Goal: Task Accomplishment & Management: Manage account settings

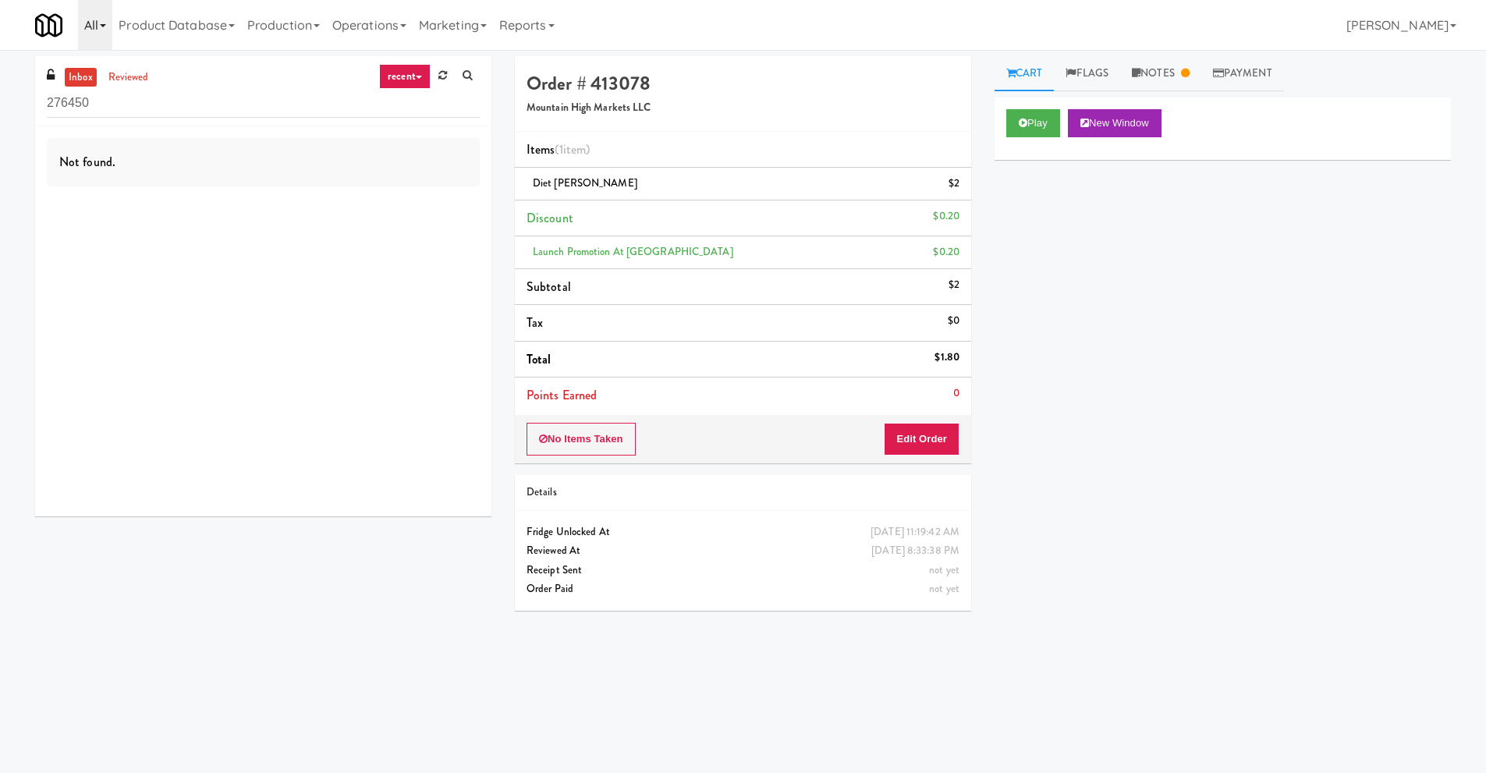
click at [101, 26] on icon at bounding box center [103, 25] width 6 height 3
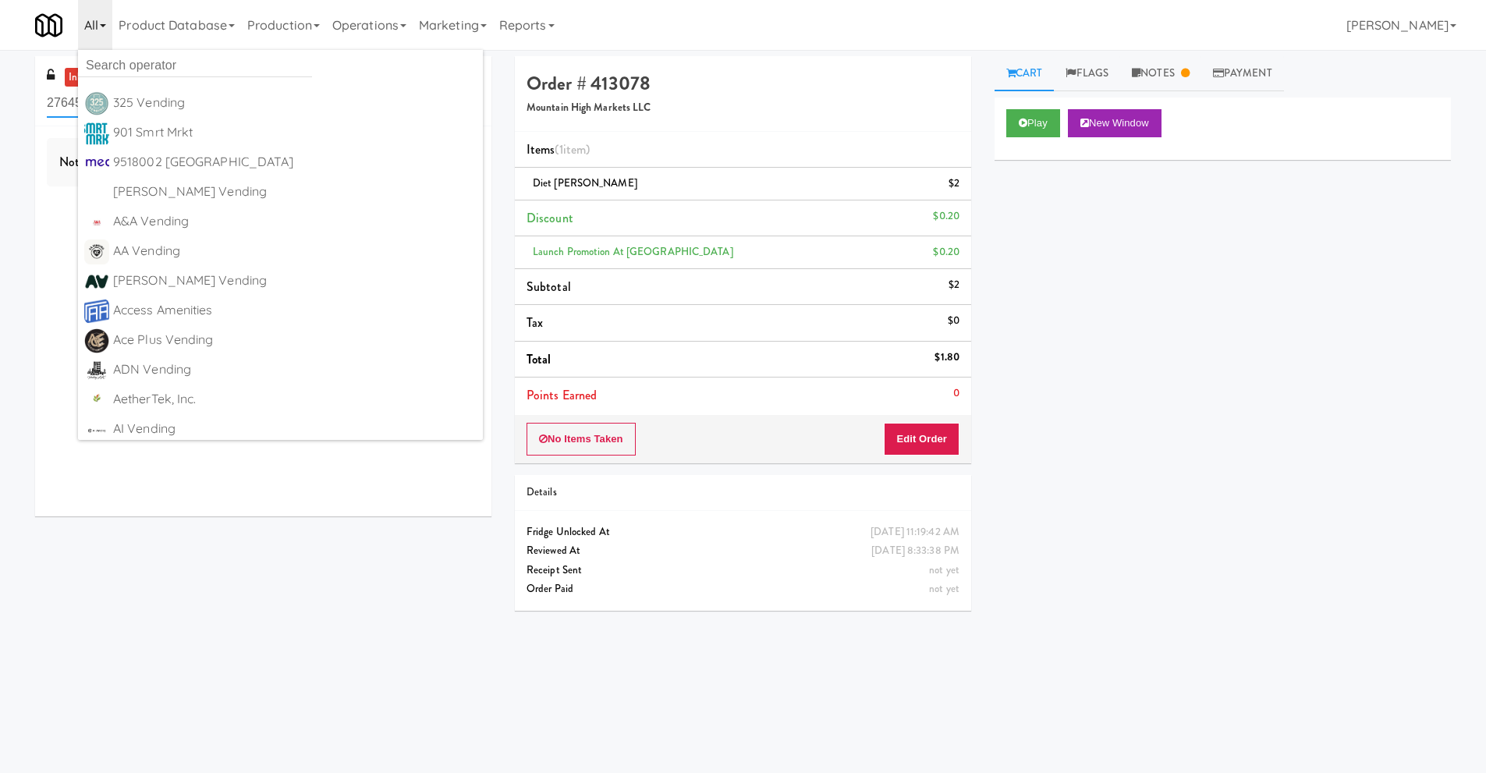
click at [447, 101] on input "276450" at bounding box center [263, 103] width 433 height 29
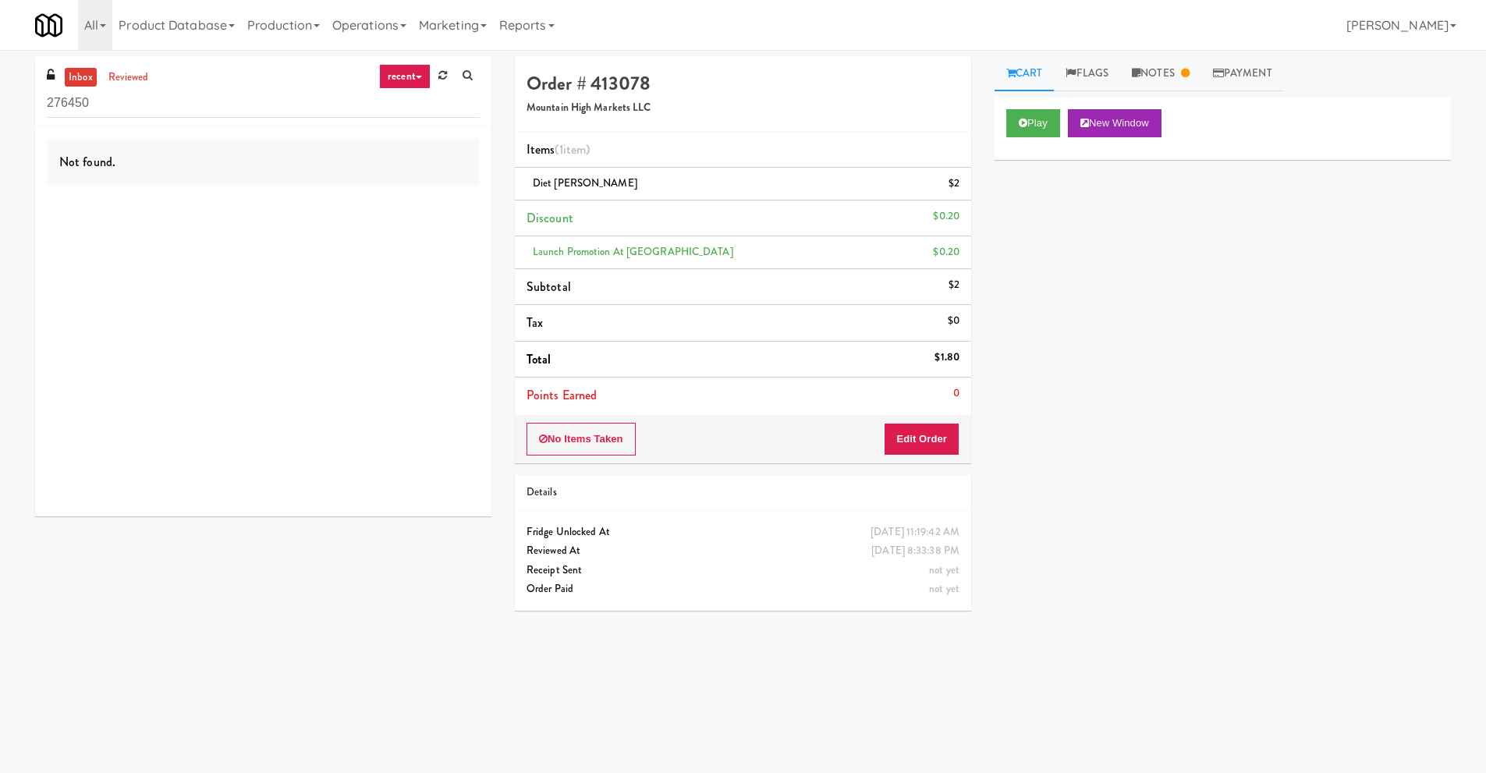
click at [411, 83] on link "recent" at bounding box center [404, 76] width 51 height 25
click at [394, 105] on link "all" at bounding box center [417, 107] width 125 height 28
drag, startPoint x: 98, startPoint y: 111, endPoint x: 0, endPoint y: 112, distance: 98.3
click at [0, 112] on div "inbox reviewed all all unclear take inventory issue suspicious failed recent ad…" at bounding box center [743, 369] width 1486 height 626
click at [13, 270] on div "inbox reviewed all all unclear take inventory issue suspicious failed recent ad…" at bounding box center [743, 369] width 1486 height 626
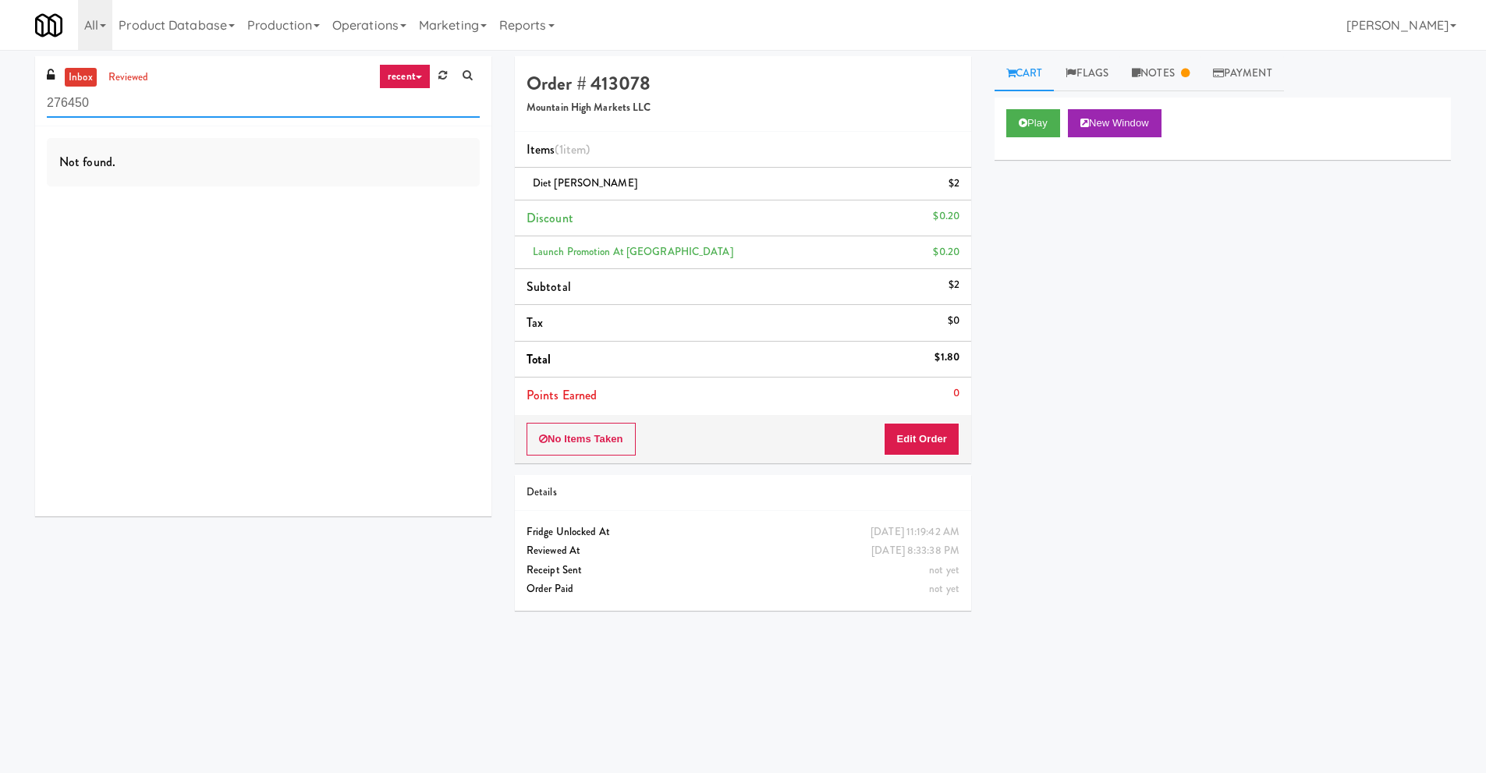
drag, startPoint x: 101, startPoint y: 103, endPoint x: 2, endPoint y: 97, distance: 100.0
click at [5, 100] on div "inbox reviewed recent all unclear take inventory issue suspicious failed recent…" at bounding box center [743, 369] width 1486 height 626
click at [416, 76] on icon at bounding box center [419, 77] width 6 height 3
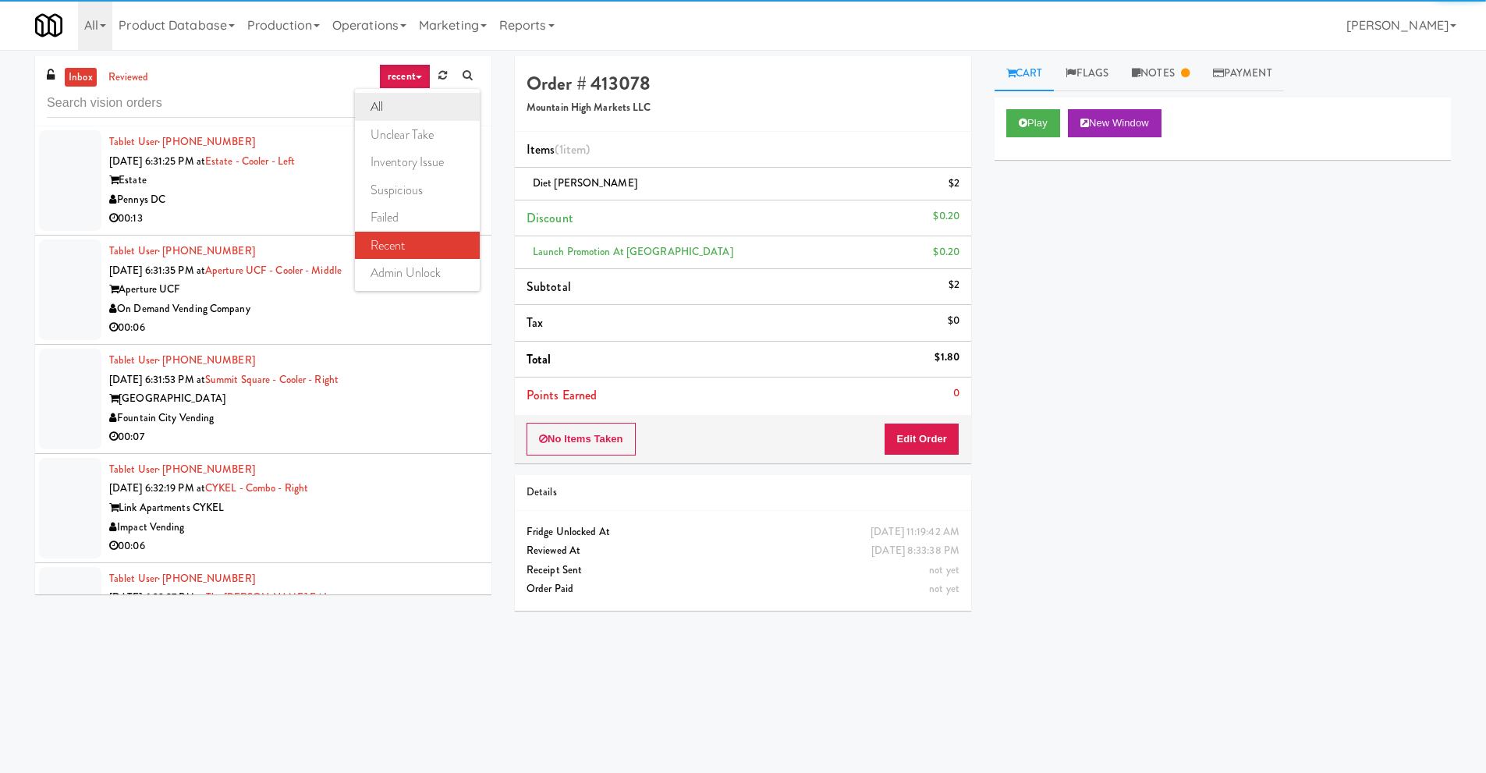
click at [399, 111] on link "all" at bounding box center [417, 107] width 125 height 28
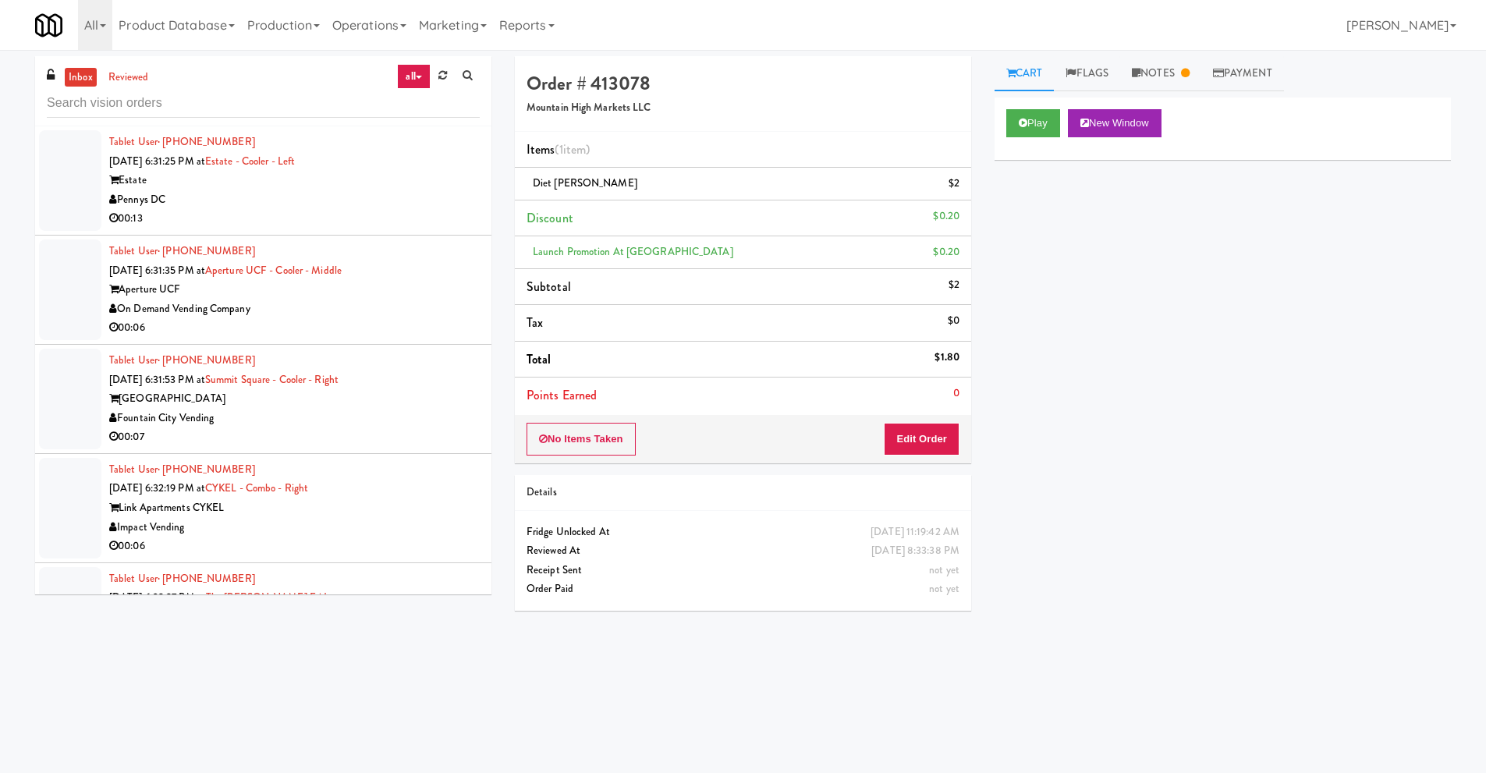
click at [239, 196] on div "Pennys DC" at bounding box center [294, 199] width 370 height 19
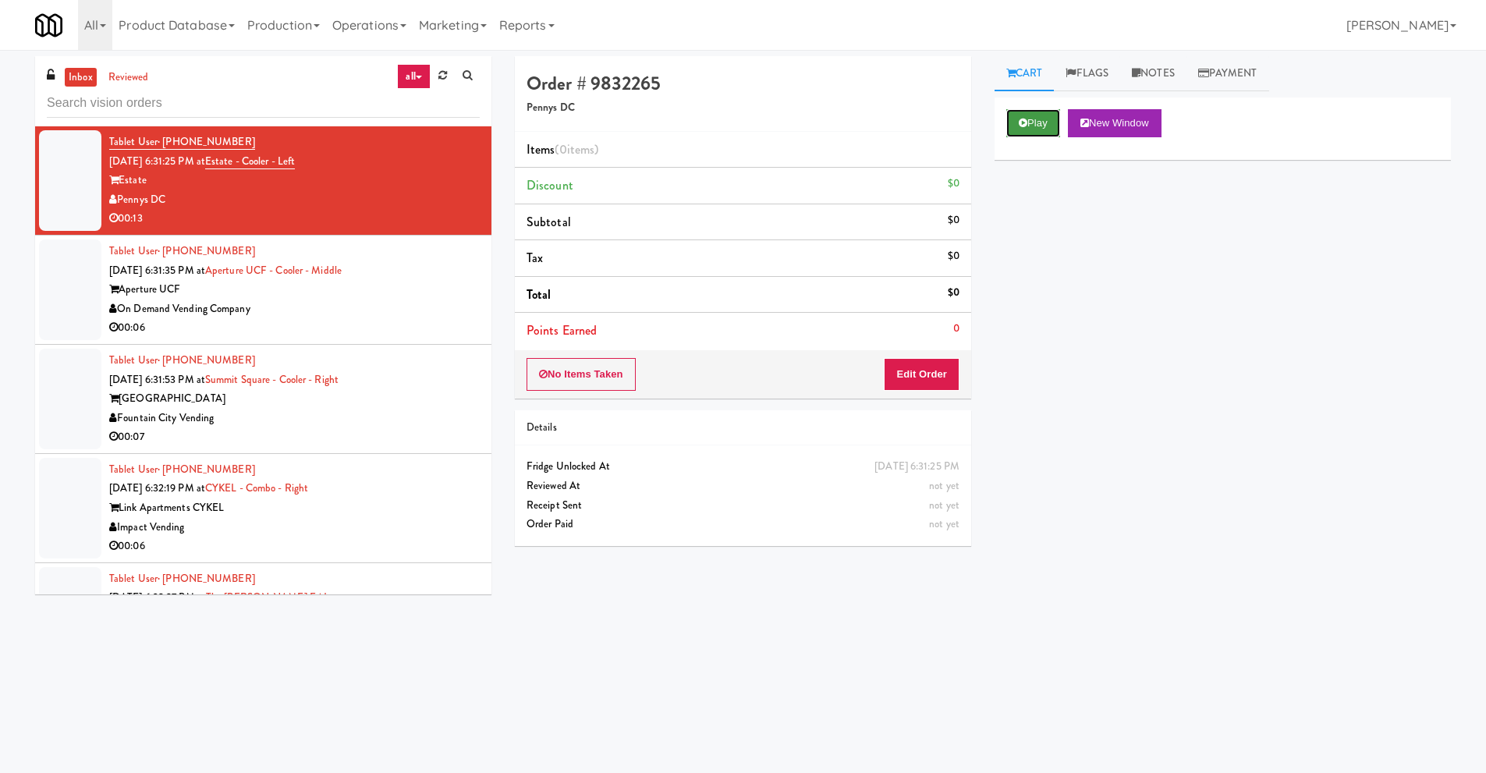
click at [1038, 129] on button "Play" at bounding box center [1033, 123] width 54 height 28
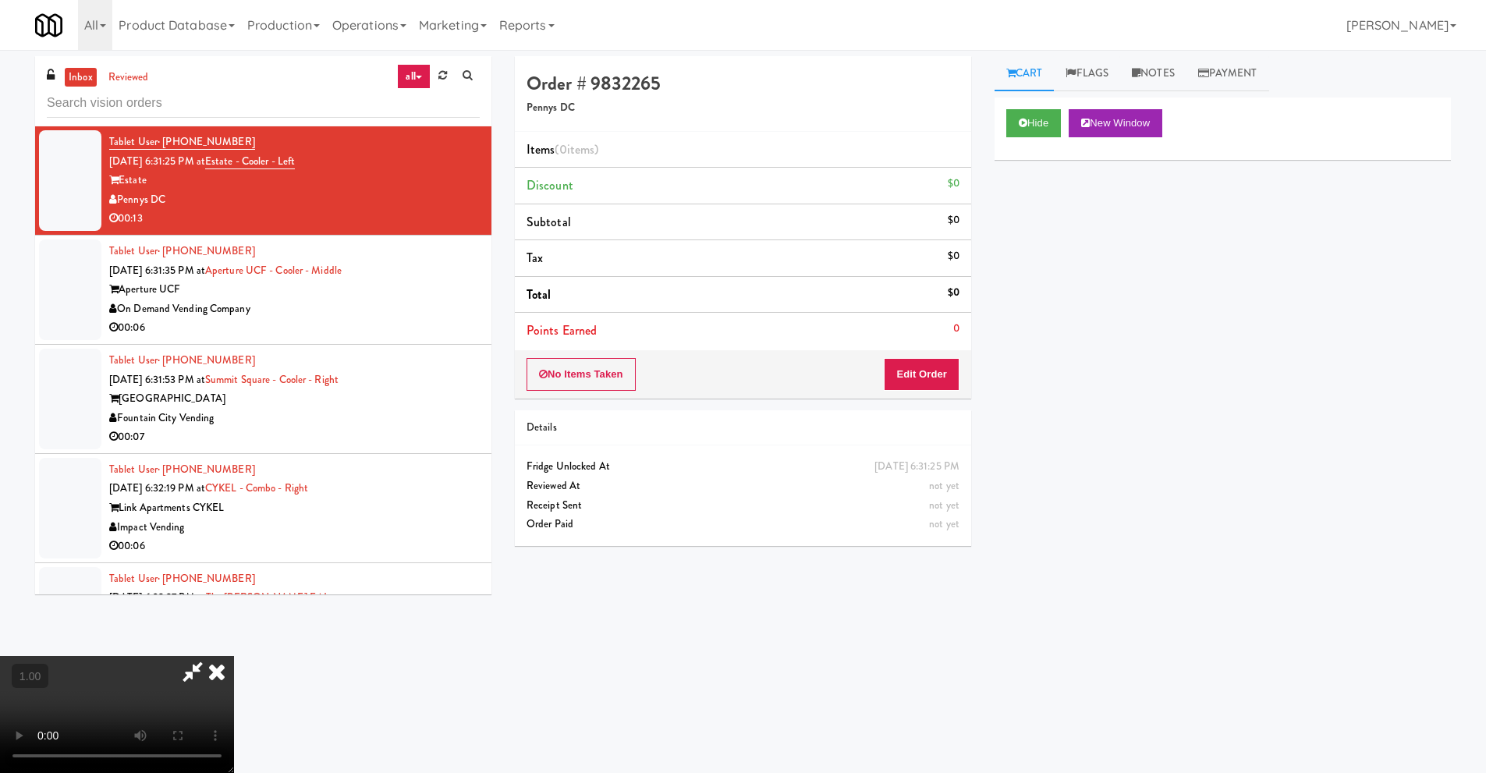
click at [234, 656] on video at bounding box center [117, 714] width 234 height 117
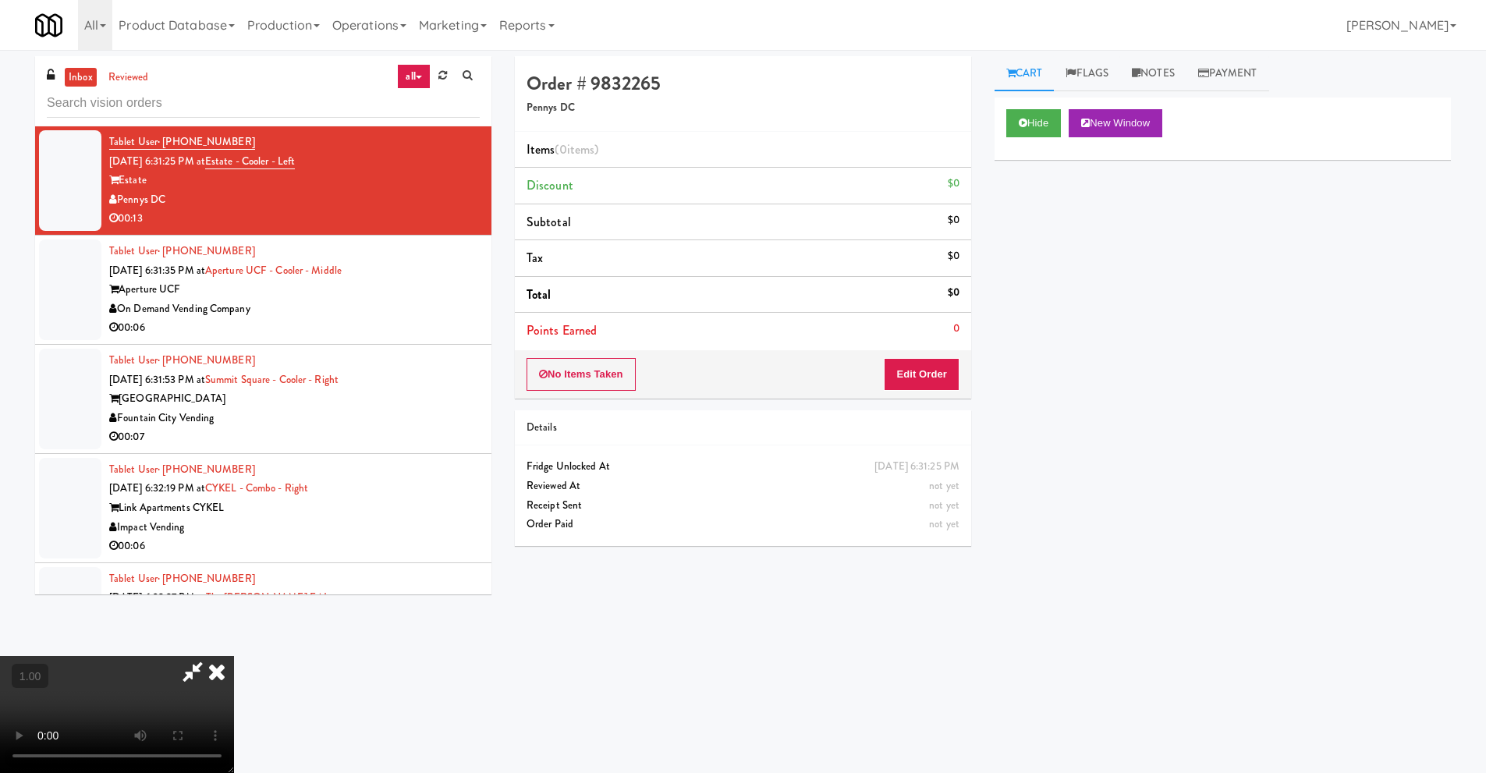
click at [234, 656] on video at bounding box center [117, 714] width 234 height 117
click at [909, 367] on button "Edit Order" at bounding box center [922, 374] width 76 height 33
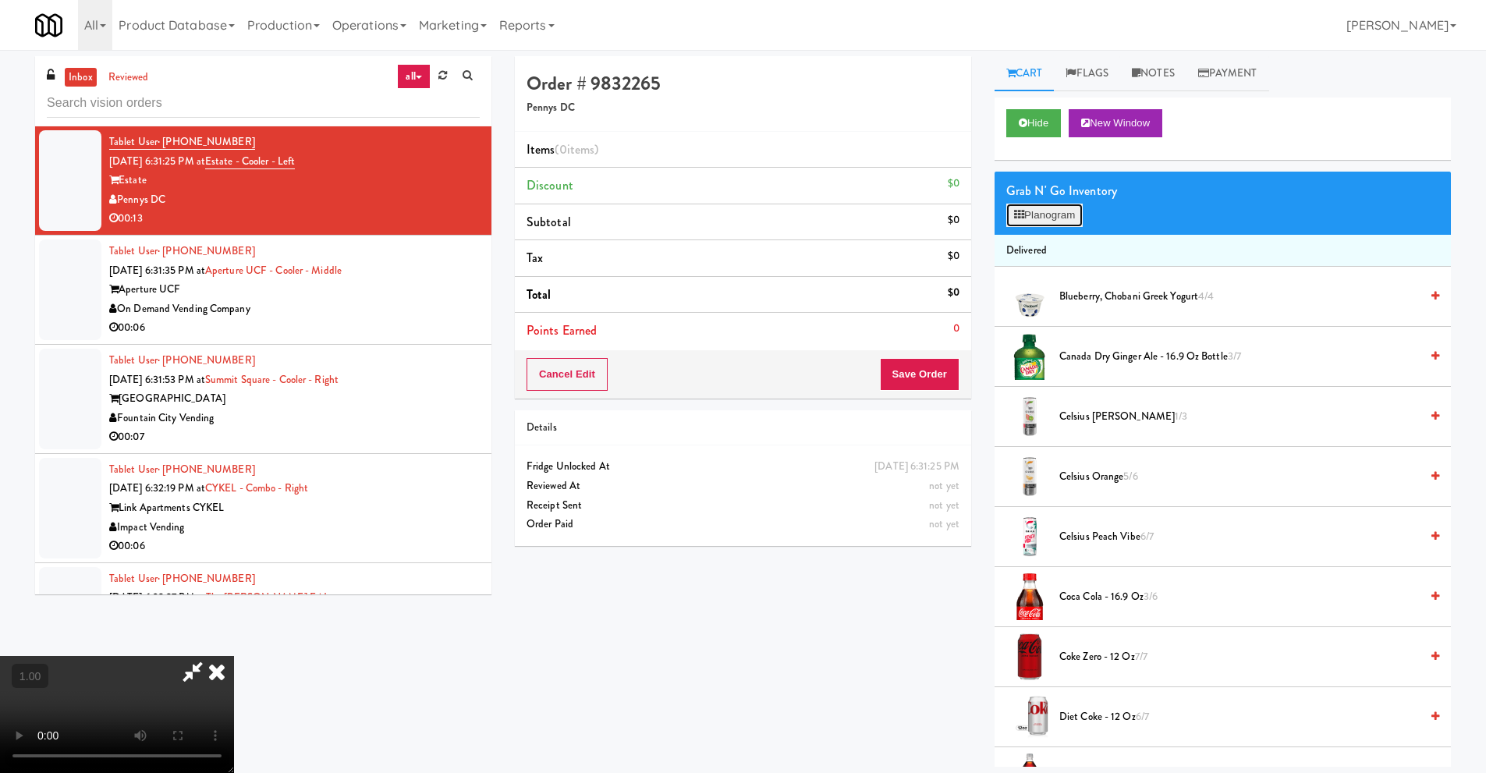
click at [1061, 211] on button "Planogram" at bounding box center [1044, 215] width 76 height 23
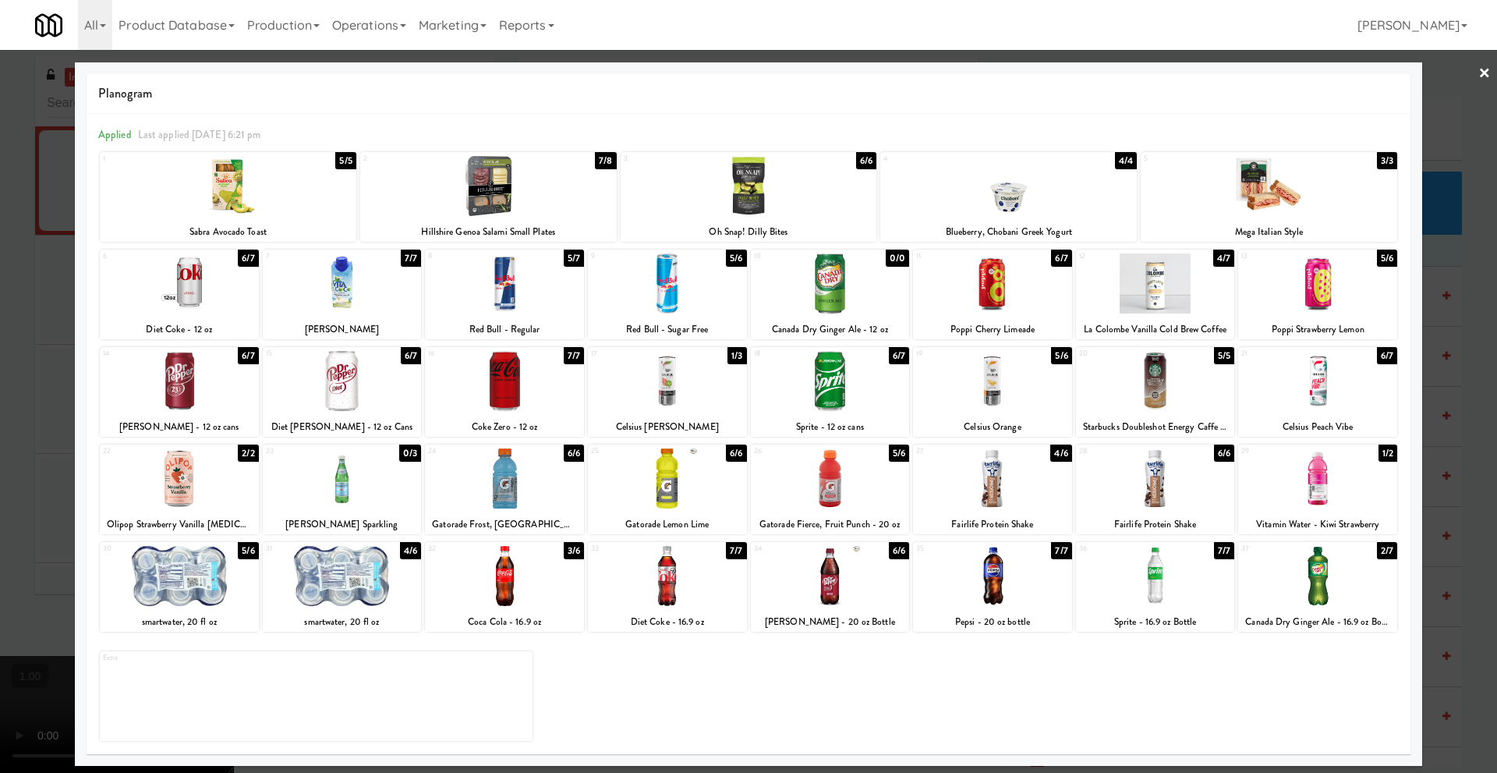
click at [1485, 75] on link "×" at bounding box center [1485, 74] width 12 height 48
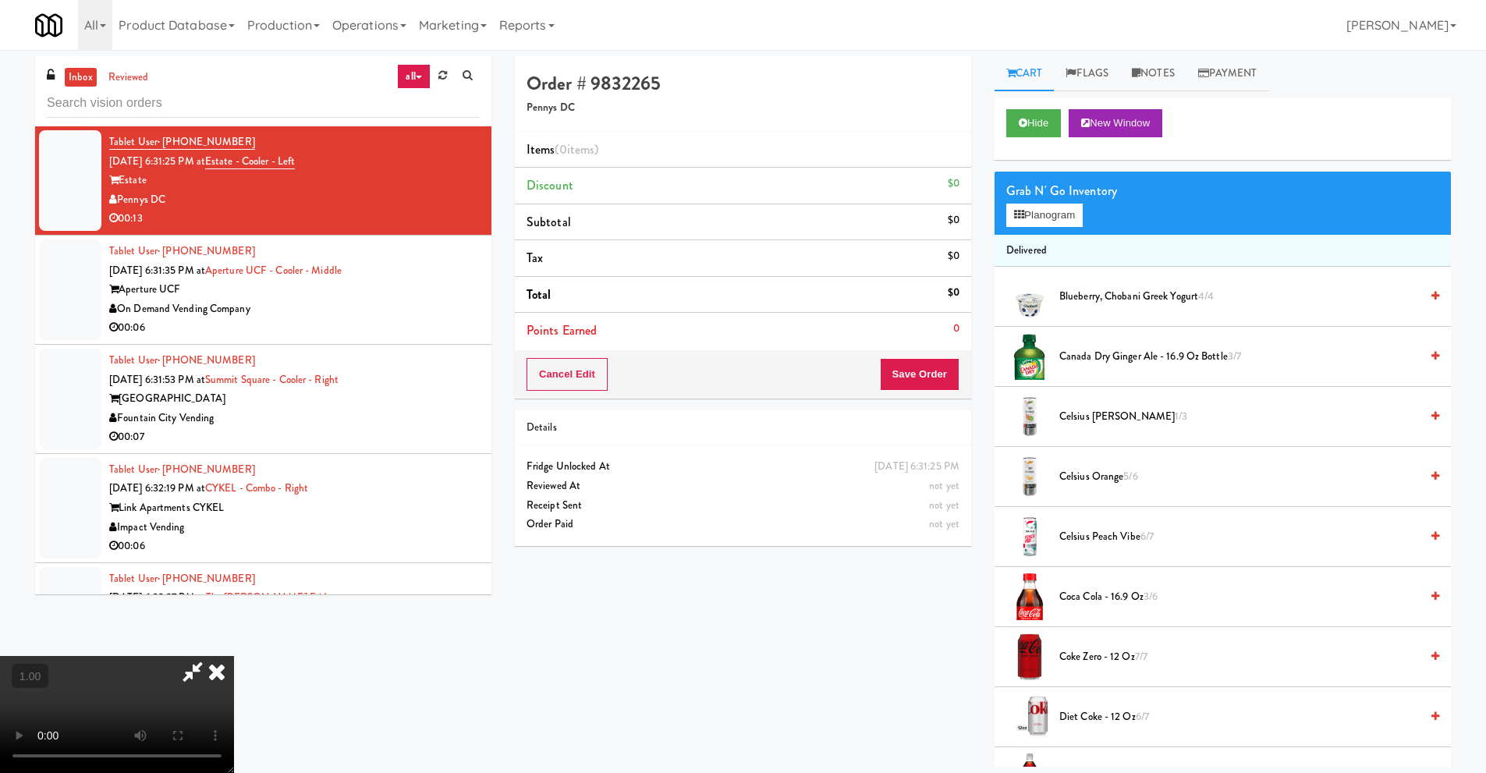
scroll to position [50, 0]
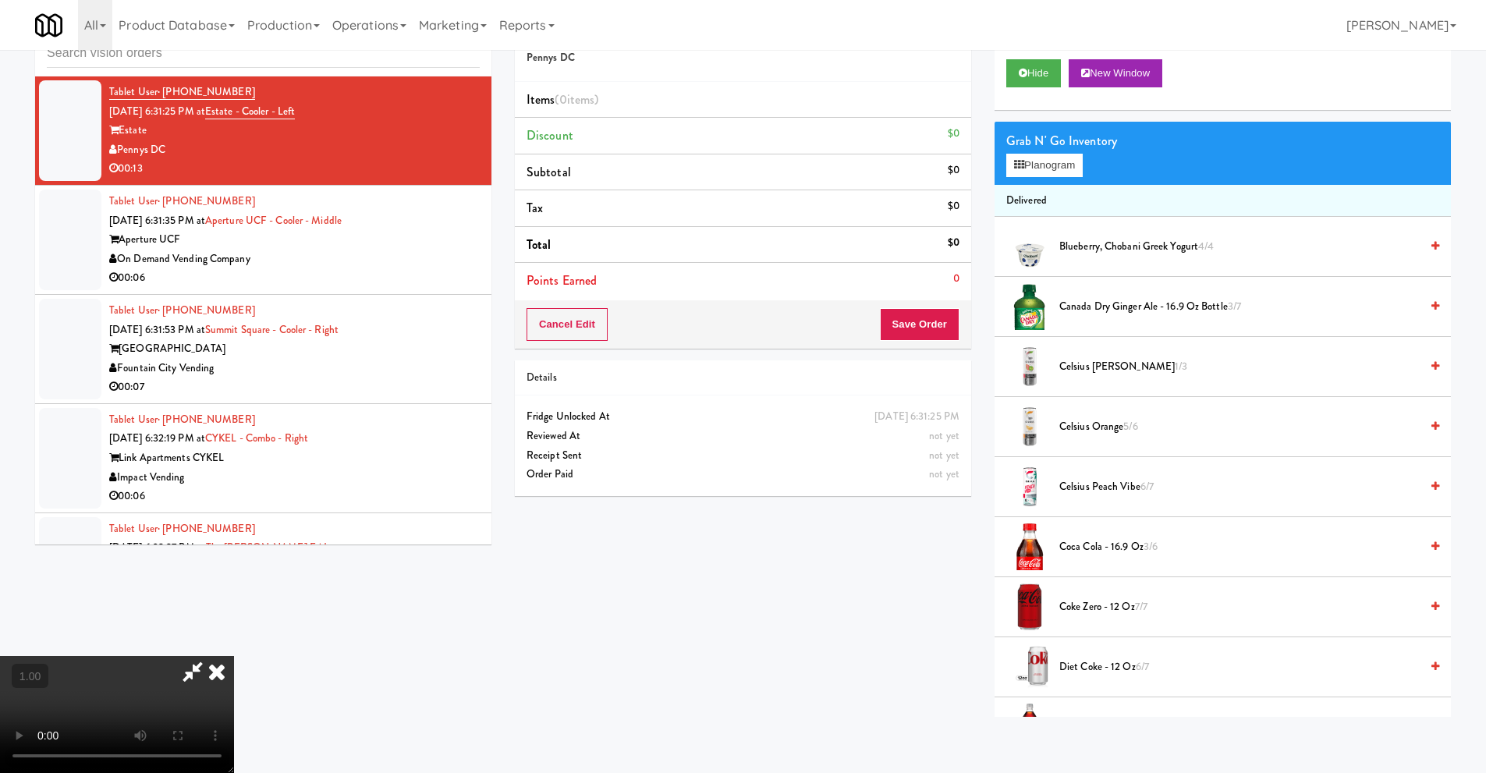
click at [234, 656] on video at bounding box center [117, 714] width 234 height 117
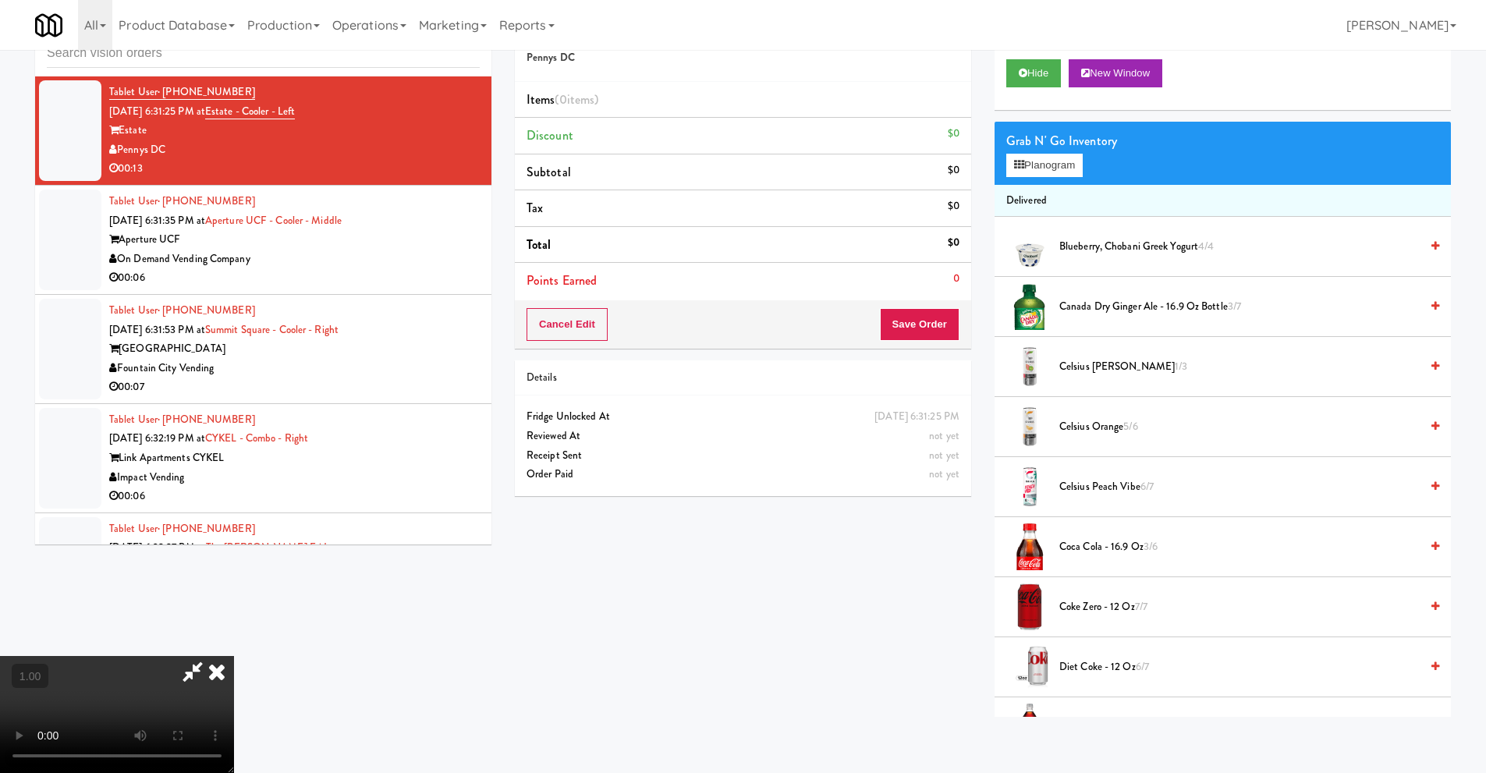
click at [234, 656] on video at bounding box center [117, 714] width 234 height 117
click at [1040, 168] on button "Planogram" at bounding box center [1044, 165] width 76 height 23
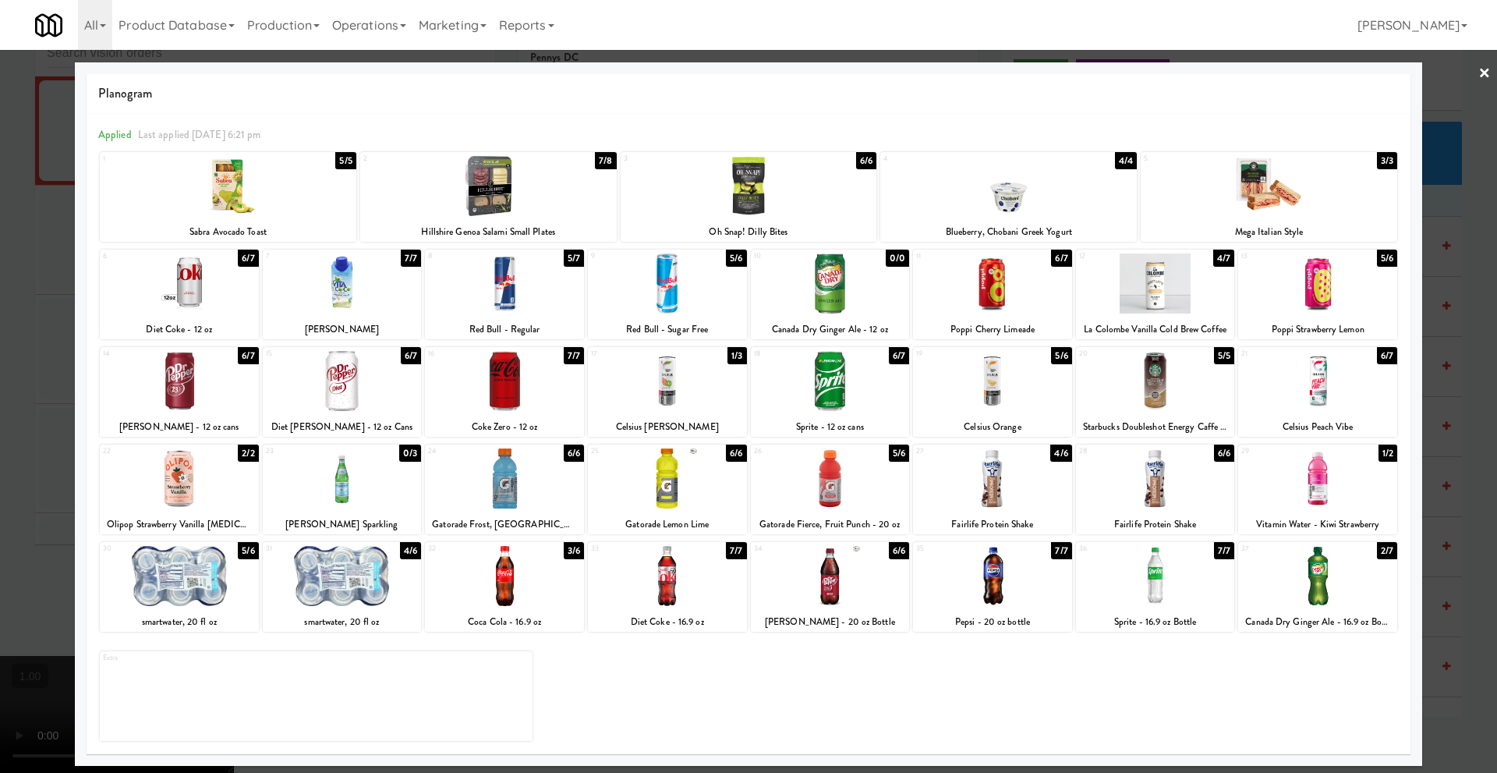
click at [166, 582] on div at bounding box center [179, 576] width 159 height 60
click at [1485, 74] on link "×" at bounding box center [1485, 74] width 12 height 48
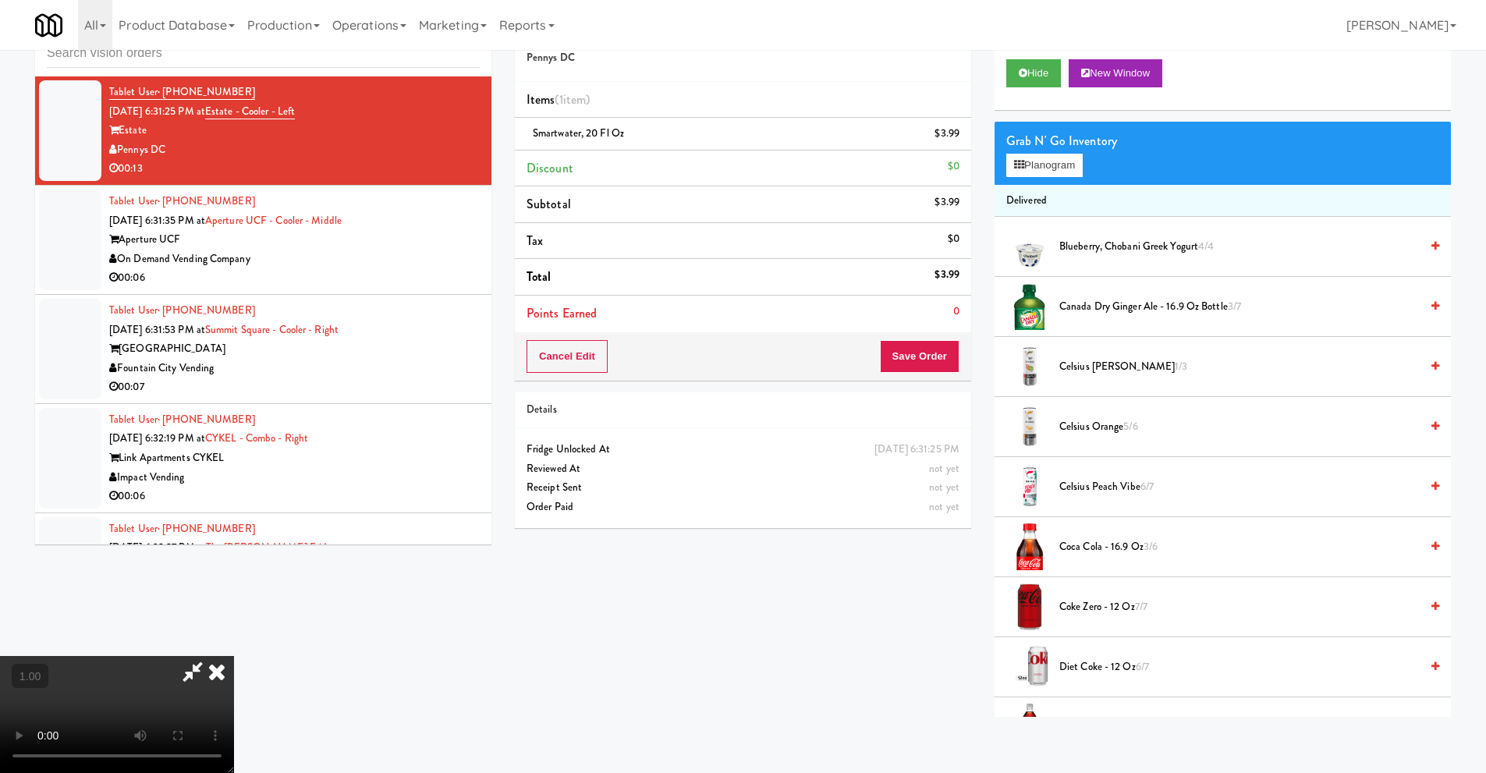
click at [234, 656] on video at bounding box center [117, 714] width 234 height 117
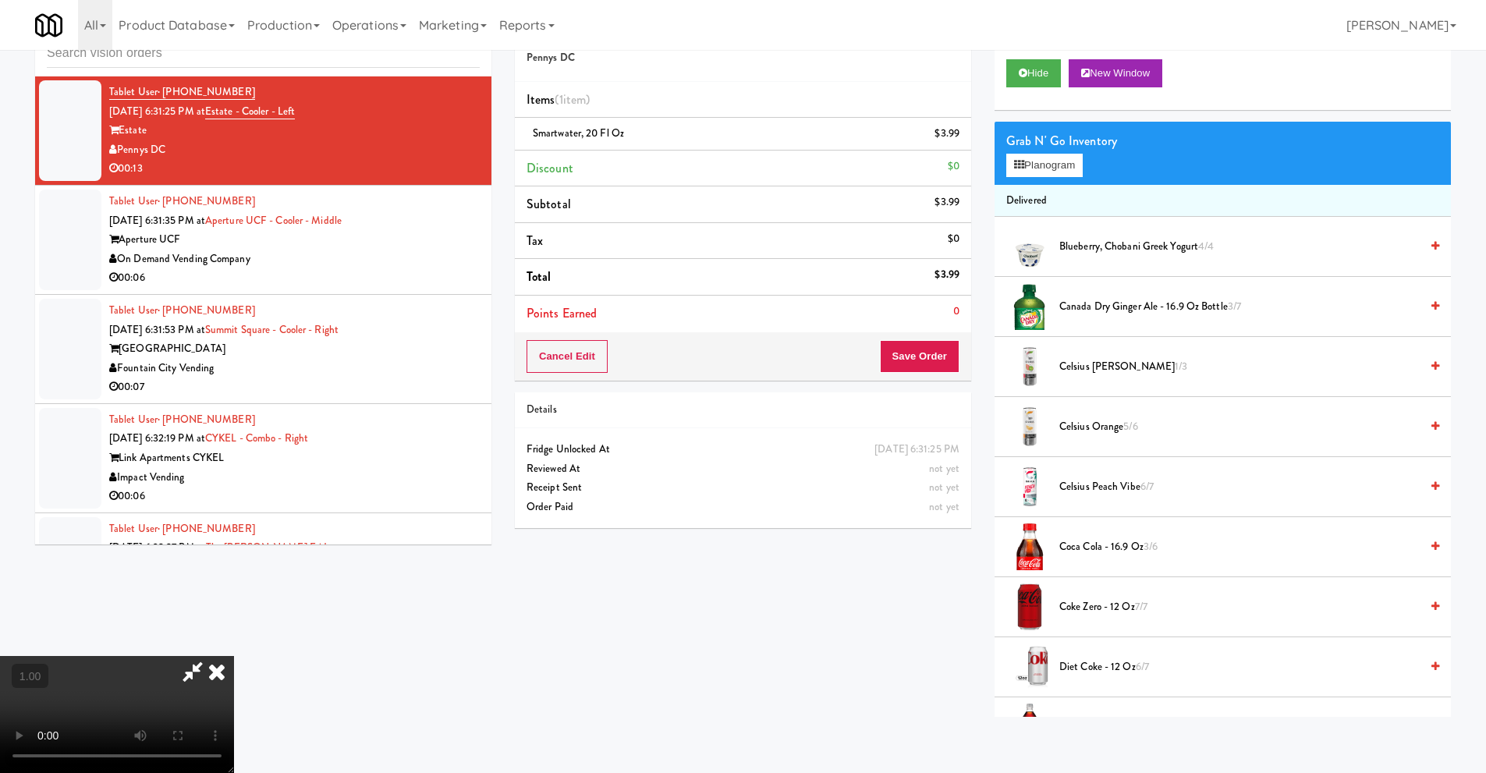
click at [234, 656] on icon at bounding box center [217, 671] width 34 height 31
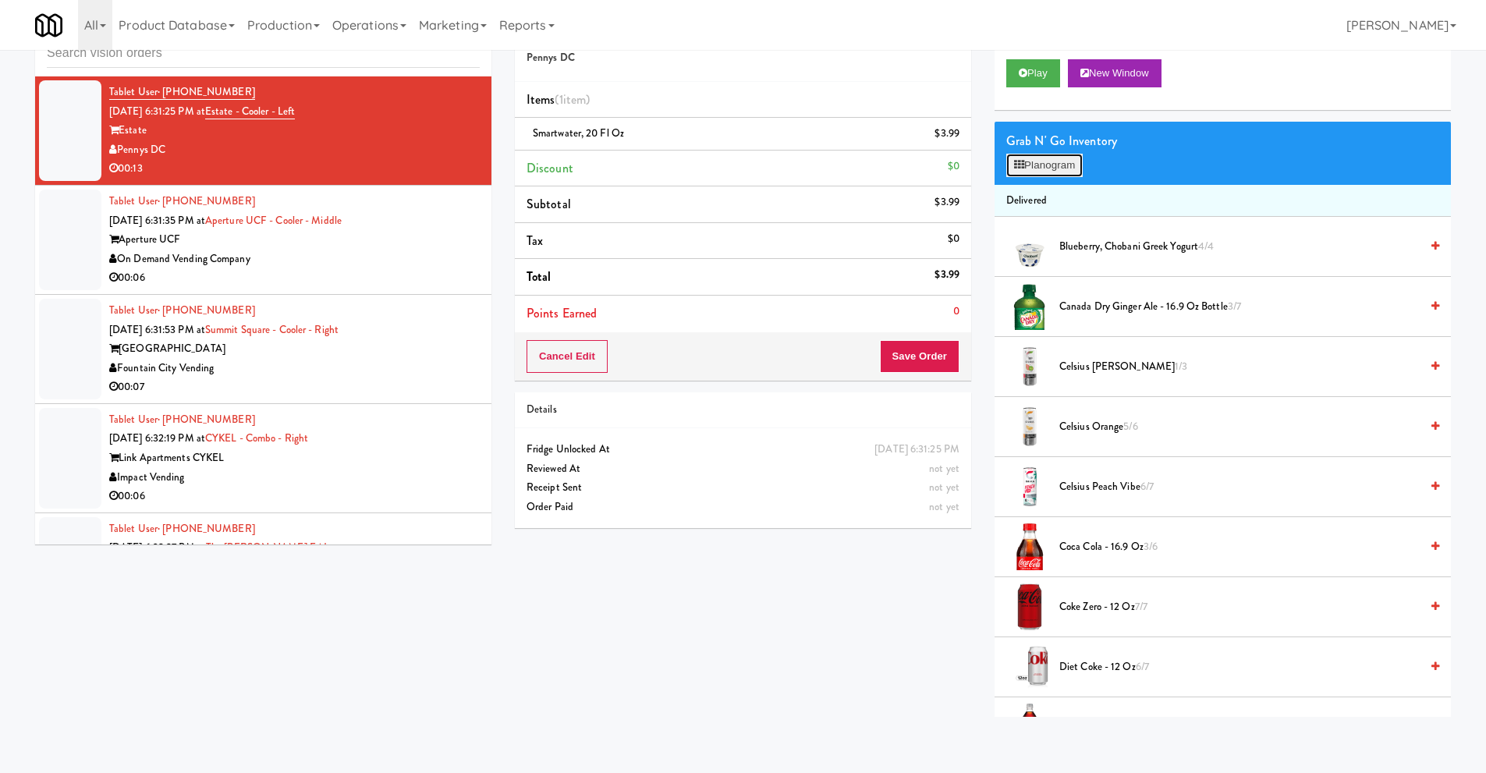
click at [1043, 168] on button "Planogram" at bounding box center [1044, 165] width 76 height 23
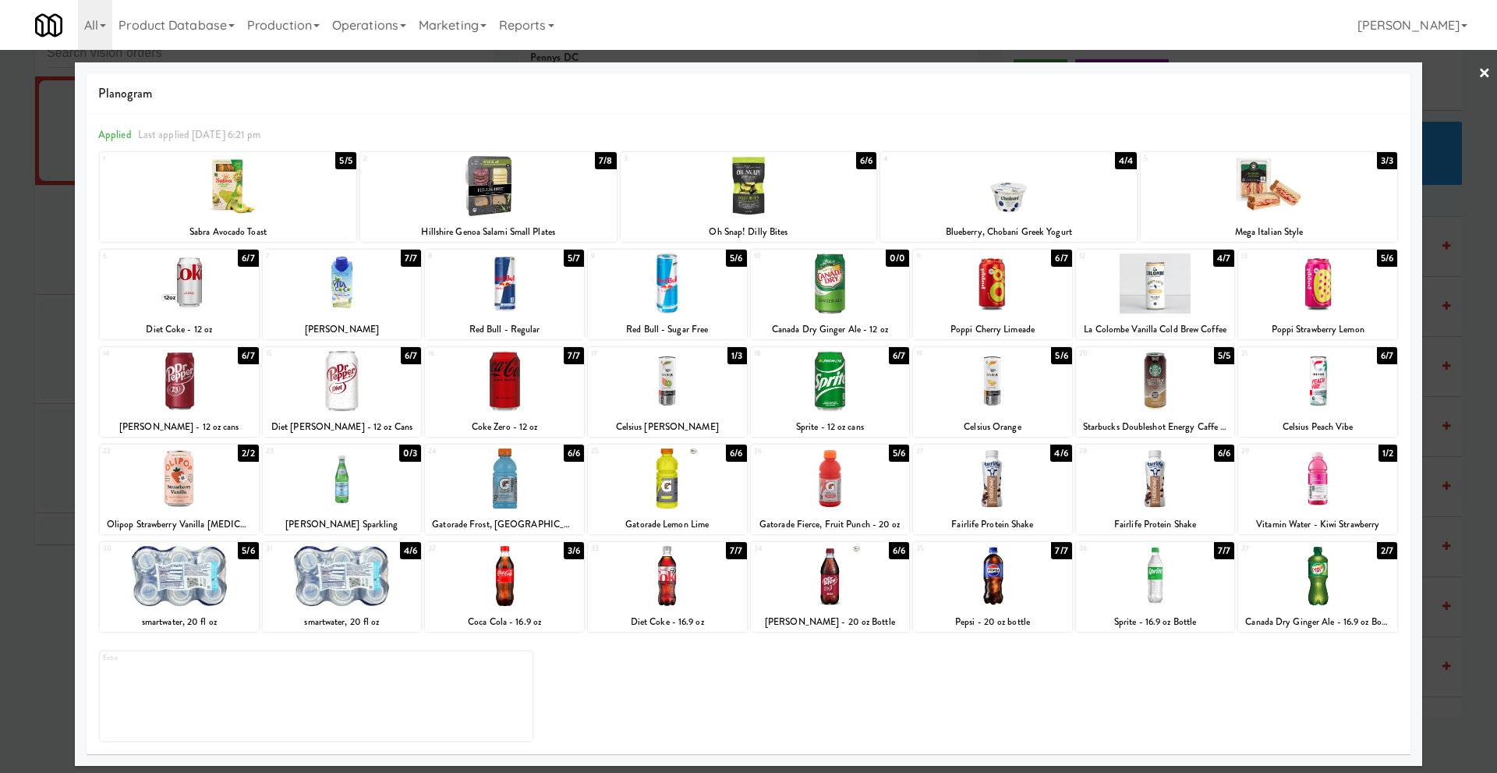
click at [1326, 606] on div at bounding box center [1317, 576] width 159 height 60
click at [1483, 72] on link "×" at bounding box center [1485, 74] width 12 height 48
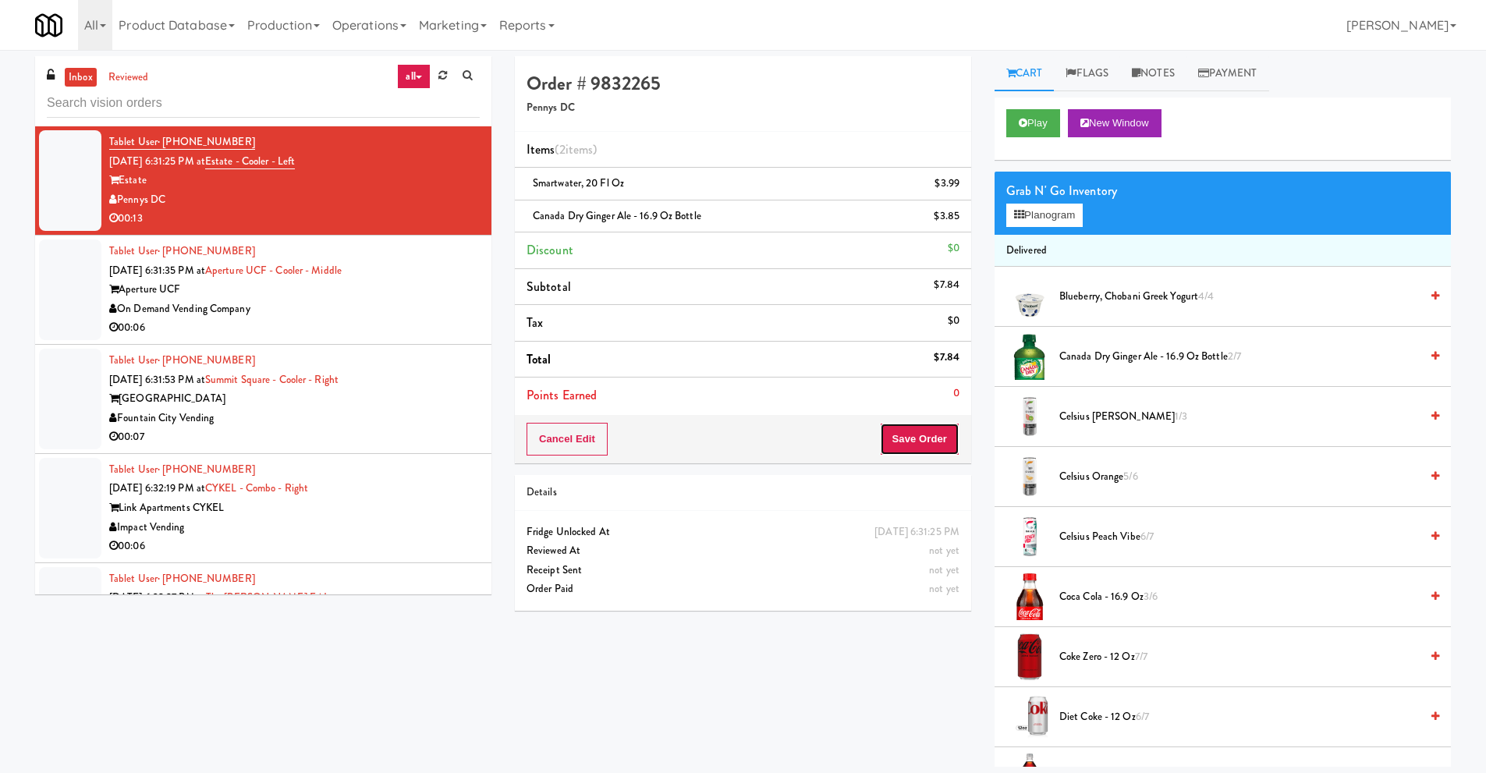
click at [909, 441] on button "Save Order" at bounding box center [920, 439] width 80 height 33
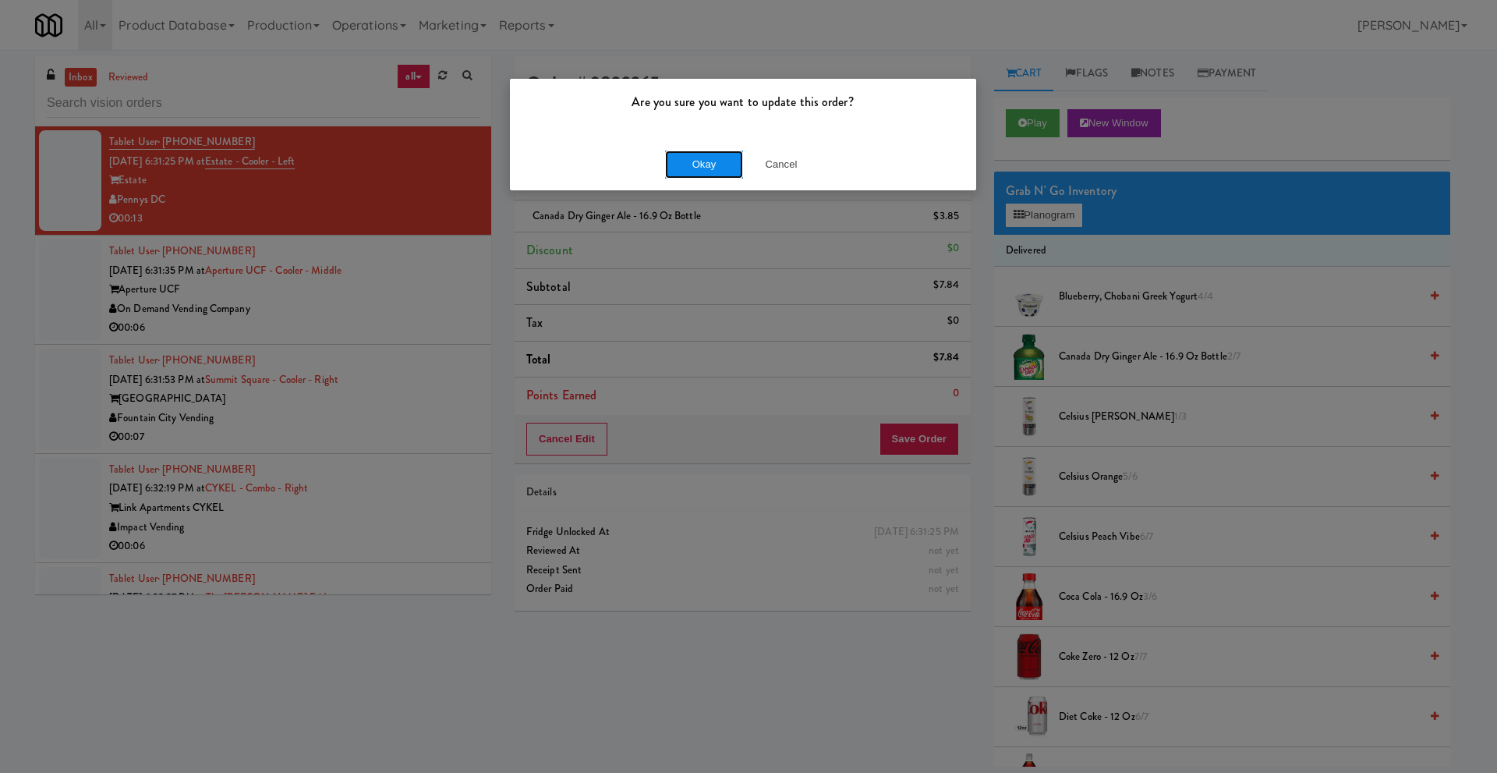
click at [707, 168] on button "Okay" at bounding box center [704, 165] width 78 height 28
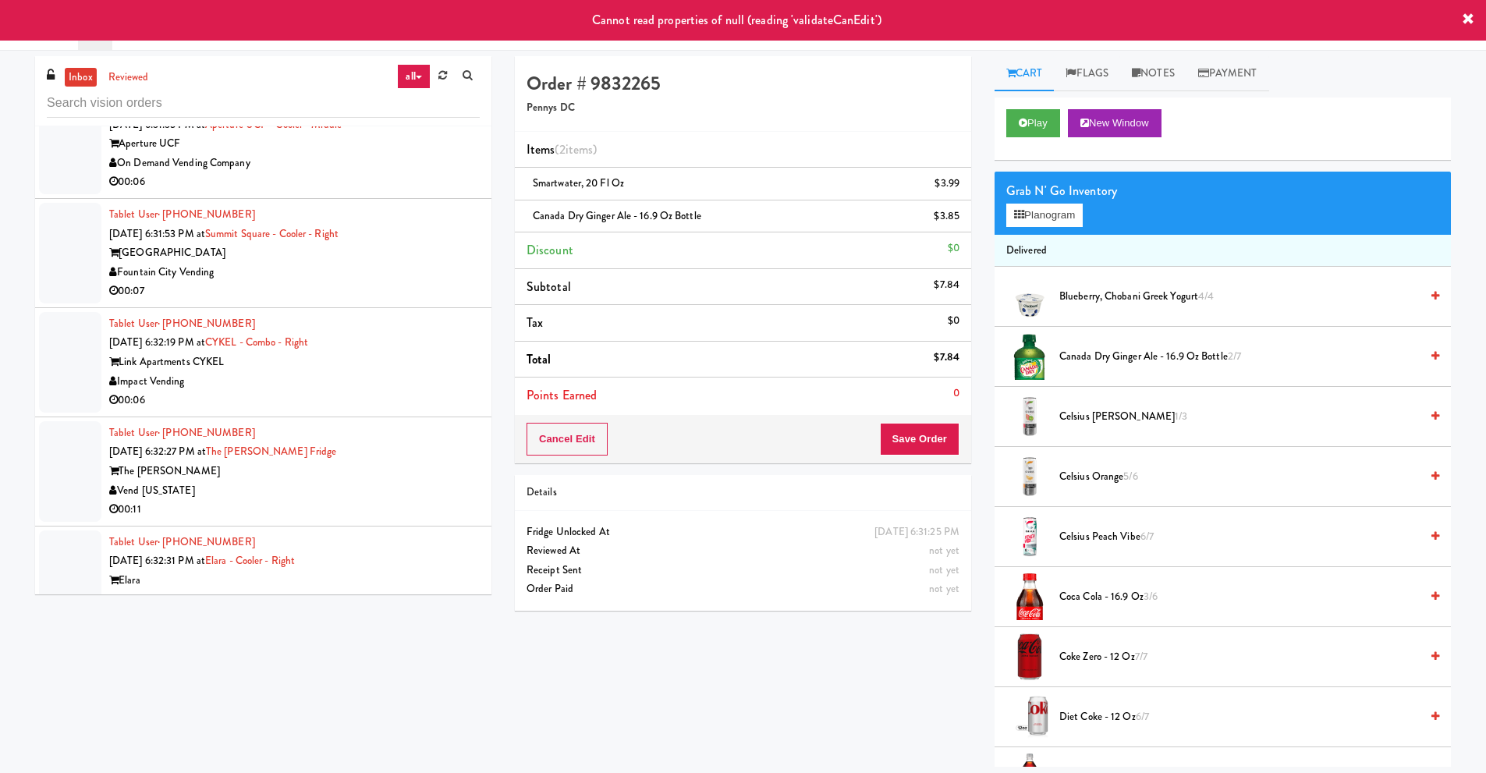
scroll to position [156, 0]
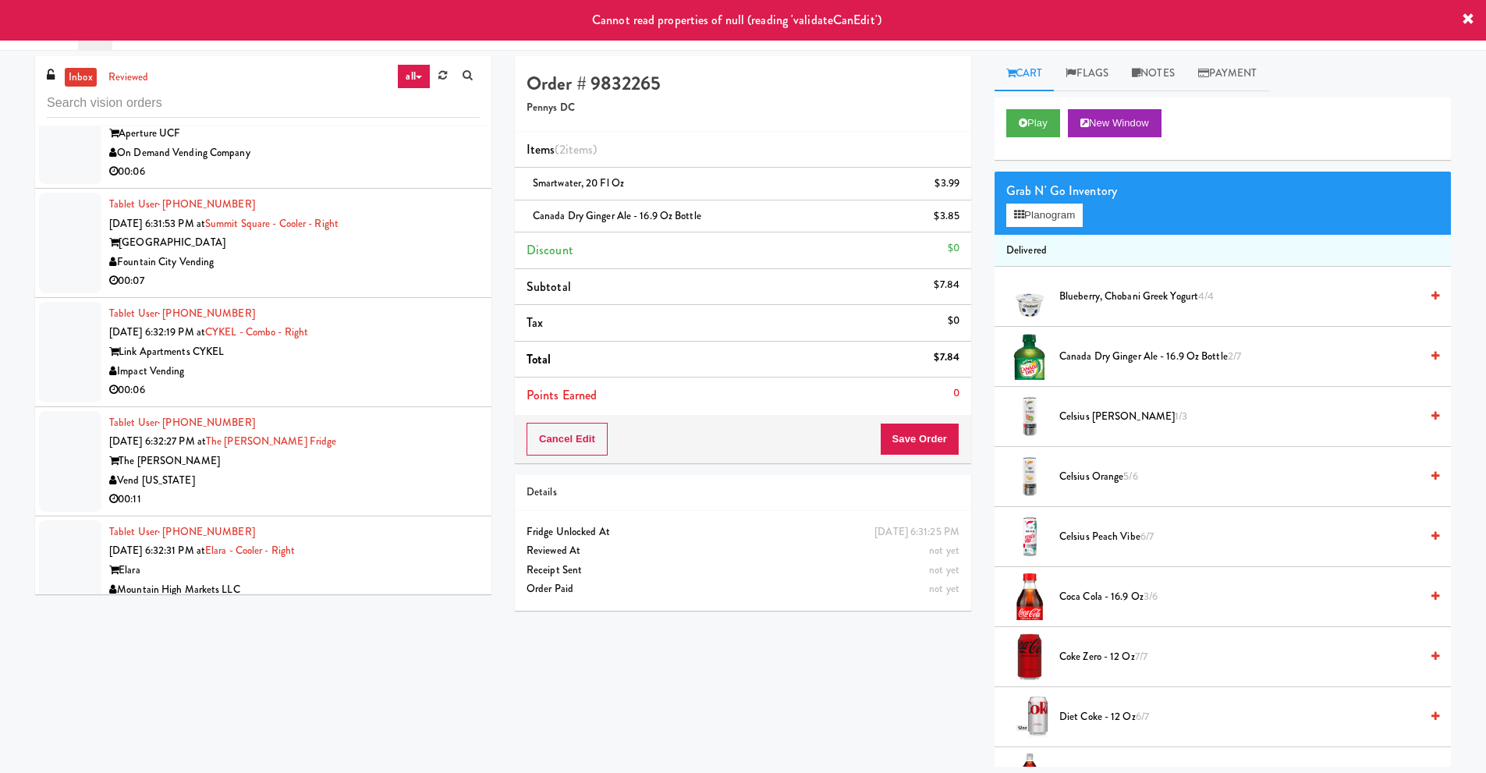
click at [232, 377] on div "Impact Vending" at bounding box center [294, 371] width 370 height 19
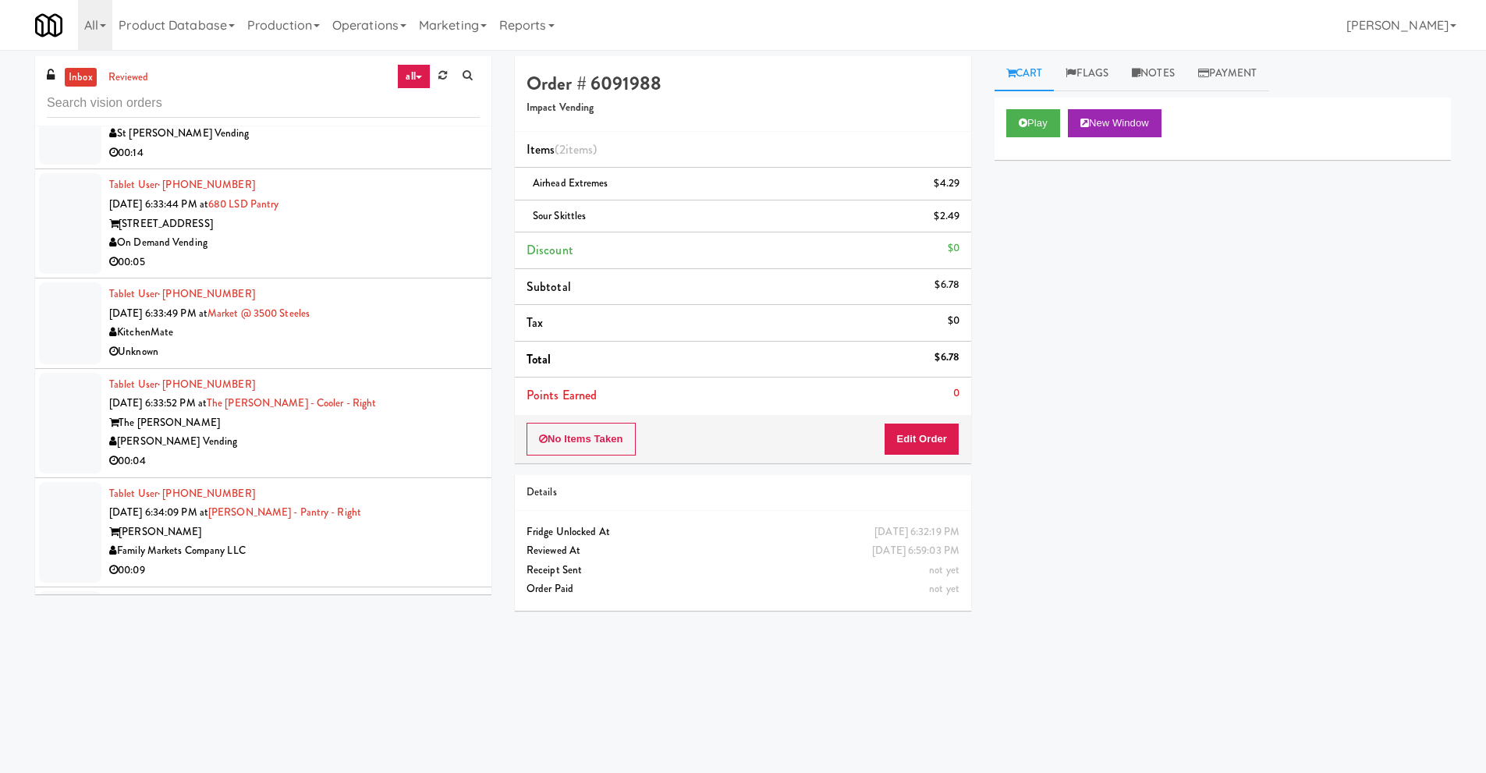
scroll to position [858, 0]
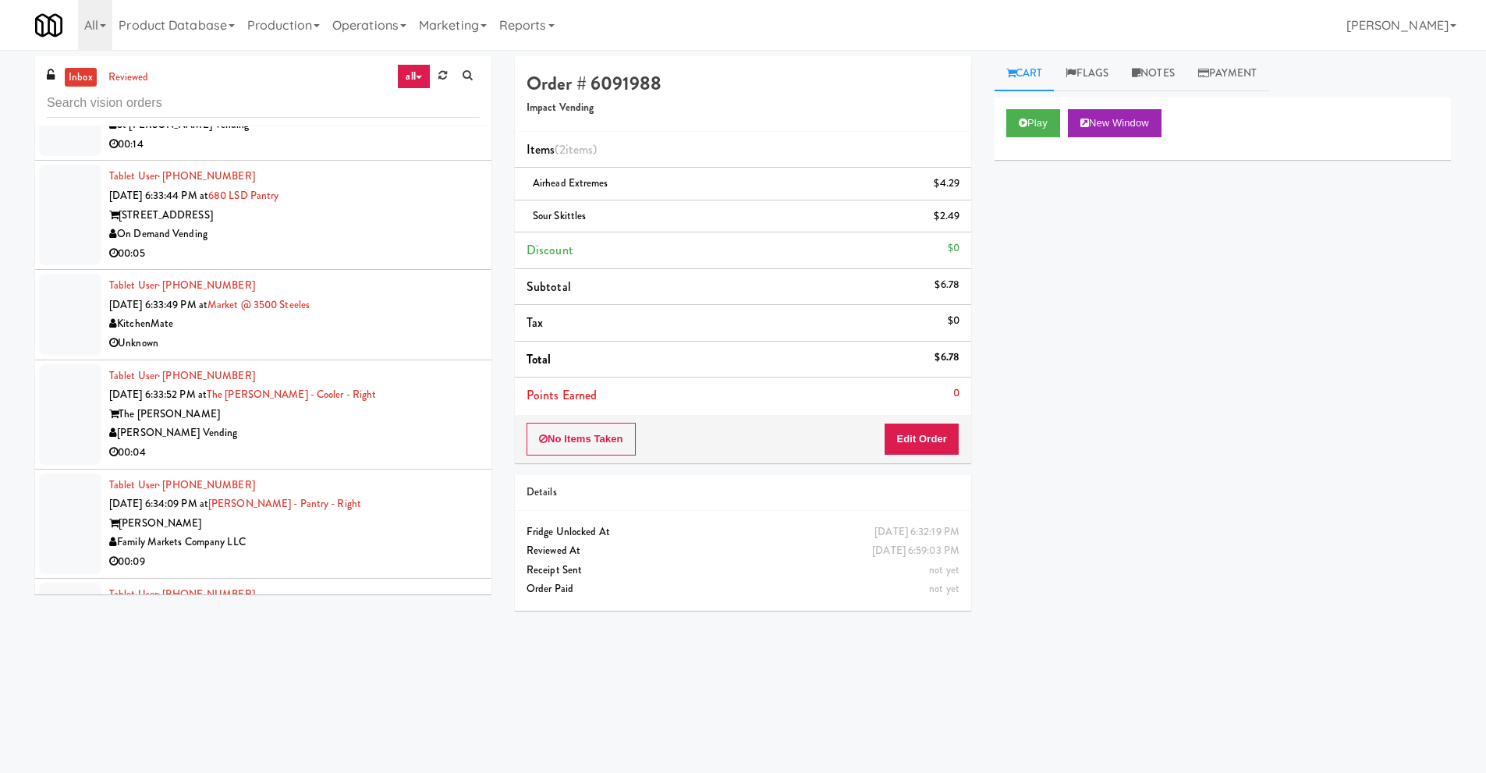
click at [177, 436] on div "[PERSON_NAME] Vending" at bounding box center [294, 432] width 370 height 19
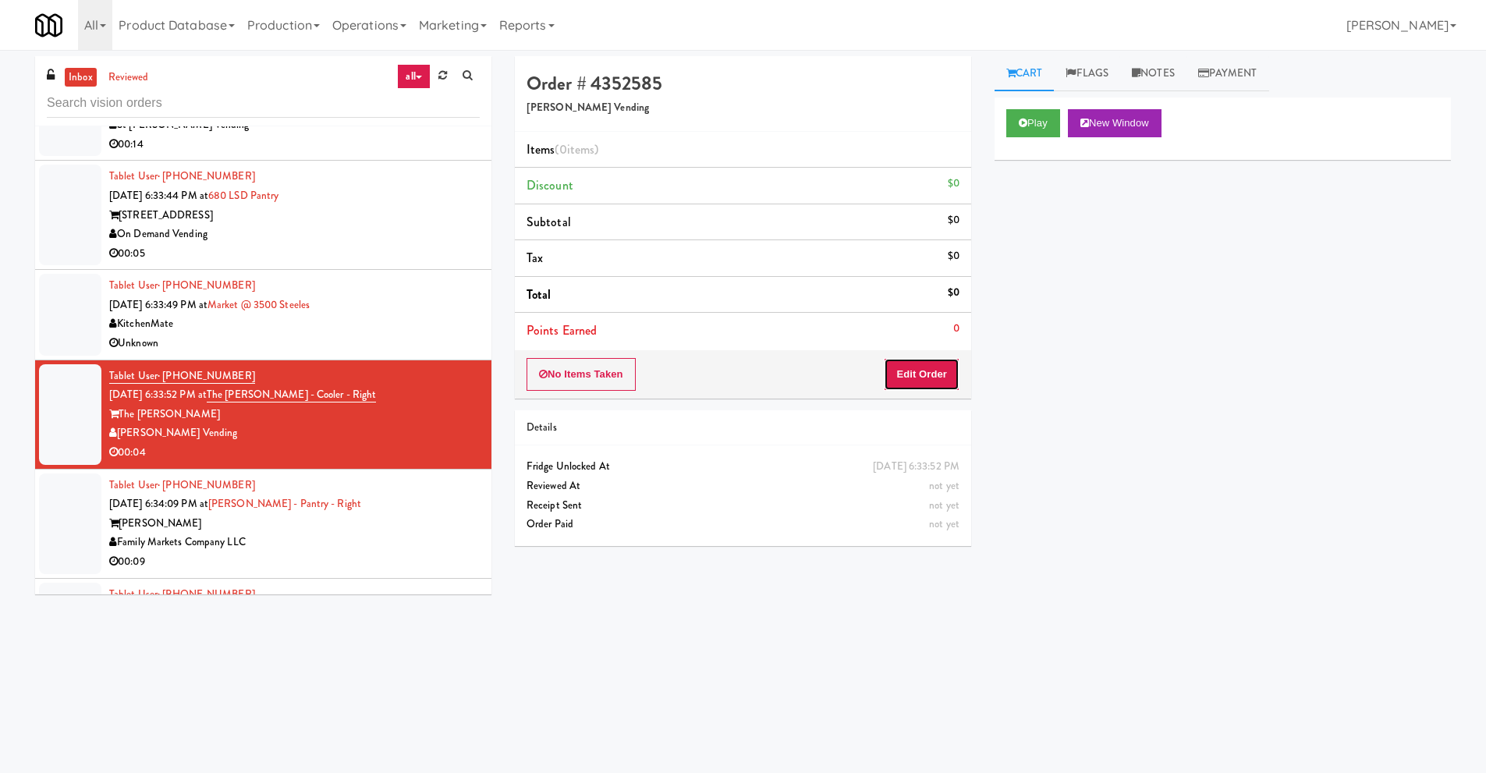
click at [931, 375] on button "Edit Order" at bounding box center [922, 374] width 76 height 33
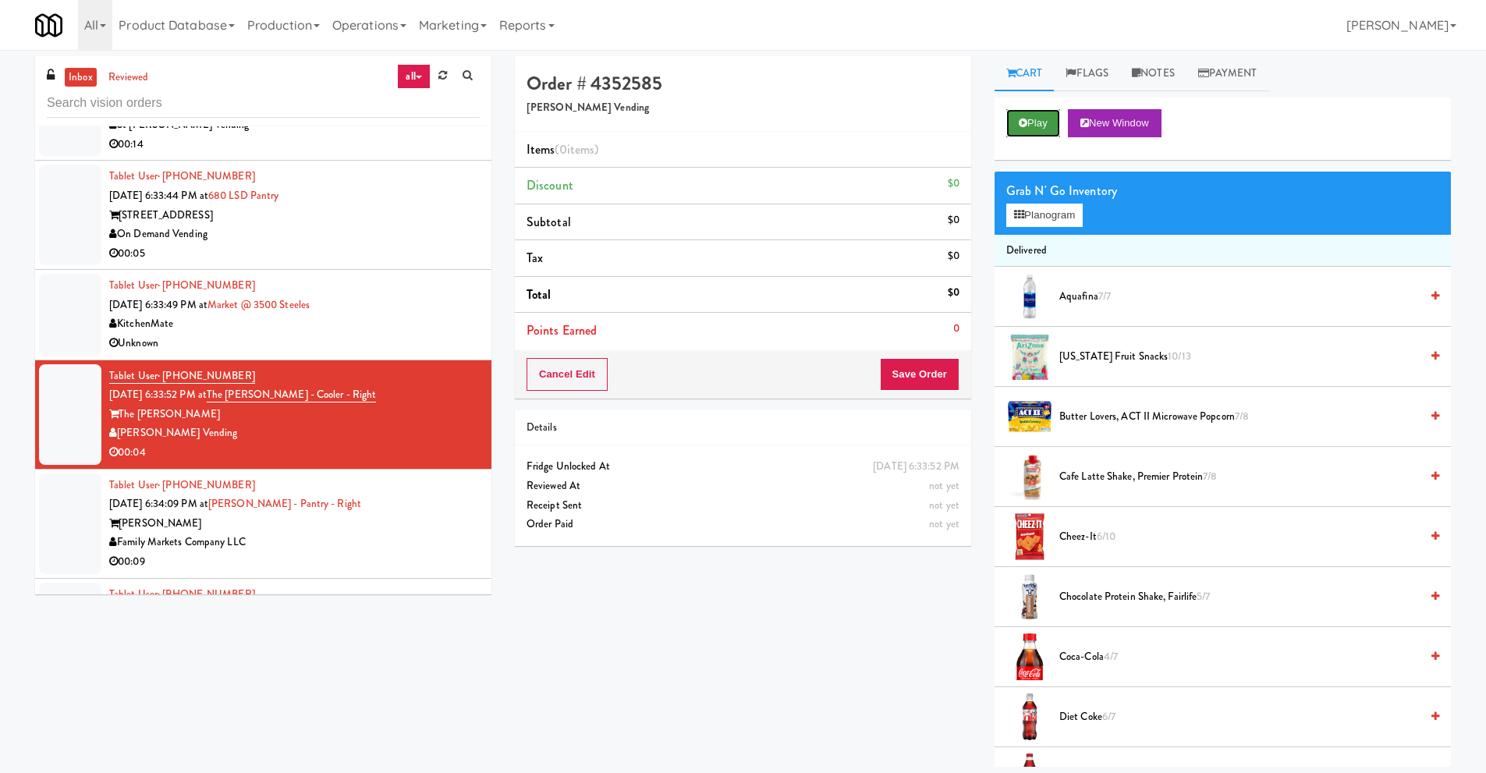
click at [1029, 121] on button "Play" at bounding box center [1033, 123] width 54 height 28
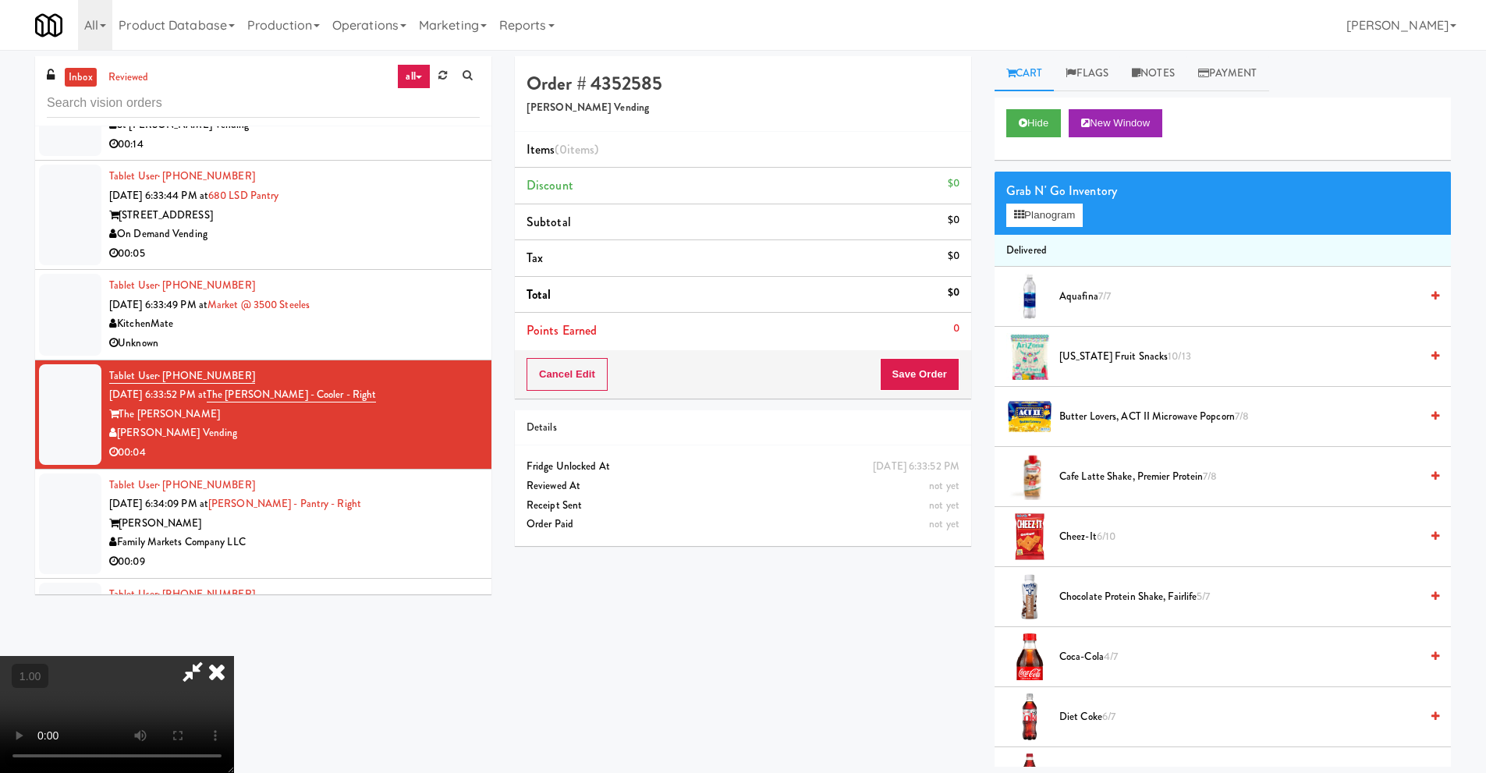
click at [234, 656] on video at bounding box center [117, 714] width 234 height 117
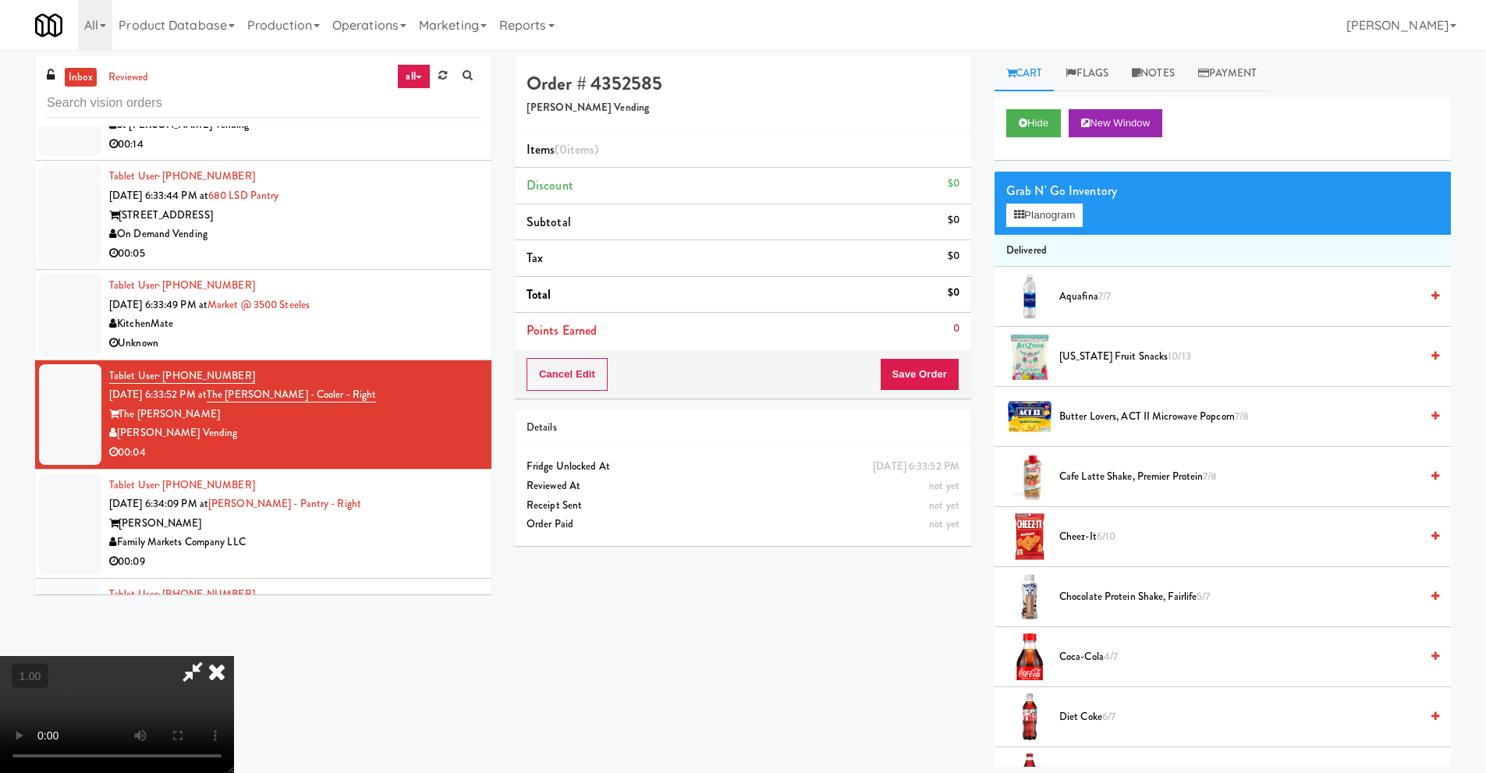
click at [234, 656] on video at bounding box center [117, 714] width 234 height 117
click at [1040, 217] on button "Planogram" at bounding box center [1044, 215] width 76 height 23
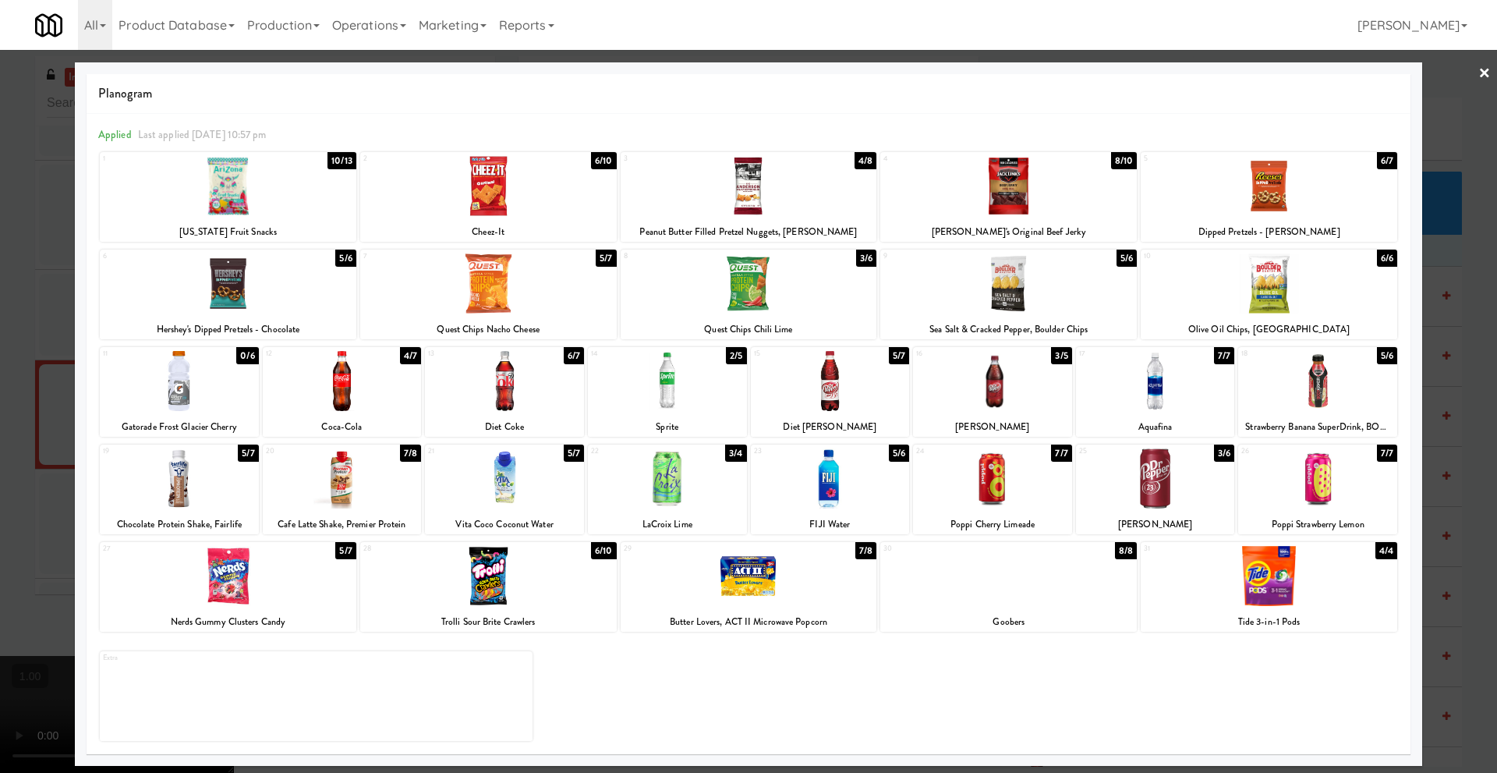
click at [679, 399] on div at bounding box center [667, 381] width 159 height 60
click at [1487, 75] on link "×" at bounding box center [1485, 74] width 12 height 48
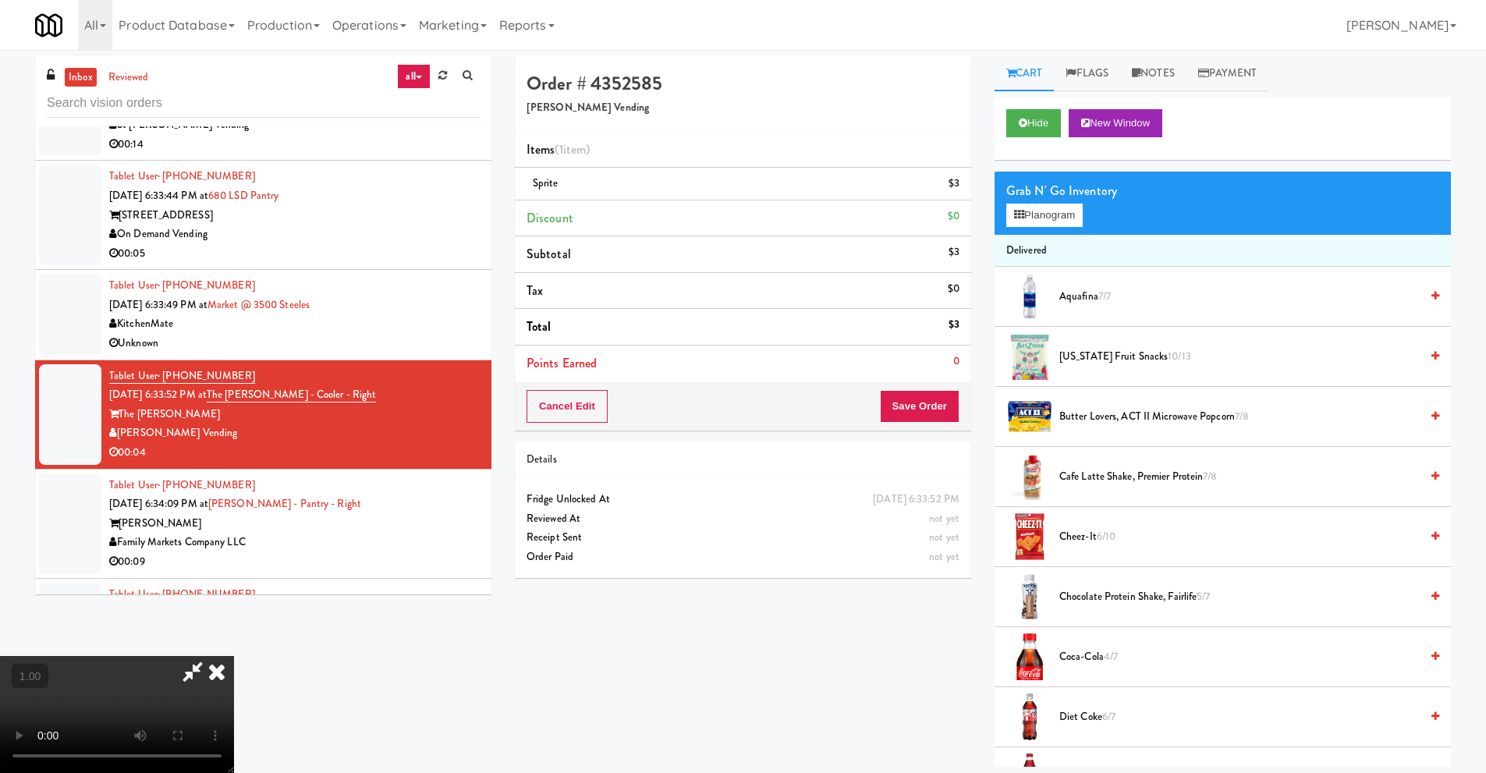
click at [234, 656] on video at bounding box center [117, 714] width 234 height 117
click at [234, 656] on icon at bounding box center [217, 671] width 34 height 31
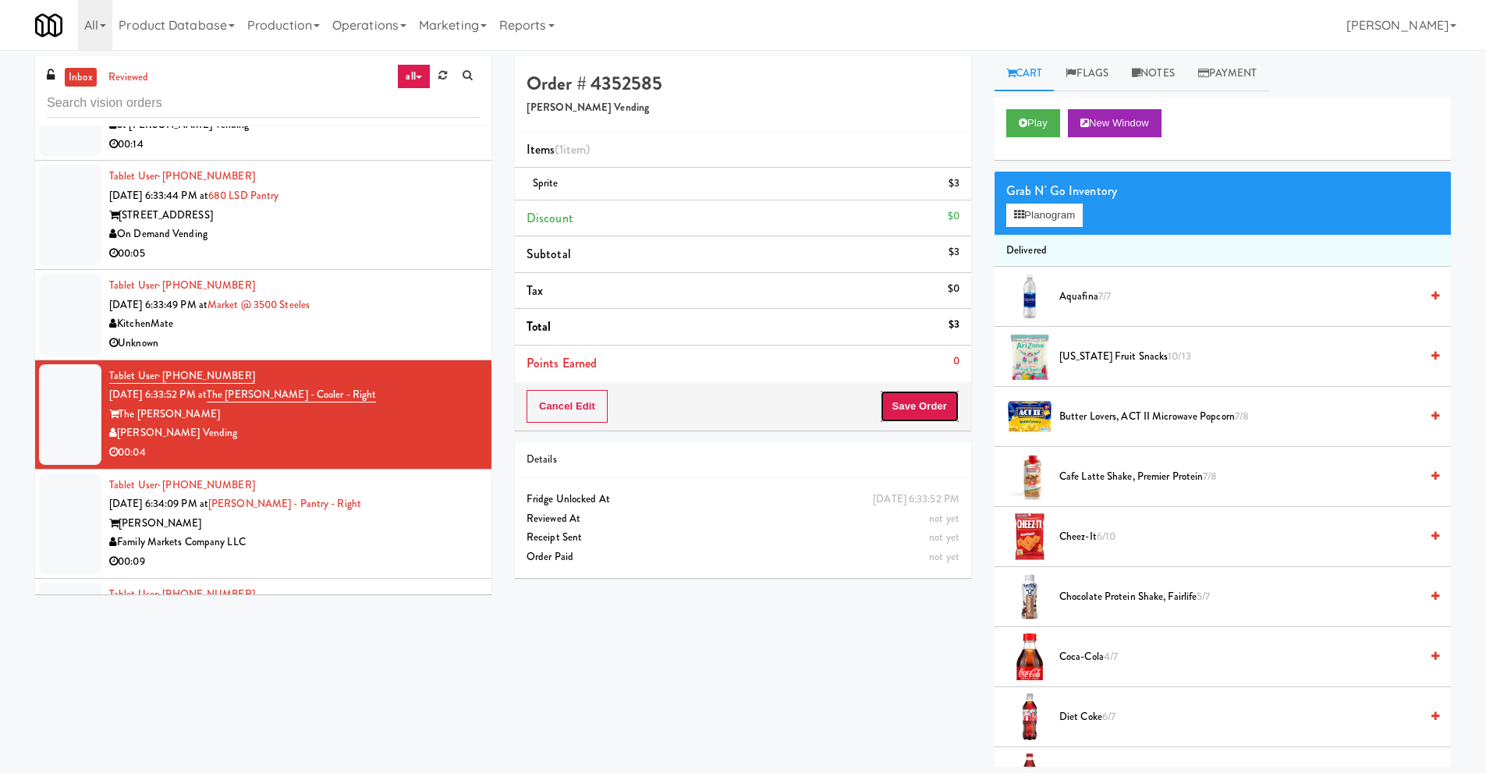
click at [912, 401] on button "Save Order" at bounding box center [920, 406] width 80 height 33
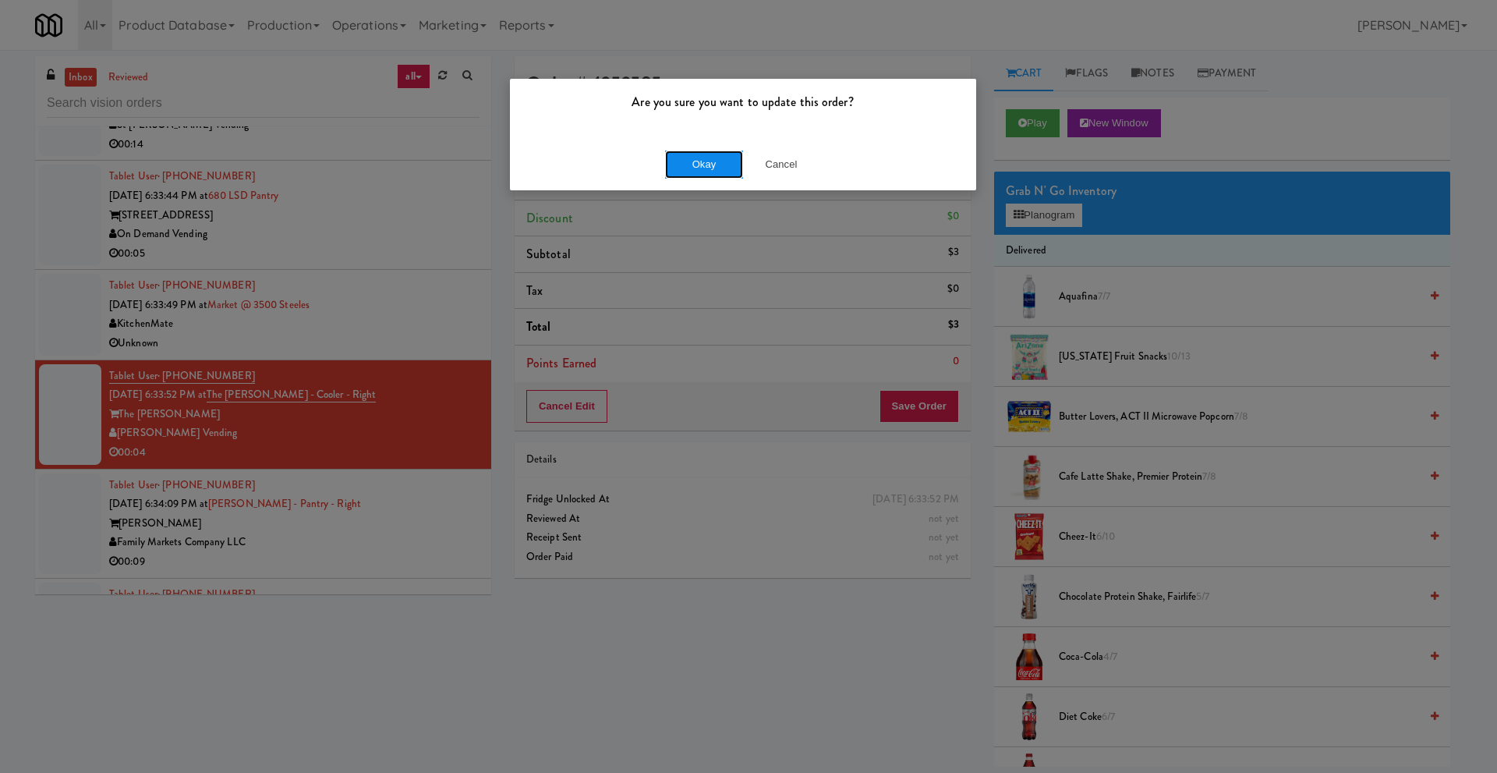
click at [701, 152] on button "Okay" at bounding box center [704, 165] width 78 height 28
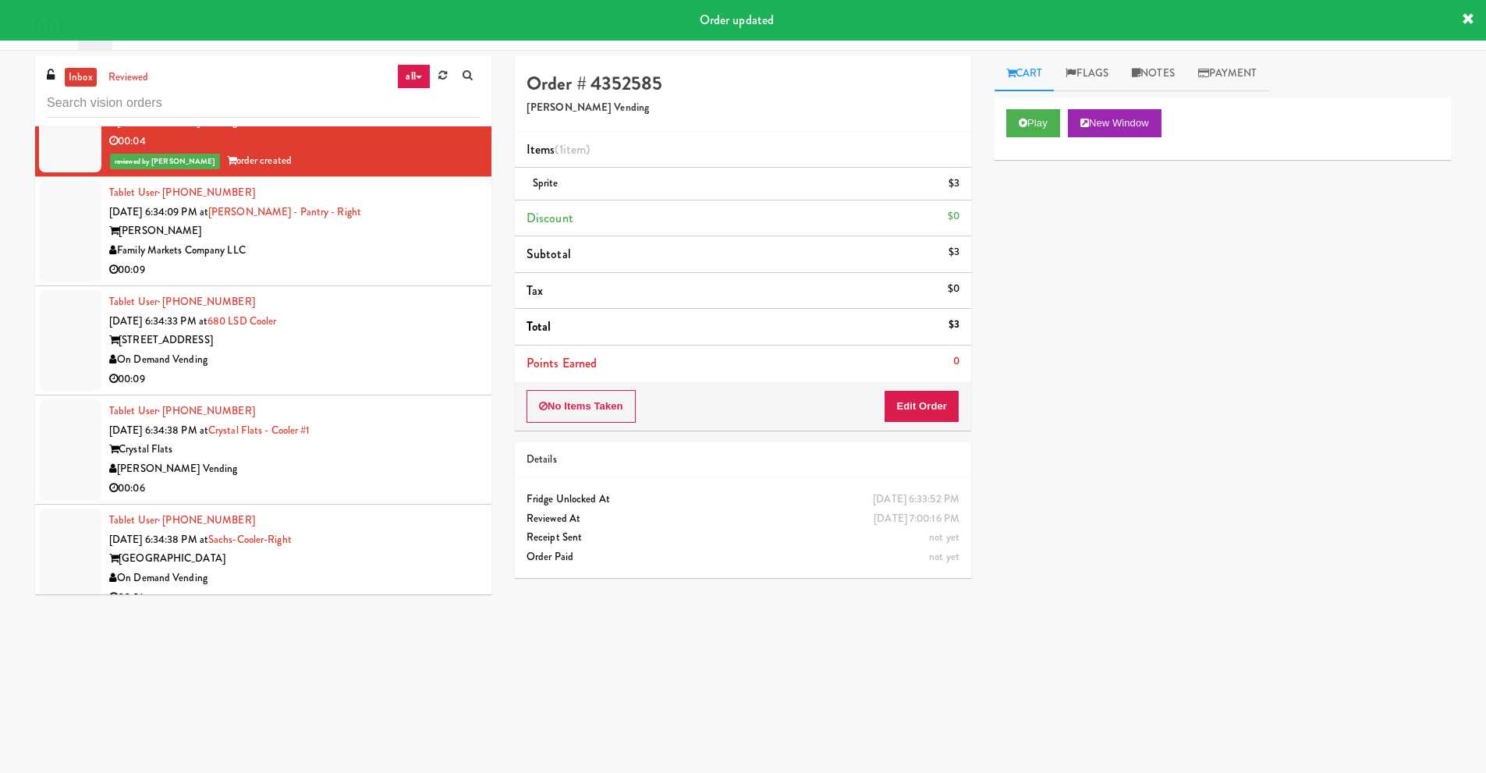
scroll to position [1170, 0]
click at [255, 243] on div "Family Markets Company LLC" at bounding box center [294, 249] width 370 height 19
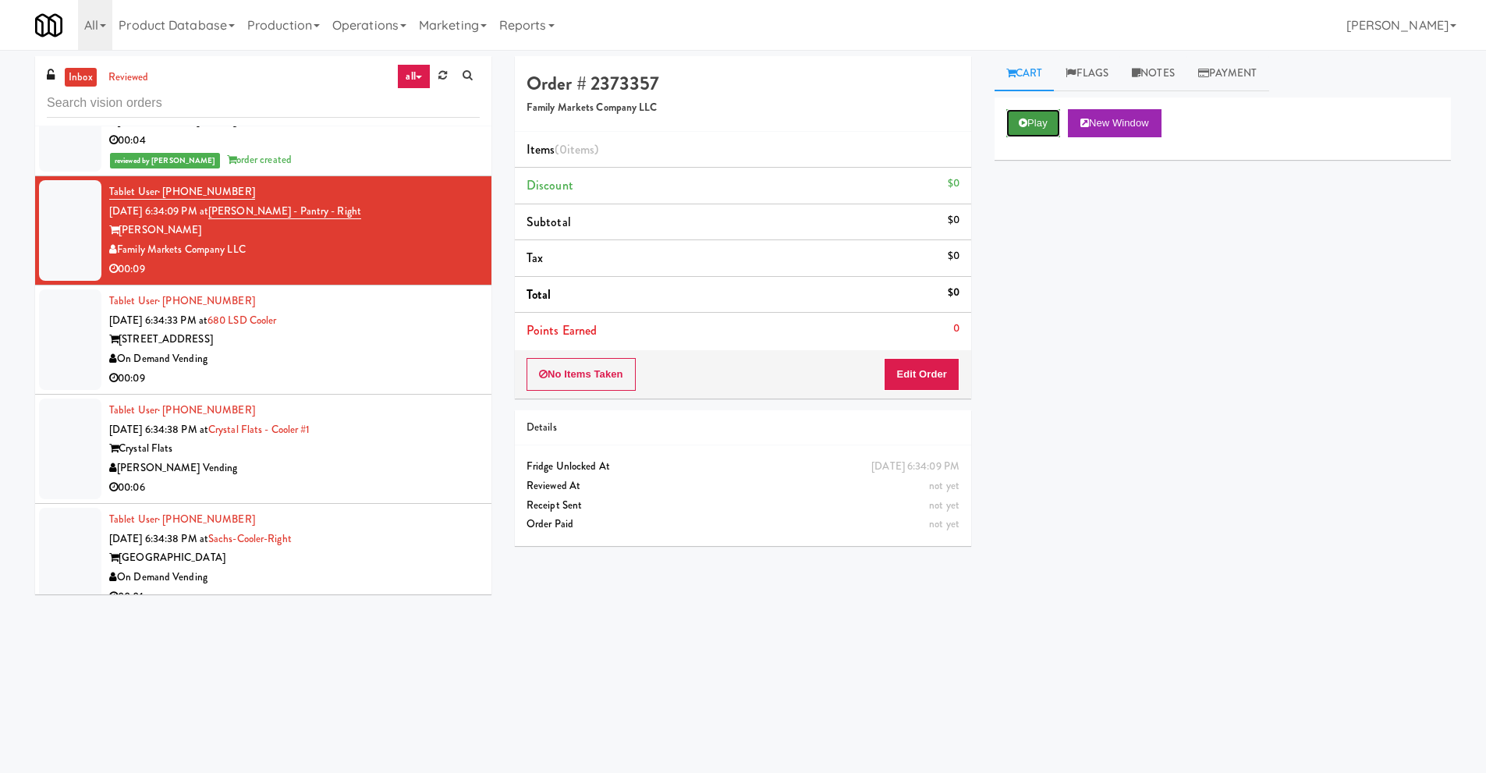
click at [1033, 126] on button "Play" at bounding box center [1033, 123] width 54 height 28
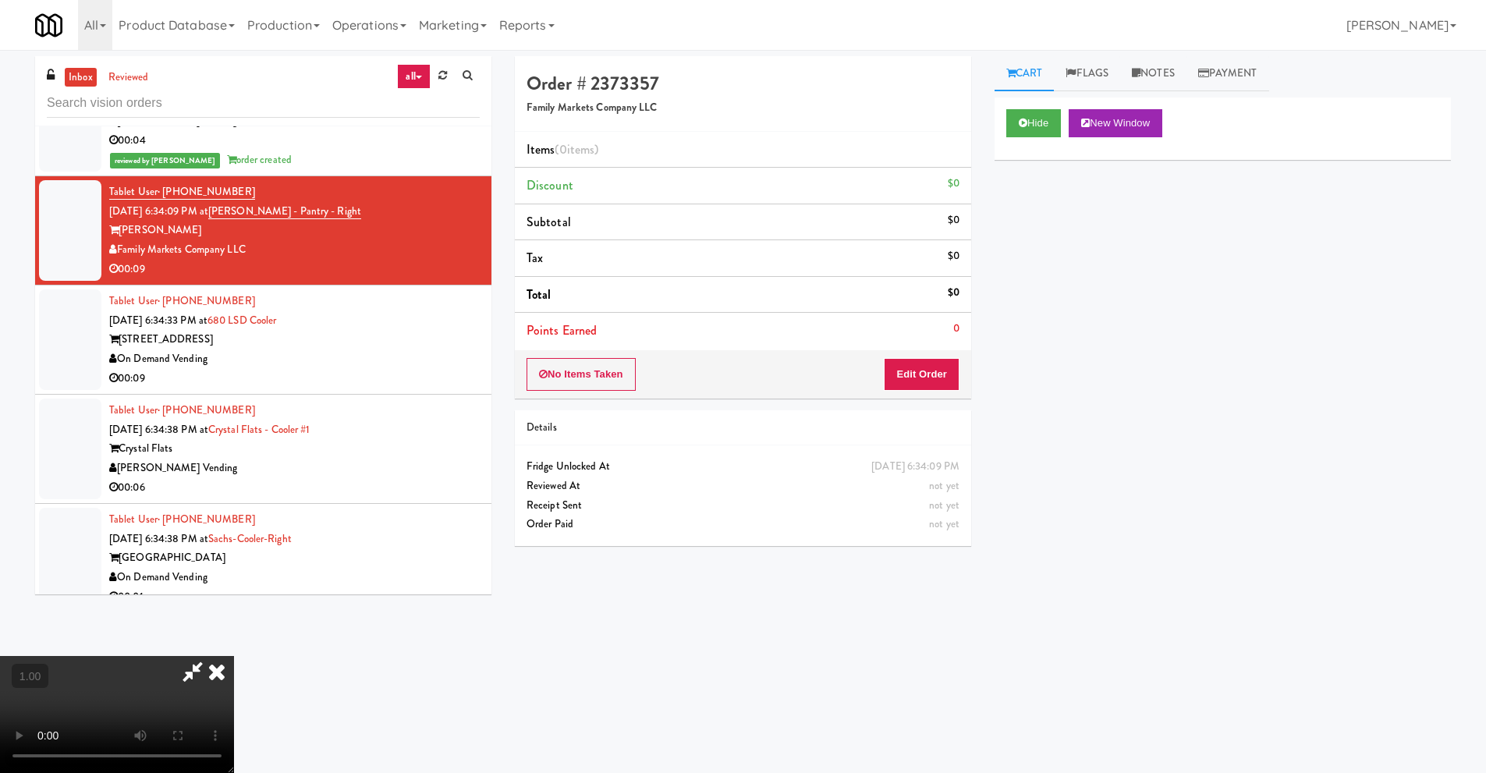
click at [234, 656] on video at bounding box center [117, 714] width 234 height 117
click at [930, 371] on button "Edit Order" at bounding box center [922, 374] width 76 height 33
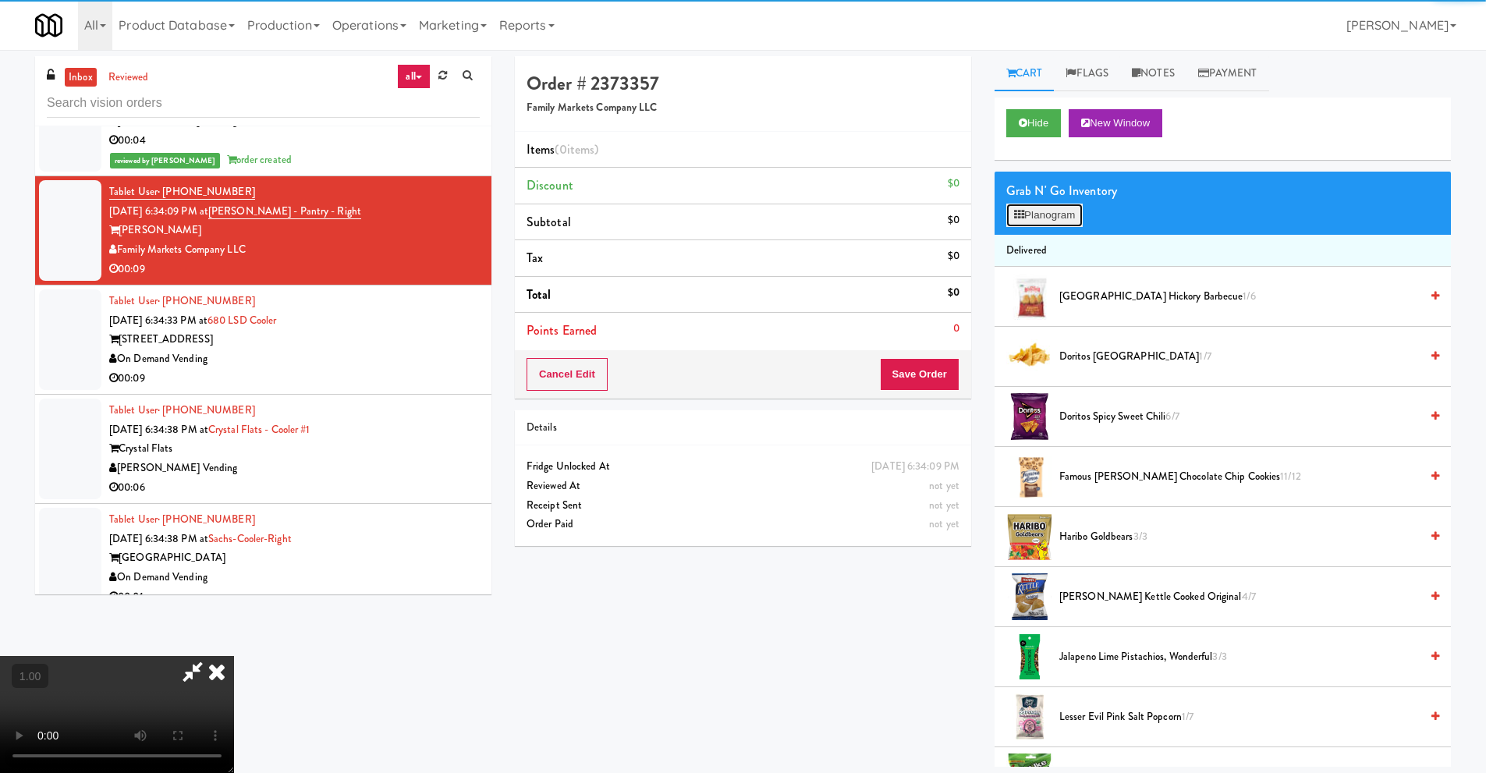
click at [1070, 213] on button "Planogram" at bounding box center [1044, 215] width 76 height 23
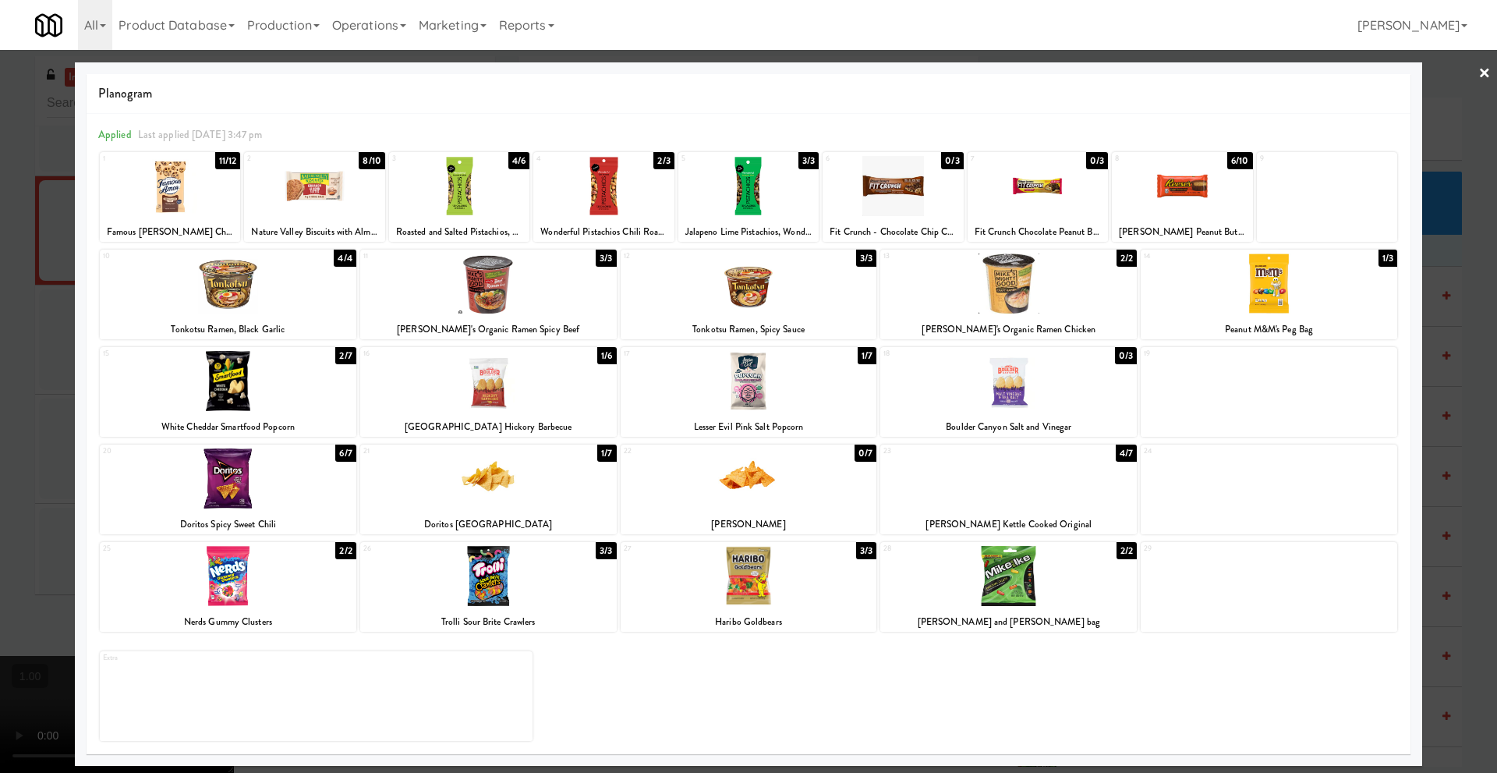
click at [1486, 75] on link "×" at bounding box center [1485, 74] width 12 height 48
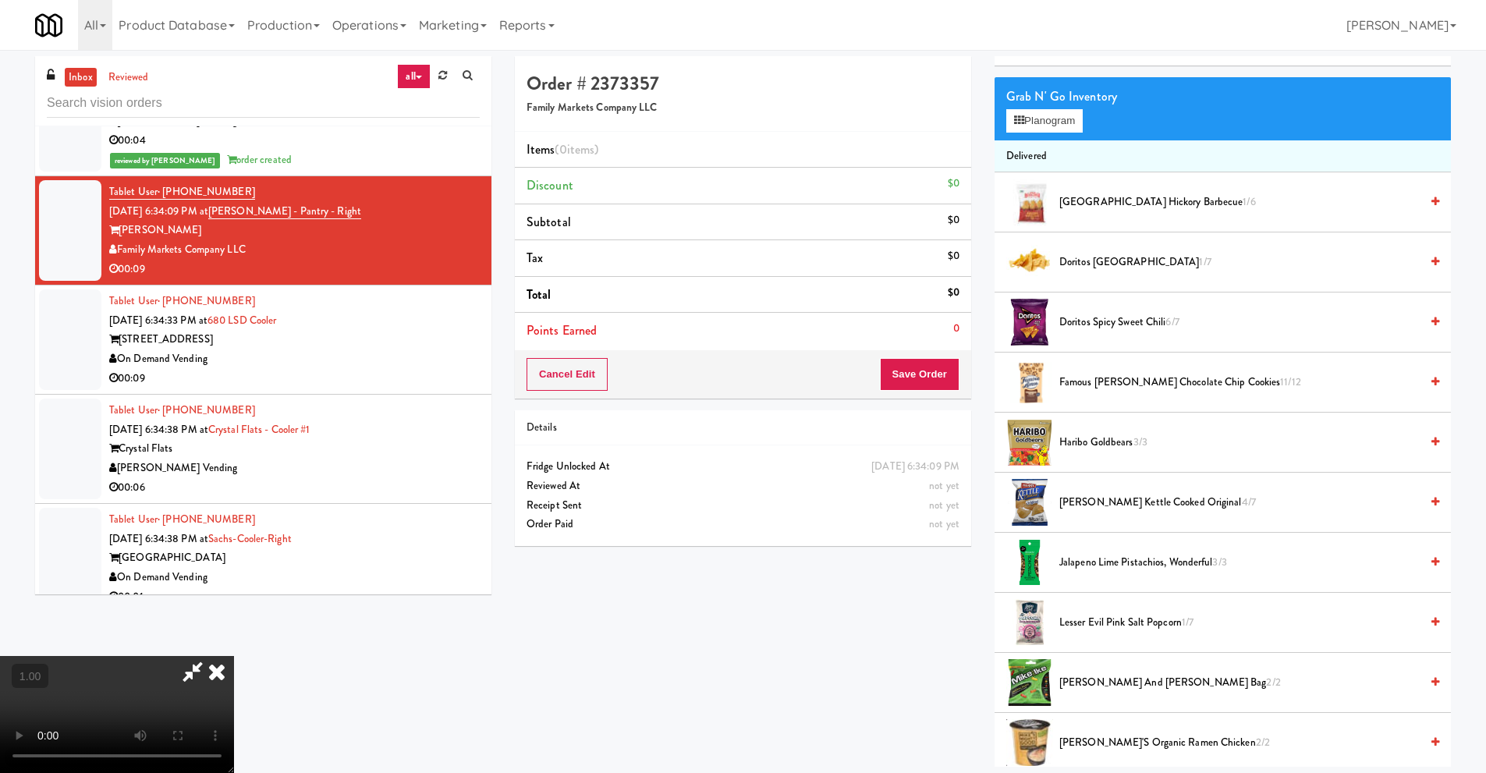
scroll to position [78, 0]
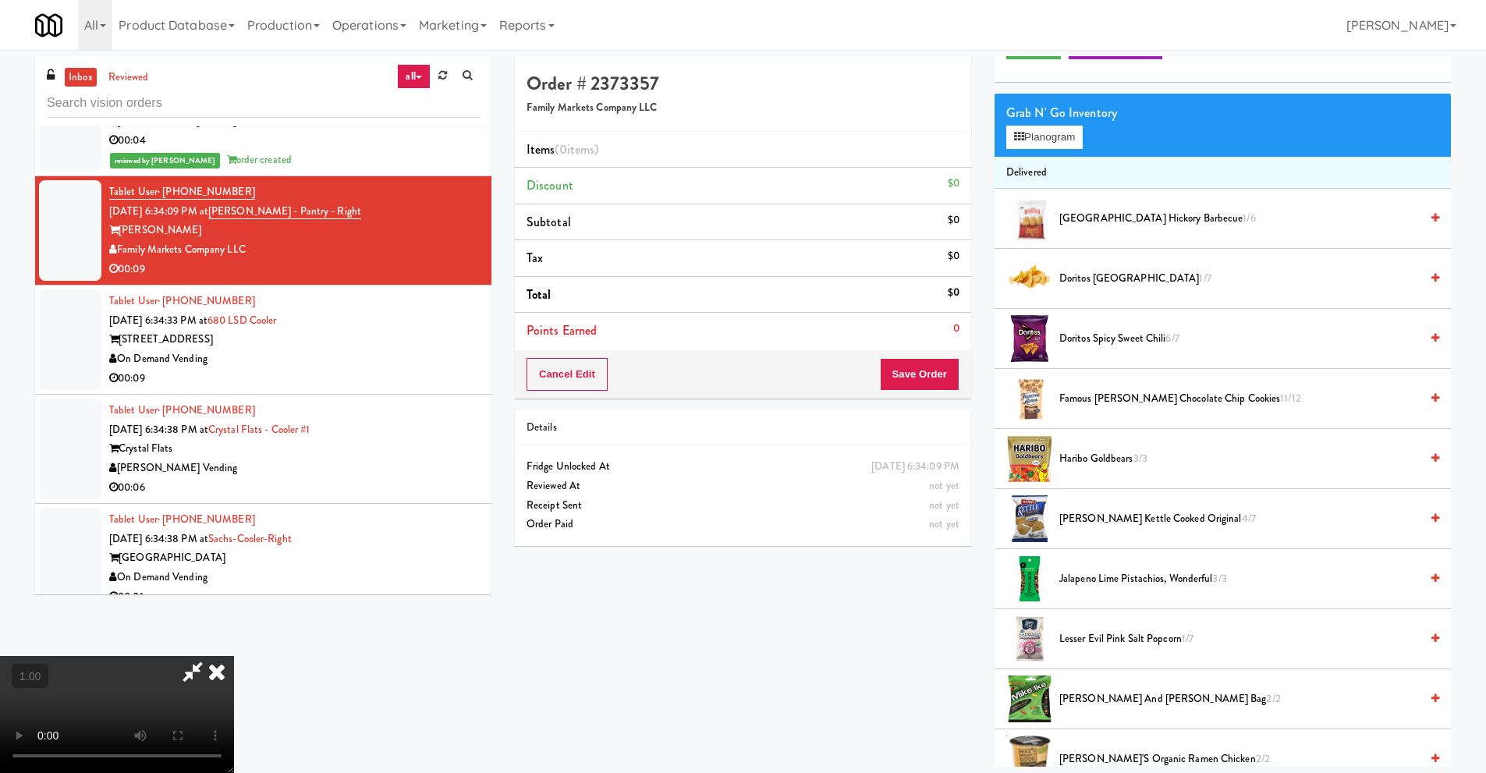
click at [234, 656] on video at bounding box center [117, 714] width 234 height 117
click at [1056, 133] on button "Planogram" at bounding box center [1044, 137] width 76 height 23
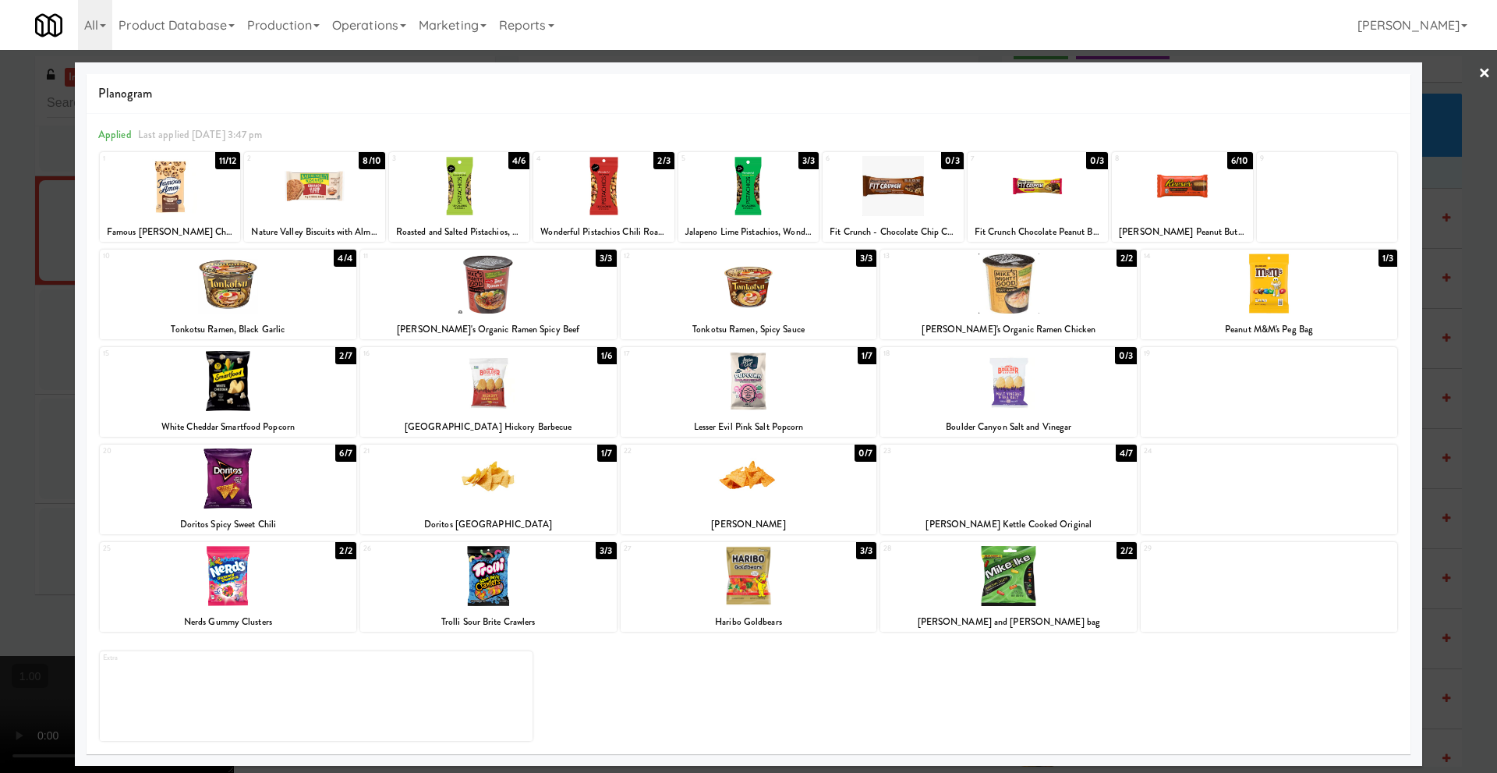
click at [483, 498] on div at bounding box center [488, 478] width 257 height 60
click at [246, 493] on div at bounding box center [228, 478] width 257 height 60
click at [1488, 72] on link "×" at bounding box center [1485, 74] width 12 height 48
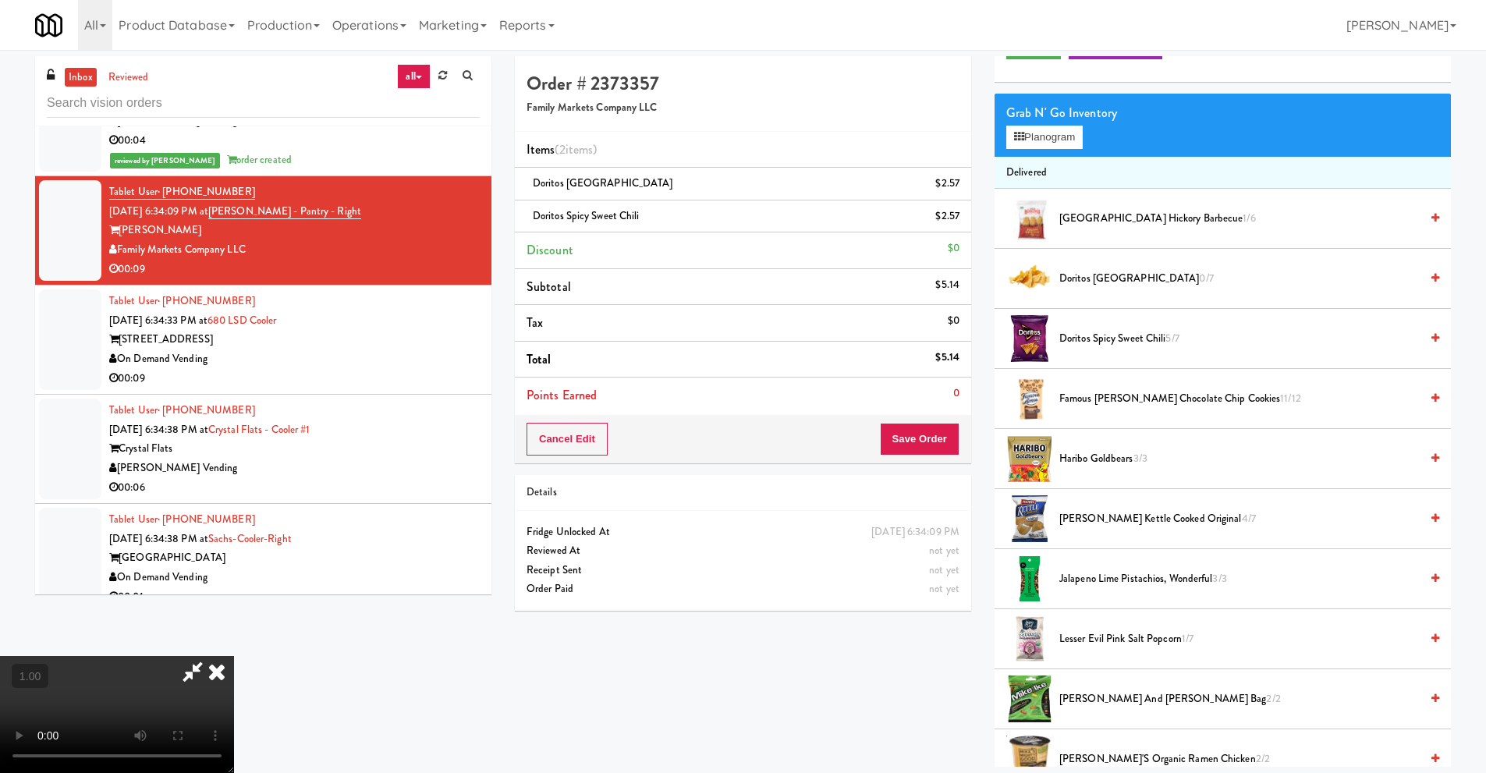
click at [234, 656] on icon at bounding box center [217, 671] width 34 height 31
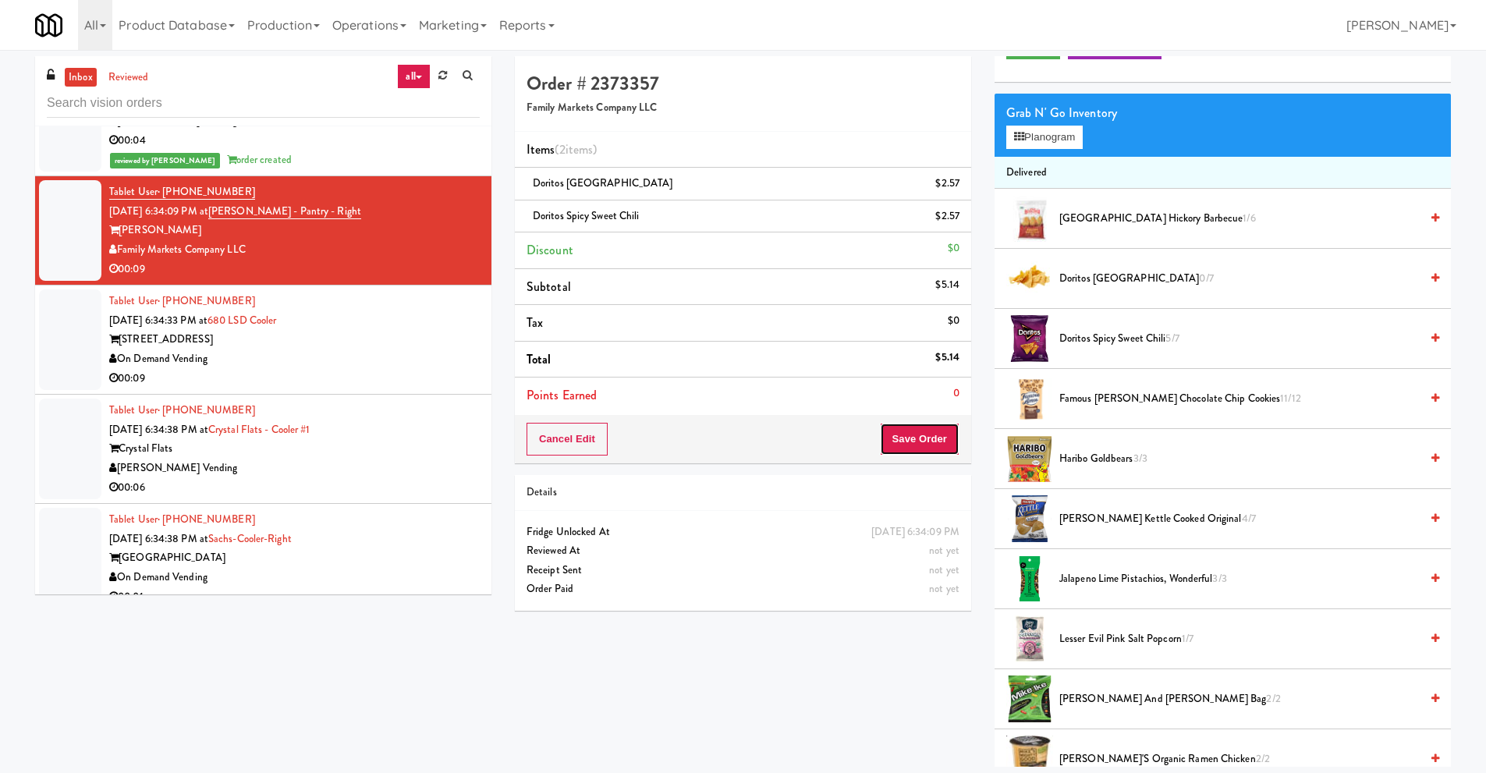
click at [923, 444] on button "Save Order" at bounding box center [920, 439] width 80 height 33
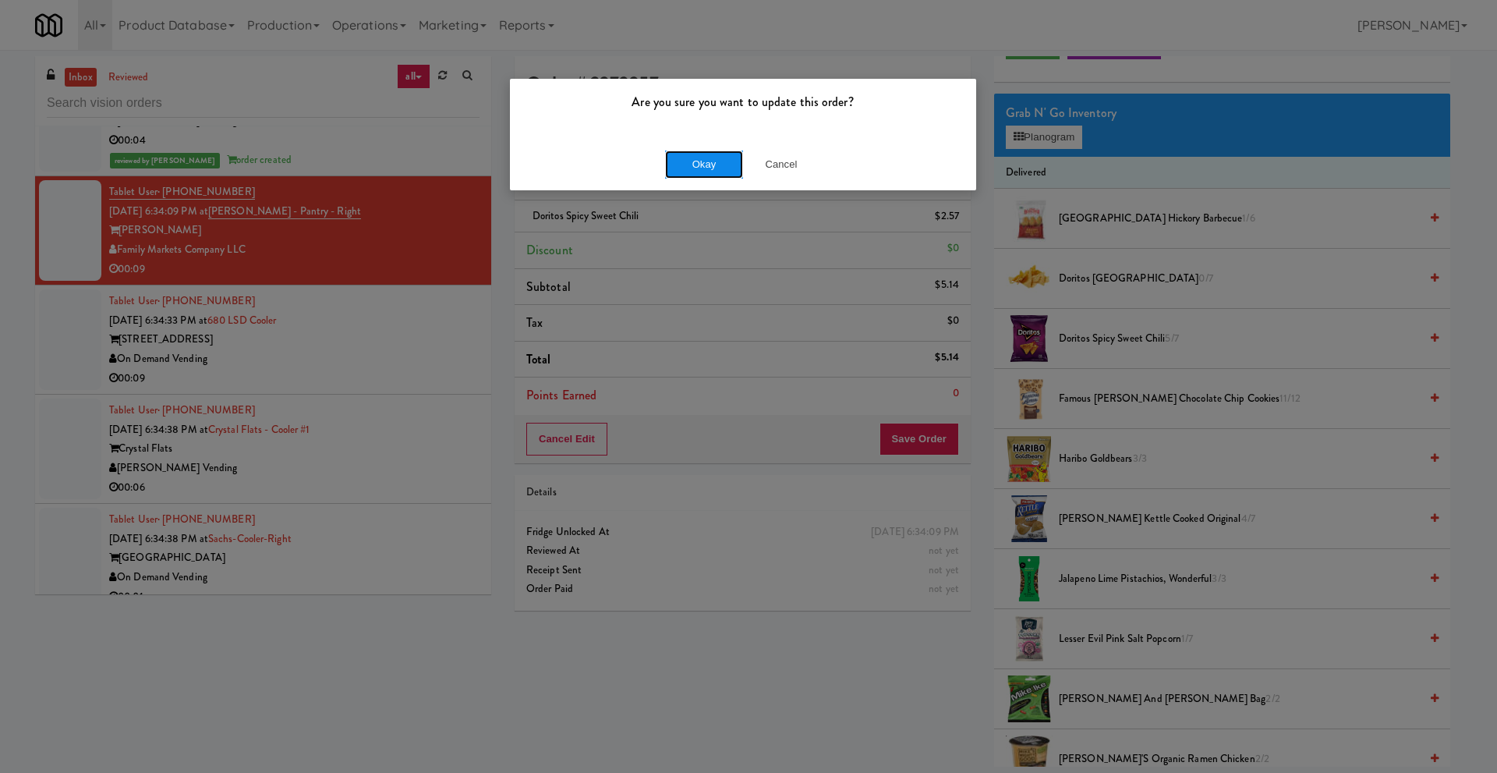
click at [685, 154] on button "Okay" at bounding box center [704, 165] width 78 height 28
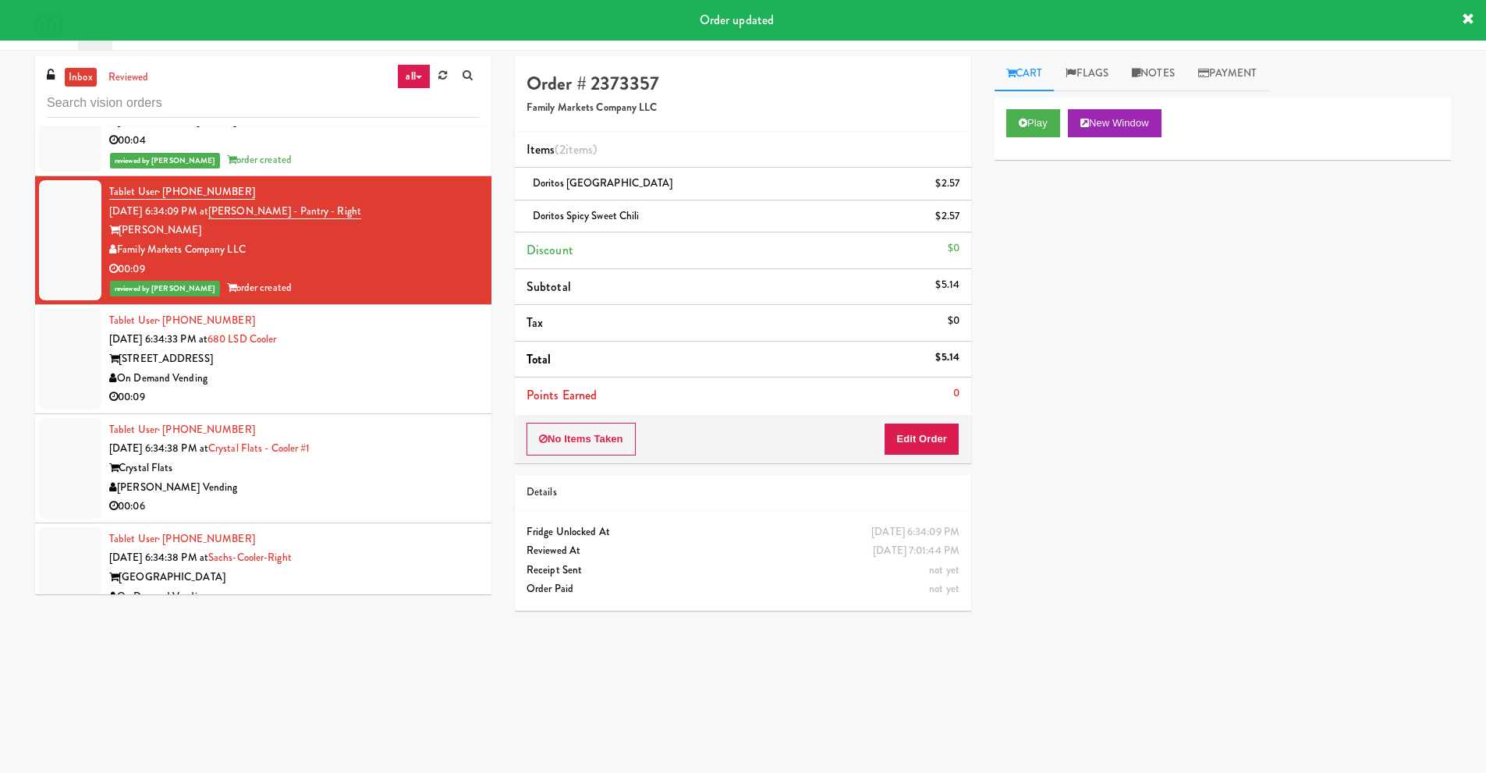
click at [221, 394] on div "00:09" at bounding box center [294, 397] width 370 height 19
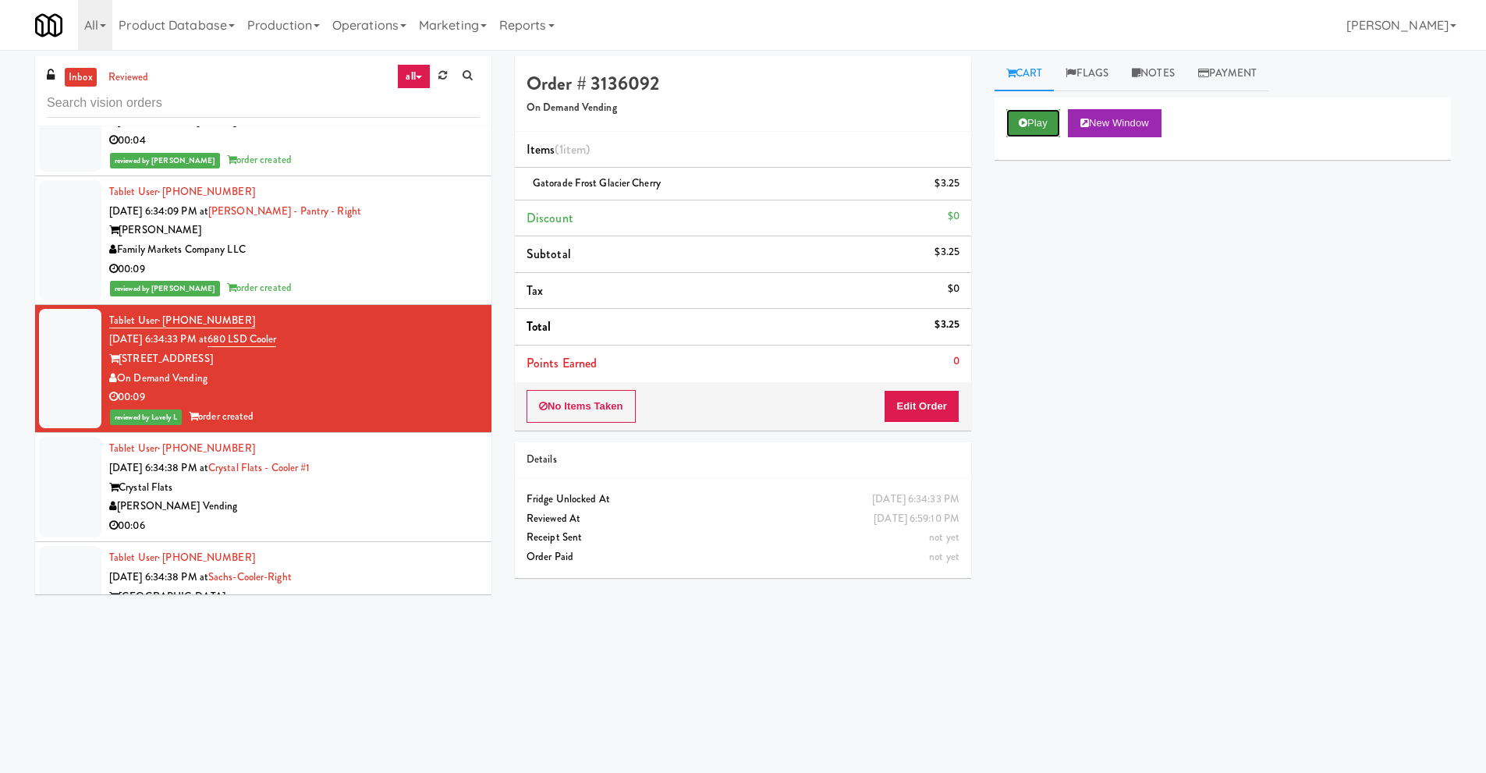
click at [1027, 115] on button "Play" at bounding box center [1033, 123] width 54 height 28
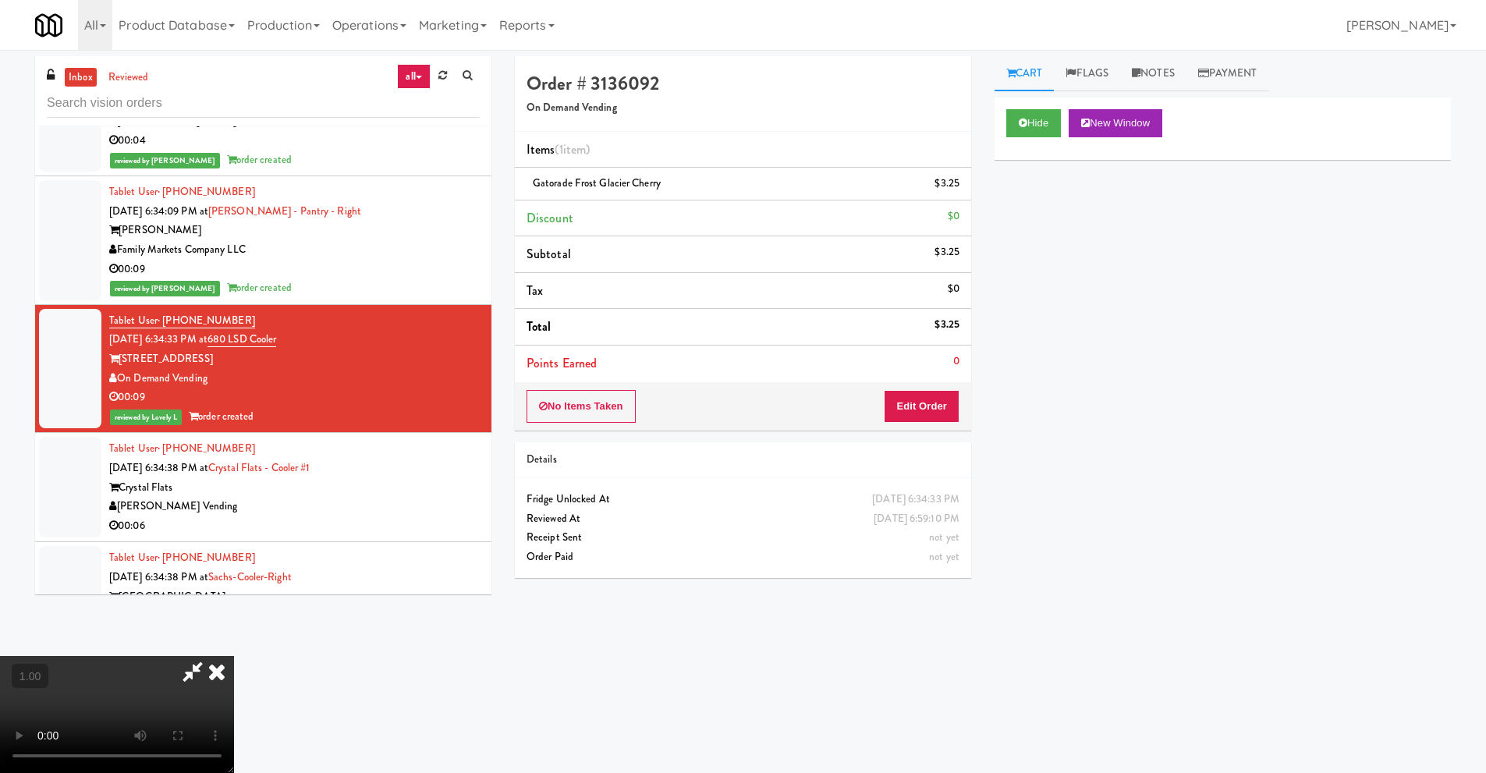
click at [234, 656] on icon at bounding box center [217, 671] width 34 height 31
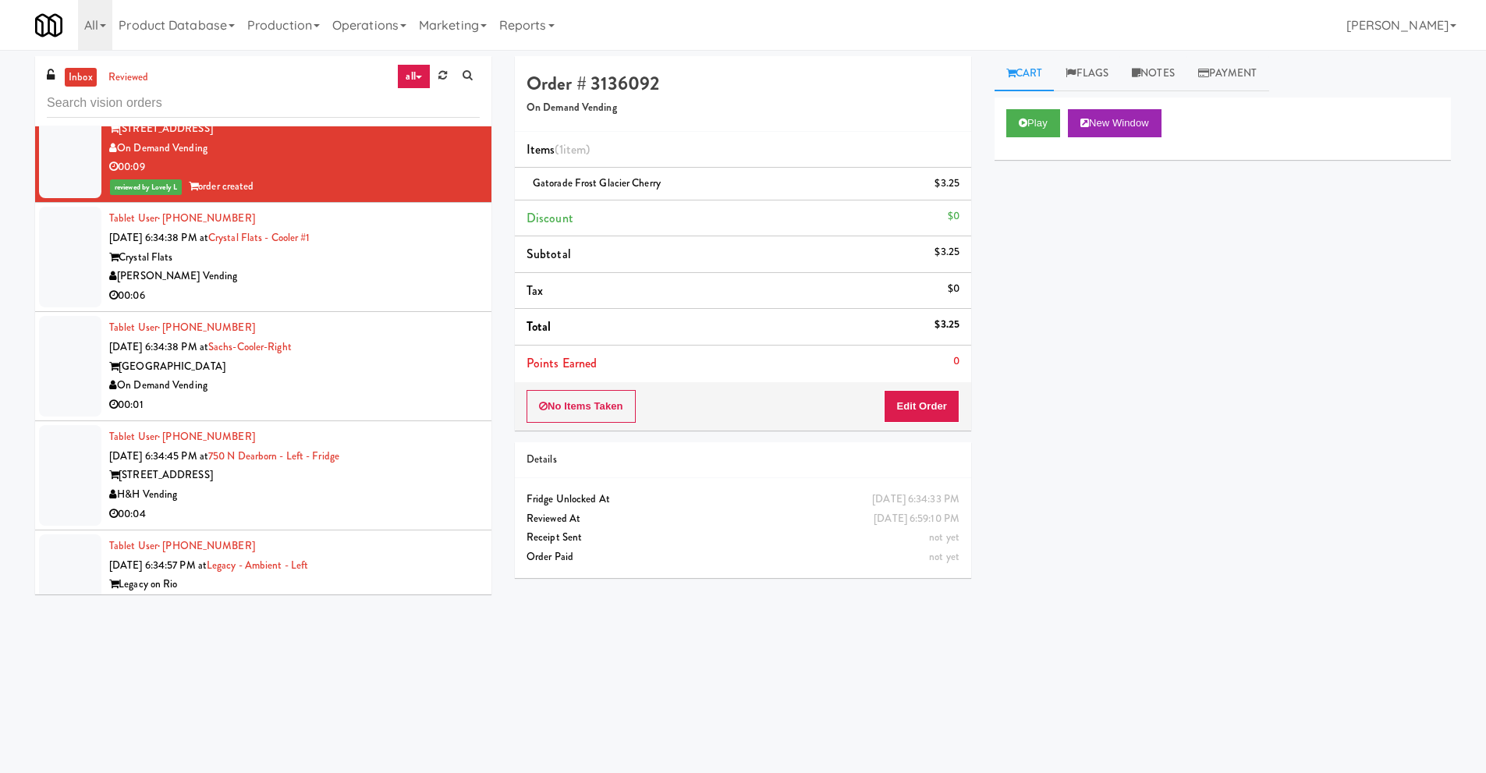
scroll to position [1404, 0]
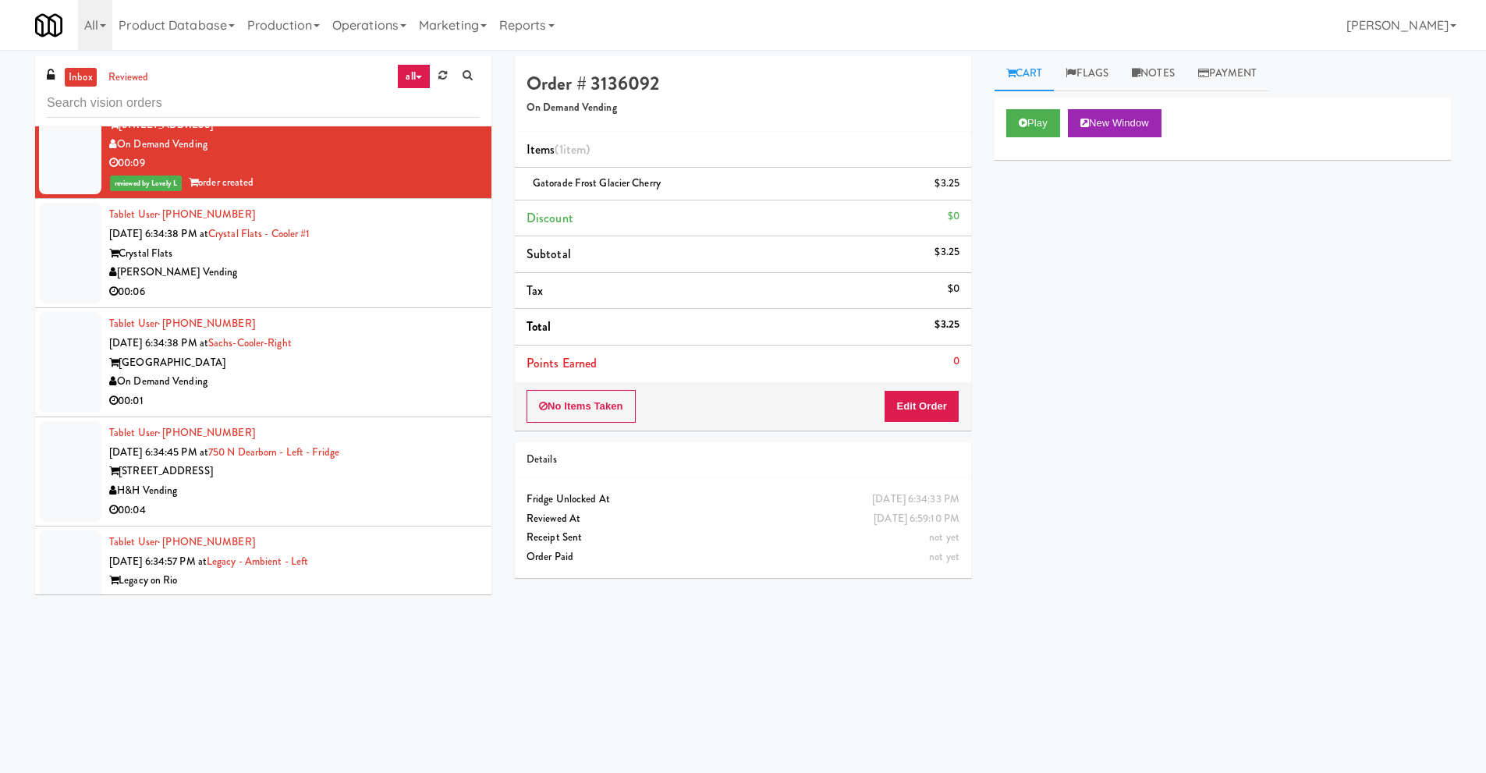
click at [231, 387] on div "On Demand Vending" at bounding box center [294, 381] width 370 height 19
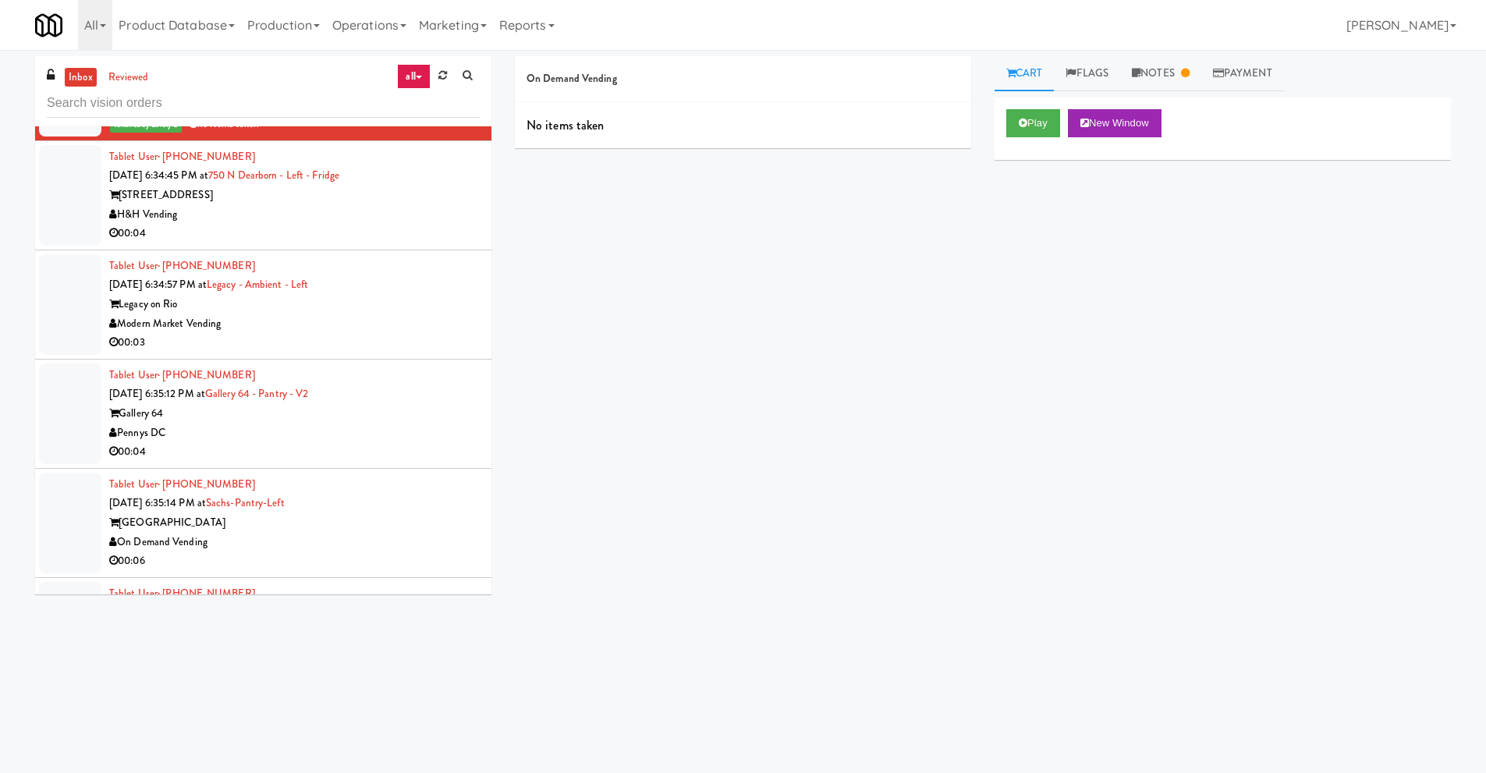
scroll to position [1716, 0]
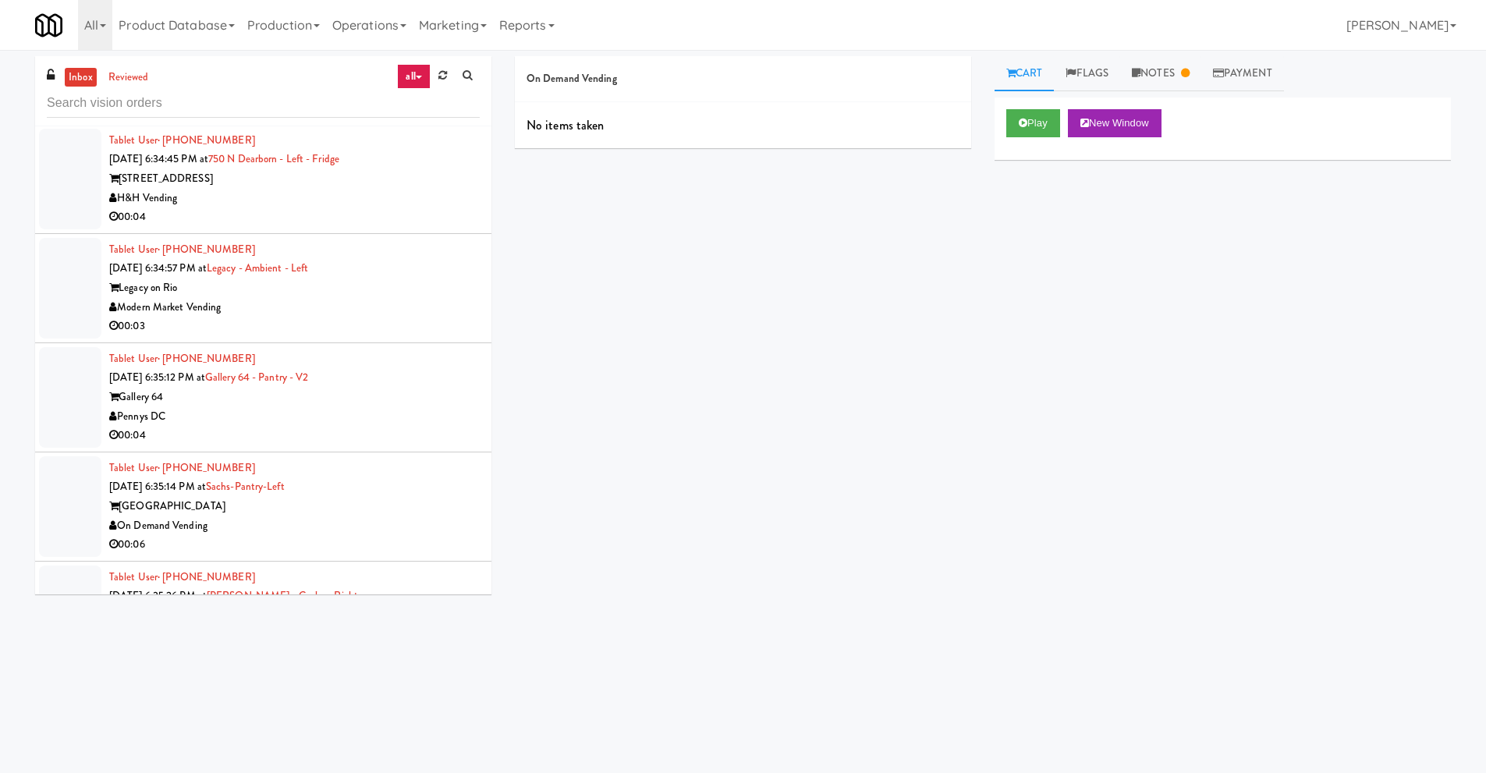
click at [223, 427] on div "00:04" at bounding box center [294, 435] width 370 height 19
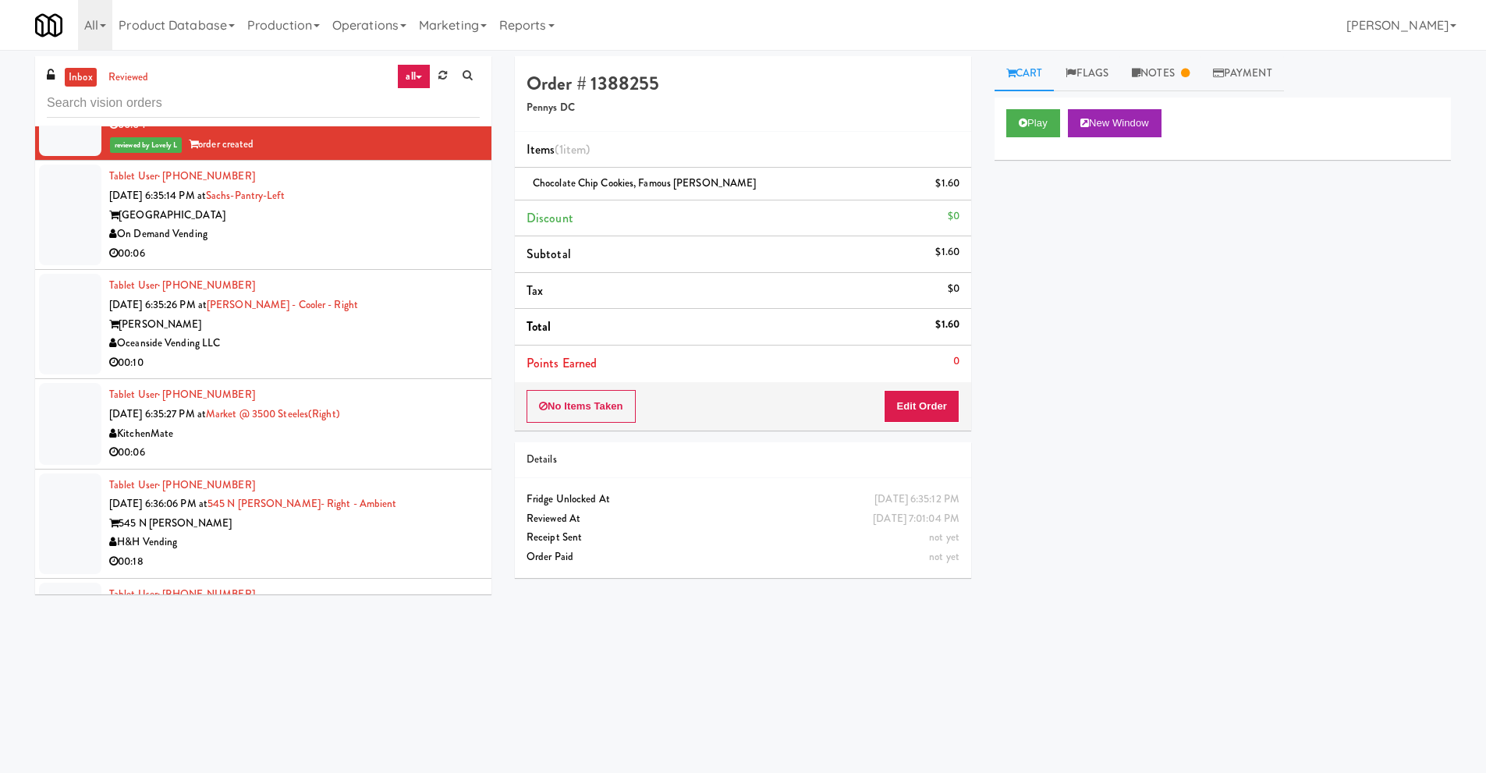
scroll to position [2028, 0]
click at [200, 538] on div "H&H Vending" at bounding box center [294, 540] width 370 height 19
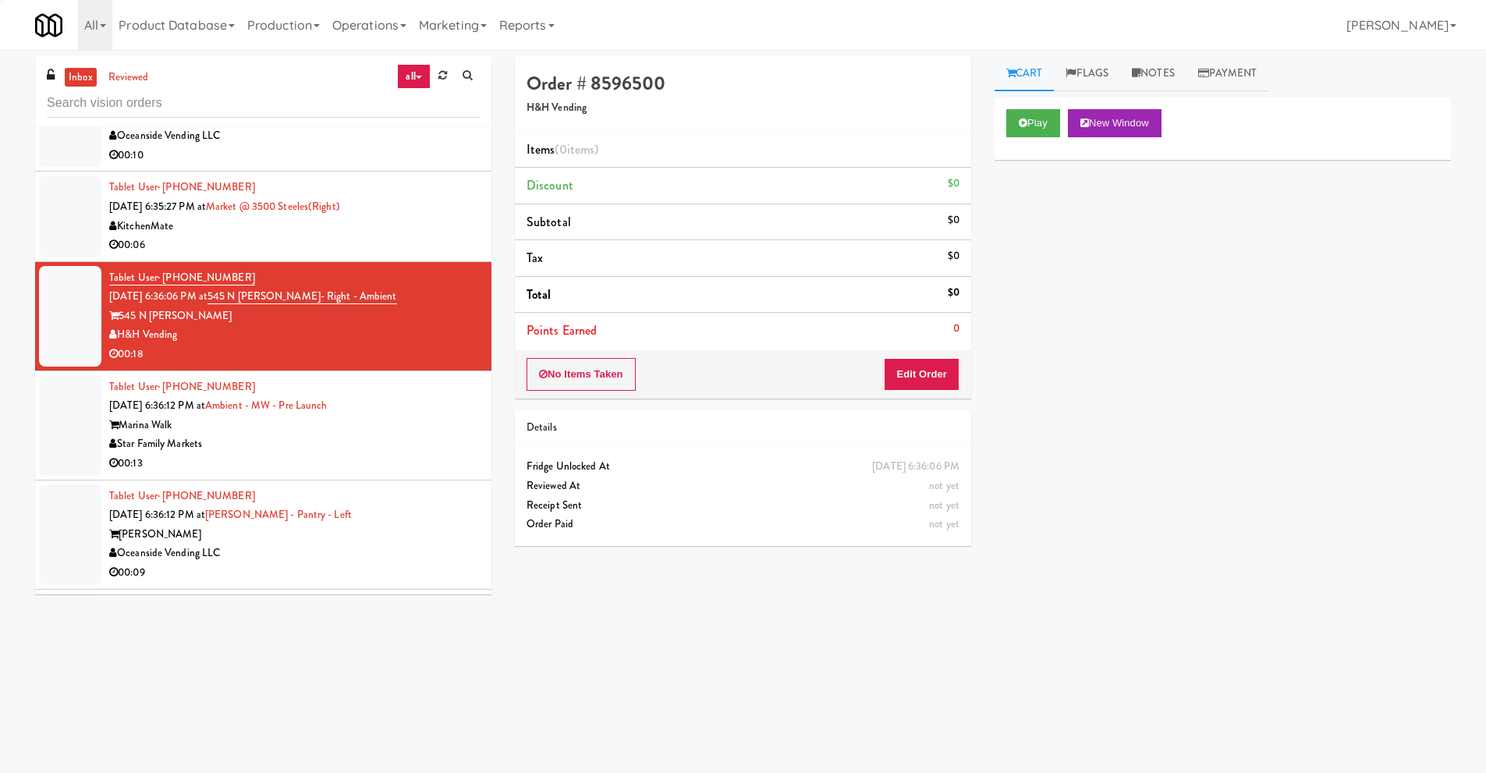
scroll to position [2262, 0]
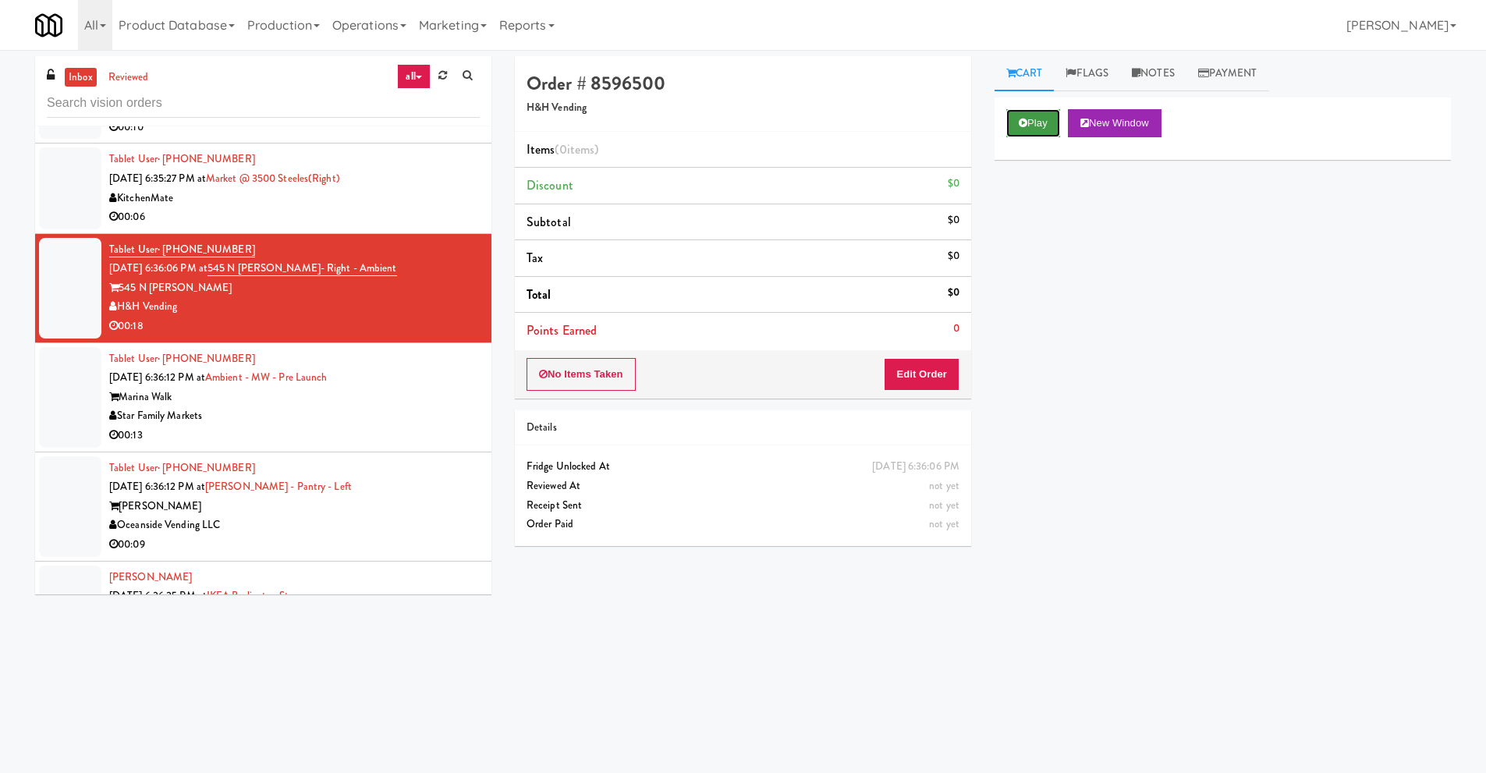
click at [1037, 126] on button "Play" at bounding box center [1033, 123] width 54 height 28
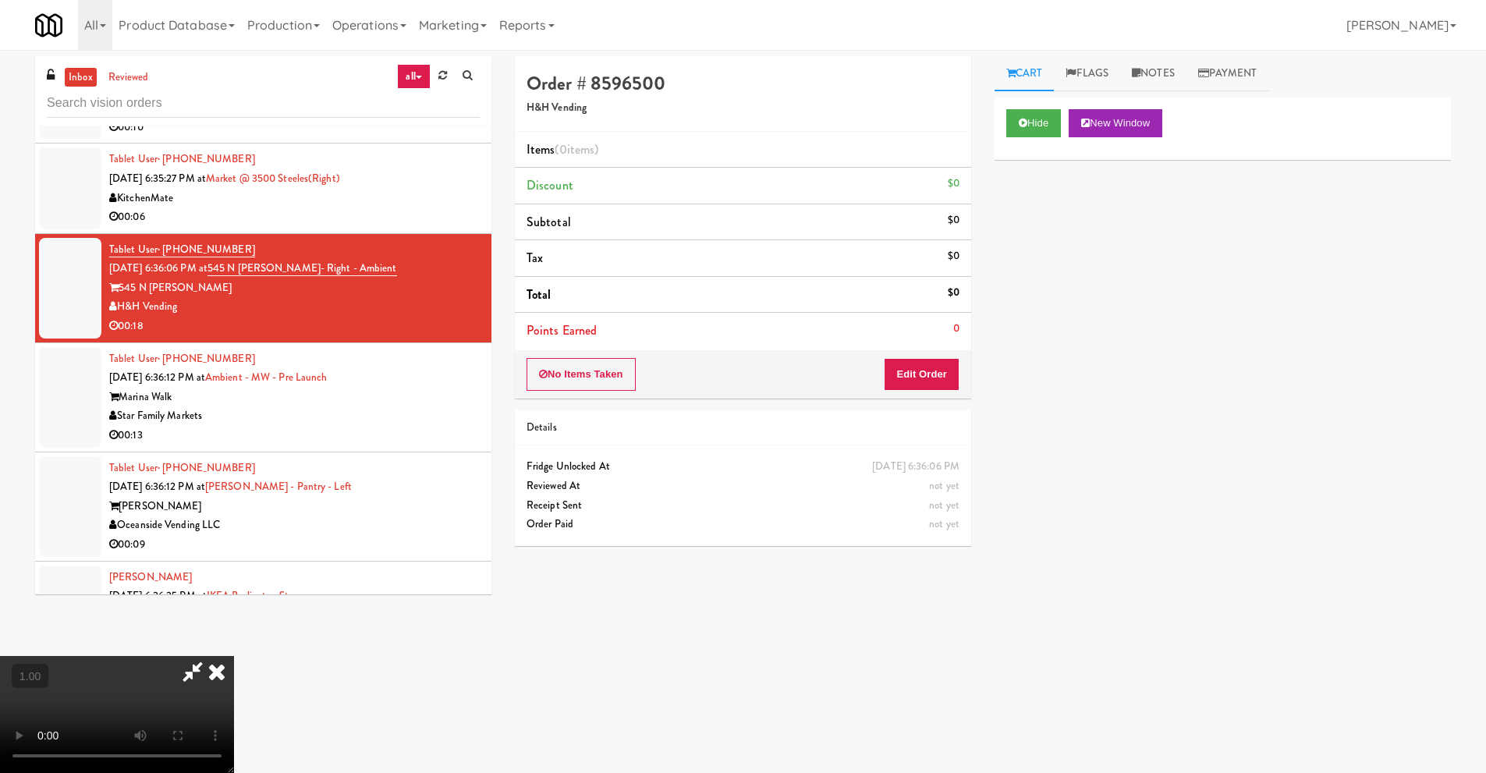
click at [187, 676] on icon at bounding box center [193, 671] width 36 height 31
click at [207, 656] on video at bounding box center [117, 714] width 234 height 117
click at [234, 656] on video at bounding box center [117, 714] width 234 height 117
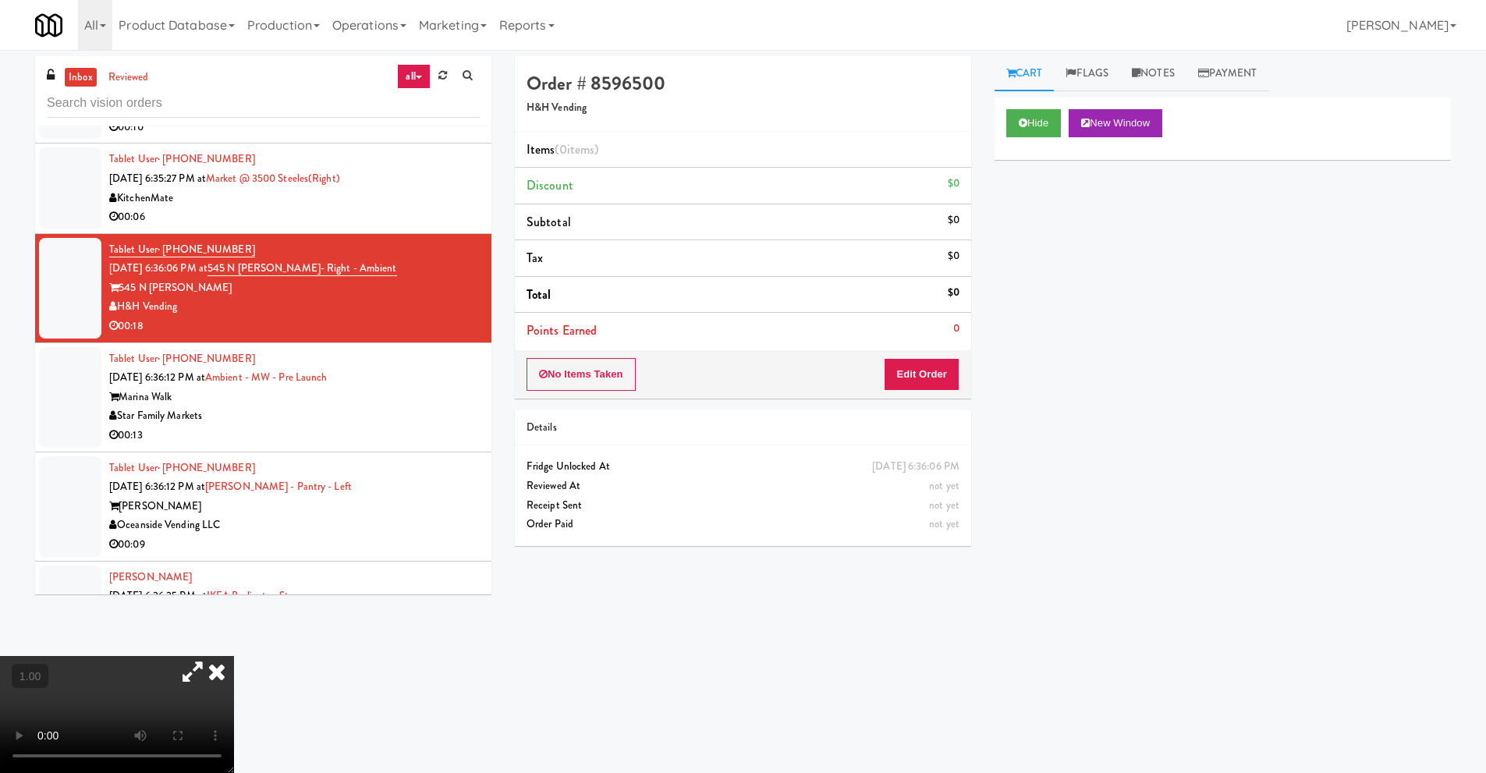
click at [234, 656] on video at bounding box center [117, 714] width 234 height 117
click at [929, 367] on button "Edit Order" at bounding box center [922, 374] width 76 height 33
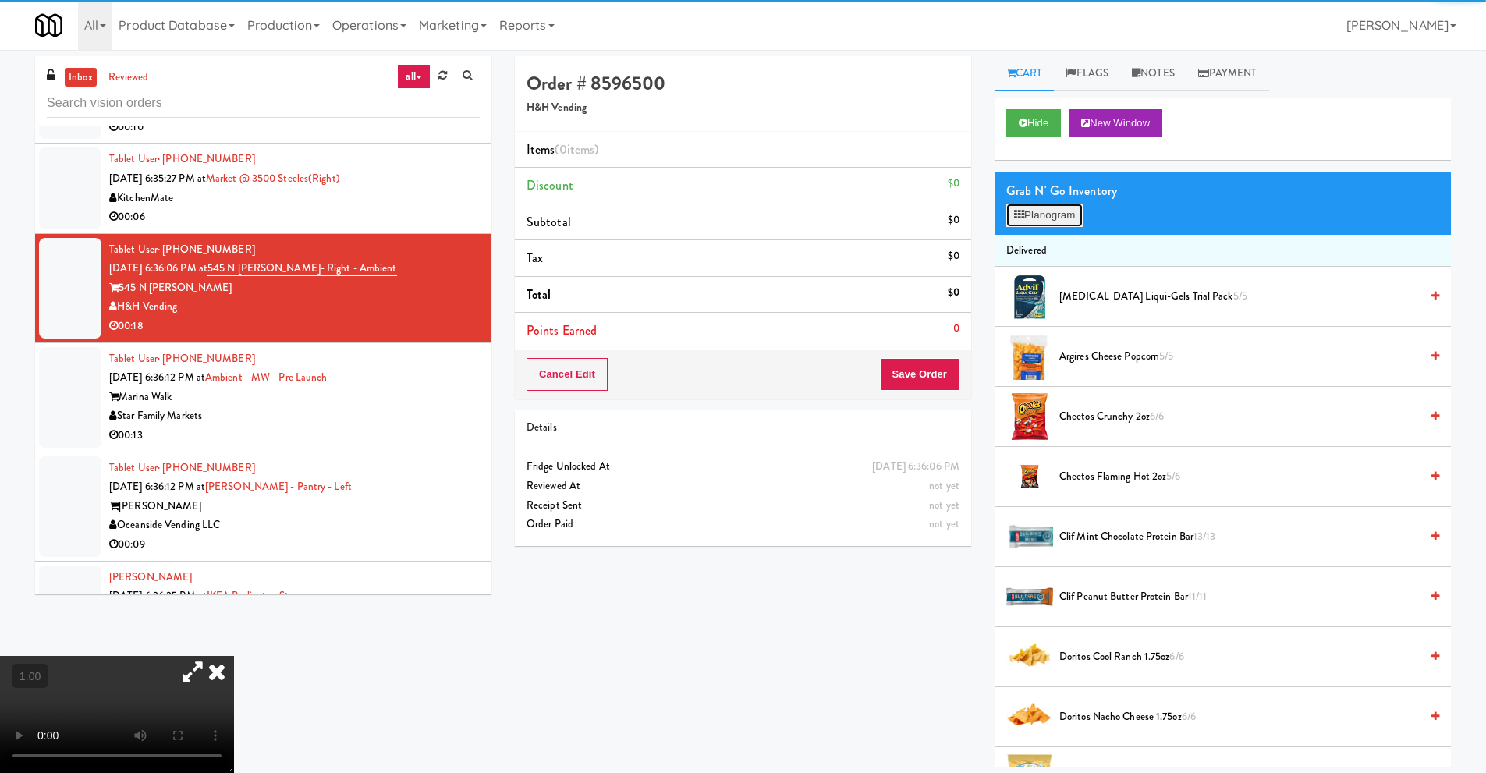
click at [1047, 211] on button "Planogram" at bounding box center [1044, 215] width 76 height 23
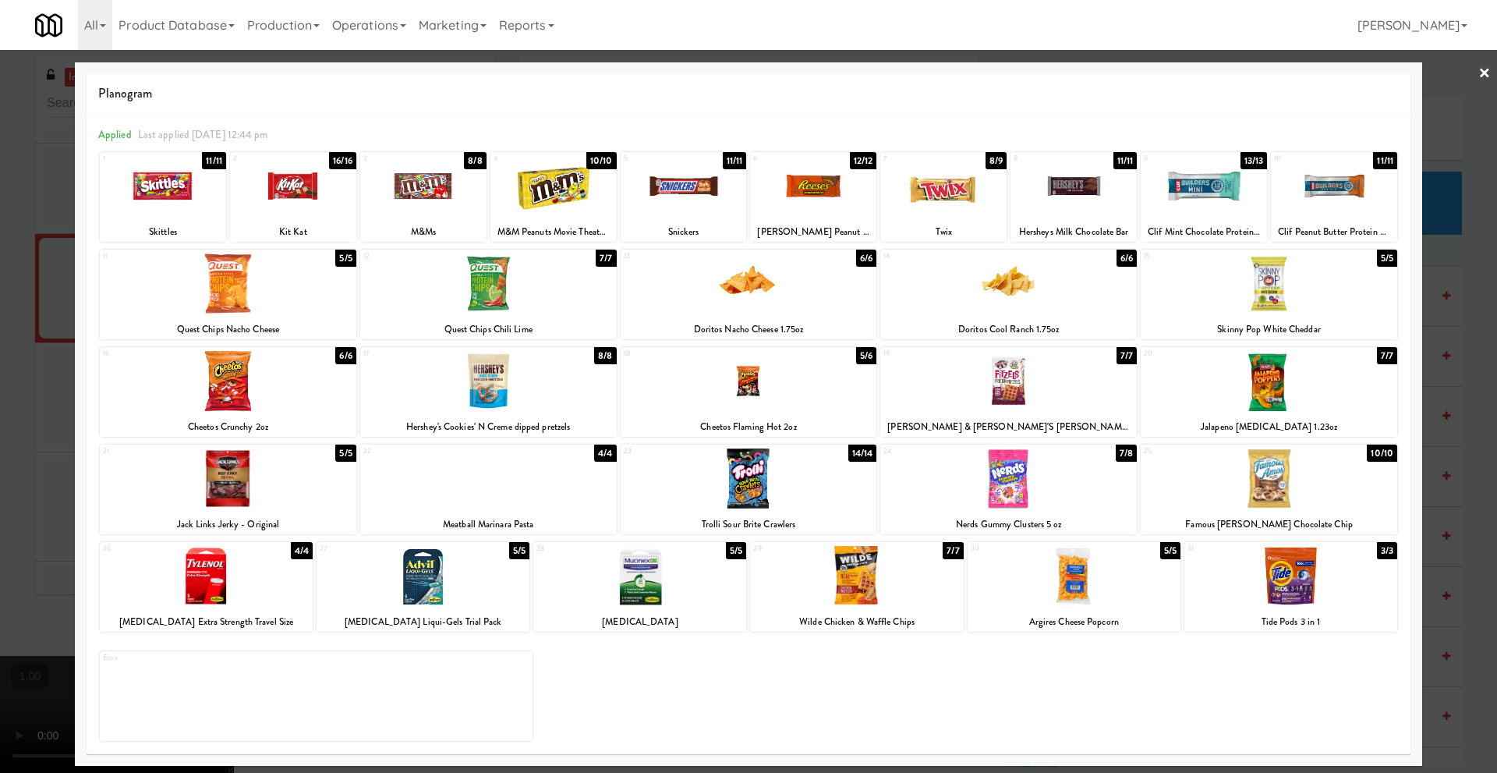
click at [889, 589] on div at bounding box center [856, 576] width 213 height 60
click at [508, 304] on div at bounding box center [488, 283] width 257 height 60
click at [289, 203] on div at bounding box center [293, 186] width 126 height 60
click at [949, 206] on div at bounding box center [944, 186] width 126 height 60
click at [1483, 73] on link "×" at bounding box center [1485, 74] width 12 height 48
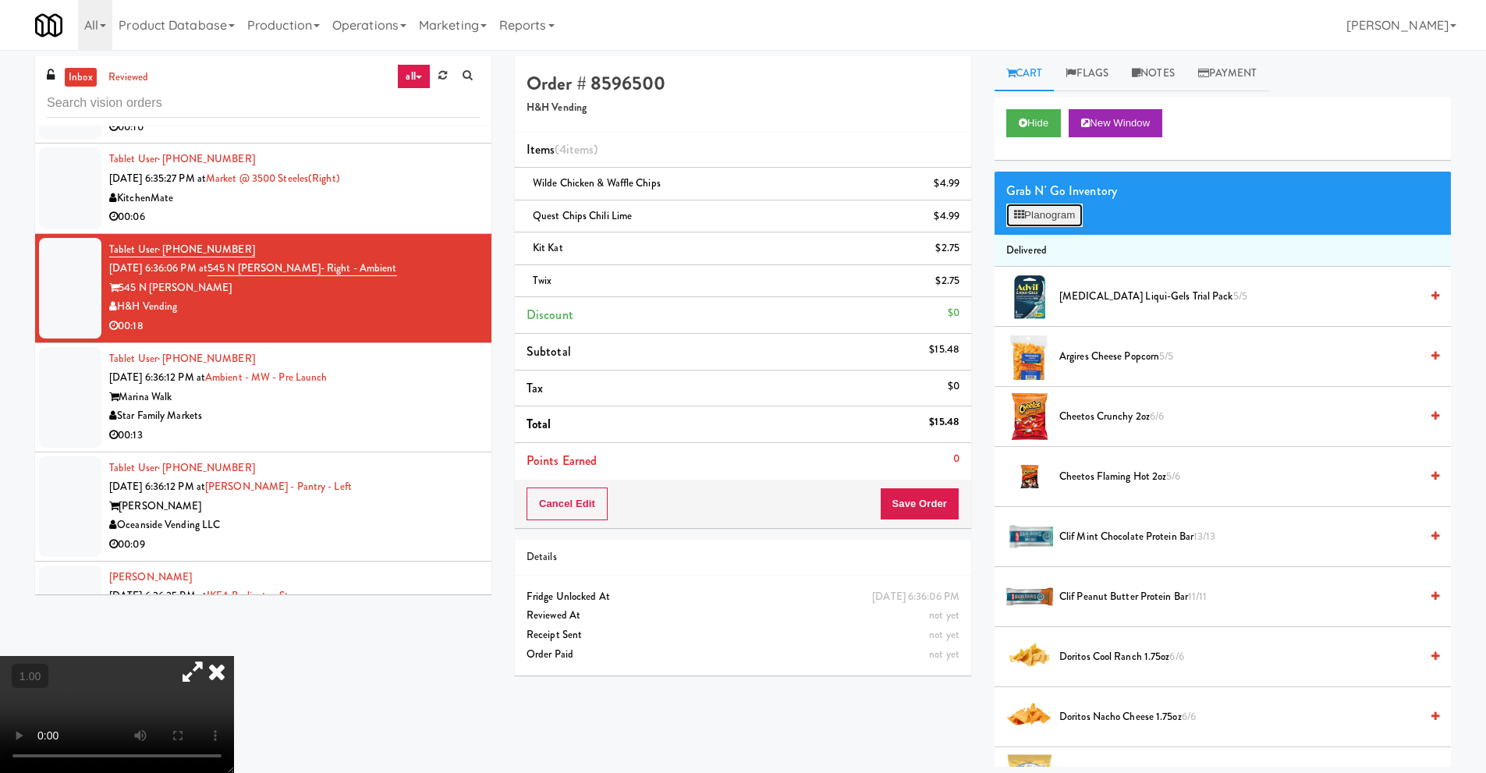
click at [1068, 210] on button "Planogram" at bounding box center [1044, 215] width 76 height 23
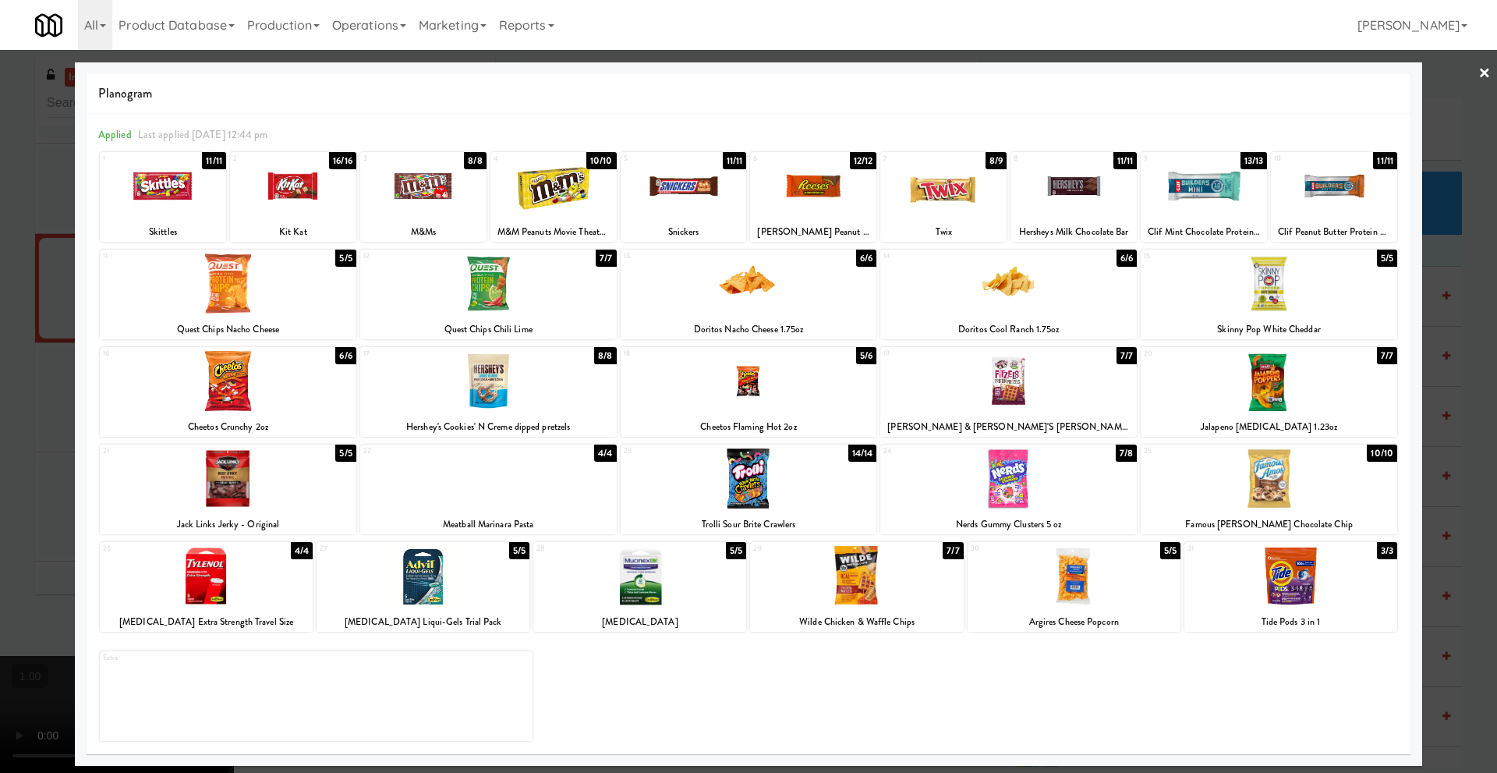
click at [1488, 76] on link "×" at bounding box center [1485, 74] width 12 height 48
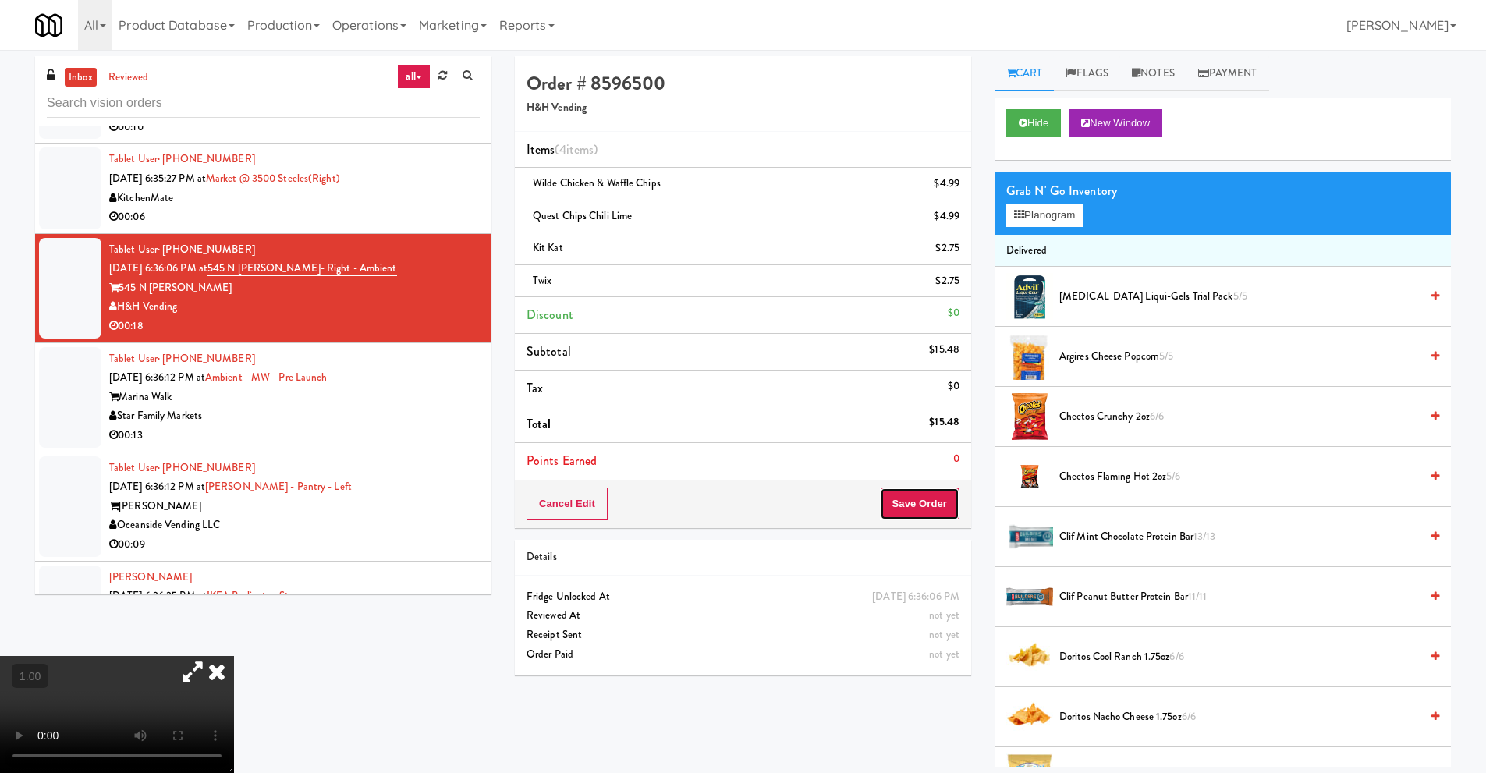
click at [913, 505] on button "Save Order" at bounding box center [920, 503] width 80 height 33
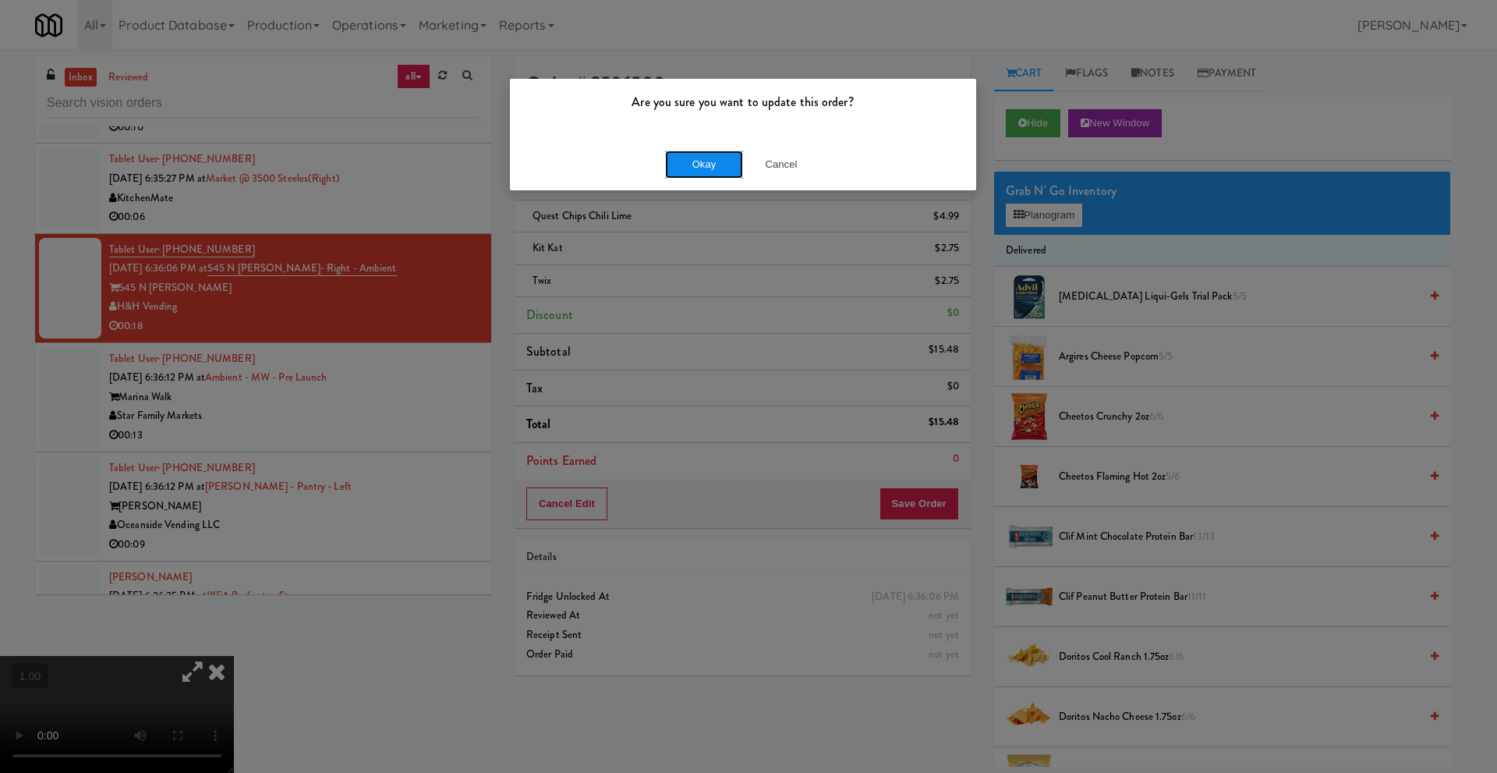
click at [717, 168] on button "Okay" at bounding box center [704, 165] width 78 height 28
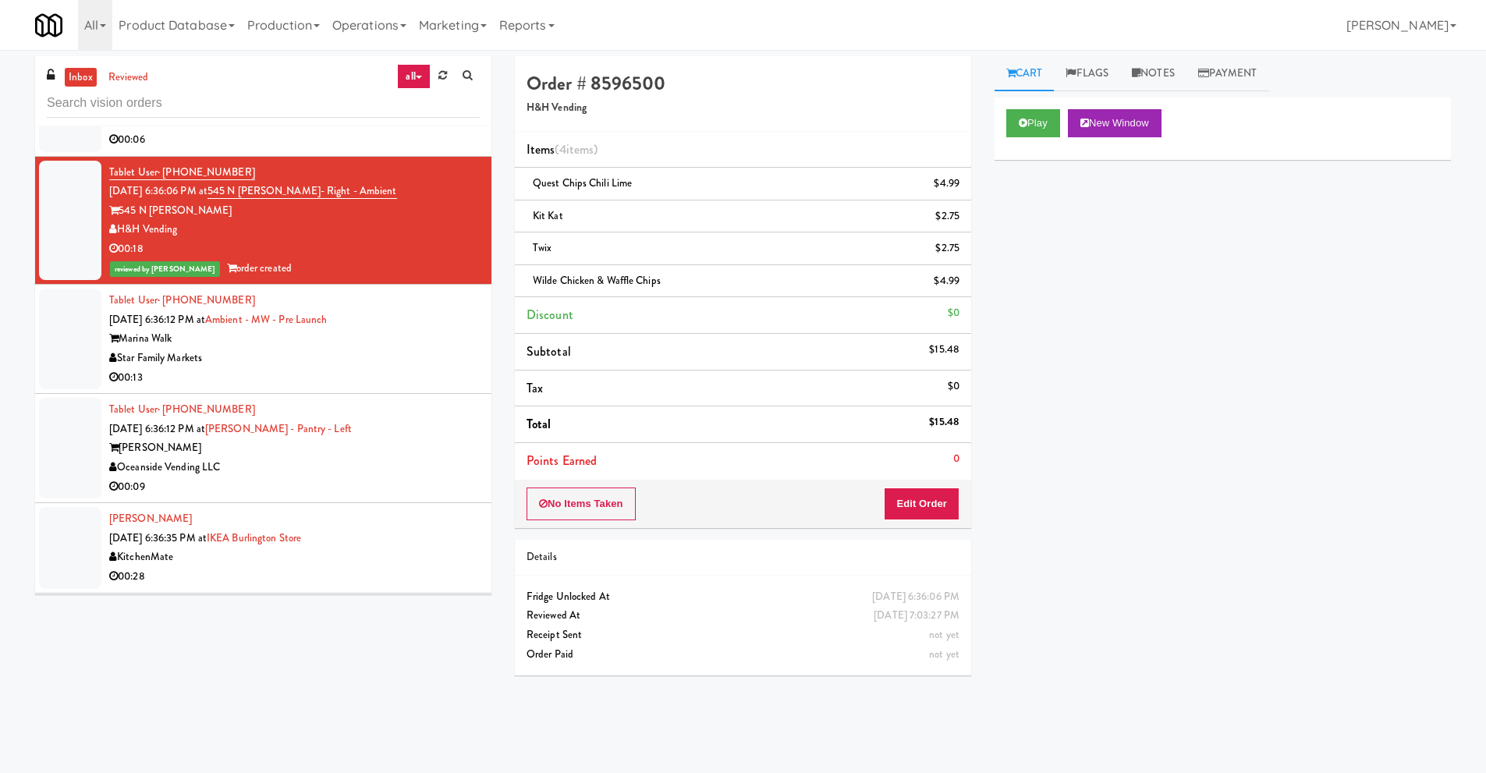
scroll to position [2340, 0]
click at [244, 354] on div "Star Family Markets" at bounding box center [294, 357] width 370 height 19
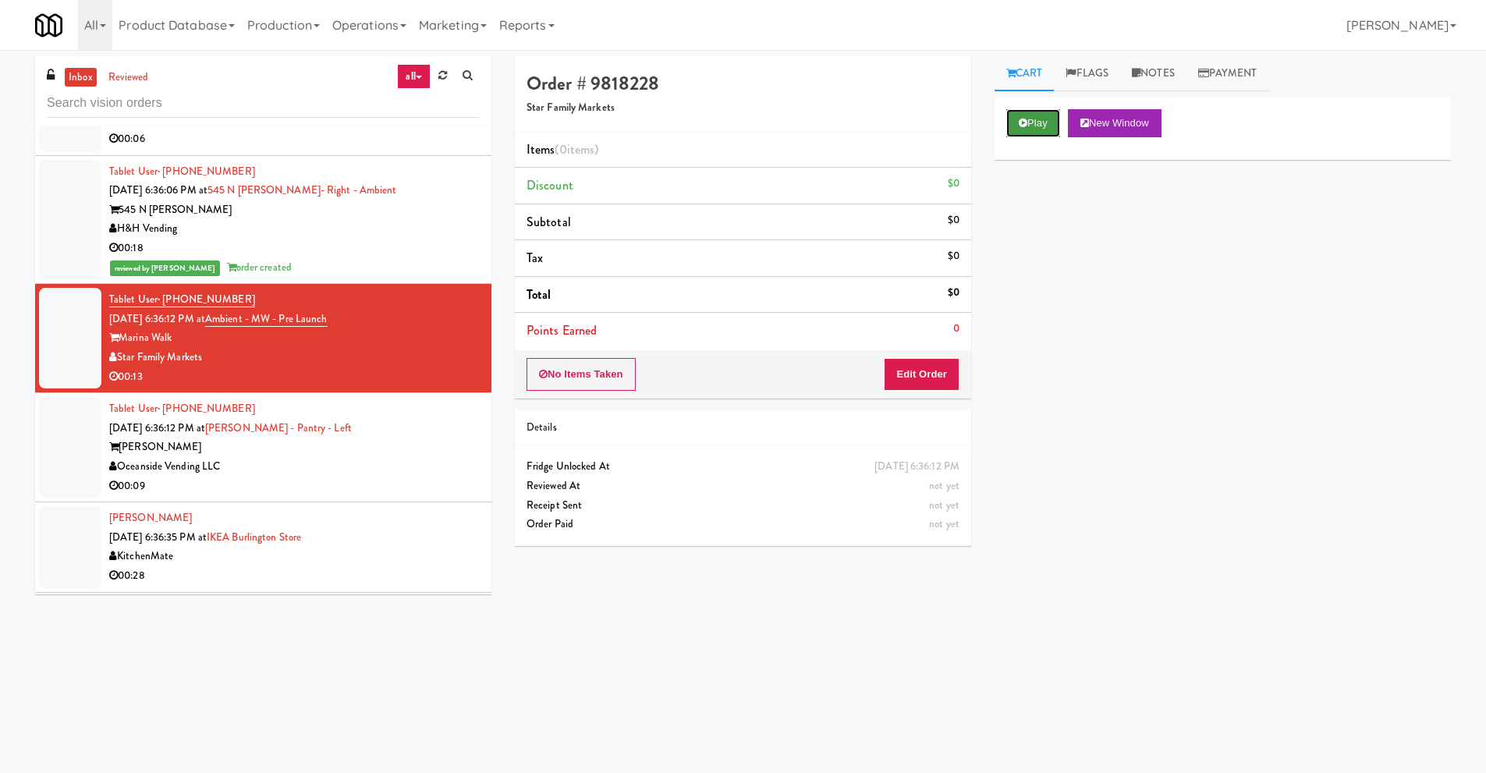
click at [1023, 123] on icon at bounding box center [1023, 123] width 9 height 10
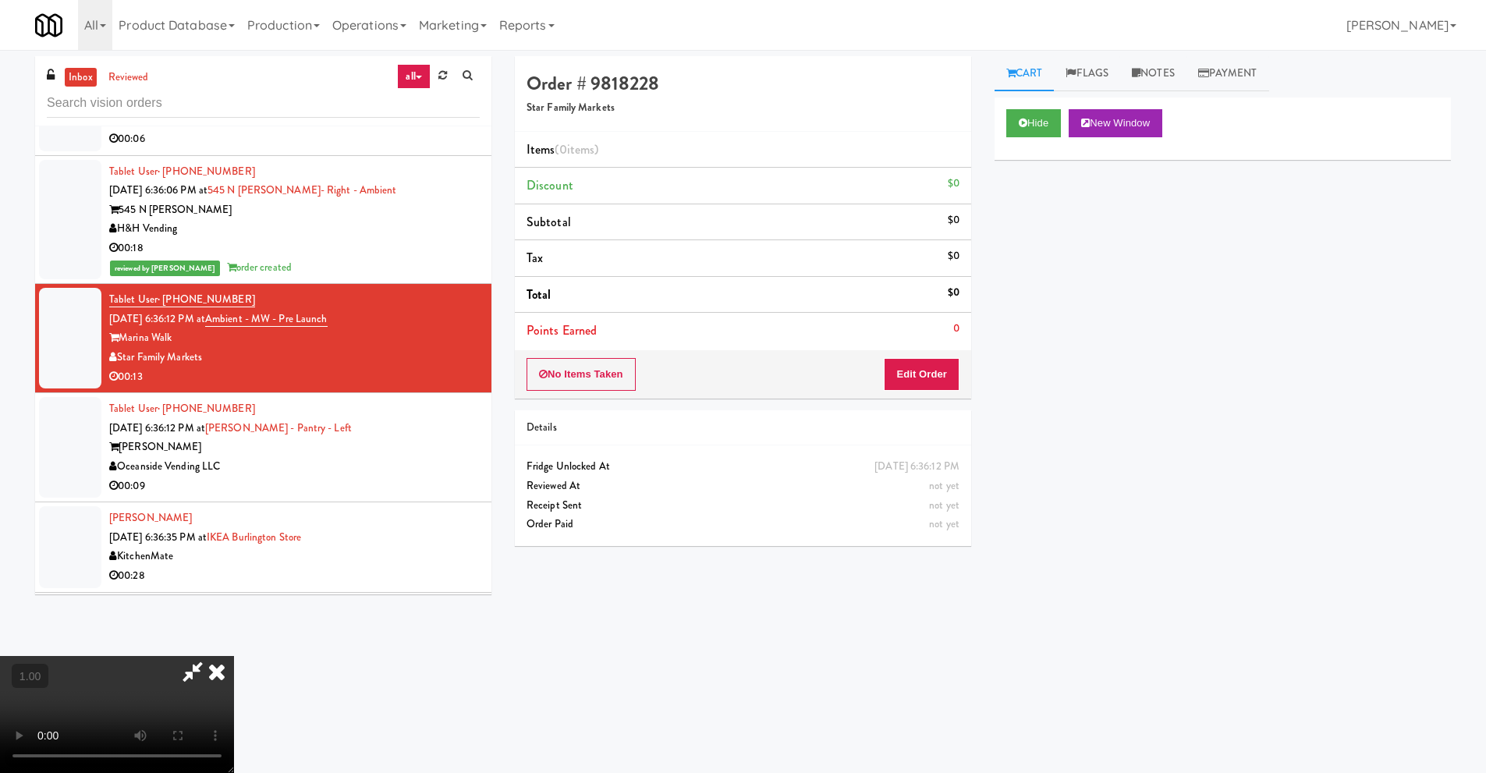
click at [192, 672] on icon at bounding box center [193, 671] width 36 height 31
click at [234, 656] on video at bounding box center [117, 714] width 234 height 117
click at [194, 656] on video at bounding box center [117, 714] width 234 height 117
click at [944, 374] on button "Edit Order" at bounding box center [922, 374] width 76 height 33
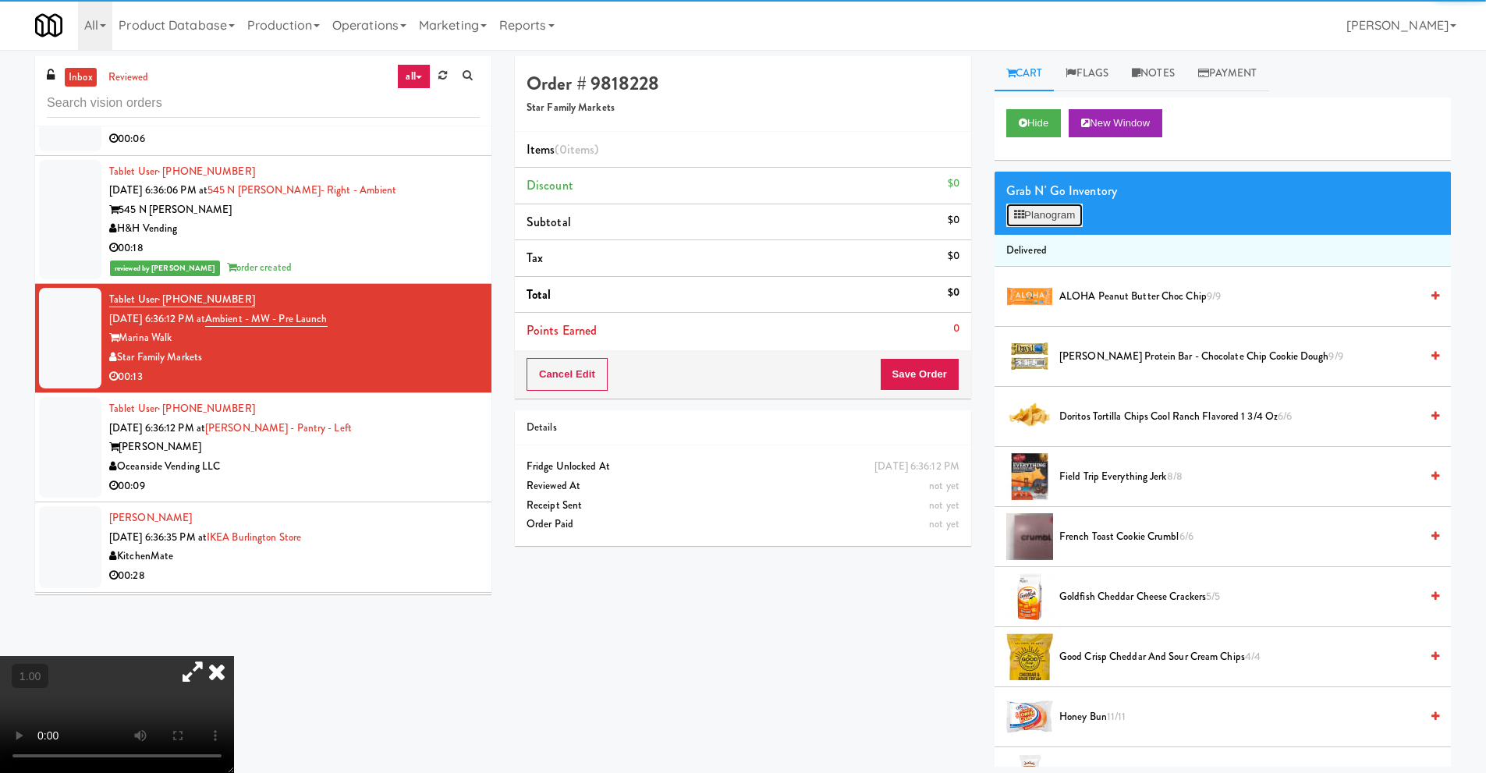
click at [1070, 221] on button "Planogram" at bounding box center [1044, 215] width 76 height 23
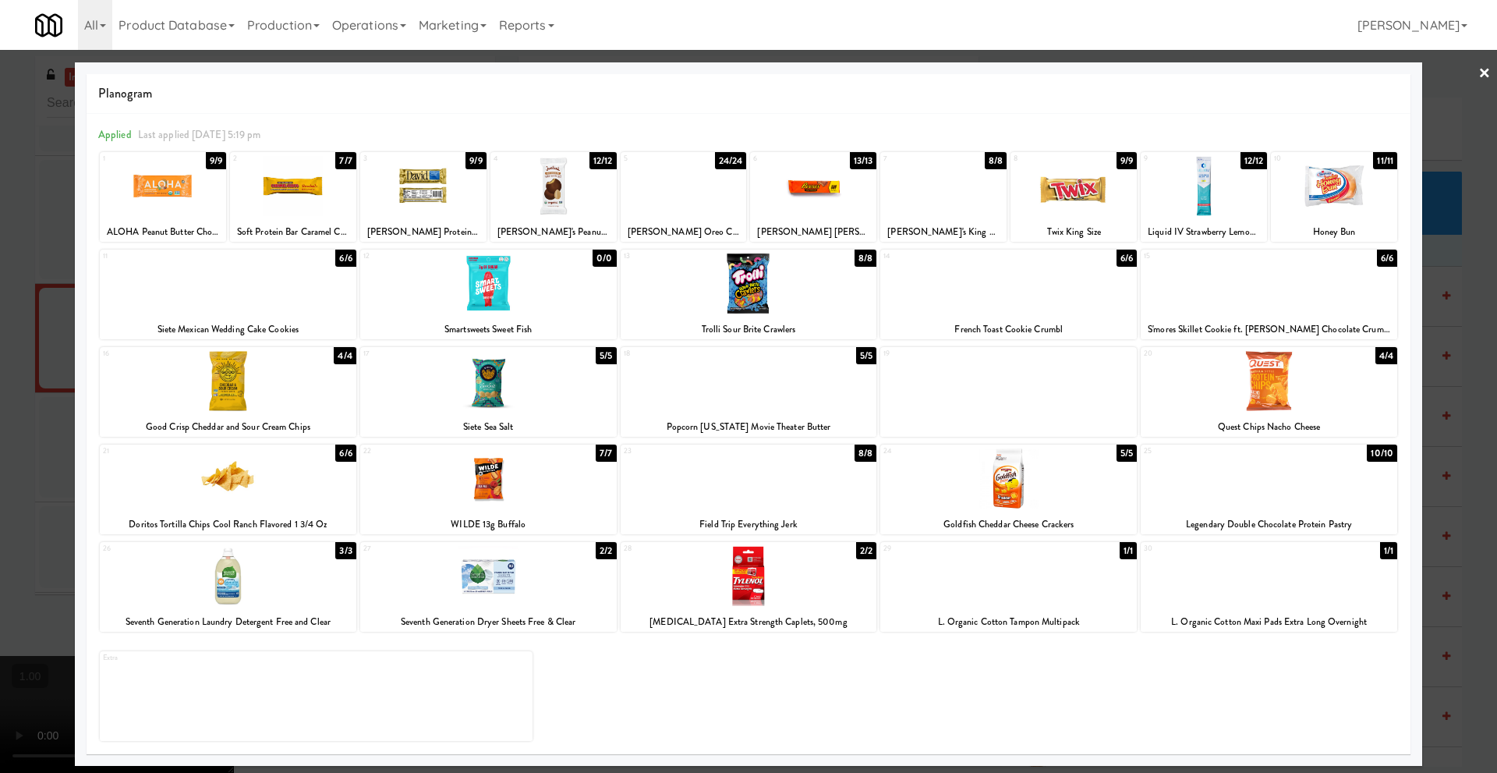
click at [1486, 76] on link "×" at bounding box center [1485, 74] width 12 height 48
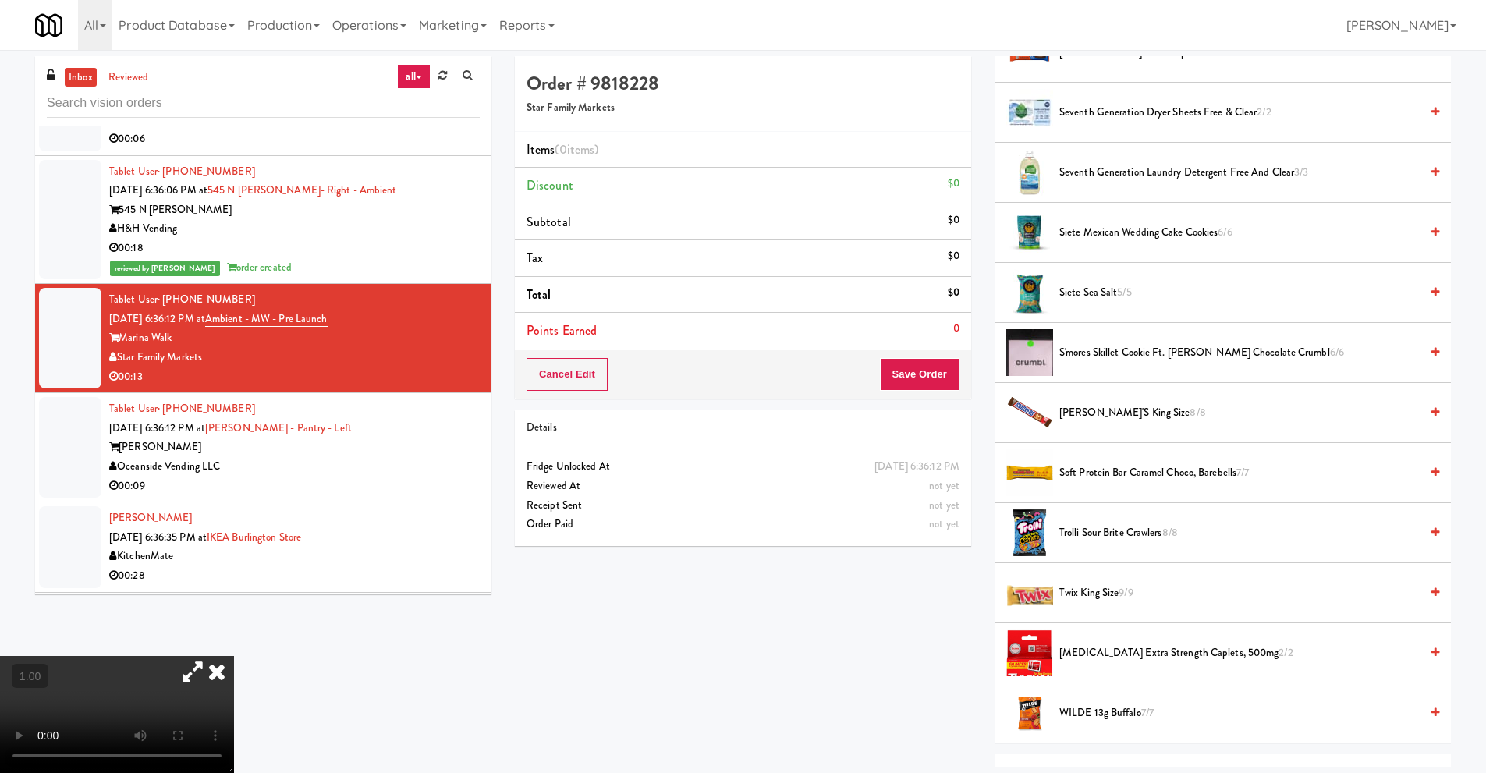
scroll to position [1326, 0]
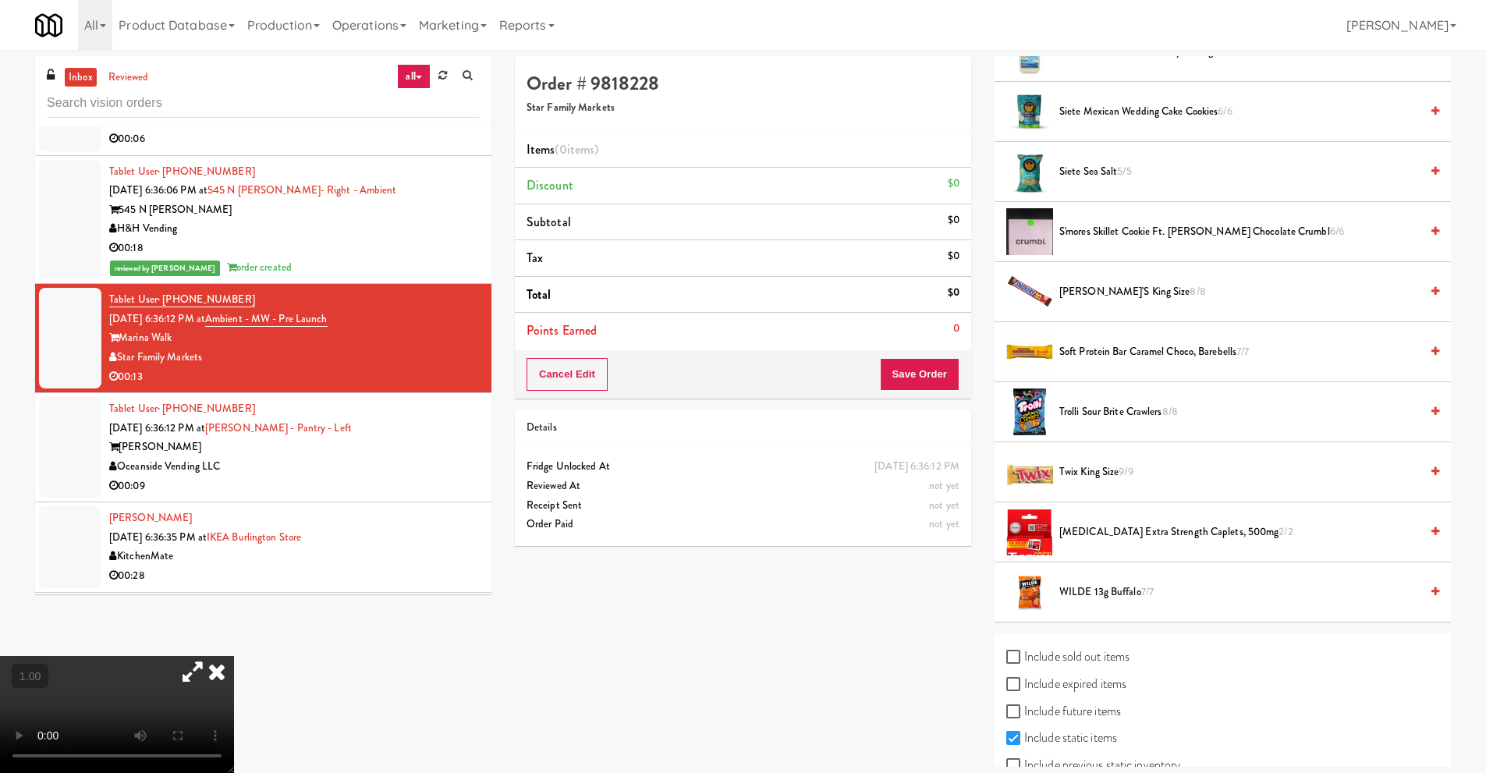
click at [161, 656] on video at bounding box center [117, 714] width 234 height 117
click at [193, 656] on video at bounding box center [117, 714] width 234 height 117
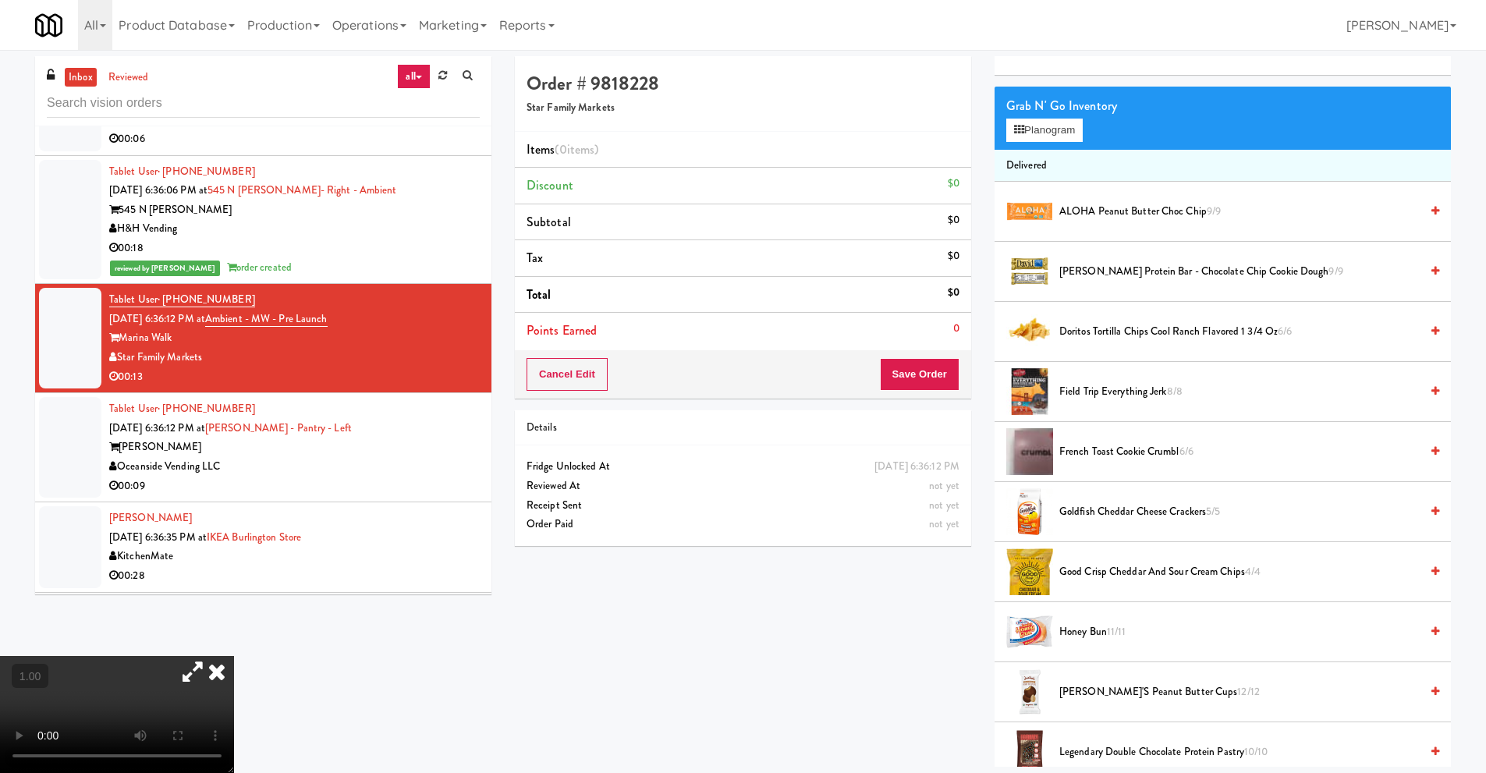
scroll to position [0, 0]
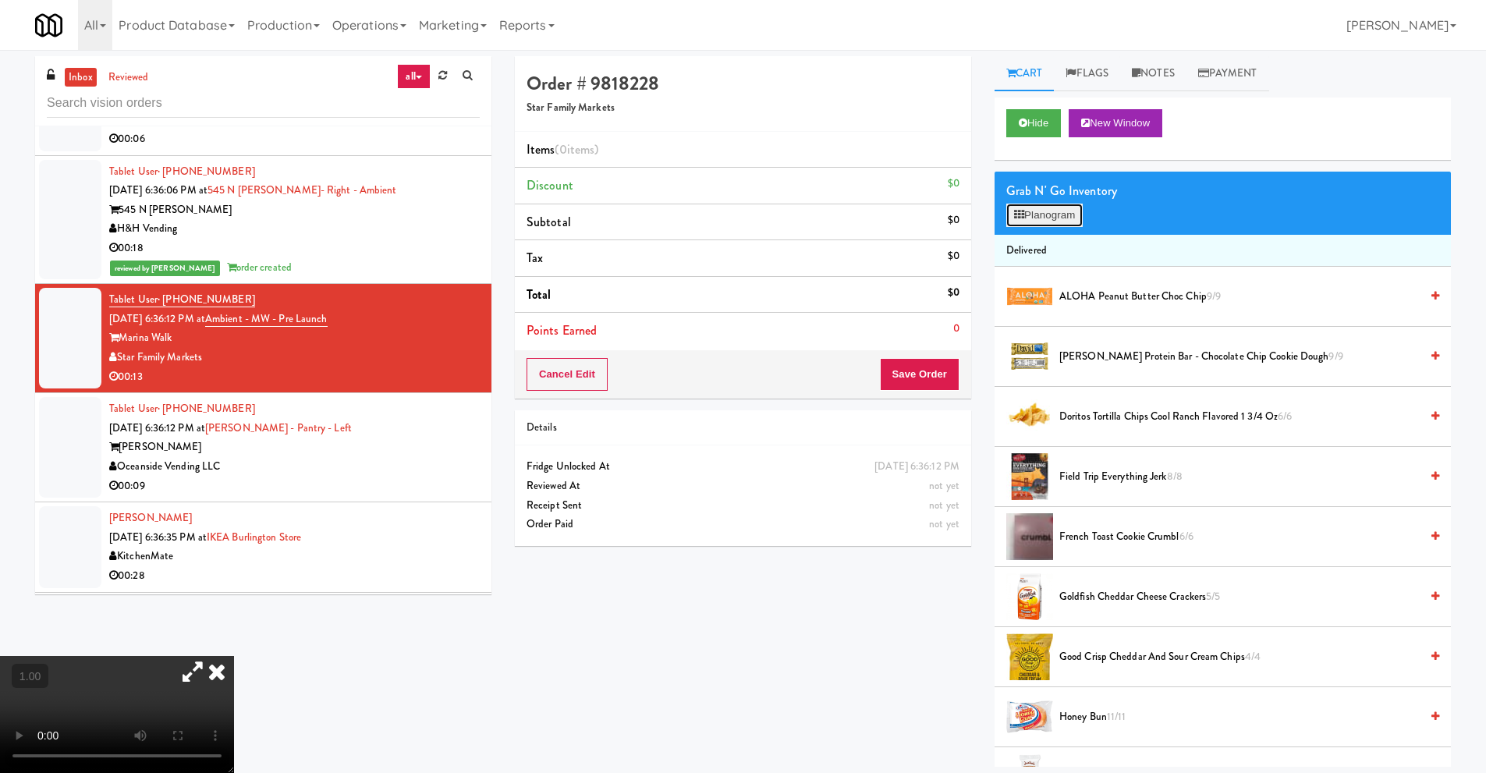
click at [1068, 211] on button "Planogram" at bounding box center [1044, 215] width 76 height 23
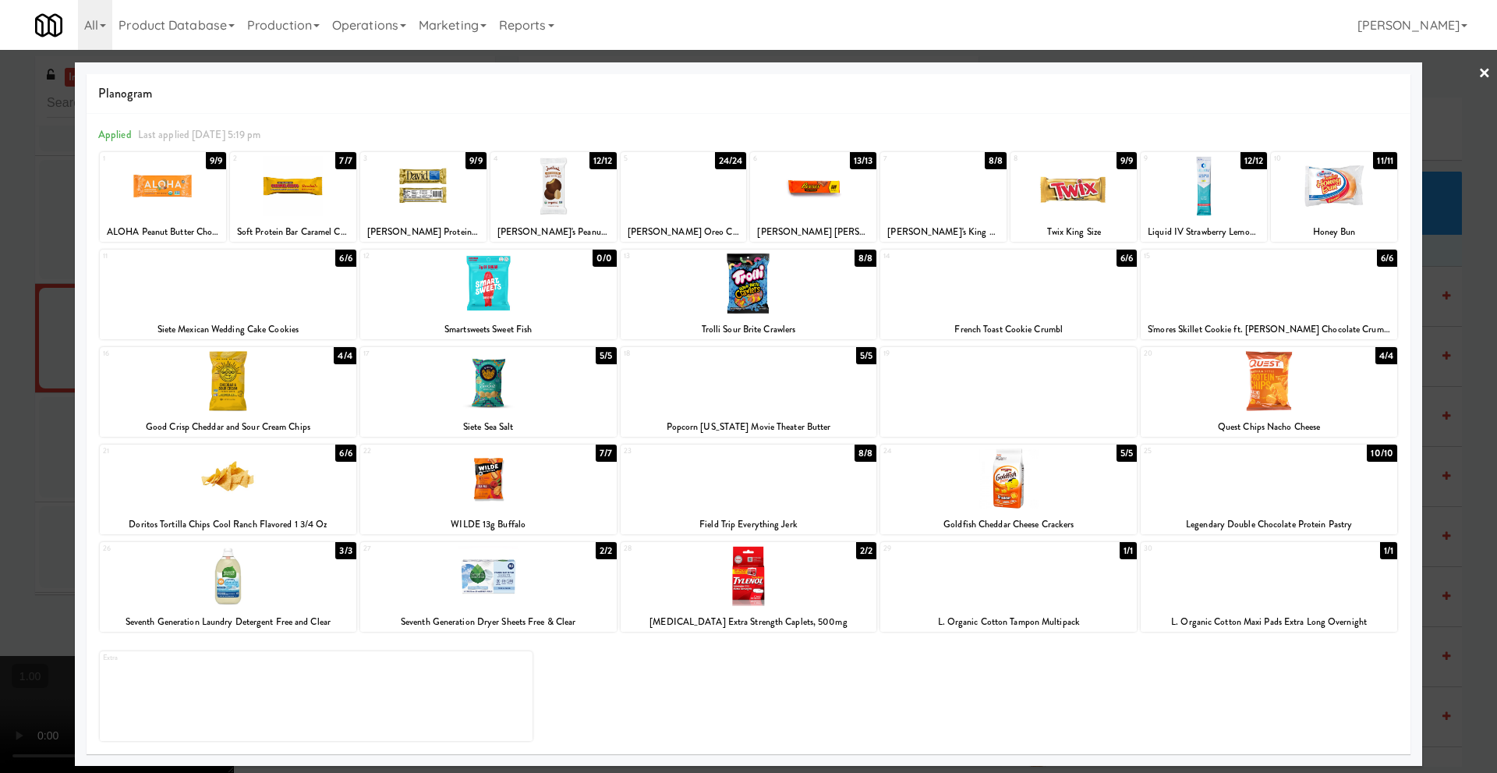
click at [1485, 72] on link "×" at bounding box center [1485, 74] width 12 height 48
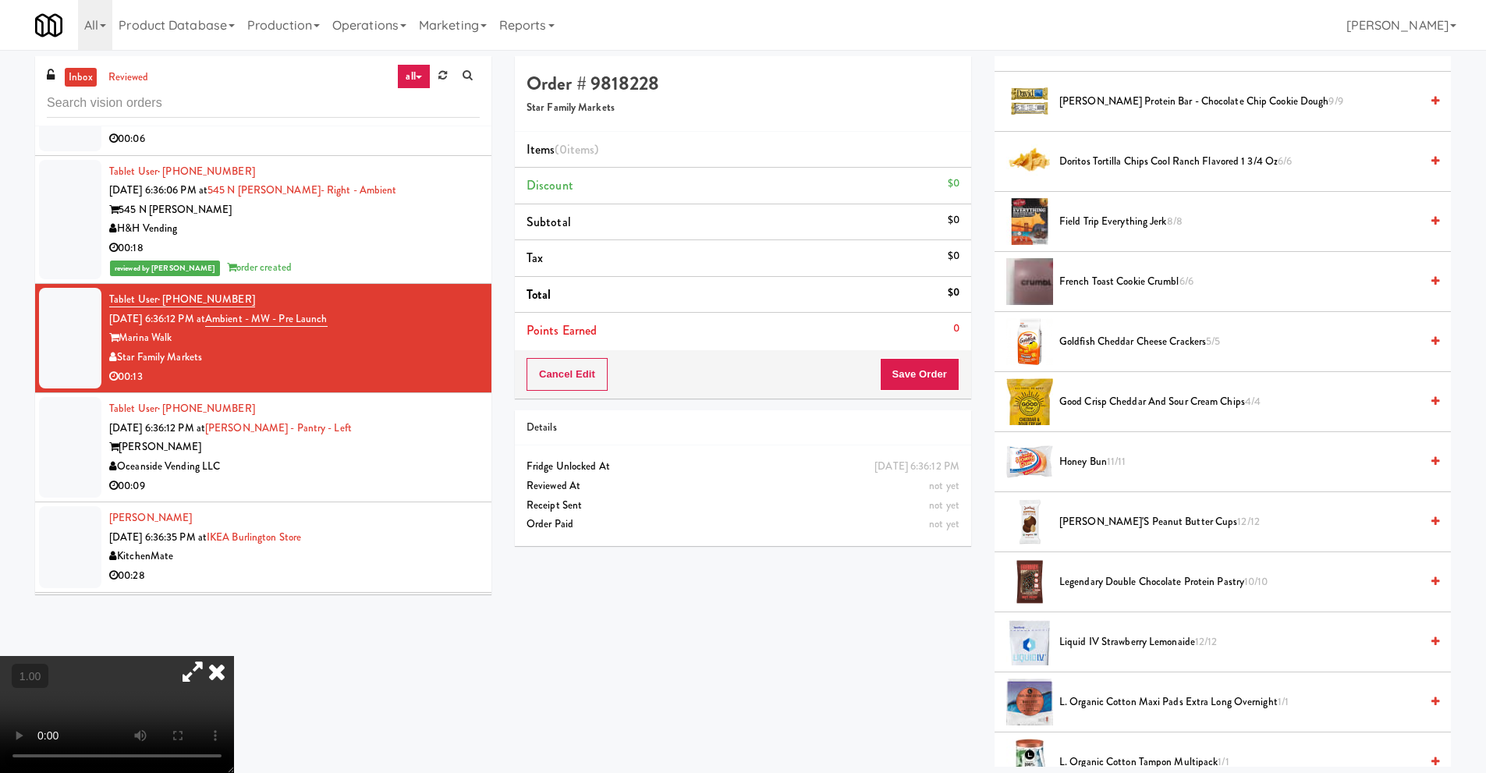
scroll to position [312, 0]
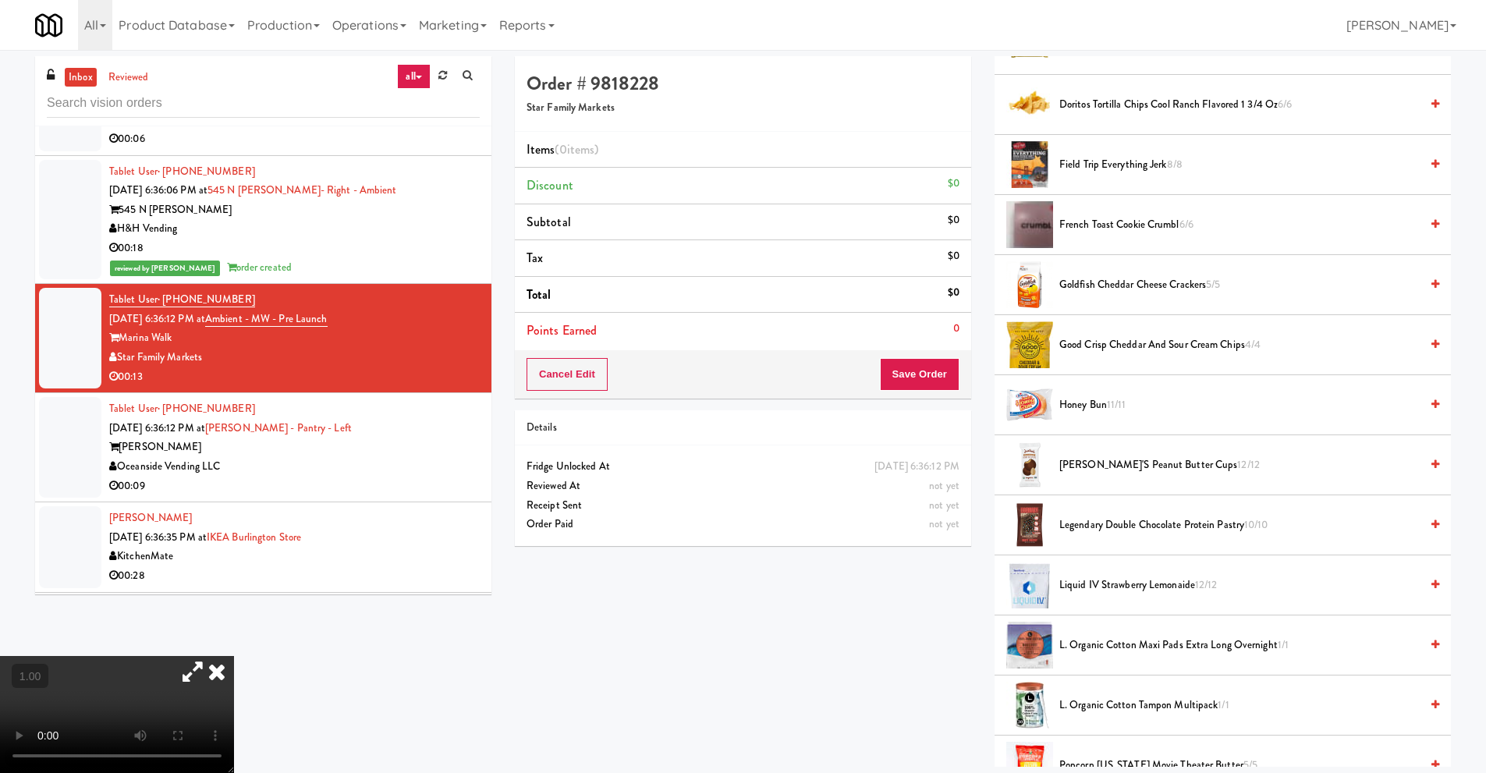
click at [234, 656] on video at bounding box center [117, 714] width 234 height 117
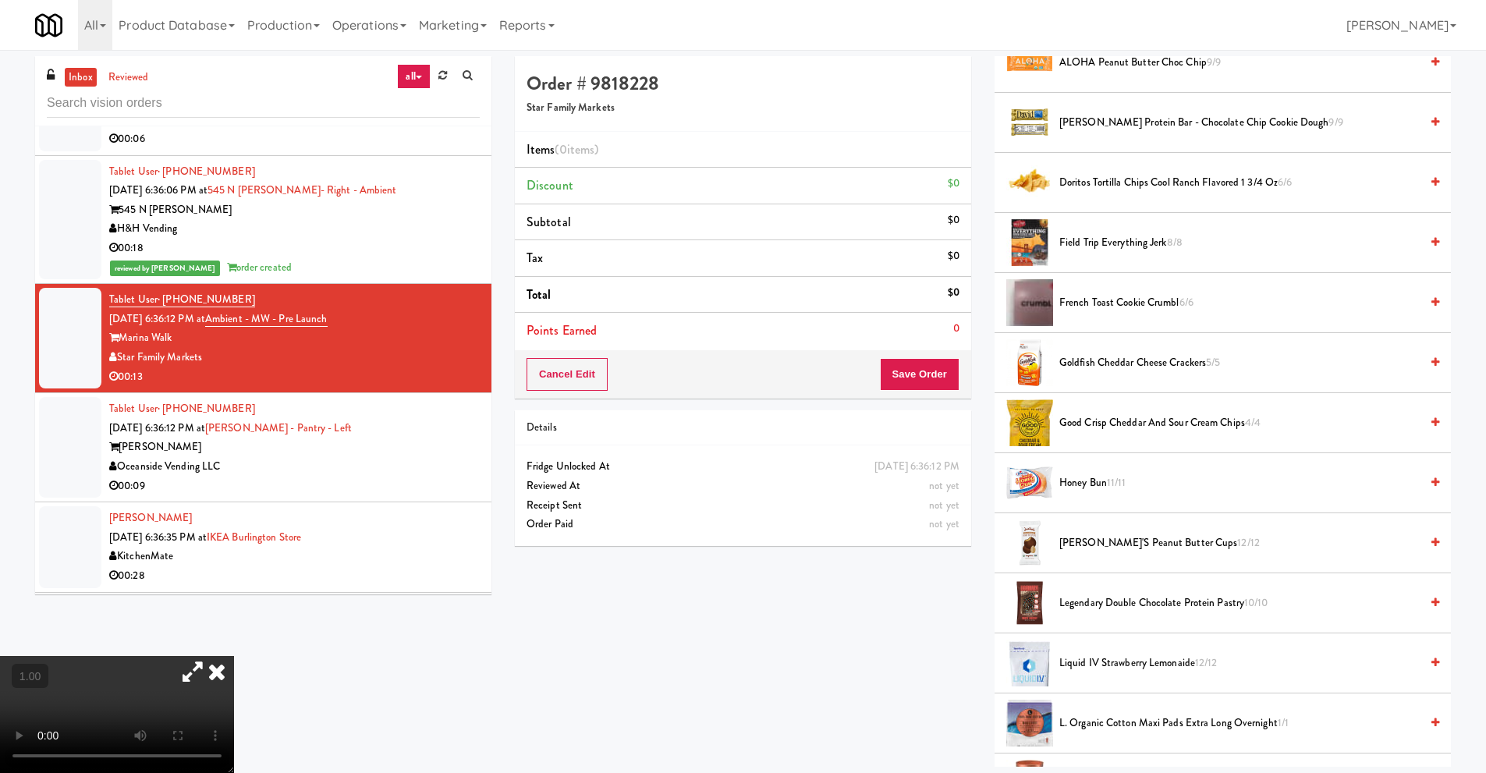
scroll to position [390, 0]
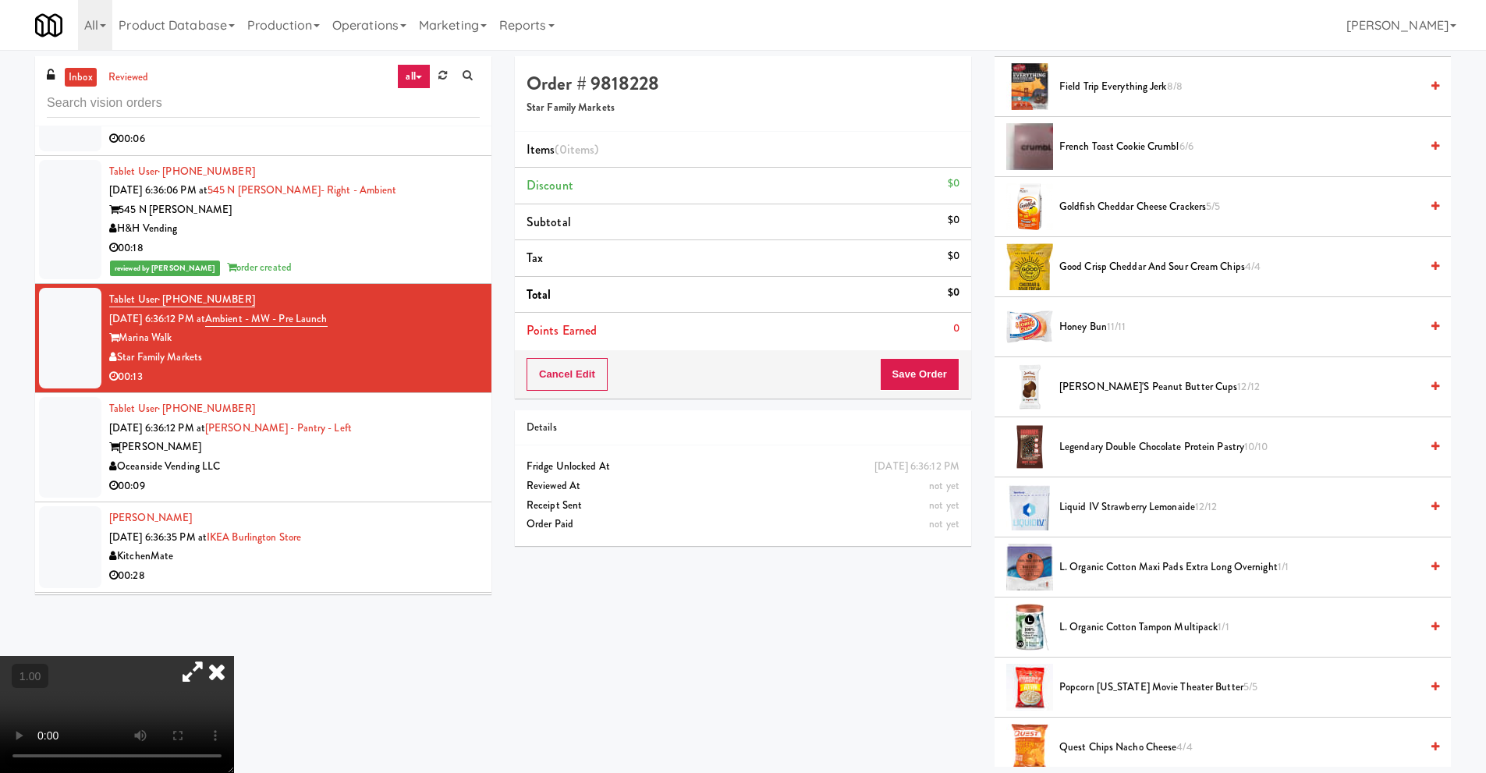
click at [218, 656] on video at bounding box center [117, 714] width 234 height 117
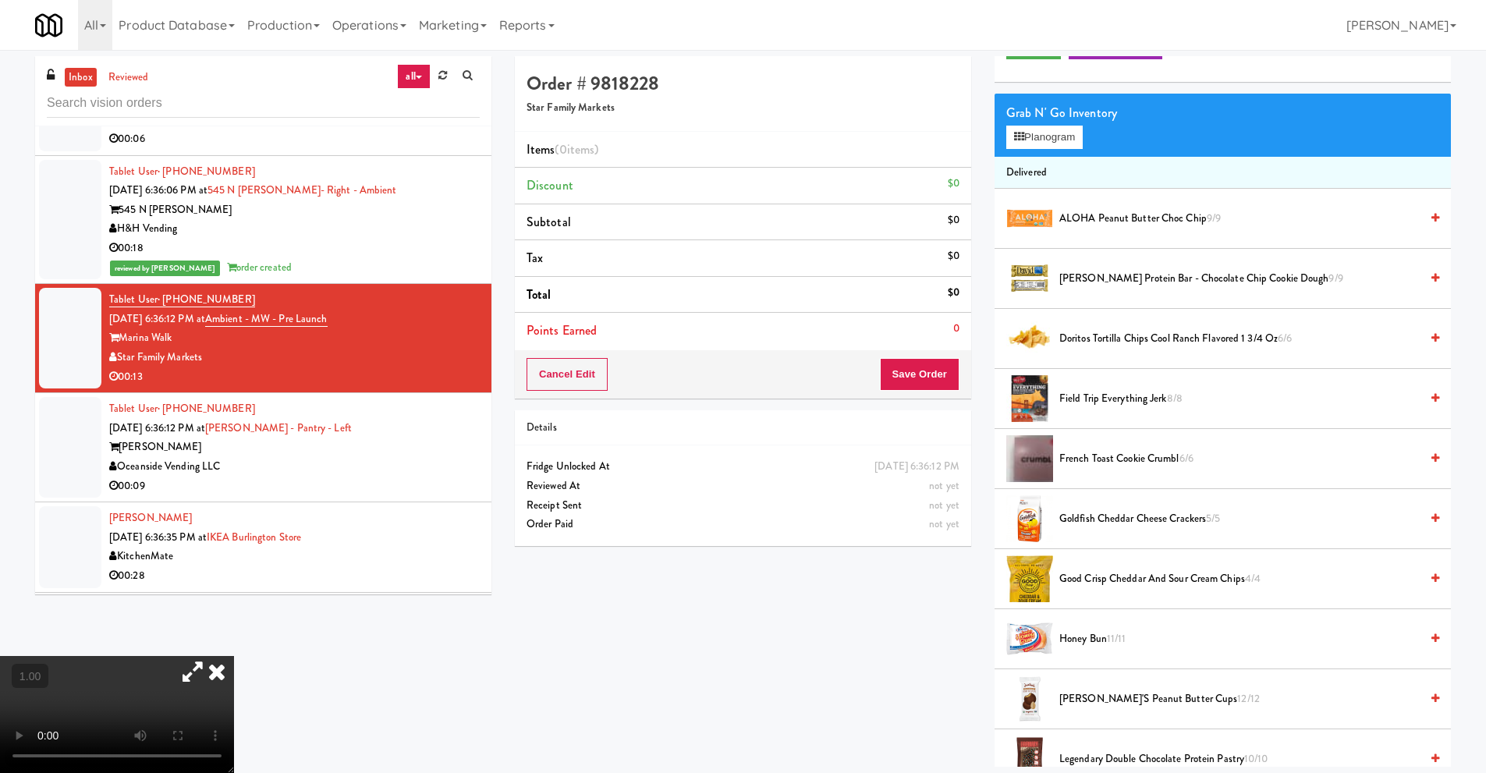
scroll to position [0, 0]
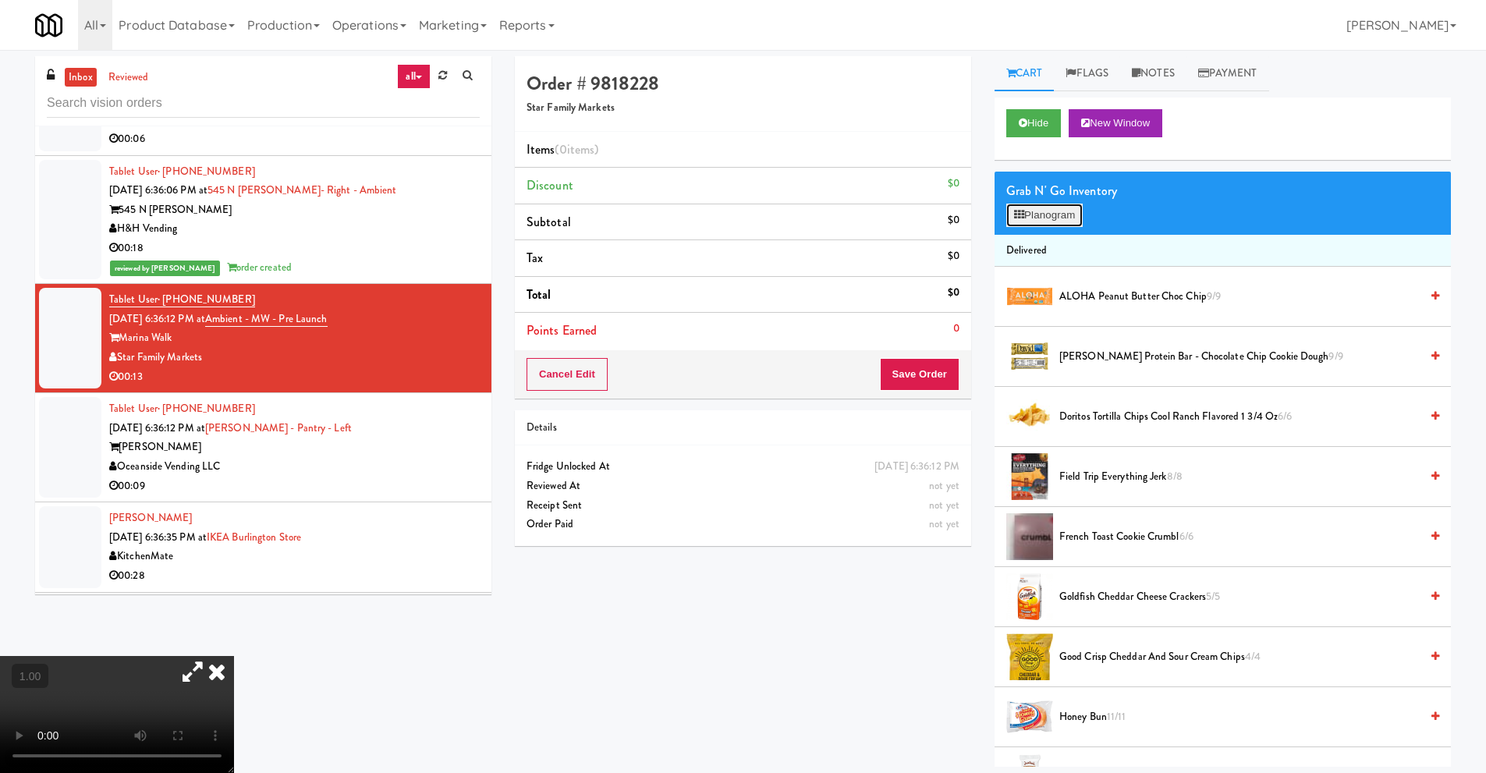
click at [1044, 211] on button "Planogram" at bounding box center [1044, 215] width 76 height 23
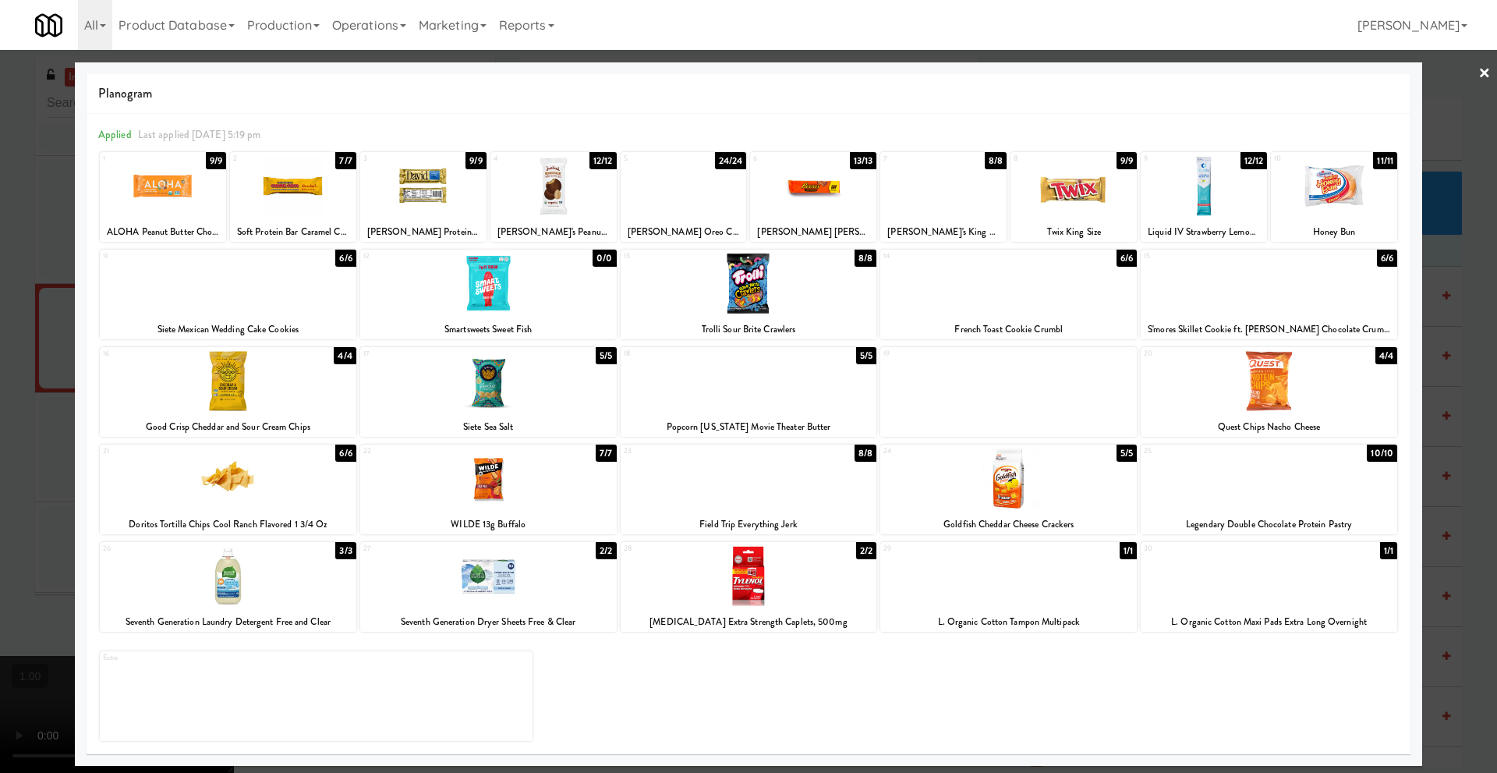
click at [1487, 71] on link "×" at bounding box center [1485, 74] width 12 height 48
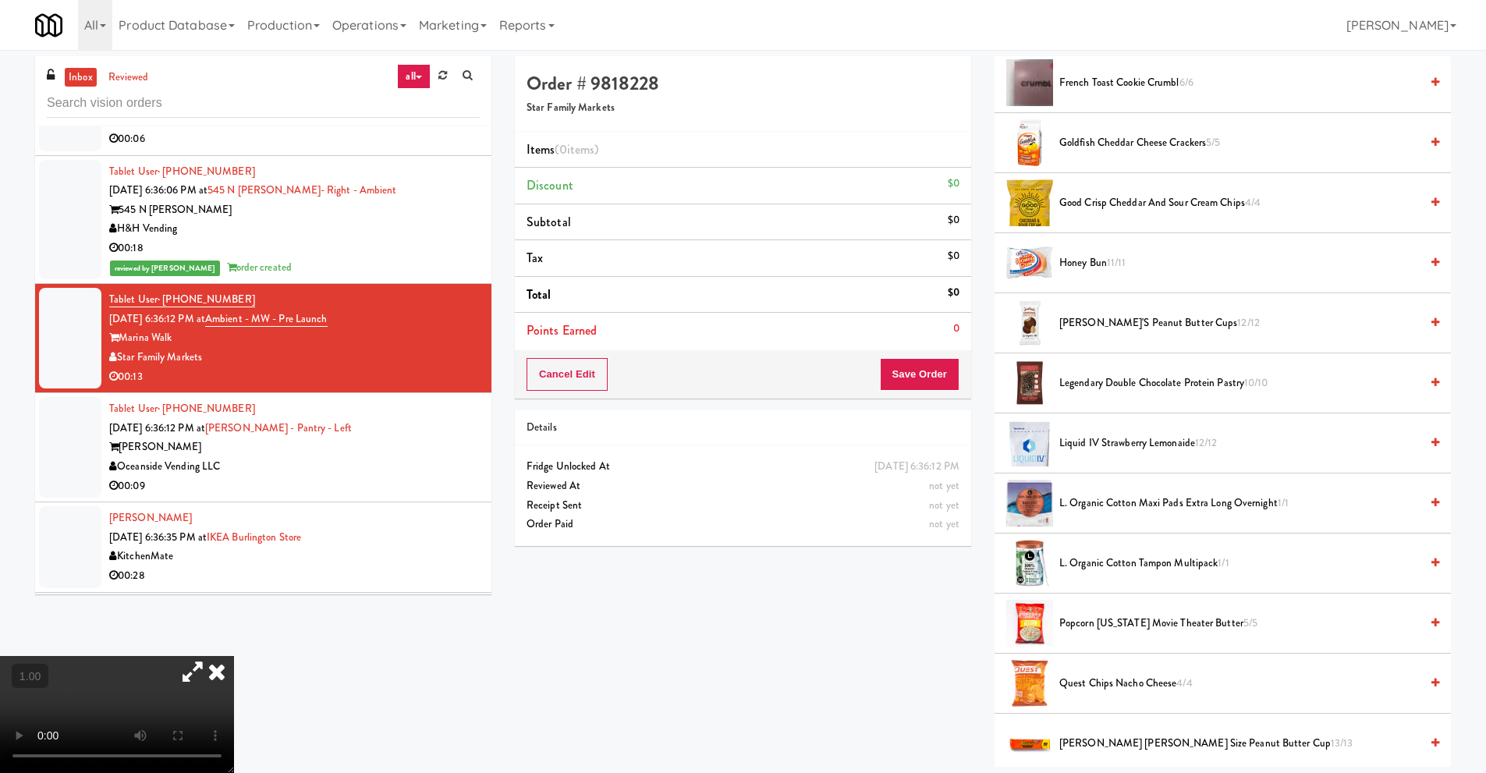
scroll to position [468, 0]
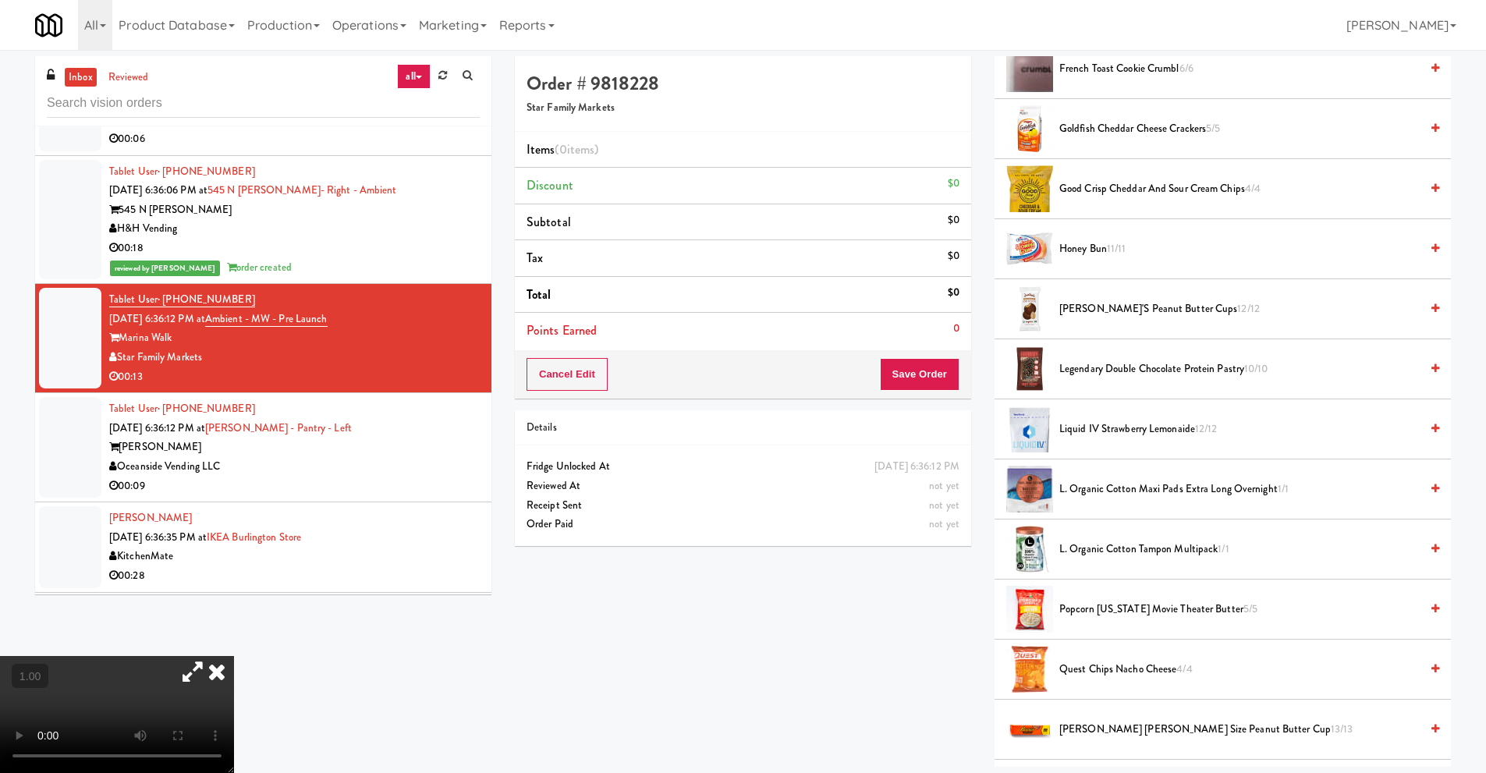
click at [1118, 377] on span "Legendary Double Chocolate Protein Pastry 10/10" at bounding box center [1239, 369] width 360 height 19
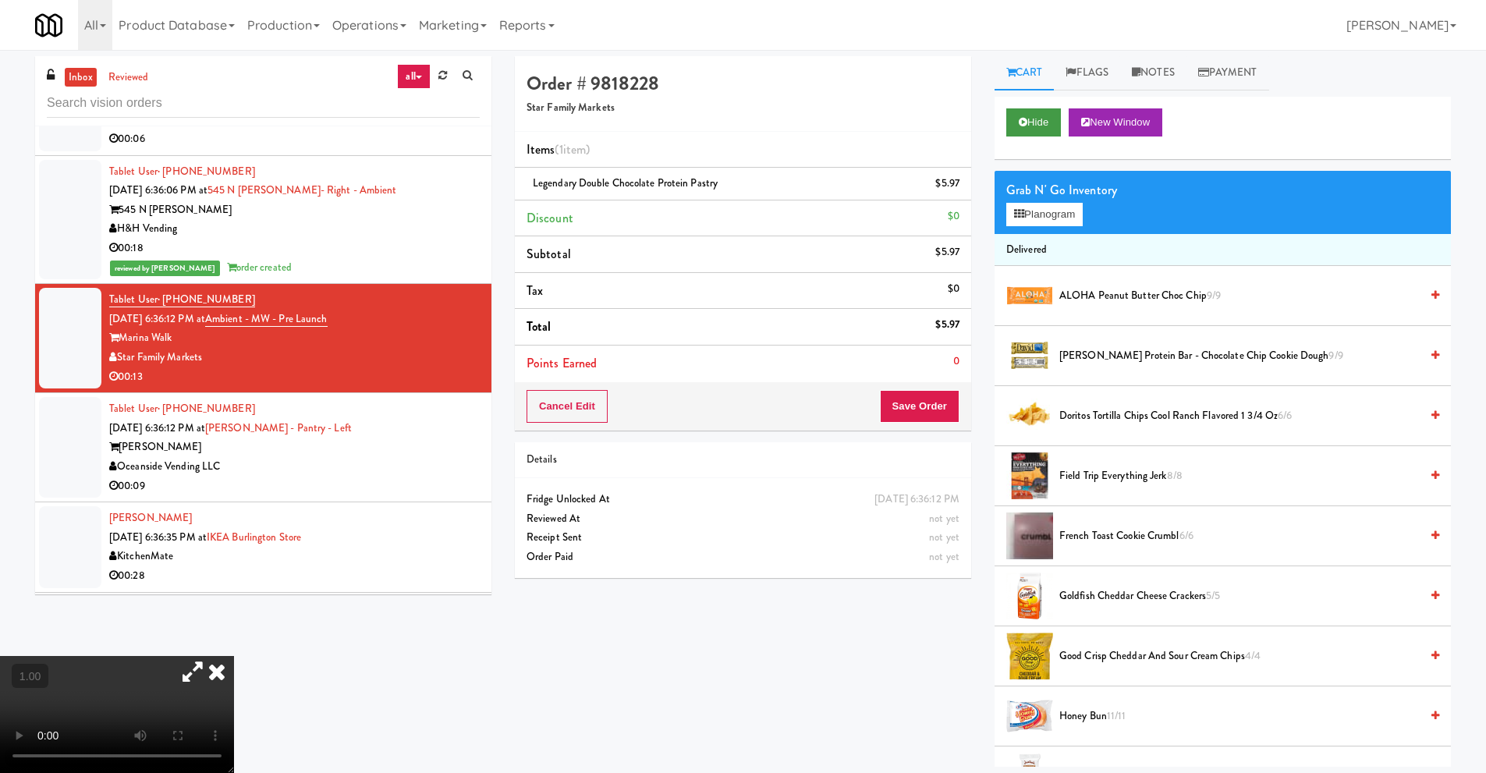
scroll to position [0, 0]
click at [1050, 217] on button "Planogram" at bounding box center [1044, 215] width 76 height 23
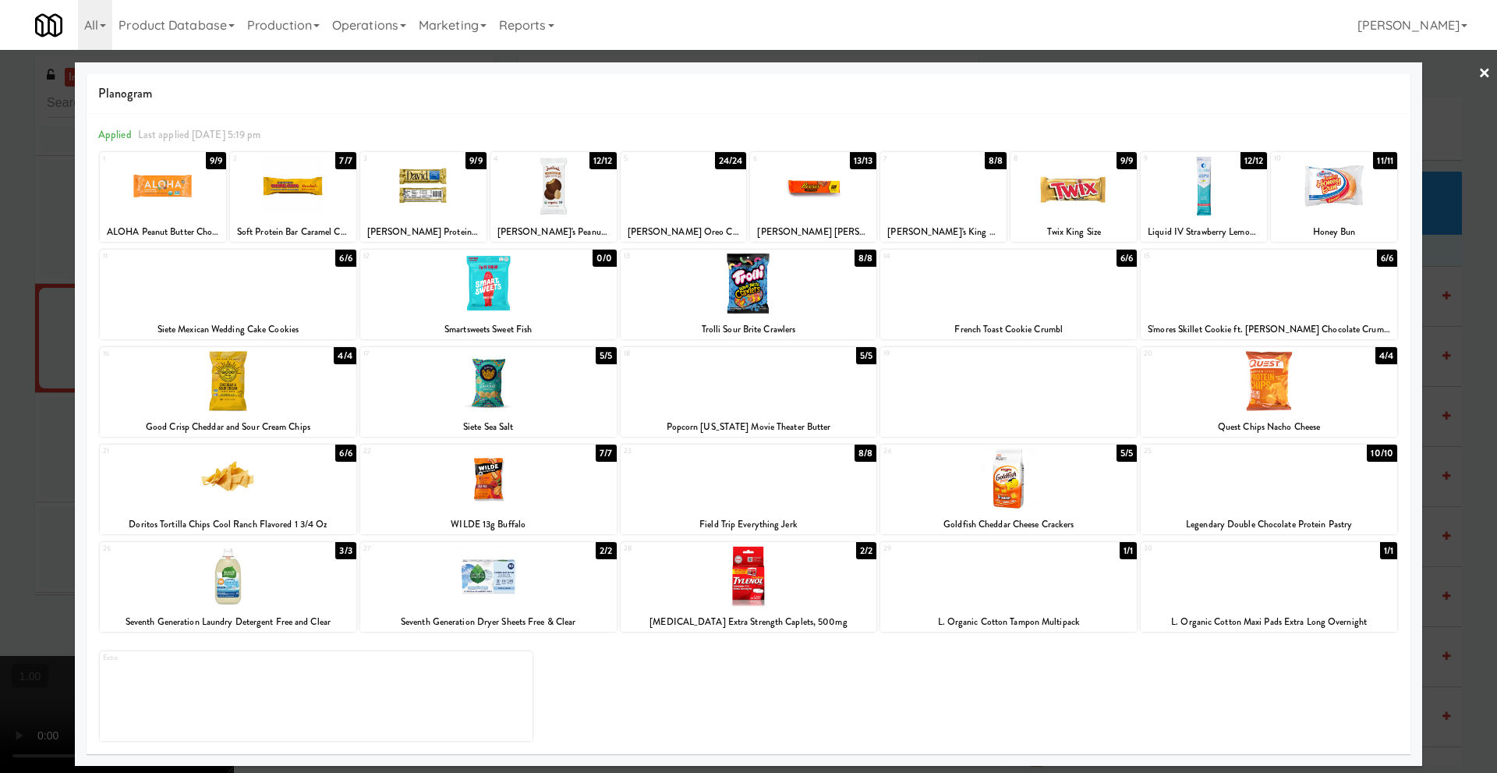
click at [1481, 69] on link "×" at bounding box center [1485, 74] width 12 height 48
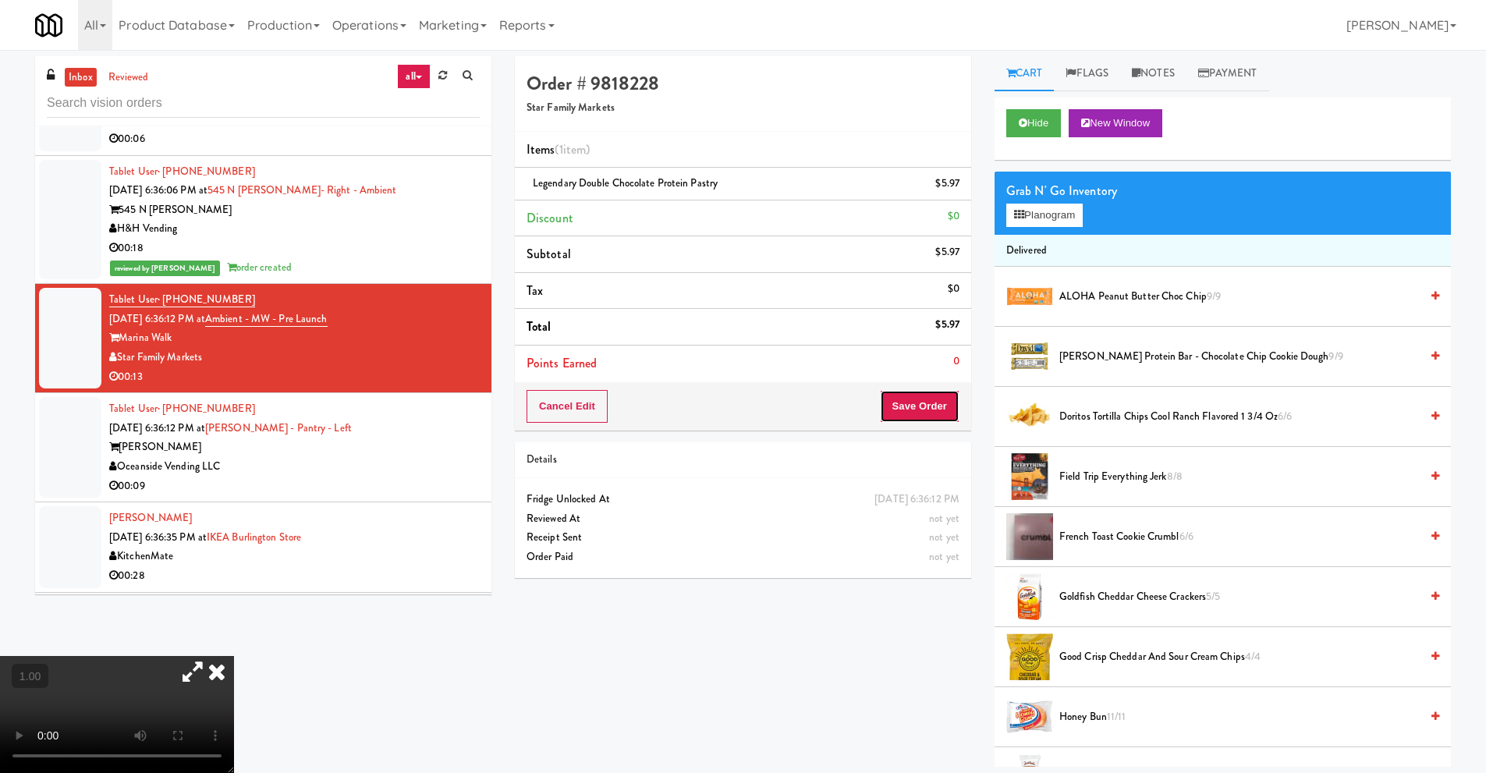
click at [898, 404] on button "Save Order" at bounding box center [920, 406] width 80 height 33
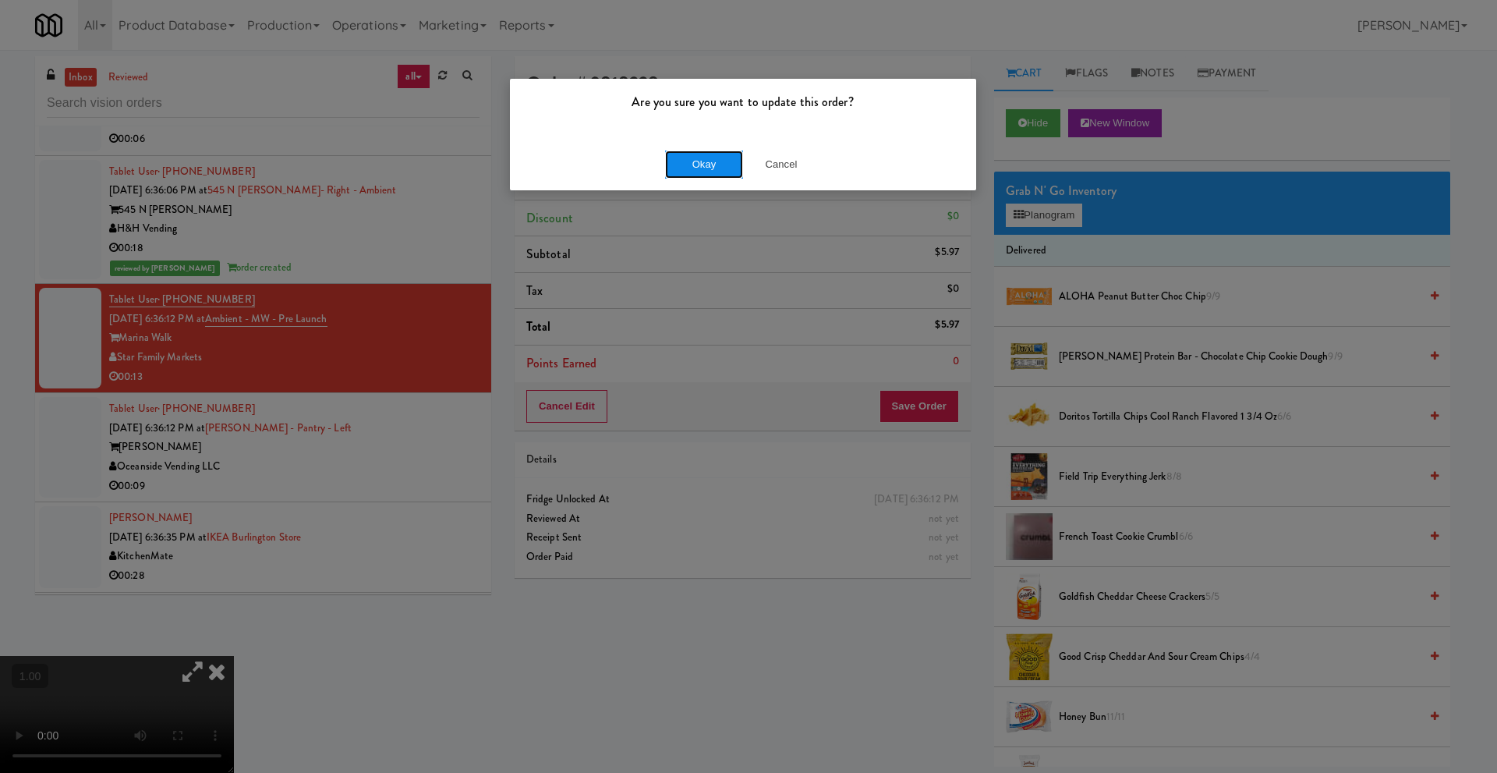
click at [698, 158] on button "Okay" at bounding box center [704, 165] width 78 height 28
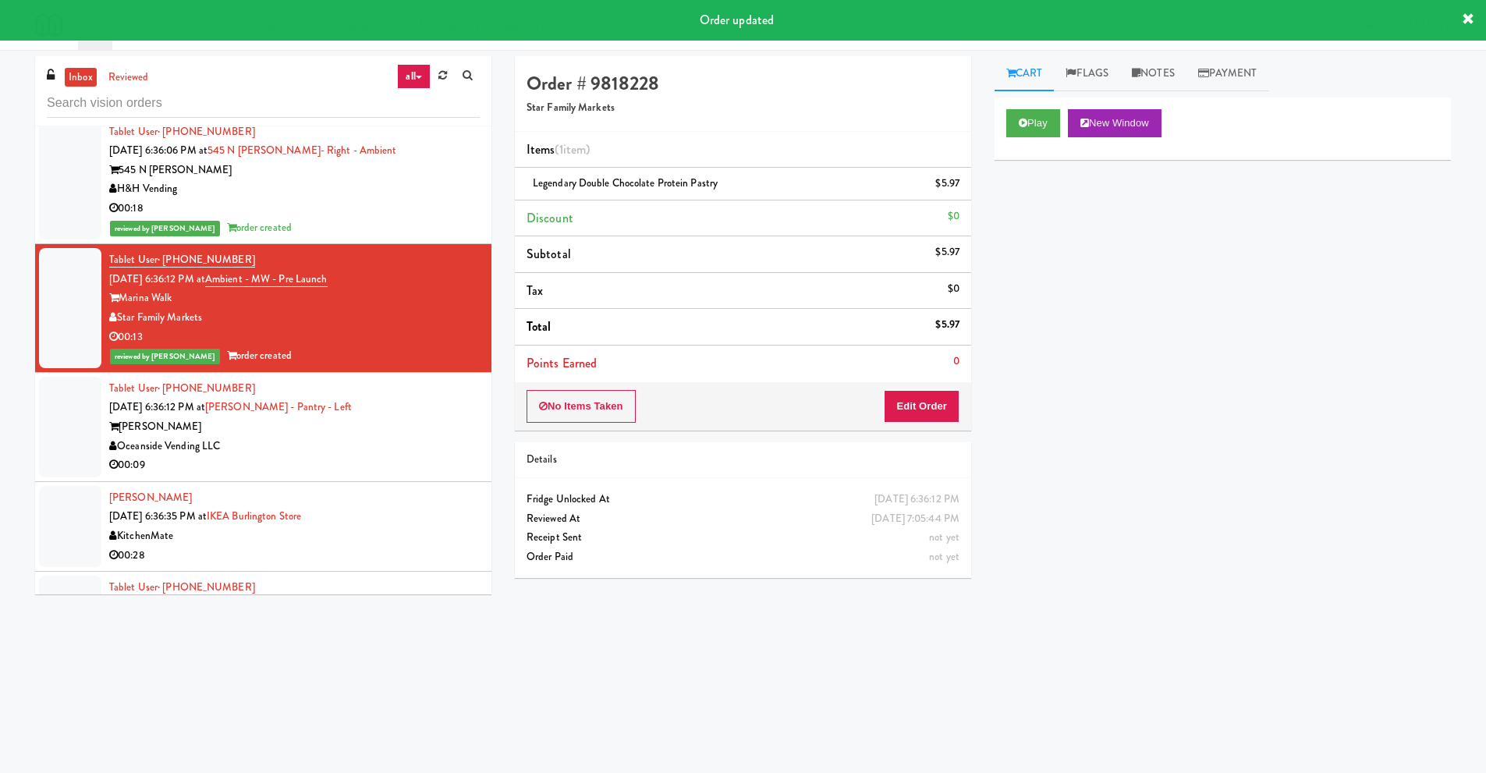
scroll to position [2418, 0]
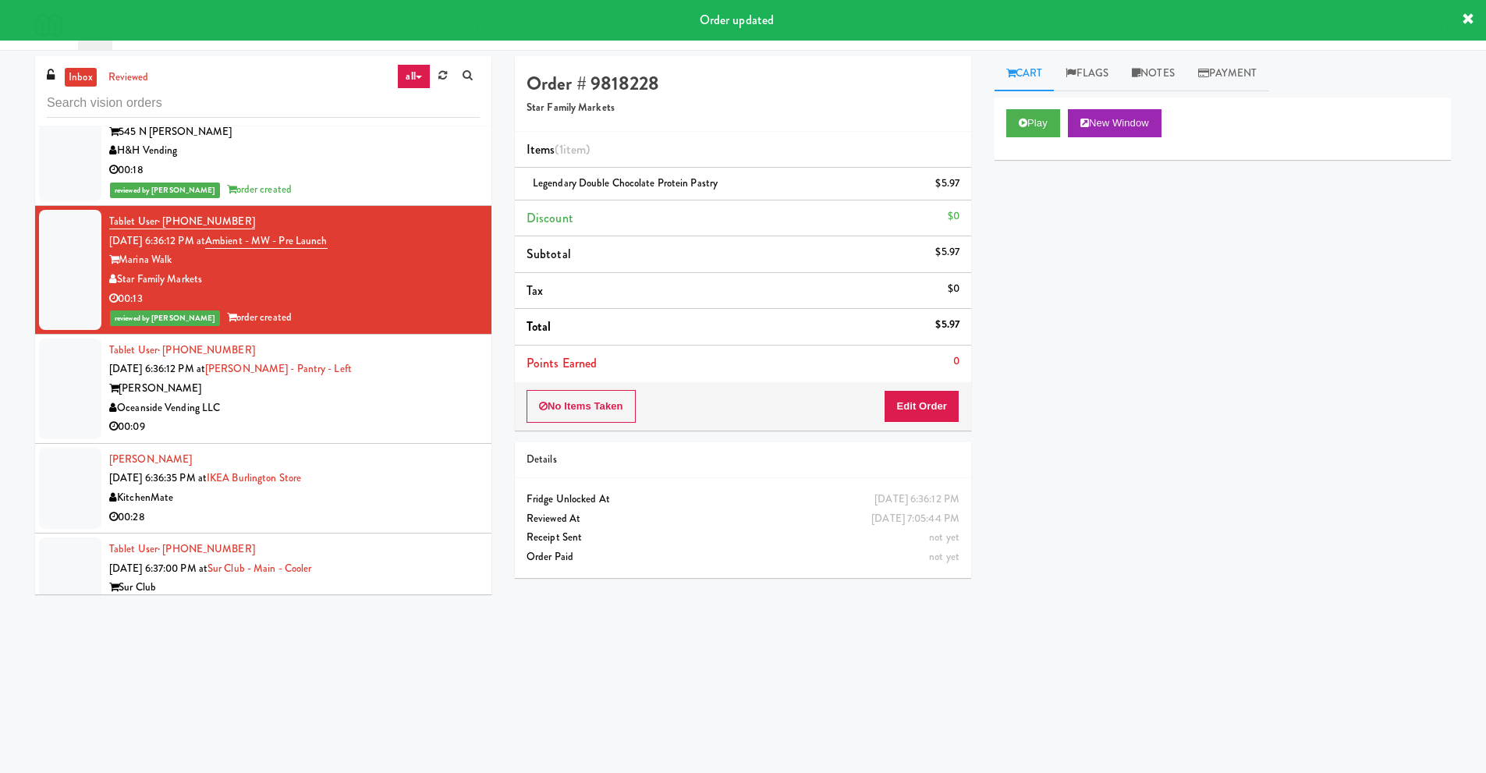
click at [251, 399] on div "Oceanside Vending LLC" at bounding box center [294, 408] width 370 height 19
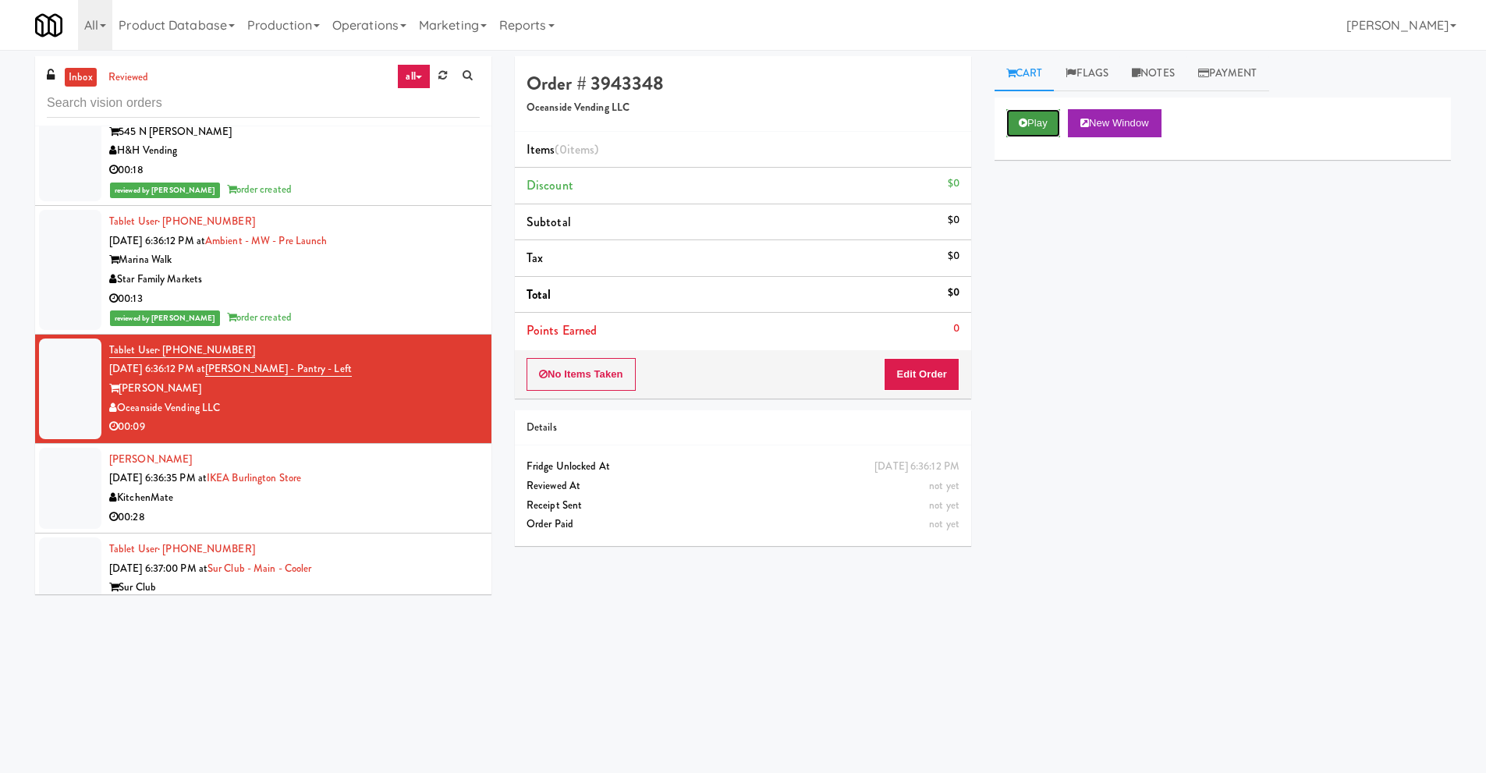
click at [1040, 122] on button "Play" at bounding box center [1033, 123] width 54 height 28
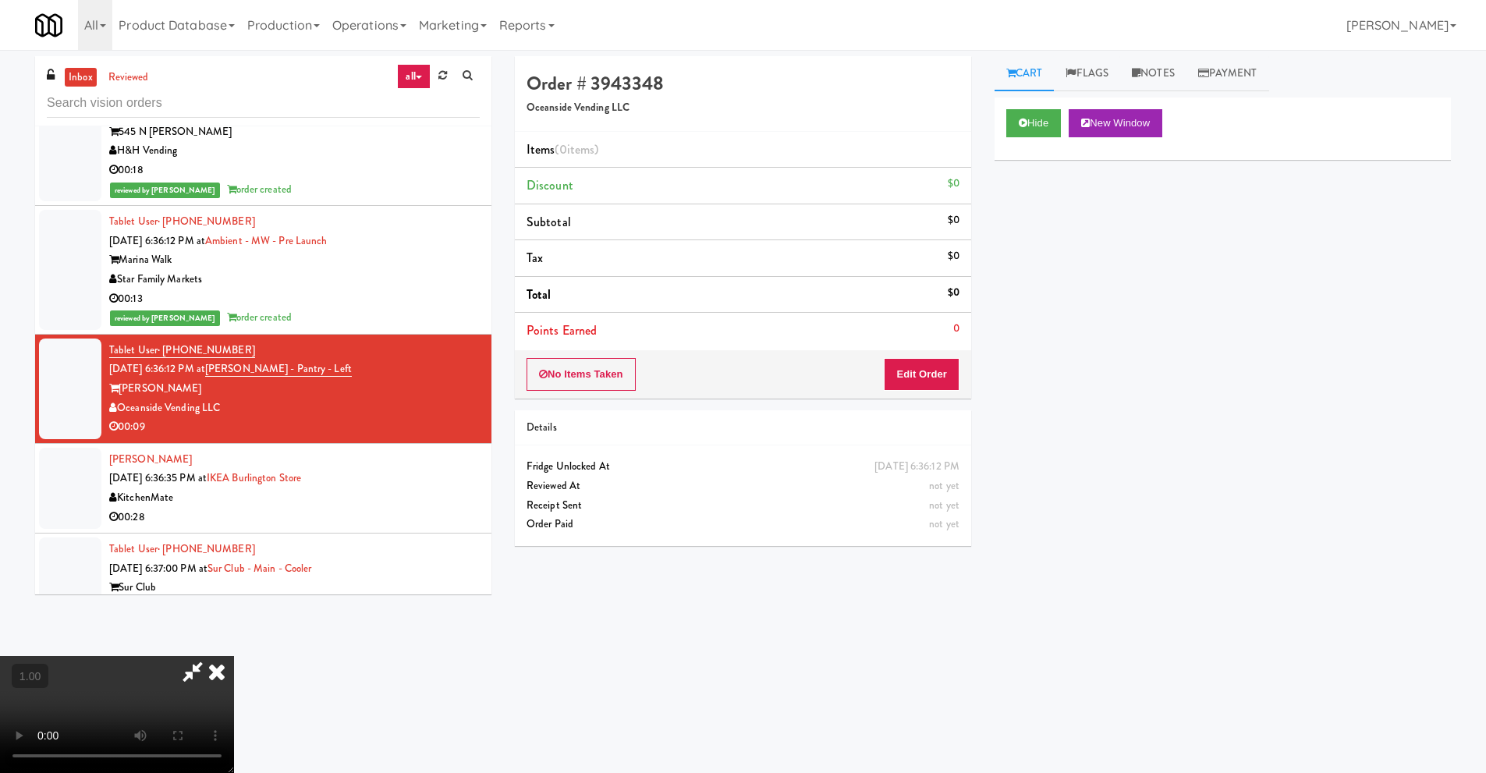
click at [234, 656] on video at bounding box center [117, 714] width 234 height 117
click at [930, 371] on button "Edit Order" at bounding box center [922, 374] width 76 height 33
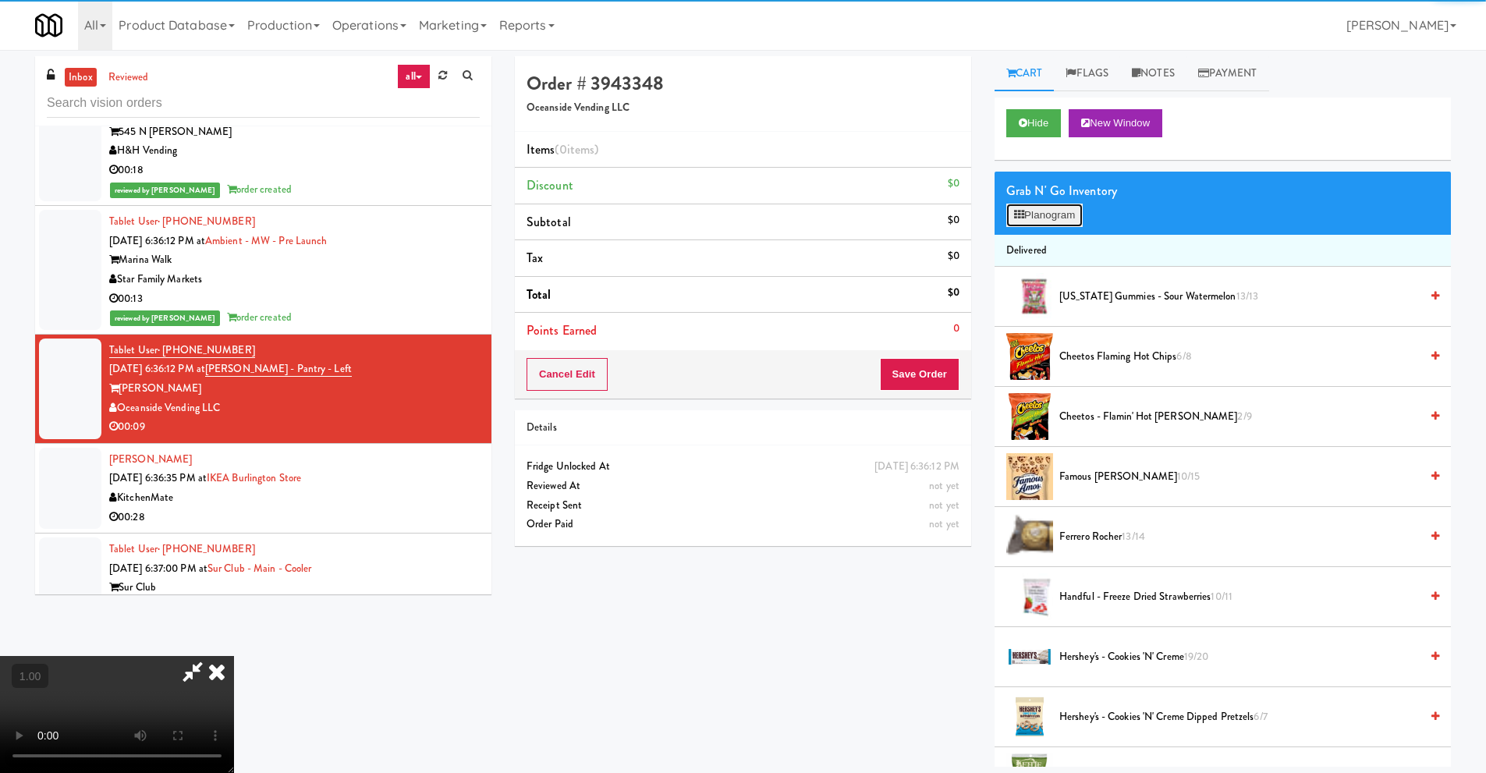
click at [1055, 218] on button "Planogram" at bounding box center [1044, 215] width 76 height 23
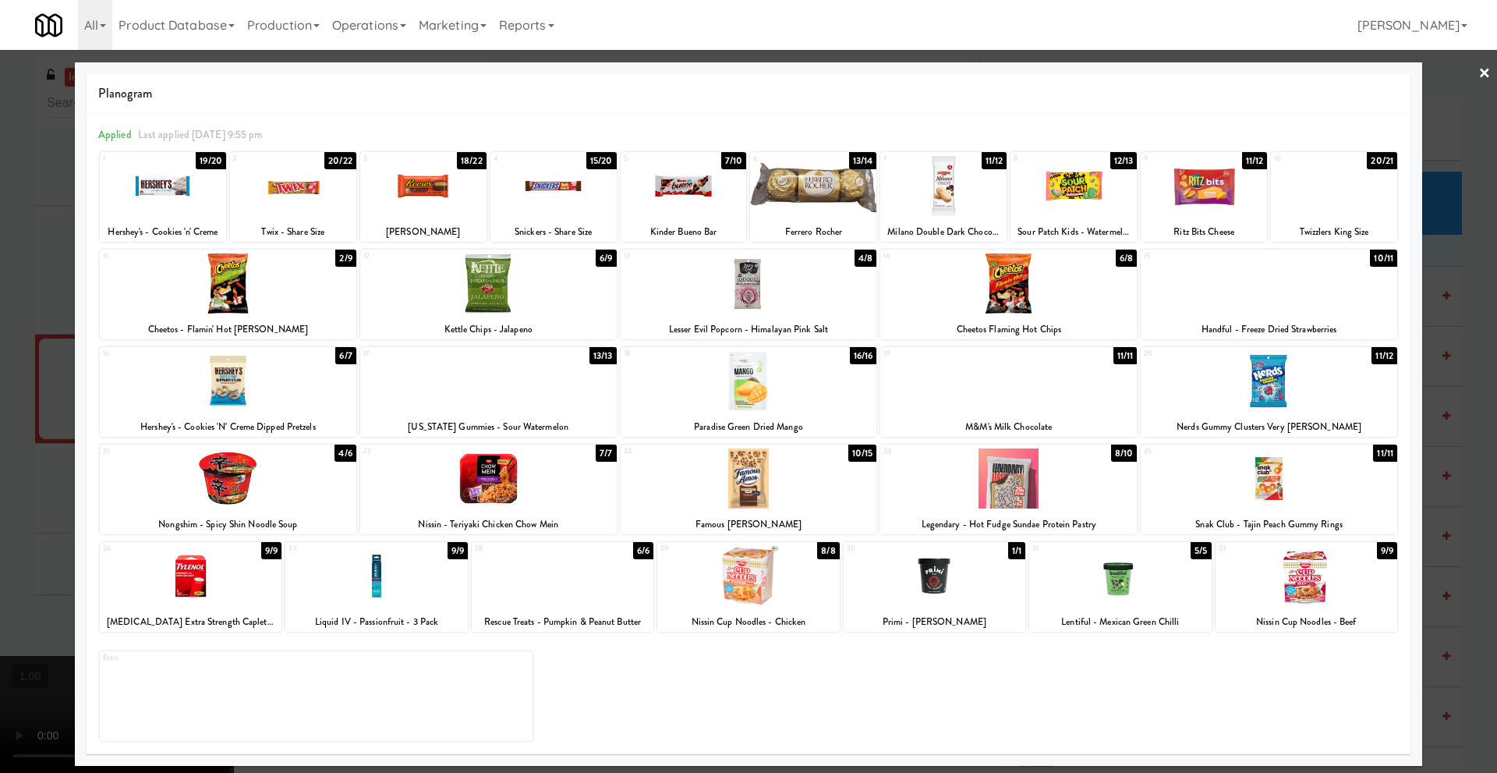
click at [162, 214] on div at bounding box center [163, 186] width 126 height 60
click at [1483, 74] on link "×" at bounding box center [1485, 74] width 12 height 48
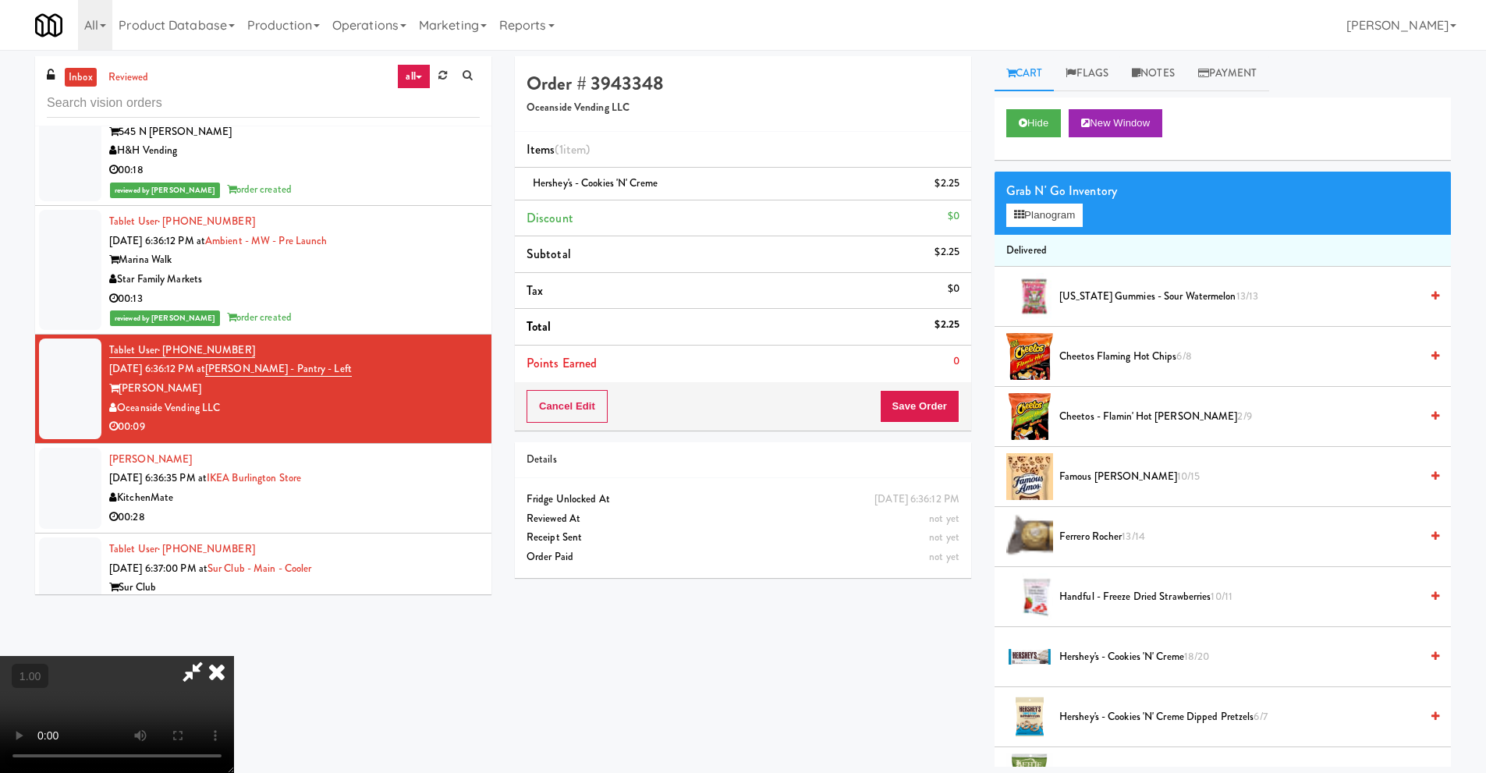
click at [234, 656] on video at bounding box center [117, 714] width 234 height 117
click at [1053, 212] on button "Planogram" at bounding box center [1044, 215] width 76 height 23
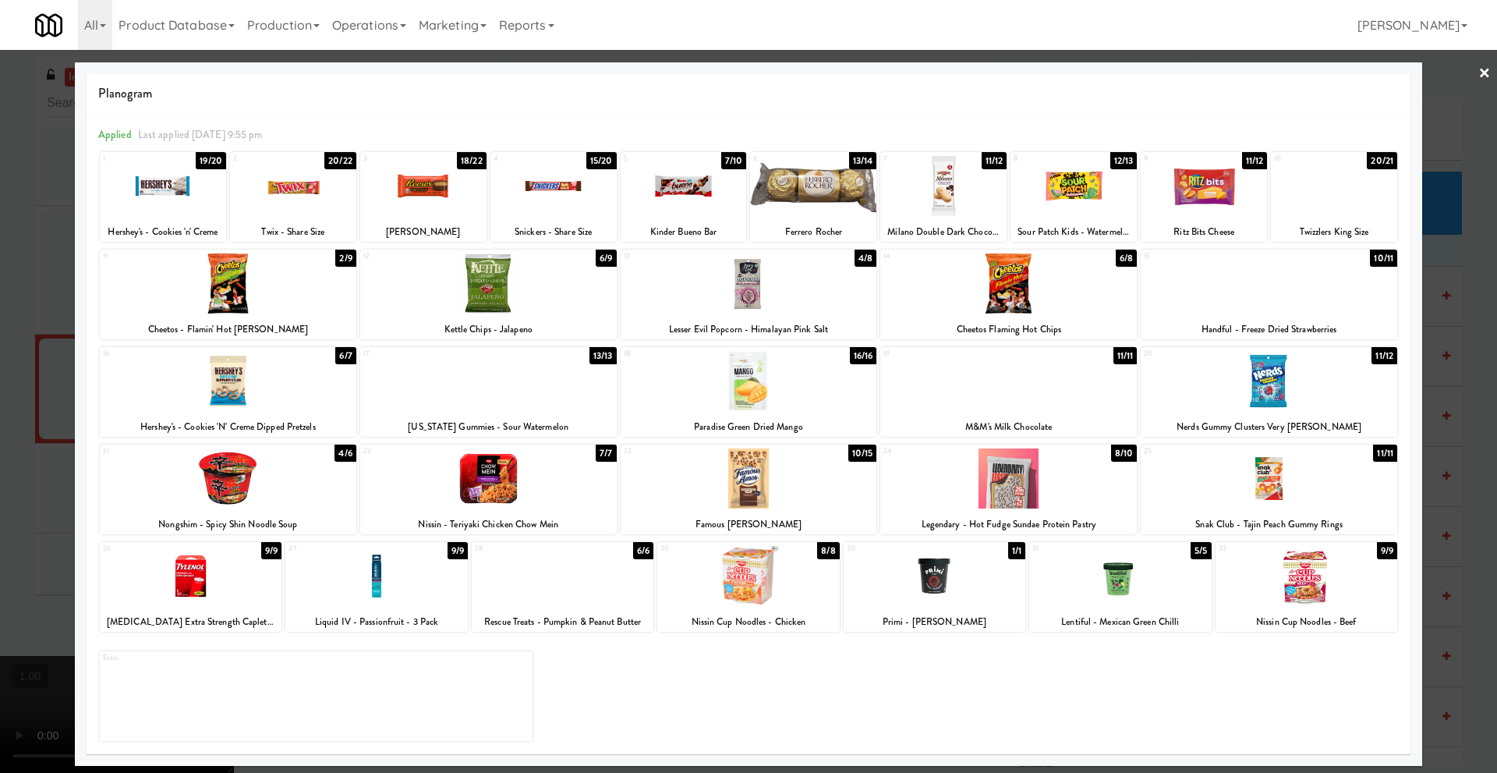
click at [232, 392] on div at bounding box center [228, 381] width 257 height 60
click at [1489, 75] on link "×" at bounding box center [1485, 74] width 12 height 48
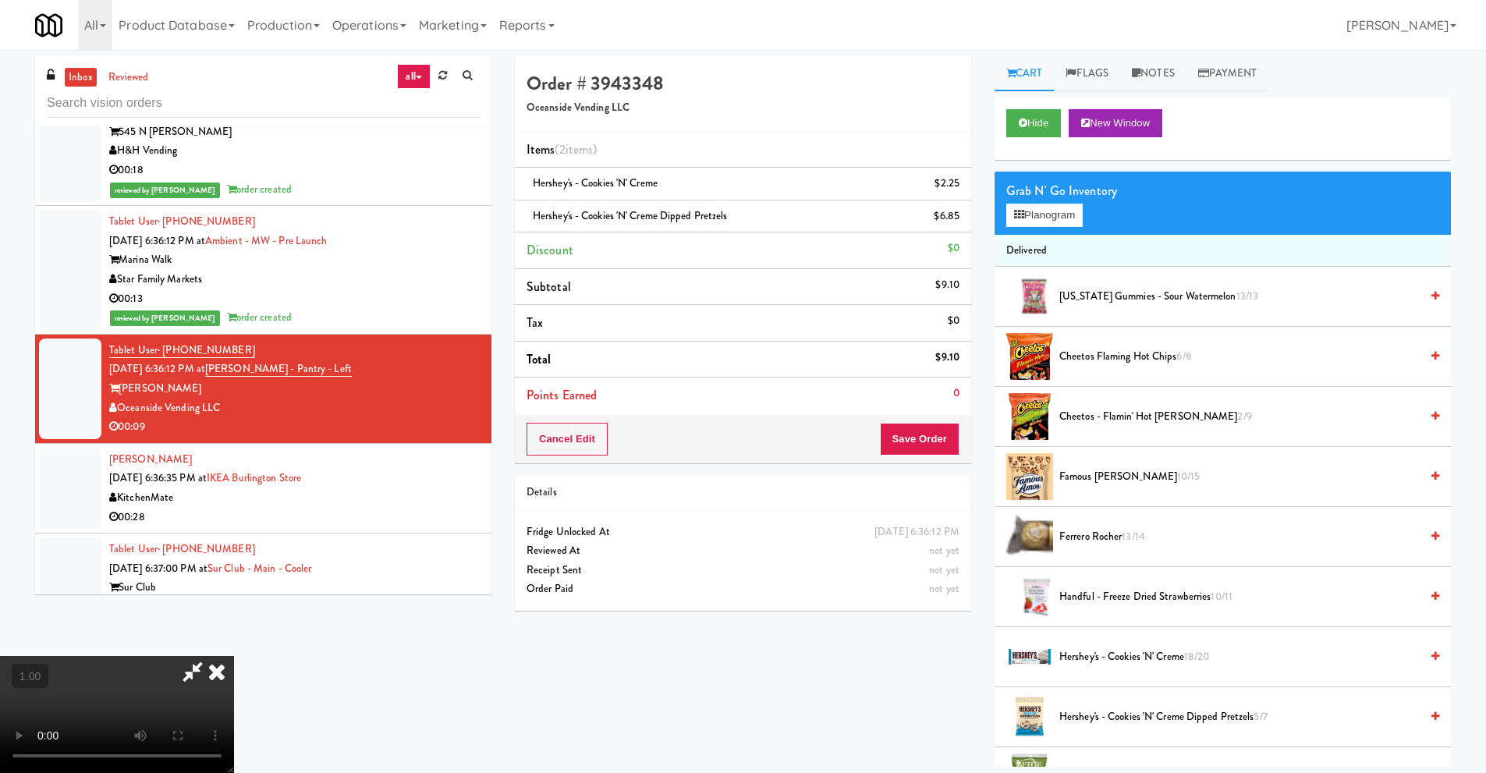
click at [234, 656] on icon at bounding box center [217, 671] width 34 height 31
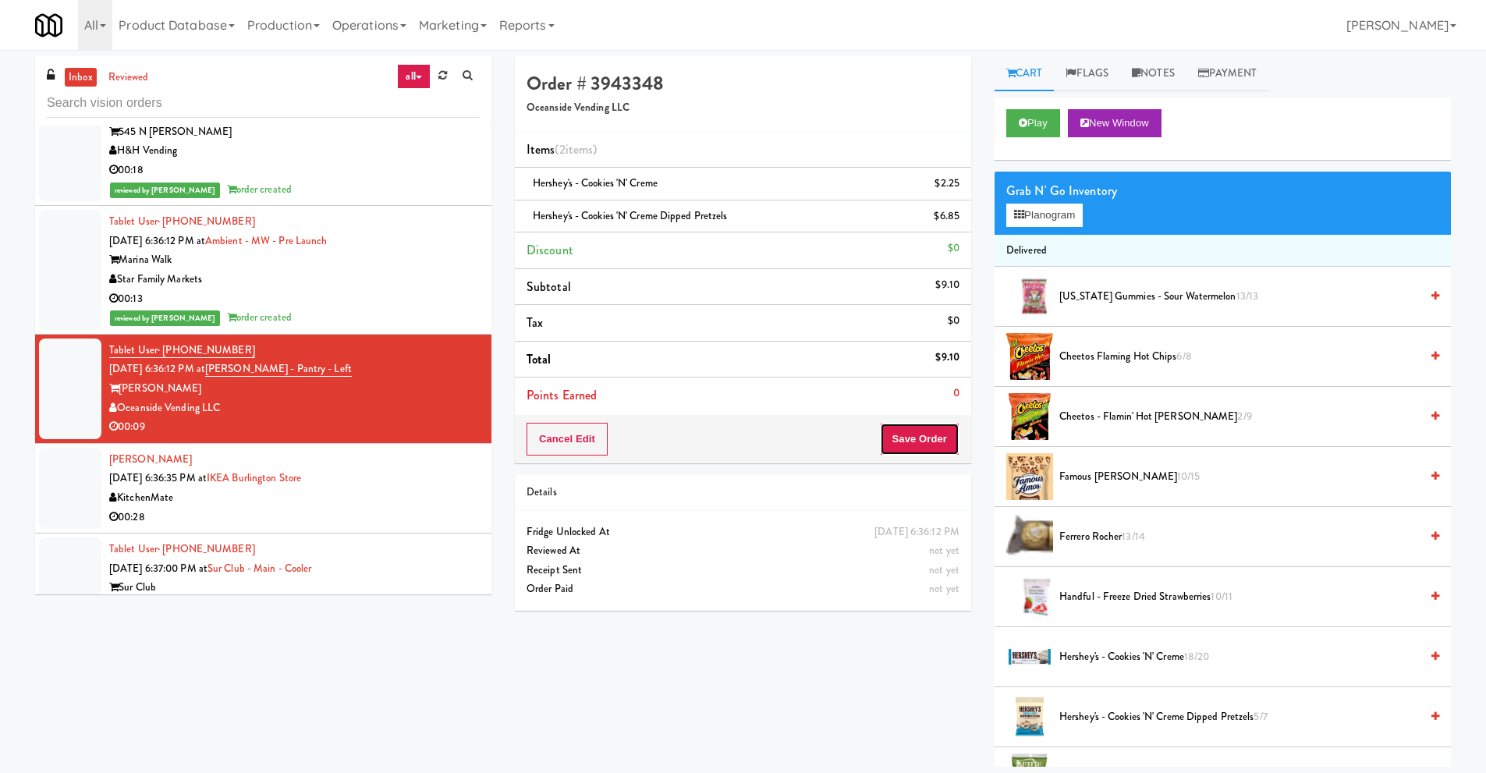
click at [920, 445] on button "Save Order" at bounding box center [920, 439] width 80 height 33
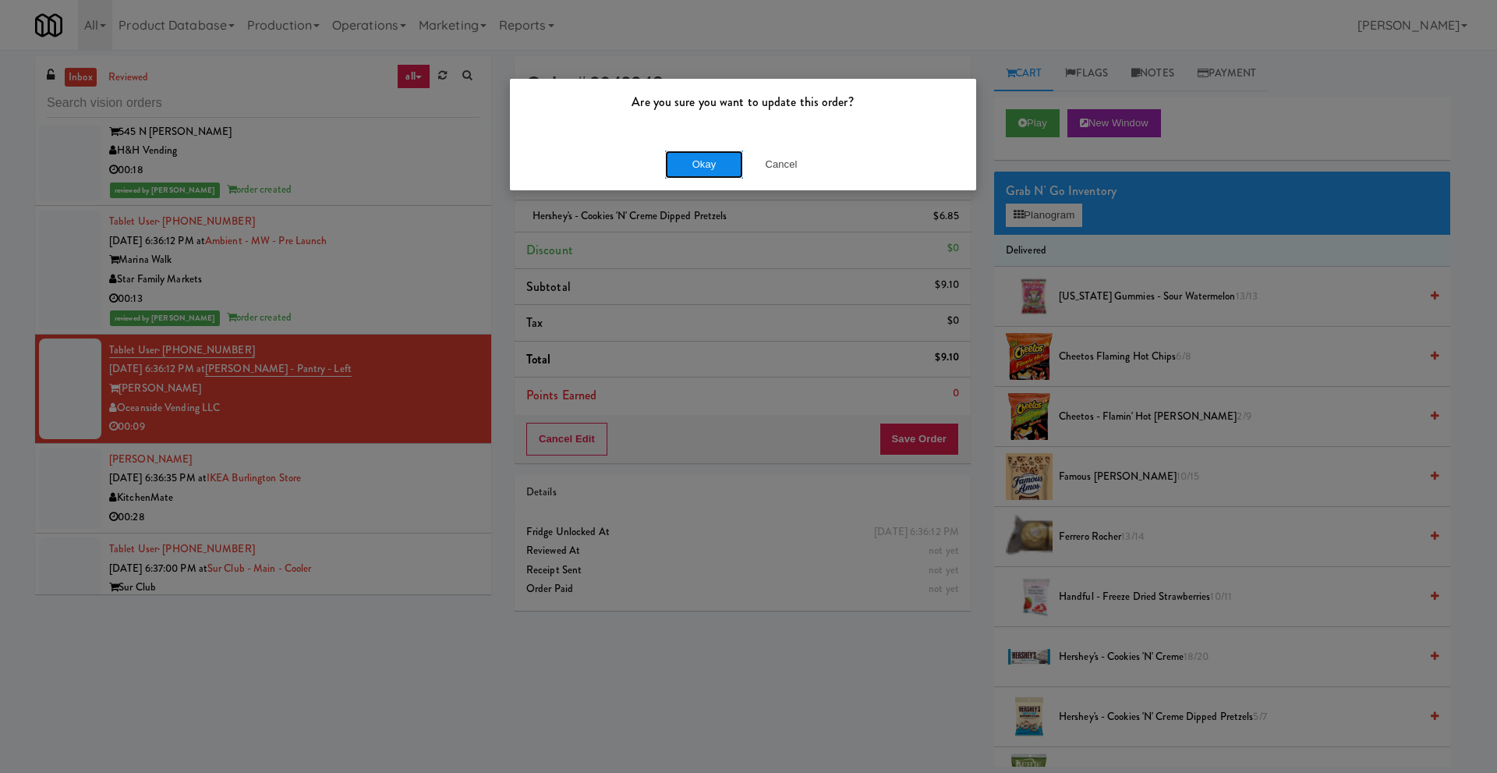
click at [716, 164] on button "Okay" at bounding box center [704, 165] width 78 height 28
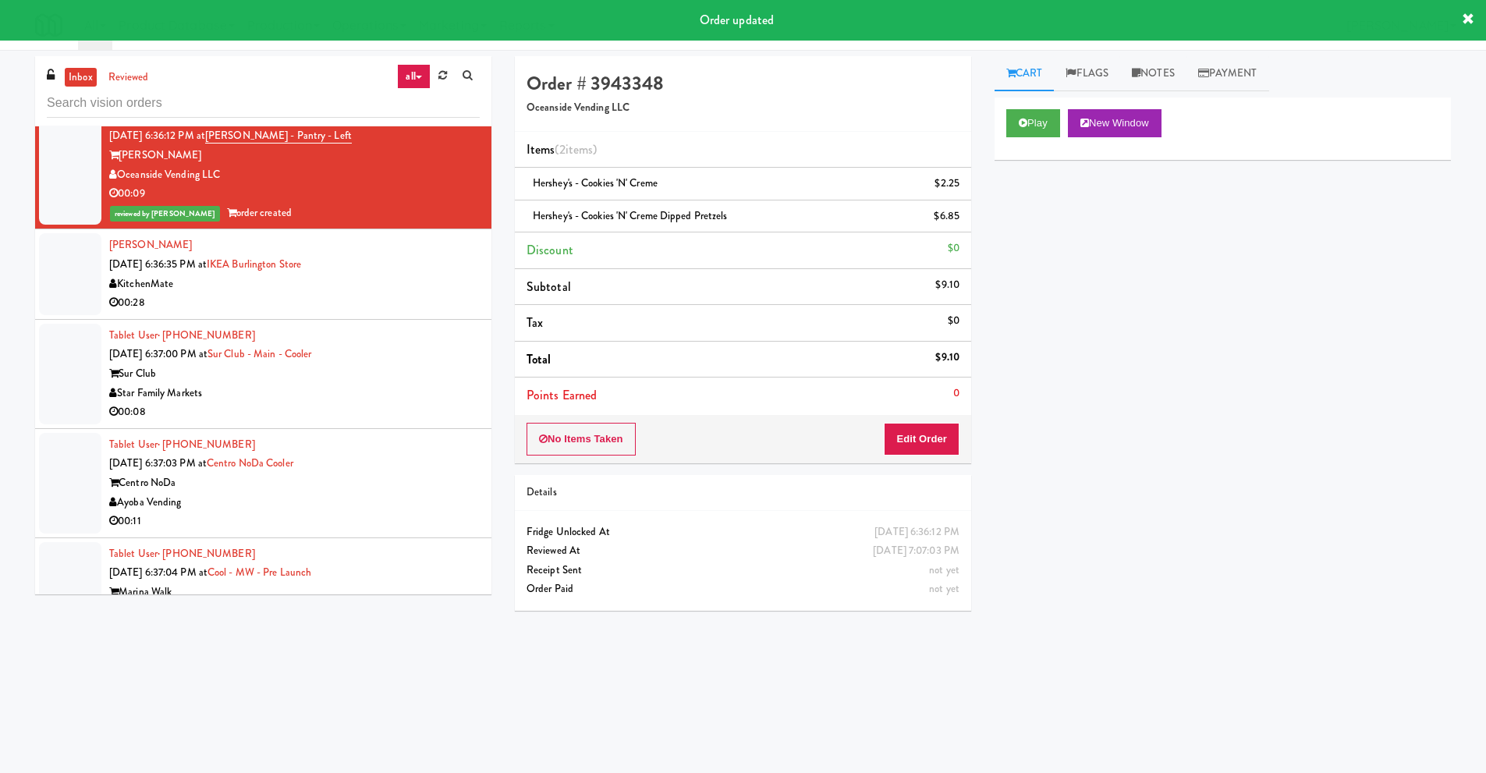
scroll to position [2652, 0]
click at [231, 385] on div "Star Family Markets" at bounding box center [294, 392] width 370 height 19
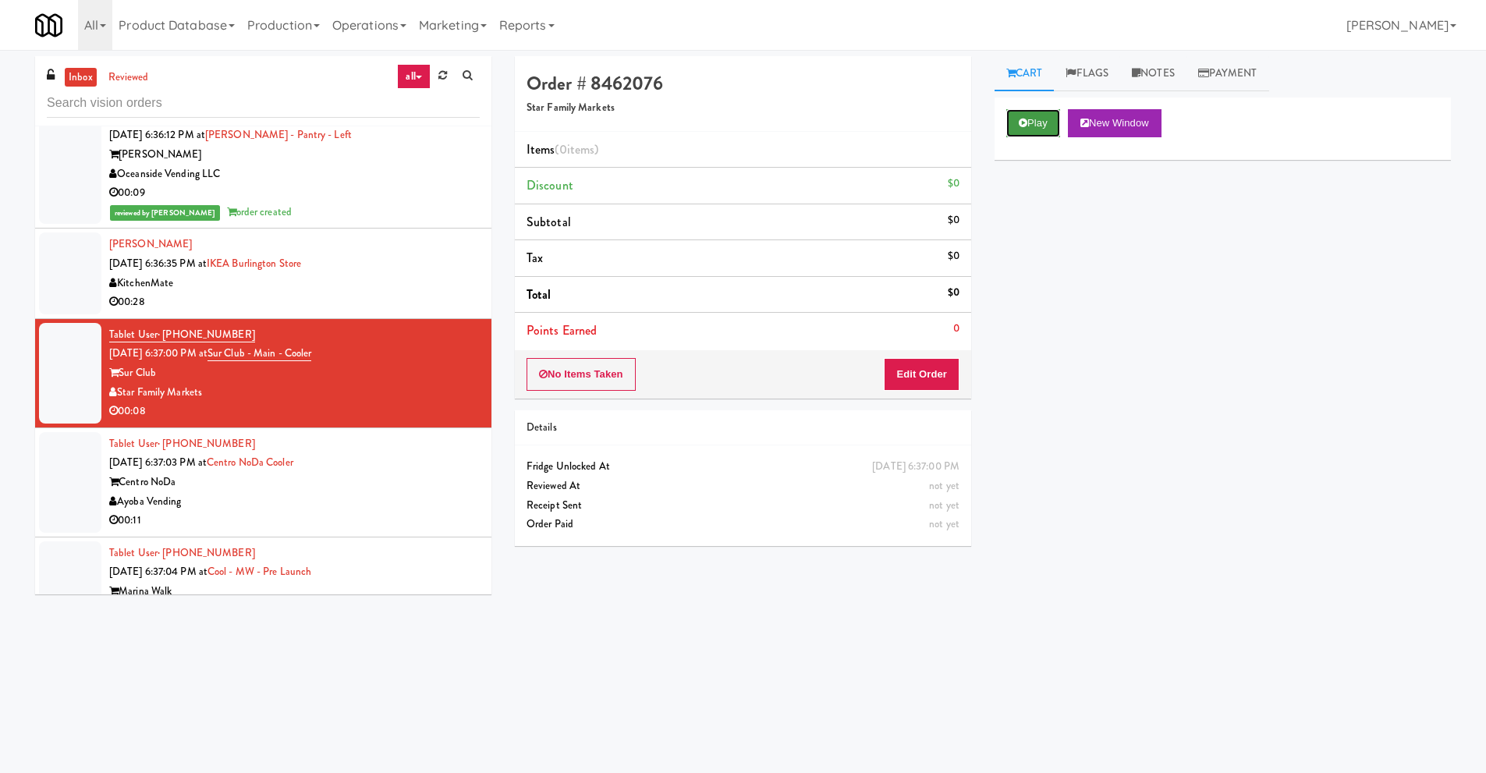
click at [1044, 121] on button "Play" at bounding box center [1033, 123] width 54 height 28
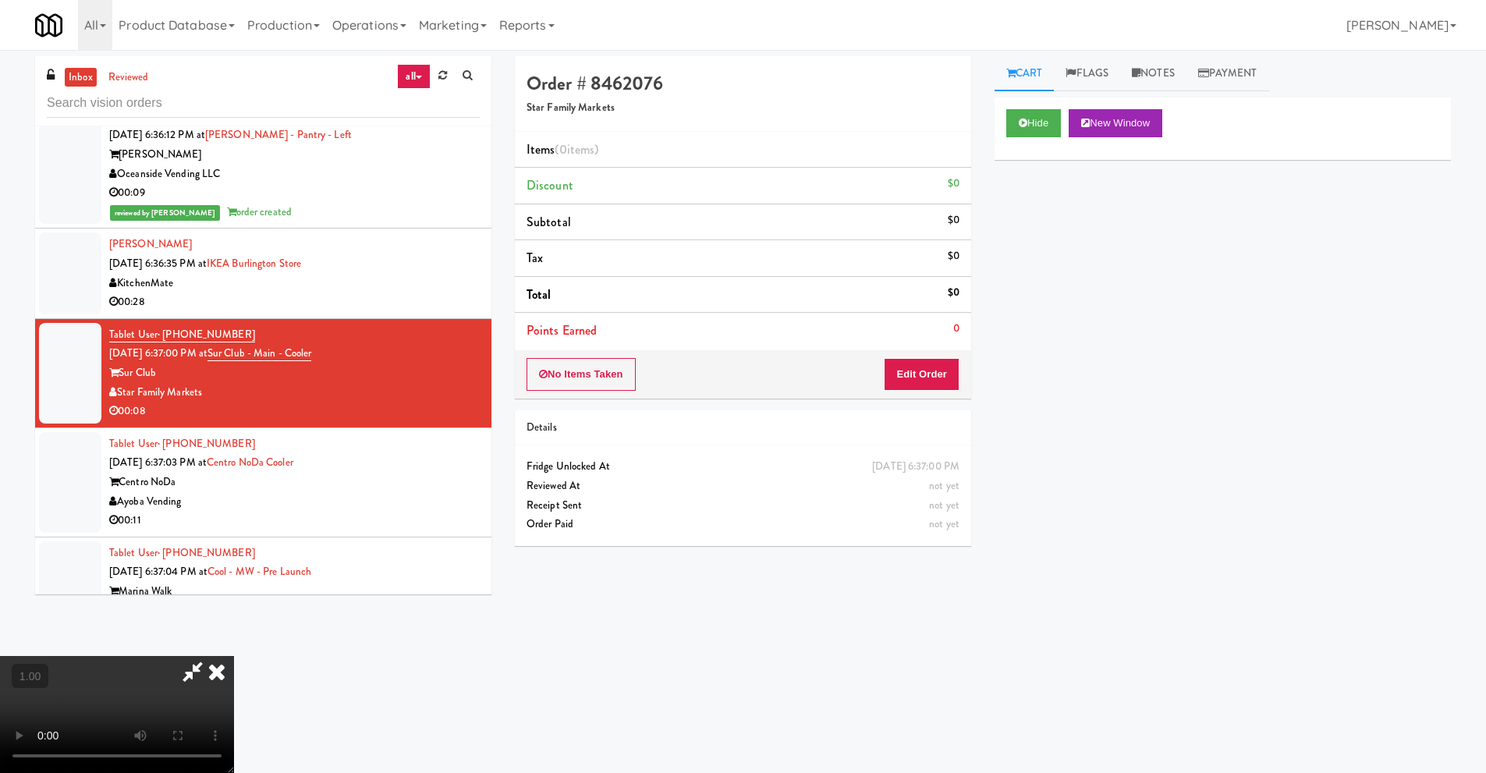
click at [187, 675] on icon at bounding box center [193, 671] width 36 height 31
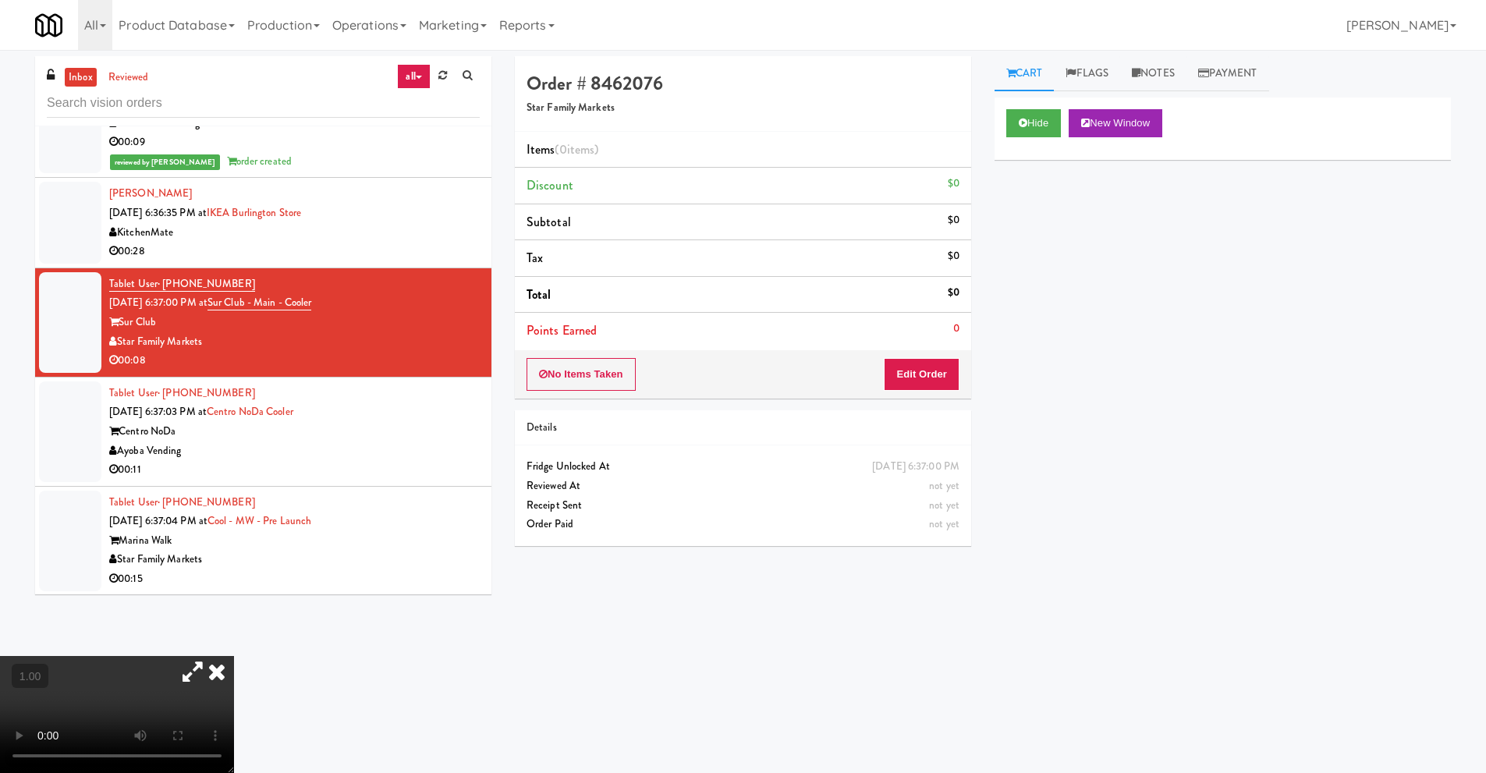
scroll to position [2730, 0]
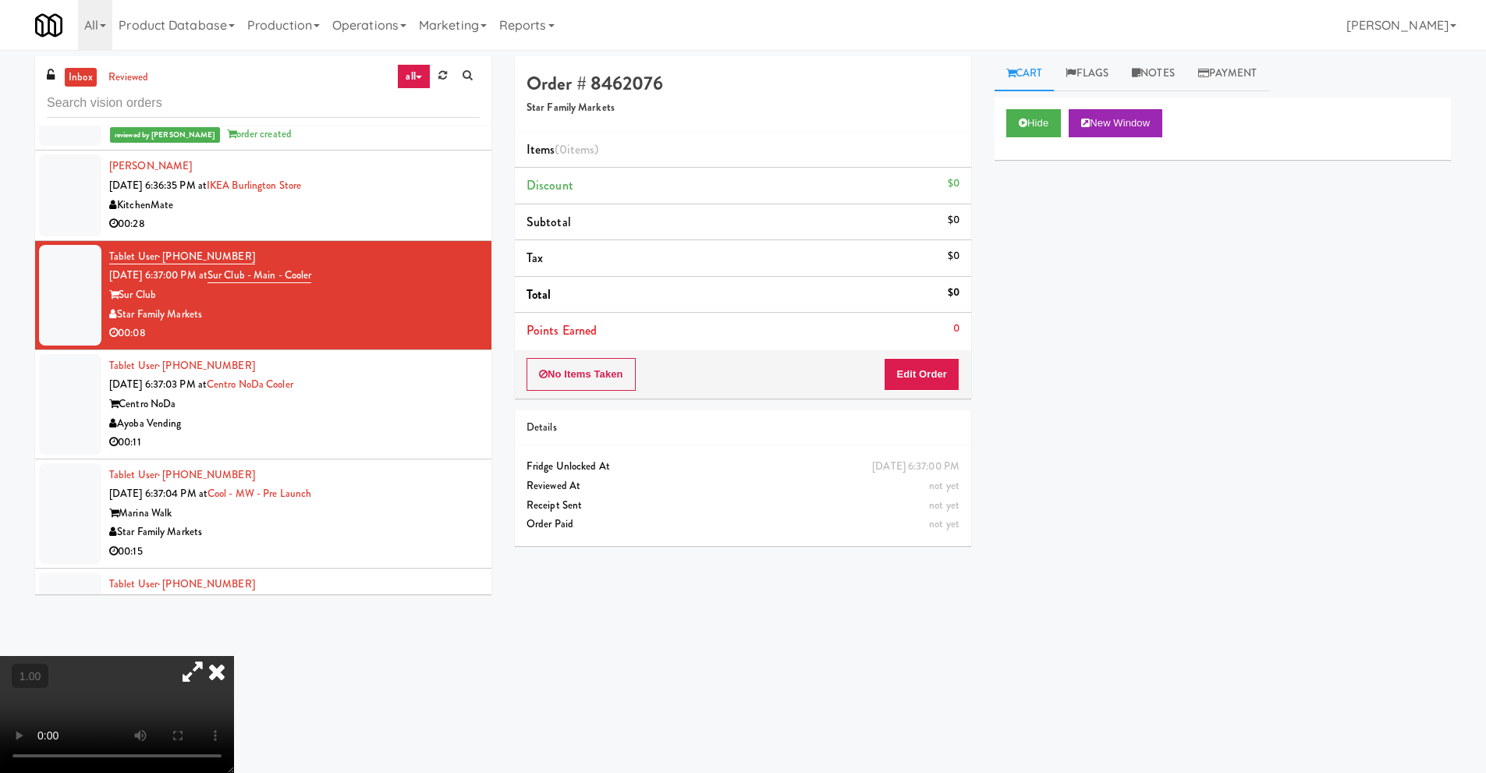
click at [213, 656] on video at bounding box center [117, 714] width 234 height 117
click at [920, 374] on button "Edit Order" at bounding box center [922, 374] width 76 height 33
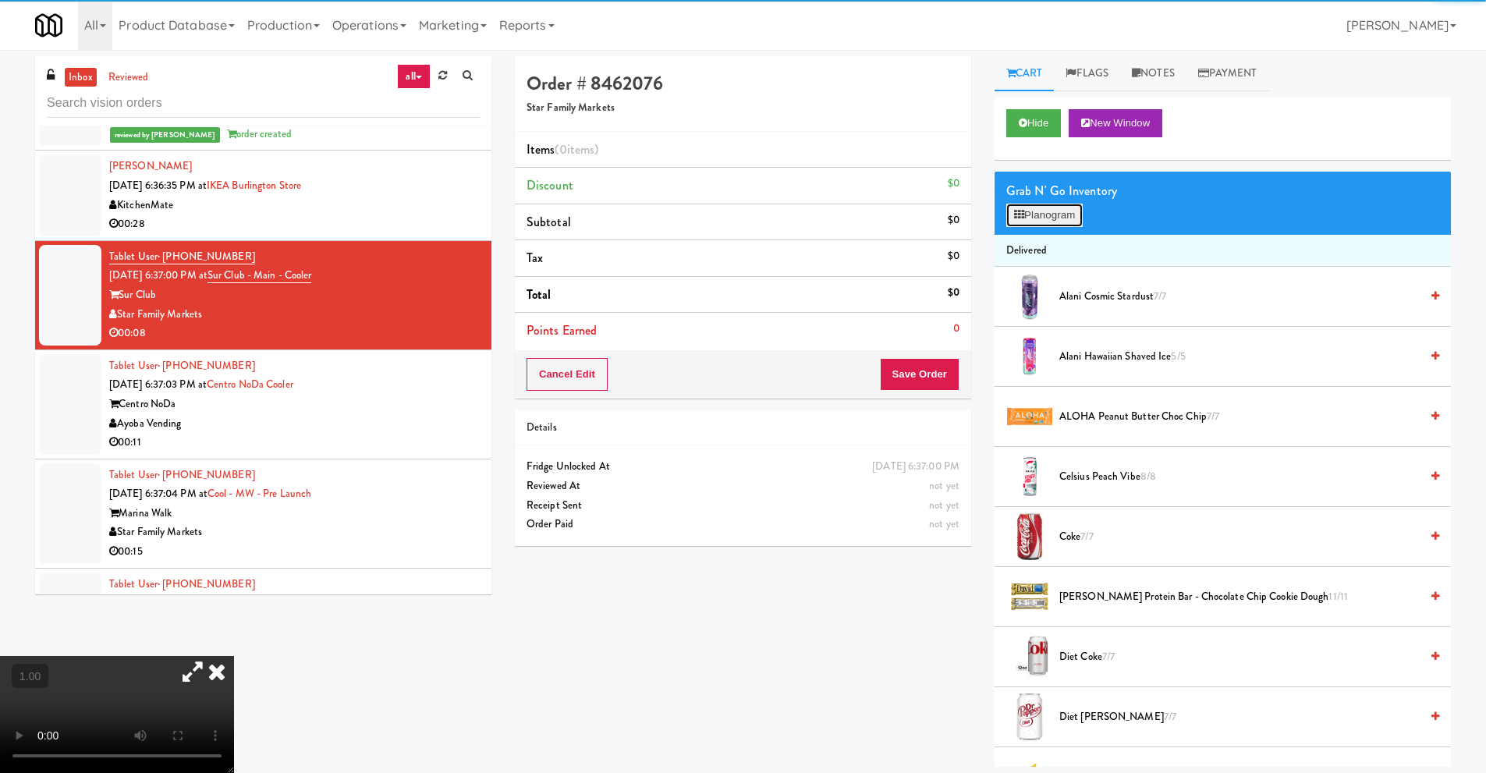
click at [1064, 212] on button "Planogram" at bounding box center [1044, 215] width 76 height 23
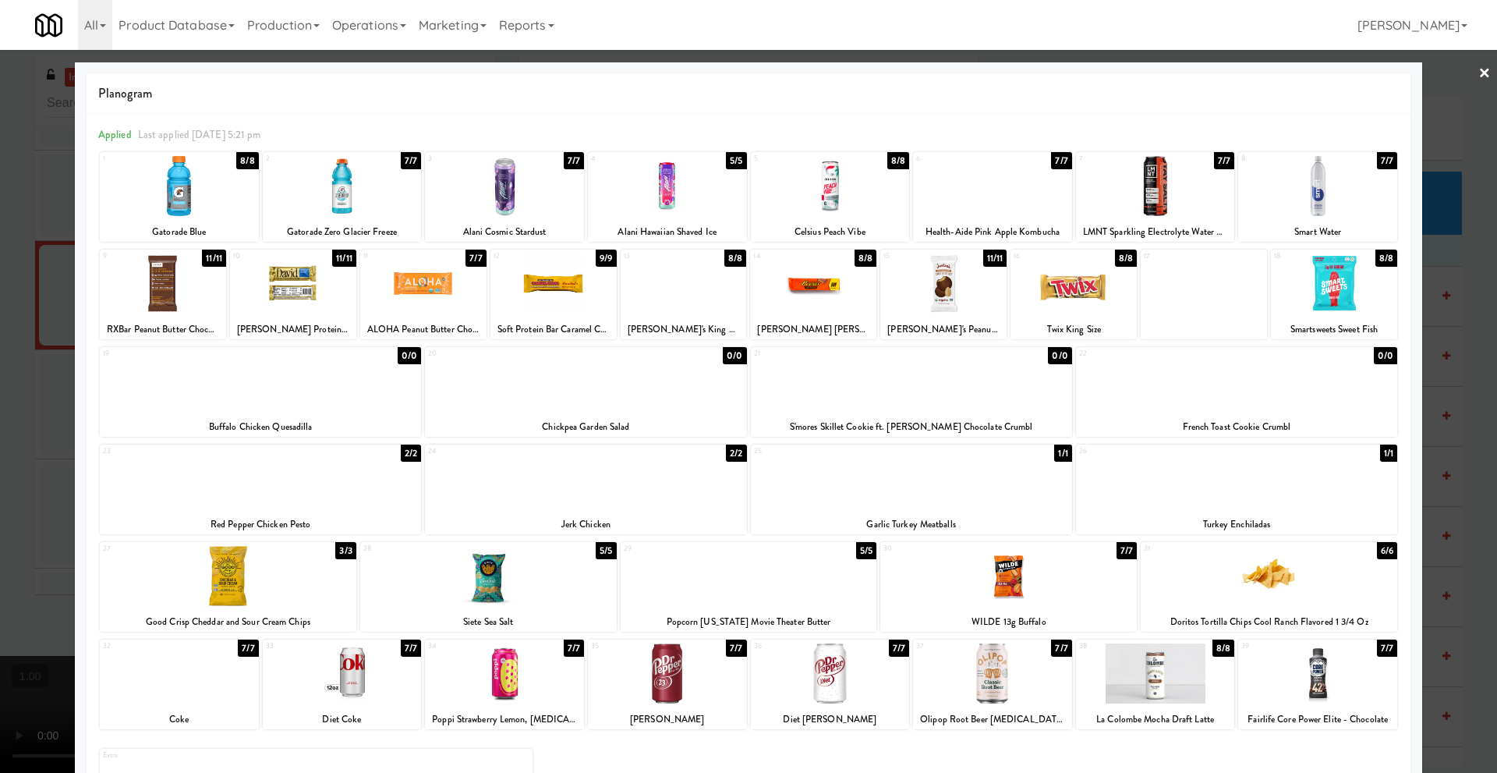
click at [1479, 73] on link "×" at bounding box center [1485, 74] width 12 height 48
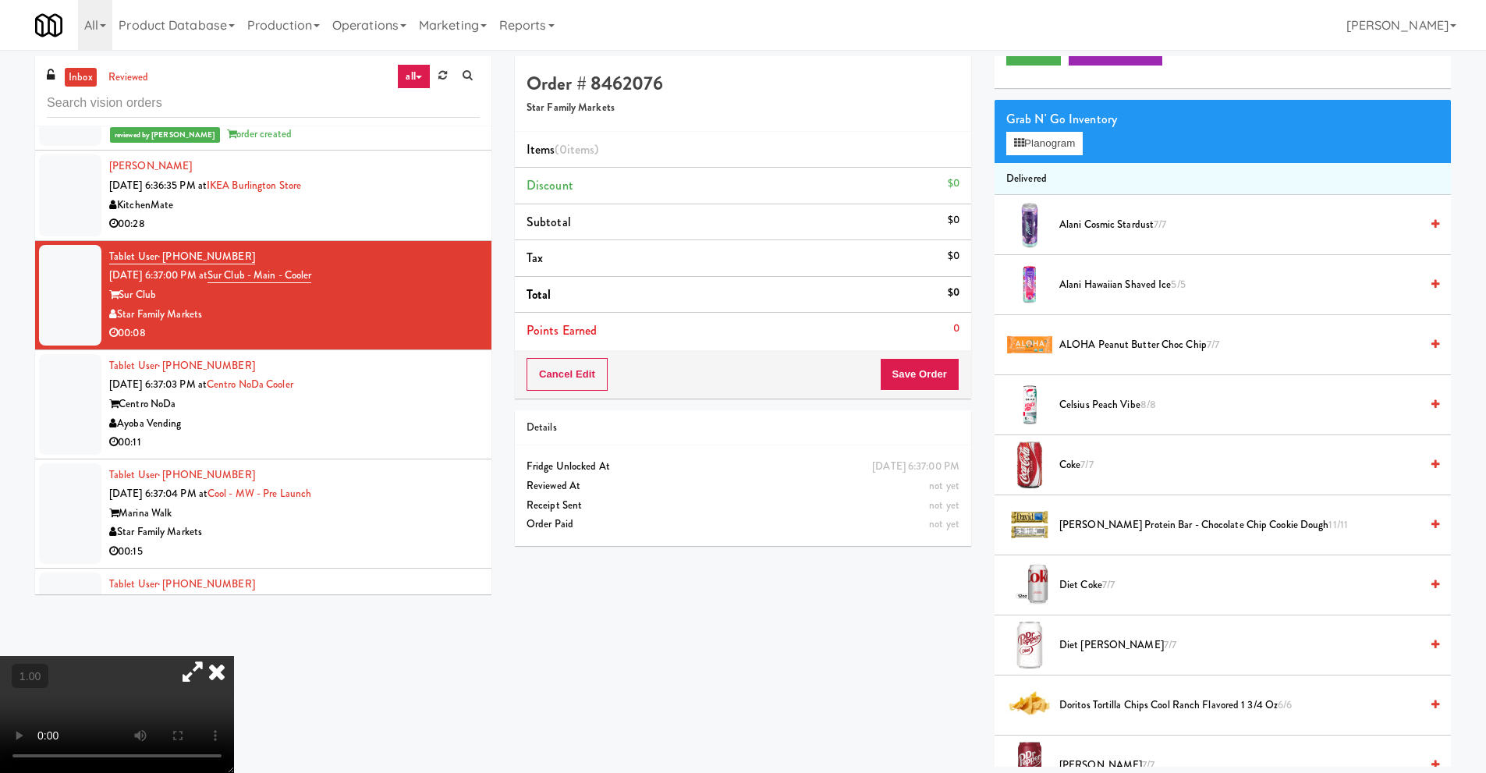
scroll to position [156, 0]
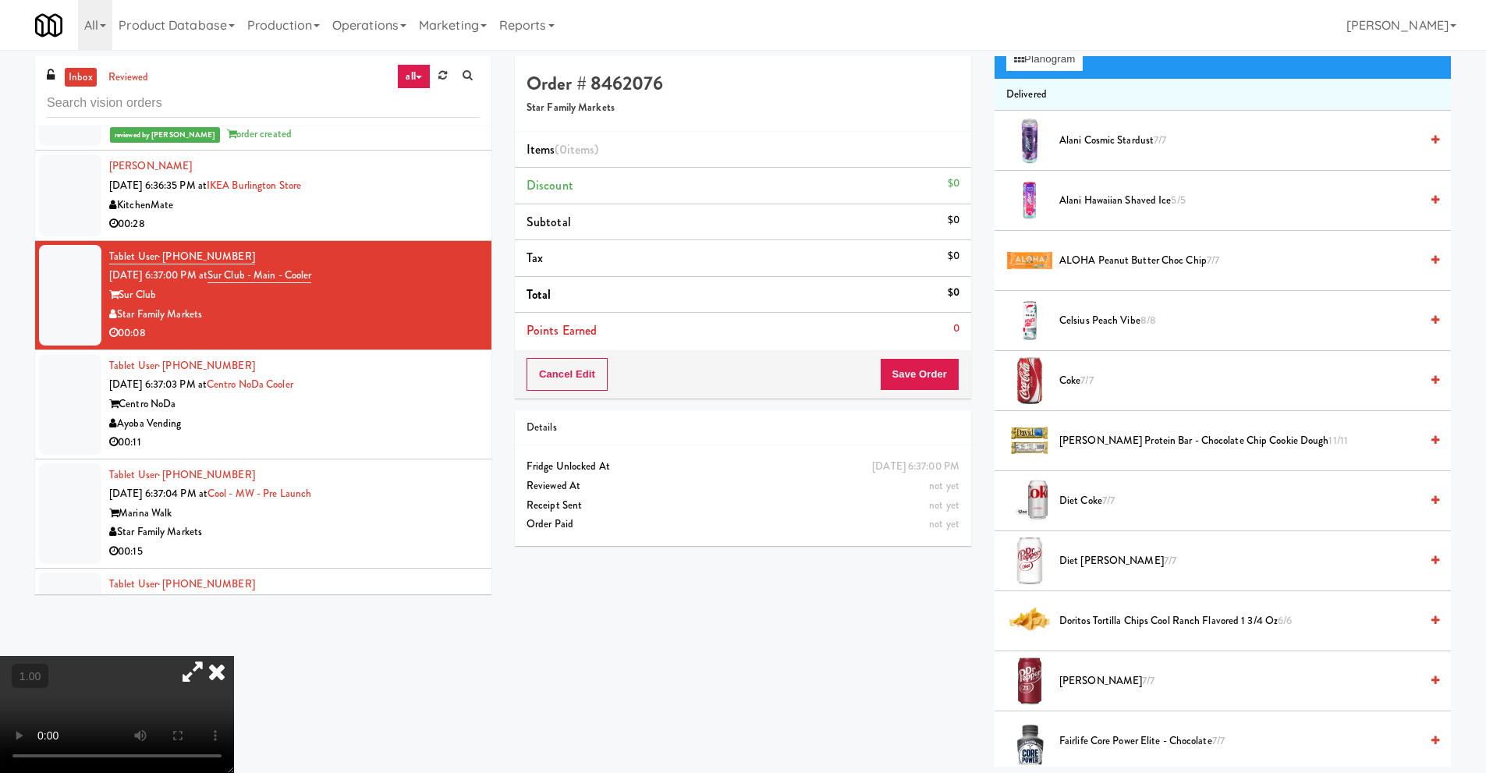
click at [167, 656] on video at bounding box center [117, 714] width 234 height 117
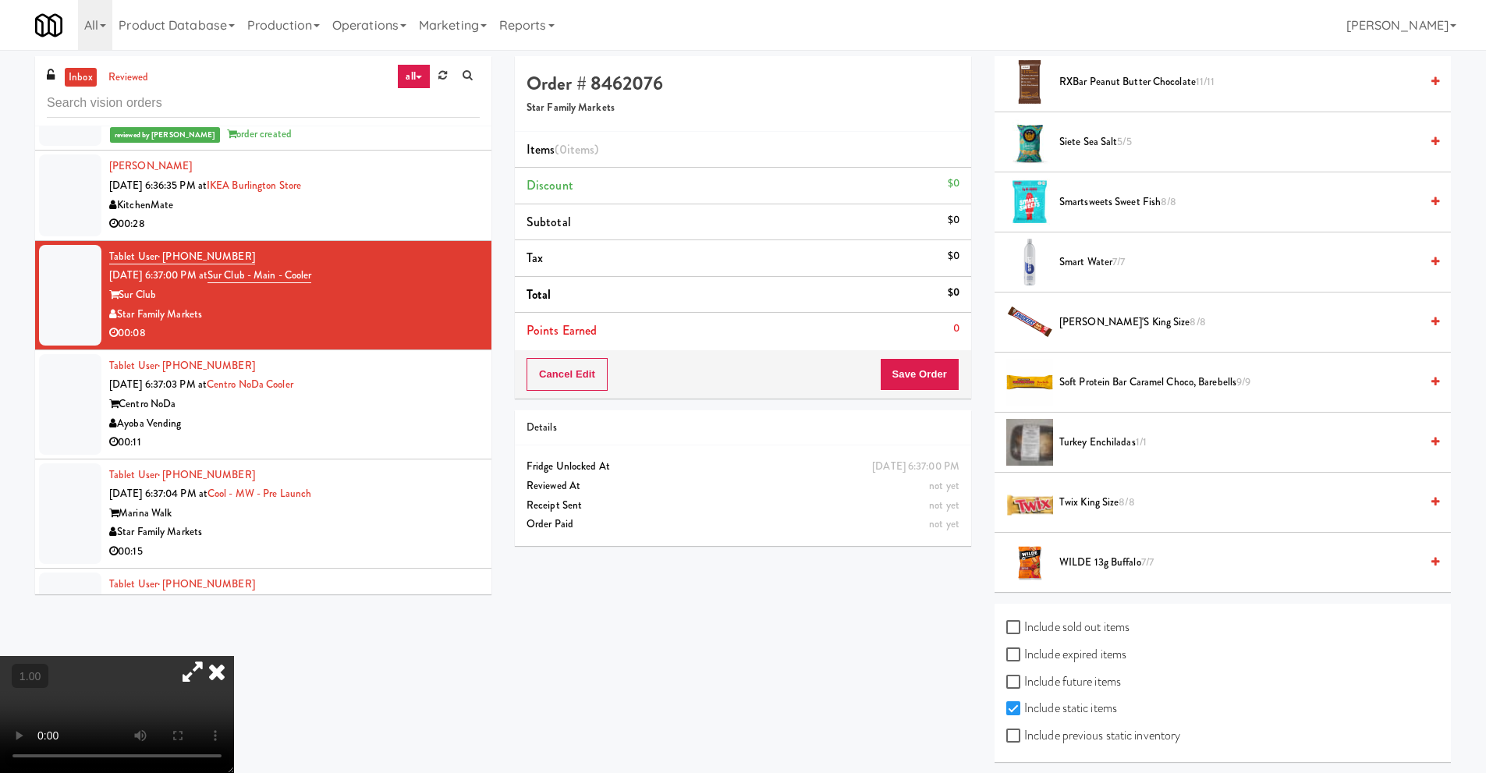
scroll to position [1723, 0]
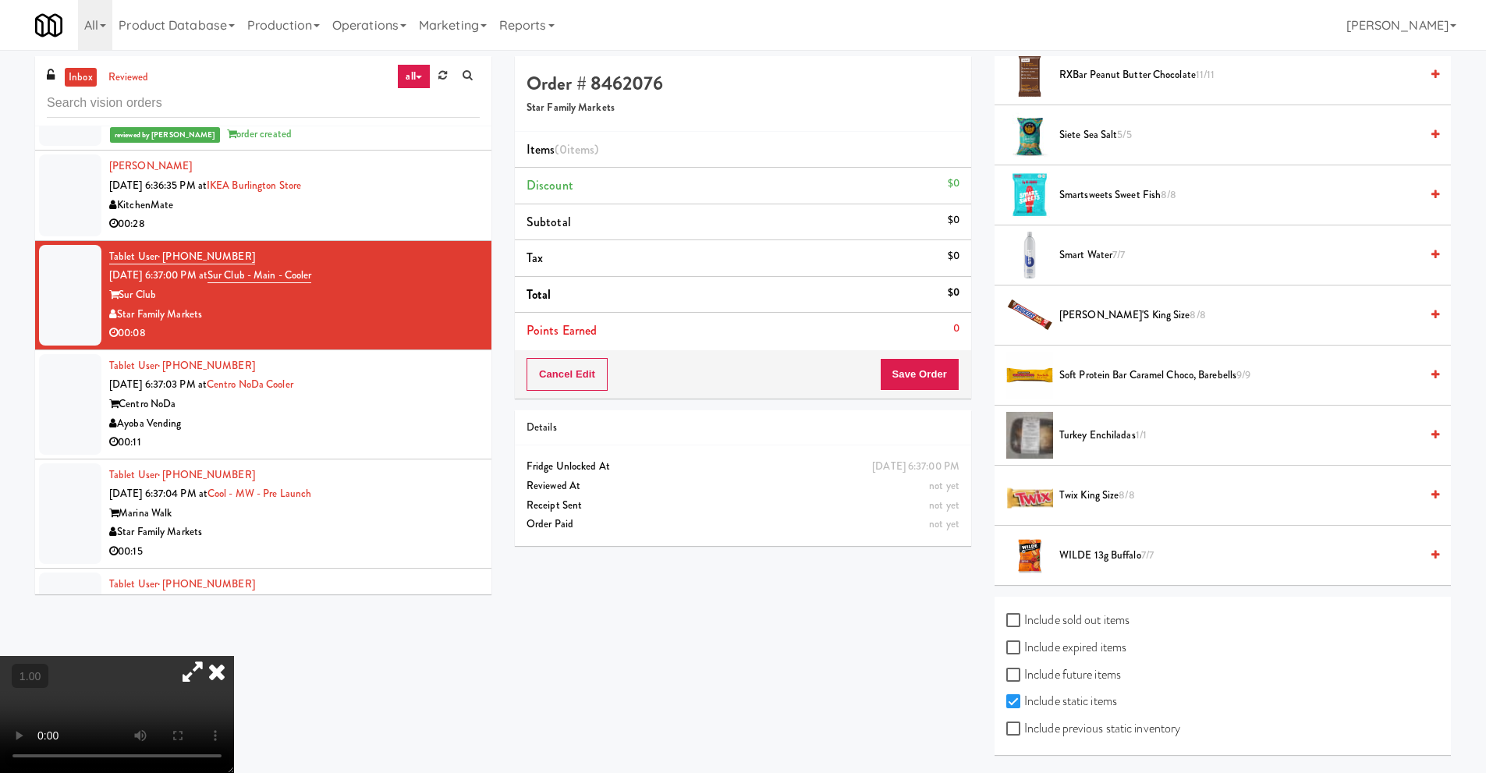
click at [234, 656] on video at bounding box center [117, 714] width 234 height 117
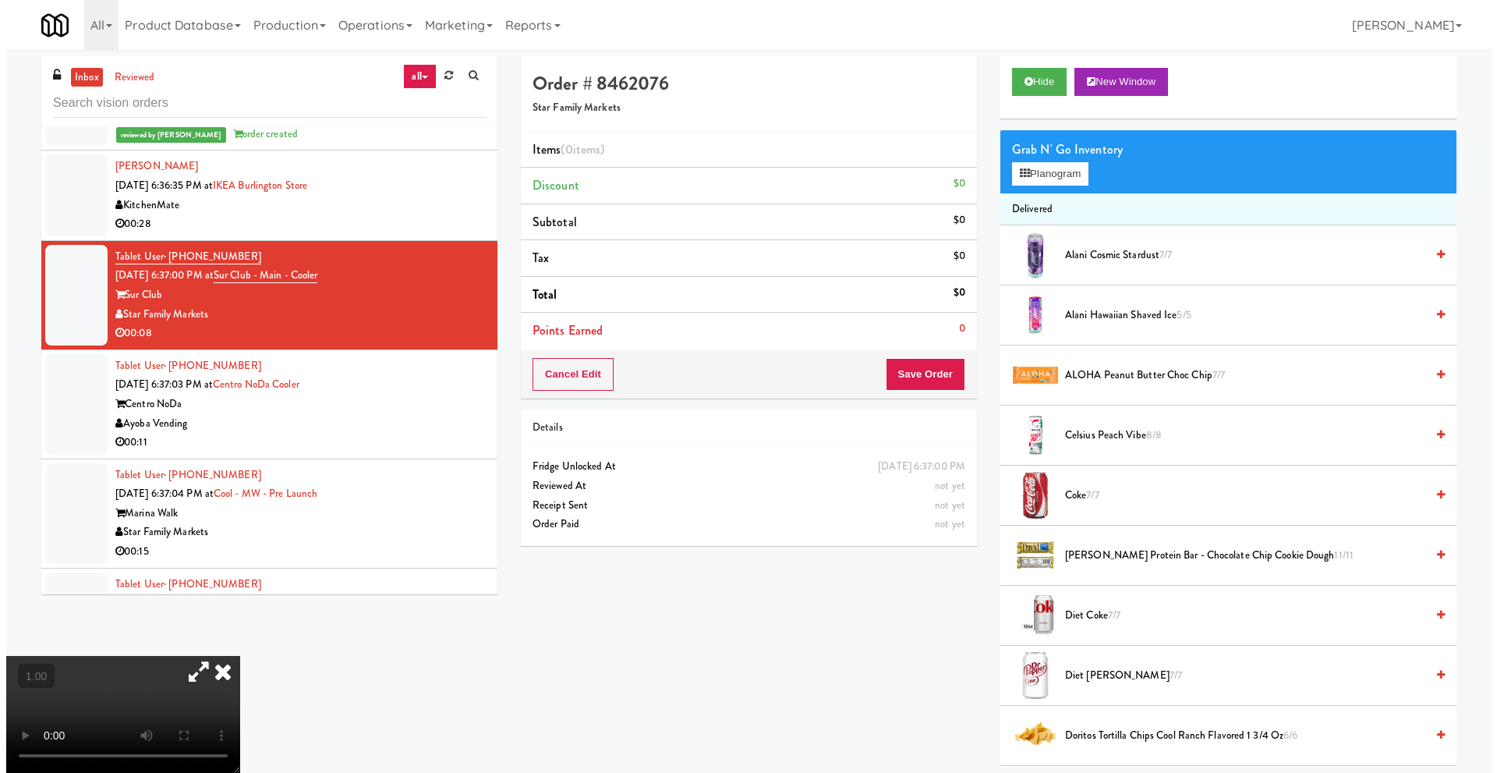
scroll to position [0, 0]
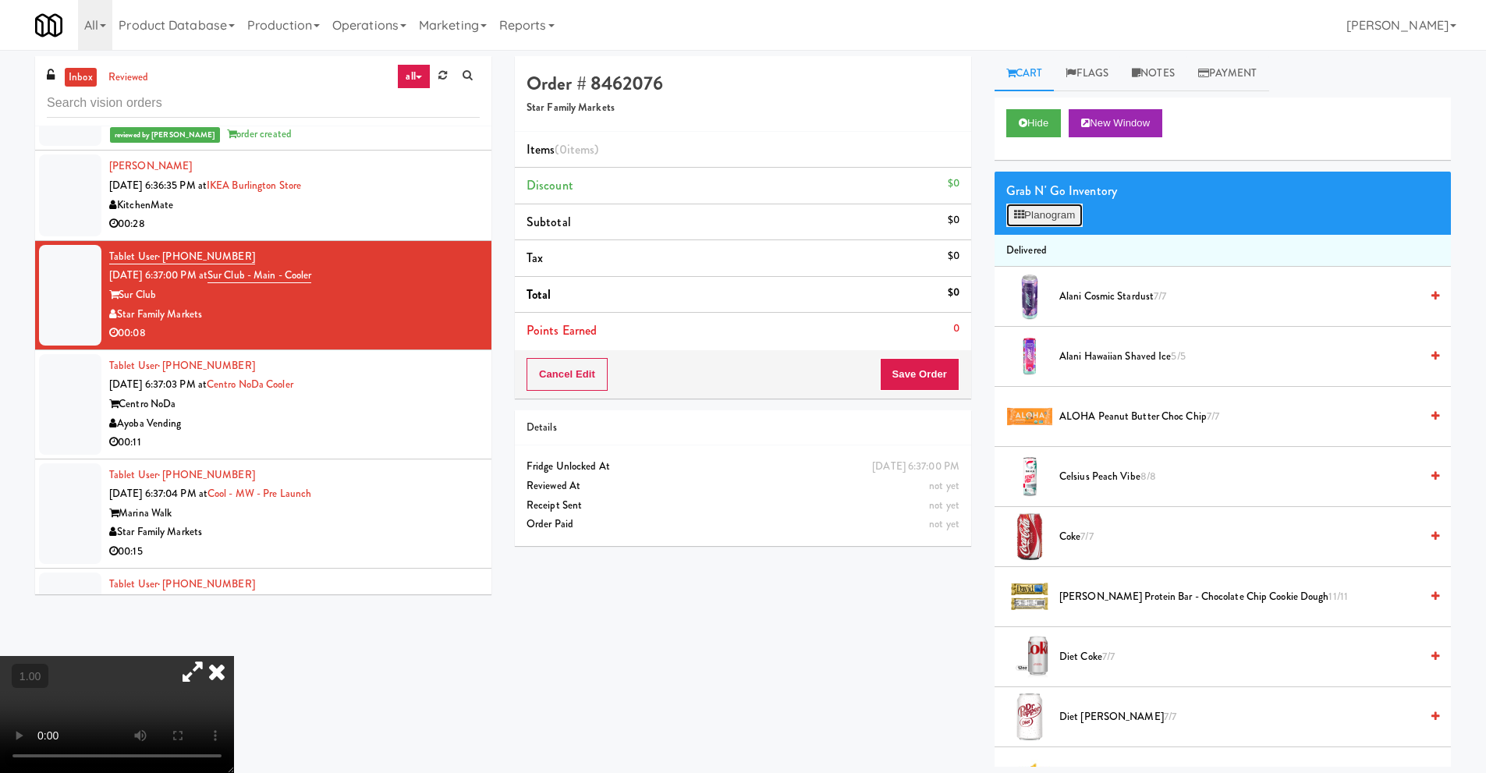
click at [1067, 214] on button "Planogram" at bounding box center [1044, 215] width 76 height 23
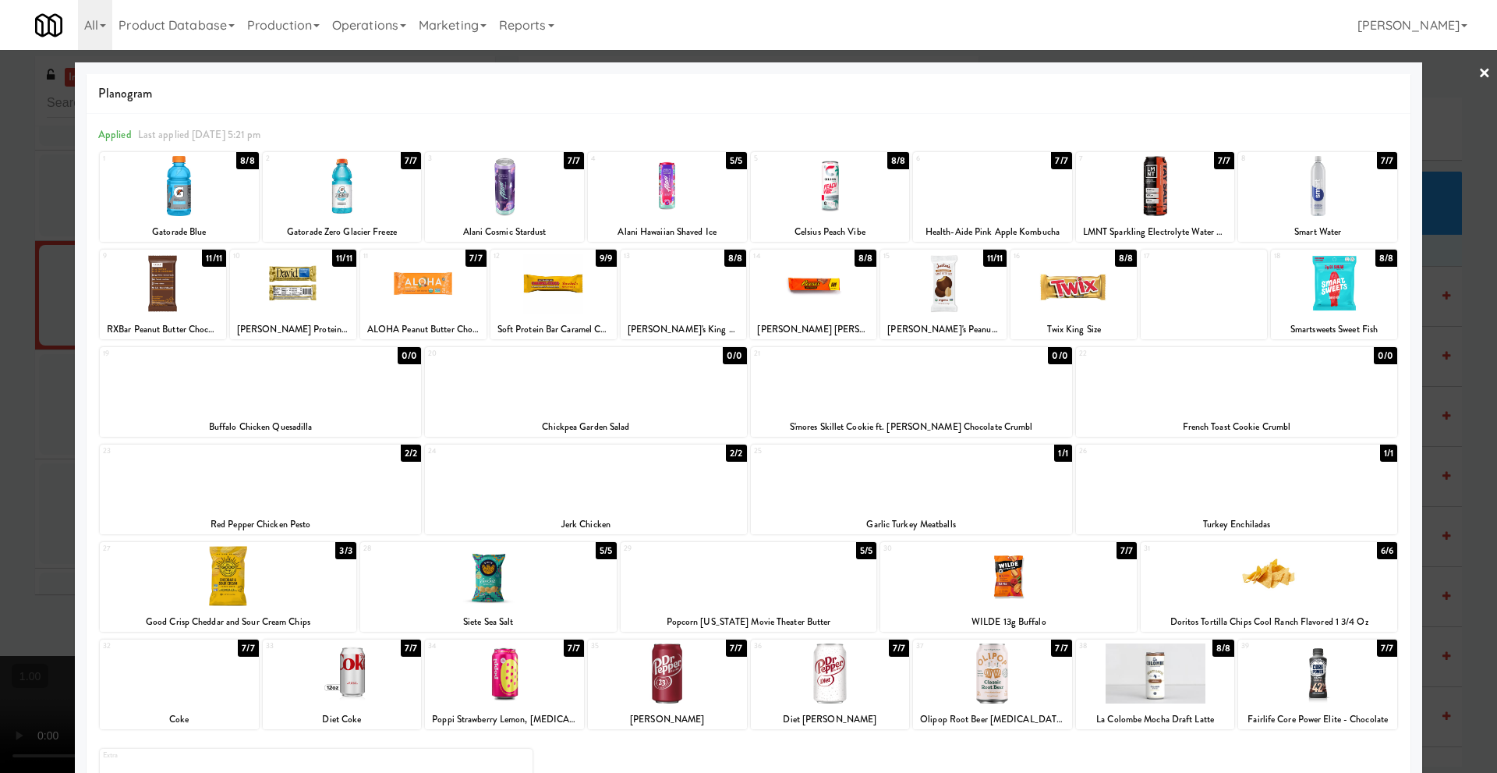
click at [1479, 70] on link "×" at bounding box center [1485, 74] width 12 height 48
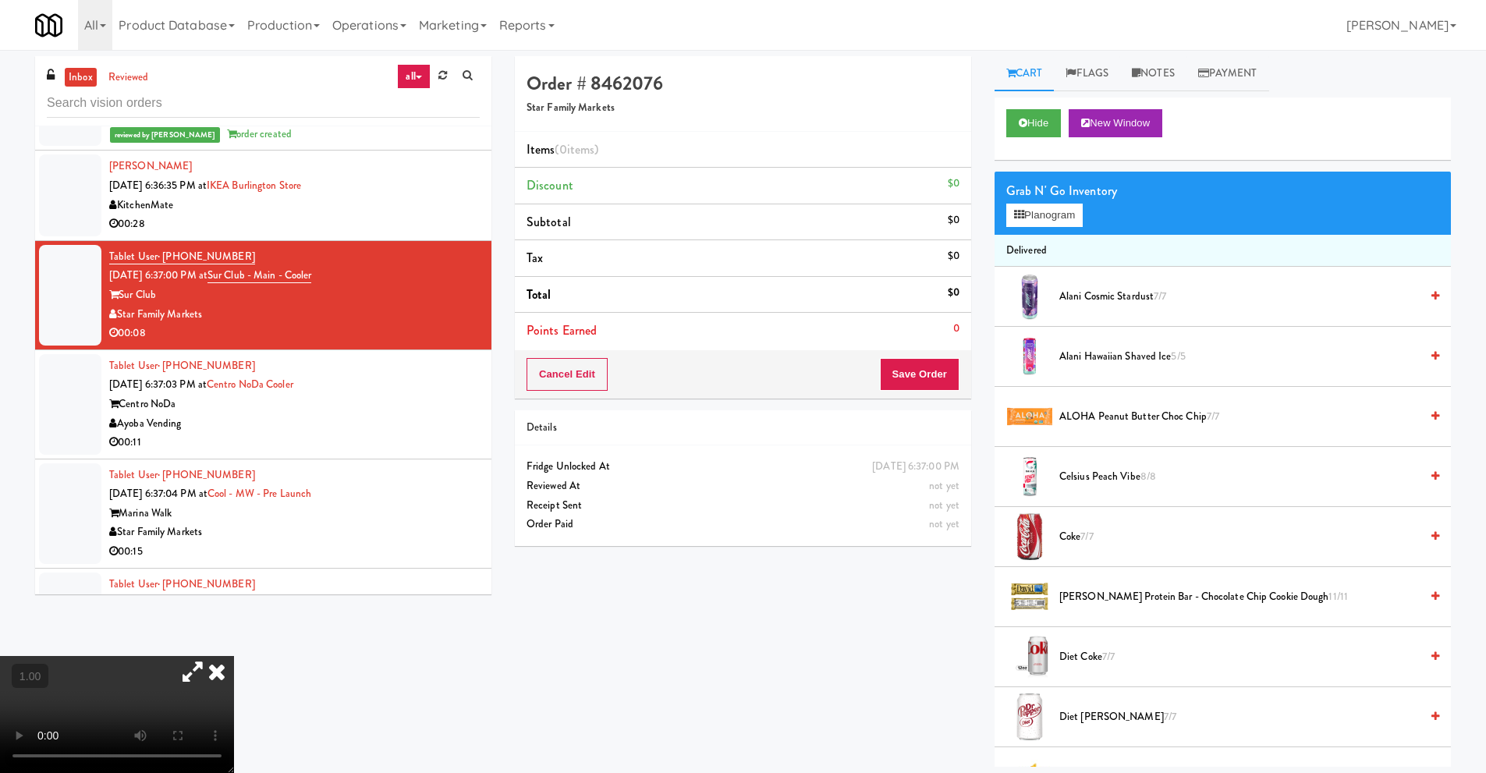
click at [234, 656] on icon at bounding box center [217, 671] width 34 height 31
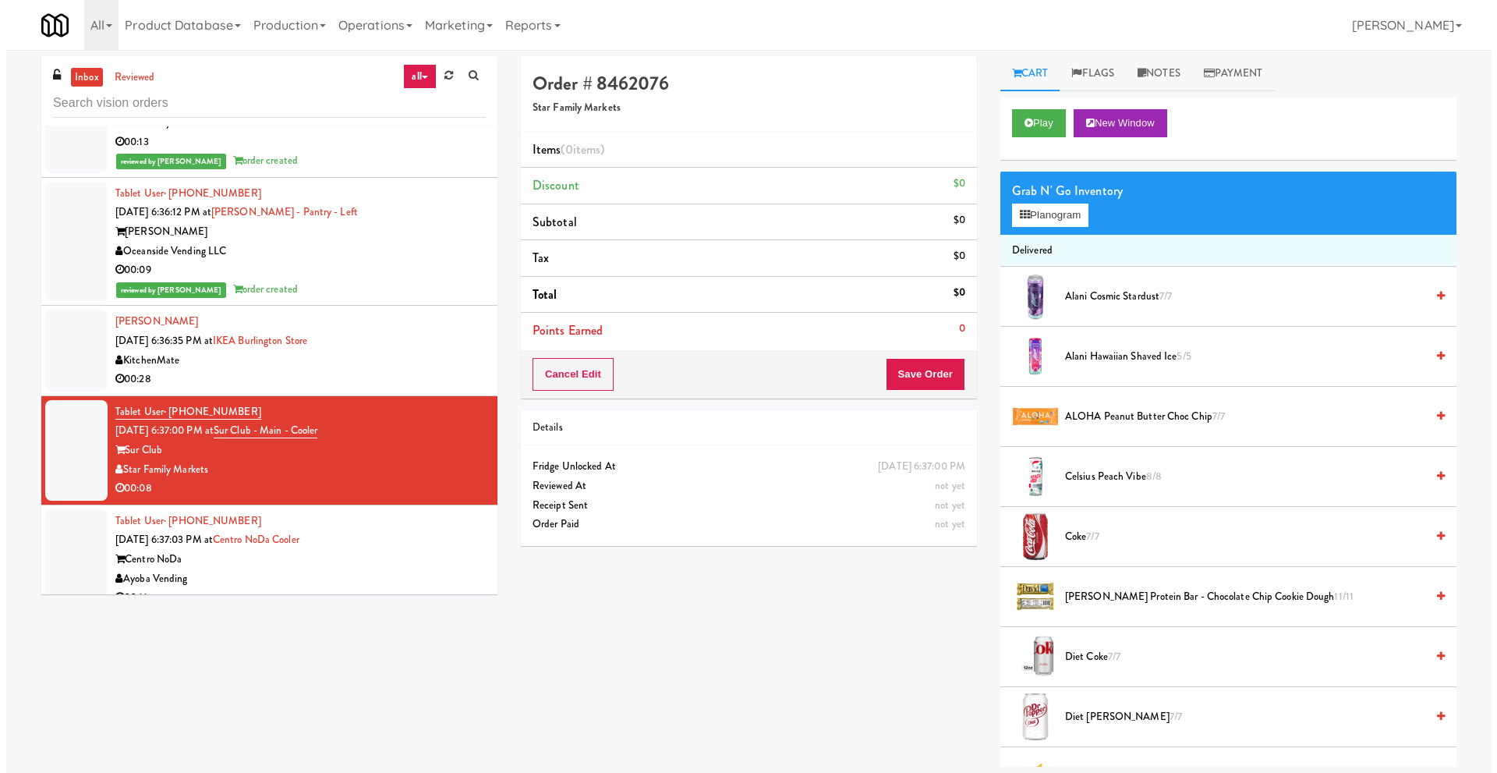
scroll to position [2574, 0]
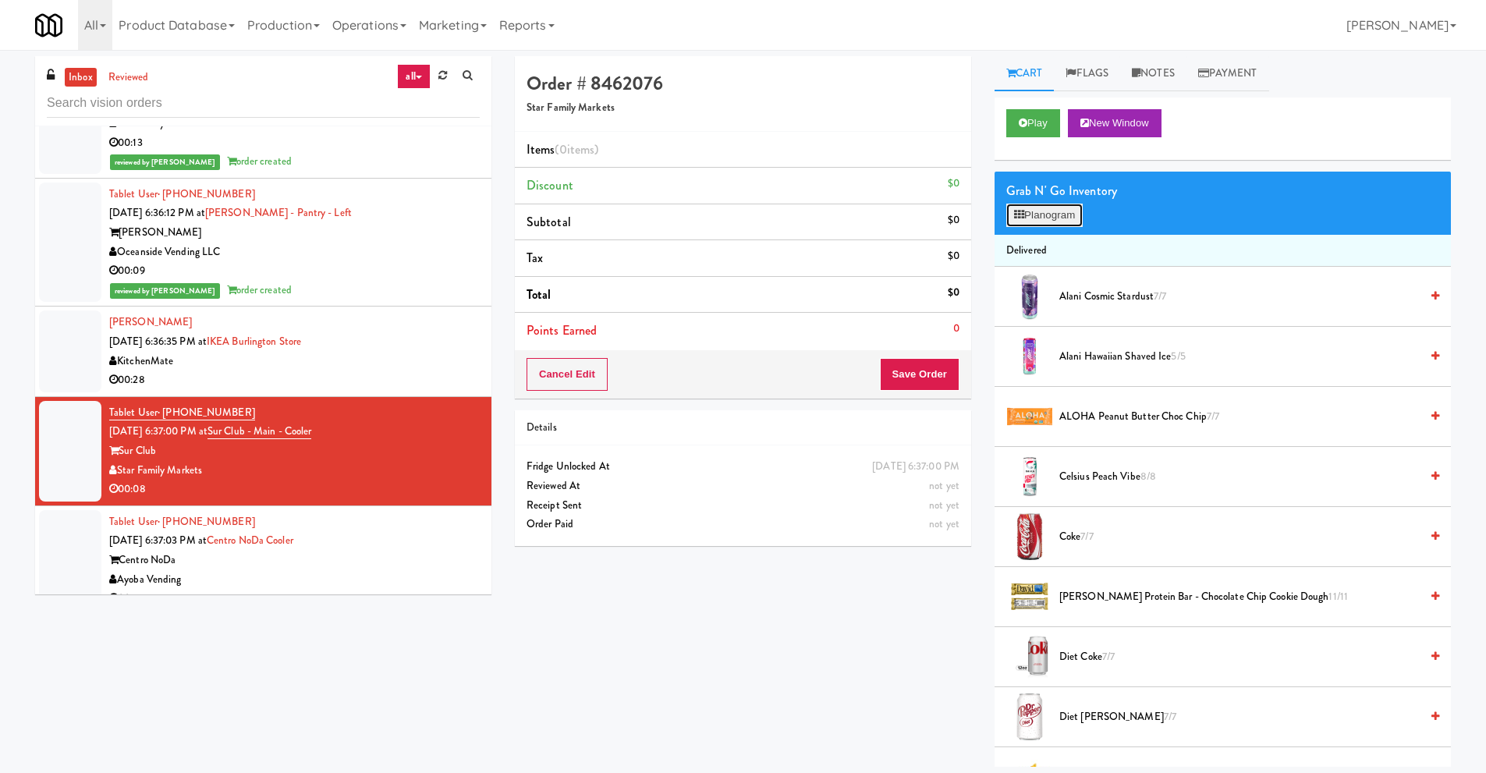
click at [1051, 211] on button "Planogram" at bounding box center [1044, 215] width 76 height 23
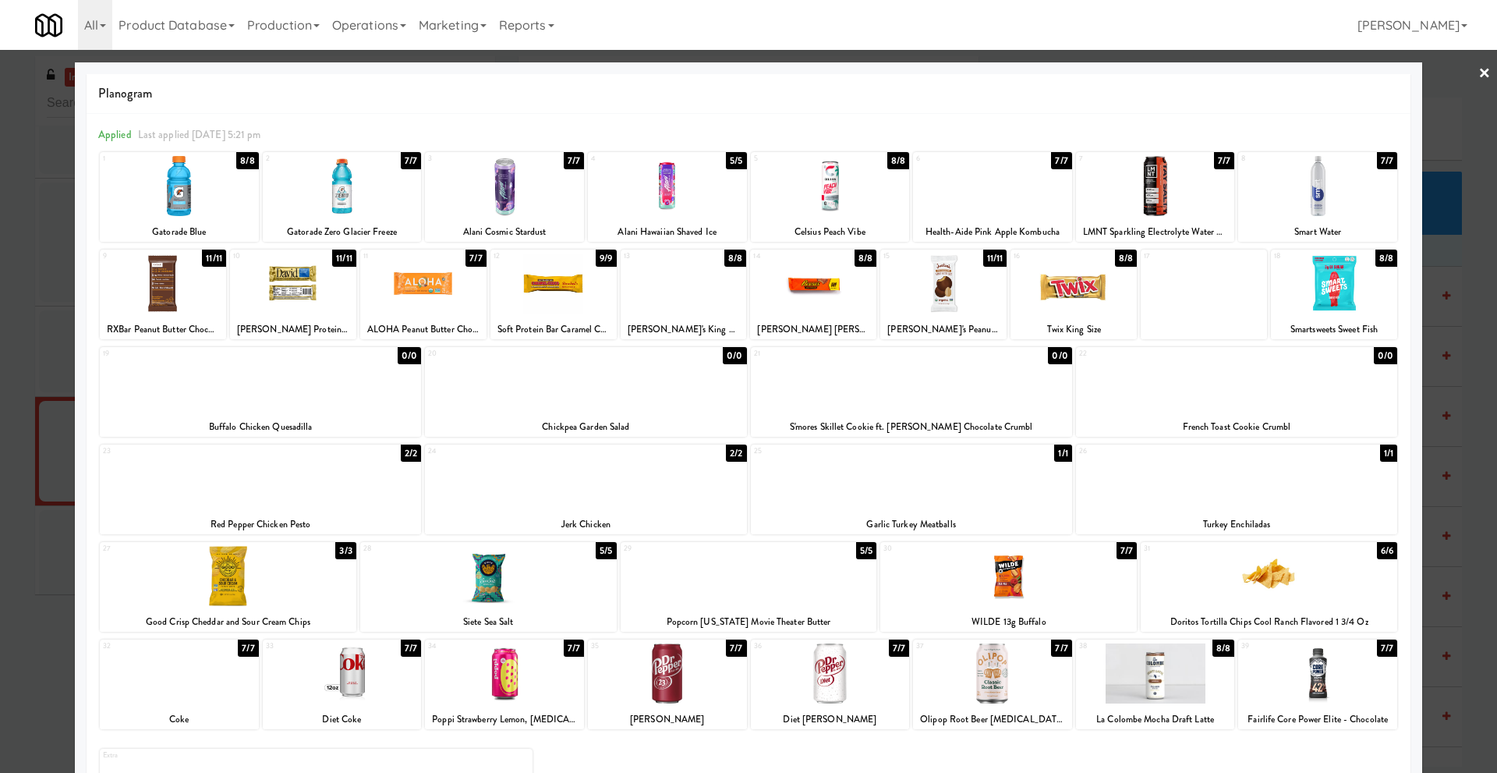
click at [1479, 73] on link "×" at bounding box center [1485, 74] width 12 height 48
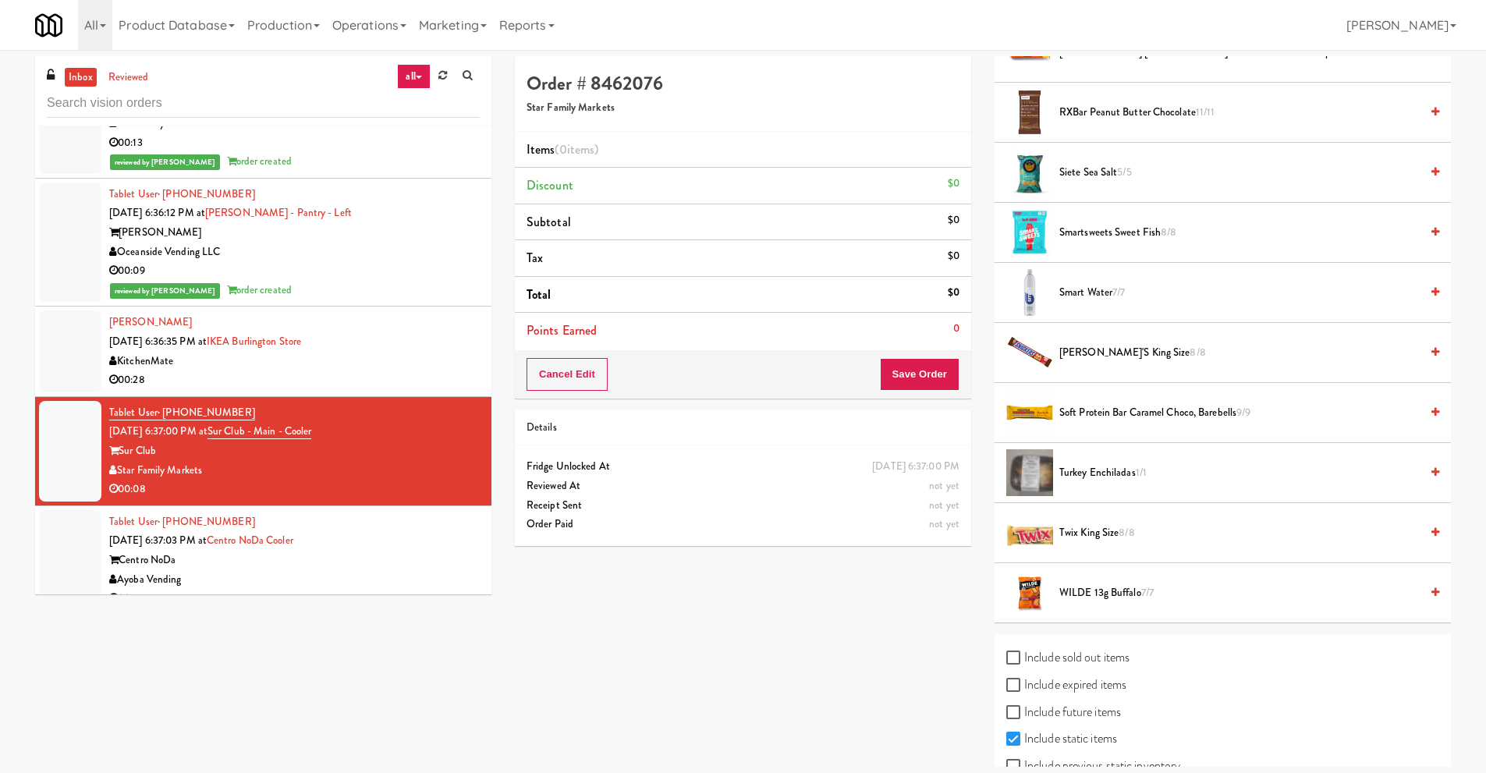
scroll to position [1723, 0]
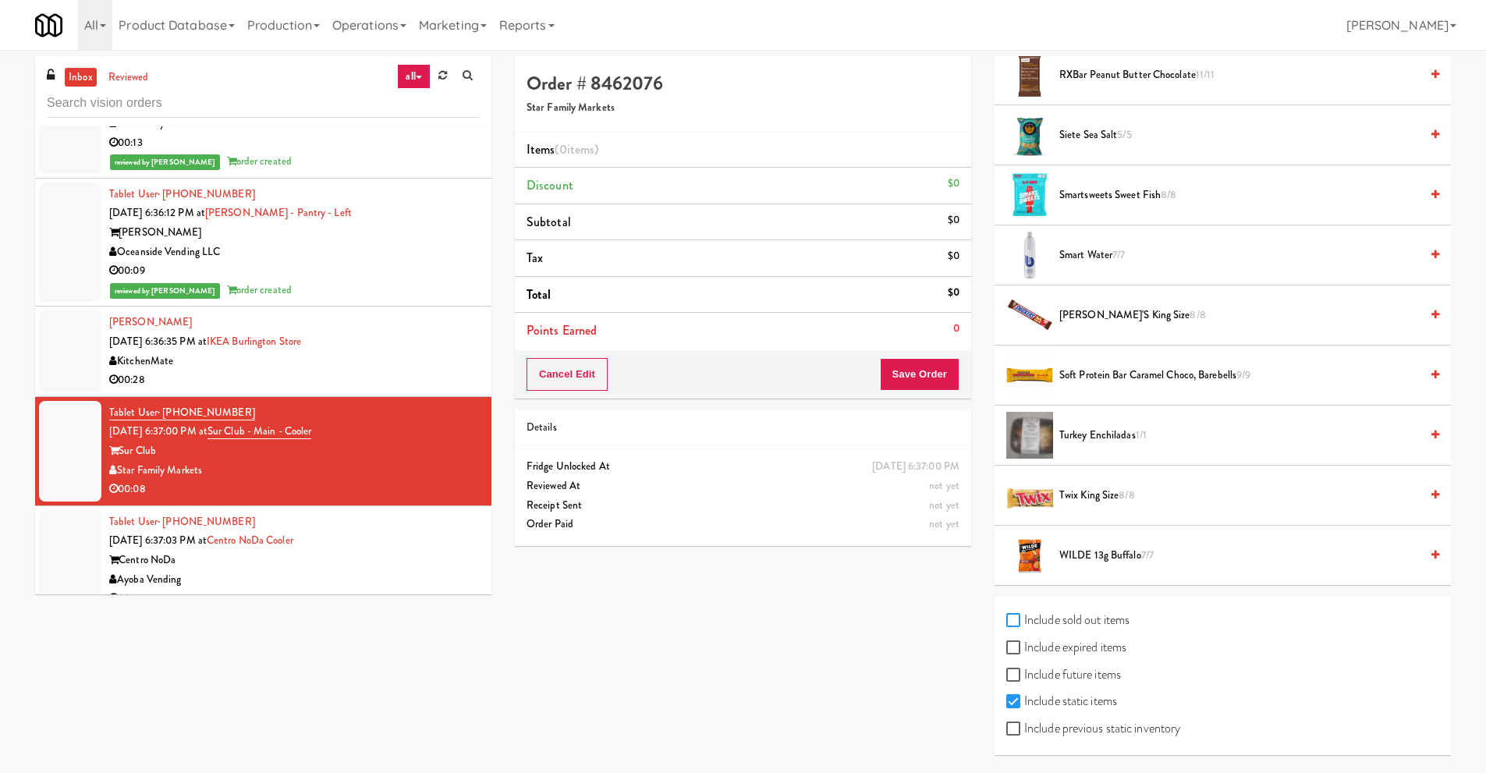
click at [1012, 624] on input "Include sold out items" at bounding box center [1015, 621] width 18 height 12
checkbox input "true"
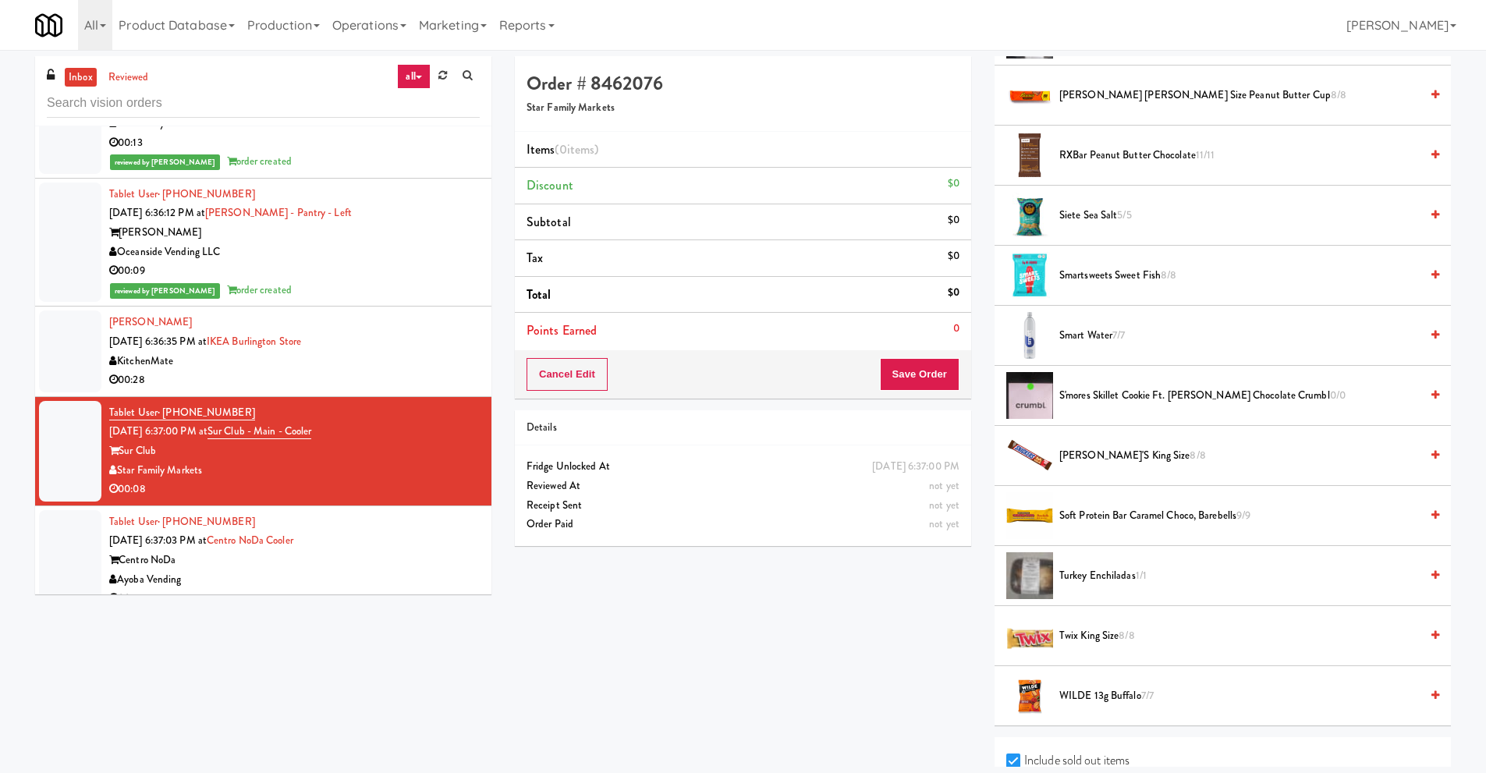
scroll to position [1807, 0]
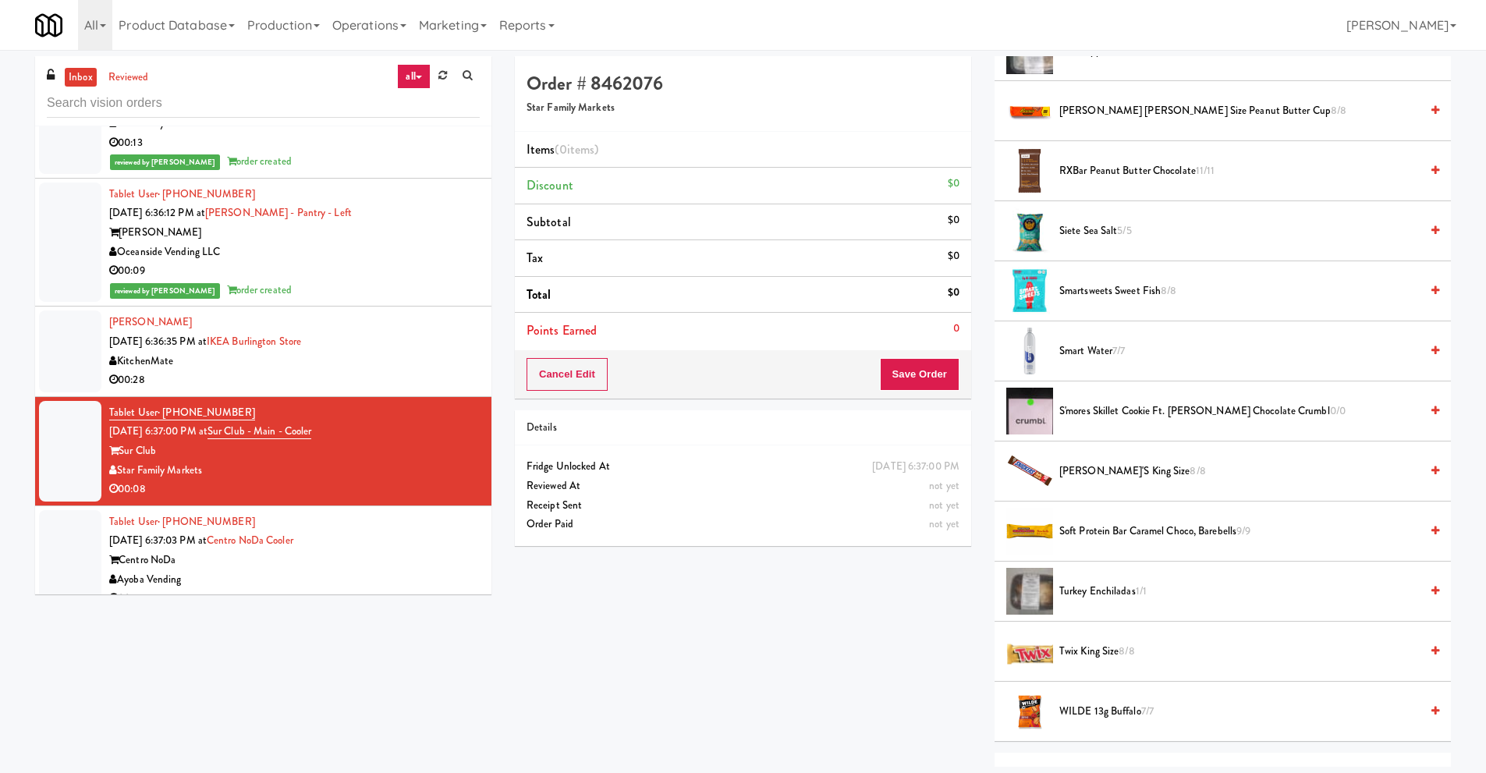
click at [1188, 411] on span "S'mores Skillet Cookie ft. HERSHEY'S Chocolate Crumbl 0/0" at bounding box center [1239, 411] width 360 height 19
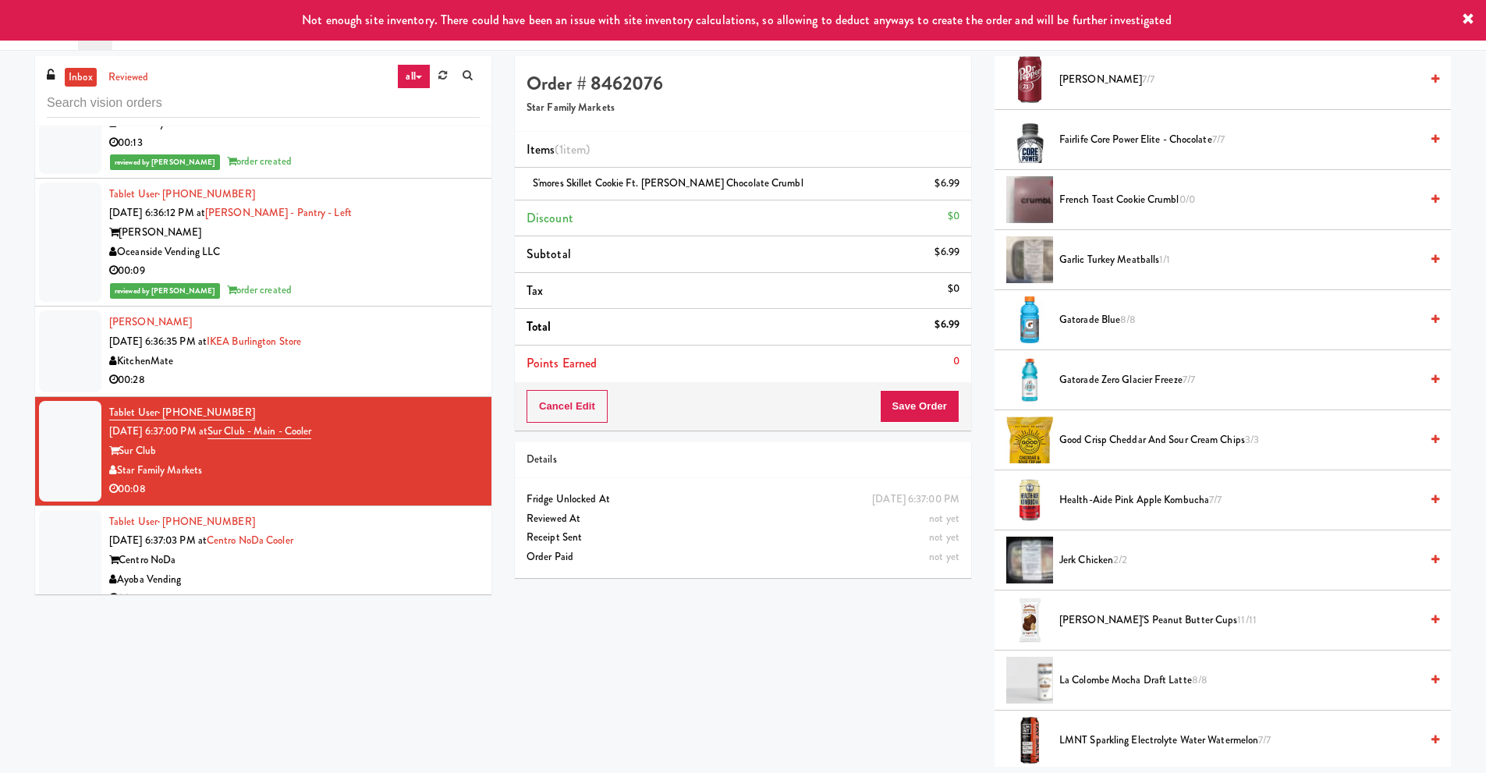
scroll to position [715, 0]
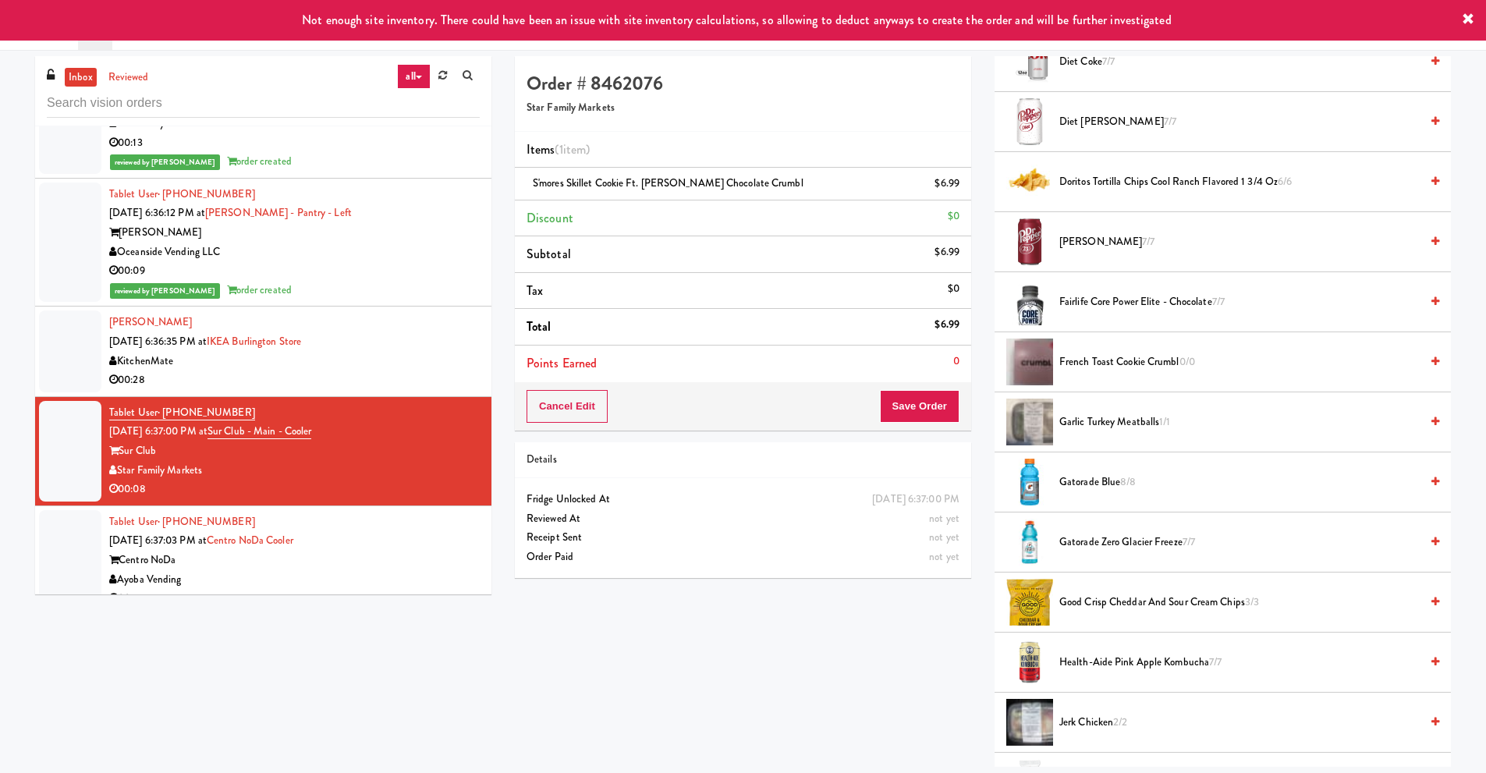
click at [1139, 596] on span "Good Crisp Cheddar and Sour Cream Chips 3/3" at bounding box center [1239, 602] width 360 height 19
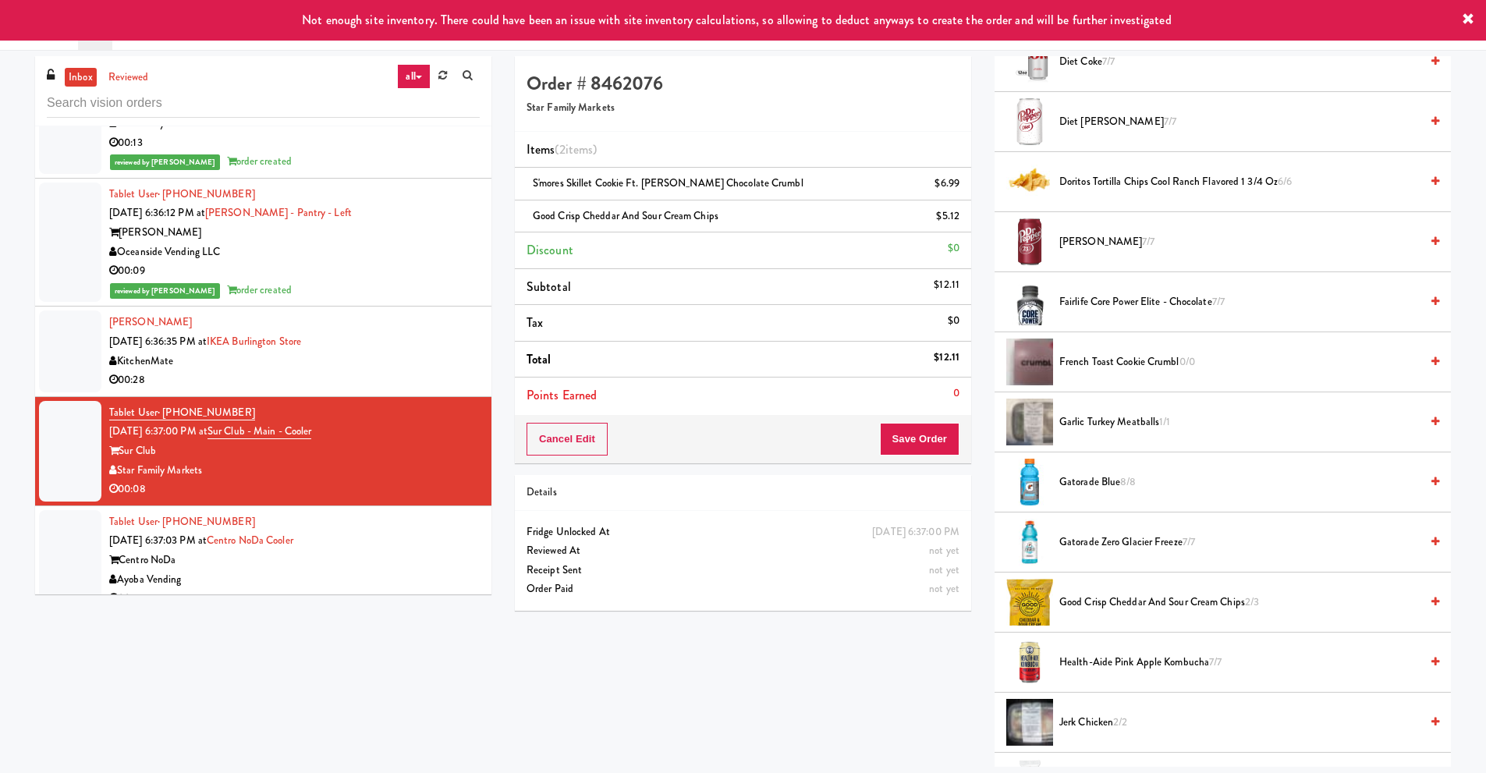
click at [139, 470] on div "Star Family Markets" at bounding box center [294, 470] width 370 height 19
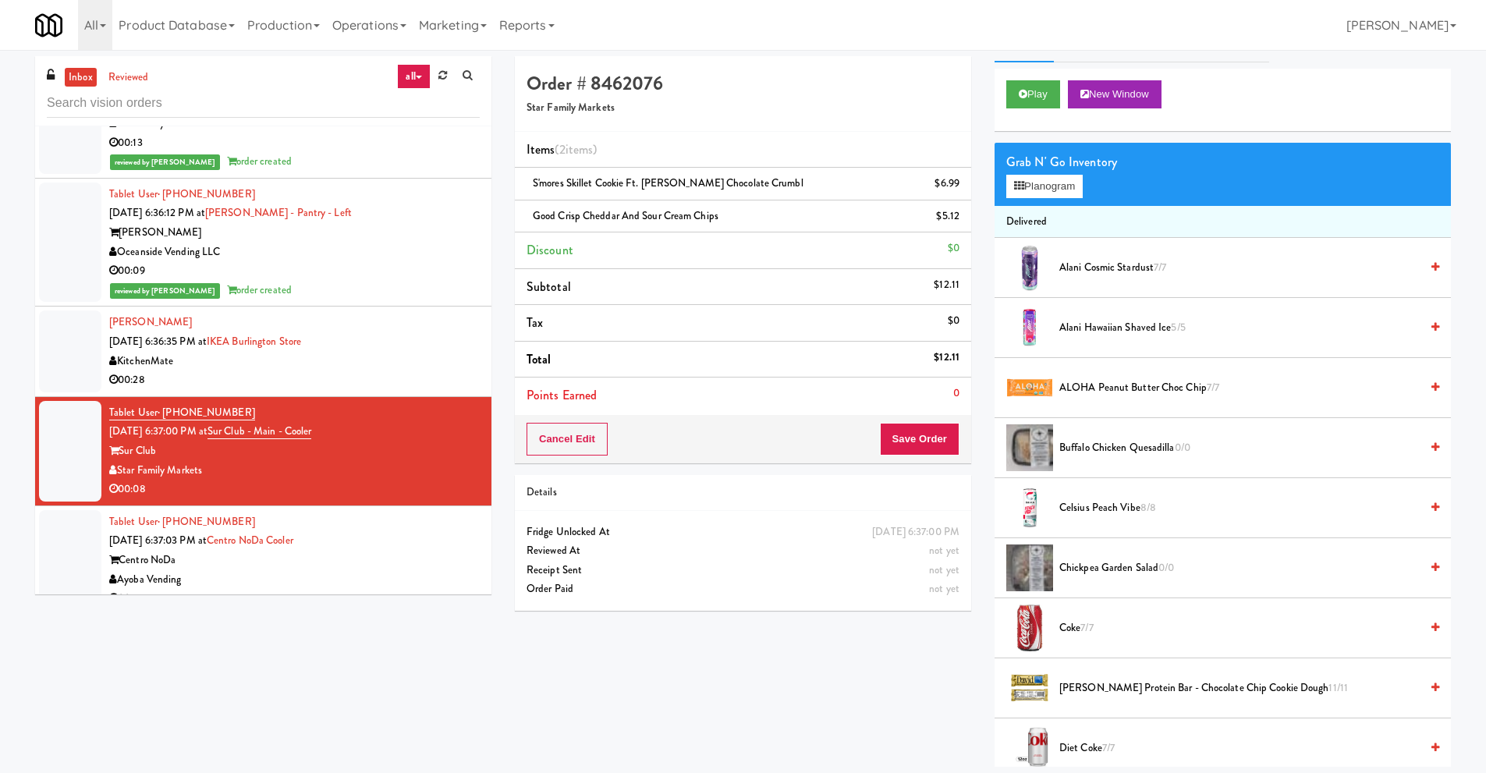
scroll to position [0, 0]
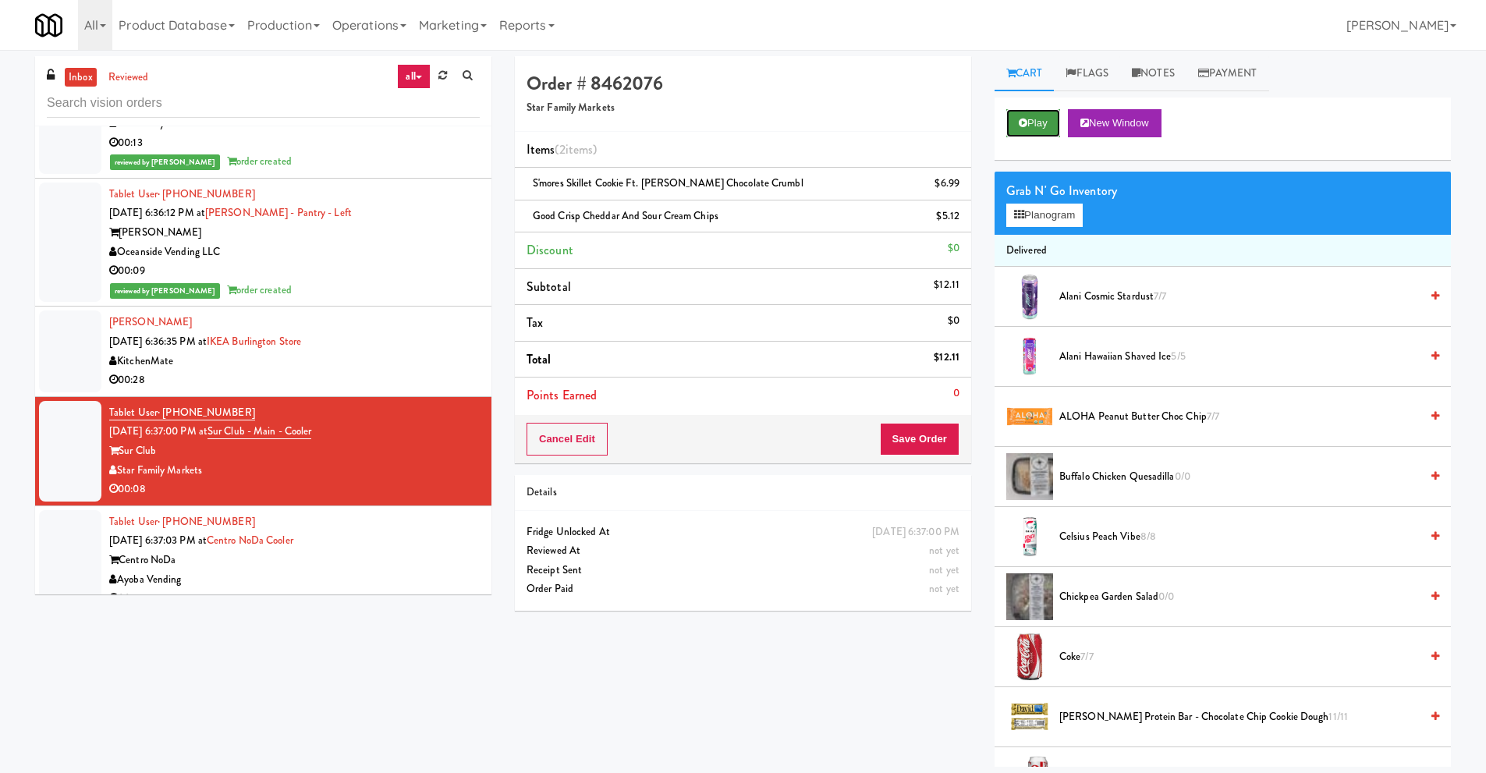
click at [1016, 126] on button "Play" at bounding box center [1033, 123] width 54 height 28
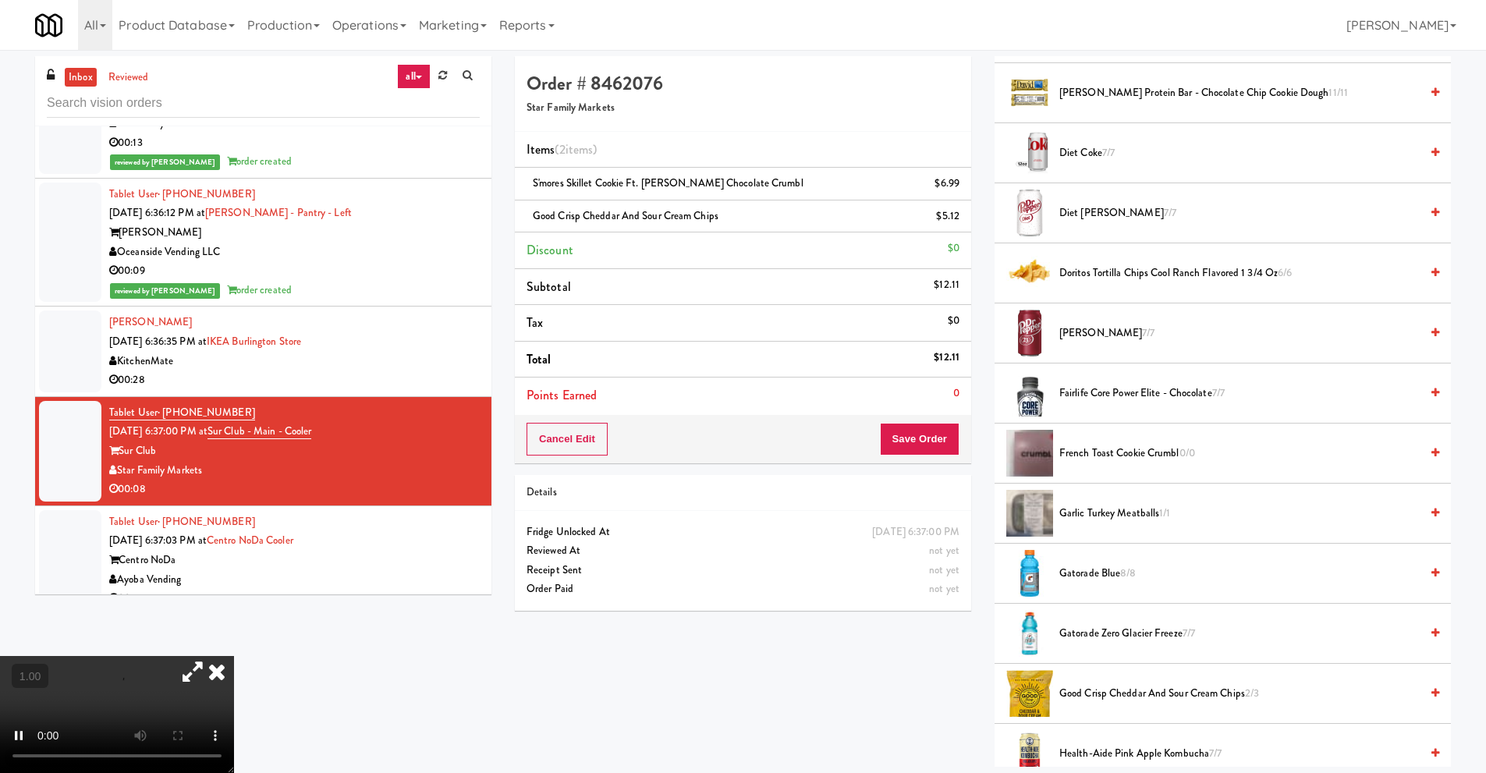
scroll to position [702, 0]
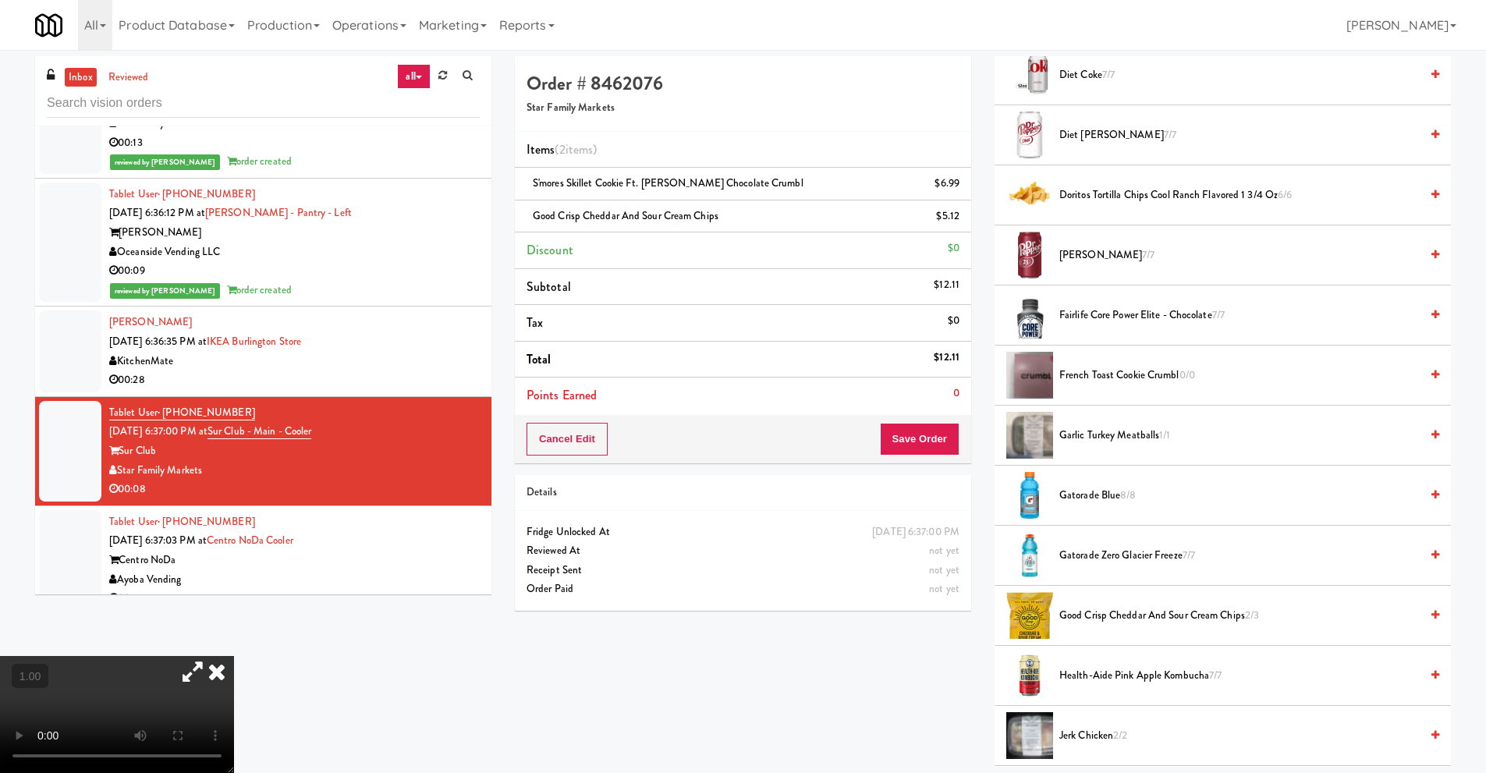
click at [234, 656] on icon at bounding box center [217, 671] width 34 height 31
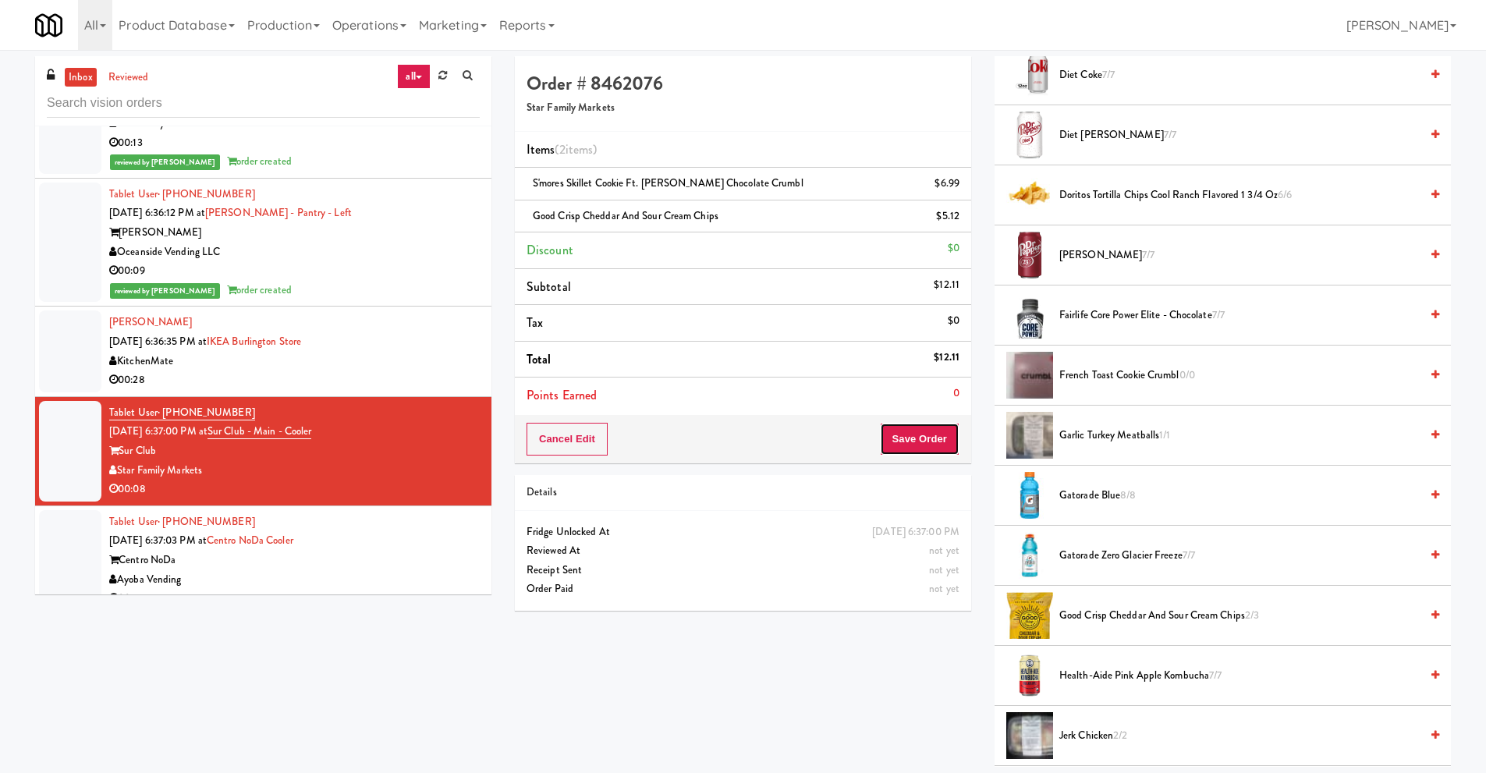
click at [905, 444] on button "Save Order" at bounding box center [920, 439] width 80 height 33
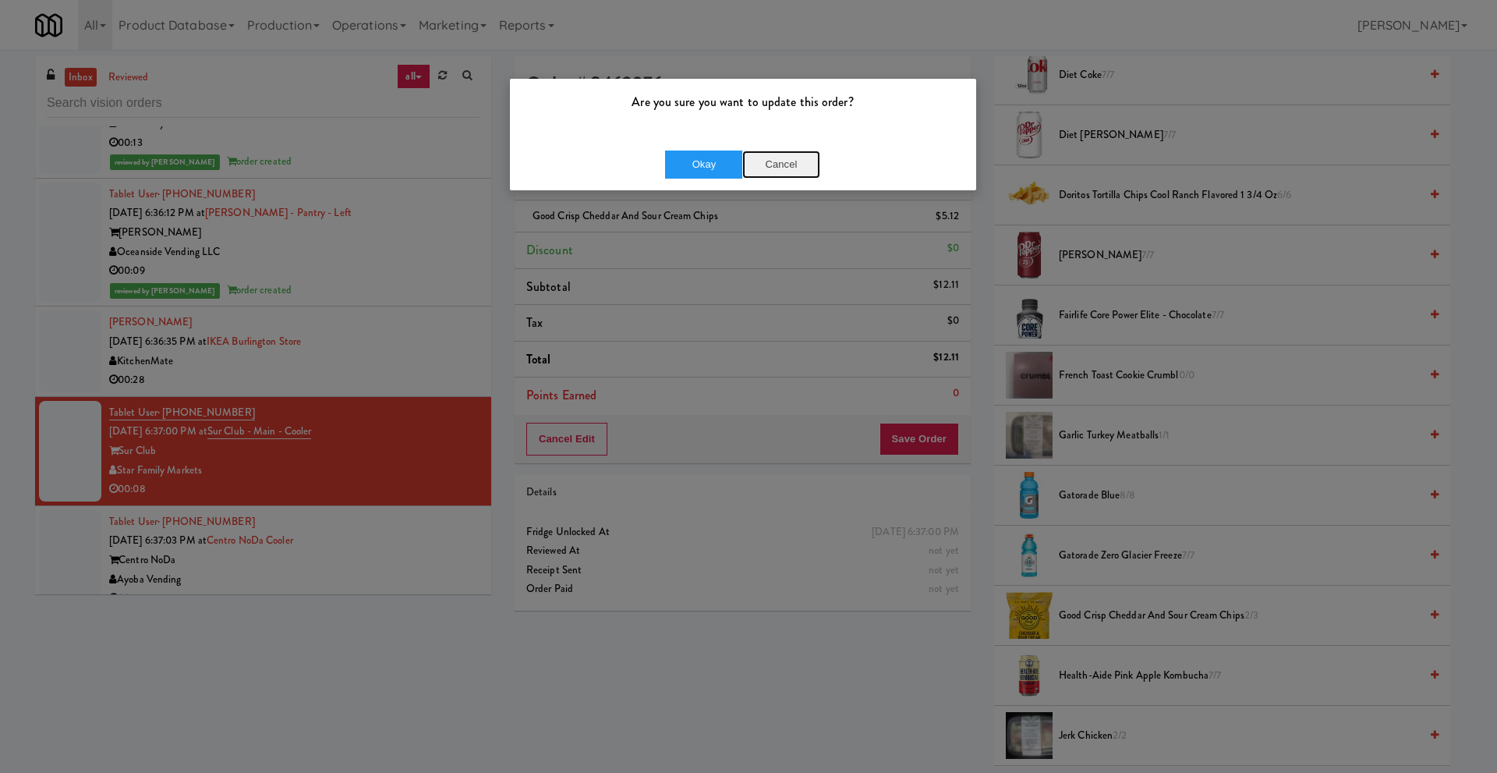
click at [794, 168] on button "Cancel" at bounding box center [781, 165] width 78 height 28
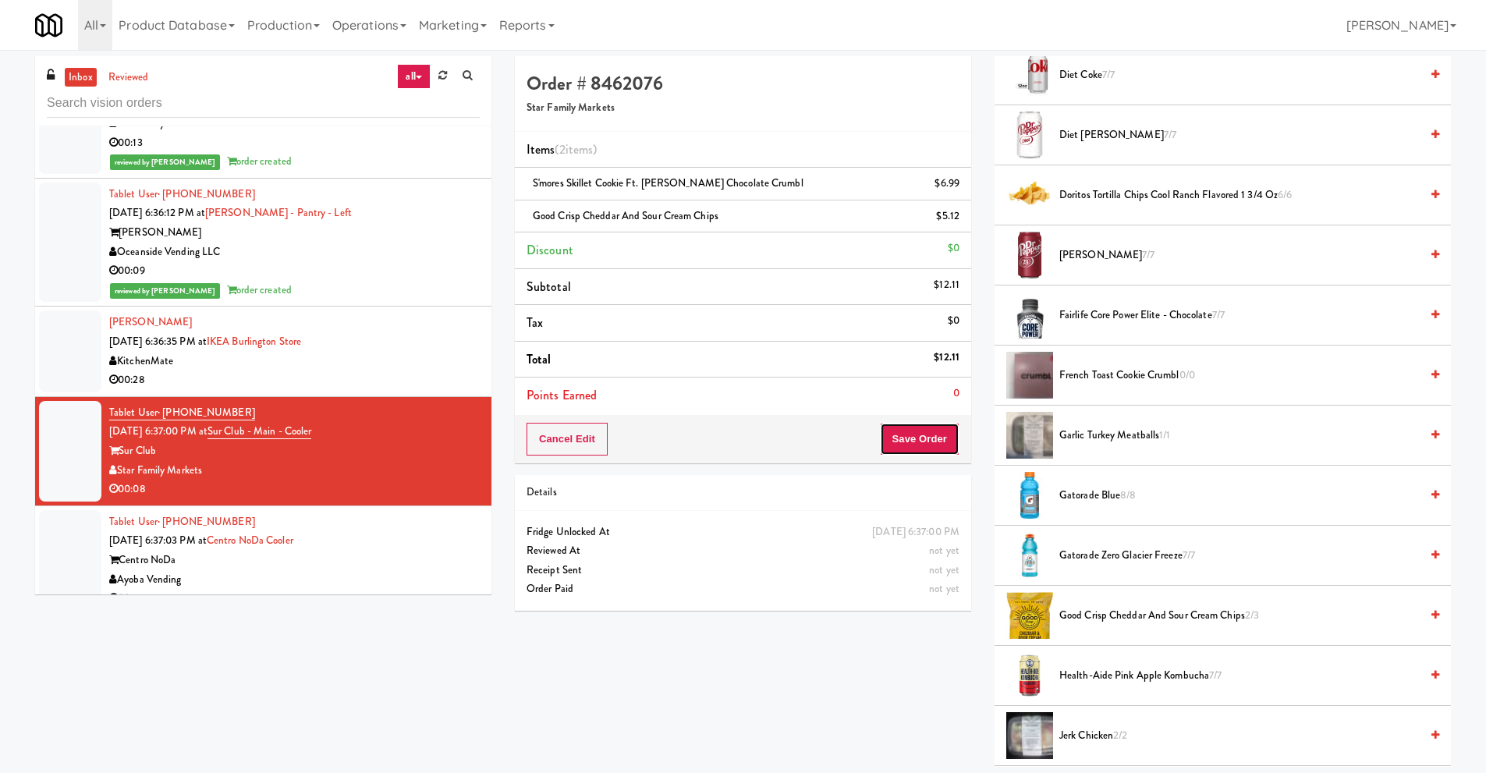
click at [907, 437] on button "Save Order" at bounding box center [920, 439] width 80 height 33
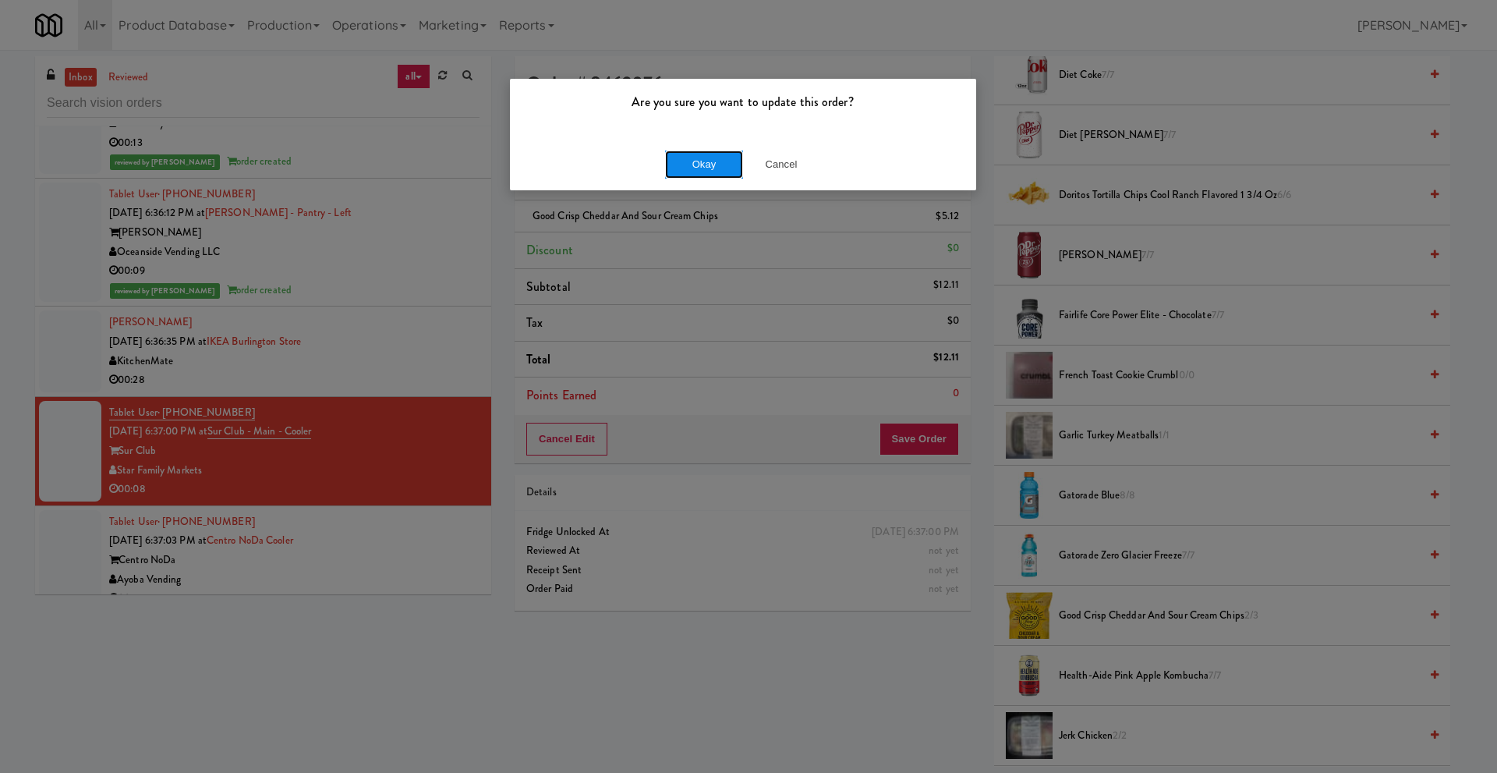
click at [701, 165] on button "Okay" at bounding box center [704, 165] width 78 height 28
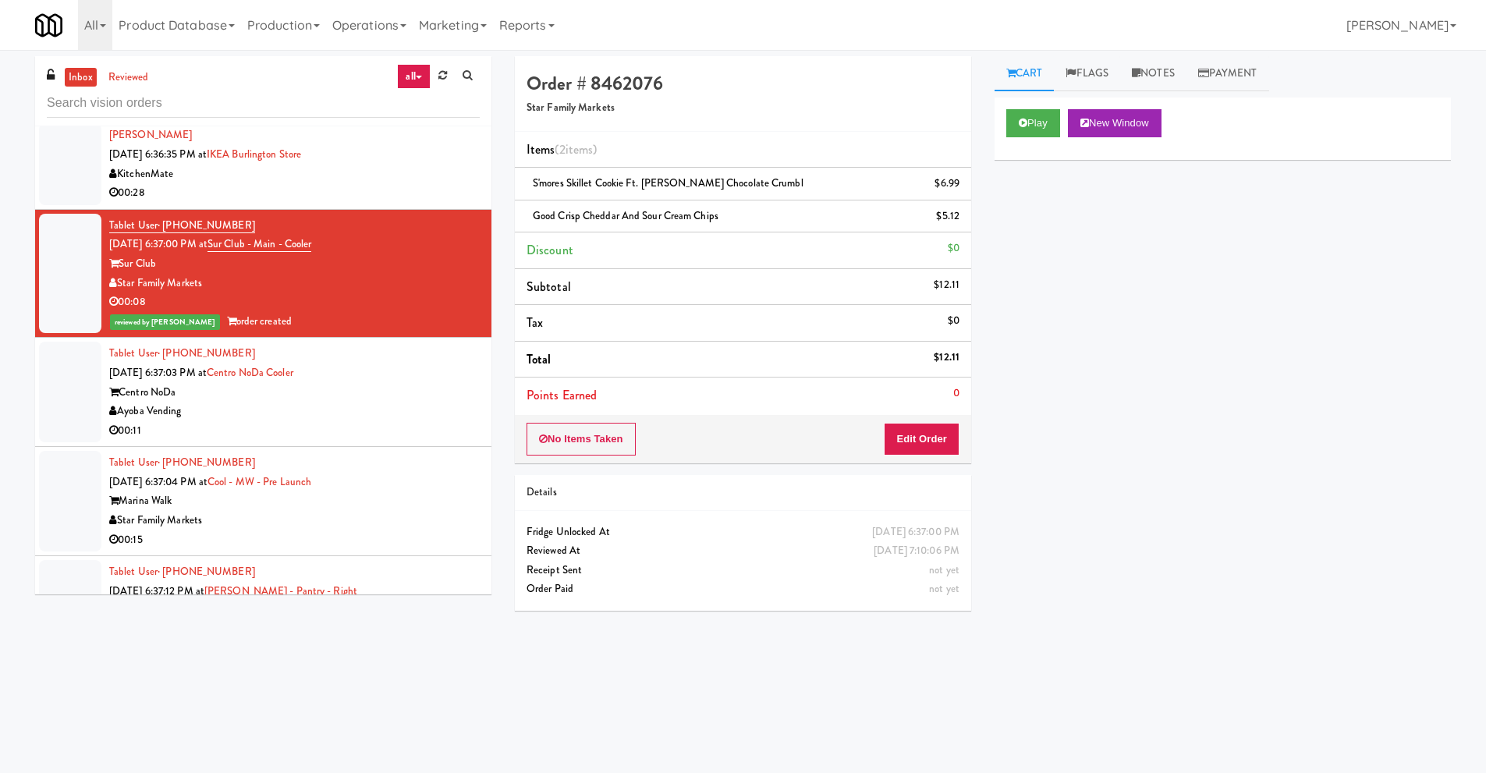
scroll to position [2730, 0]
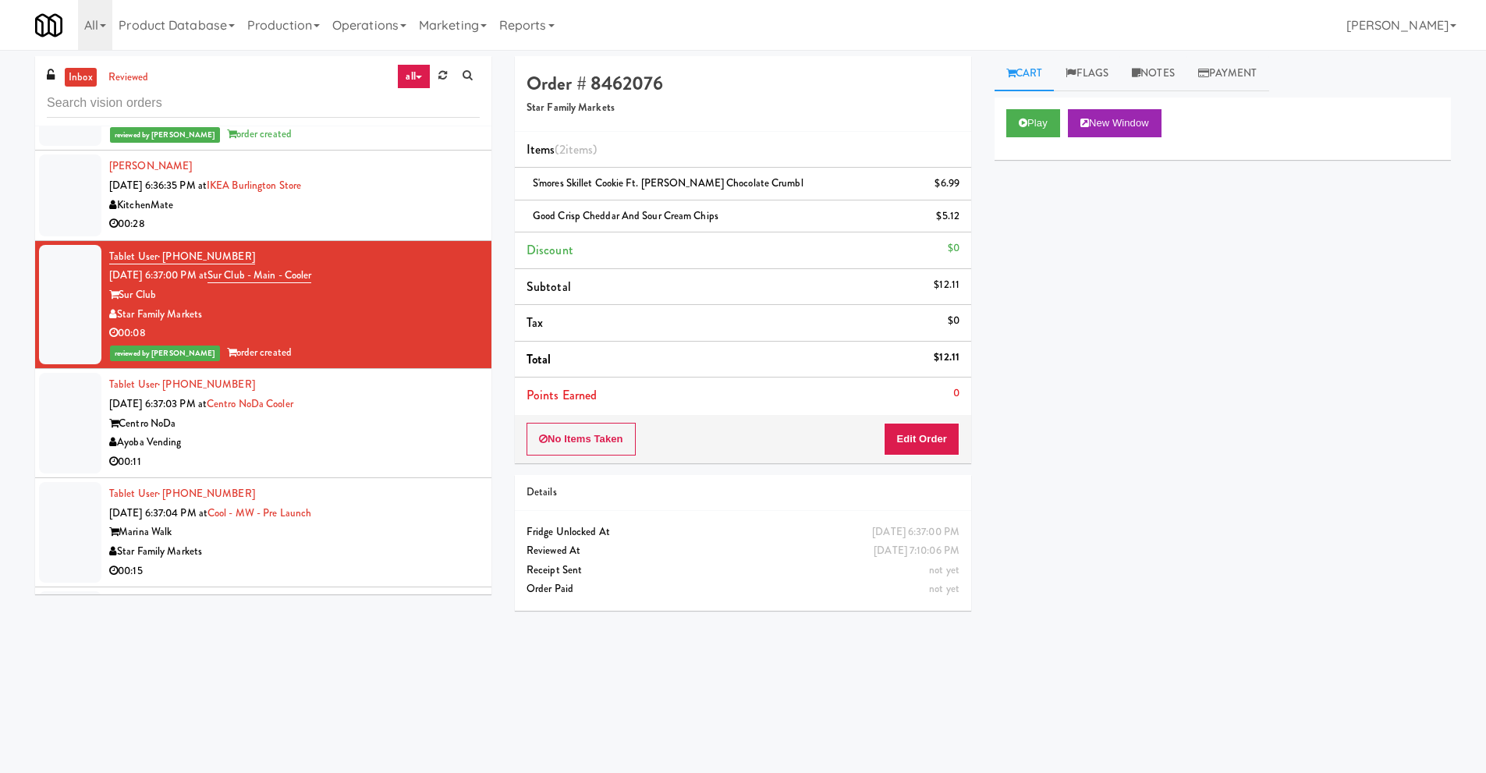
click at [289, 434] on div "Ayoba Vending" at bounding box center [294, 442] width 370 height 19
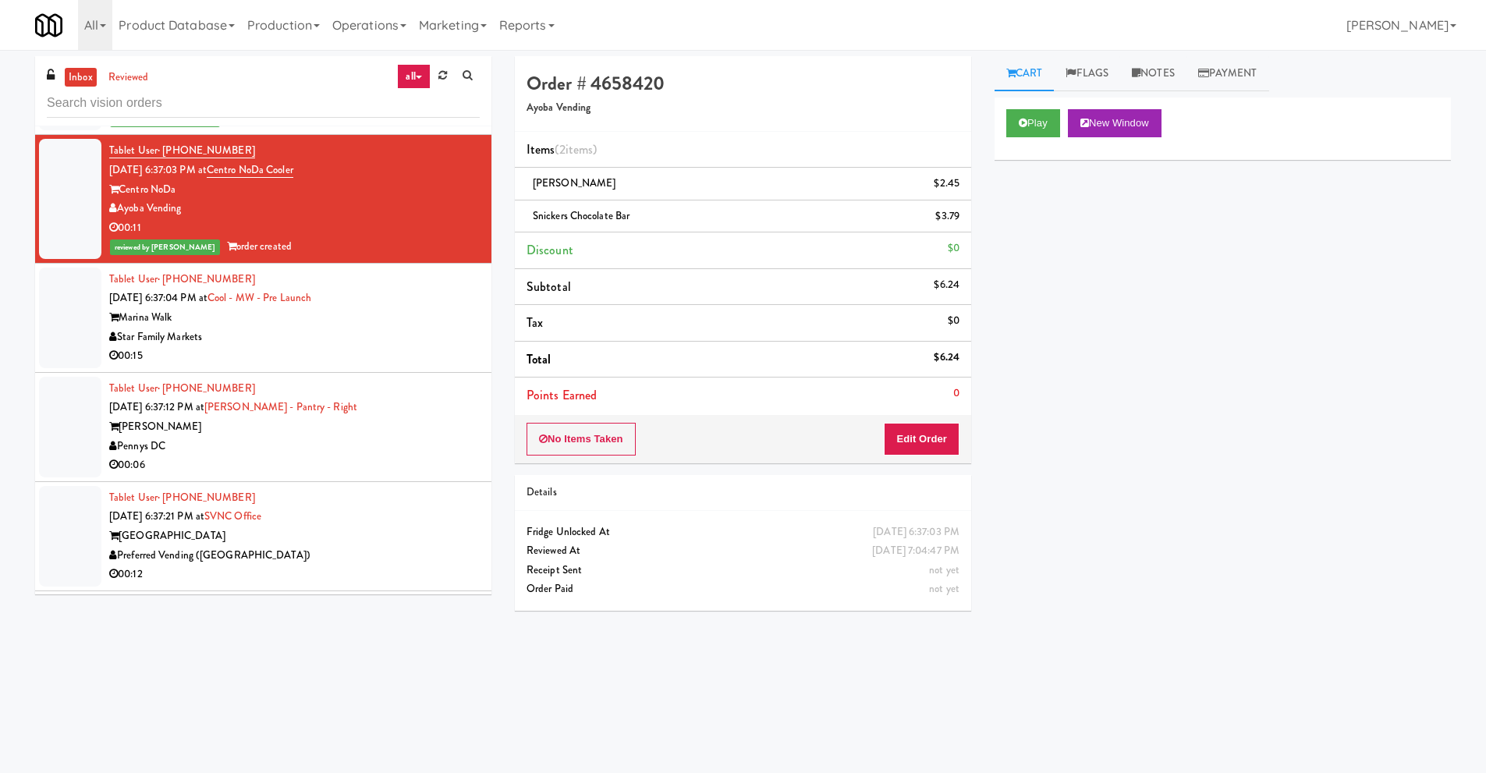
scroll to position [3042, 0]
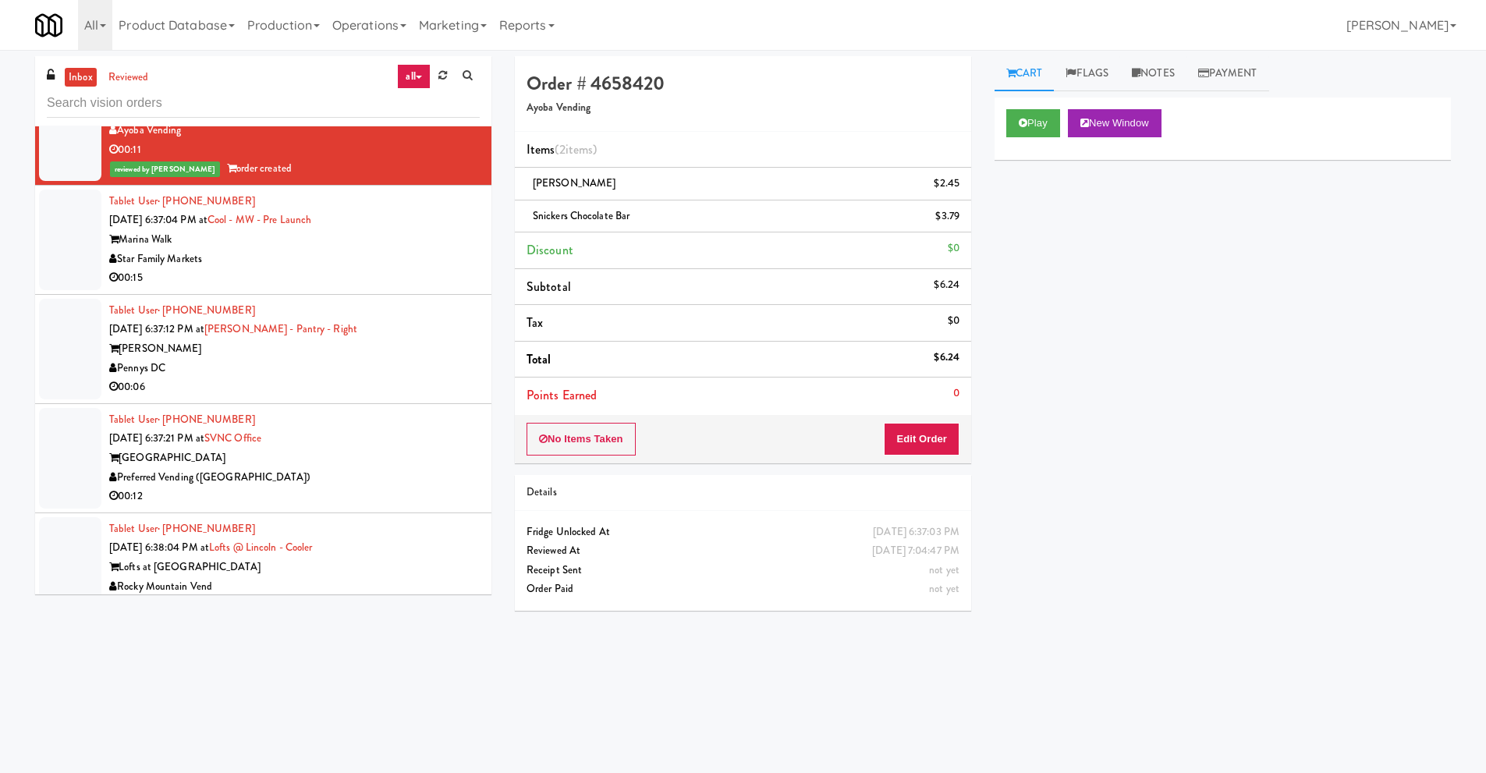
click at [296, 378] on div "00:06" at bounding box center [294, 386] width 370 height 19
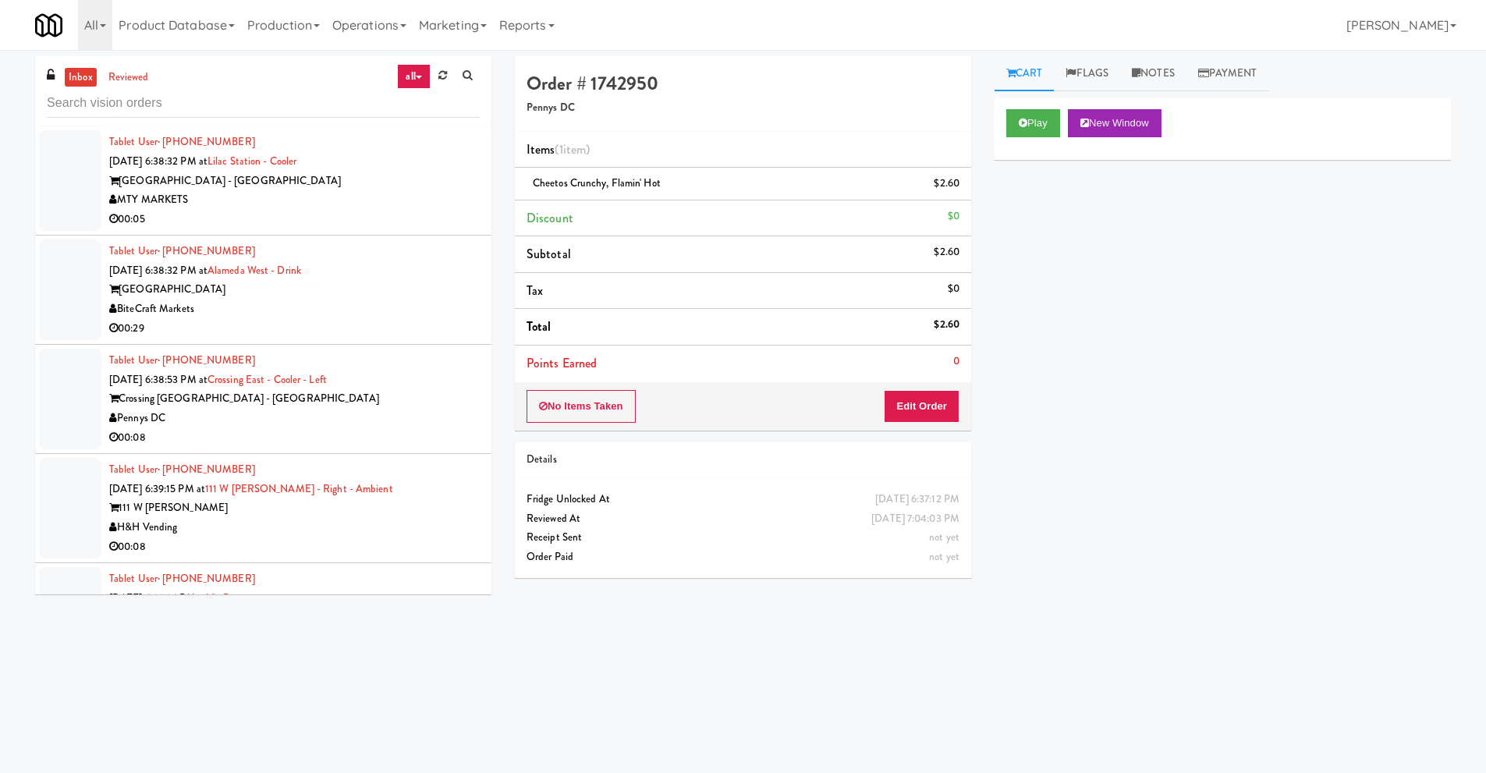
scroll to position [3744, 0]
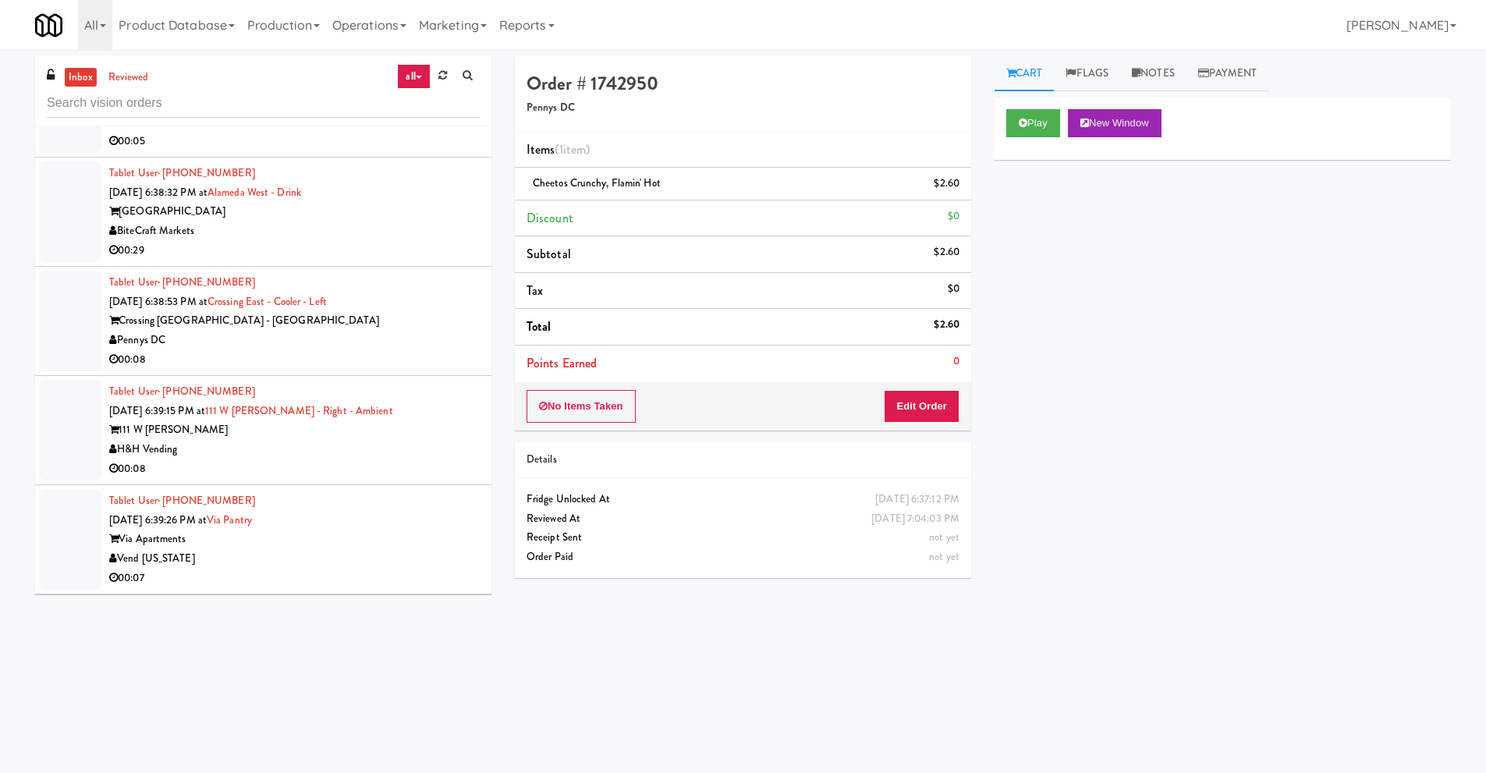
click at [290, 342] on div "Pennys DC" at bounding box center [294, 340] width 370 height 19
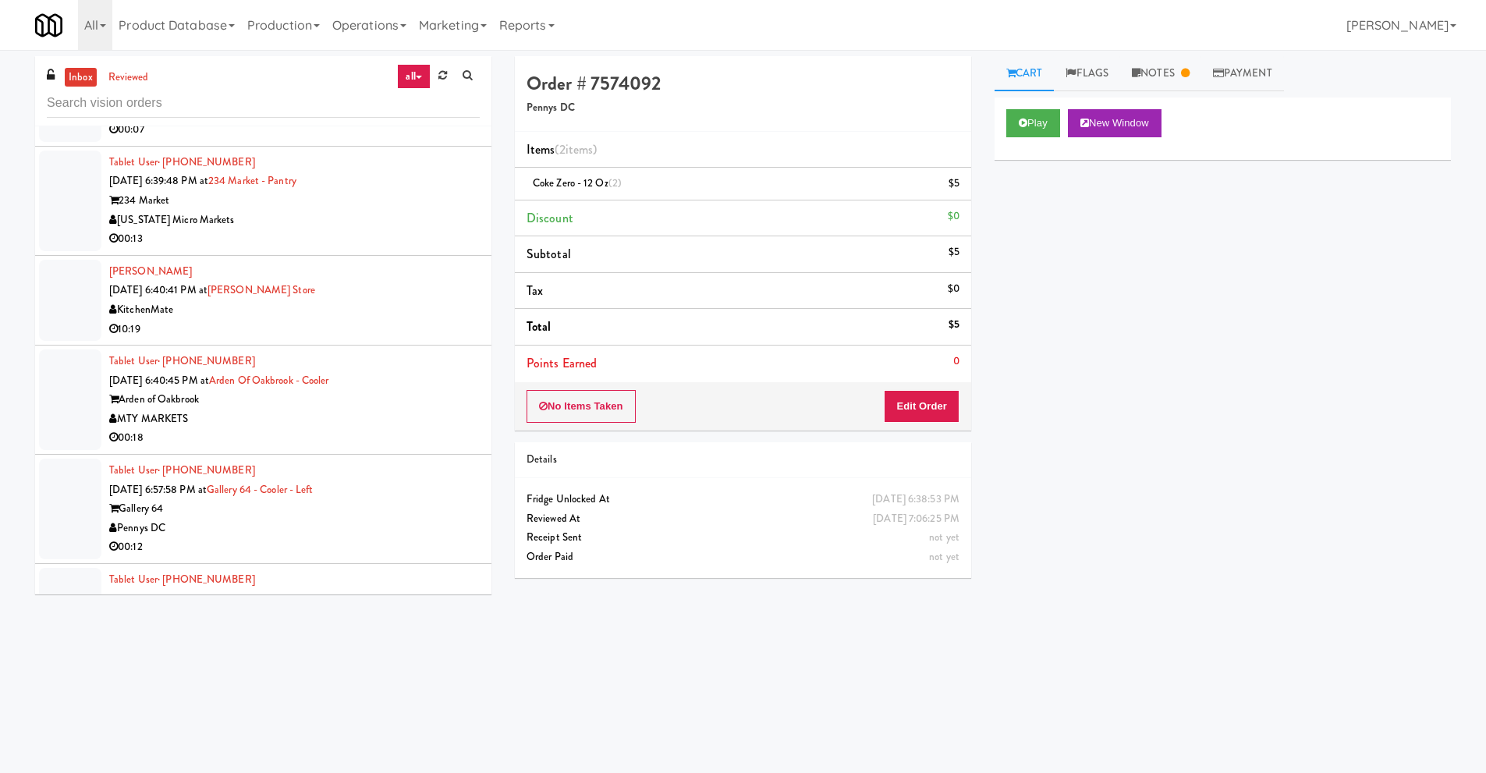
scroll to position [4211, 0]
click at [244, 277] on div "Wilber Hernandez Sep 18, 2025 6:40:41 PM at IKEA Vaughan Store KitchenMate 10:19" at bounding box center [294, 299] width 370 height 76
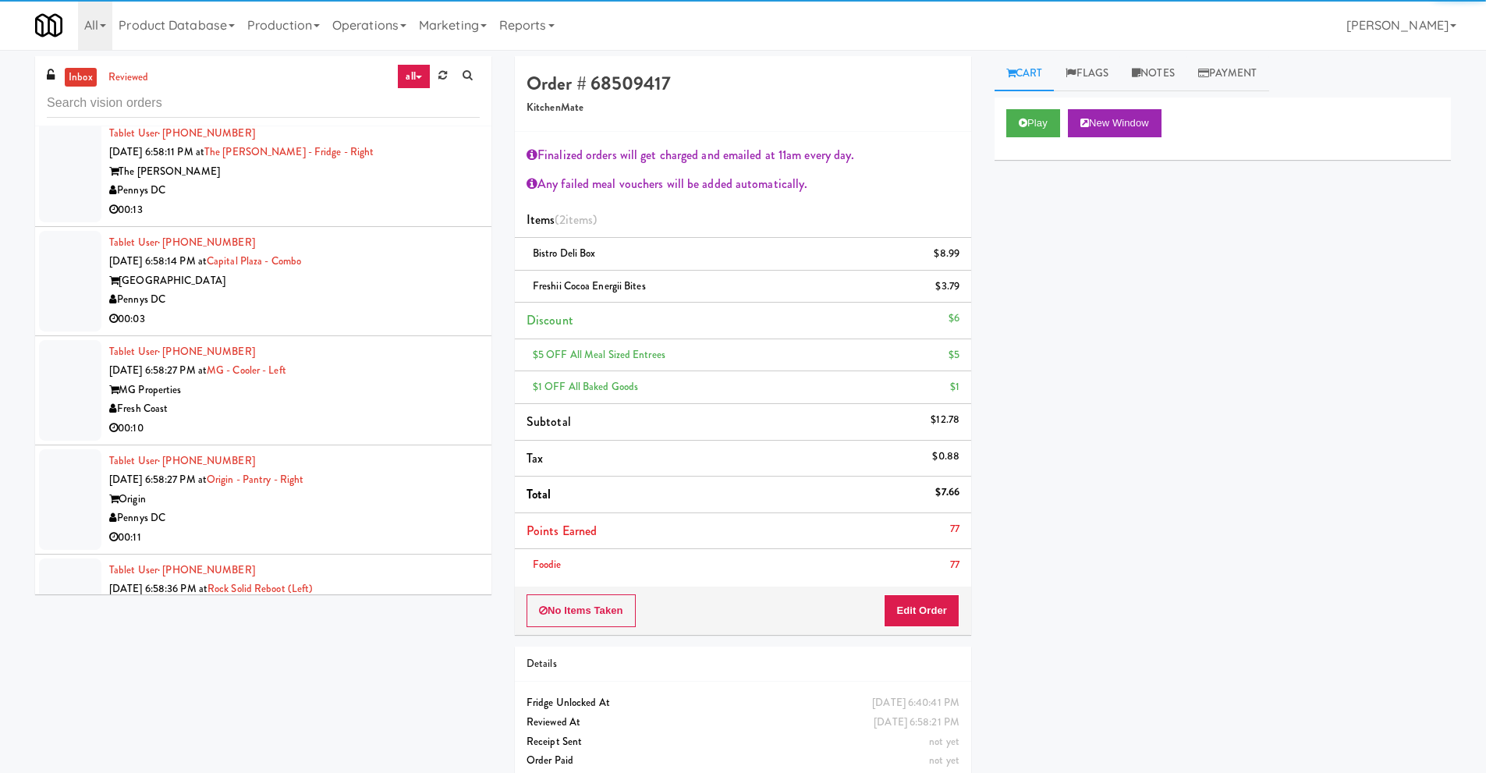
scroll to position [4757, 0]
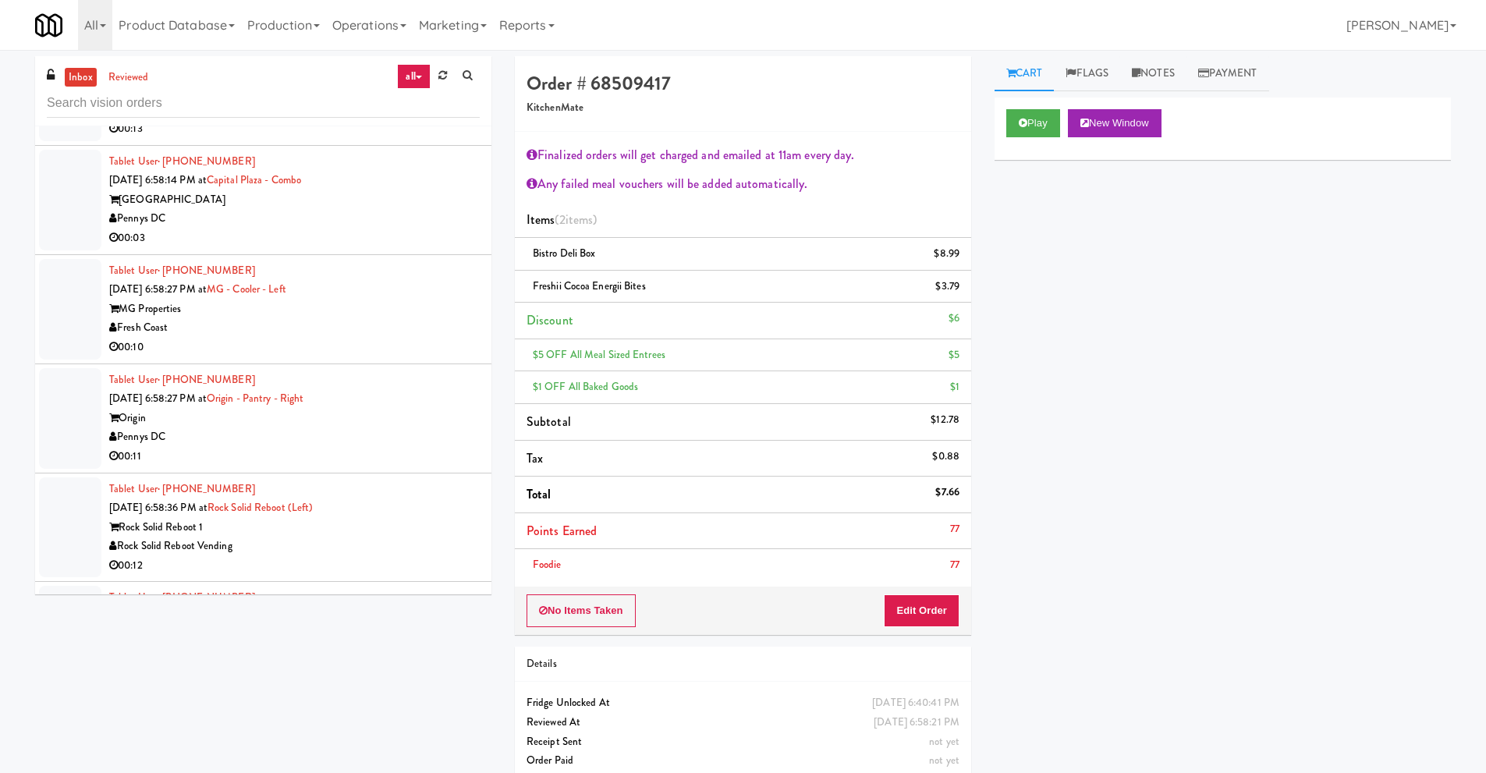
click at [230, 437] on div "Pennys DC" at bounding box center [294, 436] width 370 height 19
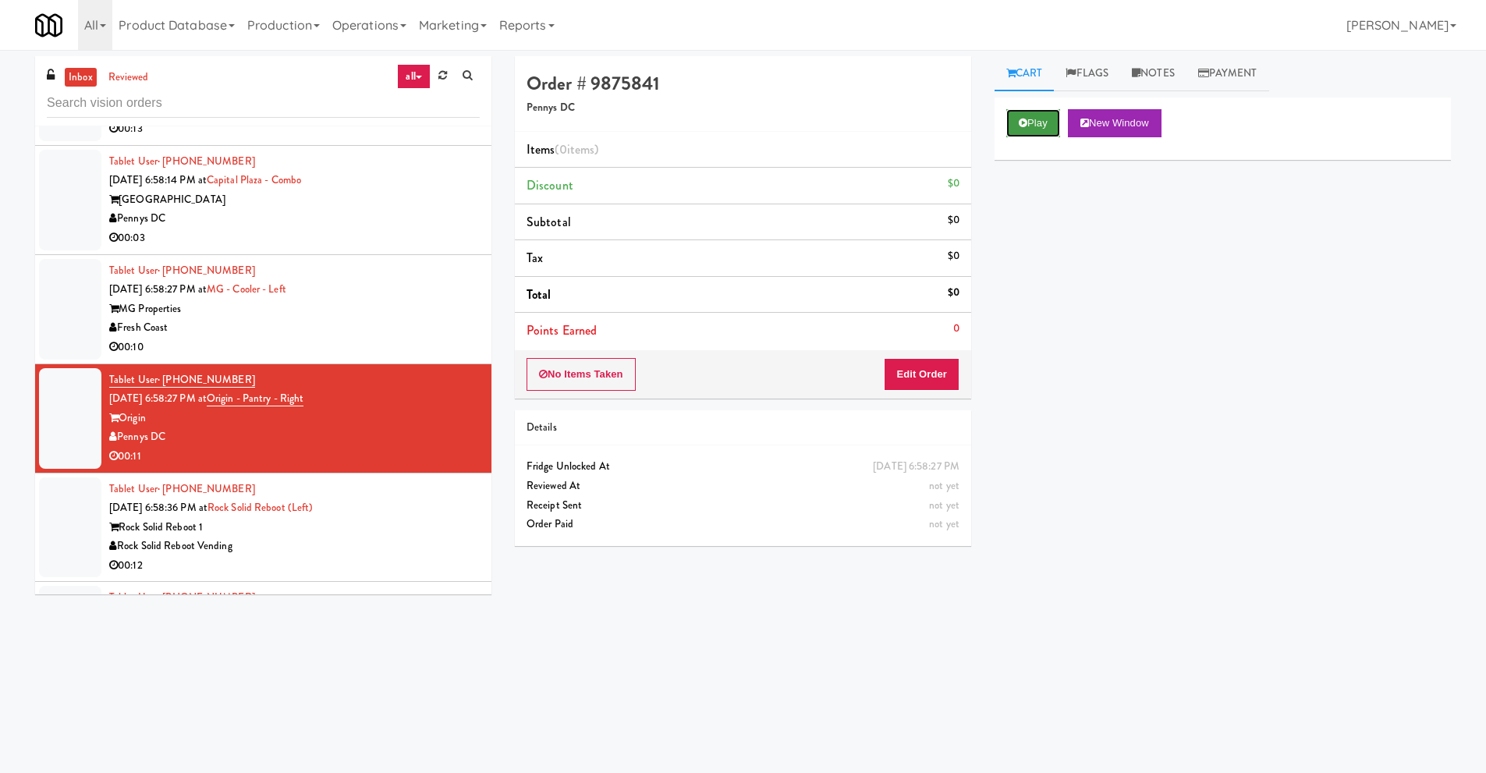
click at [1029, 129] on button "Play" at bounding box center [1033, 123] width 54 height 28
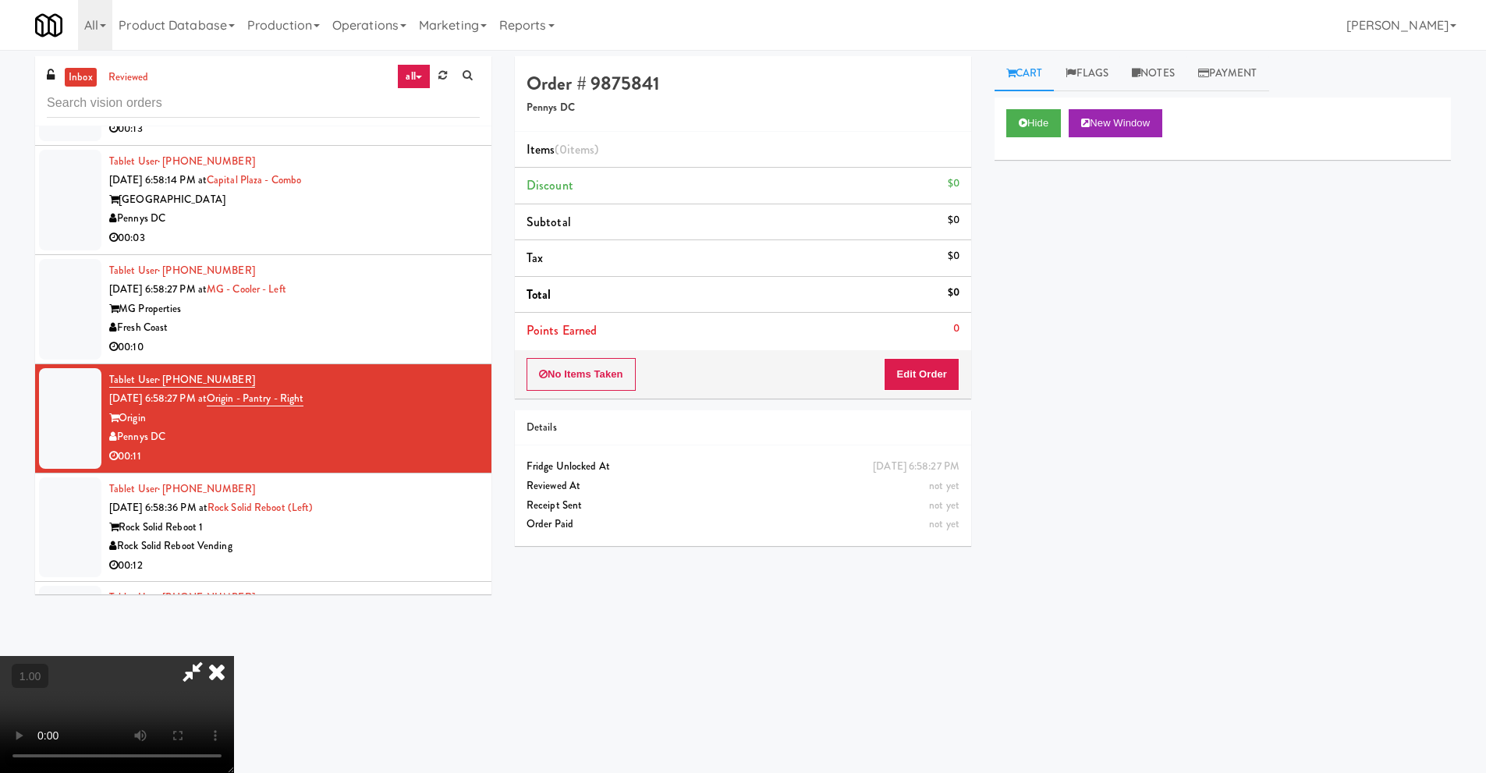
click at [234, 656] on video at bounding box center [117, 714] width 234 height 117
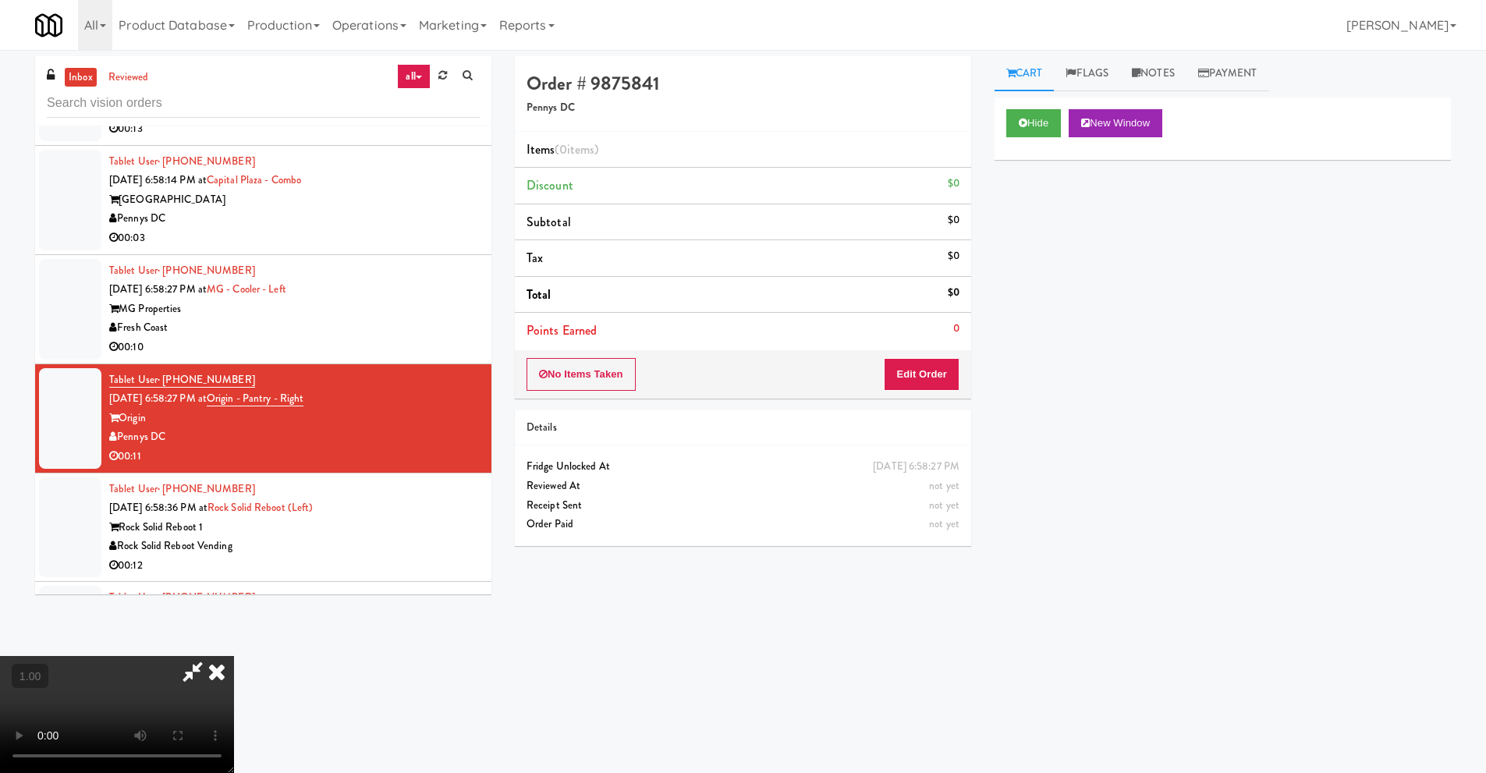
scroll to position [50, 0]
click at [927, 377] on button "Edit Order" at bounding box center [922, 374] width 76 height 33
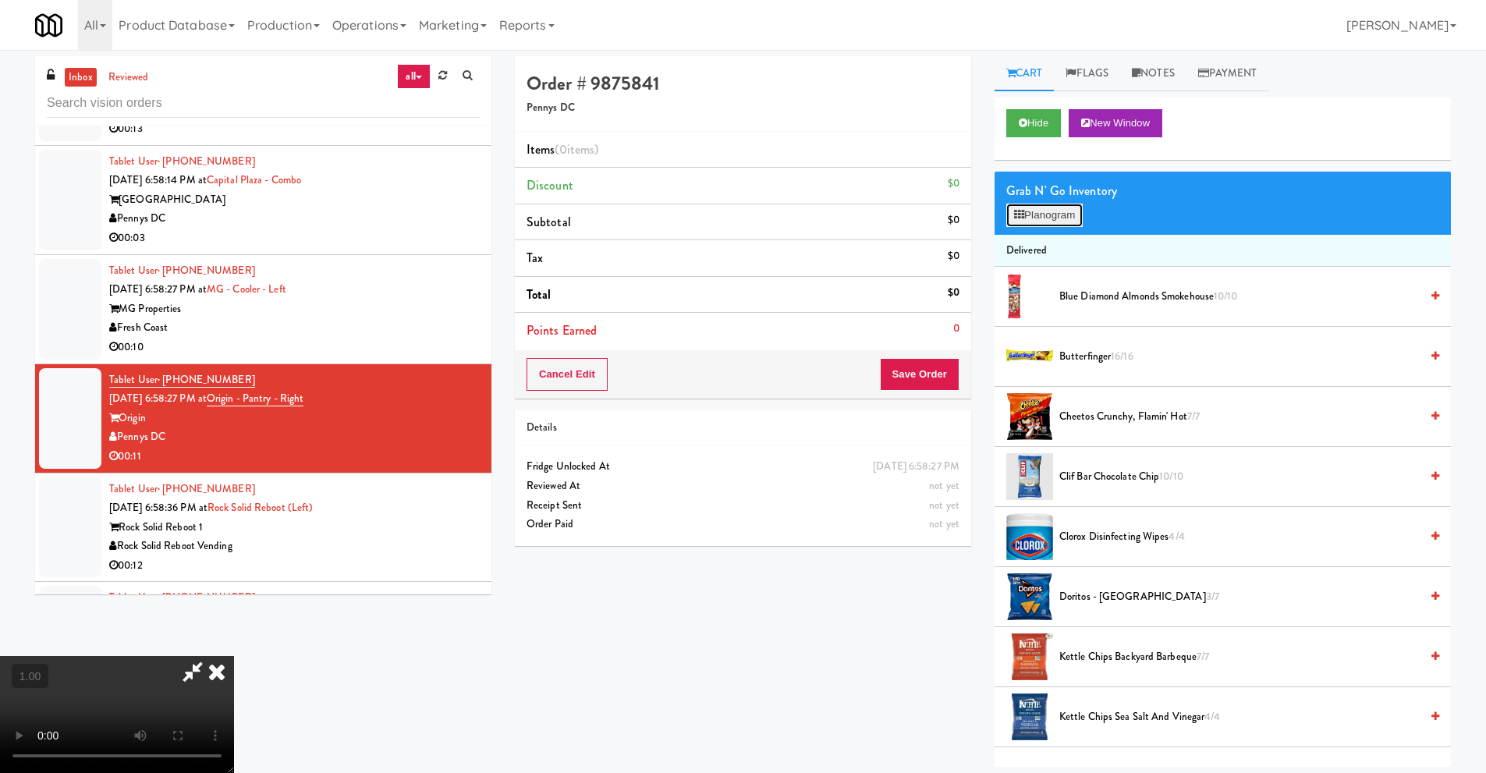
click at [1061, 218] on button "Planogram" at bounding box center [1044, 215] width 76 height 23
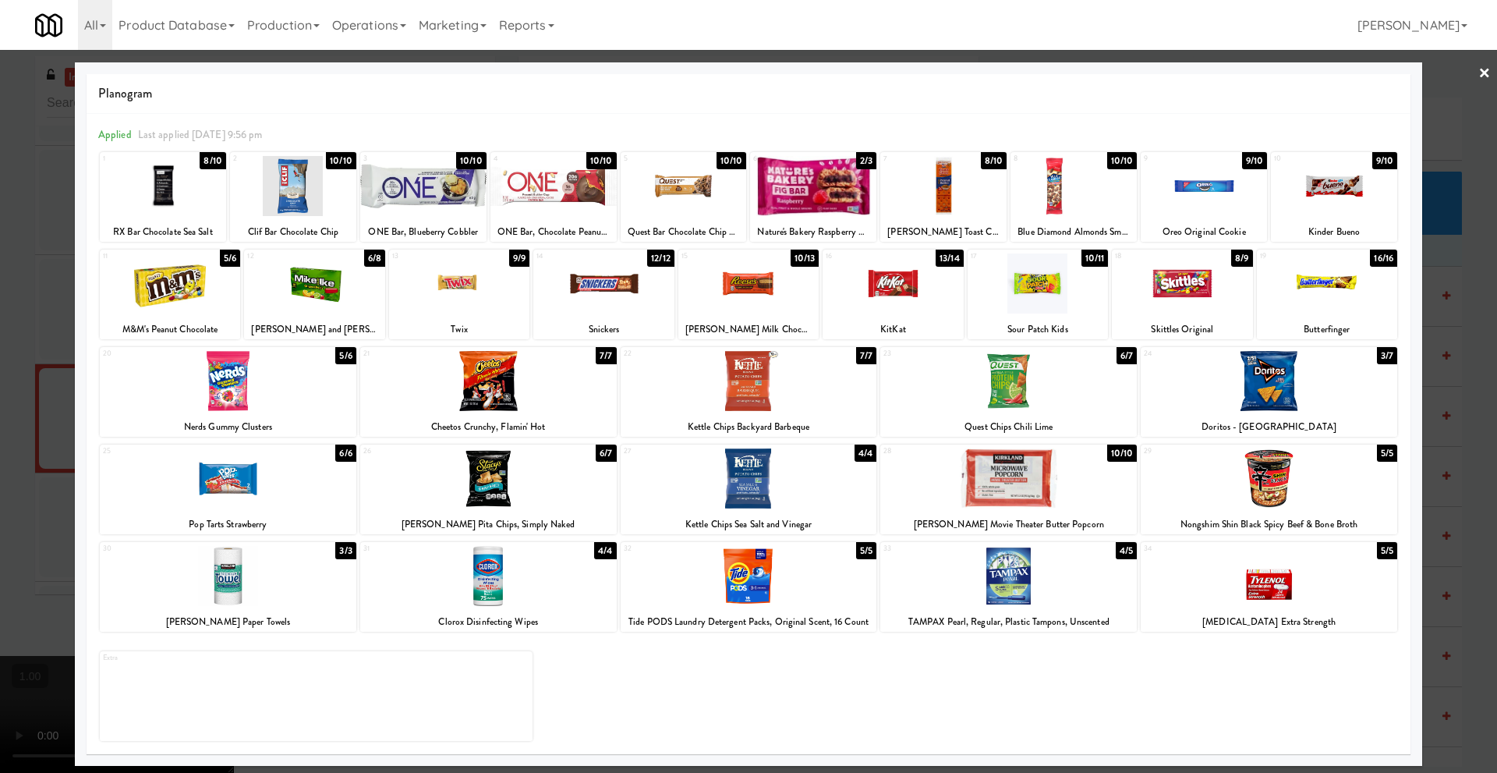
click at [484, 305] on div at bounding box center [459, 283] width 140 height 60
click at [1037, 296] on div at bounding box center [1038, 283] width 140 height 60
click at [1482, 73] on link "×" at bounding box center [1485, 74] width 12 height 48
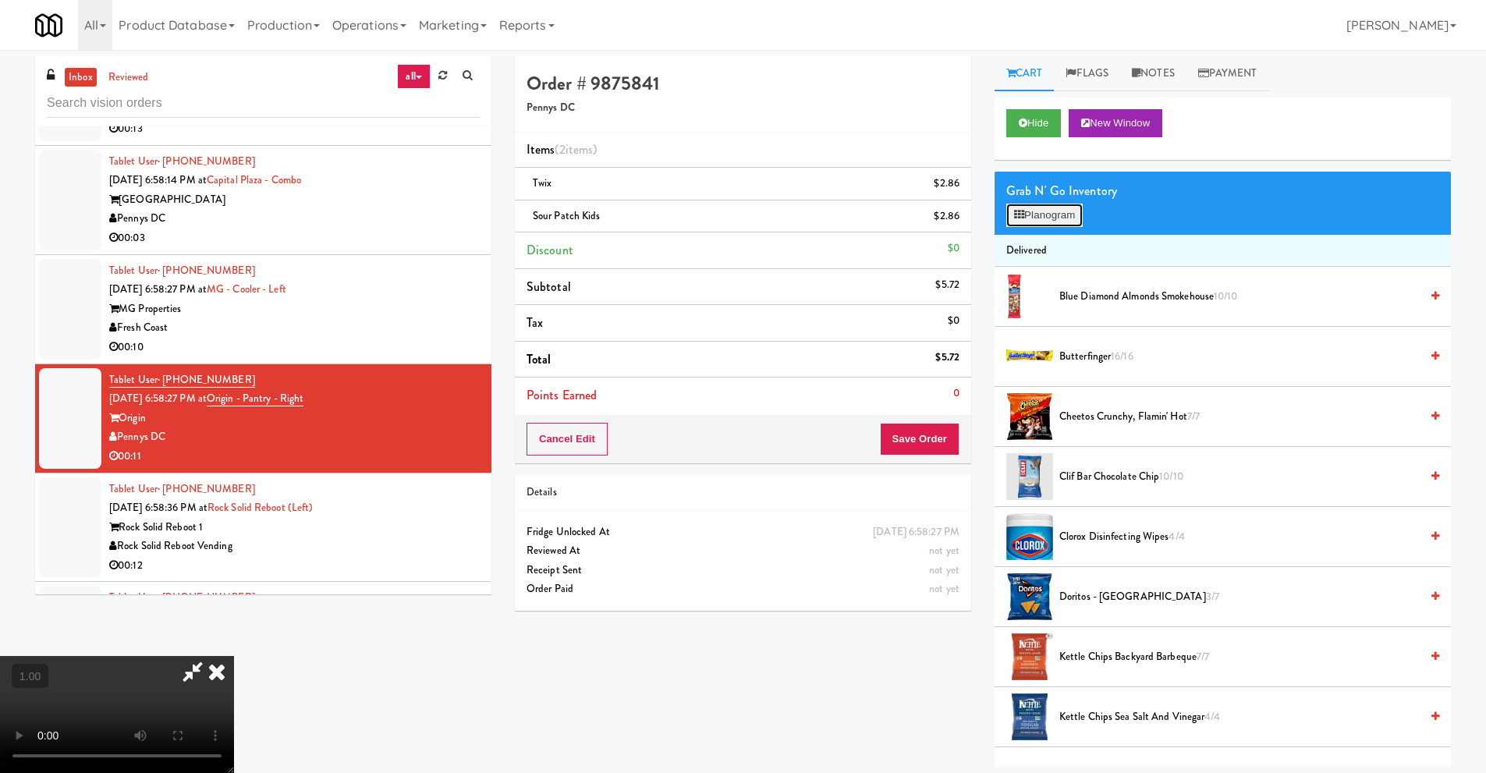
click at [1070, 219] on button "Planogram" at bounding box center [1044, 215] width 76 height 23
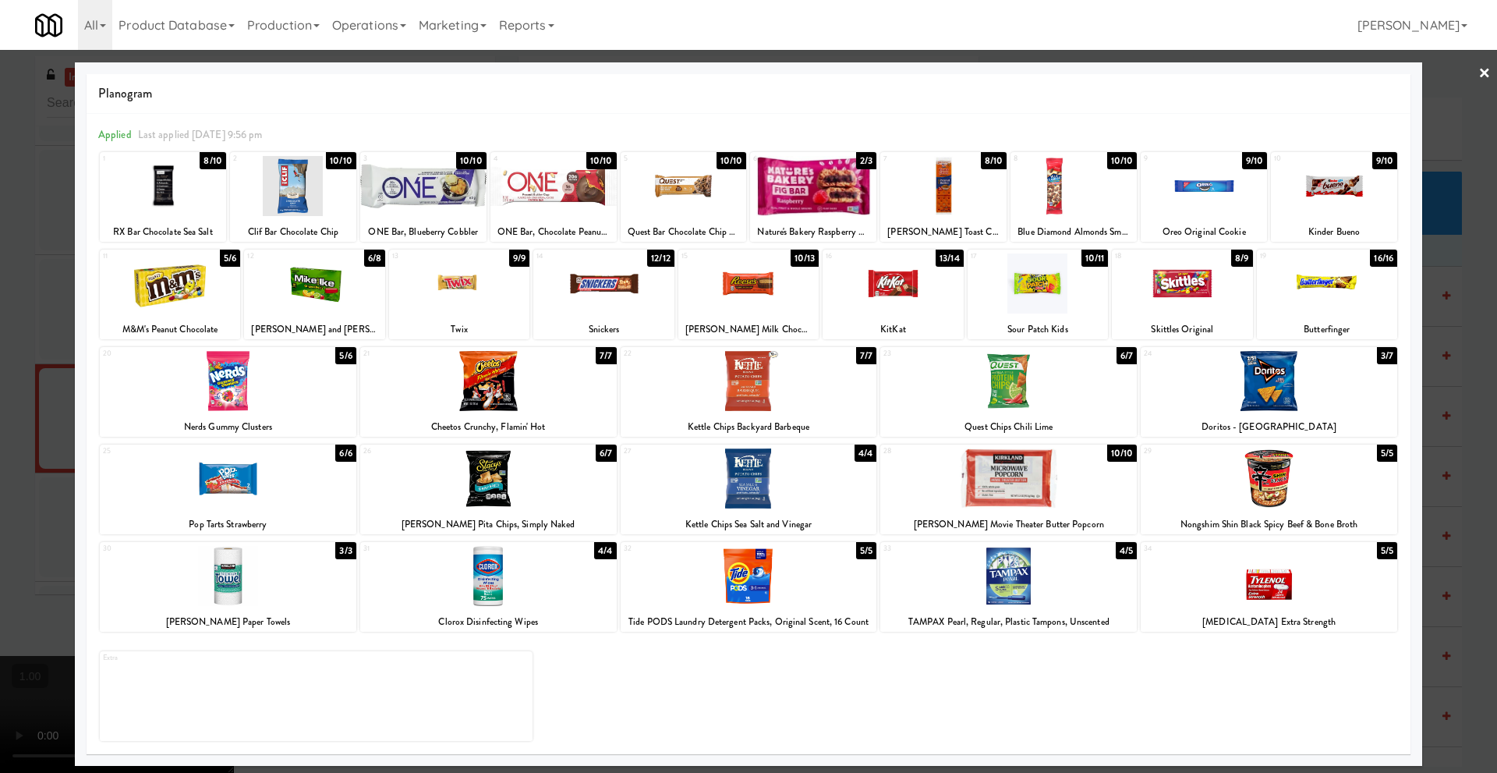
click at [1483, 76] on link "×" at bounding box center [1485, 74] width 12 height 48
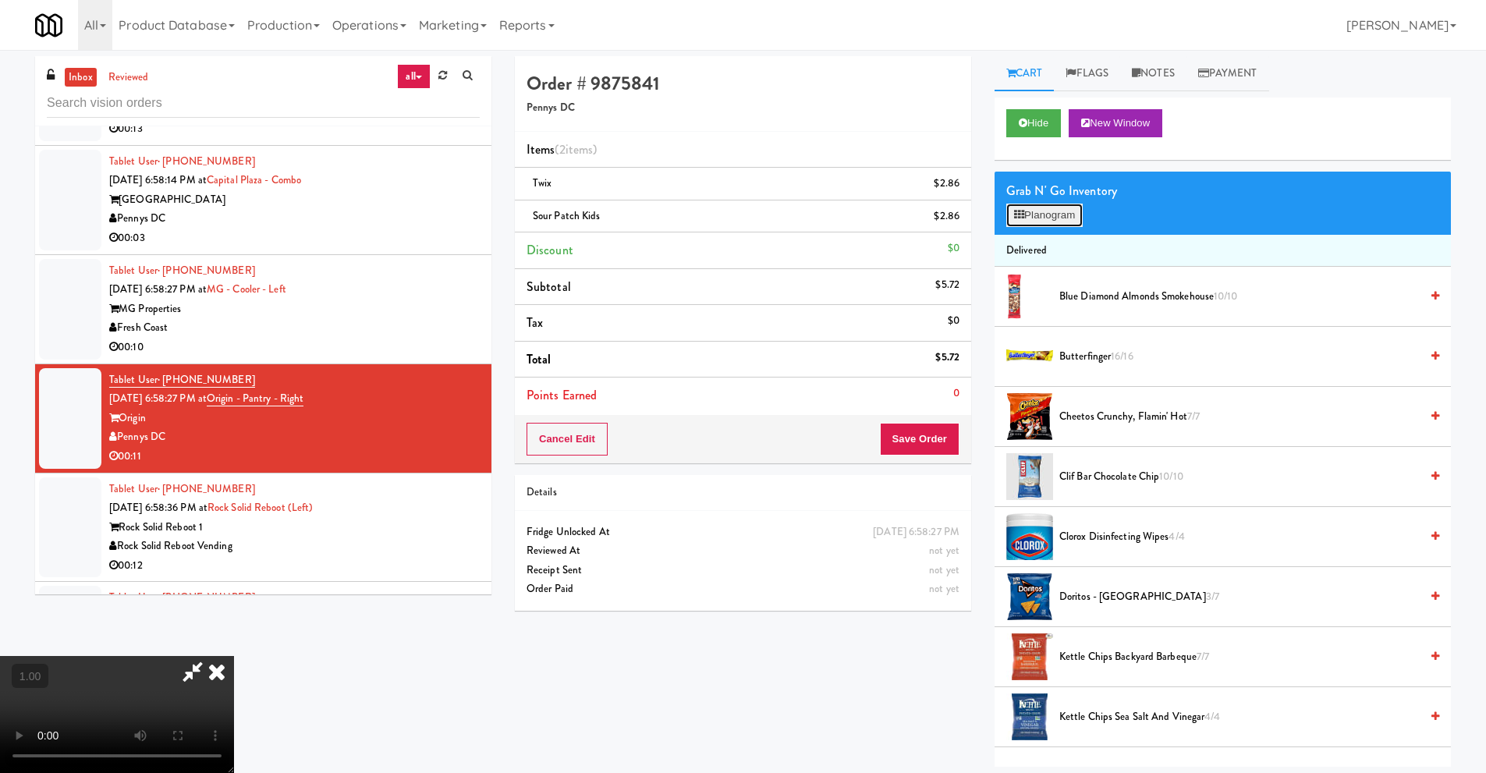
click at [1058, 213] on button "Planogram" at bounding box center [1044, 215] width 76 height 23
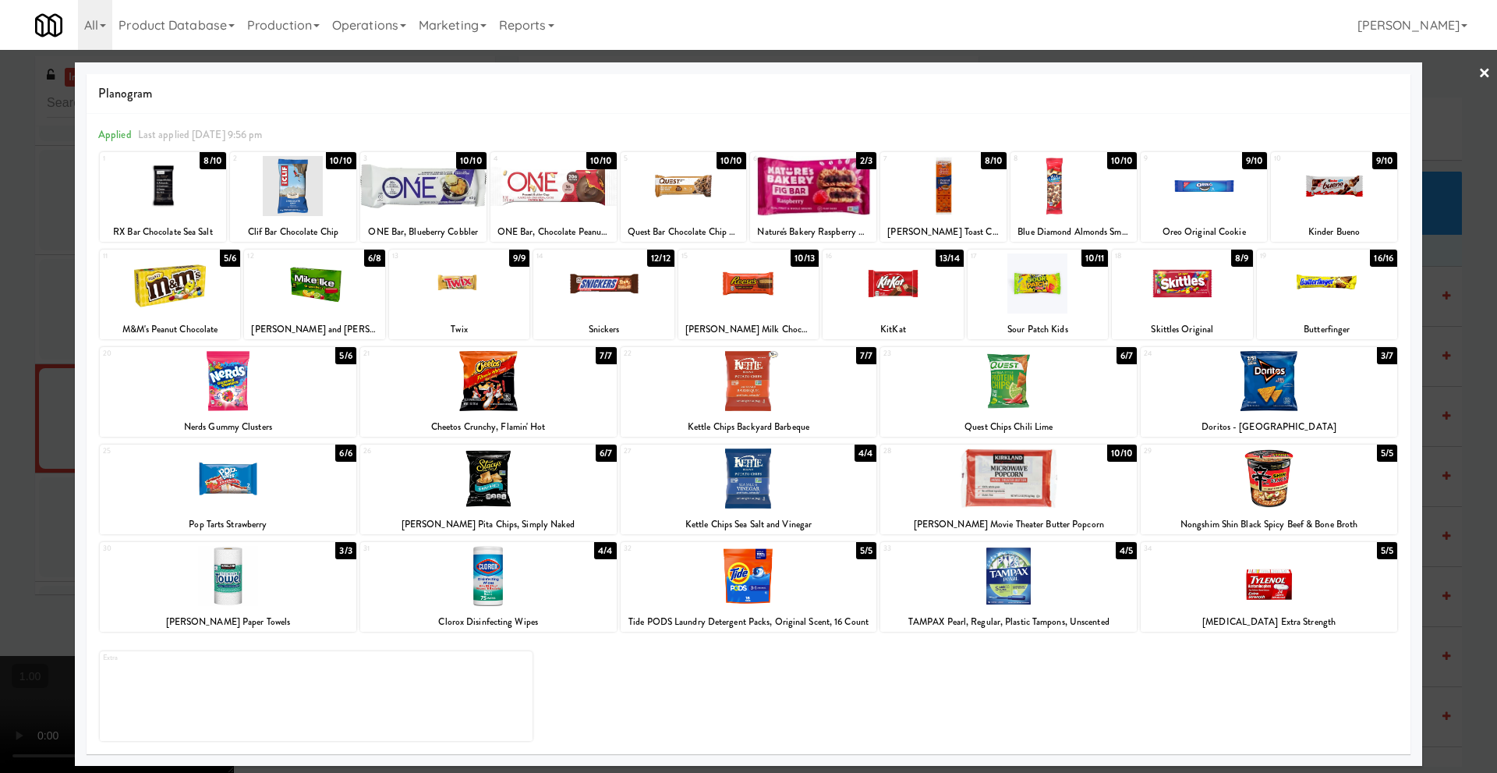
click at [1483, 73] on link "×" at bounding box center [1485, 74] width 12 height 48
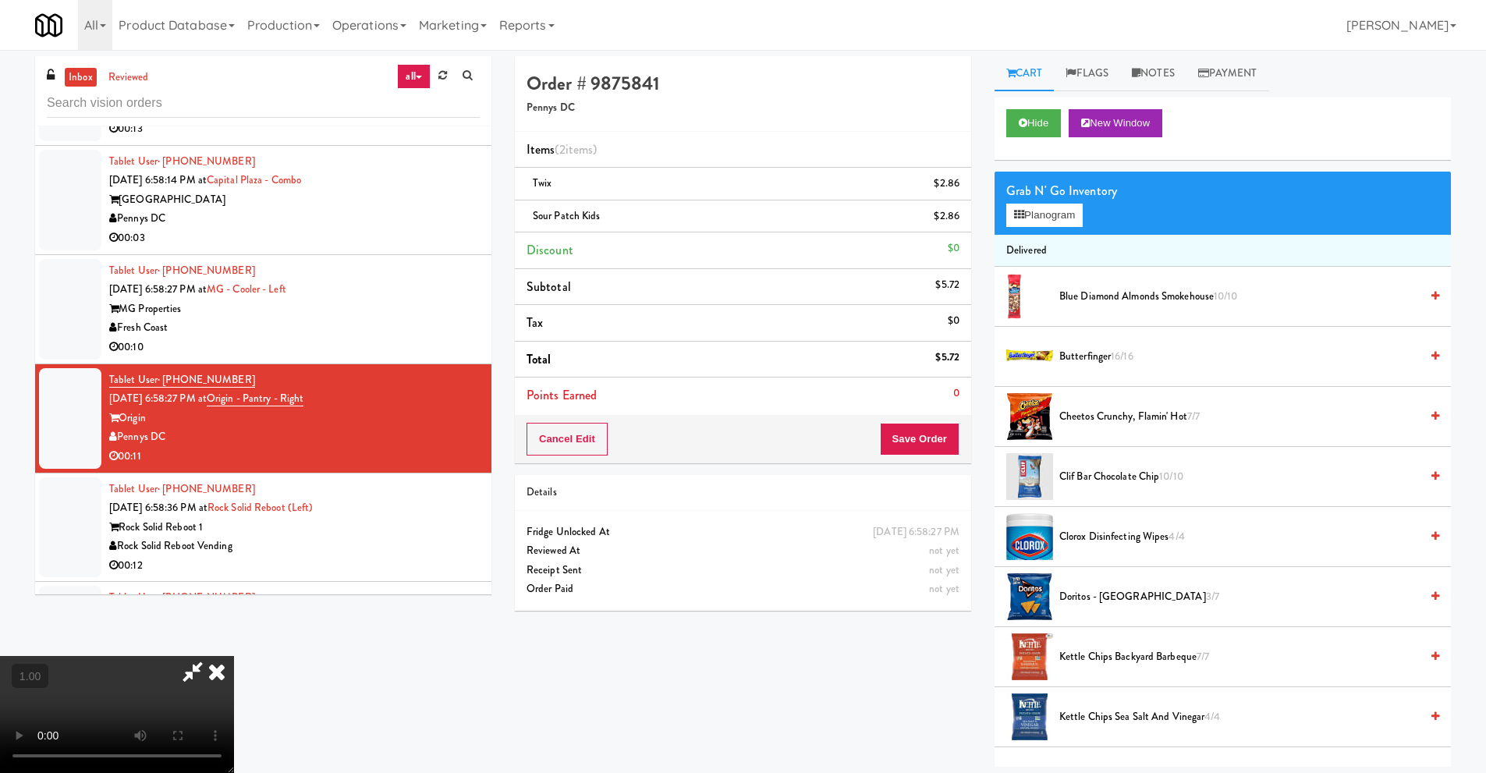
click at [234, 656] on icon at bounding box center [217, 671] width 34 height 31
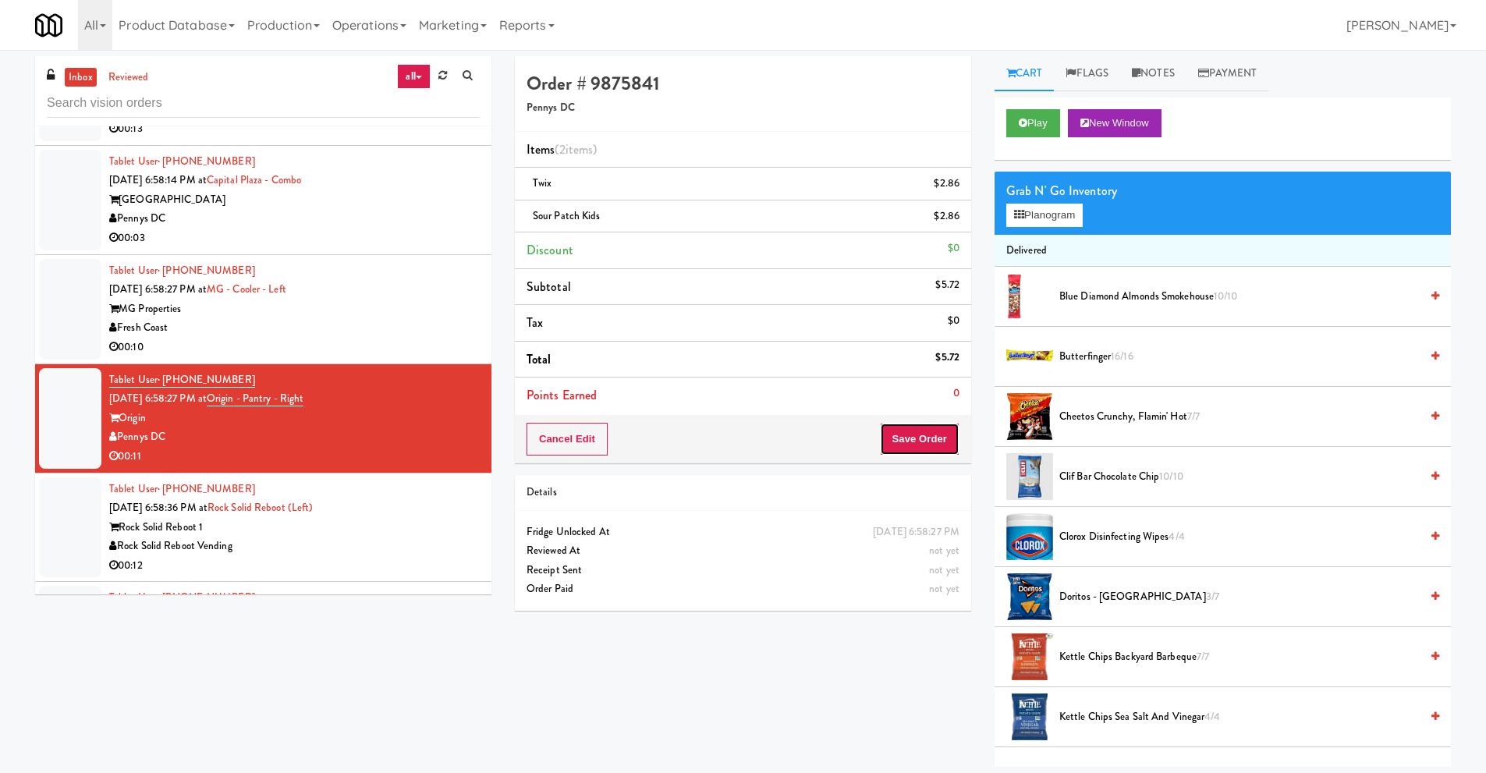
click at [927, 441] on button "Save Order" at bounding box center [920, 439] width 80 height 33
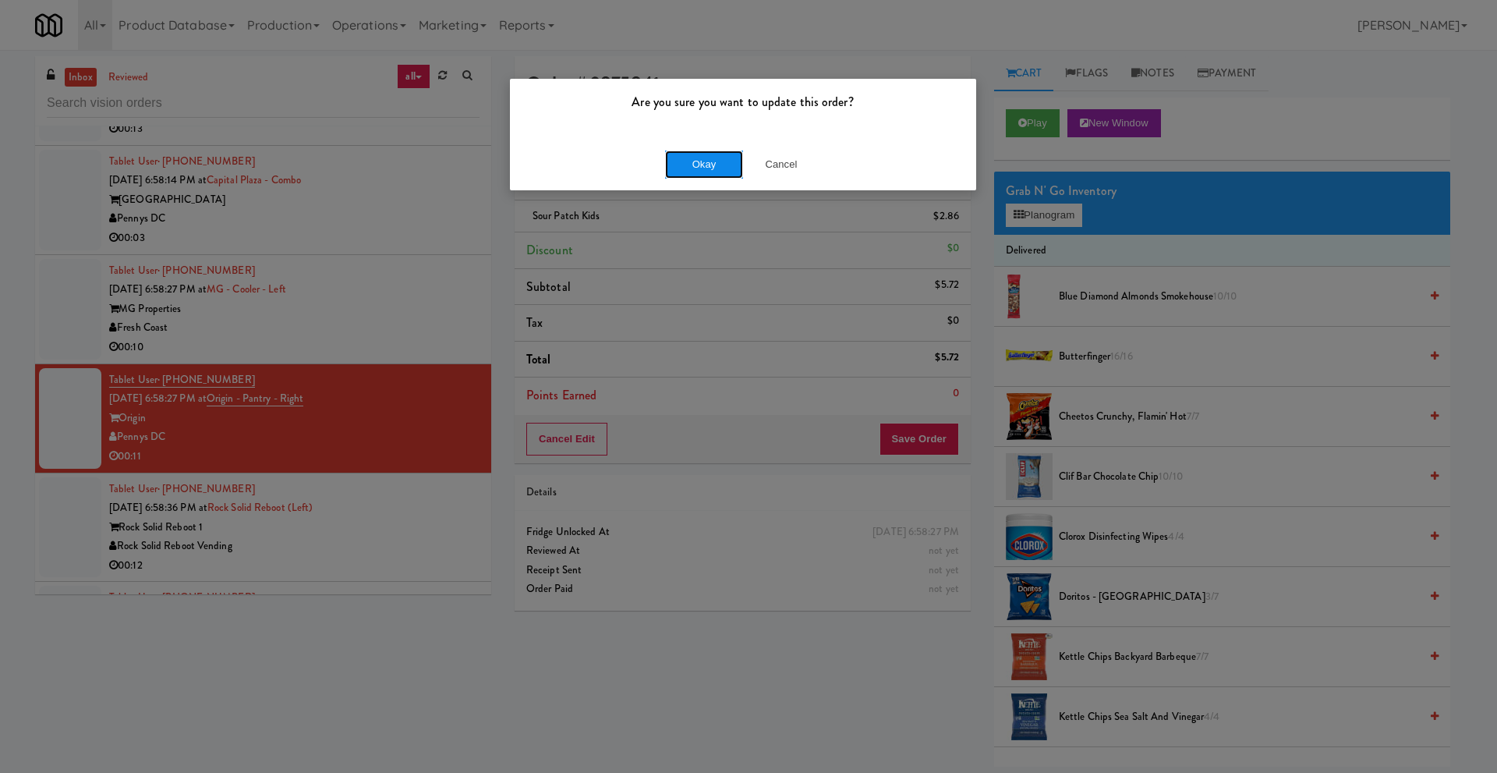
click at [709, 165] on button "Okay" at bounding box center [704, 165] width 78 height 28
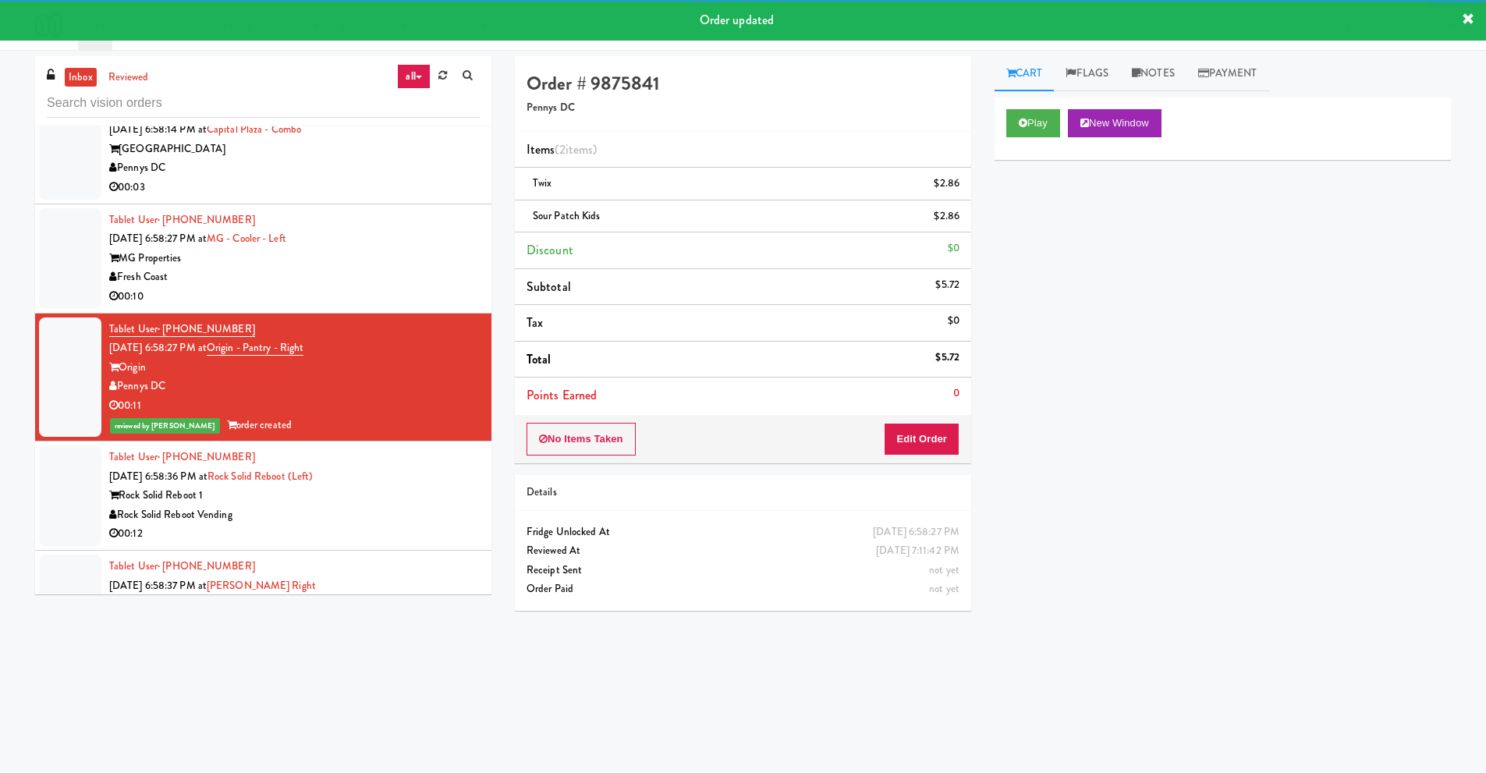
scroll to position [4835, 0]
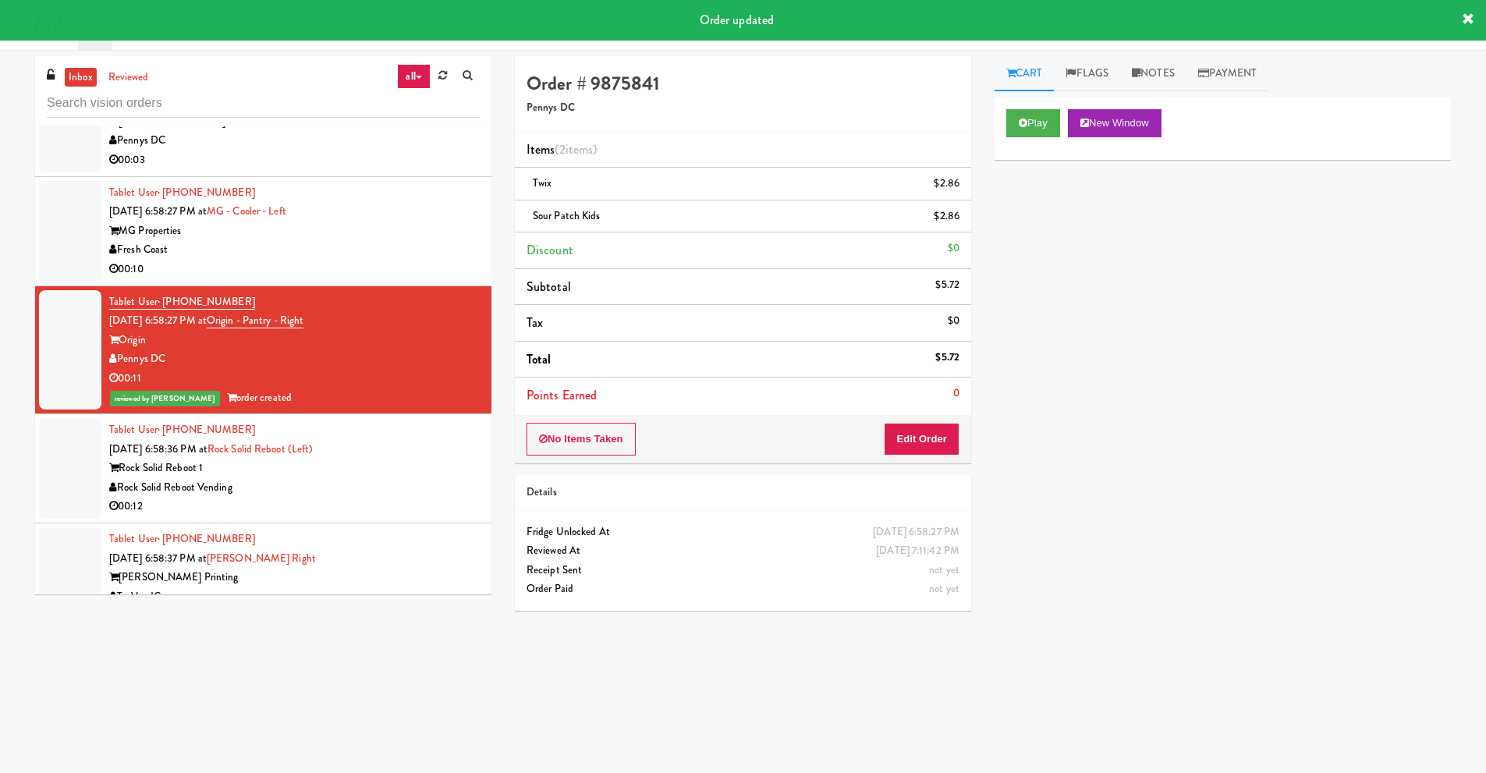
click at [211, 480] on div "Rock Solid Reboot Vending" at bounding box center [294, 487] width 370 height 19
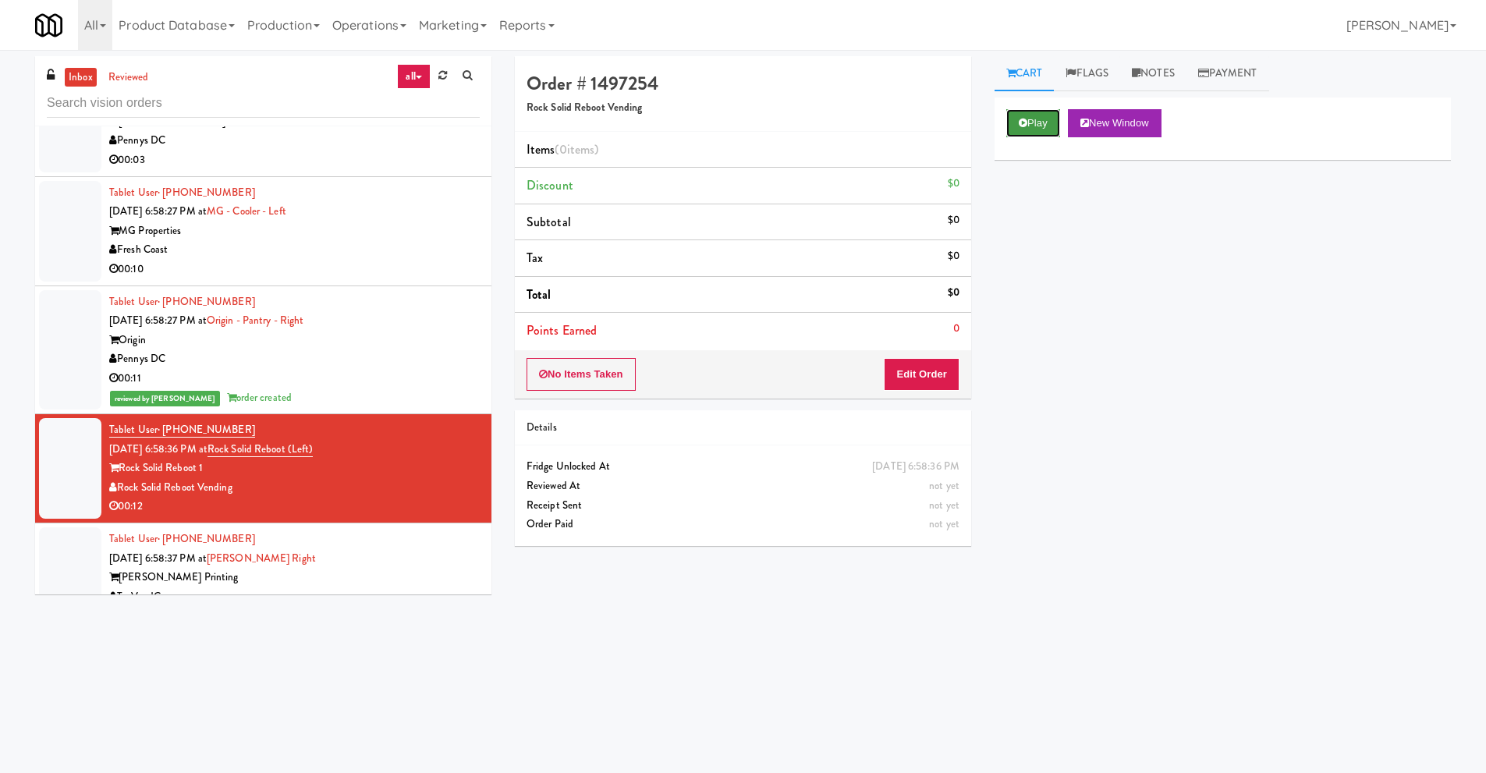
click at [1031, 125] on button "Play" at bounding box center [1033, 123] width 54 height 28
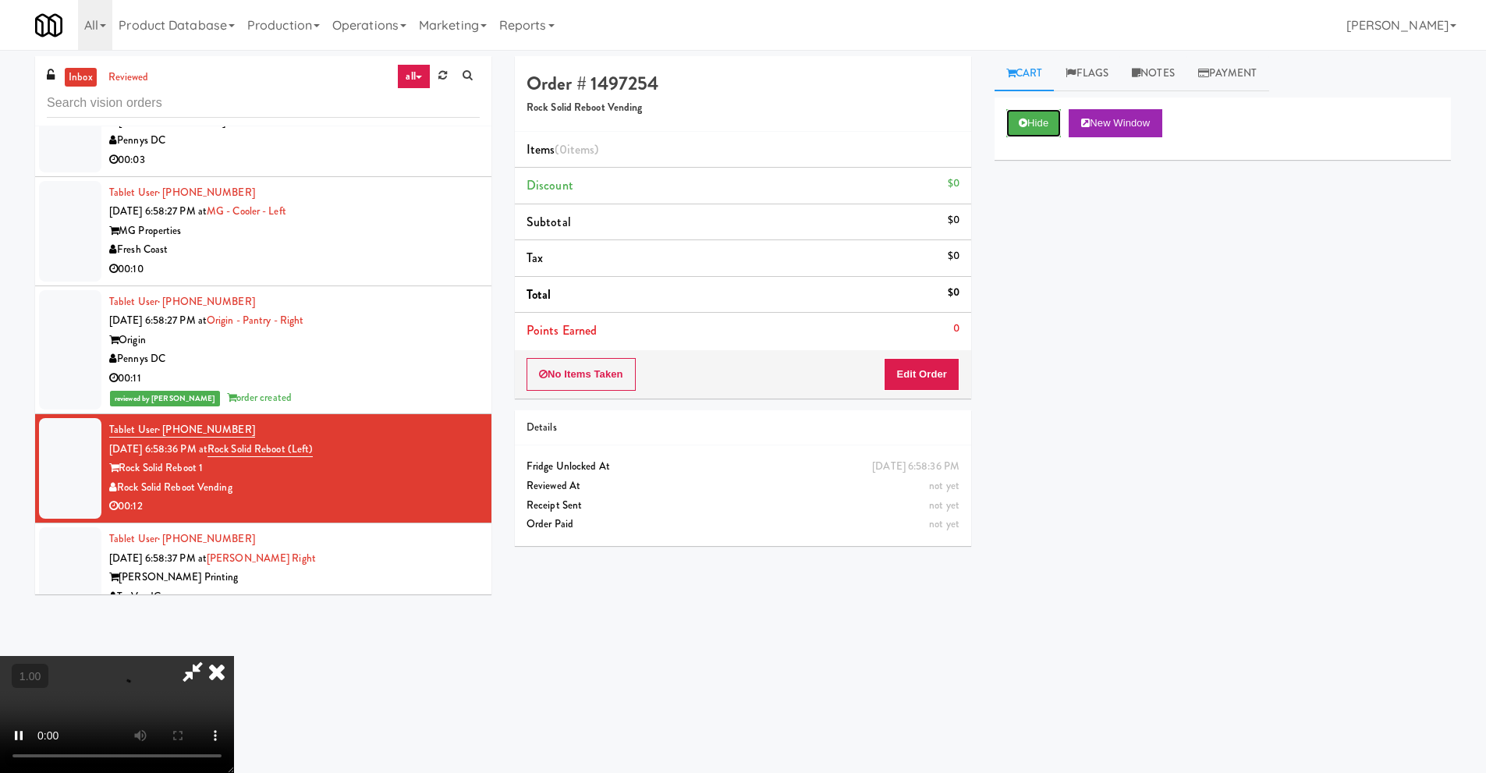
scroll to position [206, 0]
click at [234, 656] on video at bounding box center [117, 714] width 234 height 117
click at [934, 377] on button "Edit Order" at bounding box center [922, 374] width 76 height 33
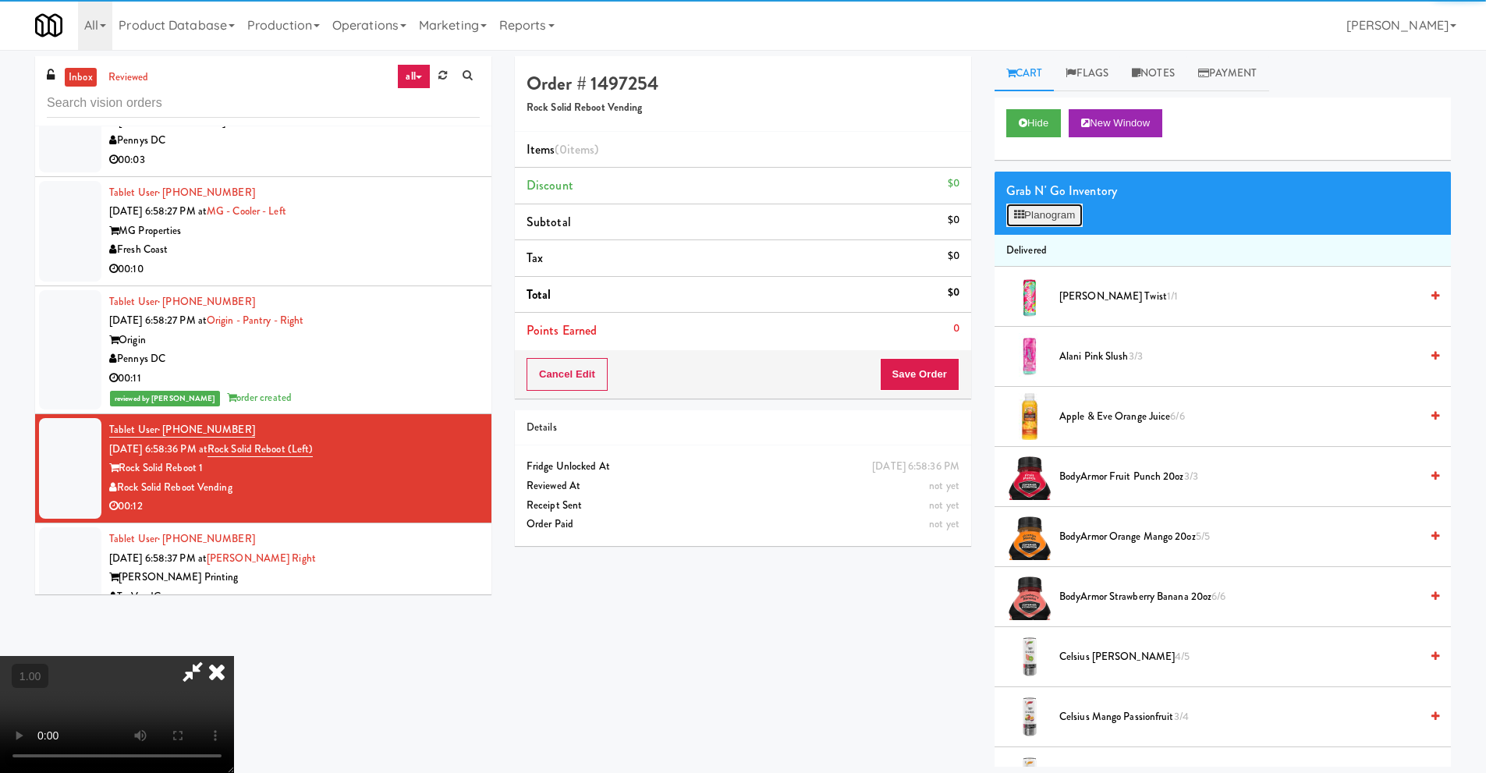
click at [1054, 216] on button "Planogram" at bounding box center [1044, 215] width 76 height 23
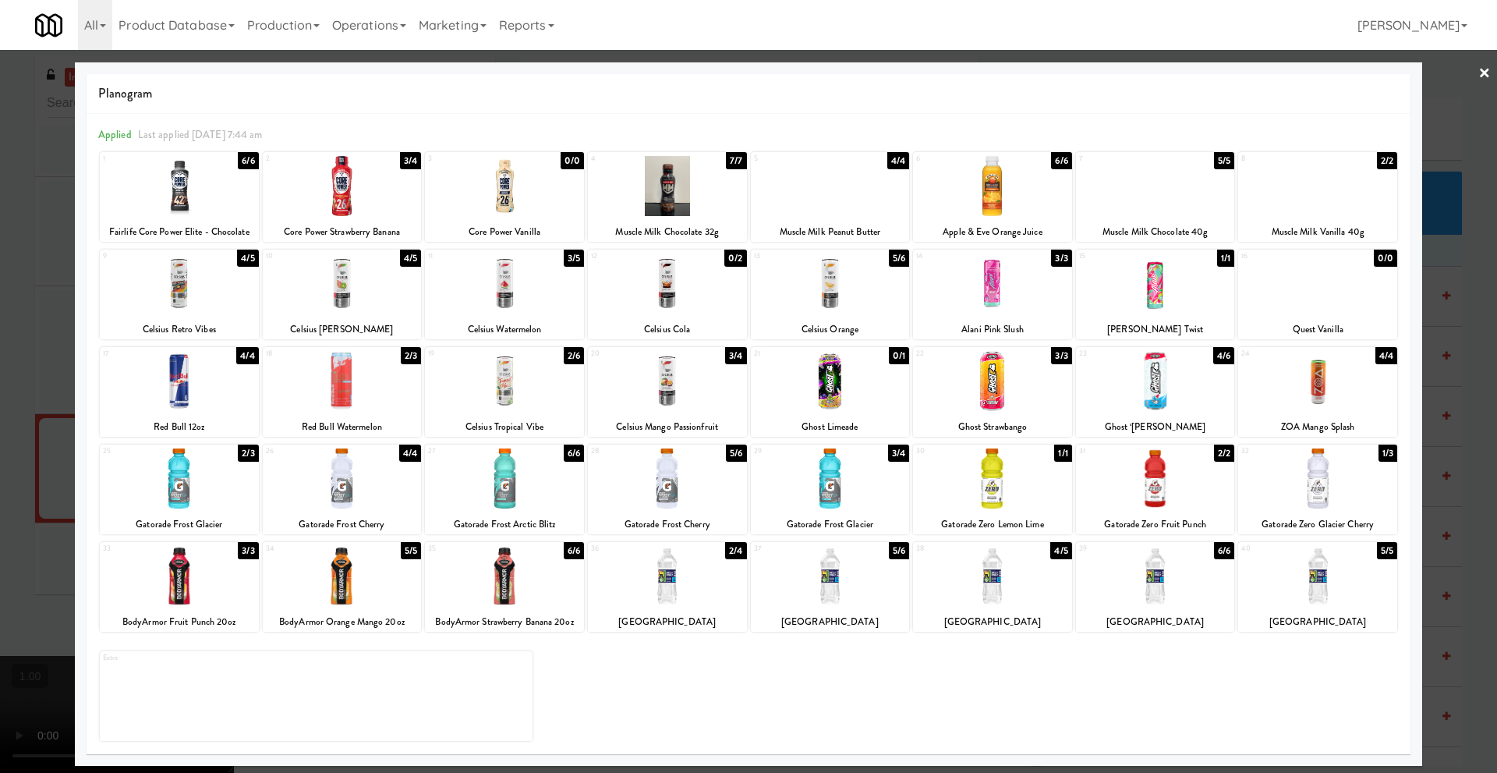
click at [1489, 73] on link "×" at bounding box center [1485, 74] width 12 height 48
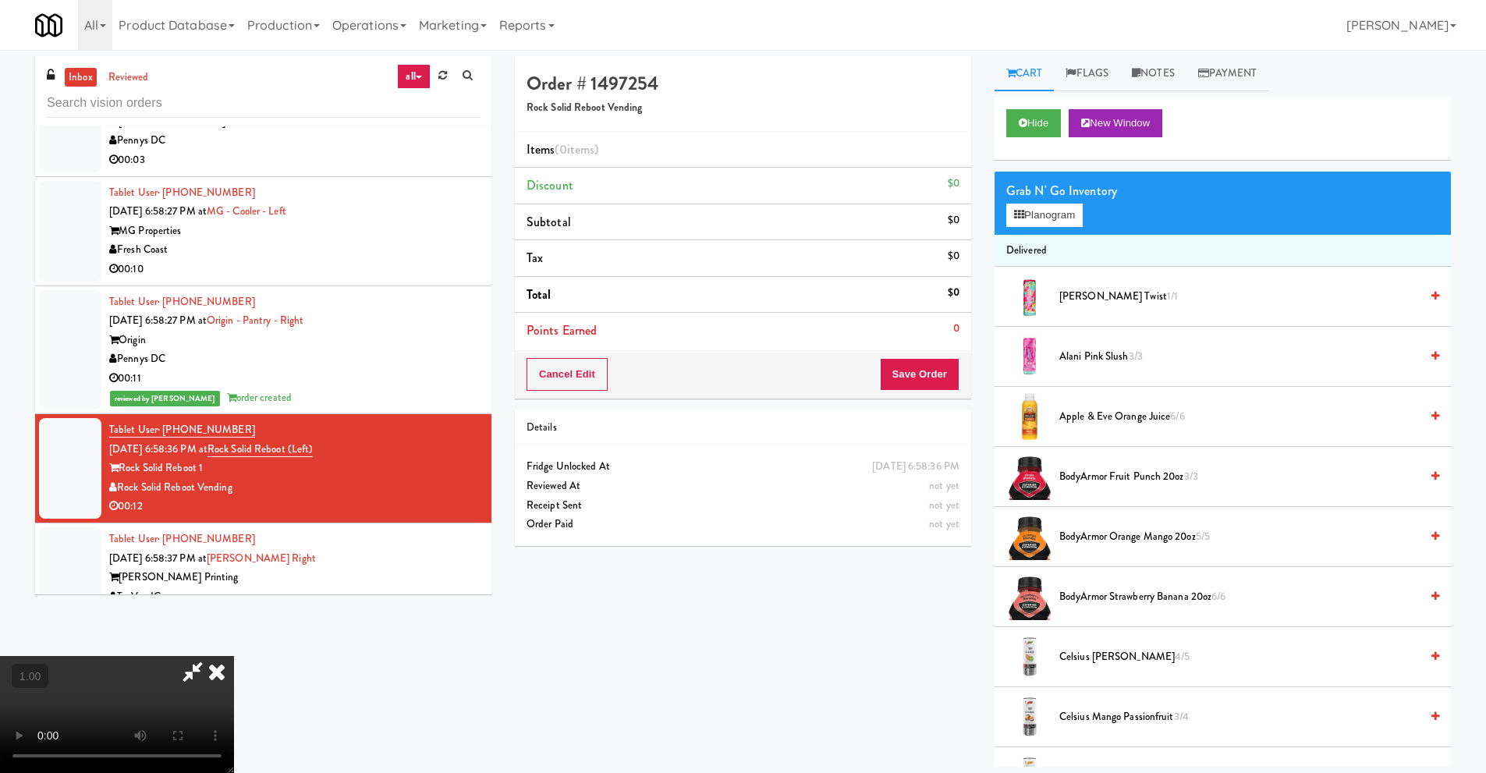
scroll to position [206, 0]
click at [231, 656] on video at bounding box center [117, 714] width 234 height 117
click at [234, 656] on video at bounding box center [117, 714] width 234 height 117
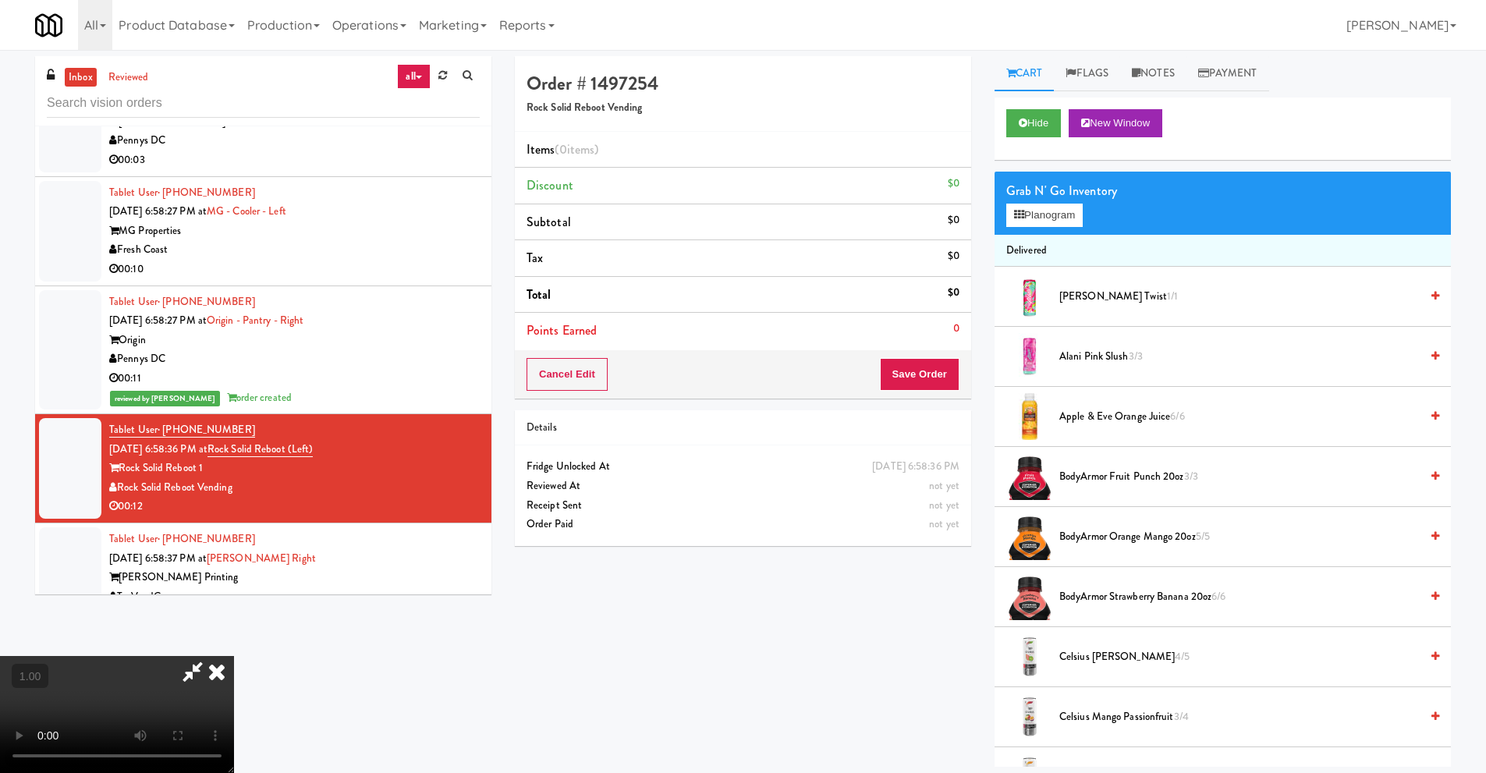
click at [234, 656] on video at bounding box center [117, 714] width 234 height 117
click at [1034, 218] on button "Planogram" at bounding box center [1044, 215] width 76 height 23
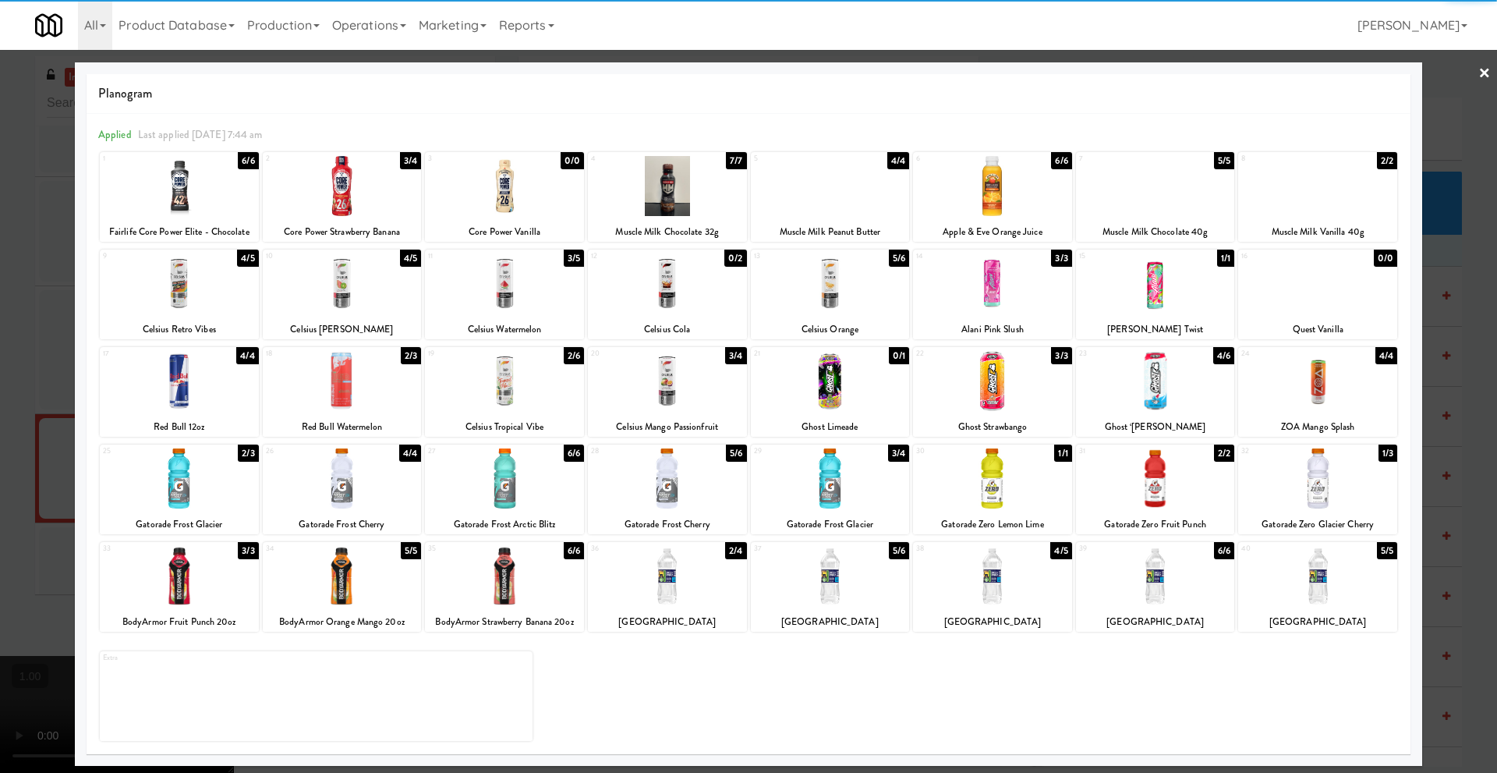
click at [195, 382] on div at bounding box center [179, 381] width 159 height 60
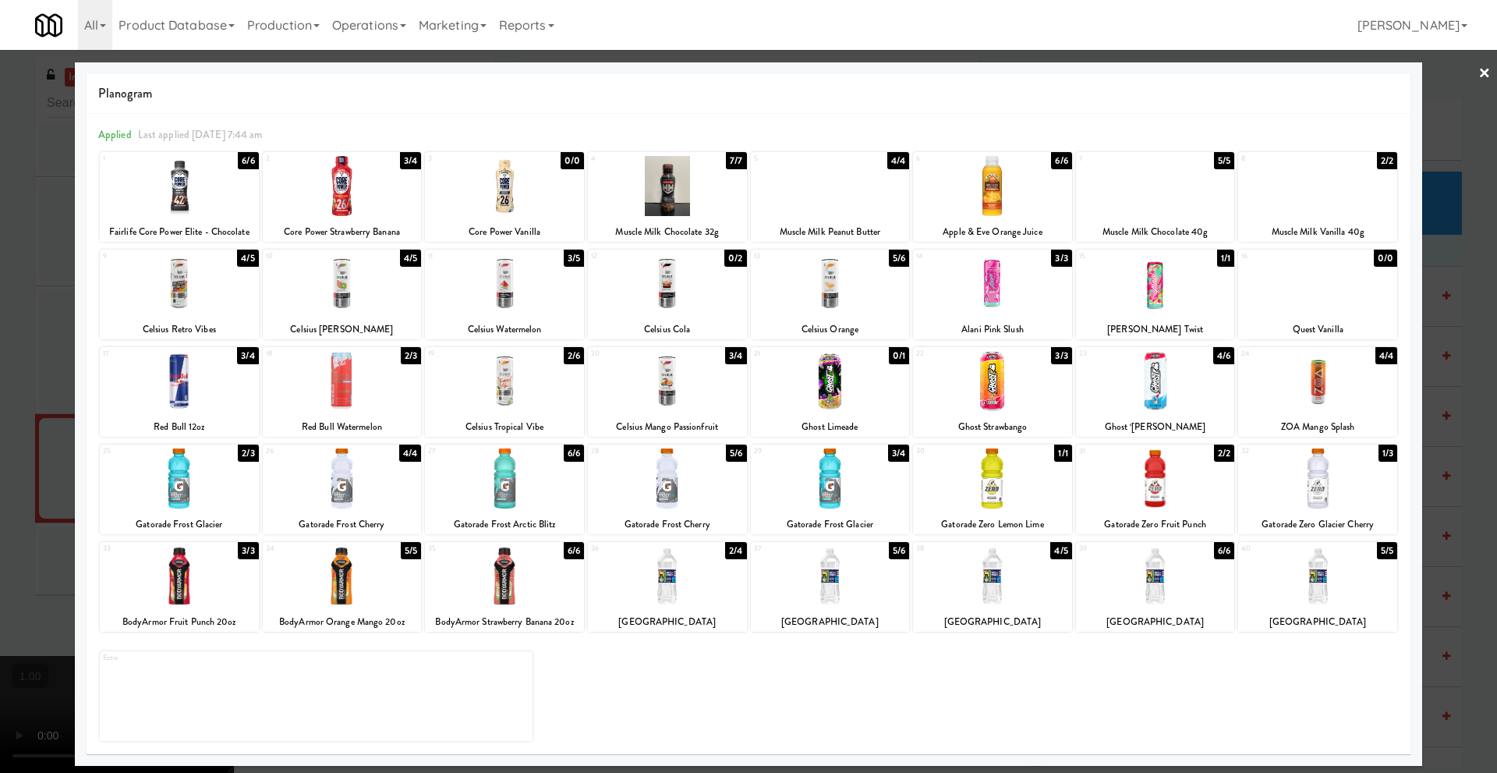
click at [1484, 72] on link "×" at bounding box center [1485, 74] width 12 height 48
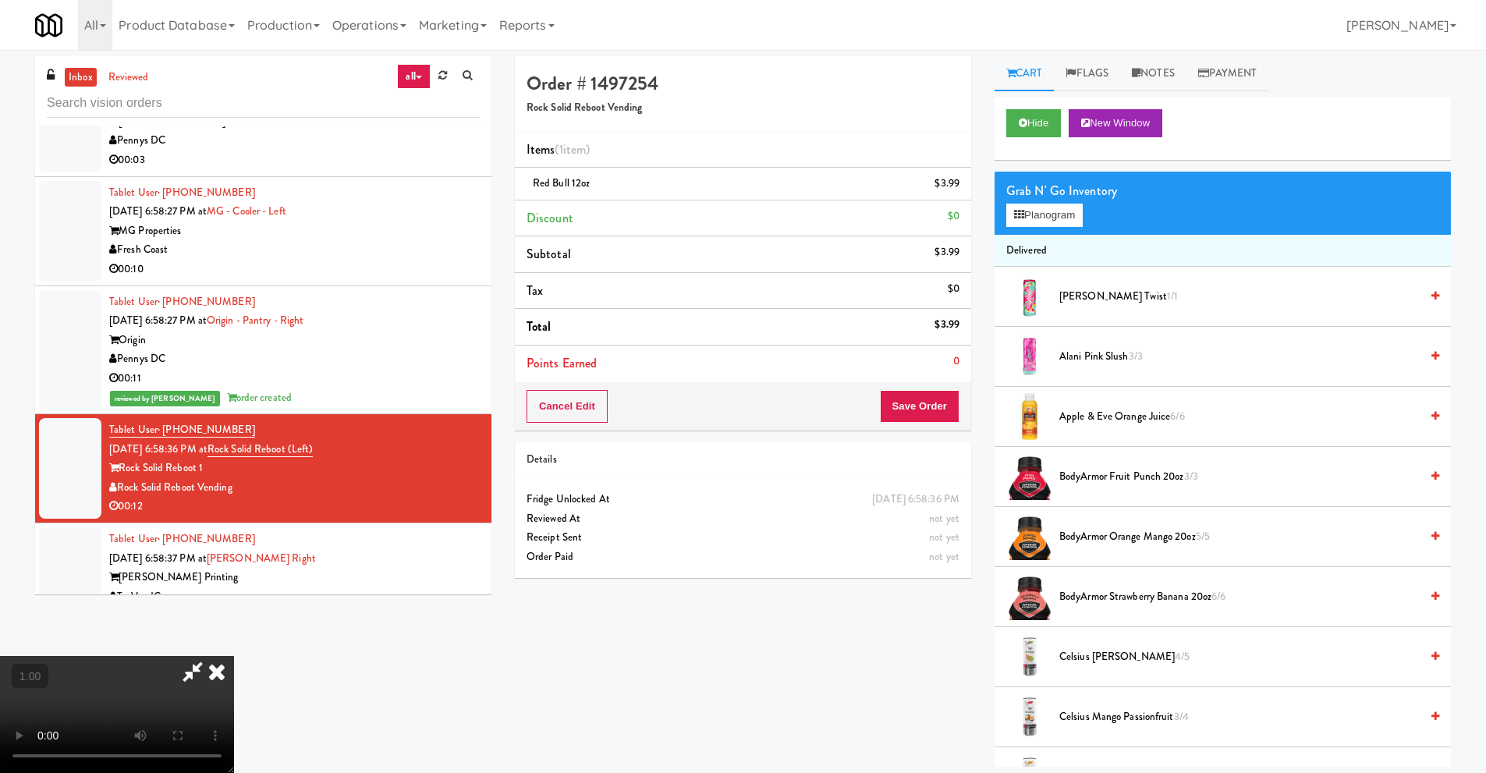
click at [234, 656] on icon at bounding box center [217, 671] width 34 height 31
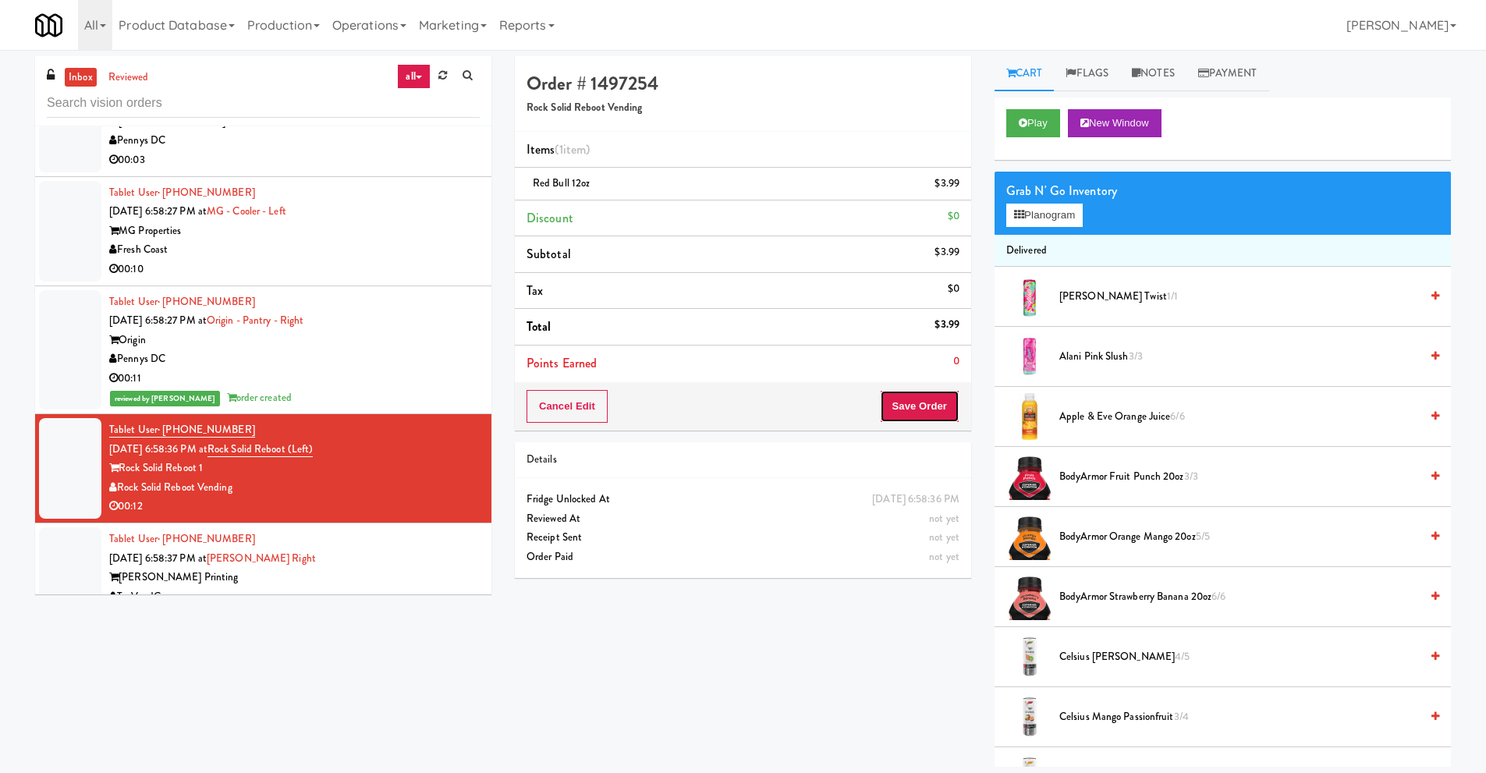
click at [916, 401] on button "Save Order" at bounding box center [920, 406] width 80 height 33
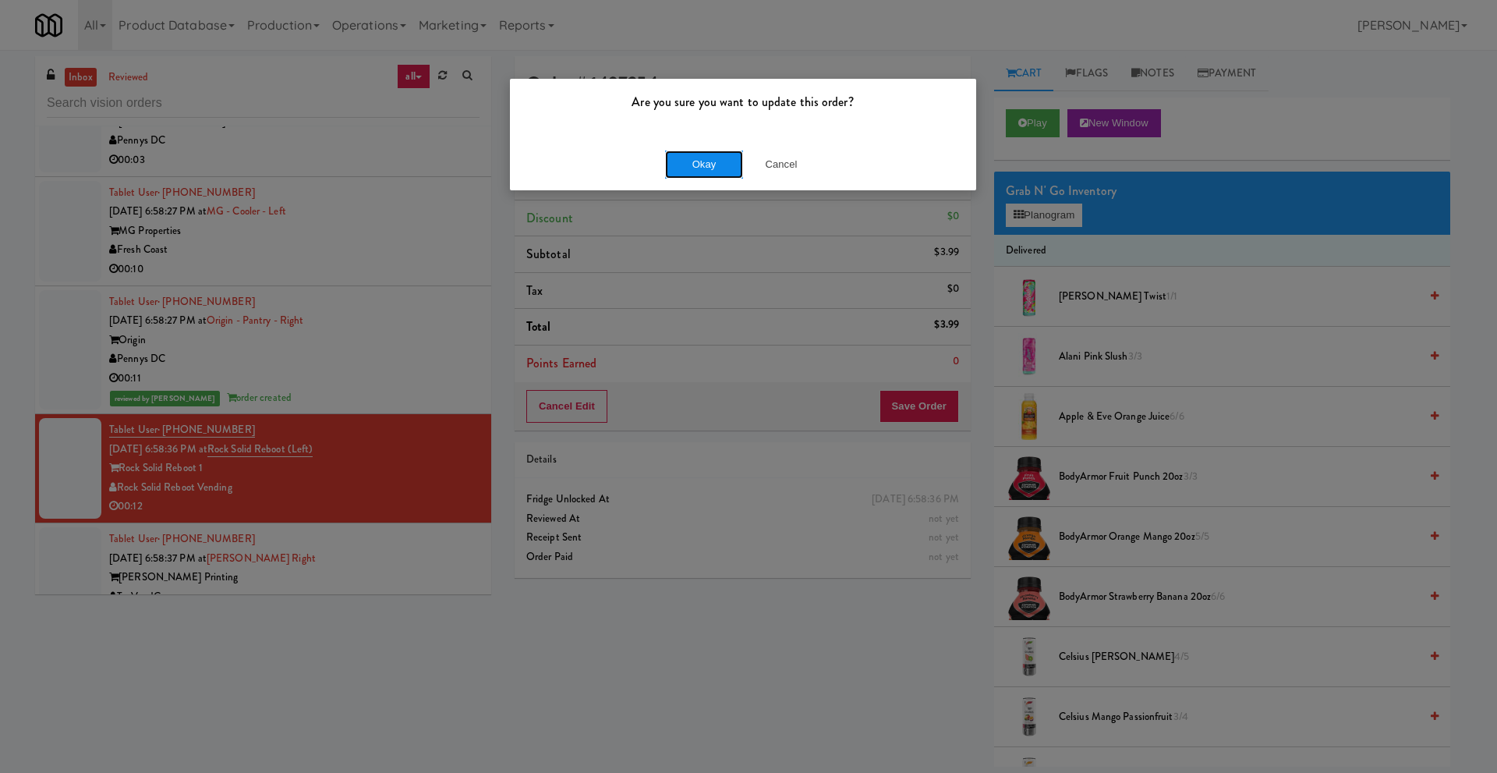
click at [722, 178] on button "Okay" at bounding box center [704, 165] width 78 height 28
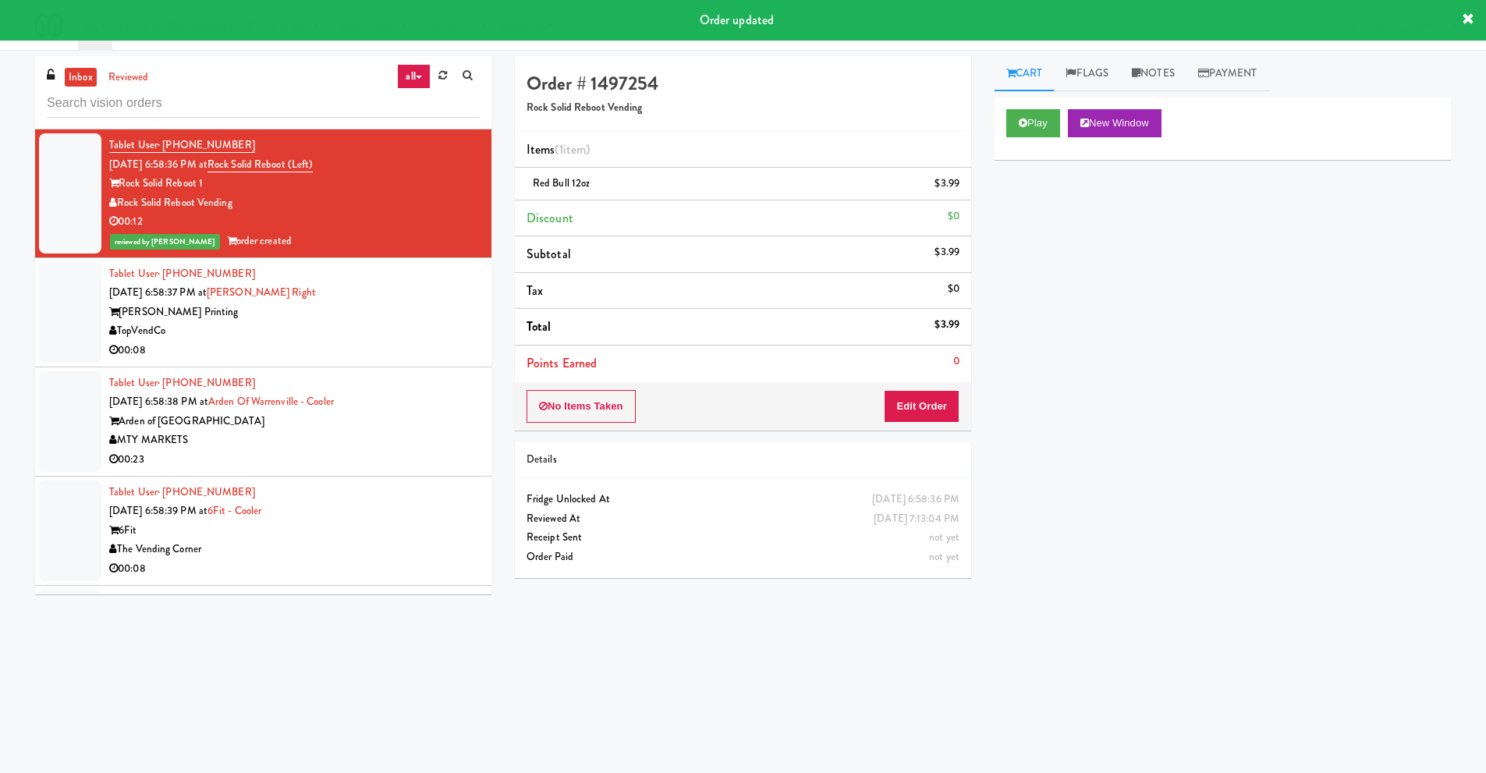
scroll to position [5147, 0]
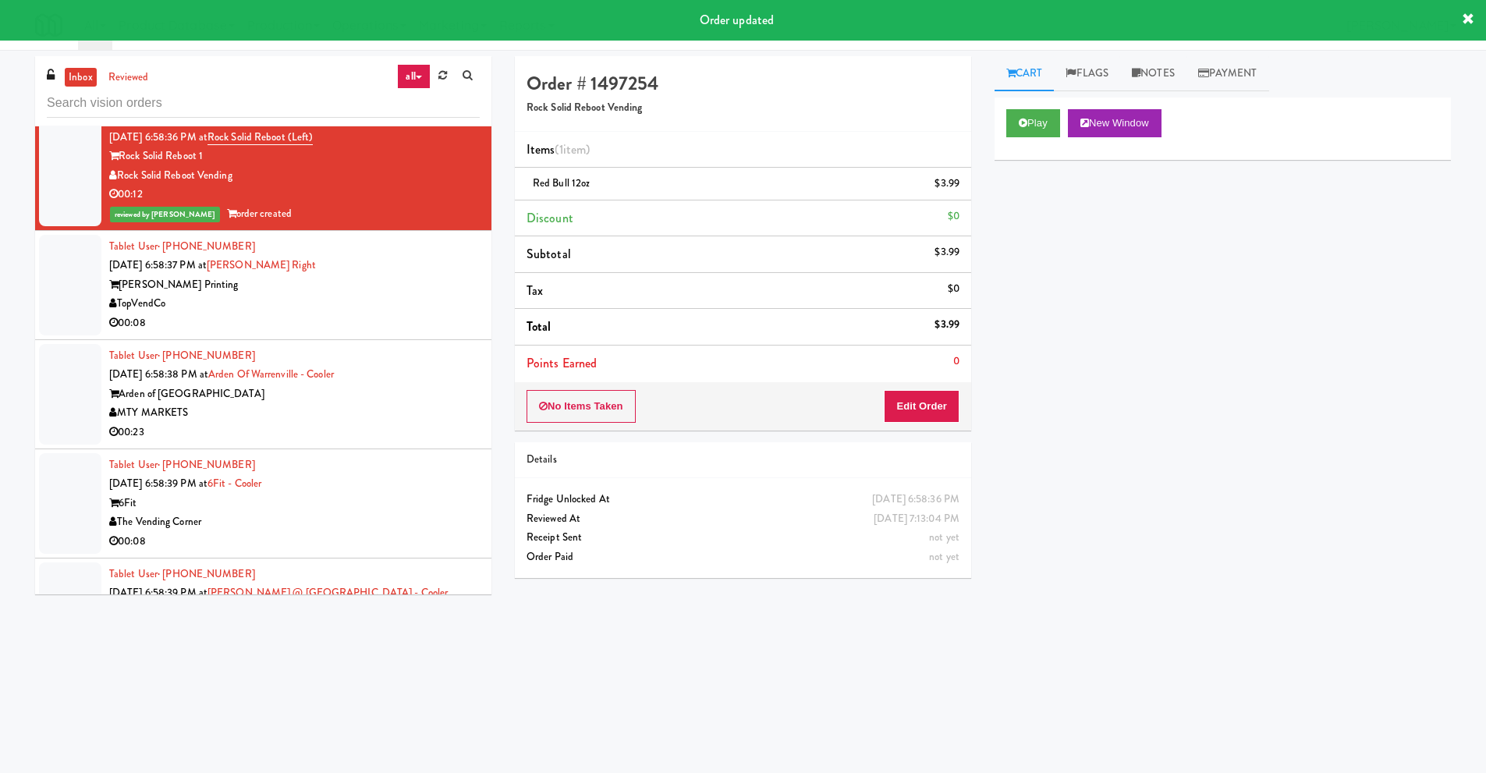
click at [278, 307] on div "TopVendCo" at bounding box center [294, 303] width 370 height 19
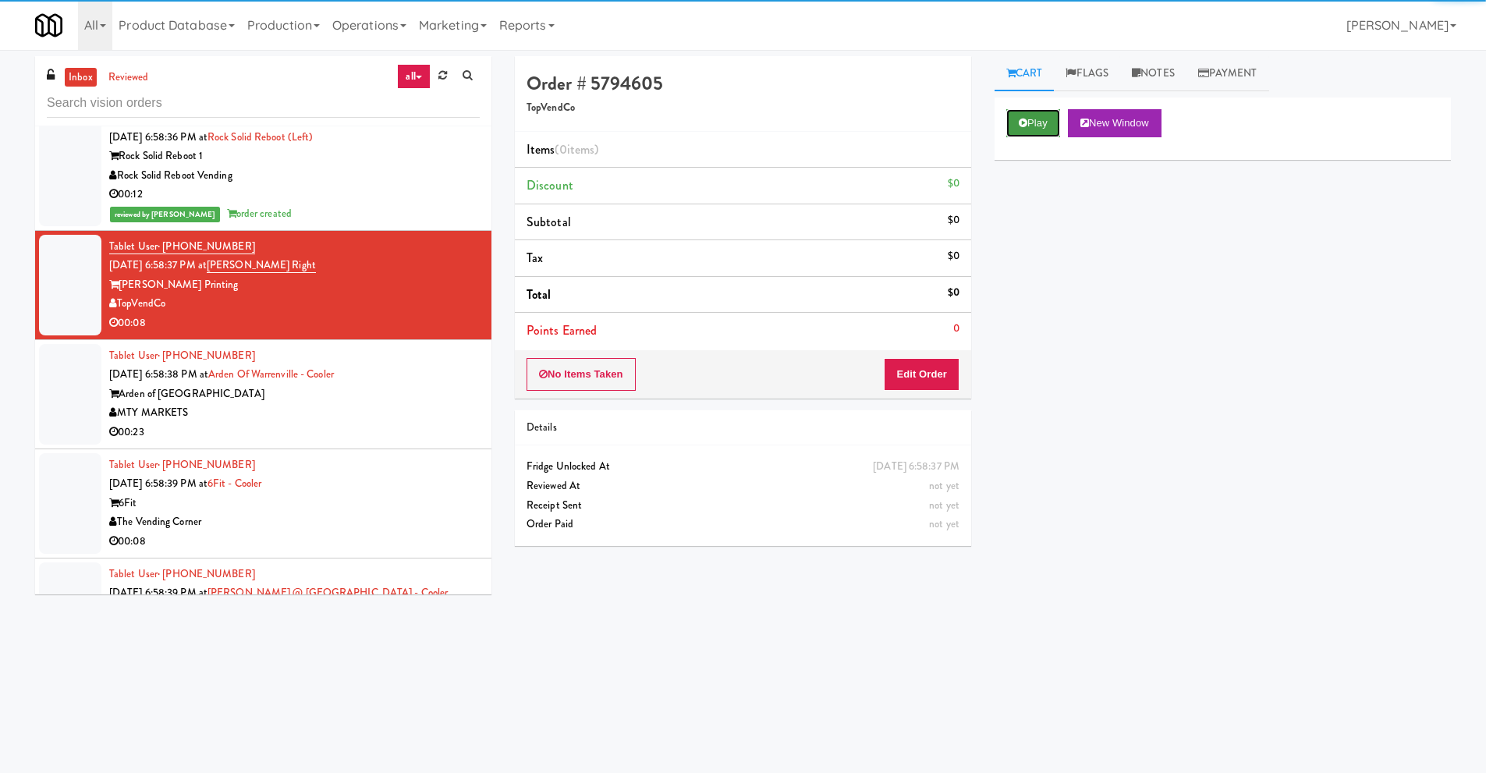
click at [1021, 119] on icon at bounding box center [1023, 123] width 9 height 10
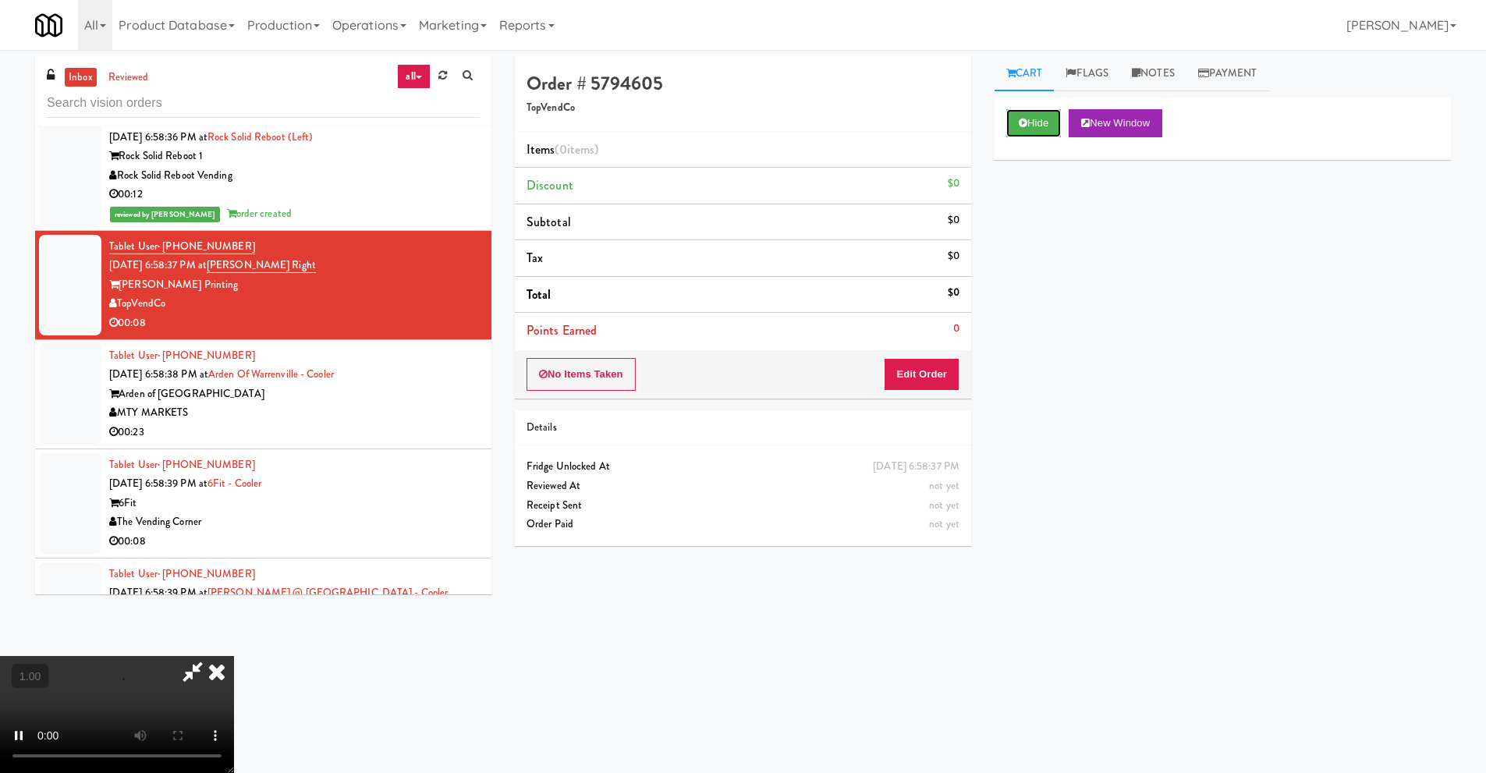
scroll to position [50, 0]
click at [234, 656] on video at bounding box center [117, 714] width 234 height 117
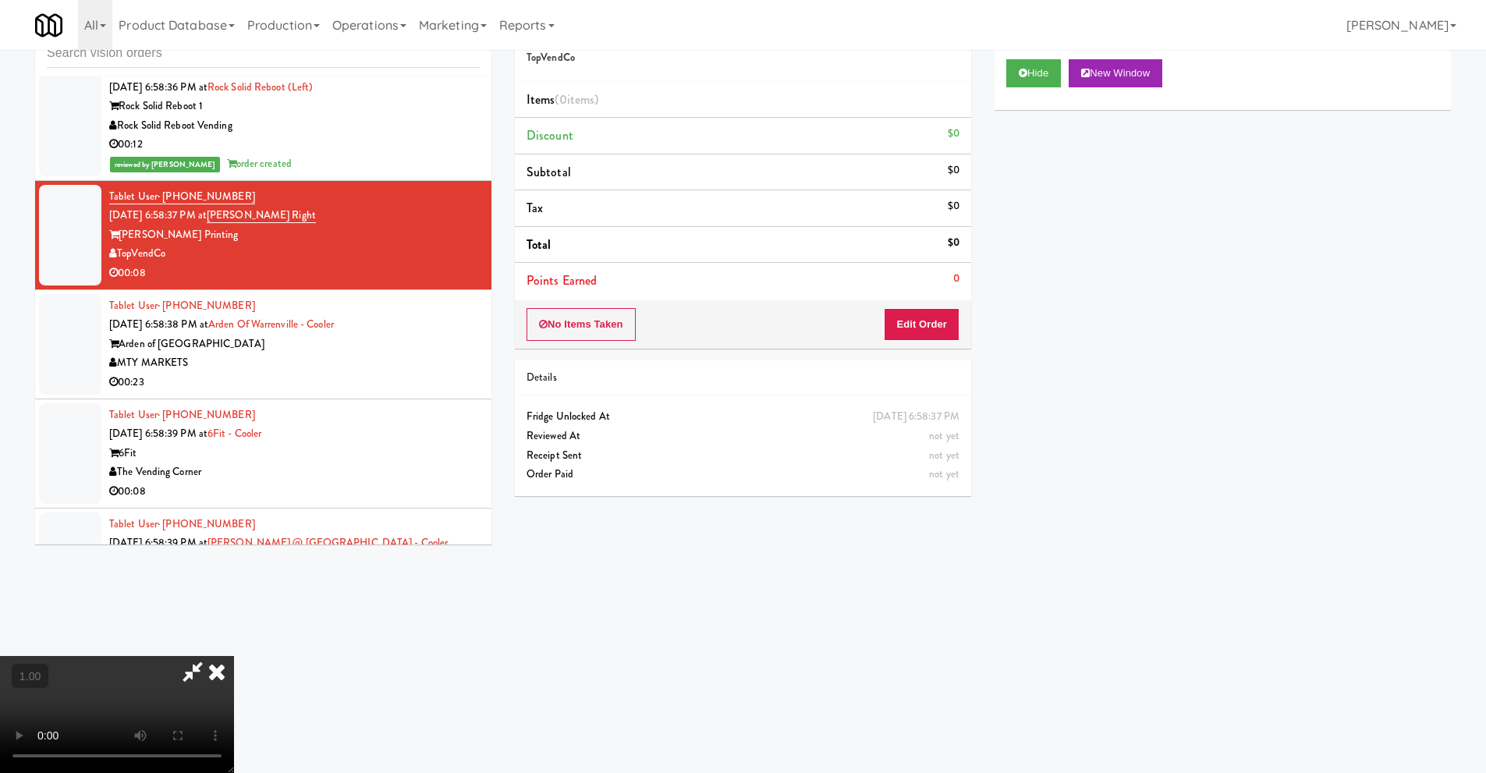
click at [234, 656] on video at bounding box center [117, 714] width 234 height 117
click at [952, 328] on button "Edit Order" at bounding box center [922, 324] width 76 height 33
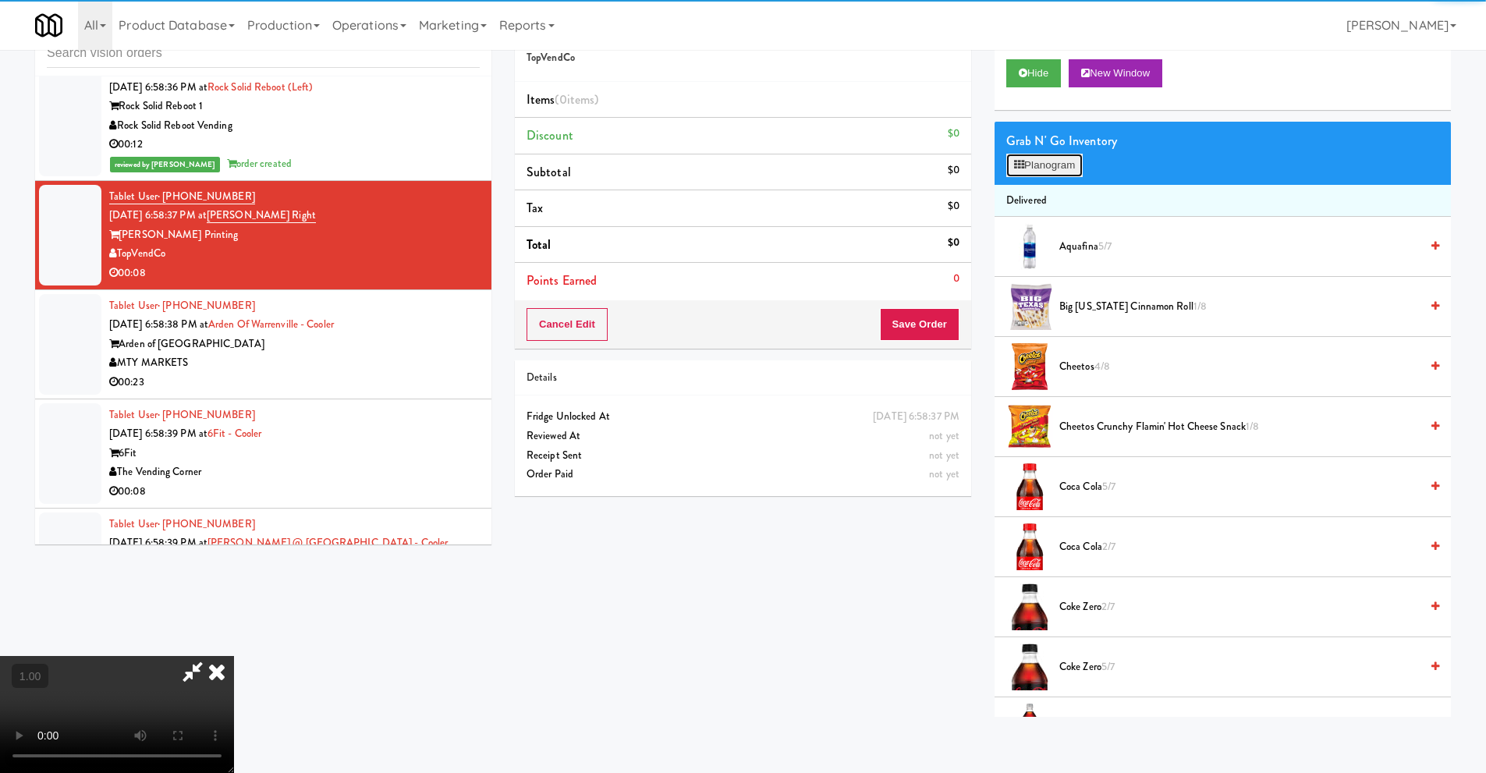
click at [1065, 169] on button "Planogram" at bounding box center [1044, 165] width 76 height 23
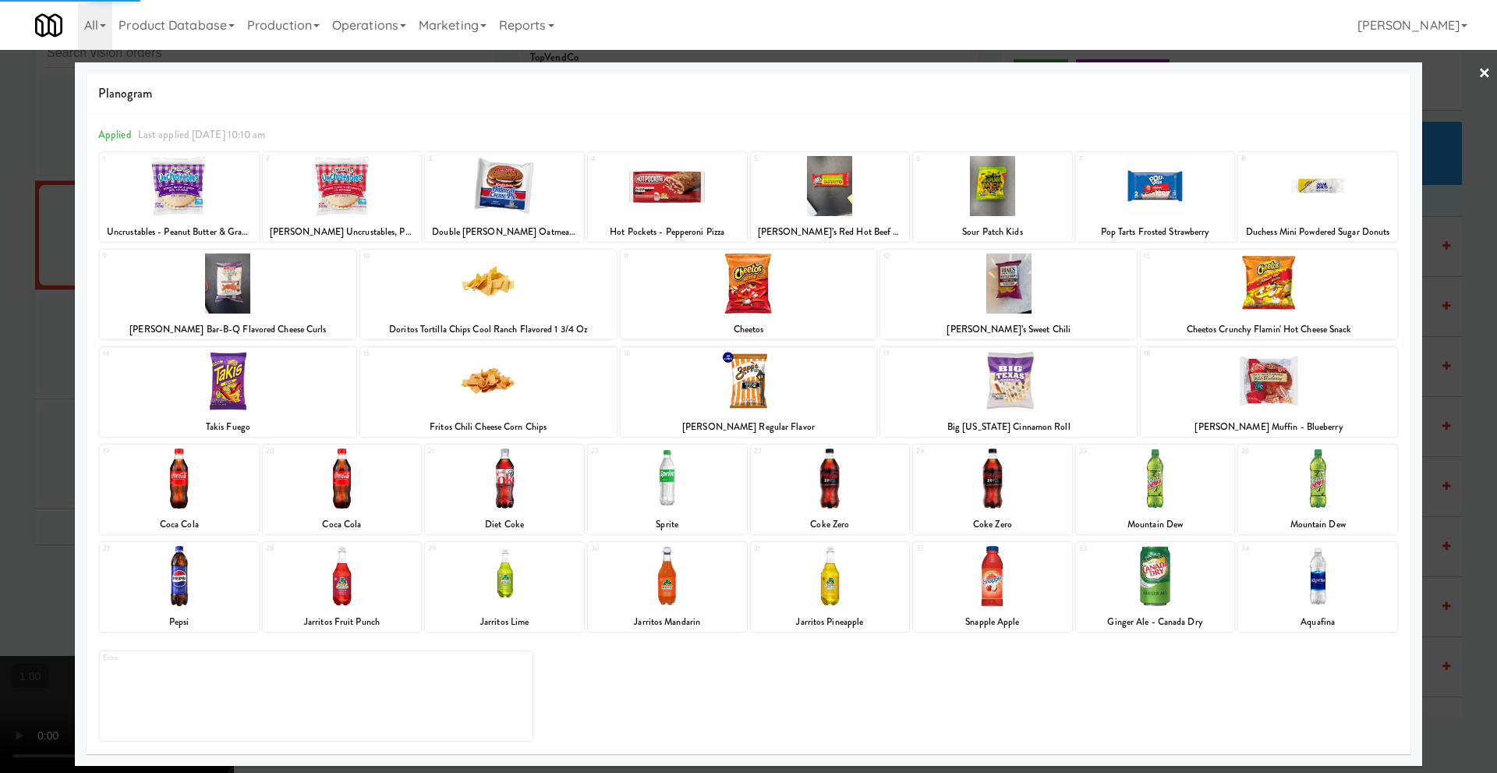
click at [1302, 601] on div at bounding box center [1317, 576] width 159 height 60
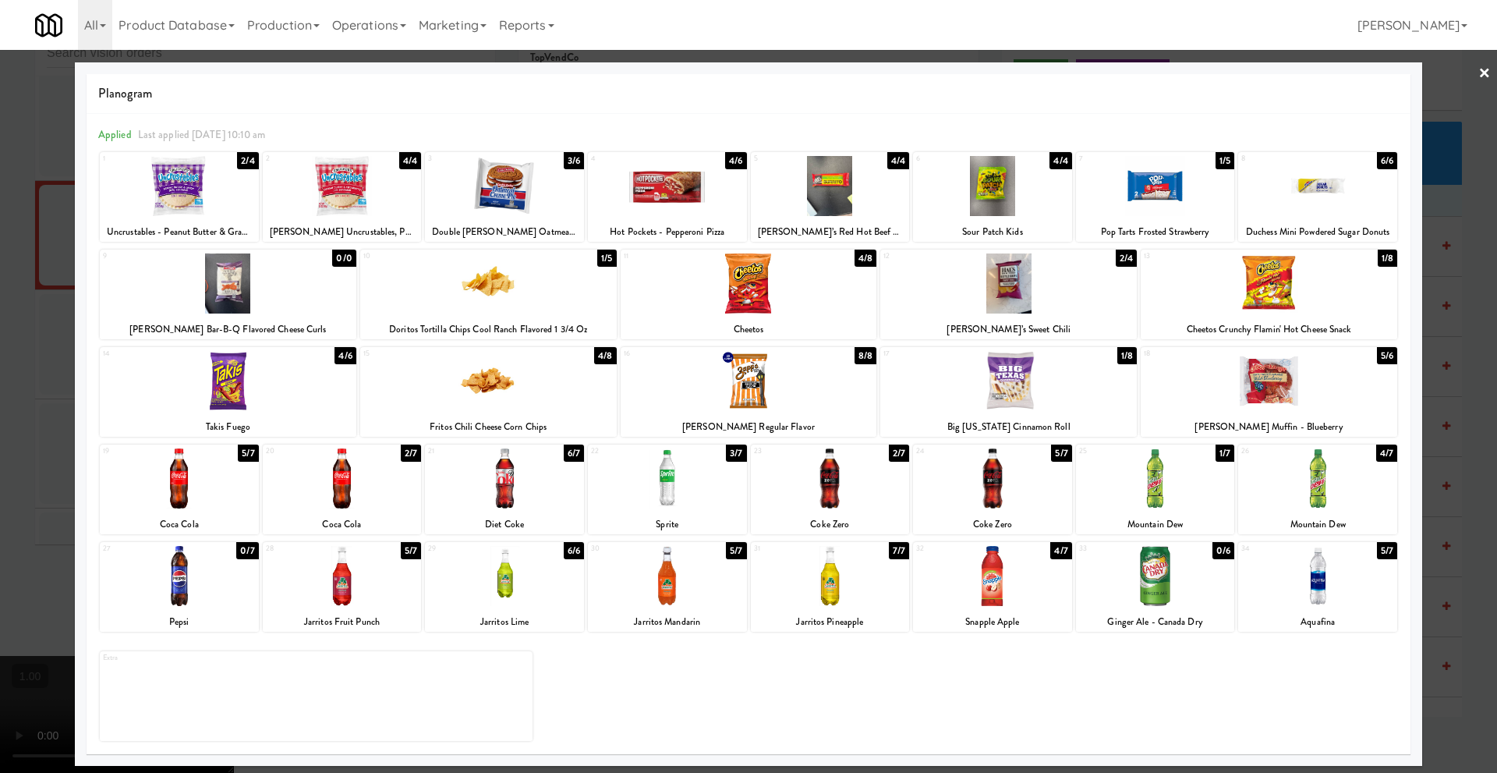
click at [1483, 76] on link "×" at bounding box center [1485, 74] width 12 height 48
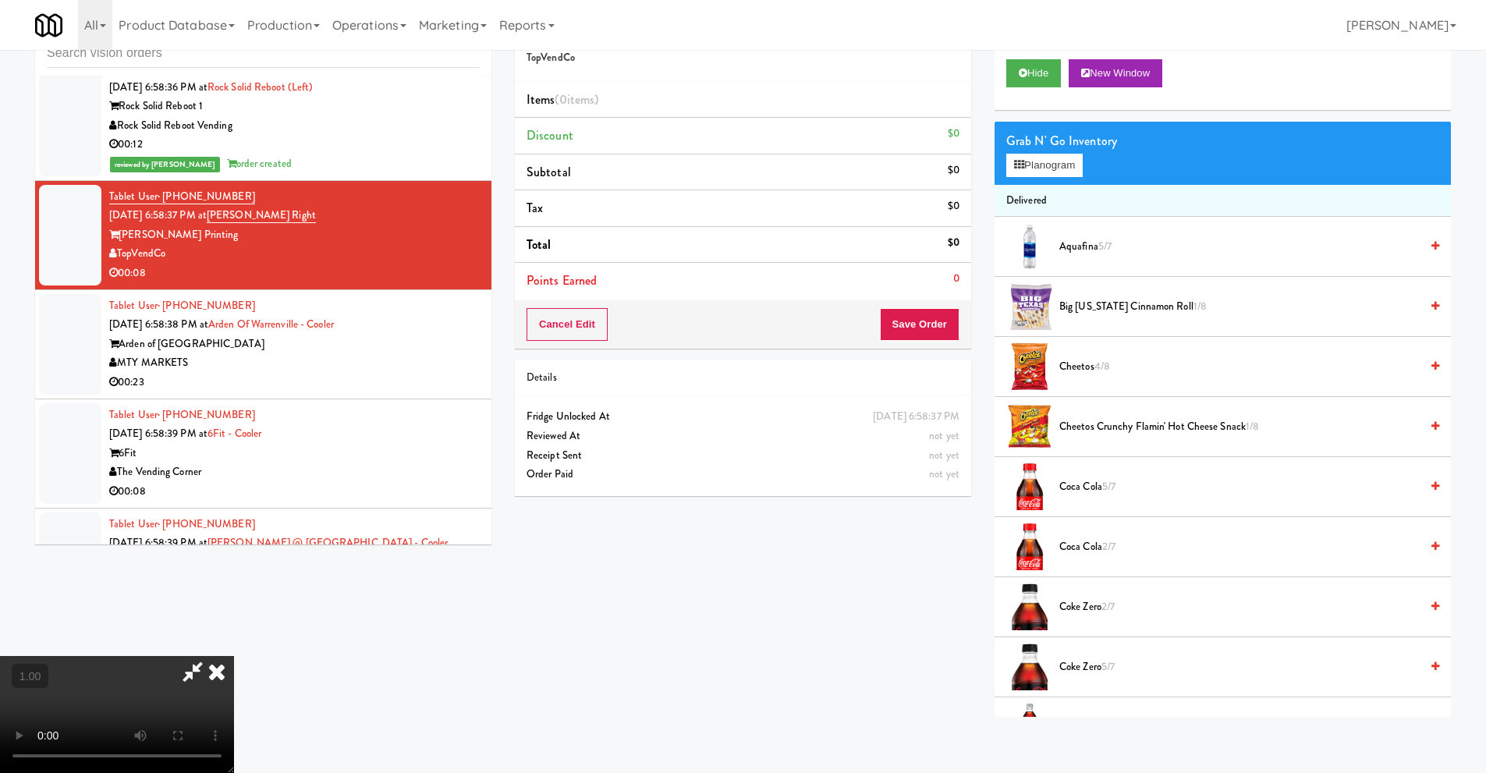
click at [234, 691] on video at bounding box center [117, 714] width 234 height 117
click at [234, 656] on video at bounding box center [117, 714] width 234 height 117
click at [234, 656] on icon at bounding box center [217, 671] width 34 height 31
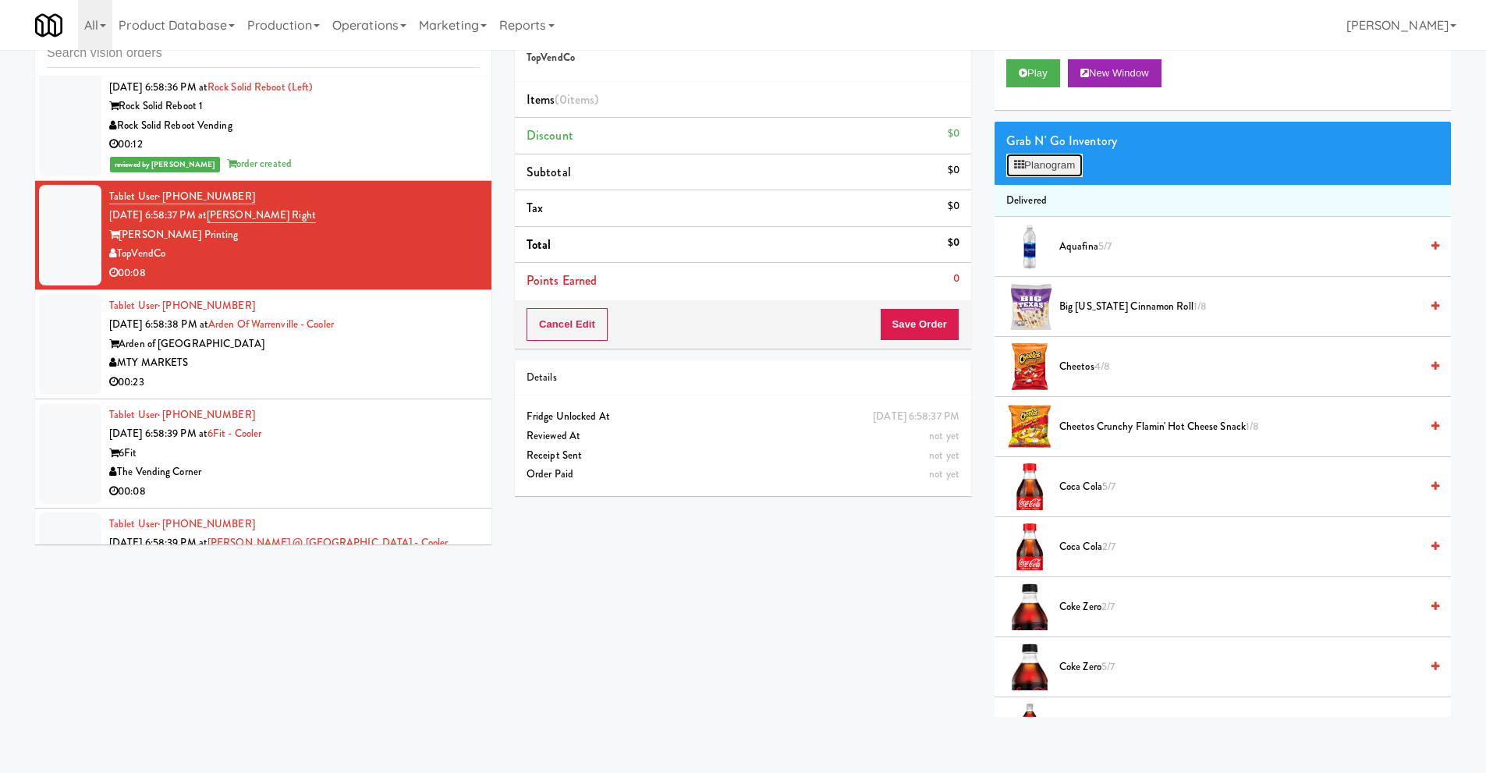
click at [1080, 168] on button "Planogram" at bounding box center [1044, 165] width 76 height 23
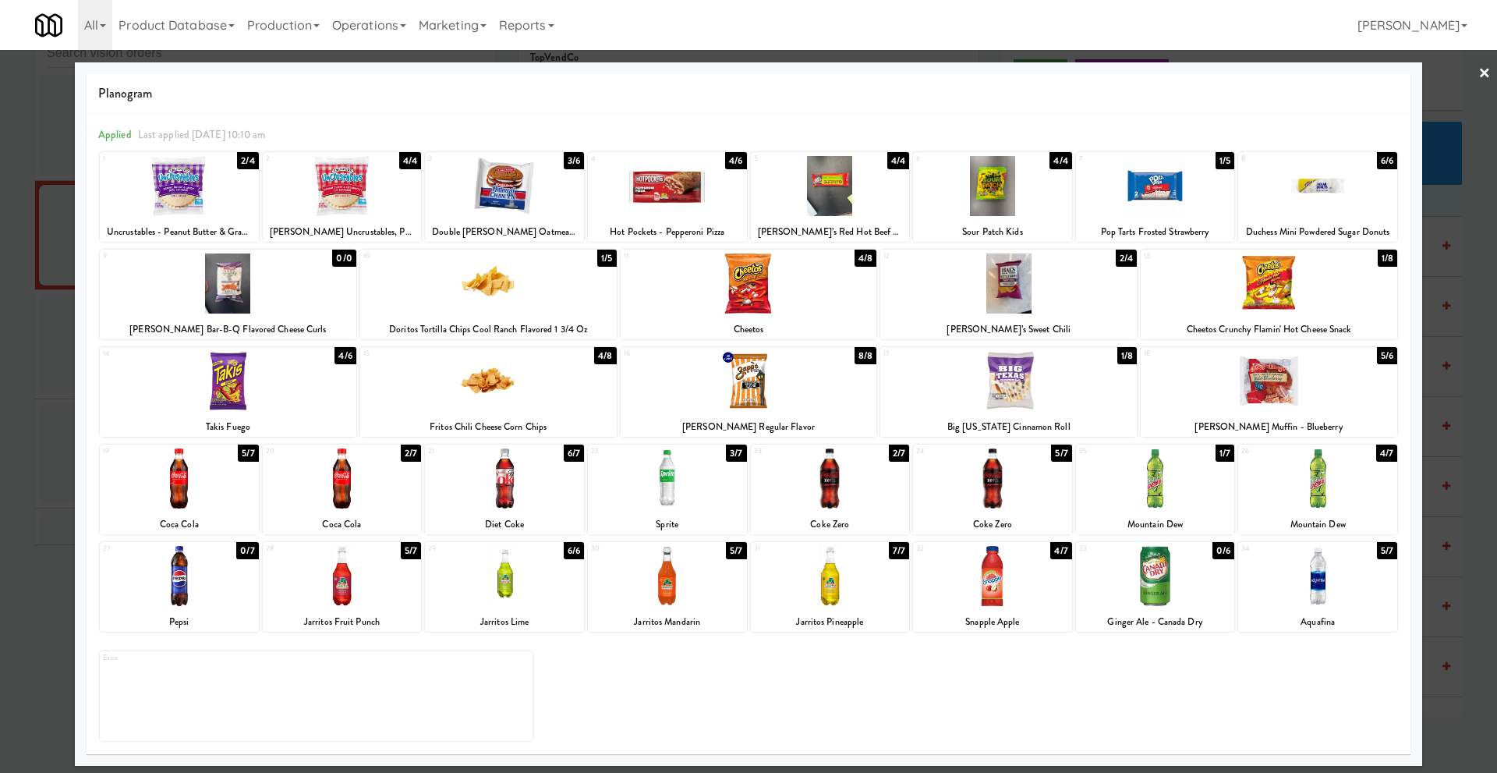
click at [1305, 594] on div at bounding box center [1317, 576] width 159 height 60
click at [1486, 74] on link "×" at bounding box center [1485, 74] width 12 height 48
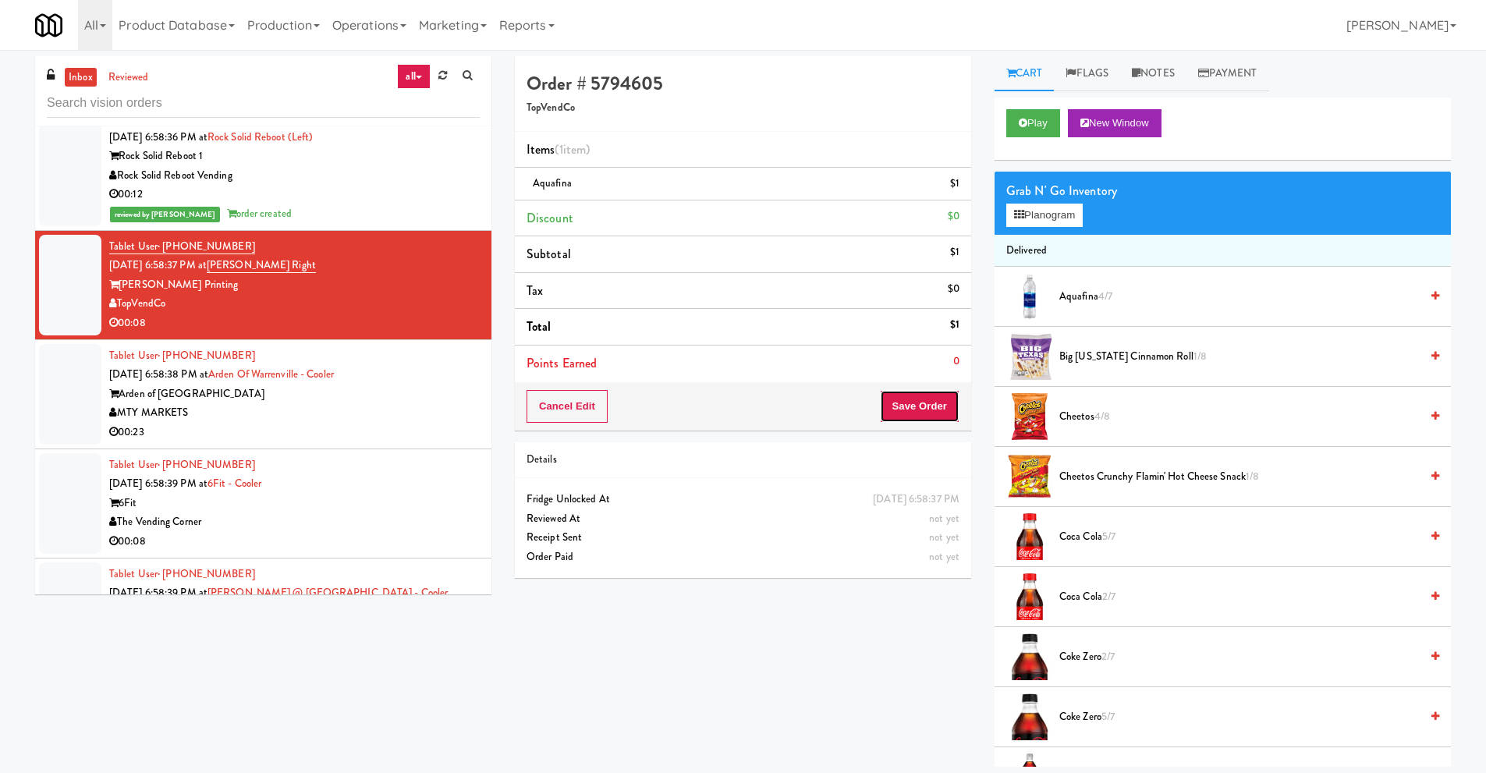
click at [925, 405] on button "Save Order" at bounding box center [920, 406] width 80 height 33
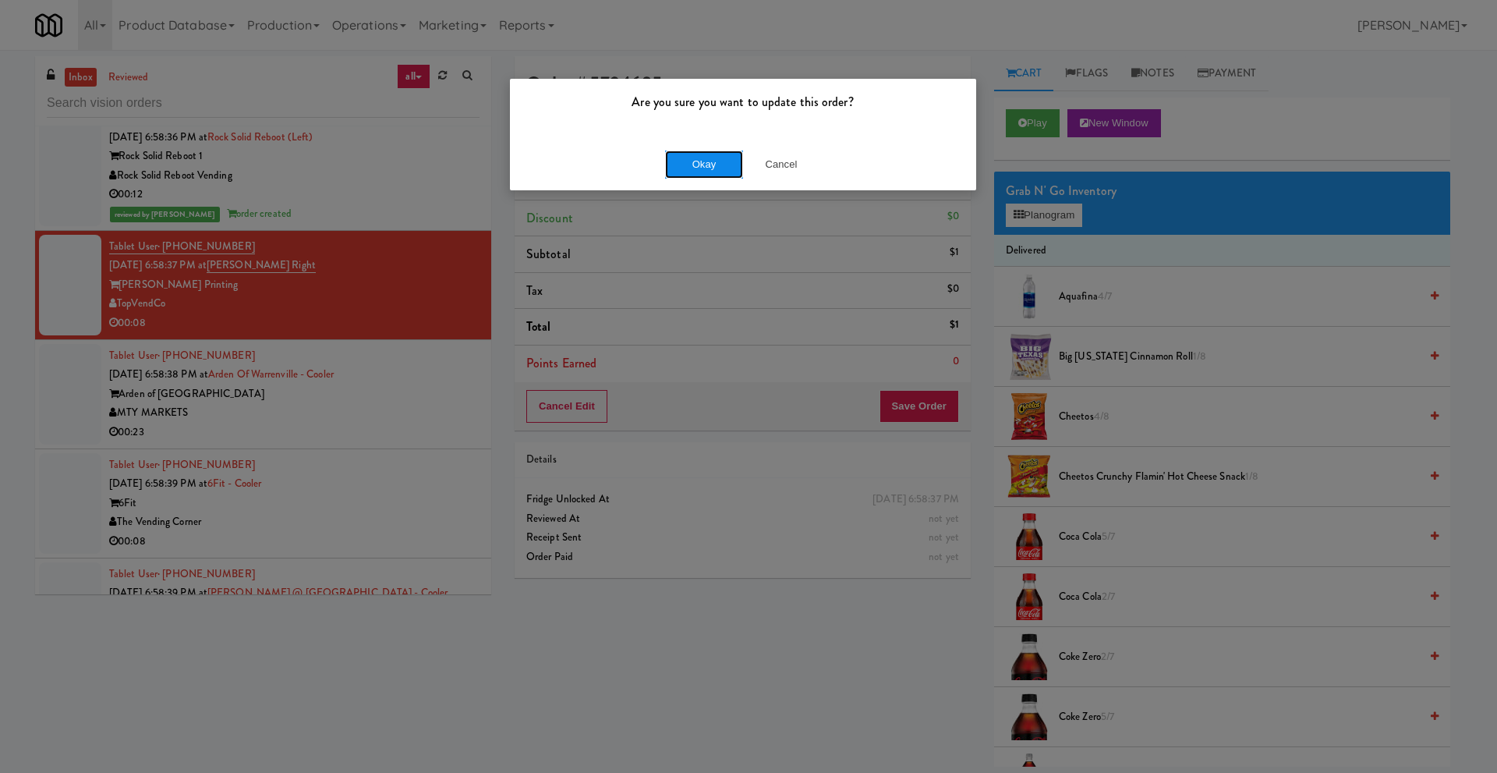
click at [708, 158] on button "Okay" at bounding box center [704, 165] width 78 height 28
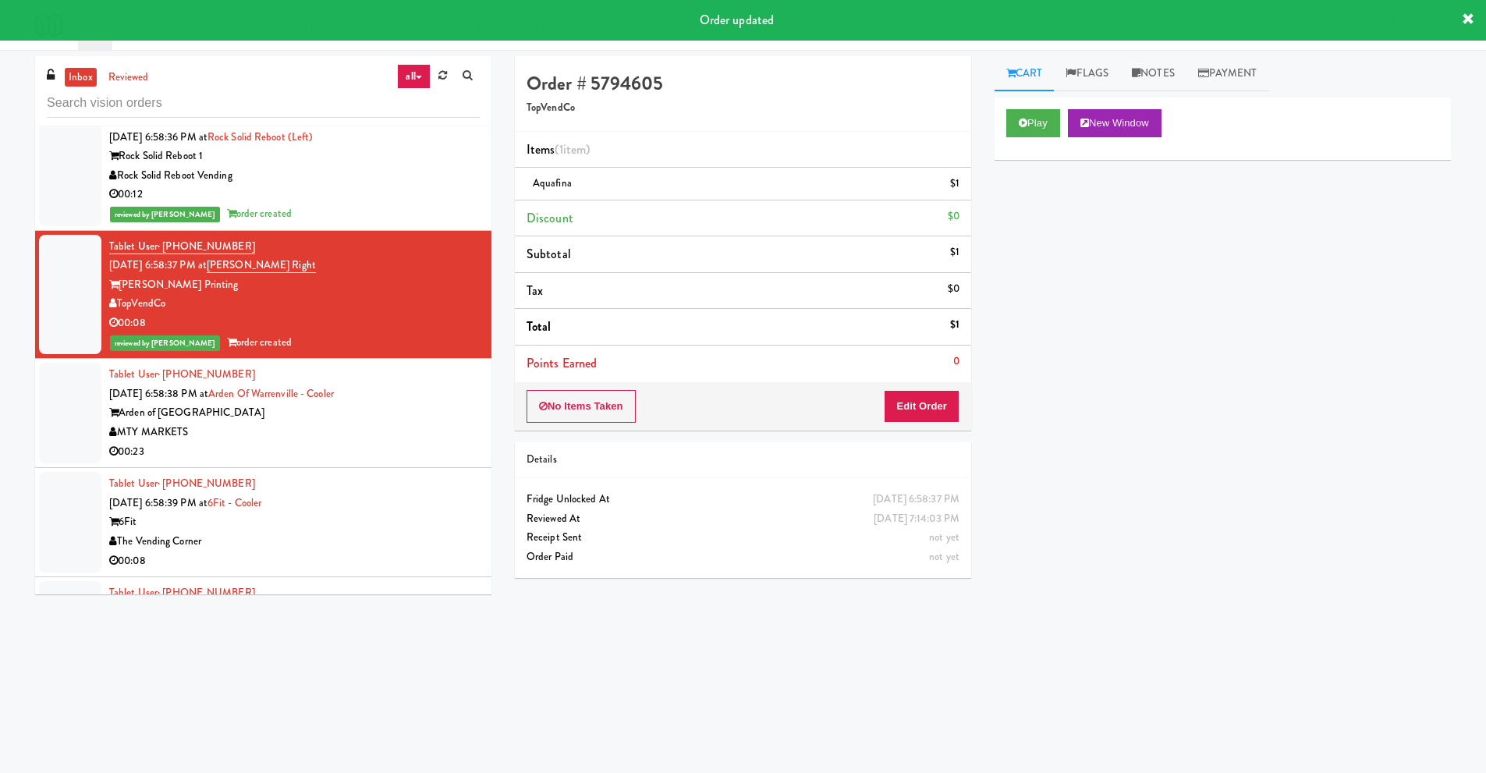
scroll to position [5225, 0]
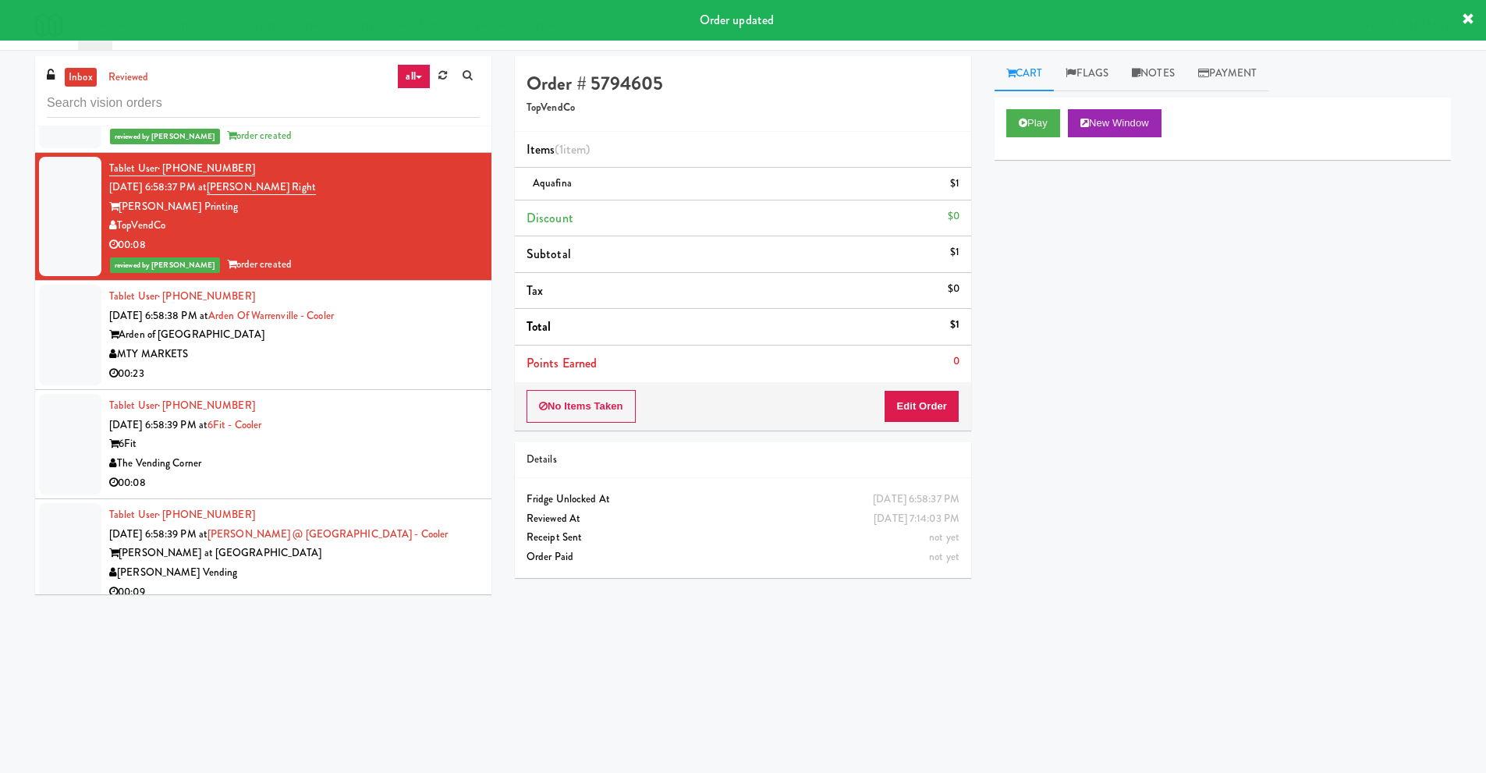
click at [261, 443] on div "6Fit" at bounding box center [294, 443] width 370 height 19
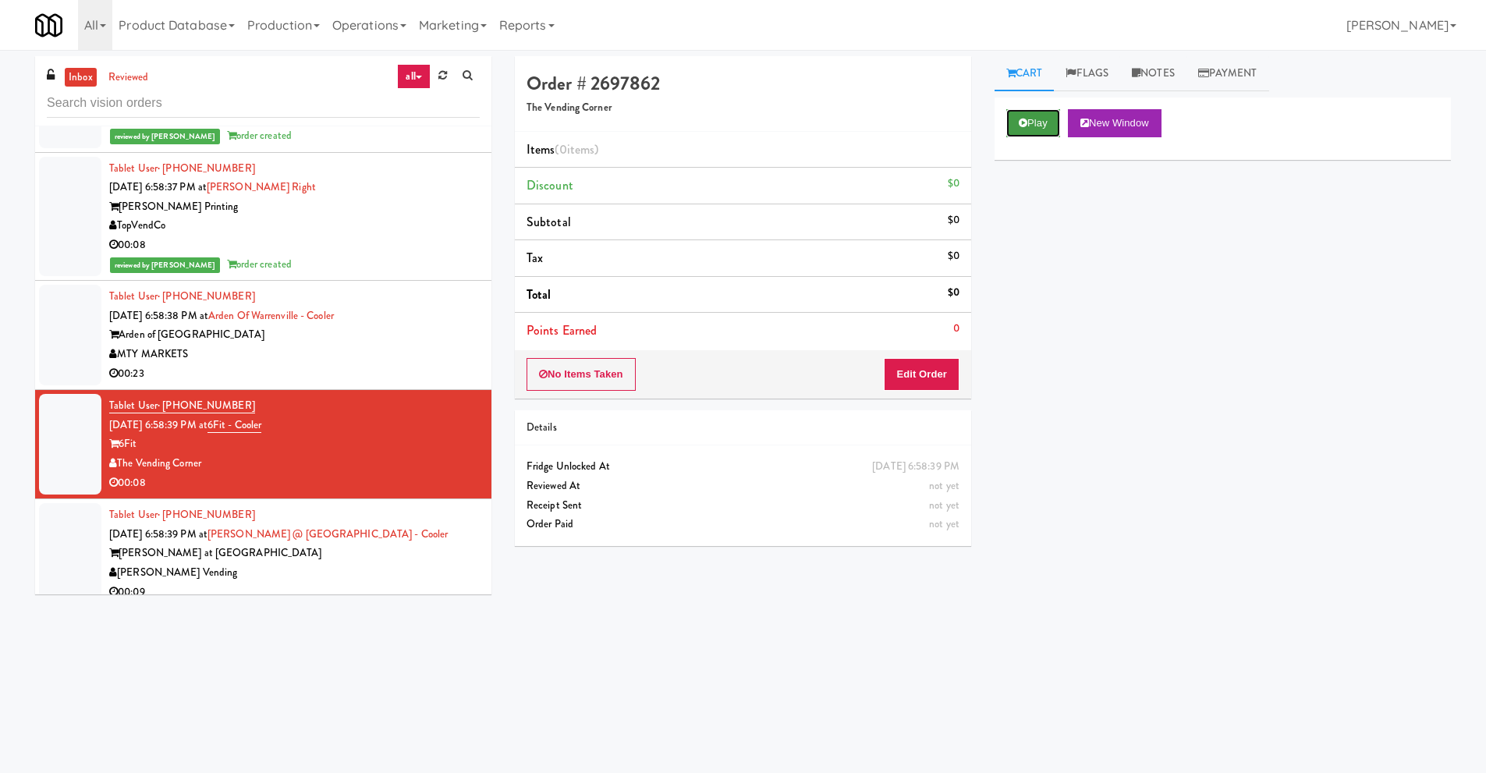
click at [1033, 125] on button "Play" at bounding box center [1033, 123] width 54 height 28
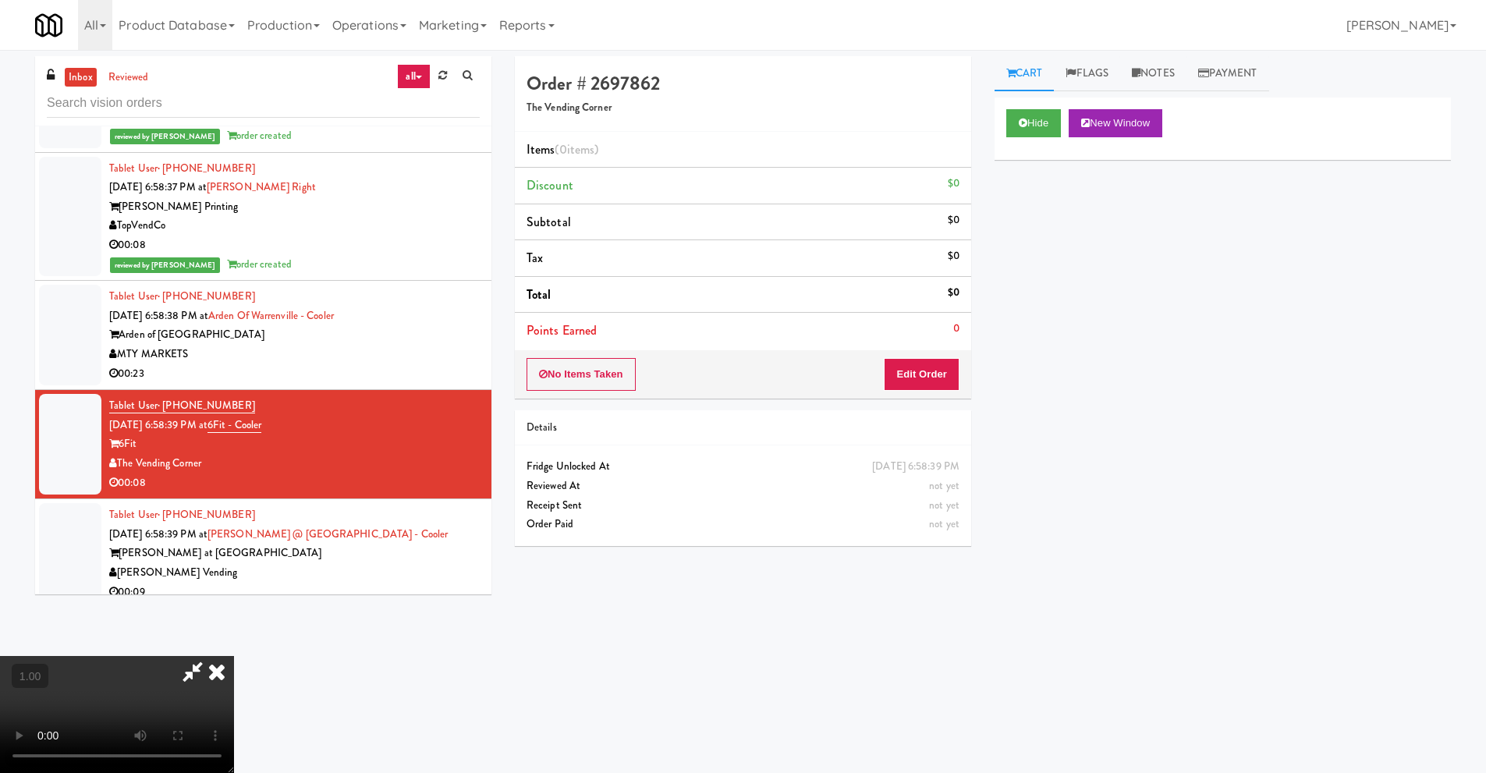
click at [234, 656] on video at bounding box center [117, 714] width 234 height 117
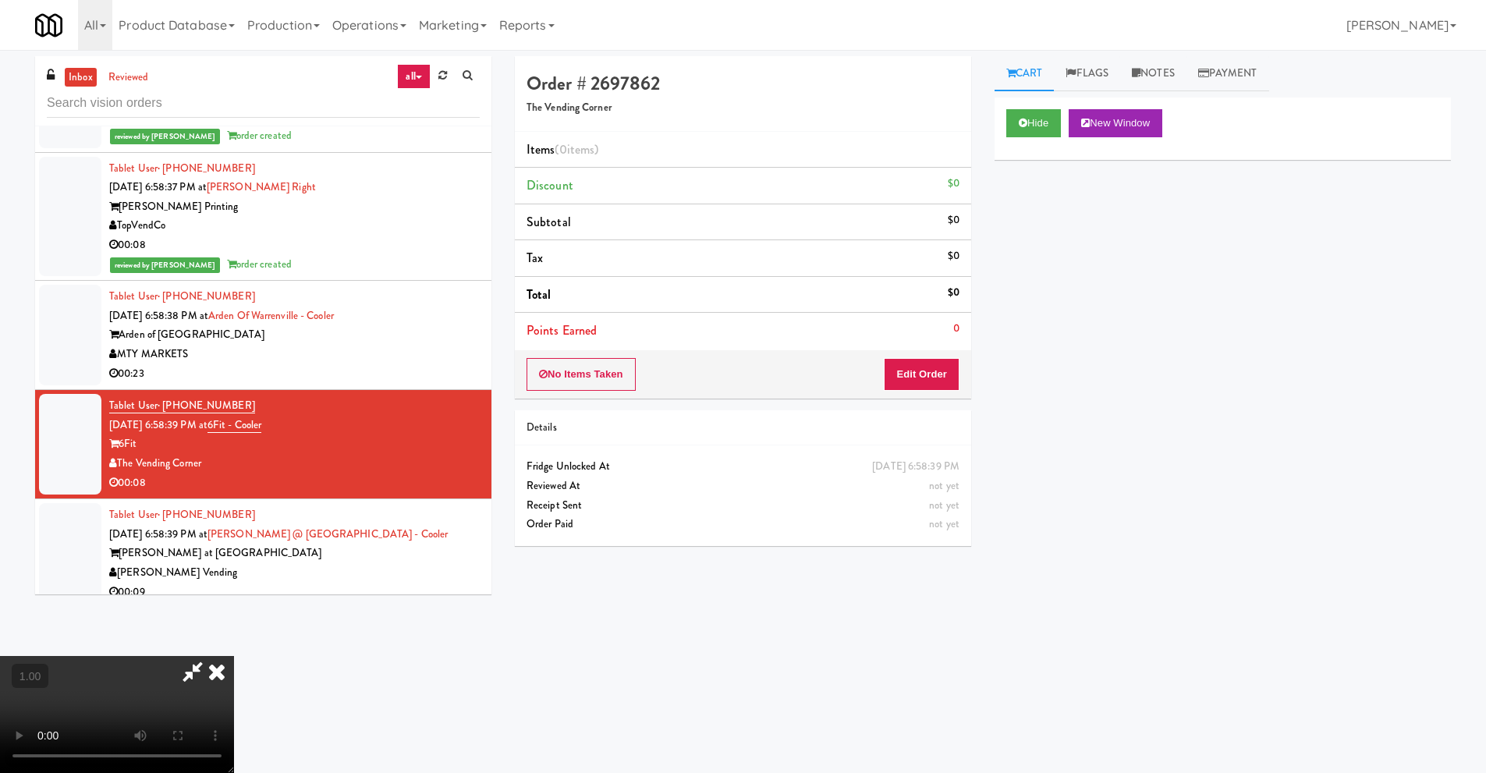
click at [234, 656] on video at bounding box center [117, 714] width 234 height 117
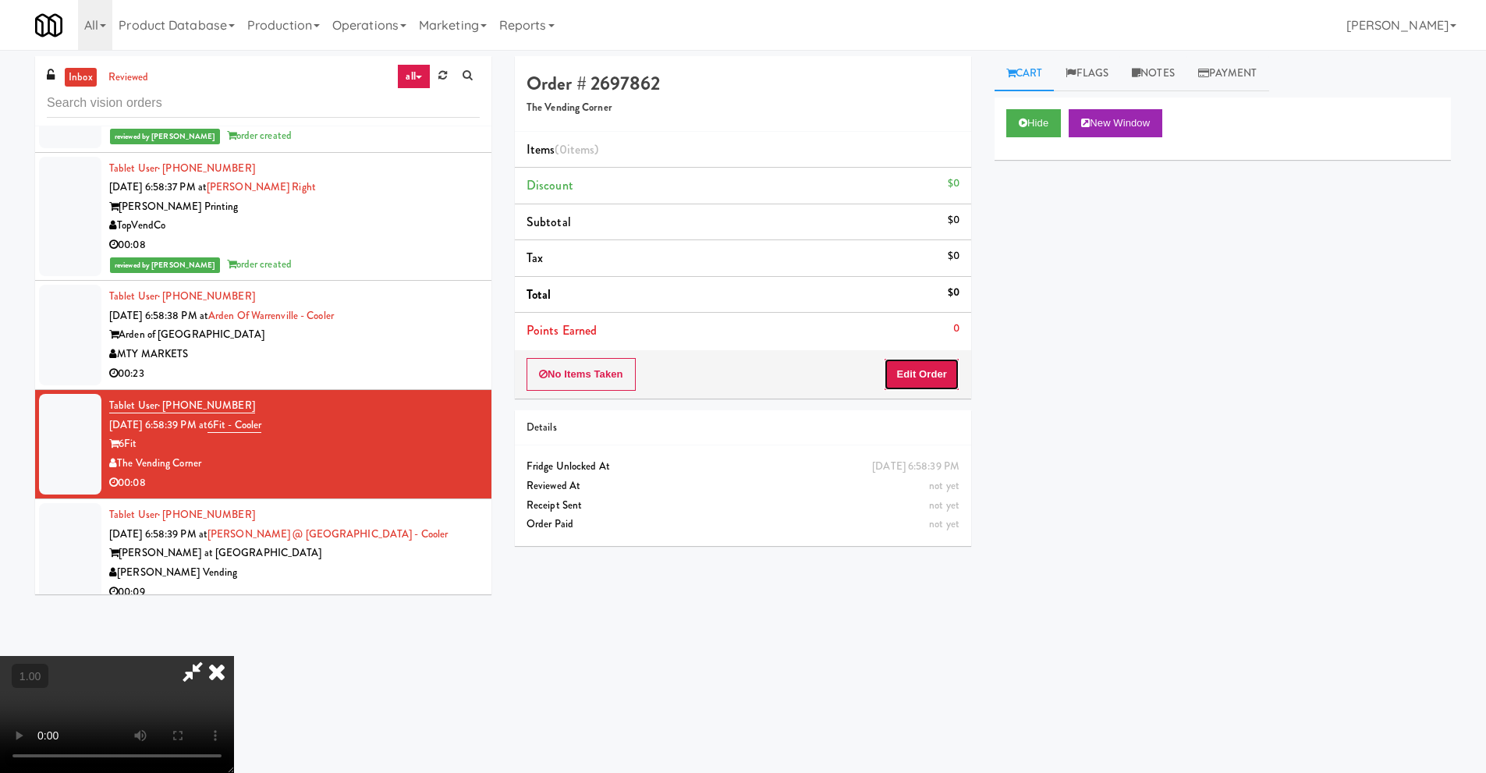
click at [941, 382] on button "Edit Order" at bounding box center [922, 374] width 76 height 33
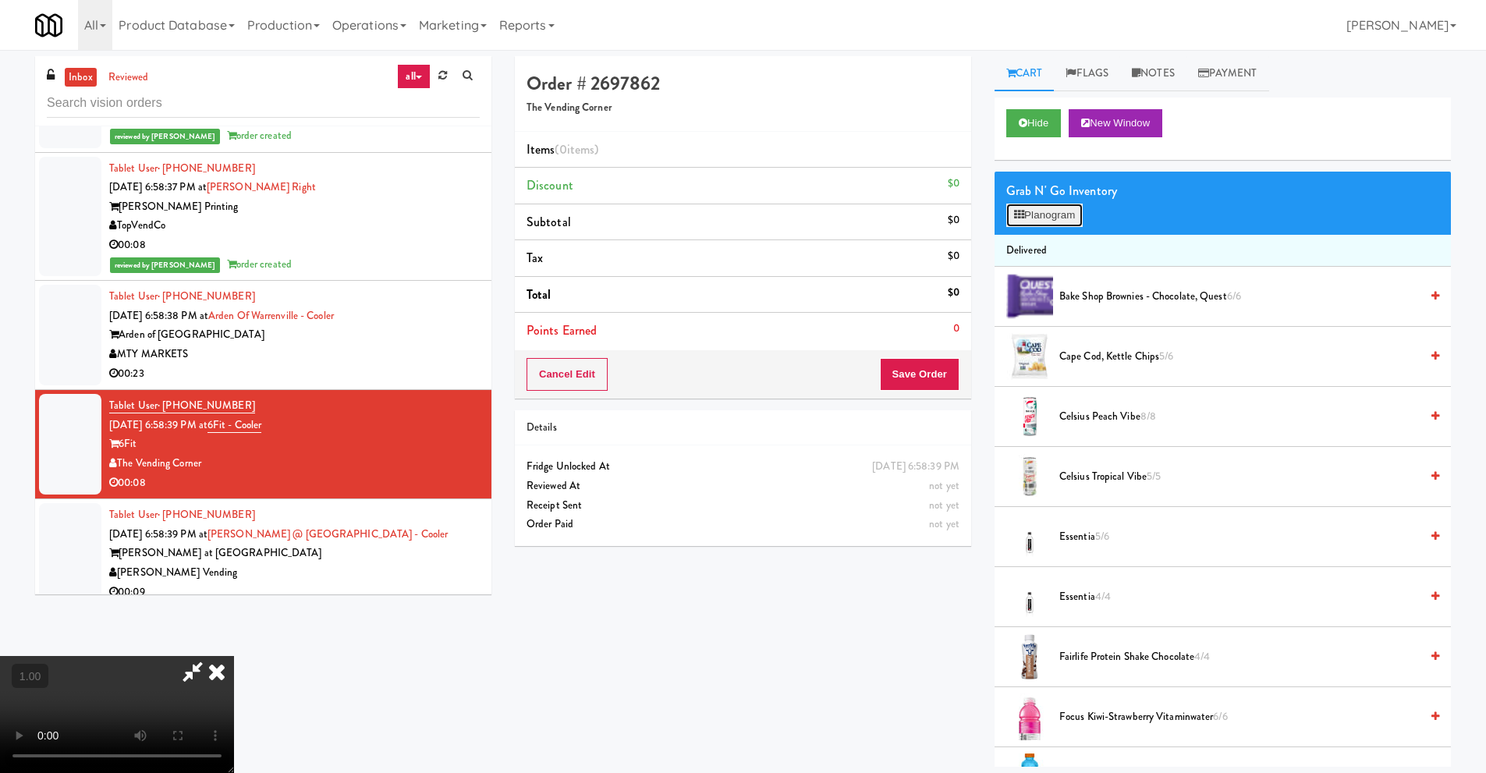
click at [1064, 217] on button "Planogram" at bounding box center [1044, 215] width 76 height 23
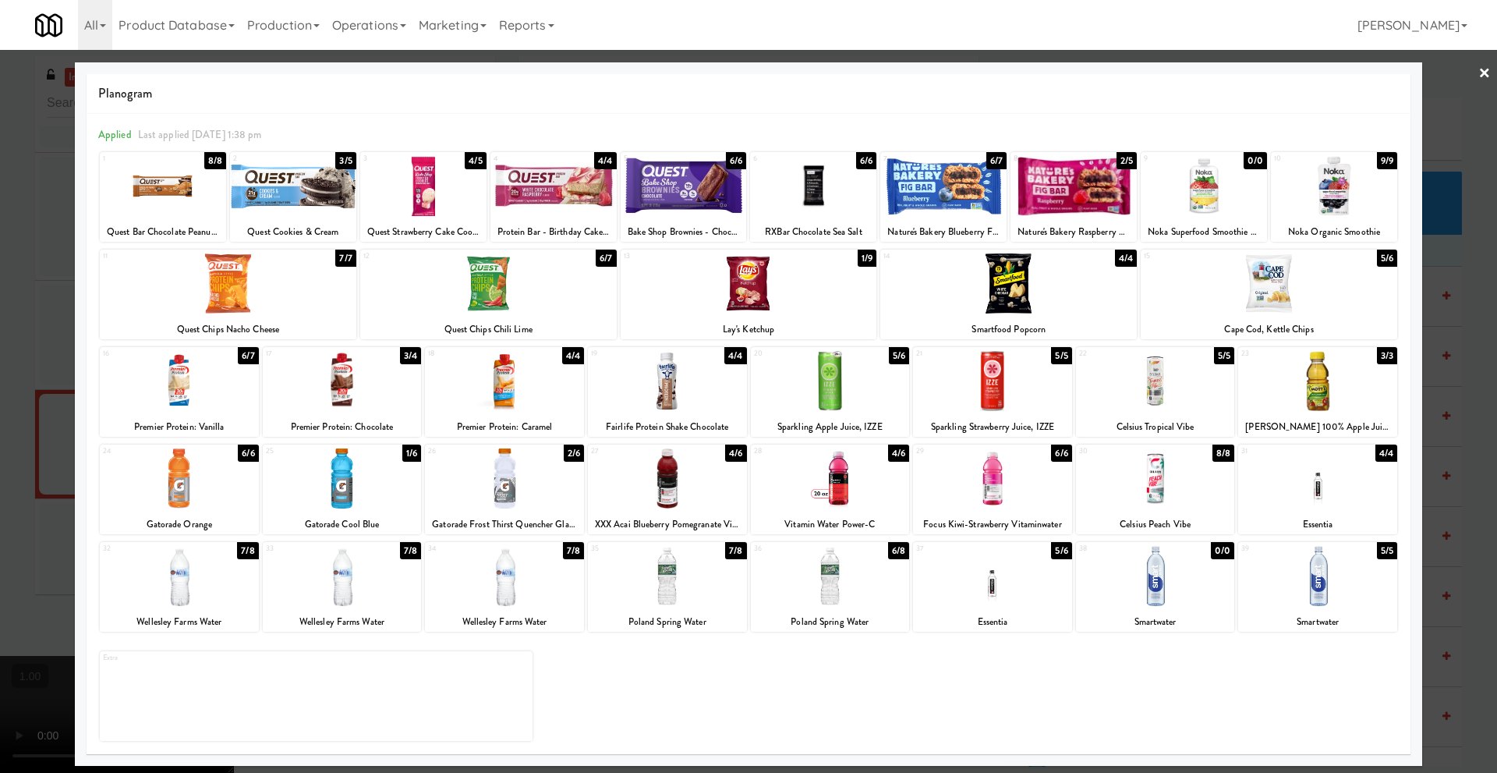
click at [997, 608] on div "37 5/6 Essentia" at bounding box center [992, 587] width 159 height 90
click at [513, 488] on div at bounding box center [504, 478] width 159 height 60
click at [1483, 73] on link "×" at bounding box center [1485, 74] width 12 height 48
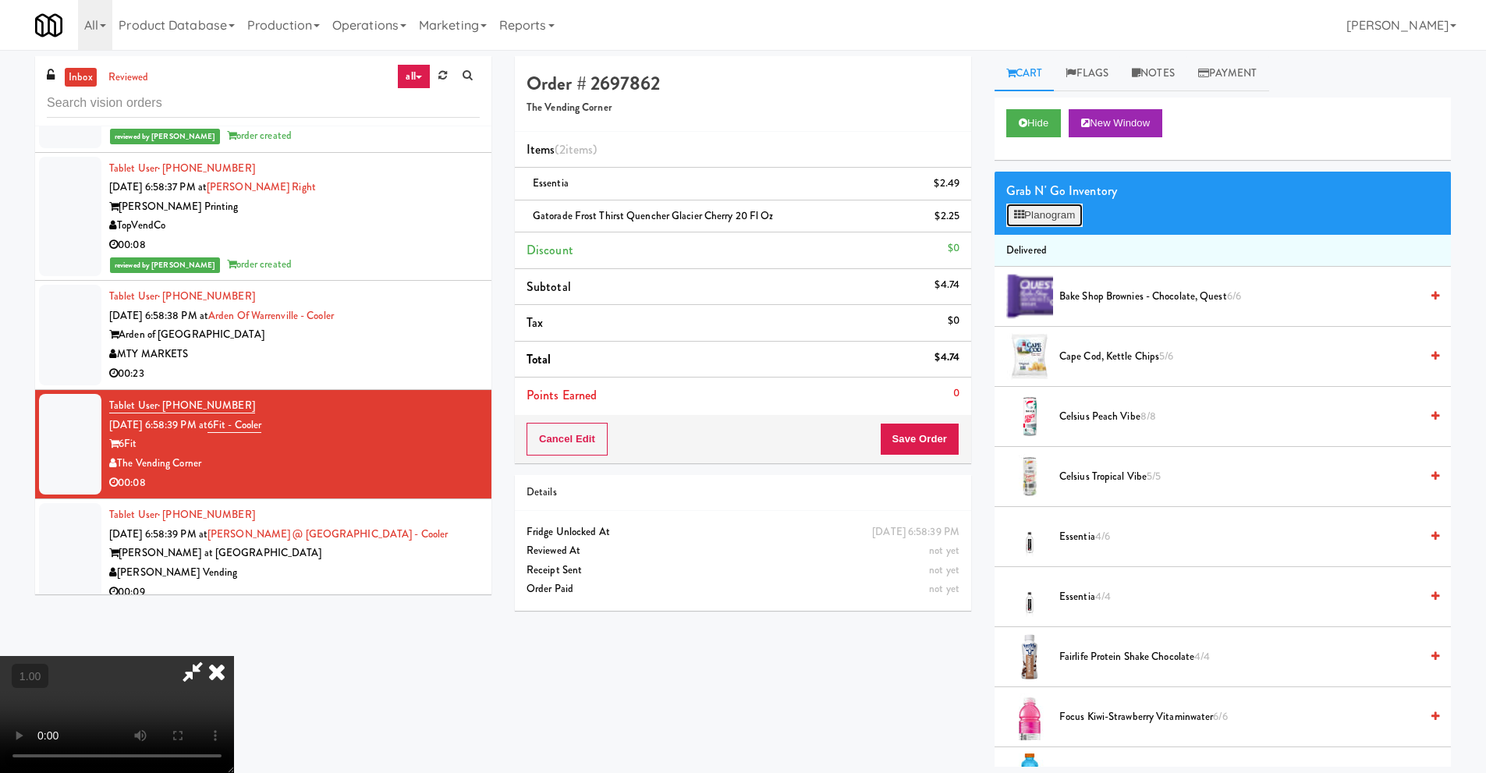
click at [1040, 218] on button "Planogram" at bounding box center [1044, 215] width 76 height 23
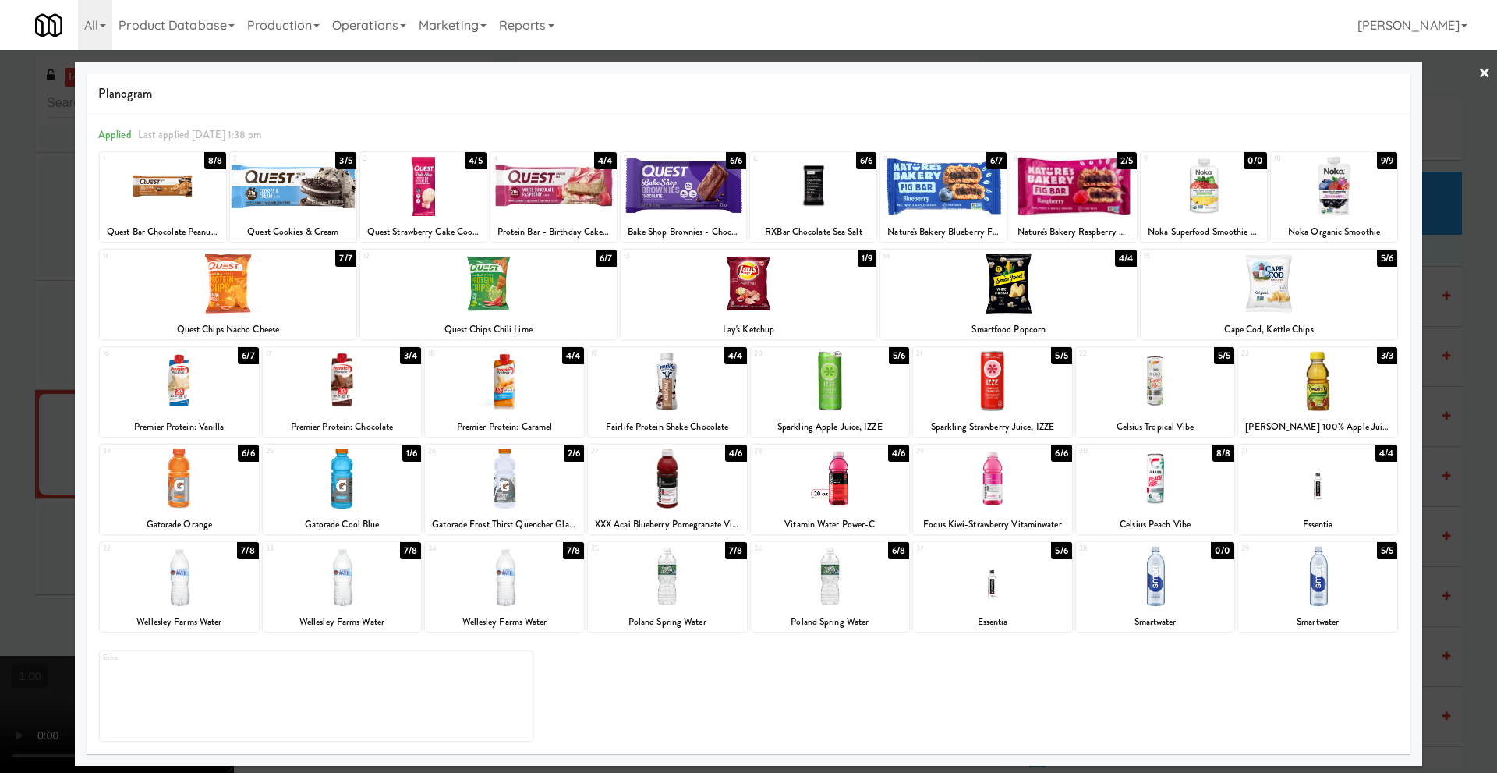
click at [1481, 73] on link "×" at bounding box center [1485, 74] width 12 height 48
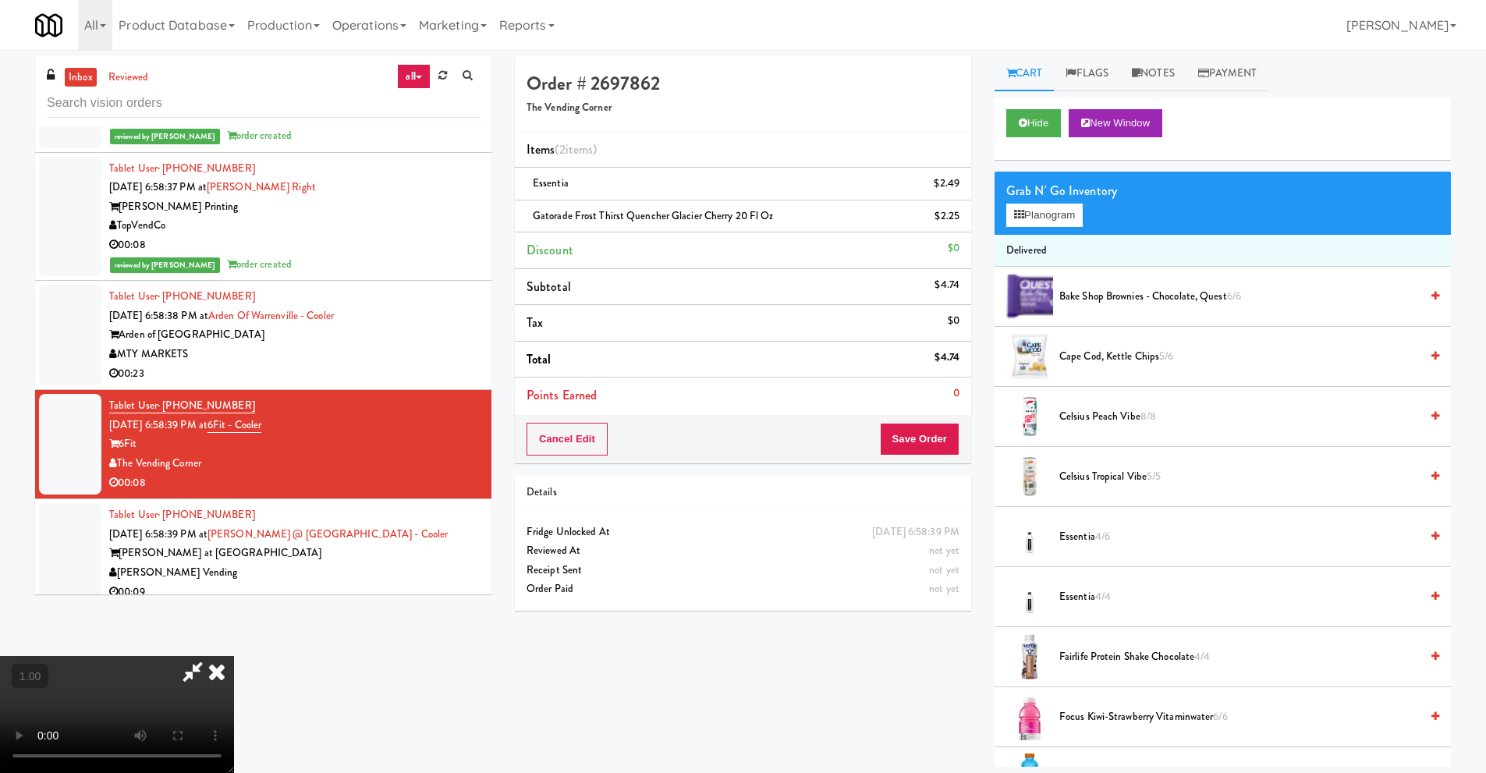
click at [234, 656] on icon at bounding box center [217, 671] width 34 height 31
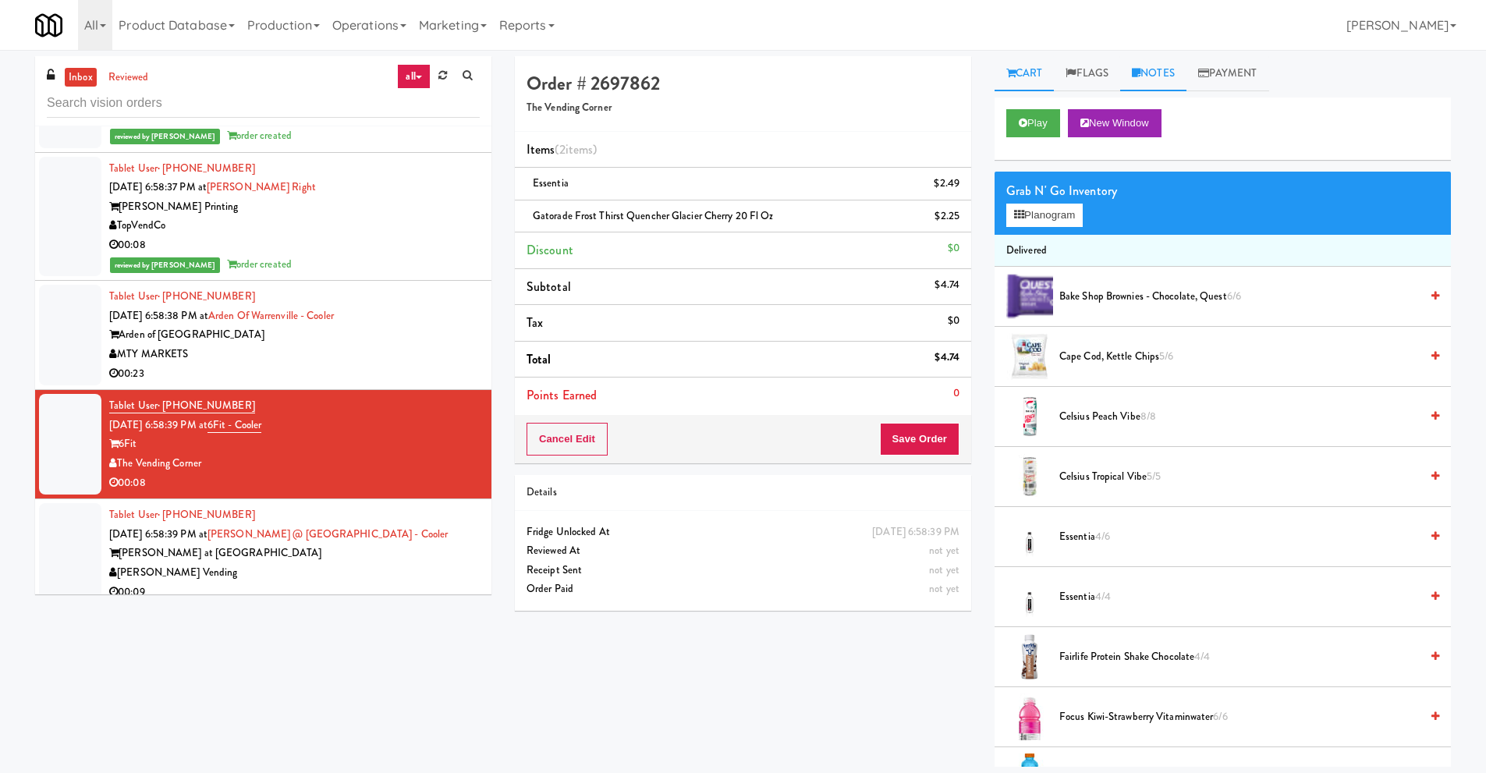
click at [1150, 75] on link "Notes" at bounding box center [1153, 73] width 66 height 35
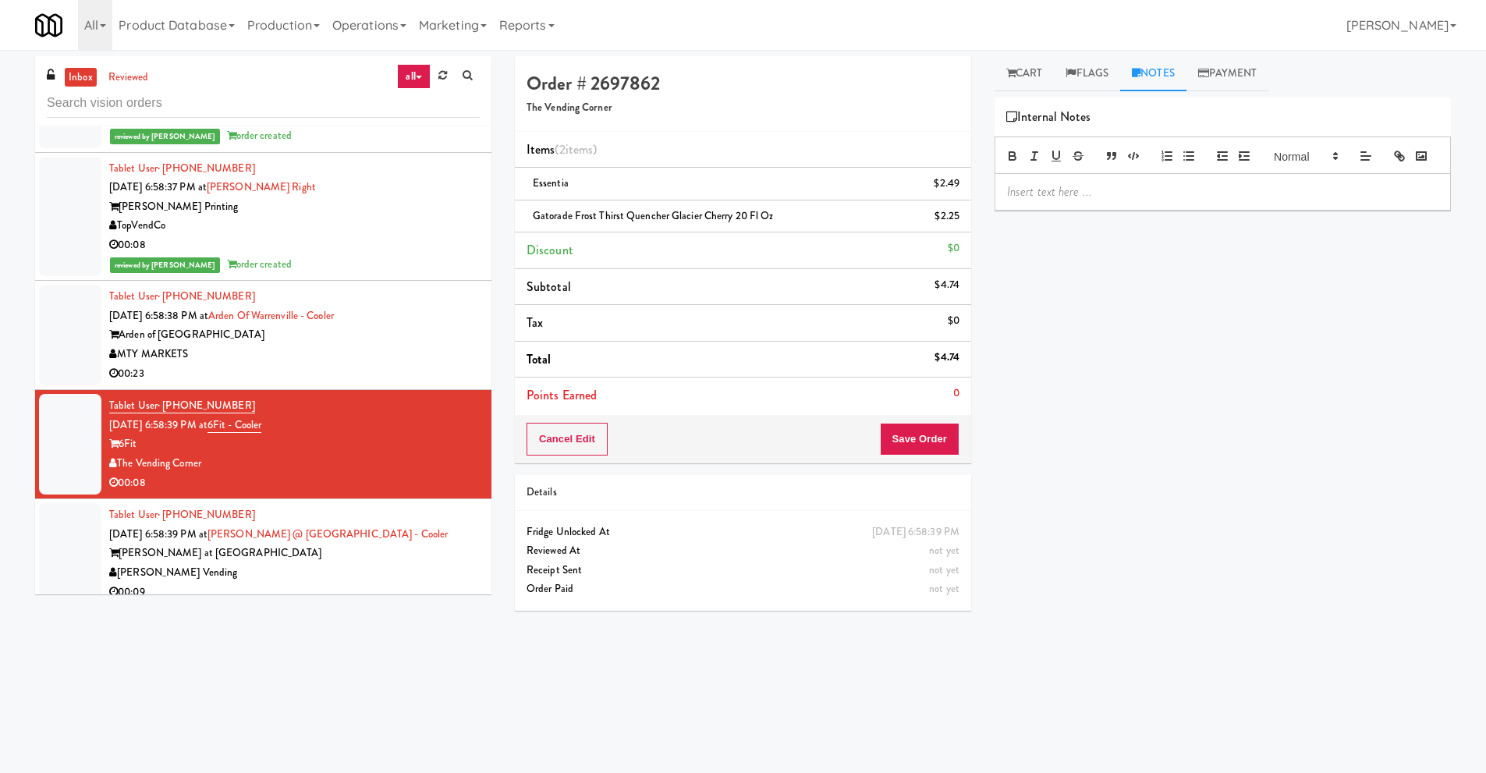
click at [1062, 200] on p at bounding box center [1222, 191] width 431 height 17
click at [912, 445] on button "Save Order" at bounding box center [920, 439] width 80 height 33
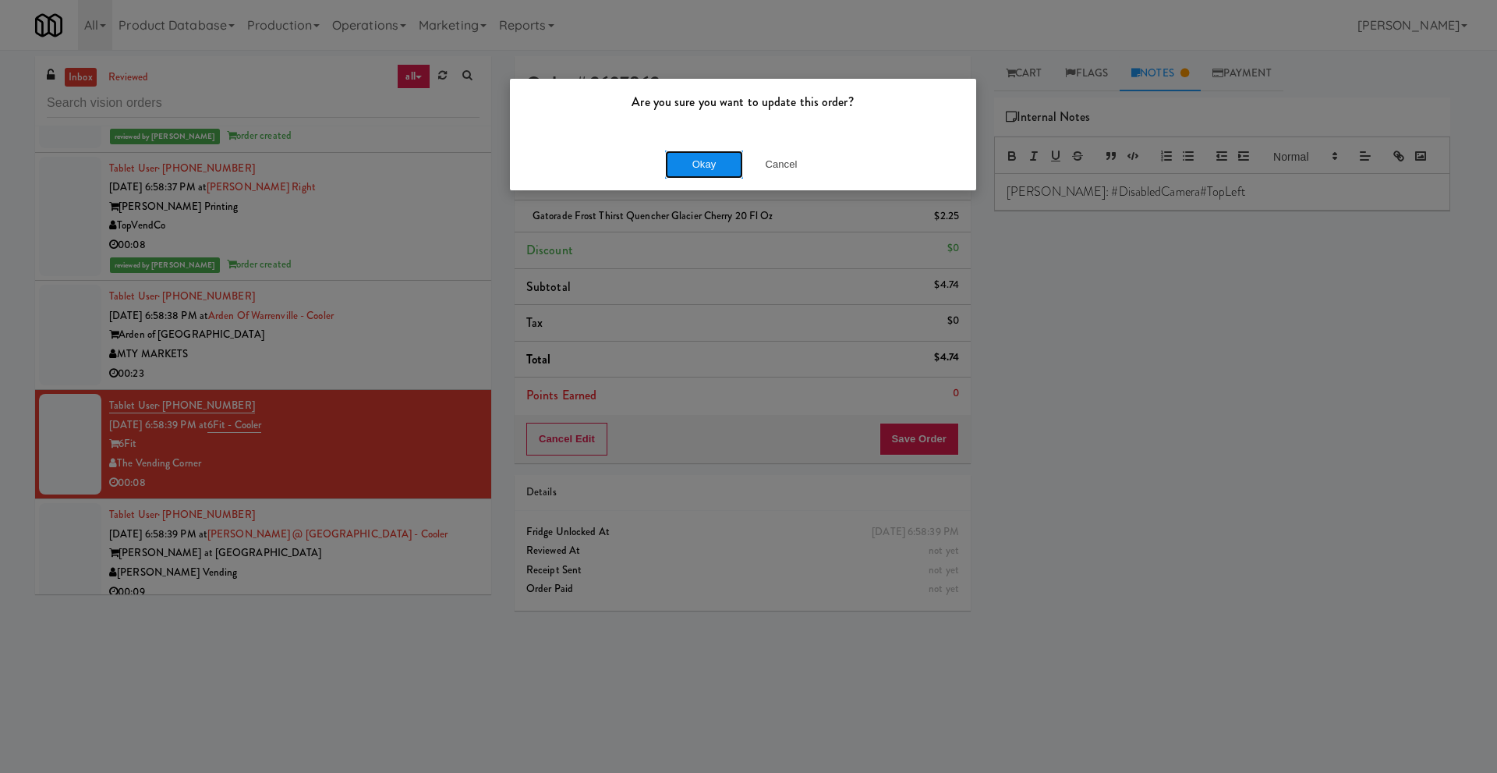
click at [678, 167] on button "Okay" at bounding box center [704, 165] width 78 height 28
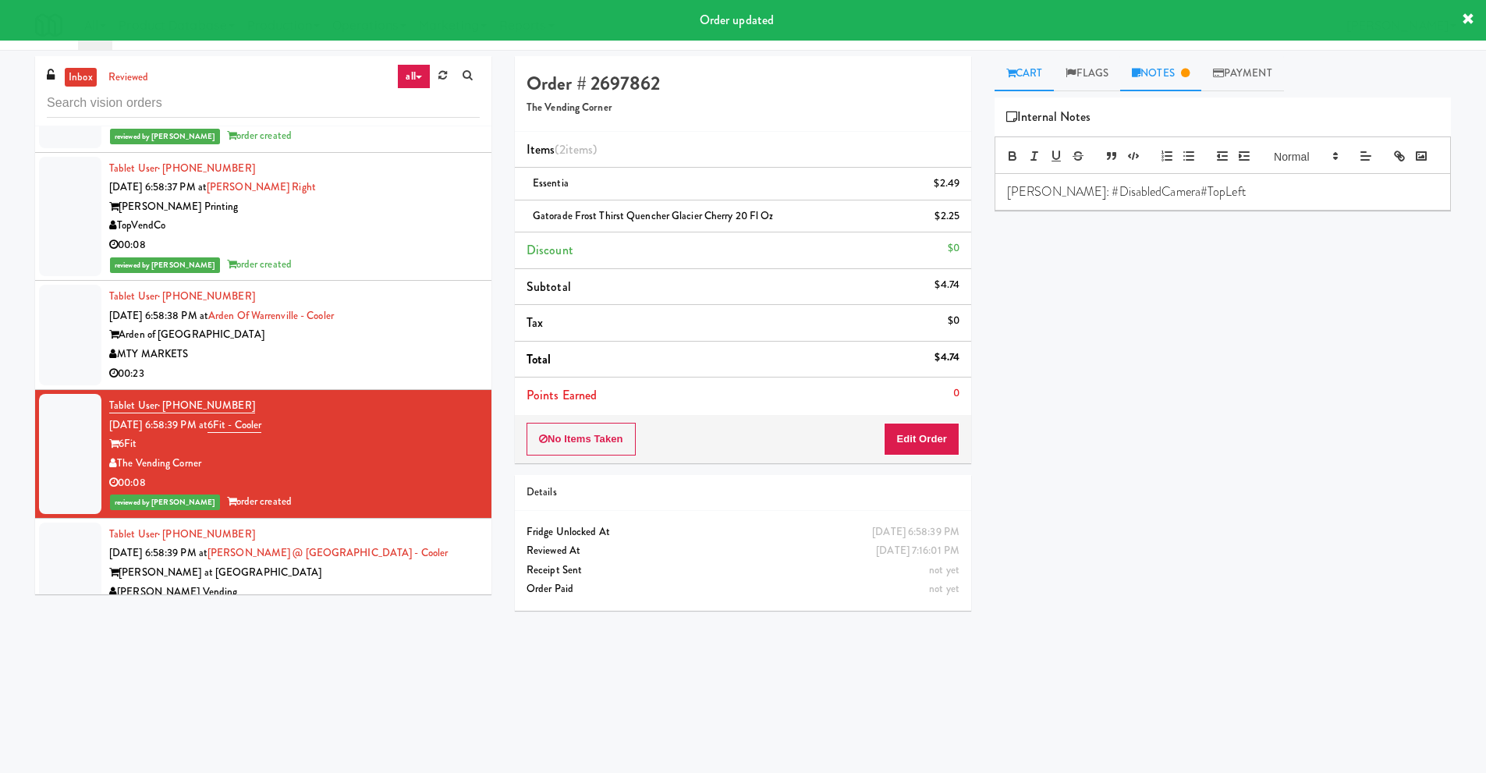
click at [1035, 77] on link "Cart" at bounding box center [1024, 73] width 60 height 35
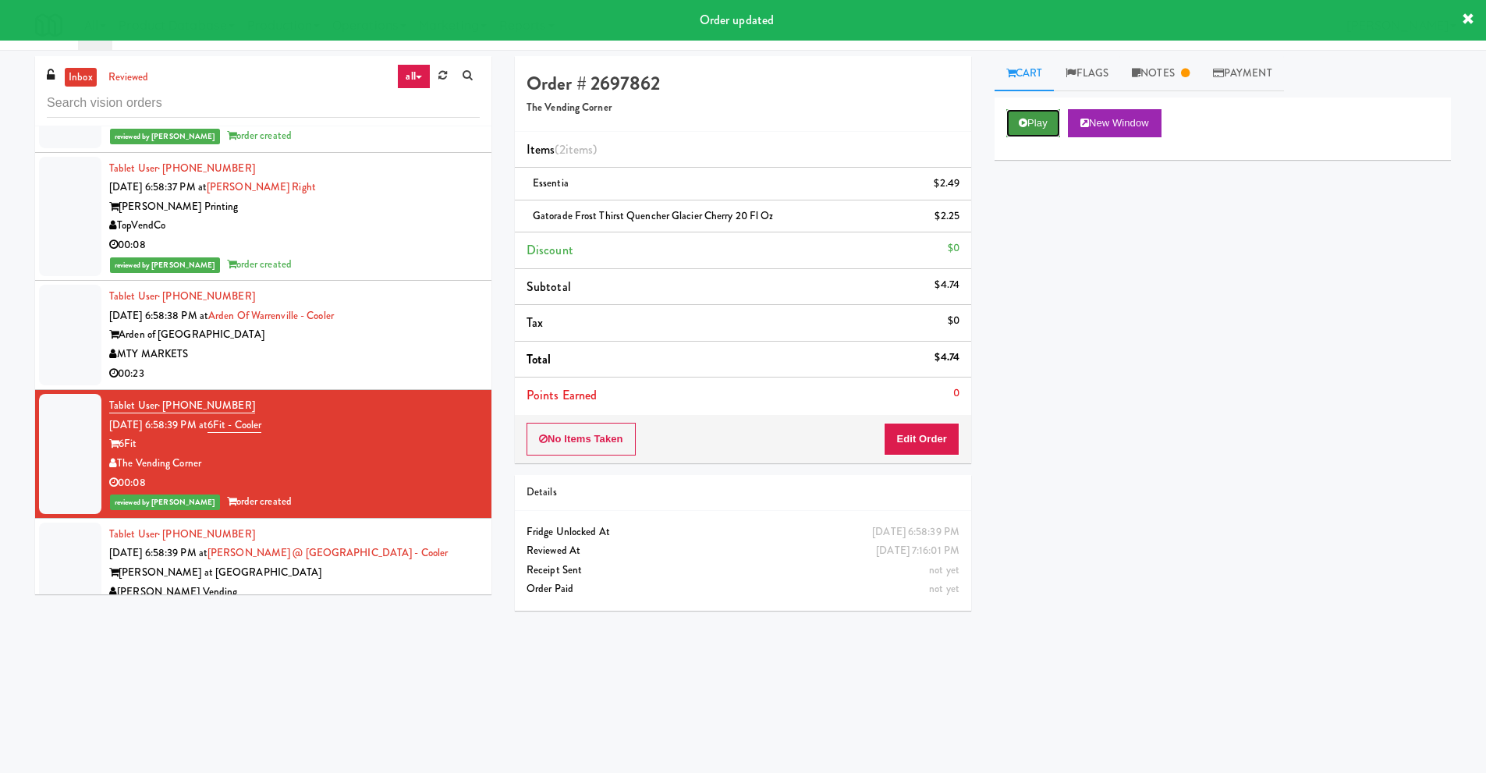
click at [1031, 123] on button "Play" at bounding box center [1033, 123] width 54 height 28
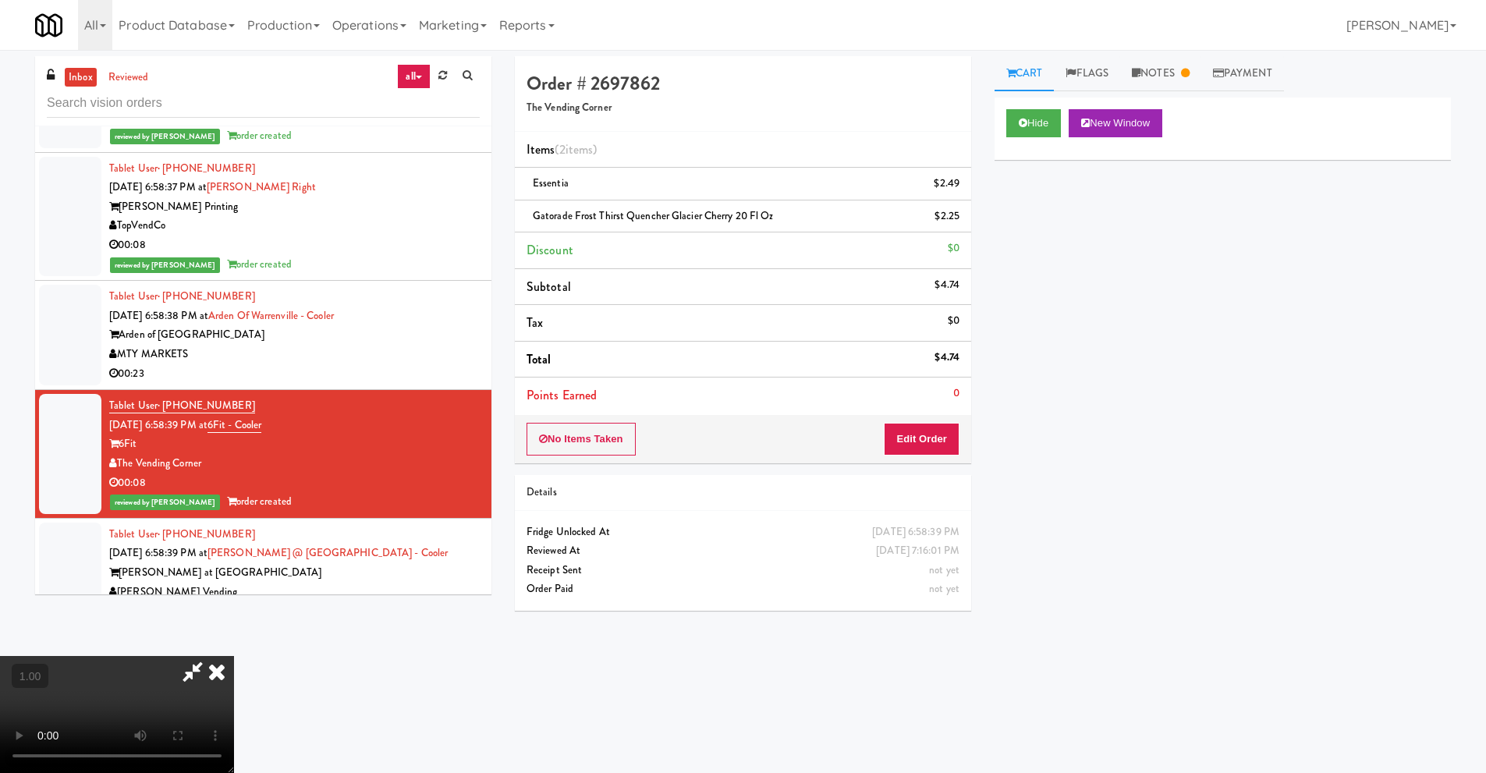
click at [234, 656] on icon at bounding box center [217, 671] width 34 height 31
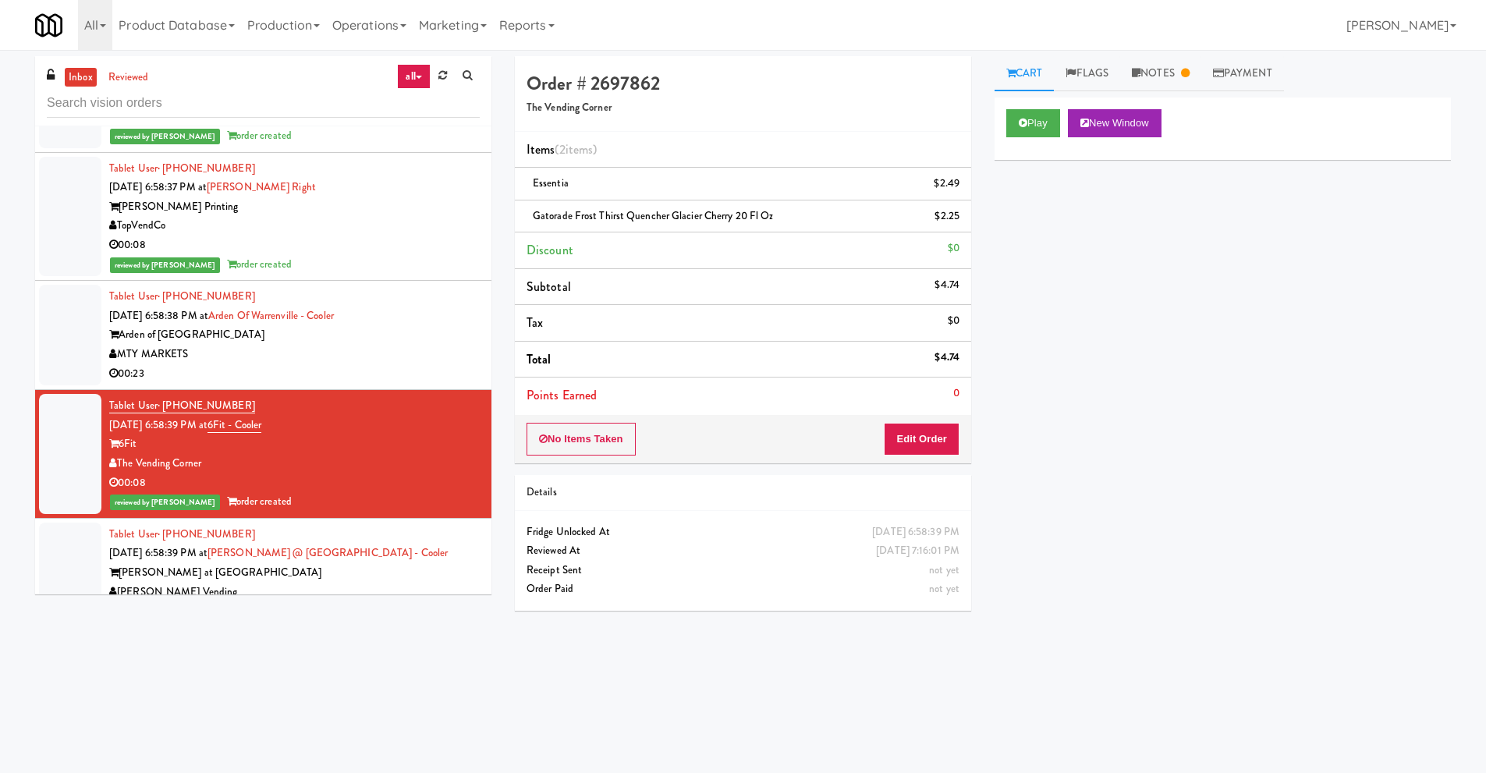
scroll to position [5303, 0]
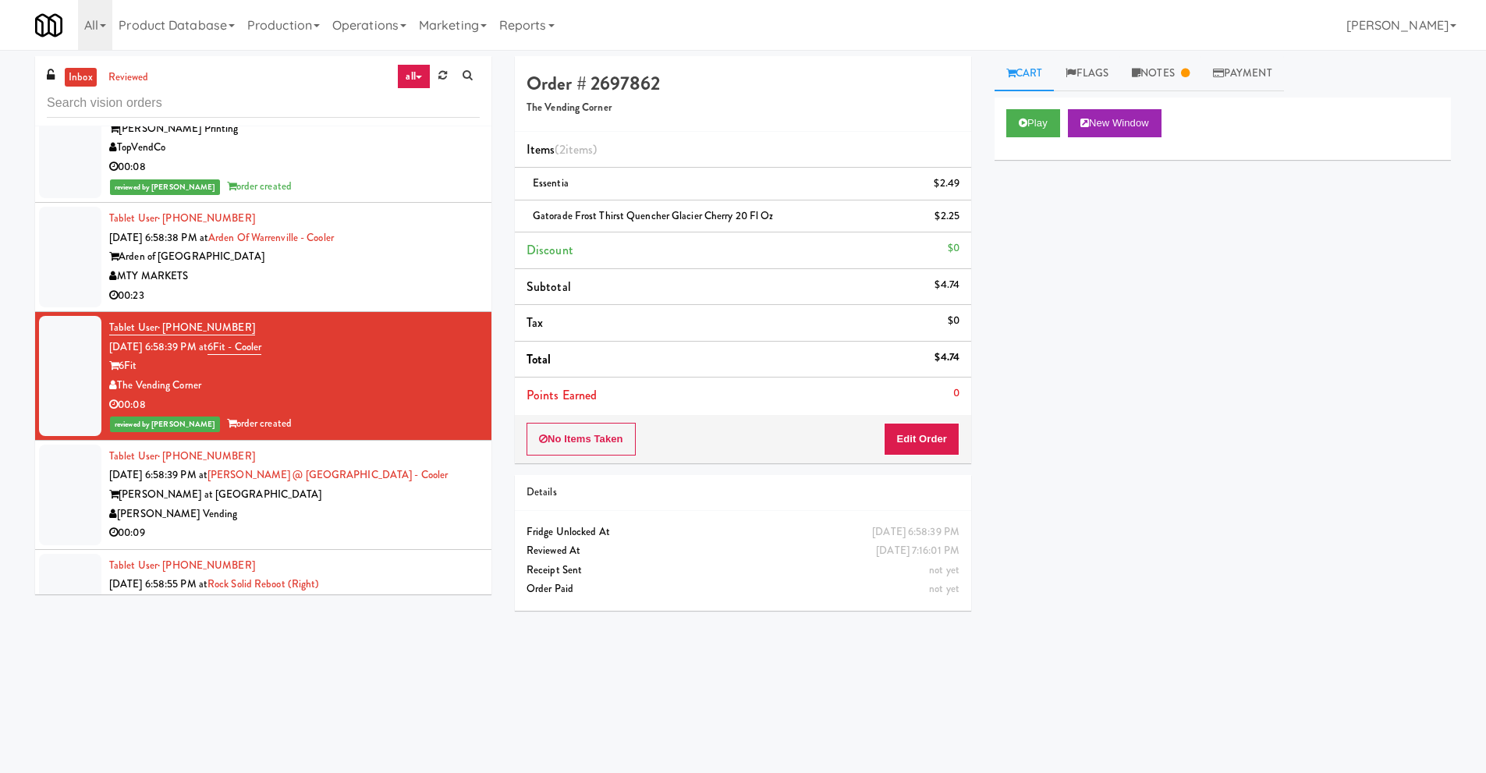
click at [197, 508] on div "[PERSON_NAME] Vending" at bounding box center [294, 514] width 370 height 19
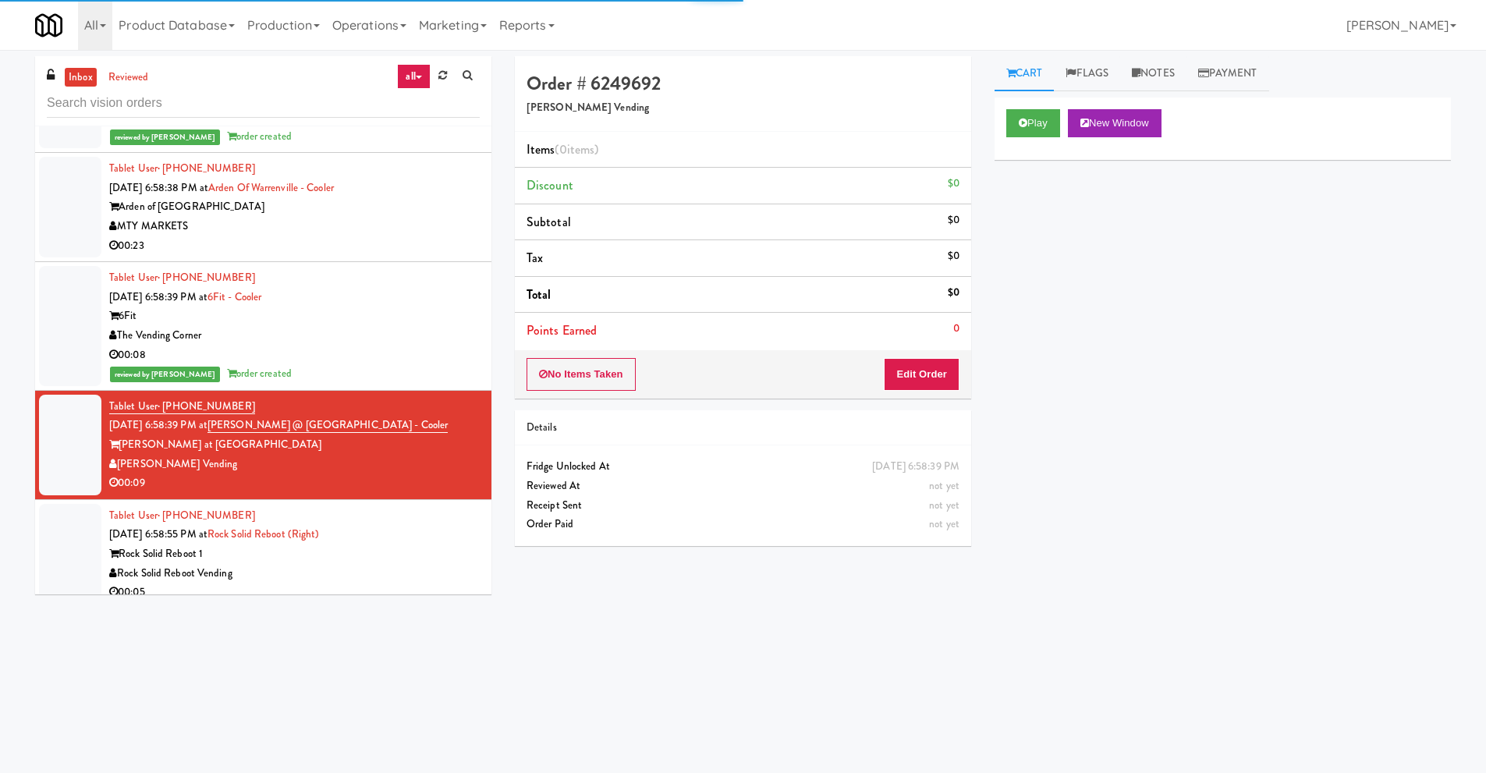
scroll to position [5381, 0]
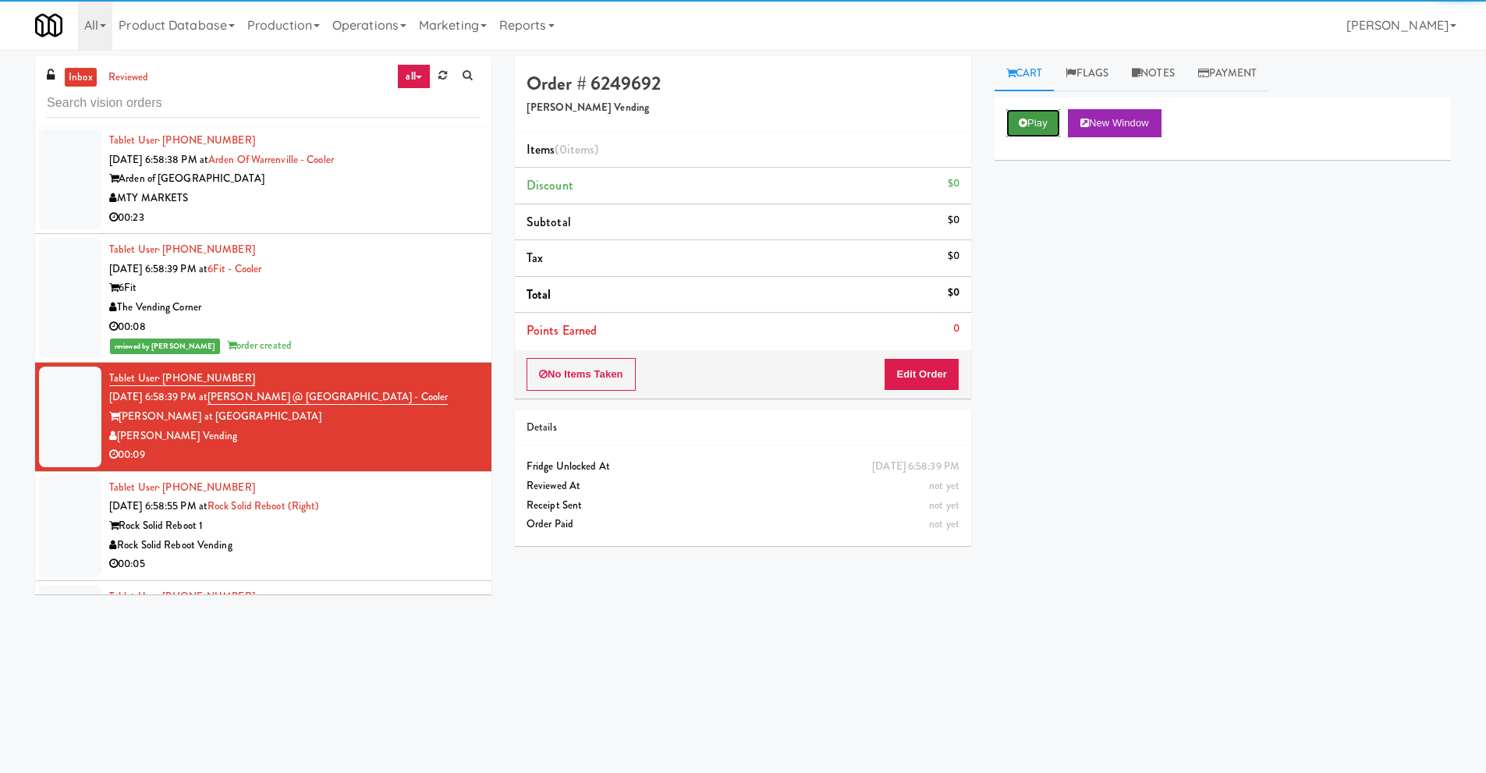
click at [1016, 121] on button "Play" at bounding box center [1033, 123] width 54 height 28
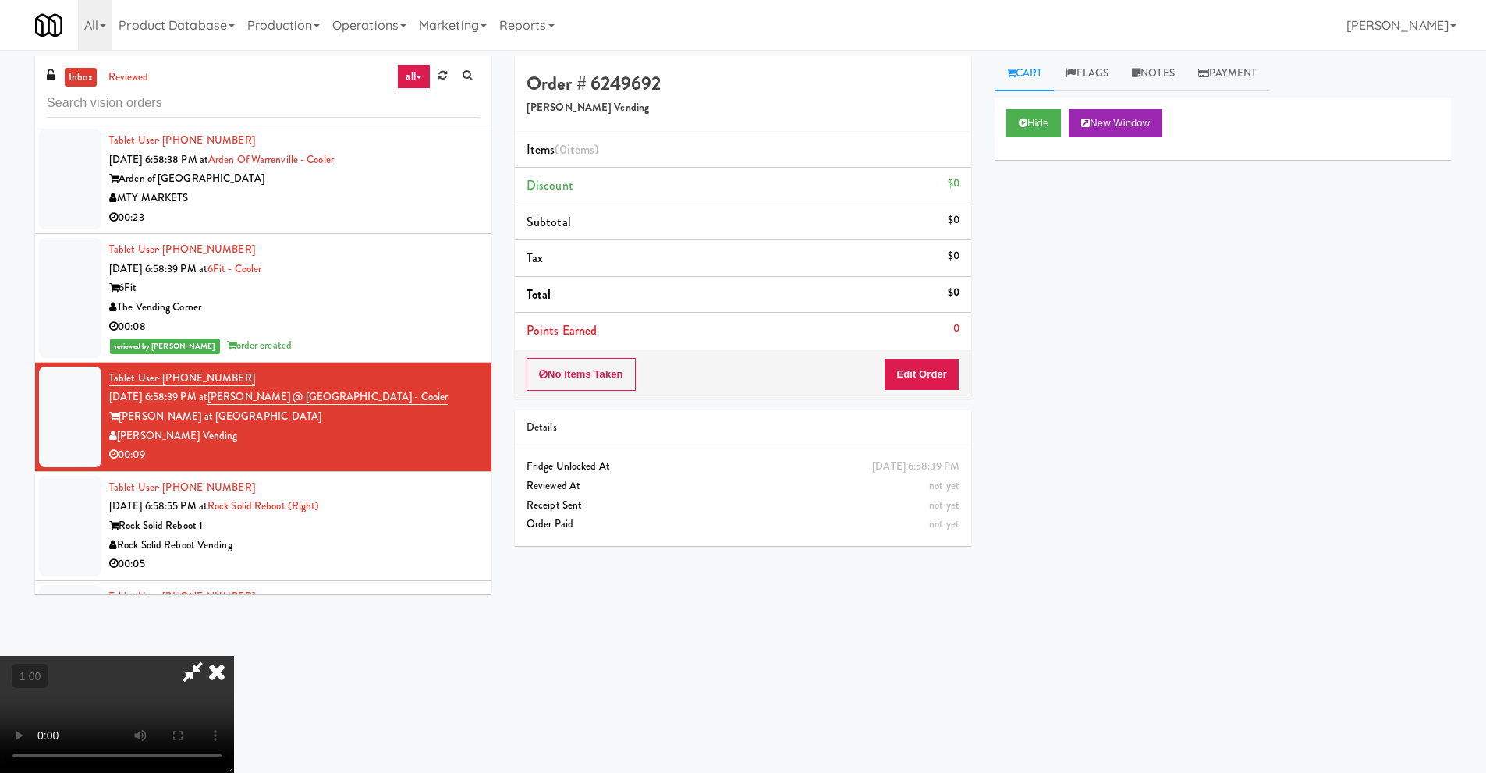
click at [186, 671] on icon at bounding box center [193, 671] width 36 height 31
click at [205, 656] on video at bounding box center [117, 714] width 234 height 117
click at [211, 656] on video at bounding box center [117, 714] width 234 height 117
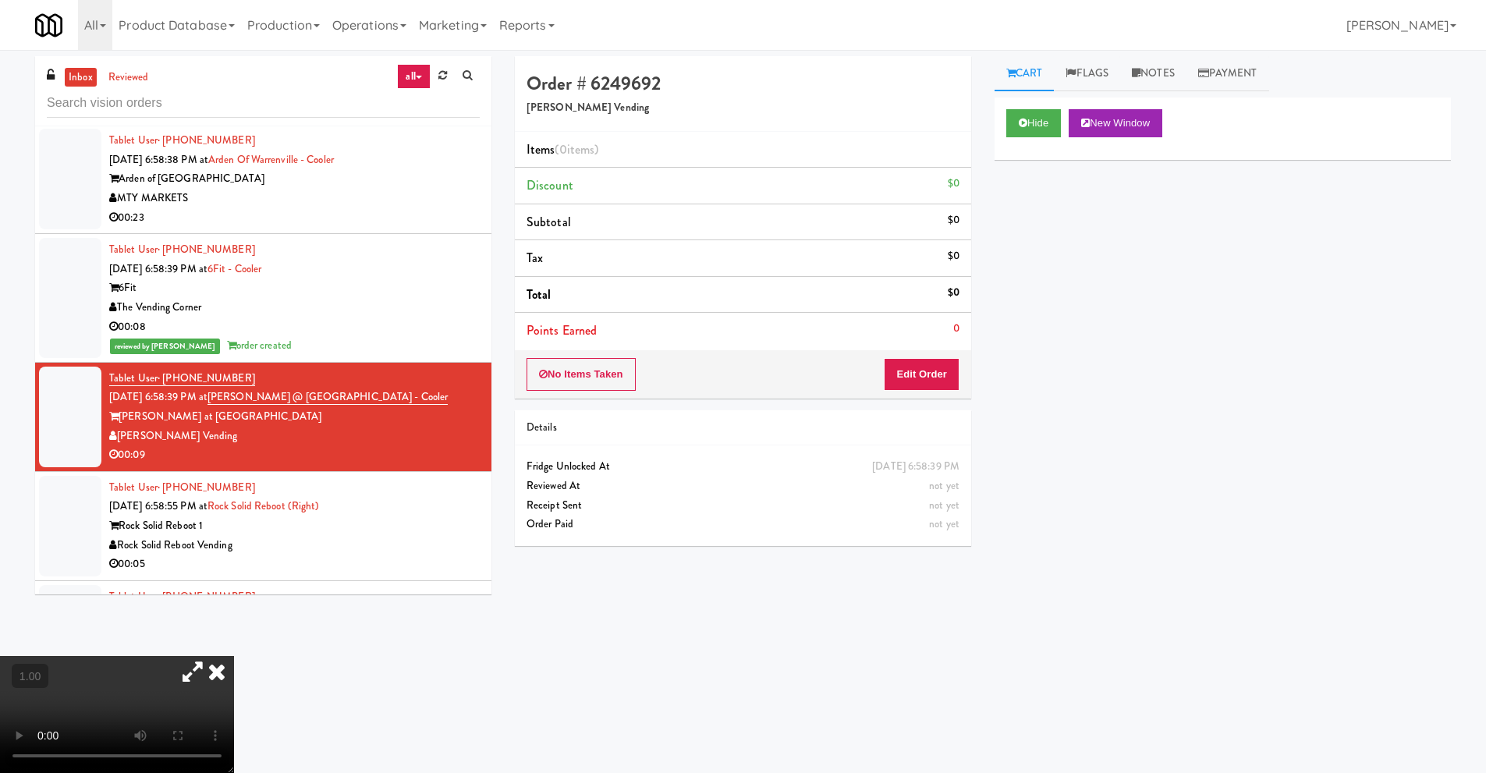
click at [211, 656] on video at bounding box center [117, 714] width 234 height 117
click at [211, 656] on icon at bounding box center [193, 671] width 36 height 31
click at [234, 656] on video at bounding box center [117, 714] width 234 height 117
click at [234, 661] on video at bounding box center [117, 714] width 234 height 117
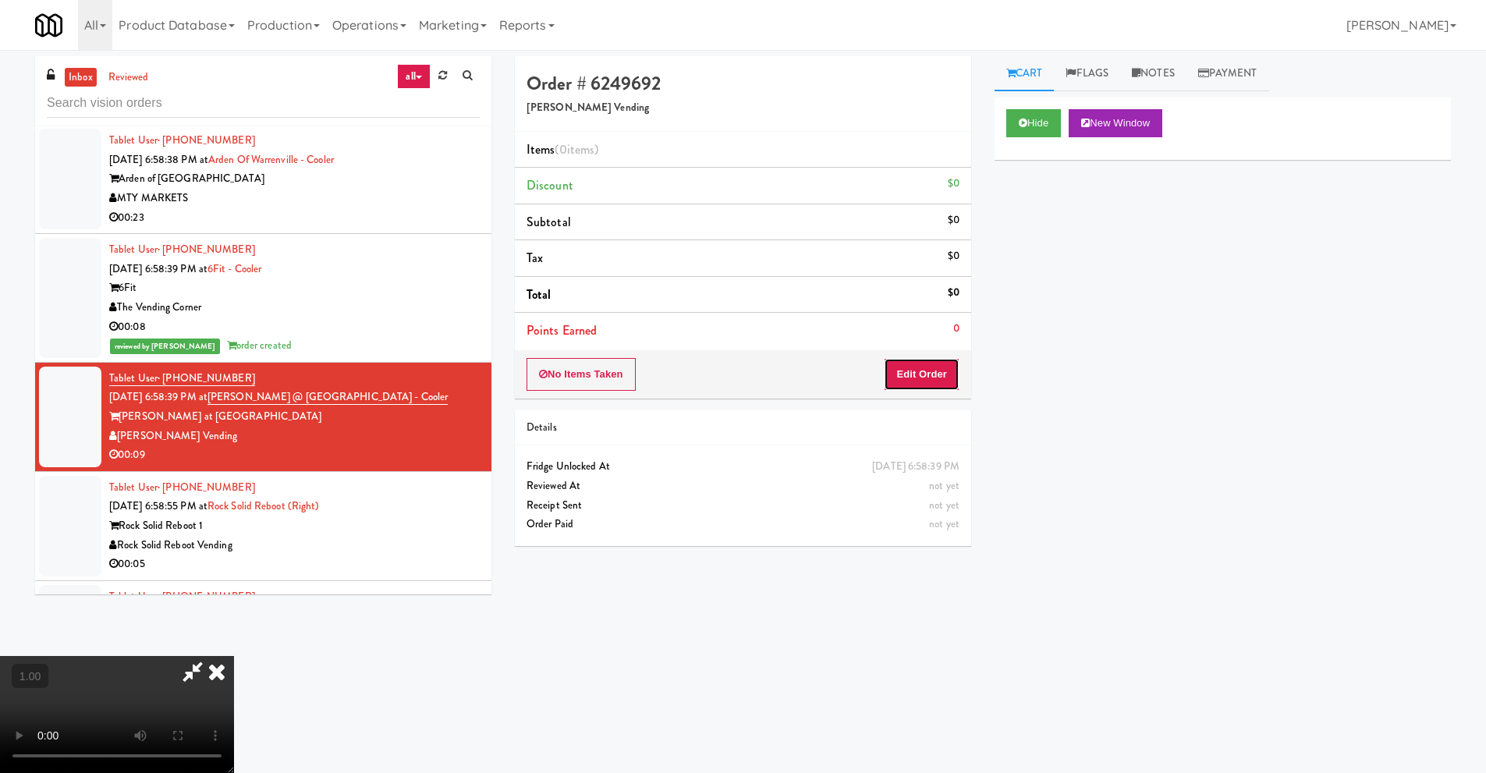
click at [935, 381] on button "Edit Order" at bounding box center [922, 374] width 76 height 33
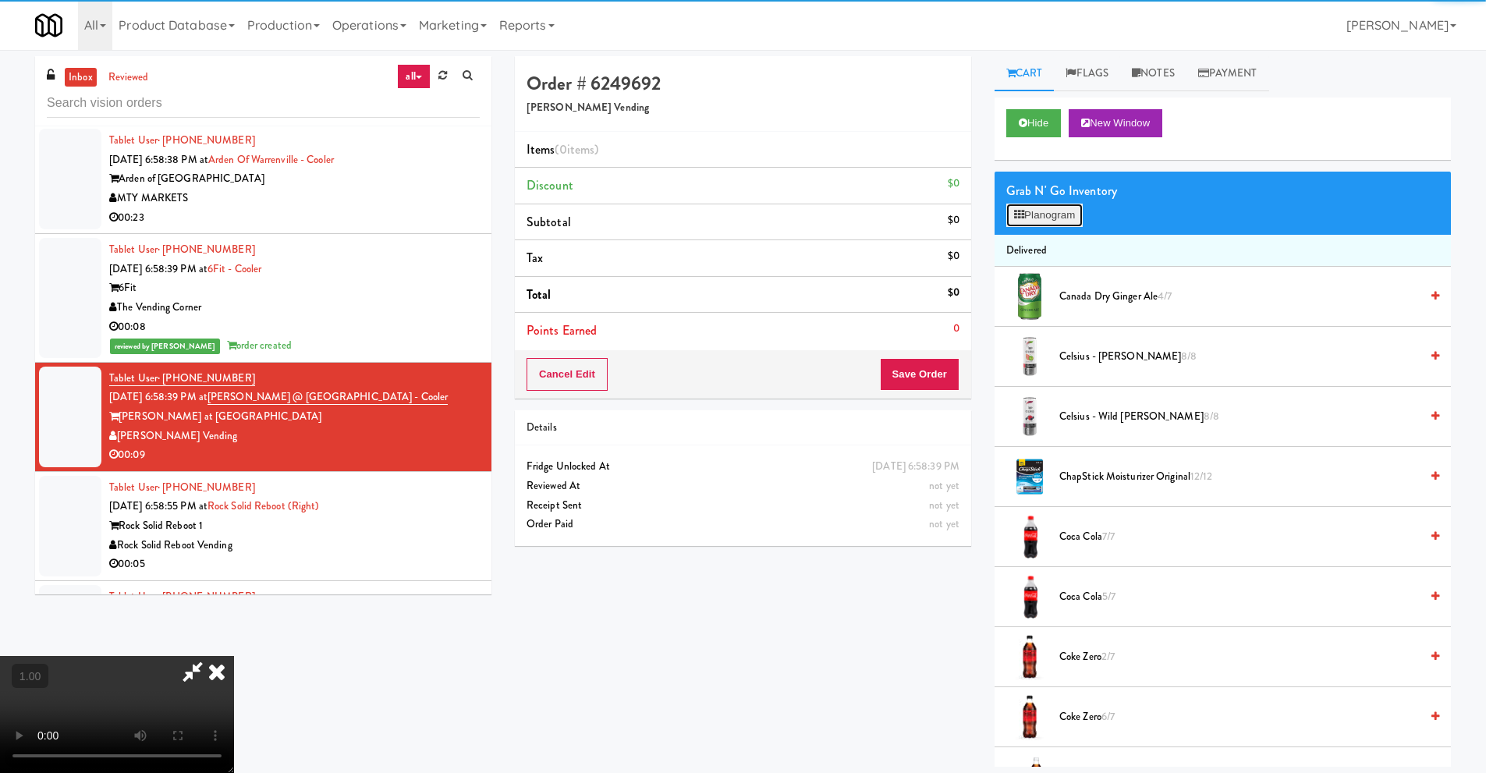
click at [1048, 218] on button "Planogram" at bounding box center [1044, 215] width 76 height 23
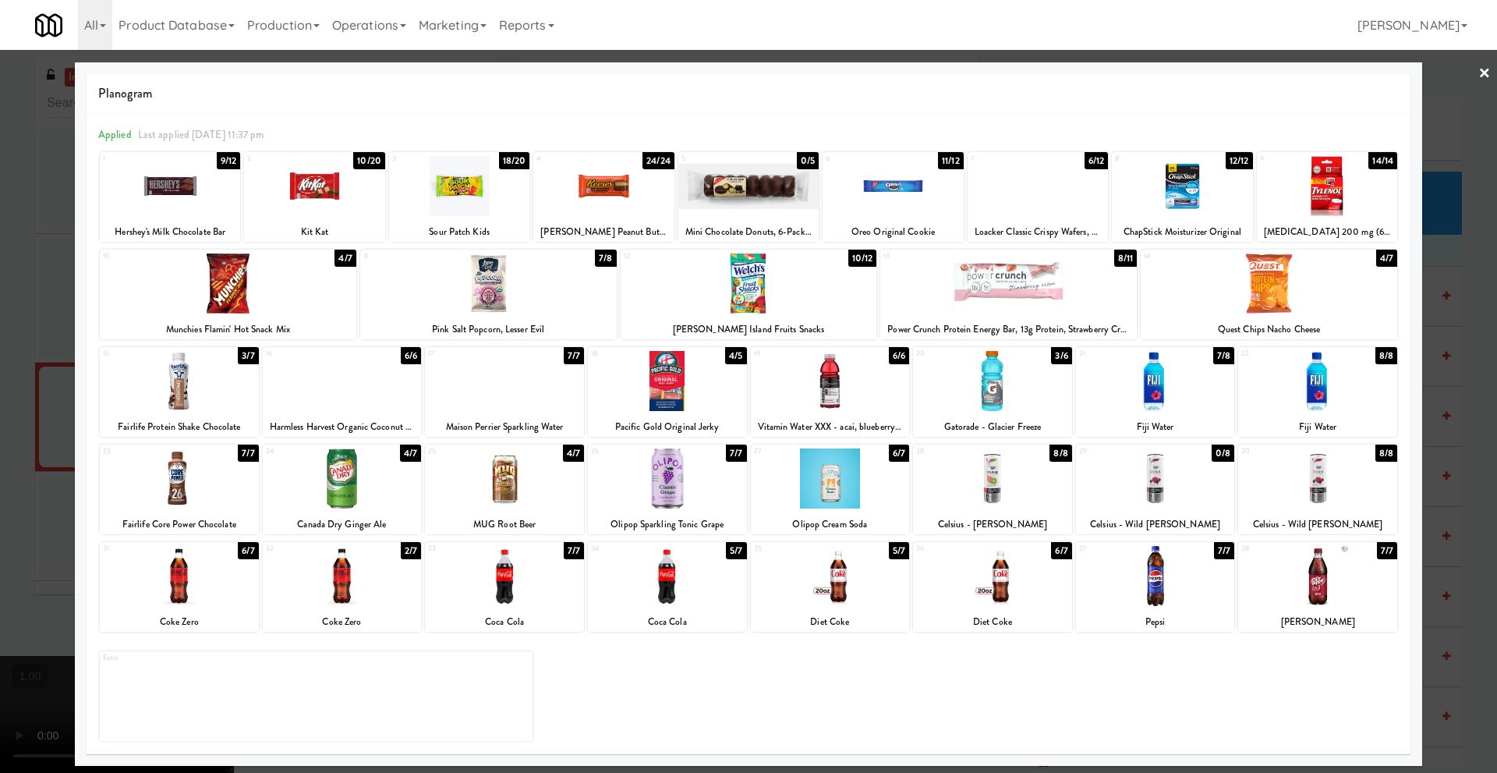
click at [496, 278] on div at bounding box center [488, 283] width 257 height 60
click at [905, 201] on div at bounding box center [893, 186] width 140 height 60
click at [1487, 73] on link "×" at bounding box center [1485, 74] width 12 height 48
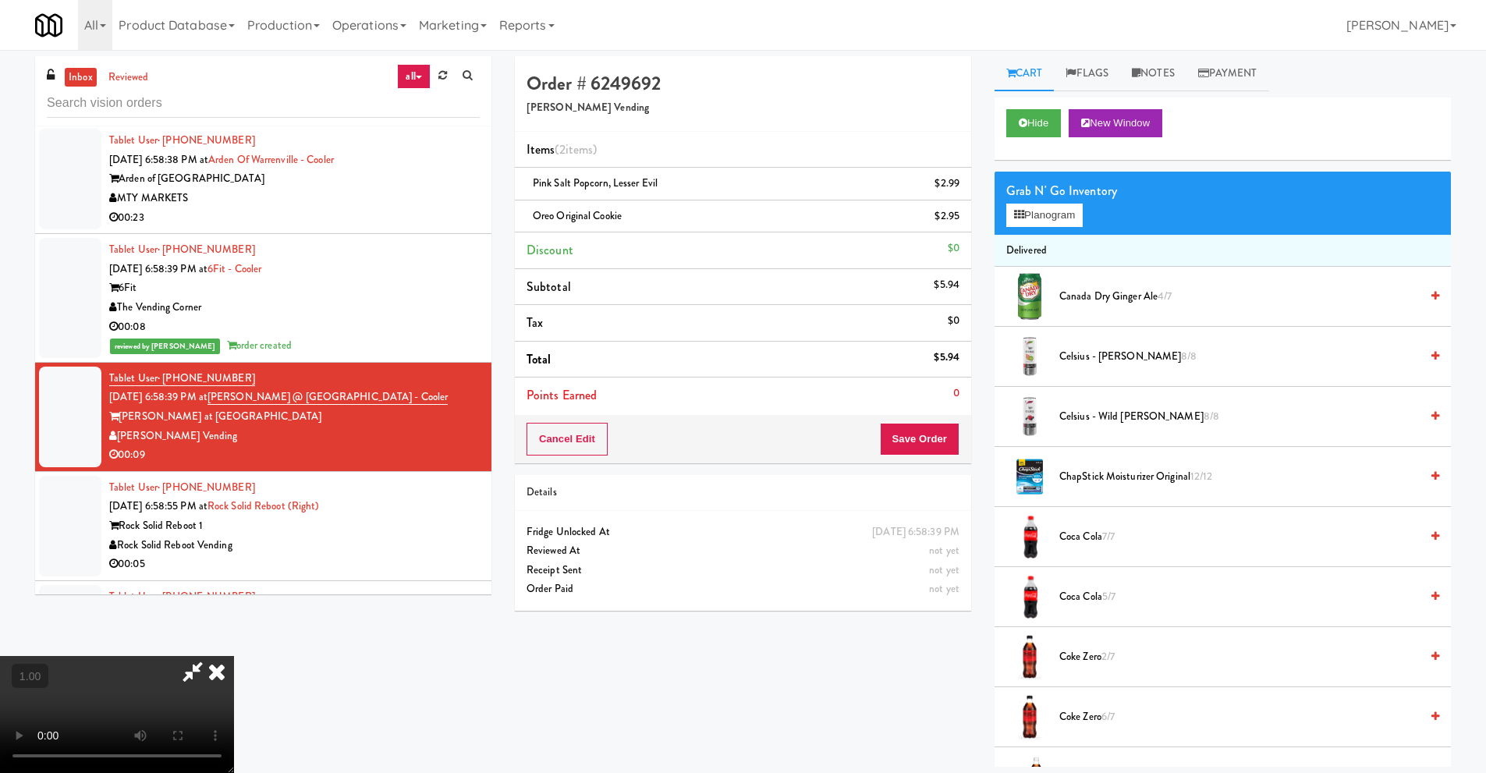
click at [234, 656] on icon at bounding box center [217, 671] width 34 height 31
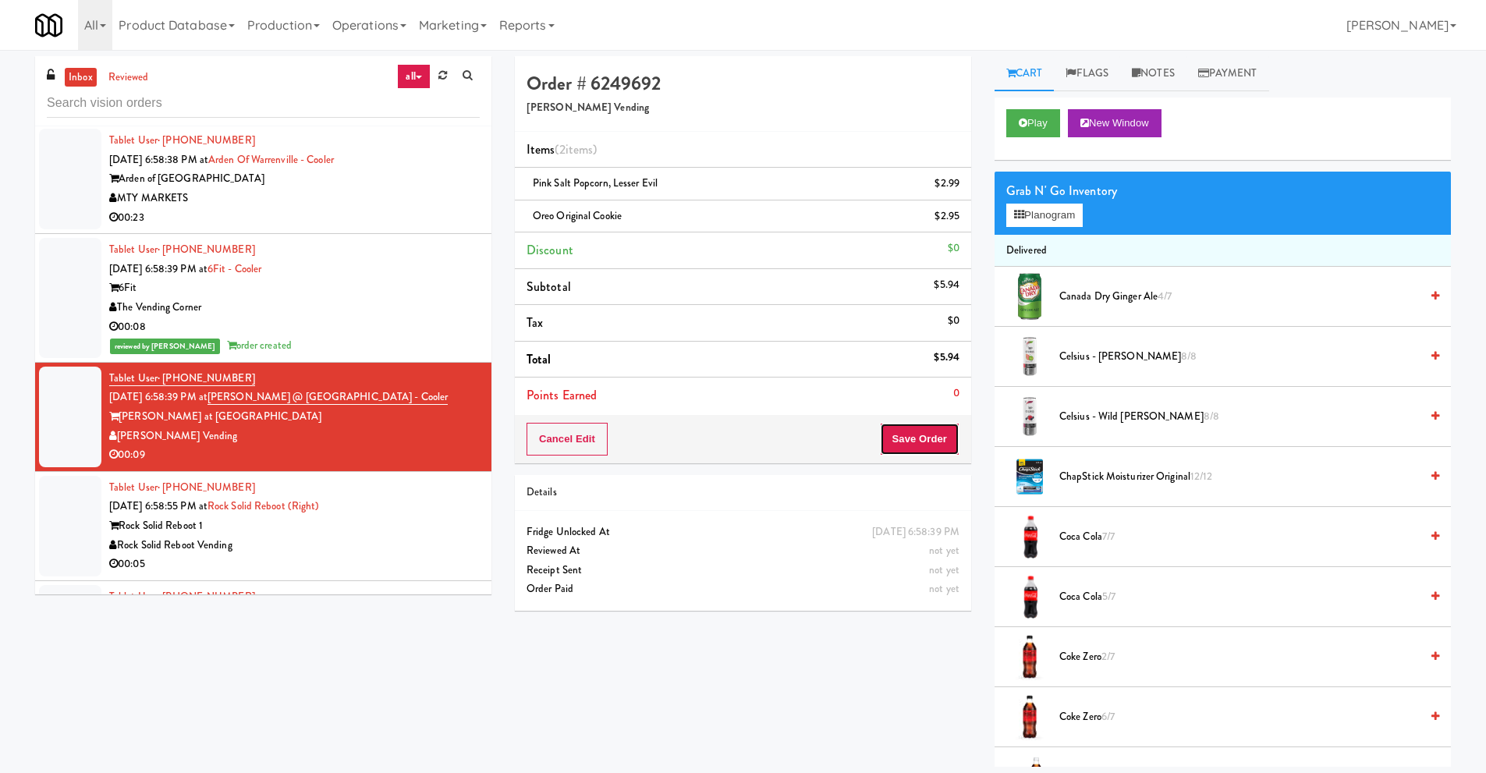
click at [930, 444] on button "Save Order" at bounding box center [920, 439] width 80 height 33
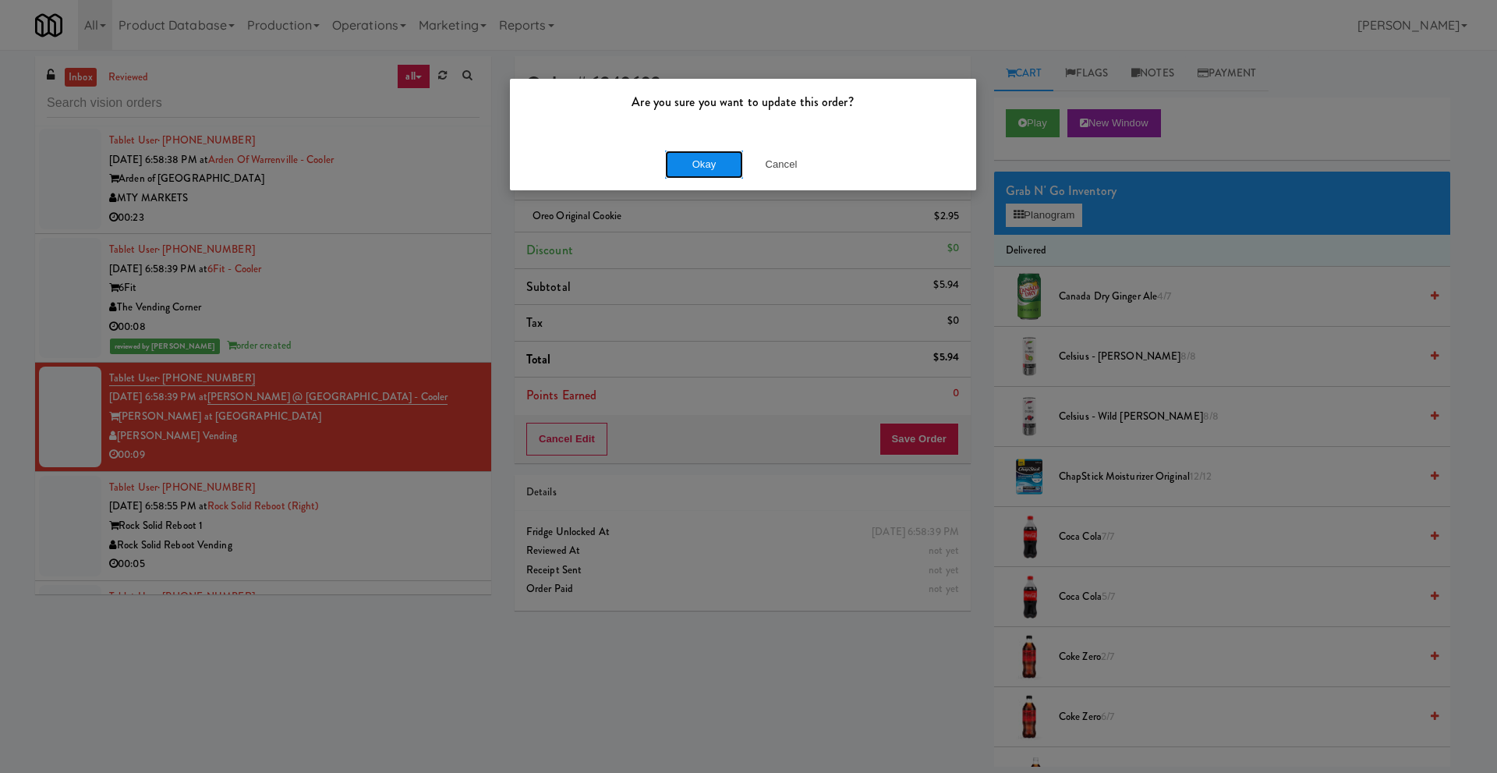
click at [715, 161] on button "Okay" at bounding box center [704, 165] width 78 height 28
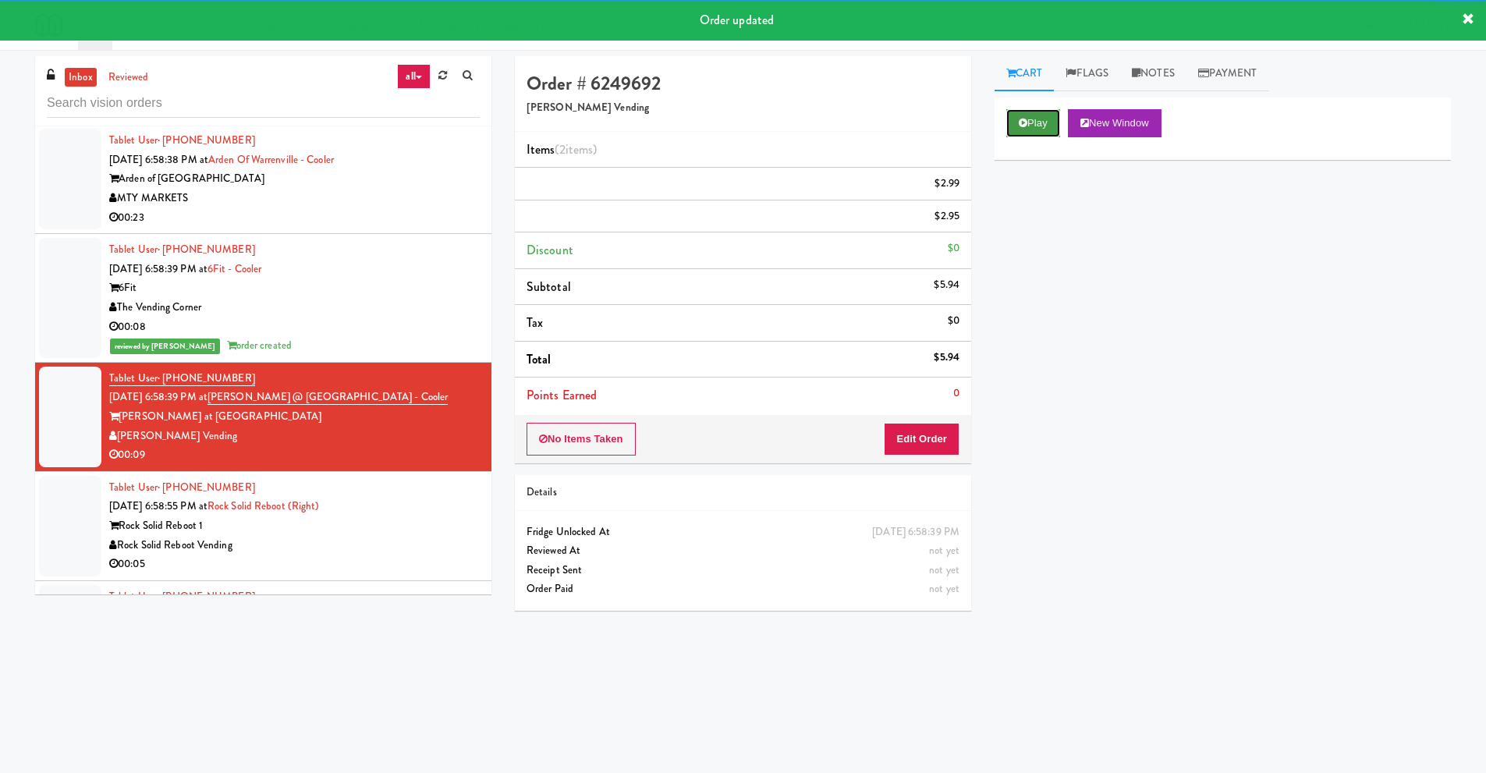
click at [1036, 116] on button "Play" at bounding box center [1033, 123] width 54 height 28
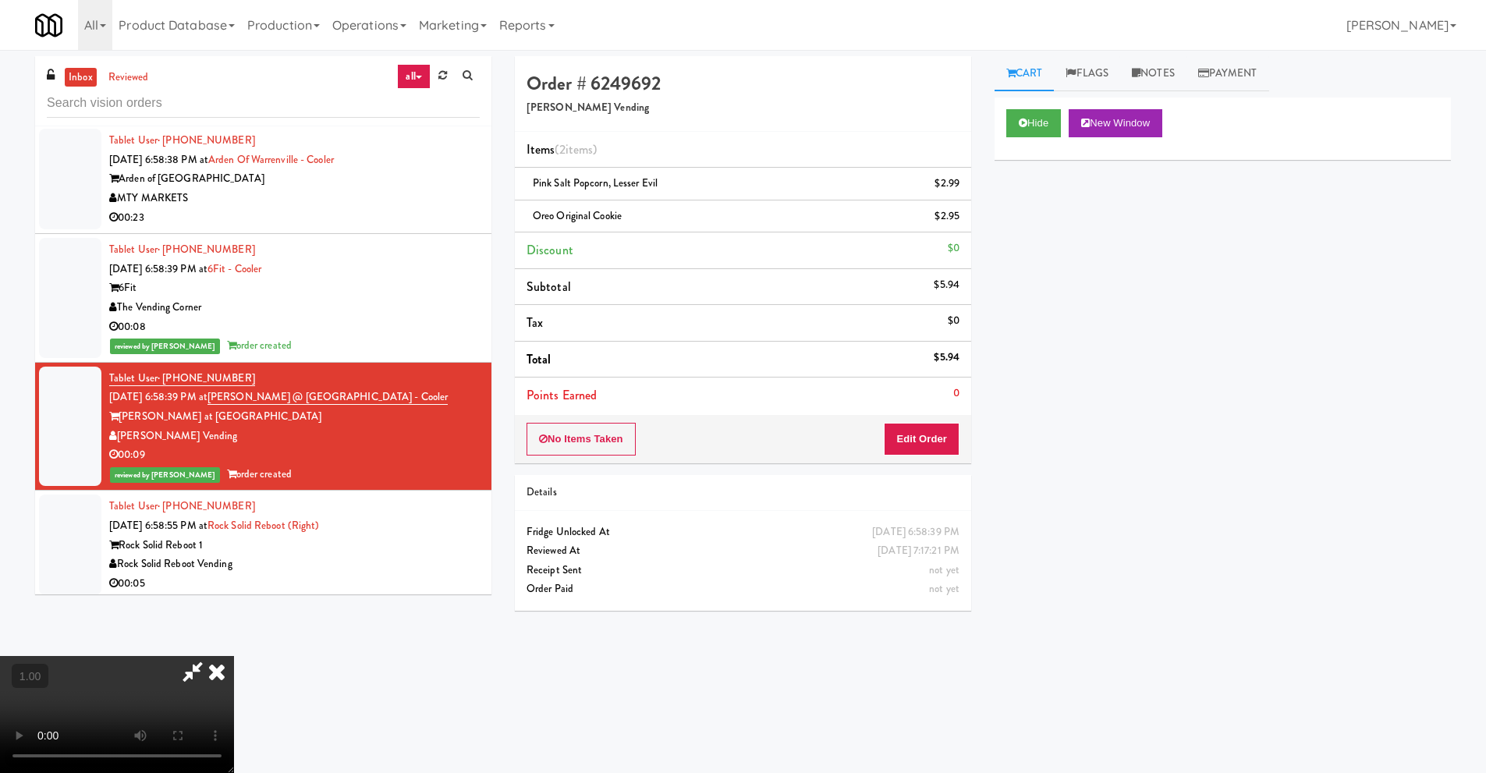
click at [234, 656] on icon at bounding box center [217, 671] width 34 height 31
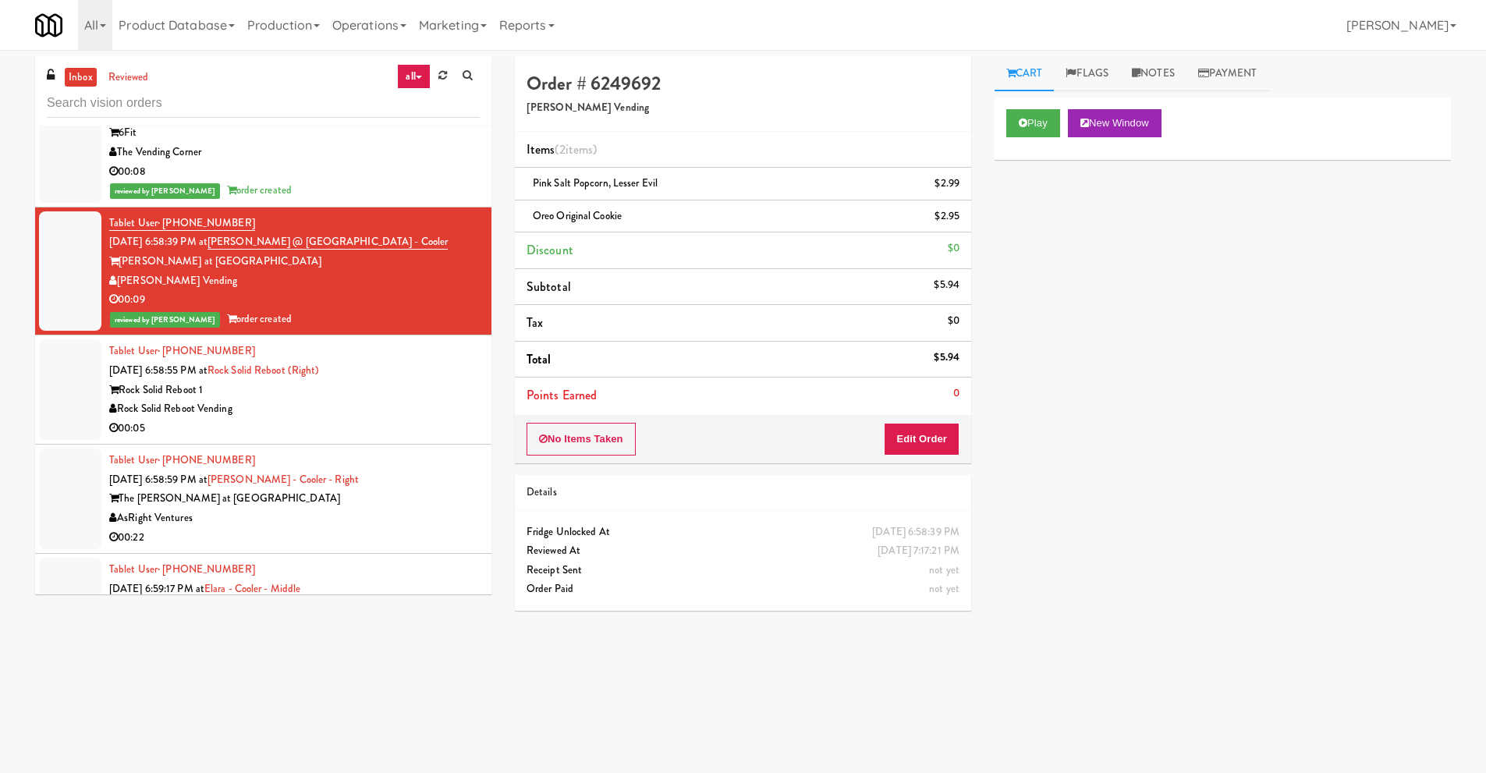
scroll to position [5537, 0]
click at [249, 396] on div "Rock Solid Reboot 1" at bounding box center [294, 389] width 370 height 19
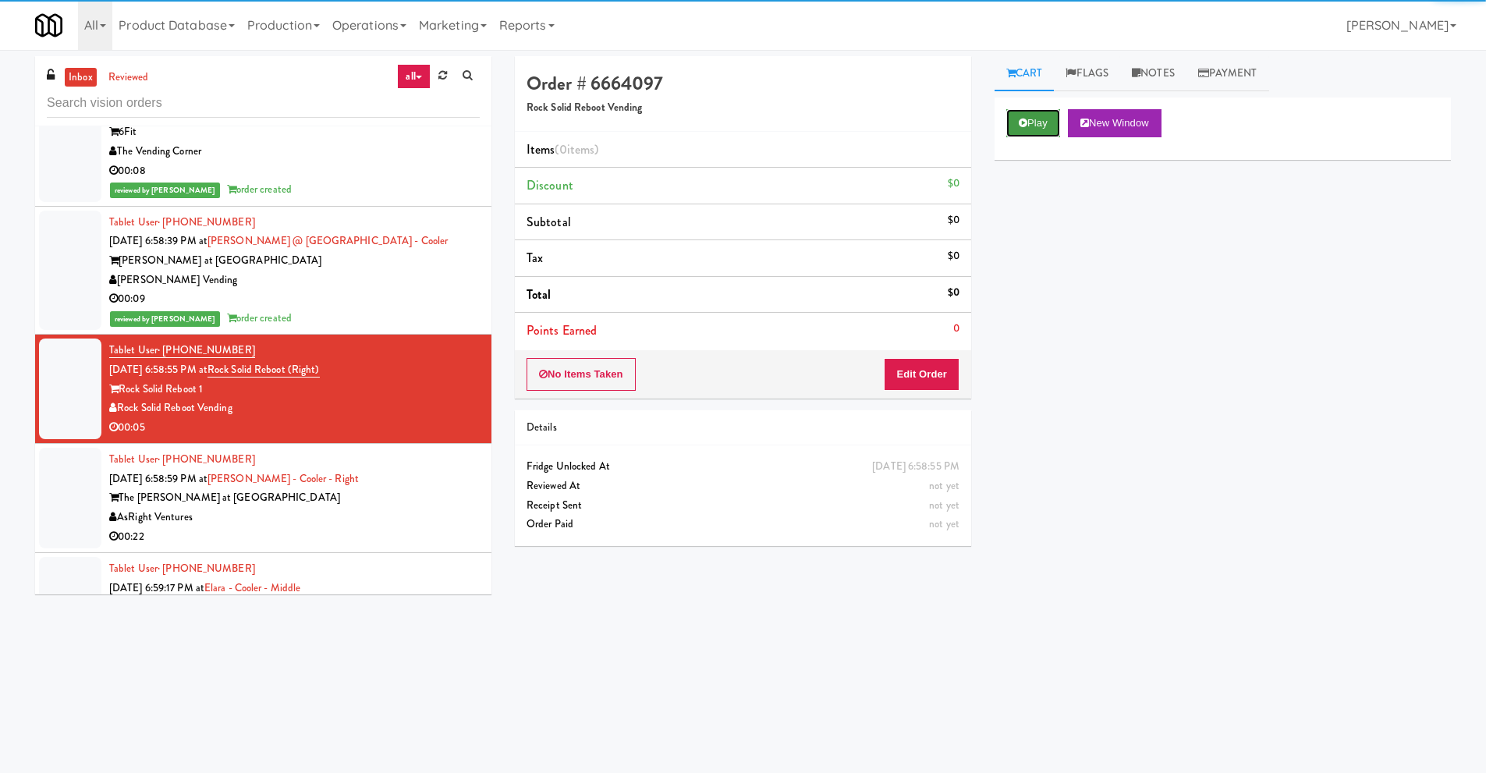
click at [1032, 121] on button "Play" at bounding box center [1033, 123] width 54 height 28
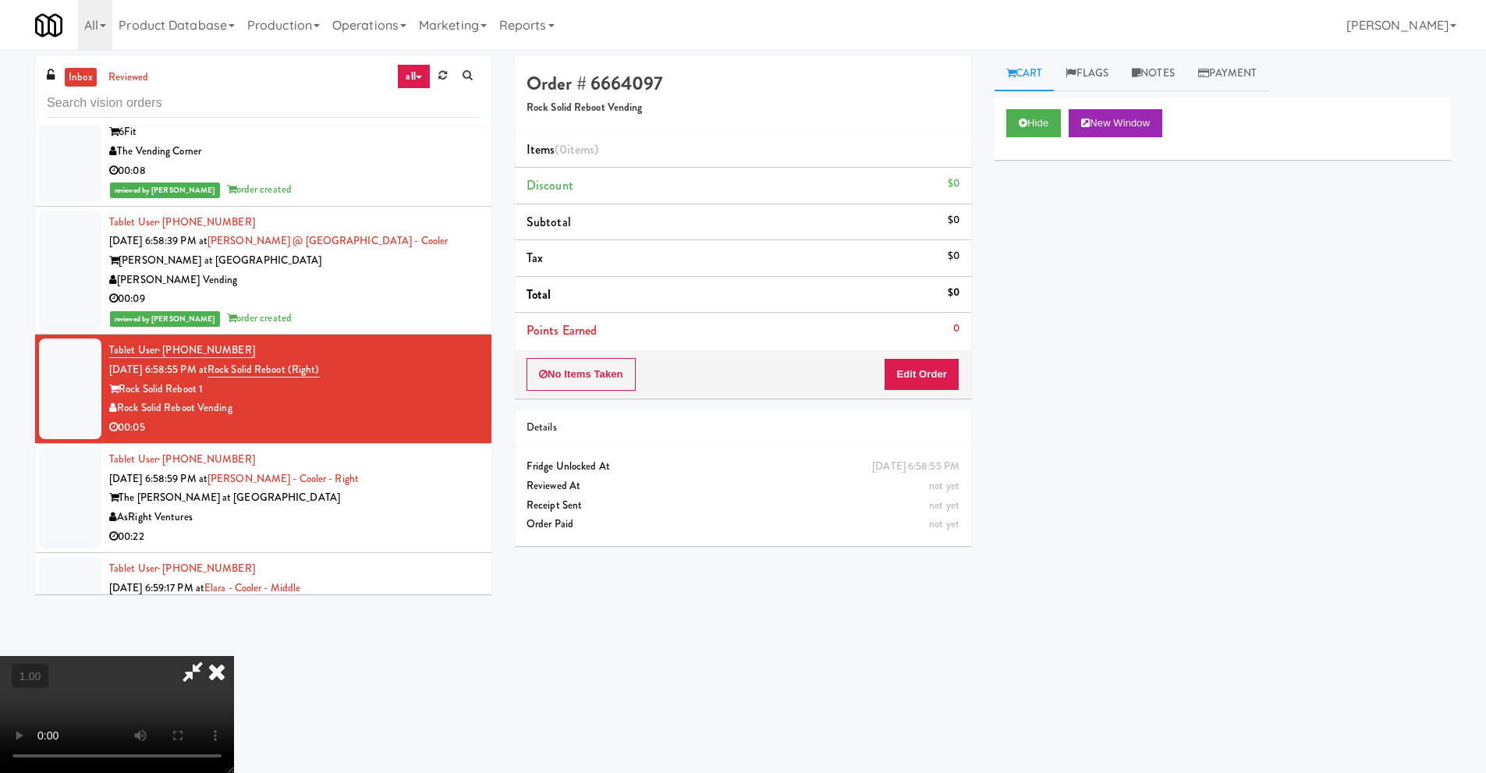
click at [189, 669] on video at bounding box center [117, 714] width 234 height 117
click at [234, 656] on video at bounding box center [117, 714] width 234 height 117
click at [932, 370] on button "Edit Order" at bounding box center [922, 374] width 76 height 33
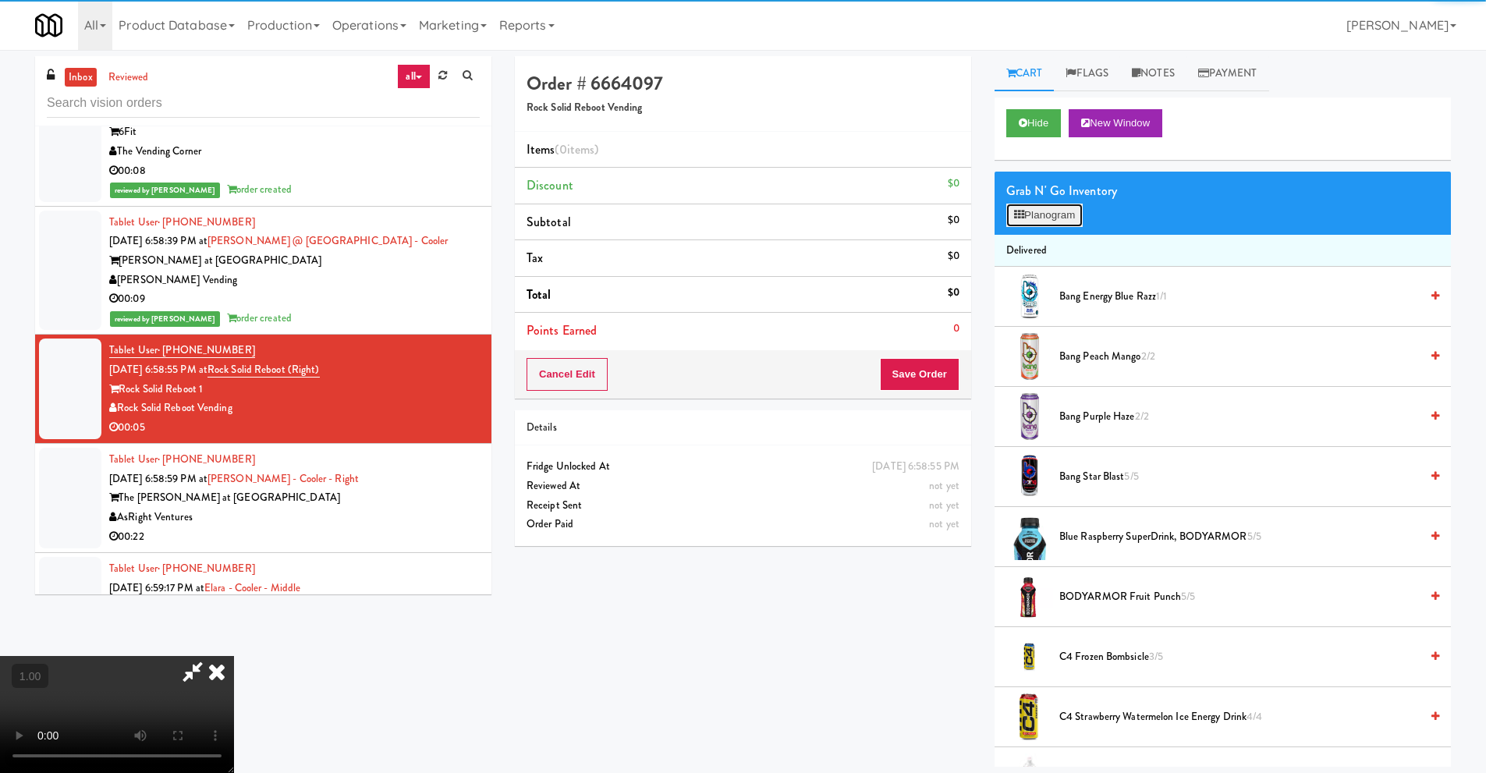
click at [1055, 218] on button "Planogram" at bounding box center [1044, 215] width 76 height 23
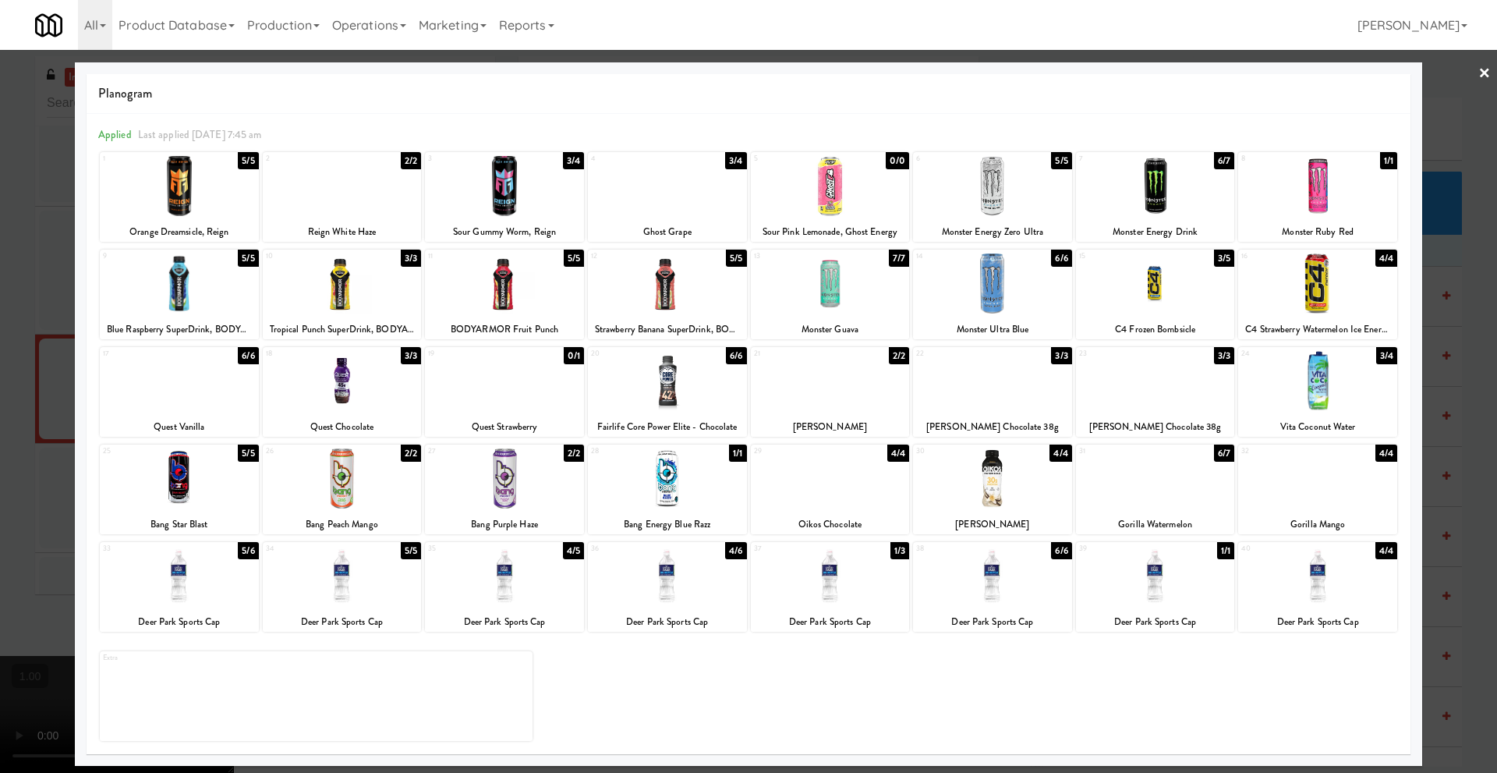
click at [1148, 594] on div at bounding box center [1155, 576] width 159 height 60
click at [1484, 73] on link "×" at bounding box center [1485, 74] width 12 height 48
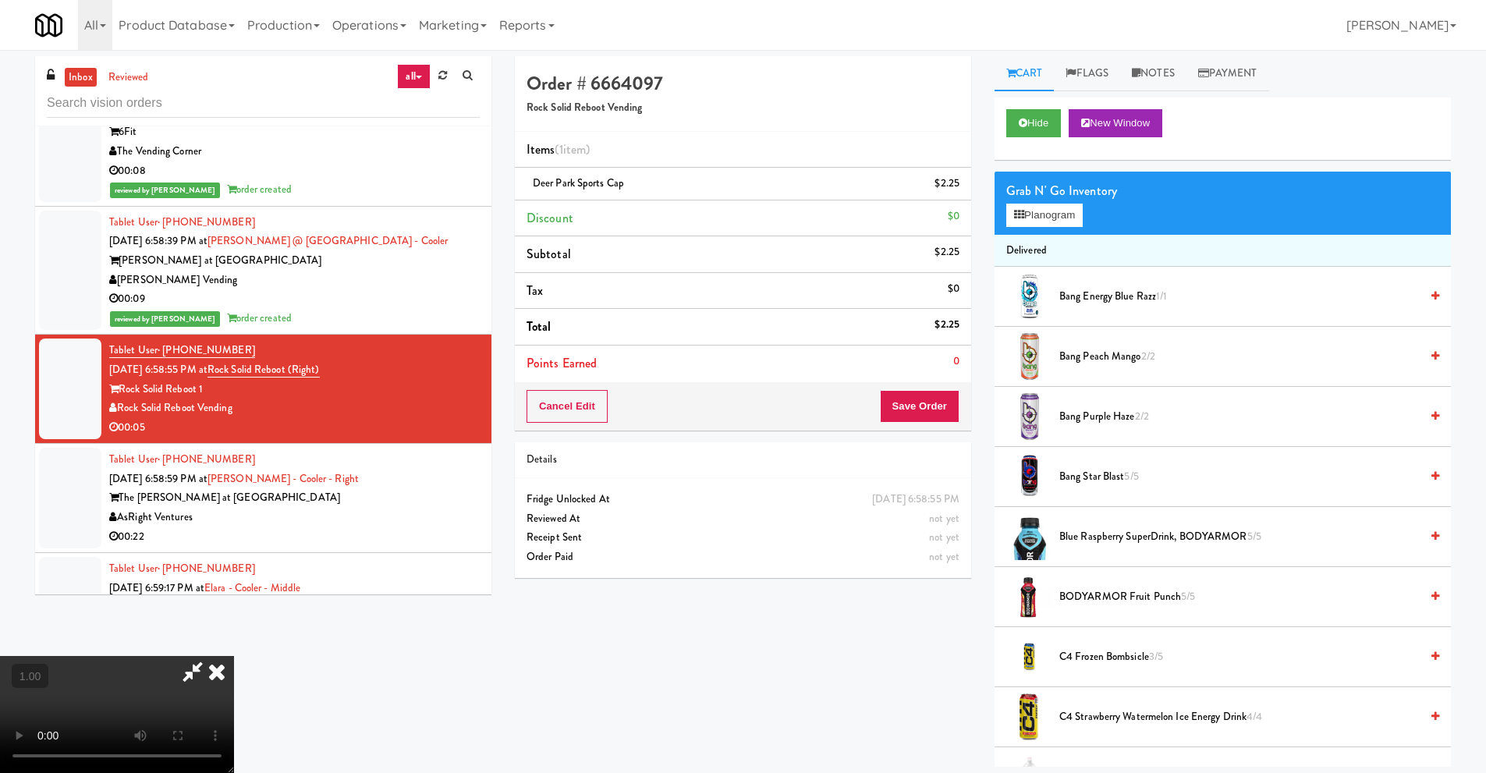
click at [234, 656] on video at bounding box center [117, 714] width 234 height 117
click at [1041, 214] on button "Planogram" at bounding box center [1044, 215] width 76 height 23
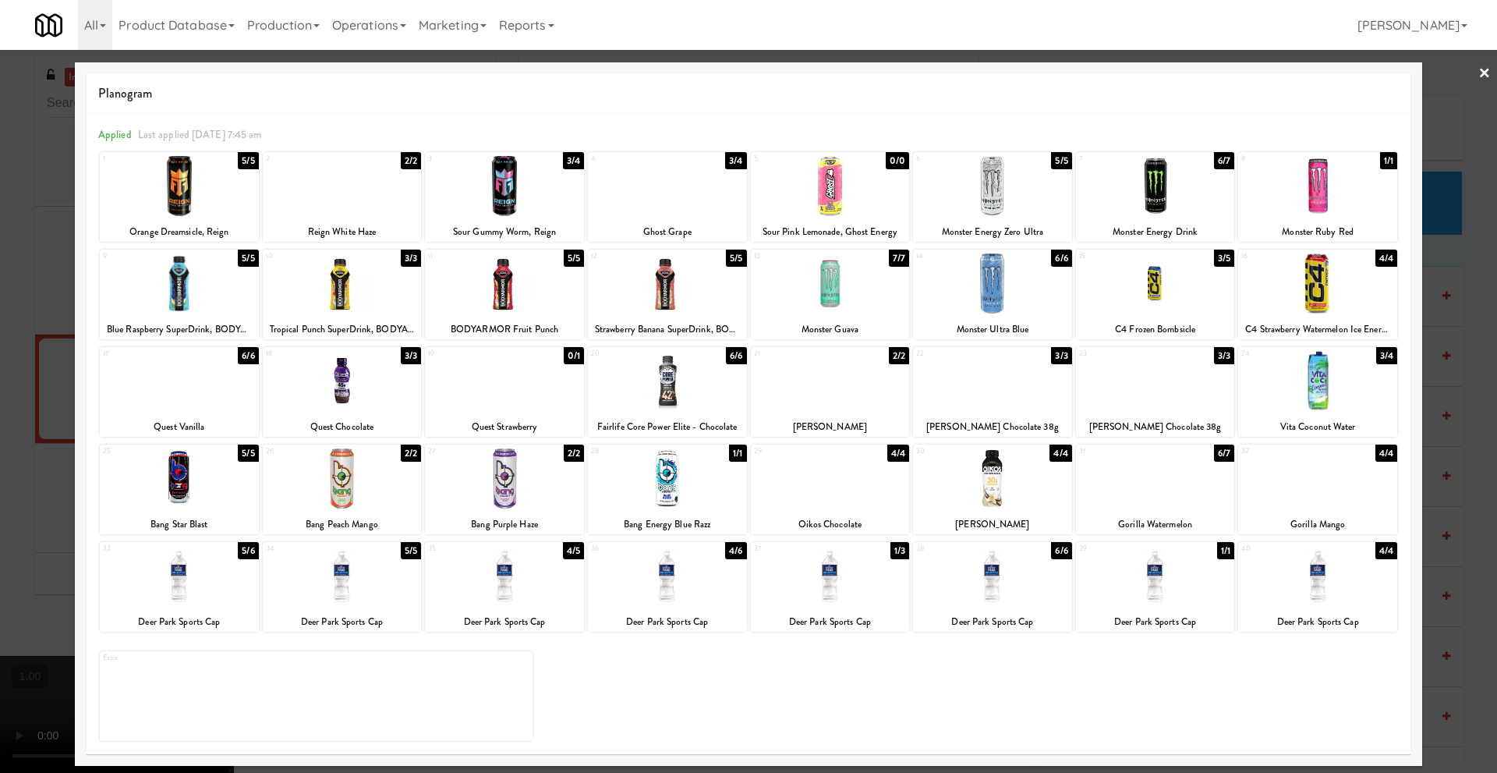
click at [1486, 75] on link "×" at bounding box center [1485, 74] width 12 height 48
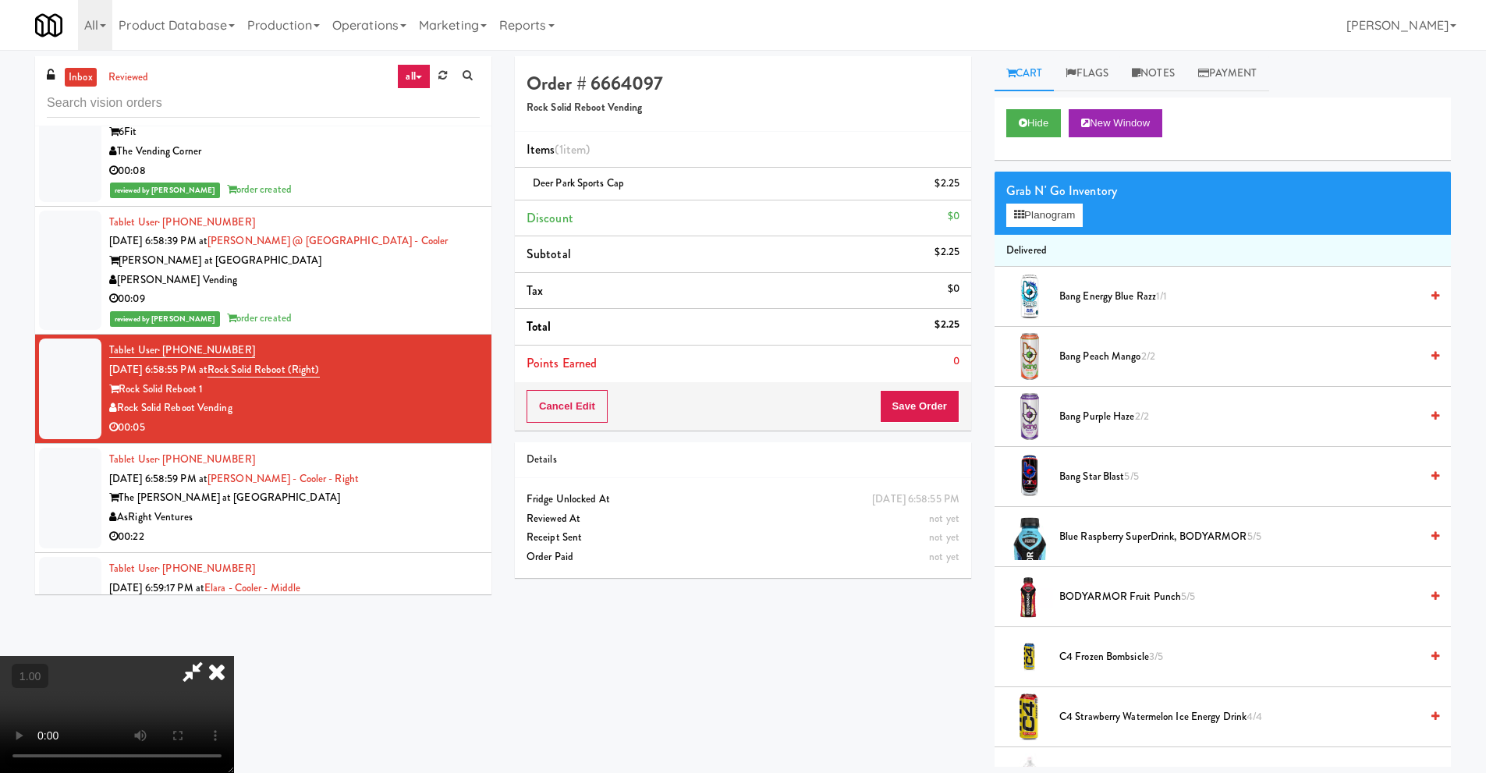
click at [234, 656] on icon at bounding box center [217, 671] width 34 height 31
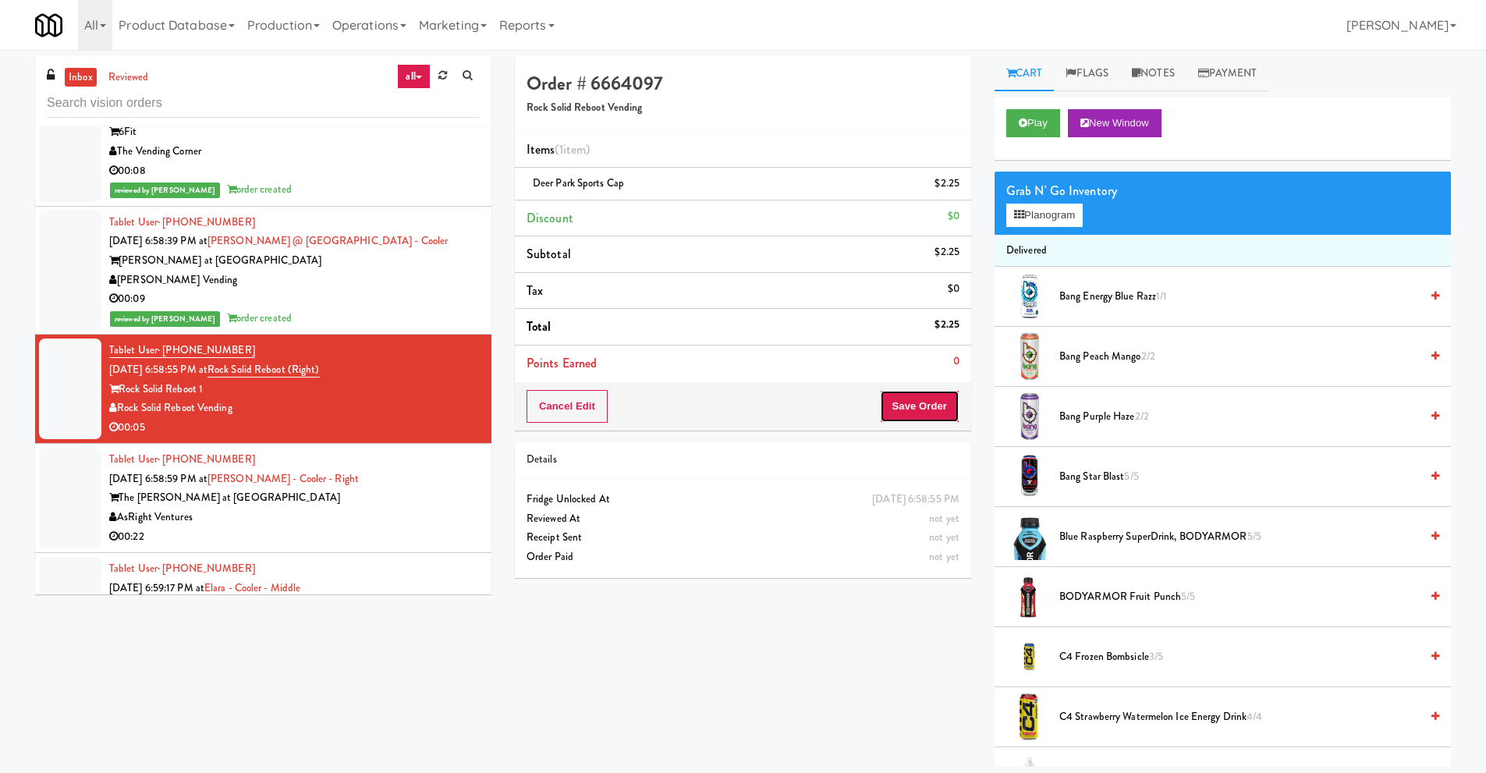
click at [924, 410] on button "Save Order" at bounding box center [920, 406] width 80 height 33
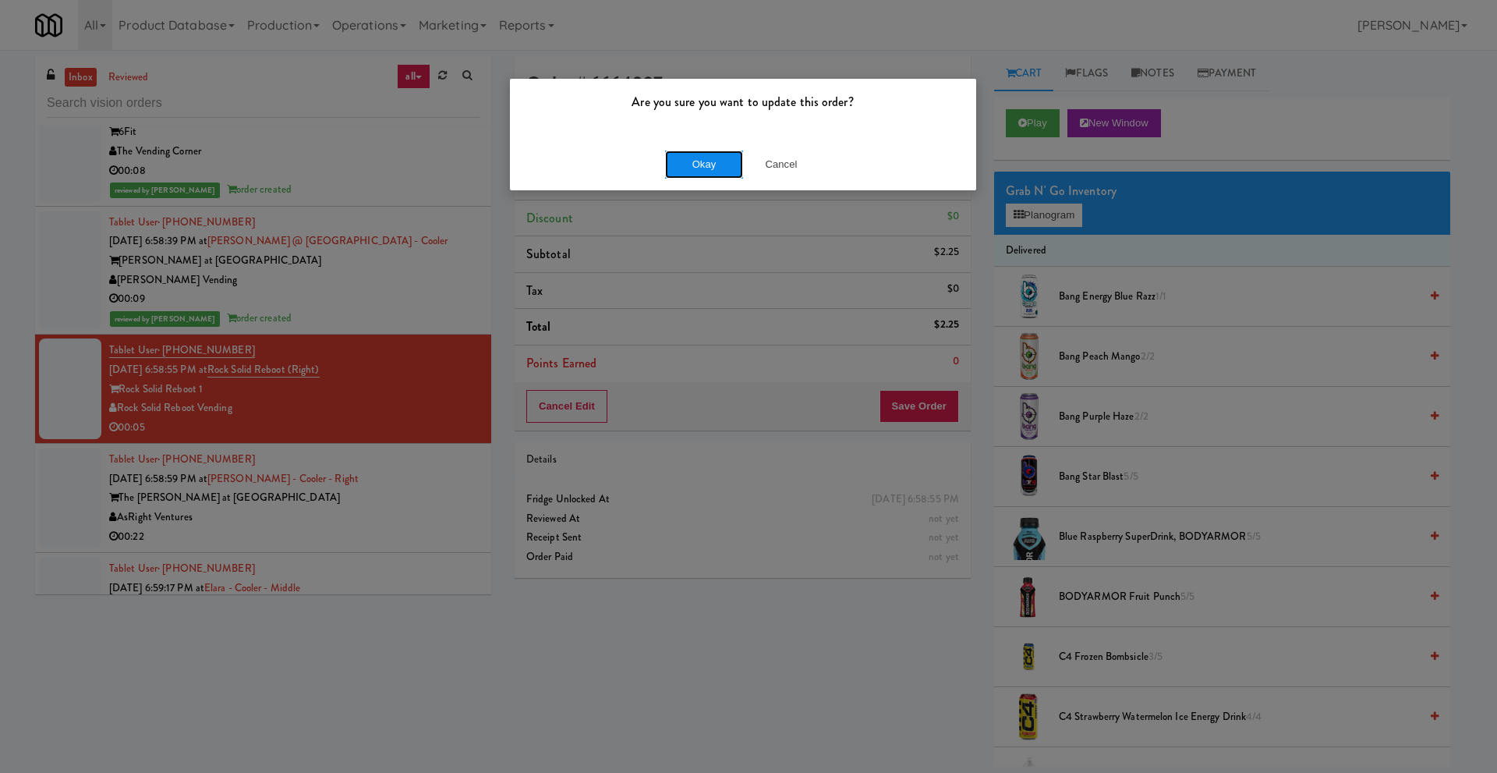
click at [720, 172] on button "Okay" at bounding box center [704, 165] width 78 height 28
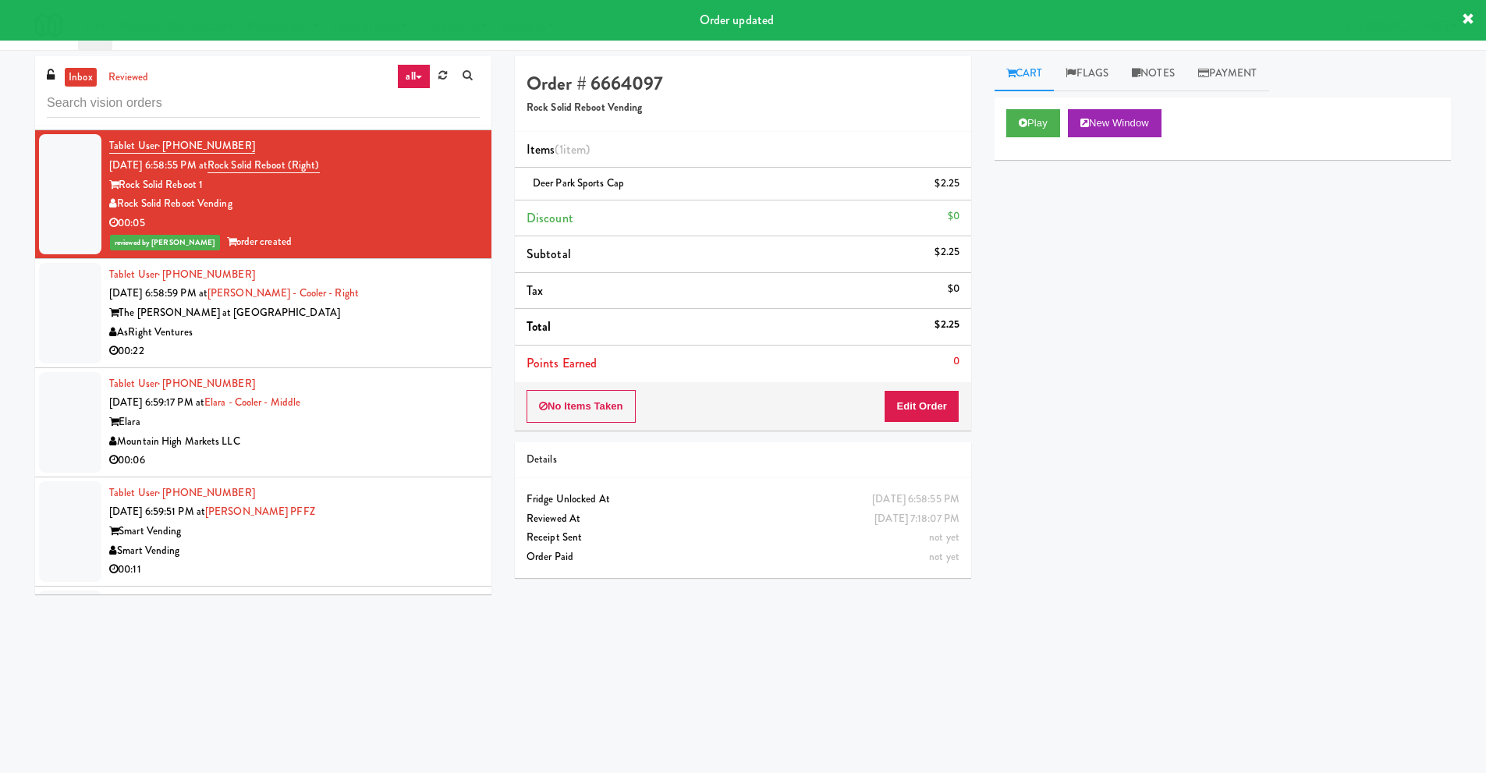
scroll to position [5771, 0]
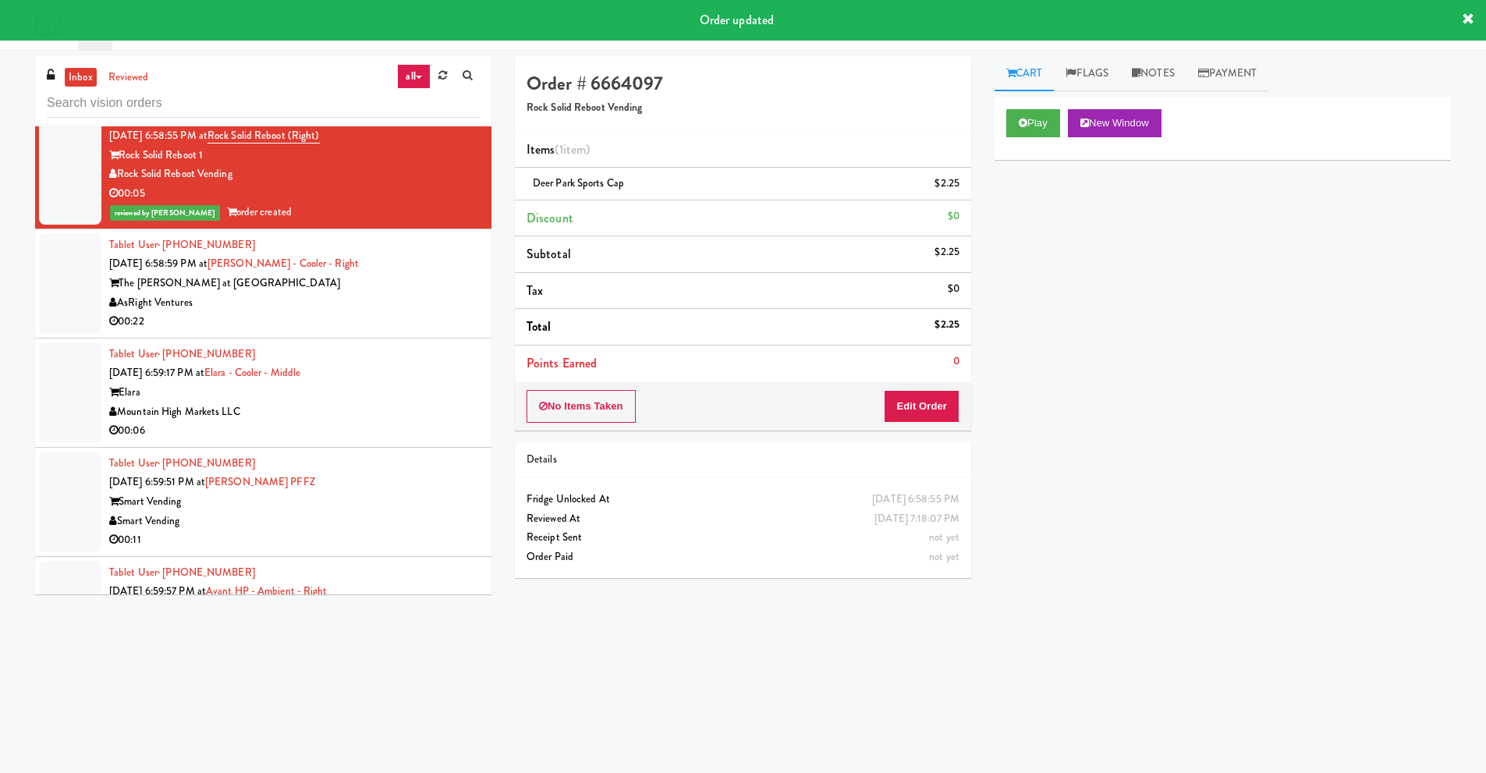
click at [224, 404] on div "Mountain High Markets LLC" at bounding box center [294, 411] width 370 height 19
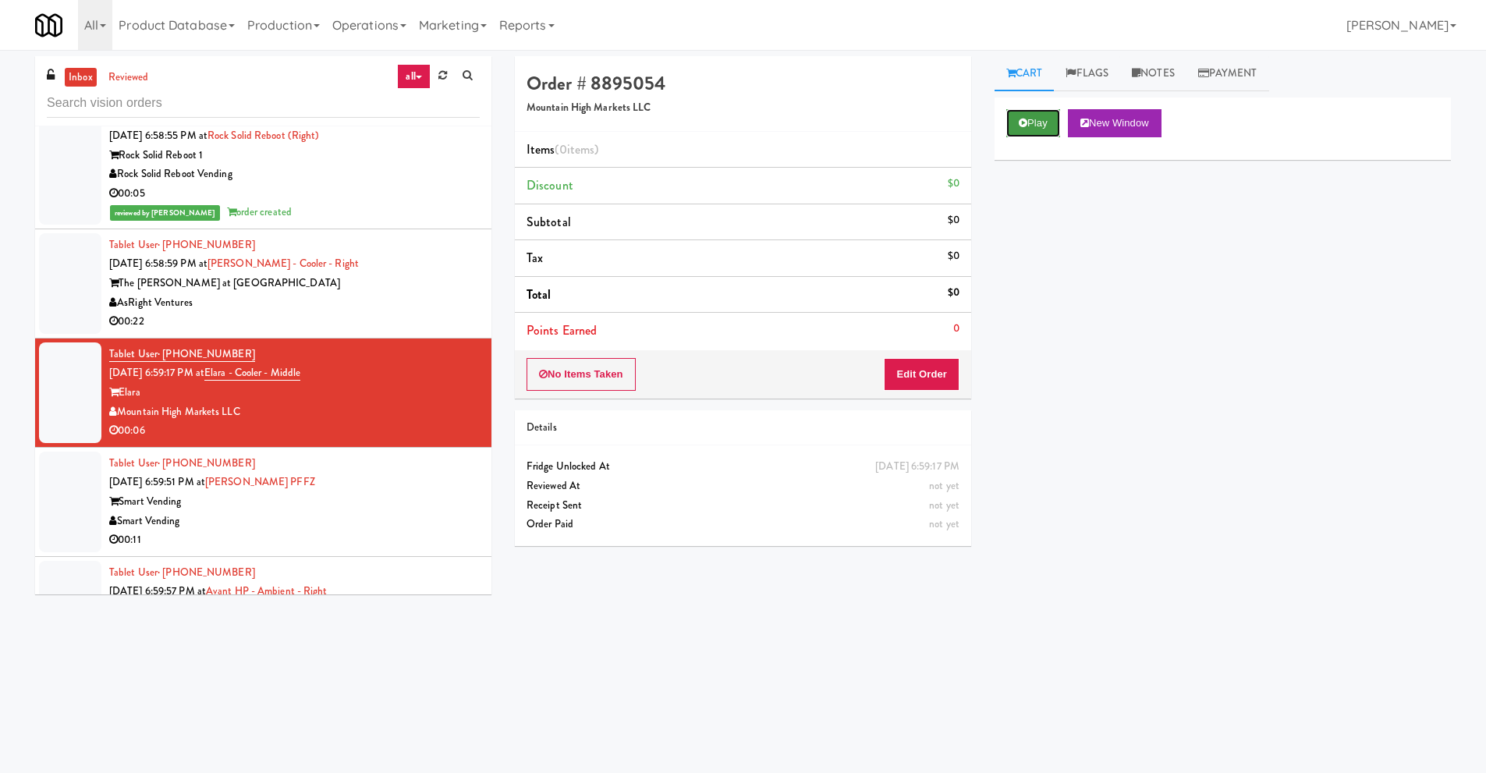
click at [1027, 128] on button "Play" at bounding box center [1033, 123] width 54 height 28
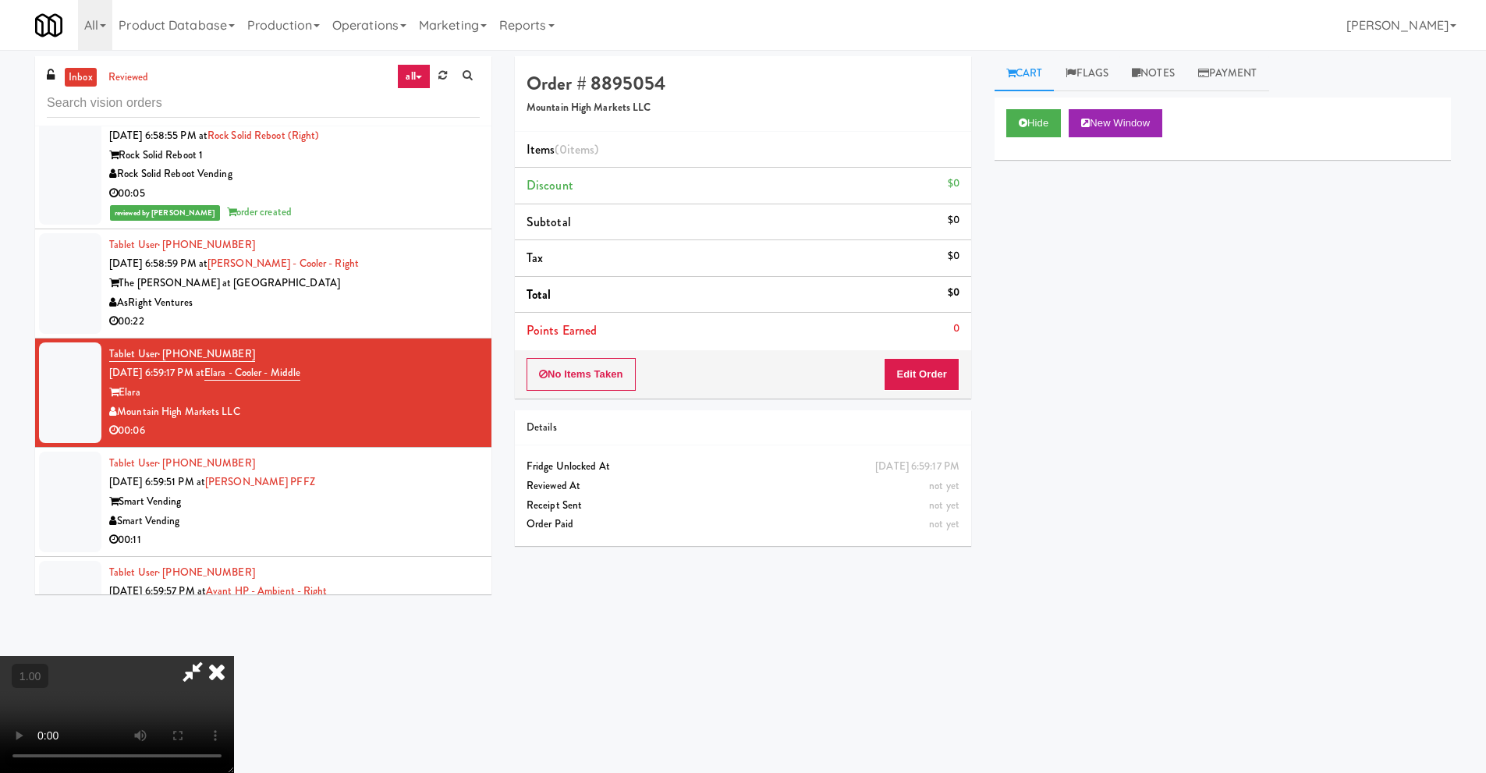
click at [234, 656] on video at bounding box center [117, 714] width 234 height 117
click at [938, 377] on button "Edit Order" at bounding box center [922, 374] width 76 height 33
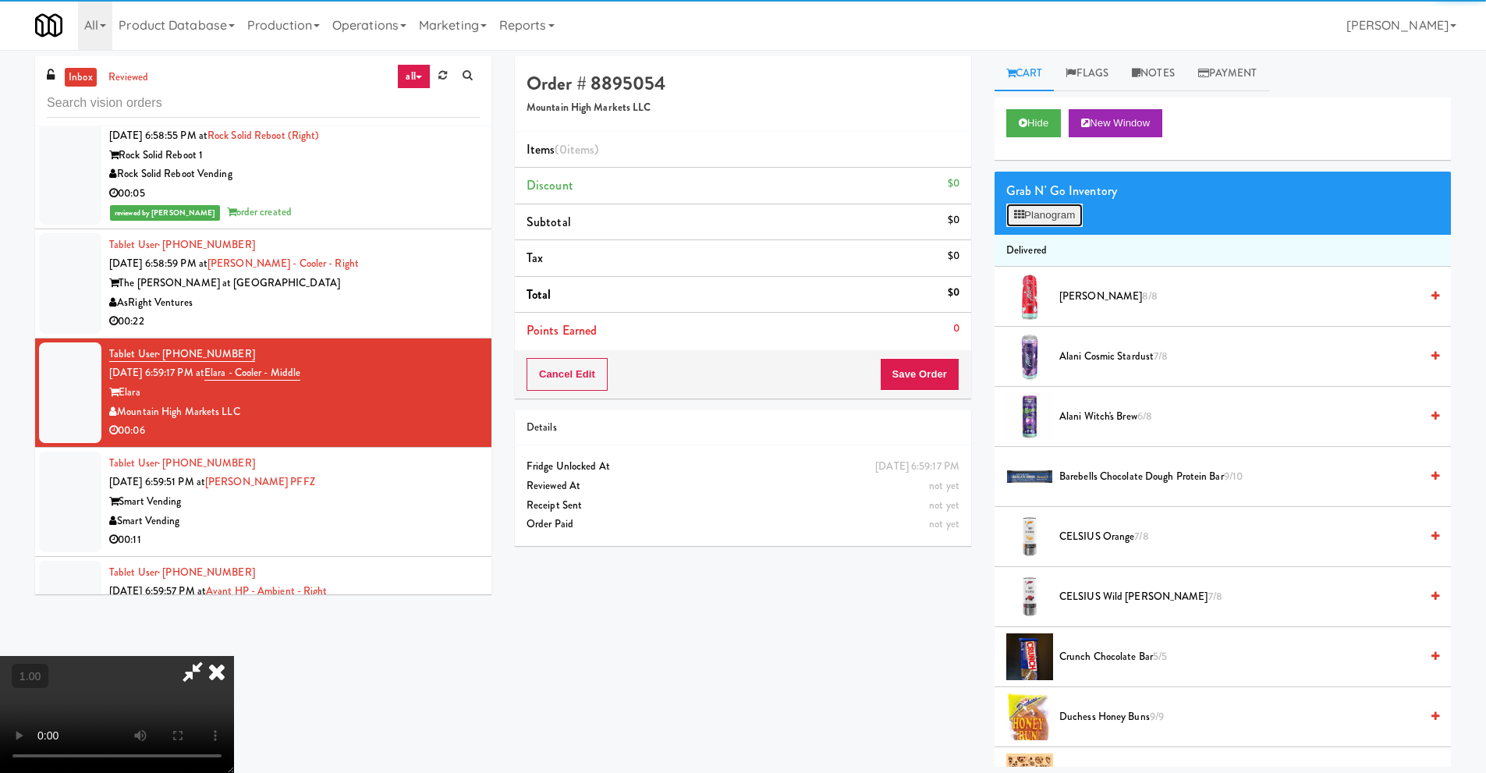
click at [1051, 211] on button "Planogram" at bounding box center [1044, 215] width 76 height 23
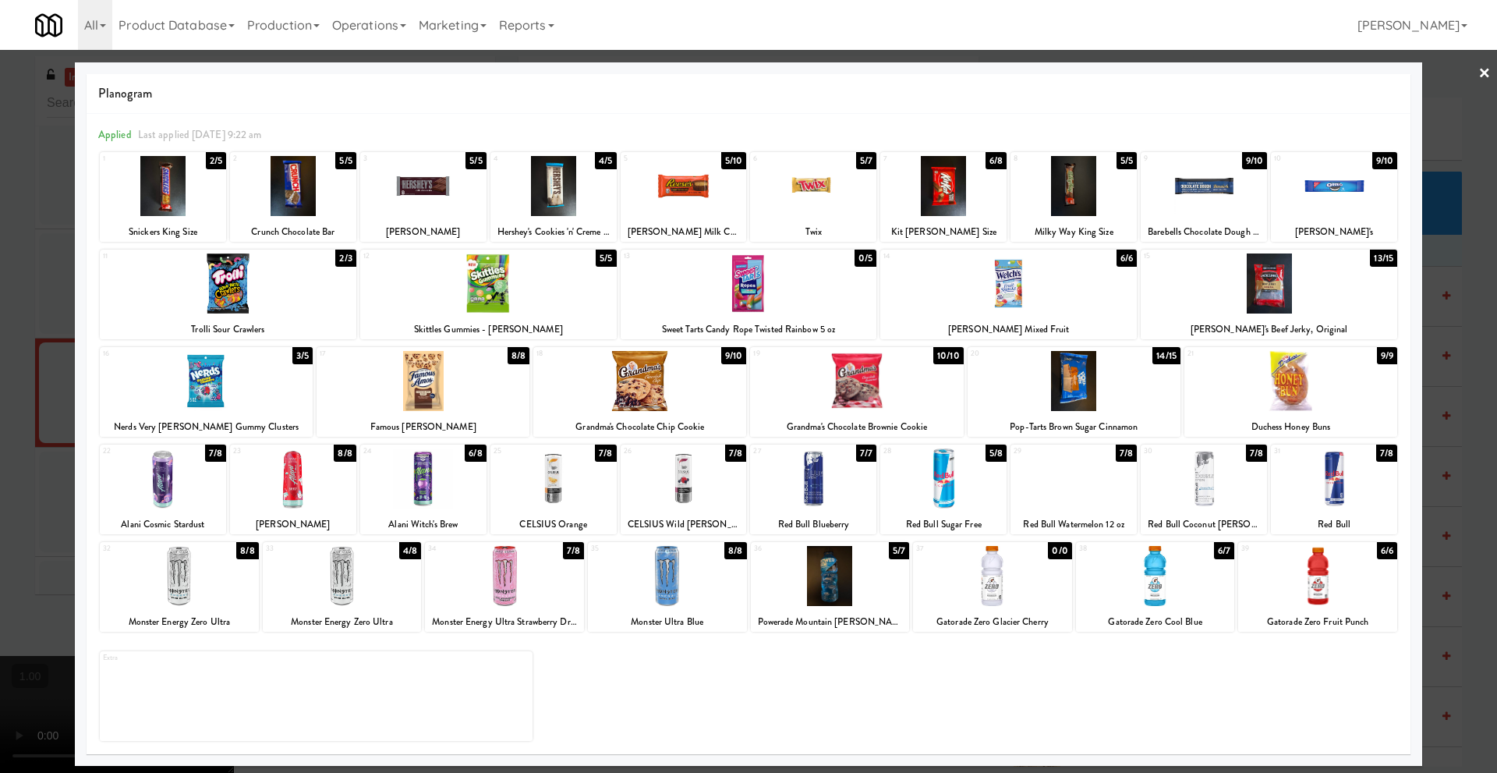
click at [234, 299] on div at bounding box center [228, 283] width 257 height 60
click at [1483, 73] on link "×" at bounding box center [1485, 74] width 12 height 48
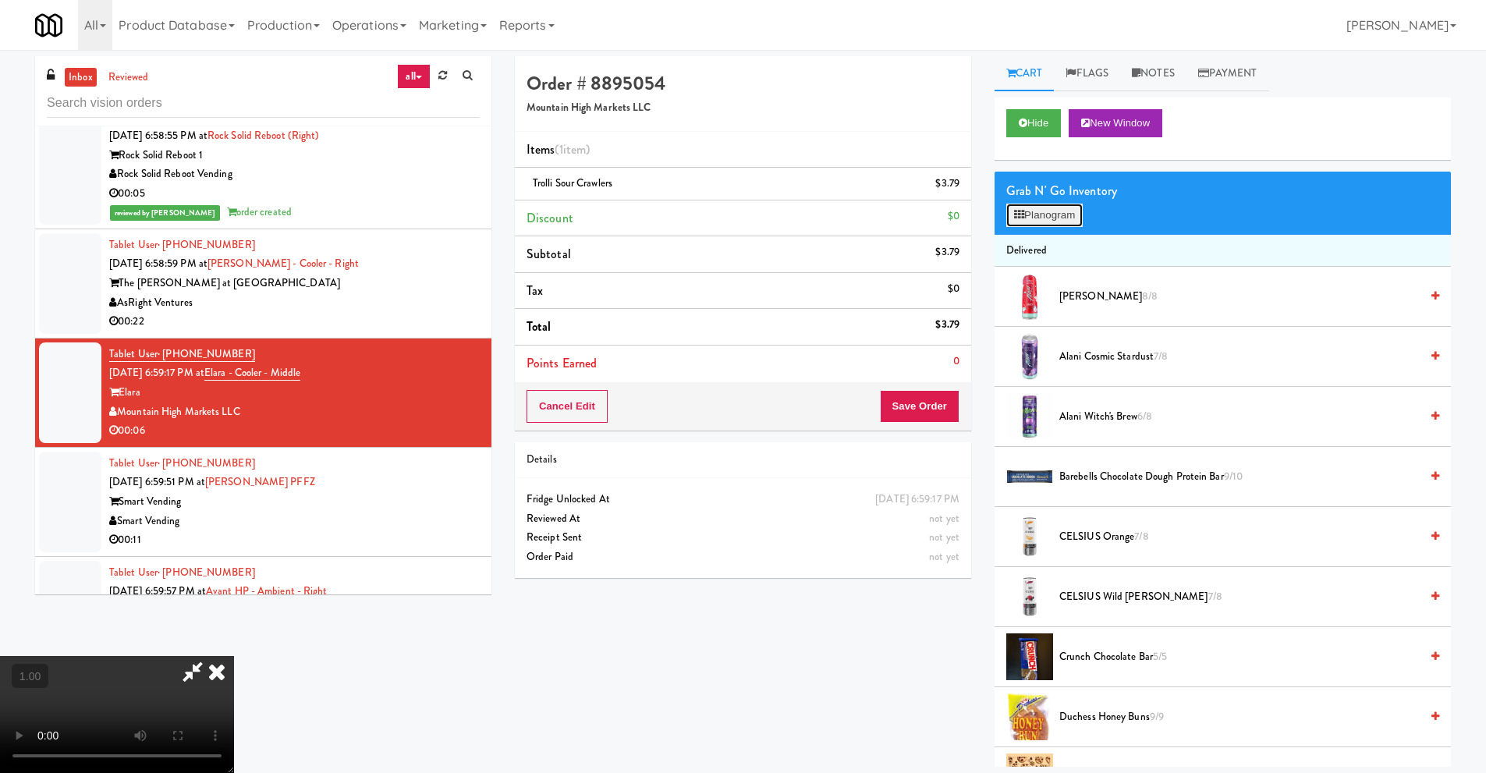
click at [1053, 216] on button "Planogram" at bounding box center [1044, 215] width 76 height 23
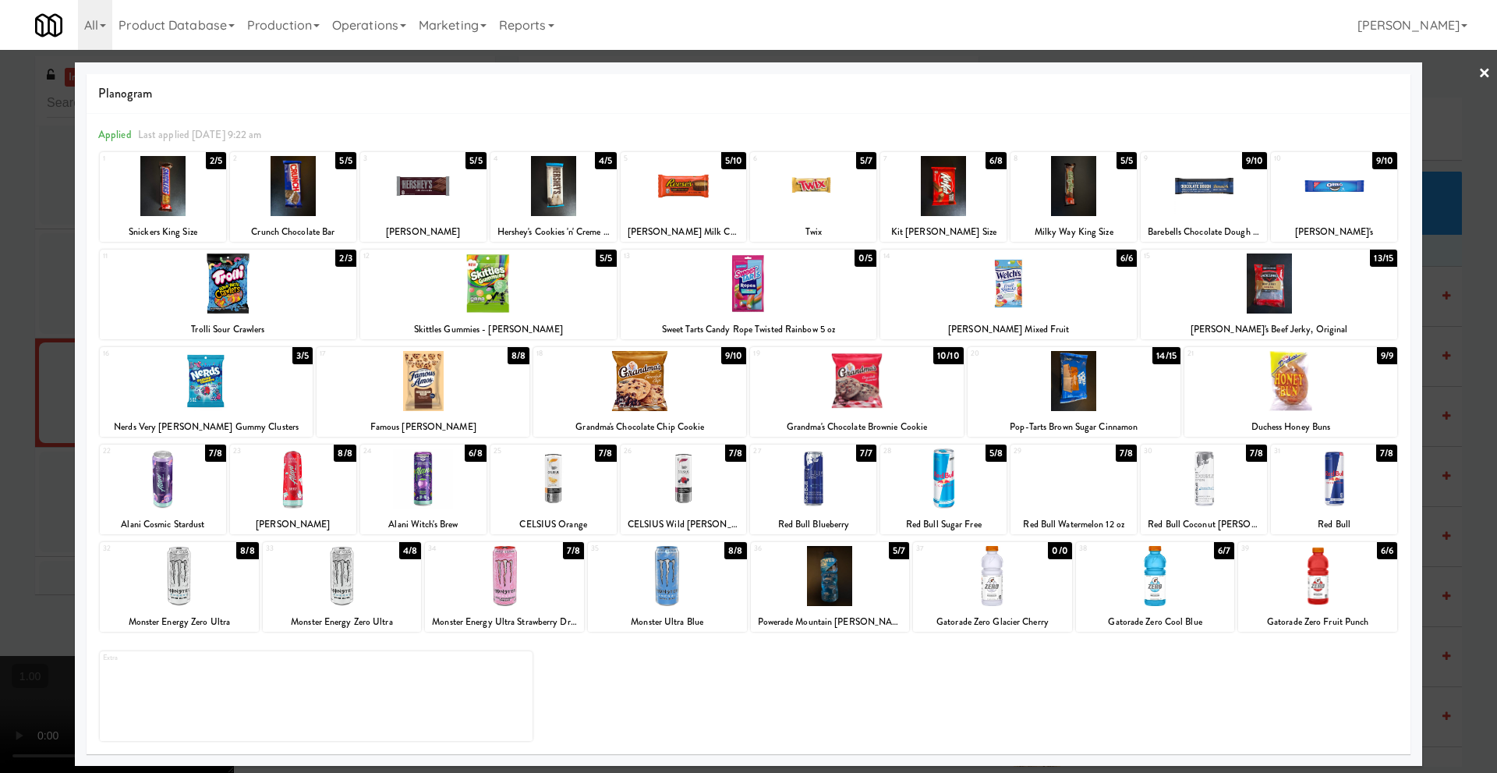
click at [1490, 73] on link "×" at bounding box center [1485, 74] width 12 height 48
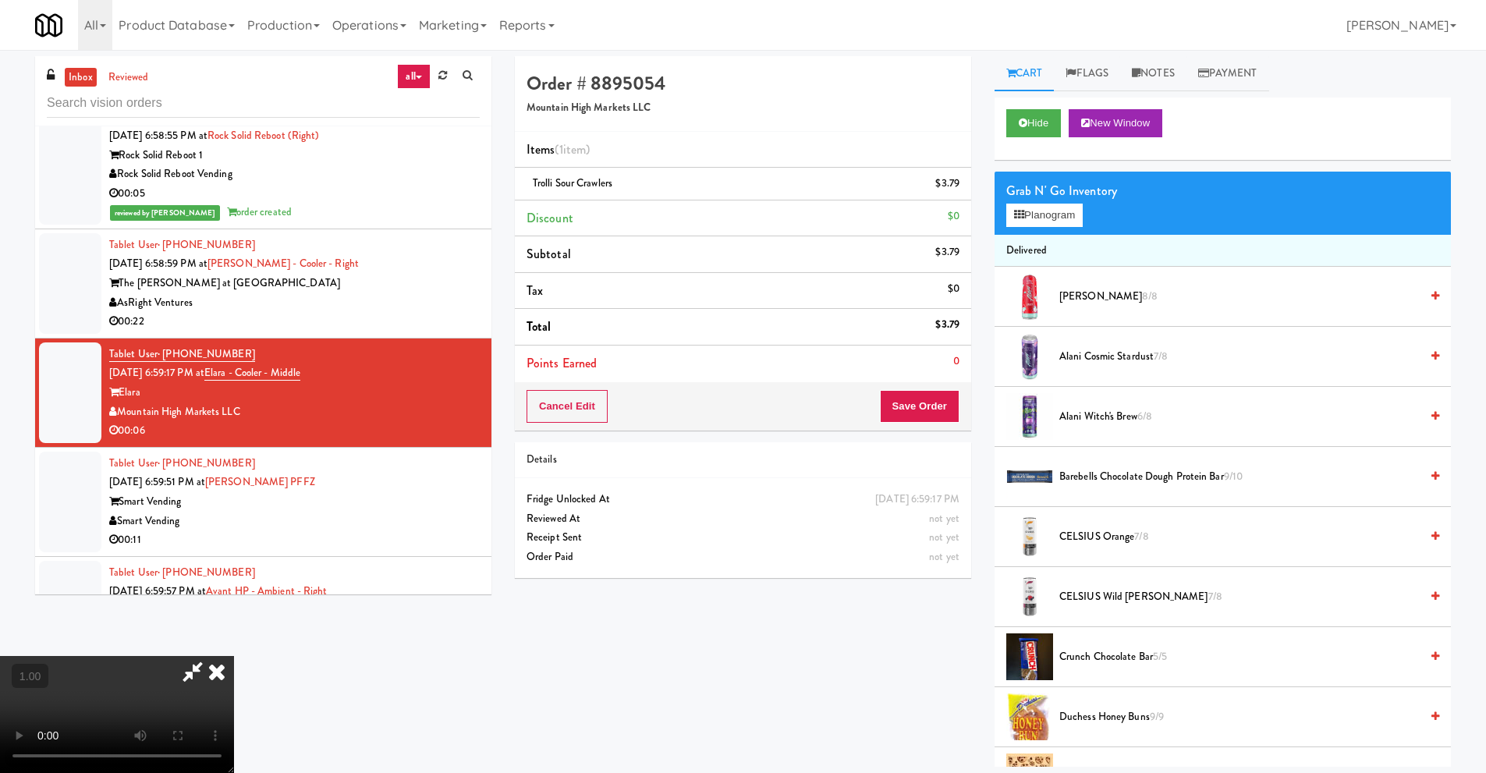
click at [234, 656] on icon at bounding box center [217, 671] width 34 height 31
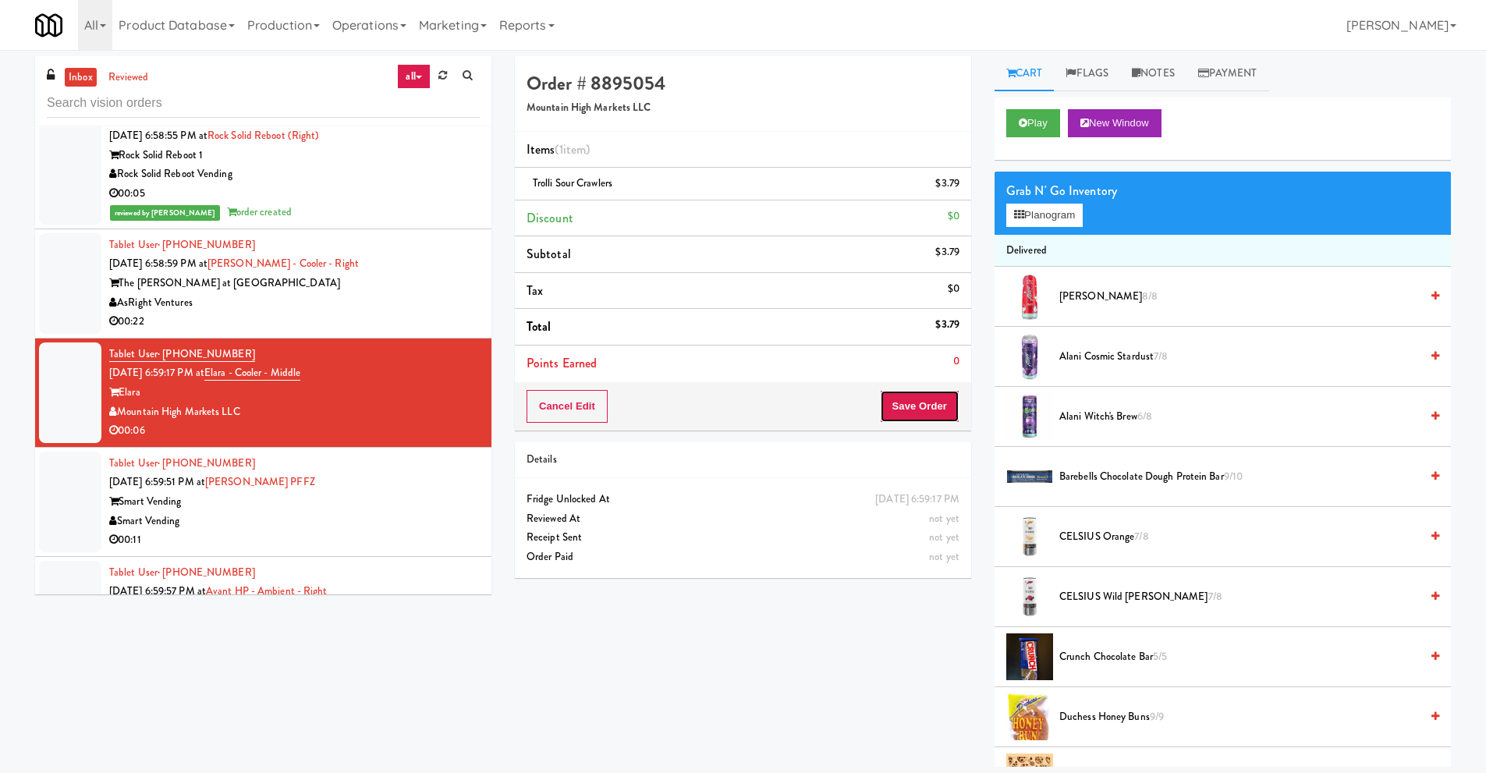
click at [905, 405] on button "Save Order" at bounding box center [920, 406] width 80 height 33
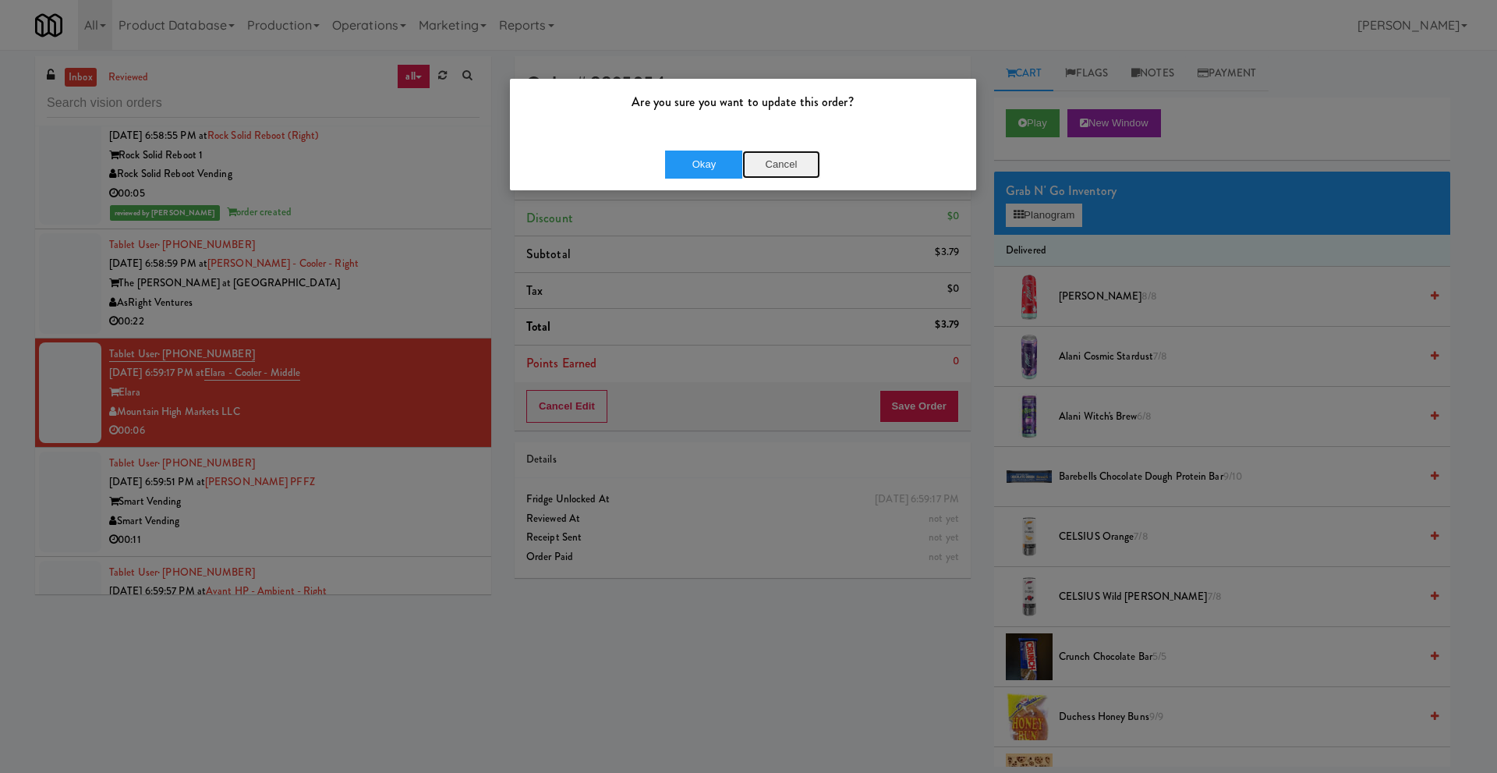
click at [781, 159] on button "Cancel" at bounding box center [781, 165] width 78 height 28
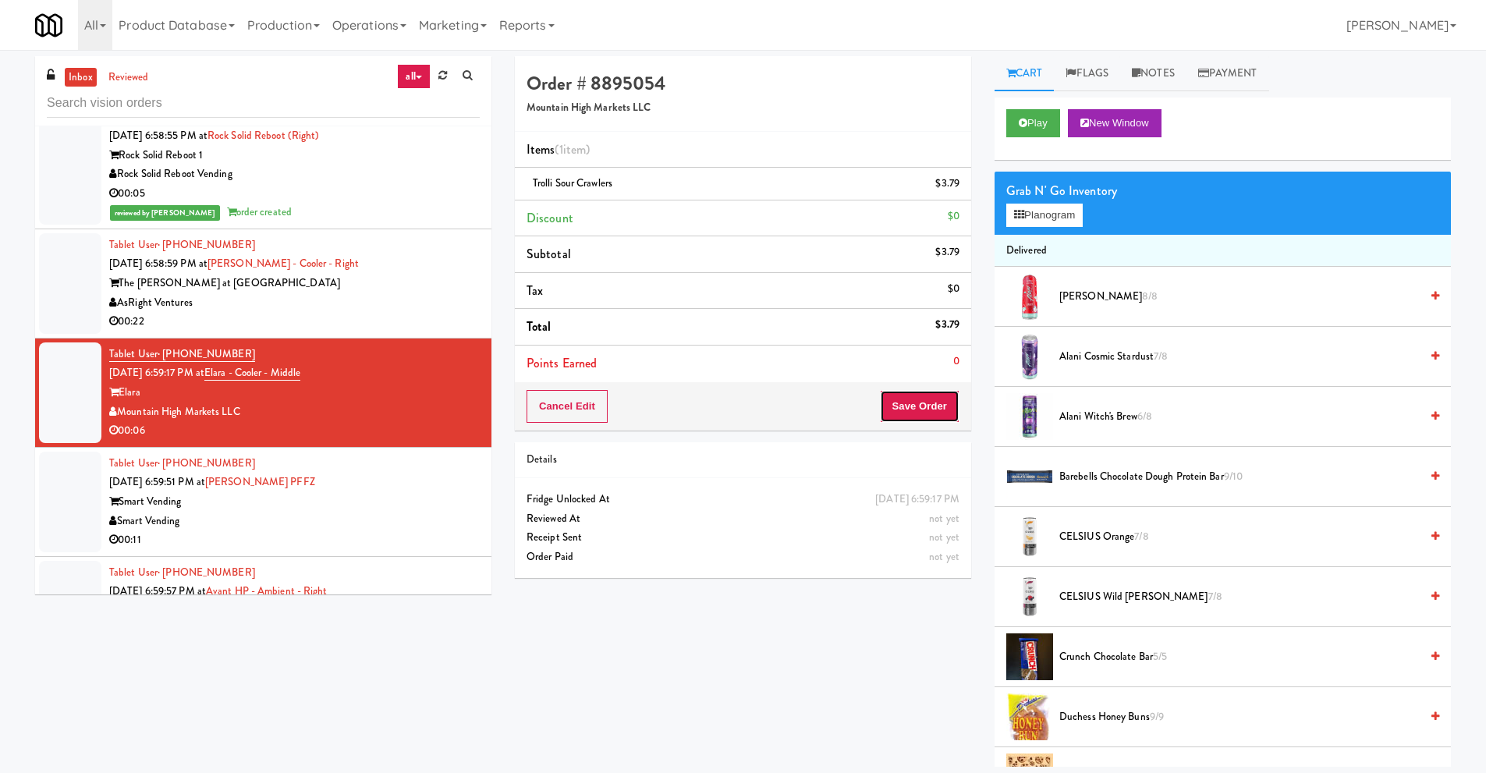
click at [918, 409] on button "Save Order" at bounding box center [920, 406] width 80 height 33
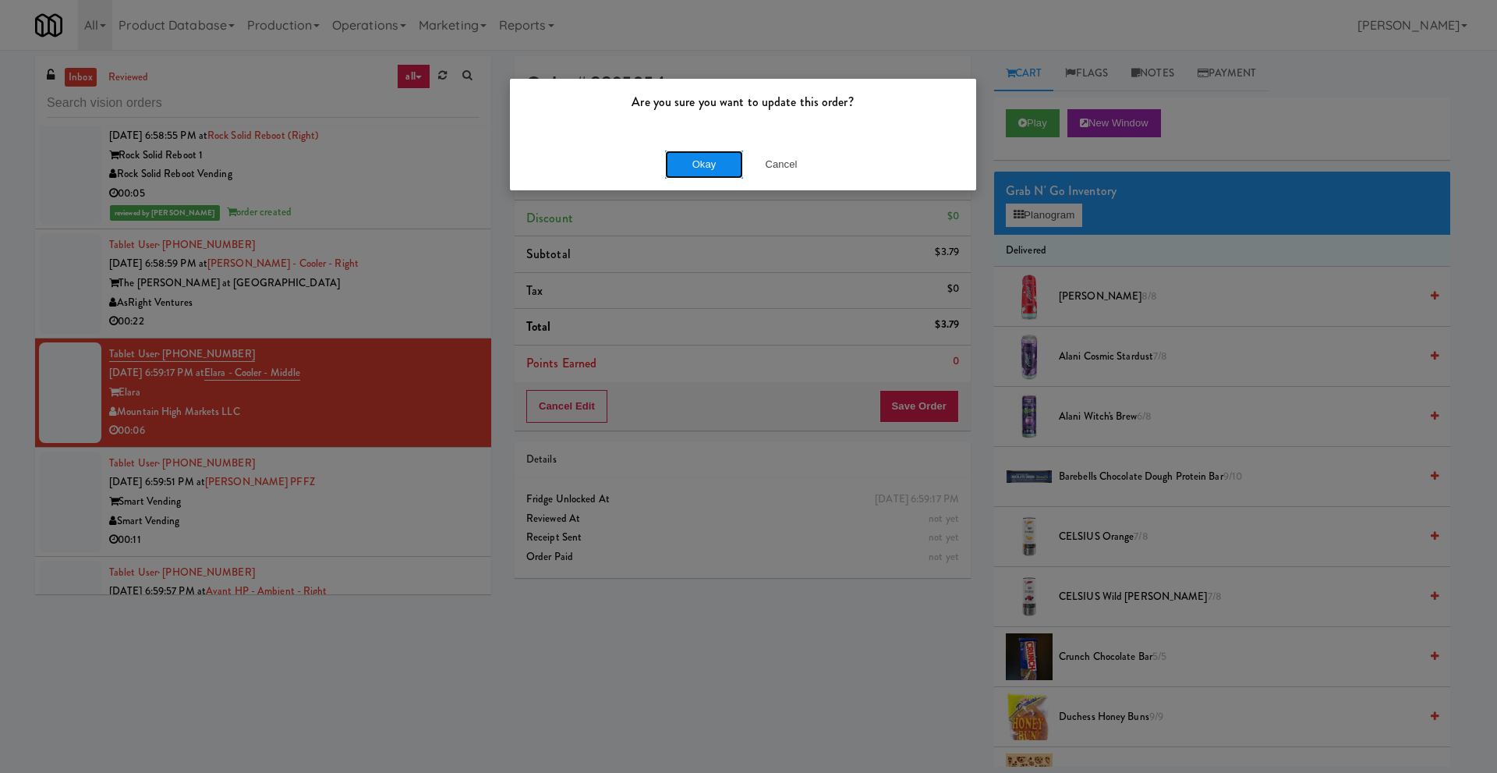
click at [695, 160] on button "Okay" at bounding box center [704, 165] width 78 height 28
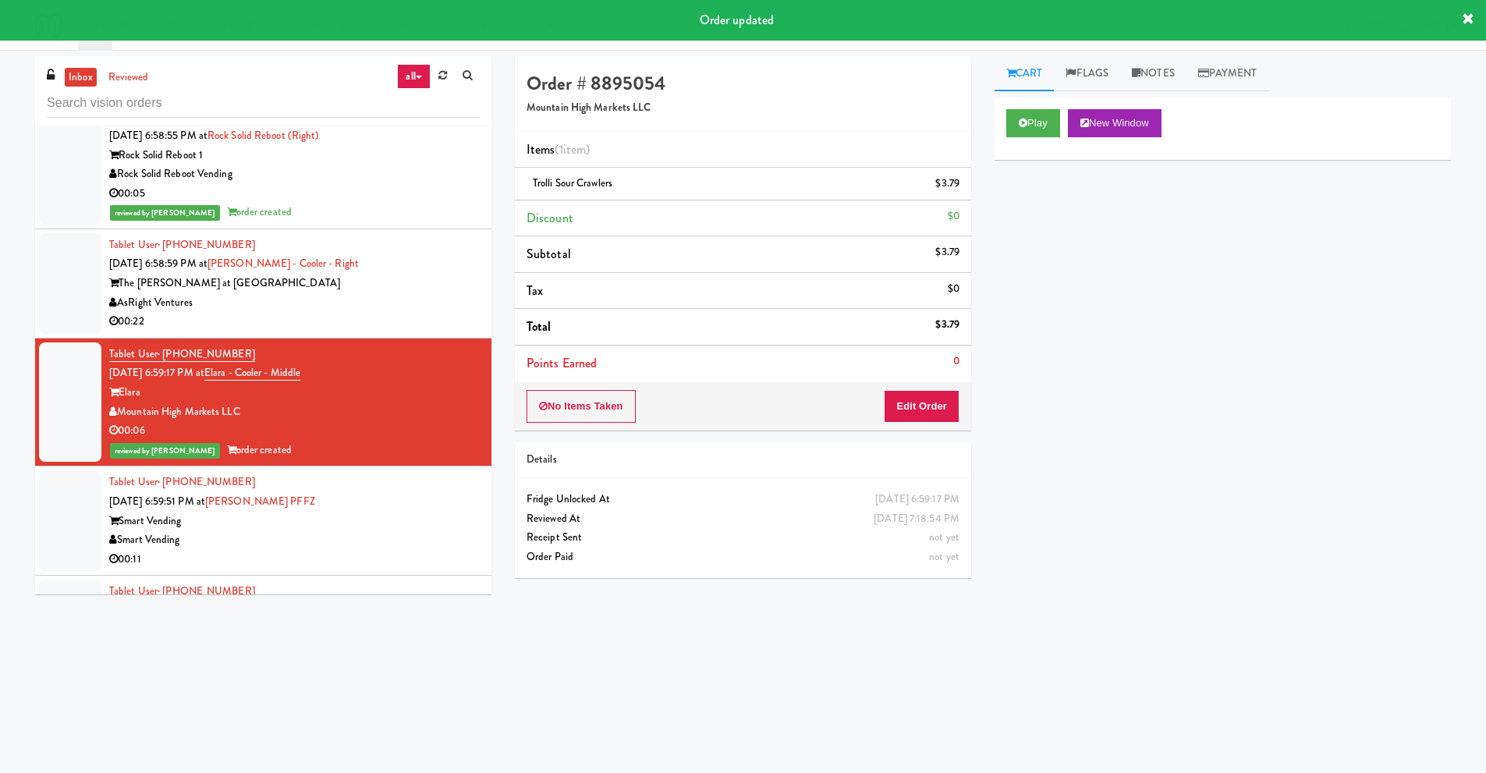
click at [232, 307] on div "AsRight Ventures" at bounding box center [294, 302] width 370 height 19
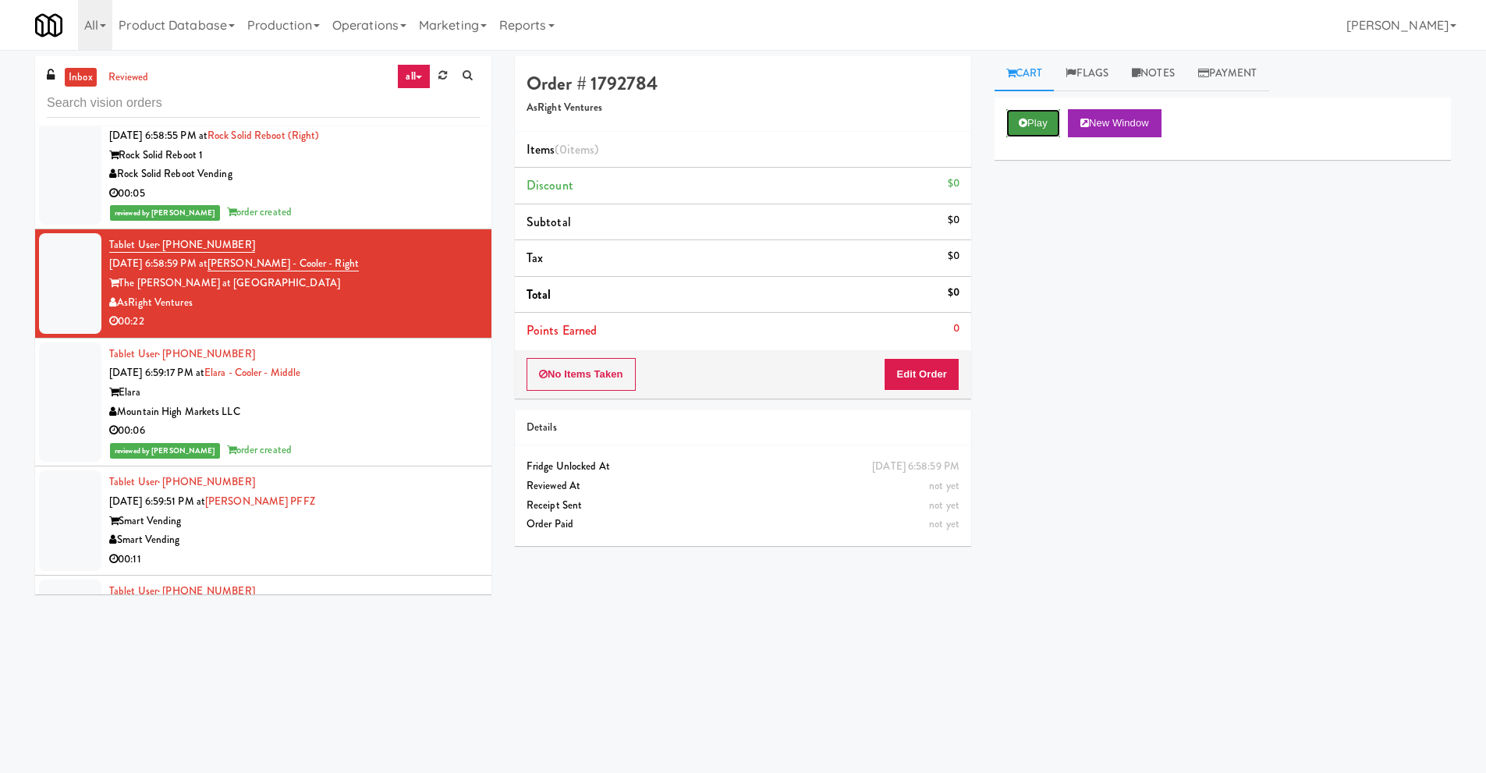
click at [1040, 129] on button "Play" at bounding box center [1033, 123] width 54 height 28
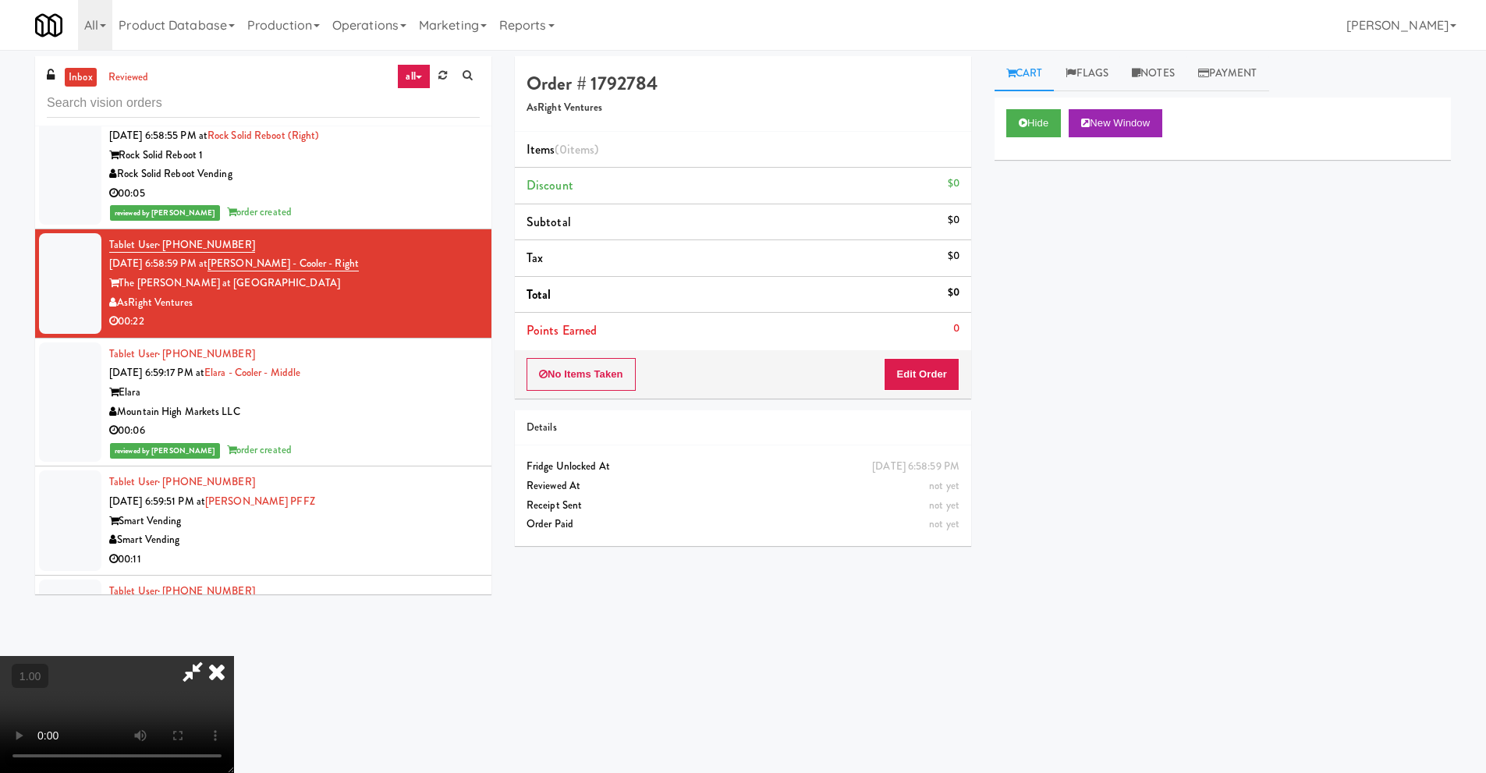
click at [234, 656] on video at bounding box center [117, 714] width 234 height 117
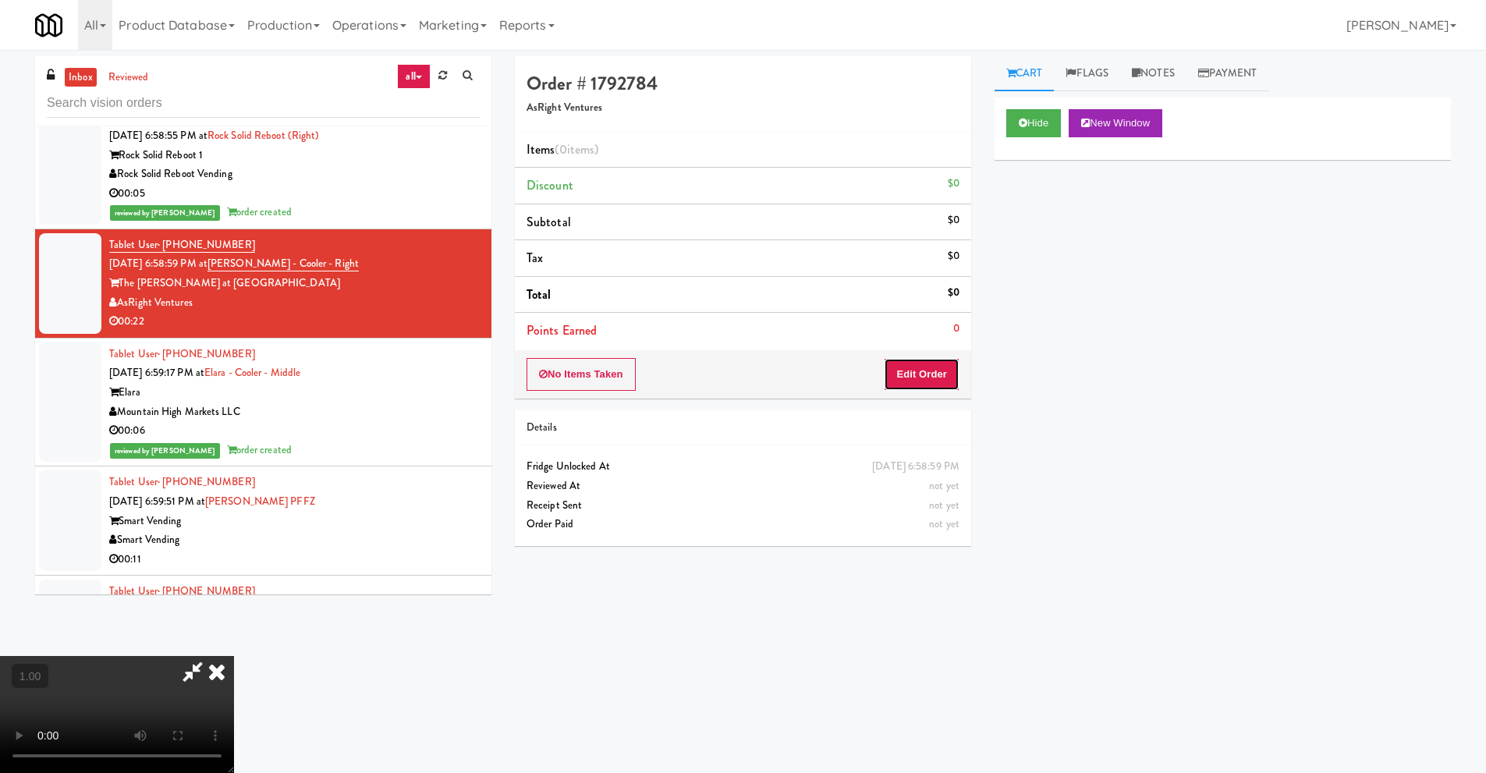
click at [923, 377] on button "Edit Order" at bounding box center [922, 374] width 76 height 33
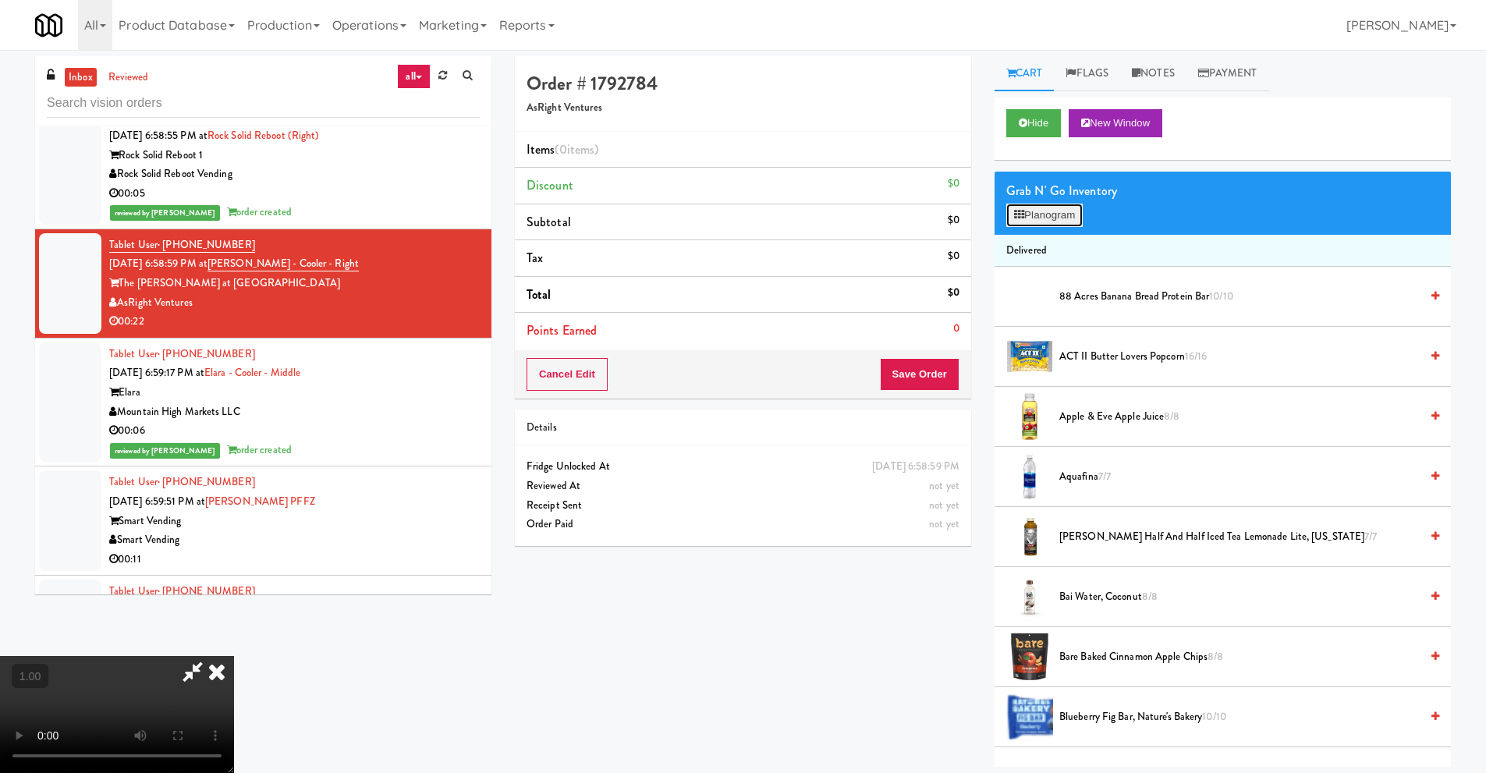
click at [1071, 219] on button "Planogram" at bounding box center [1044, 215] width 76 height 23
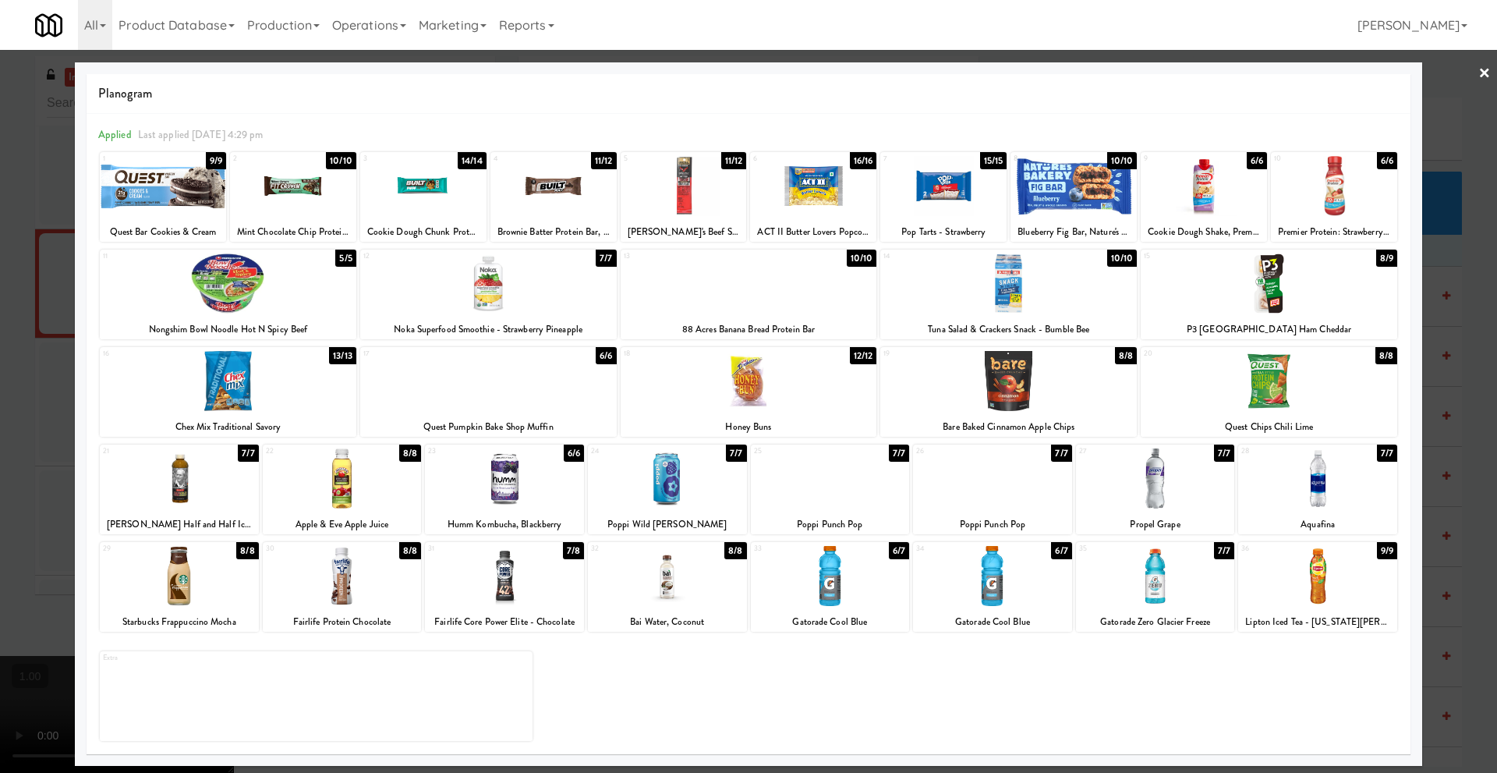
click at [1272, 300] on div at bounding box center [1269, 283] width 257 height 60
click at [204, 311] on div at bounding box center [228, 283] width 257 height 60
click at [1488, 75] on link "×" at bounding box center [1485, 74] width 12 height 48
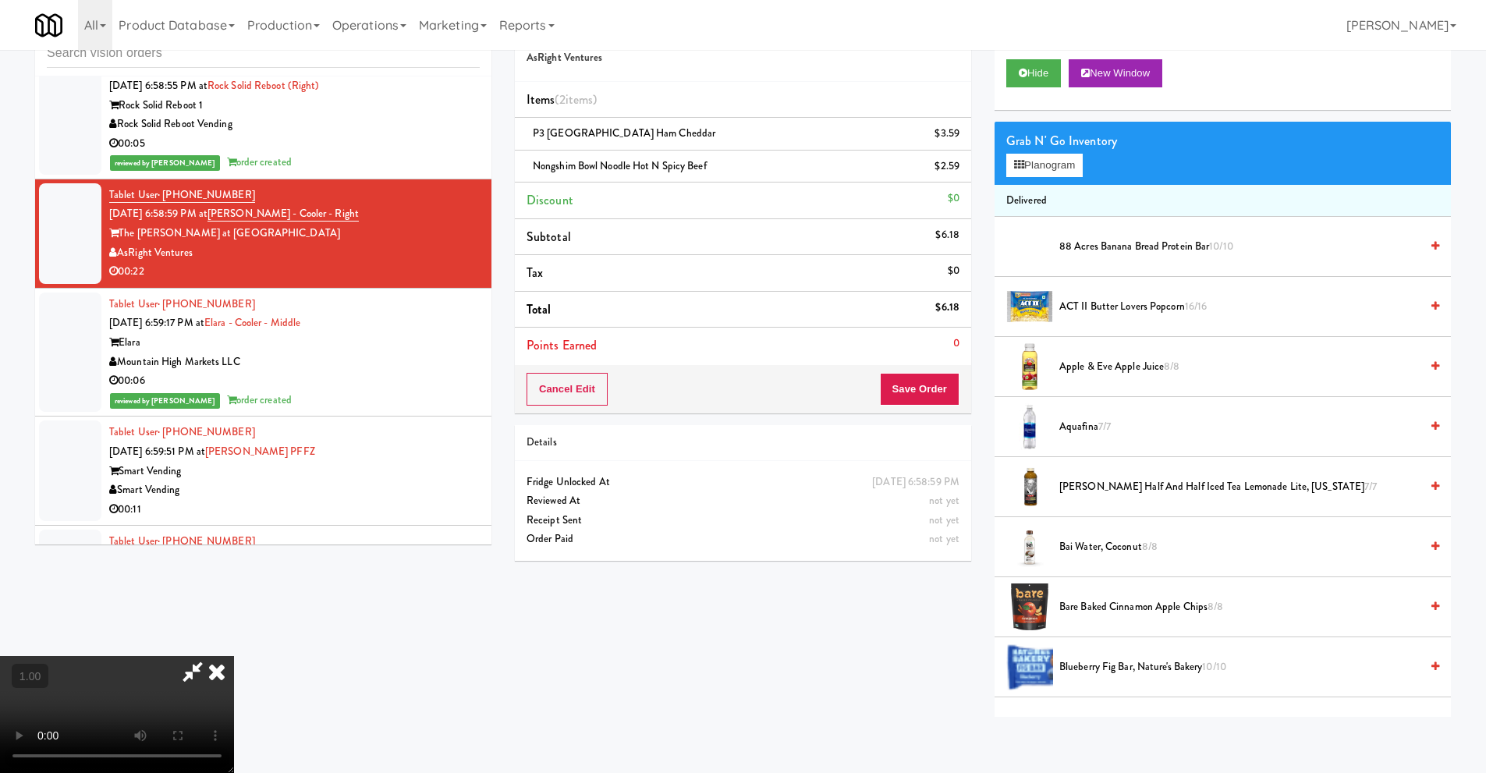
scroll to position [50, 0]
click at [234, 656] on video at bounding box center [117, 714] width 234 height 117
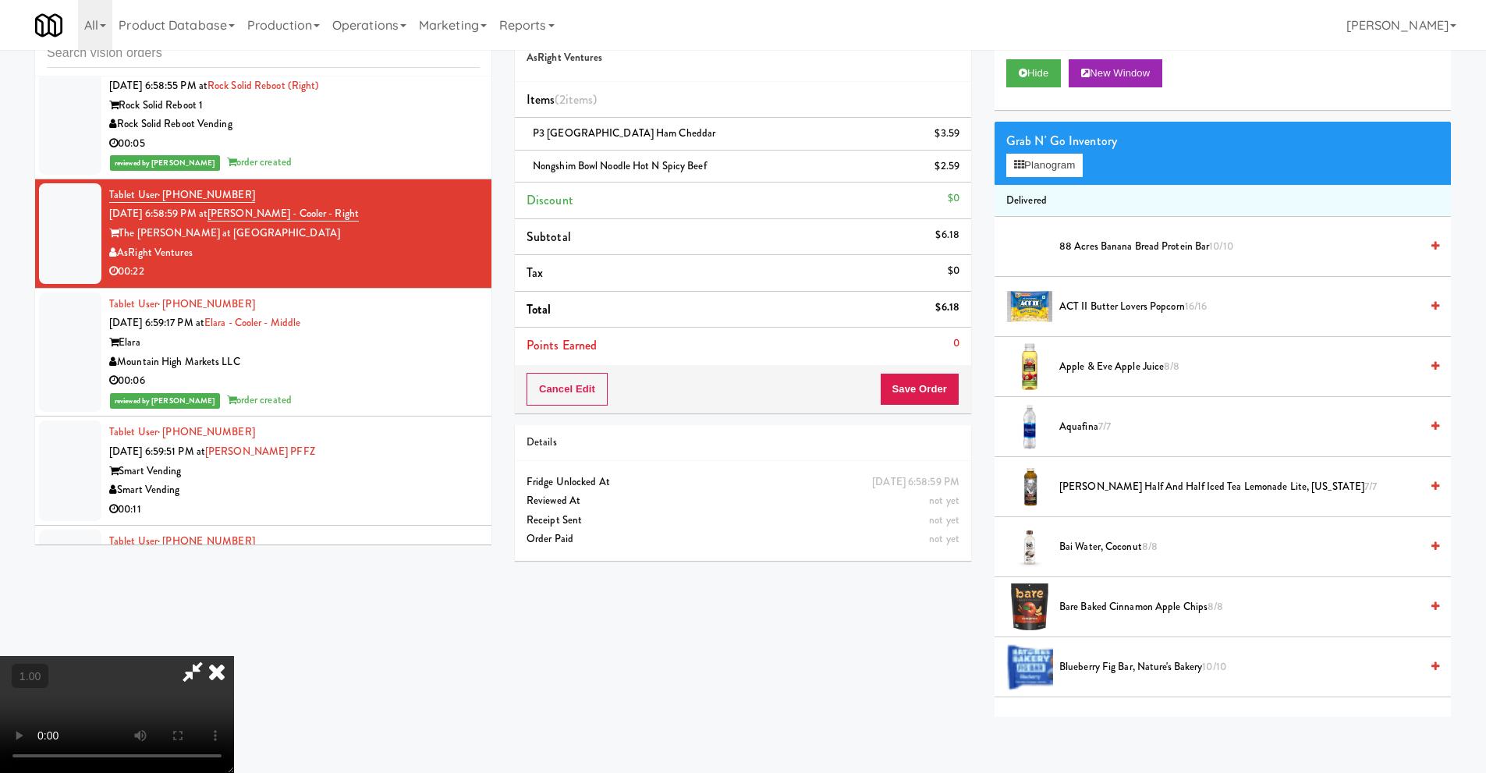
click at [234, 656] on video at bounding box center [117, 714] width 234 height 117
click at [1068, 161] on button "Planogram" at bounding box center [1044, 165] width 76 height 23
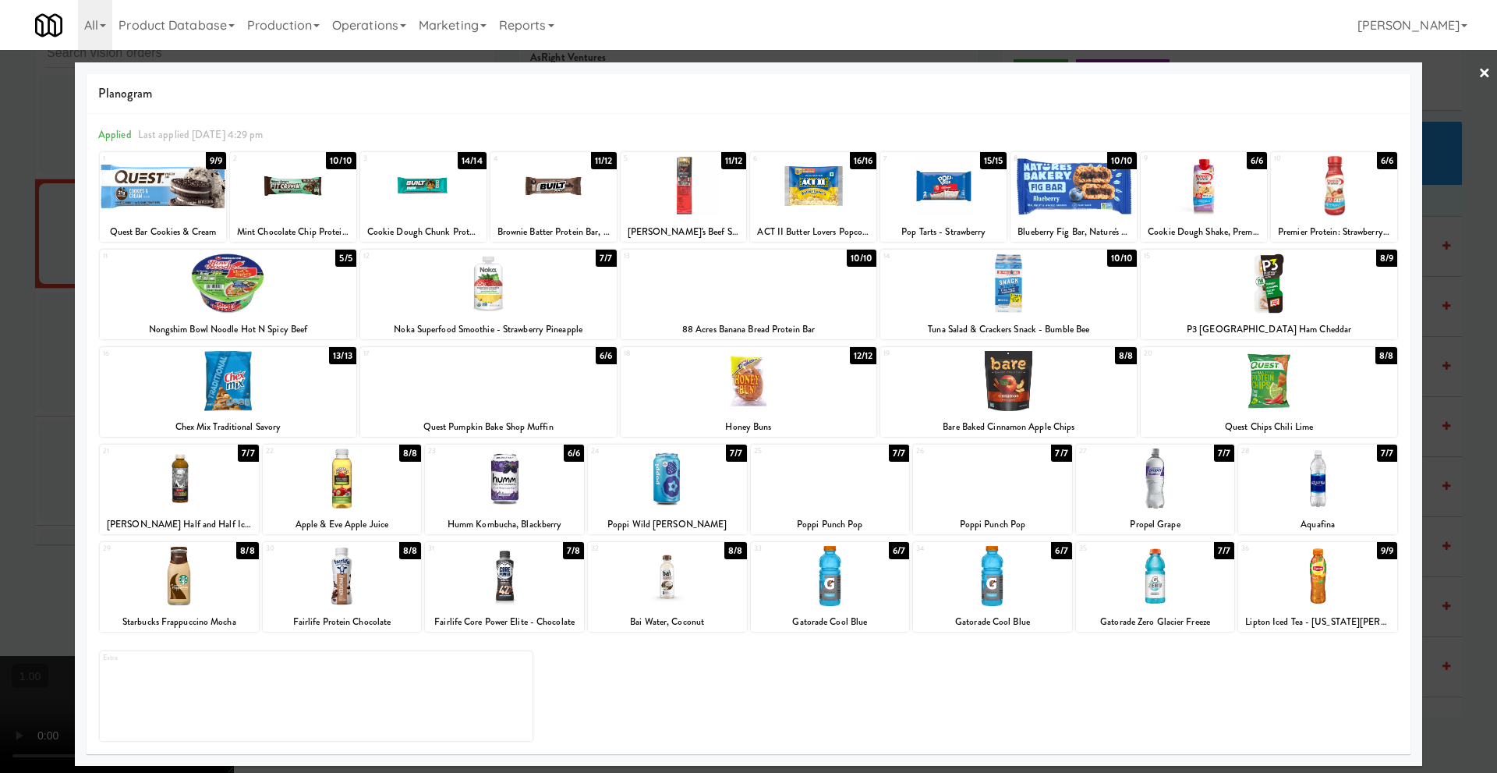
click at [1487, 73] on link "×" at bounding box center [1485, 74] width 12 height 48
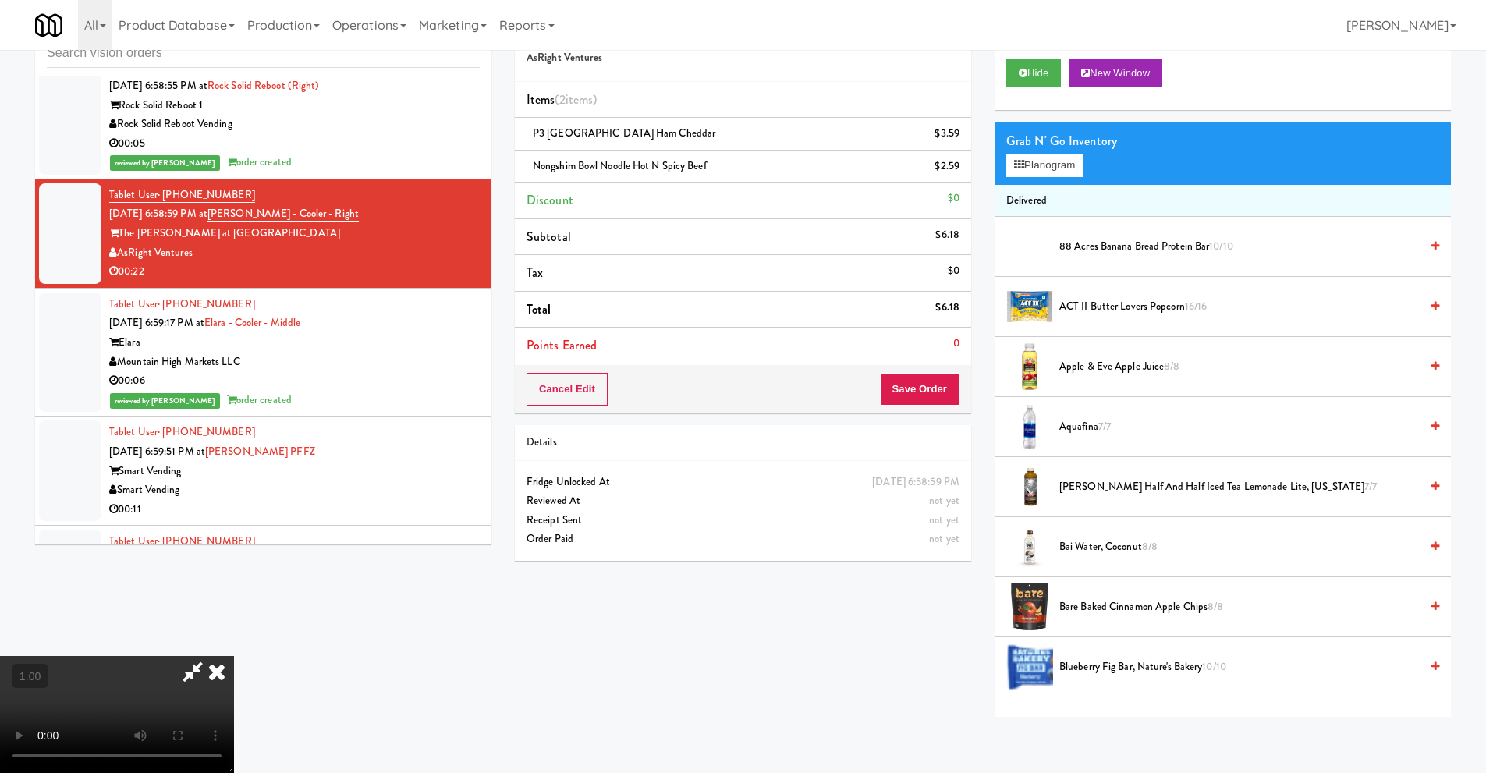
click at [234, 656] on video at bounding box center [117, 714] width 234 height 117
click at [1075, 168] on button "Planogram" at bounding box center [1044, 165] width 76 height 23
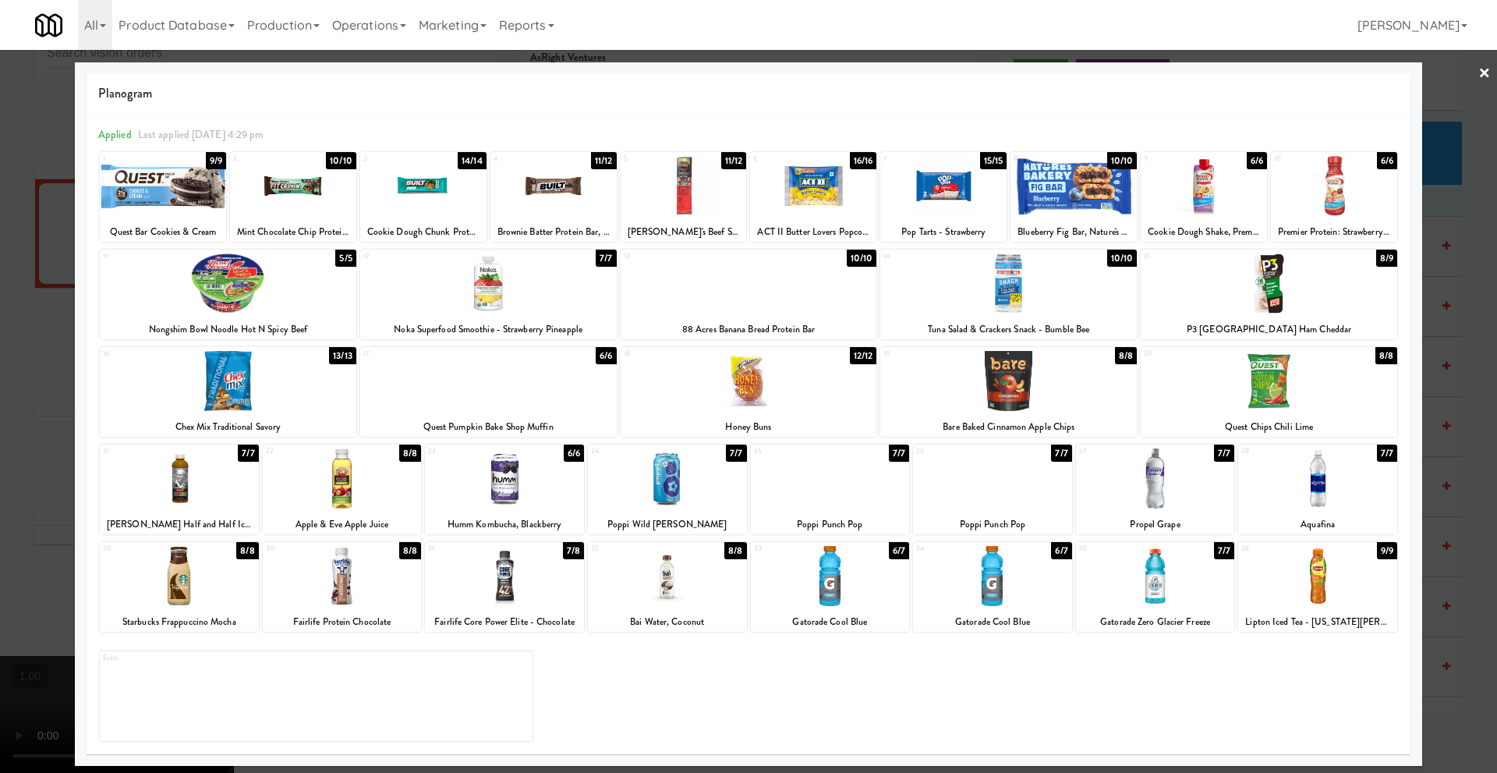
click at [1484, 73] on link "×" at bounding box center [1485, 74] width 12 height 48
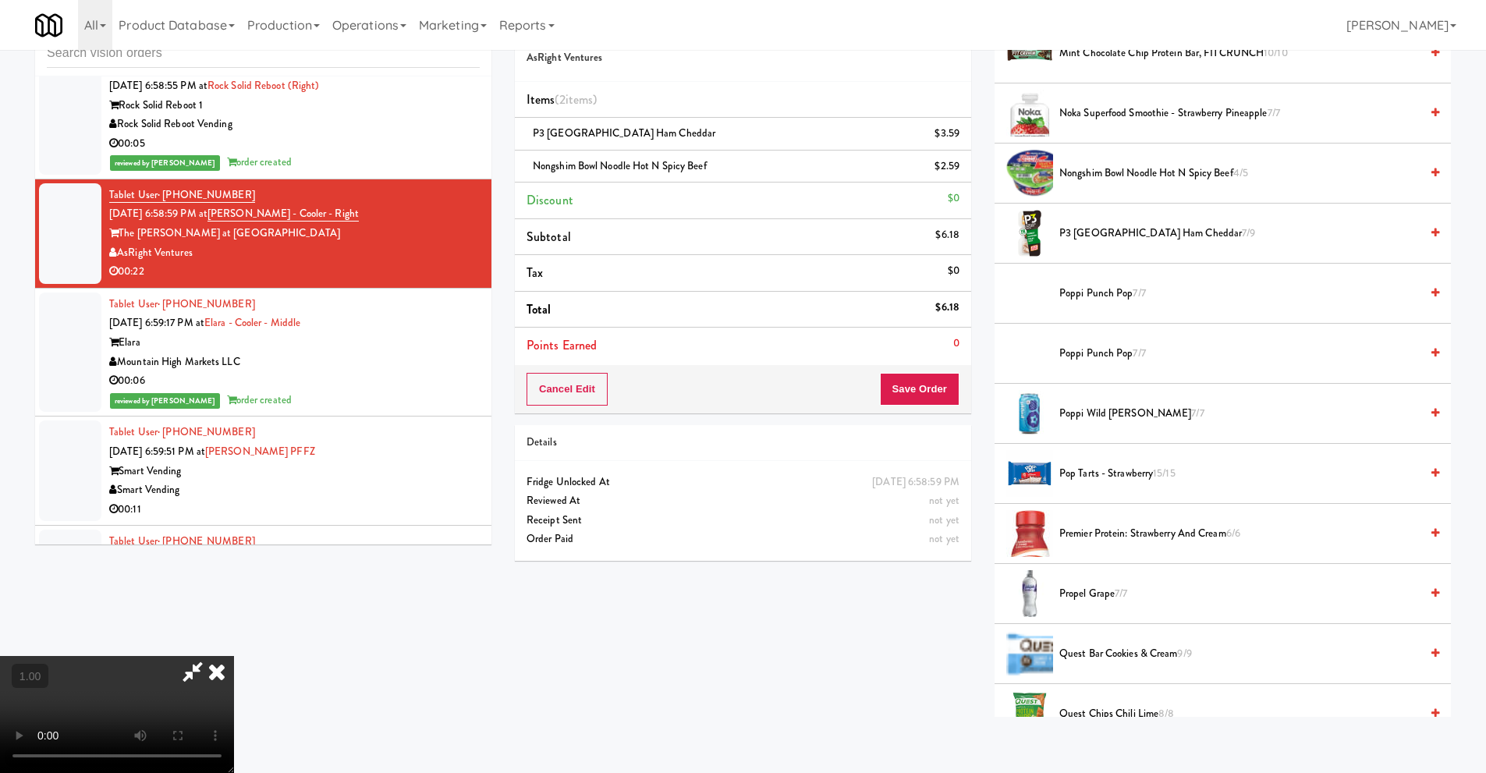
scroll to position [1560, 0]
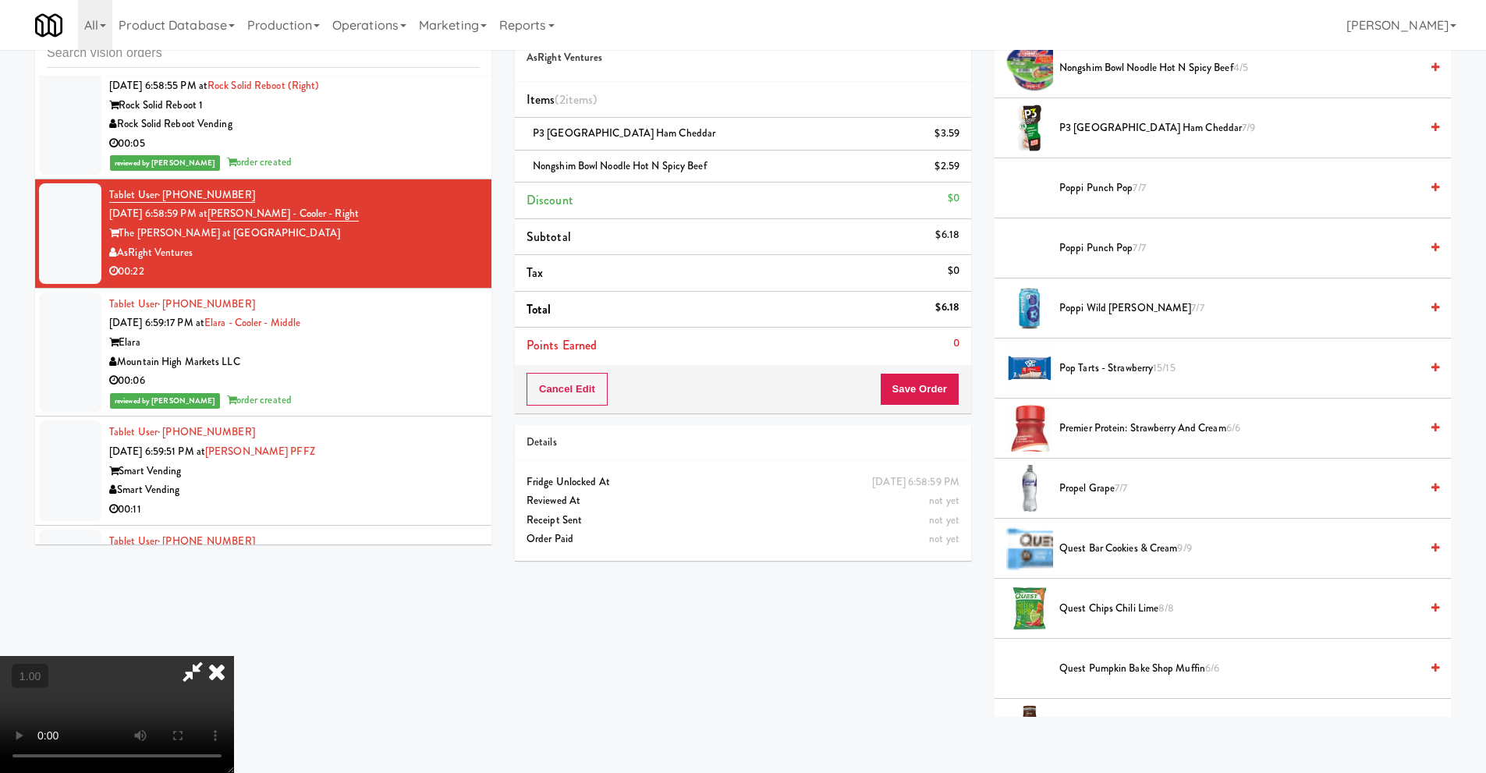
click at [234, 656] on video at bounding box center [117, 714] width 234 height 117
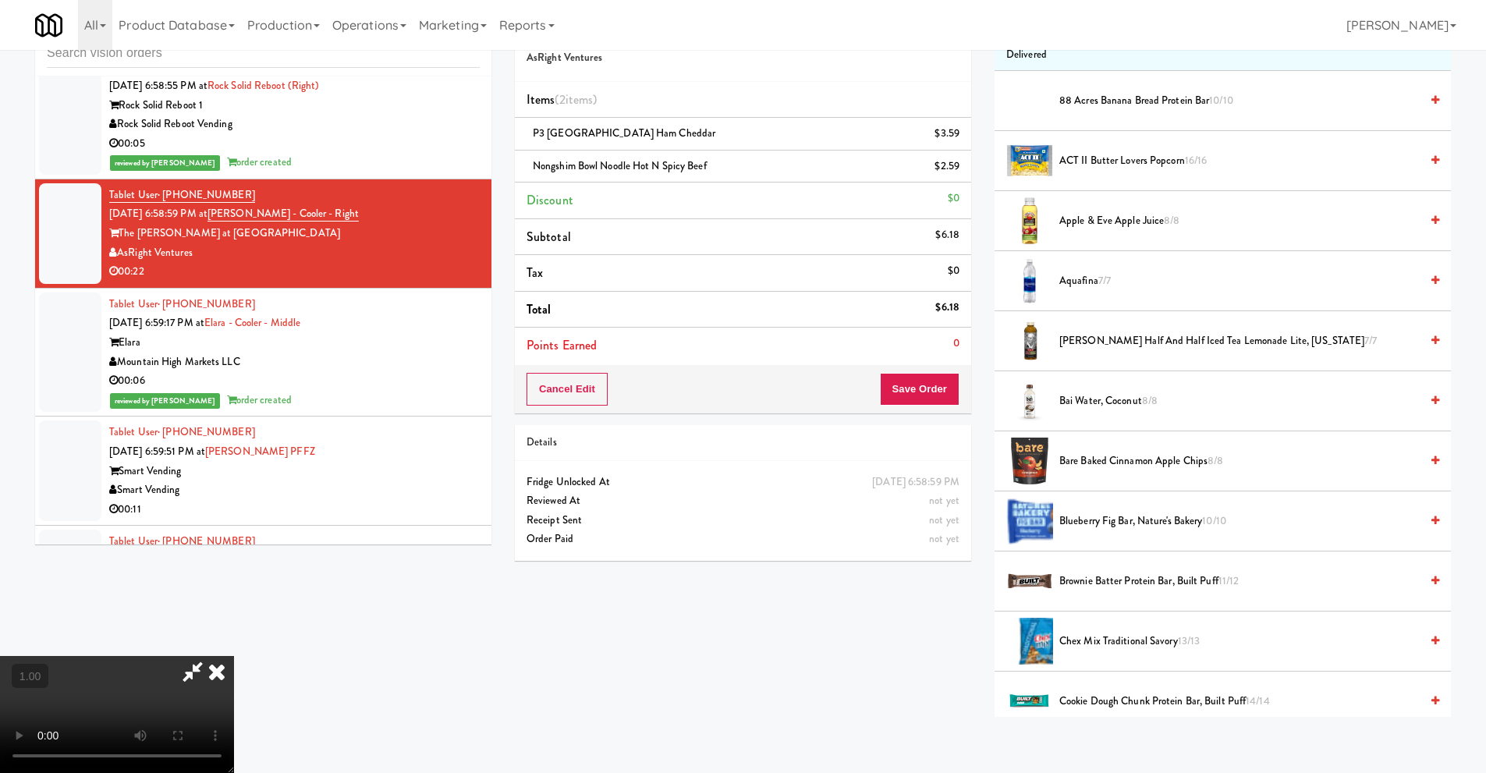
scroll to position [0, 0]
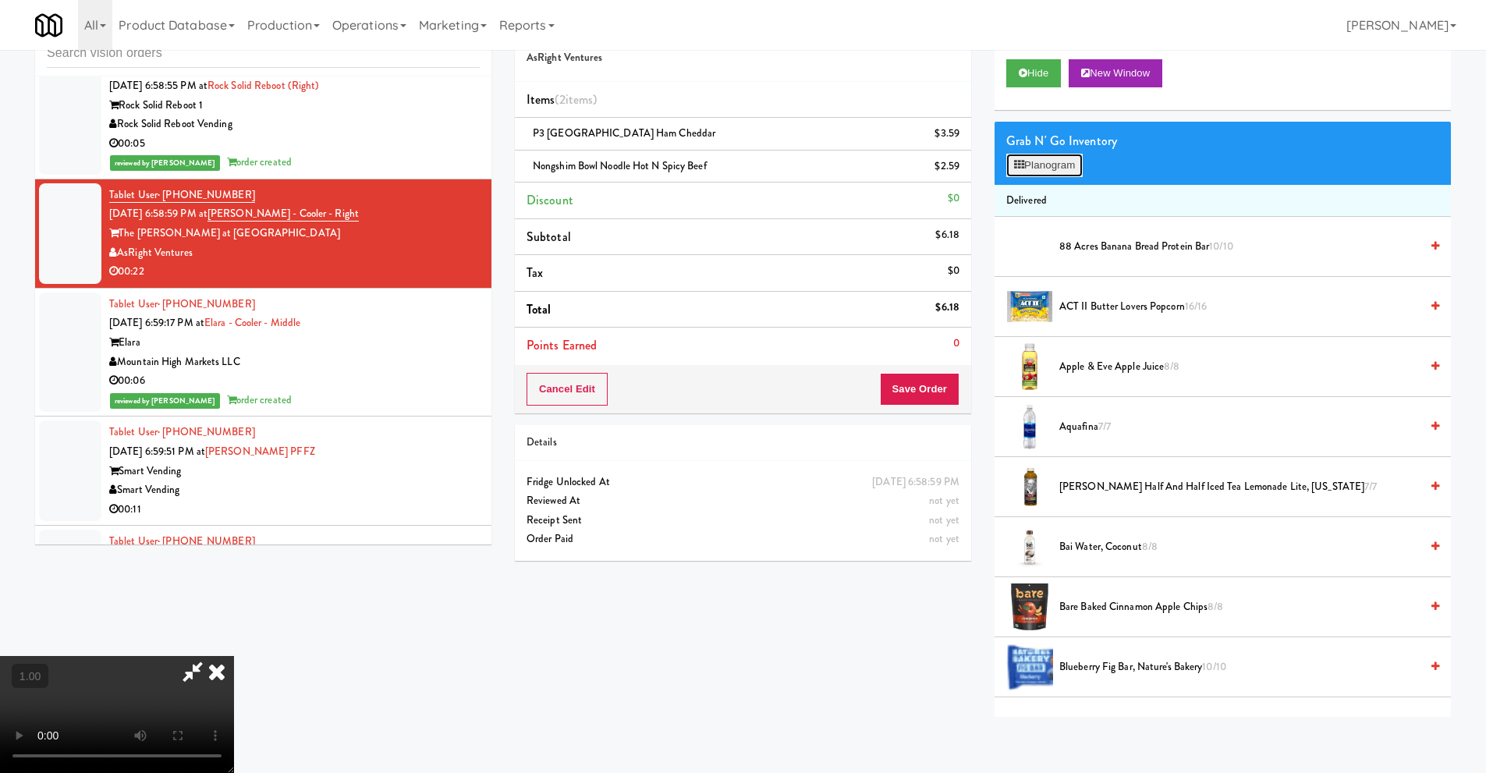
click at [1061, 167] on button "Planogram" at bounding box center [1044, 165] width 76 height 23
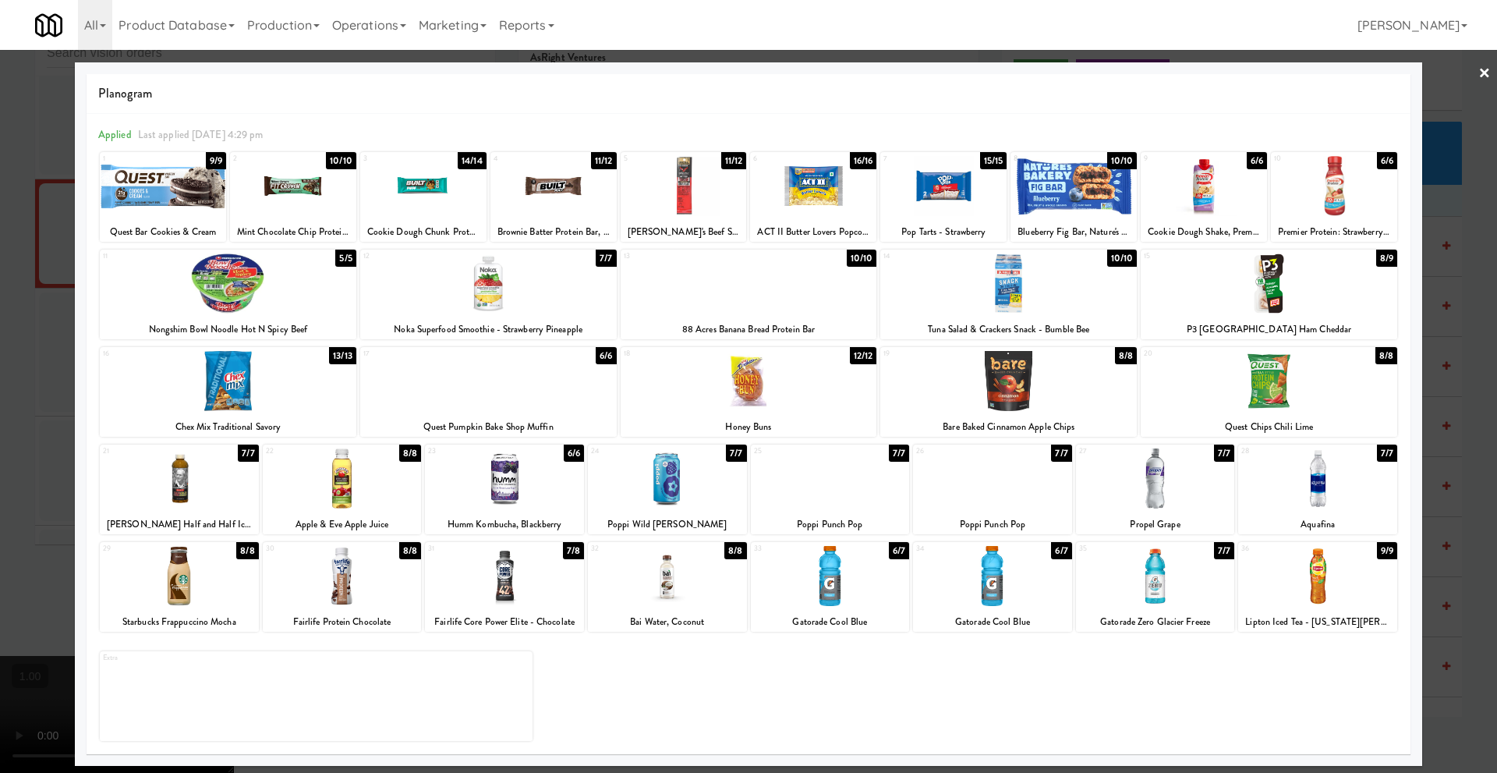
click at [1485, 70] on link "×" at bounding box center [1485, 74] width 12 height 48
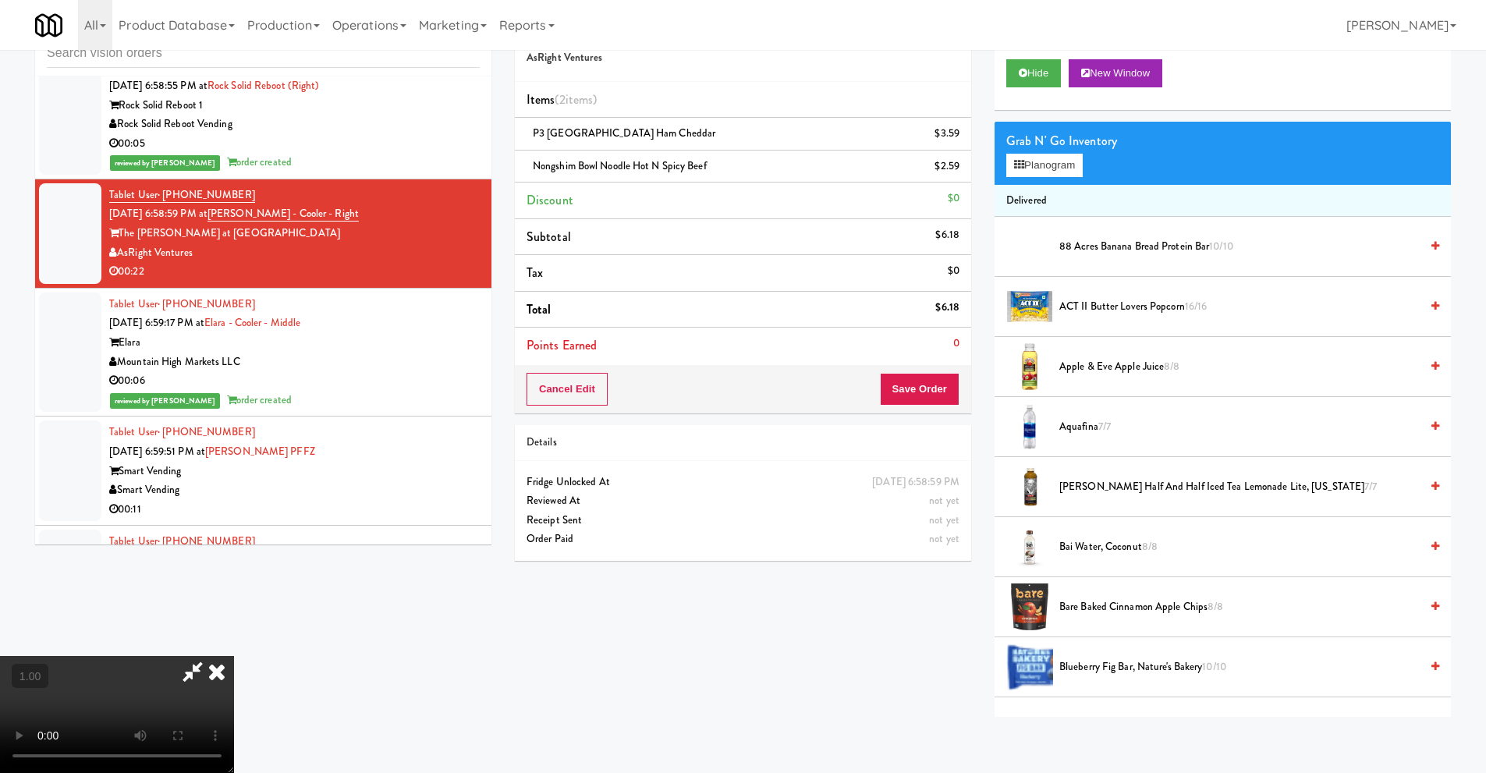
click at [234, 656] on video at bounding box center [117, 714] width 234 height 117
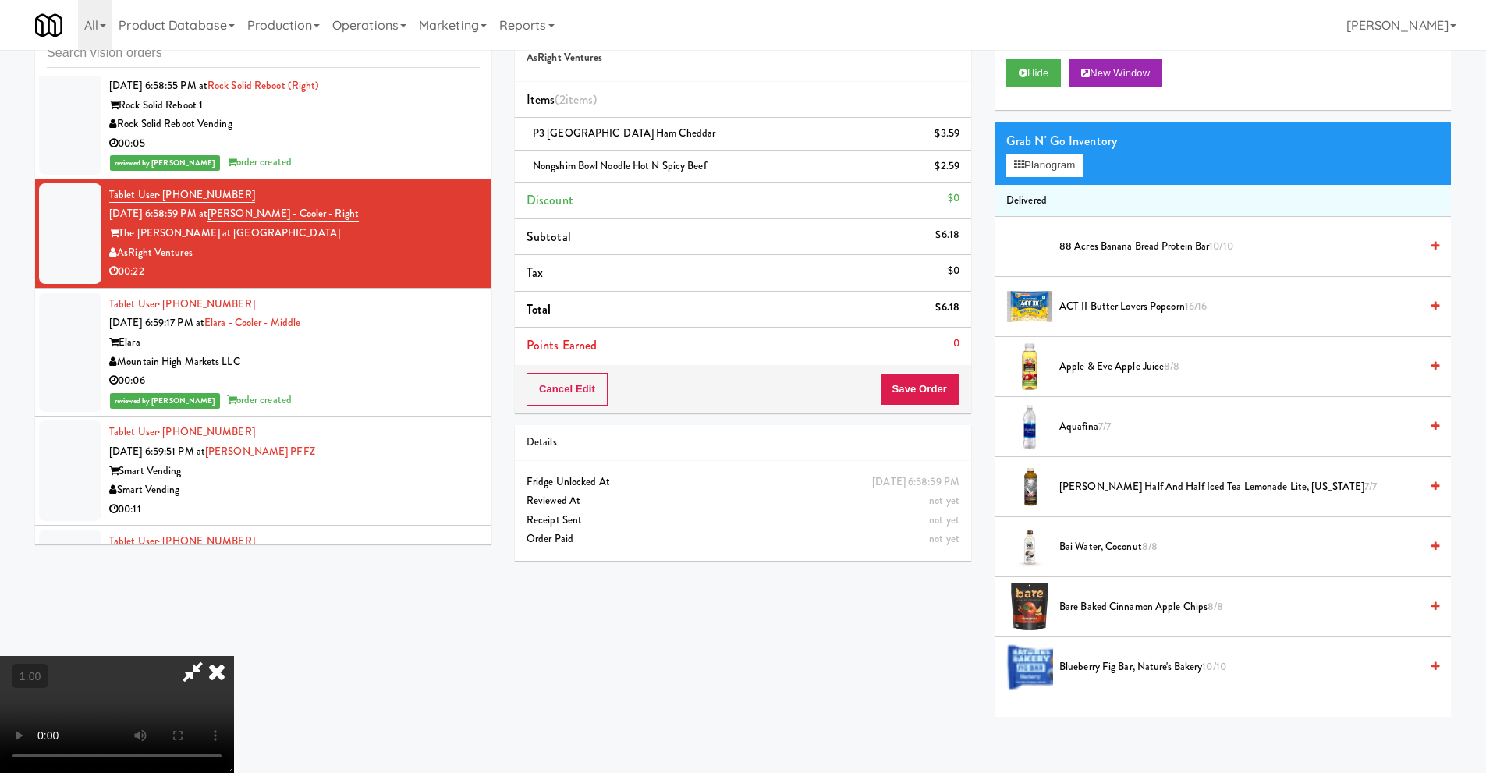
click at [234, 656] on video at bounding box center [117, 714] width 234 height 117
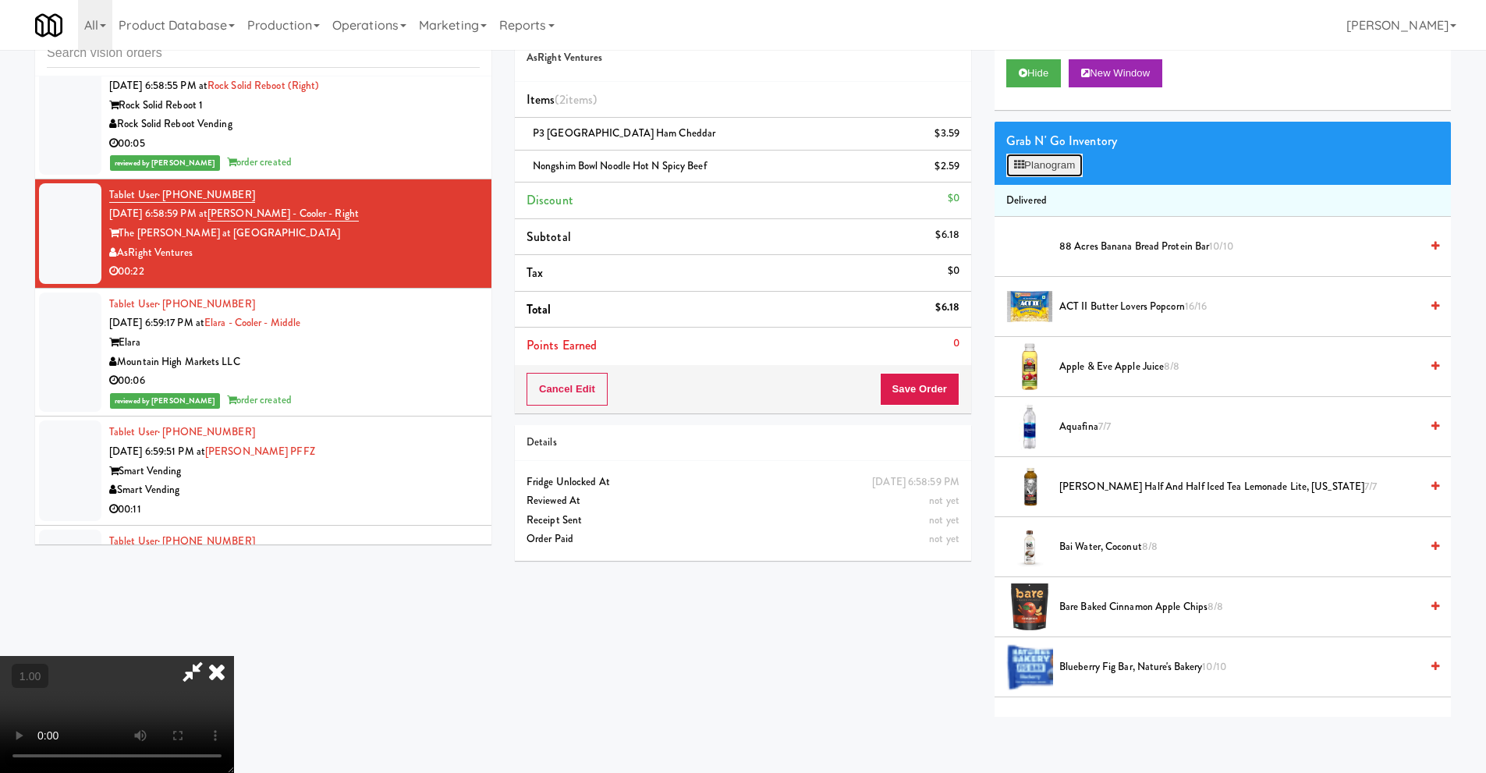
click at [1062, 165] on button "Planogram" at bounding box center [1044, 165] width 76 height 23
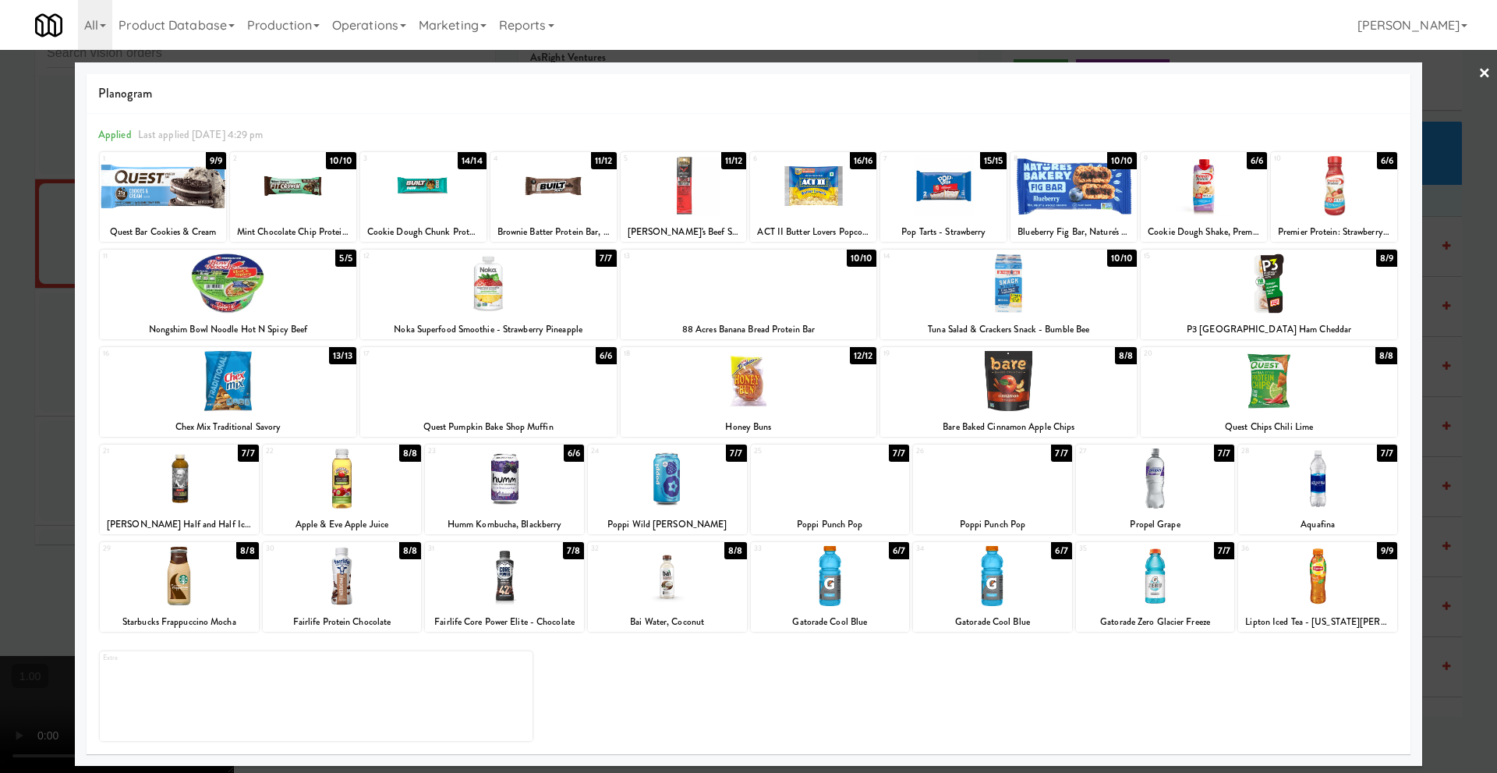
click at [1484, 75] on link "×" at bounding box center [1485, 74] width 12 height 48
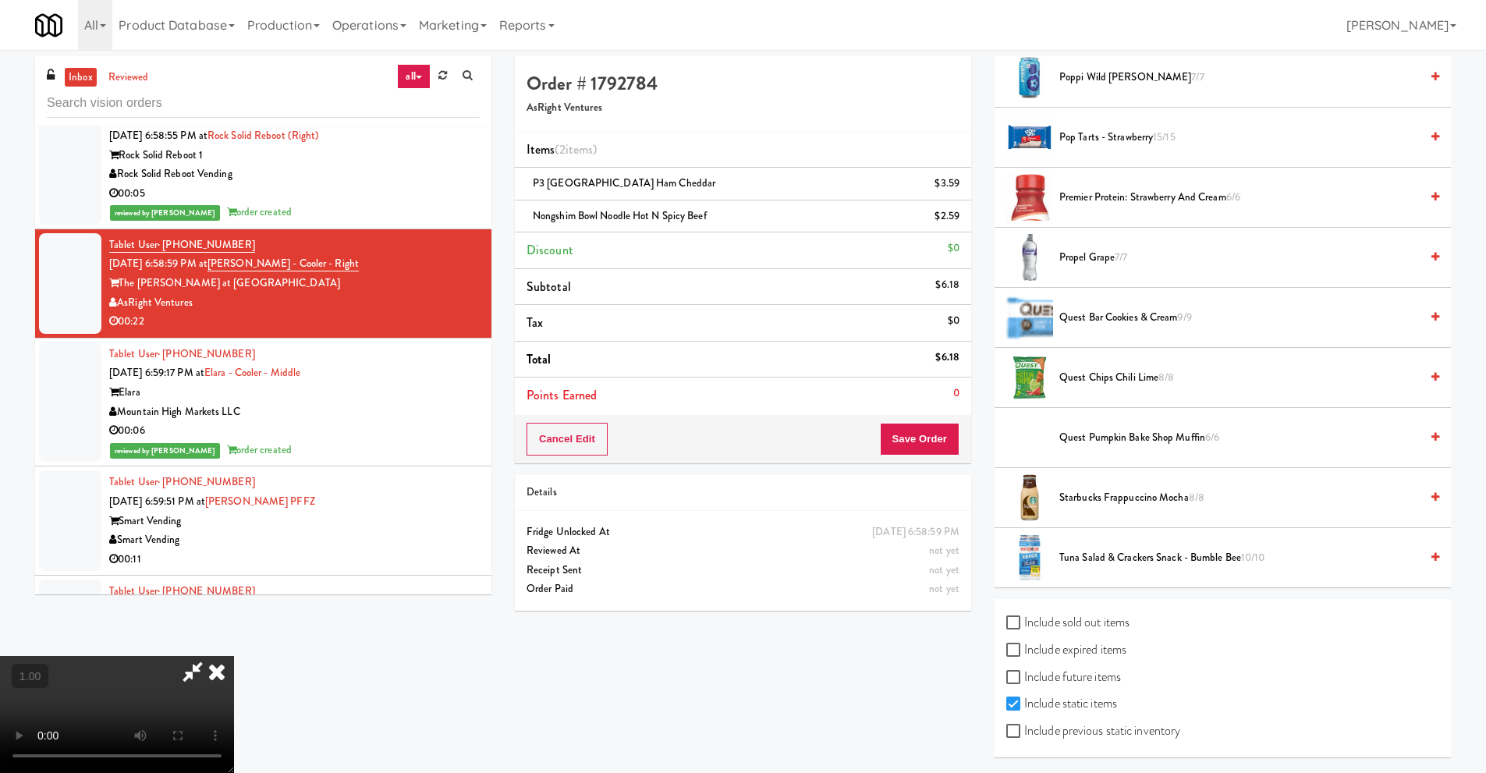
scroll to position [1843, 0]
click at [234, 656] on video at bounding box center [117, 714] width 234 height 117
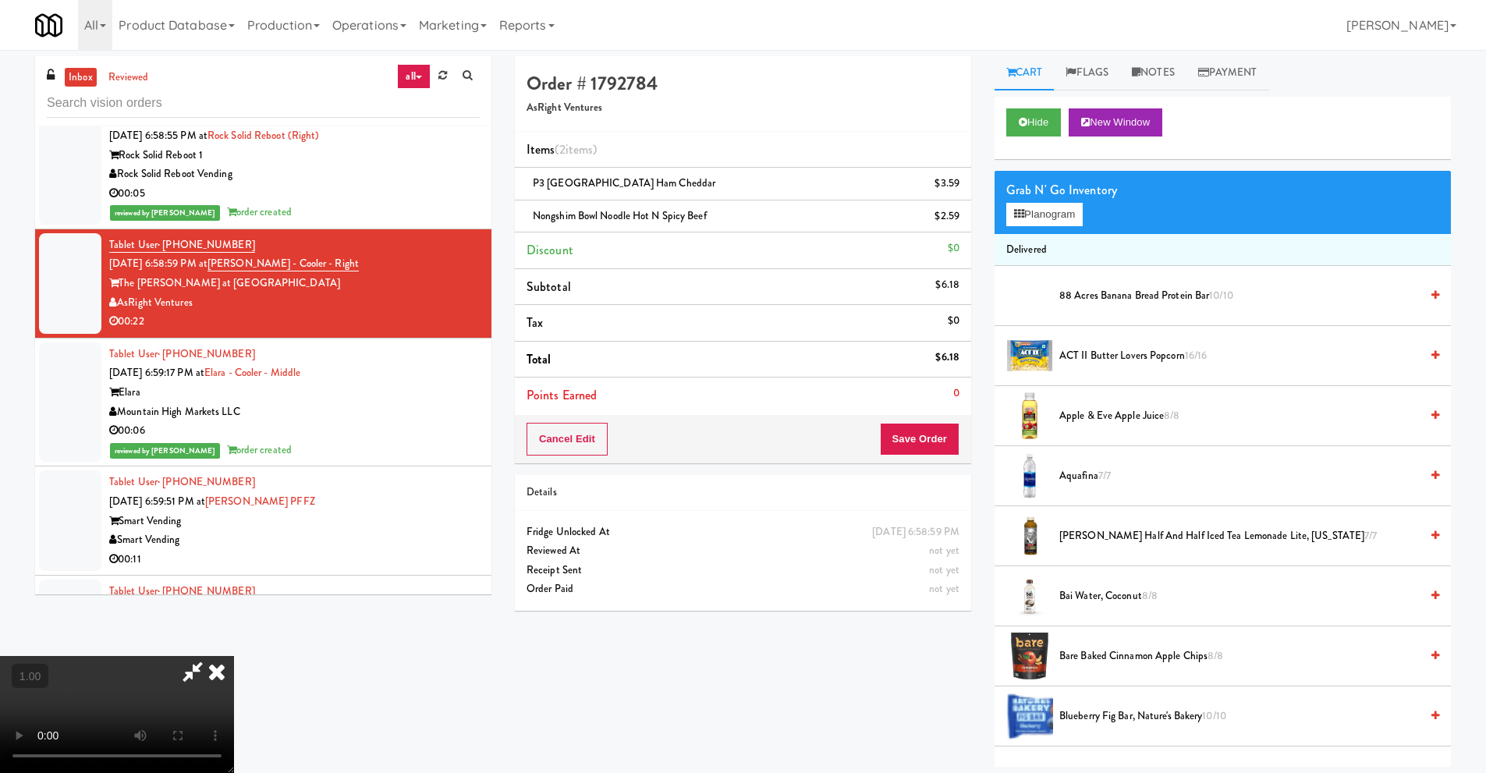
scroll to position [0, 0]
click at [1036, 217] on button "Planogram" at bounding box center [1044, 215] width 76 height 23
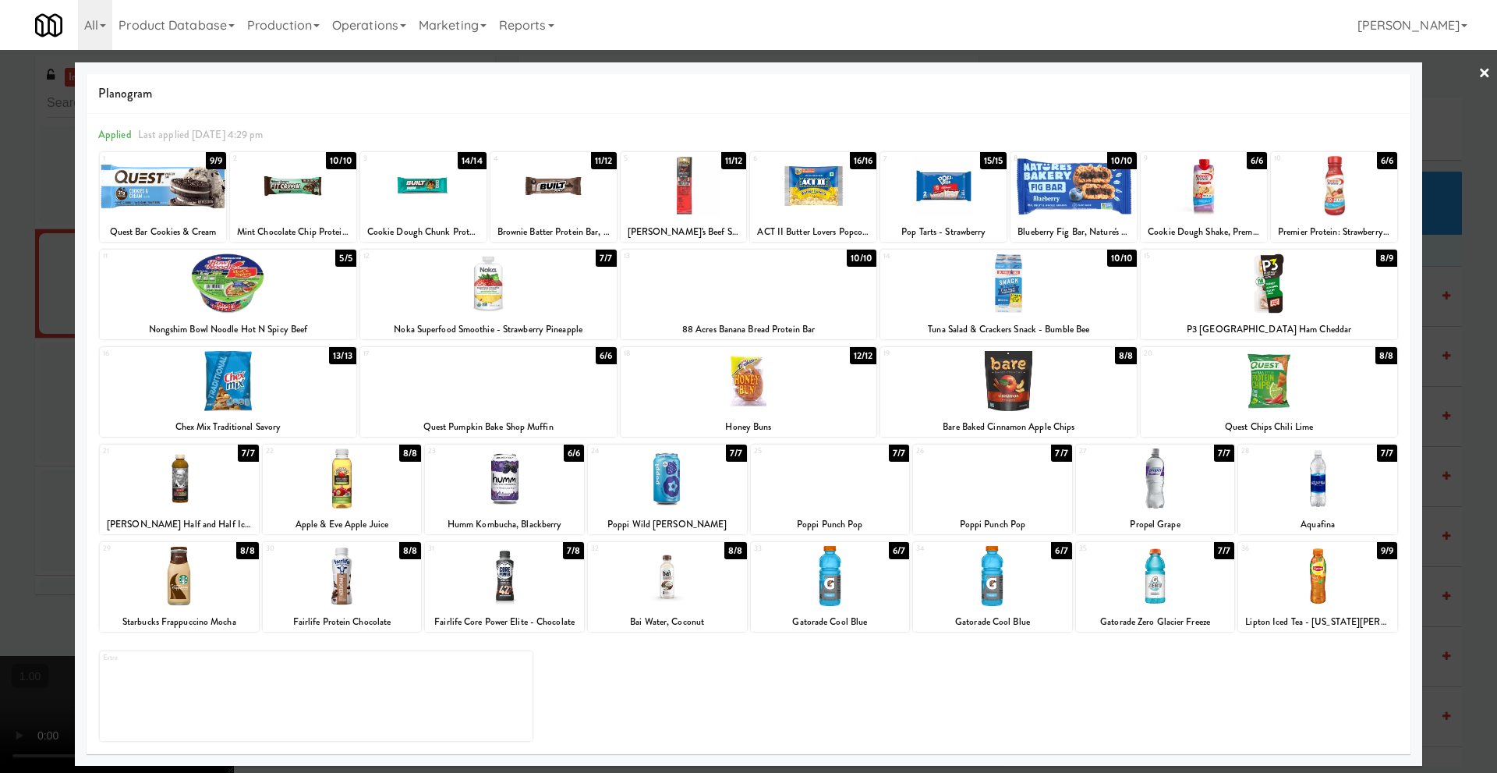
click at [1490, 71] on link "×" at bounding box center [1485, 74] width 12 height 48
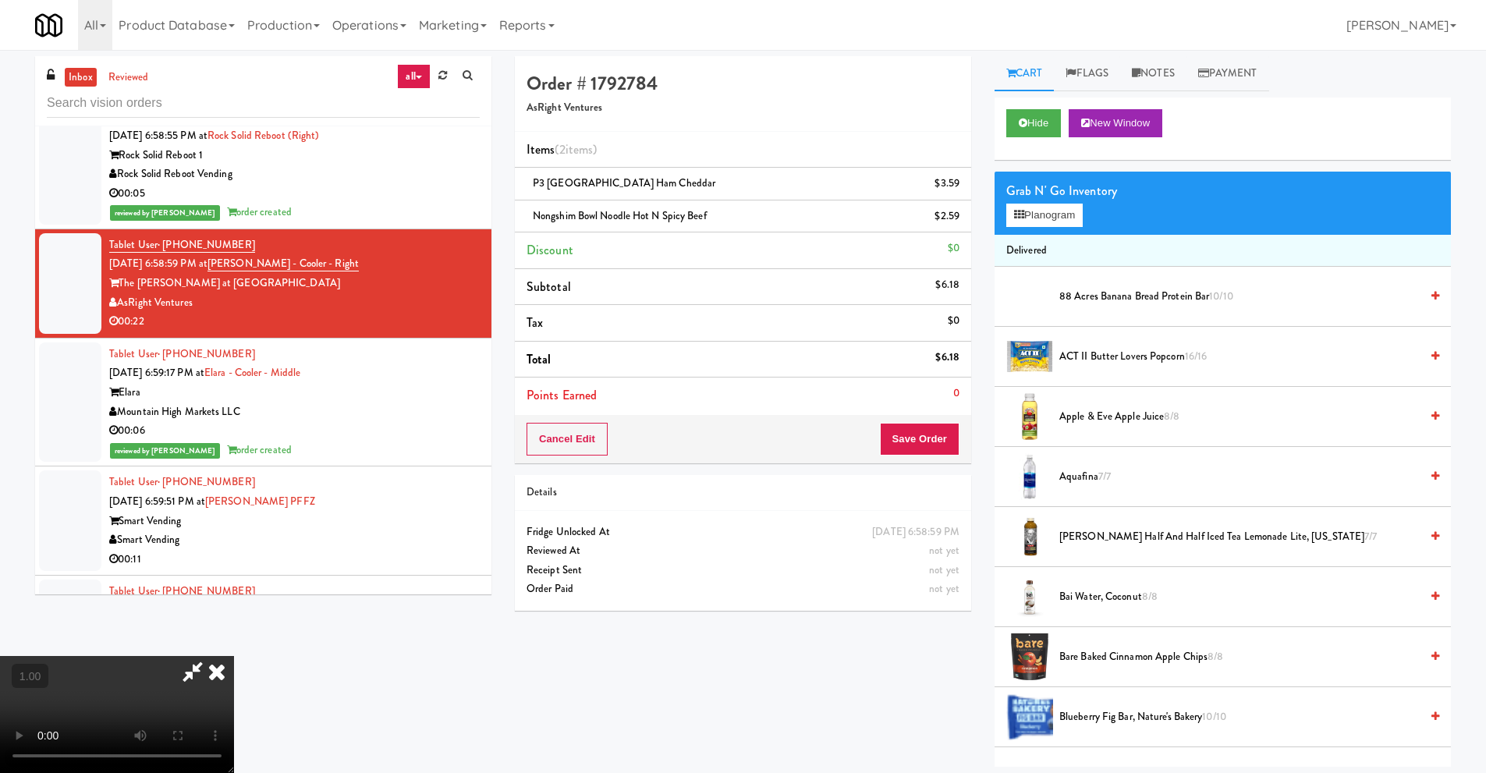
click at [234, 656] on icon at bounding box center [217, 671] width 34 height 31
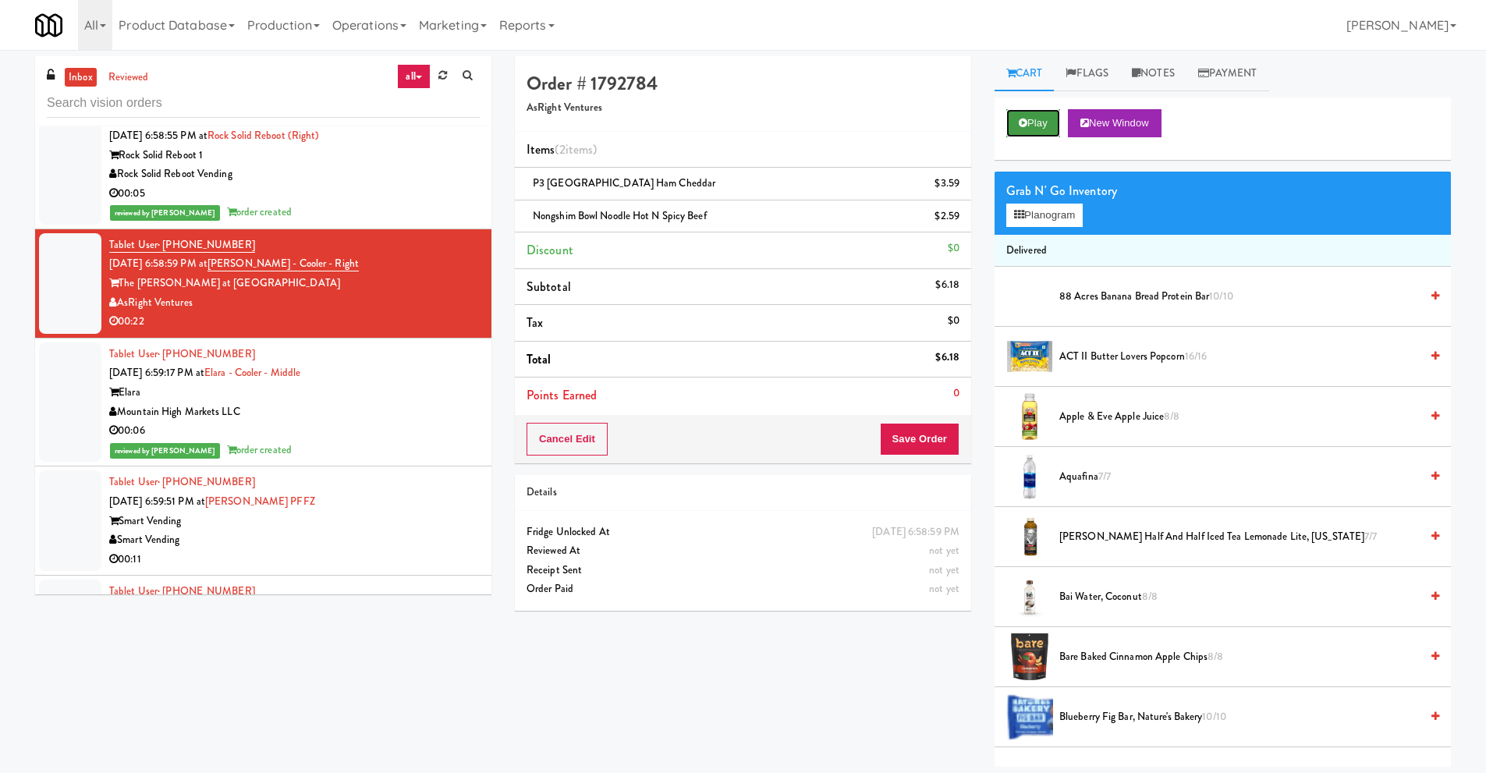
click at [1017, 122] on button "Play" at bounding box center [1033, 123] width 54 height 28
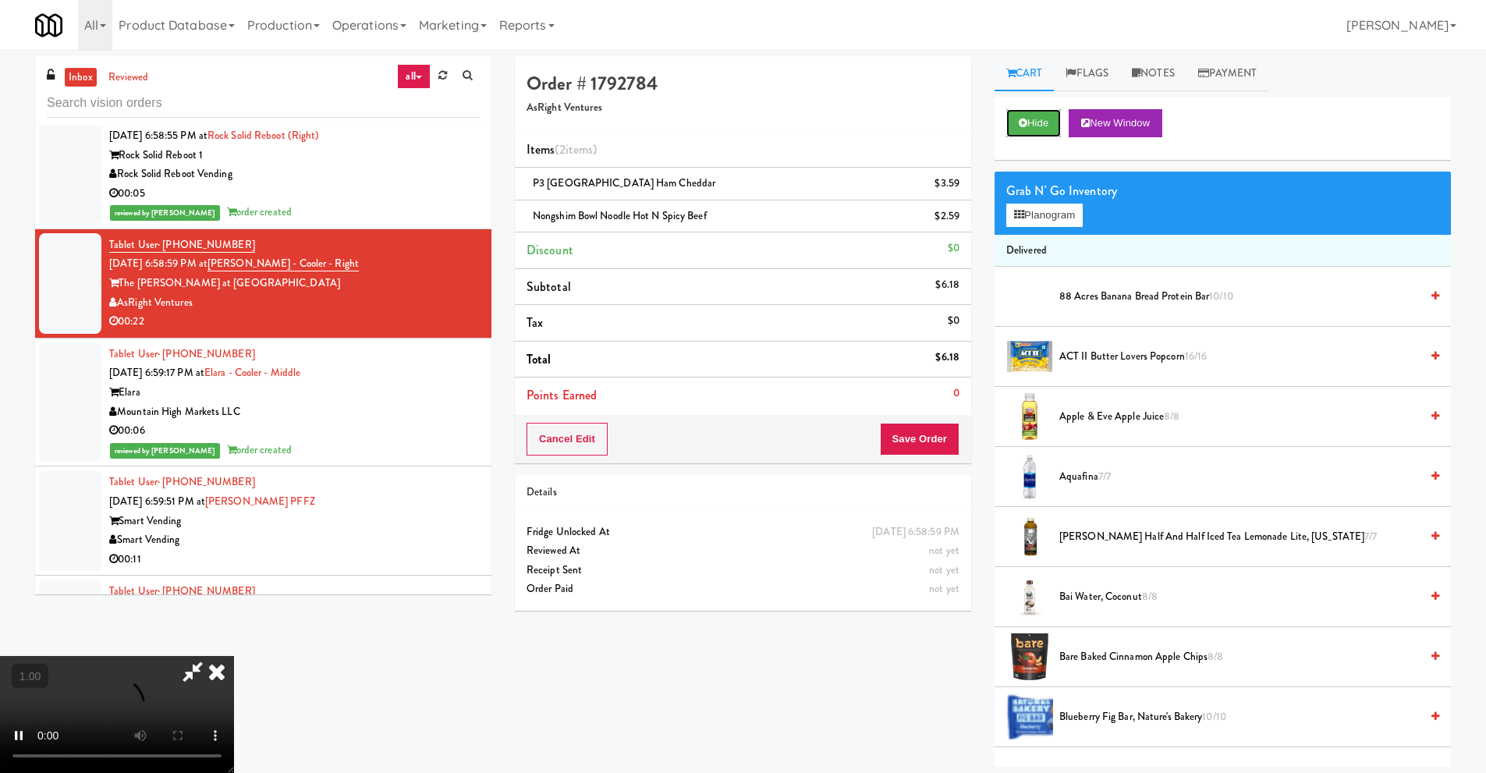
scroll to position [206, 0]
click at [234, 656] on video at bounding box center [117, 714] width 234 height 117
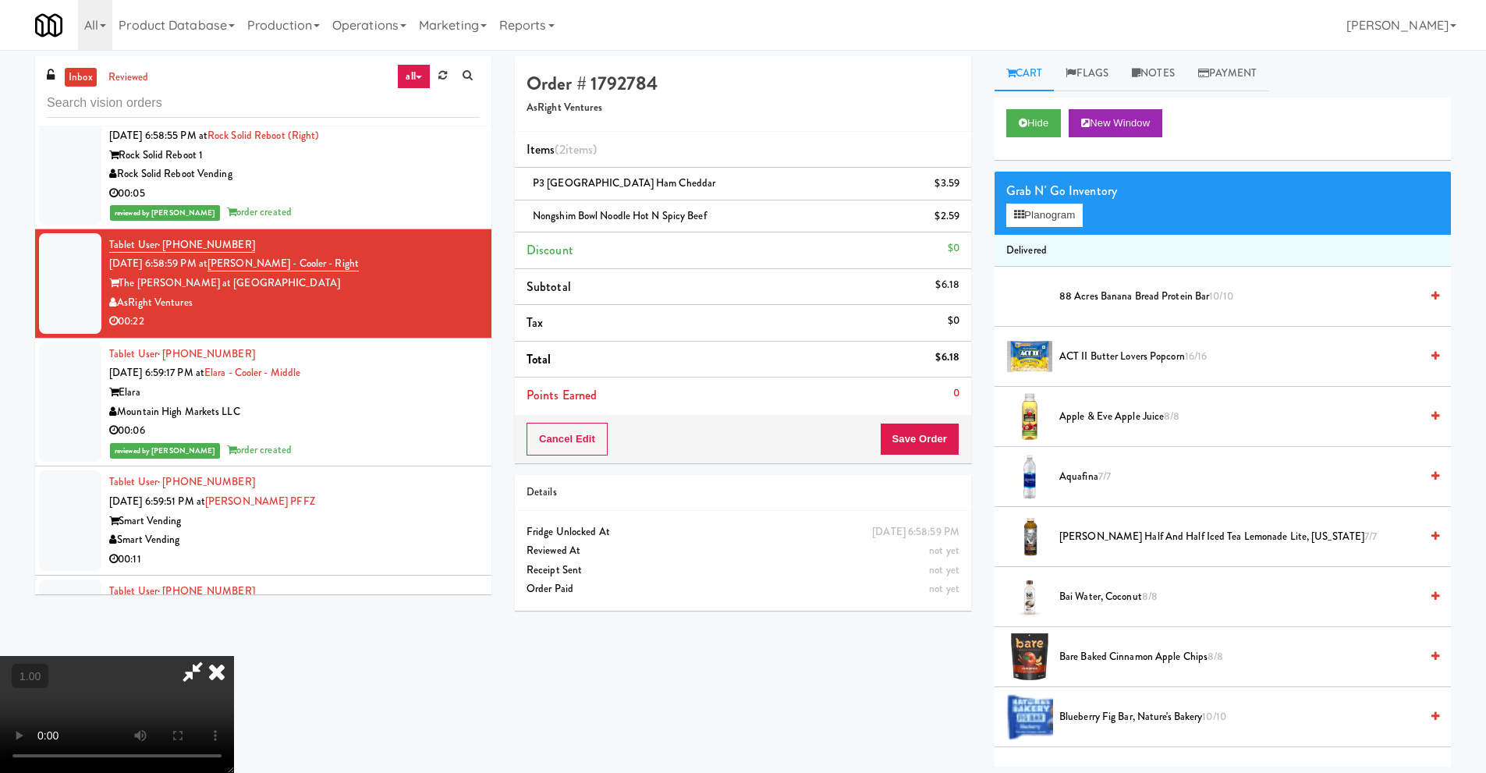
click at [234, 656] on video at bounding box center [117, 714] width 234 height 117
click at [1065, 224] on button "Planogram" at bounding box center [1044, 215] width 76 height 23
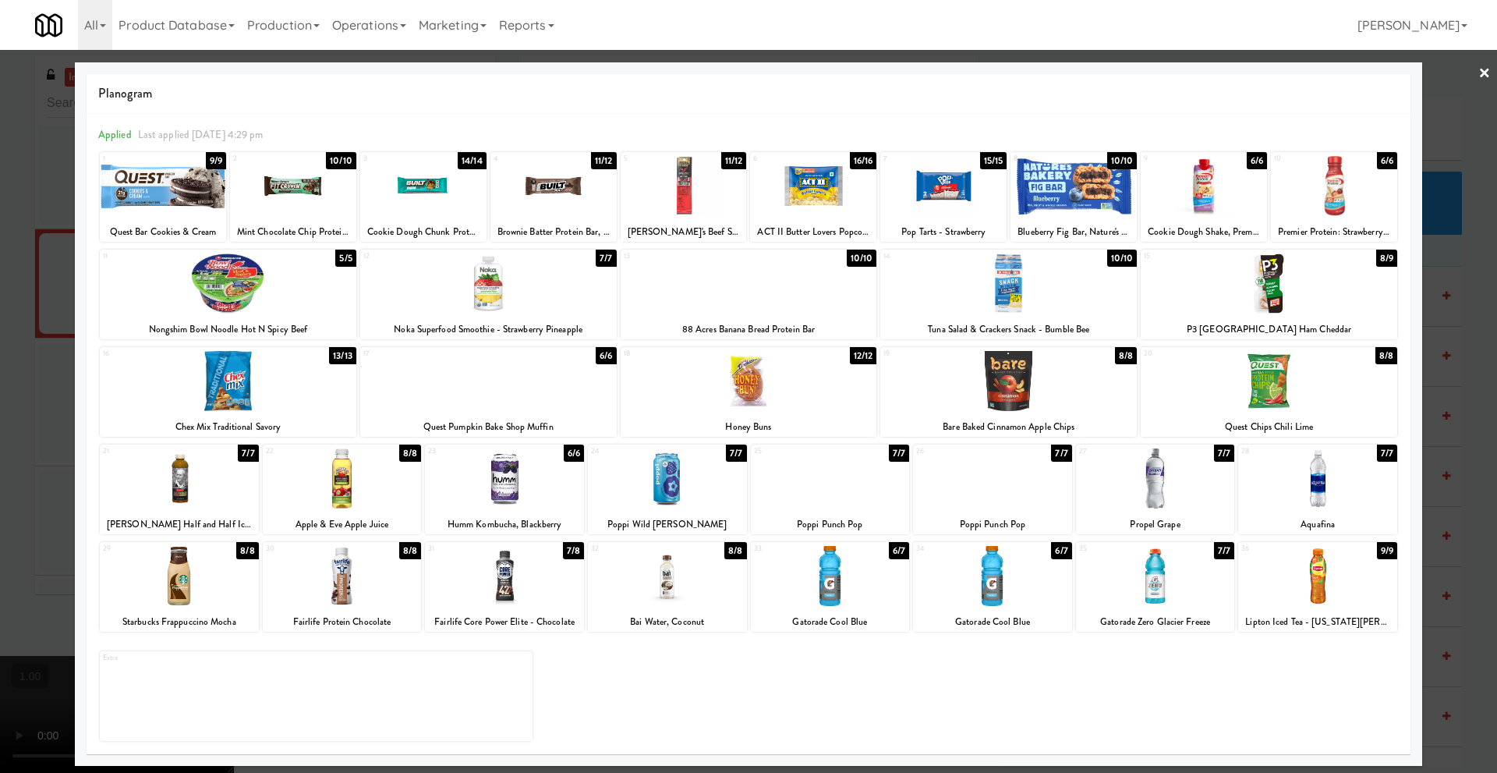
click at [339, 470] on div at bounding box center [342, 478] width 159 height 60
click at [1487, 74] on link "×" at bounding box center [1485, 74] width 12 height 48
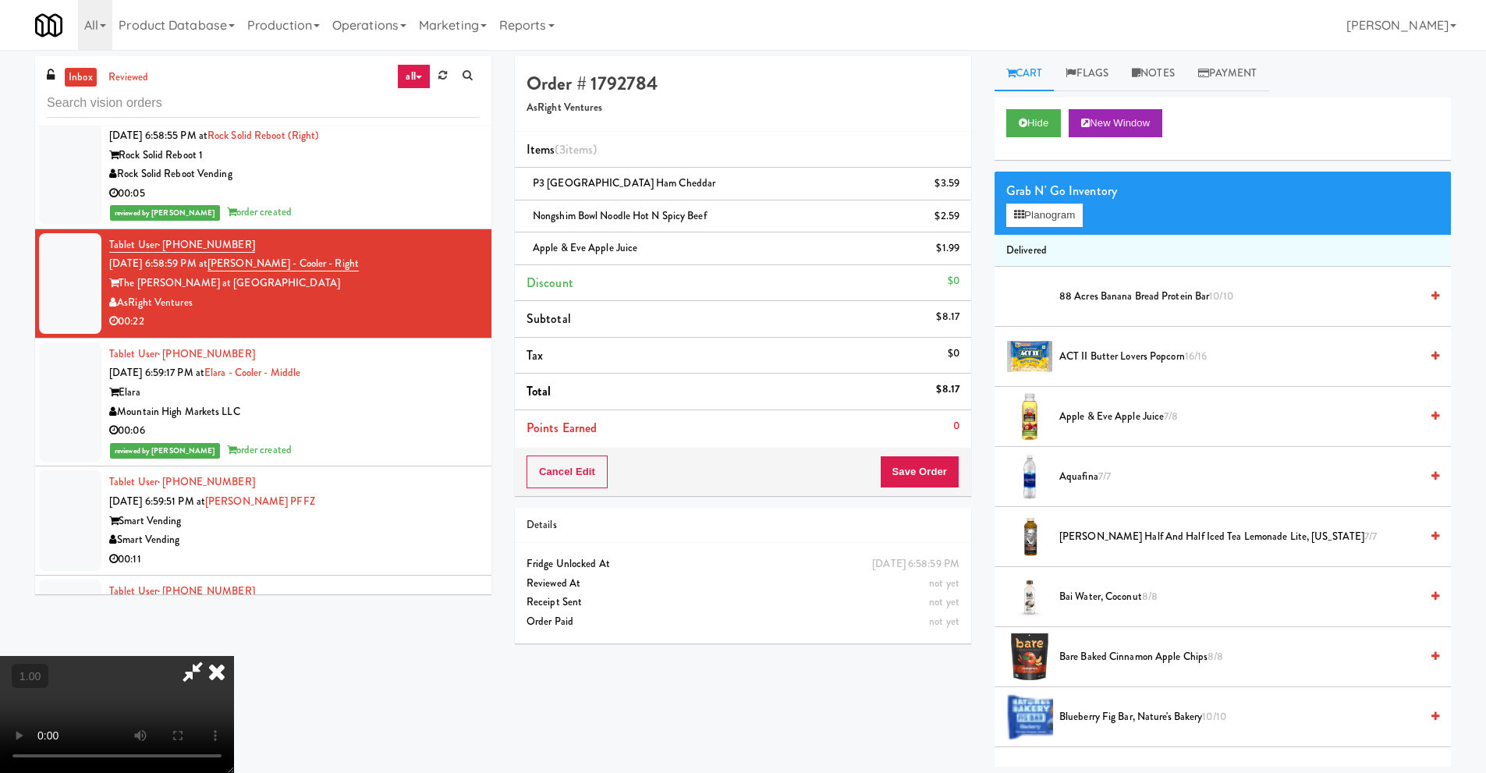
click at [234, 656] on video at bounding box center [117, 714] width 234 height 117
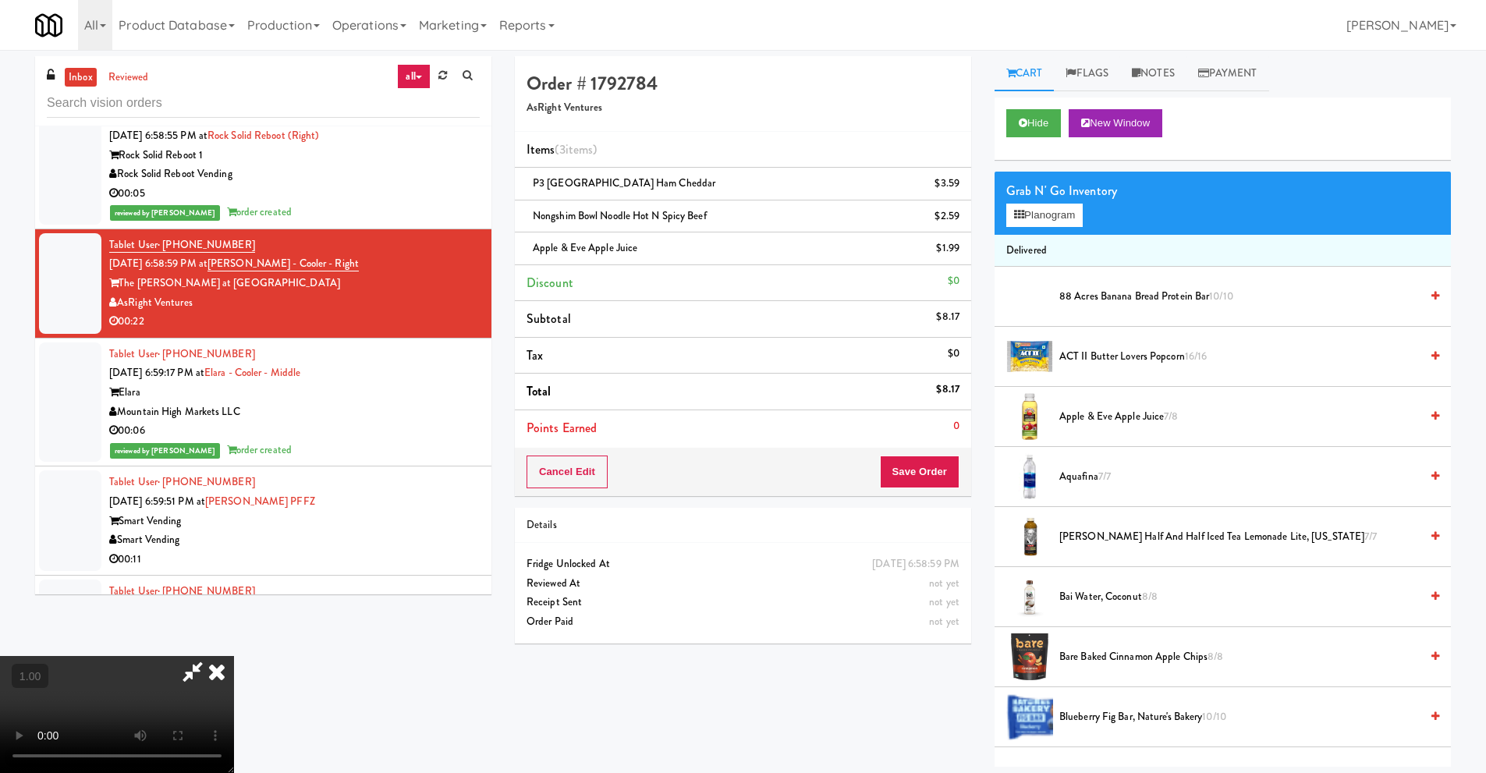
click at [234, 656] on video at bounding box center [117, 714] width 234 height 117
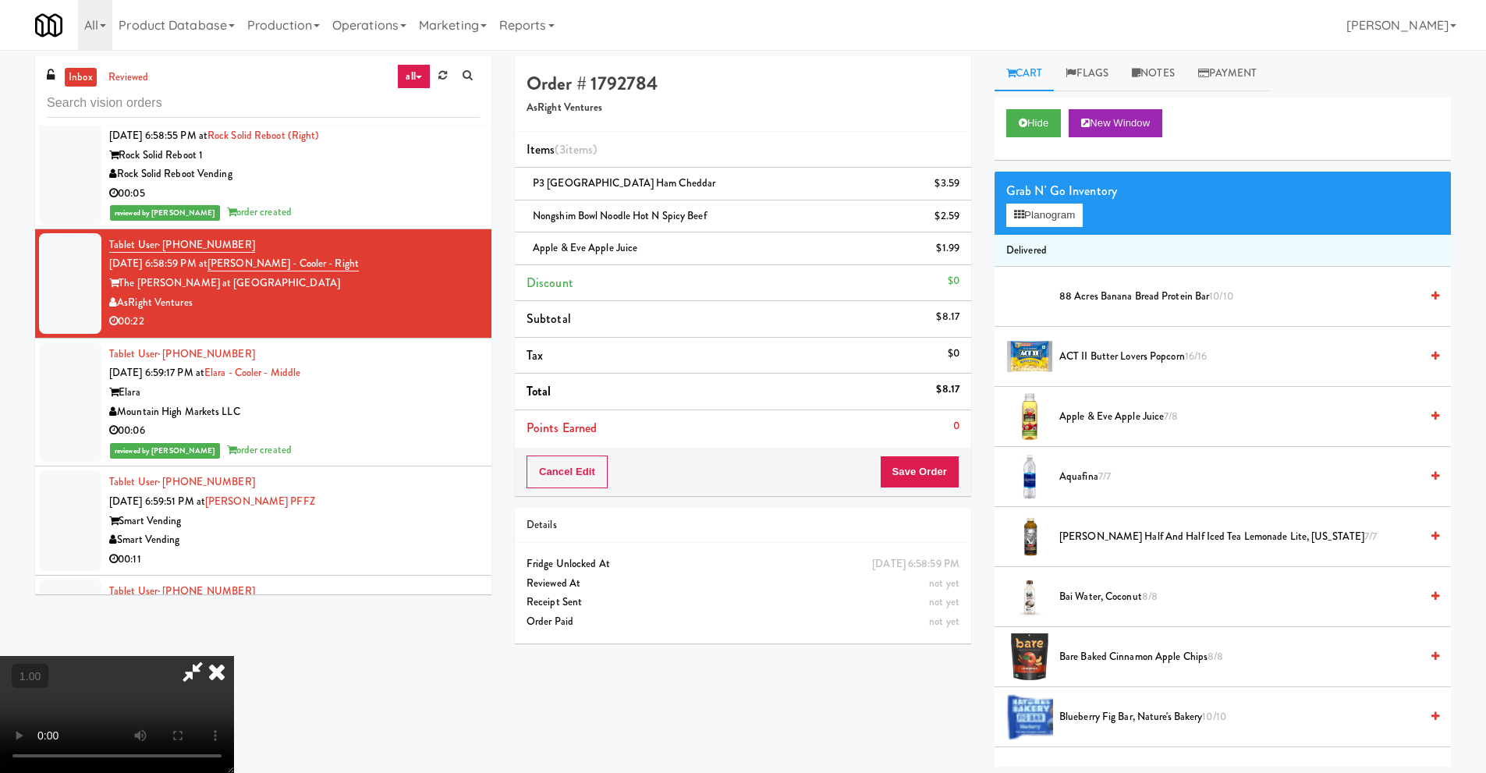
click at [234, 656] on icon at bounding box center [217, 671] width 34 height 31
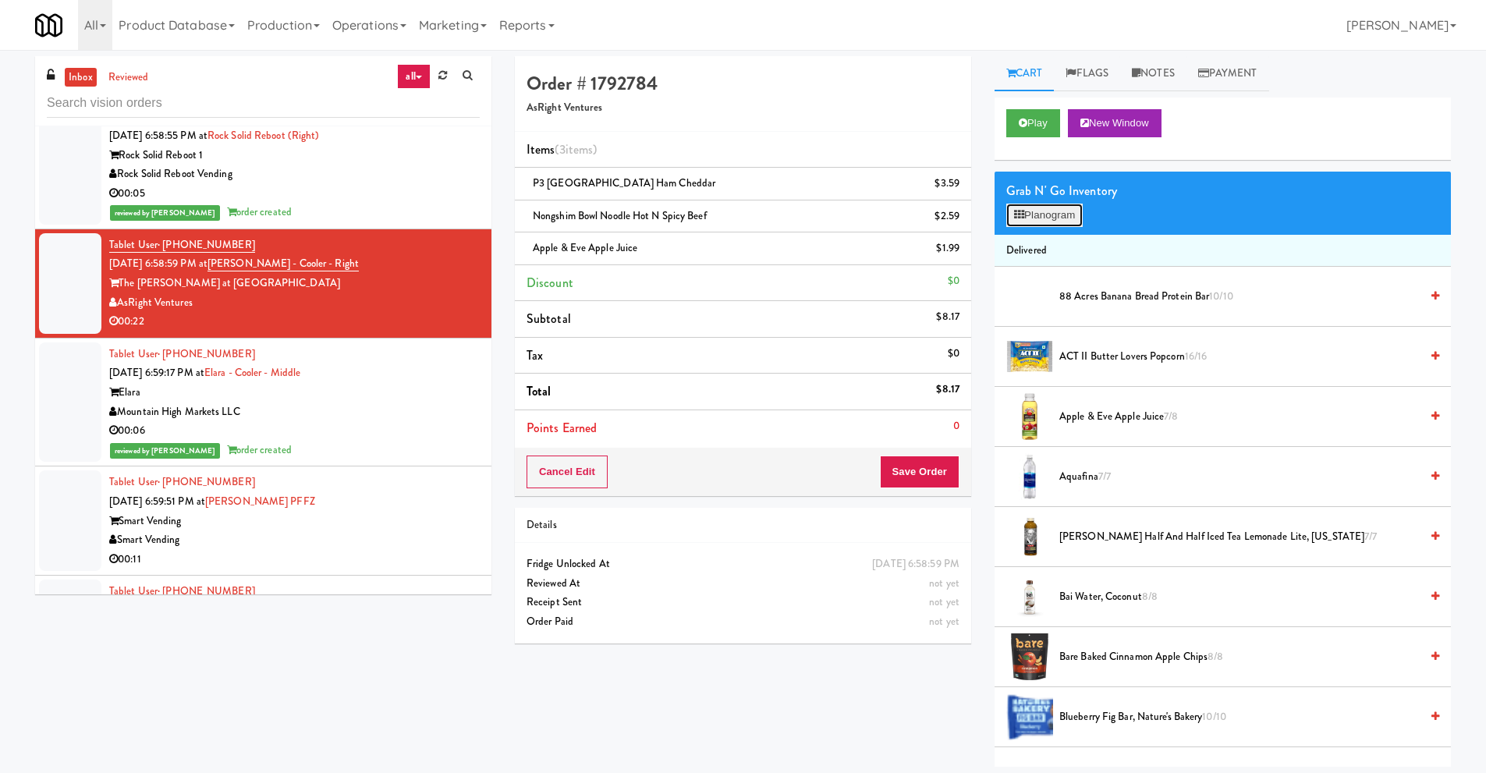
click at [1075, 215] on button "Planogram" at bounding box center [1044, 215] width 76 height 23
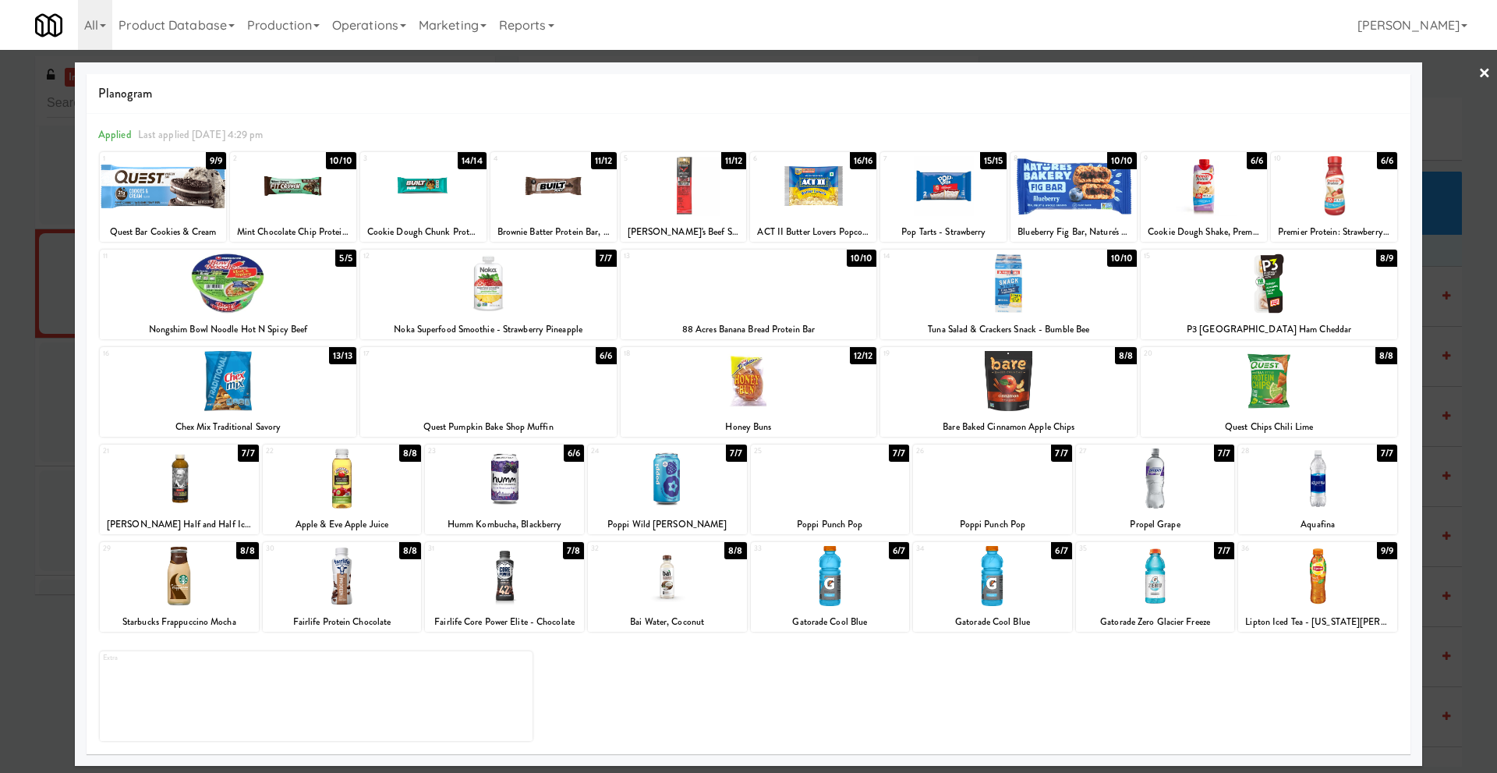
click at [1485, 74] on link "×" at bounding box center [1485, 74] width 12 height 48
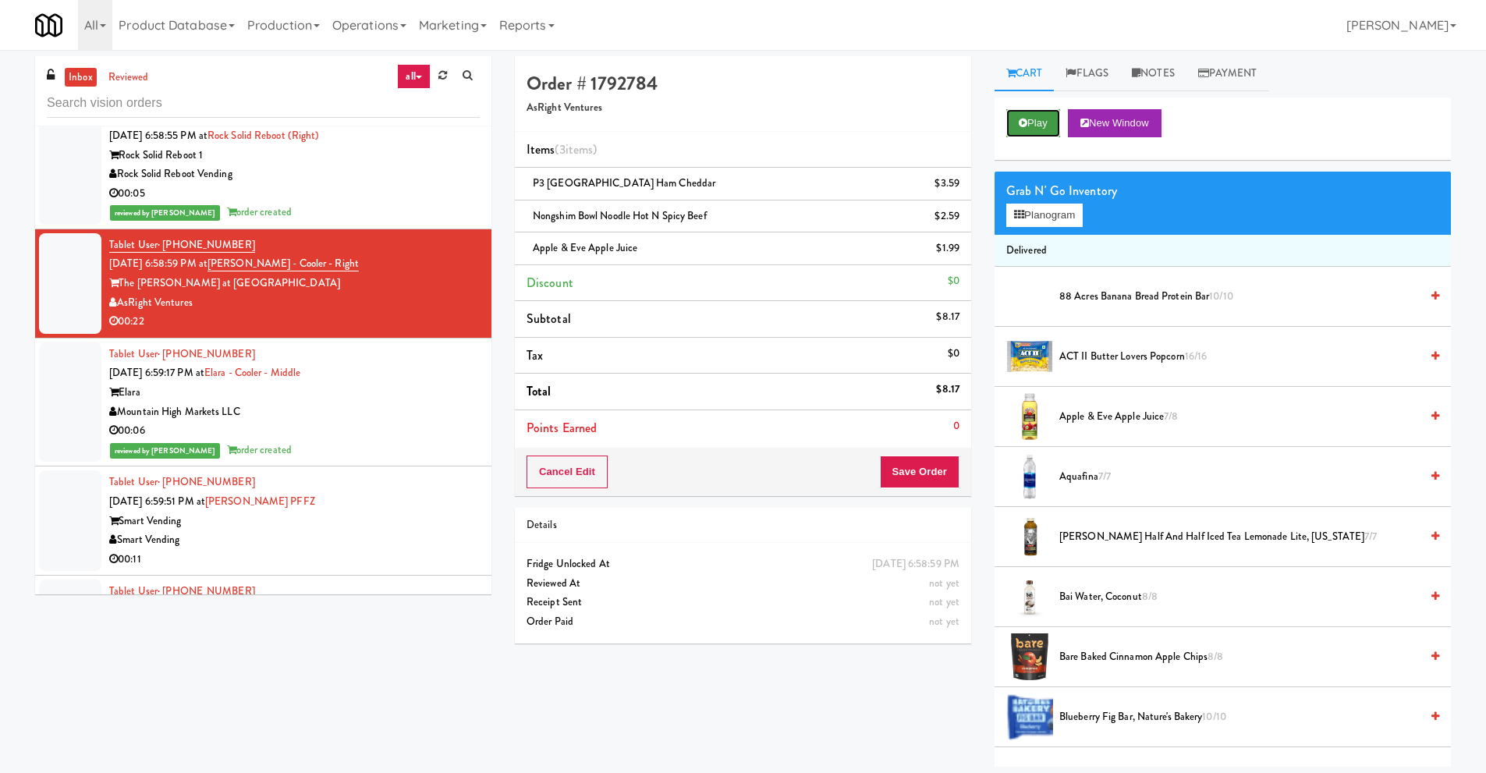
click at [1044, 123] on button "Play" at bounding box center [1033, 123] width 54 height 28
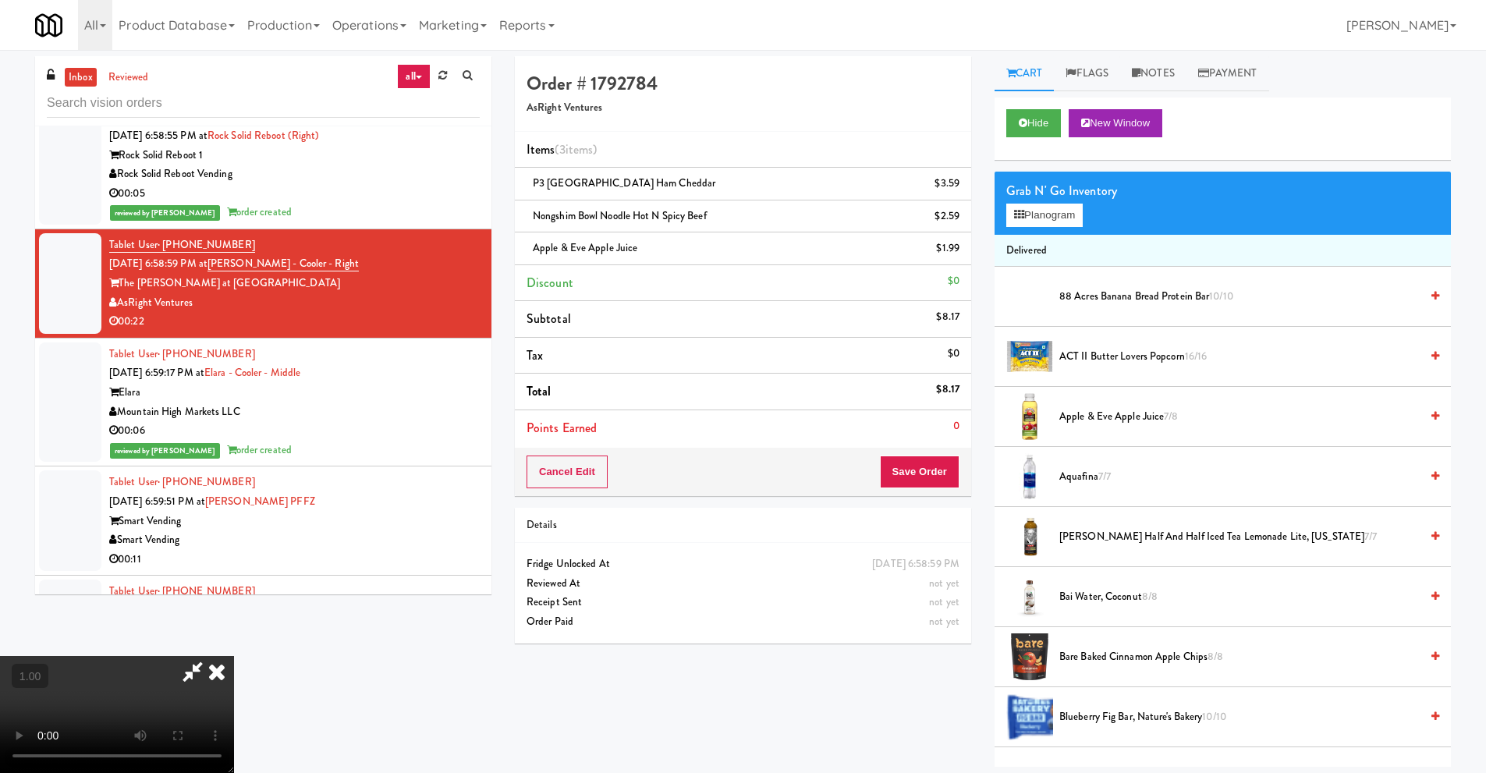
click at [234, 656] on video at bounding box center [117, 714] width 234 height 117
click at [1055, 219] on button "Planogram" at bounding box center [1044, 215] width 76 height 23
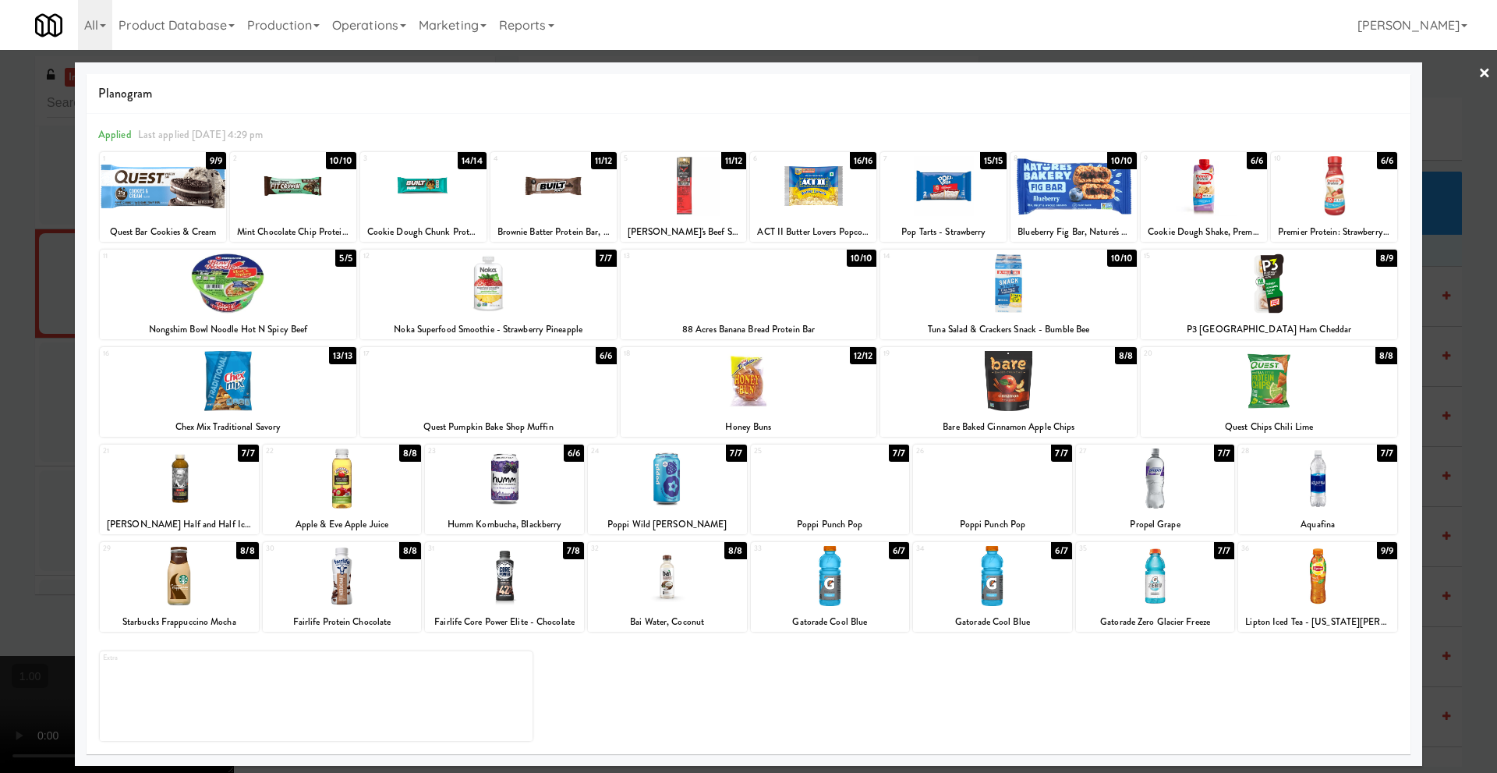
click at [1490, 75] on link "×" at bounding box center [1485, 74] width 12 height 48
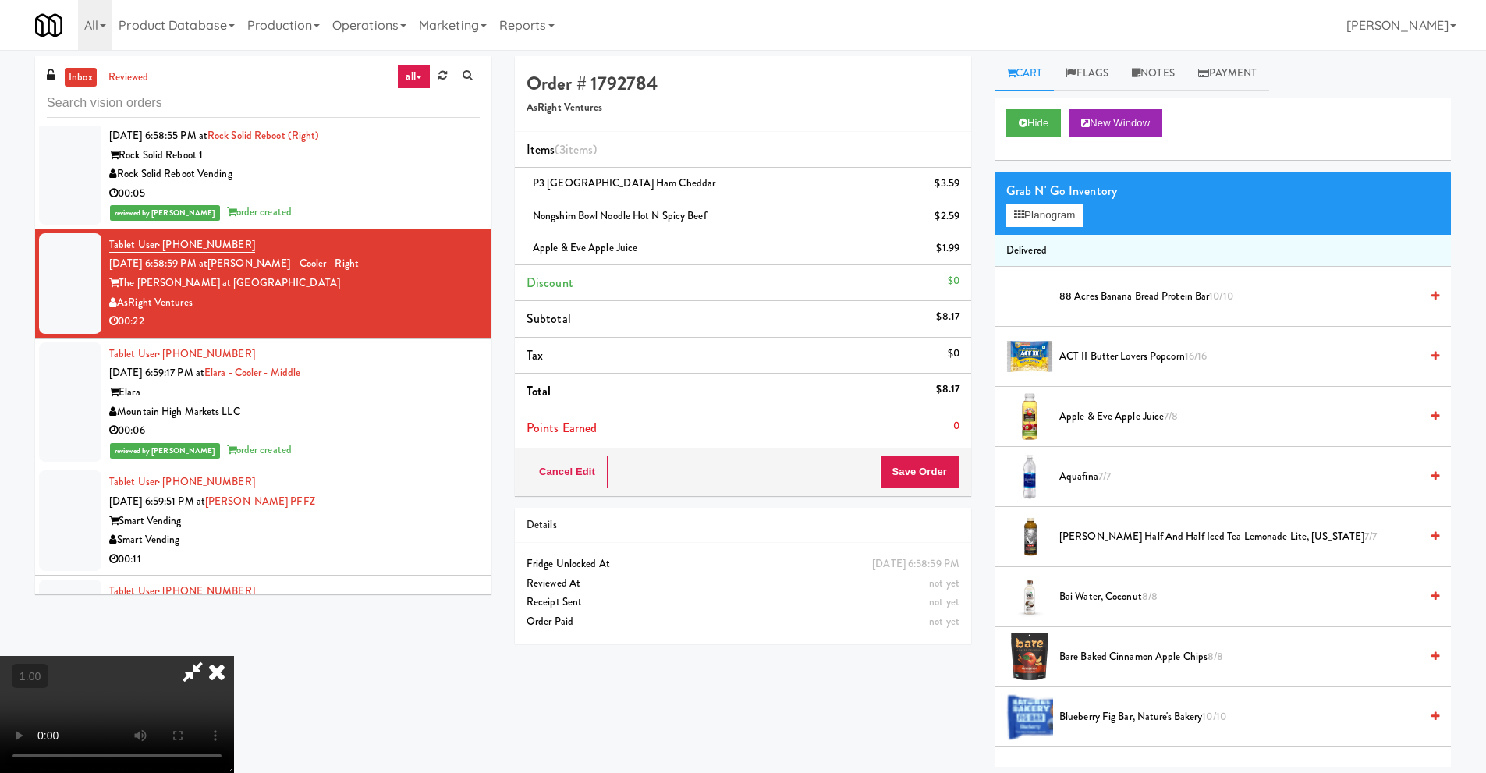
click at [234, 656] on icon at bounding box center [217, 671] width 34 height 31
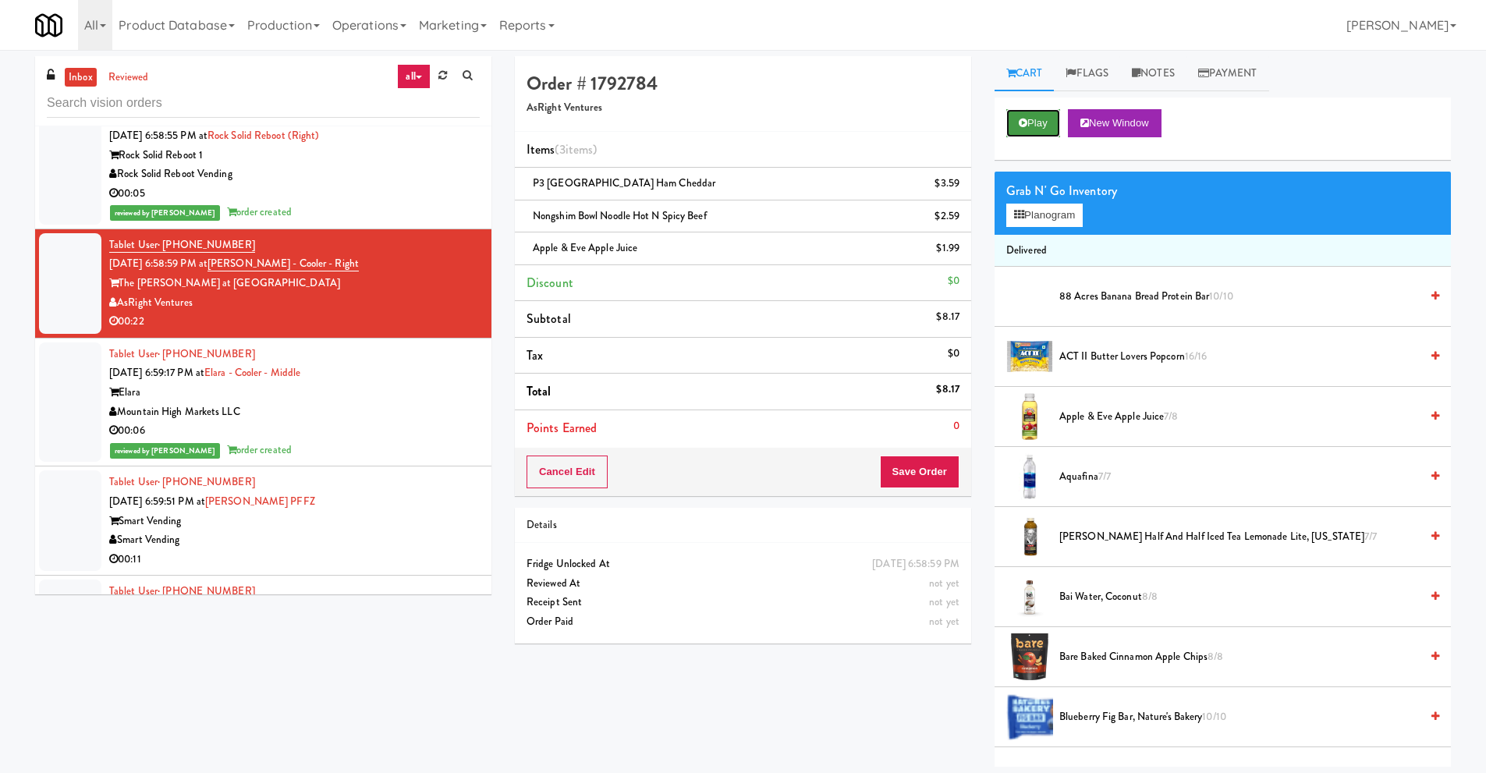
click at [1036, 125] on button "Play" at bounding box center [1033, 123] width 54 height 28
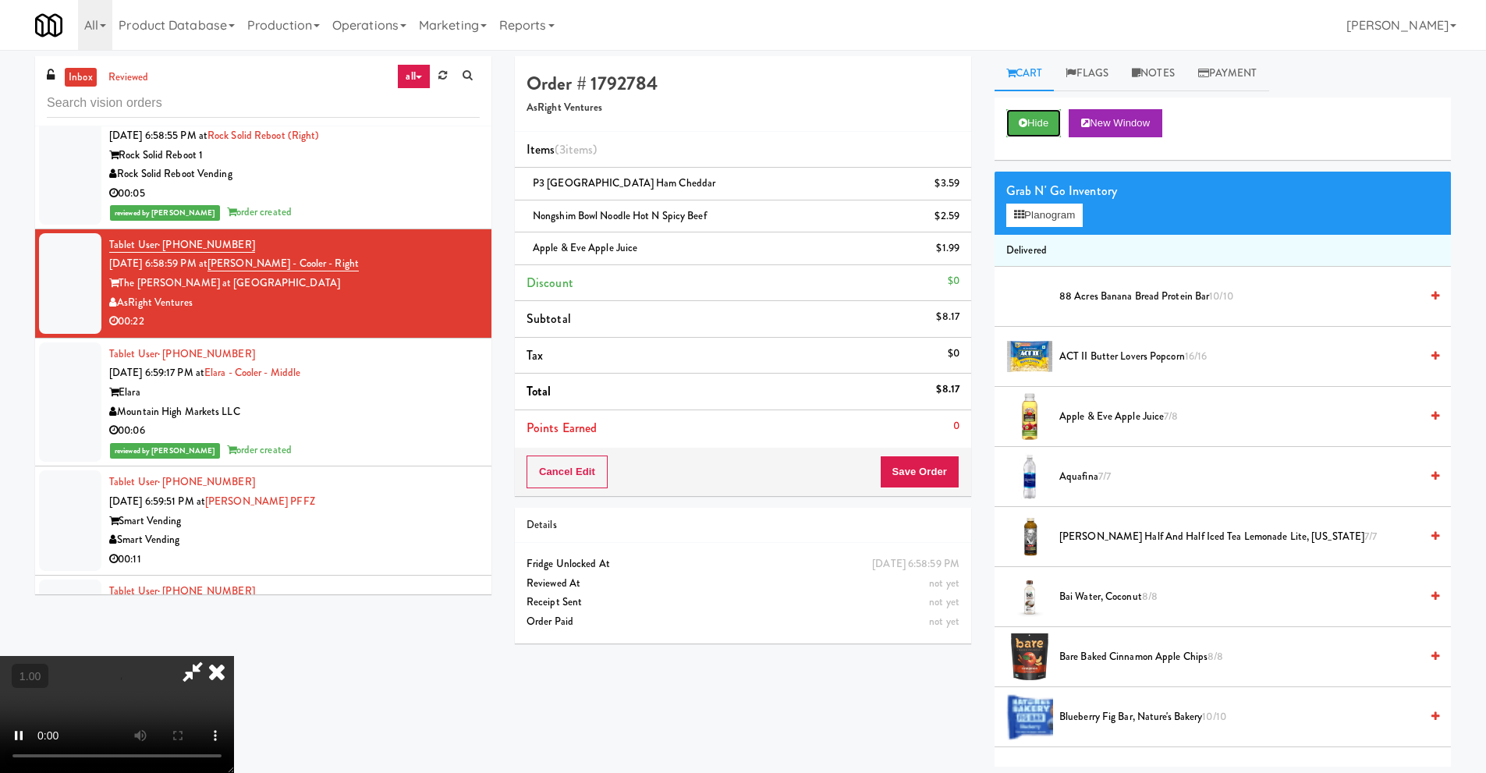
scroll to position [78, 0]
click at [234, 656] on video at bounding box center [117, 714] width 234 height 117
click at [1044, 210] on button "Planogram" at bounding box center [1044, 215] width 76 height 23
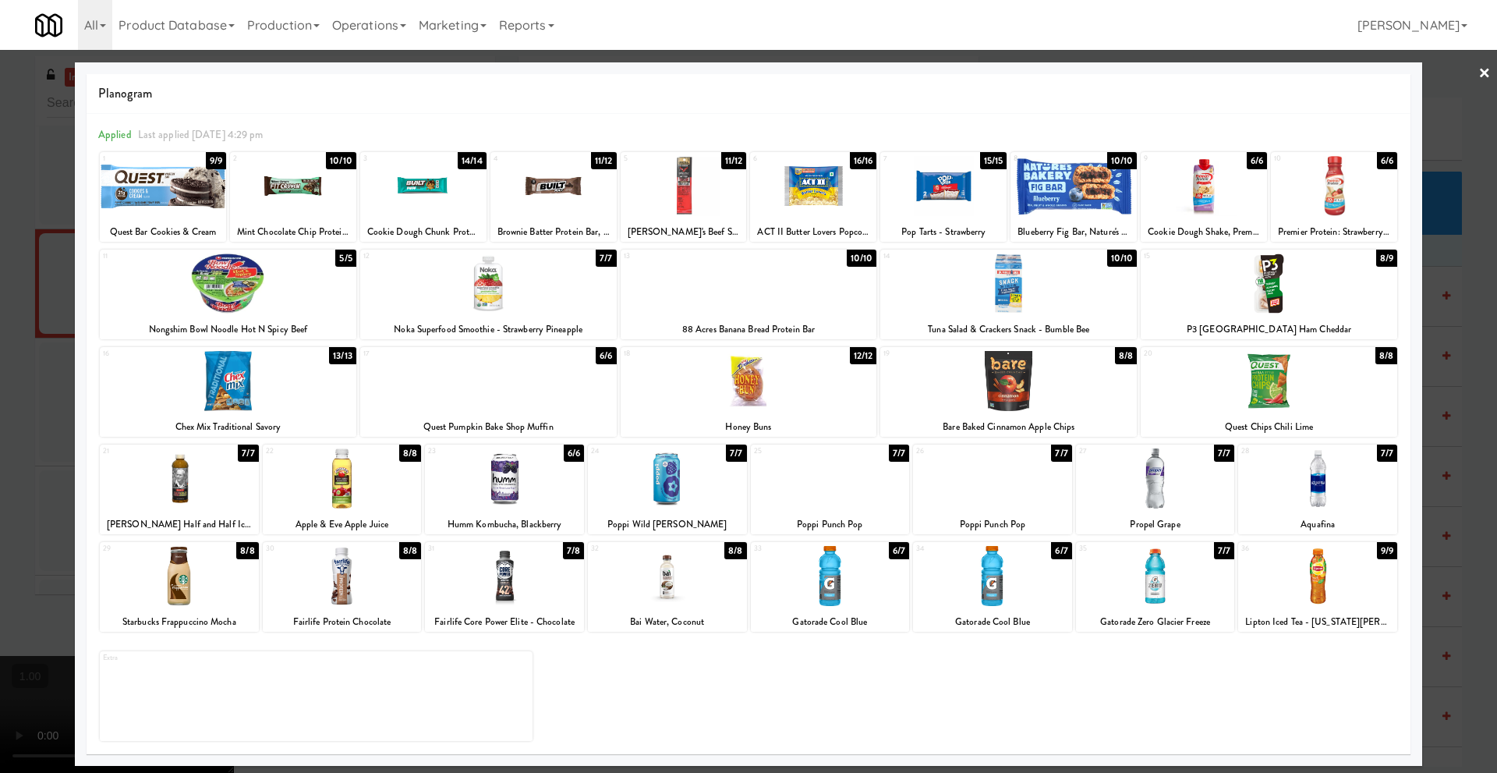
click at [348, 476] on div at bounding box center [342, 478] width 159 height 60
click at [1487, 73] on link "×" at bounding box center [1485, 74] width 12 height 48
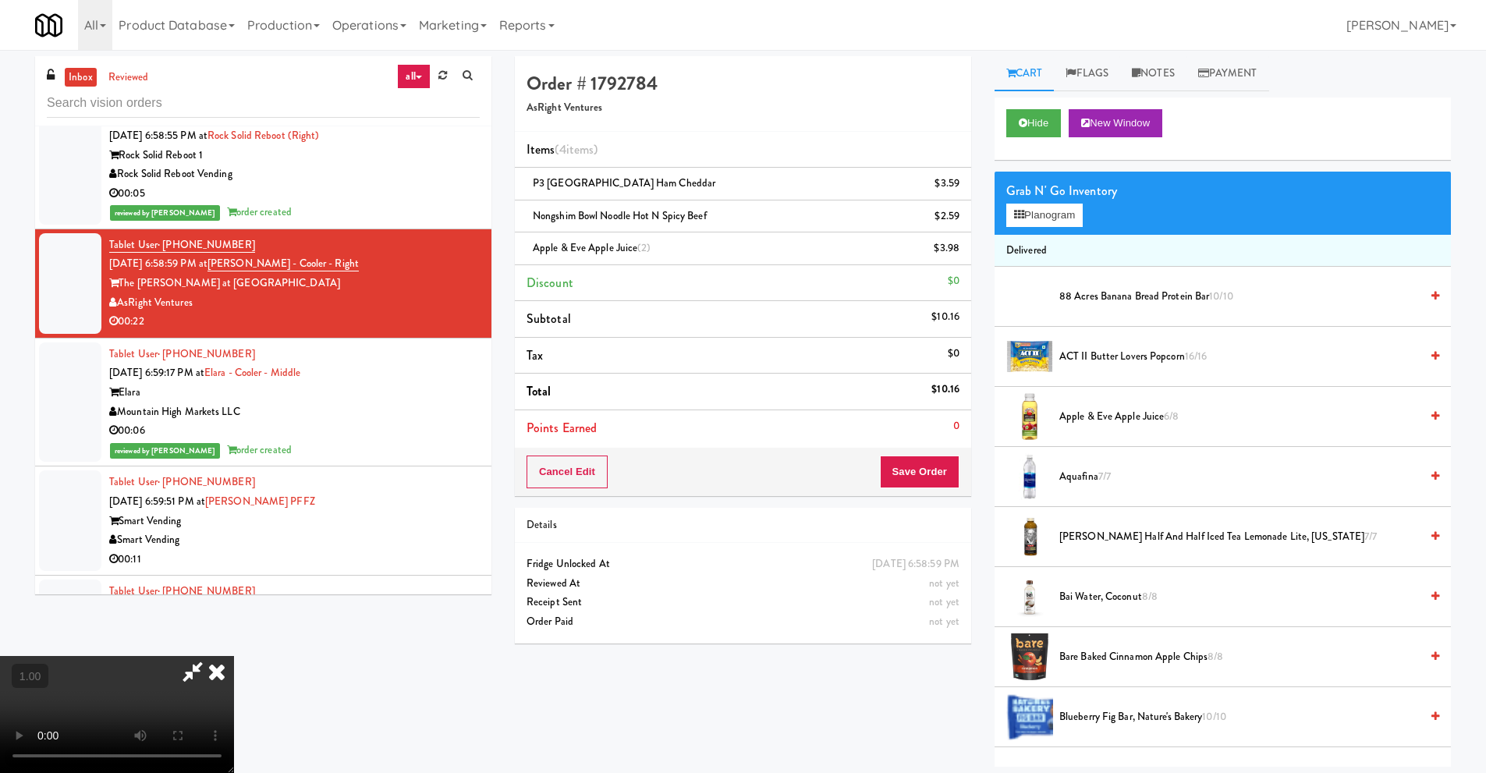
click at [234, 656] on icon at bounding box center [217, 671] width 34 height 31
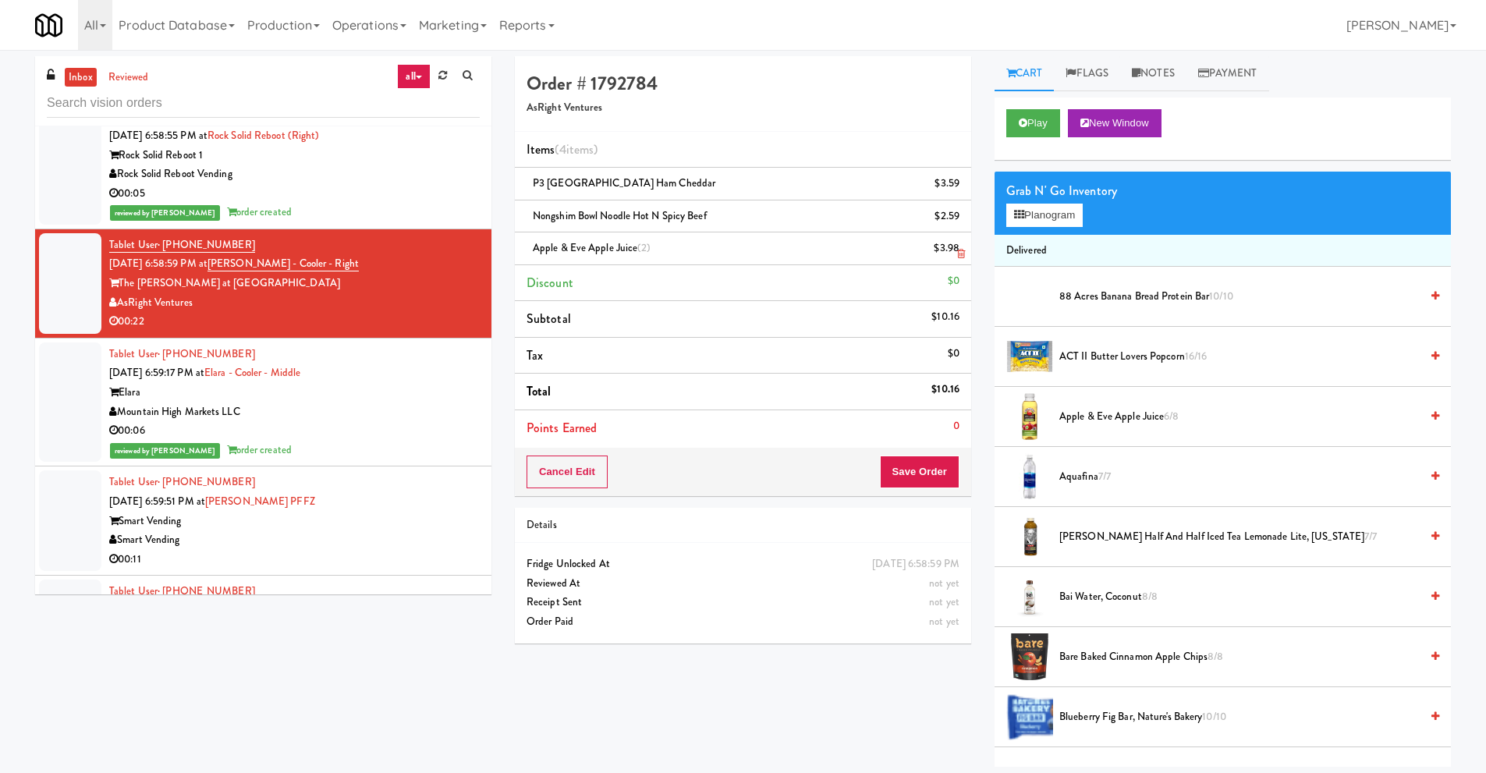
click at [962, 257] on icon at bounding box center [961, 254] width 8 height 10
click at [1063, 213] on button "Planogram" at bounding box center [1044, 215] width 76 height 23
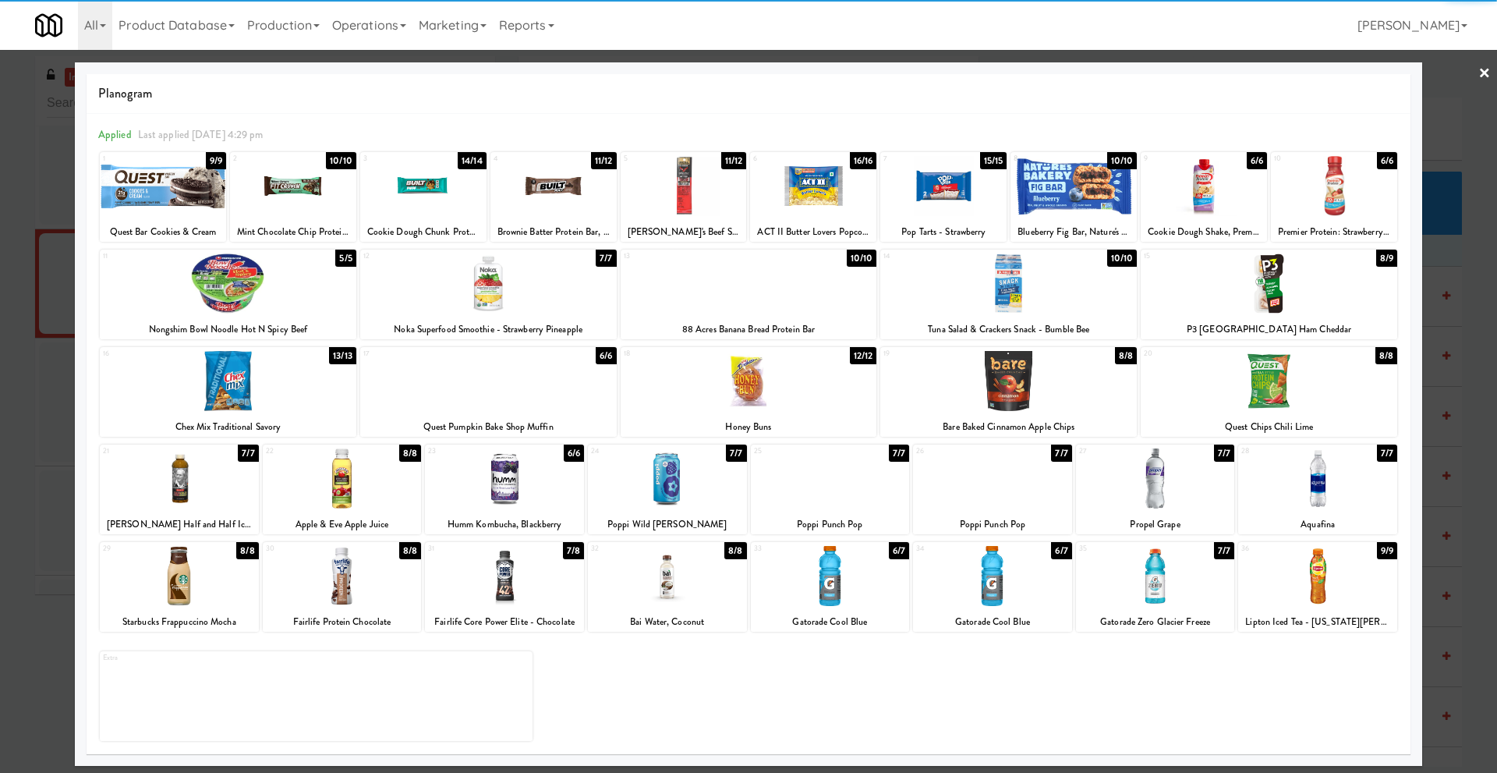
click at [754, 409] on div at bounding box center [749, 381] width 257 height 60
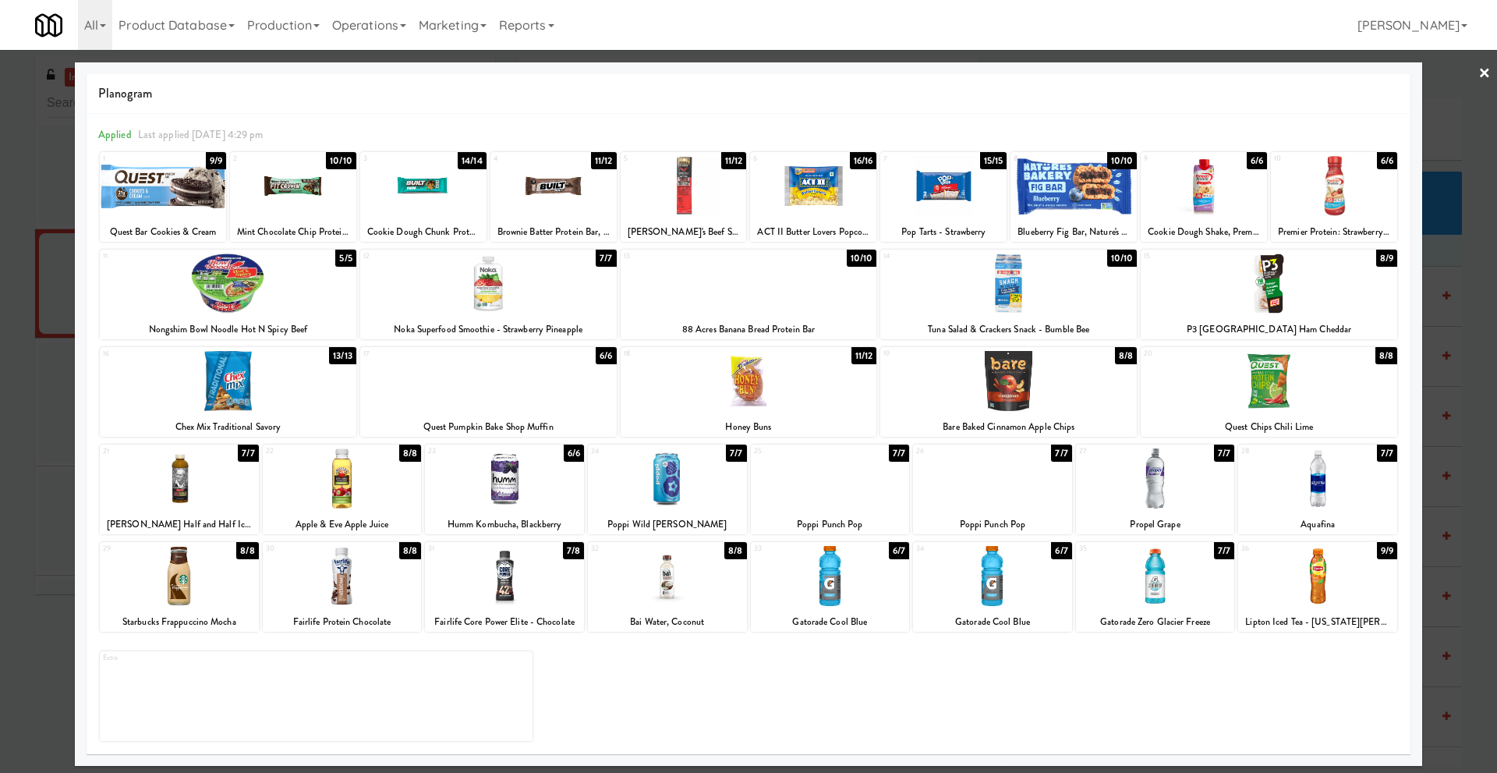
click at [1486, 70] on link "×" at bounding box center [1485, 74] width 12 height 48
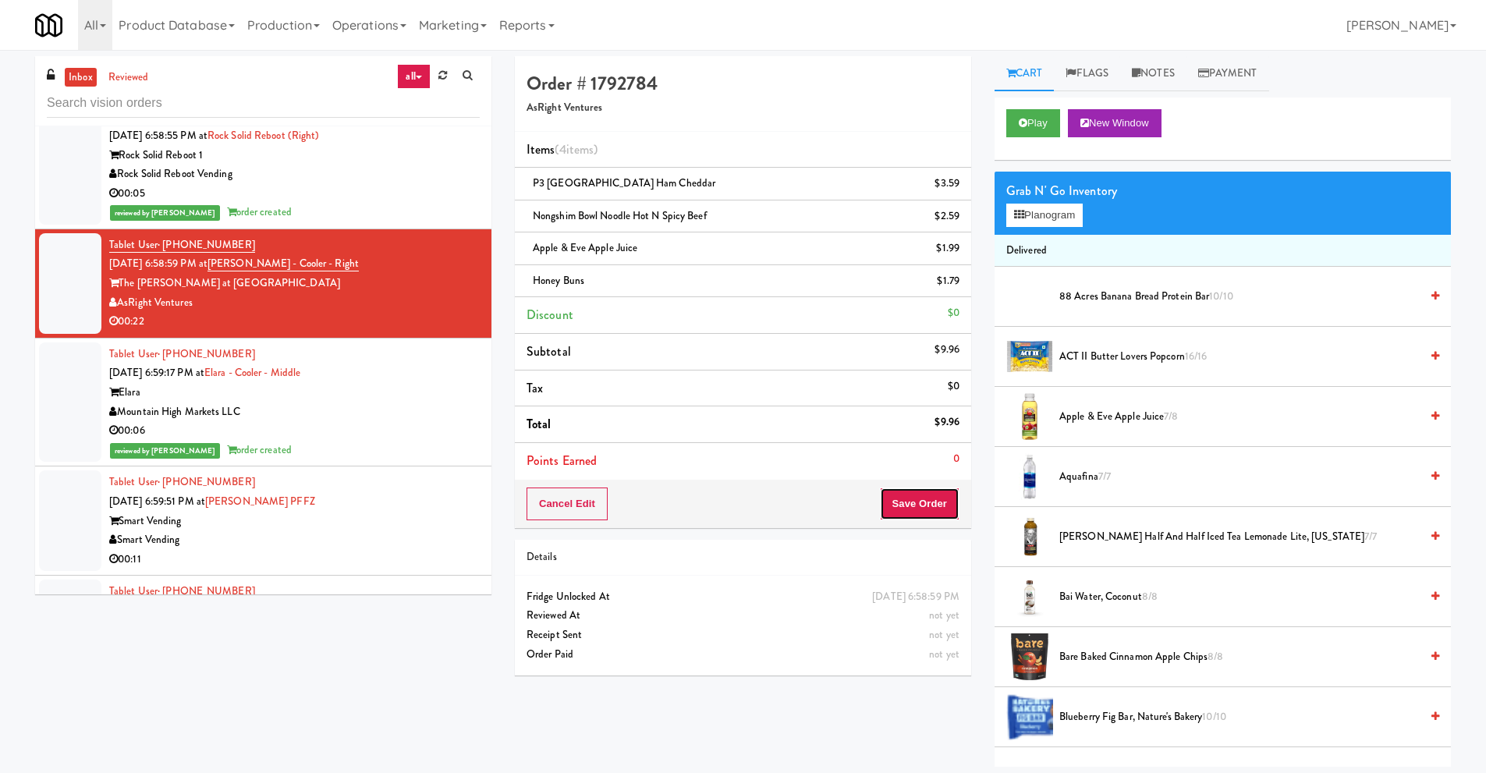
click at [920, 509] on button "Save Order" at bounding box center [920, 503] width 80 height 33
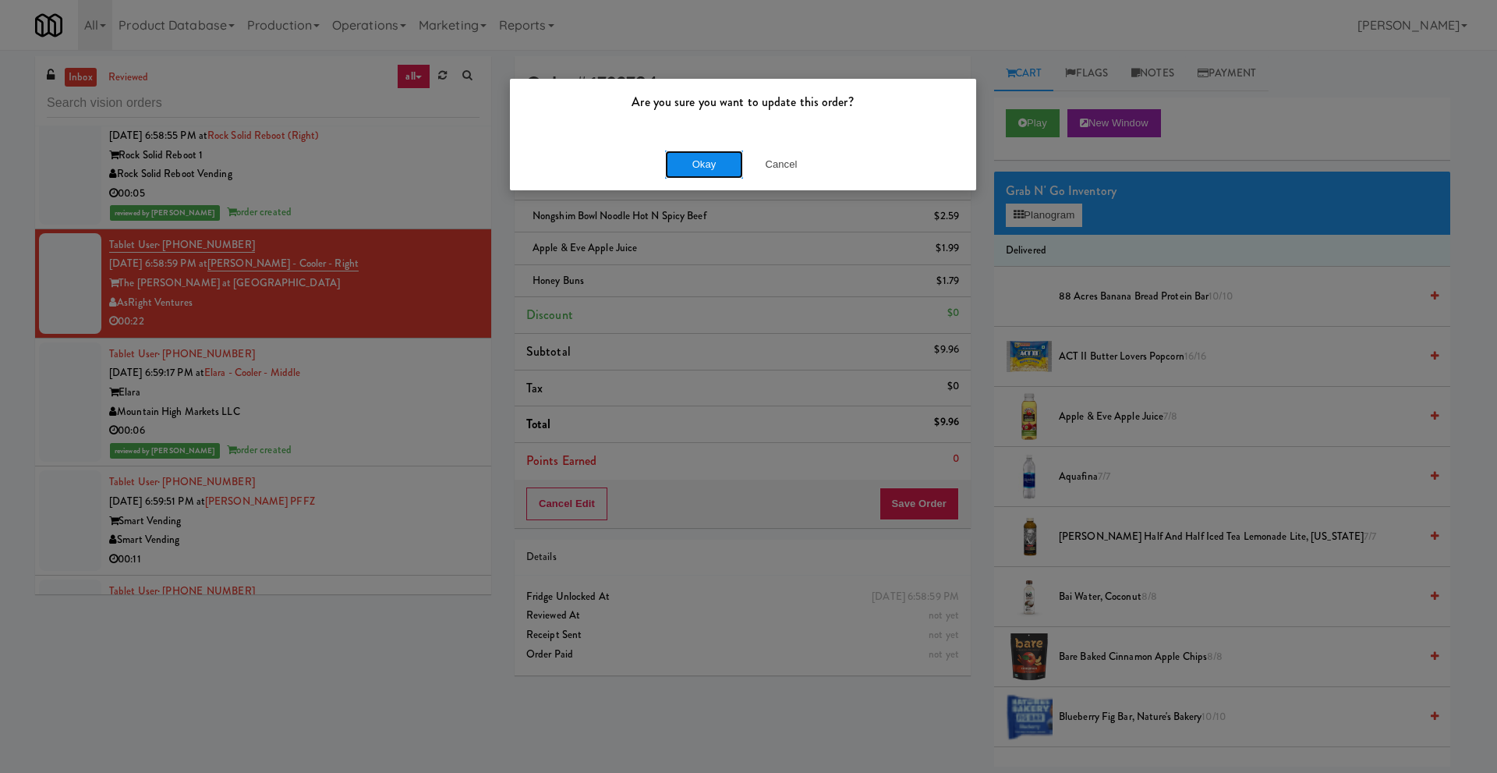
click at [712, 158] on button "Okay" at bounding box center [704, 165] width 78 height 28
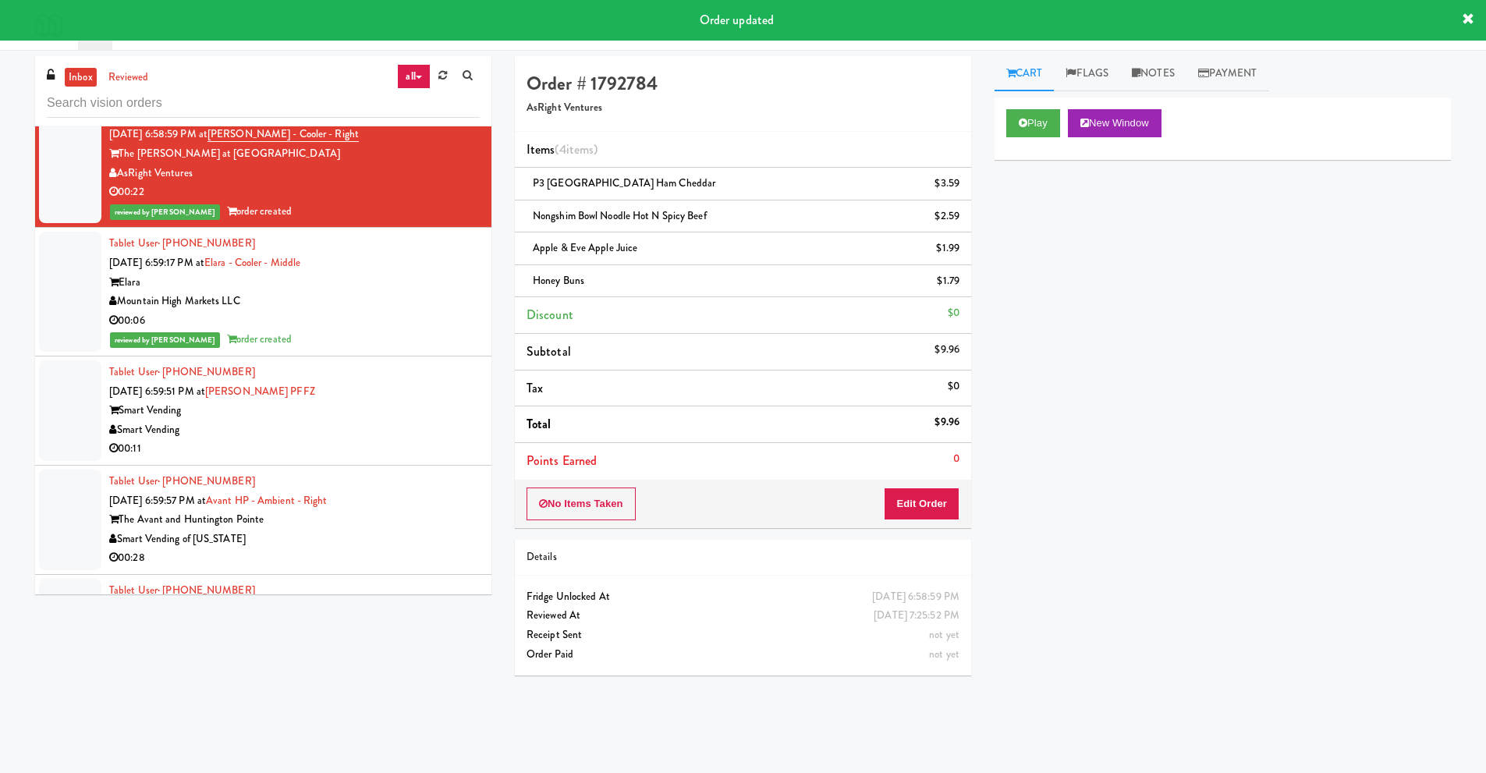
scroll to position [5927, 0]
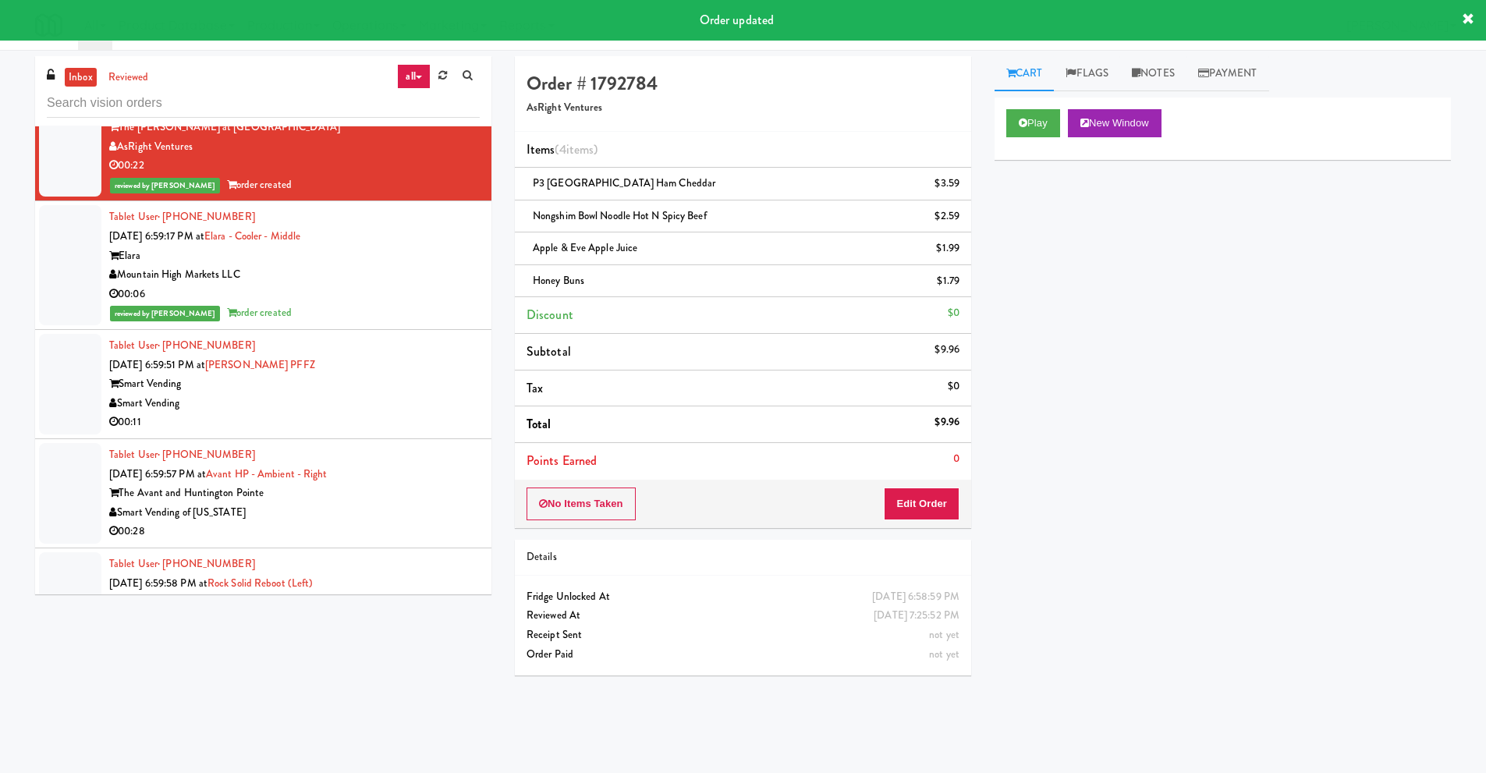
click at [164, 416] on div "00:11" at bounding box center [294, 422] width 370 height 19
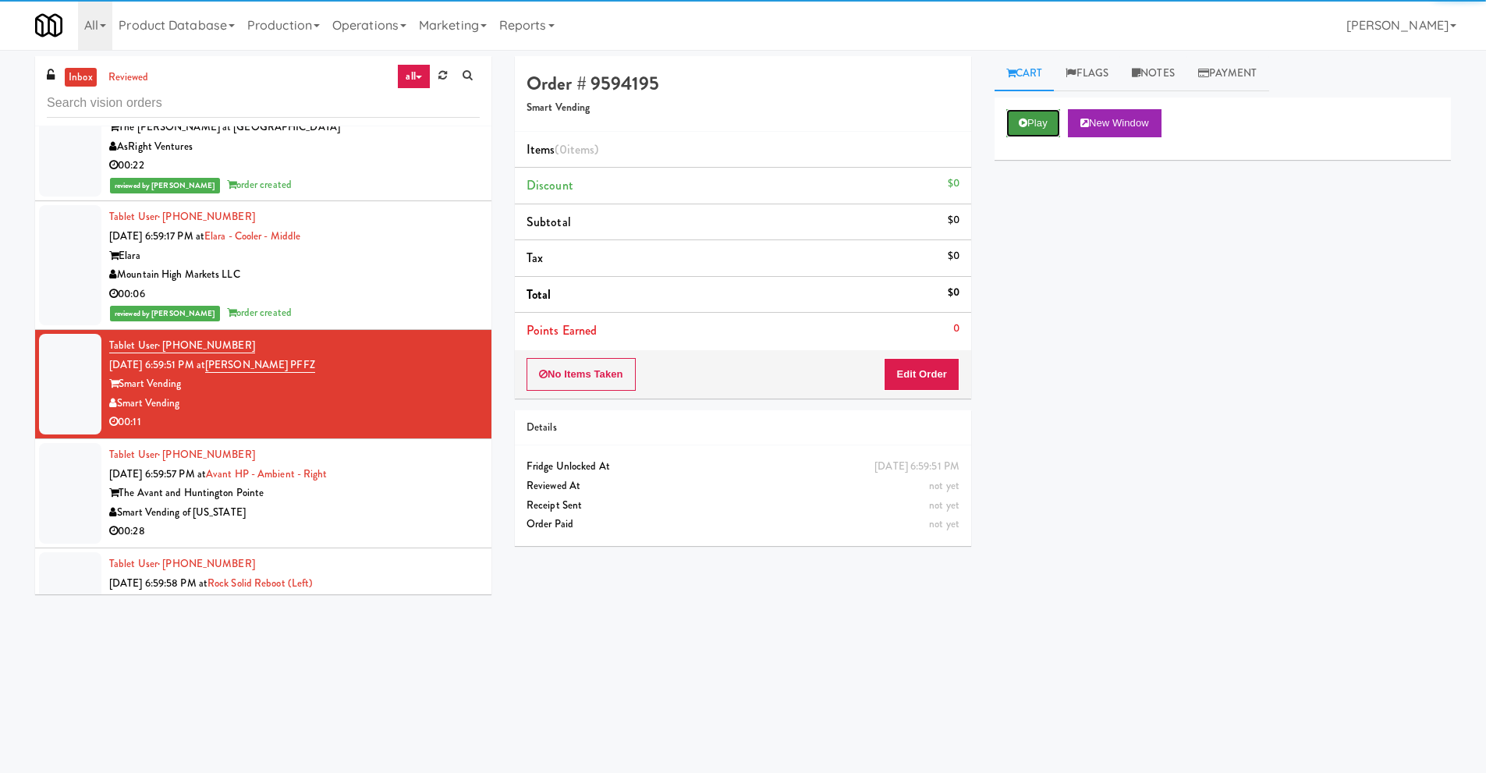
click at [1032, 114] on button "Play" at bounding box center [1033, 123] width 54 height 28
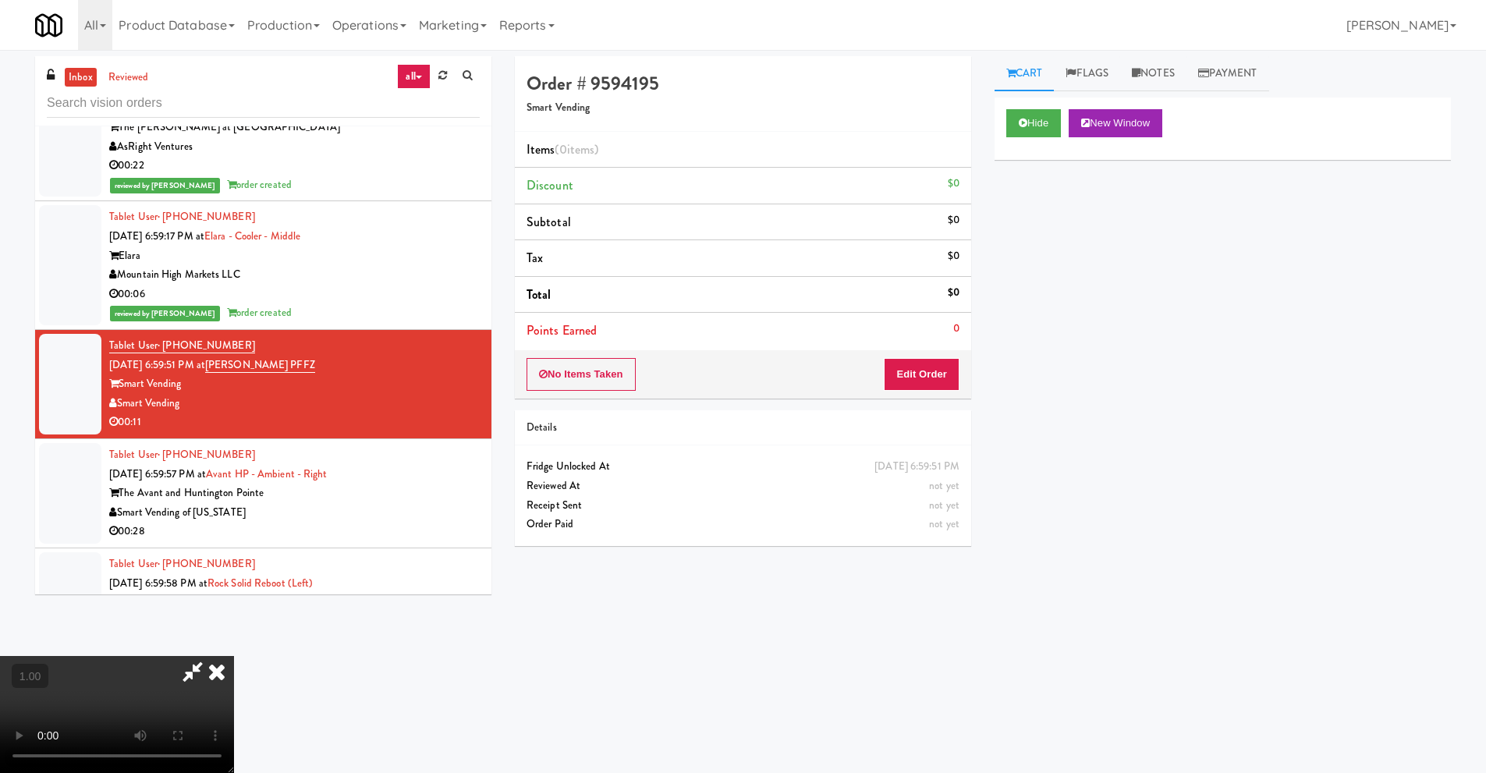
click at [191, 673] on icon at bounding box center [193, 671] width 36 height 31
click at [200, 656] on video at bounding box center [117, 714] width 234 height 117
click at [201, 656] on video at bounding box center [117, 714] width 234 height 117
click at [204, 656] on video at bounding box center [117, 714] width 234 height 117
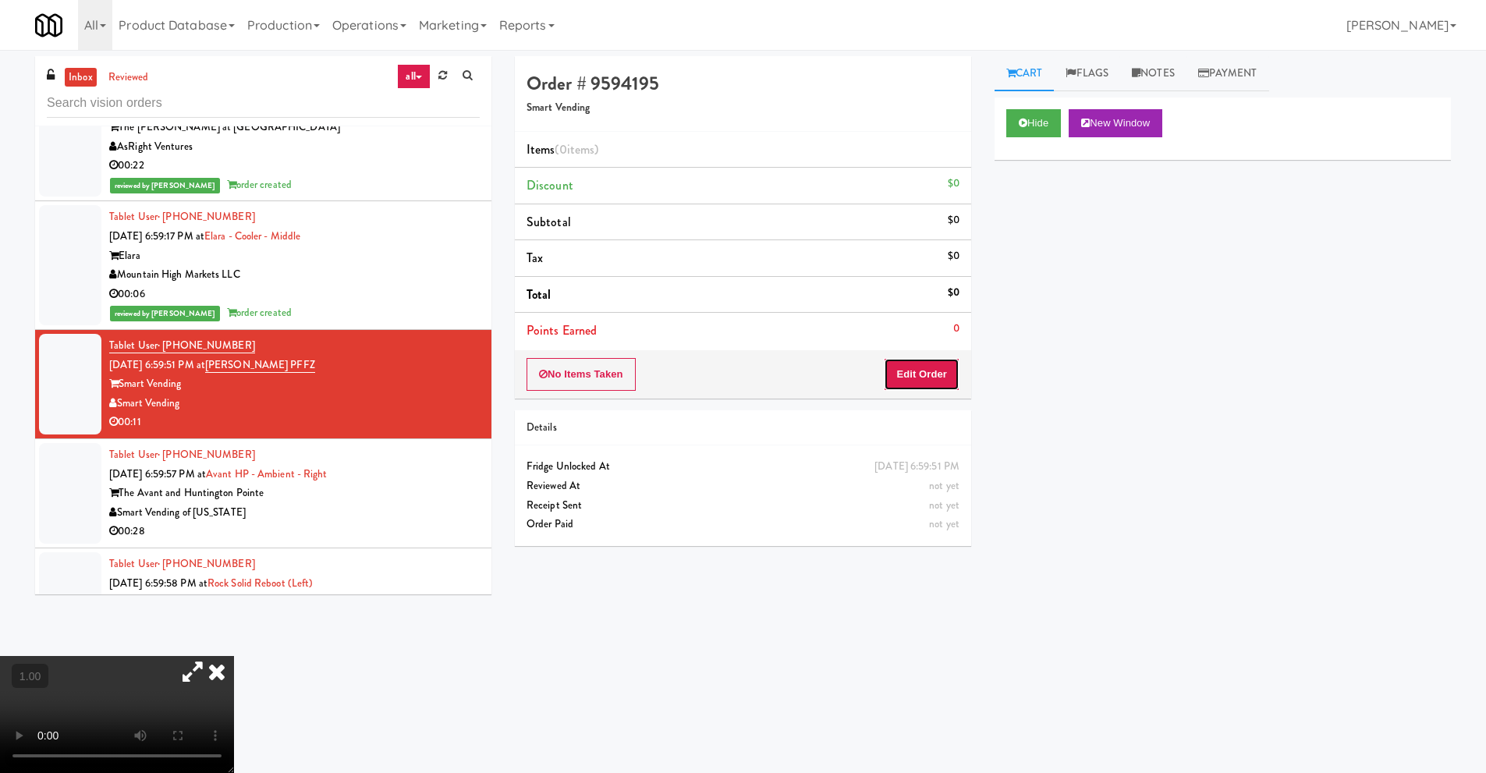
click at [914, 381] on button "Edit Order" at bounding box center [922, 374] width 76 height 33
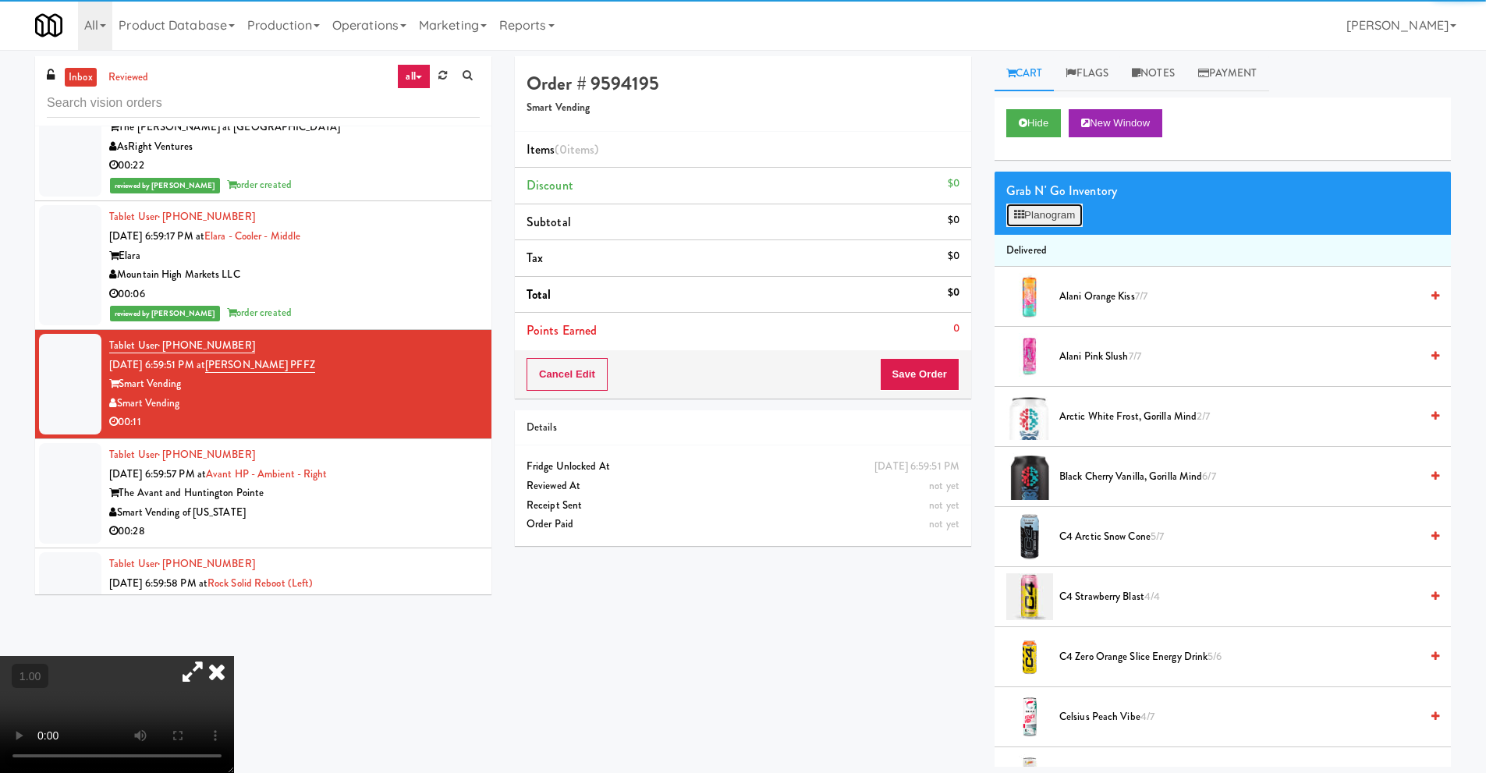
click at [1058, 223] on button "Planogram" at bounding box center [1044, 215] width 76 height 23
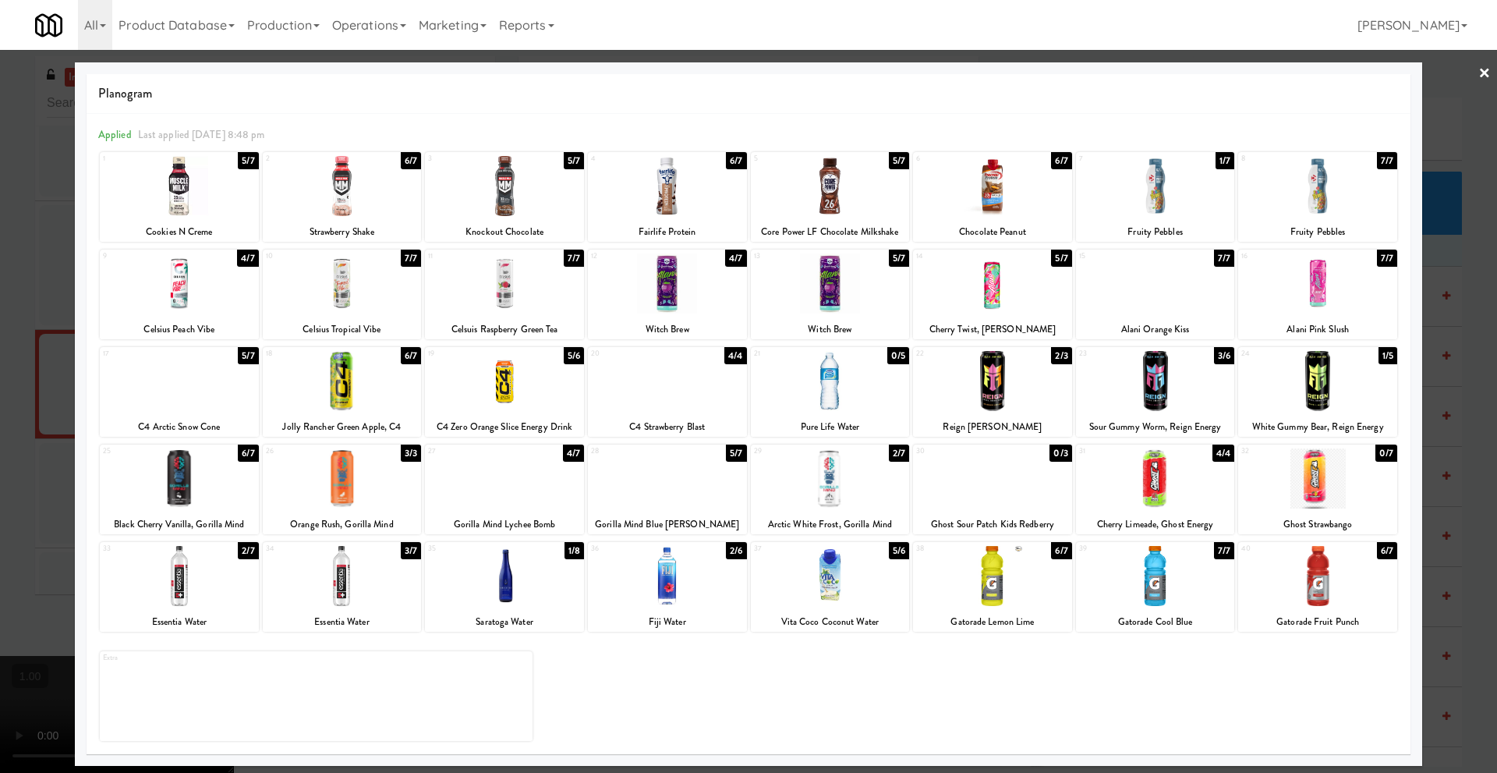
click at [345, 595] on div at bounding box center [342, 576] width 159 height 60
click at [844, 590] on div at bounding box center [830, 576] width 159 height 60
click at [1483, 68] on link "×" at bounding box center [1485, 74] width 12 height 48
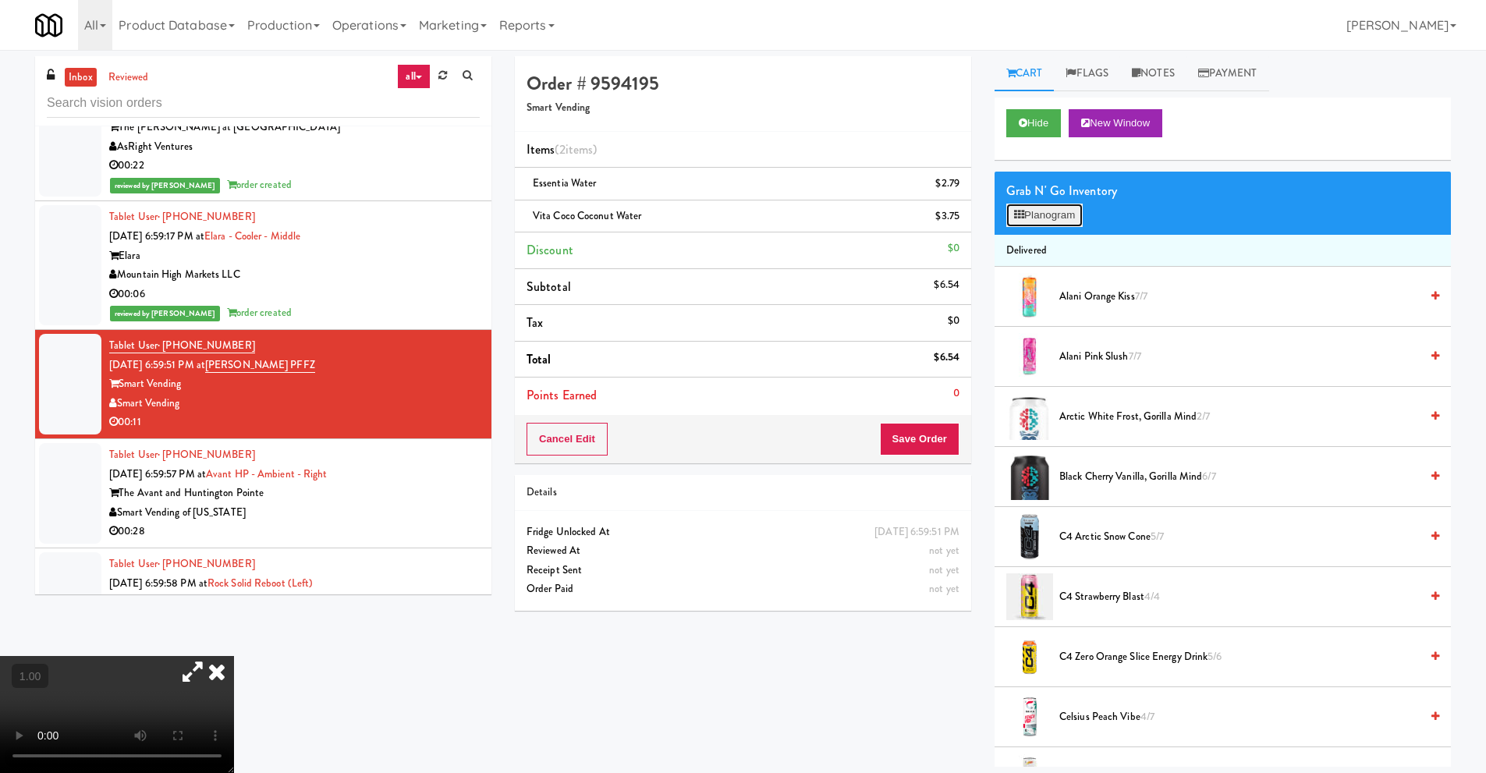
click at [1039, 214] on button "Planogram" at bounding box center [1044, 215] width 76 height 23
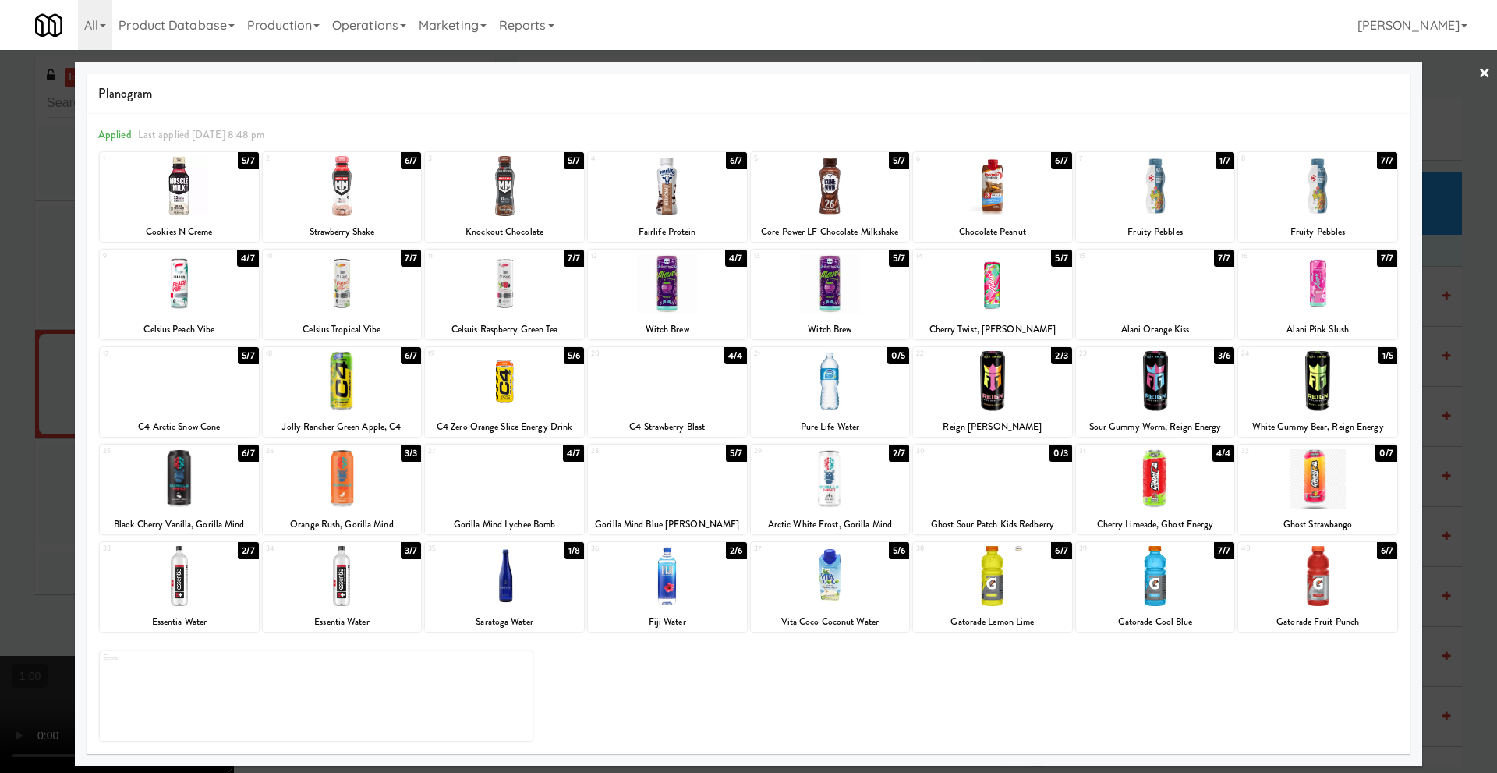
click at [1487, 75] on link "×" at bounding box center [1485, 74] width 12 height 48
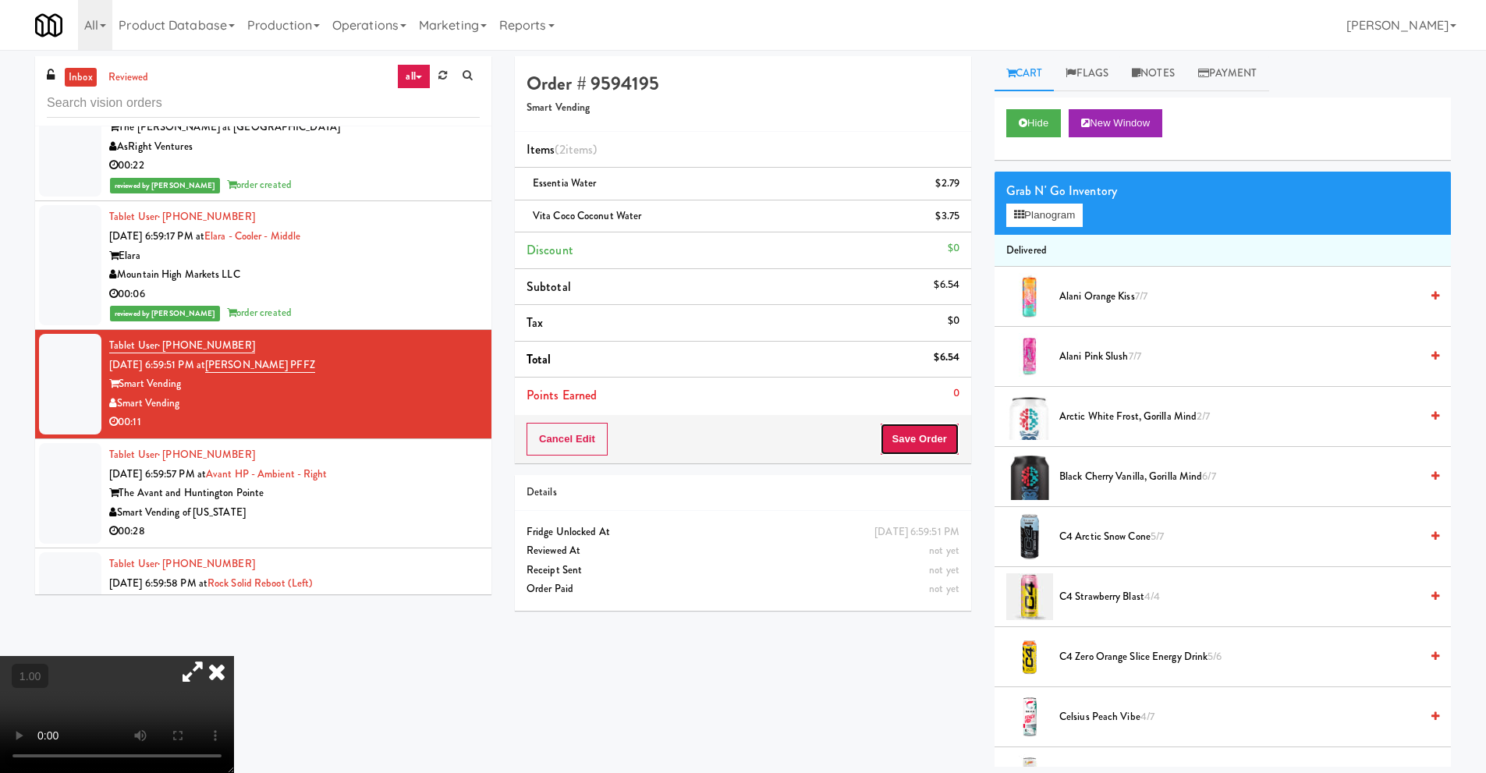
click at [925, 444] on button "Save Order" at bounding box center [920, 439] width 80 height 33
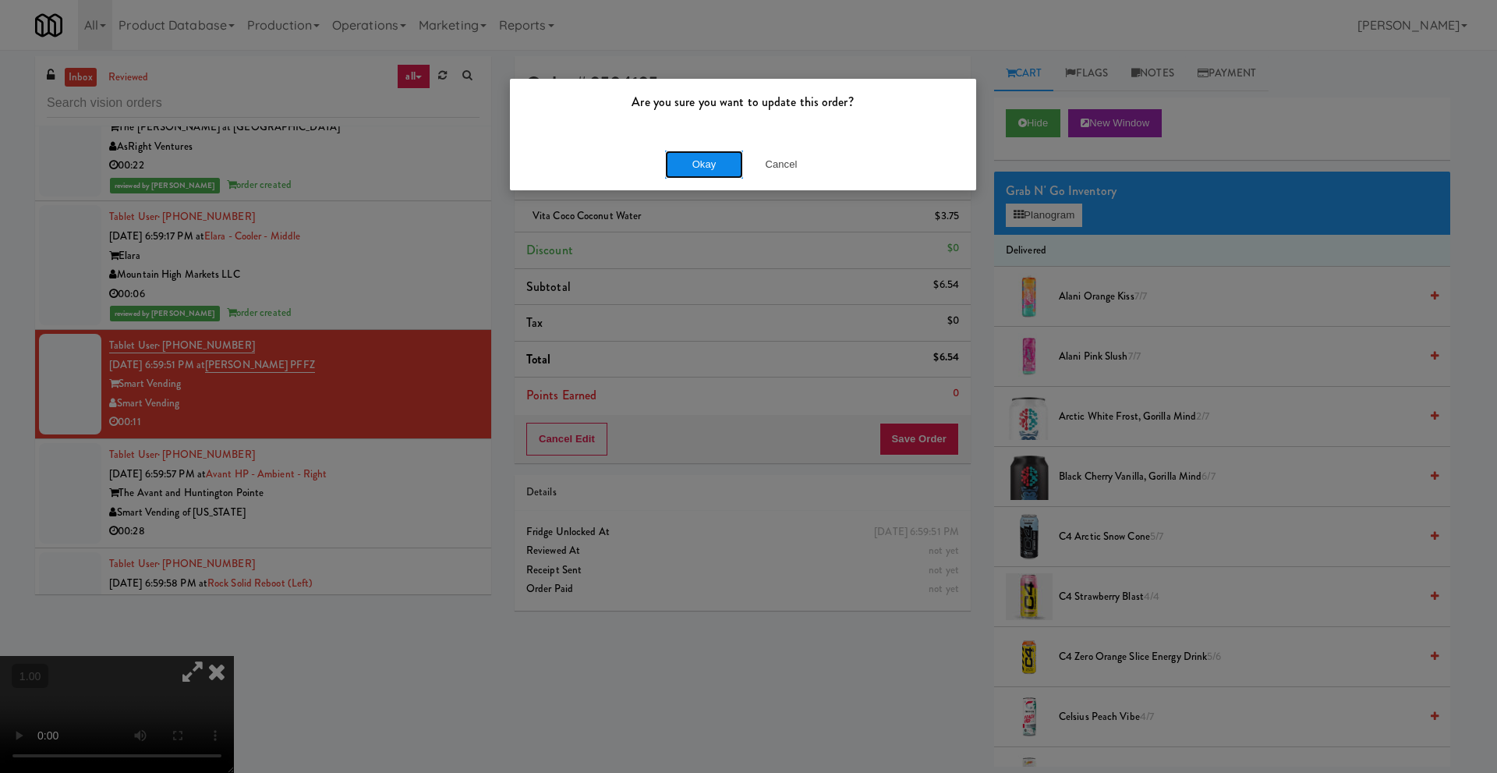
click at [710, 171] on button "Okay" at bounding box center [704, 165] width 78 height 28
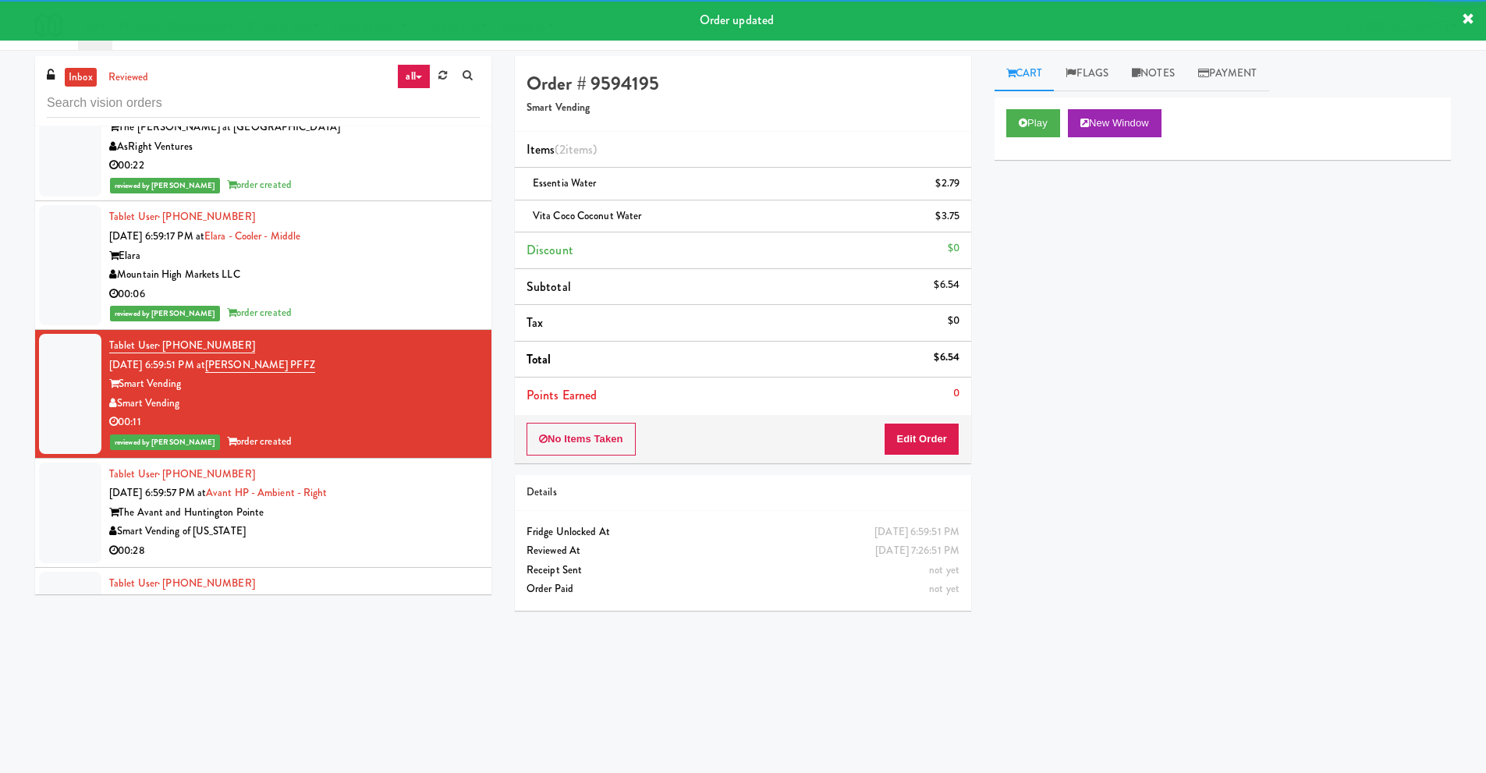
scroll to position [6005, 0]
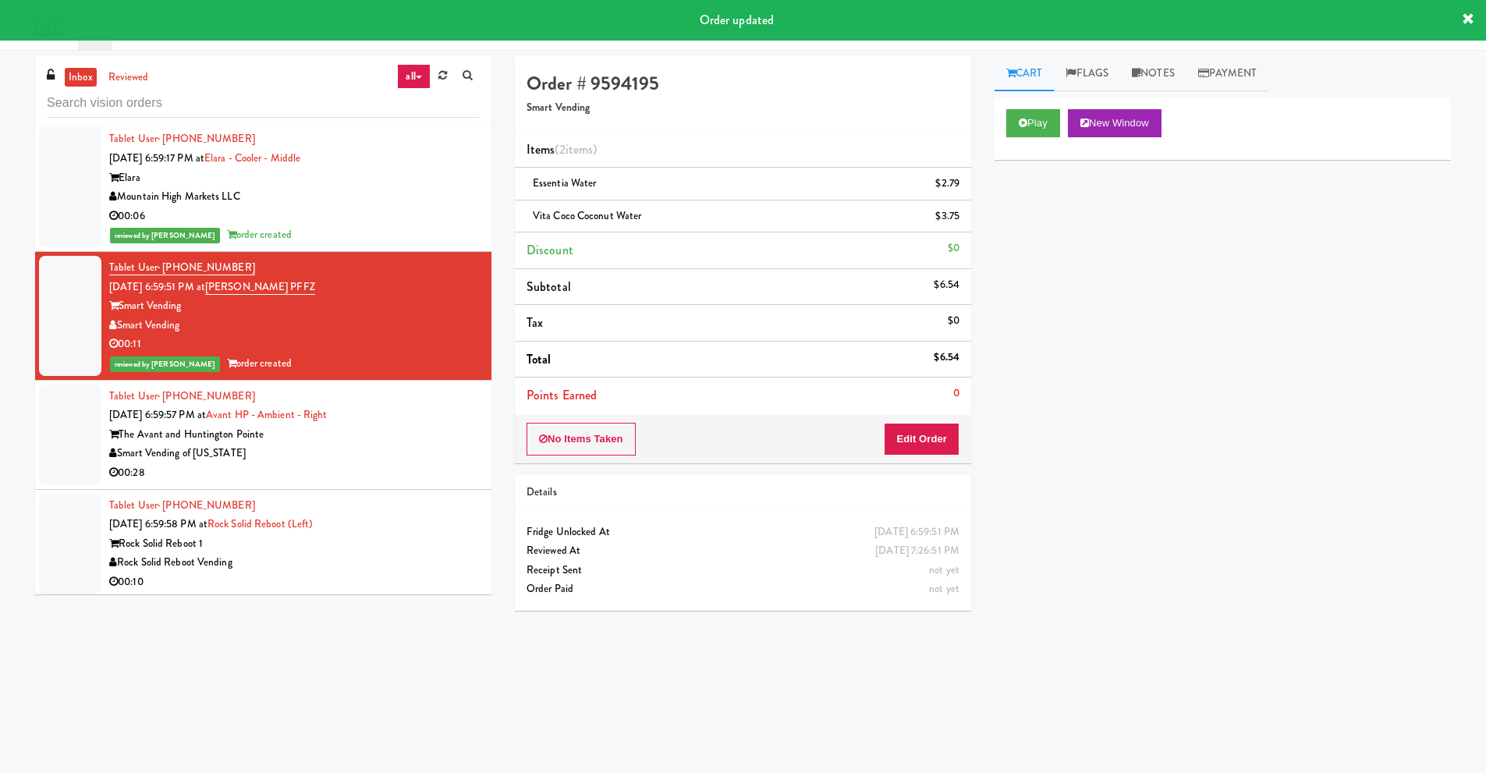
click at [186, 440] on div "The Avant and Huntington Pointe" at bounding box center [294, 434] width 370 height 19
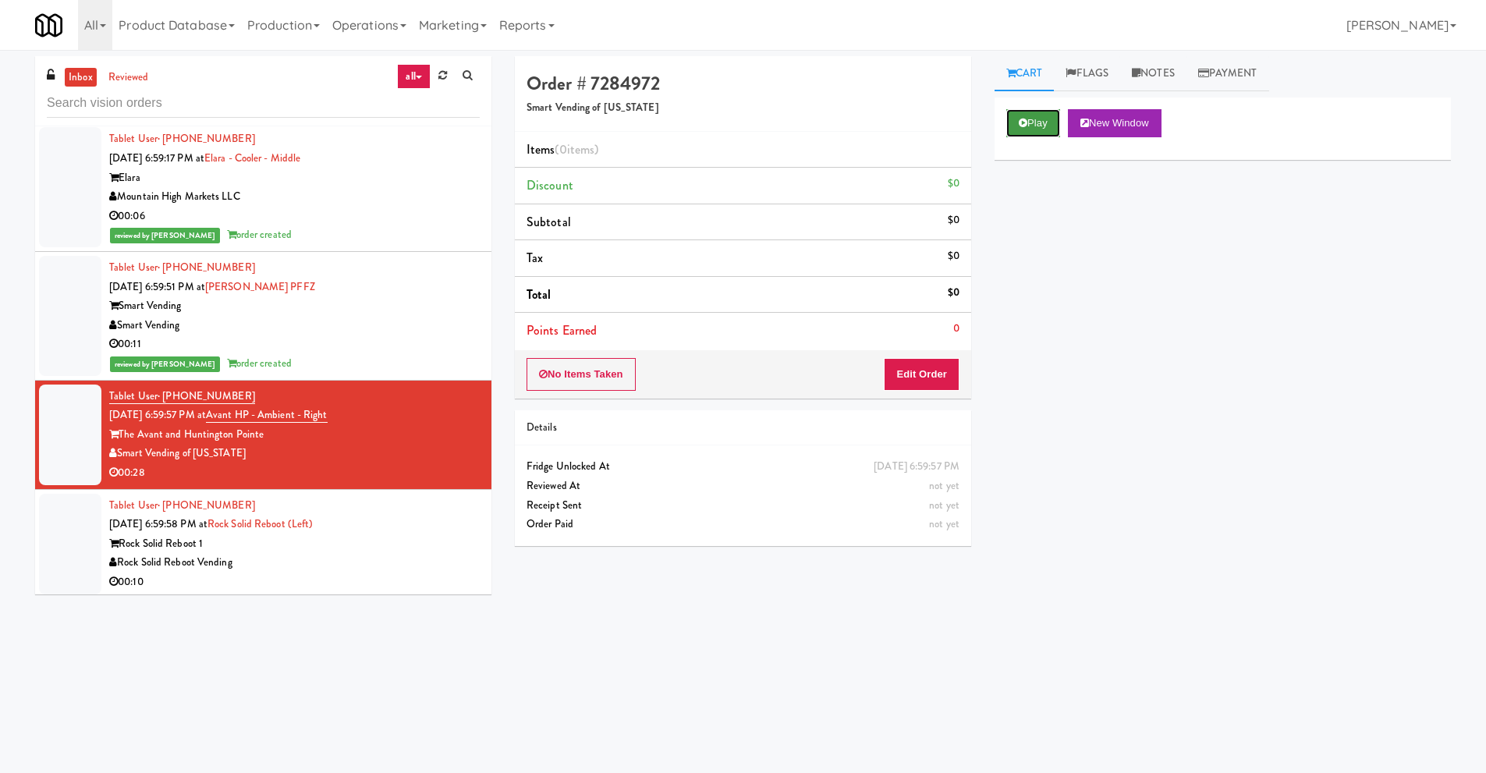
click at [1047, 122] on button "Play" at bounding box center [1033, 123] width 54 height 28
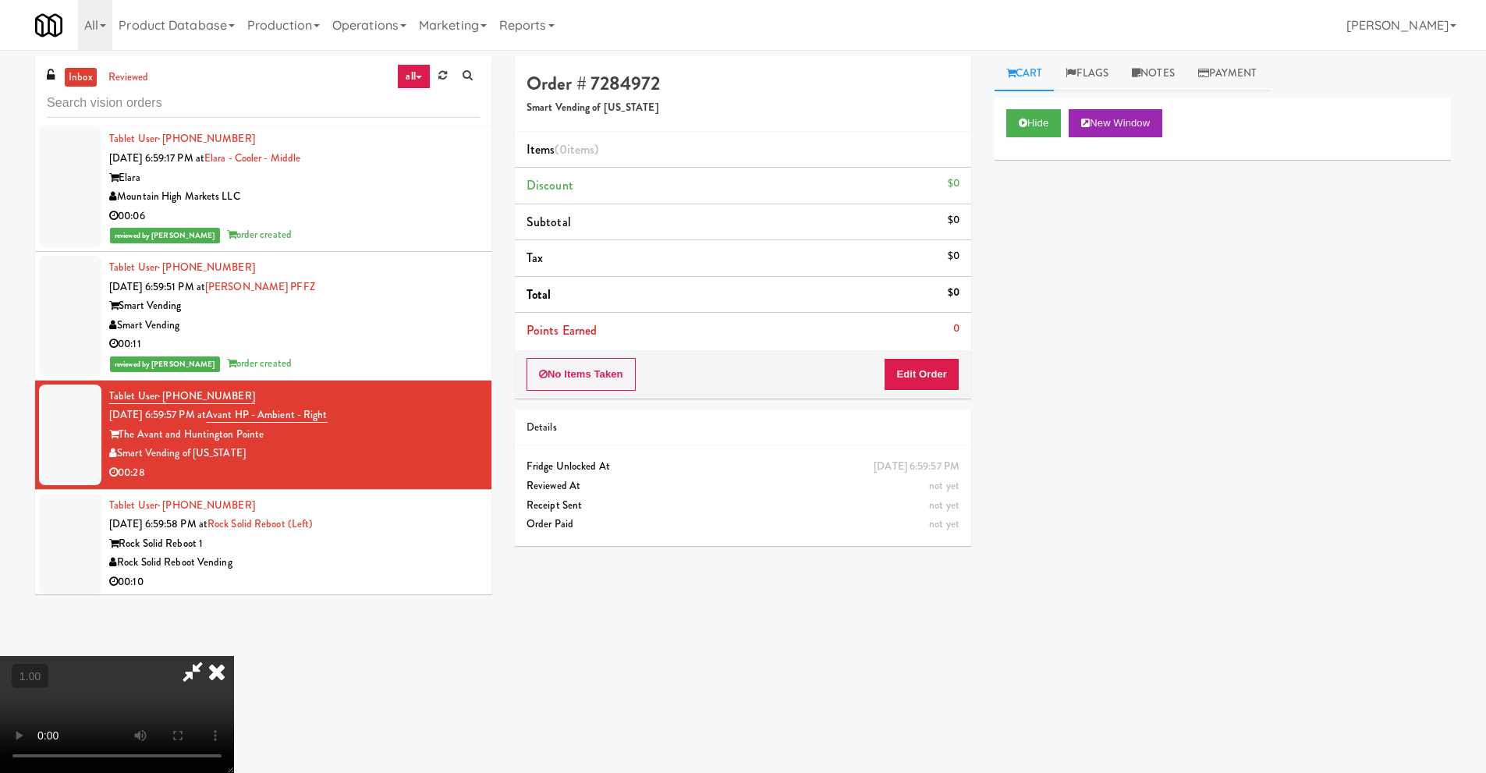
click at [234, 656] on video at bounding box center [117, 714] width 234 height 117
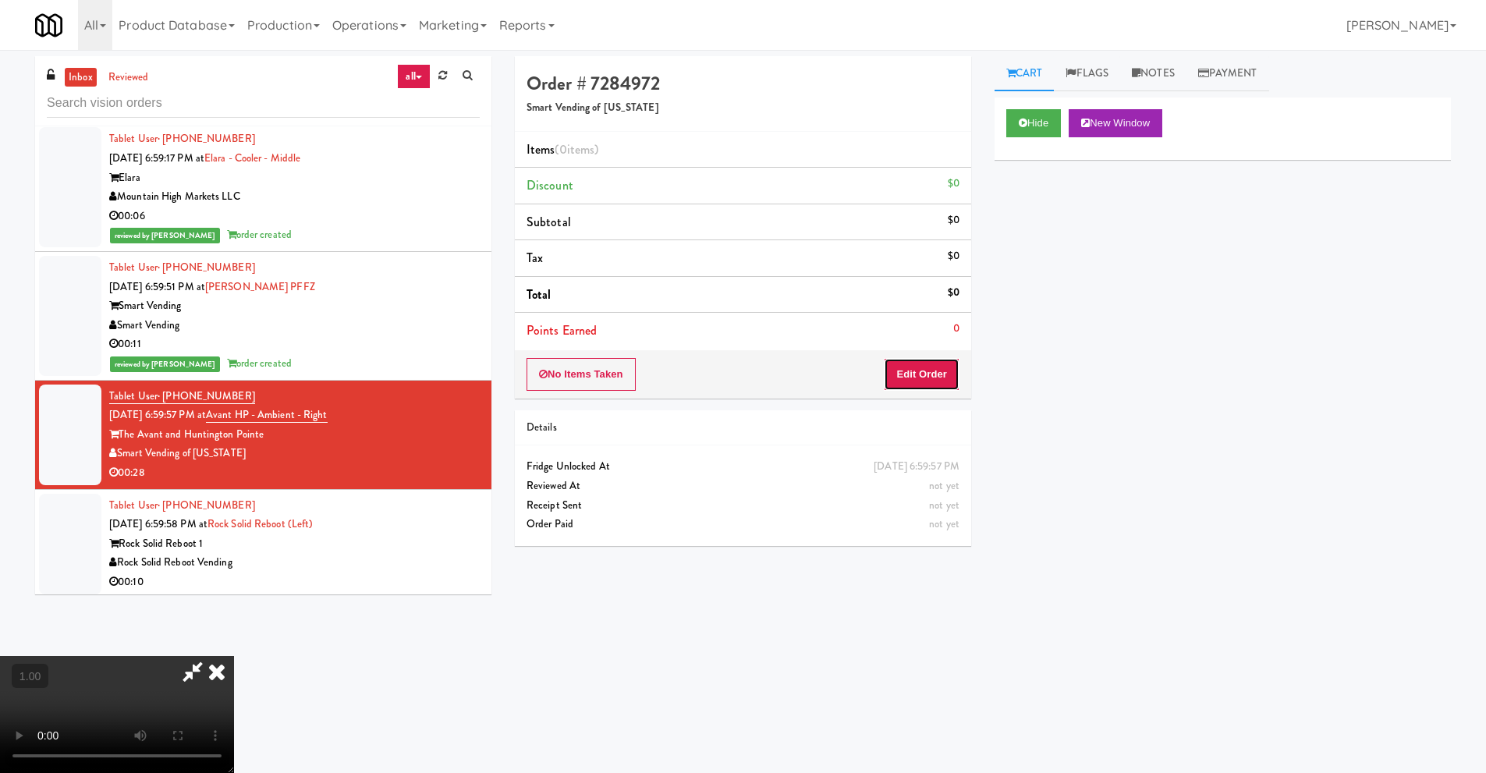
click at [937, 379] on button "Edit Order" at bounding box center [922, 374] width 76 height 33
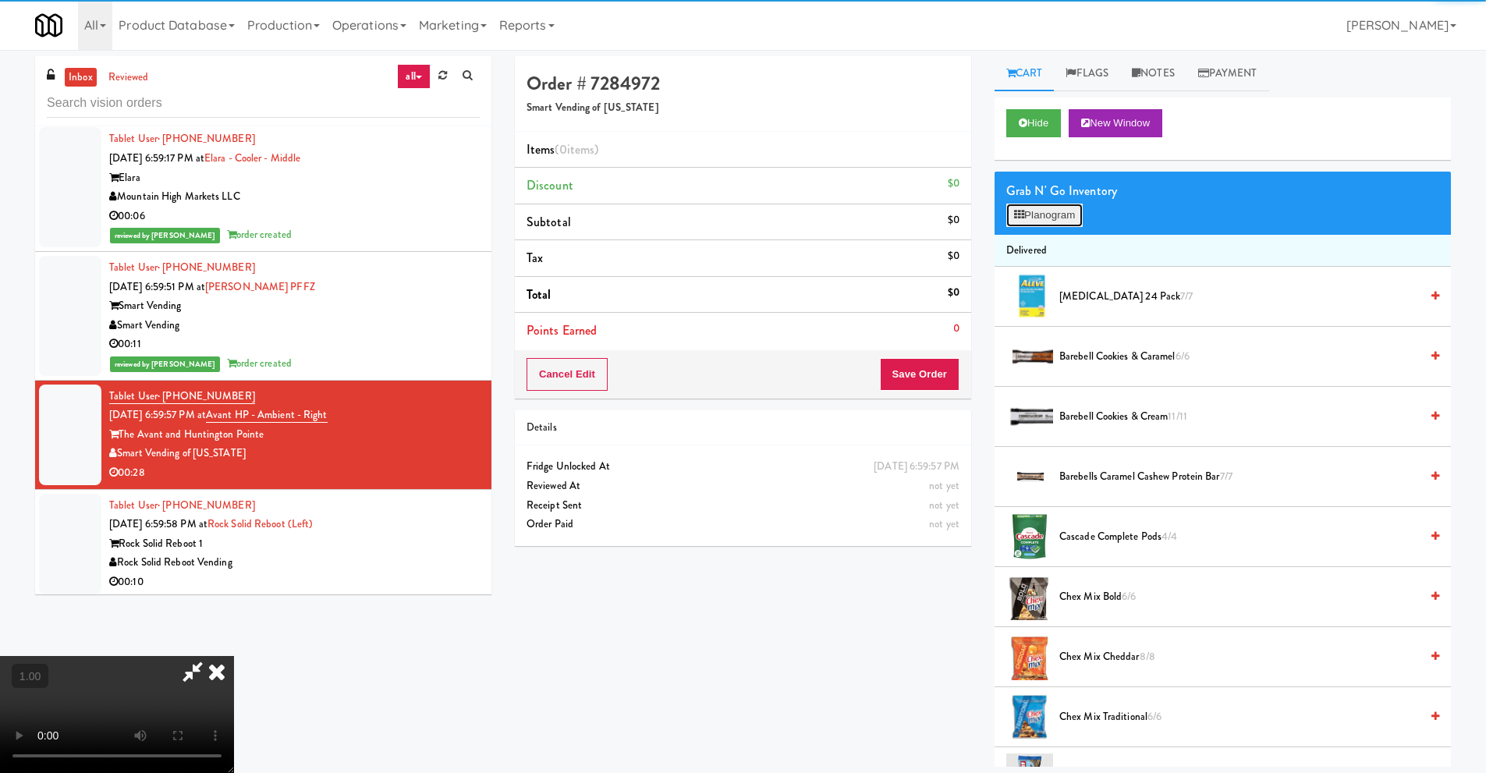
click at [1065, 222] on button "Planogram" at bounding box center [1044, 215] width 76 height 23
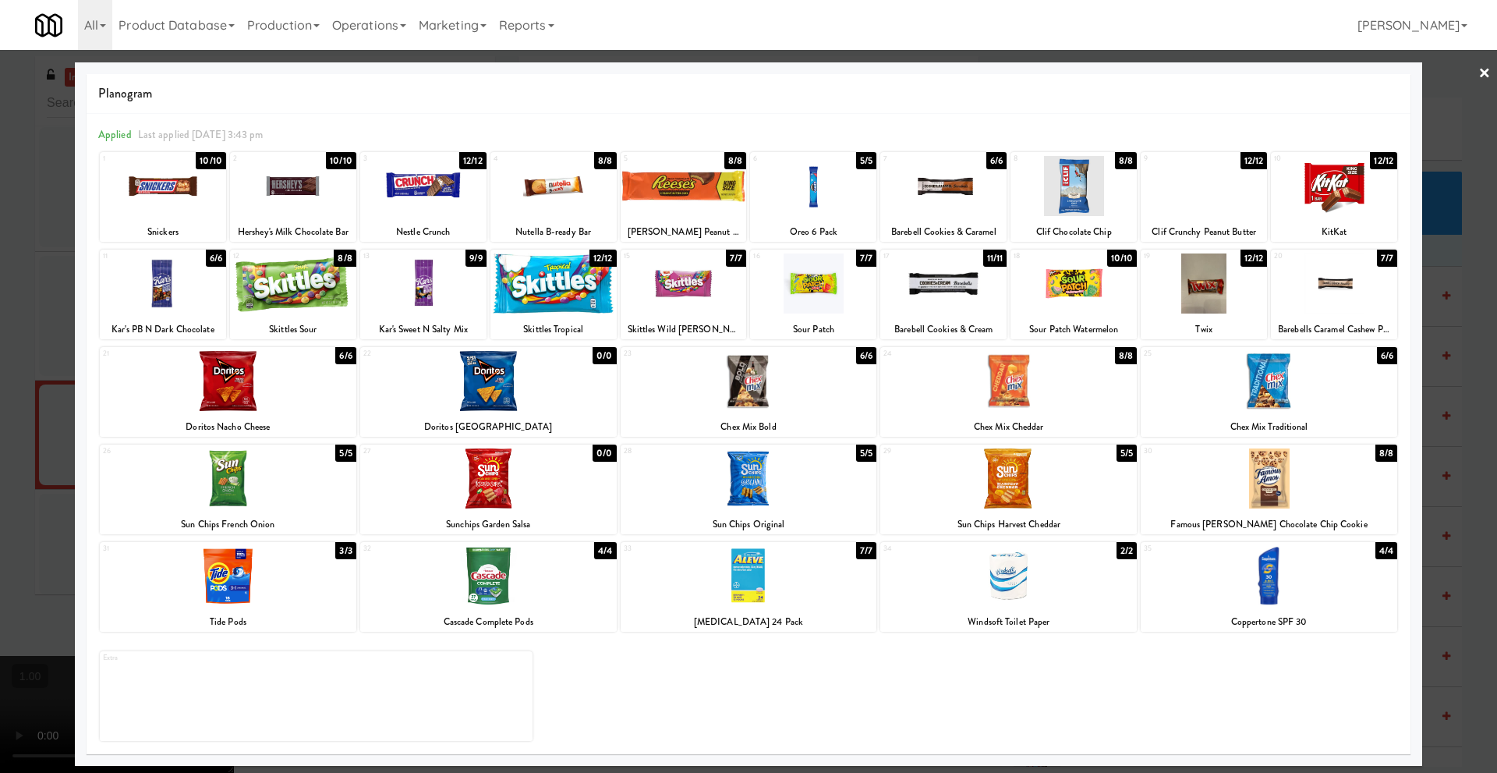
click at [1487, 74] on link "×" at bounding box center [1485, 74] width 12 height 48
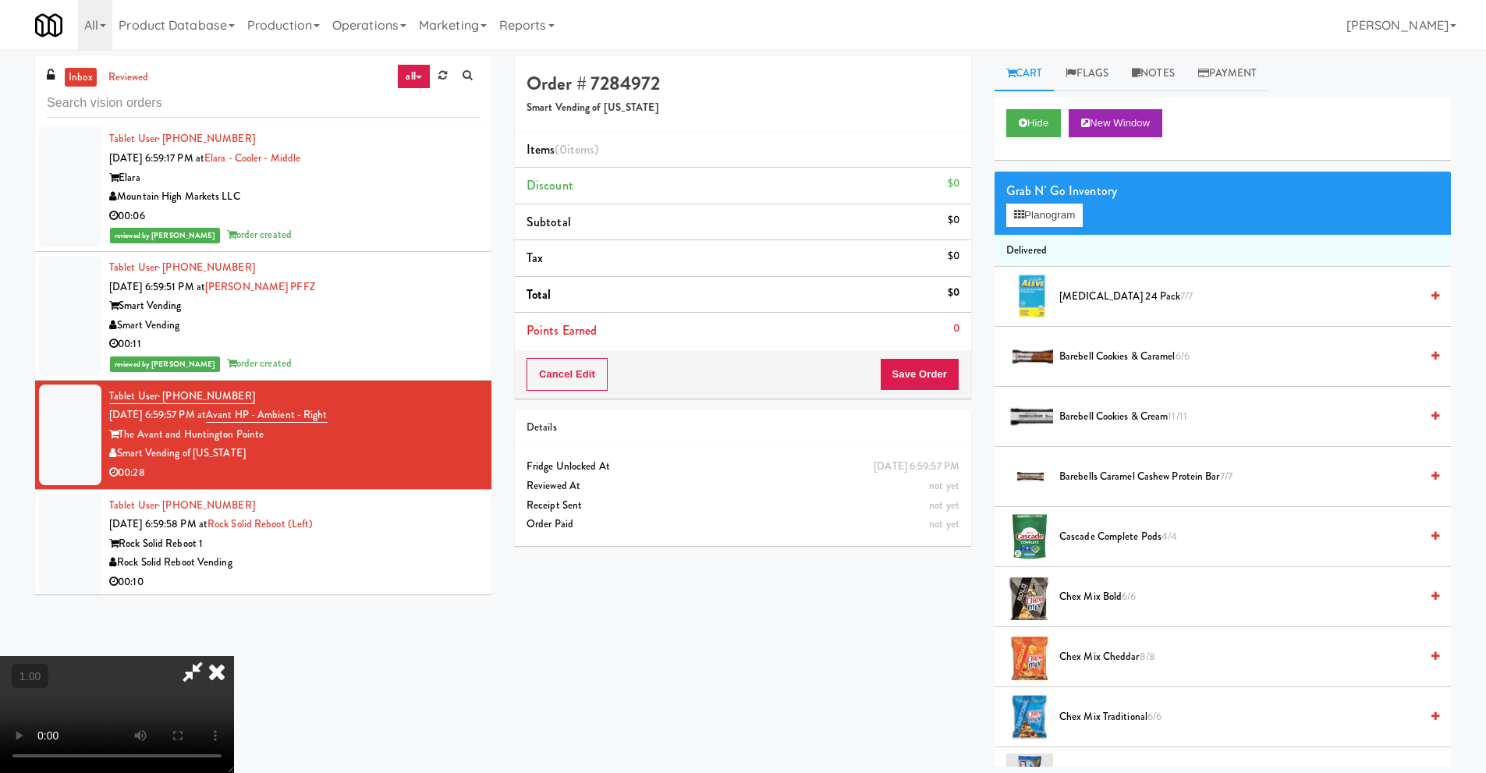
click at [234, 656] on video at bounding box center [117, 714] width 234 height 117
click at [1072, 214] on button "Planogram" at bounding box center [1044, 215] width 76 height 23
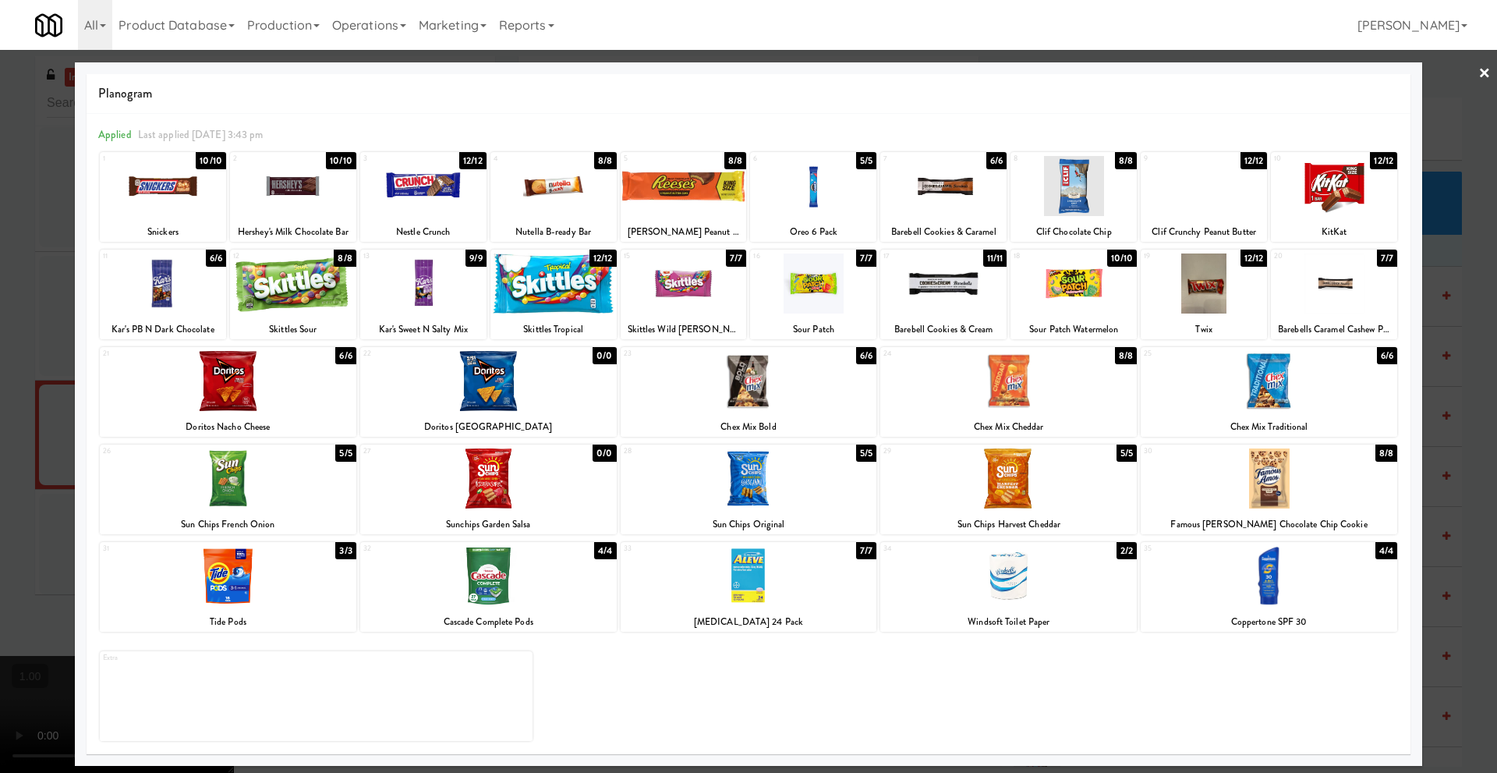
click at [956, 206] on div at bounding box center [944, 186] width 126 height 60
click at [291, 297] on div at bounding box center [293, 283] width 126 height 60
click at [1489, 75] on link "×" at bounding box center [1485, 74] width 12 height 48
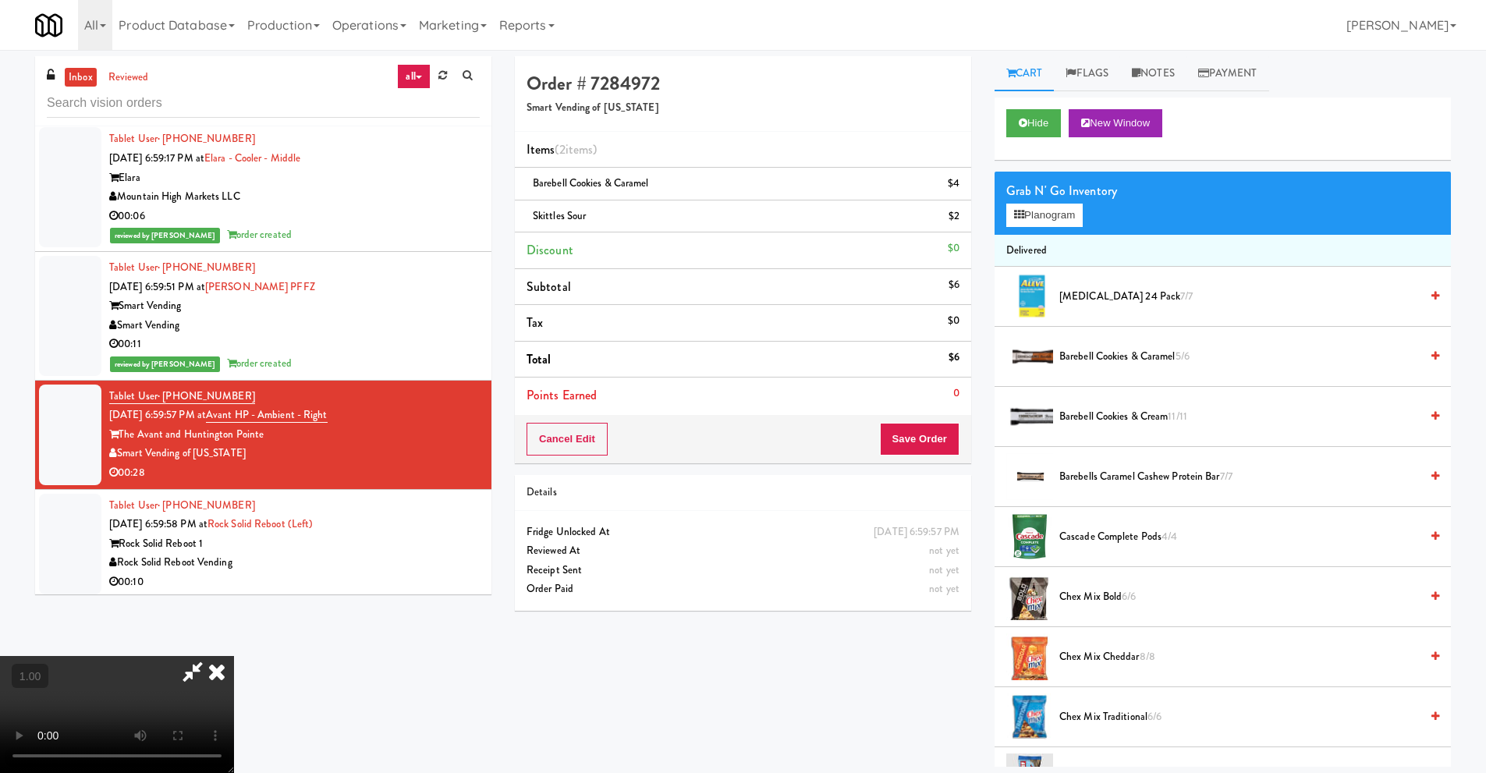
click at [234, 656] on video at bounding box center [117, 714] width 234 height 117
click at [1061, 217] on button "Planogram" at bounding box center [1044, 215] width 76 height 23
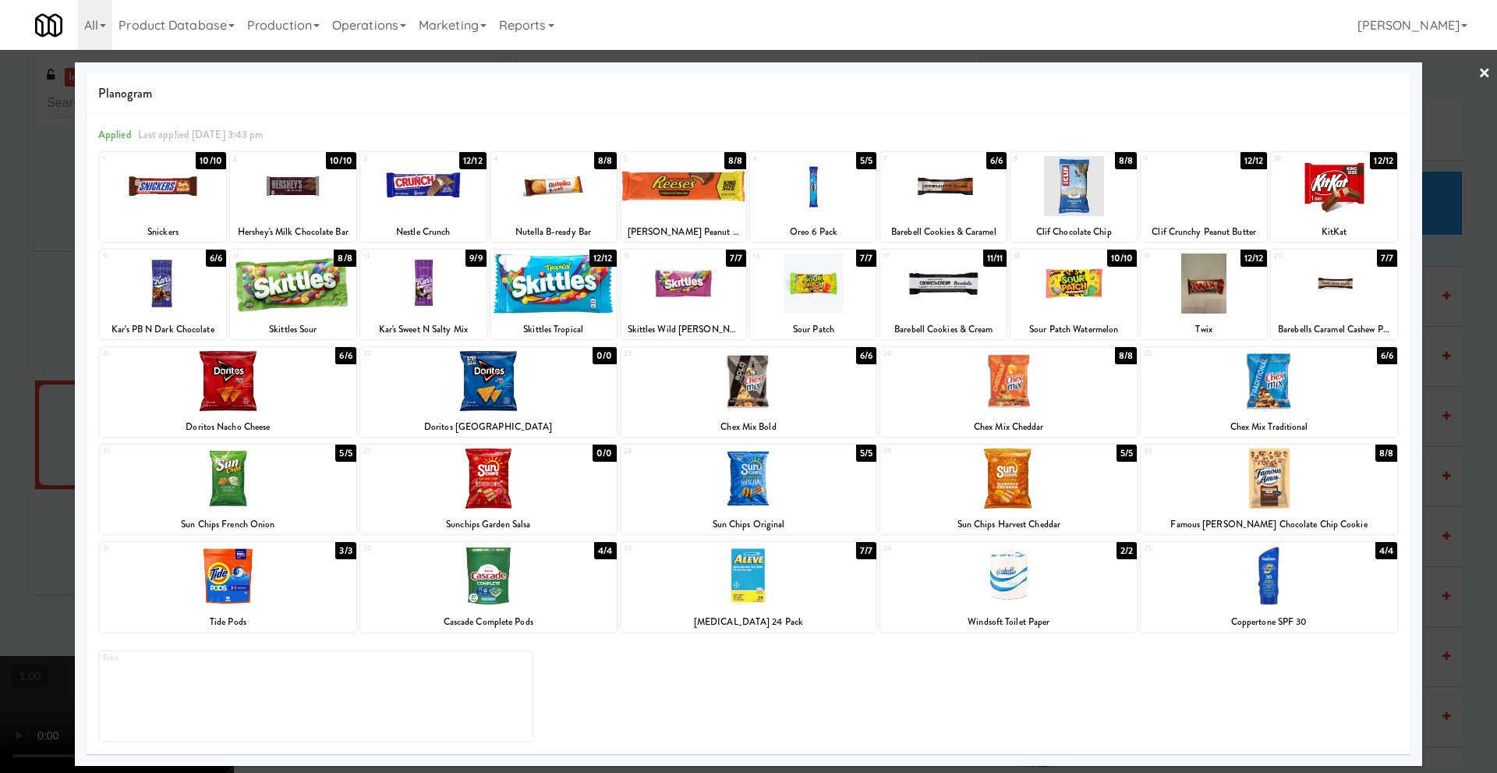
click at [1330, 213] on div at bounding box center [1334, 186] width 126 height 60
click at [1484, 73] on link "×" at bounding box center [1485, 74] width 12 height 48
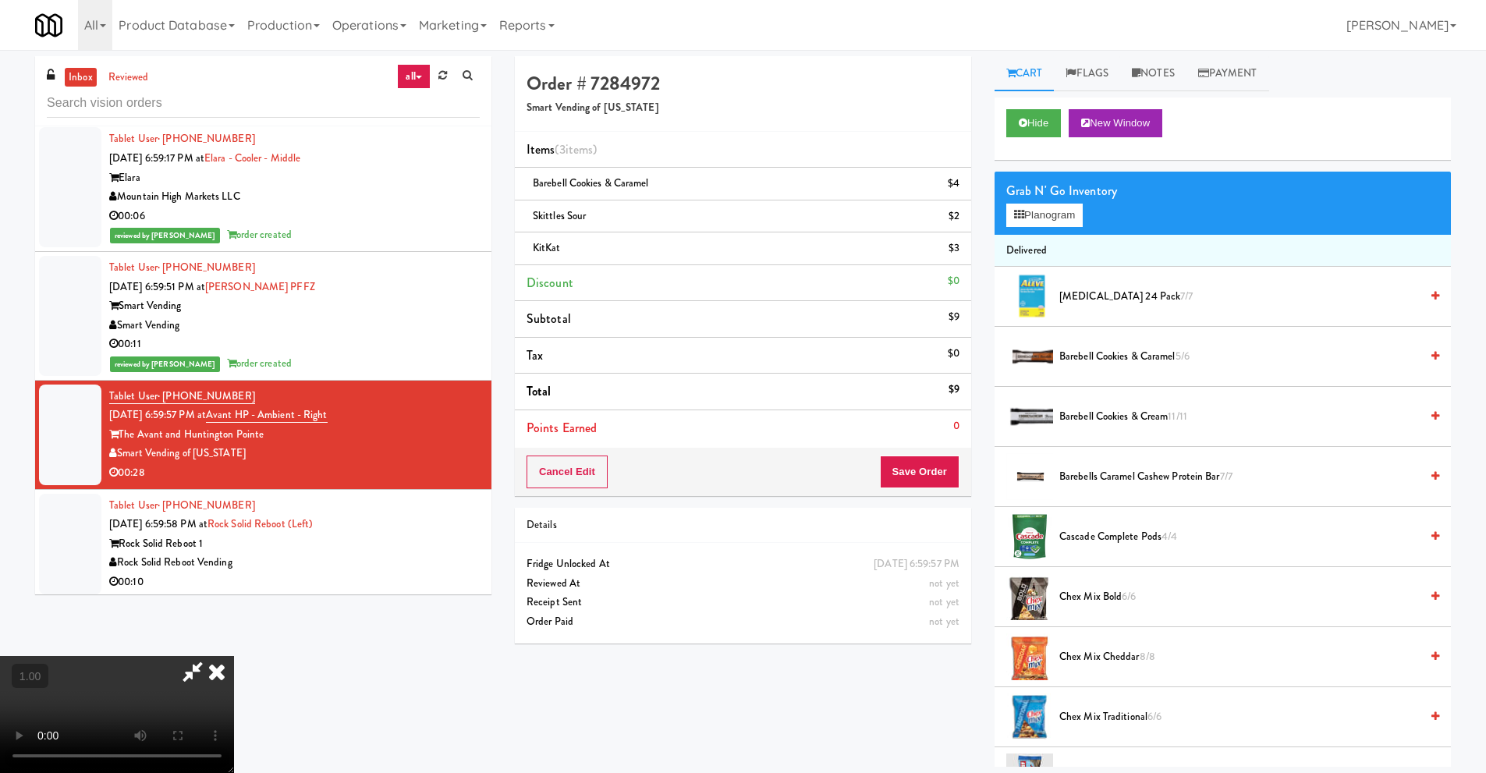
click at [234, 656] on video at bounding box center [117, 714] width 234 height 117
click at [234, 656] on icon at bounding box center [217, 671] width 34 height 31
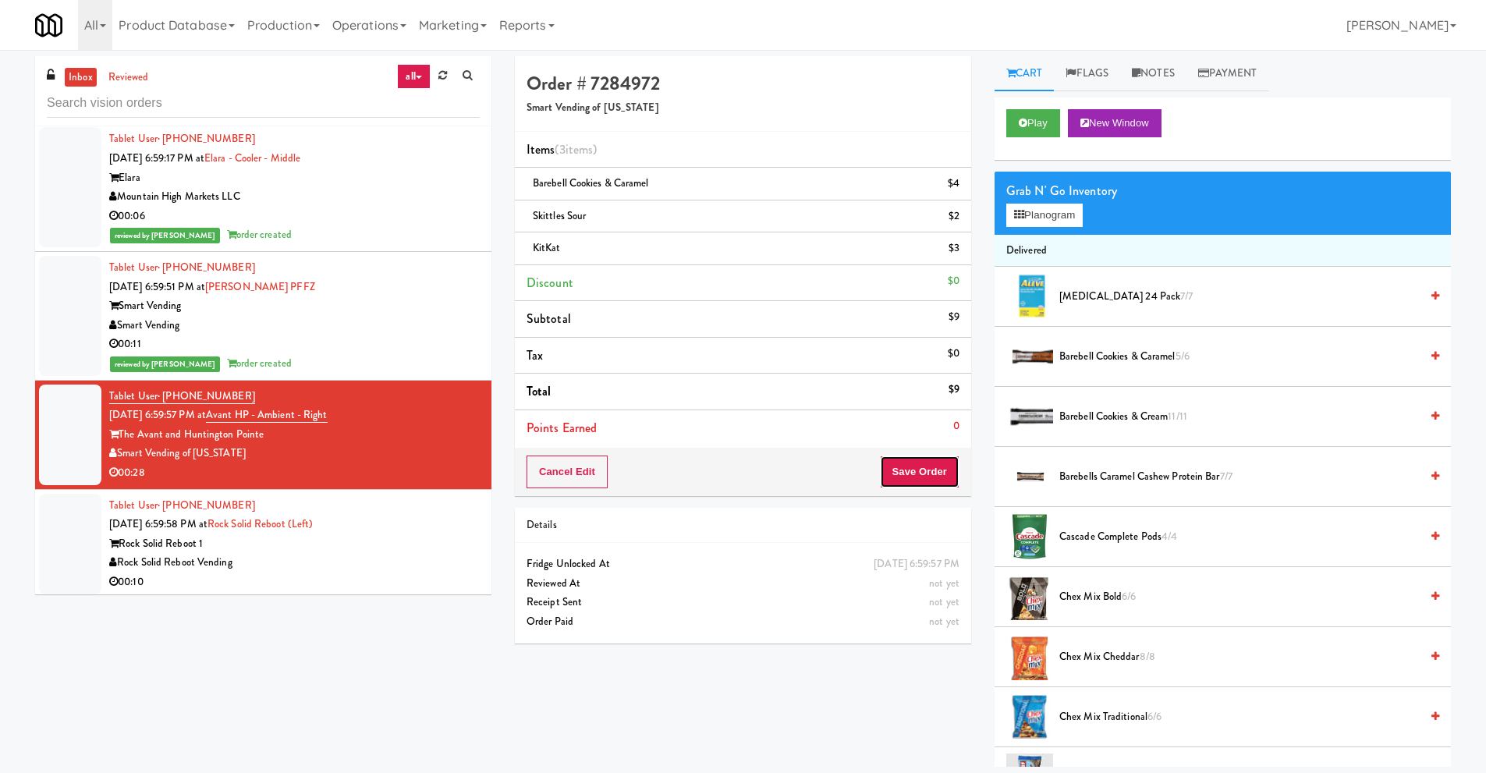
click at [903, 475] on button "Save Order" at bounding box center [920, 471] width 80 height 33
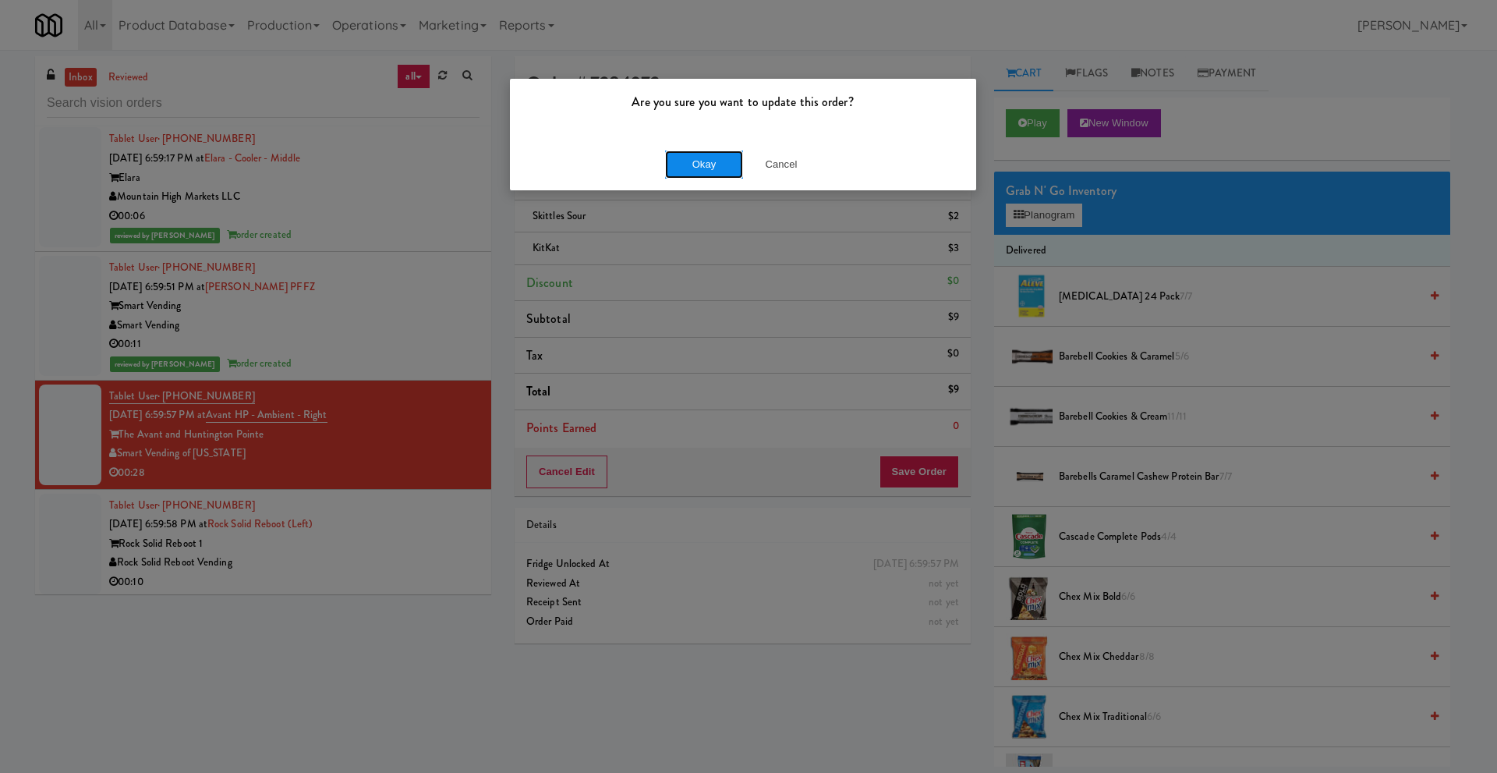
click at [701, 164] on button "Okay" at bounding box center [704, 165] width 78 height 28
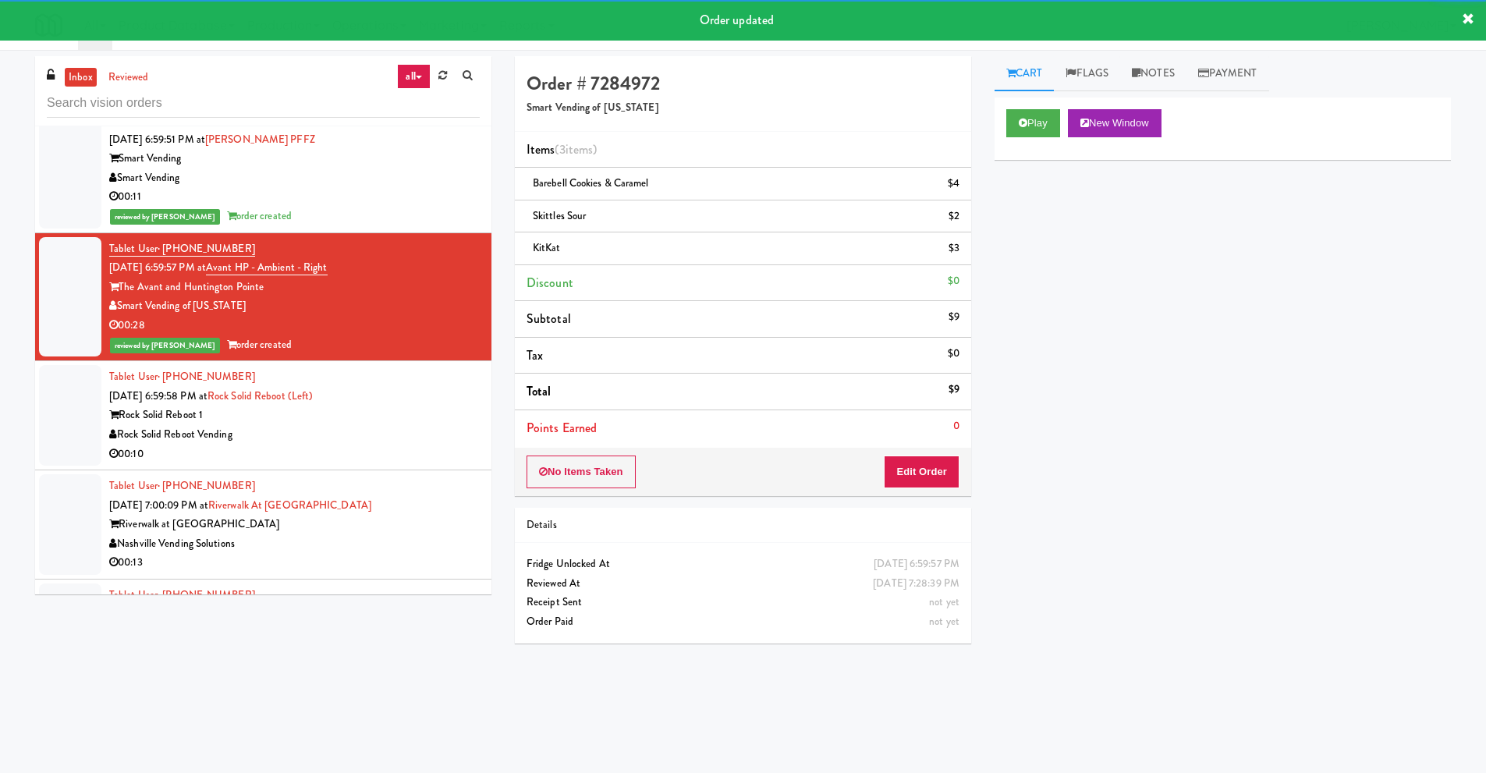
scroll to position [6161, 0]
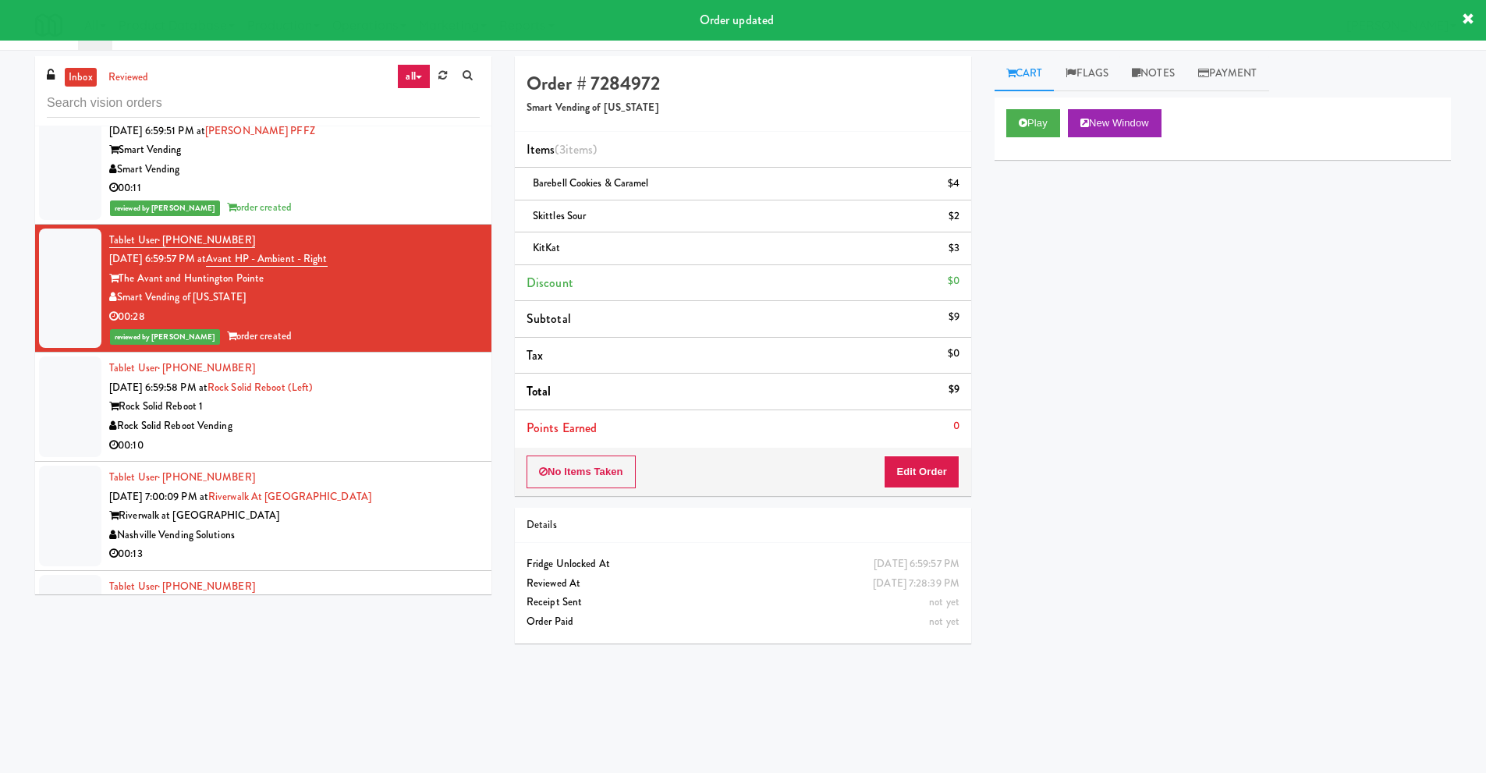
click at [218, 426] on div "Rock Solid Reboot Vending" at bounding box center [294, 425] width 370 height 19
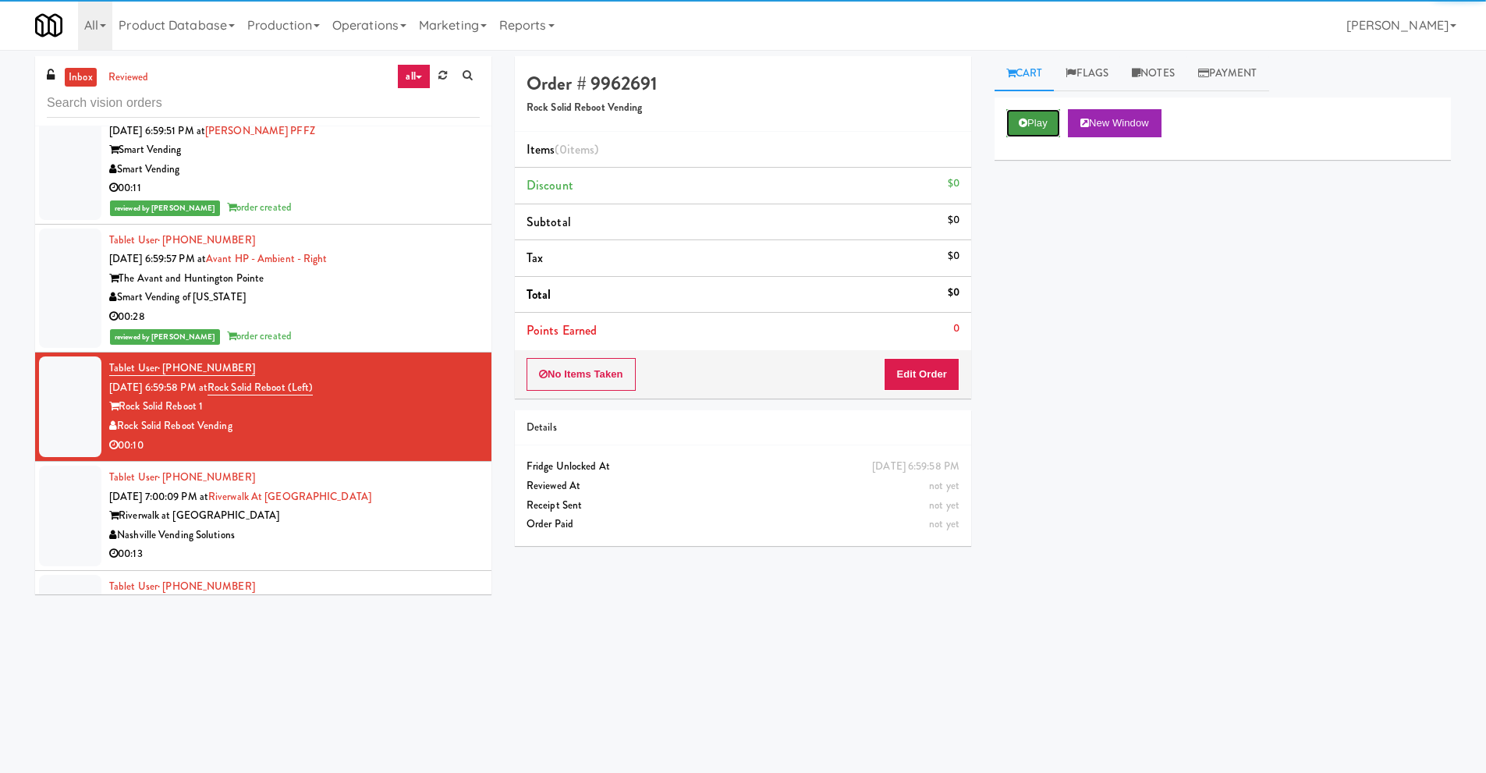
click at [1045, 121] on button "Play" at bounding box center [1033, 123] width 54 height 28
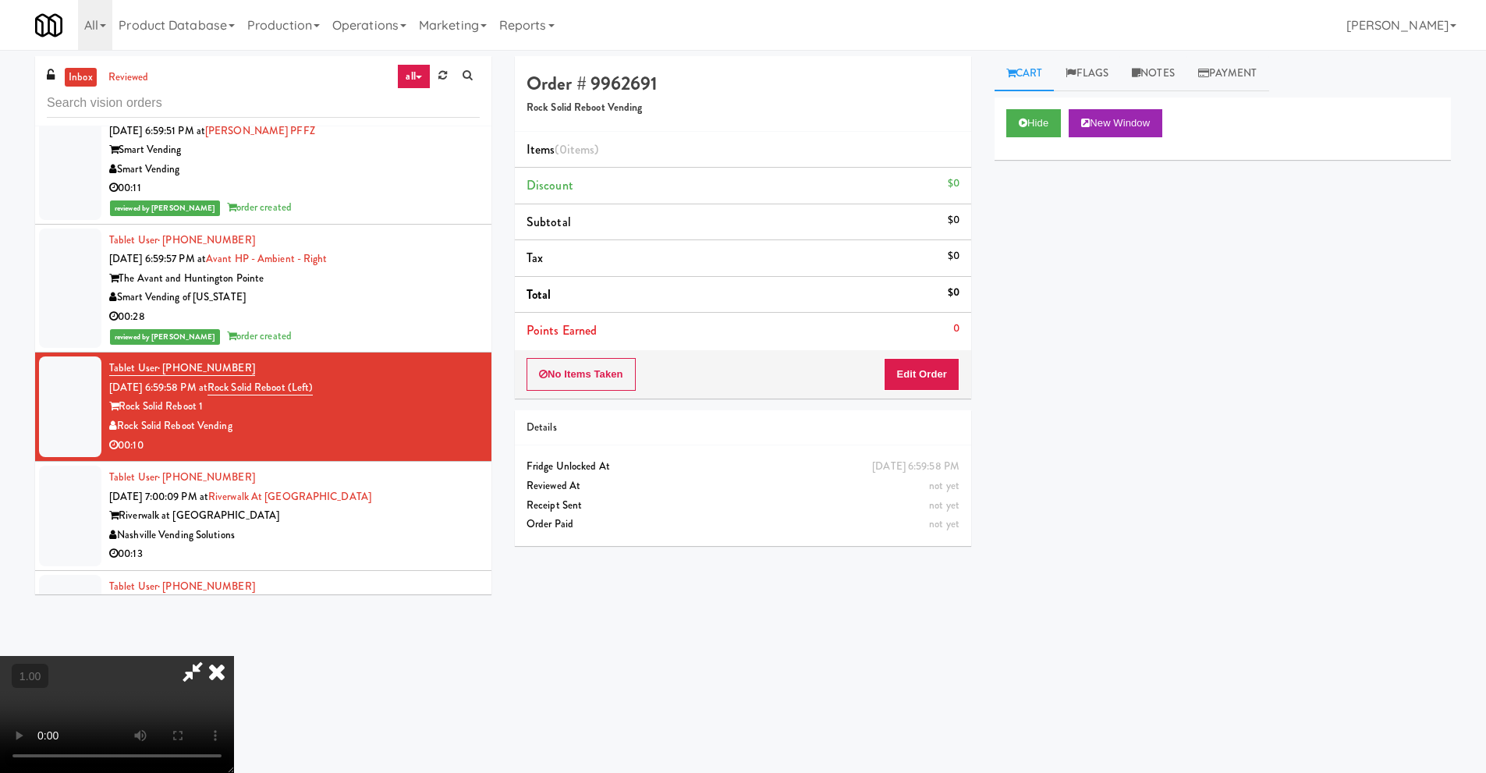
click at [188, 671] on video at bounding box center [117, 714] width 234 height 117
click at [938, 377] on button "Edit Order" at bounding box center [922, 374] width 76 height 33
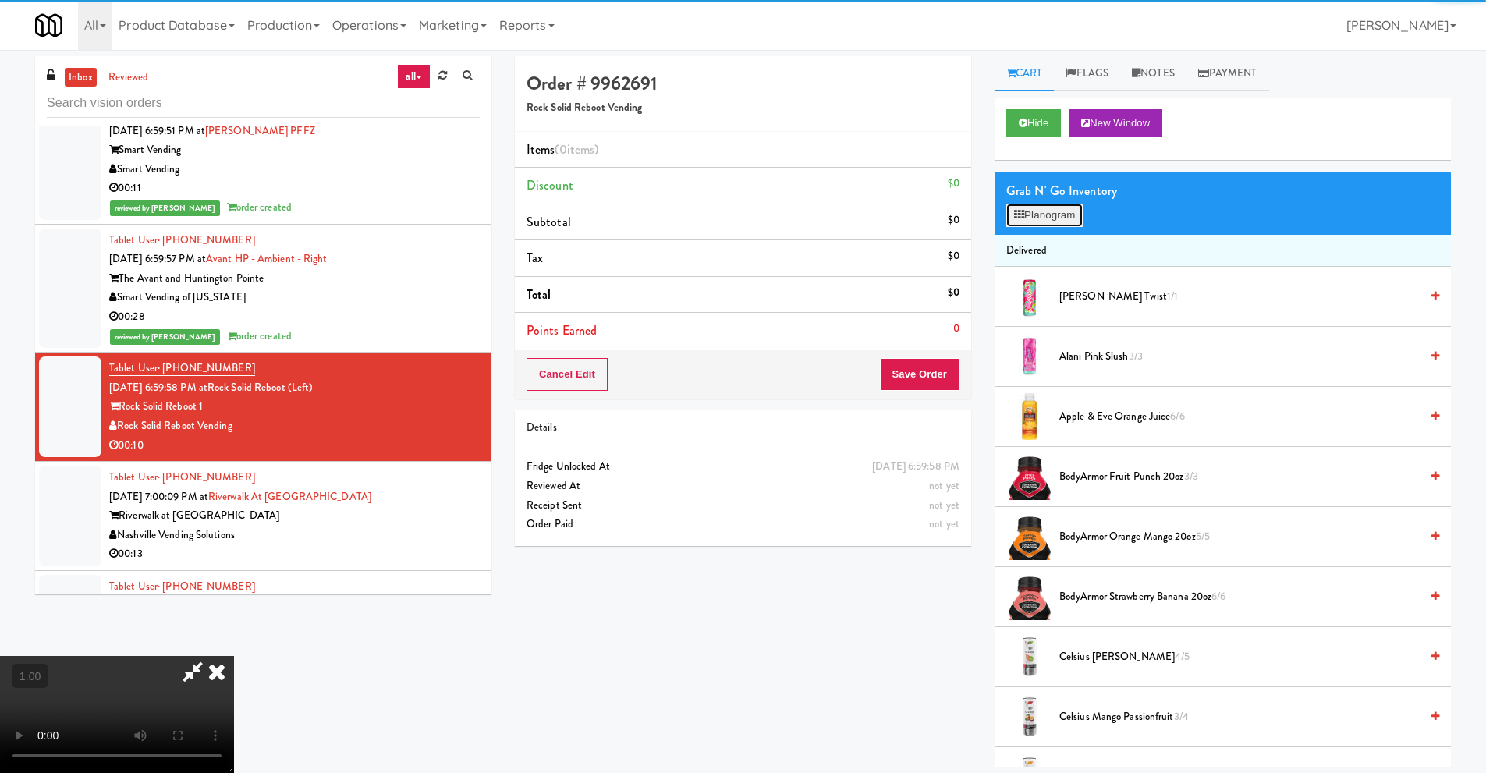
click at [1049, 220] on button "Planogram" at bounding box center [1044, 215] width 76 height 23
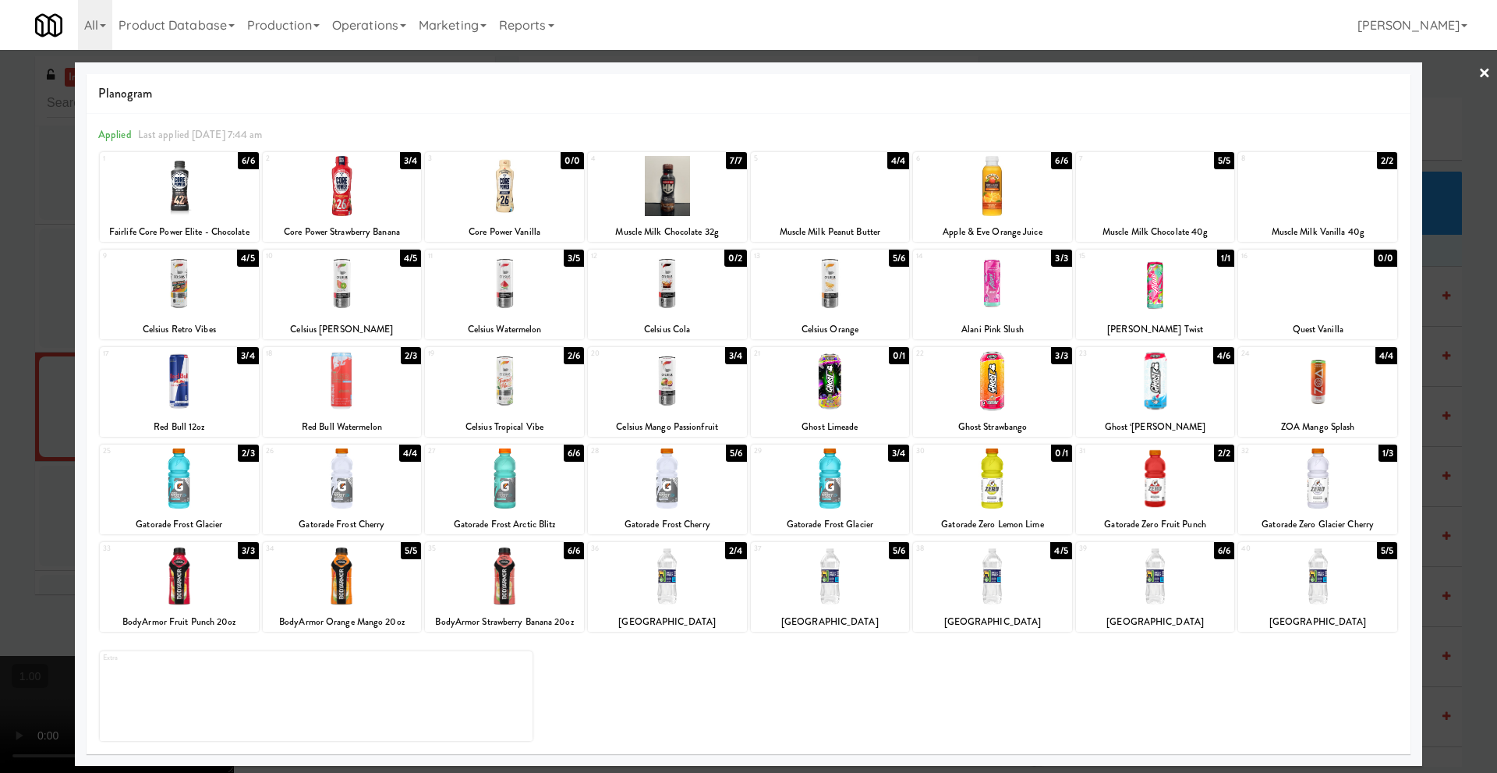
click at [814, 289] on div at bounding box center [830, 283] width 159 height 60
click at [1483, 76] on link "×" at bounding box center [1485, 74] width 12 height 48
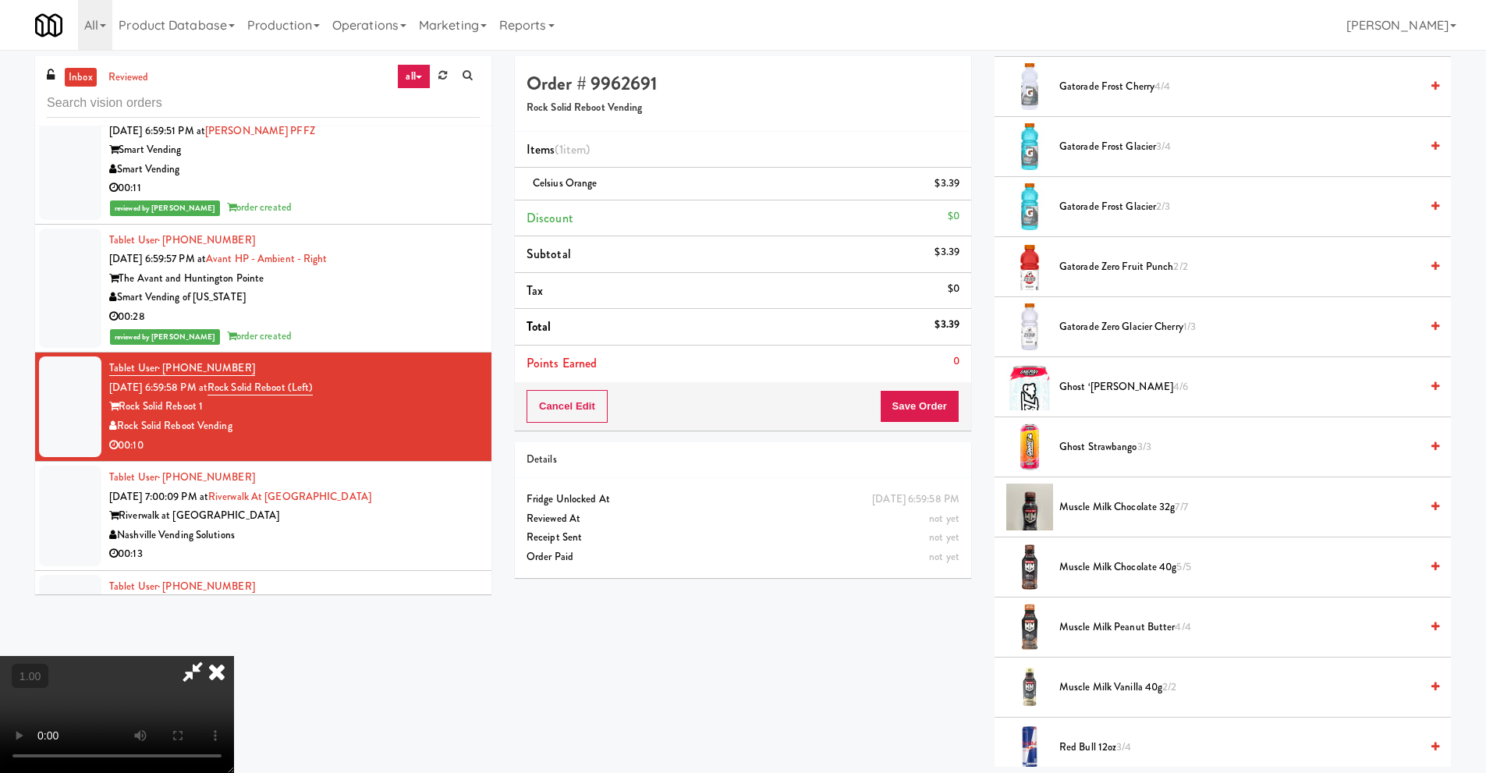
scroll to position [206, 0]
click at [222, 656] on video at bounding box center [117, 714] width 234 height 117
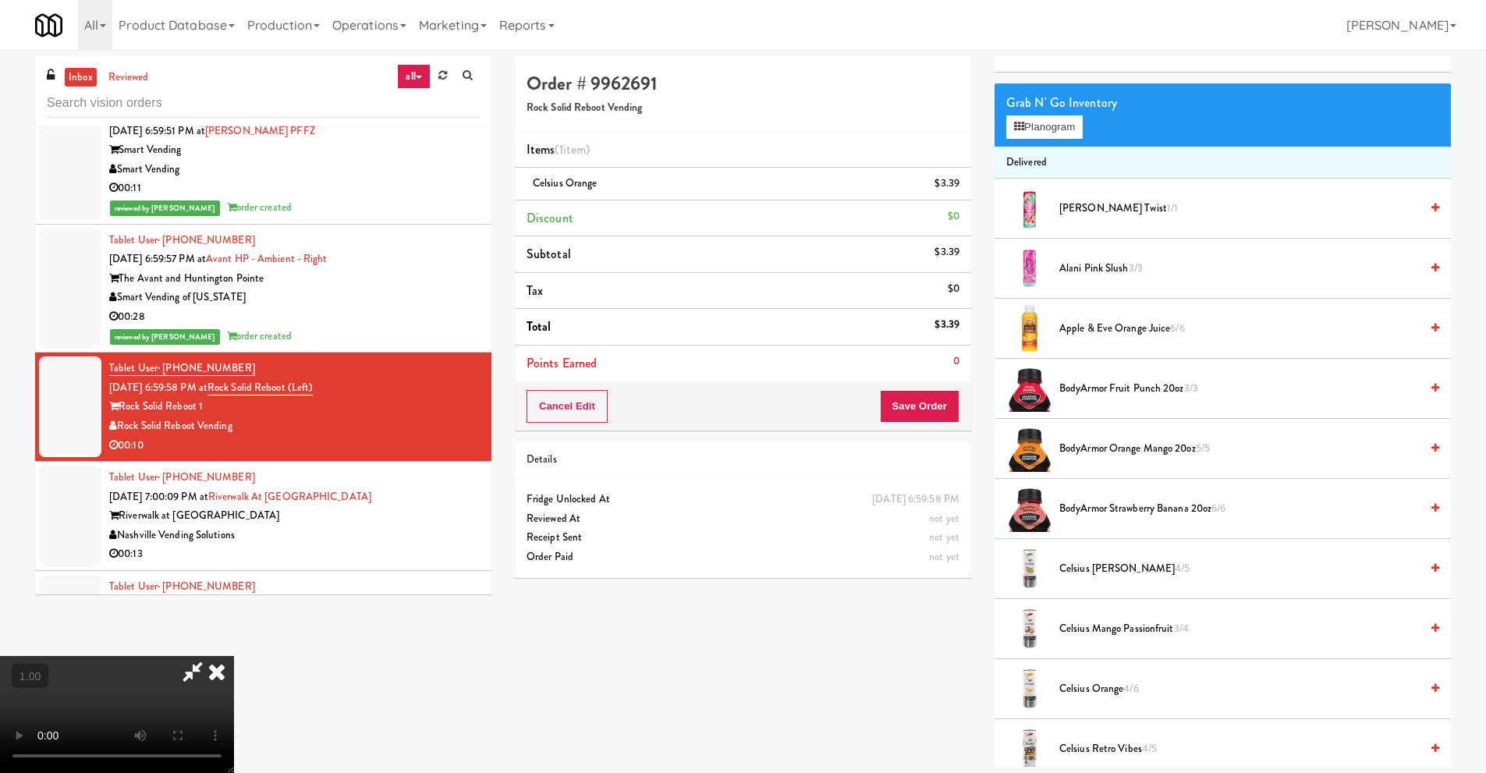
scroll to position [0, 0]
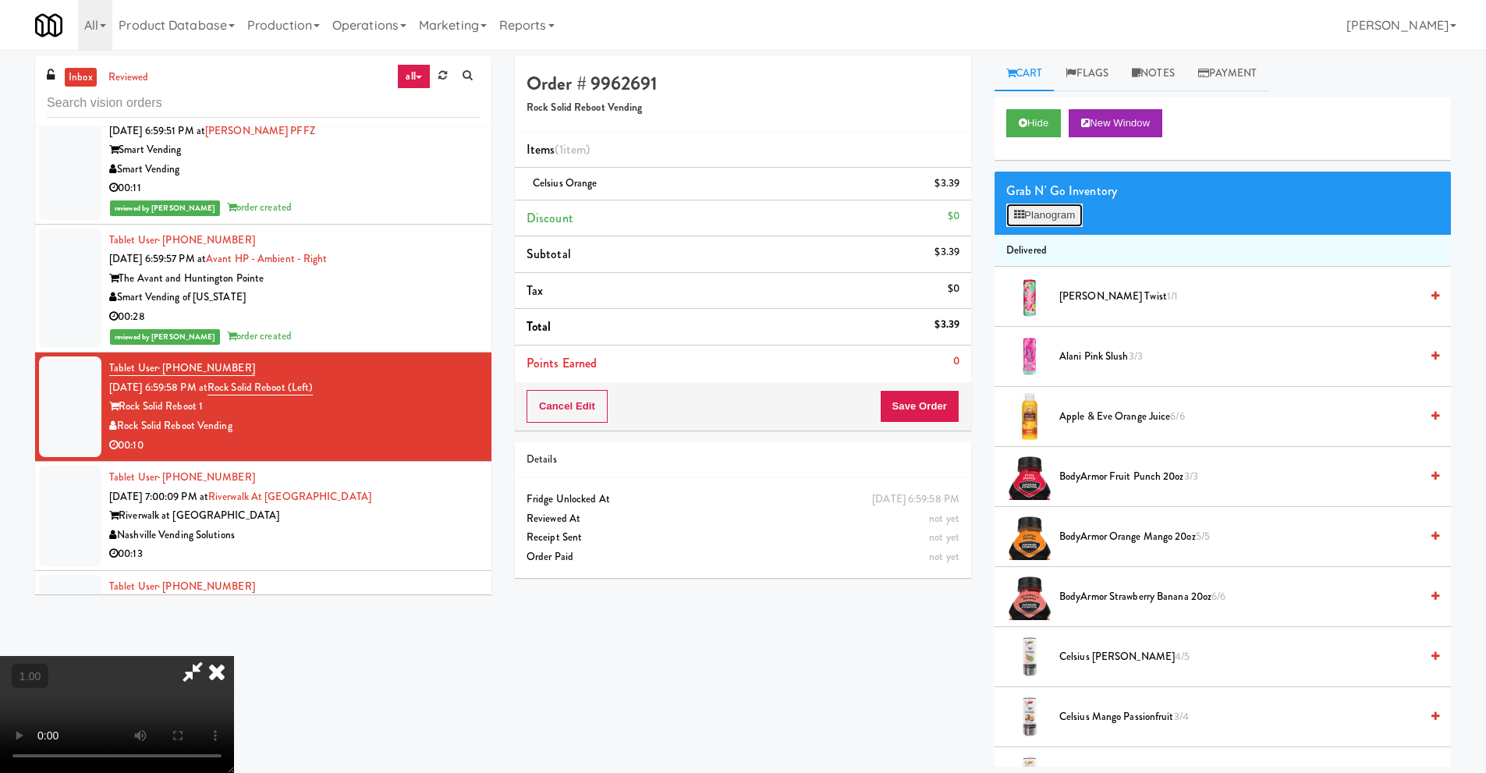
click at [1045, 217] on button "Planogram" at bounding box center [1044, 215] width 76 height 23
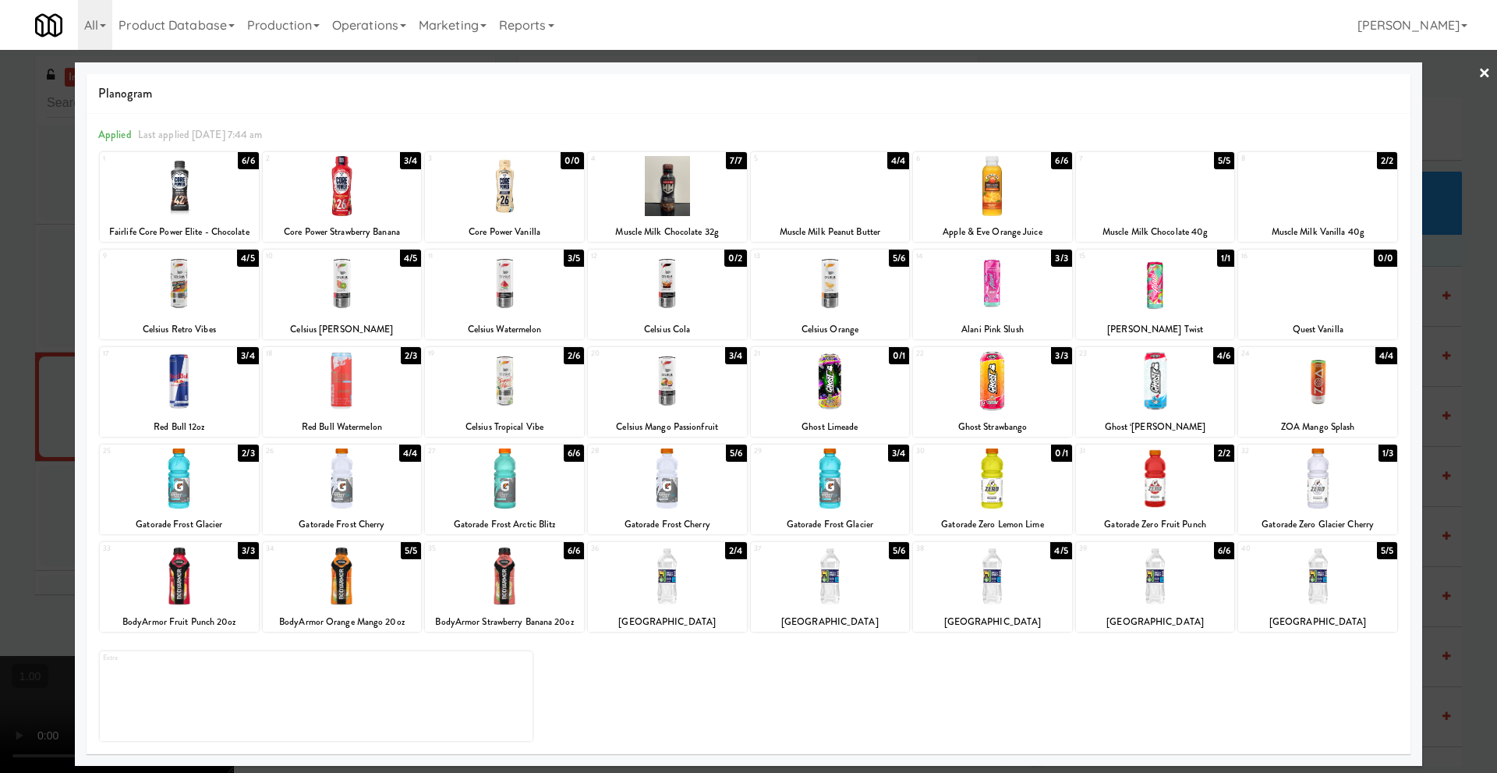
click at [1481, 77] on link "×" at bounding box center [1485, 74] width 12 height 48
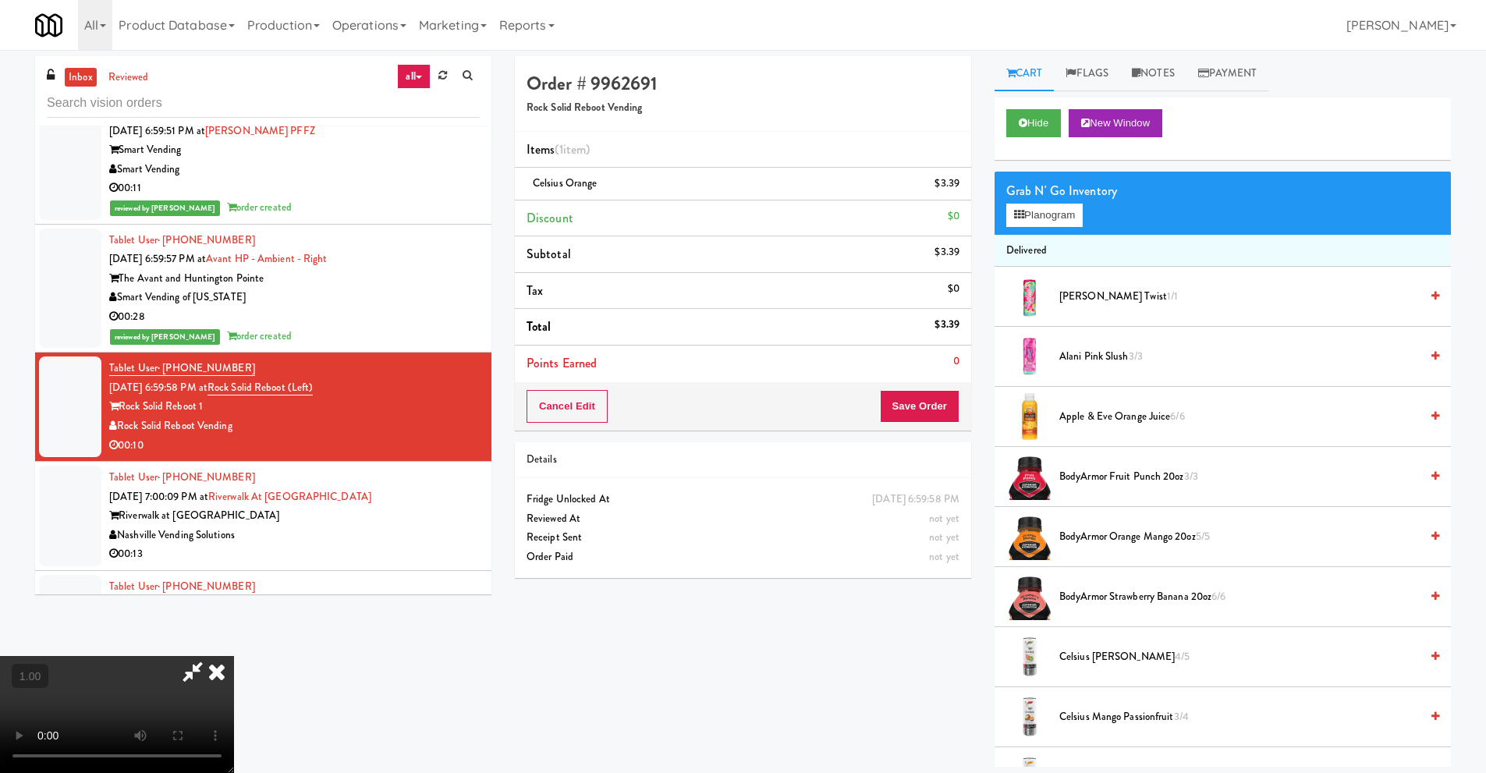
click at [234, 656] on icon at bounding box center [217, 671] width 34 height 31
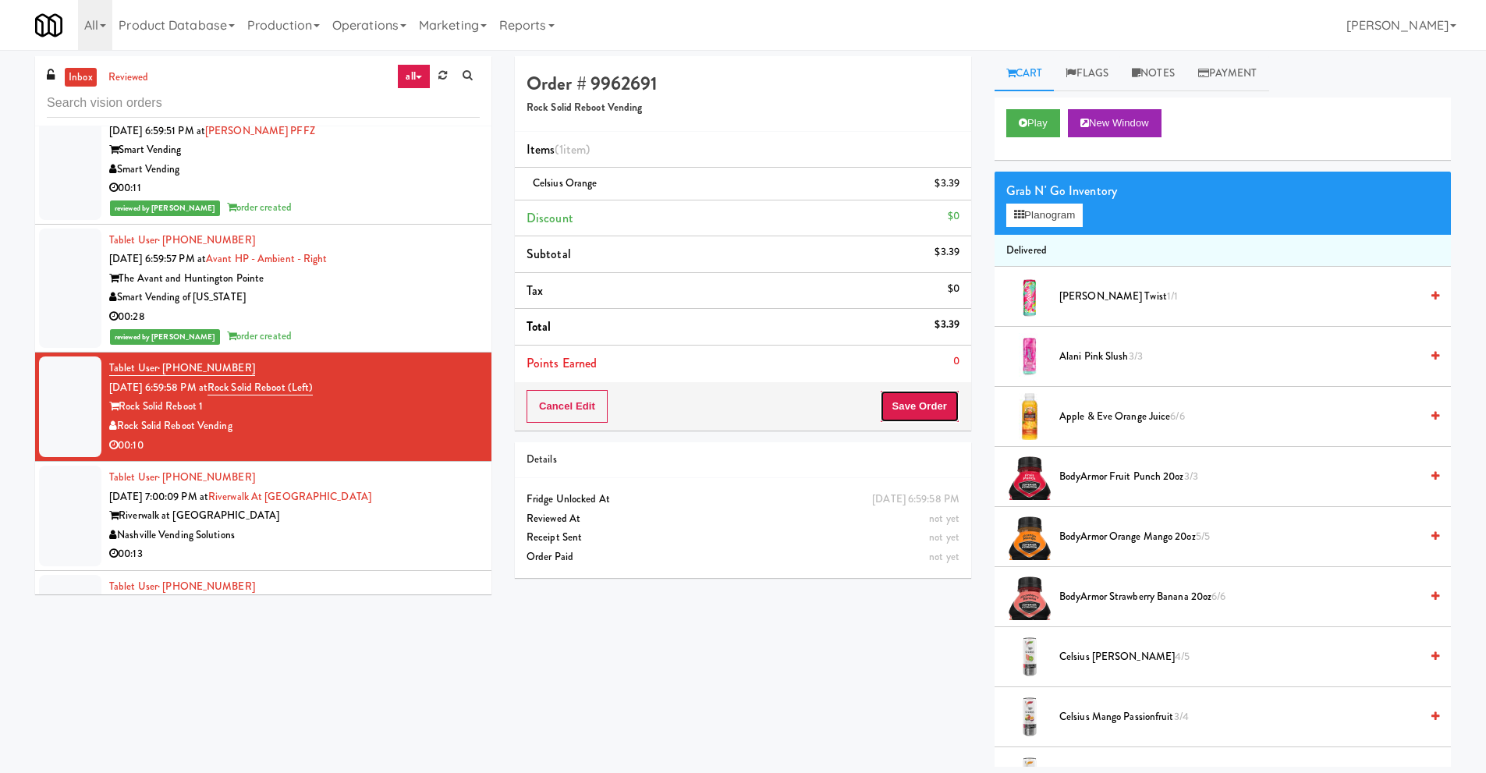
click at [930, 409] on button "Save Order" at bounding box center [920, 406] width 80 height 33
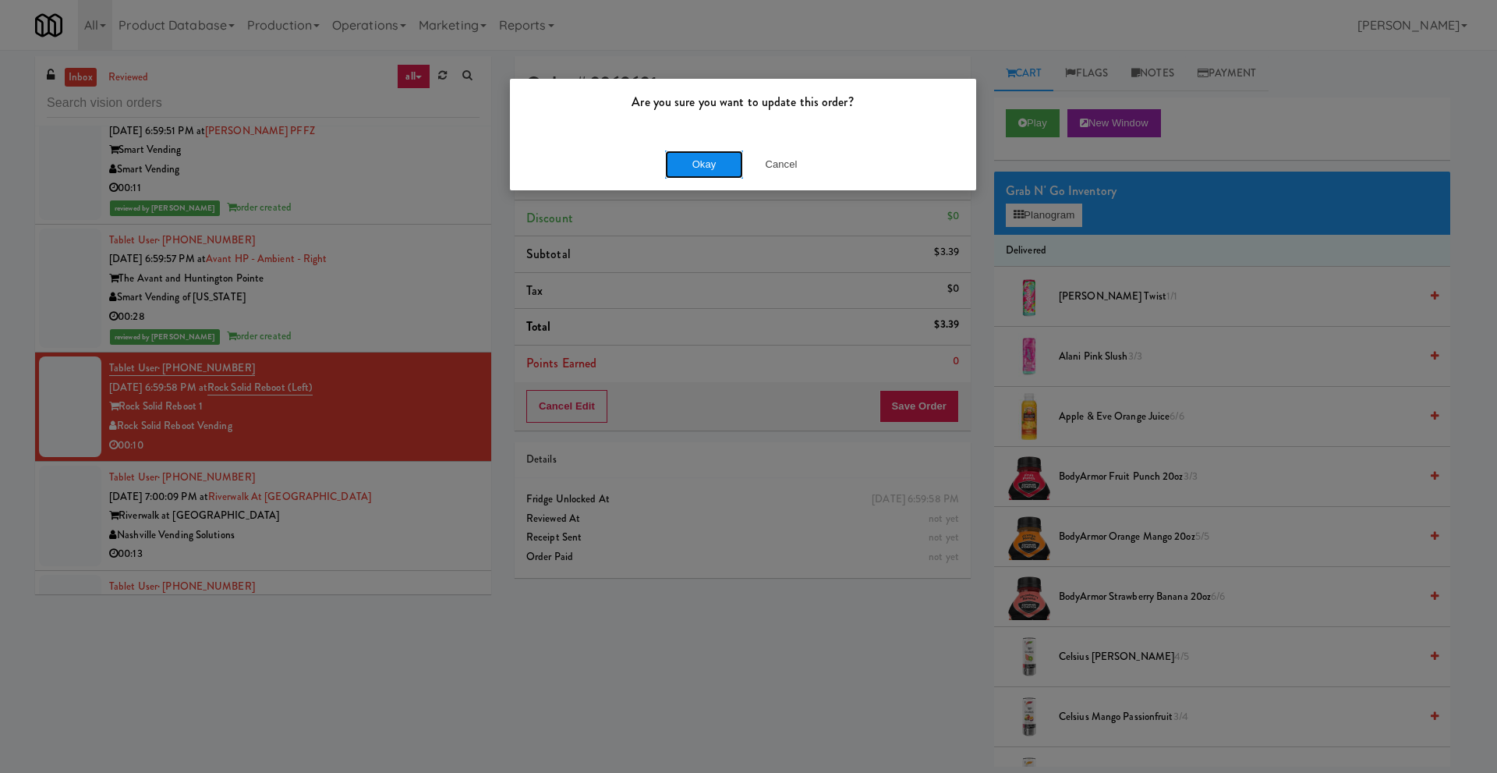
click at [701, 170] on button "Okay" at bounding box center [704, 165] width 78 height 28
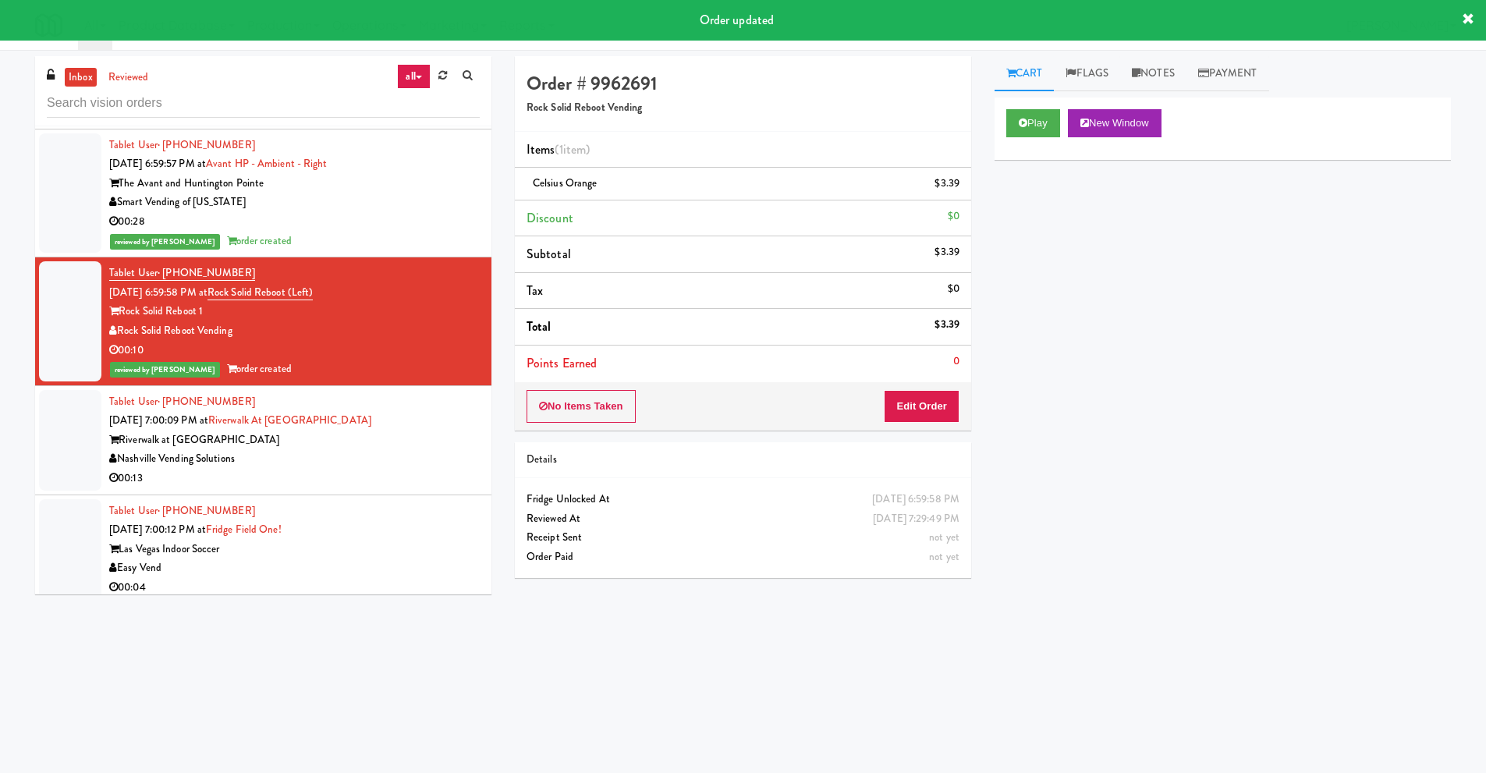
scroll to position [6317, 0]
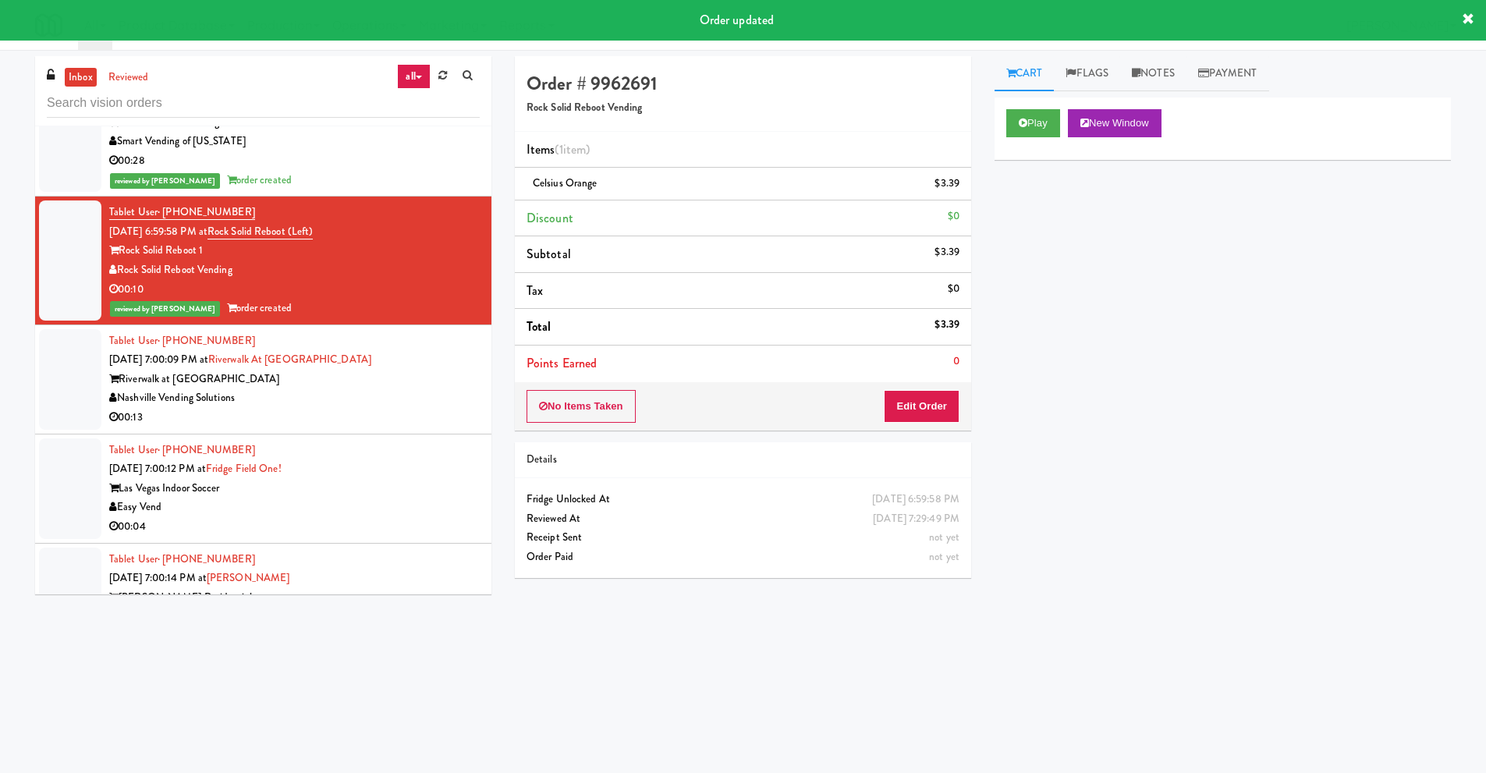
click at [226, 392] on div "Nashville Vending Solutions" at bounding box center [294, 397] width 370 height 19
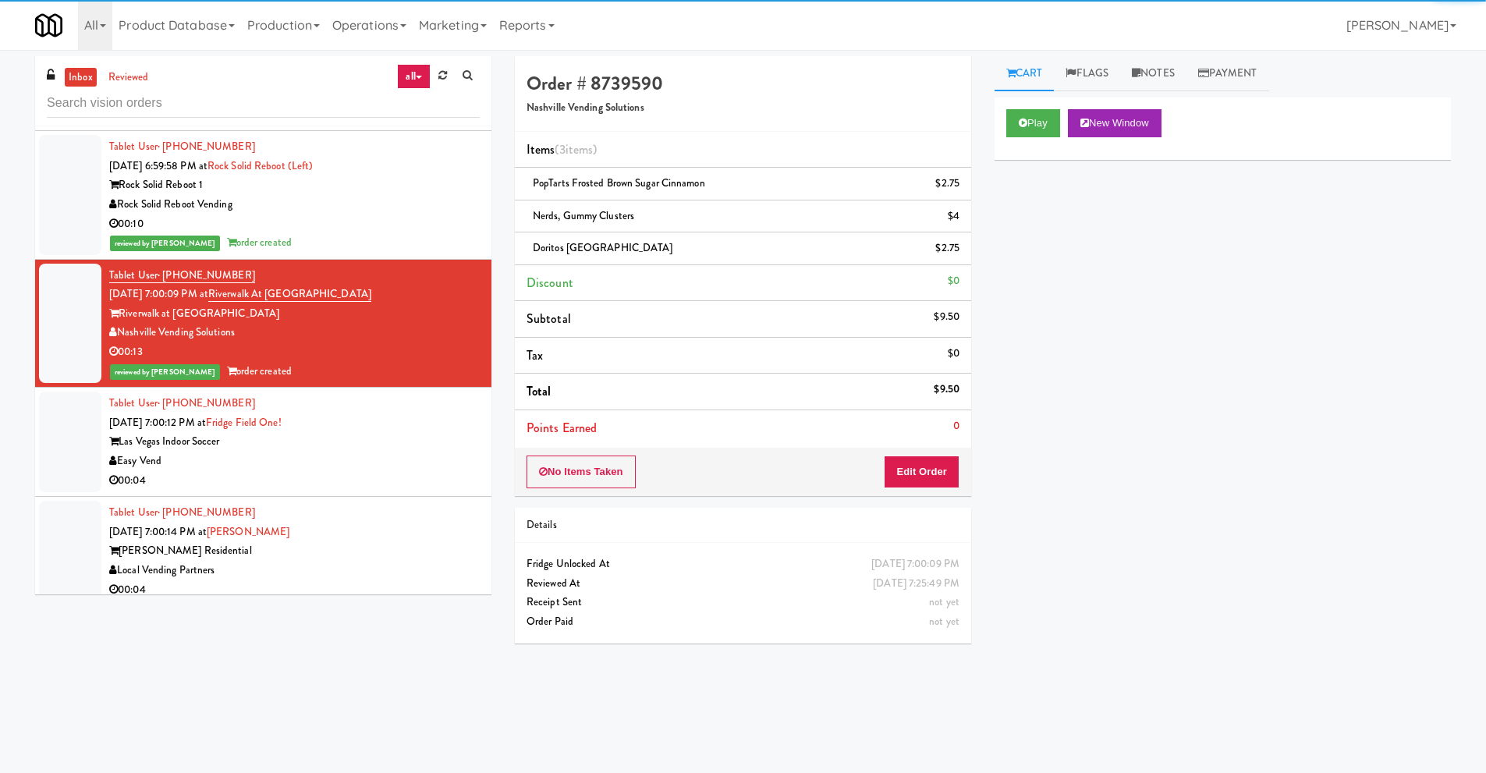
scroll to position [6473, 0]
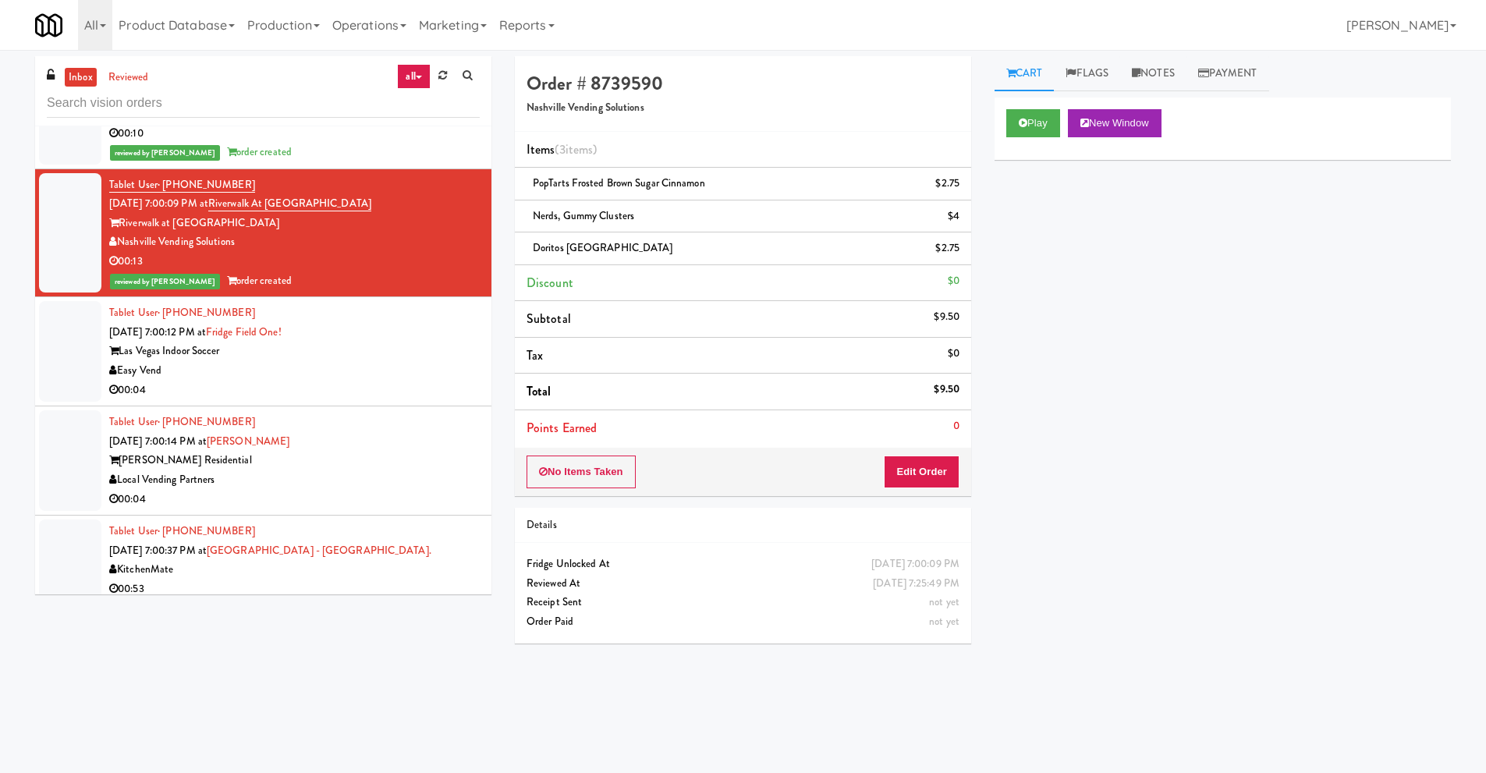
click at [279, 374] on div "Easy Vend" at bounding box center [294, 370] width 370 height 19
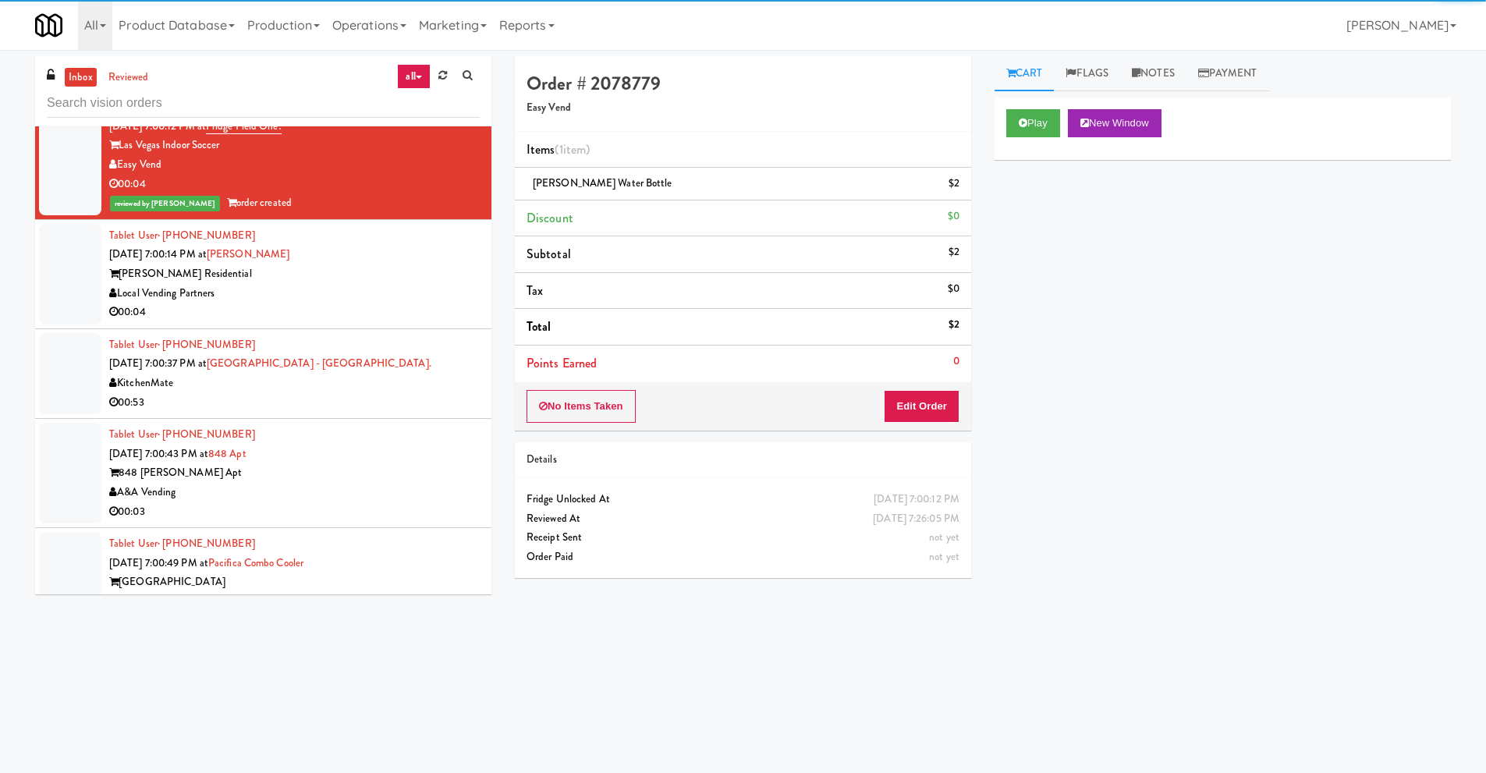
scroll to position [6707, 0]
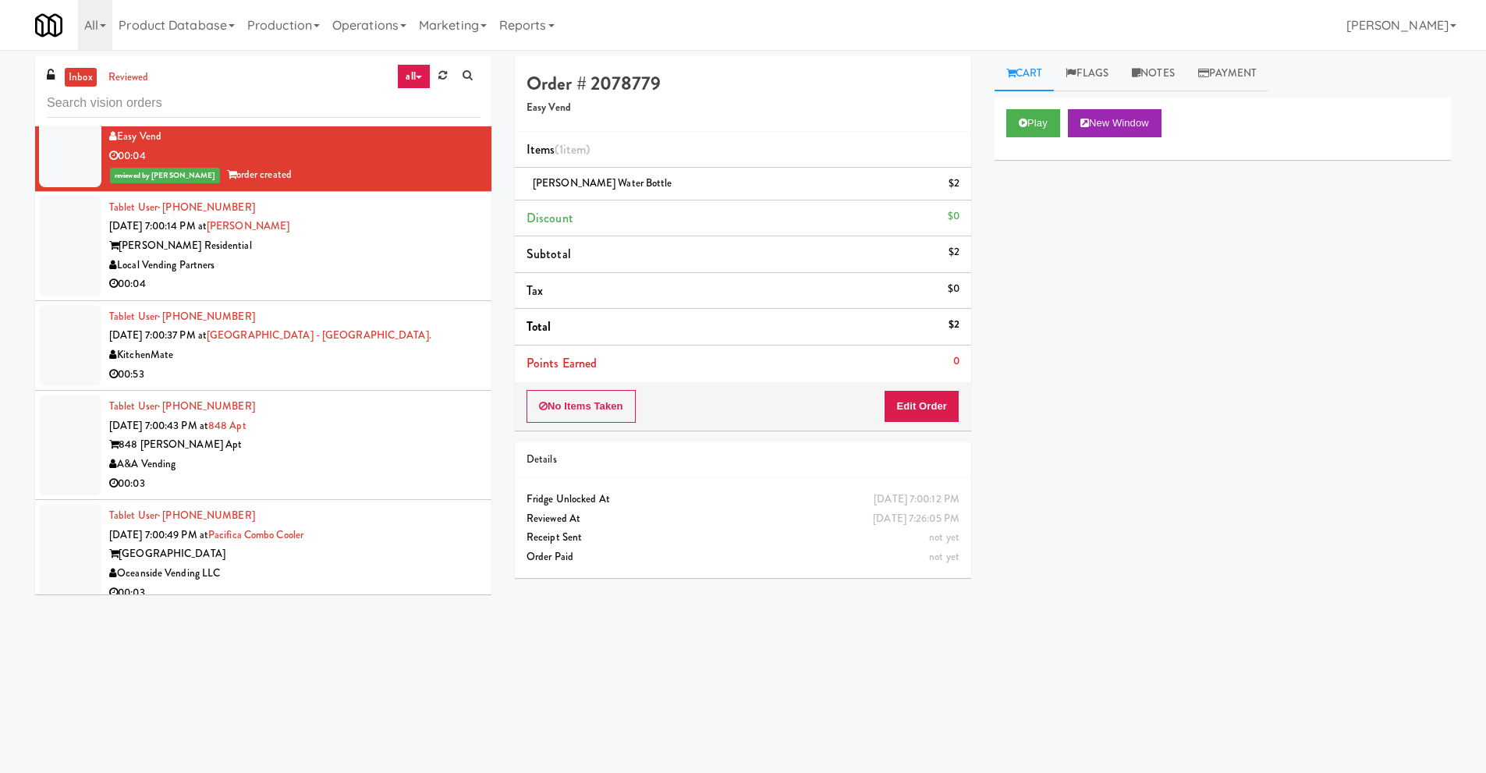
click at [248, 366] on div "00:53" at bounding box center [294, 374] width 370 height 19
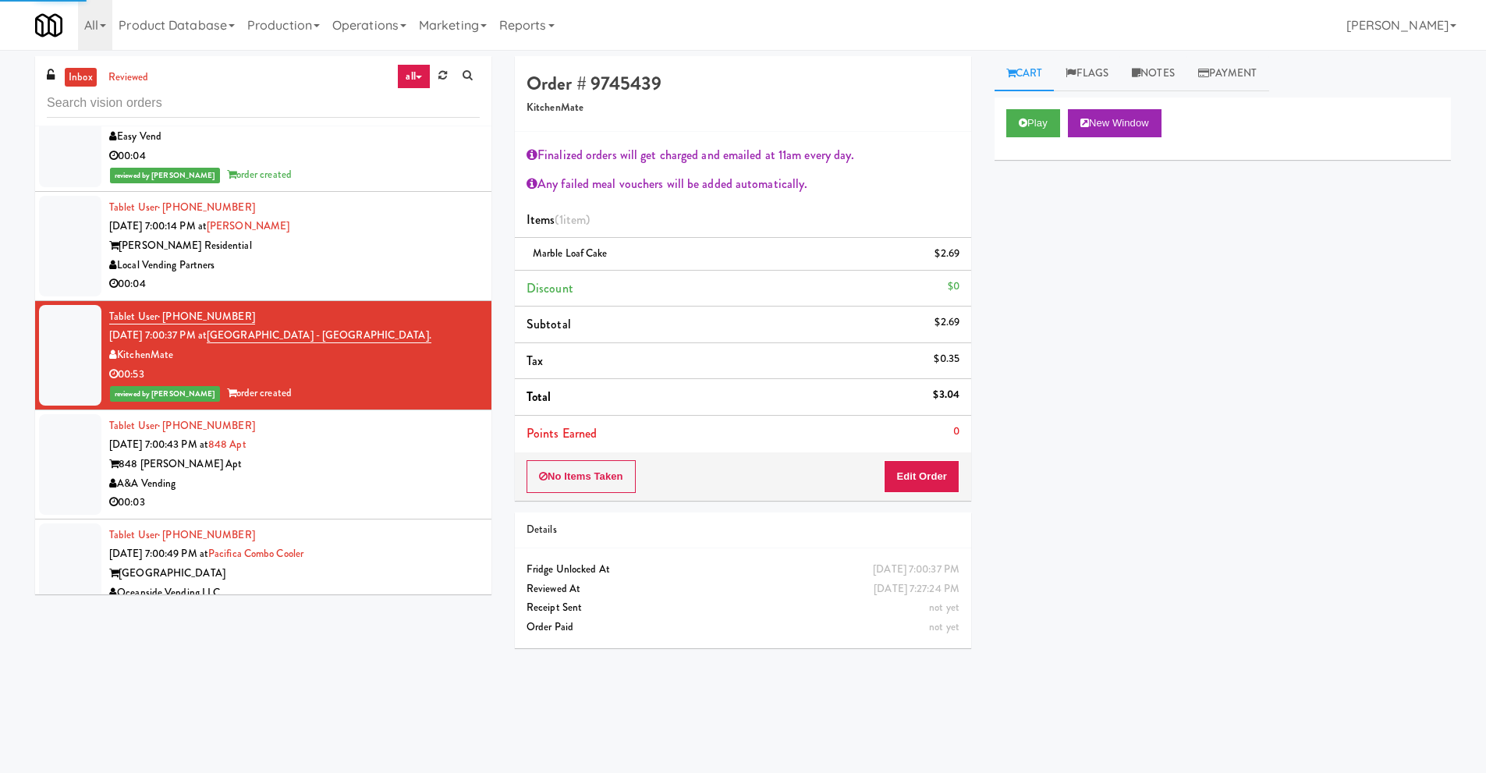
click at [208, 441] on span "Sep 18, 2025 7:00:43 PM at" at bounding box center [158, 444] width 99 height 15
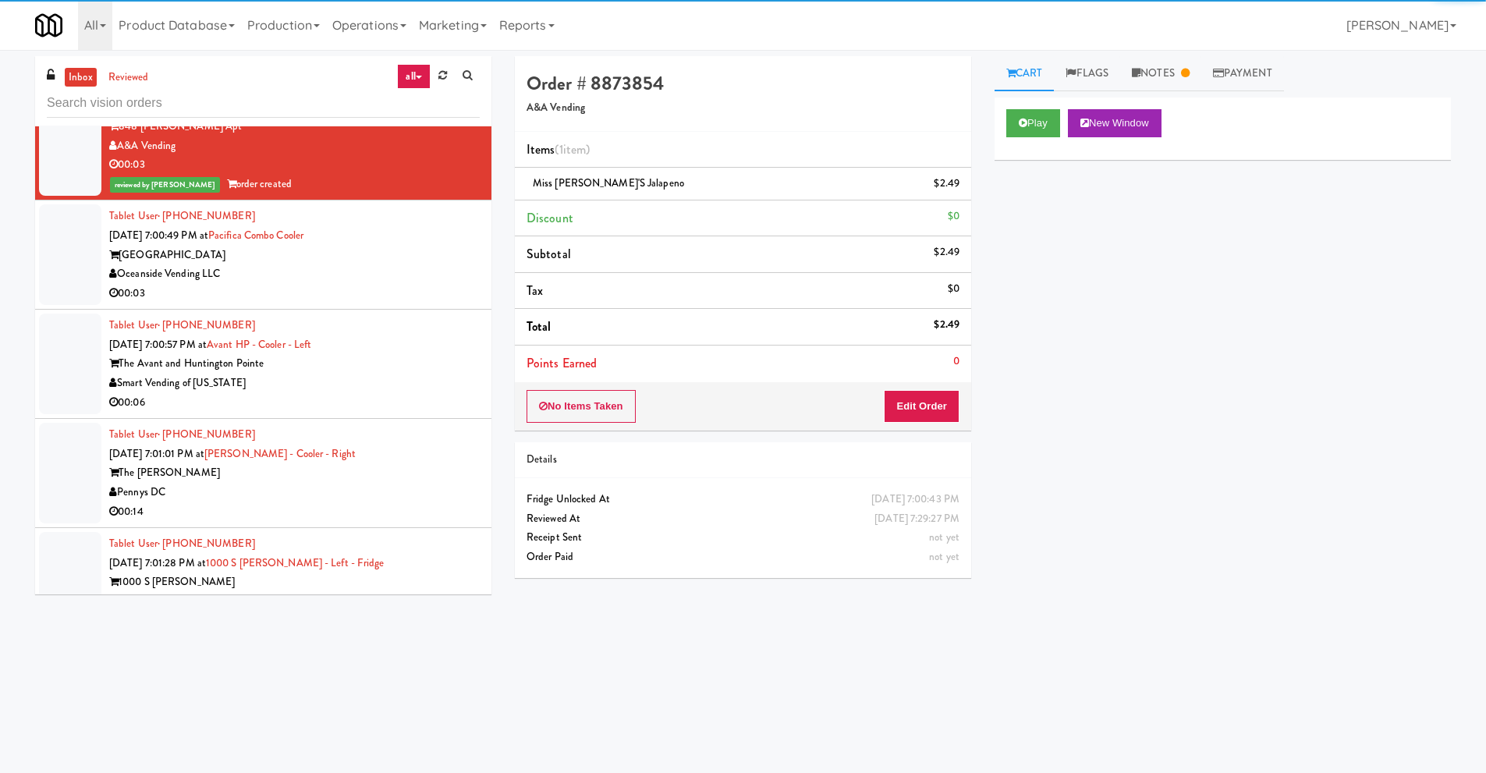
scroll to position [7097, 0]
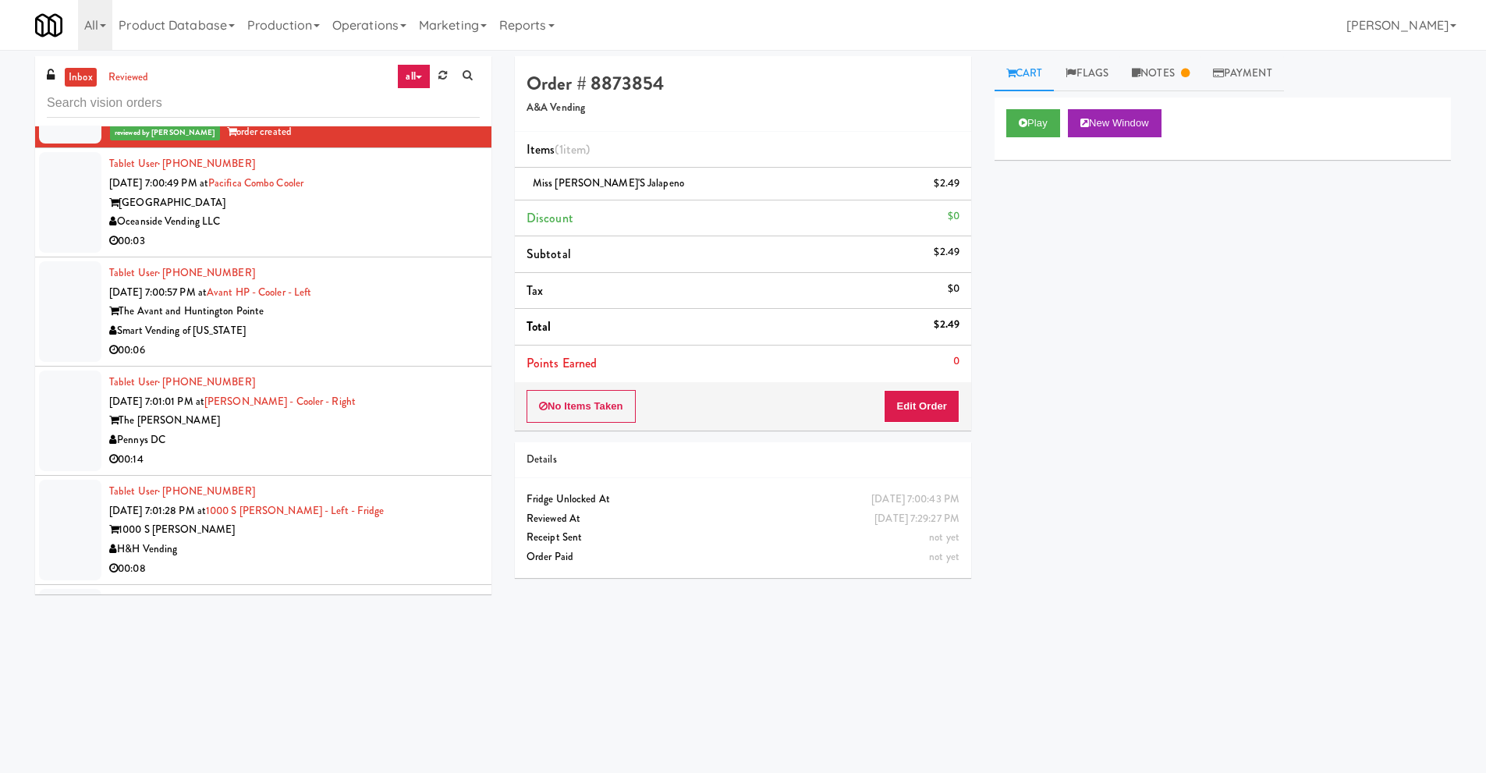
click at [230, 439] on div "Pennys DC" at bounding box center [294, 440] width 370 height 19
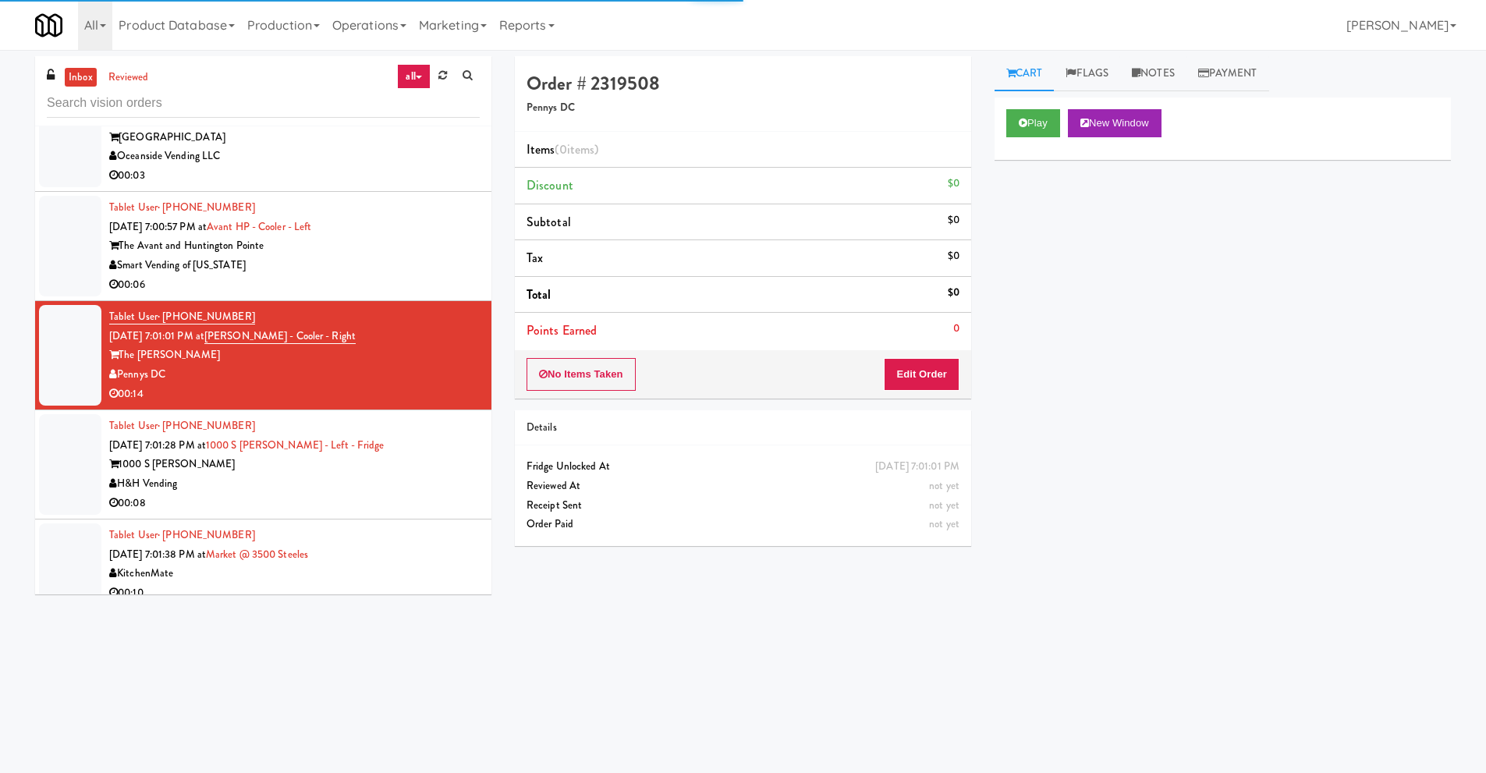
scroll to position [7253, 0]
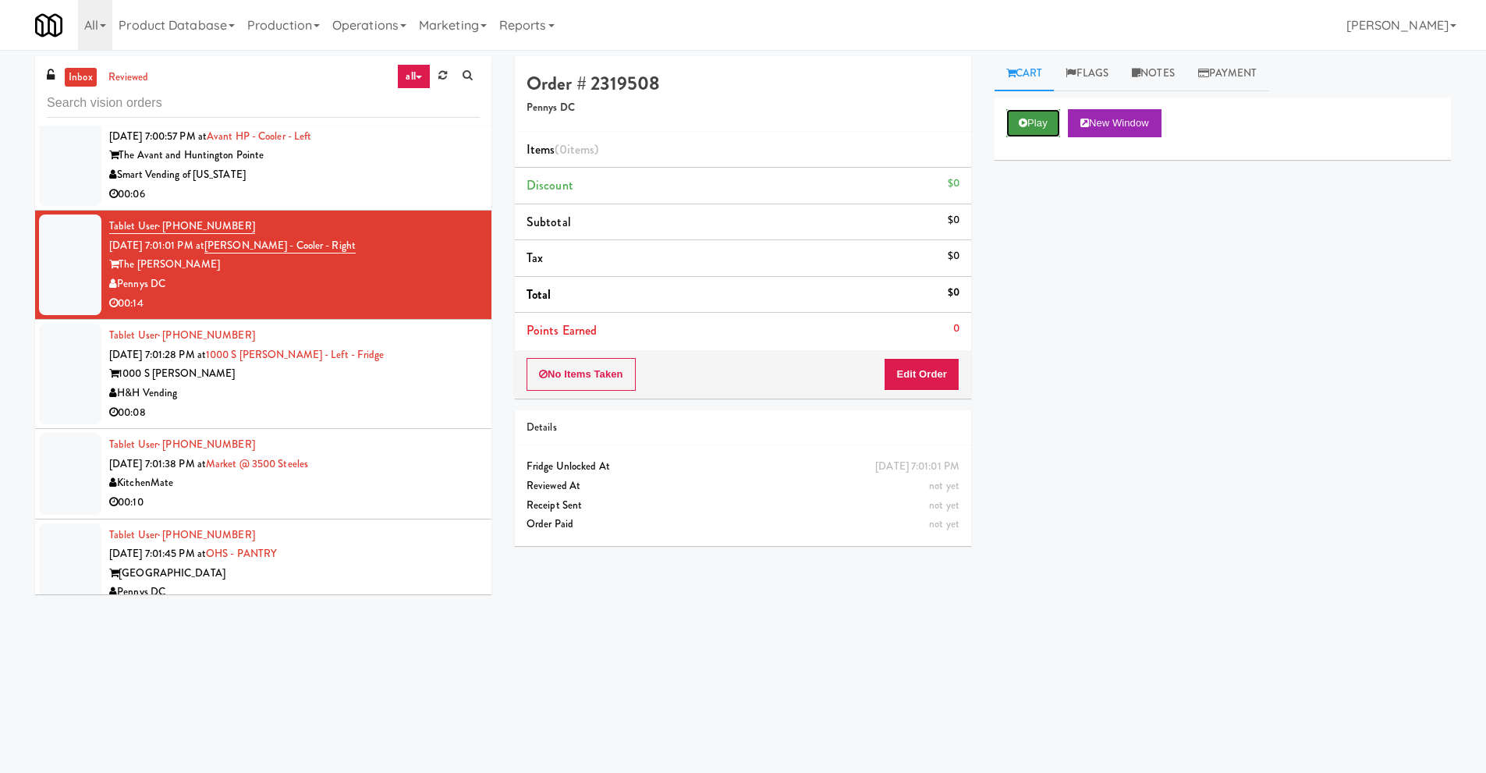
click at [1031, 126] on button "Play" at bounding box center [1033, 123] width 54 height 28
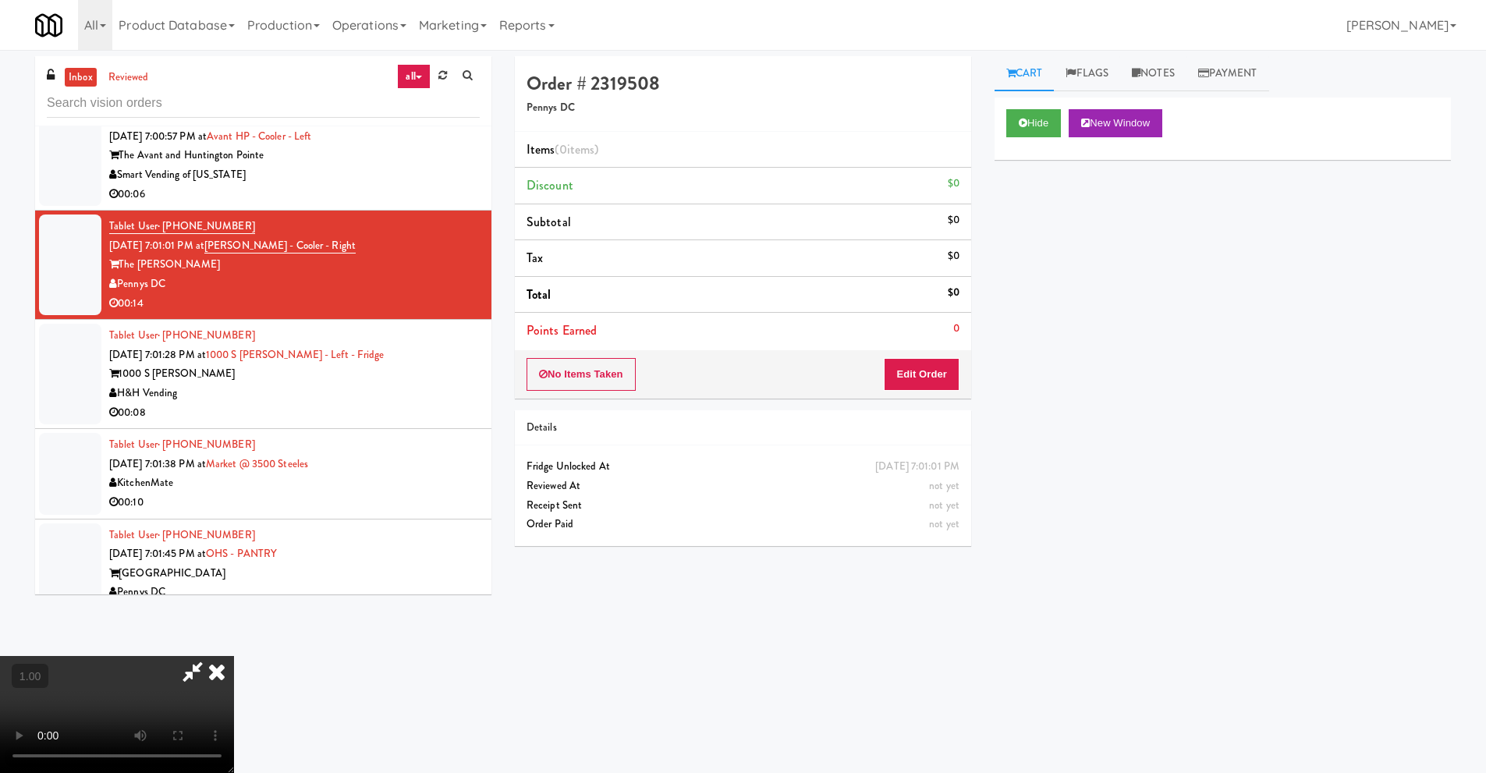
click at [234, 656] on video at bounding box center [117, 714] width 234 height 117
click at [938, 379] on button "Edit Order" at bounding box center [922, 374] width 76 height 33
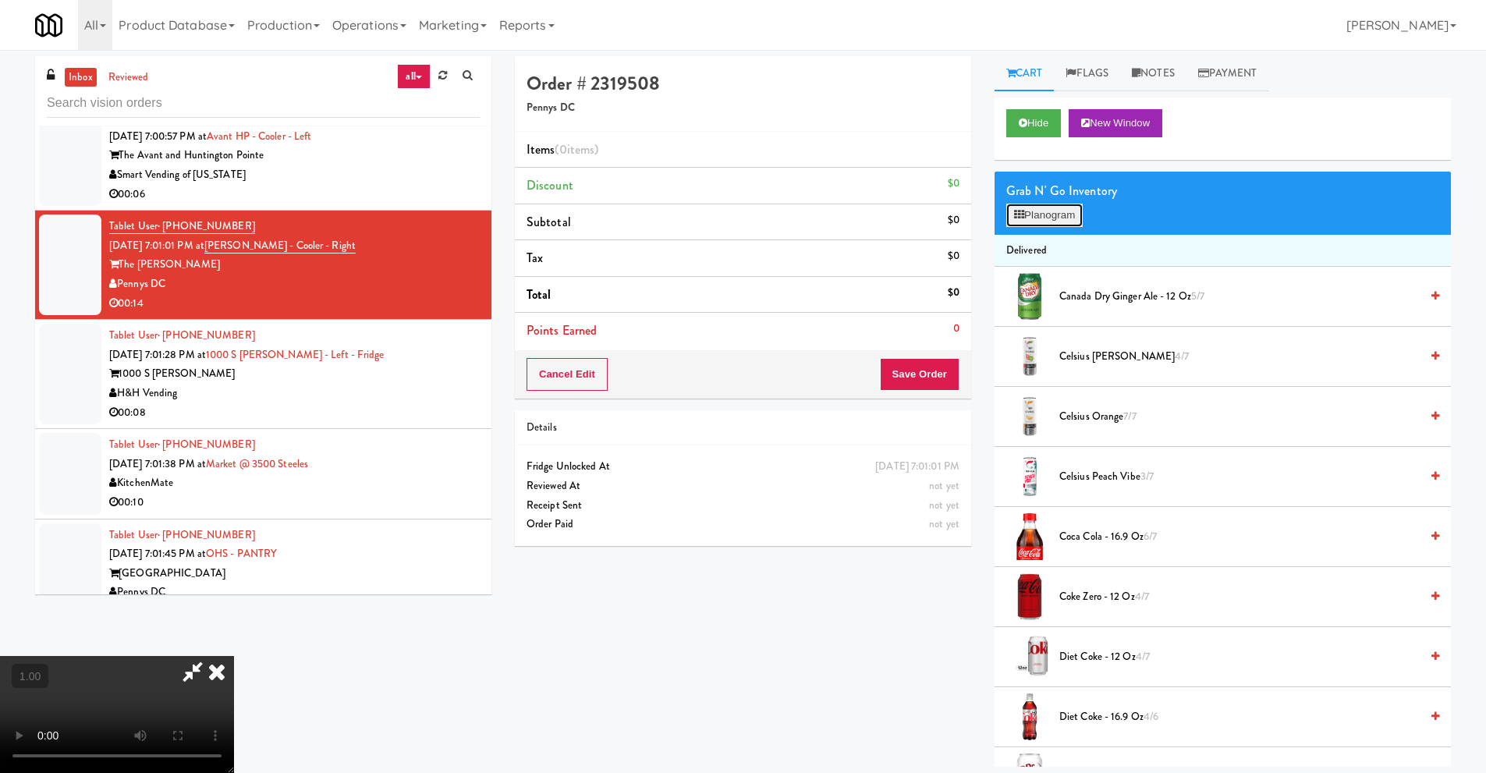
click at [1061, 216] on button "Planogram" at bounding box center [1044, 215] width 76 height 23
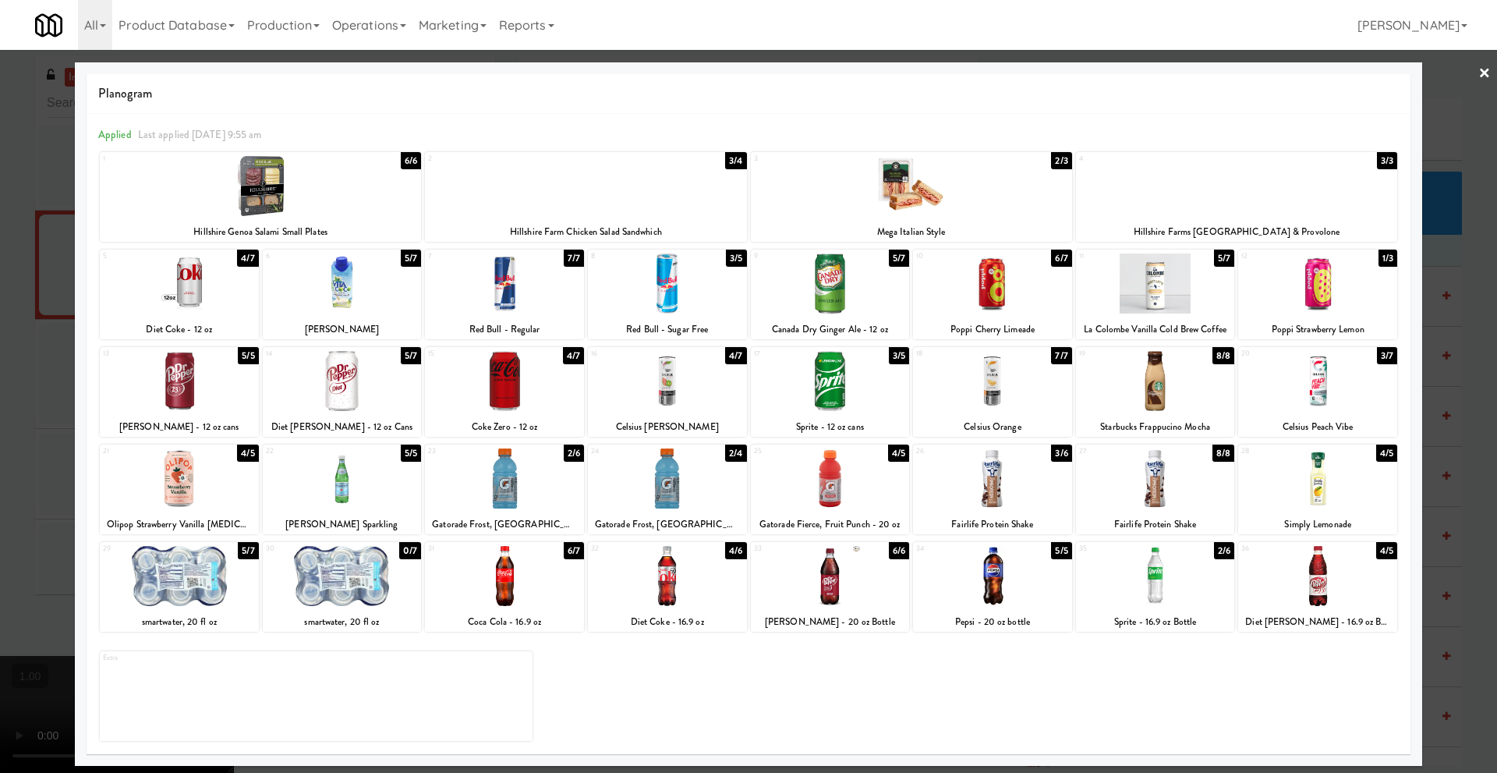
click at [1155, 596] on div at bounding box center [1155, 576] width 159 height 60
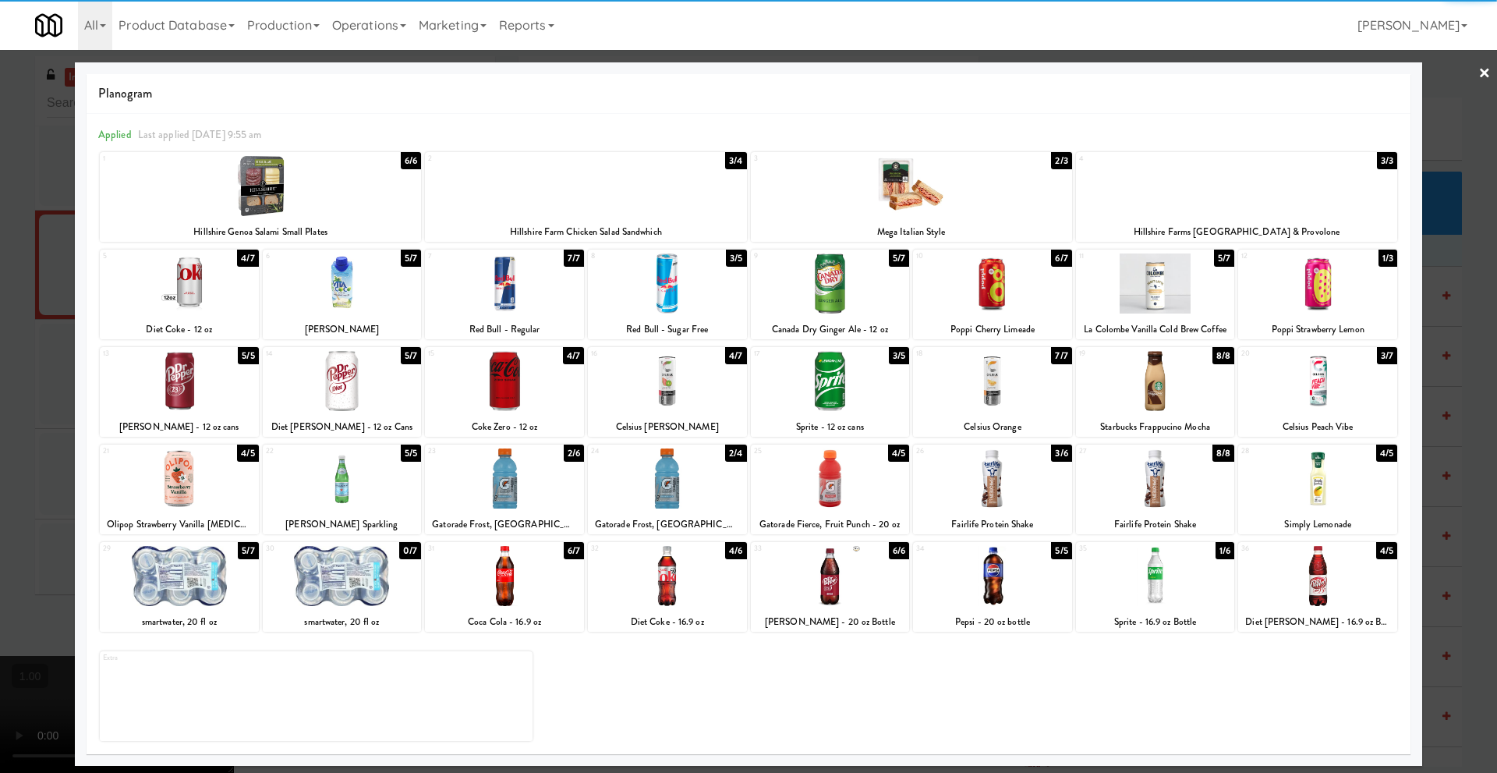
click at [1313, 477] on div at bounding box center [1317, 478] width 159 height 60
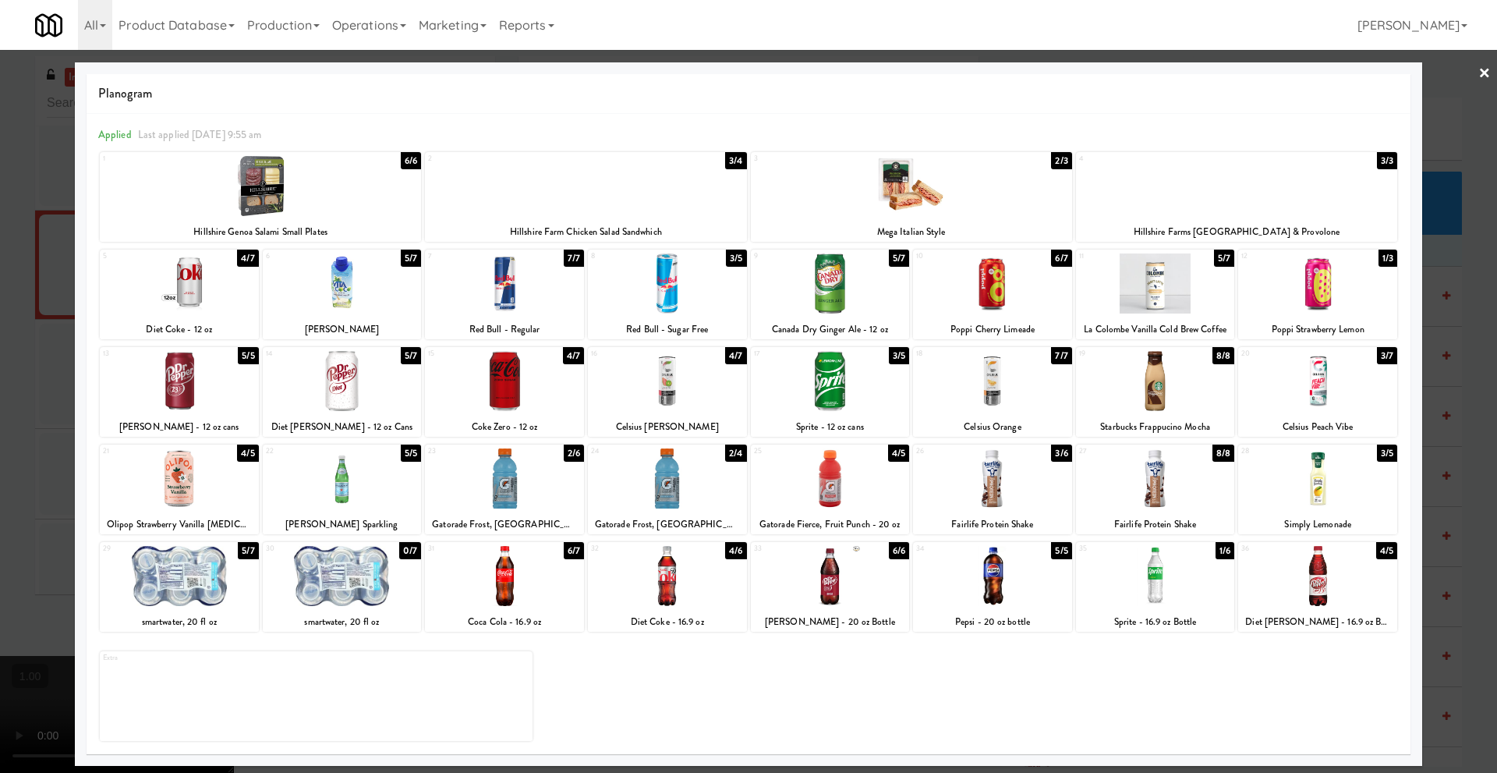
click at [1487, 69] on link "×" at bounding box center [1485, 74] width 12 height 48
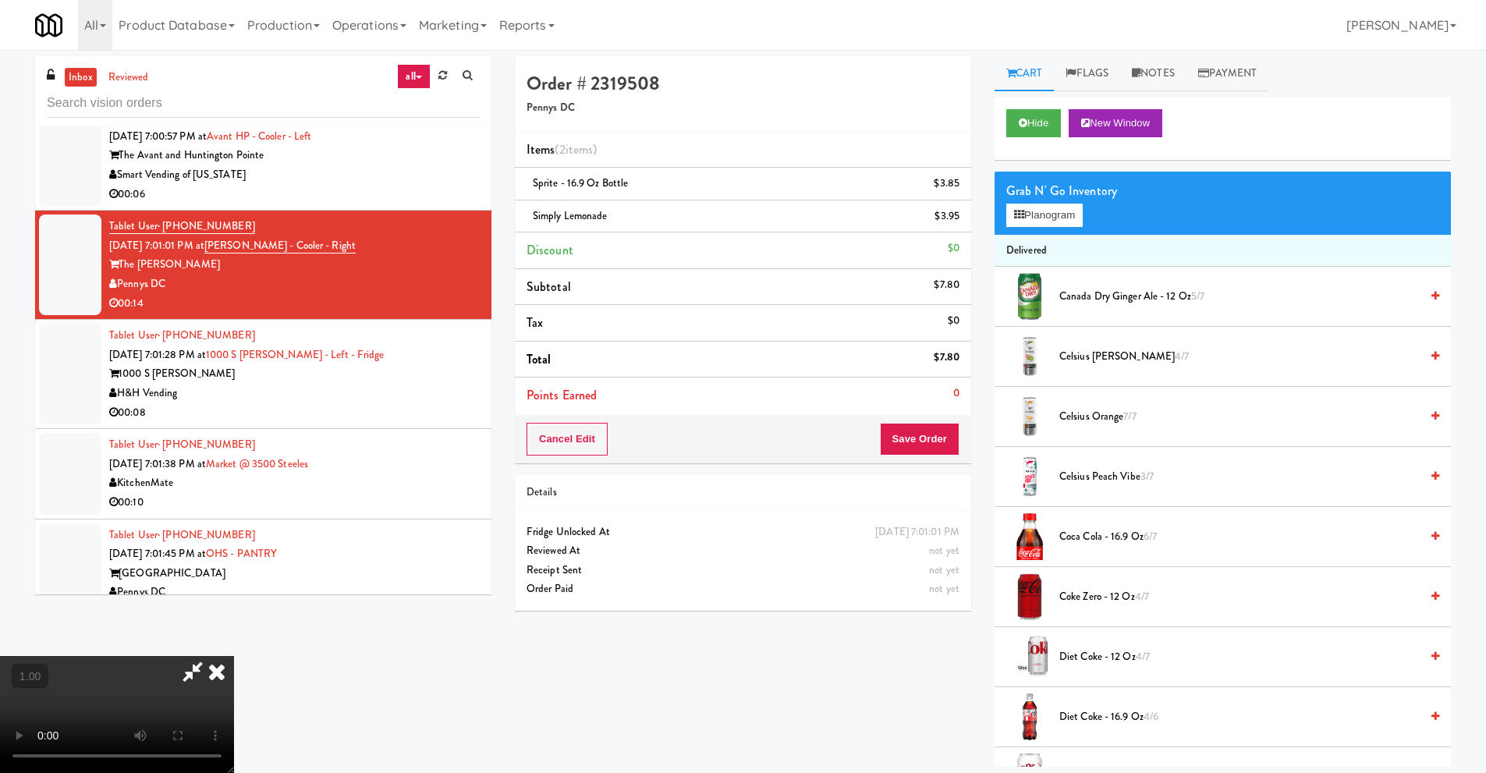
click at [234, 656] on video at bounding box center [117, 714] width 234 height 117
click at [234, 656] on icon at bounding box center [217, 671] width 34 height 31
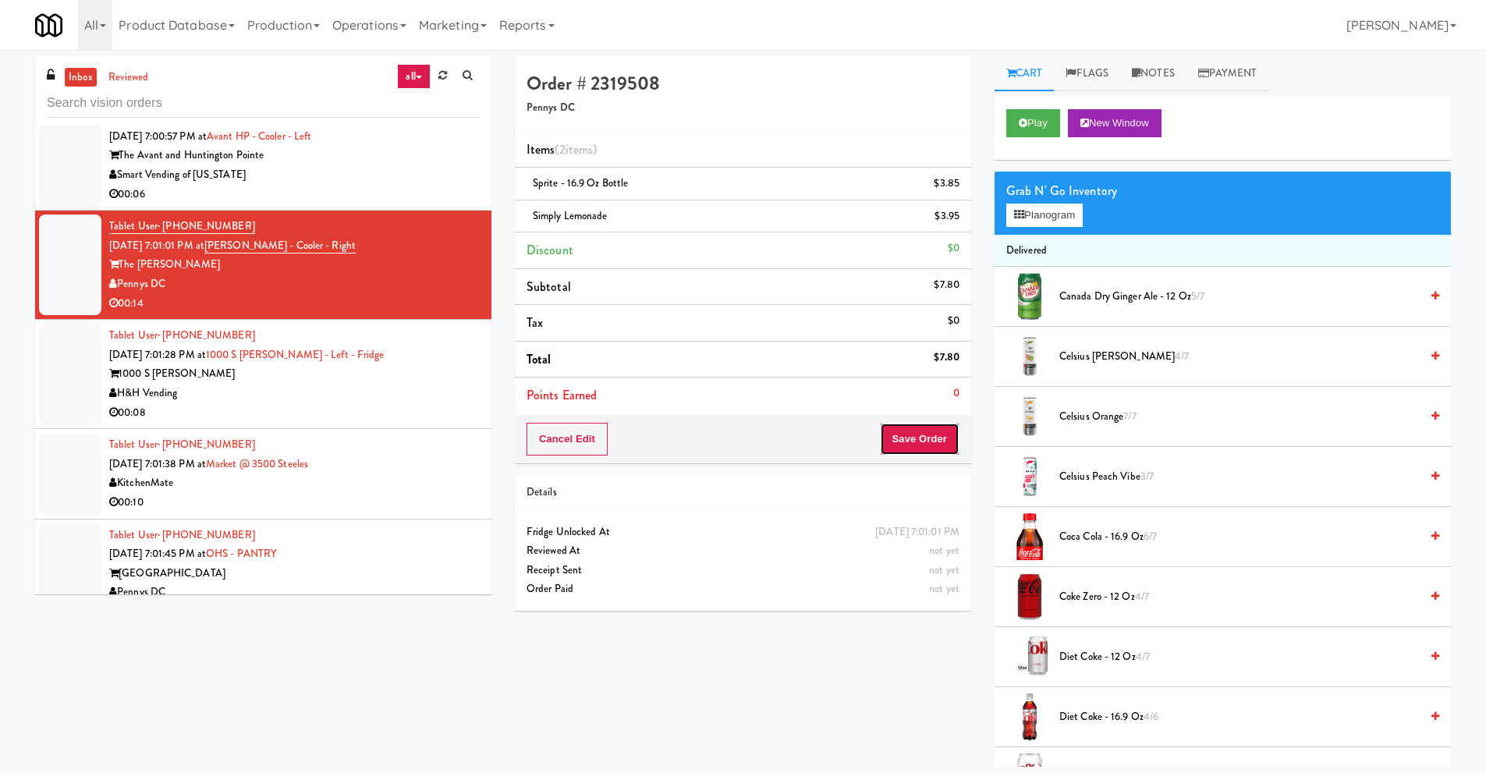
click at [934, 442] on button "Save Order" at bounding box center [920, 439] width 80 height 33
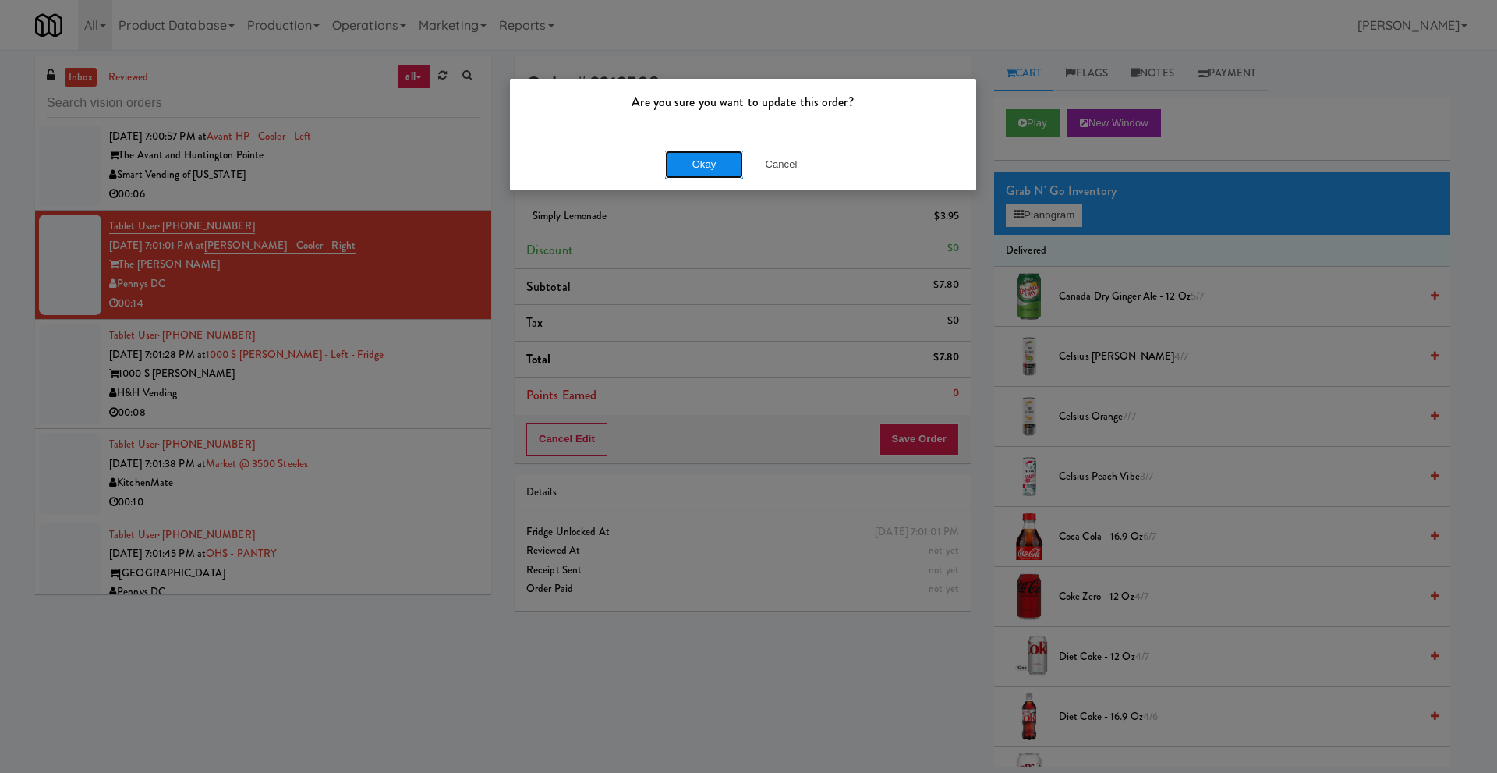
click at [707, 171] on button "Okay" at bounding box center [704, 165] width 78 height 28
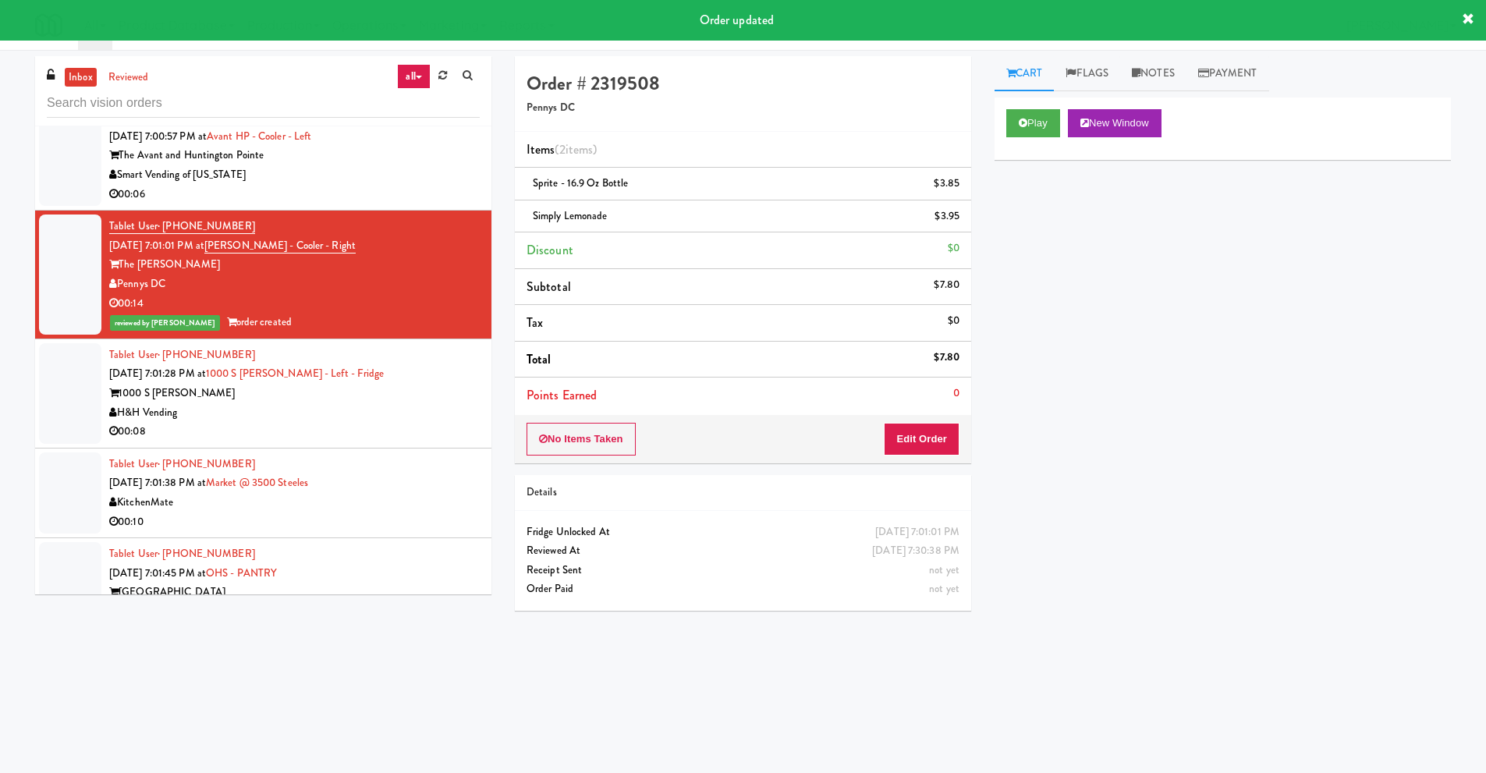
click at [283, 416] on div "H&H Vending" at bounding box center [294, 412] width 370 height 19
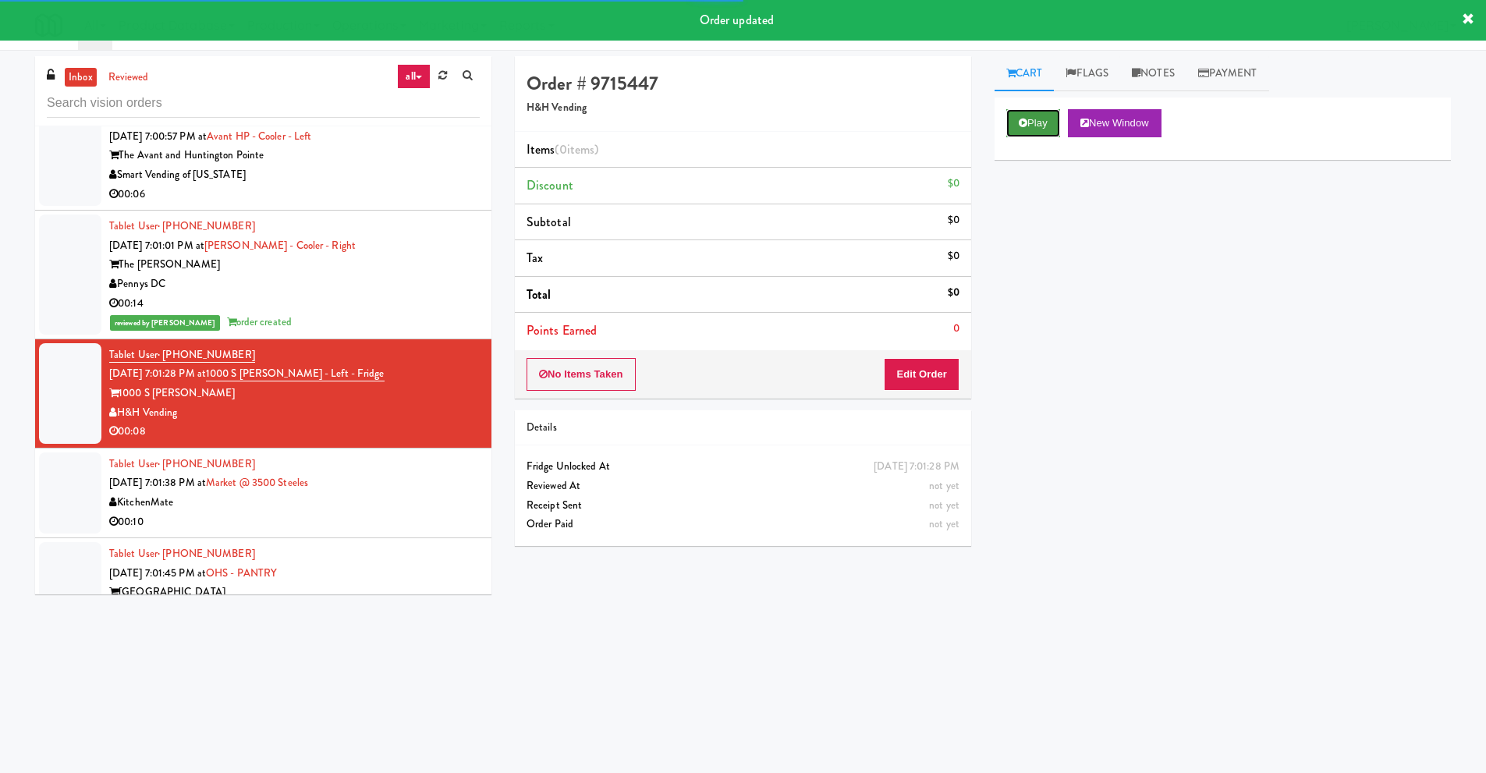
click at [1016, 131] on button "Play" at bounding box center [1033, 123] width 54 height 28
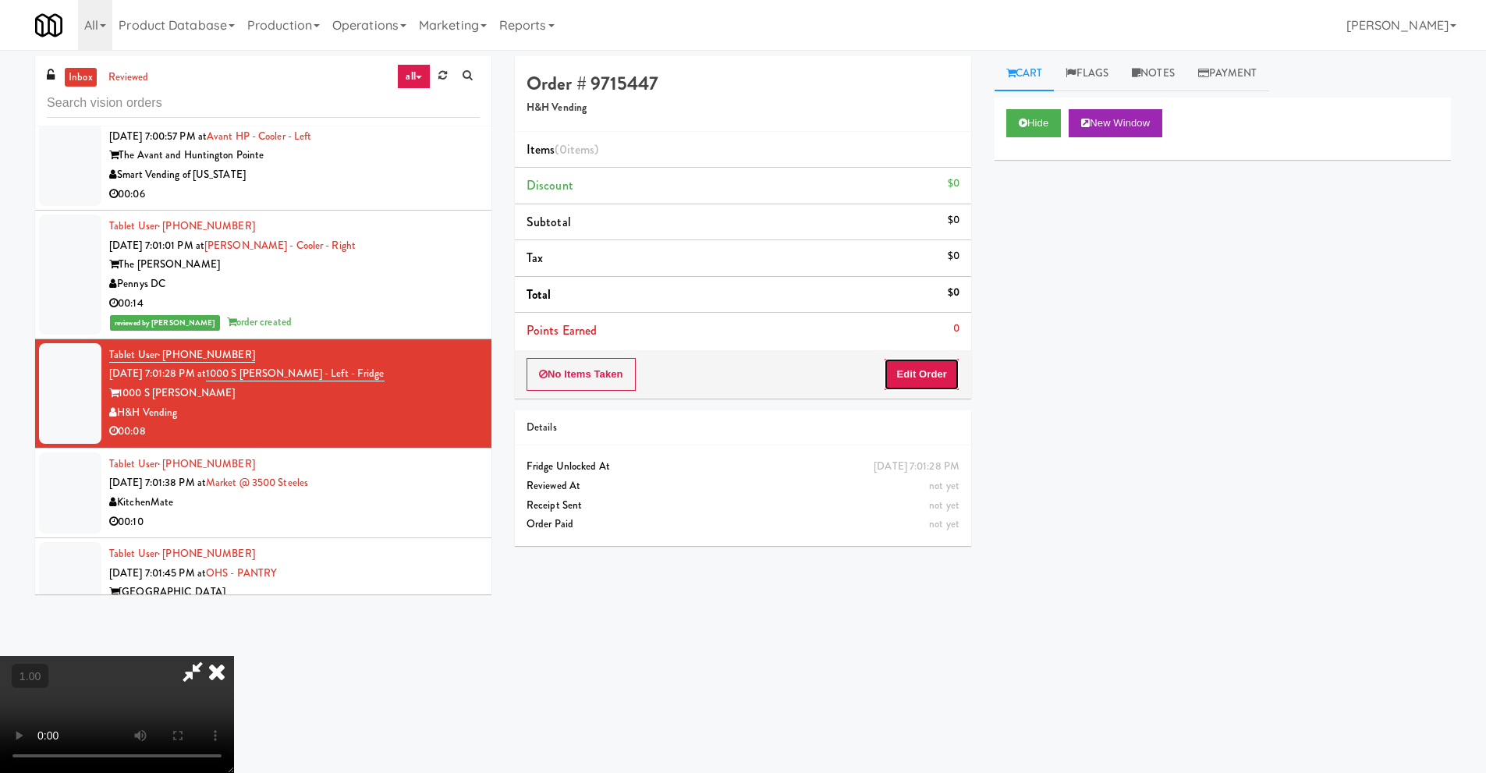
click at [915, 377] on button "Edit Order" at bounding box center [922, 374] width 76 height 33
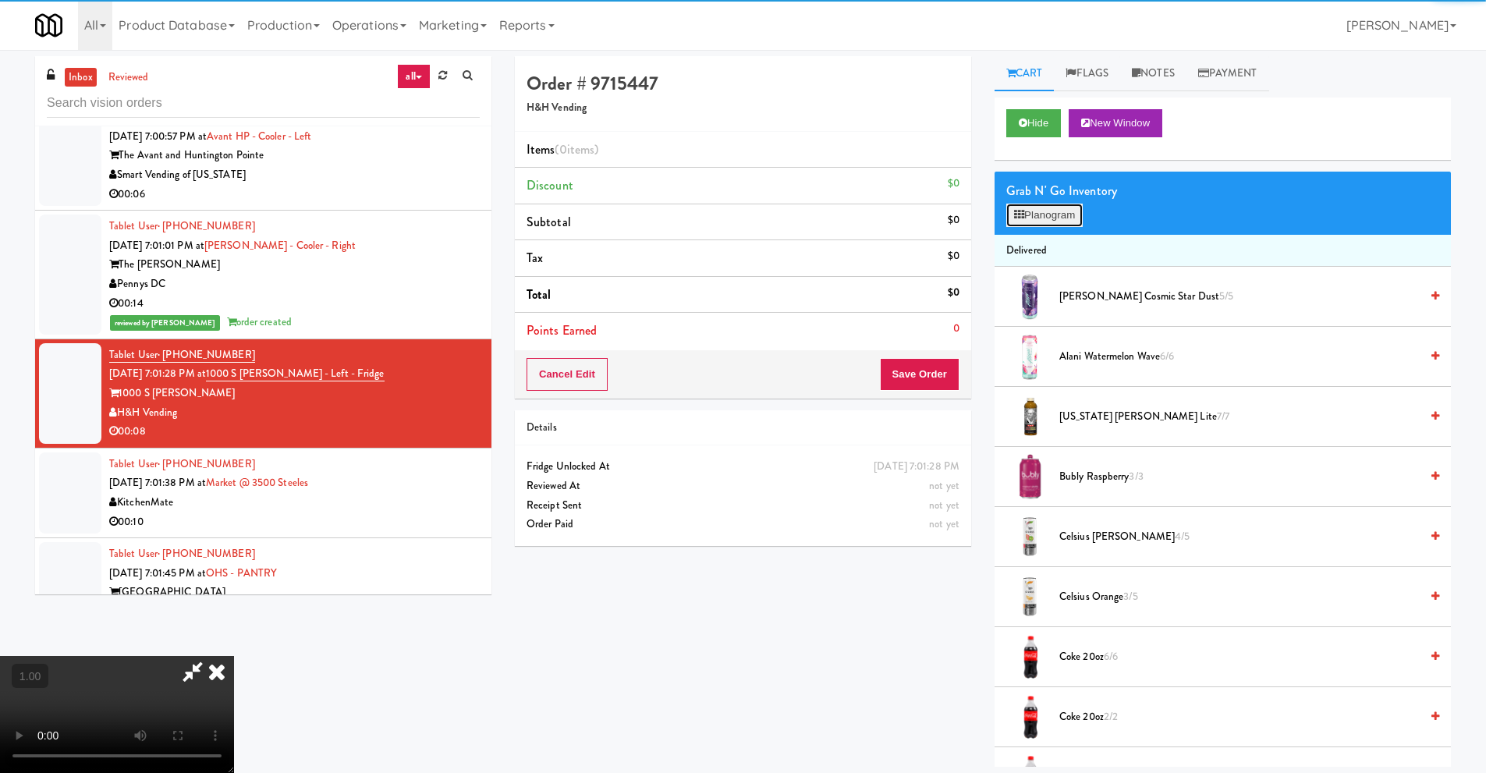
click at [1036, 215] on button "Planogram" at bounding box center [1044, 215] width 76 height 23
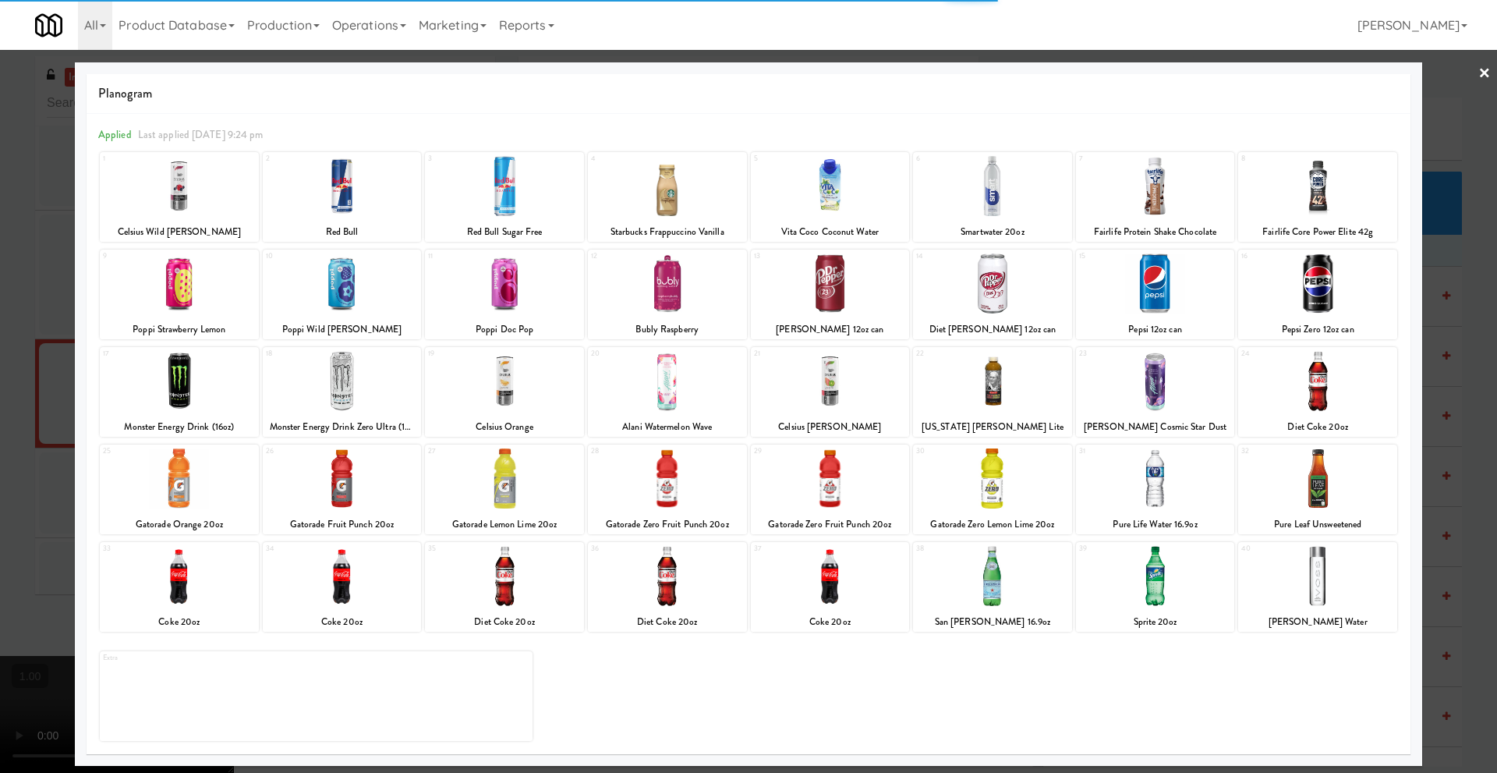
click at [181, 498] on div at bounding box center [179, 478] width 159 height 60
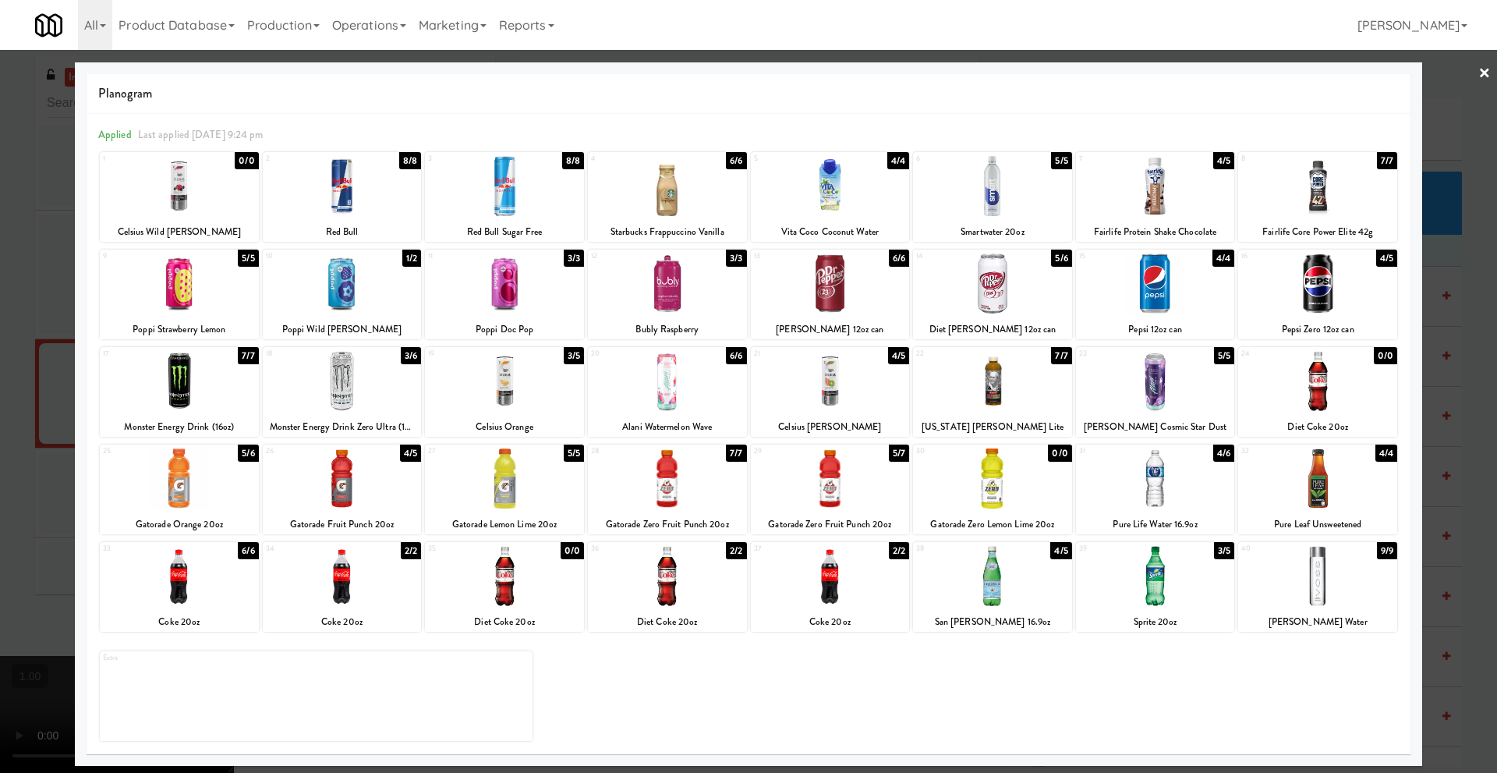
click at [1489, 75] on link "×" at bounding box center [1485, 74] width 12 height 48
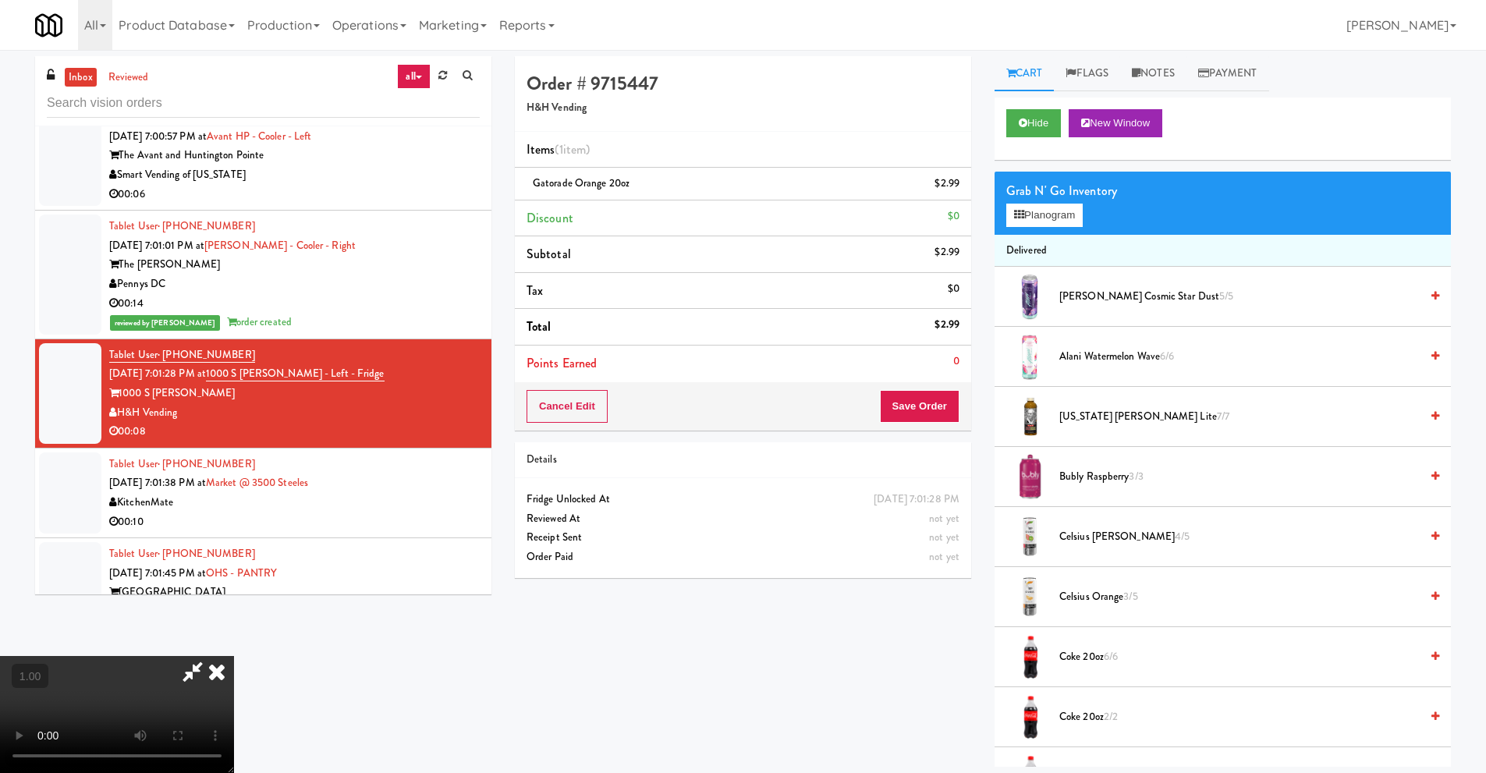
click at [234, 656] on video at bounding box center [117, 714] width 234 height 117
click at [1063, 212] on button "Planogram" at bounding box center [1044, 215] width 76 height 23
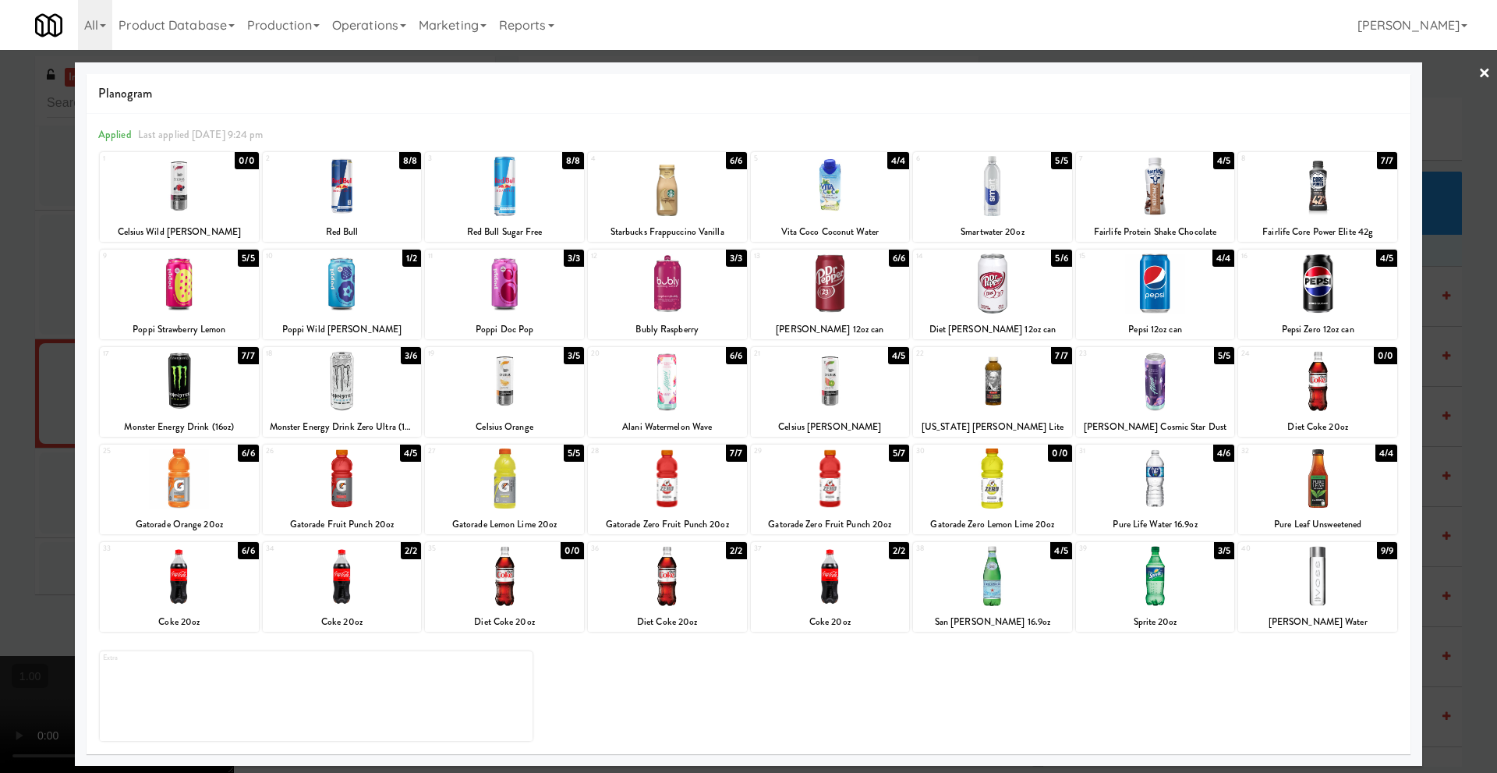
click at [1490, 76] on link "×" at bounding box center [1485, 74] width 12 height 48
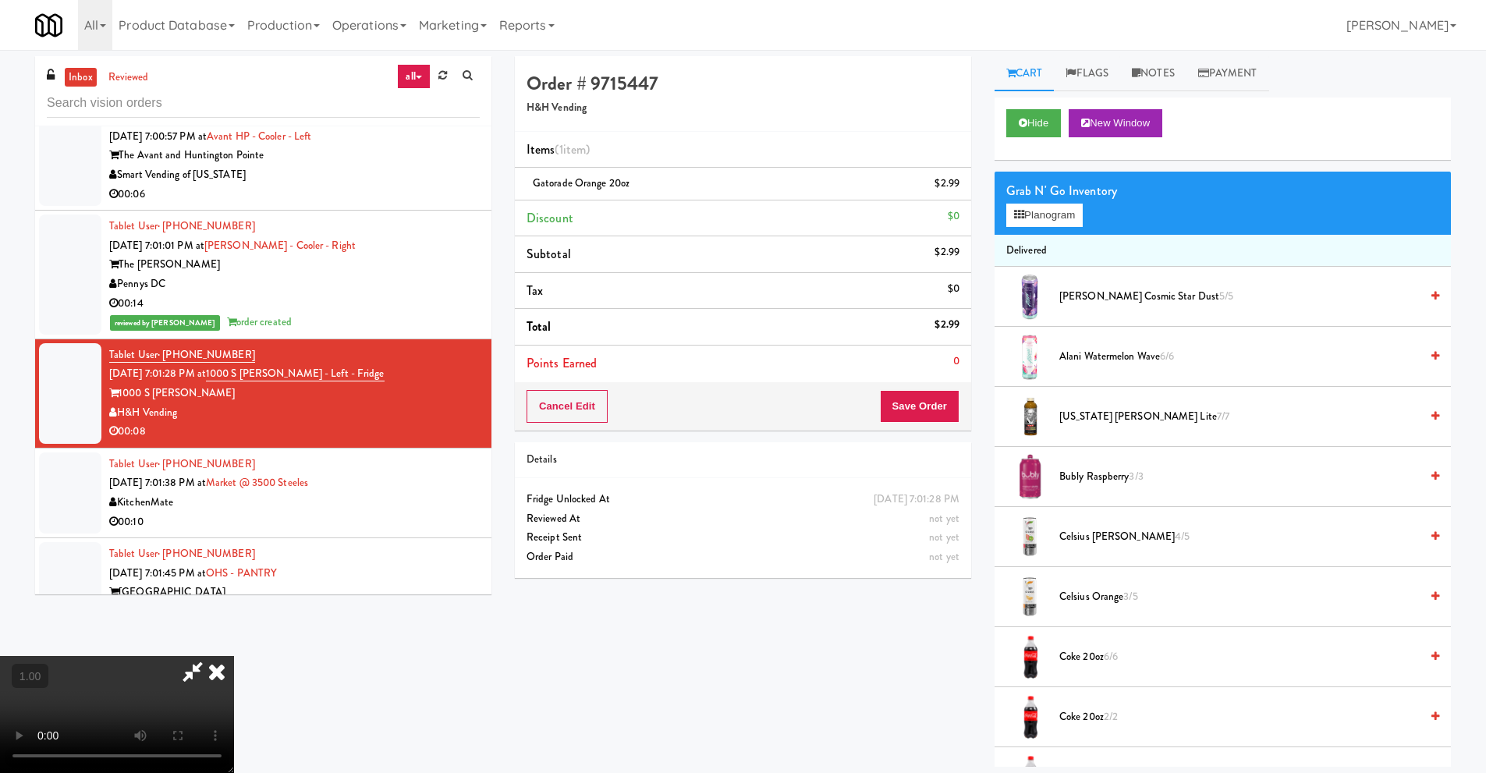
click at [234, 656] on icon at bounding box center [217, 671] width 34 height 31
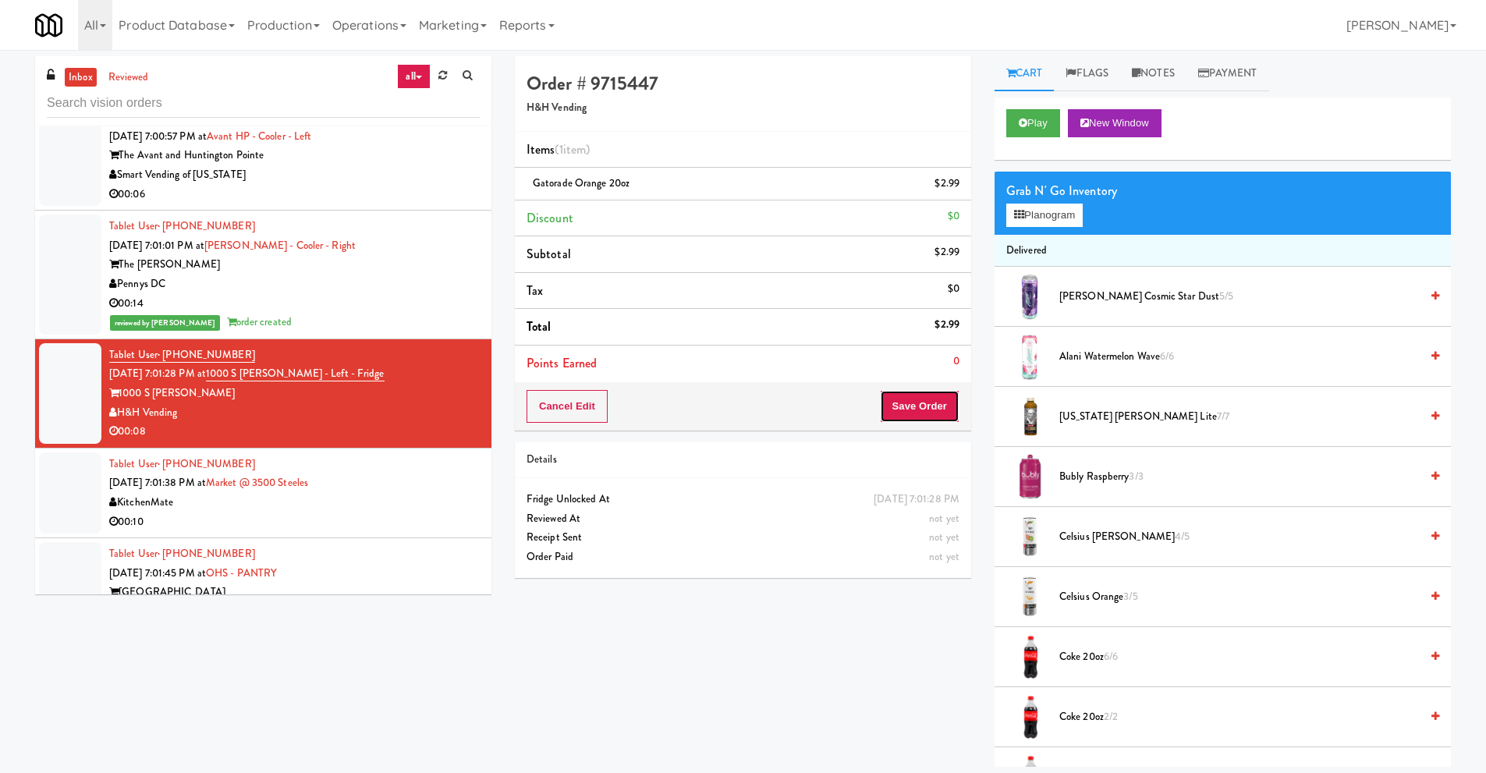
click at [920, 413] on button "Save Order" at bounding box center [920, 406] width 80 height 33
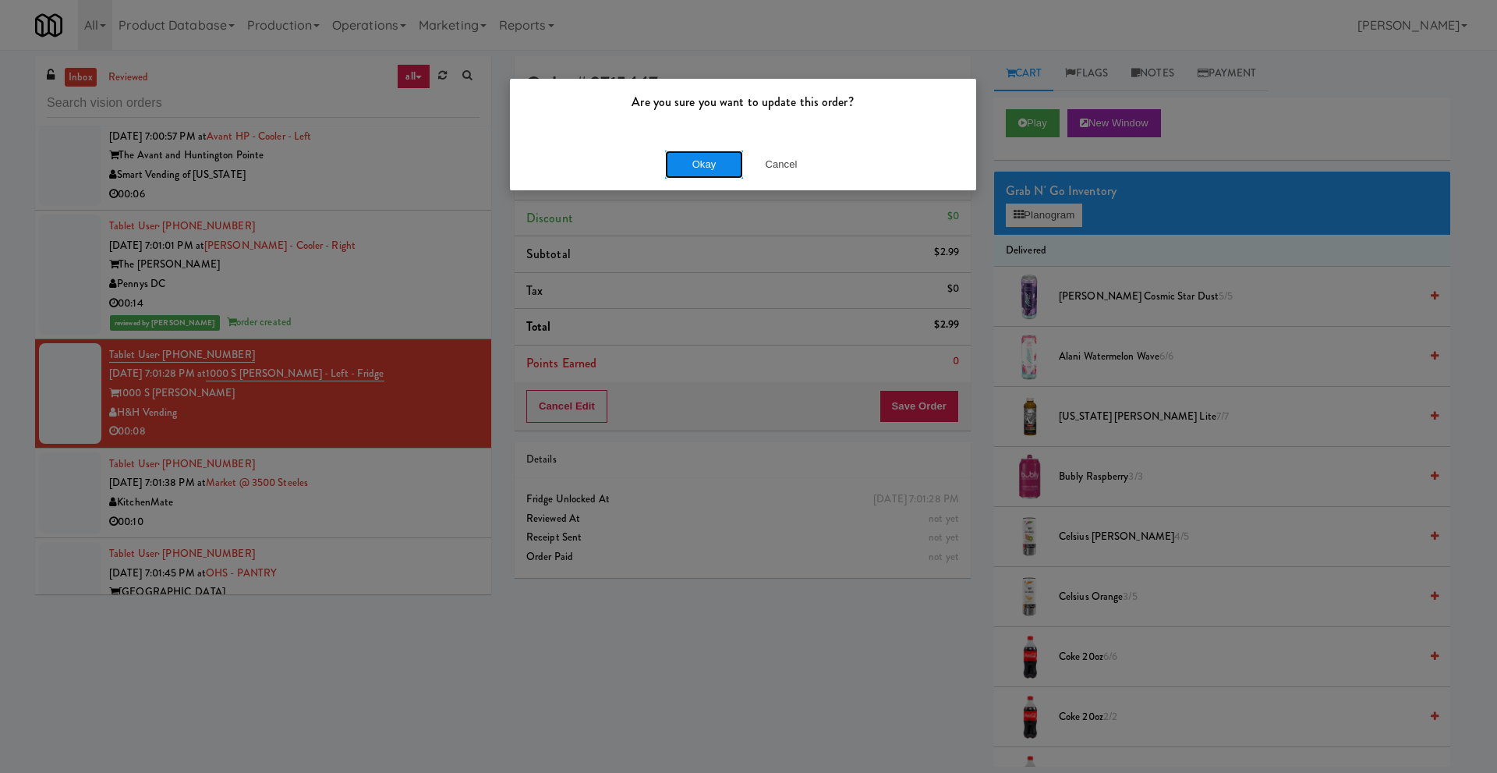
click at [715, 154] on button "Okay" at bounding box center [704, 165] width 78 height 28
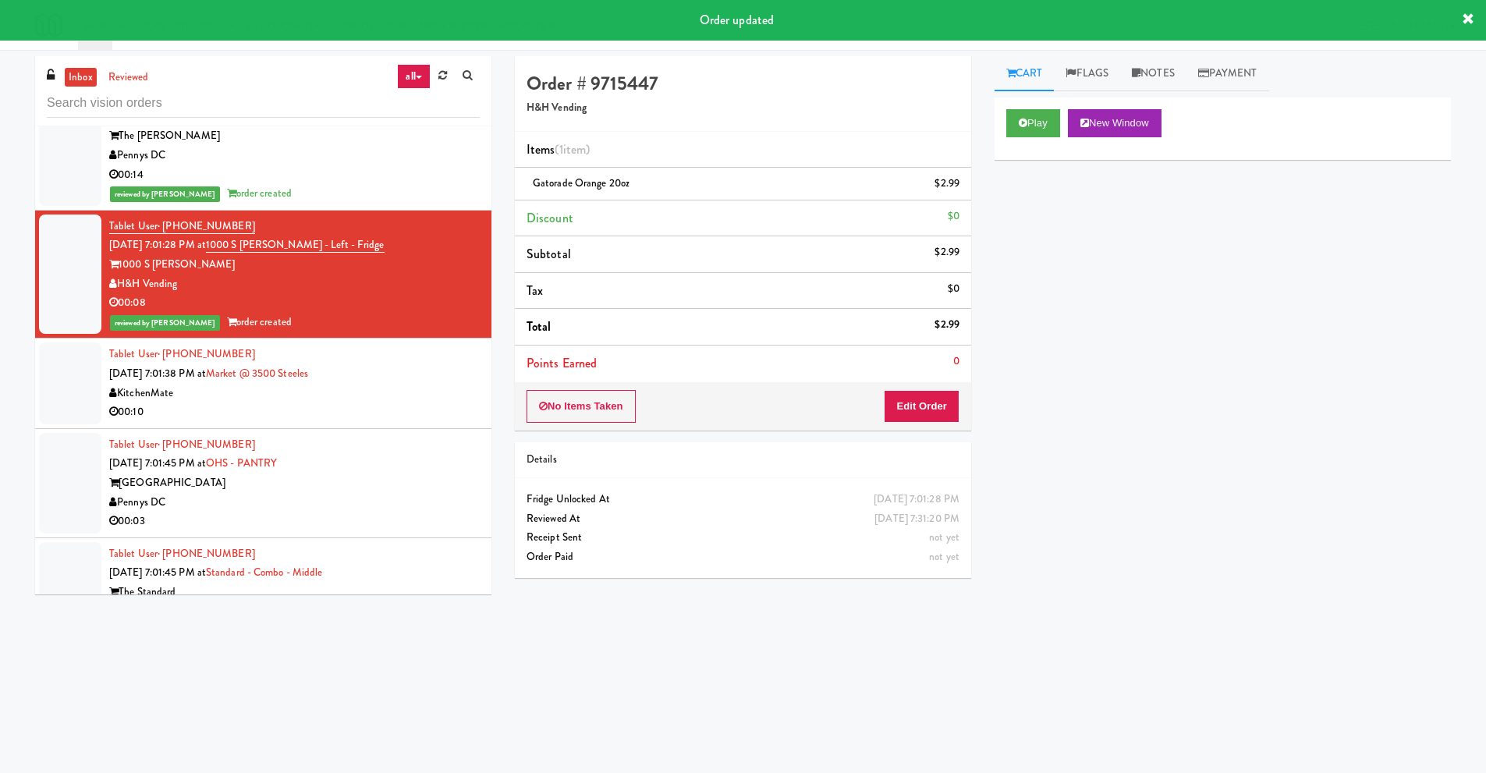
scroll to position [7409, 0]
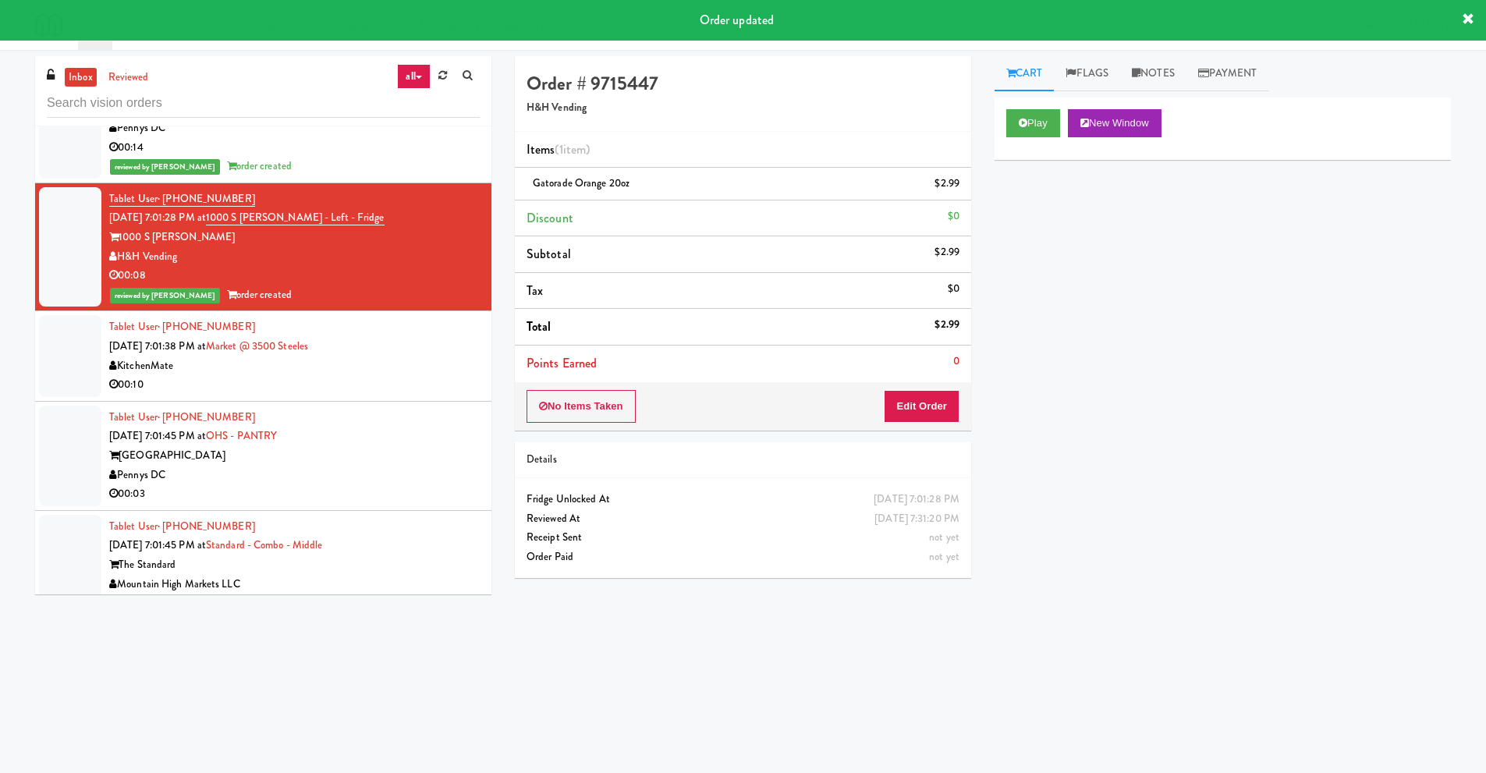
click at [297, 473] on div "Pennys DC" at bounding box center [294, 475] width 370 height 19
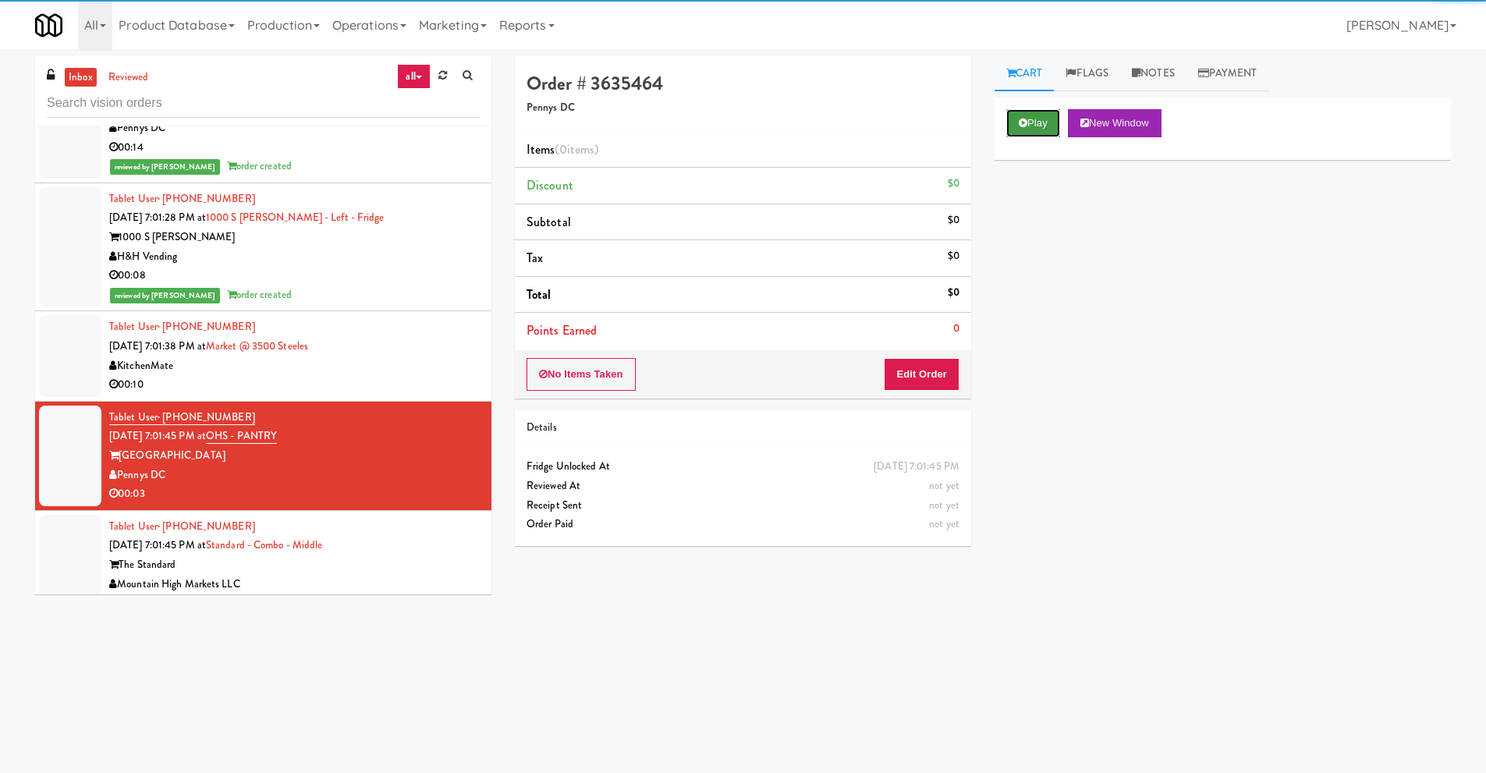
click at [1022, 125] on icon at bounding box center [1023, 123] width 9 height 10
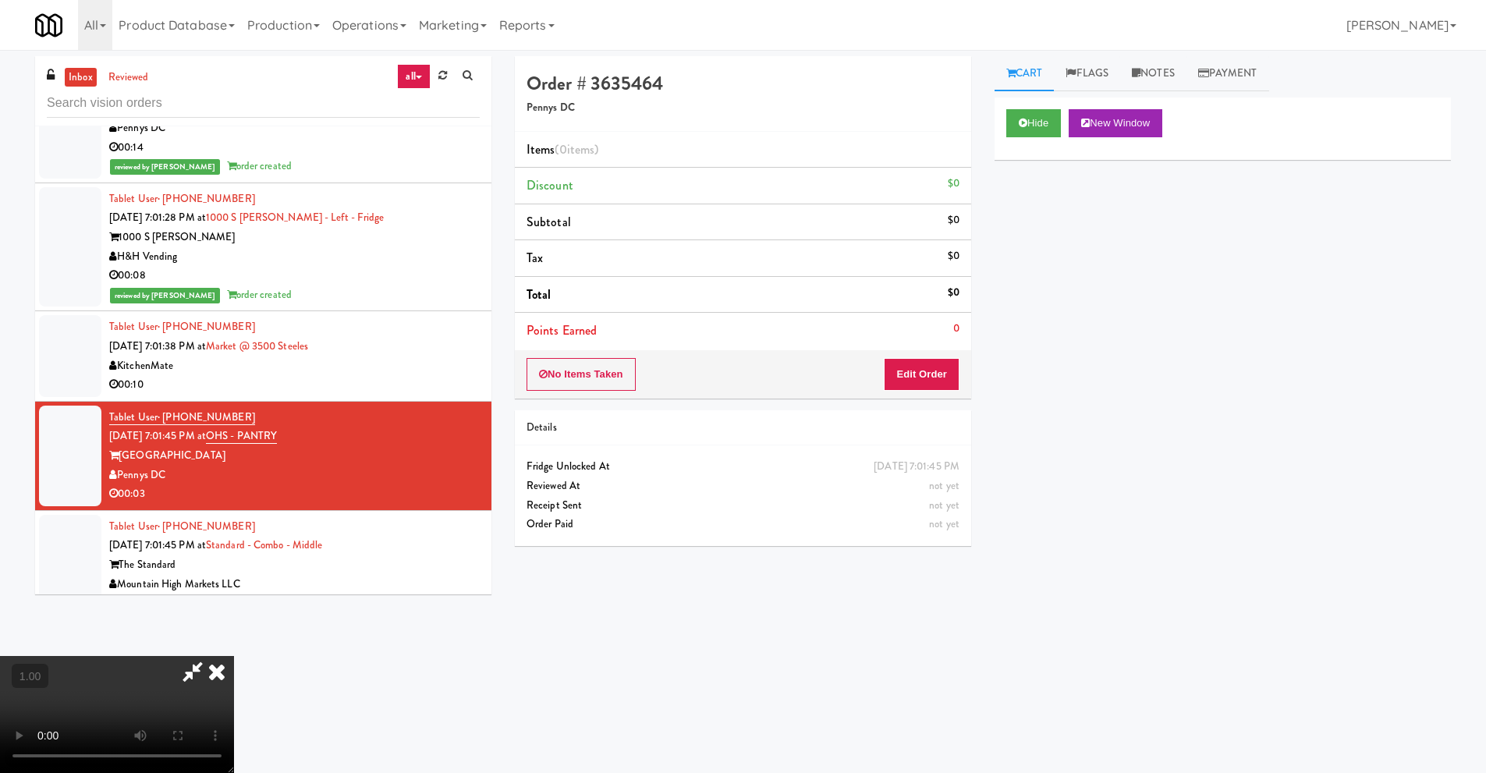
click at [234, 656] on video at bounding box center [117, 714] width 234 height 117
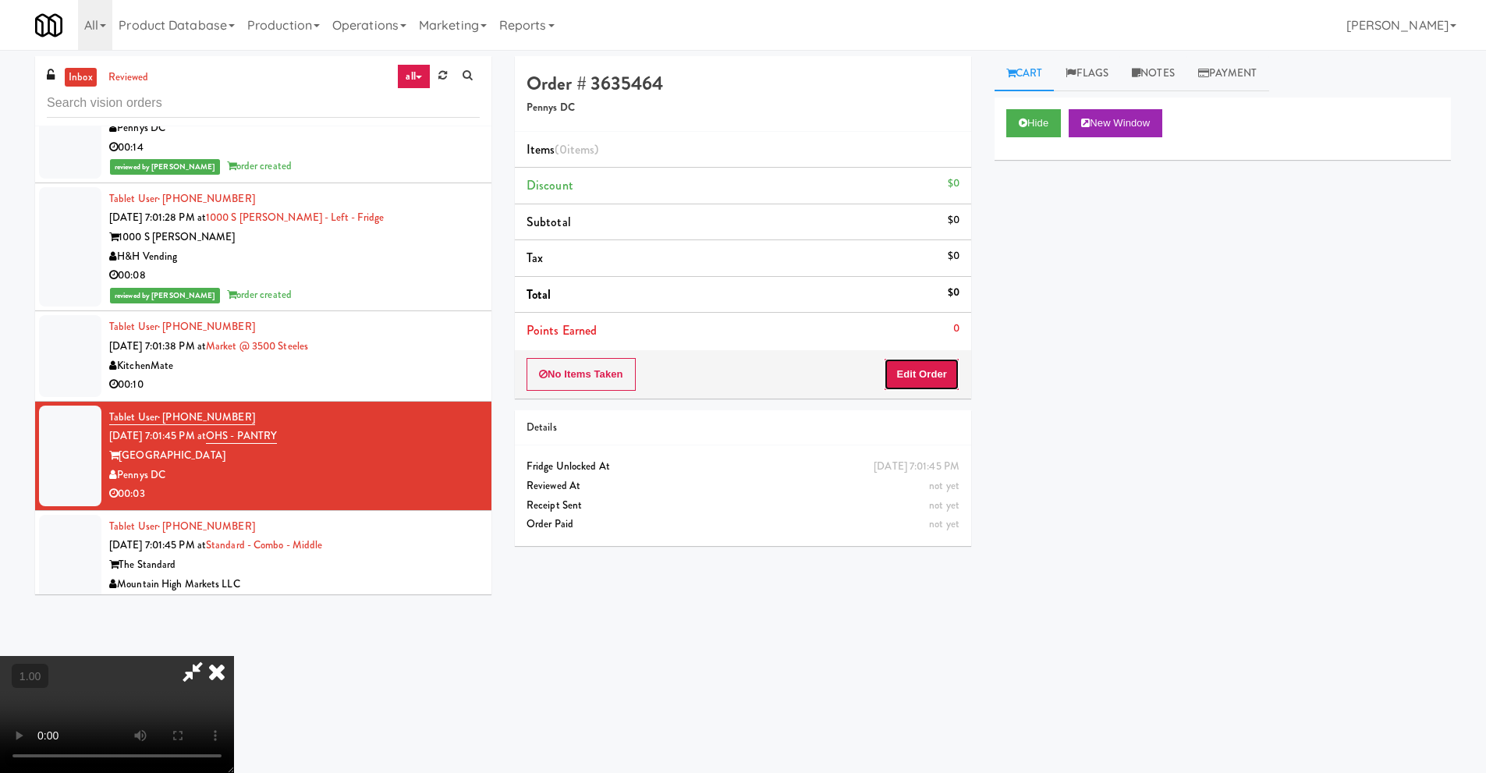
click at [930, 373] on button "Edit Order" at bounding box center [922, 374] width 76 height 33
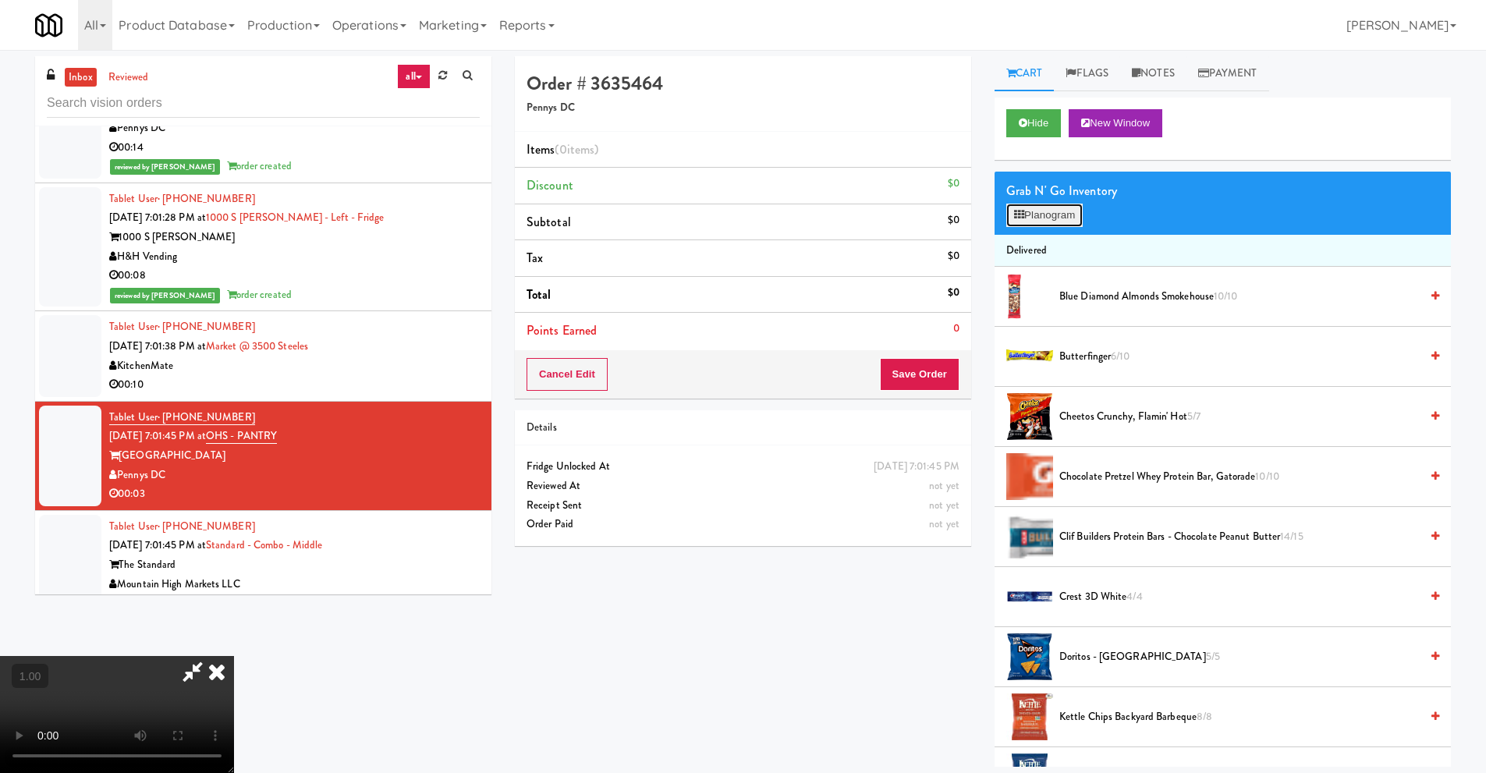
click at [1031, 219] on button "Planogram" at bounding box center [1044, 215] width 76 height 23
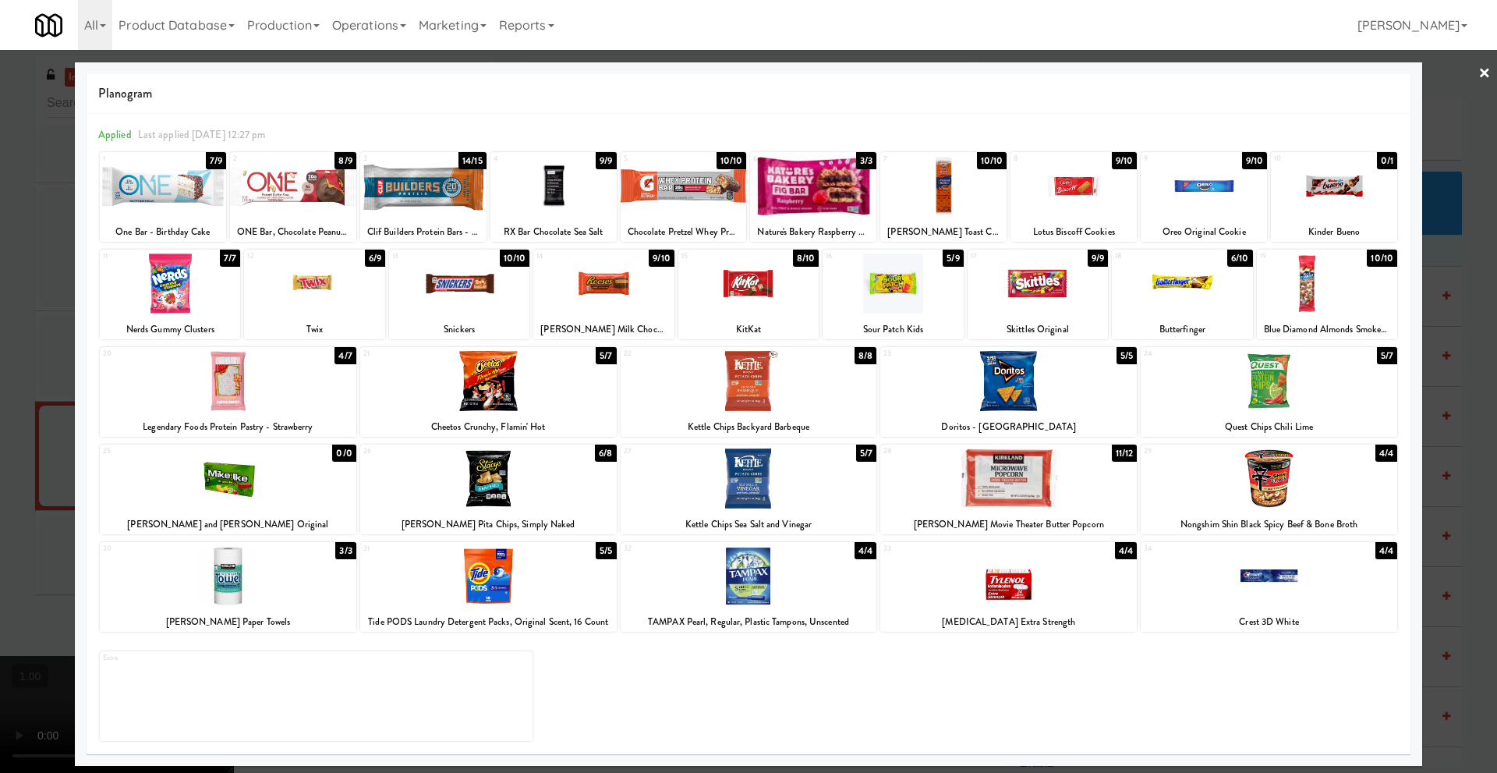
click at [426, 200] on div at bounding box center [423, 186] width 126 height 60
click at [1481, 76] on link "×" at bounding box center [1485, 74] width 12 height 48
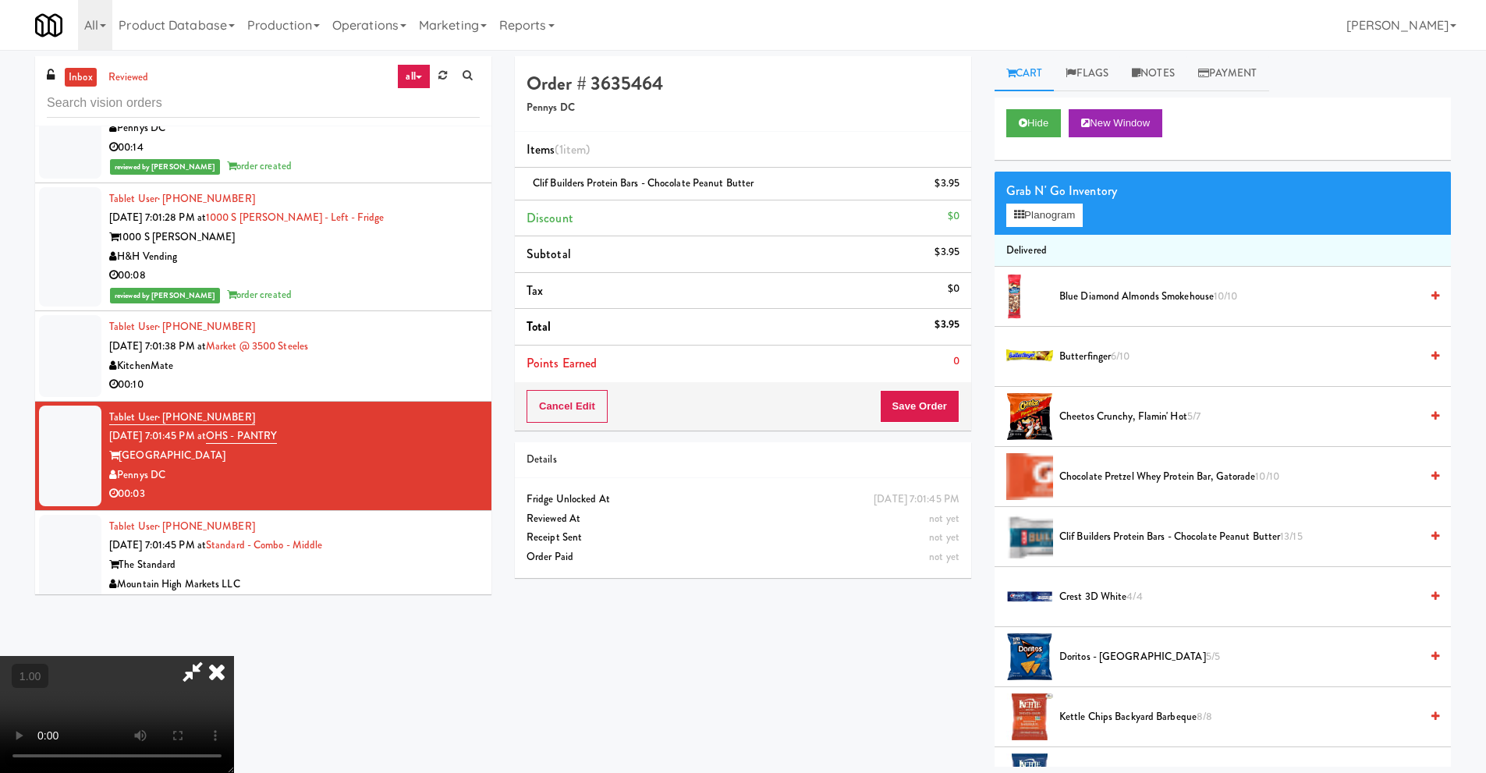
click at [234, 656] on icon at bounding box center [217, 671] width 34 height 31
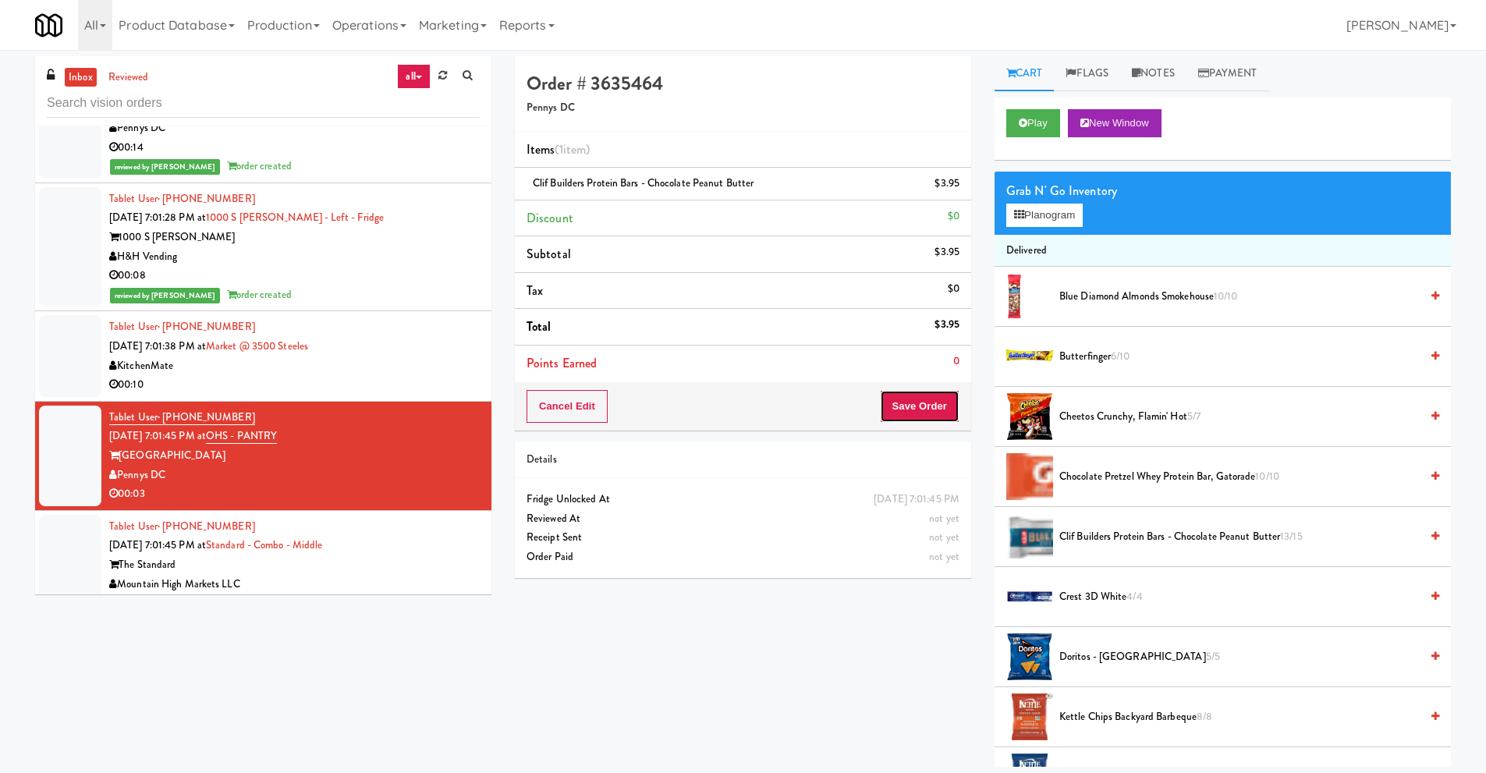
click at [916, 405] on button "Save Order" at bounding box center [920, 406] width 80 height 33
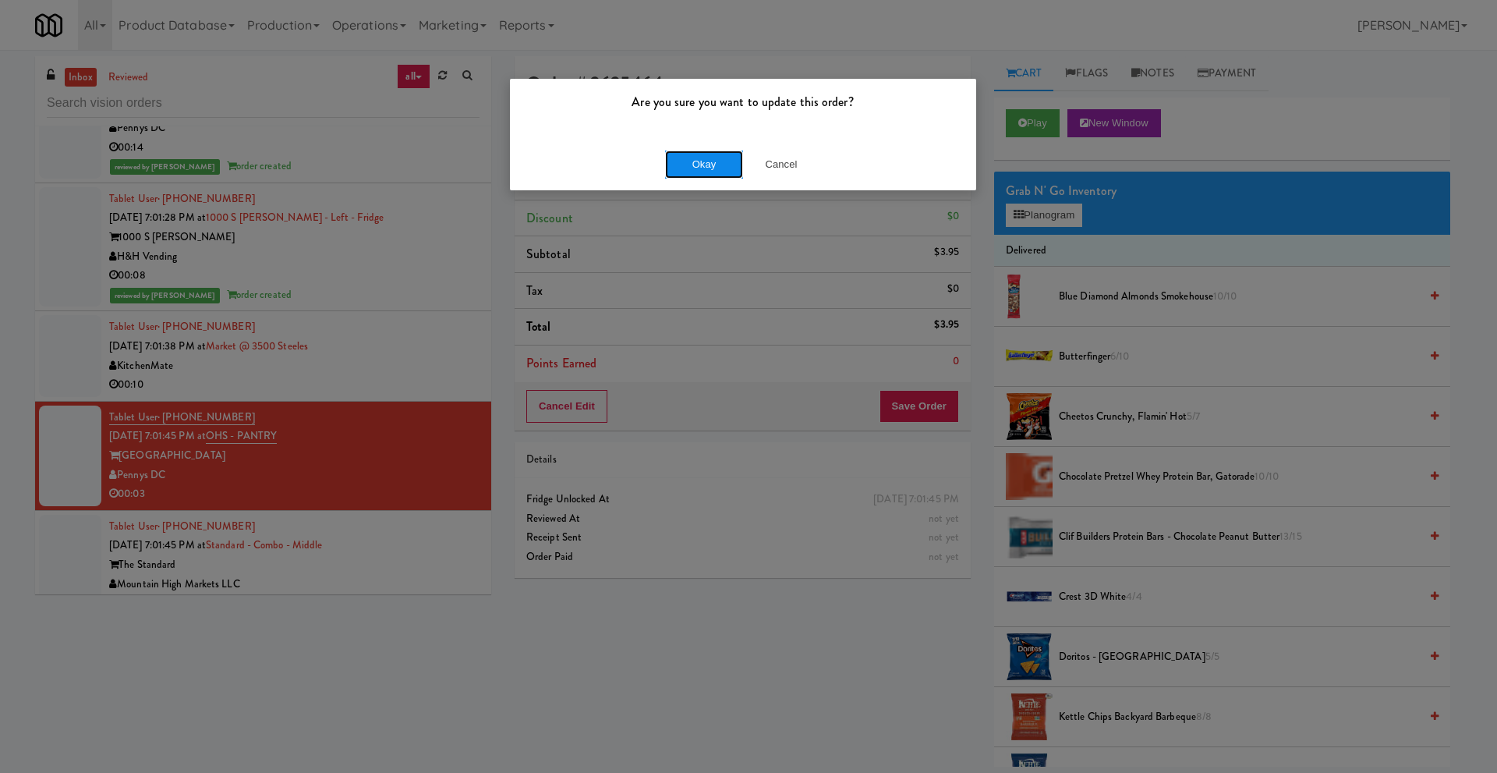
click at [717, 167] on button "Okay" at bounding box center [704, 165] width 78 height 28
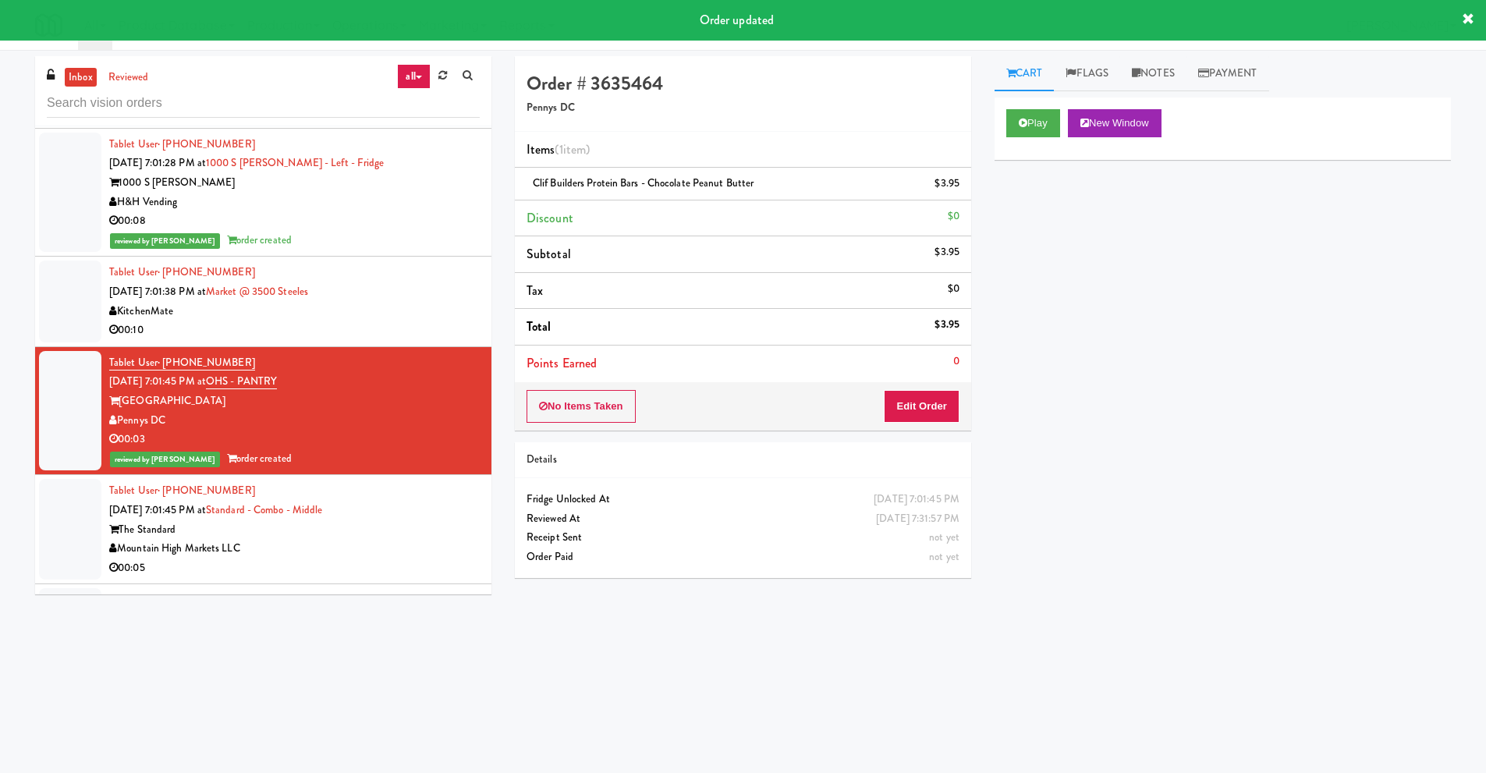
scroll to position [7487, 0]
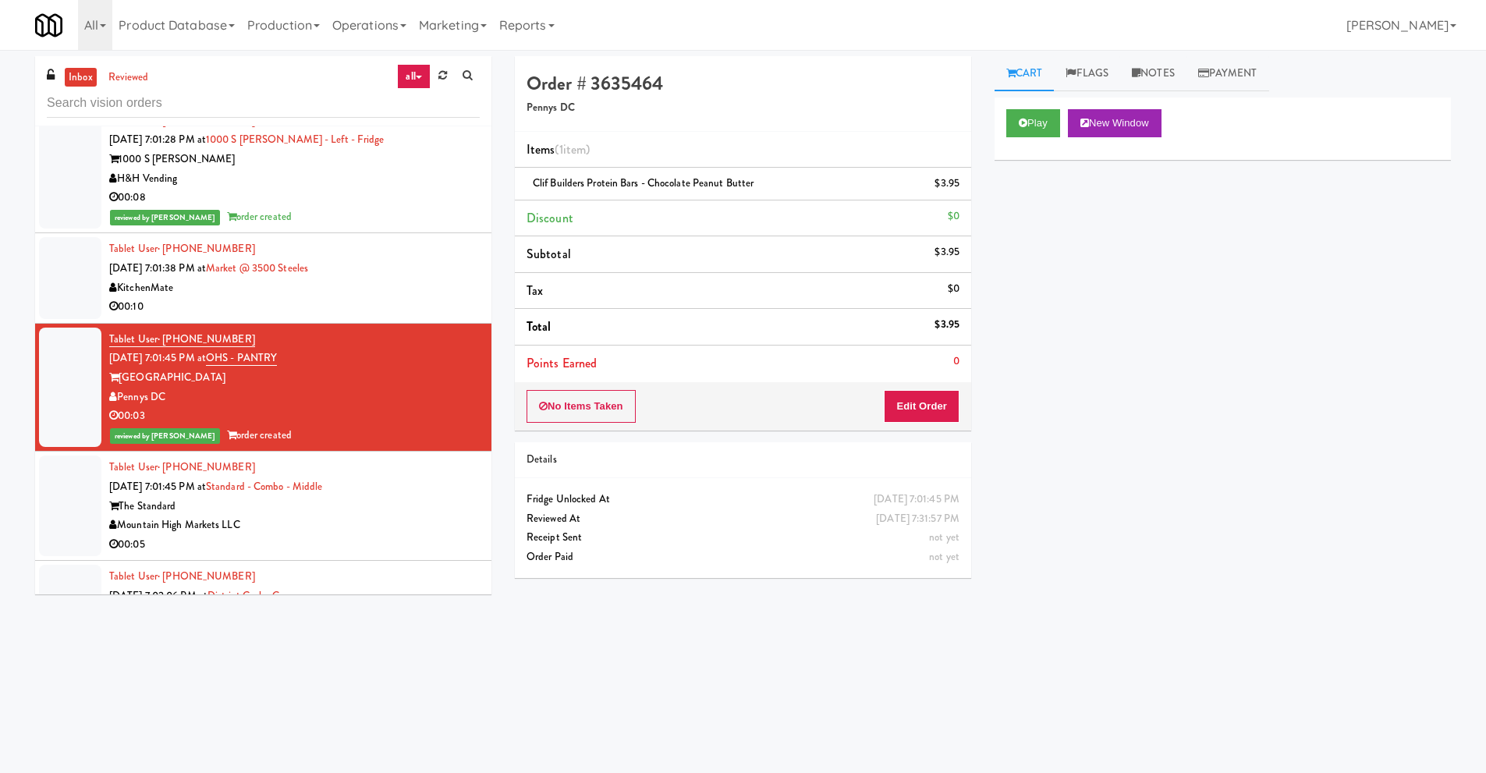
click at [239, 514] on div "The Standard" at bounding box center [294, 506] width 370 height 19
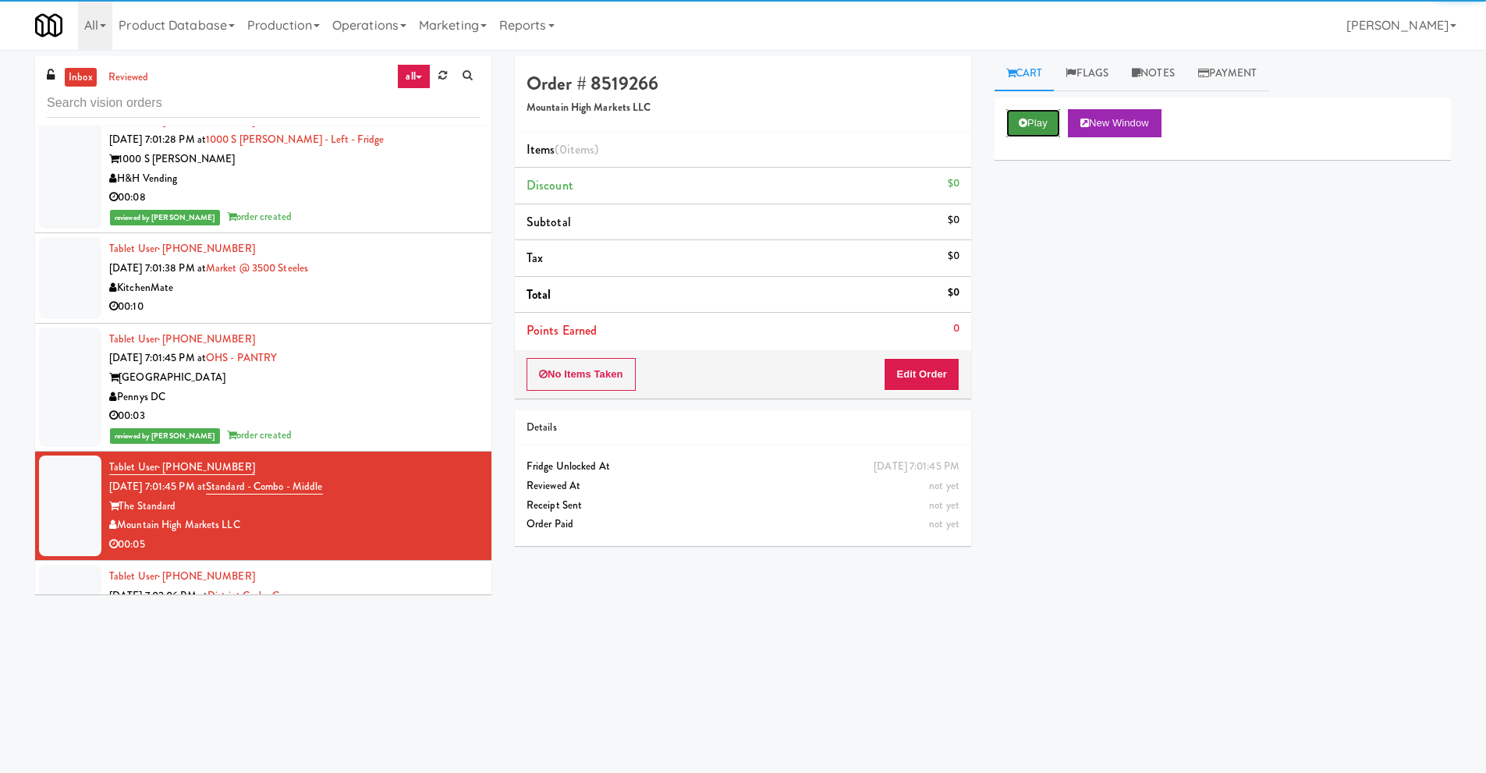
click at [1024, 127] on icon at bounding box center [1023, 123] width 9 height 10
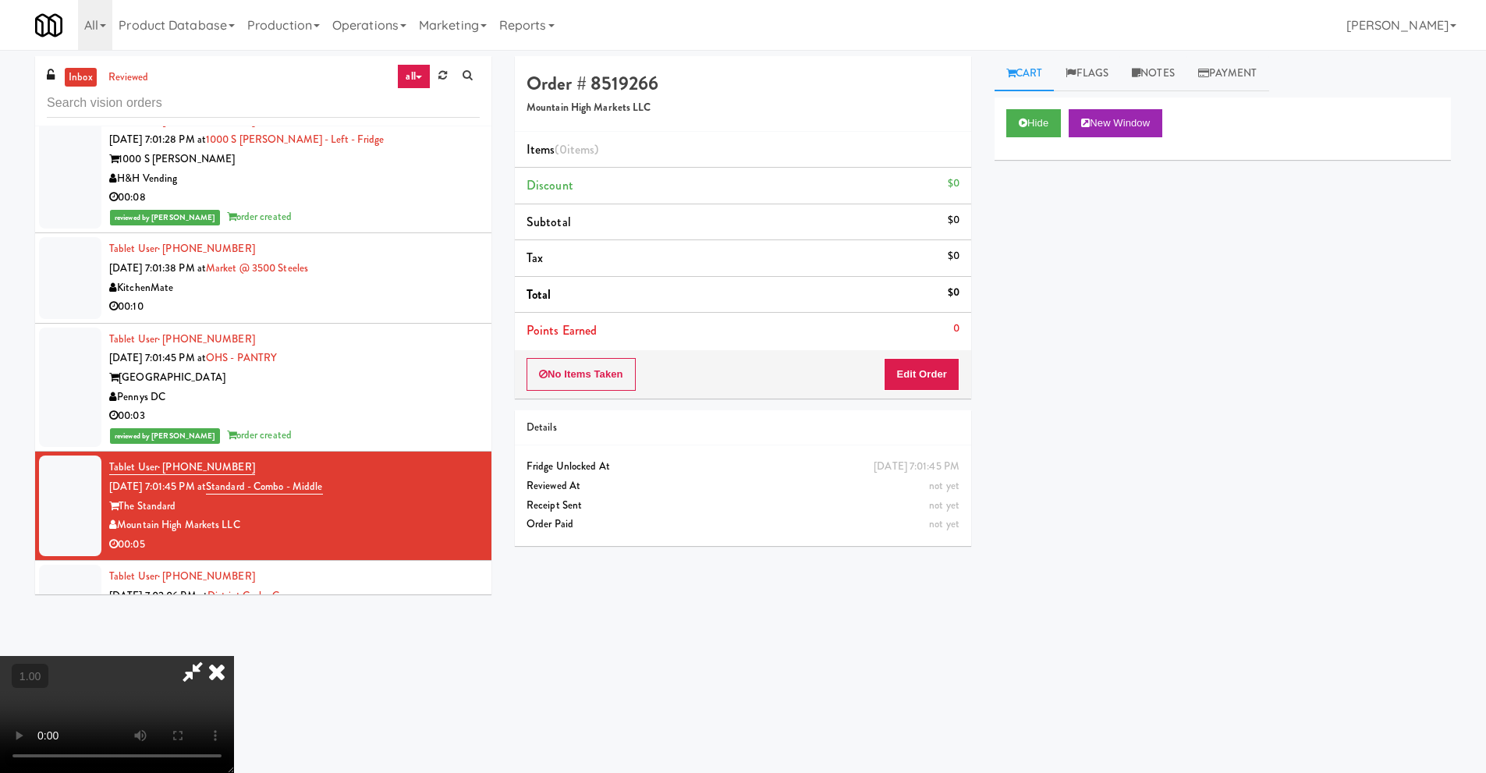
click at [234, 656] on video at bounding box center [117, 714] width 234 height 117
click at [927, 374] on button "Edit Order" at bounding box center [922, 374] width 76 height 33
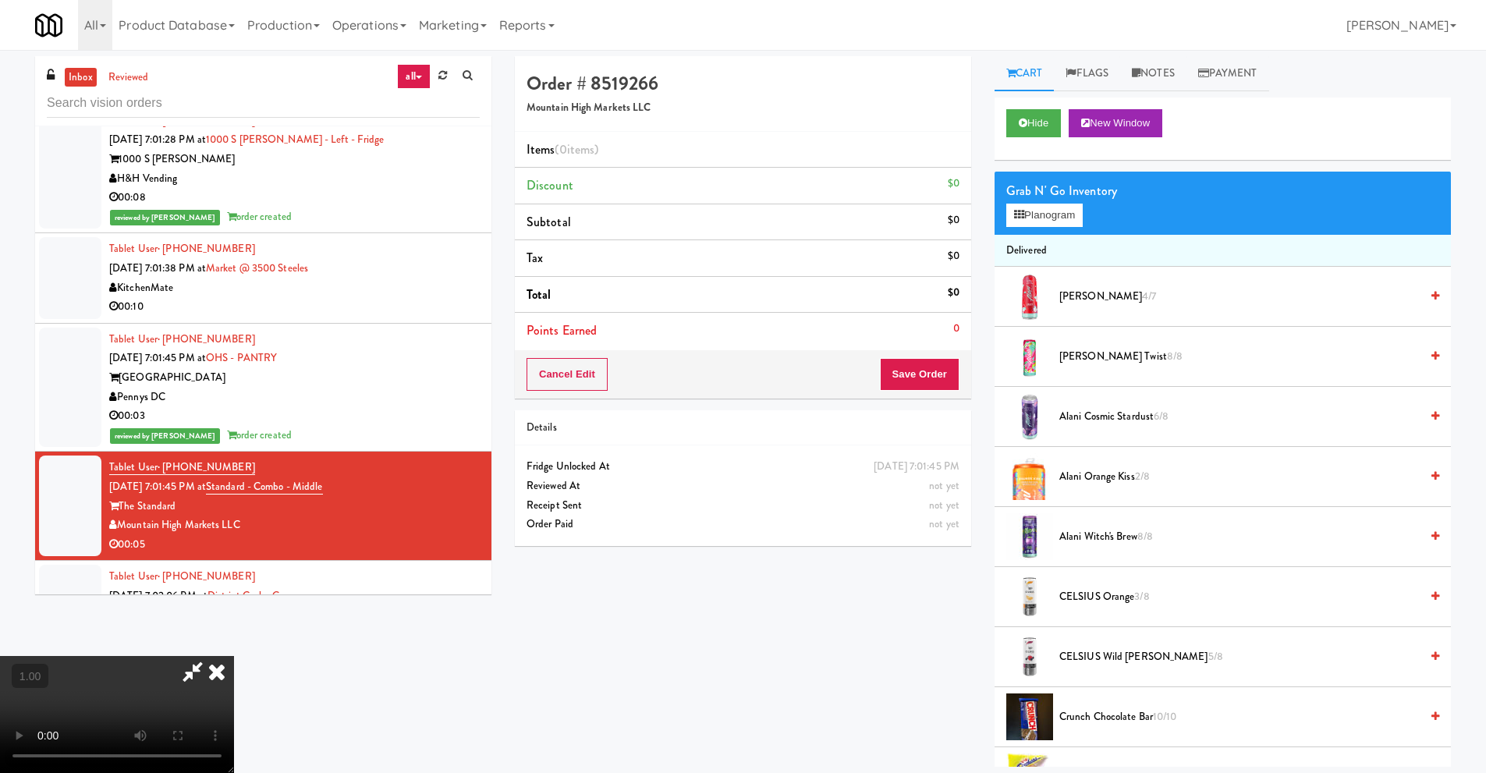
click at [234, 656] on video at bounding box center [117, 714] width 234 height 117
click at [1068, 211] on button "Planogram" at bounding box center [1044, 215] width 76 height 23
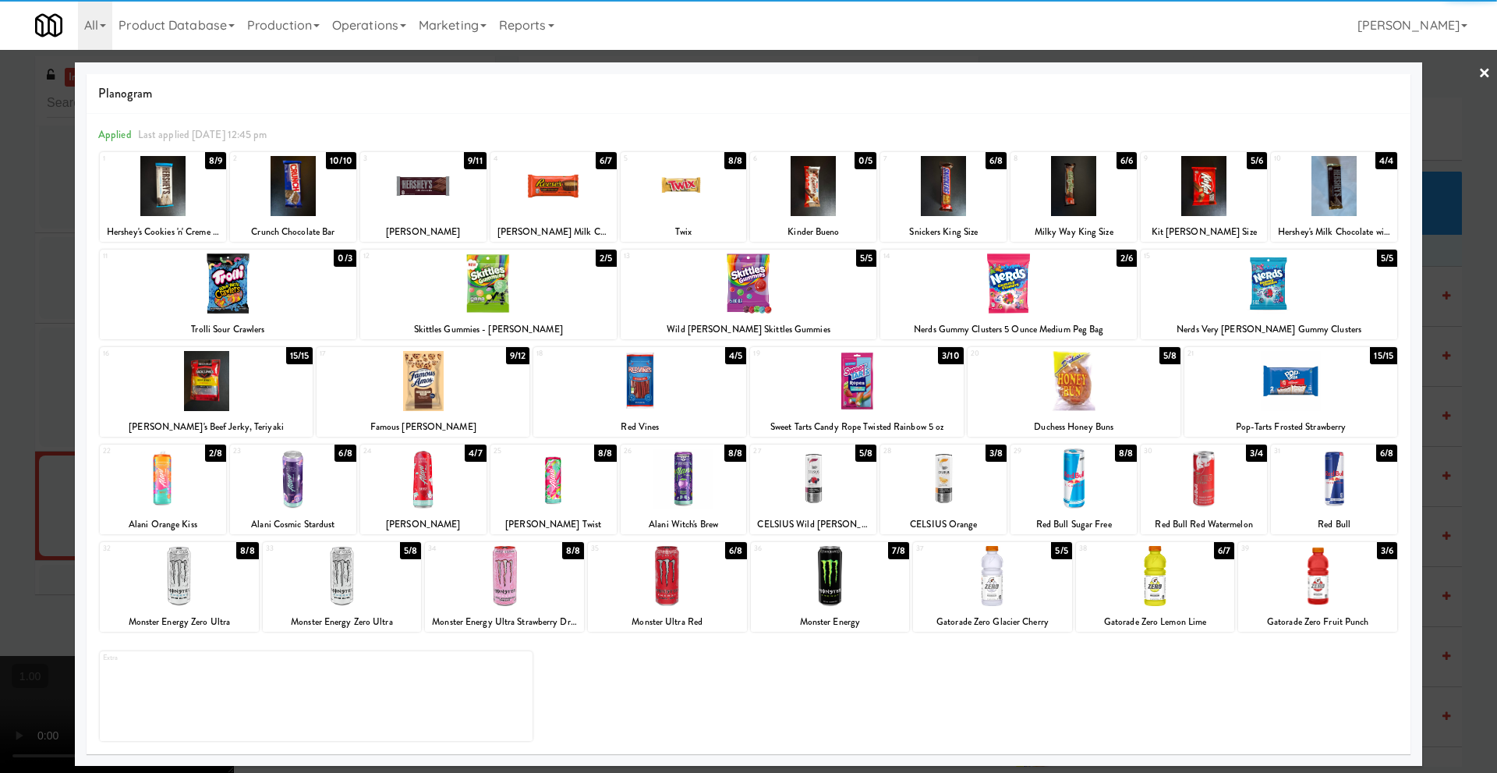
click at [1320, 590] on div at bounding box center [1317, 576] width 159 height 60
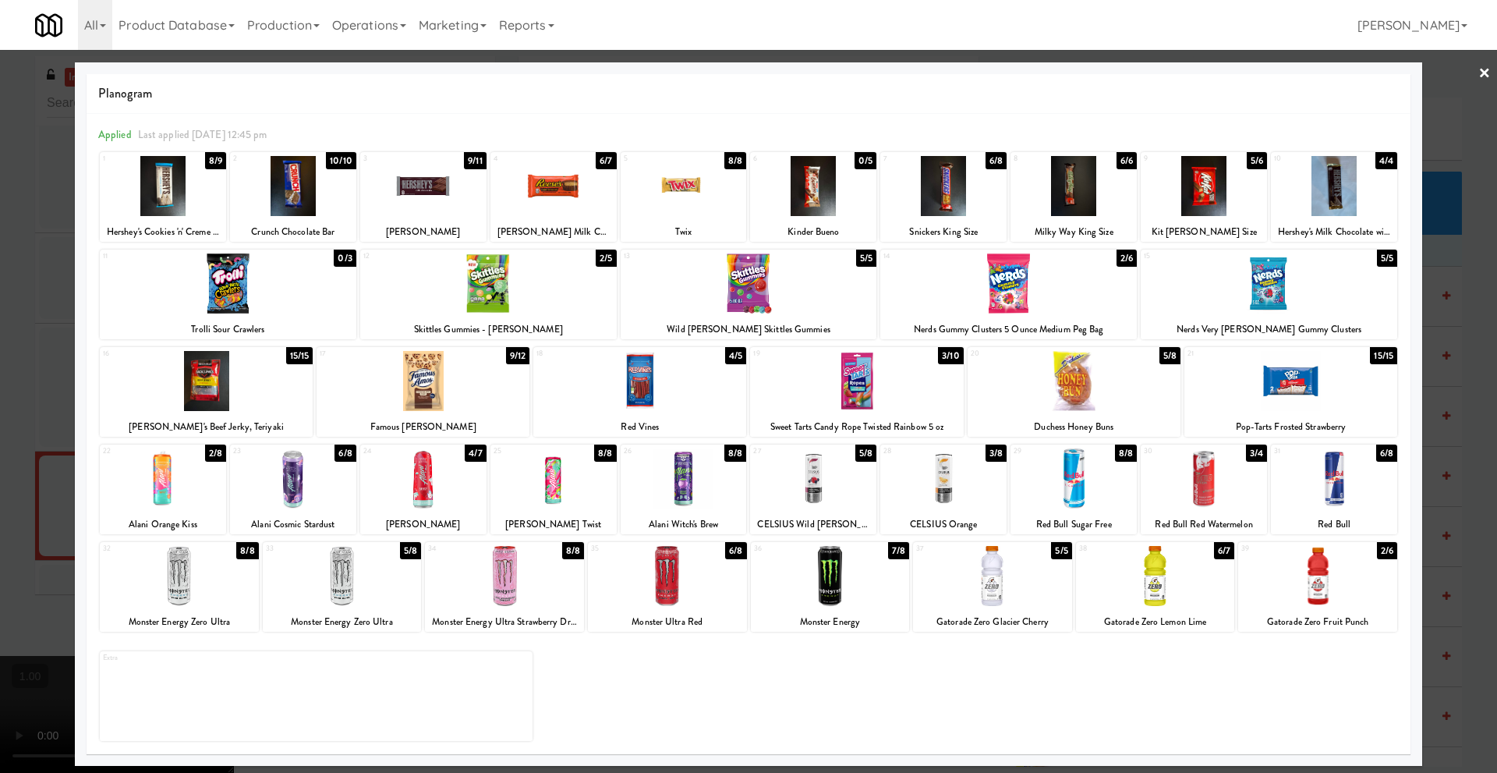
click at [1483, 73] on link "×" at bounding box center [1485, 74] width 12 height 48
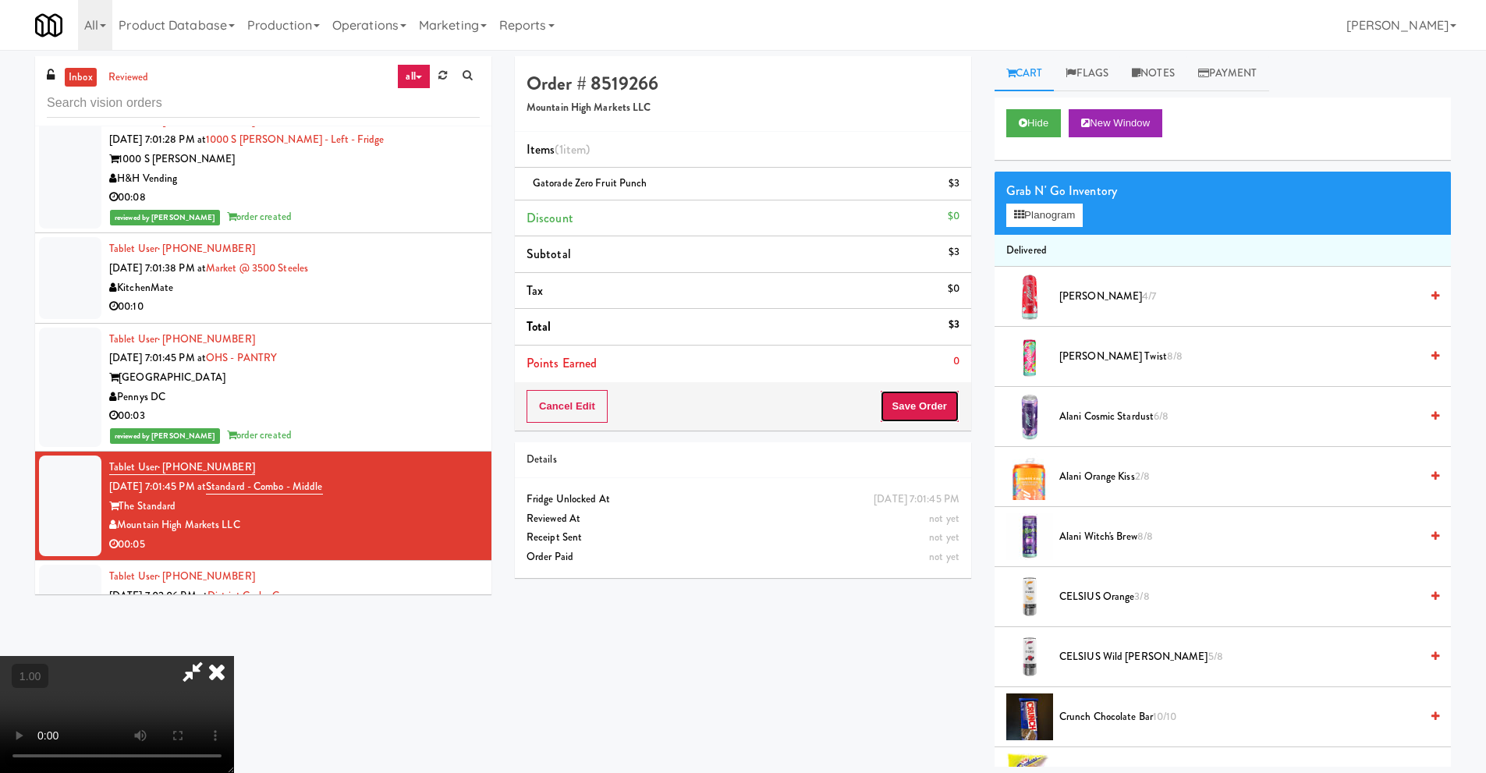
click at [929, 407] on button "Save Order" at bounding box center [920, 406] width 80 height 33
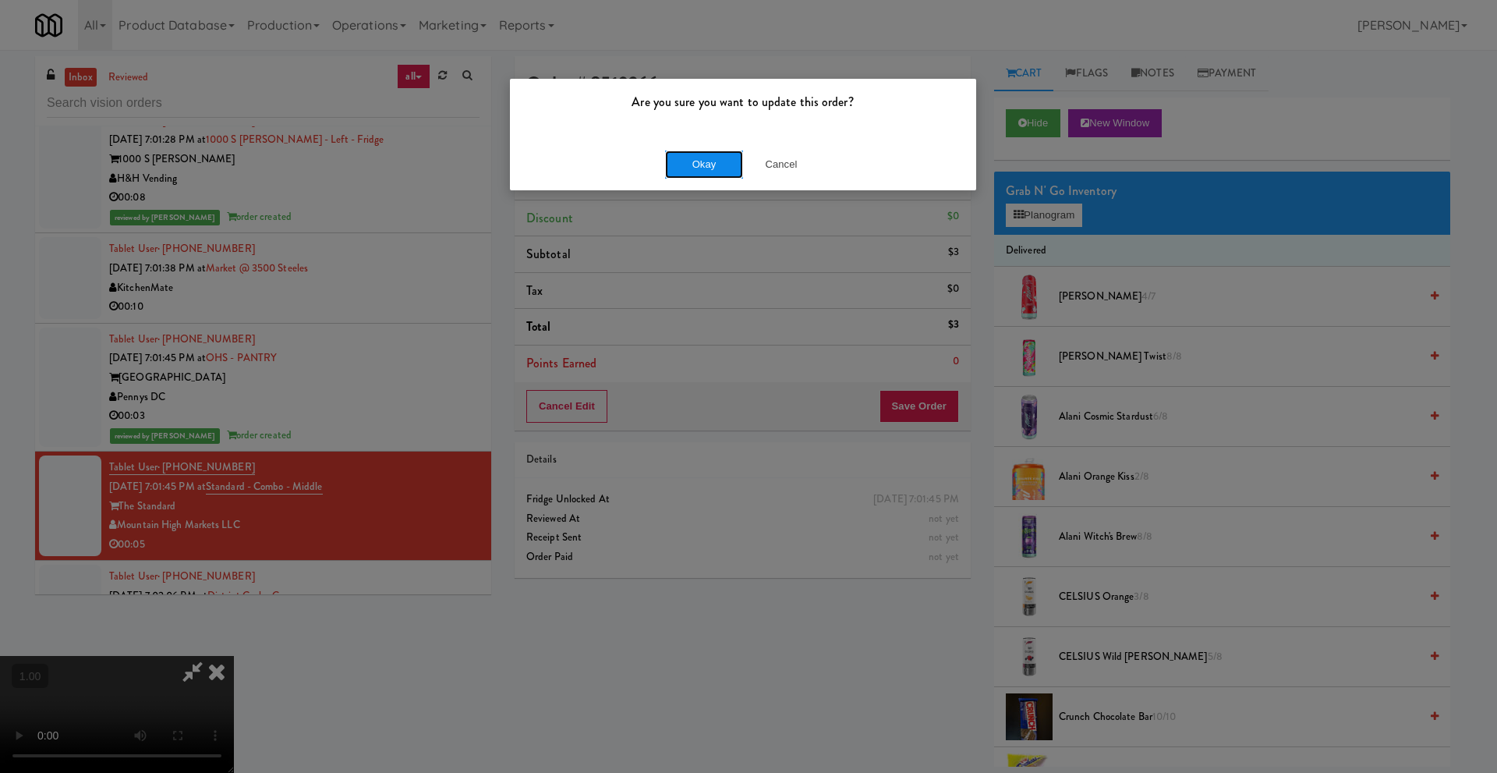
click at [704, 169] on button "Okay" at bounding box center [704, 165] width 78 height 28
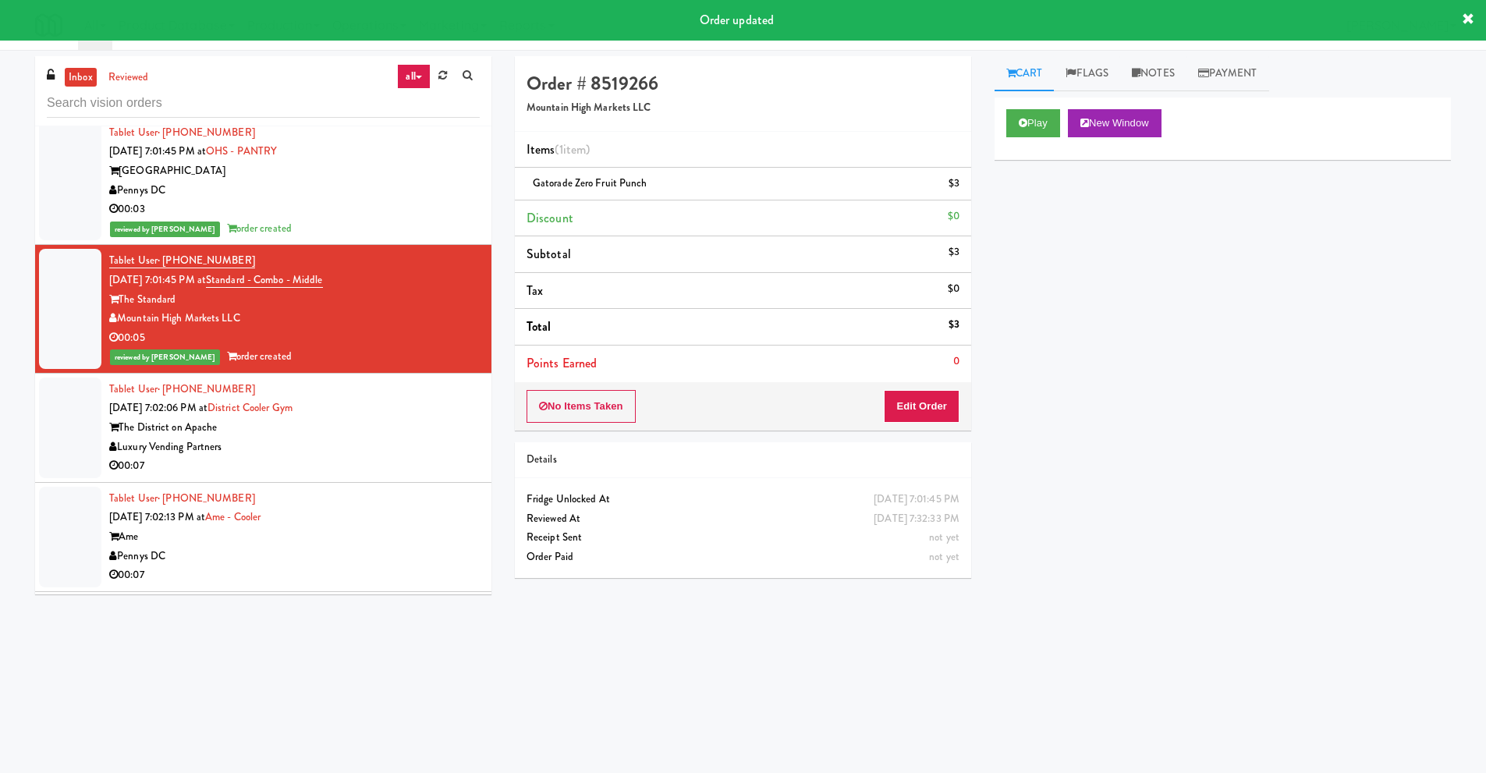
scroll to position [7721, 0]
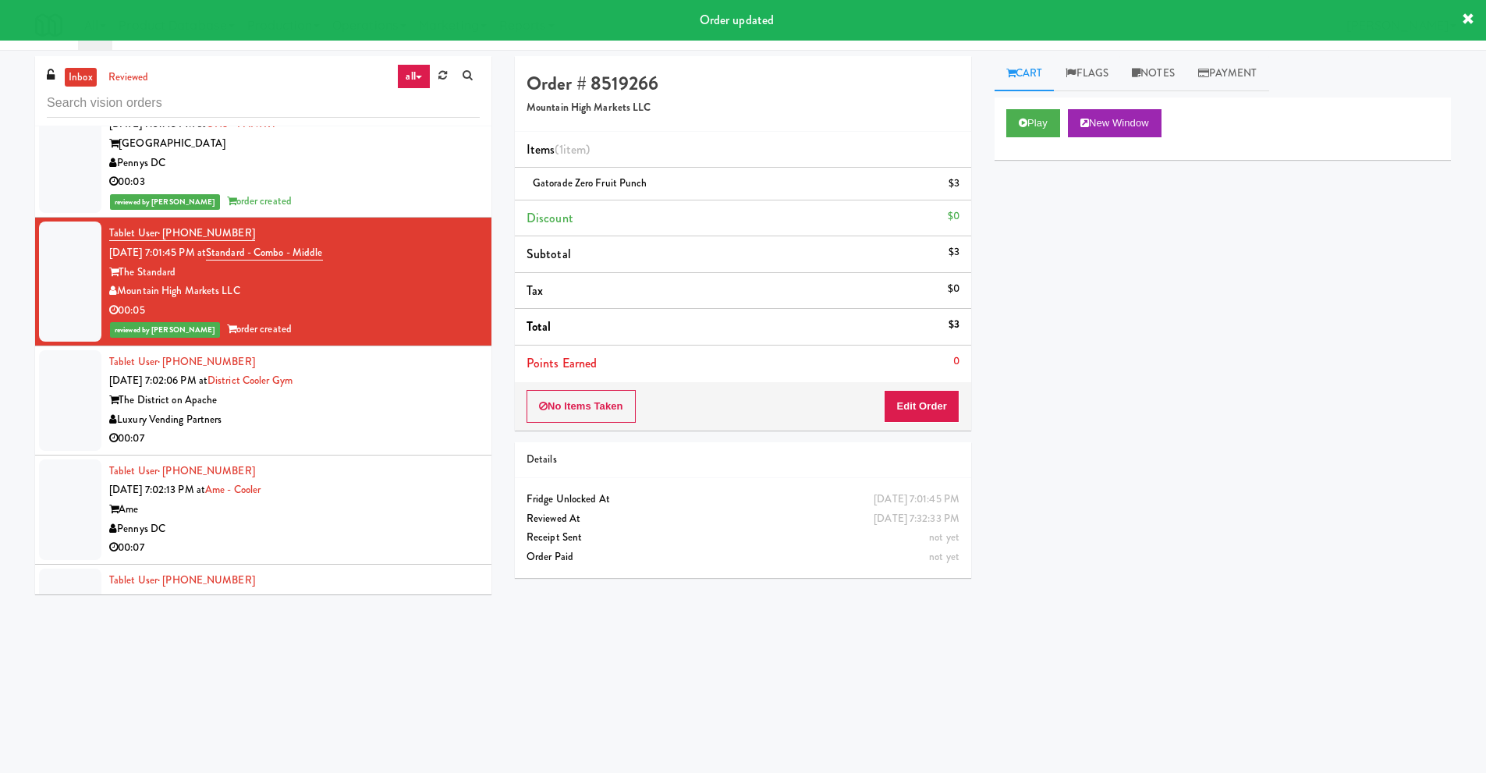
click at [290, 419] on div "Luxury Vending Partners" at bounding box center [294, 419] width 370 height 19
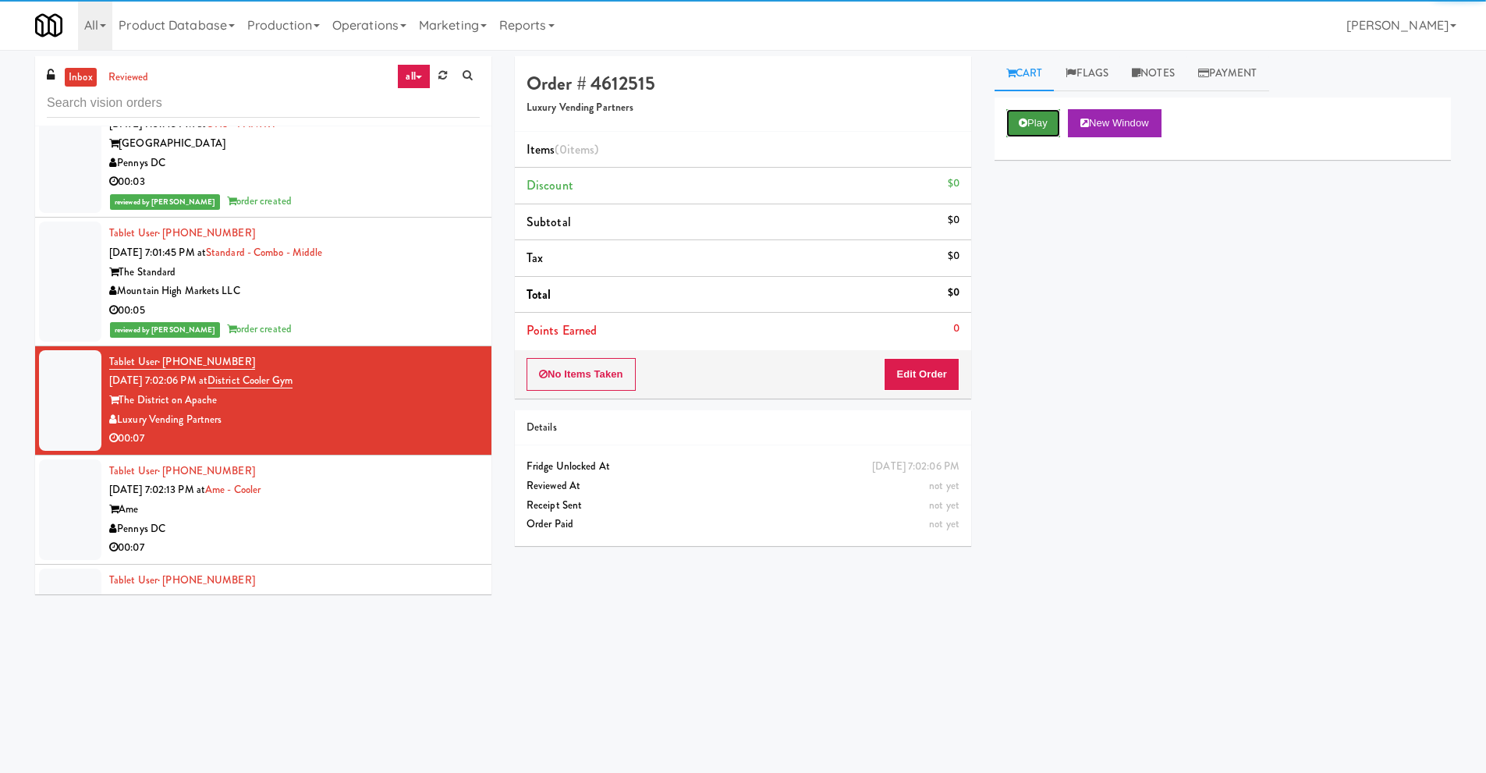
click at [1020, 126] on icon at bounding box center [1023, 123] width 9 height 10
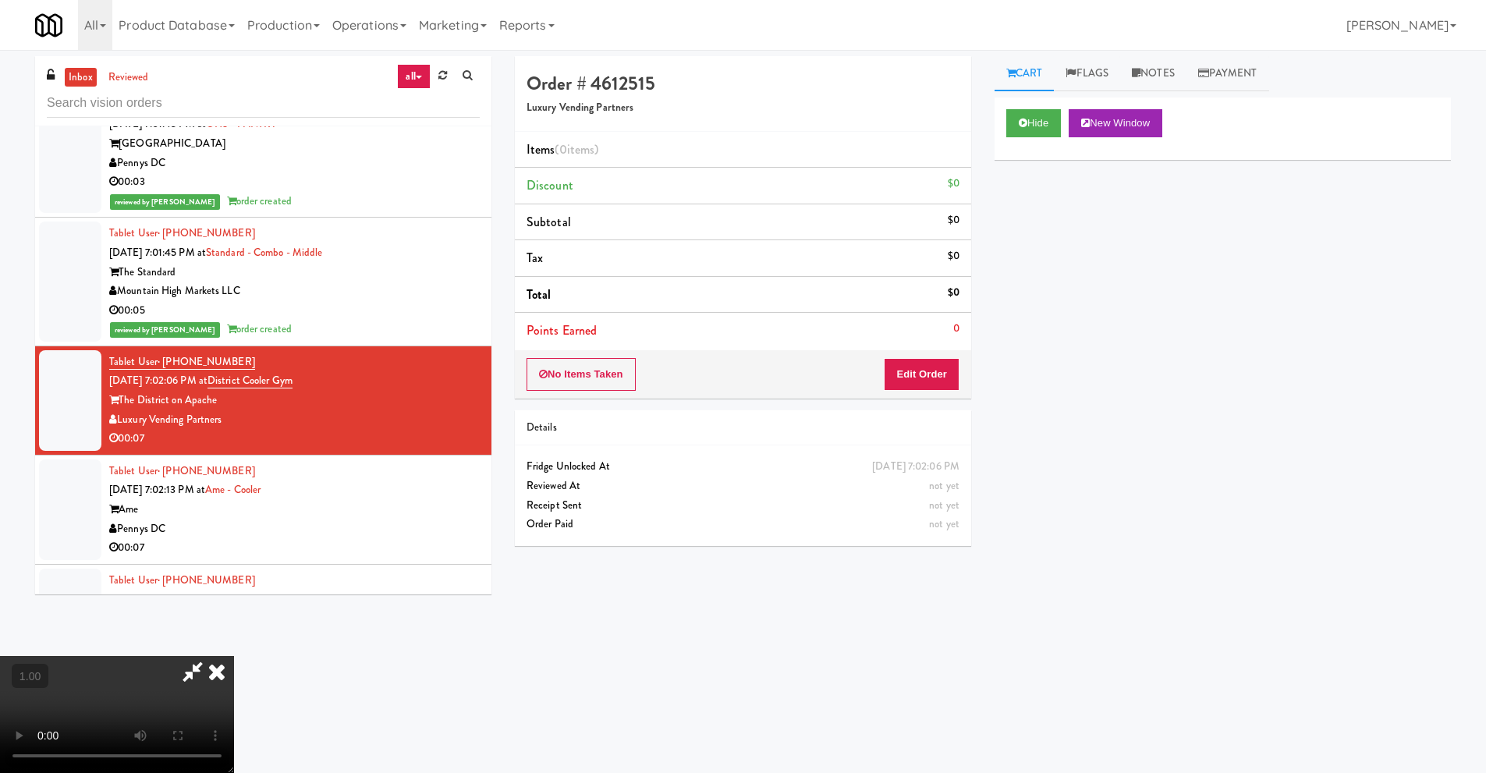
click at [234, 656] on video at bounding box center [117, 714] width 234 height 117
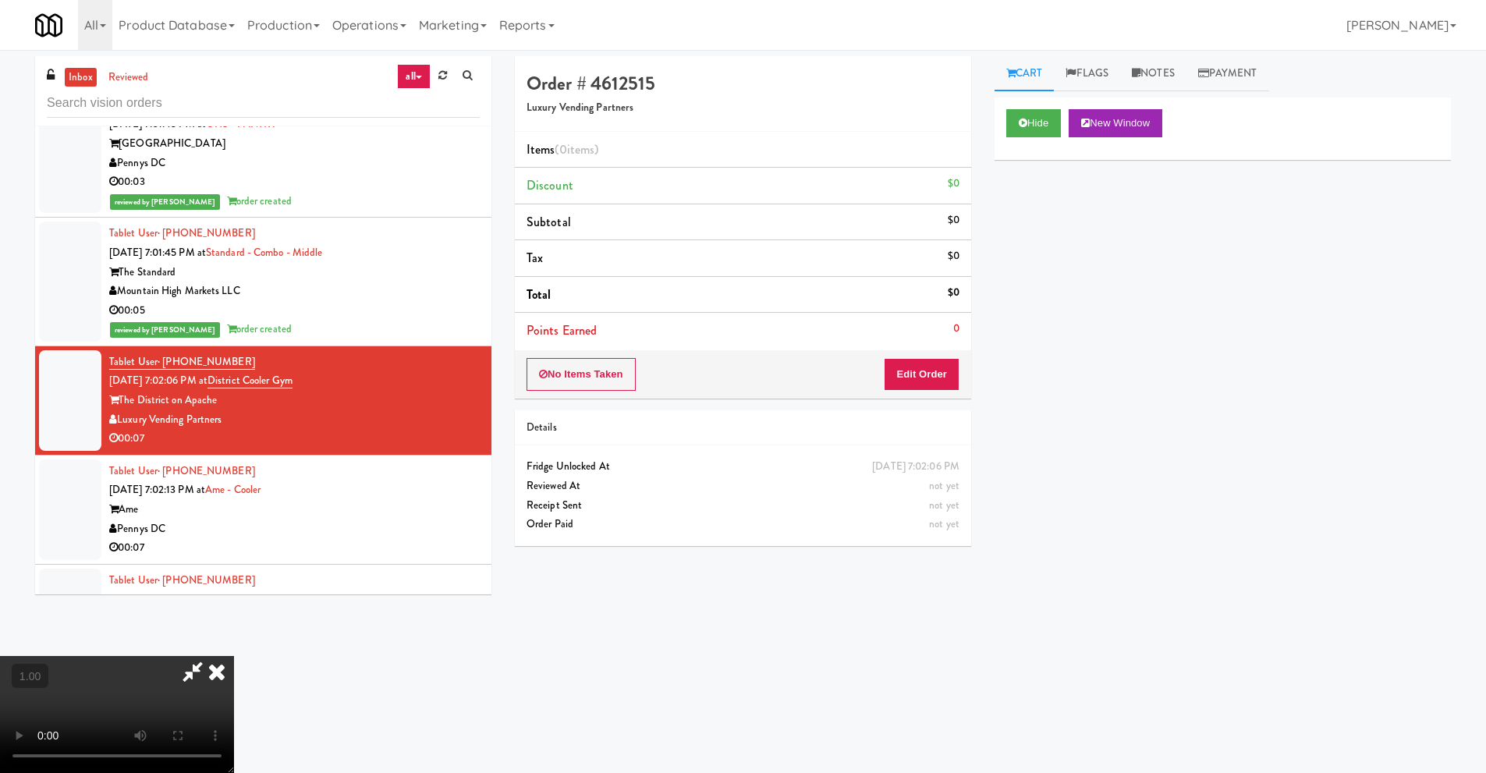
click at [234, 656] on video at bounding box center [117, 714] width 234 height 117
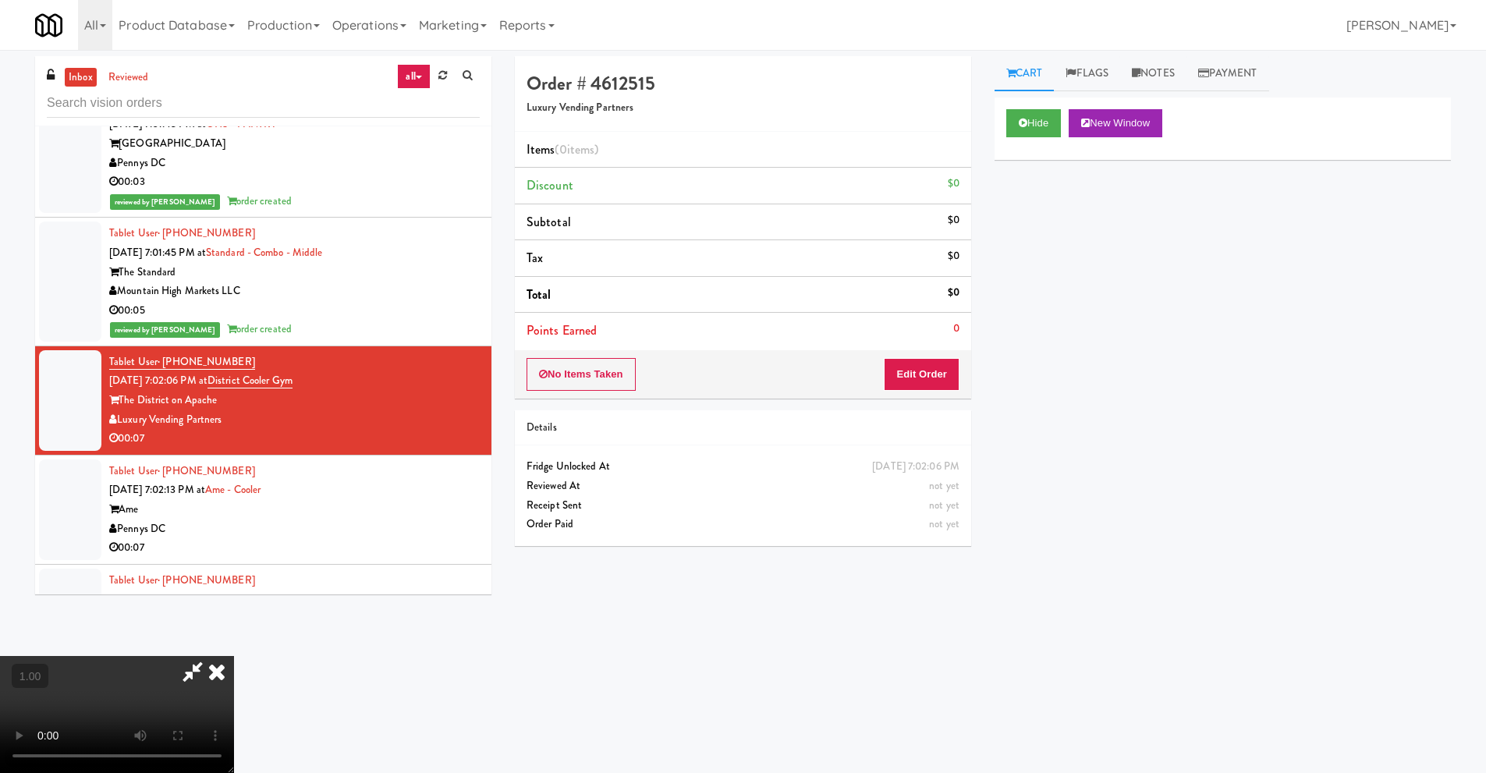
click at [234, 656] on video at bounding box center [117, 714] width 234 height 117
click at [933, 384] on button "Edit Order" at bounding box center [922, 374] width 76 height 33
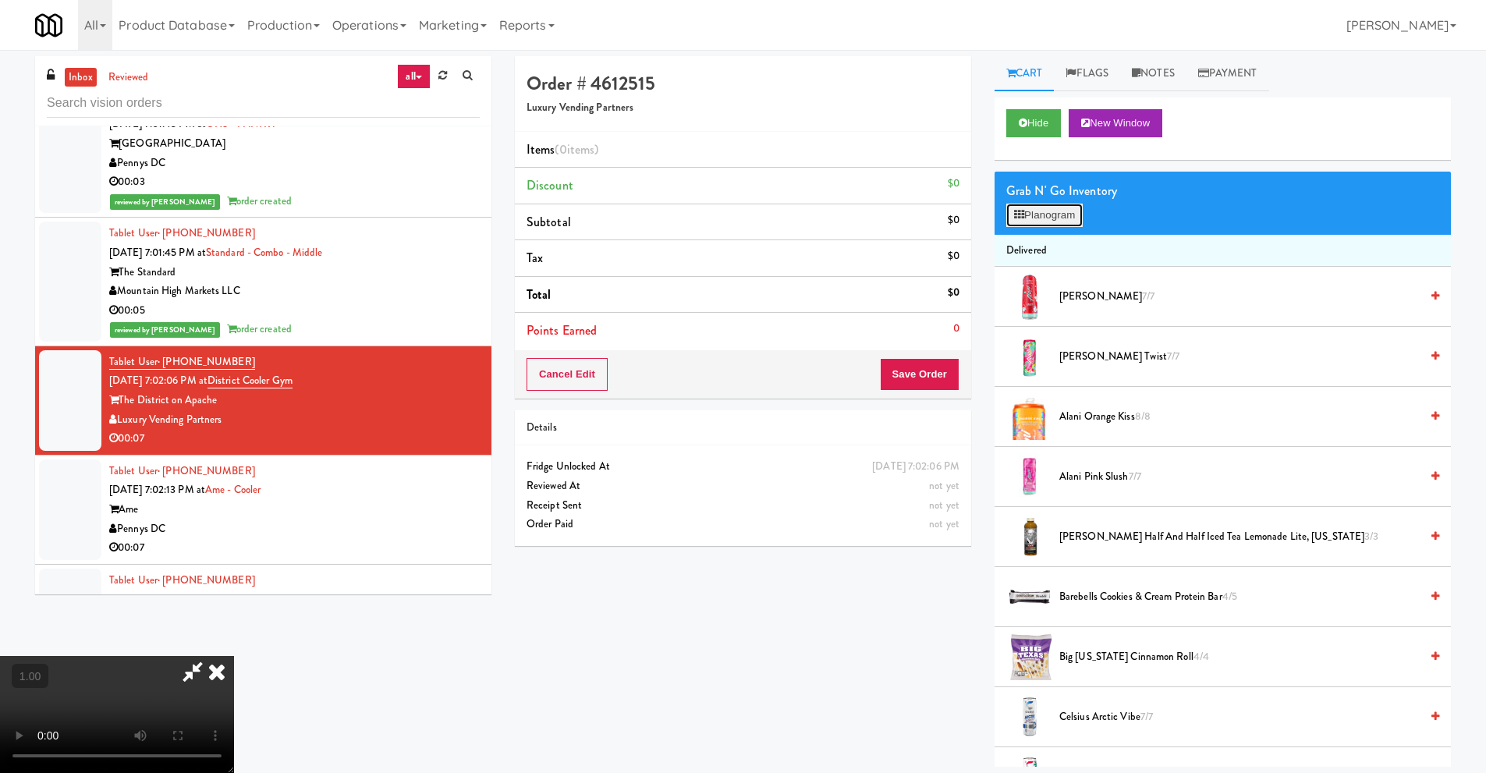
click at [1056, 214] on button "Planogram" at bounding box center [1044, 215] width 76 height 23
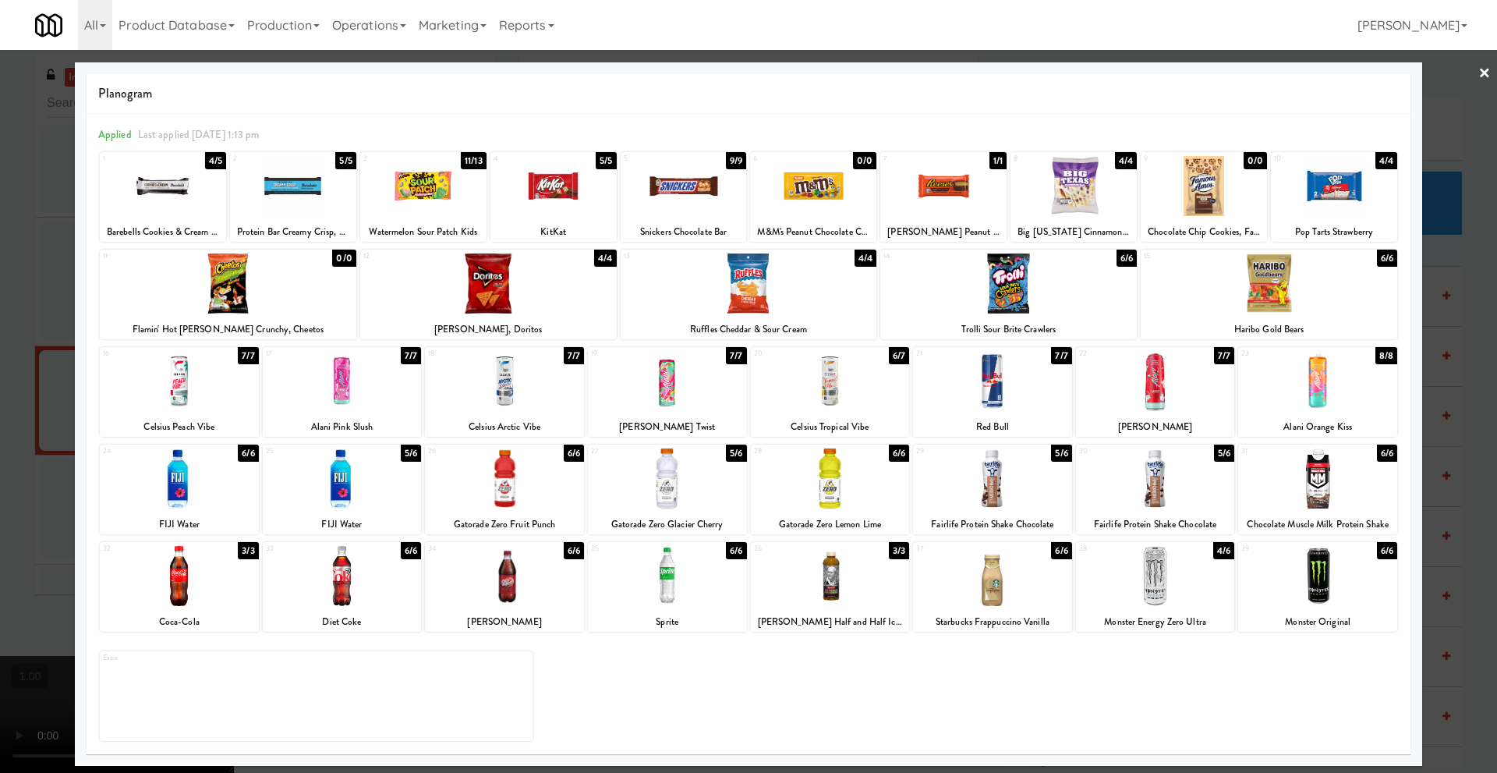
click at [990, 392] on div at bounding box center [992, 381] width 159 height 60
click at [1486, 73] on link "×" at bounding box center [1485, 74] width 12 height 48
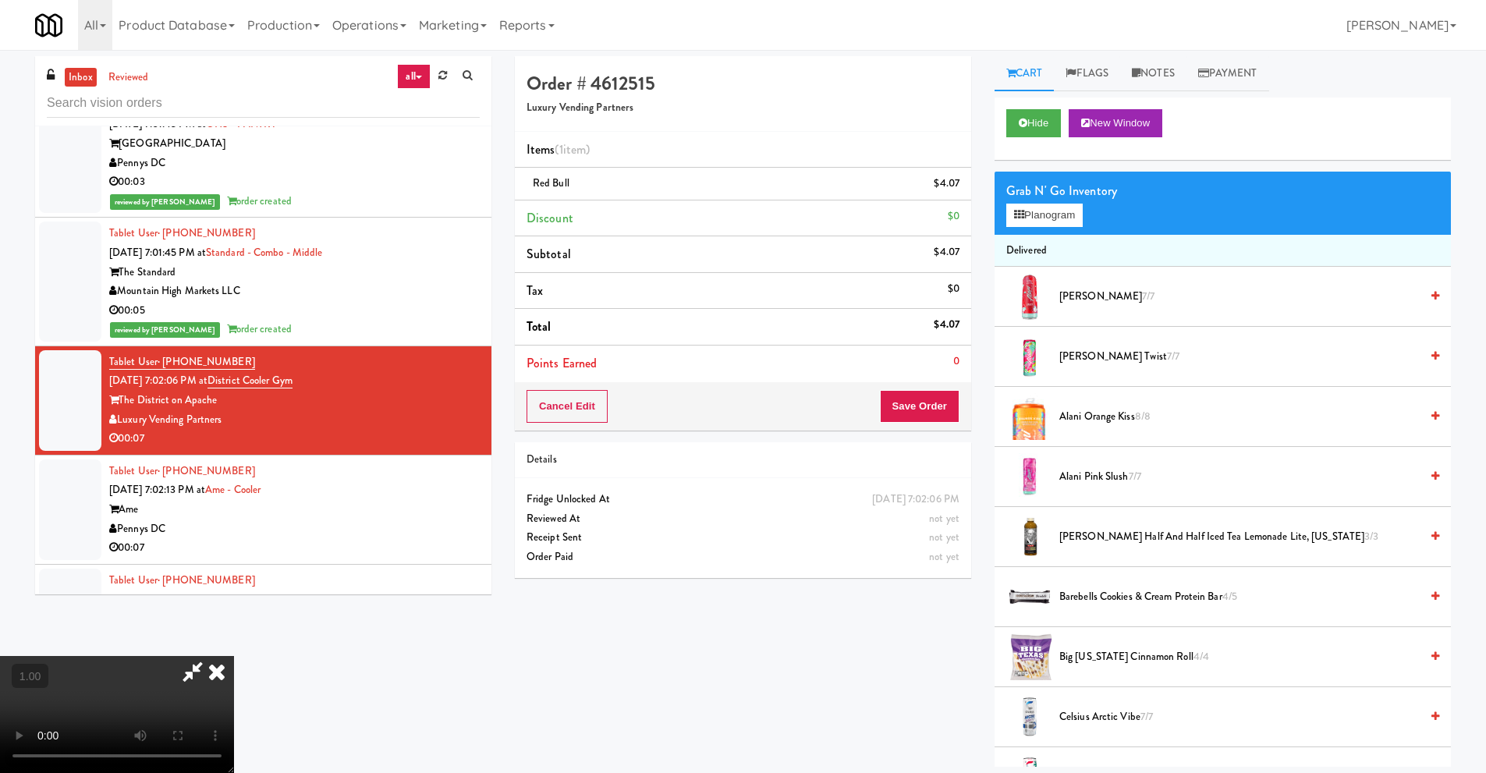
click at [234, 656] on video at bounding box center [117, 714] width 234 height 117
click at [1075, 223] on button "Planogram" at bounding box center [1044, 215] width 76 height 23
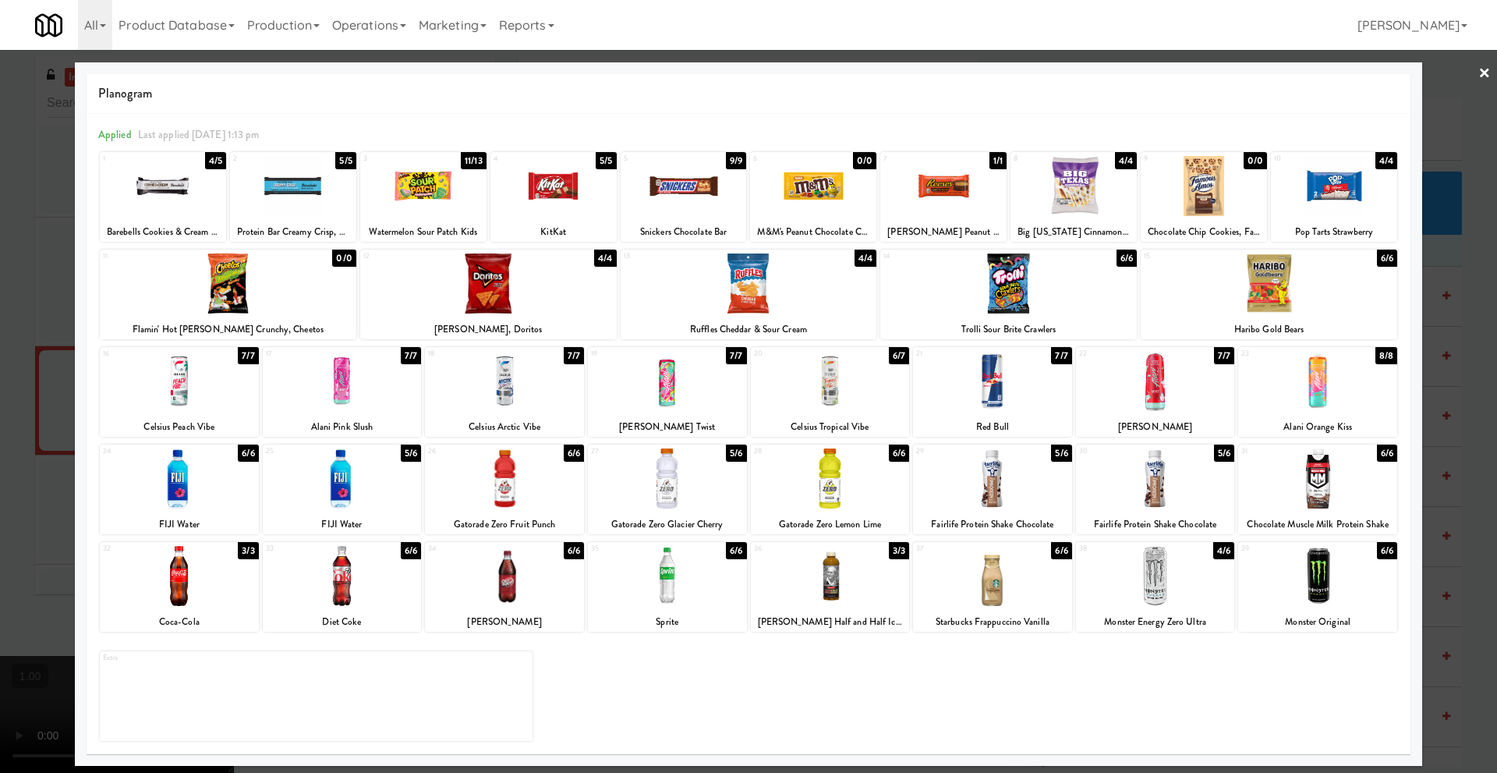
click at [1483, 73] on link "×" at bounding box center [1485, 74] width 12 height 48
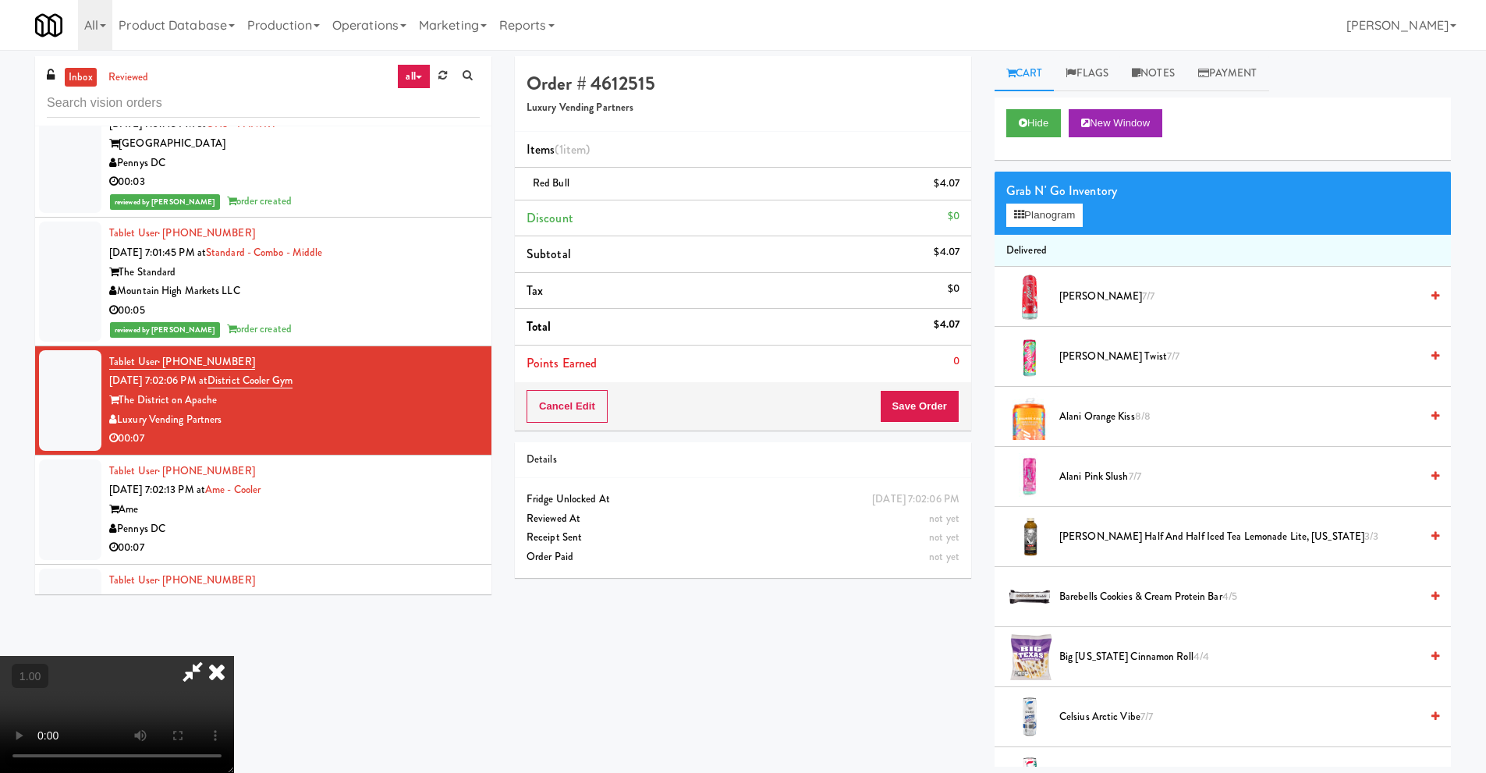
click at [234, 656] on icon at bounding box center [217, 671] width 34 height 31
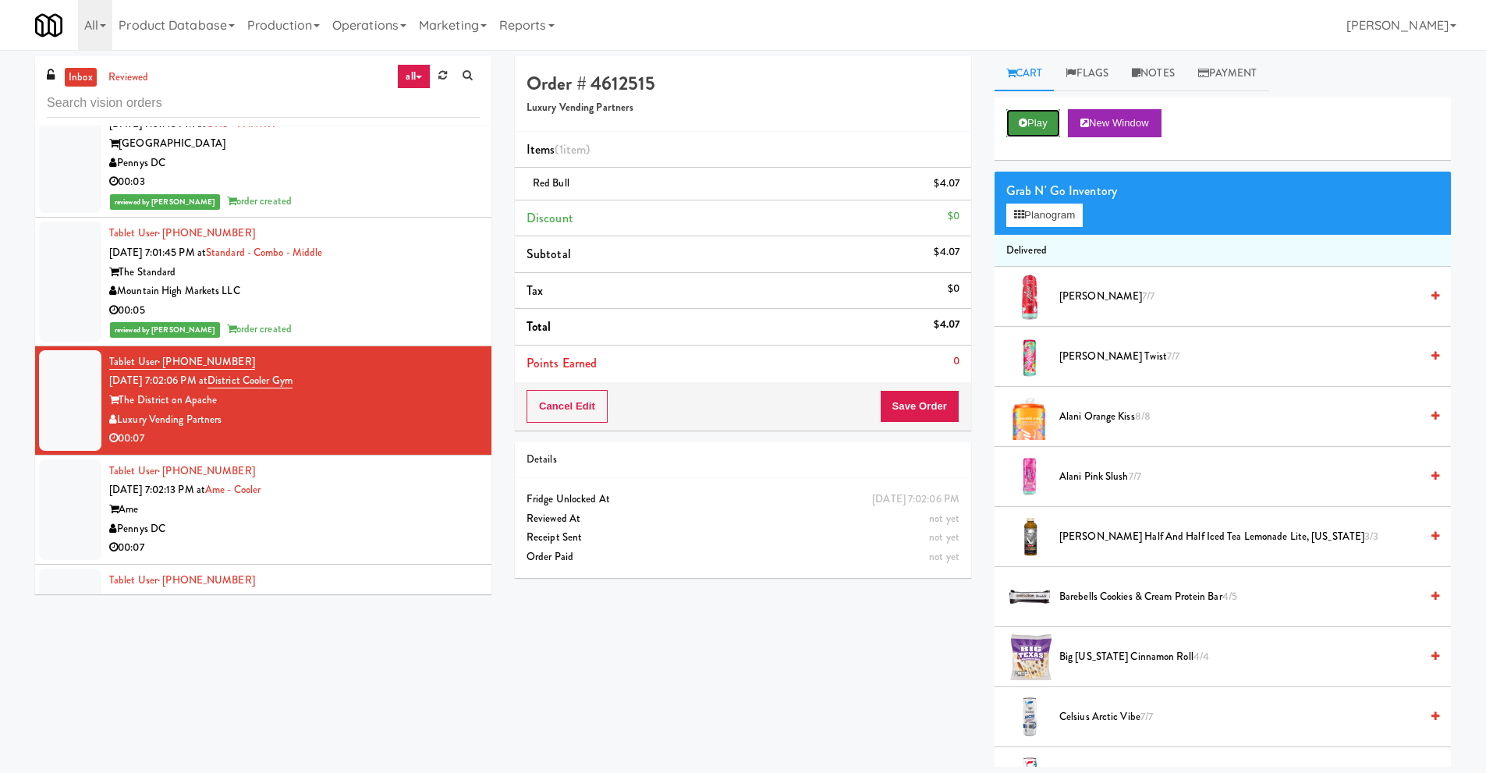
click at [1051, 125] on button "Play" at bounding box center [1033, 123] width 54 height 28
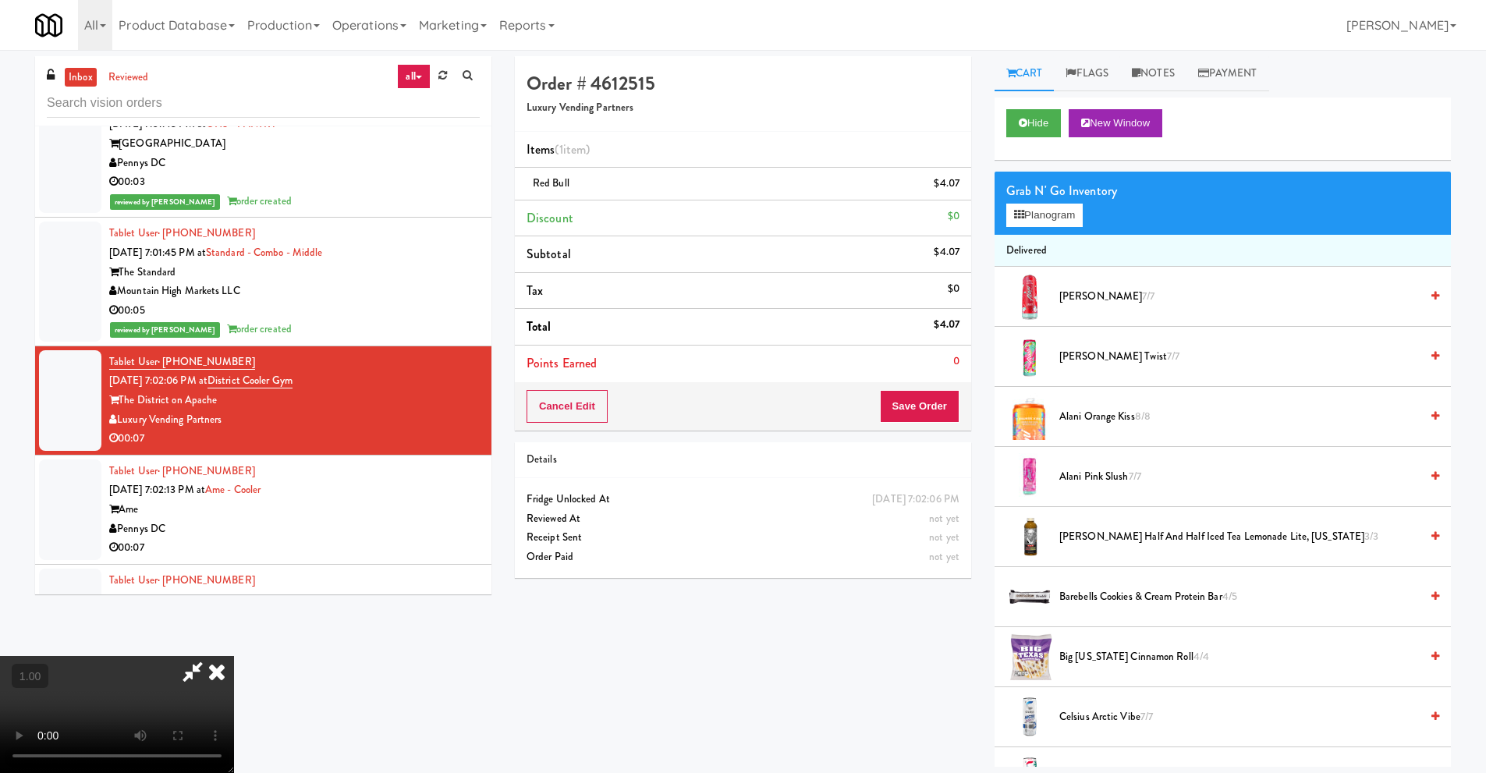
click at [234, 656] on icon at bounding box center [217, 671] width 34 height 31
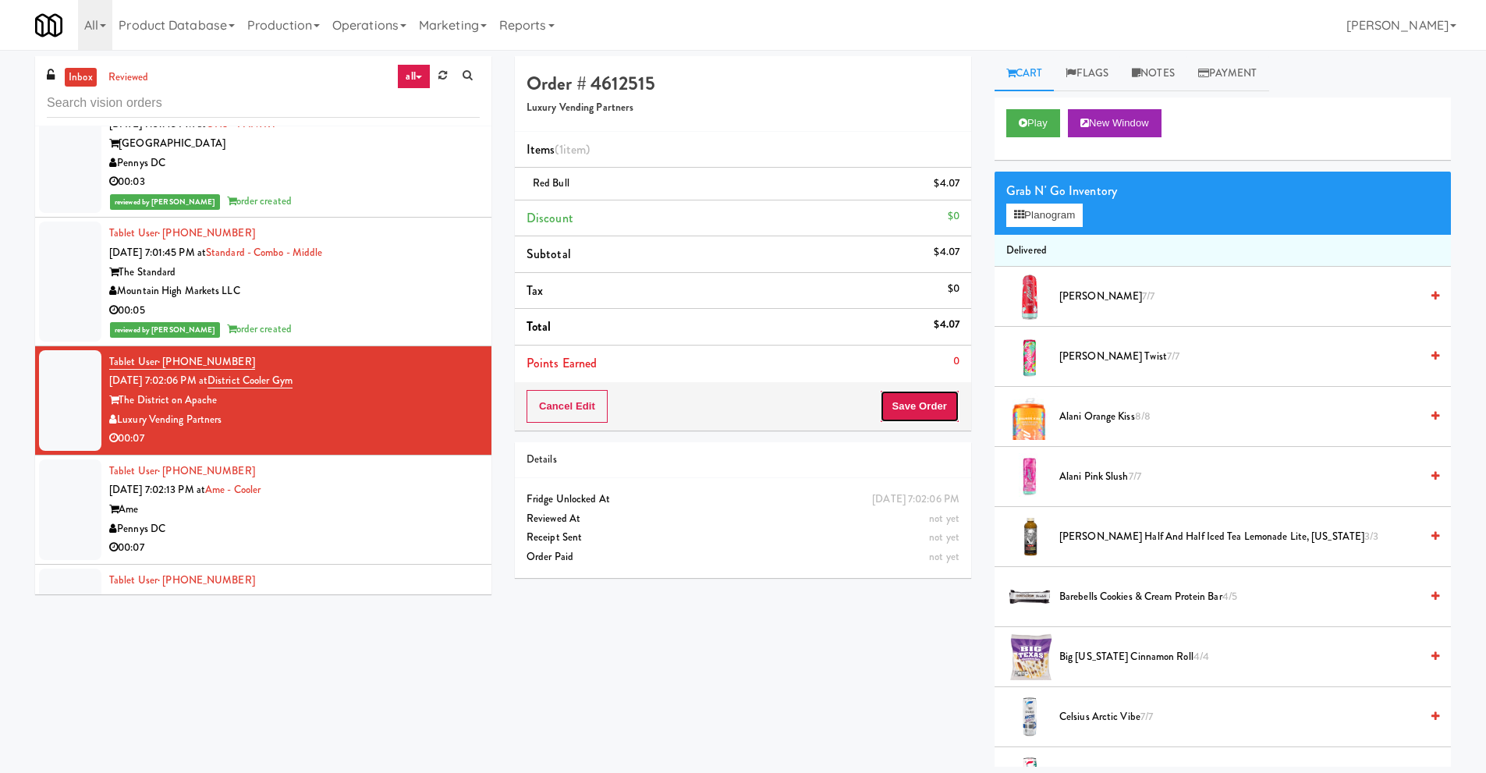
click at [916, 406] on button "Save Order" at bounding box center [920, 406] width 80 height 33
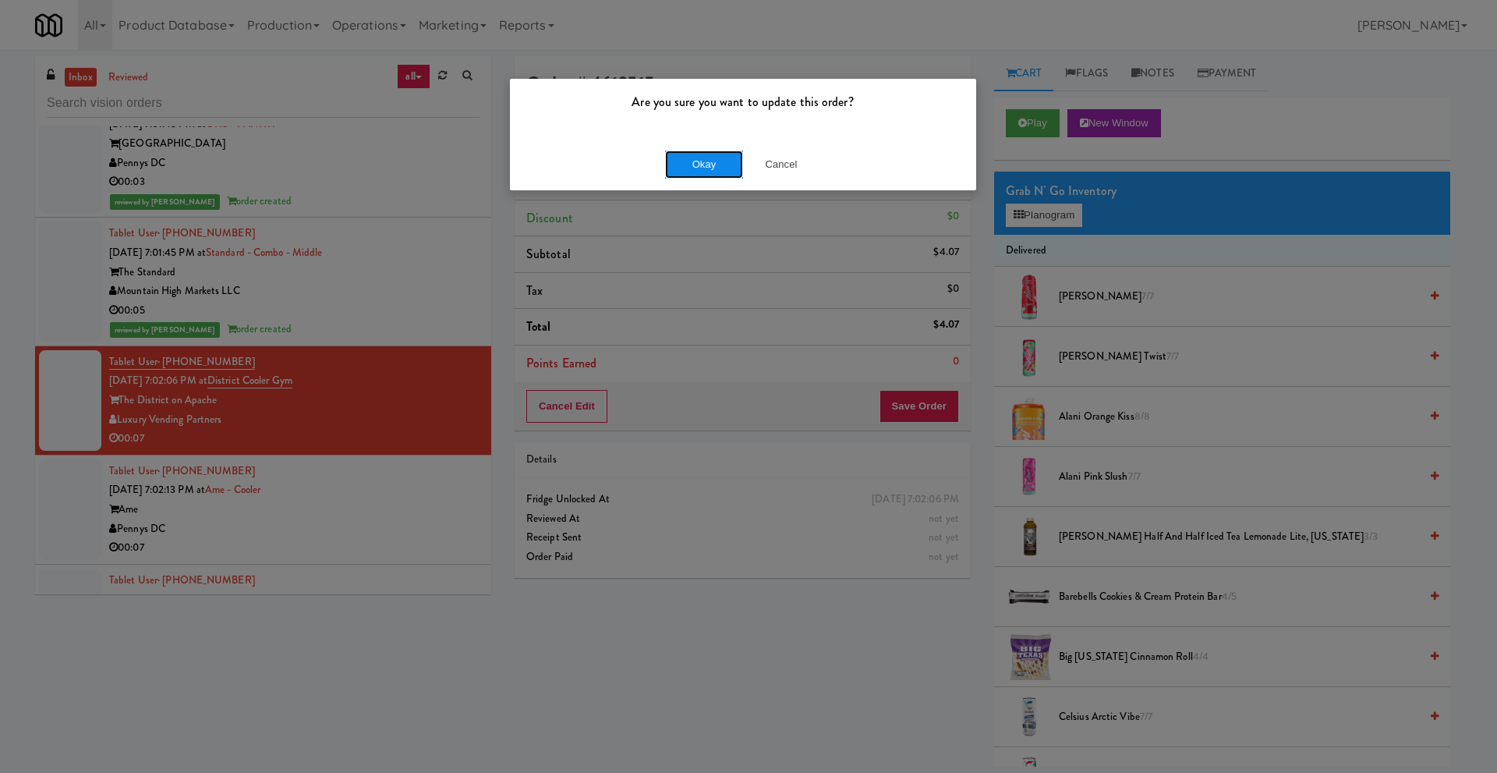
click at [685, 154] on button "Okay" at bounding box center [704, 165] width 78 height 28
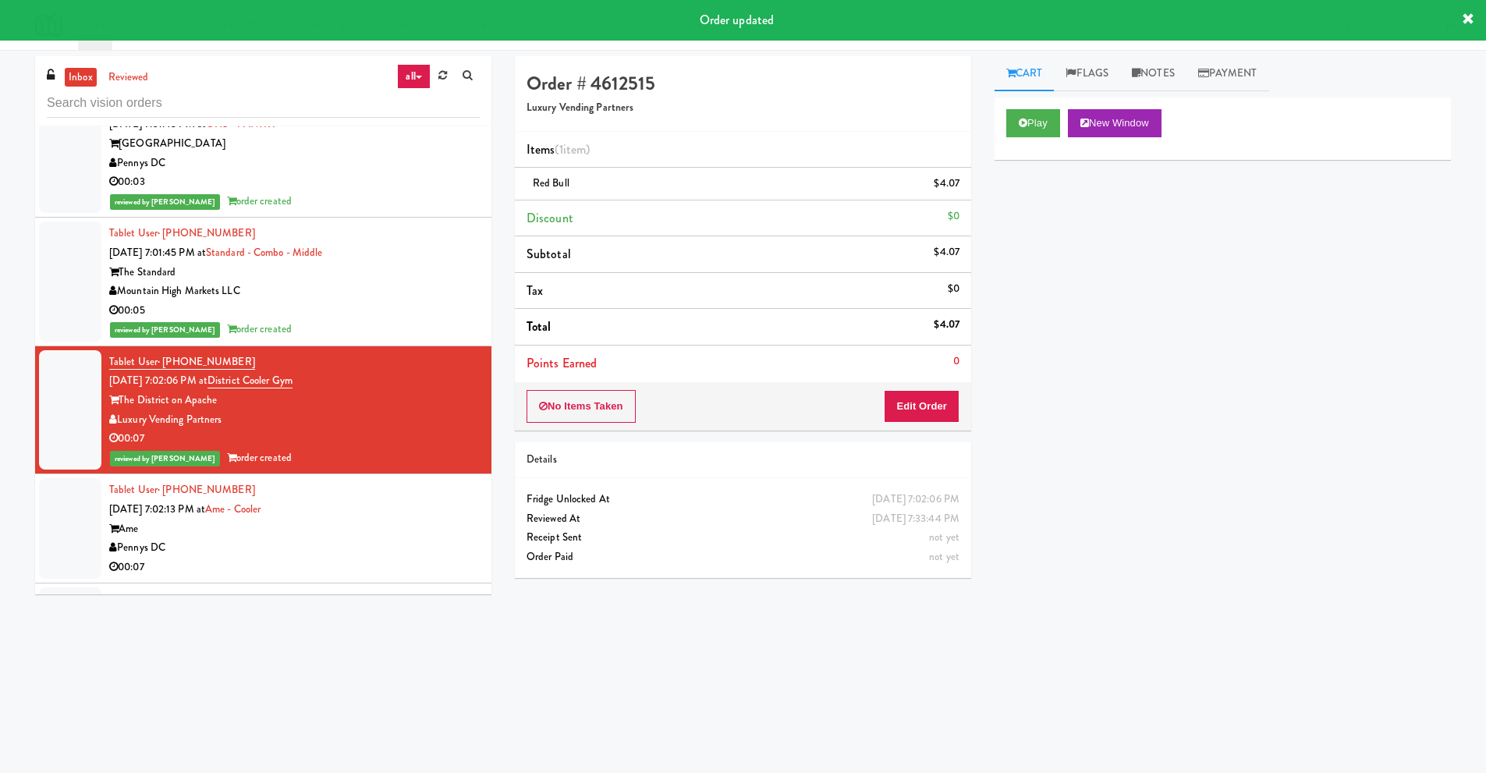
scroll to position [7799, 0]
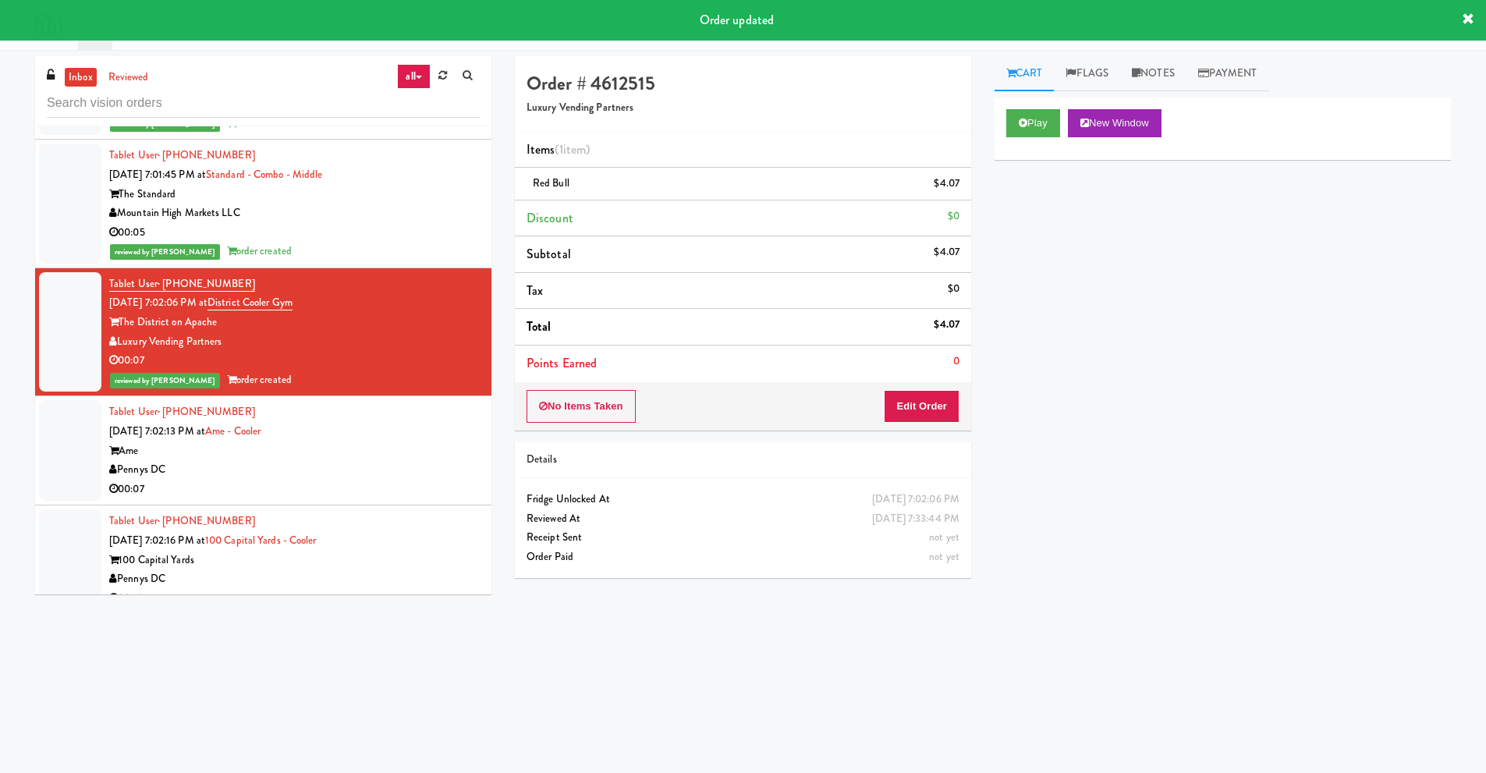
click at [223, 461] on div "Pennys DC" at bounding box center [294, 469] width 370 height 19
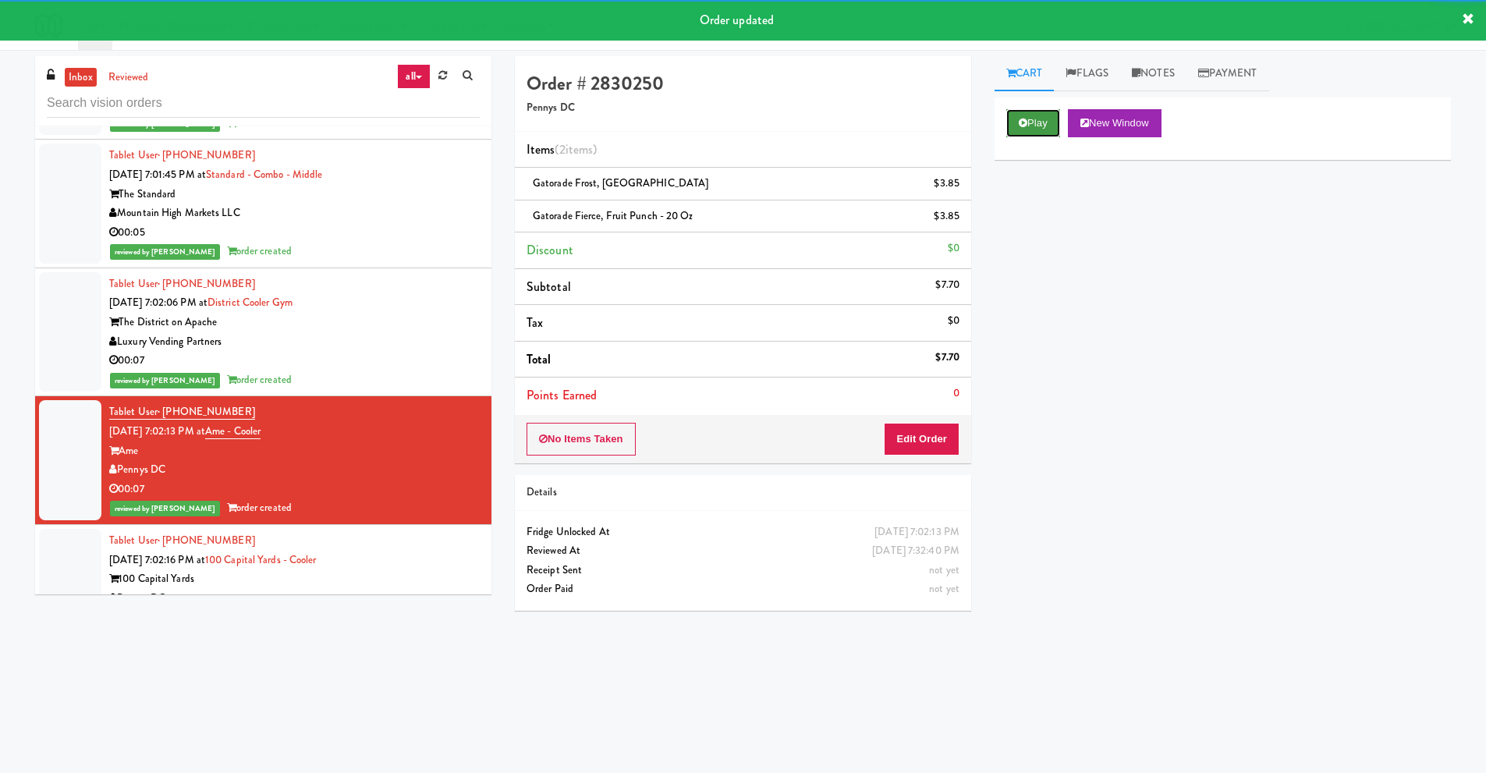
click at [1035, 125] on button "Play" at bounding box center [1033, 123] width 54 height 28
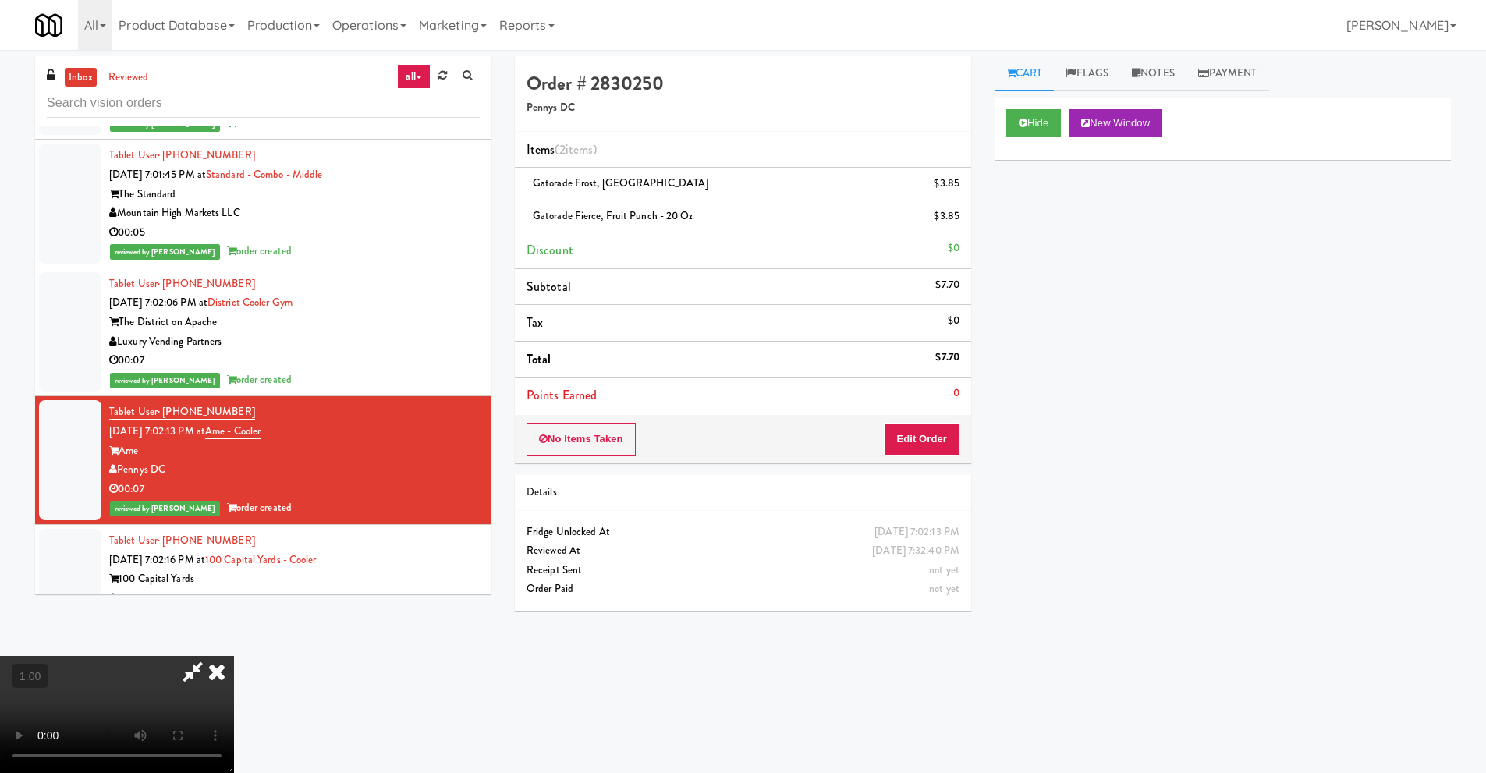
click at [234, 656] on video at bounding box center [117, 714] width 234 height 117
click at [914, 445] on button "Edit Order" at bounding box center [922, 439] width 76 height 33
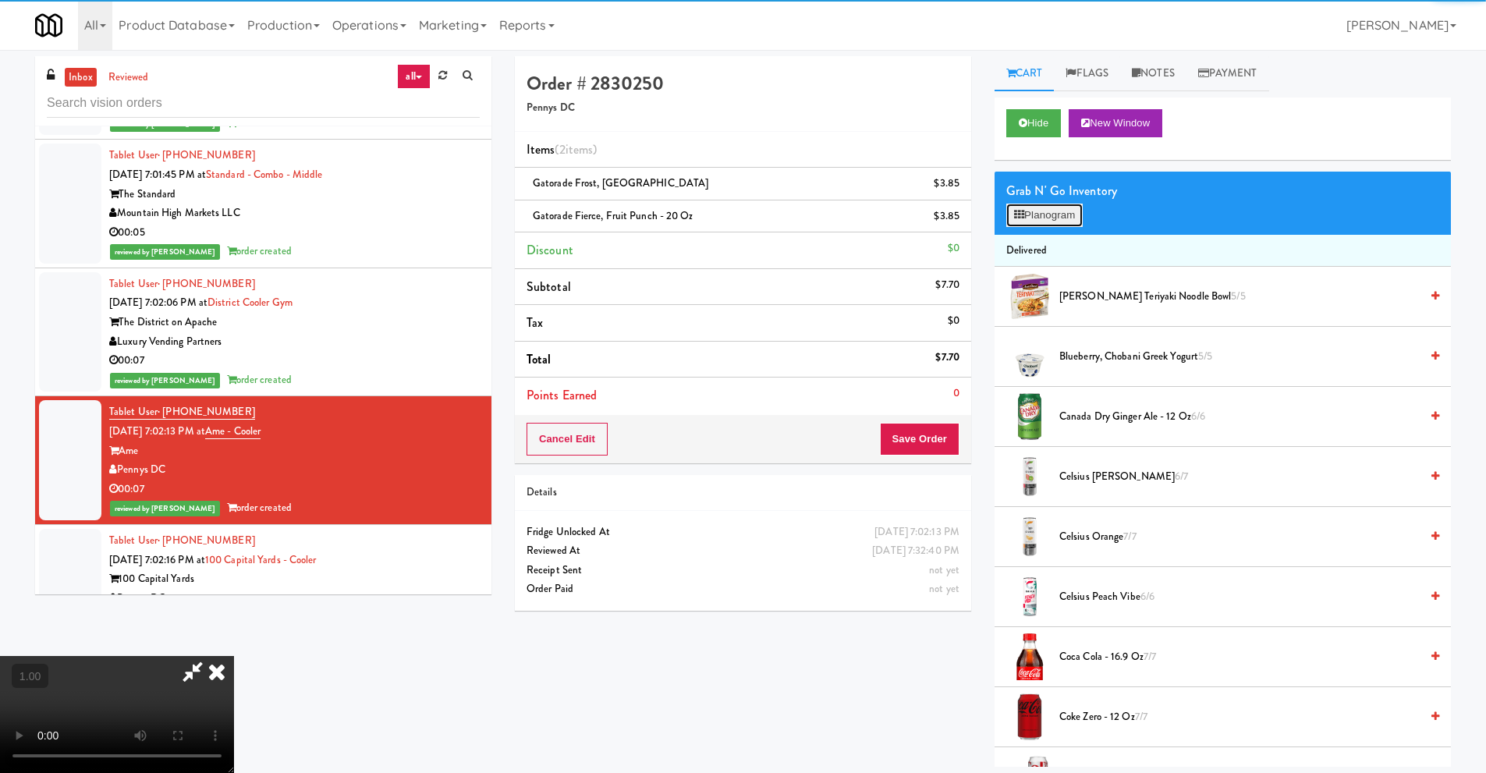
click at [1065, 215] on button "Planogram" at bounding box center [1044, 215] width 76 height 23
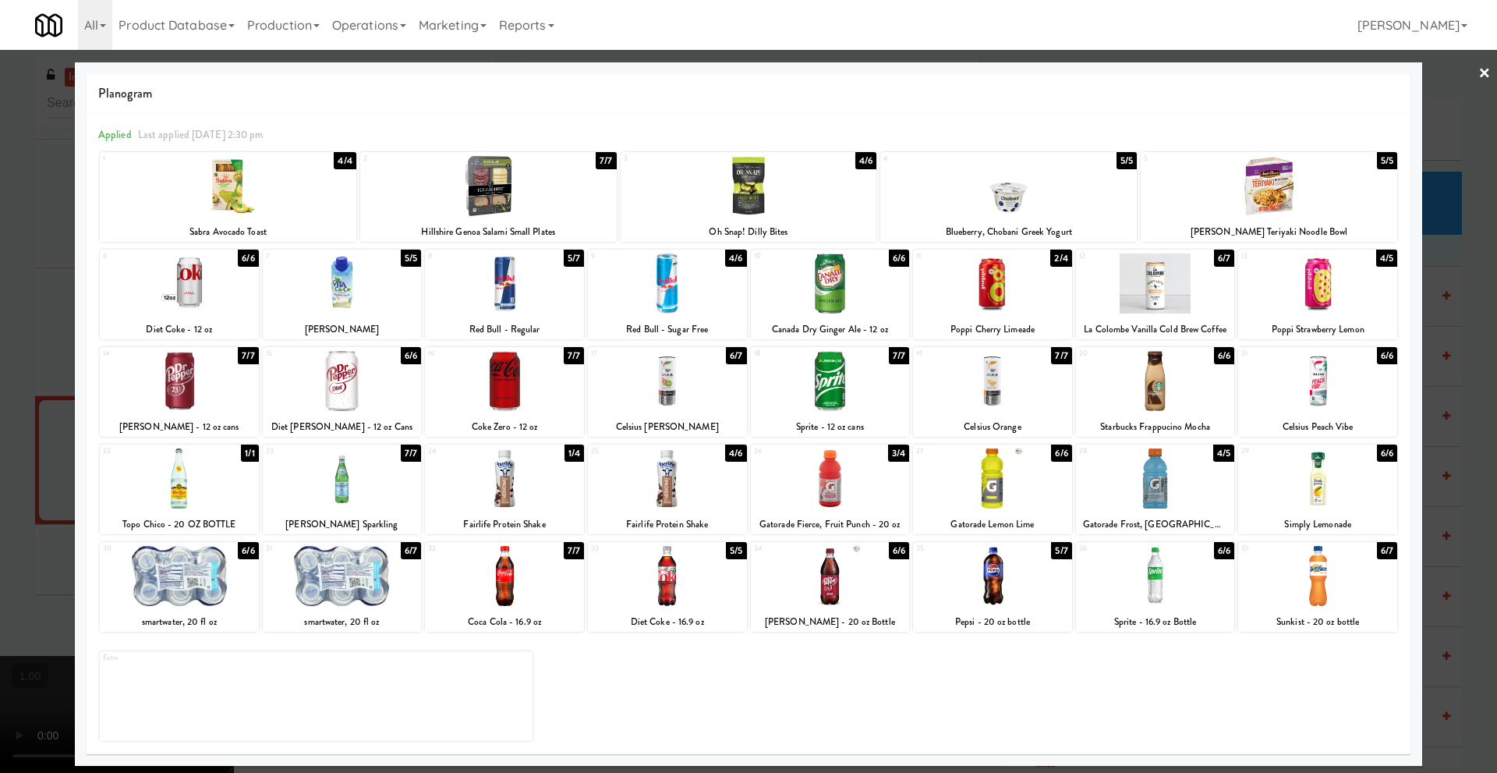
click at [1148, 485] on div at bounding box center [1155, 478] width 159 height 60
click at [813, 490] on div at bounding box center [830, 478] width 159 height 60
click at [1484, 73] on link "×" at bounding box center [1485, 74] width 12 height 48
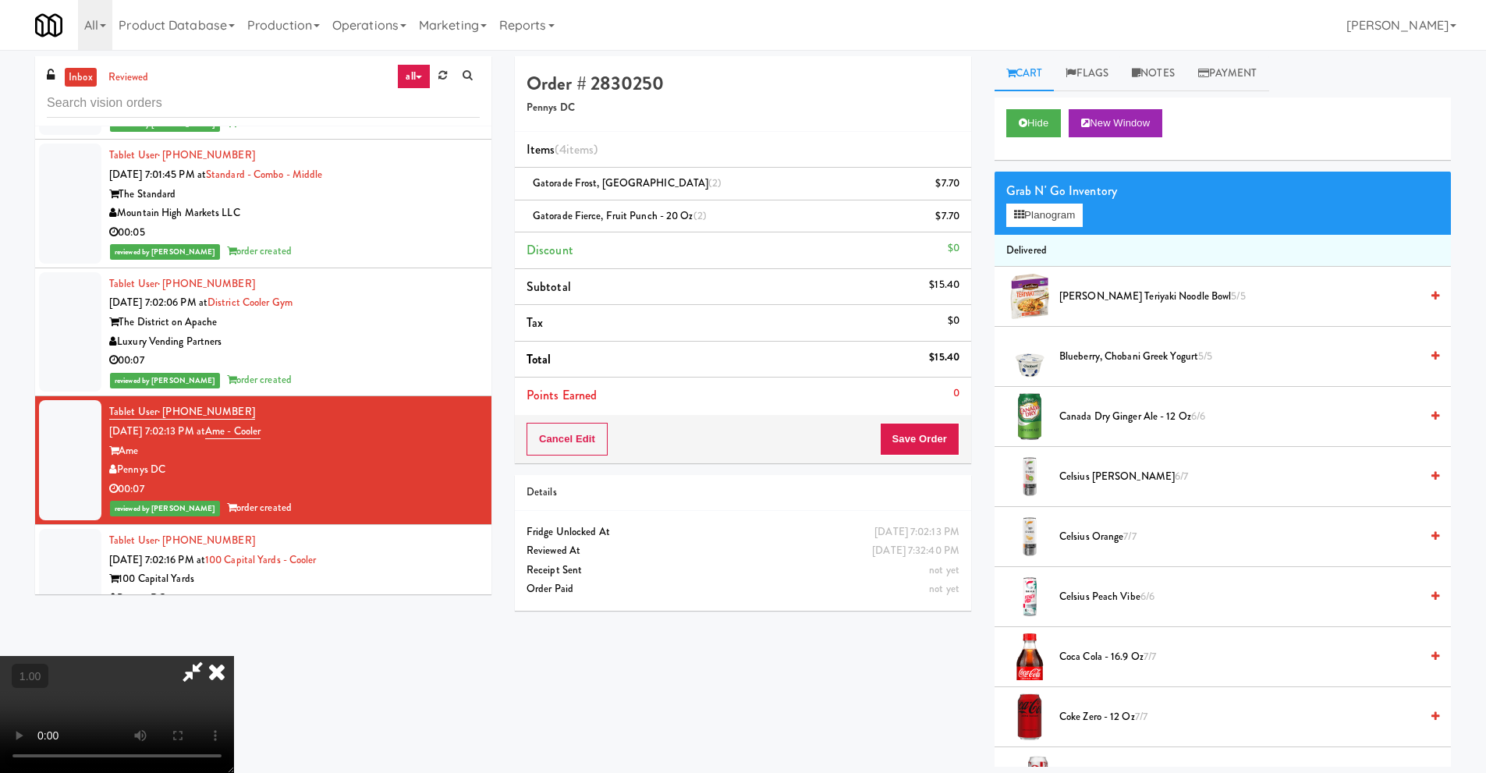
click at [234, 656] on icon at bounding box center [217, 671] width 34 height 31
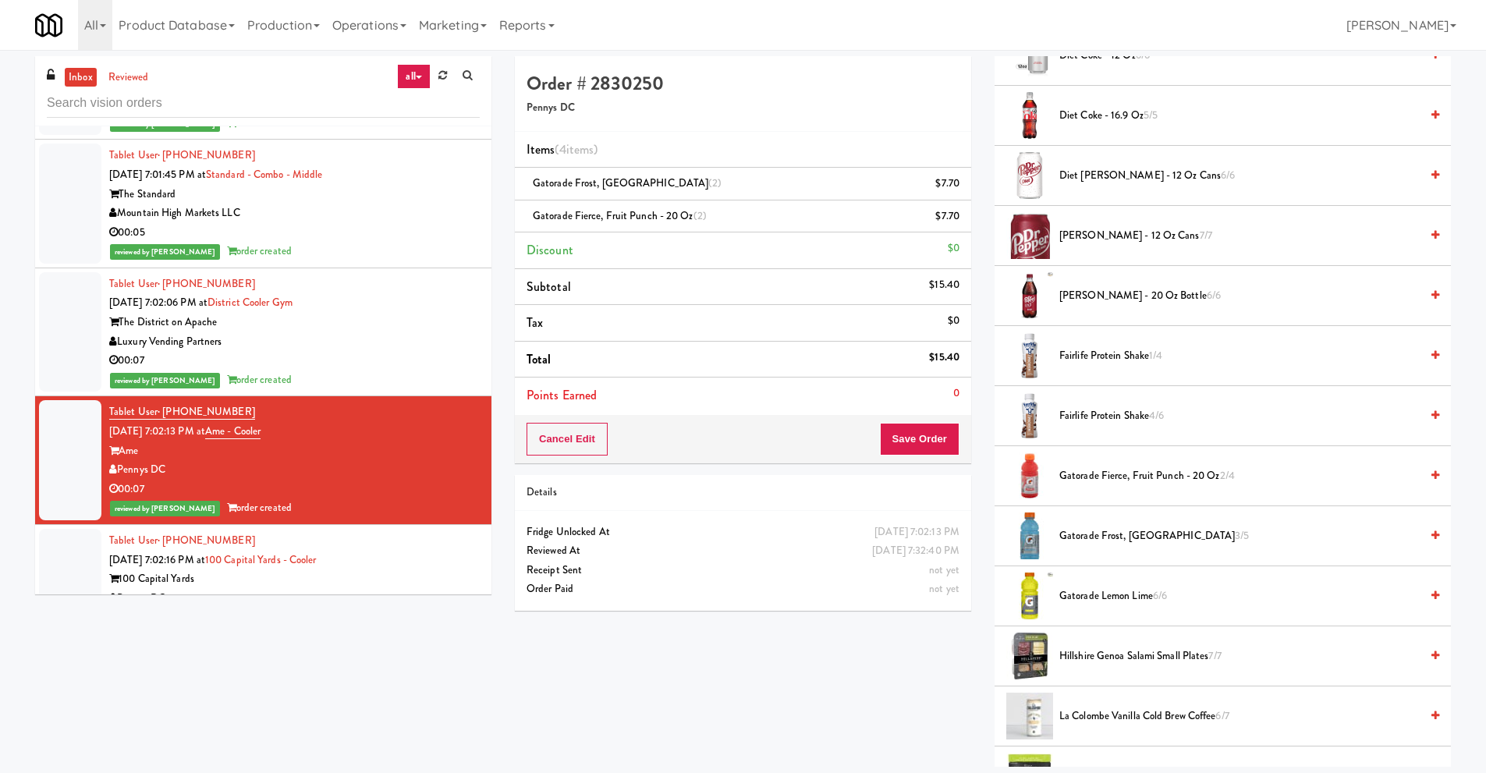
scroll to position [858, 0]
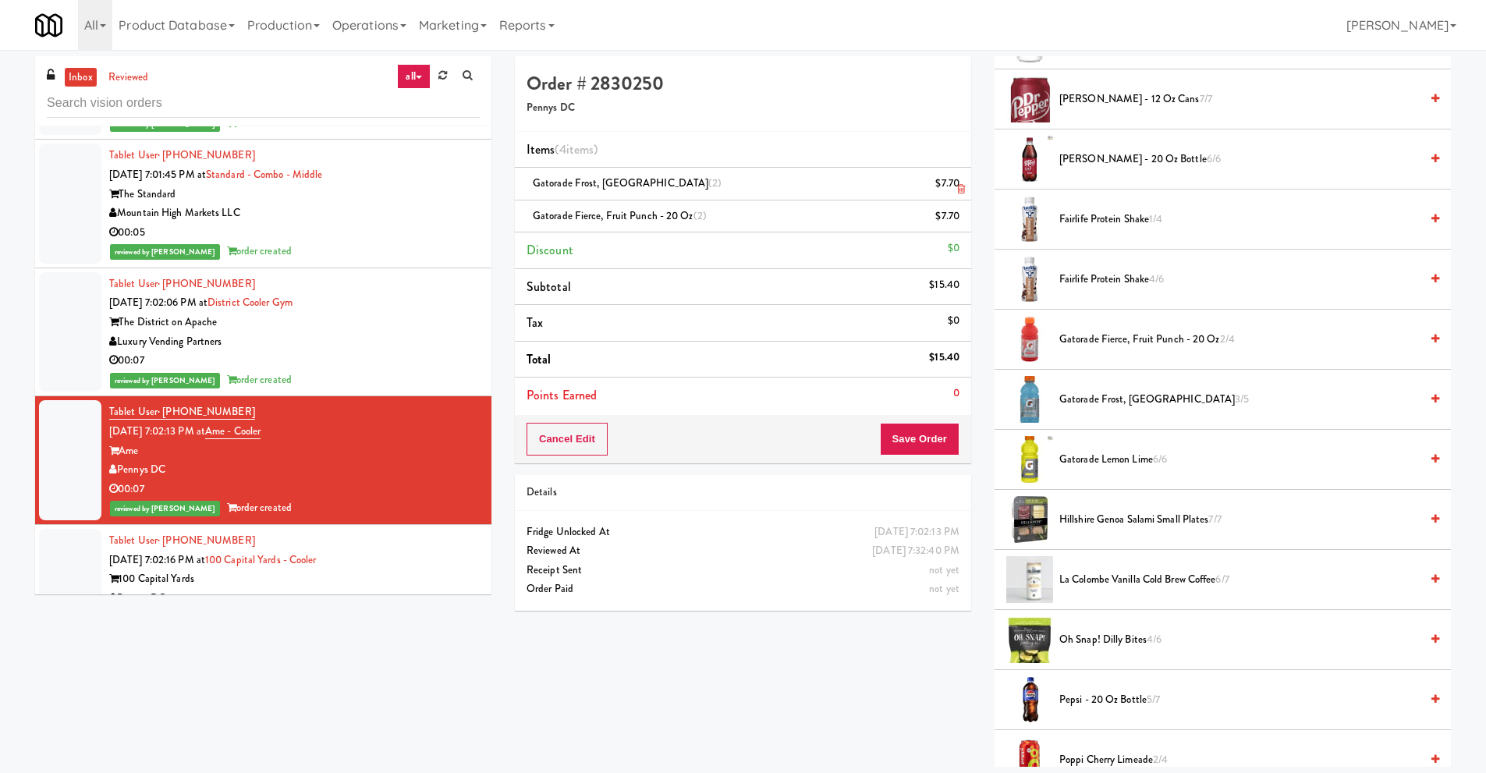
click at [961, 188] on icon at bounding box center [961, 189] width 8 height 10
click at [959, 220] on icon at bounding box center [961, 222] width 8 height 10
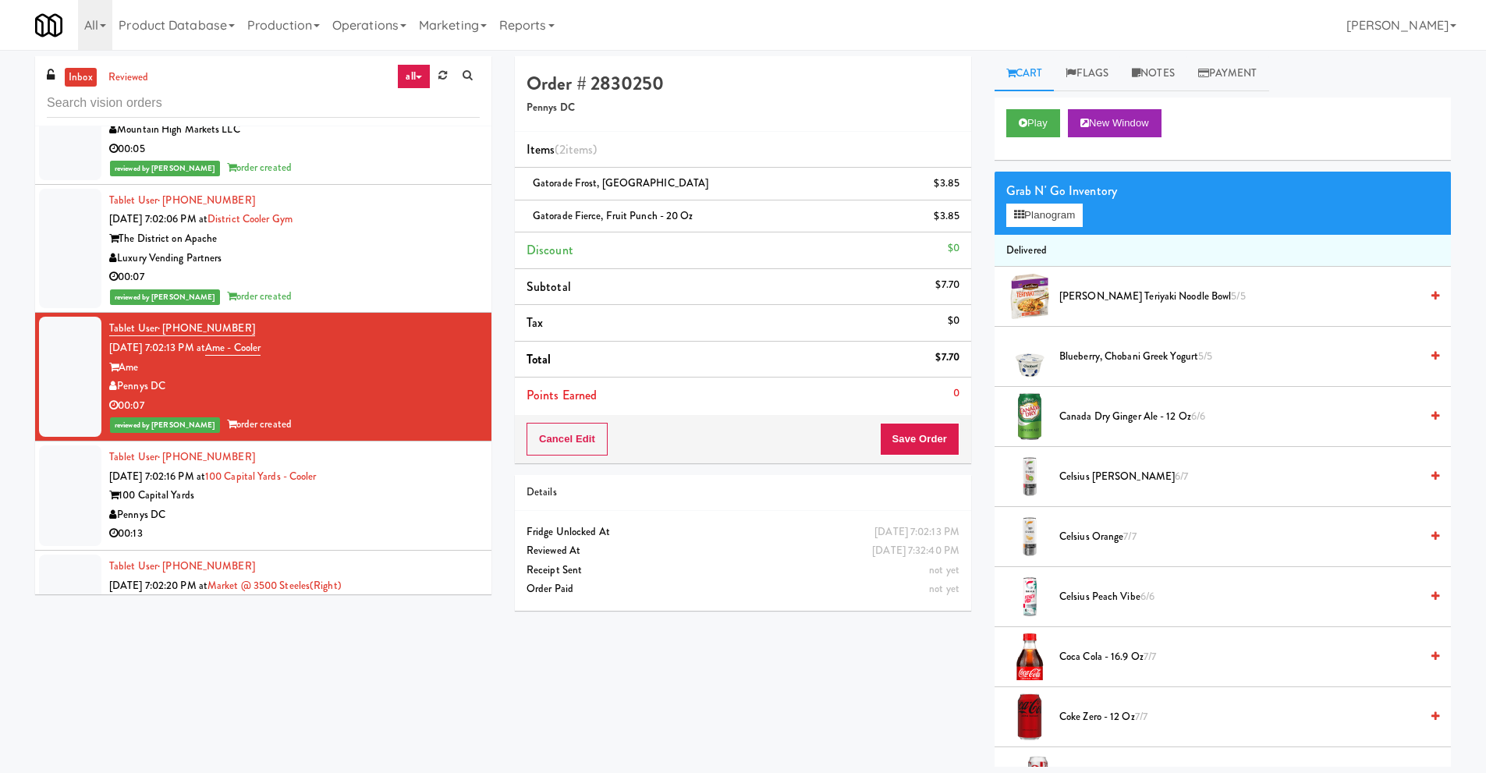
scroll to position [7955, 0]
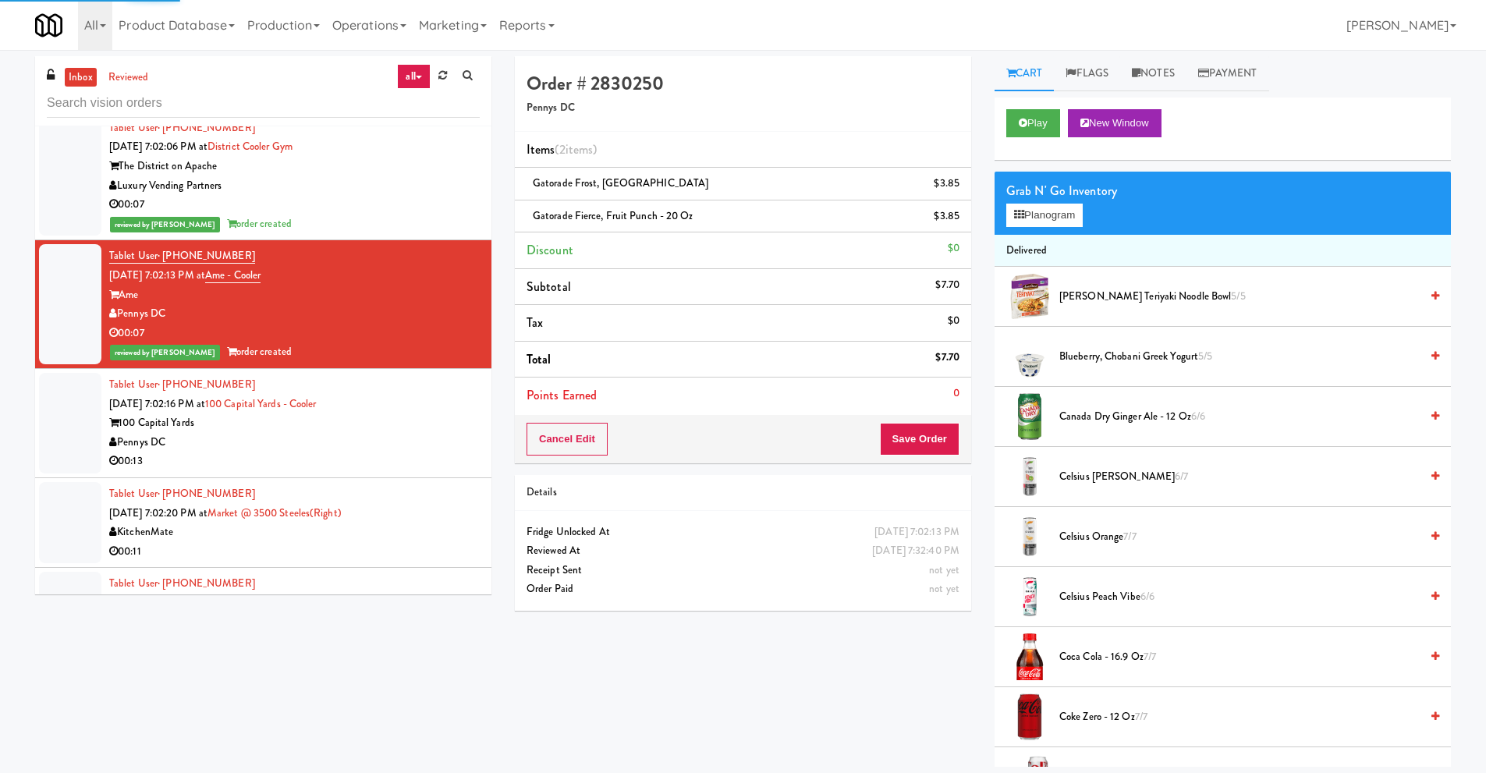
click at [310, 445] on div "Pennys DC" at bounding box center [294, 442] width 370 height 19
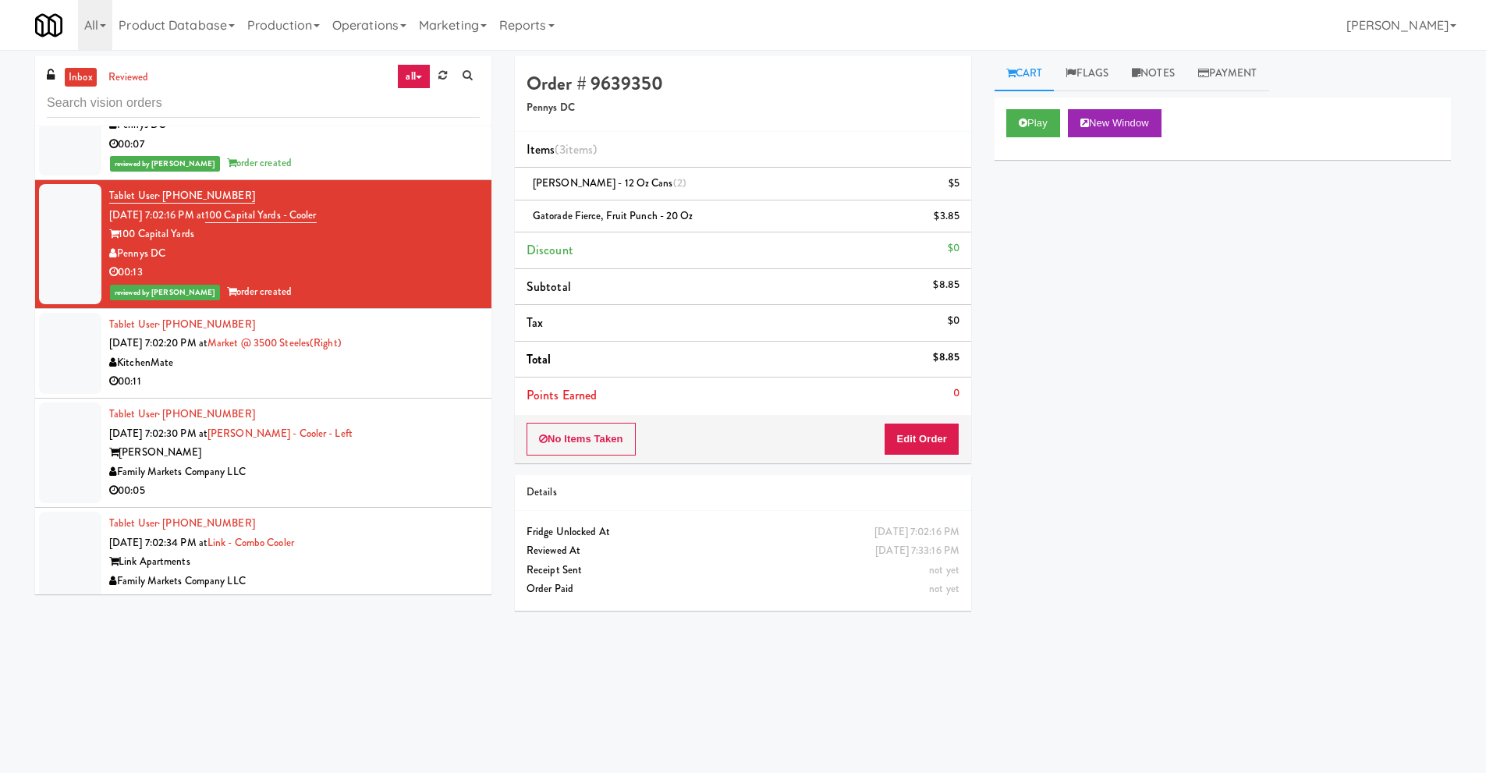
scroll to position [8189, 0]
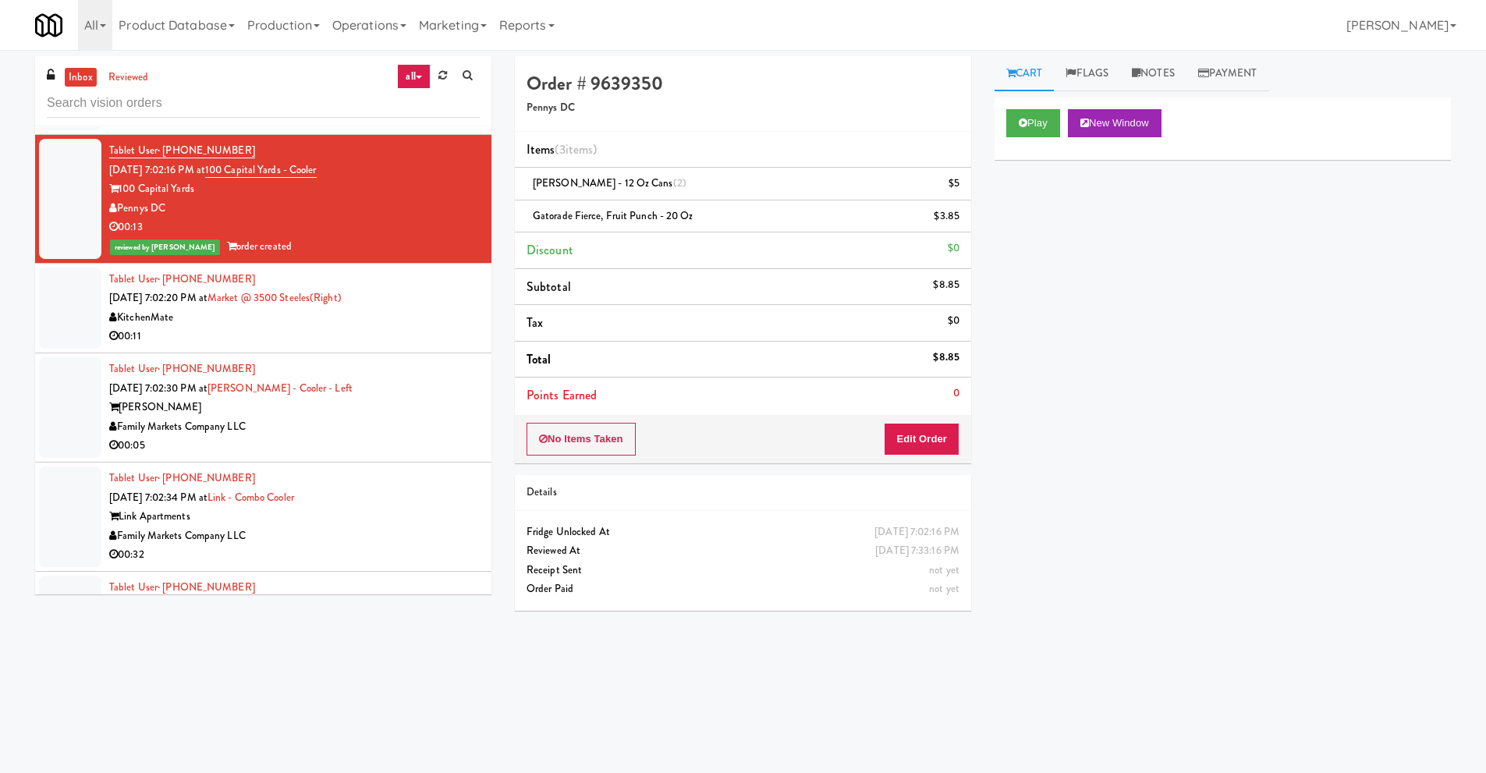
click at [316, 327] on div "00:11" at bounding box center [294, 336] width 370 height 19
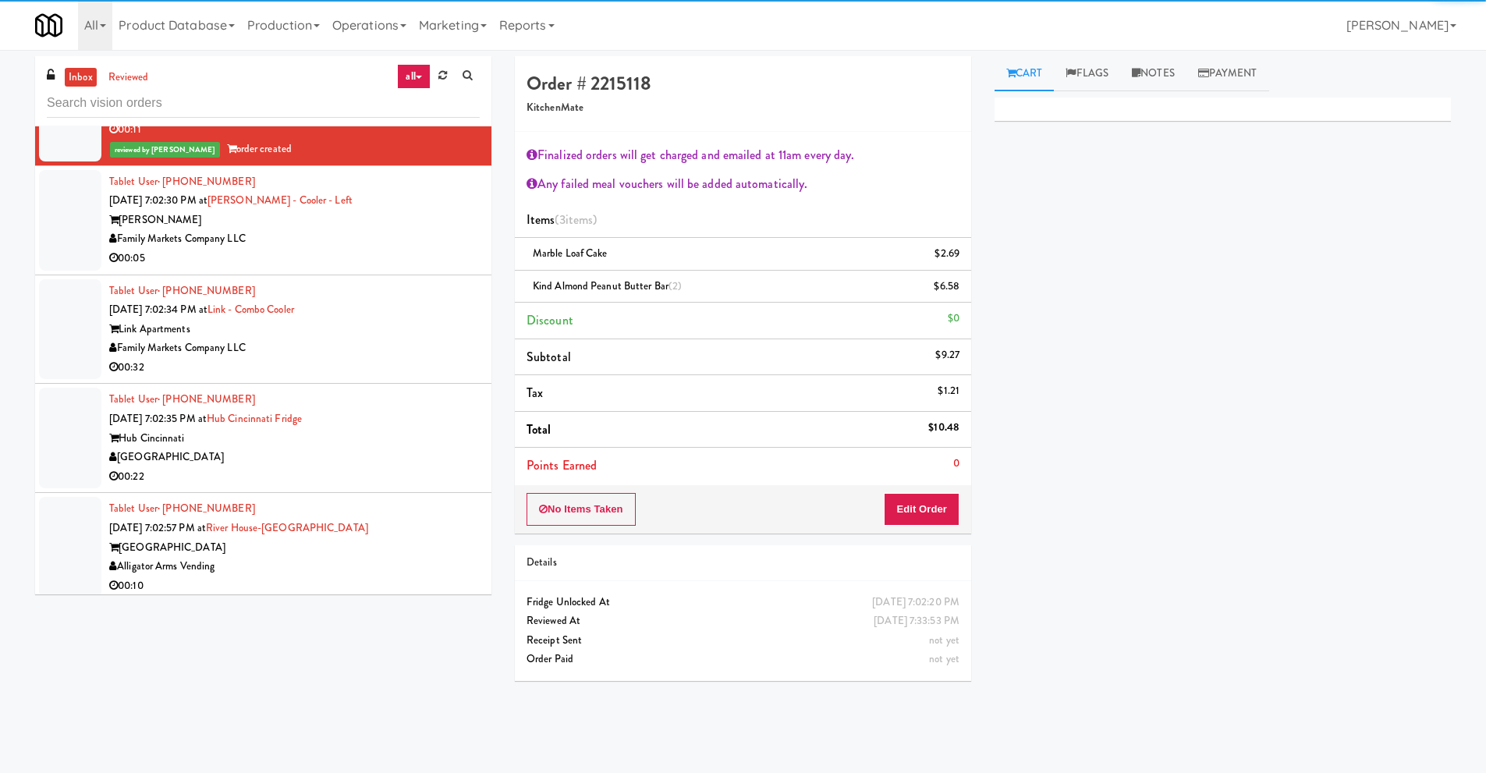
scroll to position [8423, 0]
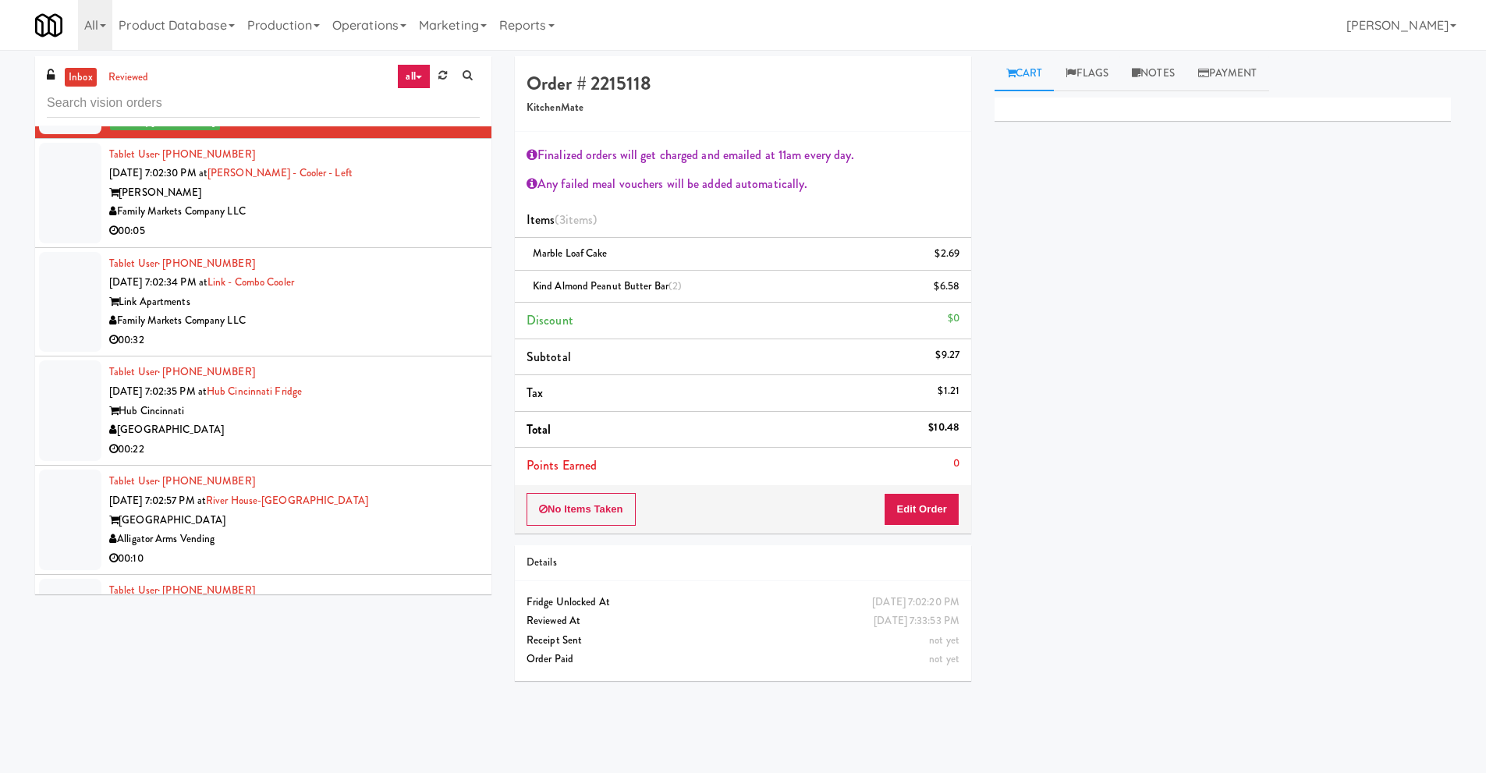
click at [254, 428] on div "[GEOGRAPHIC_DATA]" at bounding box center [294, 429] width 370 height 19
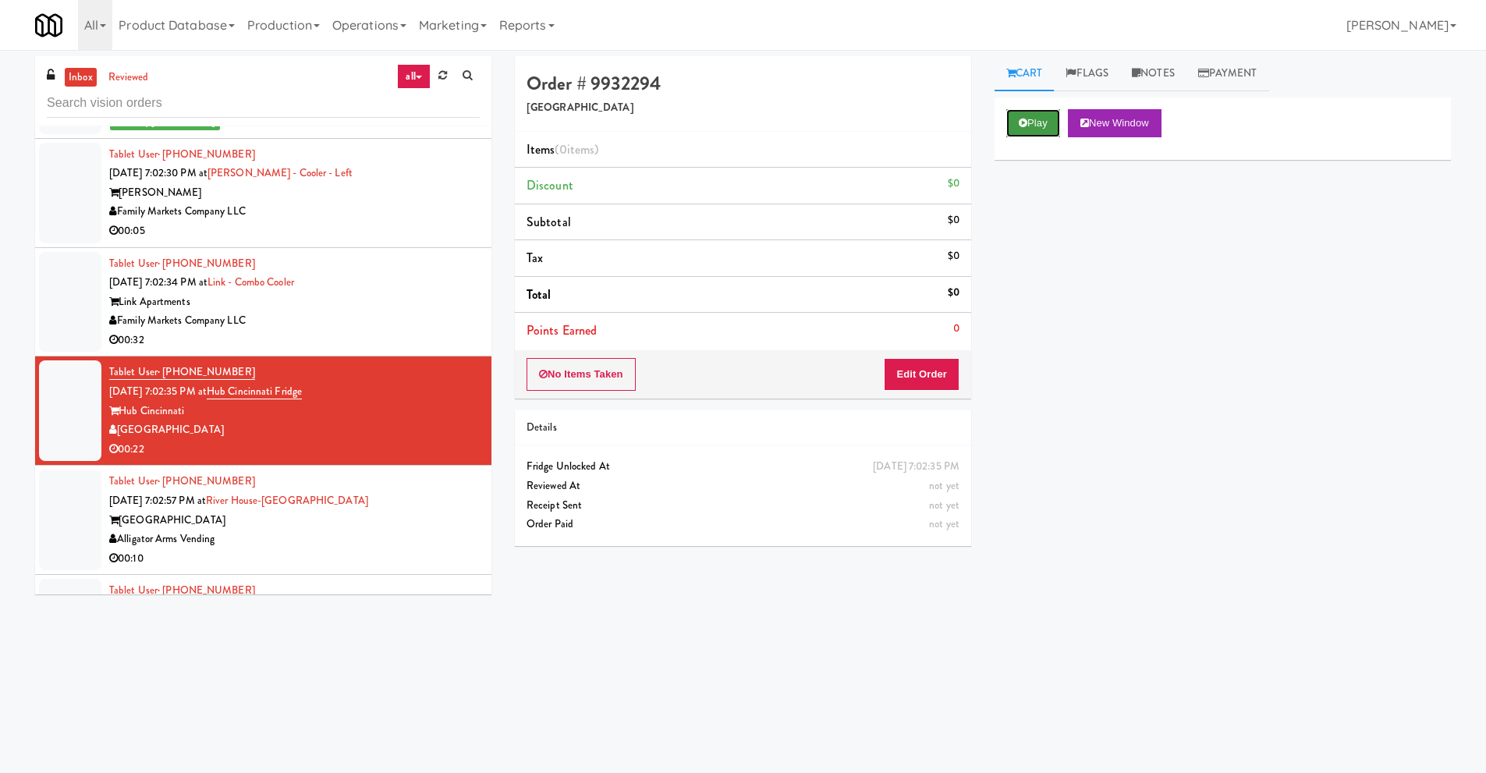
click at [1028, 125] on button "Play" at bounding box center [1033, 123] width 54 height 28
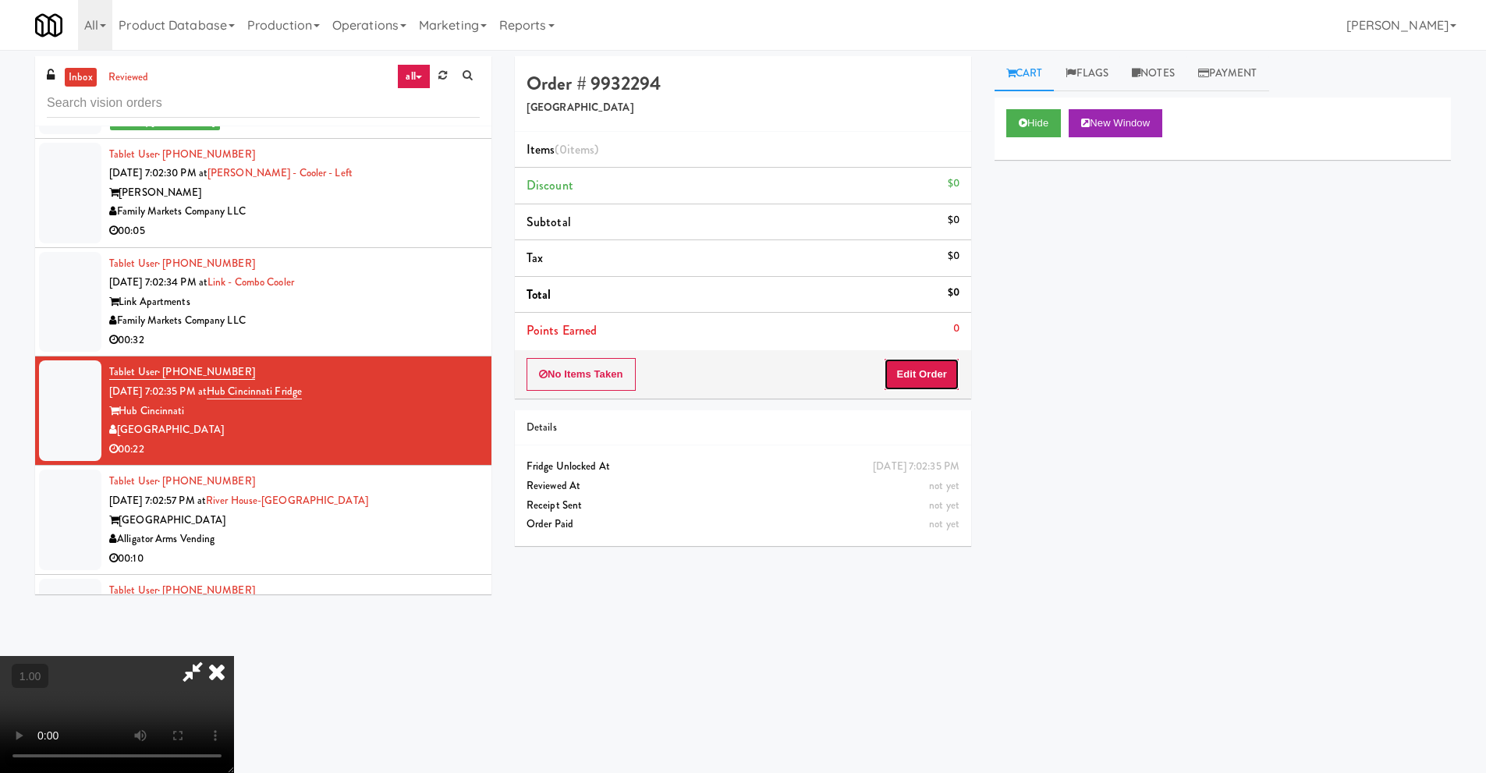
click at [929, 377] on button "Edit Order" at bounding box center [922, 374] width 76 height 33
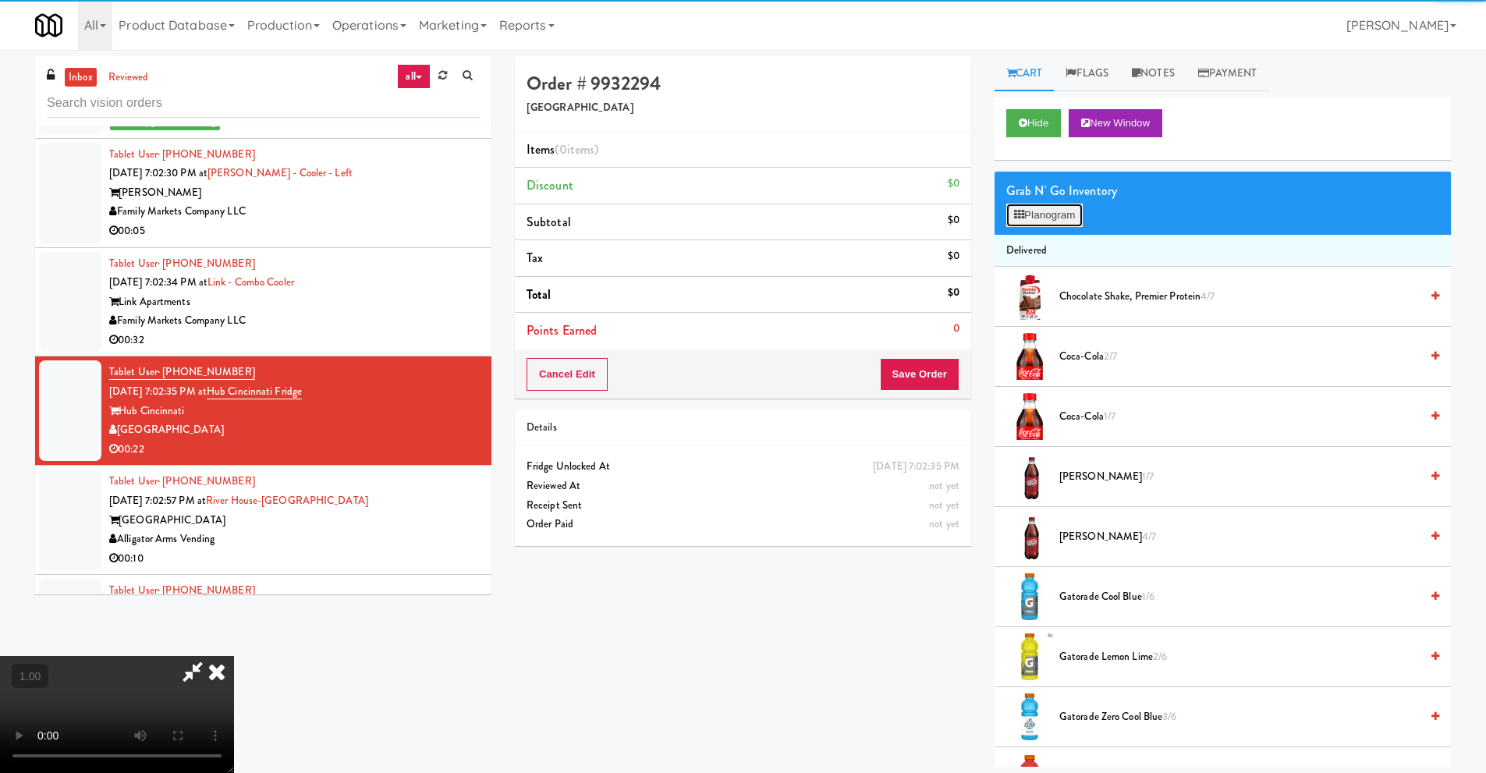
click at [1069, 214] on button "Planogram" at bounding box center [1044, 215] width 76 height 23
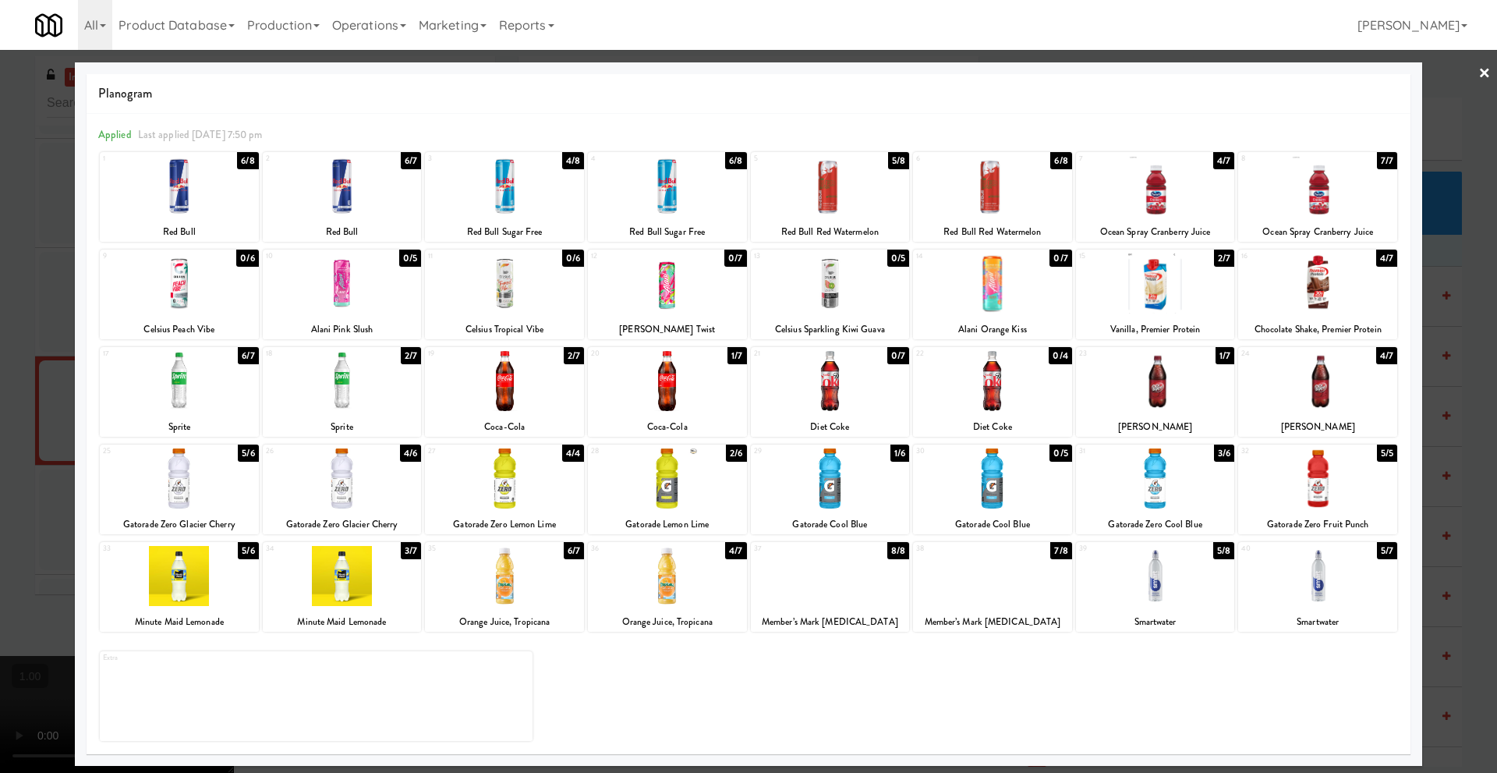
click at [1305, 584] on div at bounding box center [1317, 576] width 159 height 60
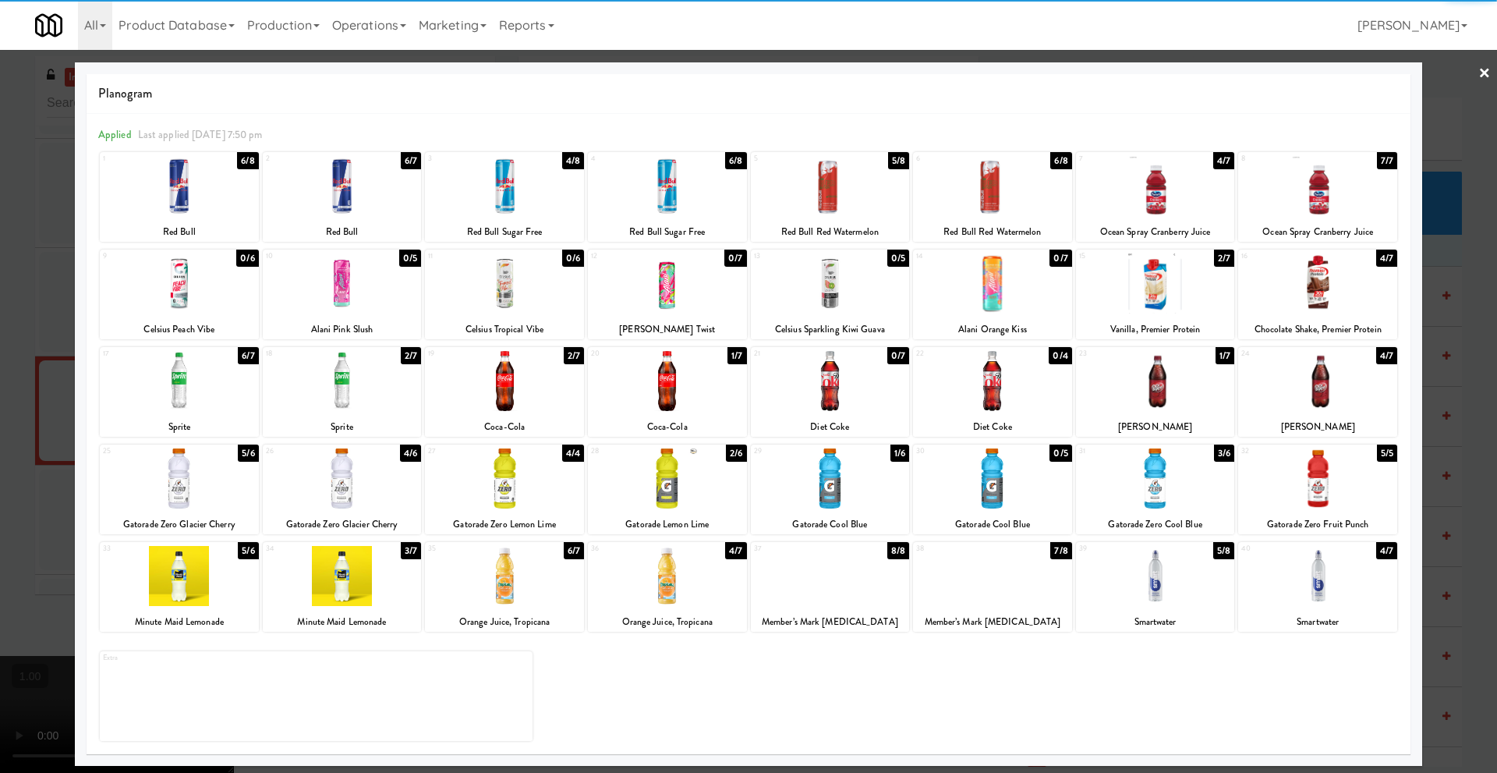
click at [1305, 584] on div at bounding box center [1317, 576] width 159 height 60
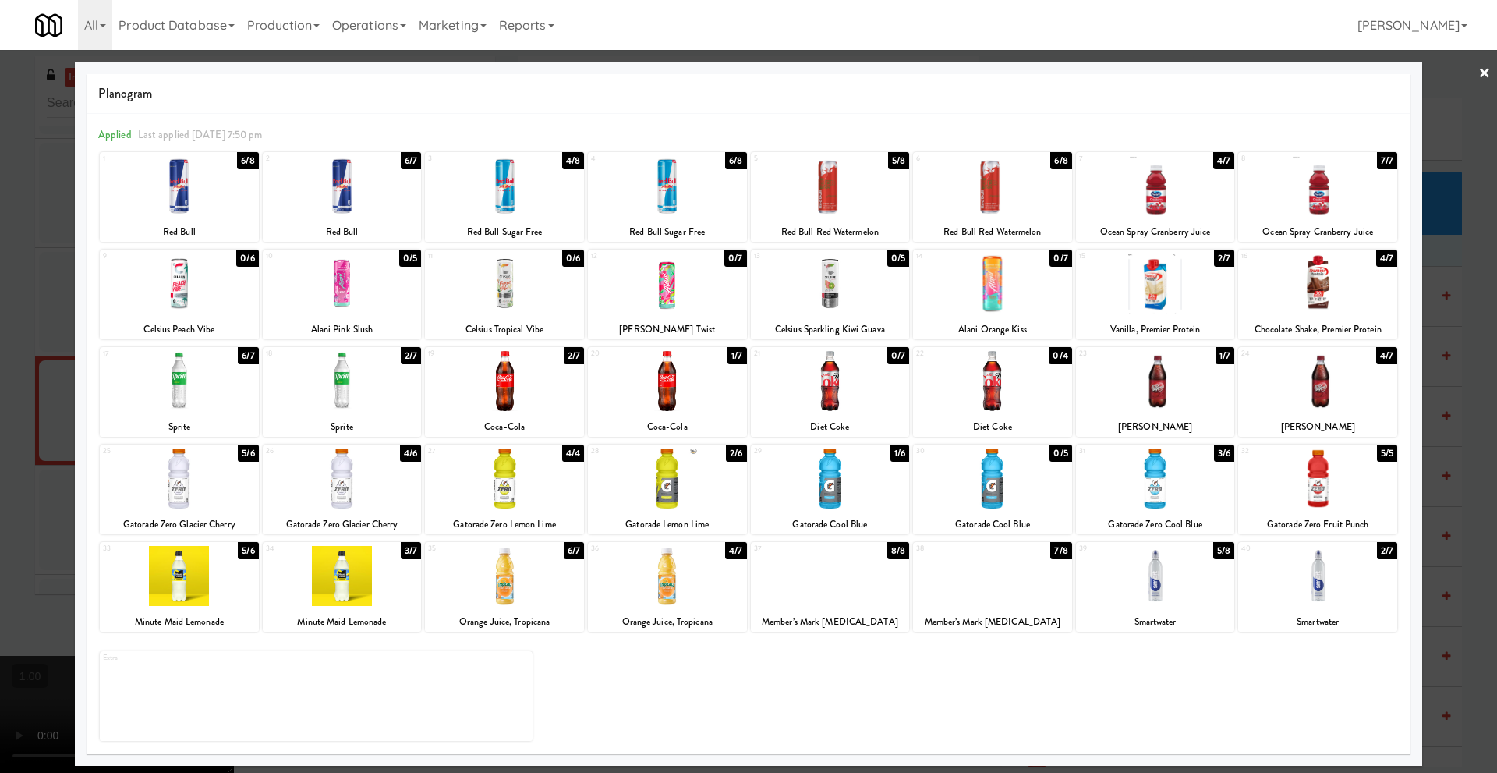
click at [1486, 71] on link "×" at bounding box center [1485, 74] width 12 height 48
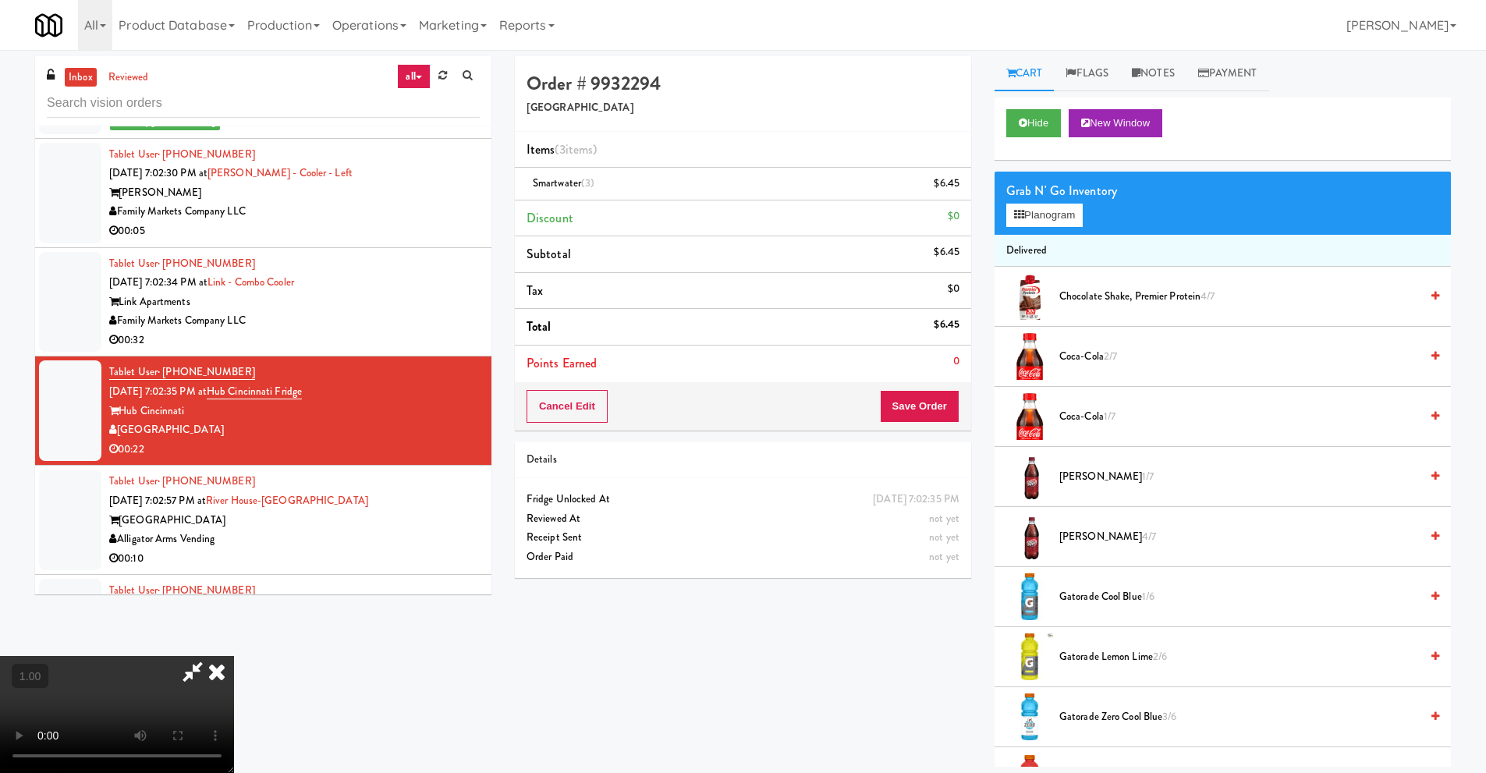
scroll to position [206, 0]
click at [234, 656] on video at bounding box center [117, 714] width 234 height 117
click at [234, 656] on icon at bounding box center [217, 671] width 34 height 31
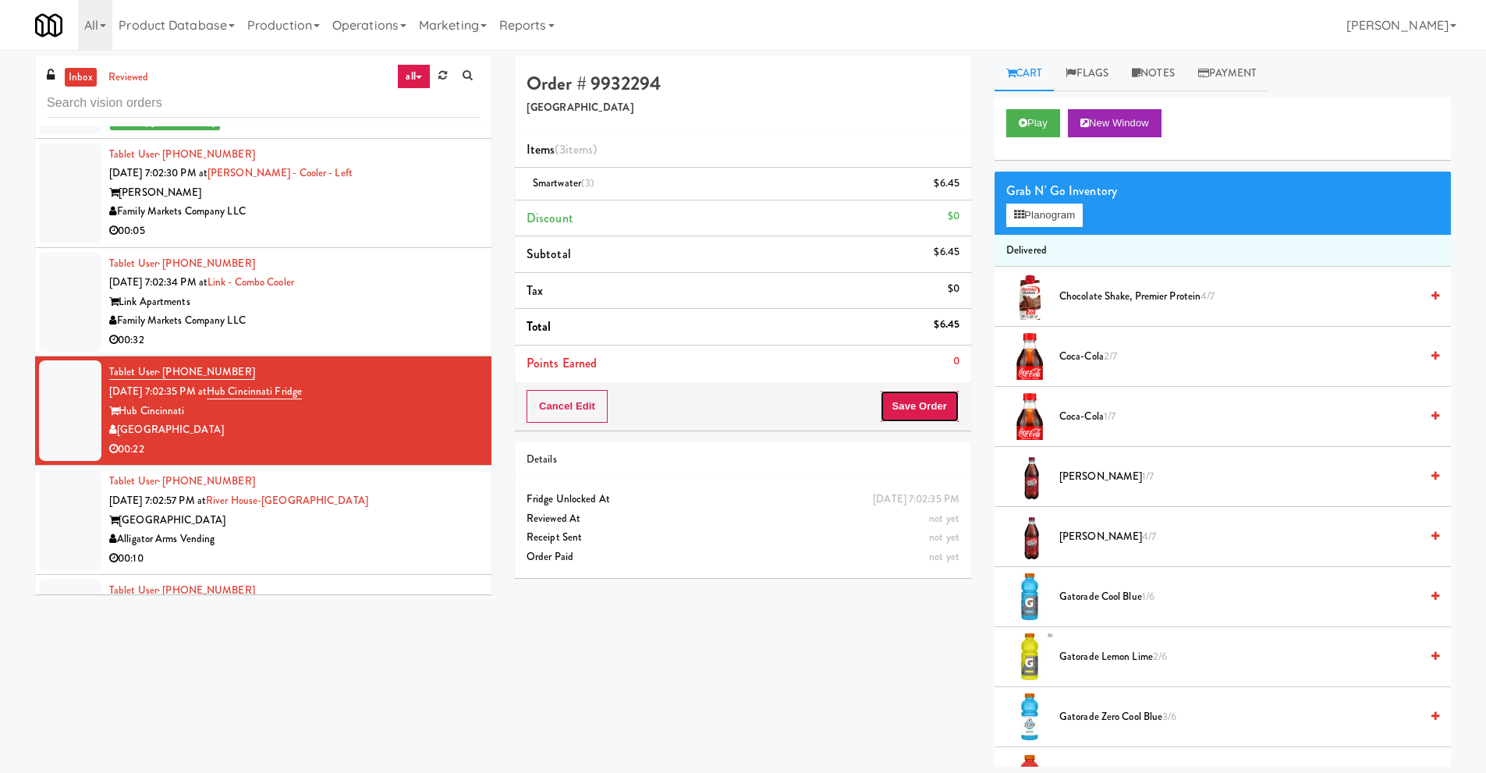
click at [917, 406] on button "Save Order" at bounding box center [920, 406] width 80 height 33
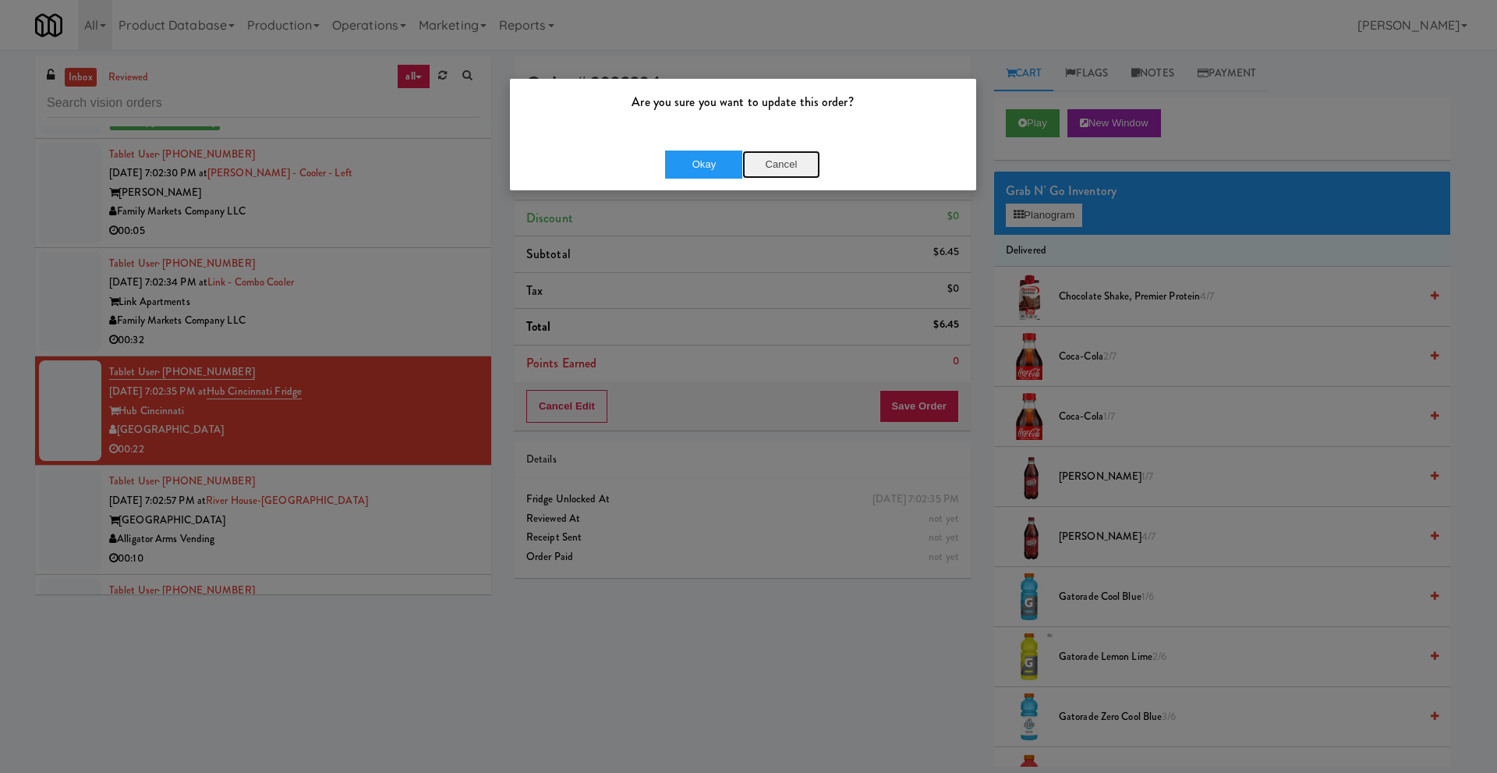
click at [783, 164] on button "Cancel" at bounding box center [781, 165] width 78 height 28
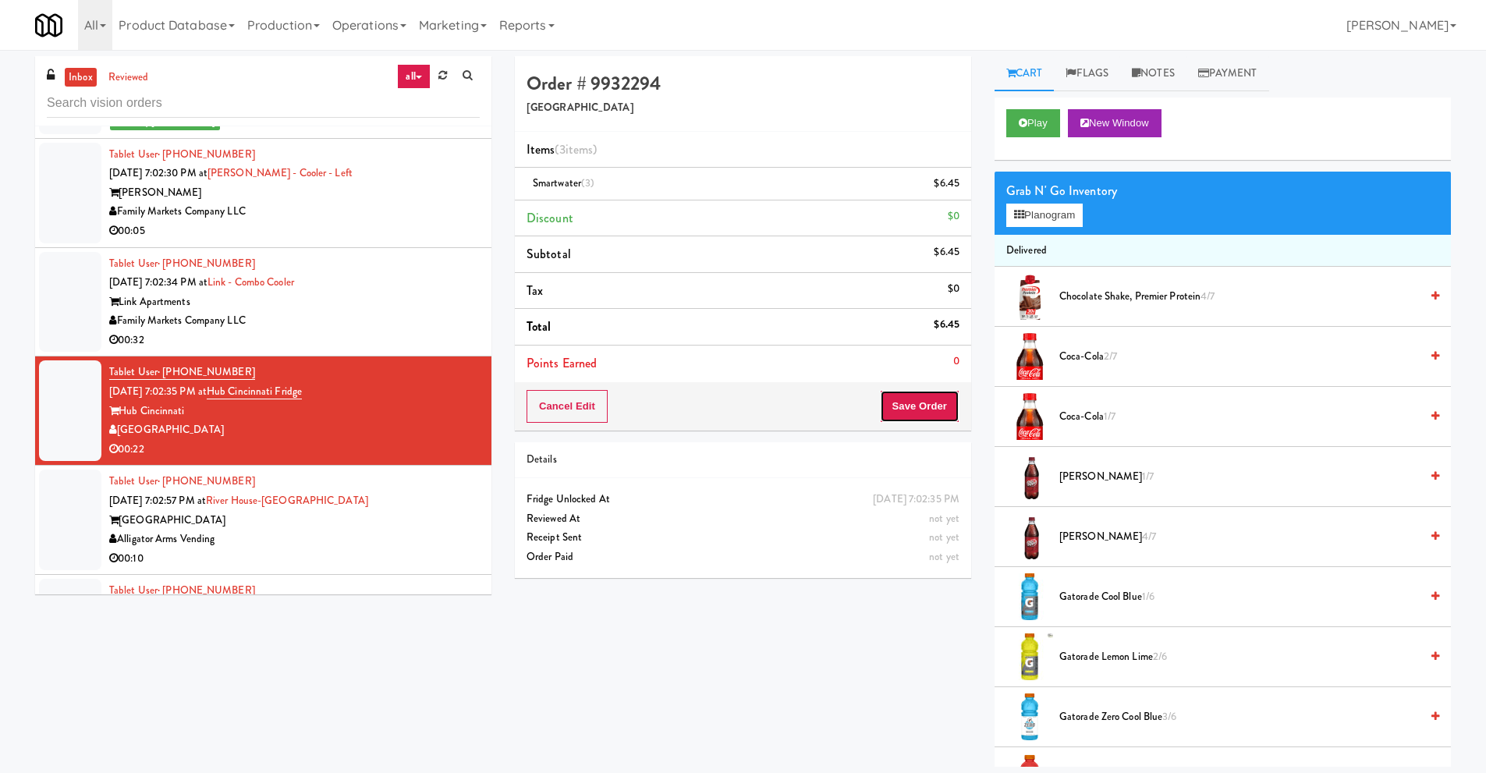
click at [942, 404] on button "Save Order" at bounding box center [920, 406] width 80 height 33
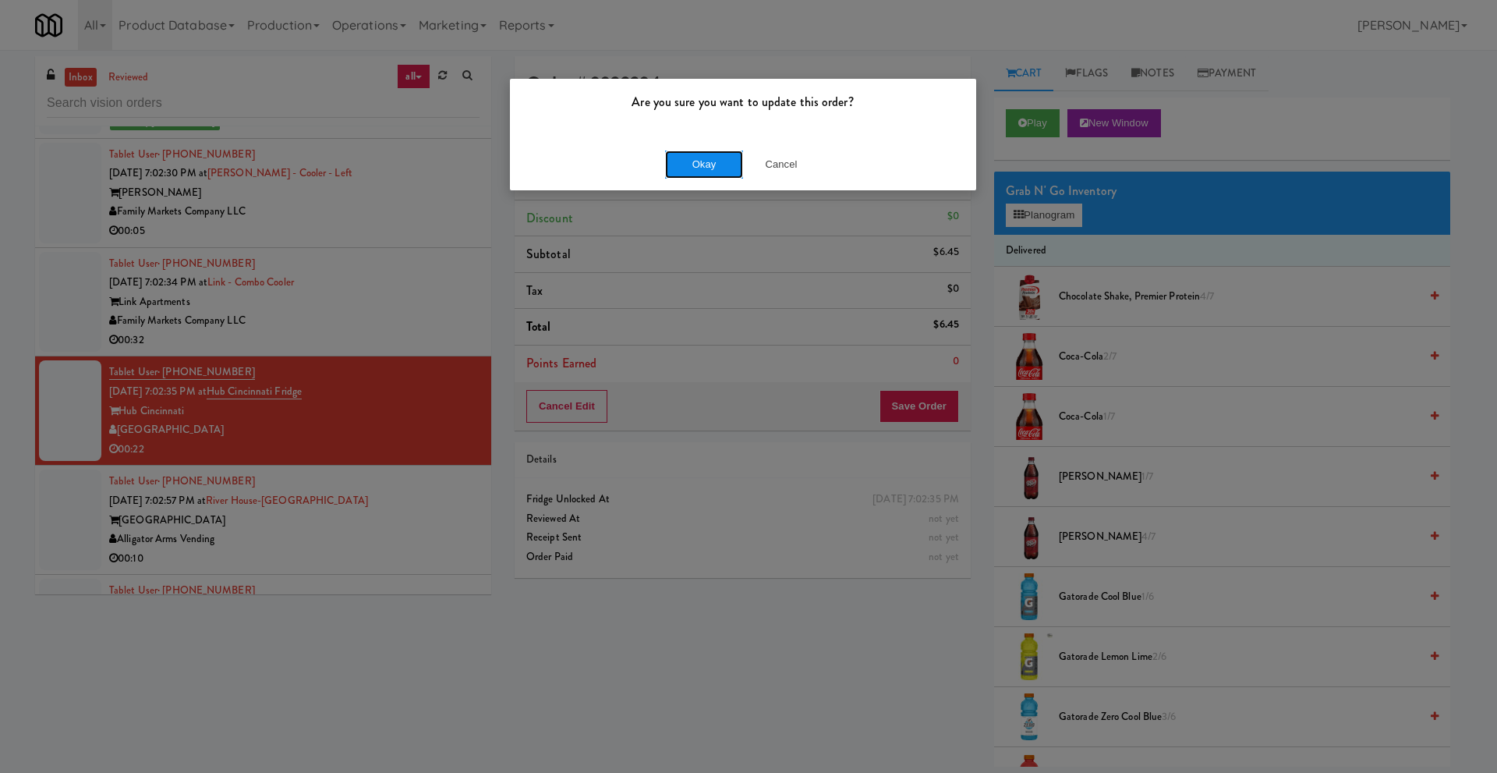
click at [729, 174] on button "Okay" at bounding box center [704, 165] width 78 height 28
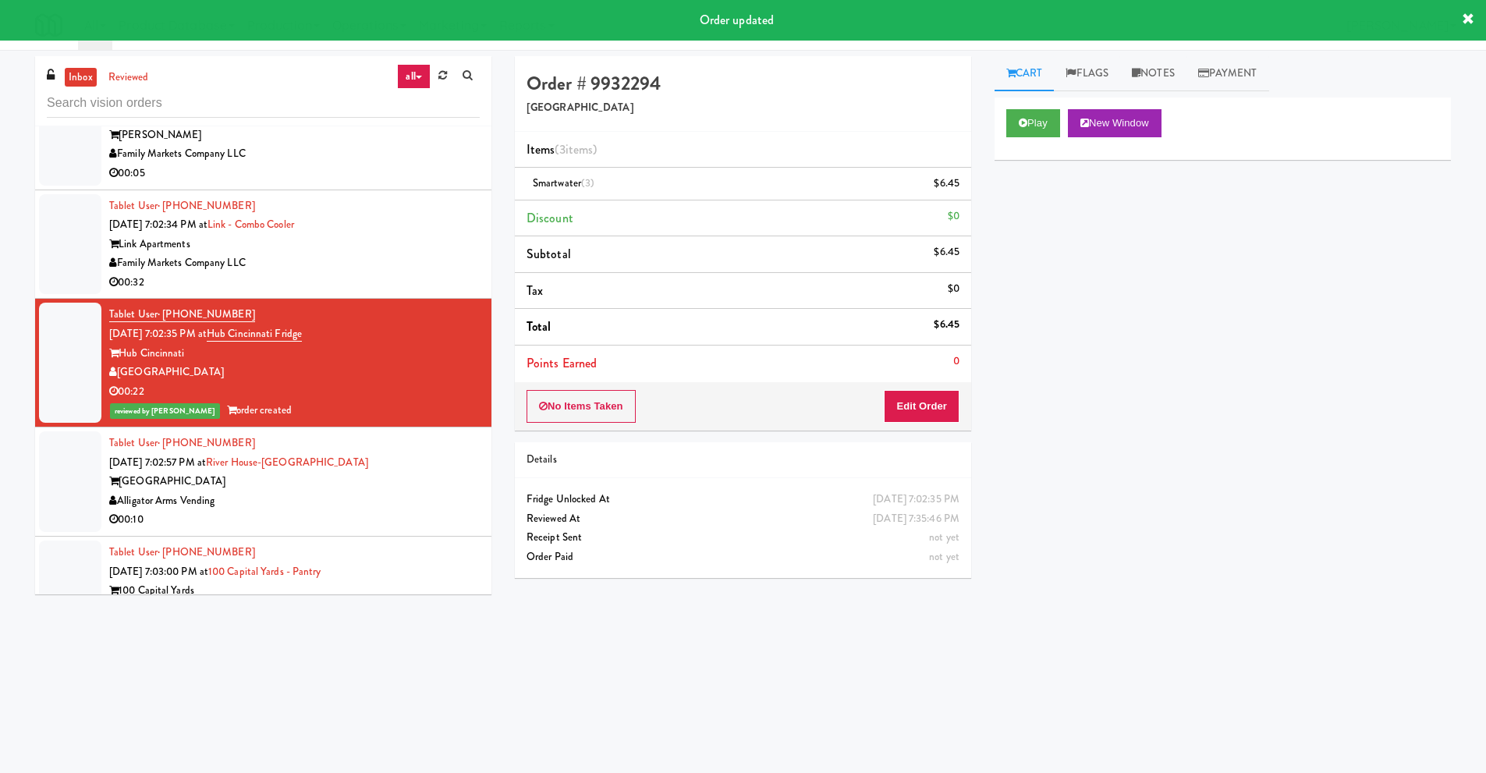
scroll to position [8579, 0]
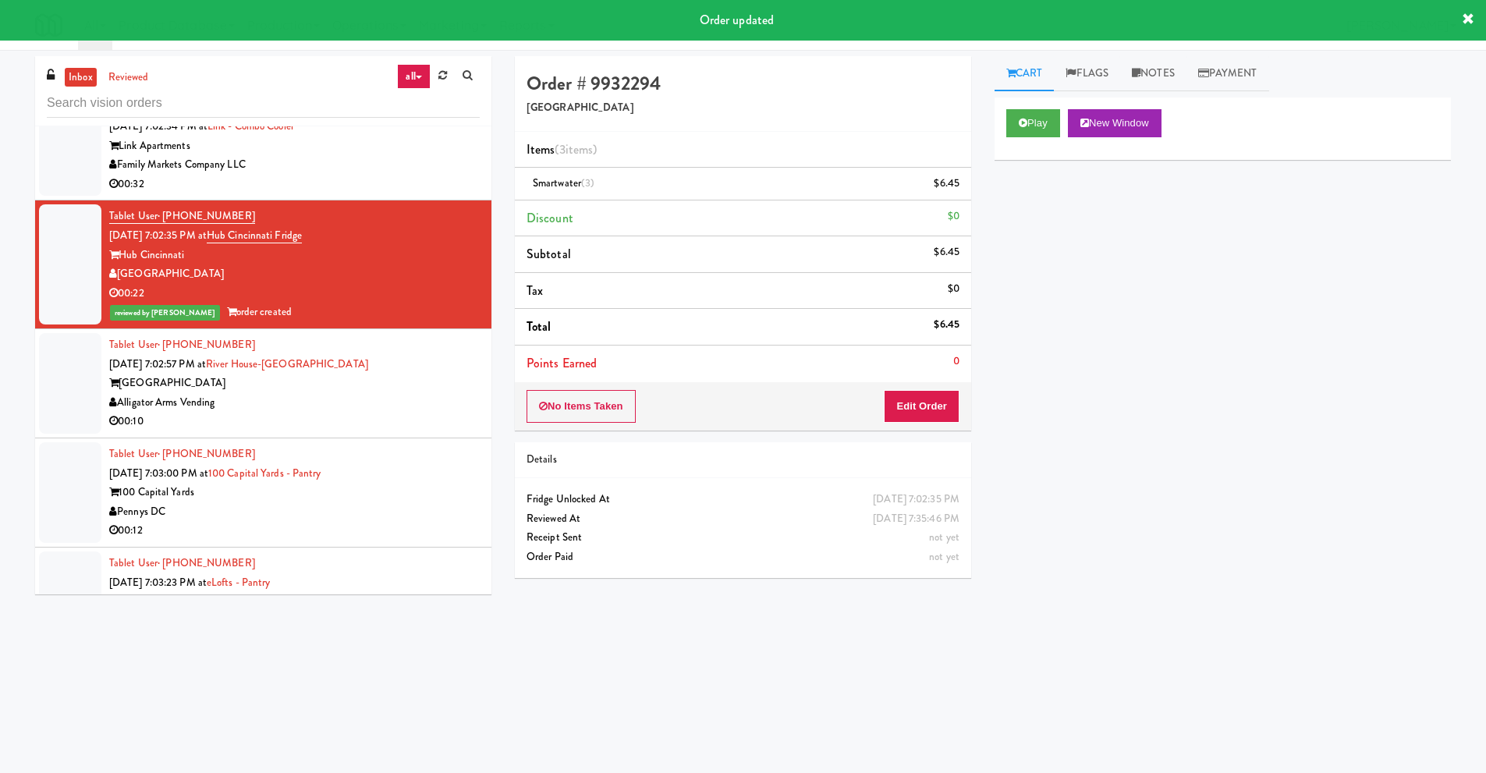
click at [295, 415] on div "00:10" at bounding box center [294, 421] width 370 height 19
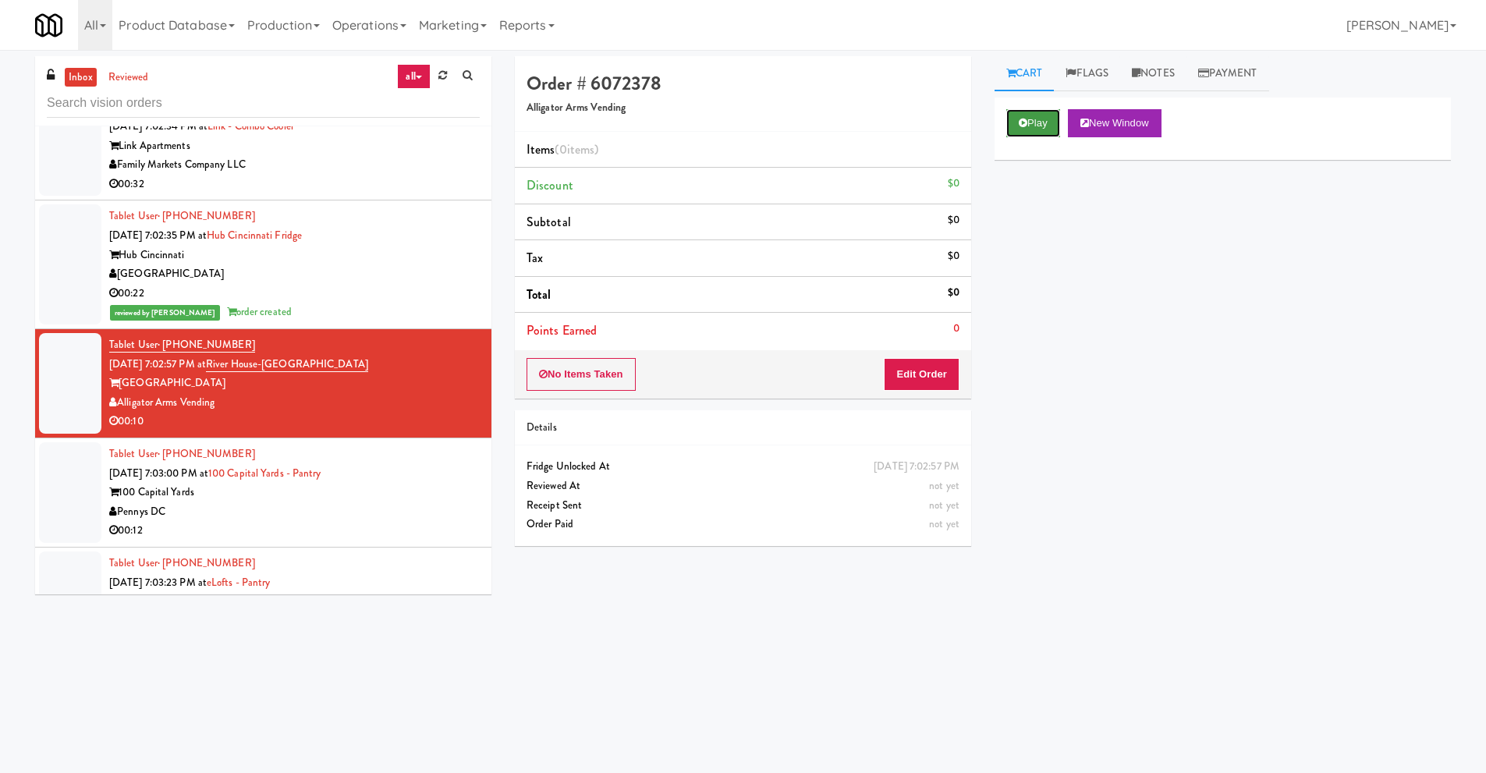
click at [1041, 133] on button "Play" at bounding box center [1033, 123] width 54 height 28
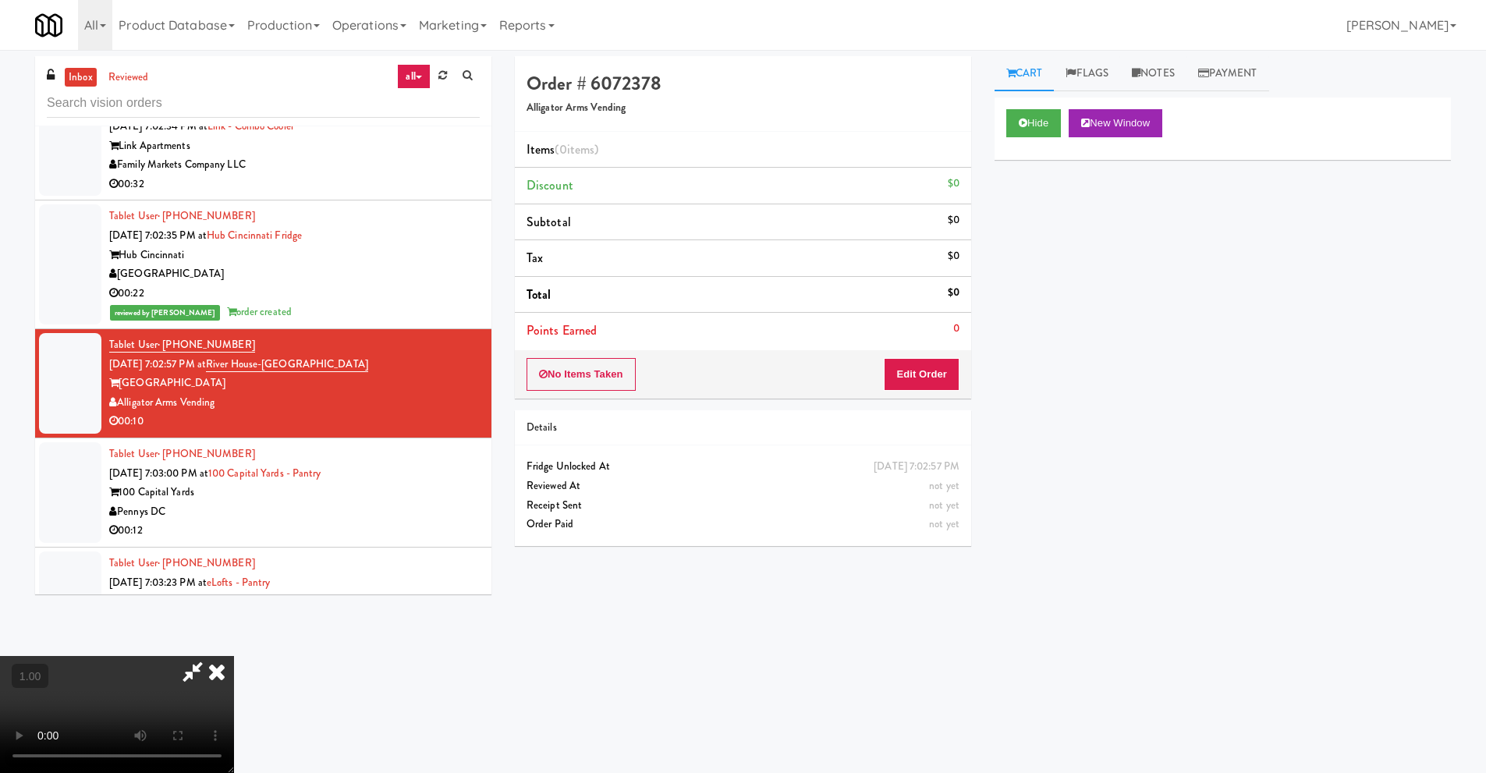
click at [234, 656] on video at bounding box center [117, 714] width 234 height 117
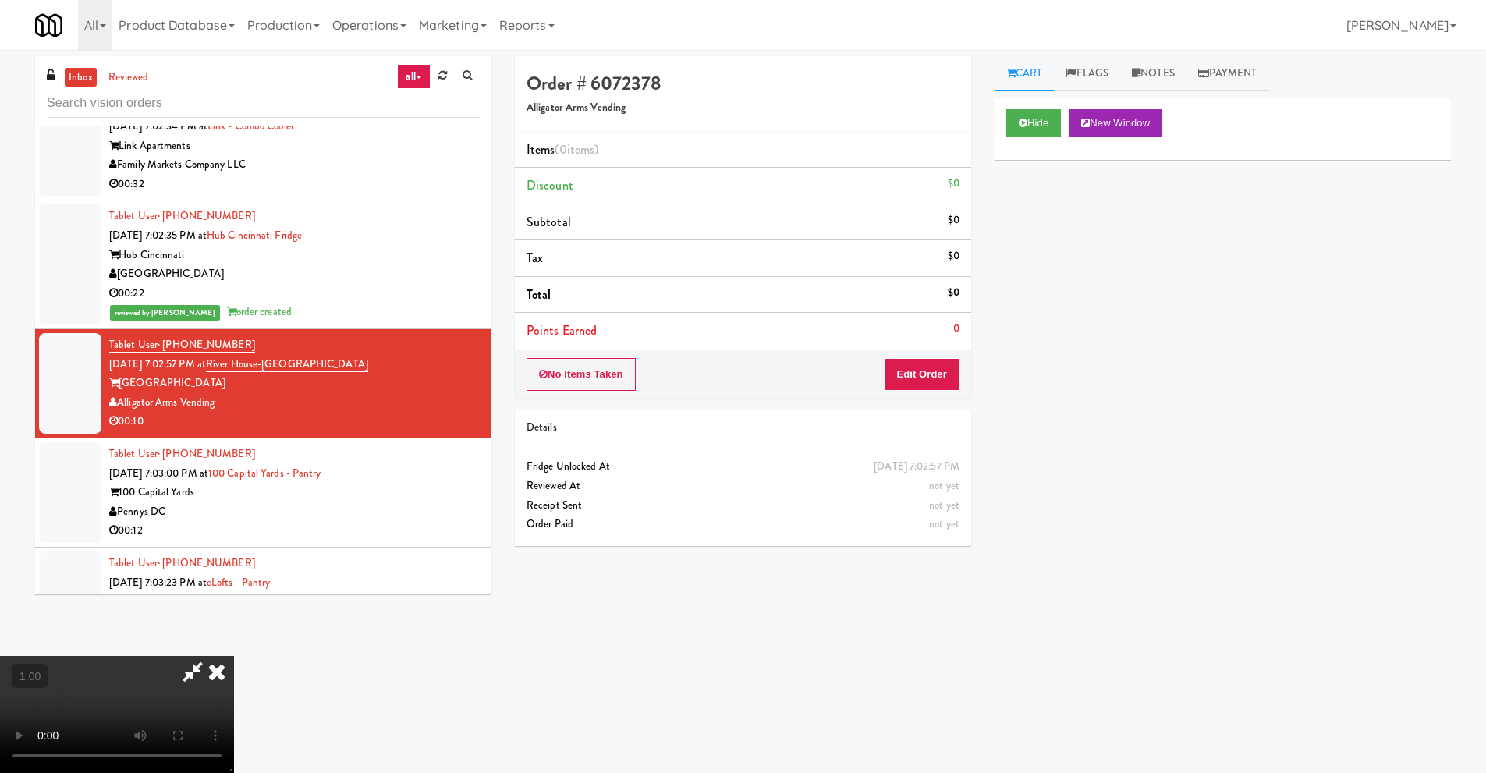
click at [234, 656] on video at bounding box center [117, 714] width 234 height 117
click at [941, 381] on button "Edit Order" at bounding box center [922, 374] width 76 height 33
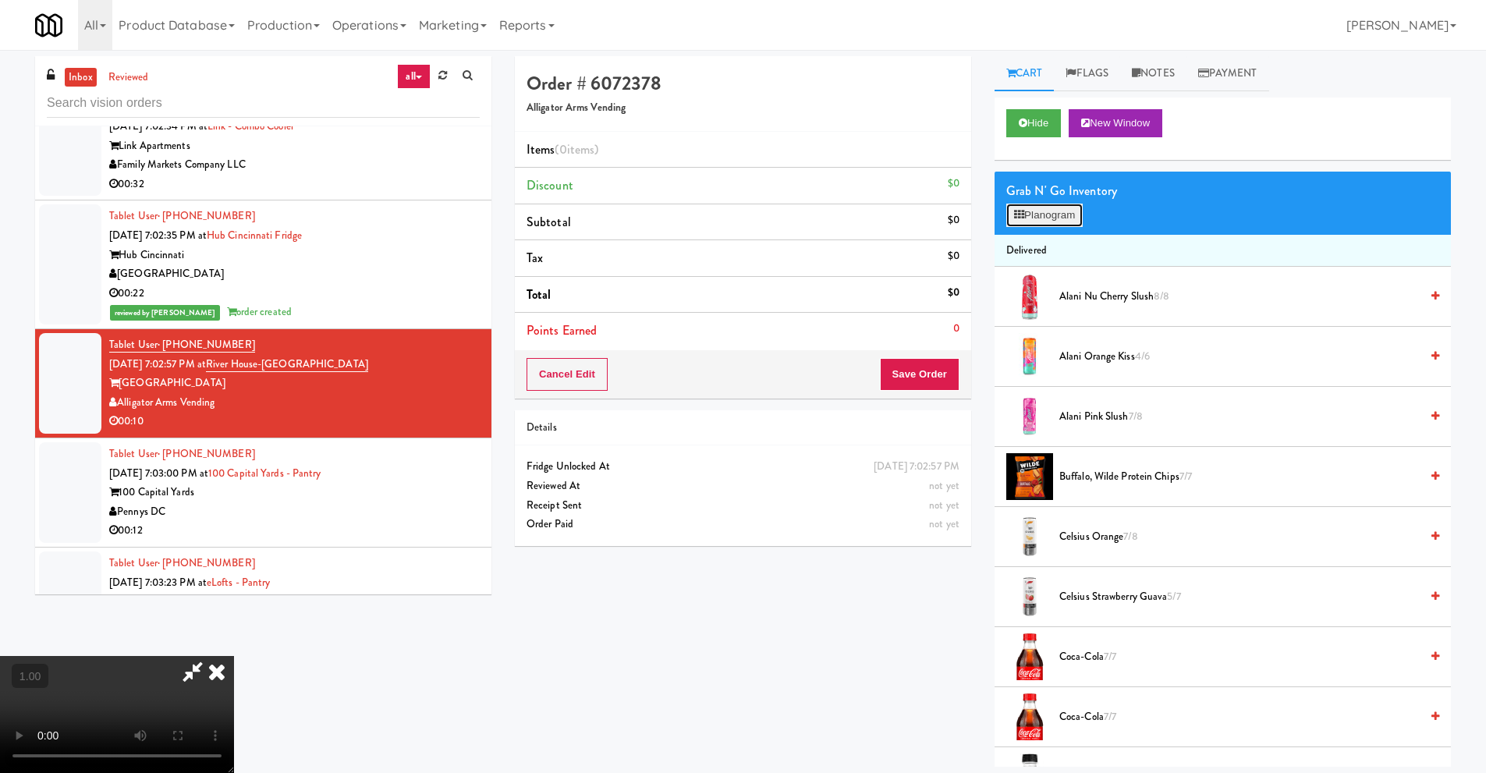
click at [1033, 214] on button "Planogram" at bounding box center [1044, 215] width 76 height 23
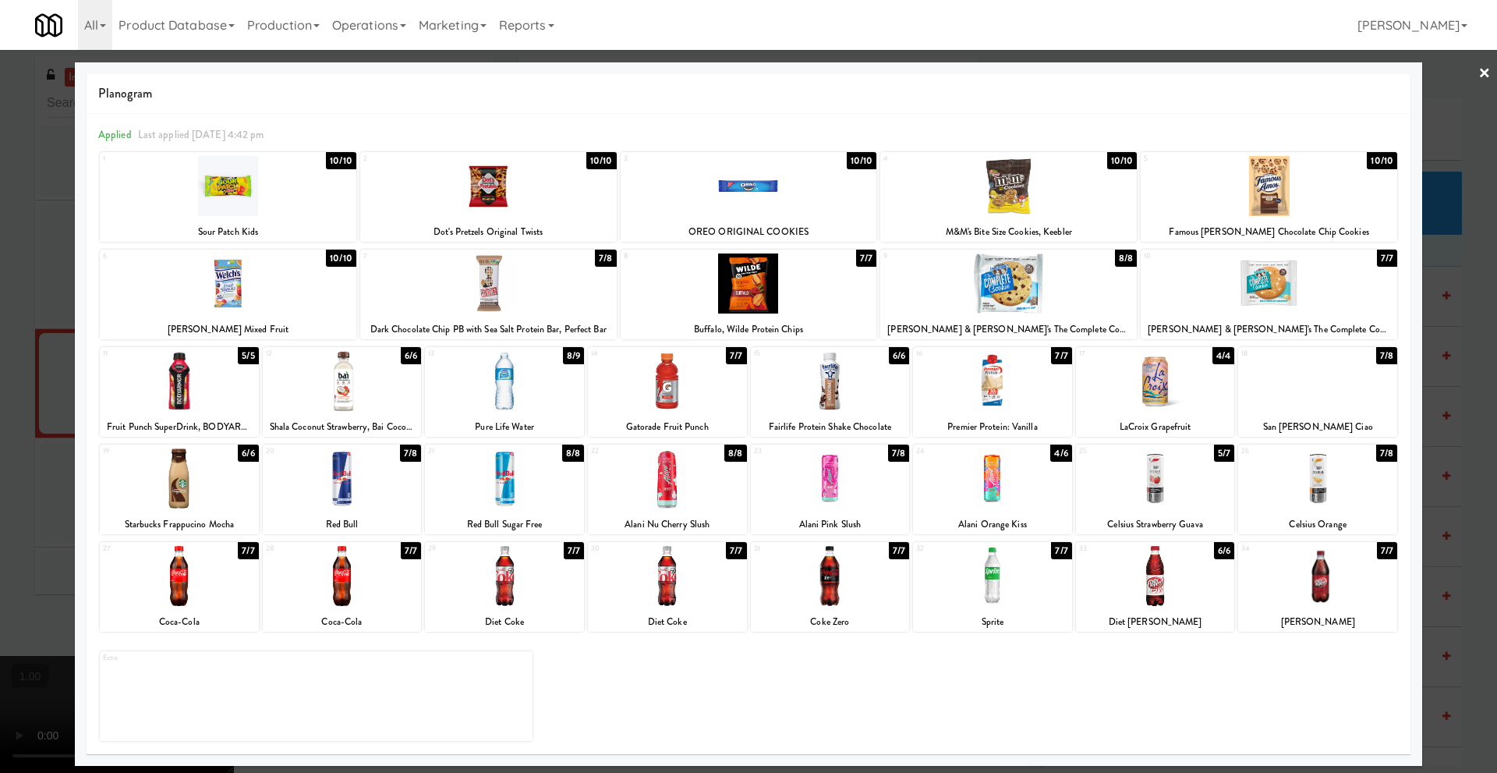
click at [179, 398] on div at bounding box center [179, 381] width 159 height 60
click at [508, 393] on div at bounding box center [504, 381] width 159 height 60
click at [1482, 76] on link "×" at bounding box center [1485, 74] width 12 height 48
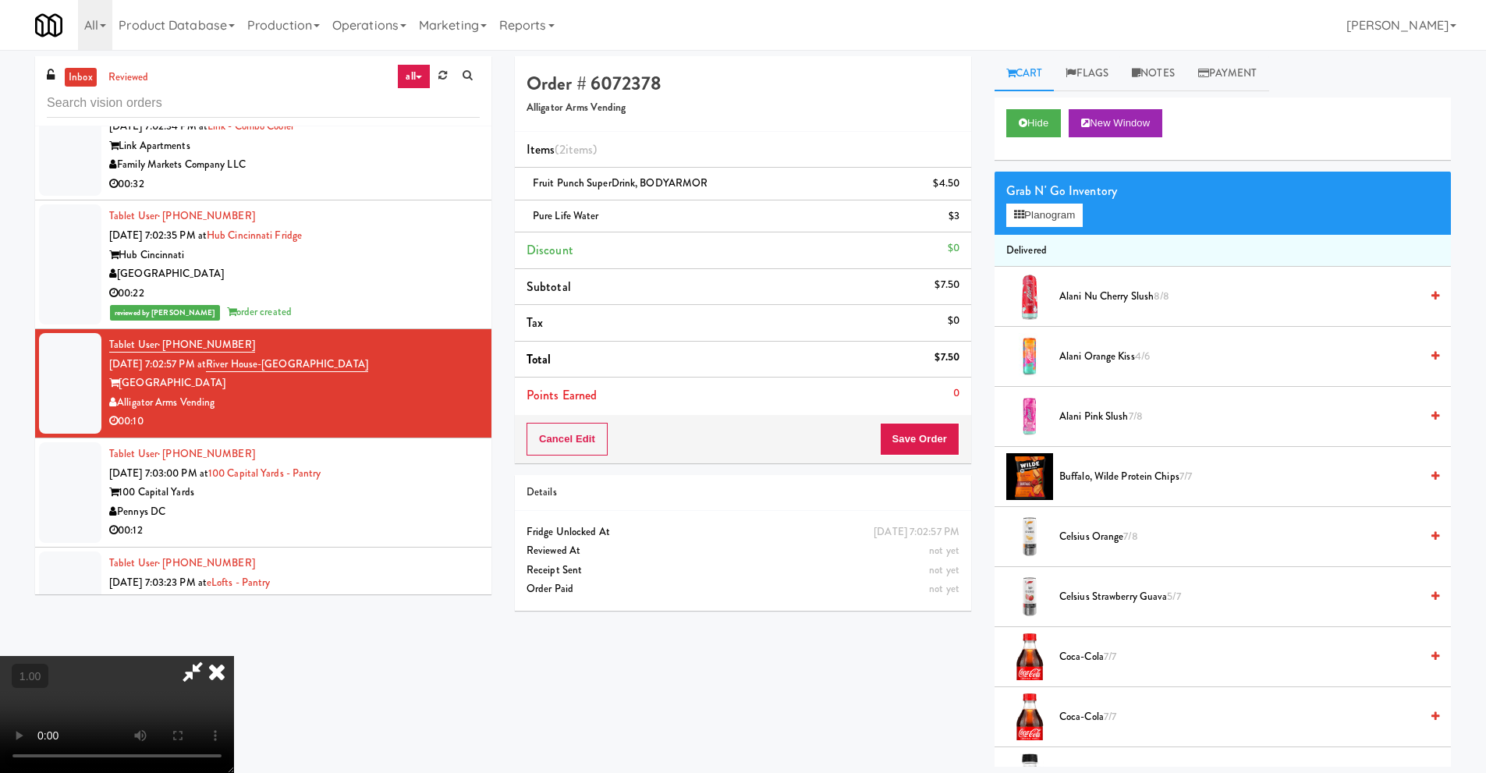
scroll to position [206, 0]
click at [234, 656] on video at bounding box center [117, 714] width 234 height 117
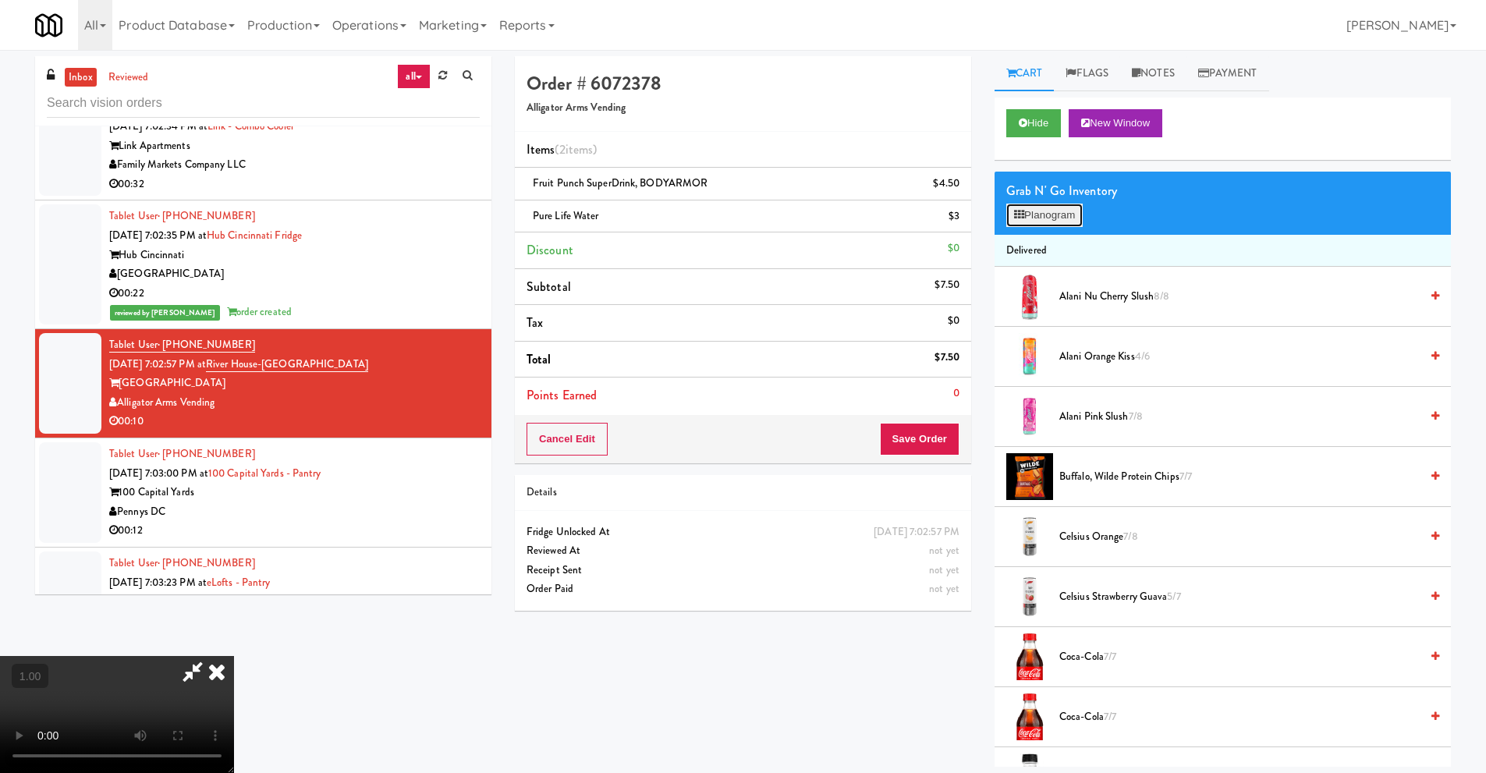
click at [1056, 217] on button "Planogram" at bounding box center [1044, 215] width 76 height 23
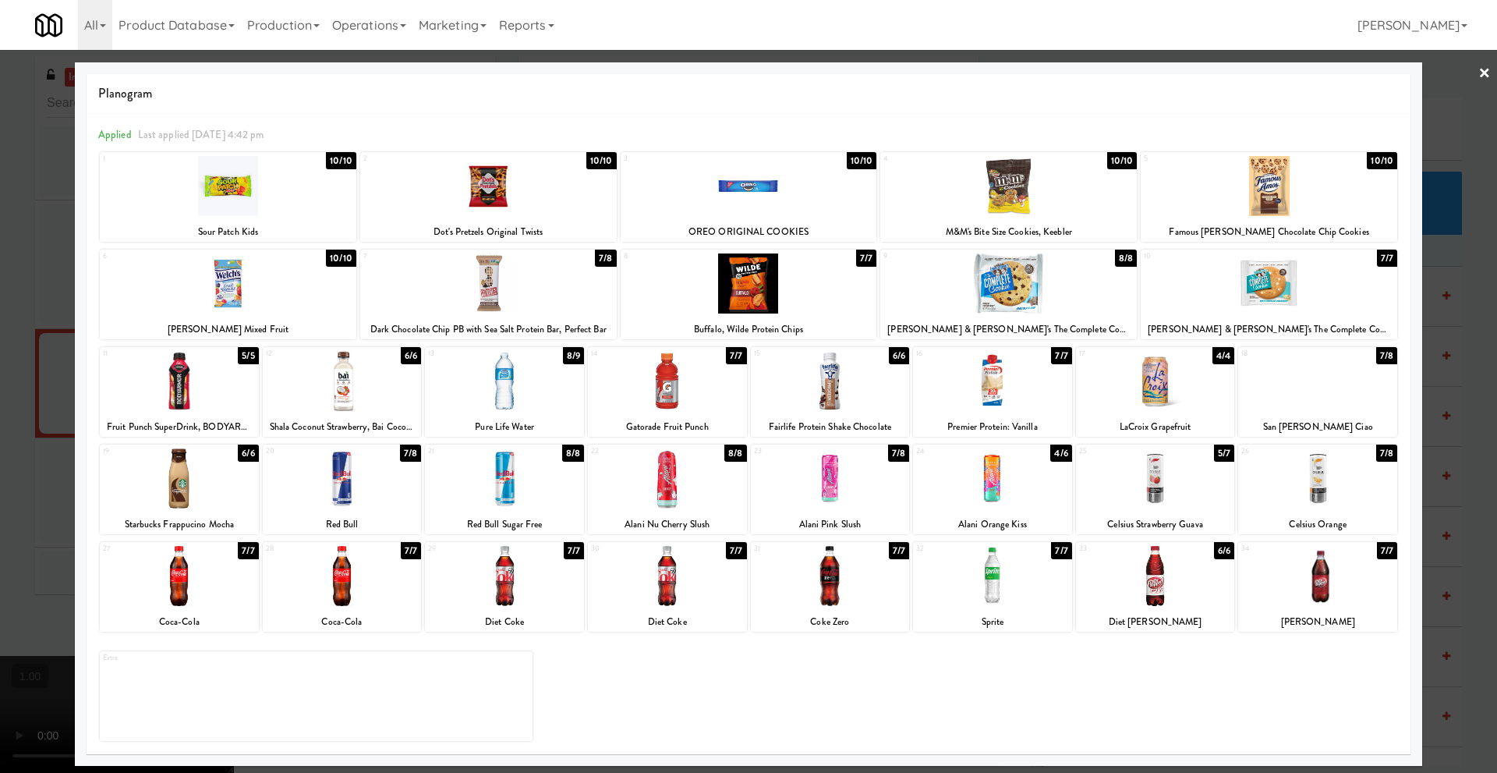
click at [1483, 70] on link "×" at bounding box center [1485, 74] width 12 height 48
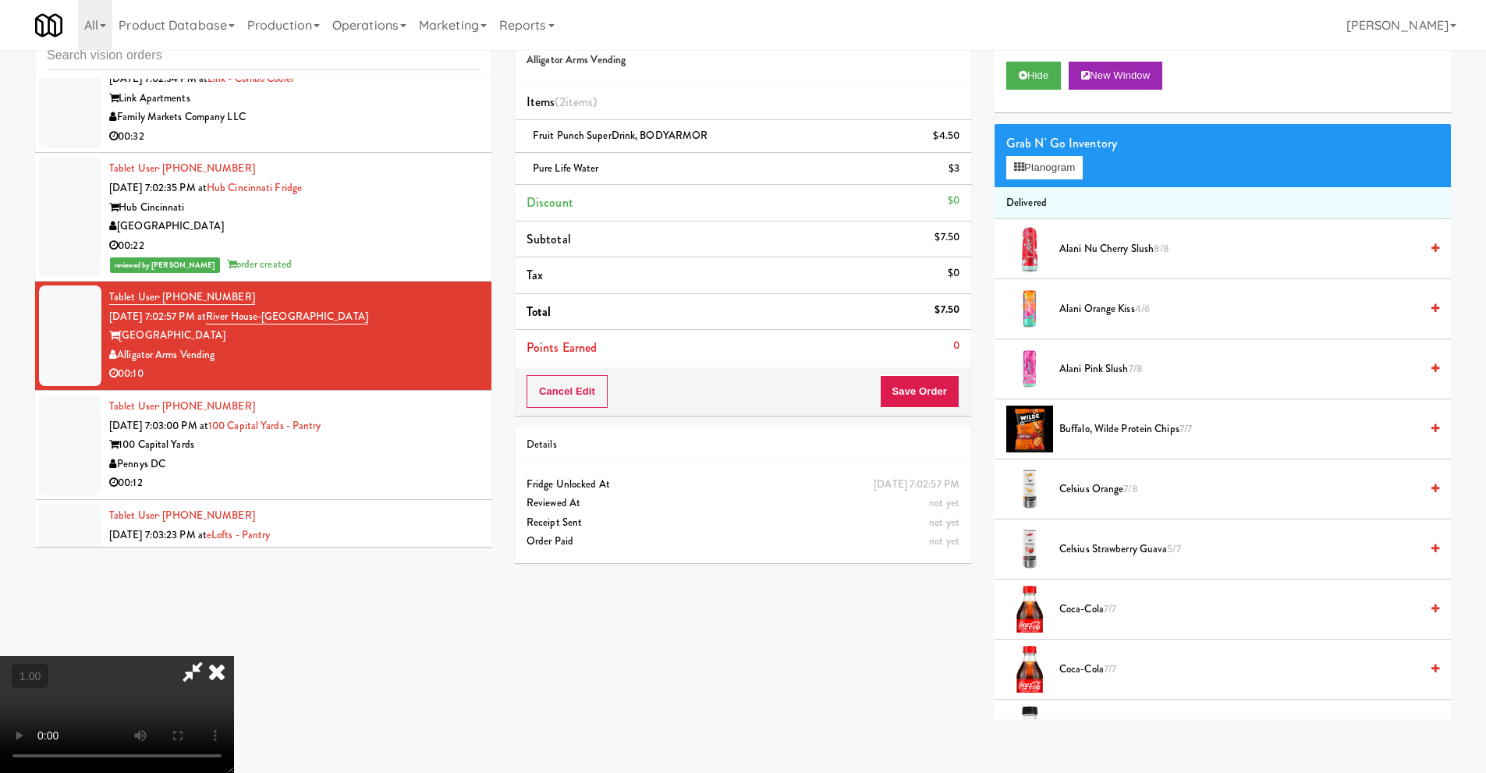
scroll to position [50, 0]
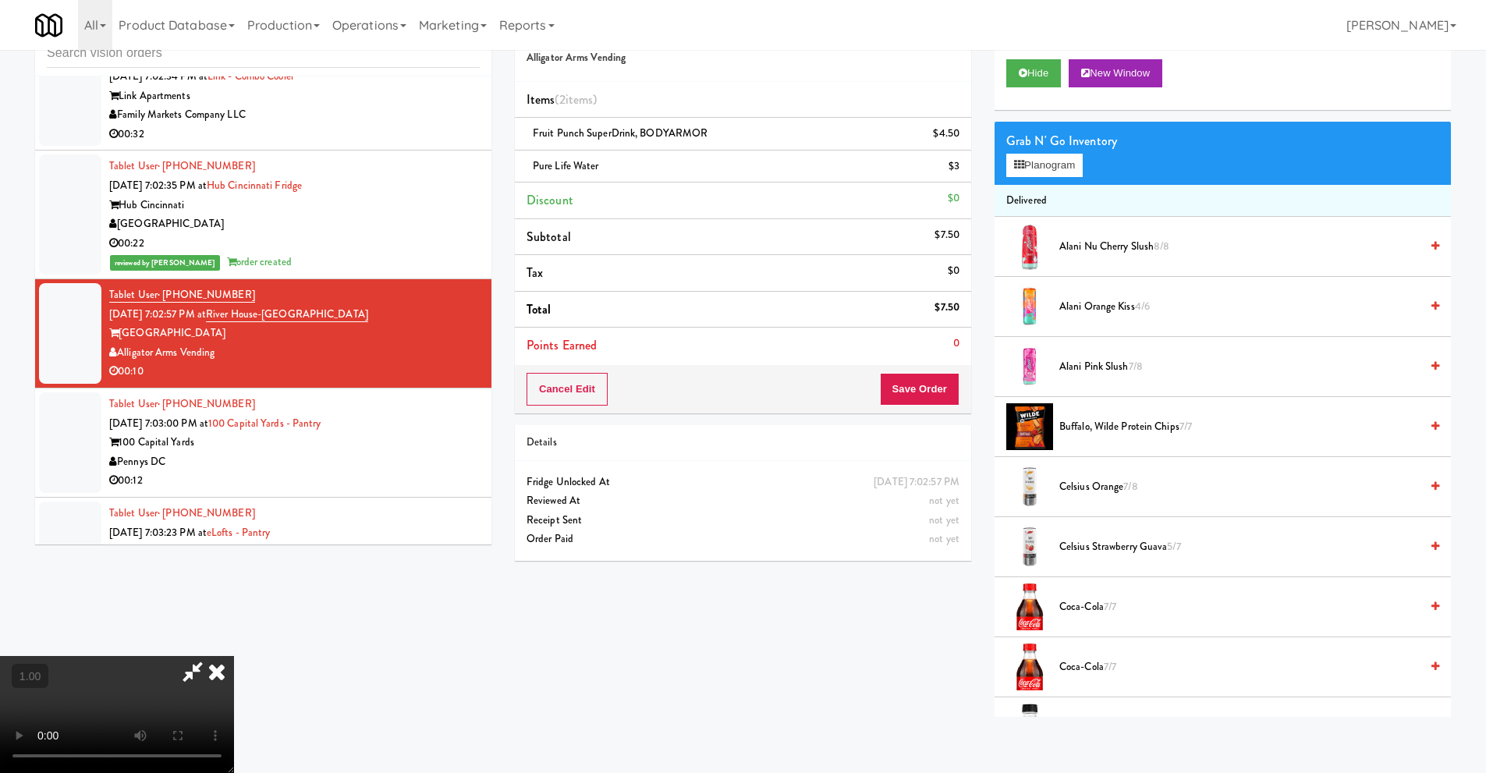
click at [234, 656] on video at bounding box center [117, 714] width 234 height 117
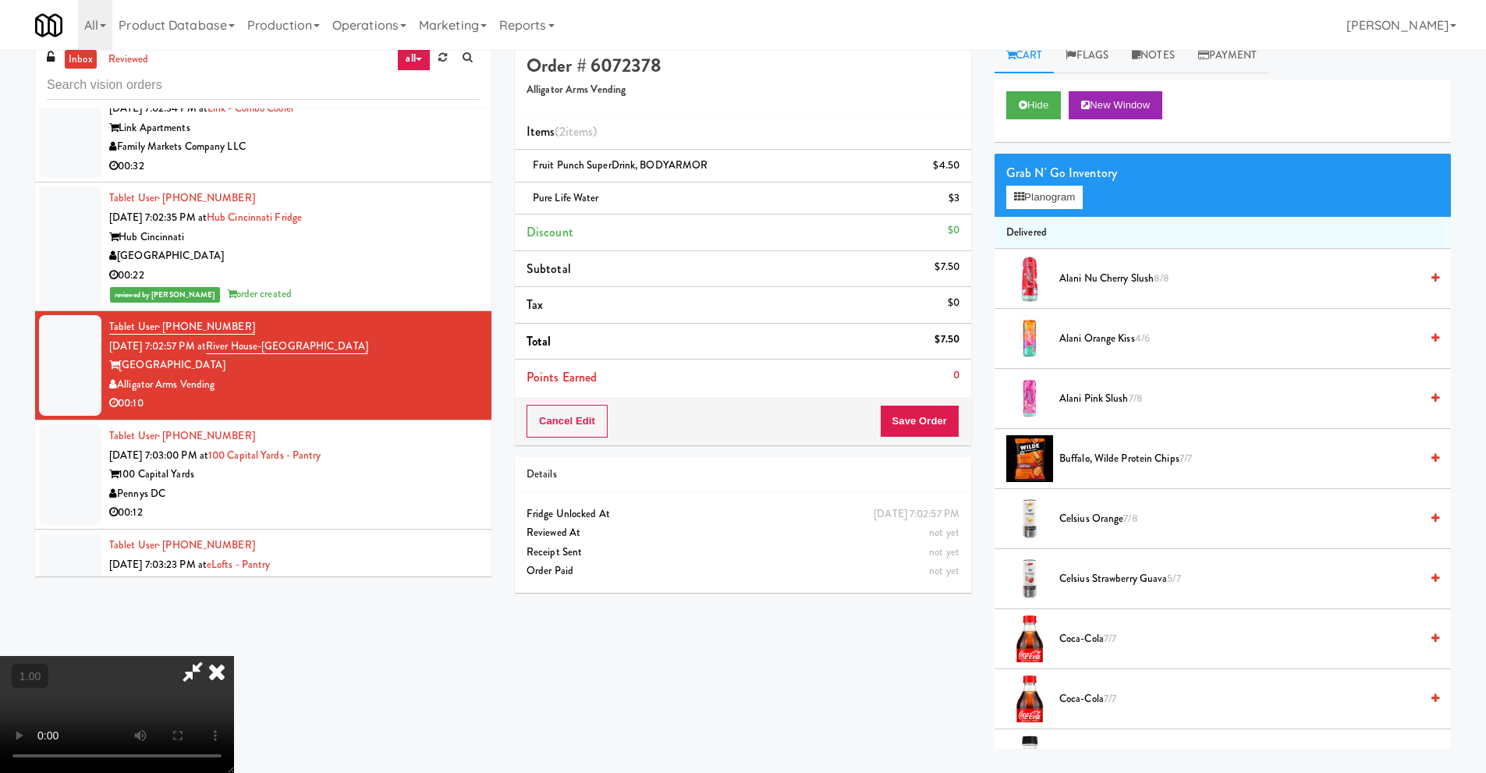
scroll to position [0, 0]
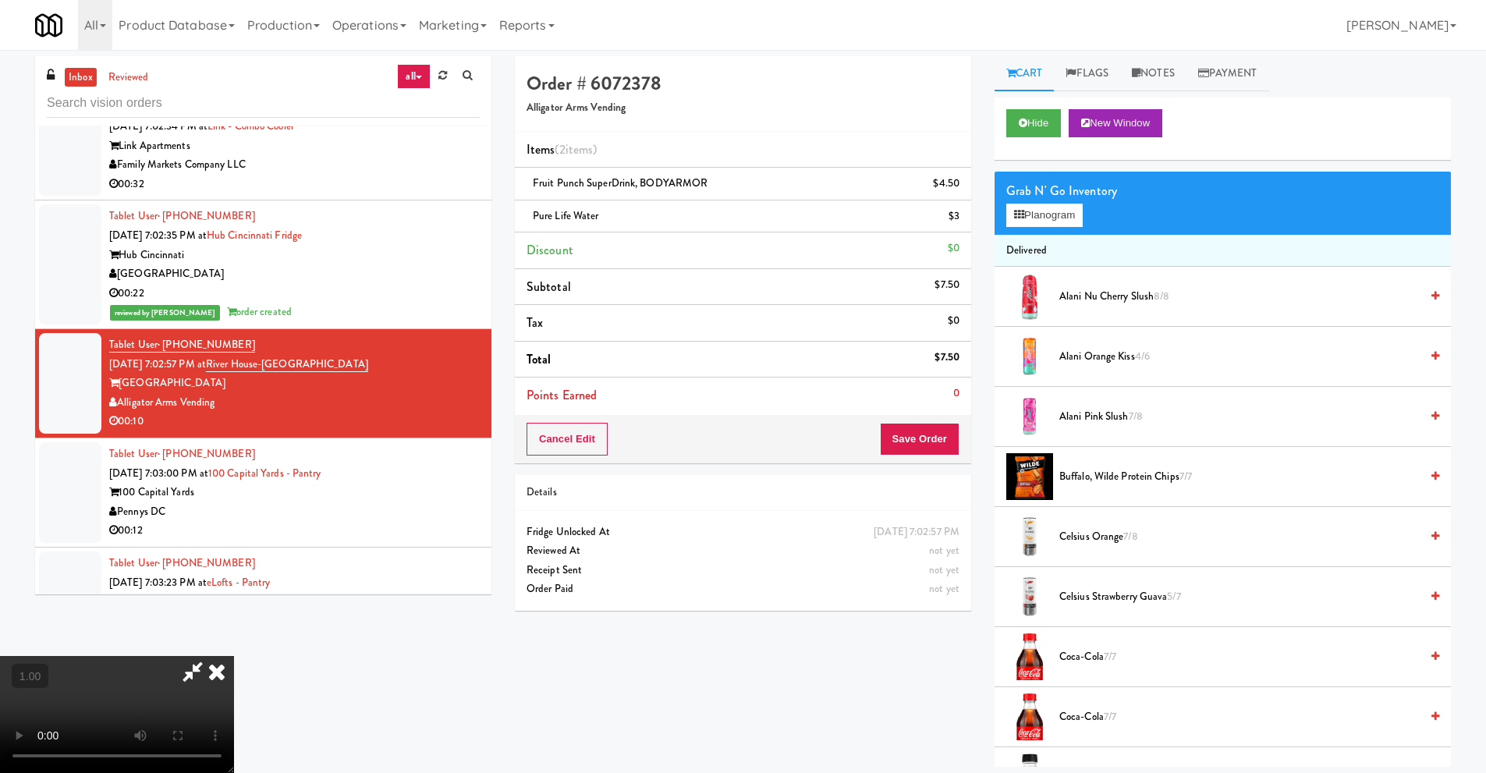
click at [234, 656] on icon at bounding box center [217, 671] width 34 height 31
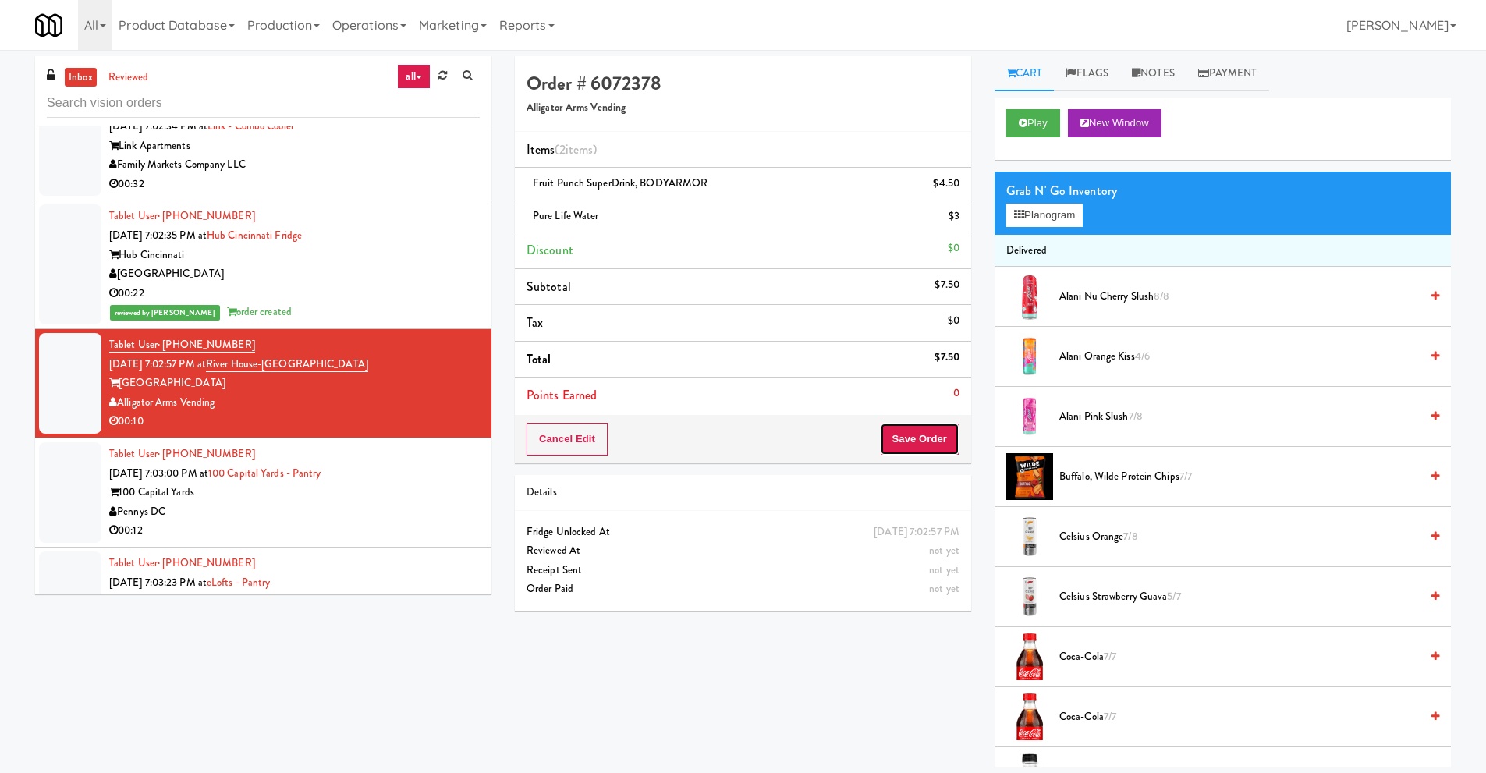
click at [935, 445] on button "Save Order" at bounding box center [920, 439] width 80 height 33
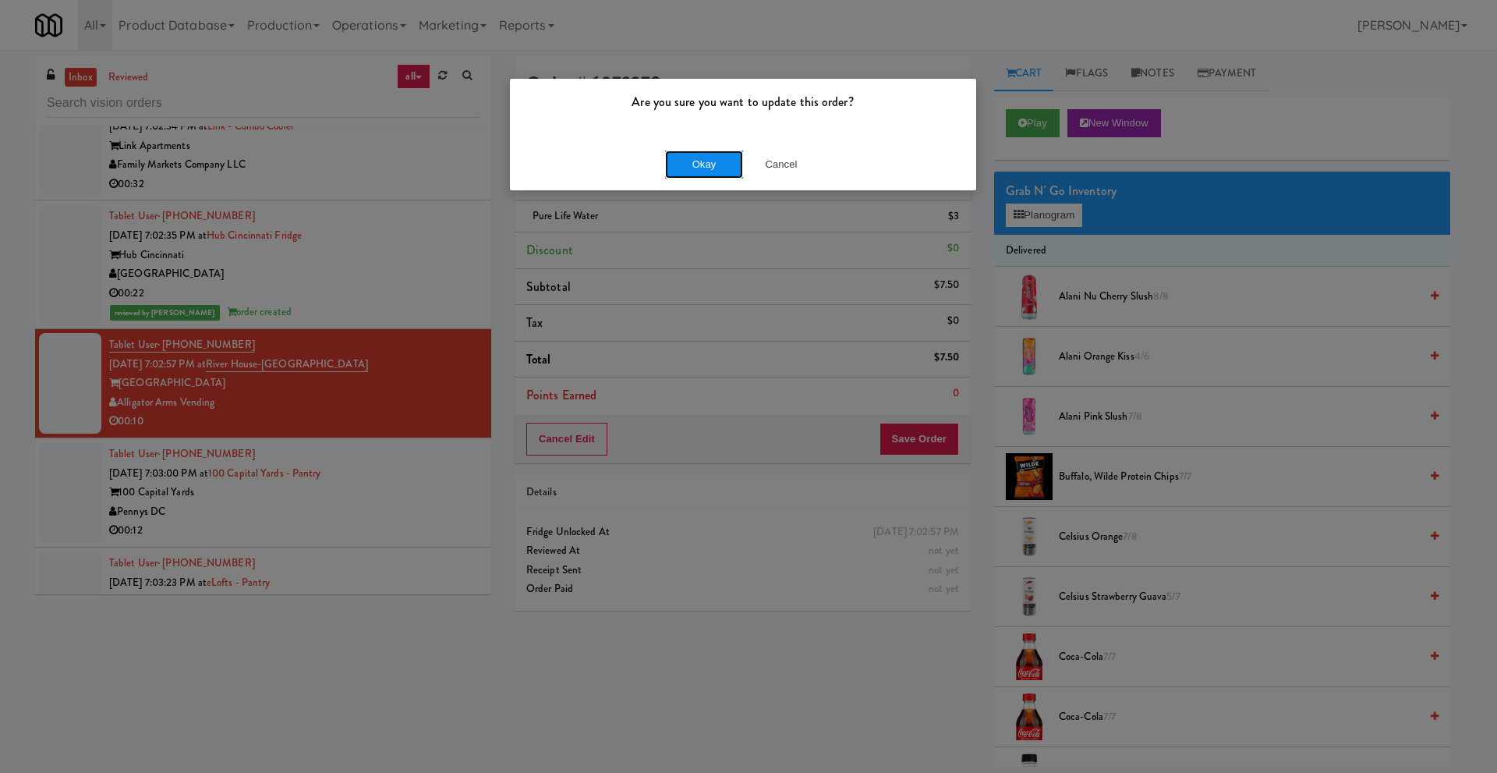
click at [710, 163] on button "Okay" at bounding box center [704, 165] width 78 height 28
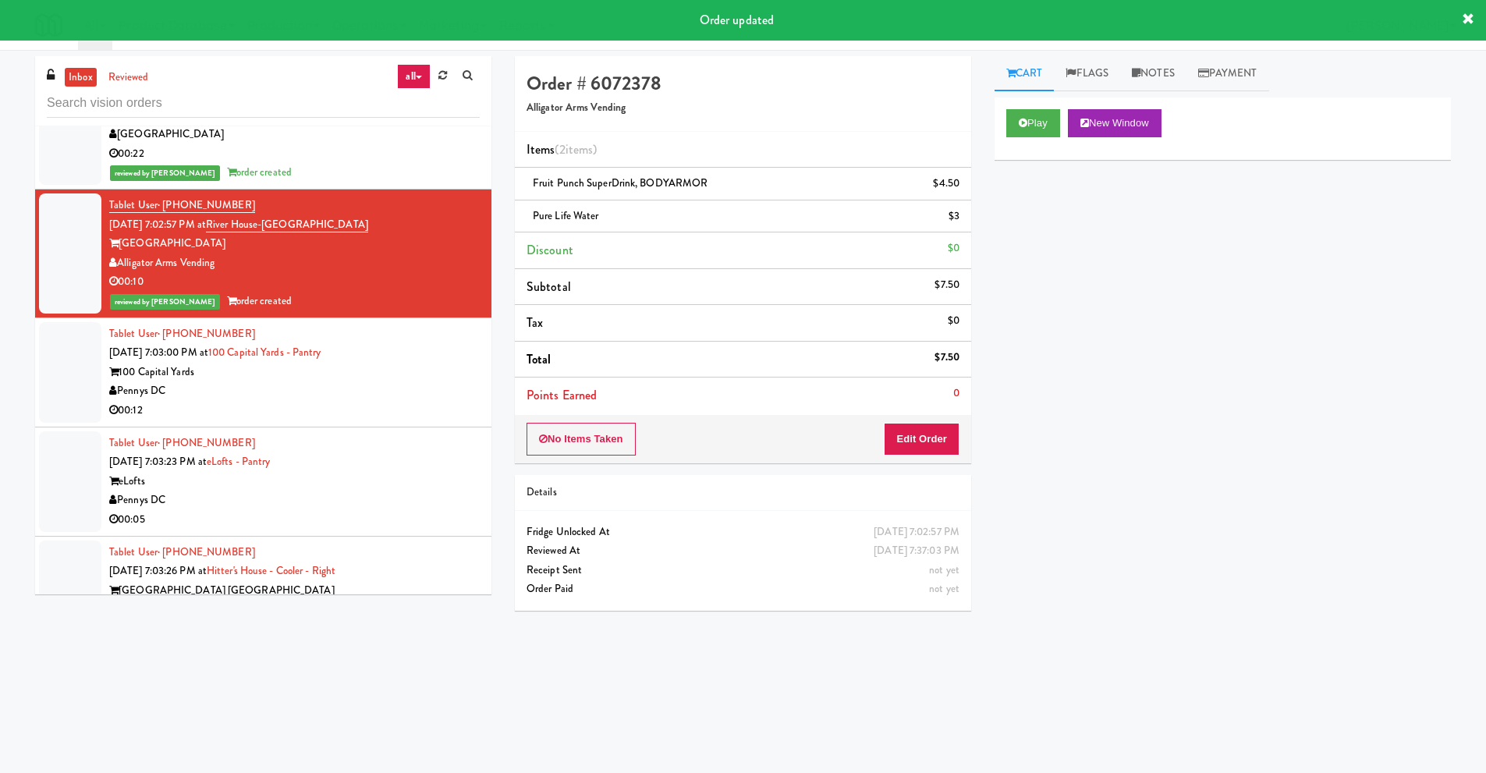
scroll to position [8735, 0]
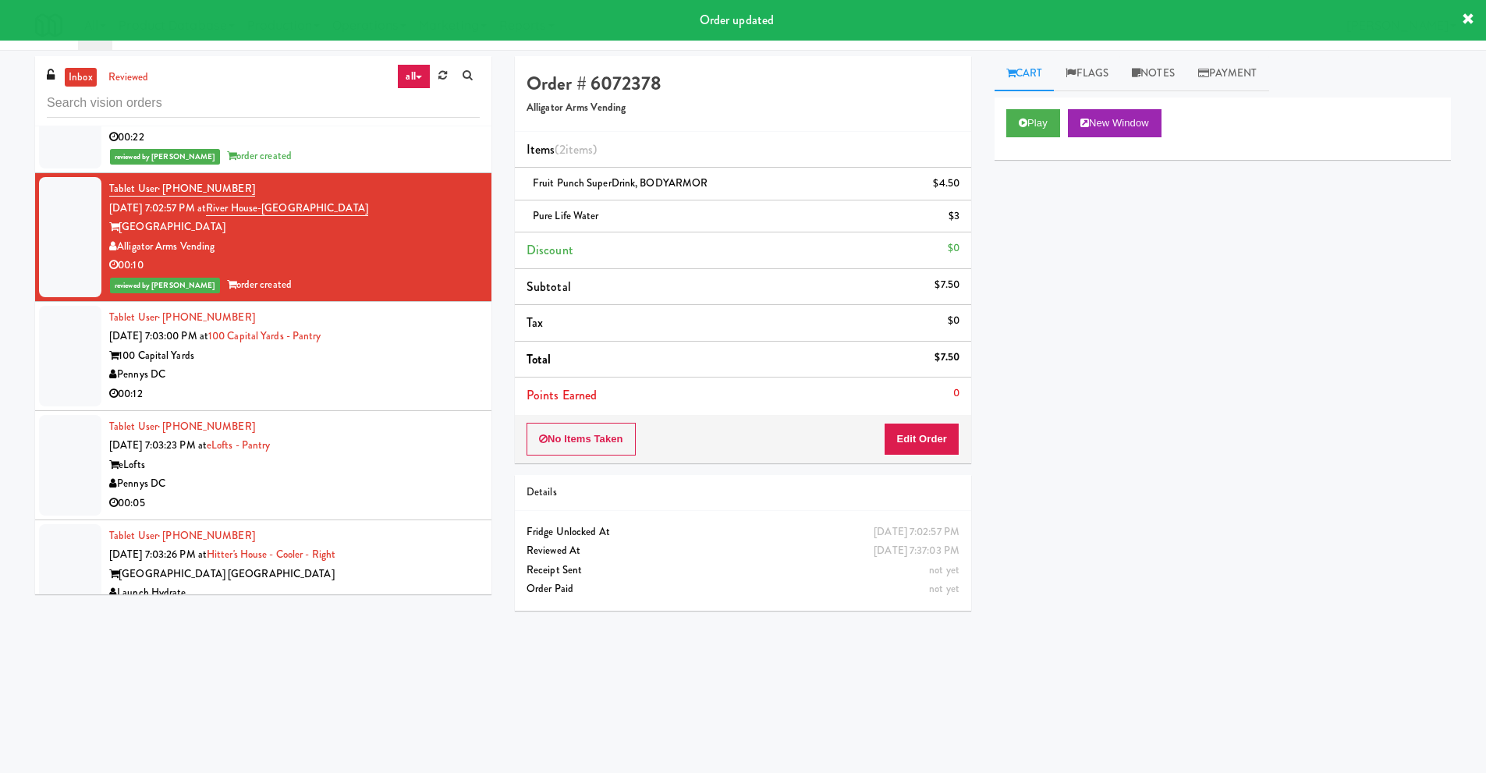
click at [265, 355] on div "100 Capital Yards" at bounding box center [294, 355] width 370 height 19
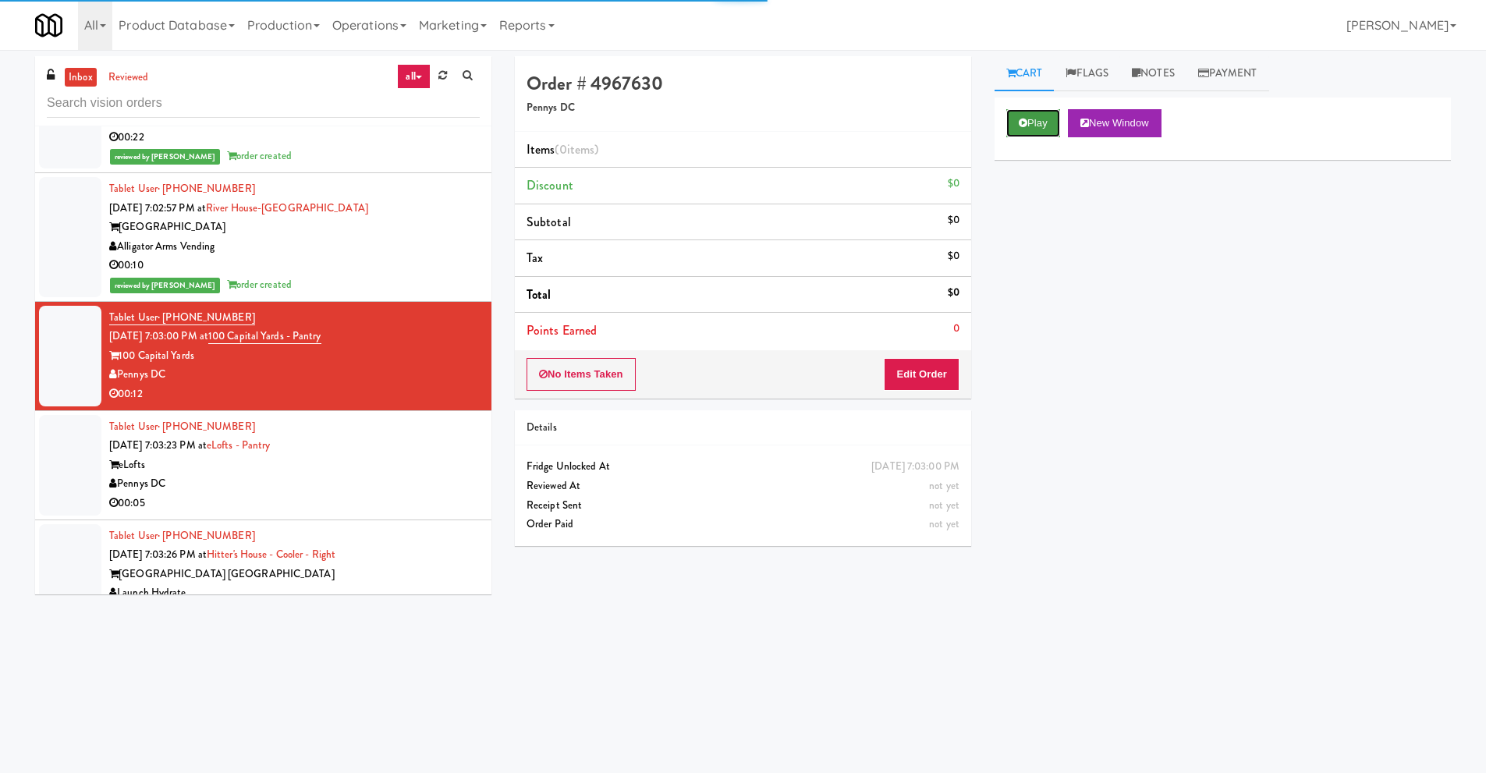
click at [1031, 128] on button "Play" at bounding box center [1033, 123] width 54 height 28
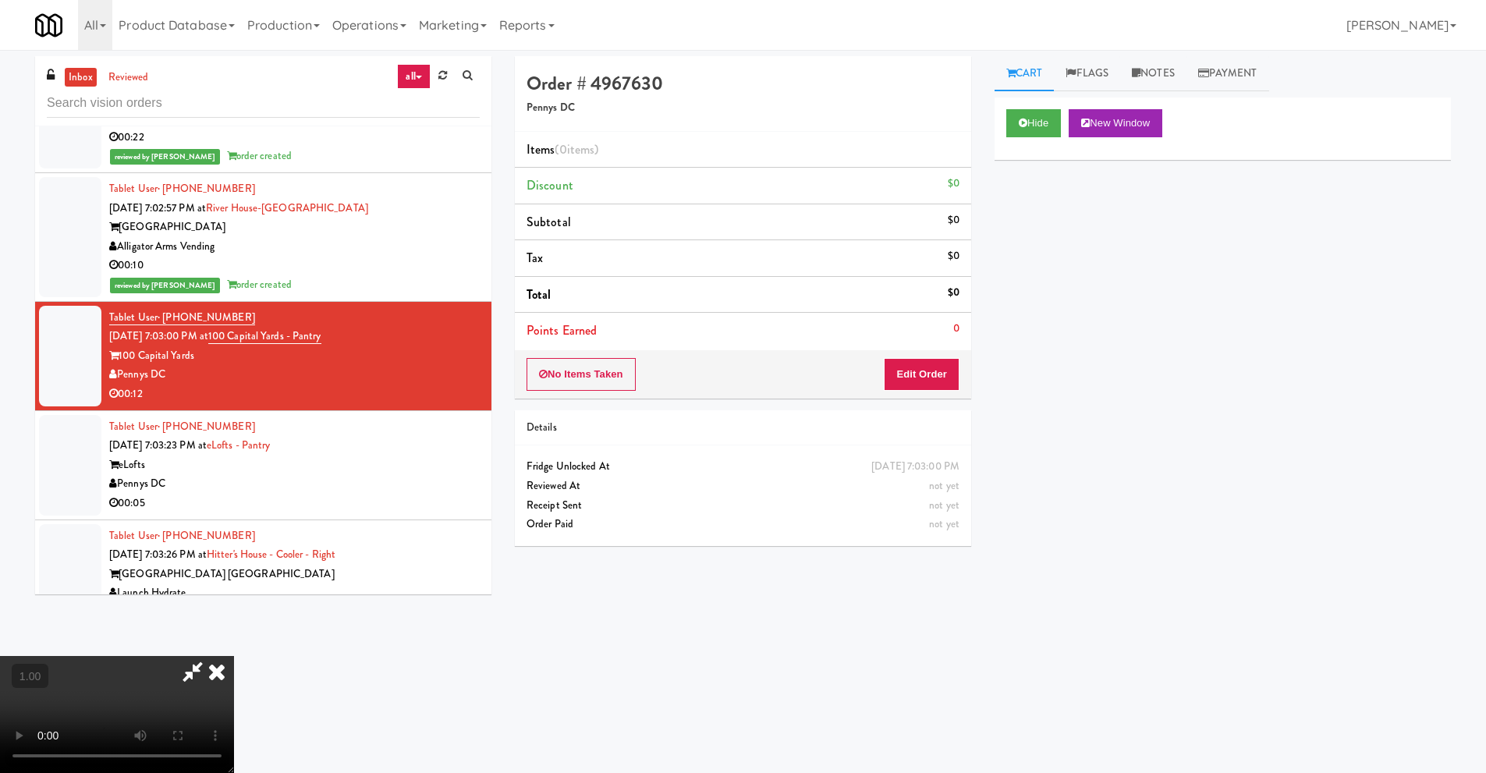
click at [55, 656] on video at bounding box center [117, 714] width 234 height 117
click at [234, 656] on video at bounding box center [117, 714] width 234 height 117
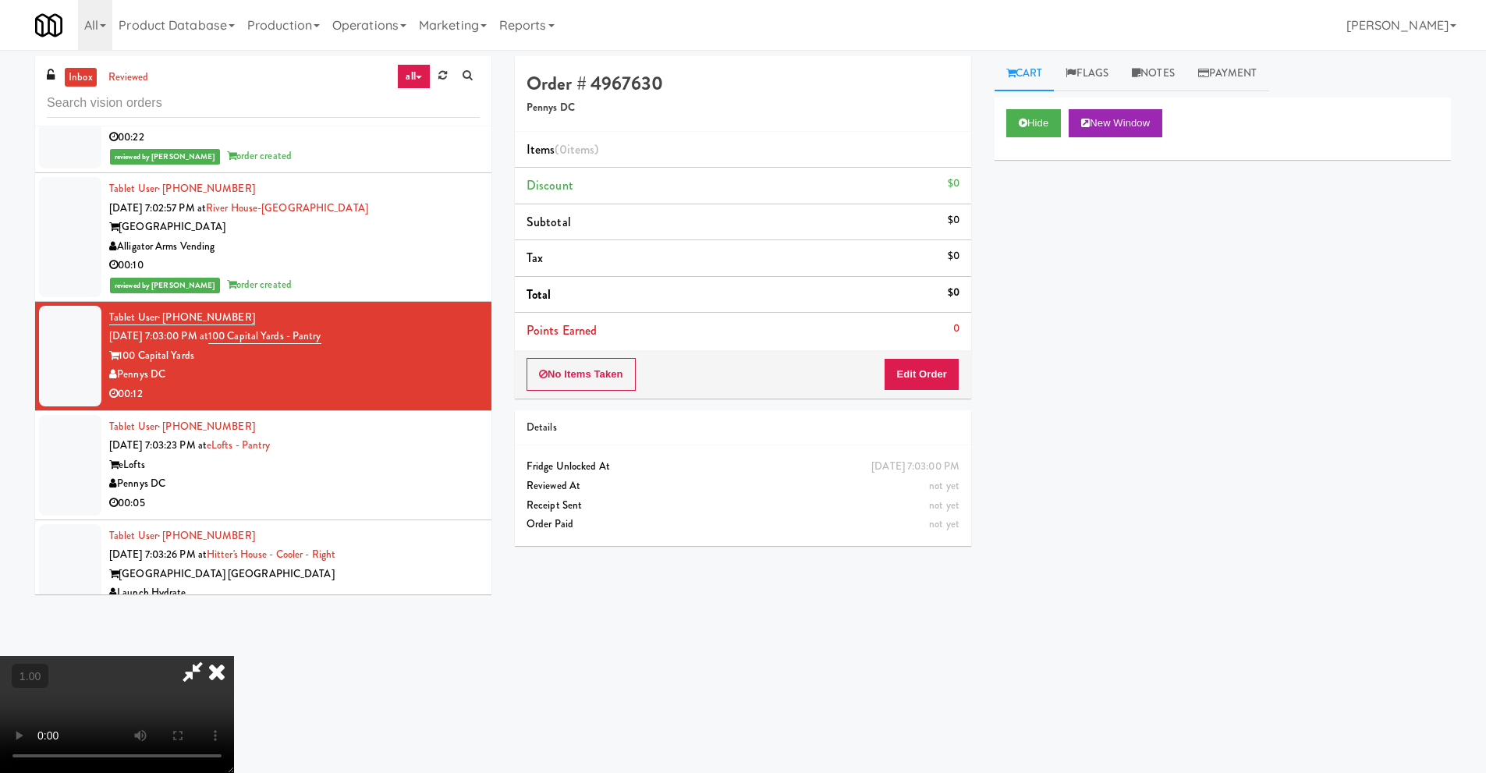
click at [234, 656] on video at bounding box center [117, 714] width 234 height 117
click at [942, 379] on button "Edit Order" at bounding box center [922, 374] width 76 height 33
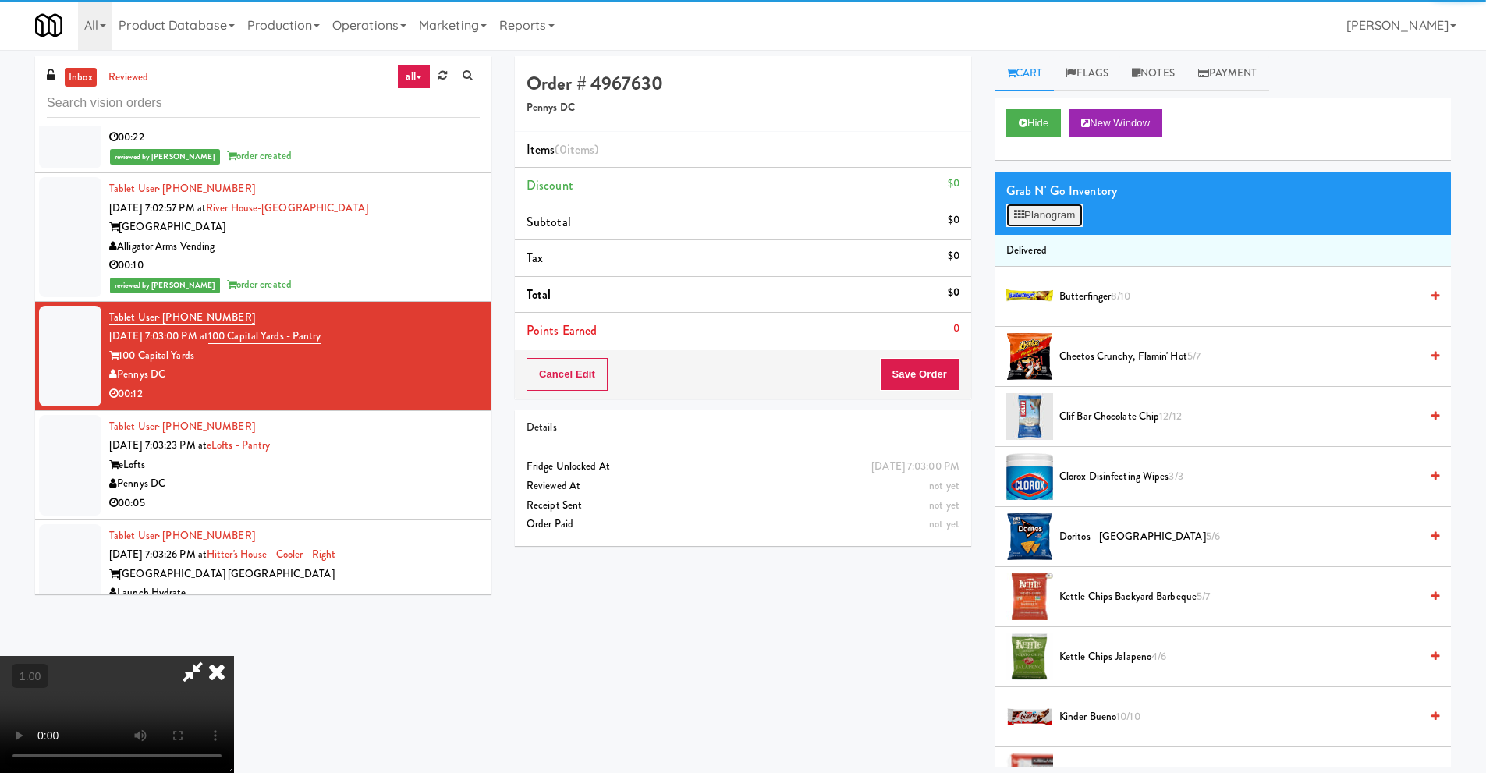
click at [1072, 222] on button "Planogram" at bounding box center [1044, 215] width 76 height 23
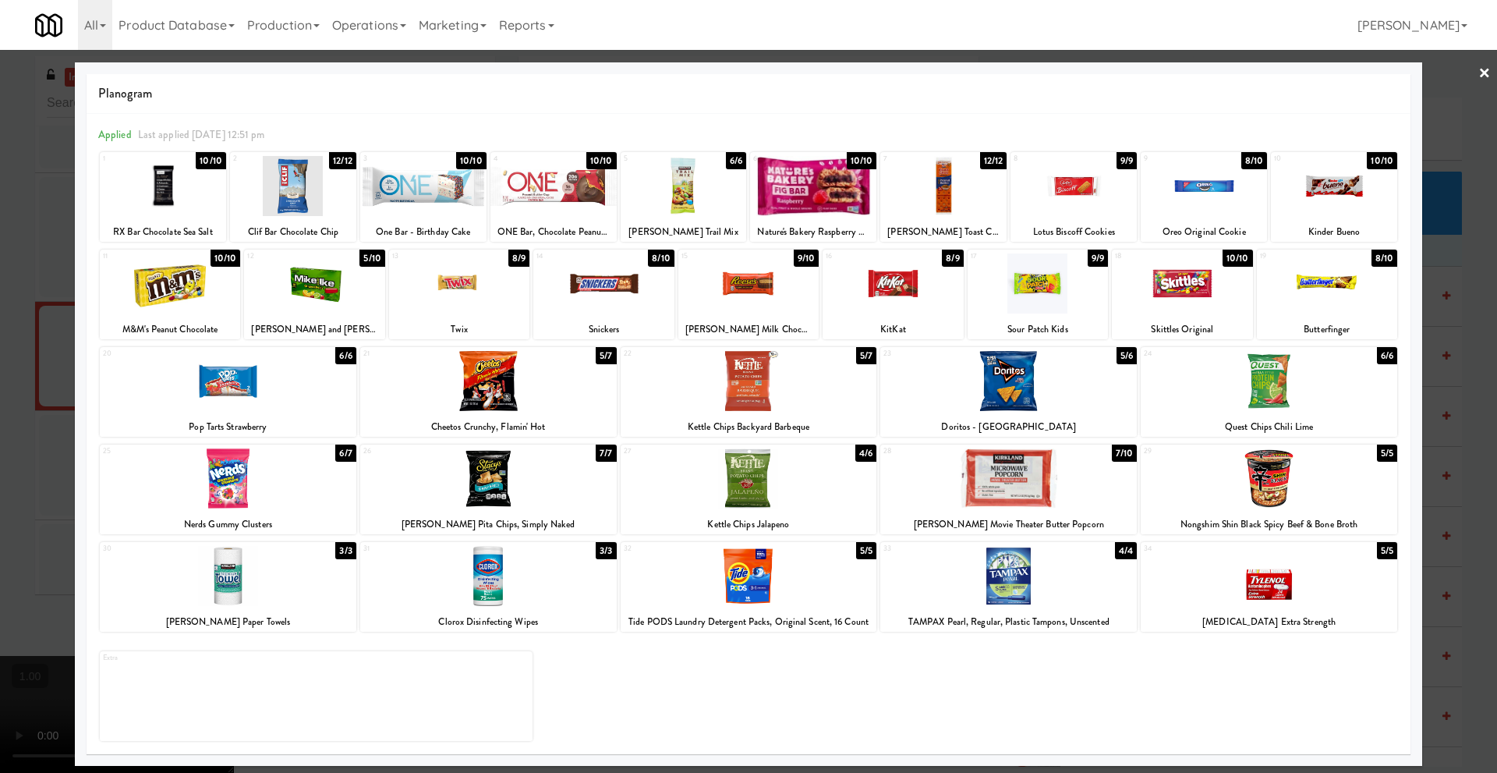
click at [320, 297] on div at bounding box center [314, 283] width 140 height 60
click at [769, 285] on div at bounding box center [749, 283] width 140 height 60
click at [1490, 73] on link "×" at bounding box center [1485, 74] width 12 height 48
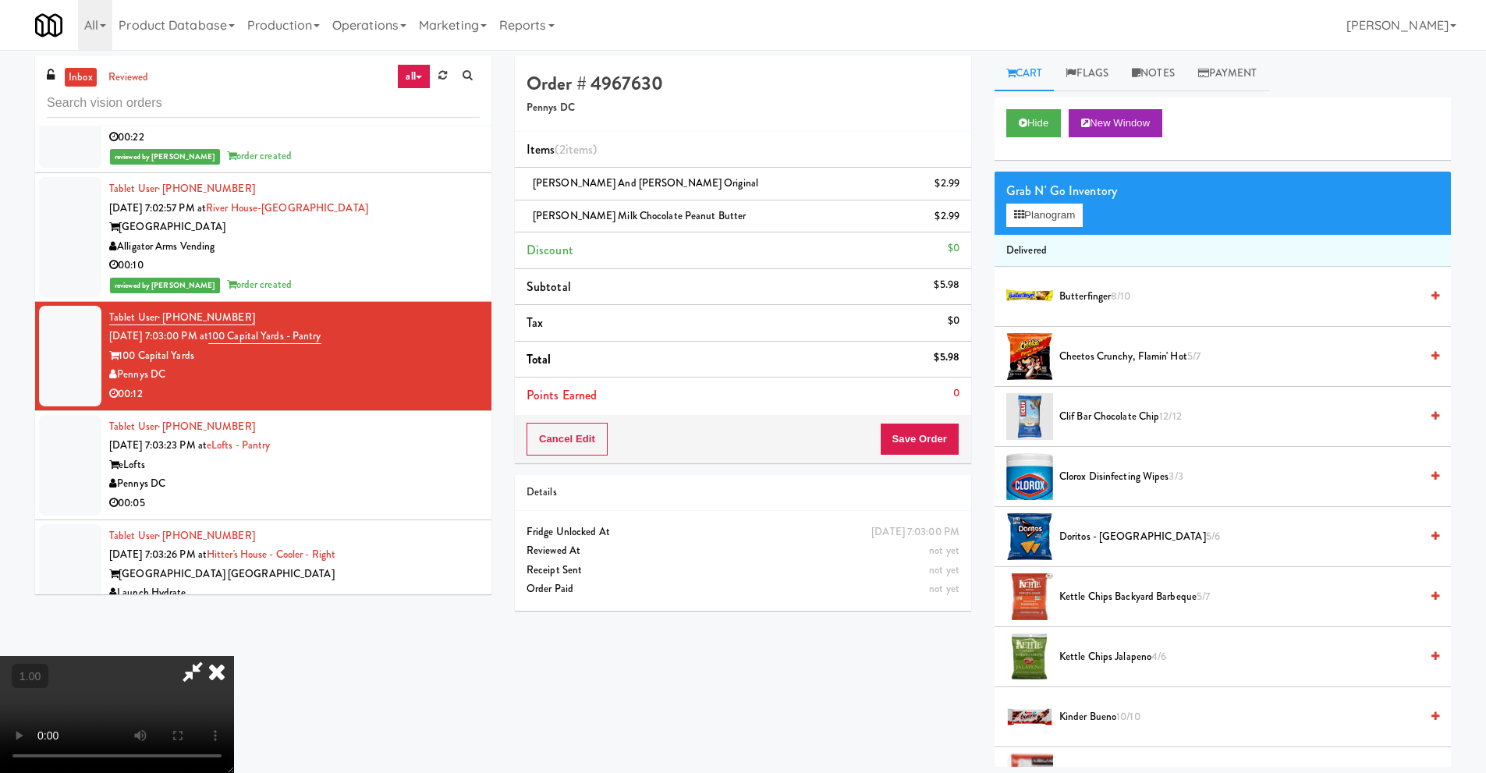
scroll to position [128, 0]
click at [234, 656] on video at bounding box center [117, 714] width 234 height 117
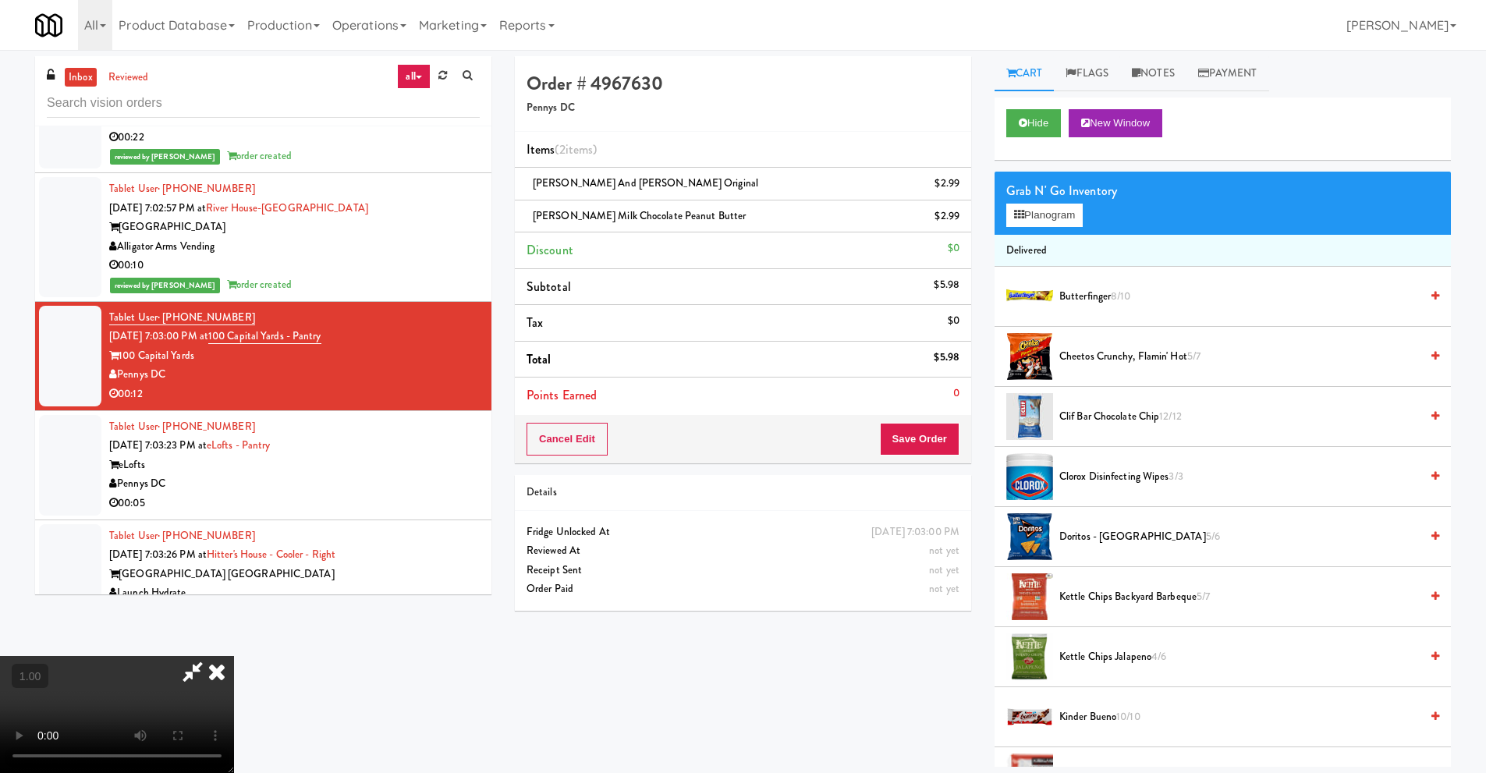
scroll to position [0, 0]
click at [234, 656] on icon at bounding box center [217, 671] width 34 height 31
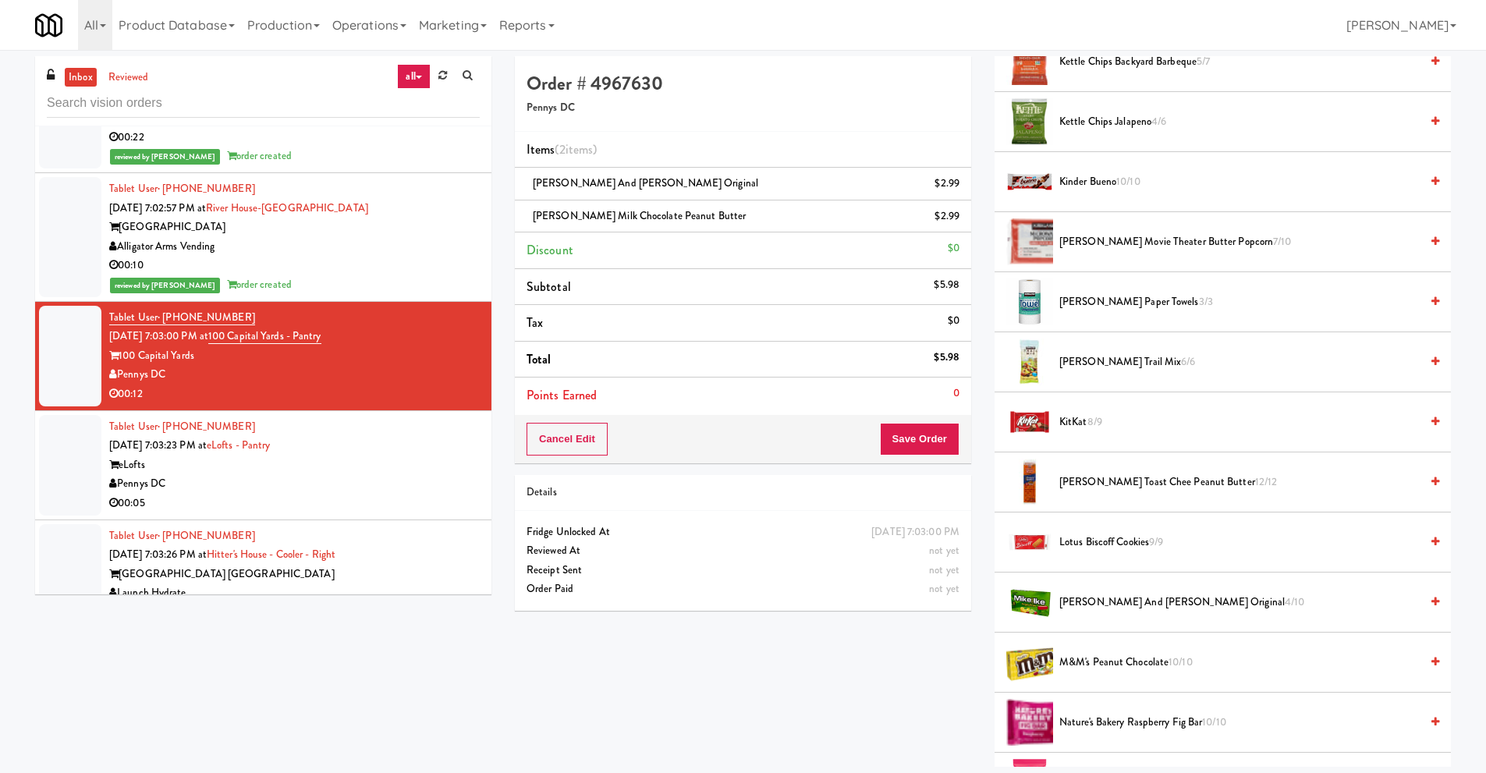
scroll to position [390, 0]
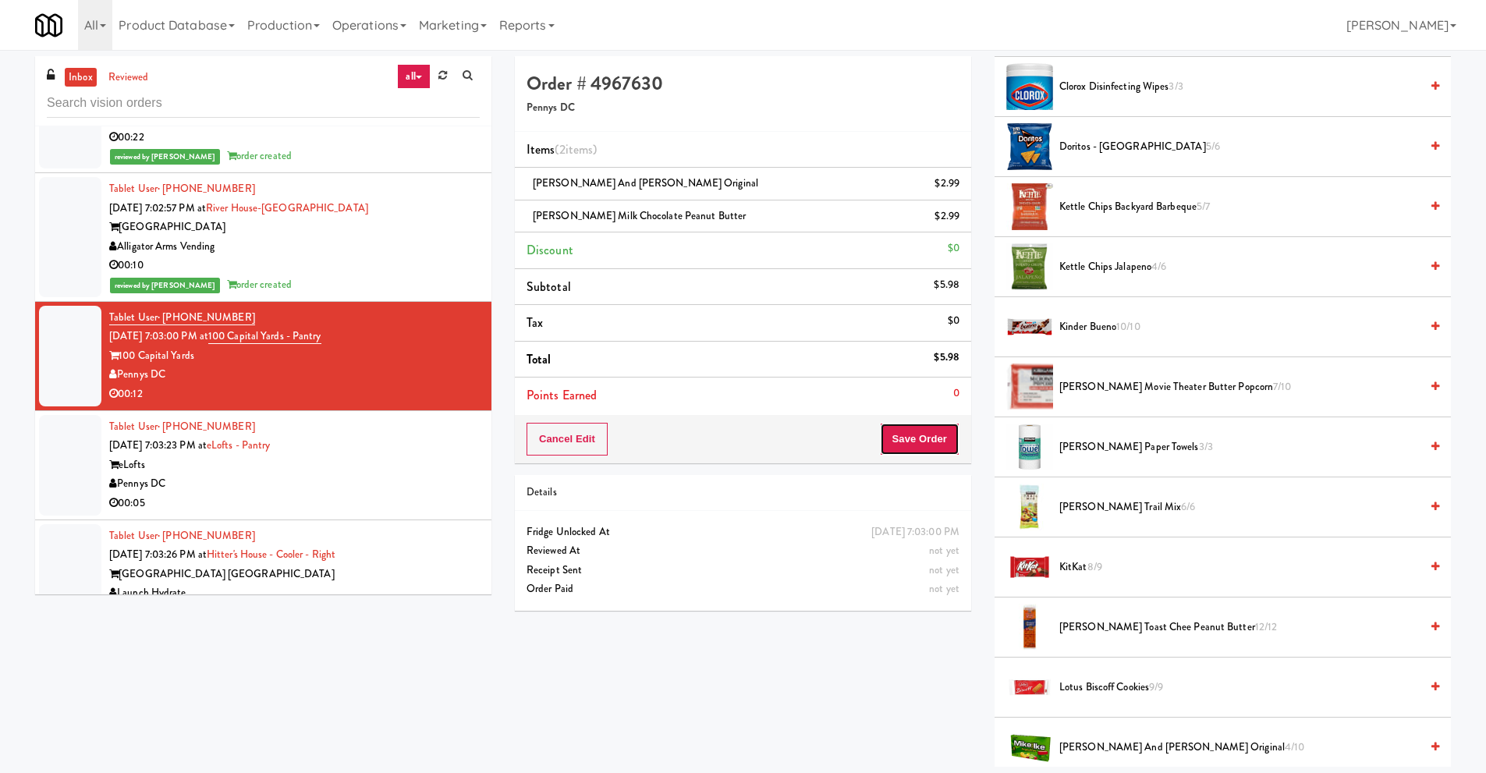
click at [911, 436] on button "Save Order" at bounding box center [920, 439] width 80 height 33
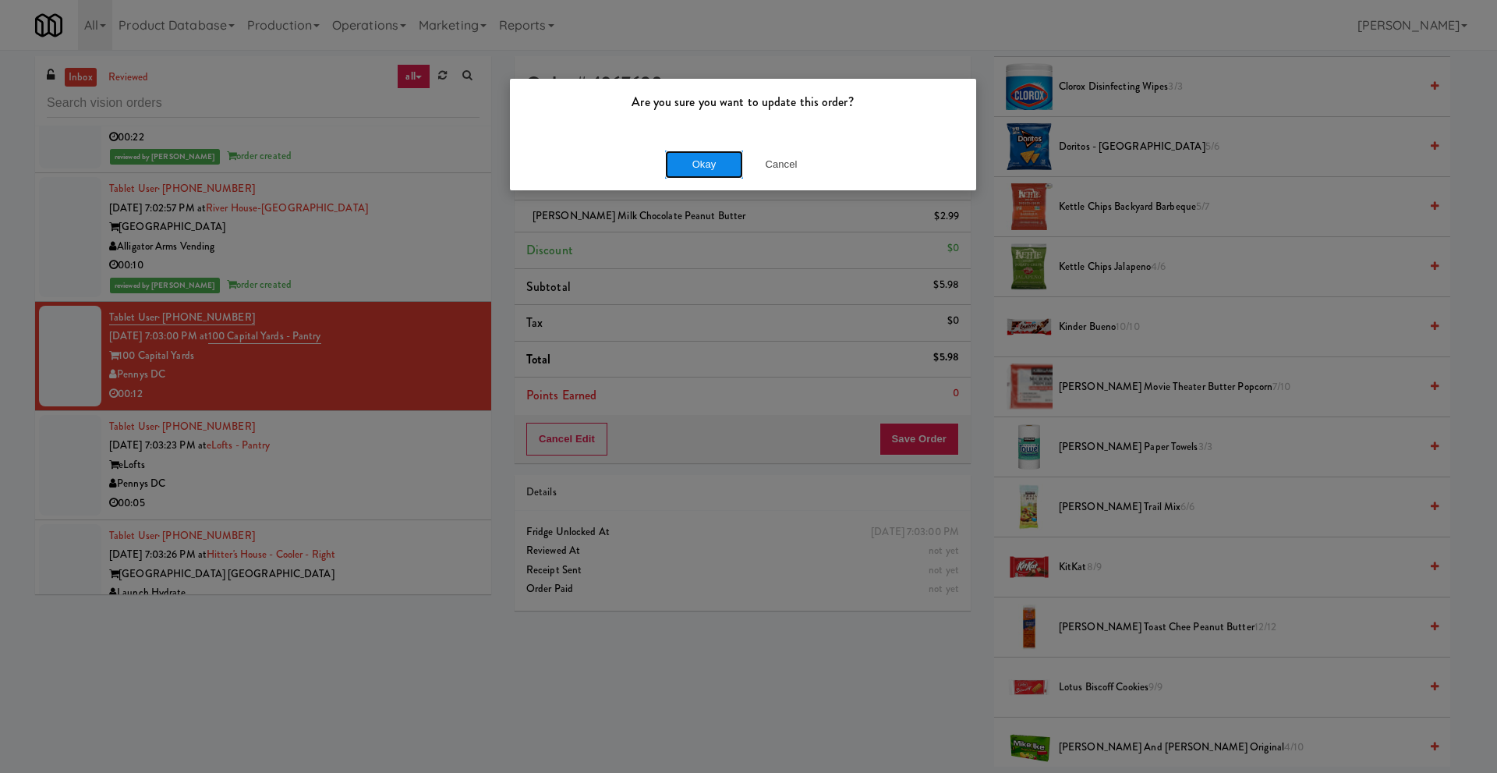
click at [714, 164] on button "Okay" at bounding box center [704, 165] width 78 height 28
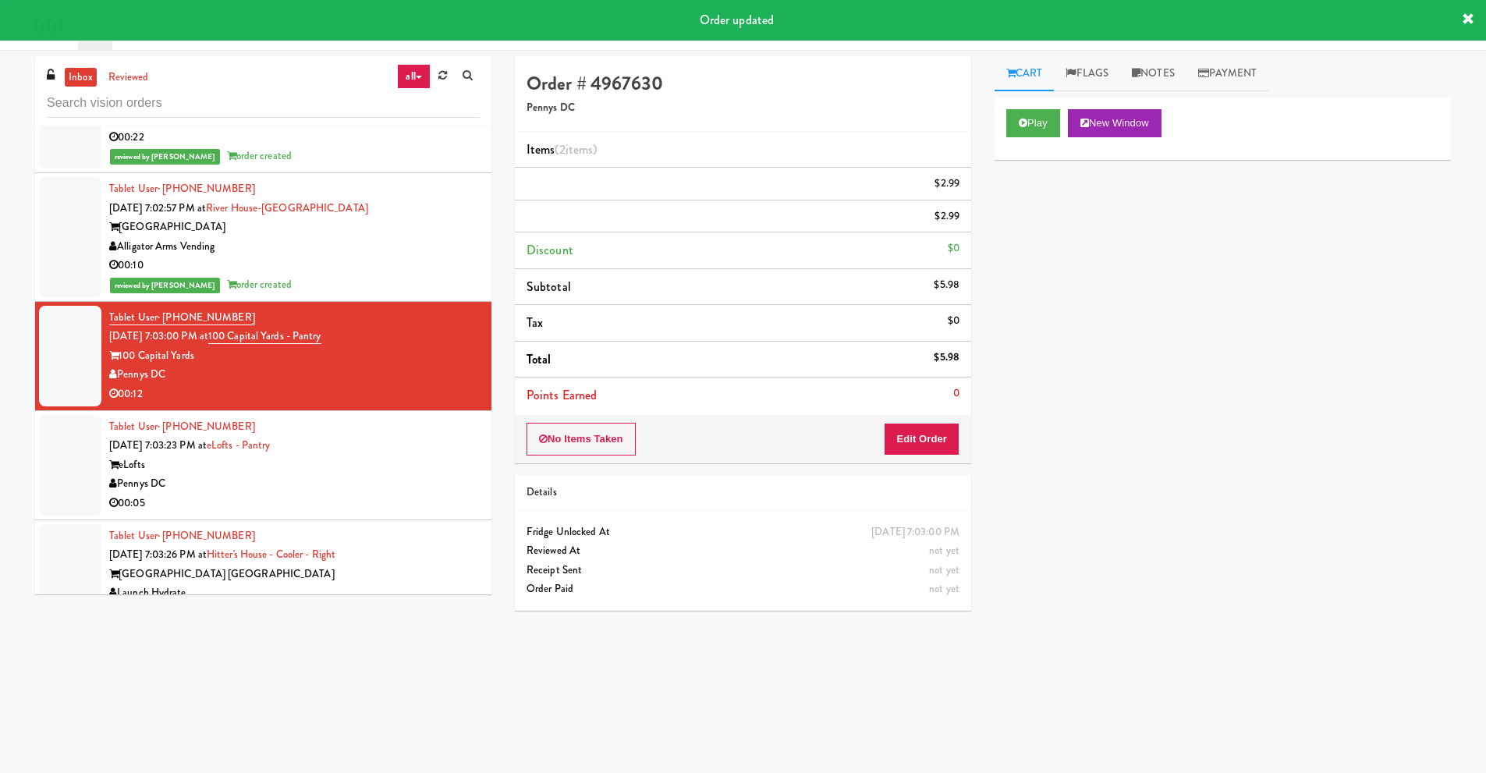
scroll to position [0, 0]
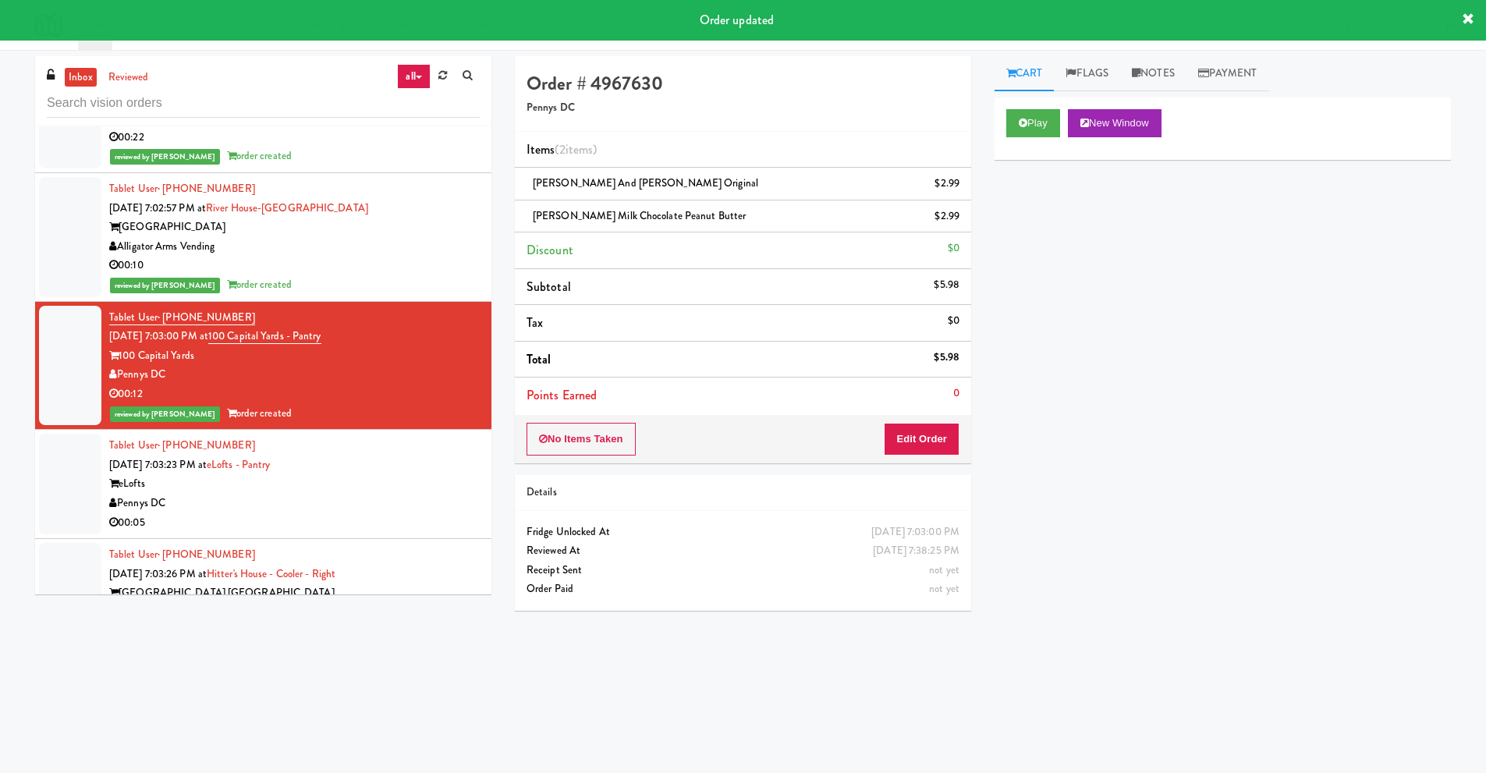
click at [233, 492] on div "eLofts" at bounding box center [294, 483] width 370 height 19
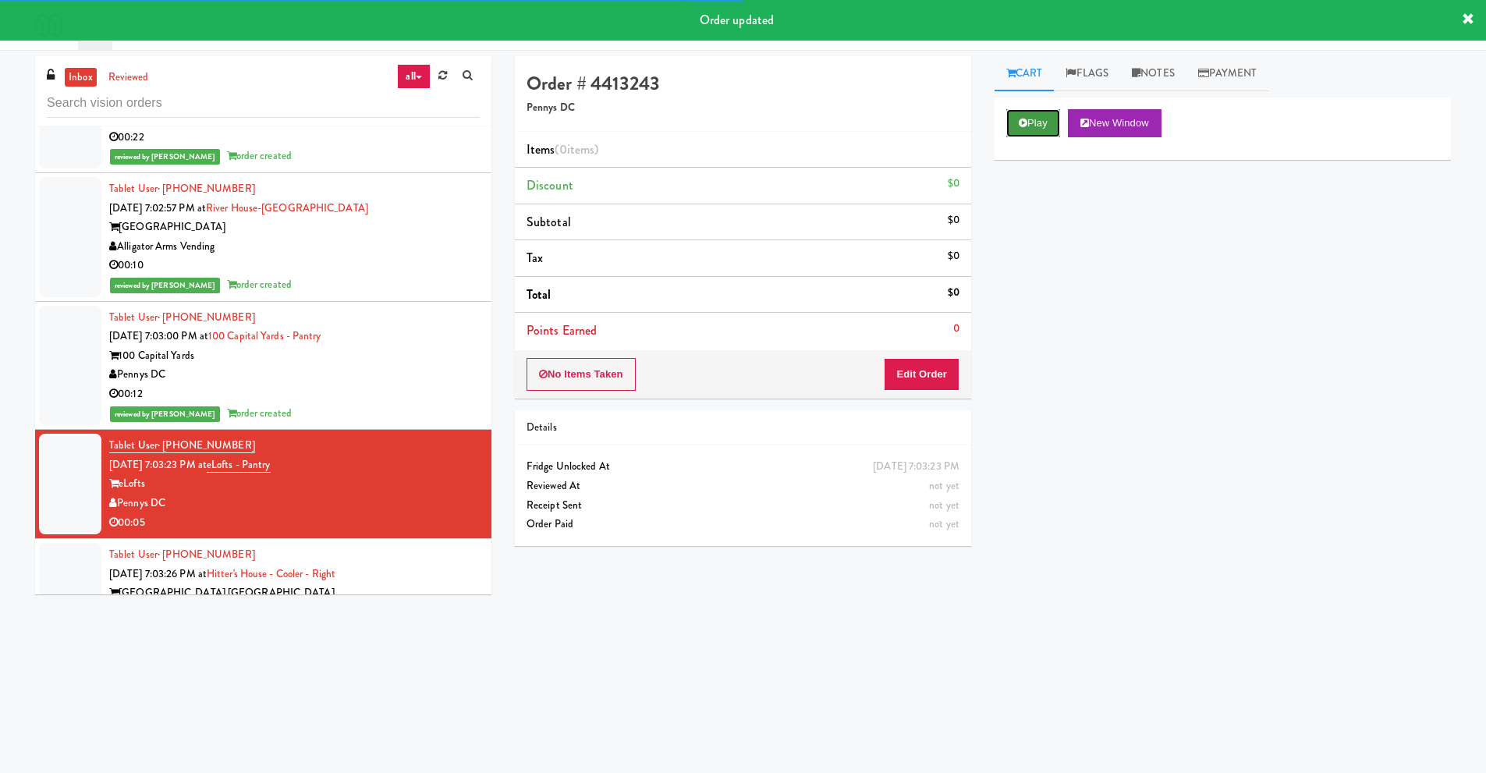
click at [1027, 129] on button "Play" at bounding box center [1033, 123] width 54 height 28
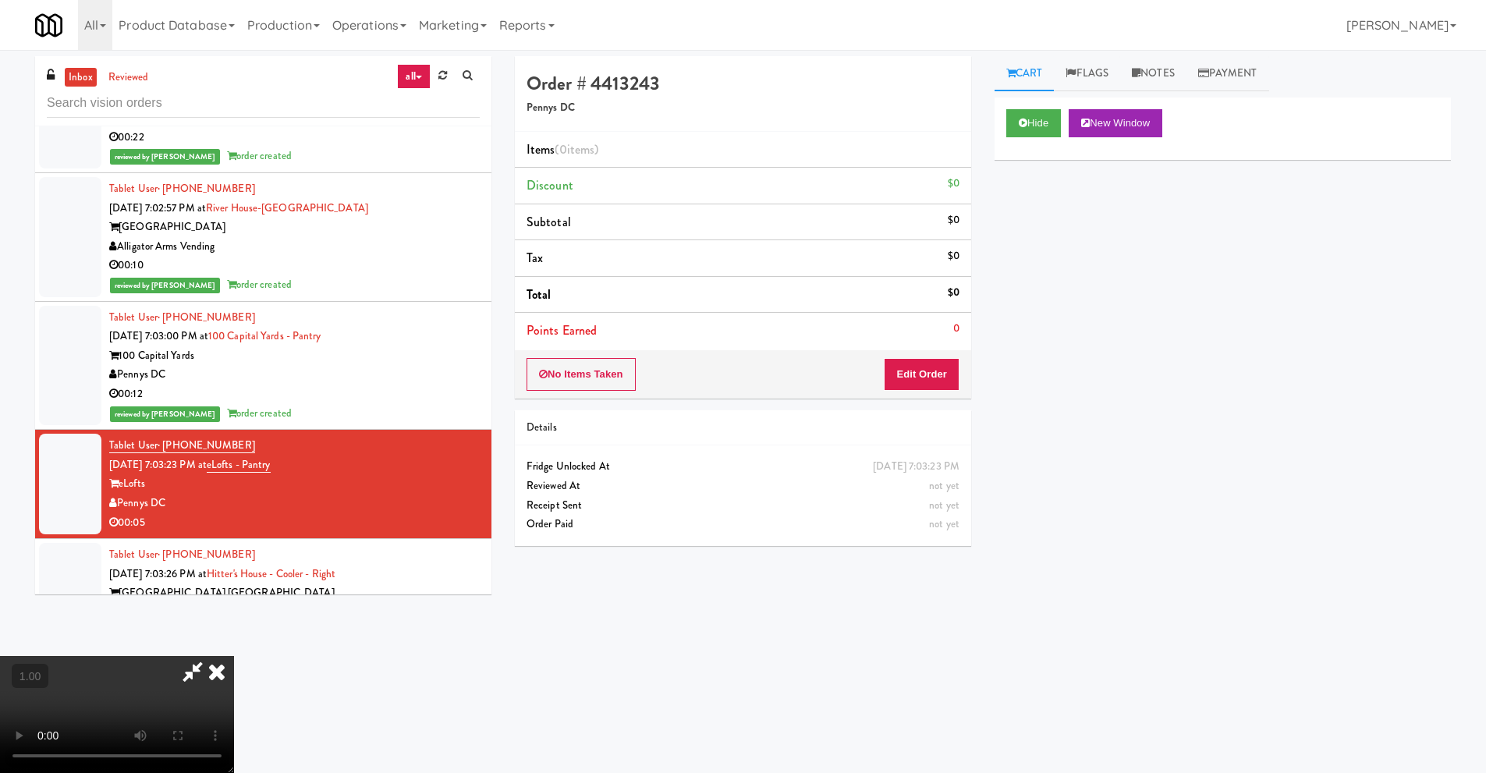
click at [234, 656] on video at bounding box center [117, 714] width 234 height 117
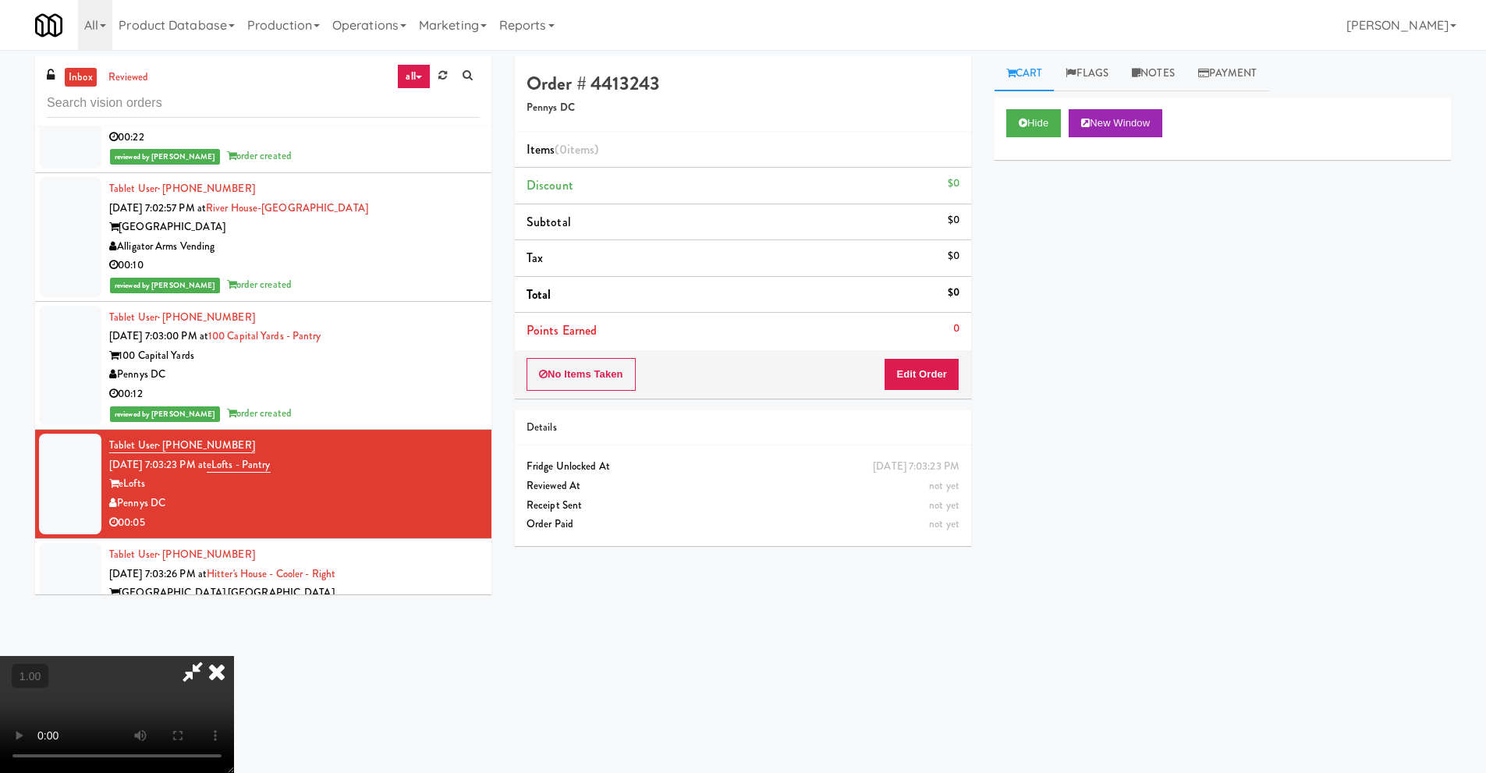
click at [234, 656] on video at bounding box center [117, 714] width 234 height 117
click at [941, 383] on button "Edit Order" at bounding box center [922, 374] width 76 height 33
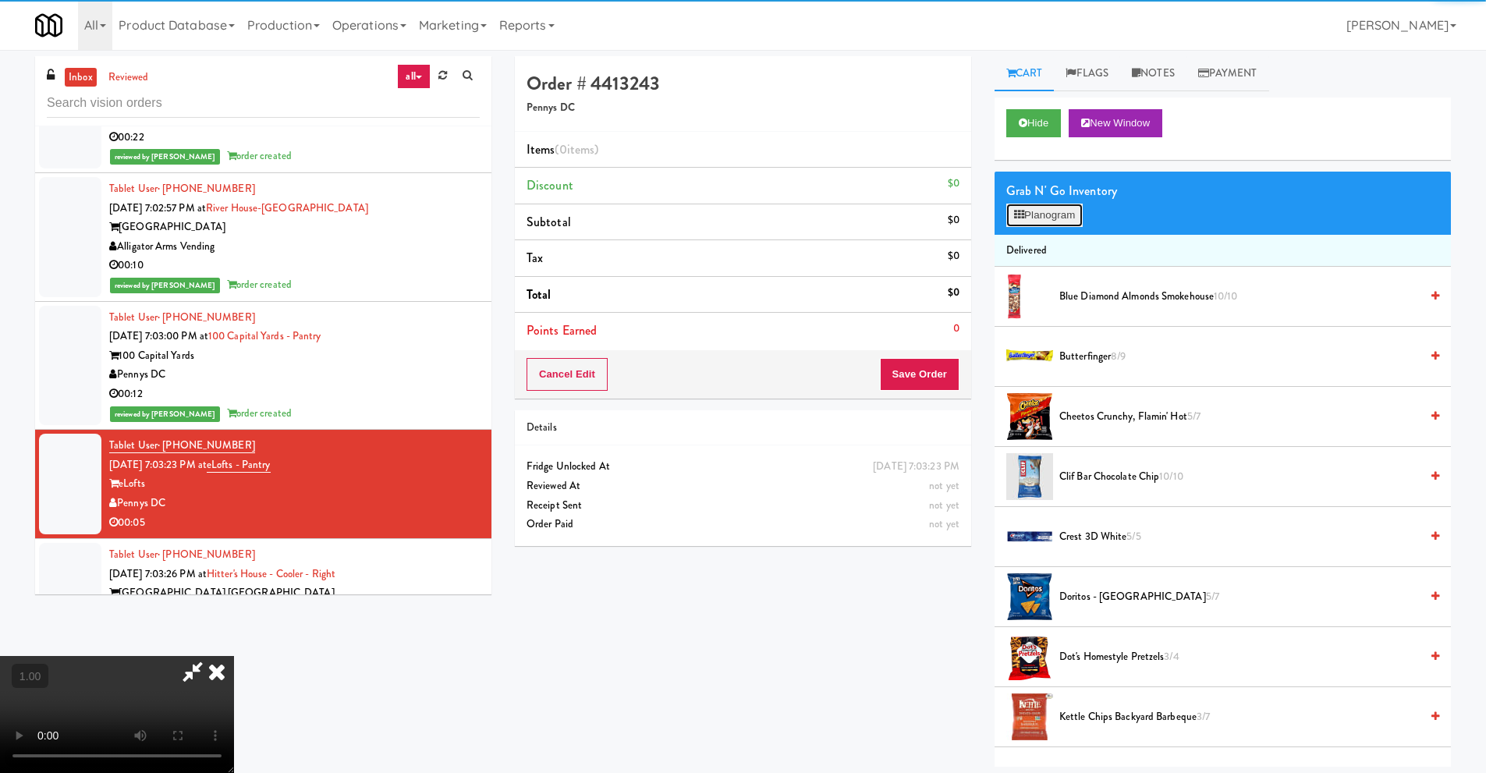
click at [1056, 221] on button "Planogram" at bounding box center [1044, 215] width 76 height 23
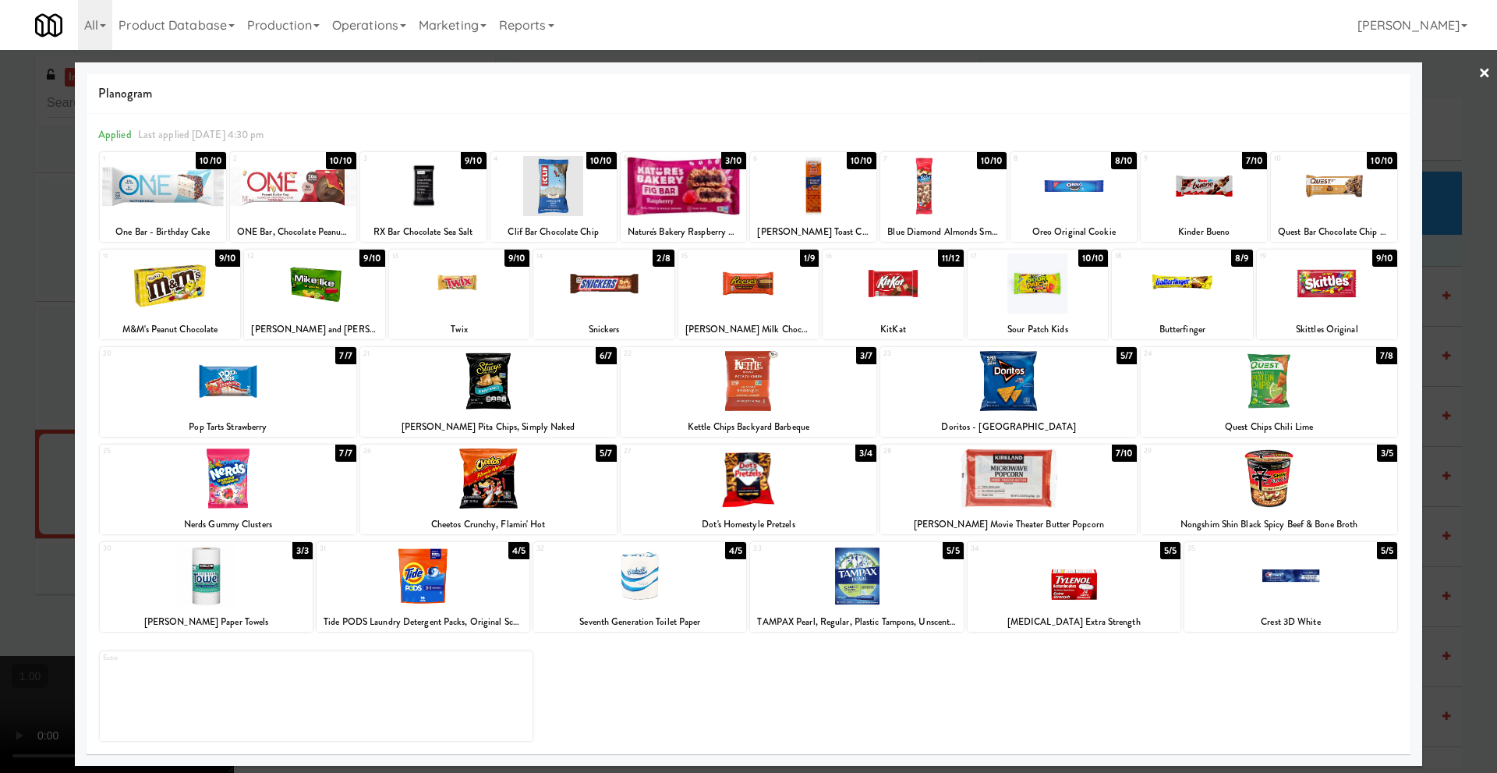
click at [1486, 77] on link "×" at bounding box center [1485, 74] width 12 height 48
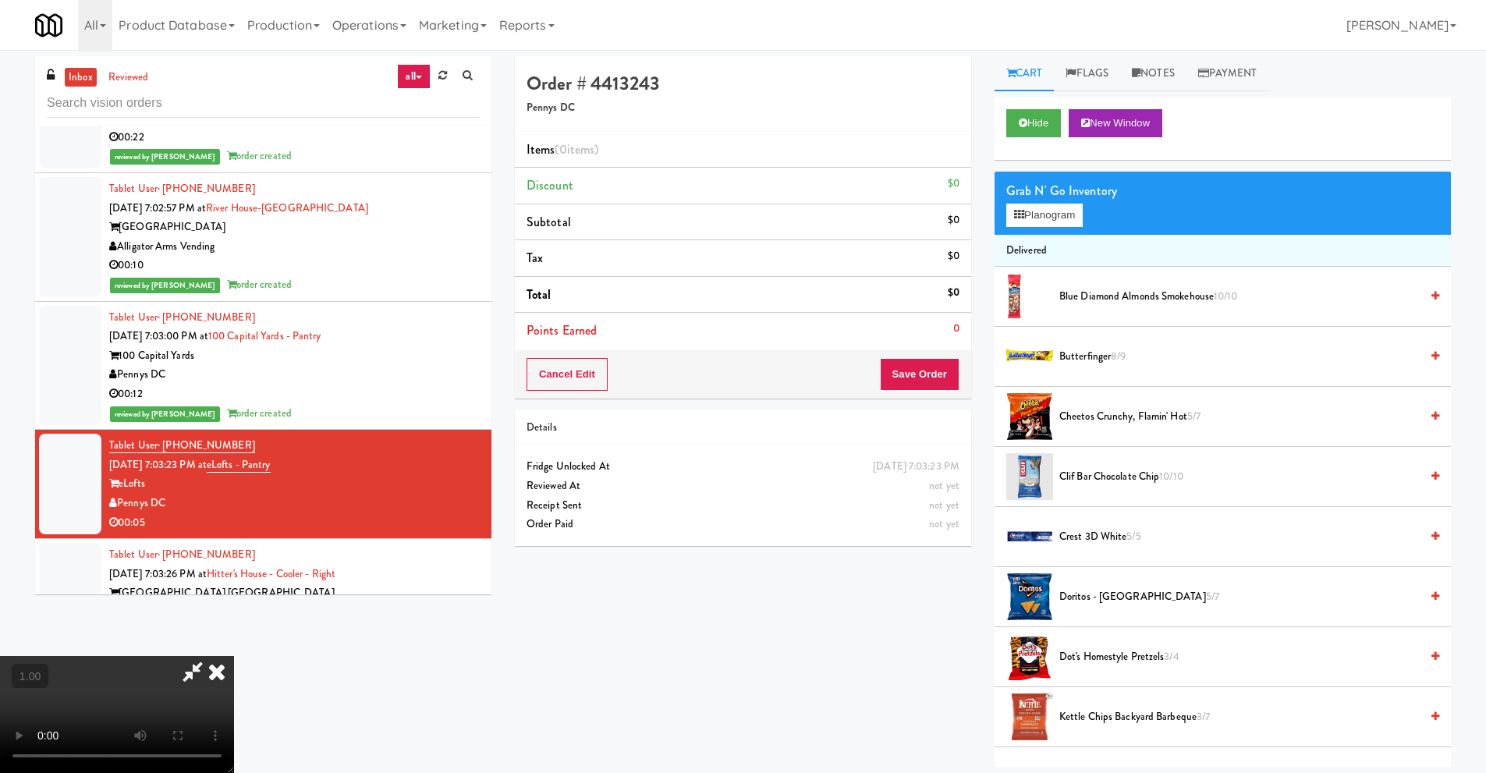
click at [234, 656] on video at bounding box center [117, 714] width 234 height 117
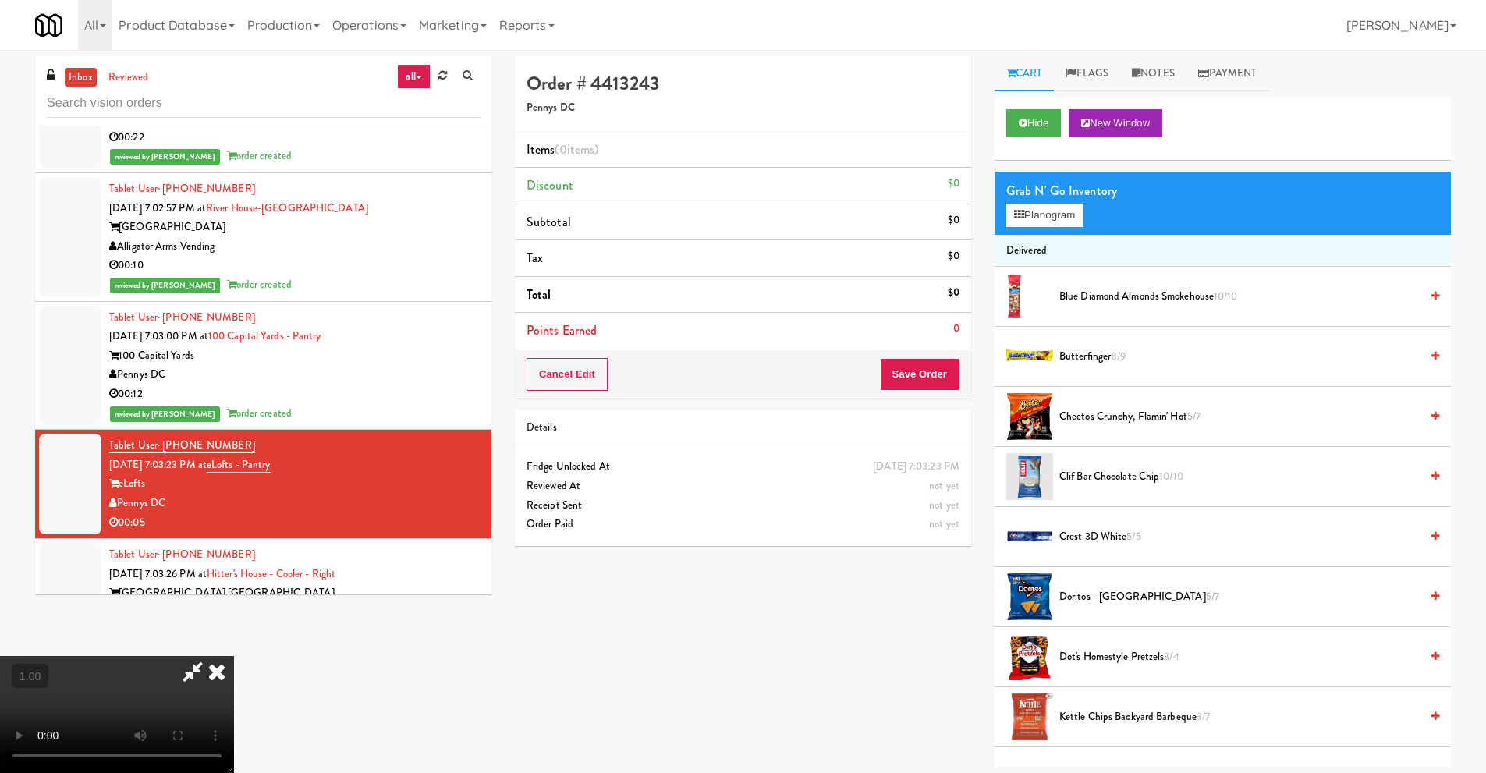
scroll to position [206, 0]
click at [234, 656] on video at bounding box center [117, 714] width 234 height 117
click at [1076, 213] on button "Planogram" at bounding box center [1044, 215] width 76 height 23
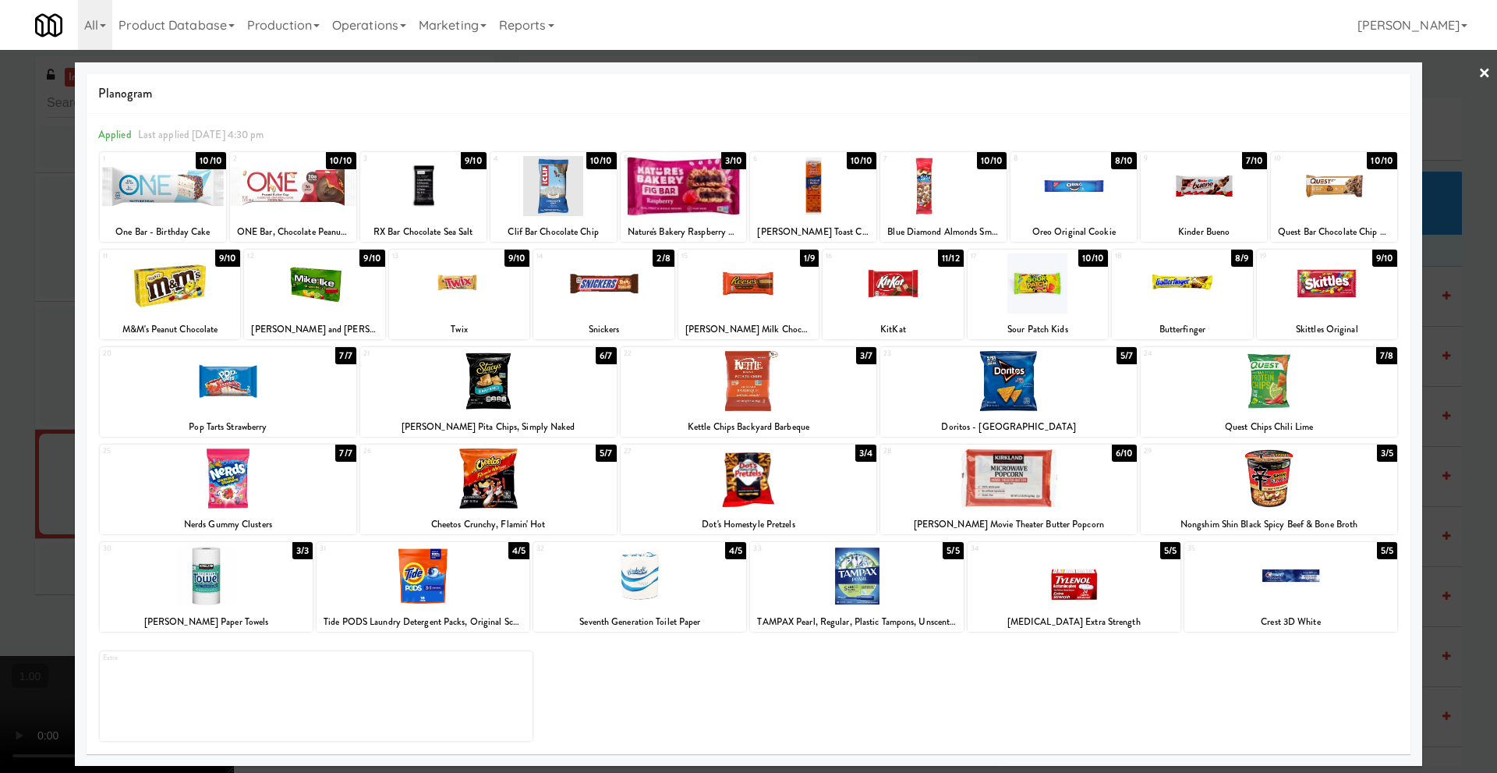
click at [997, 484] on div at bounding box center [1009, 478] width 257 height 60
click at [1487, 73] on link "×" at bounding box center [1485, 74] width 12 height 48
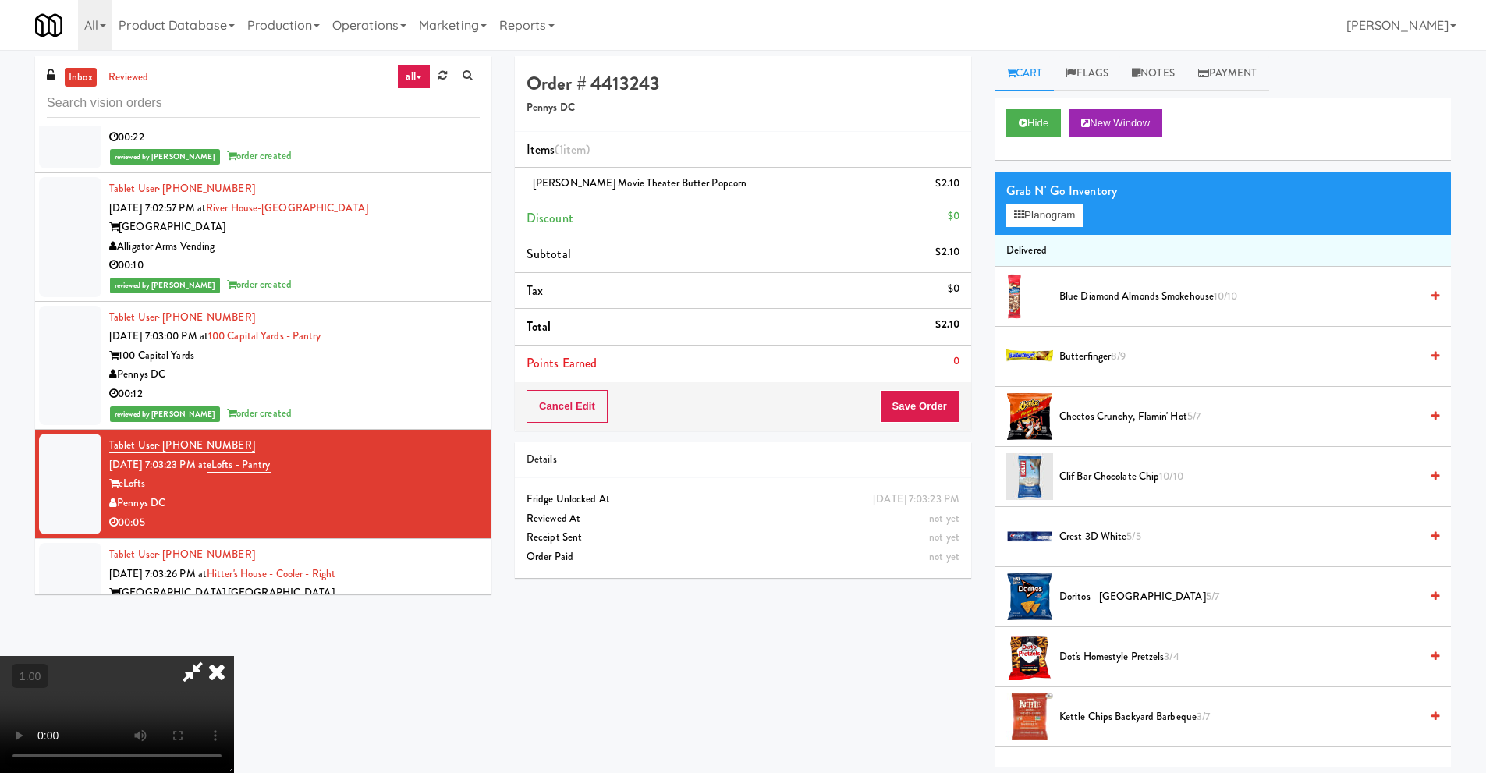
click at [234, 656] on video at bounding box center [117, 714] width 234 height 117
click at [1062, 218] on button "Planogram" at bounding box center [1044, 215] width 76 height 23
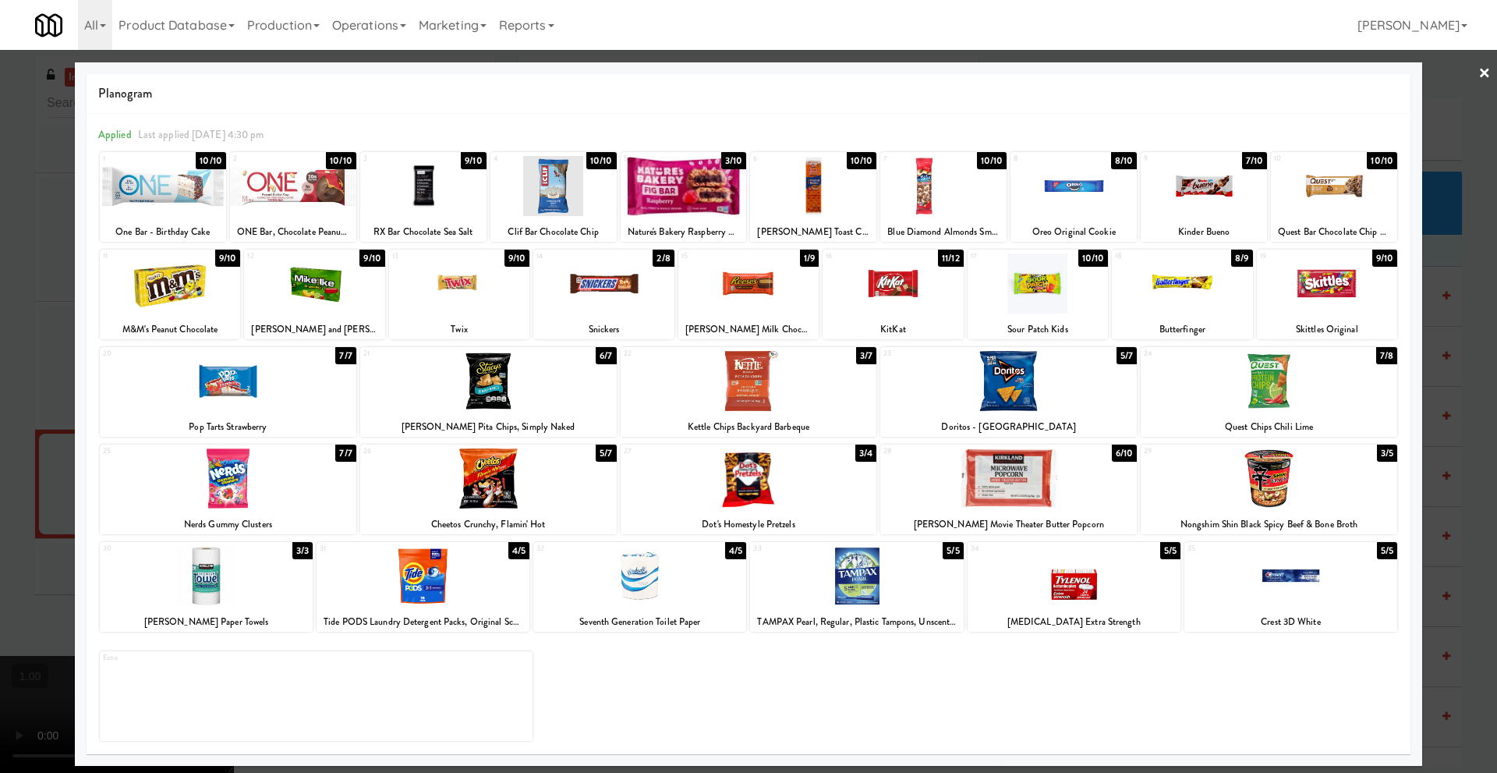
click at [1484, 75] on link "×" at bounding box center [1485, 74] width 12 height 48
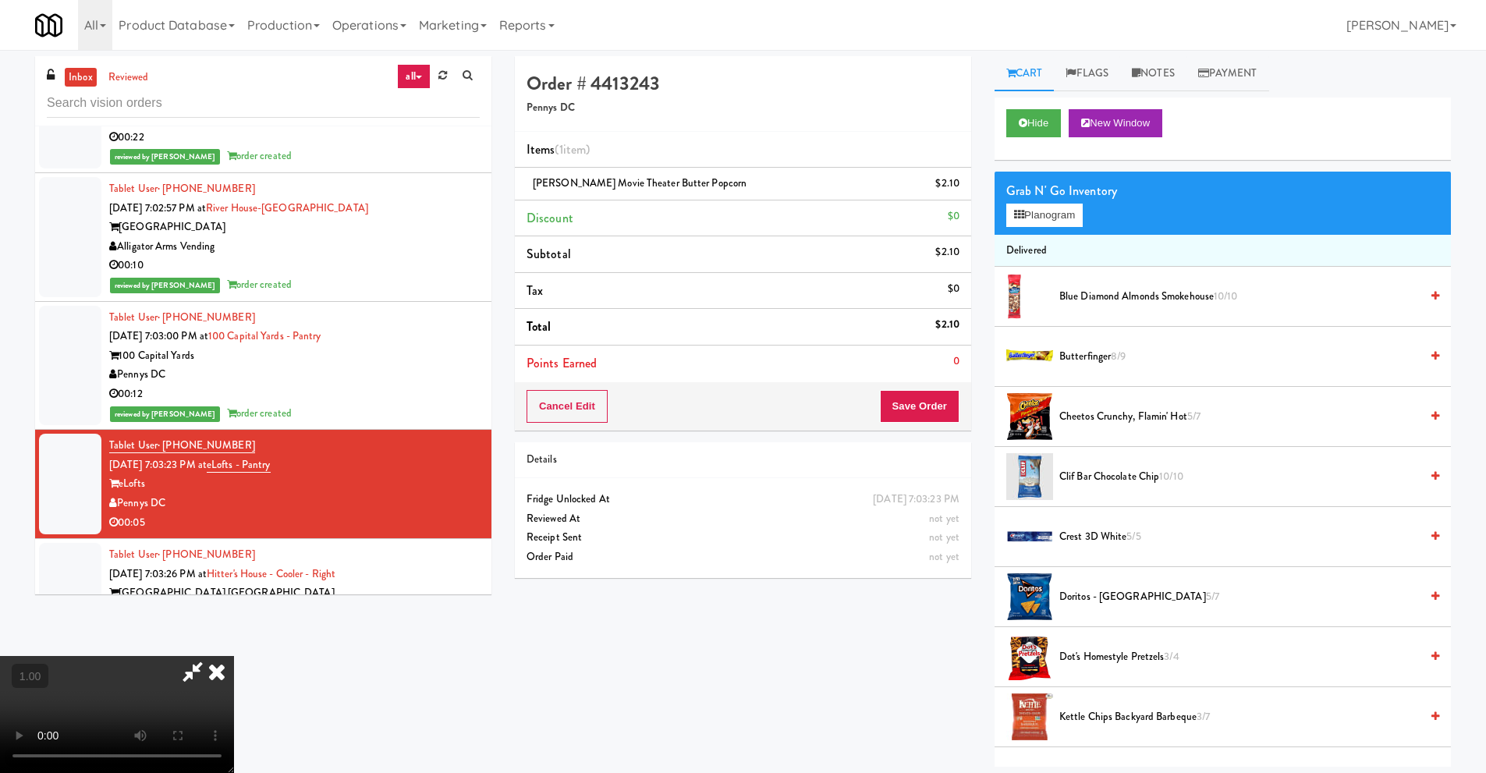
click at [234, 656] on icon at bounding box center [217, 671] width 34 height 31
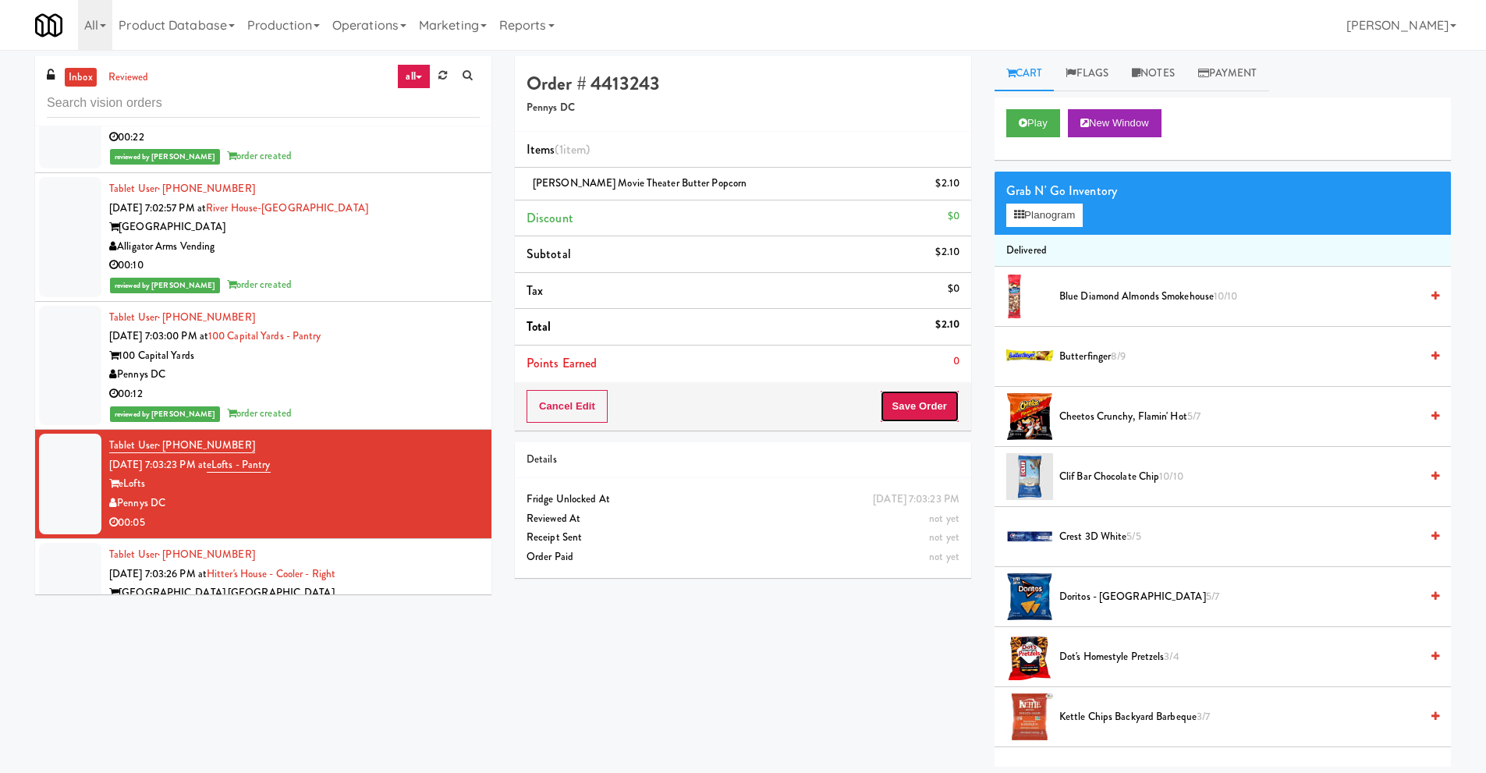
click at [936, 406] on button "Save Order" at bounding box center [920, 406] width 80 height 33
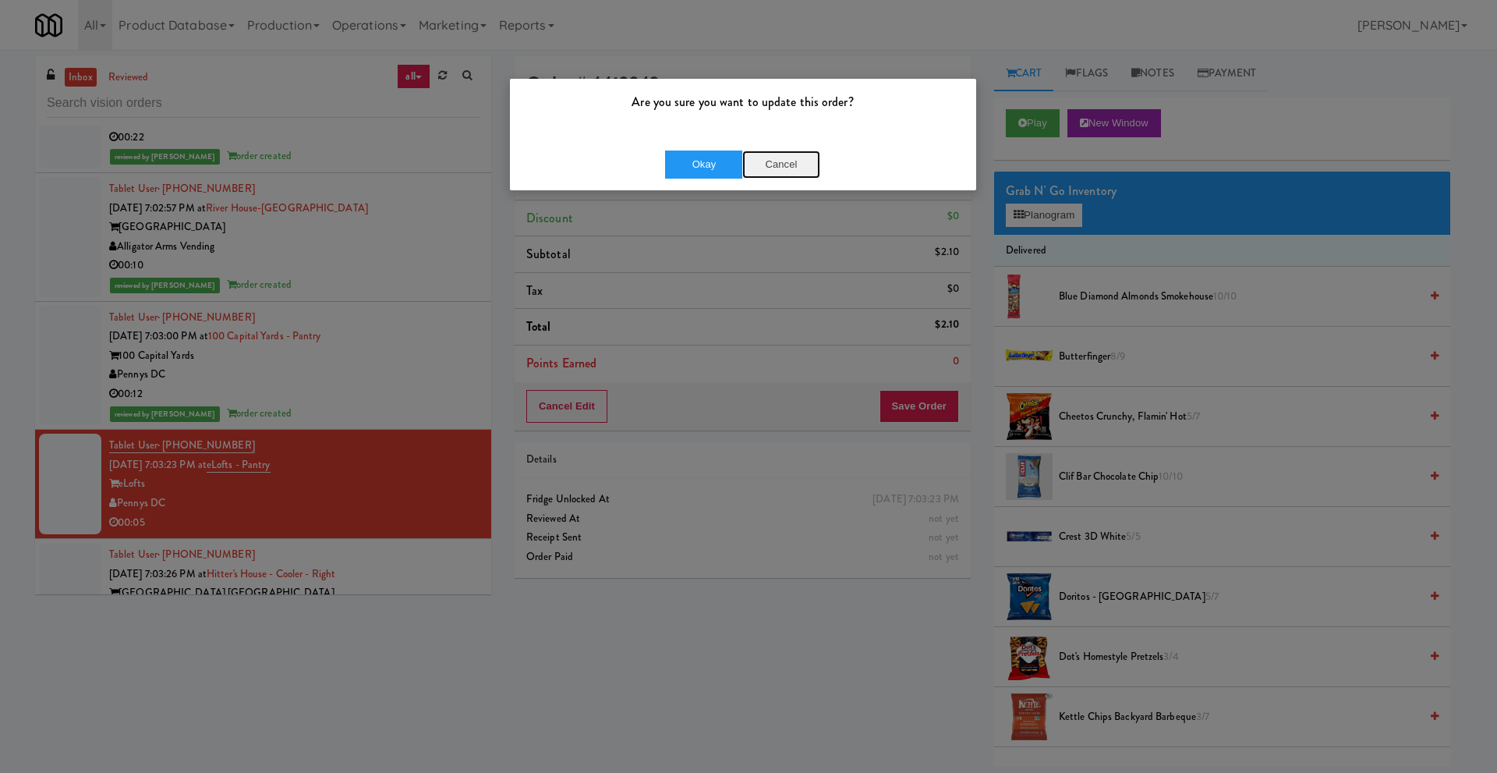
click at [783, 168] on button "Cancel" at bounding box center [781, 165] width 78 height 28
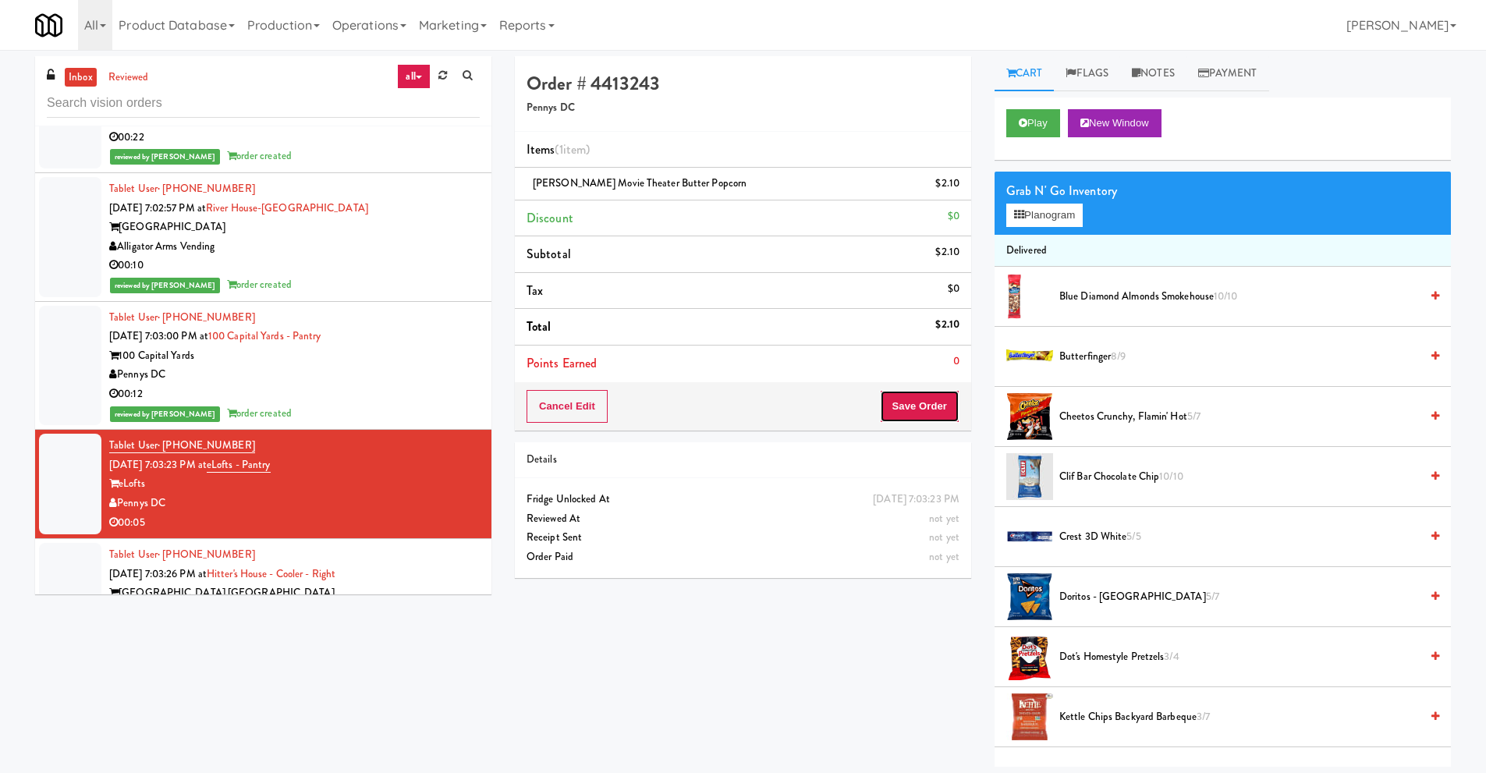
click at [909, 409] on button "Save Order" at bounding box center [920, 406] width 80 height 33
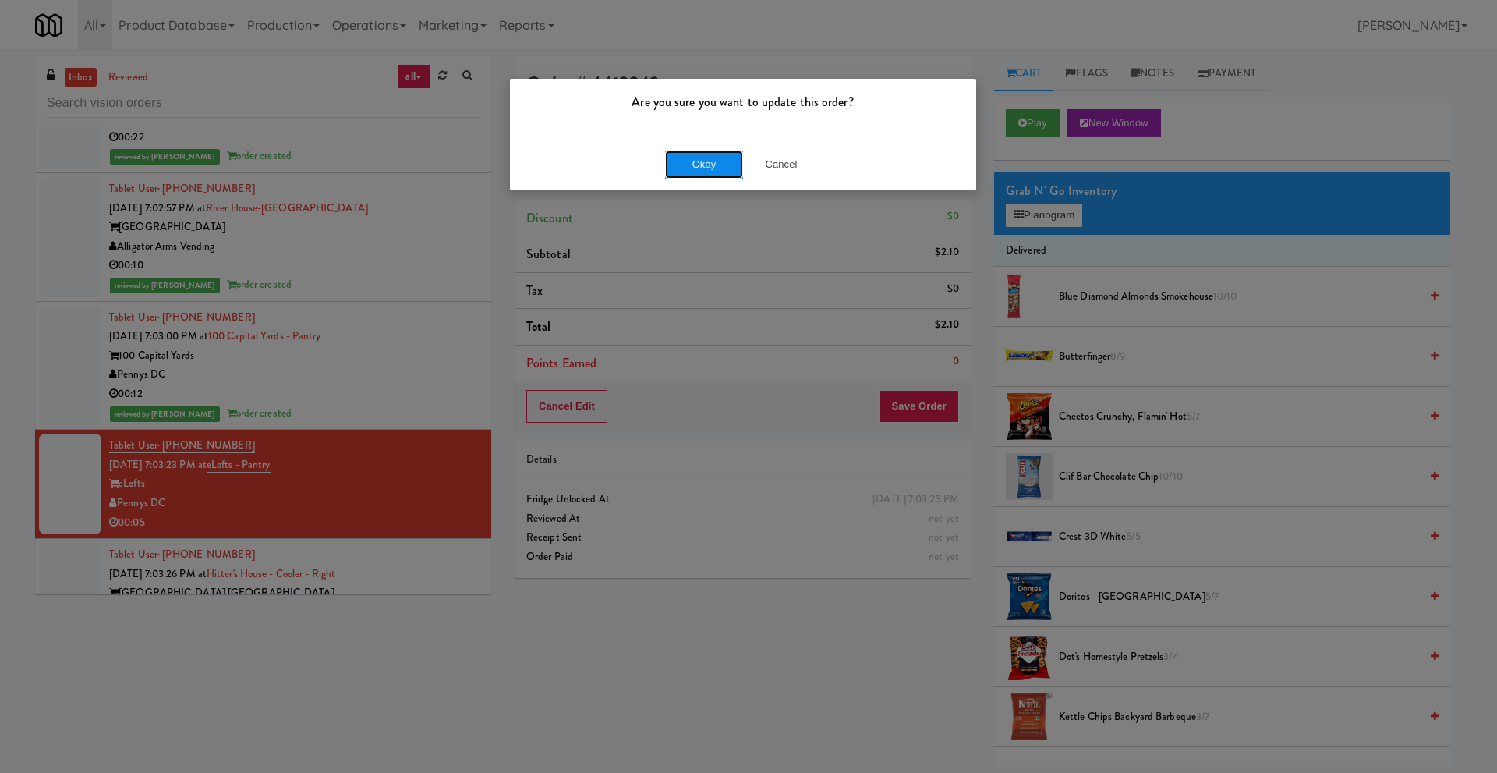
click at [693, 175] on button "Okay" at bounding box center [704, 165] width 78 height 28
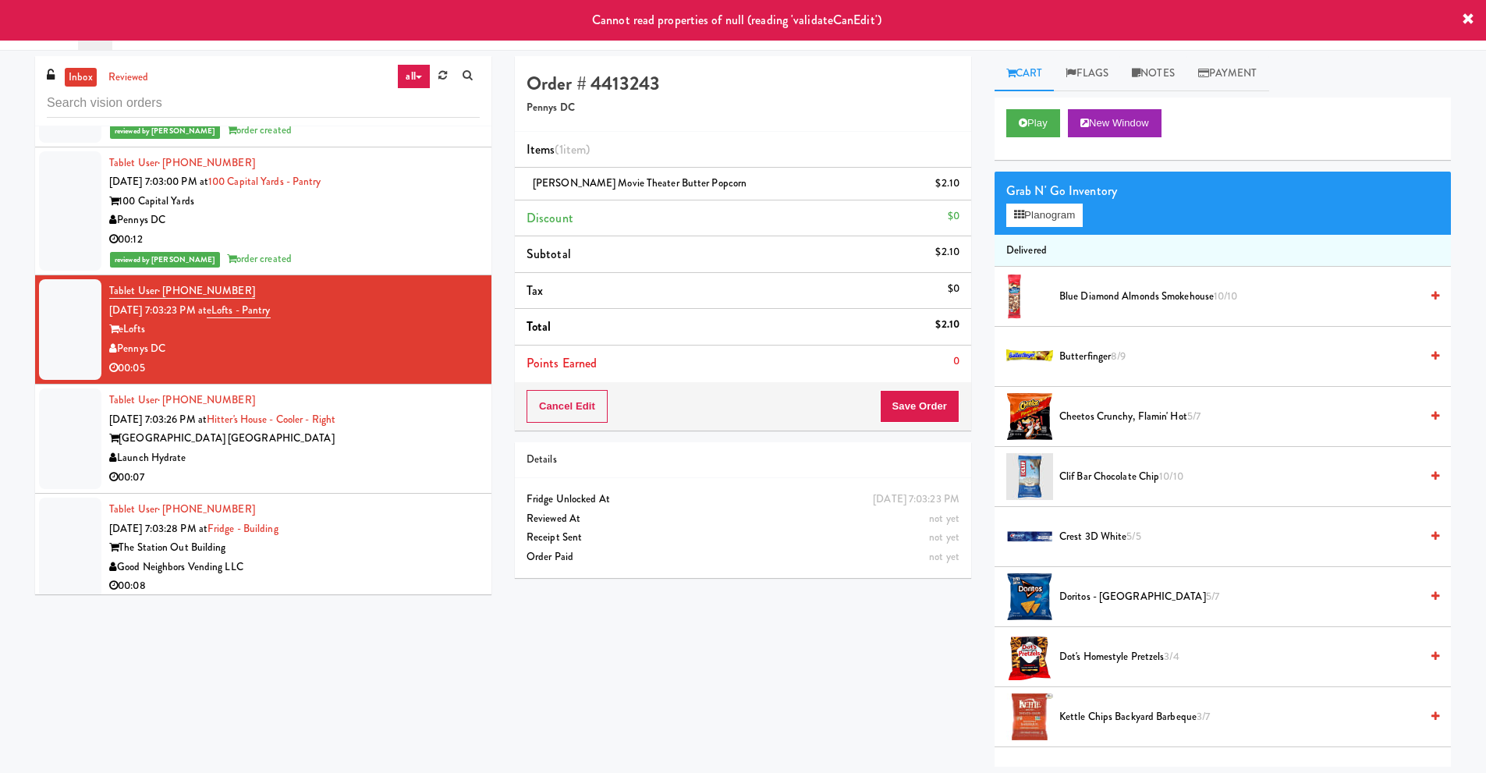
scroll to position [8891, 0]
click at [223, 359] on div "00:05" at bounding box center [294, 366] width 370 height 19
click at [218, 450] on div "Launch Hydrate" at bounding box center [294, 456] width 370 height 19
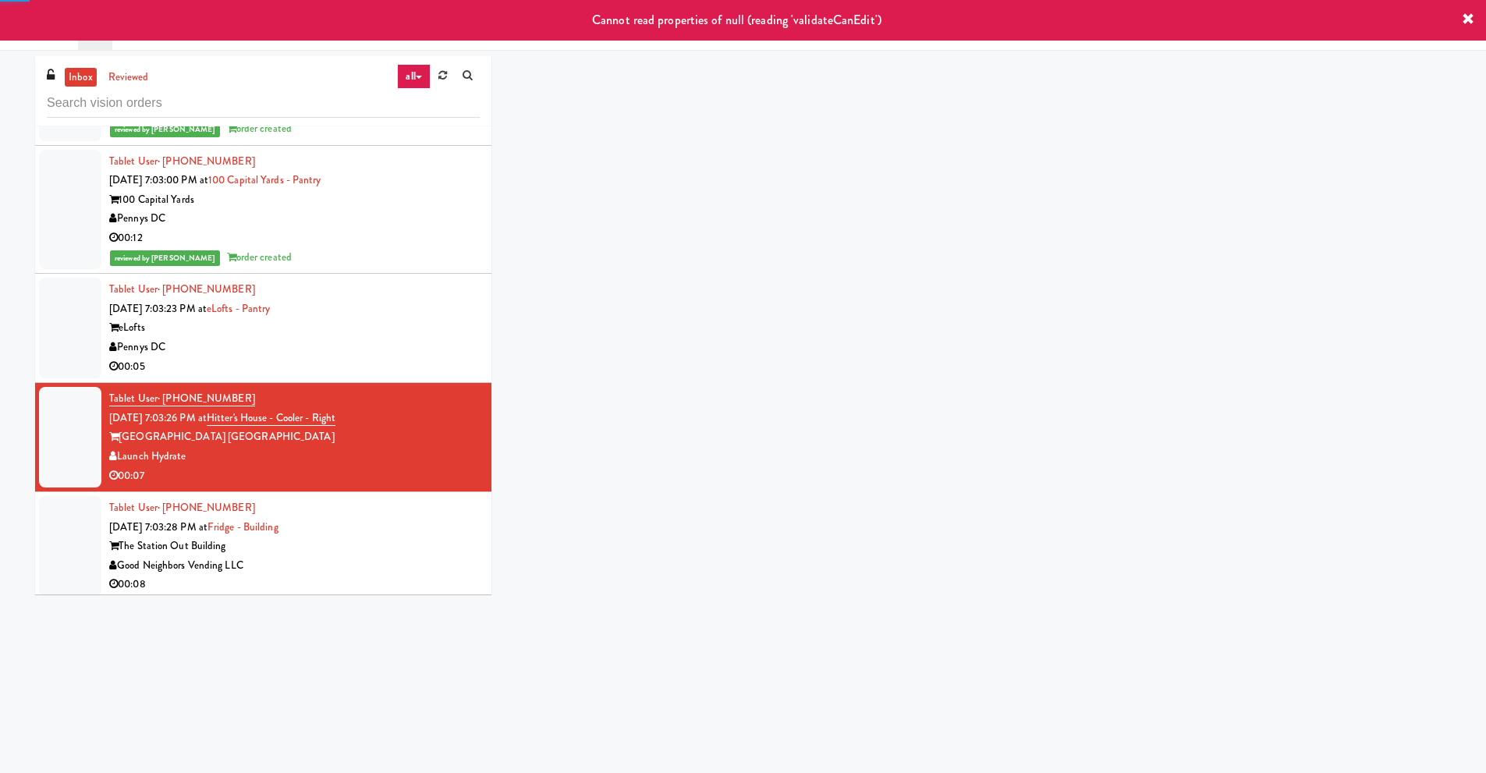
click at [238, 344] on div "Pennys DC" at bounding box center [294, 347] width 370 height 19
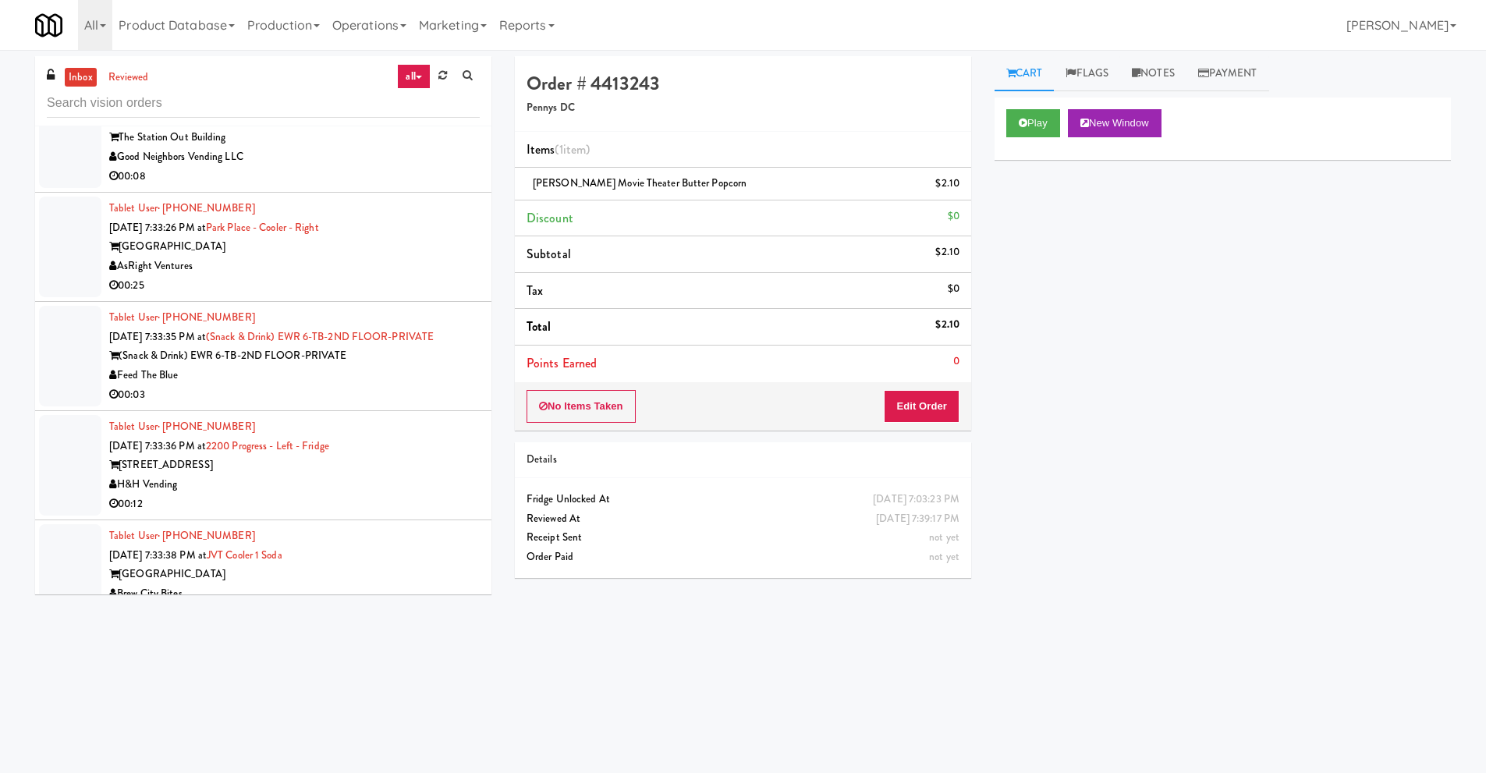
scroll to position [9359, 0]
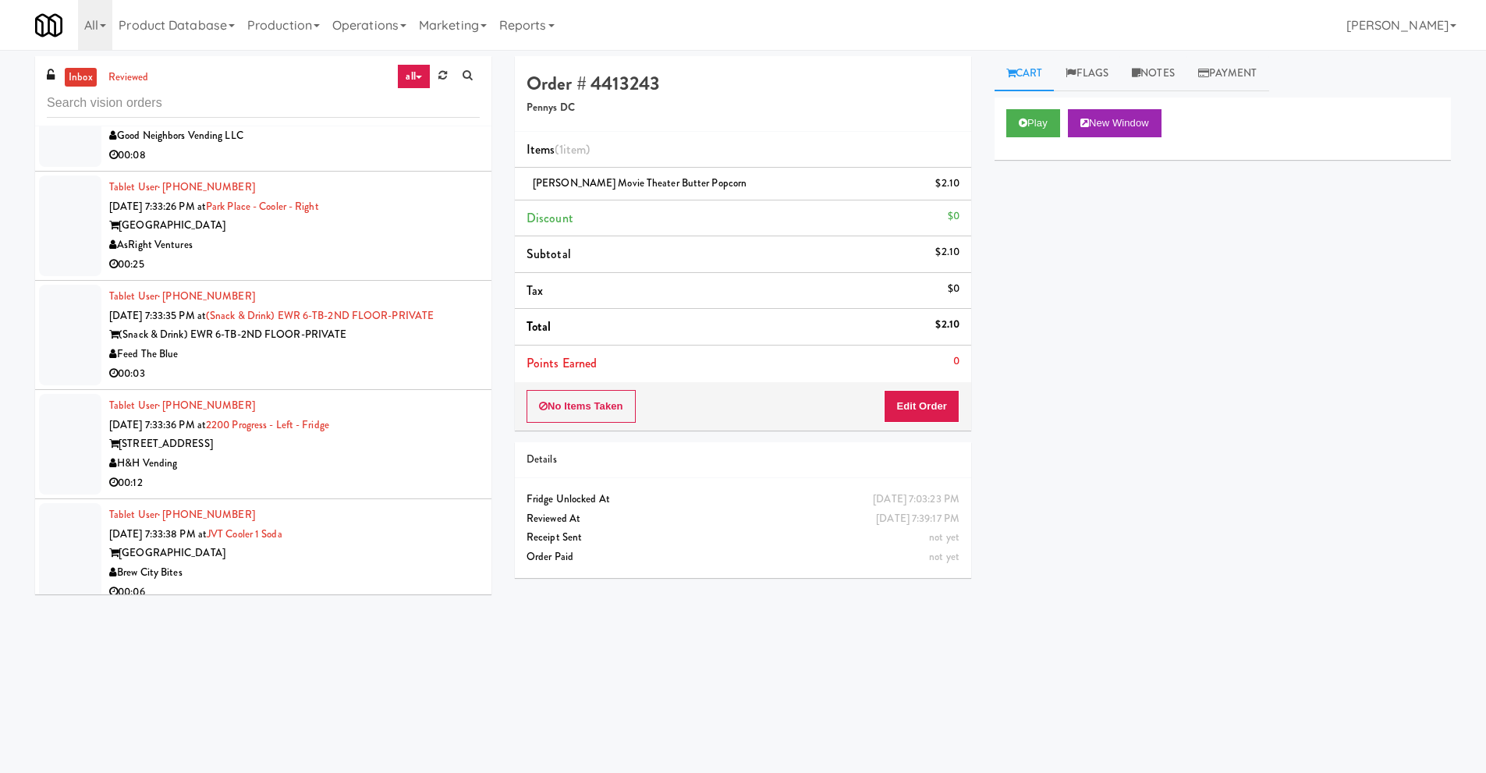
click at [258, 456] on div "H&H Vending" at bounding box center [294, 463] width 370 height 19
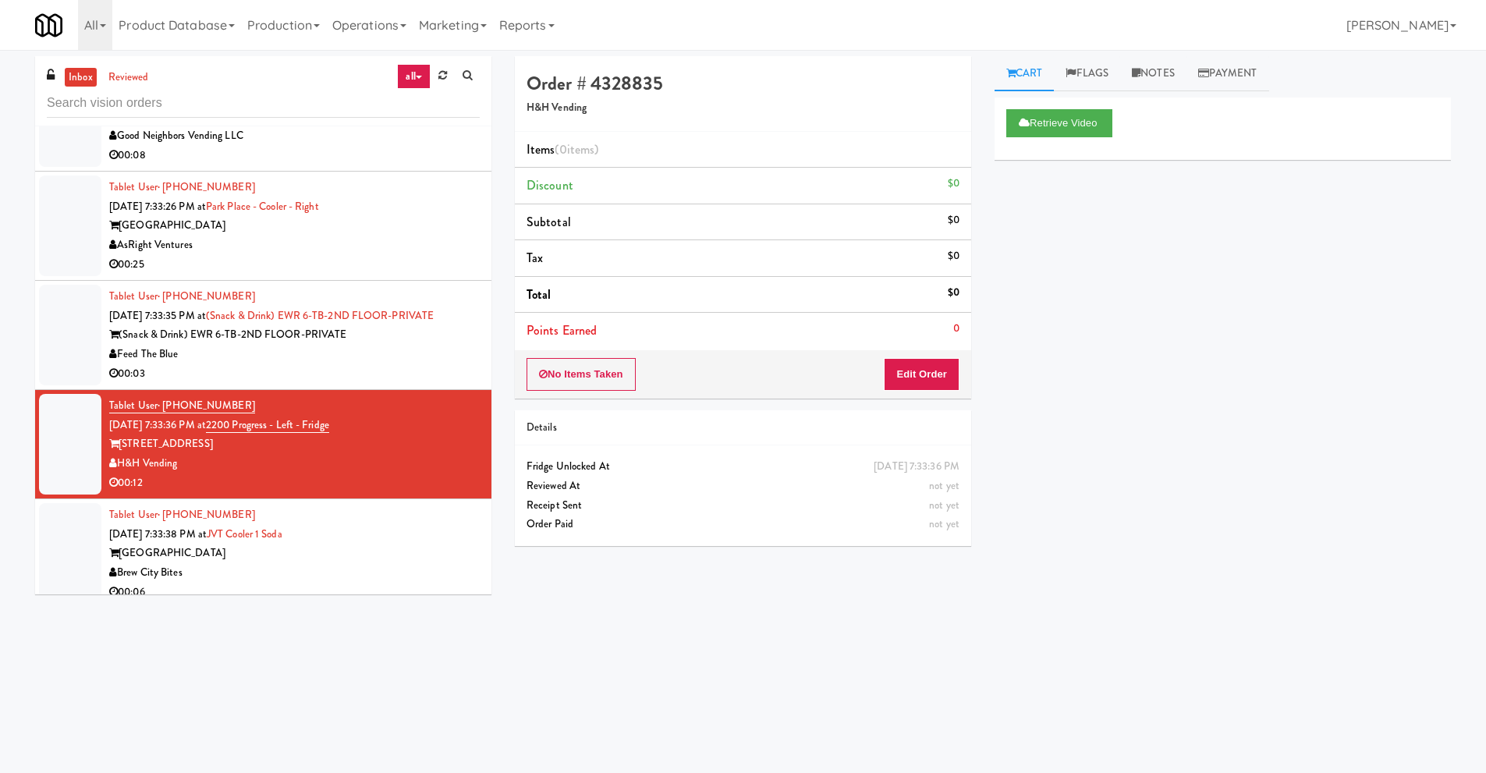
click at [227, 360] on div "Feed The Blue" at bounding box center [294, 354] width 370 height 19
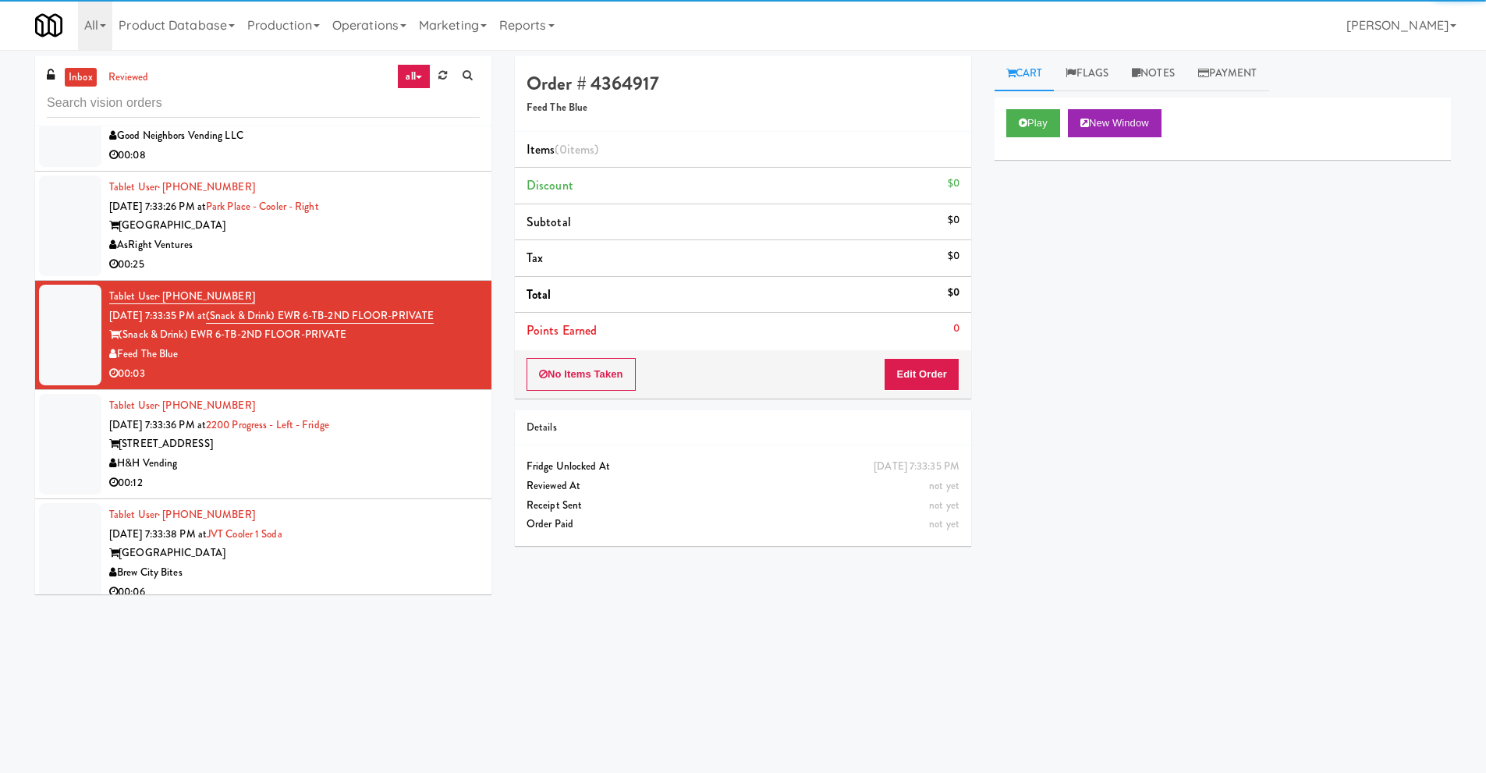
click at [193, 459] on div "H&H Vending" at bounding box center [294, 463] width 370 height 19
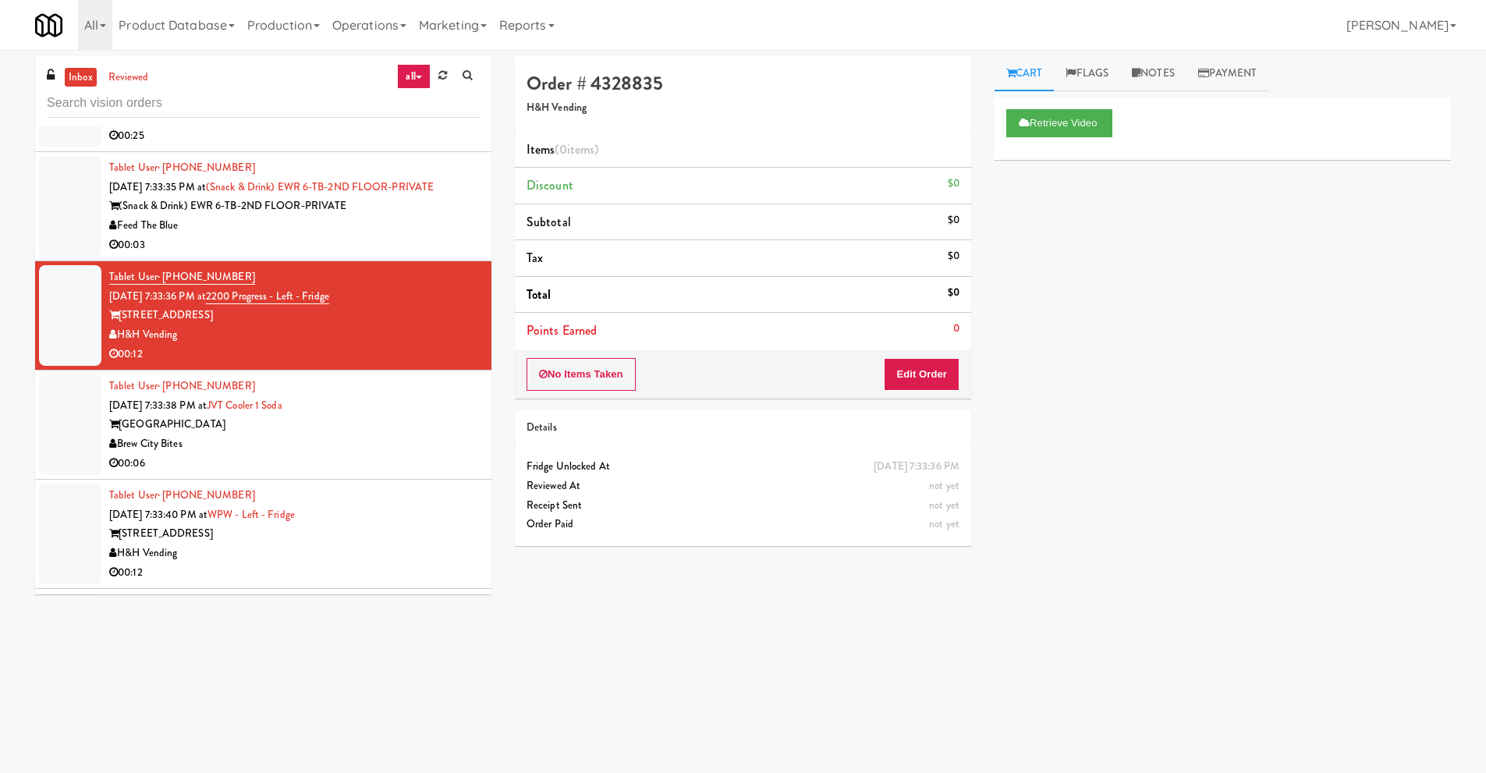
scroll to position [9515, 0]
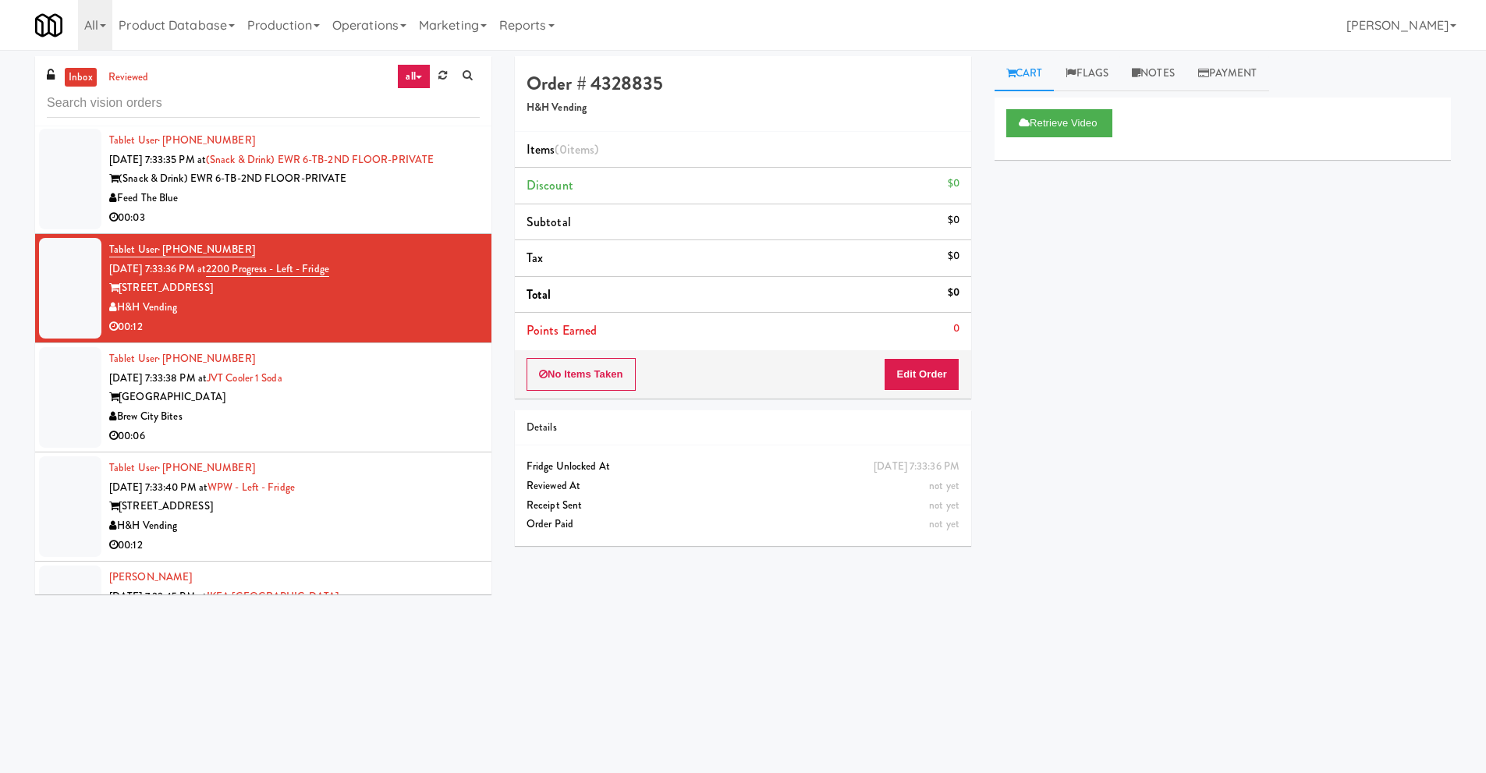
click at [181, 411] on div "Brew City Bites" at bounding box center [294, 416] width 370 height 19
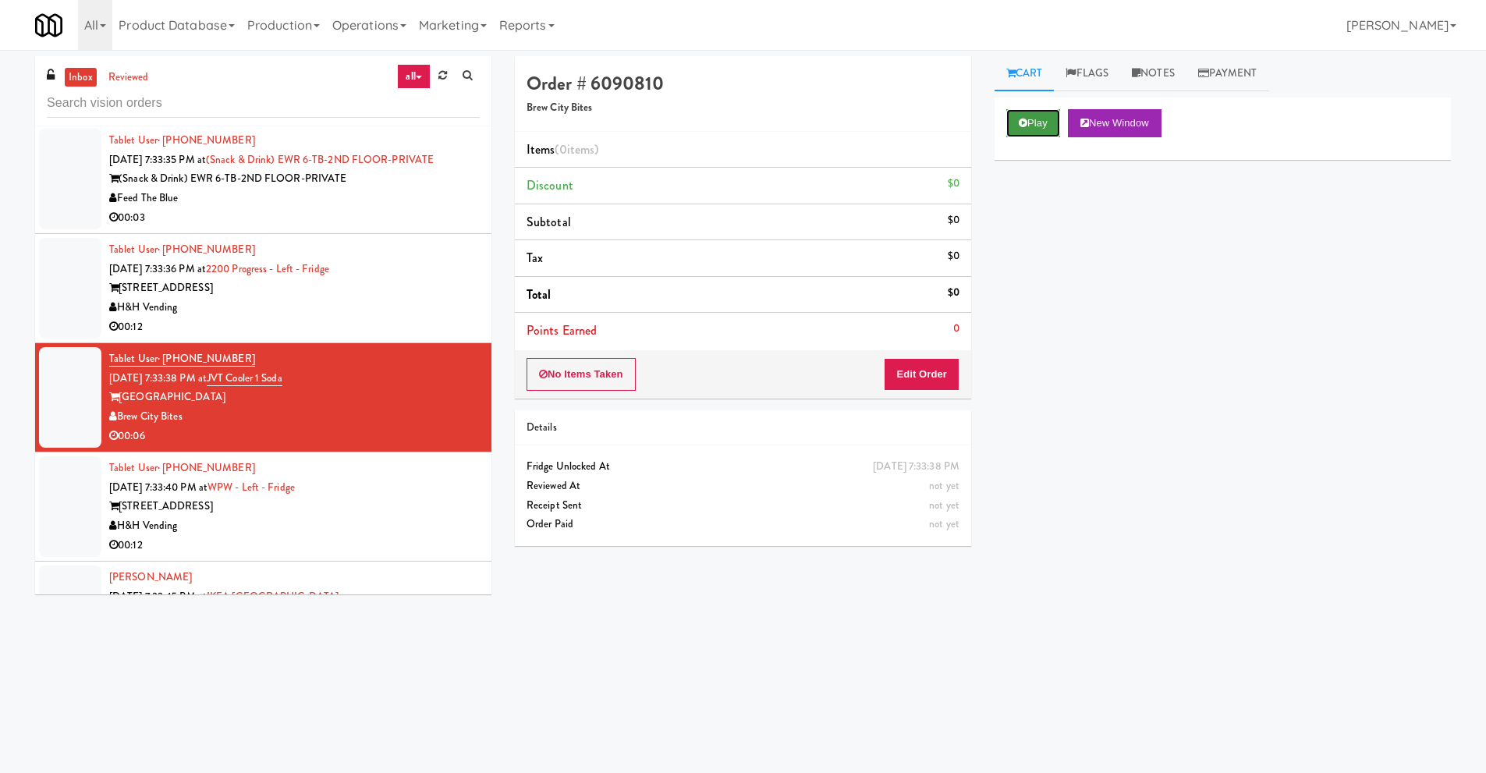
click at [1021, 127] on icon at bounding box center [1023, 123] width 9 height 10
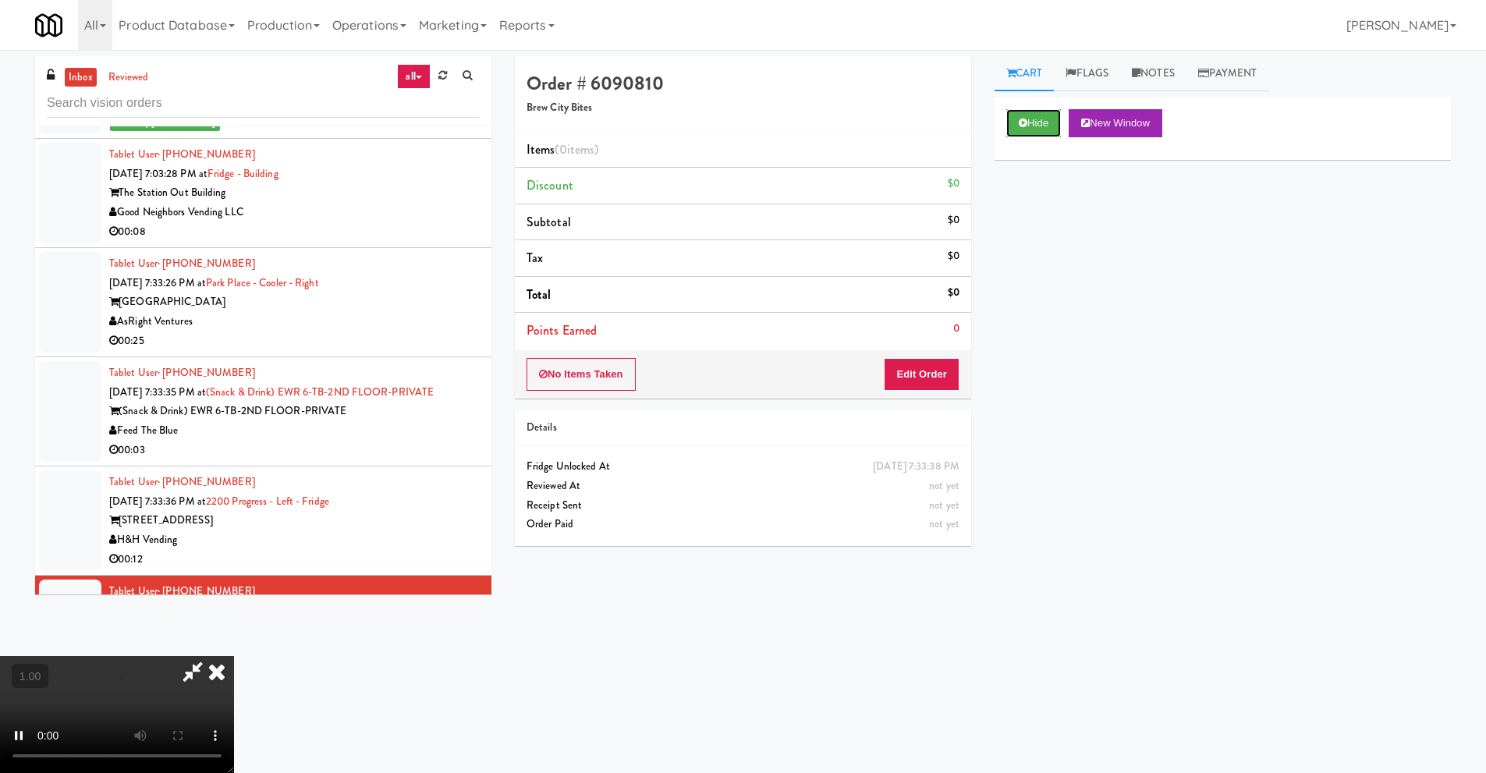
scroll to position [9281, 0]
click at [234, 656] on video at bounding box center [117, 714] width 234 height 117
click at [923, 381] on button "Edit Order" at bounding box center [922, 374] width 76 height 33
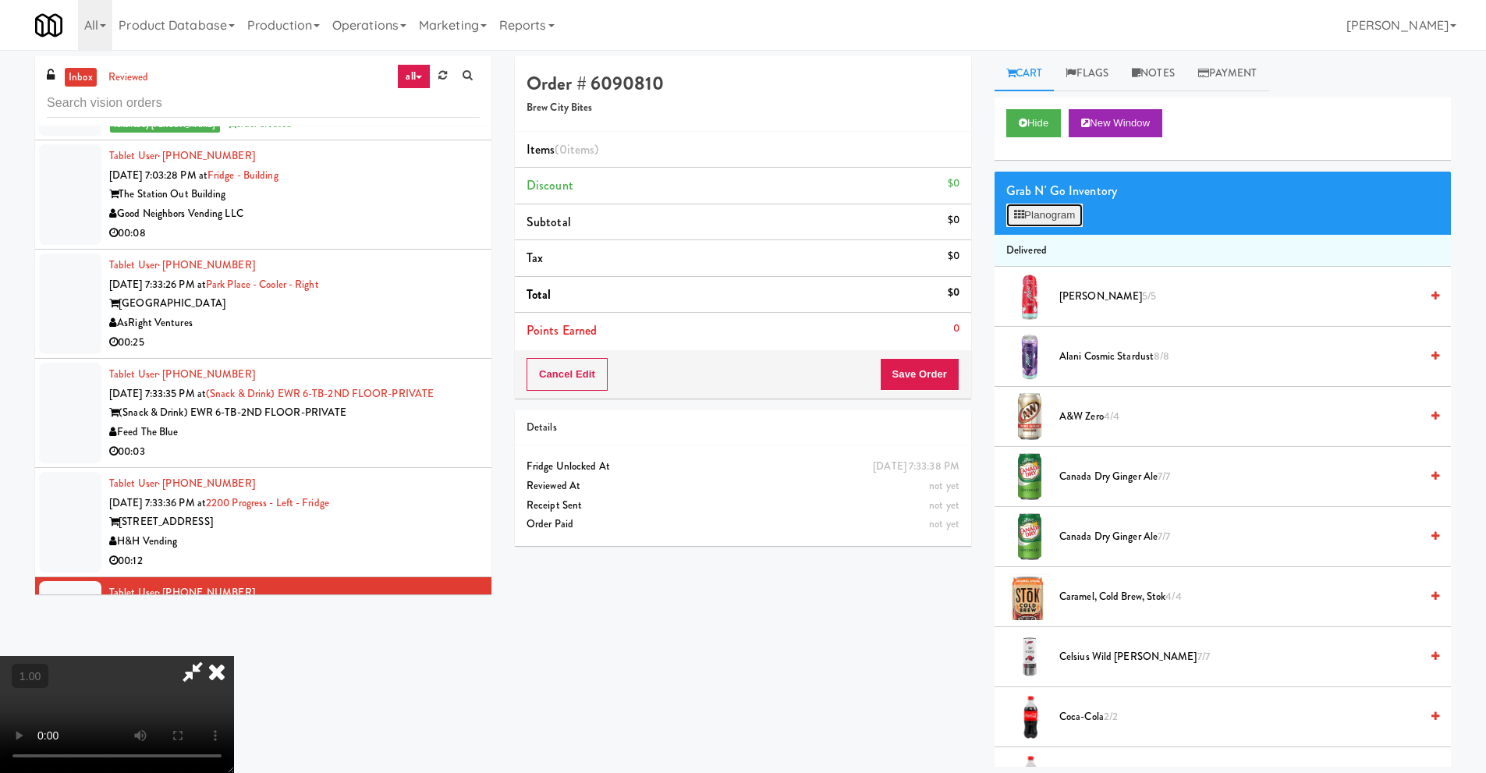
click at [1068, 215] on button "Planogram" at bounding box center [1044, 215] width 76 height 23
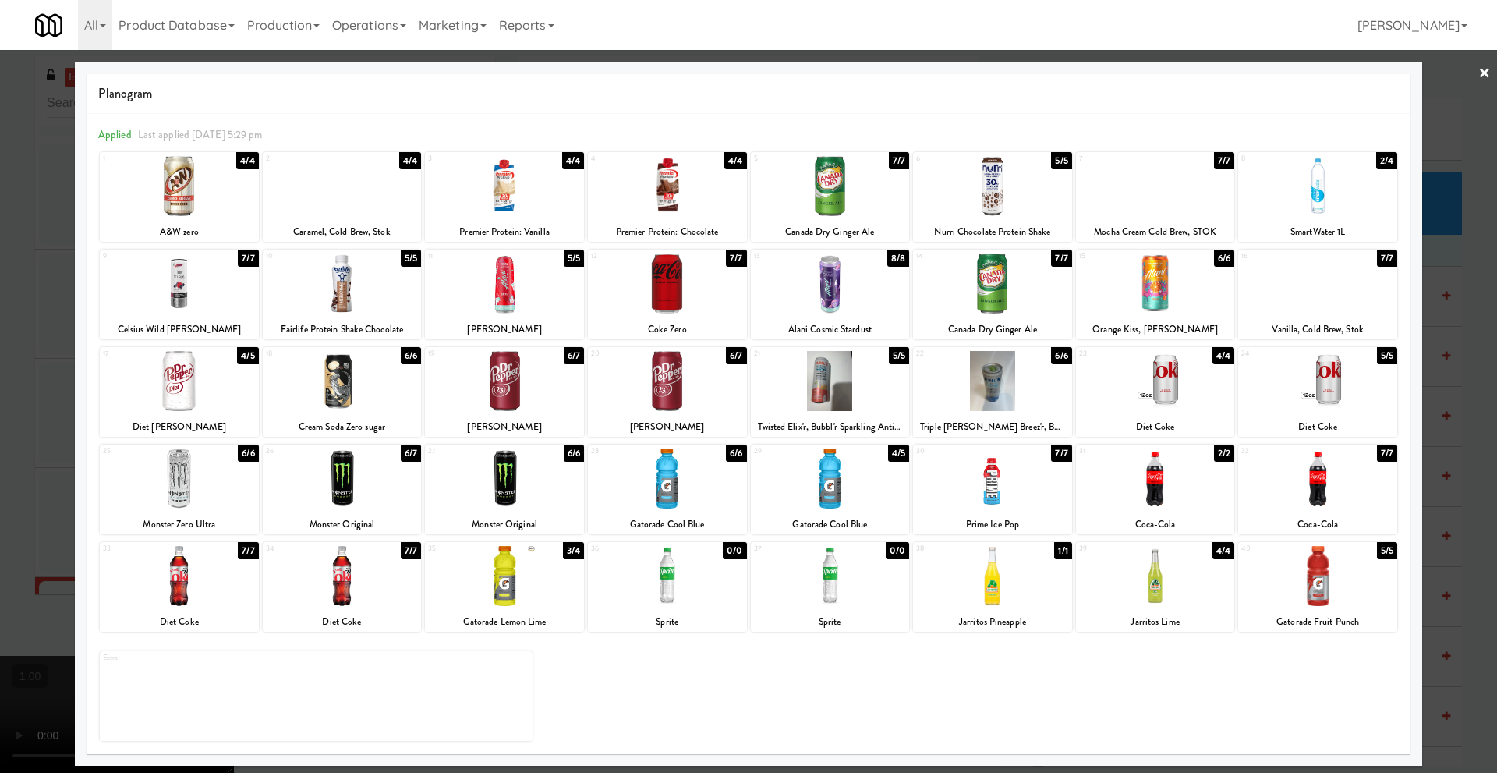
click at [1143, 471] on div at bounding box center [1155, 478] width 159 height 60
click at [1328, 496] on div at bounding box center [1317, 478] width 159 height 60
click at [1483, 78] on link "×" at bounding box center [1485, 74] width 12 height 48
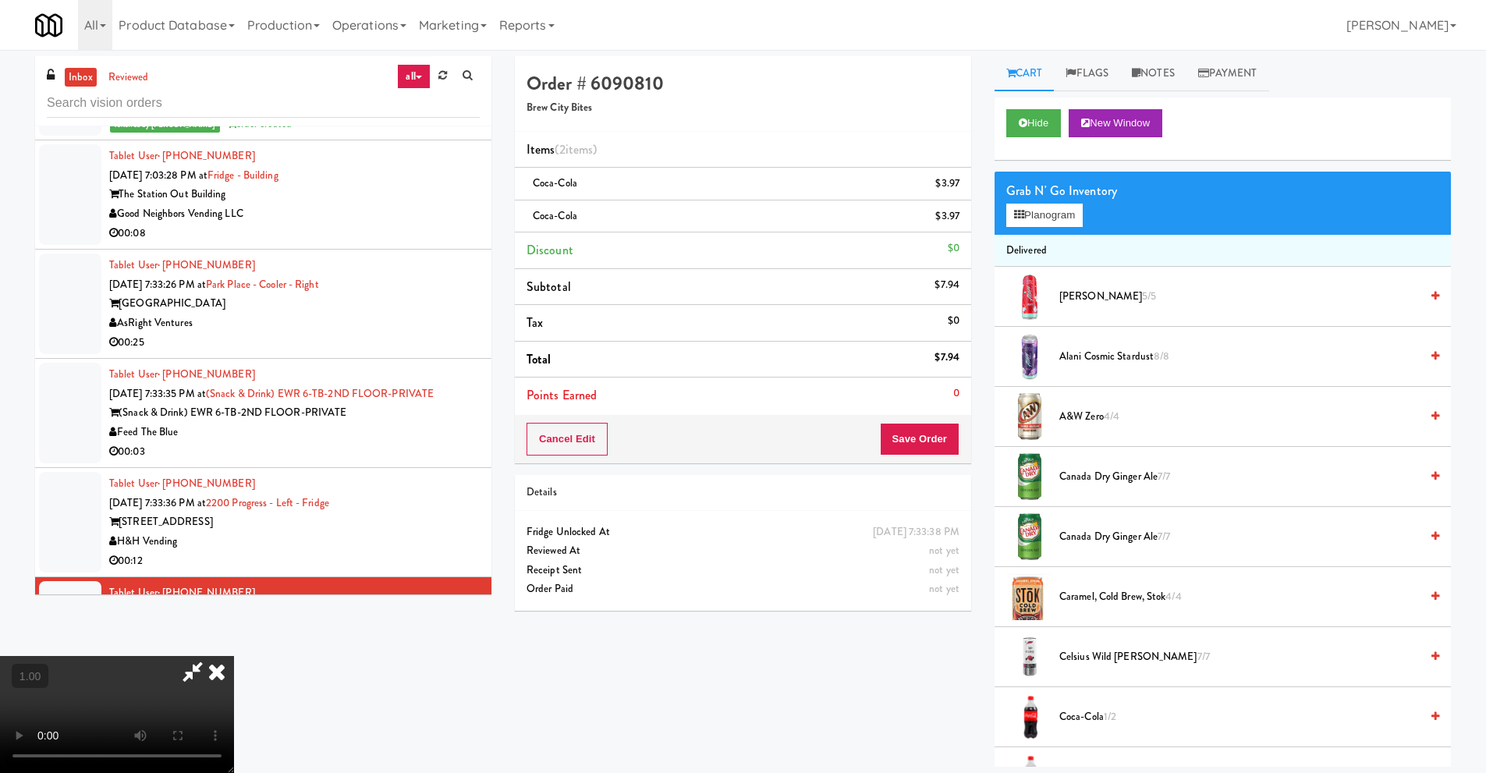
click at [234, 656] on icon at bounding box center [217, 671] width 34 height 31
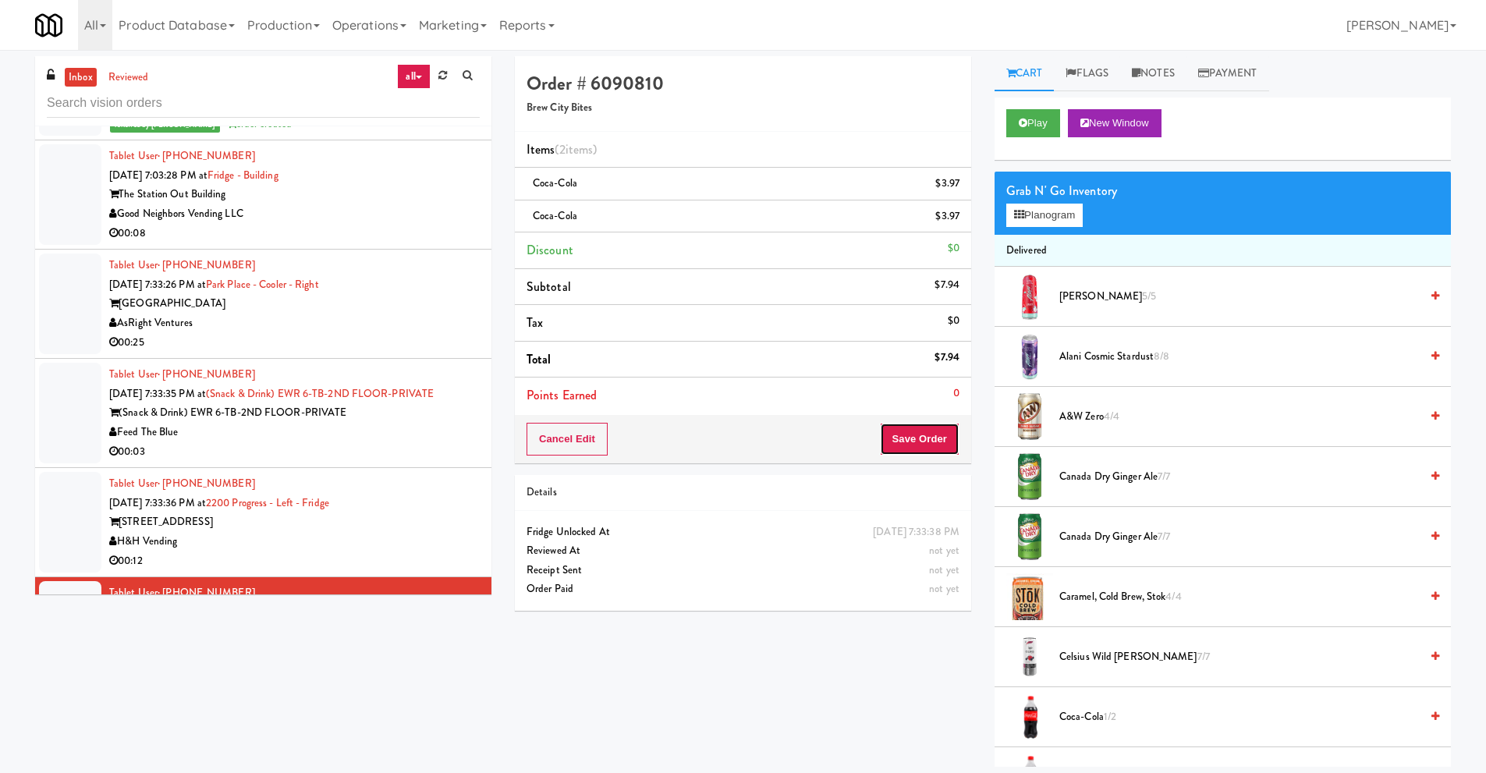
click at [933, 440] on button "Save Order" at bounding box center [920, 439] width 80 height 33
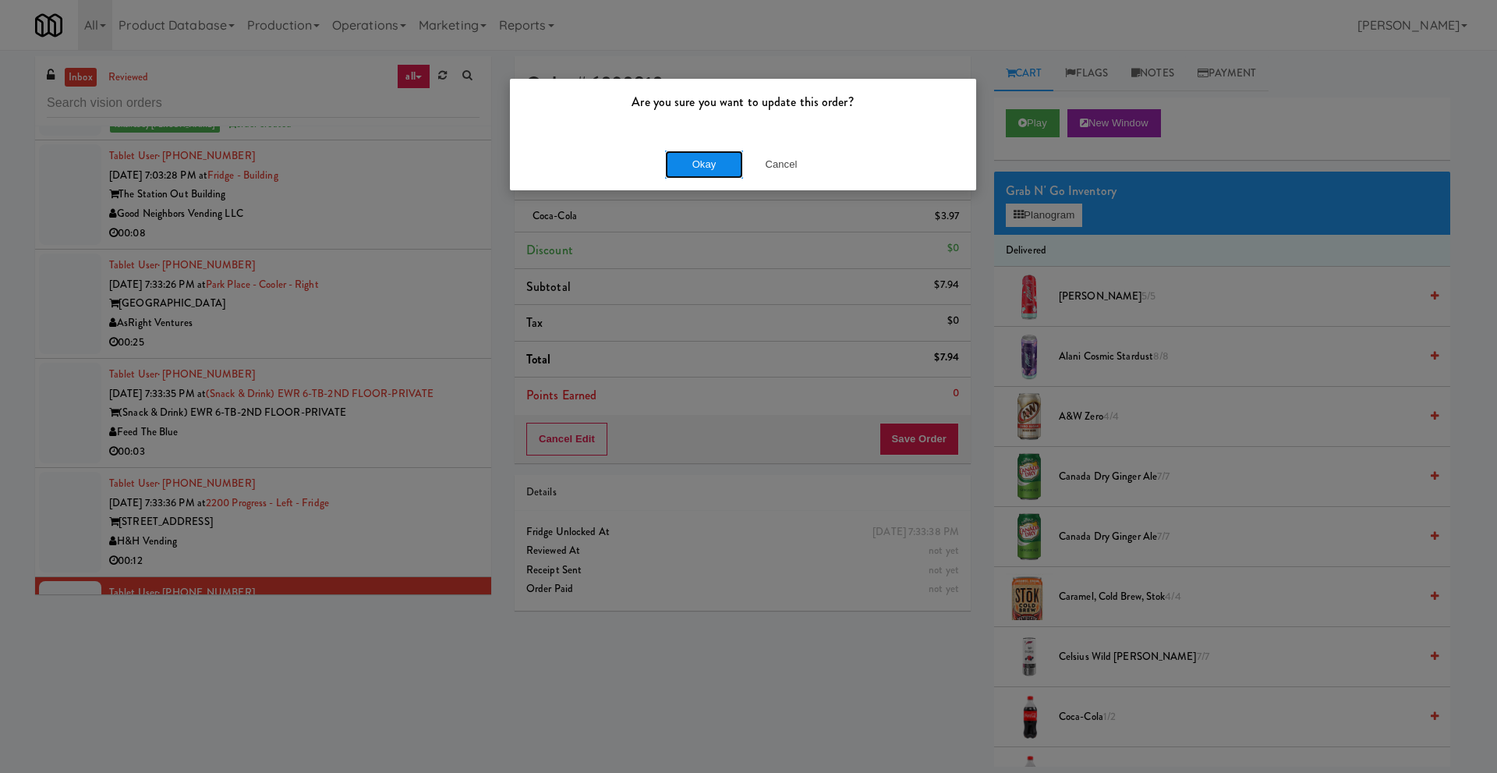
click at [712, 169] on button "Okay" at bounding box center [704, 165] width 78 height 28
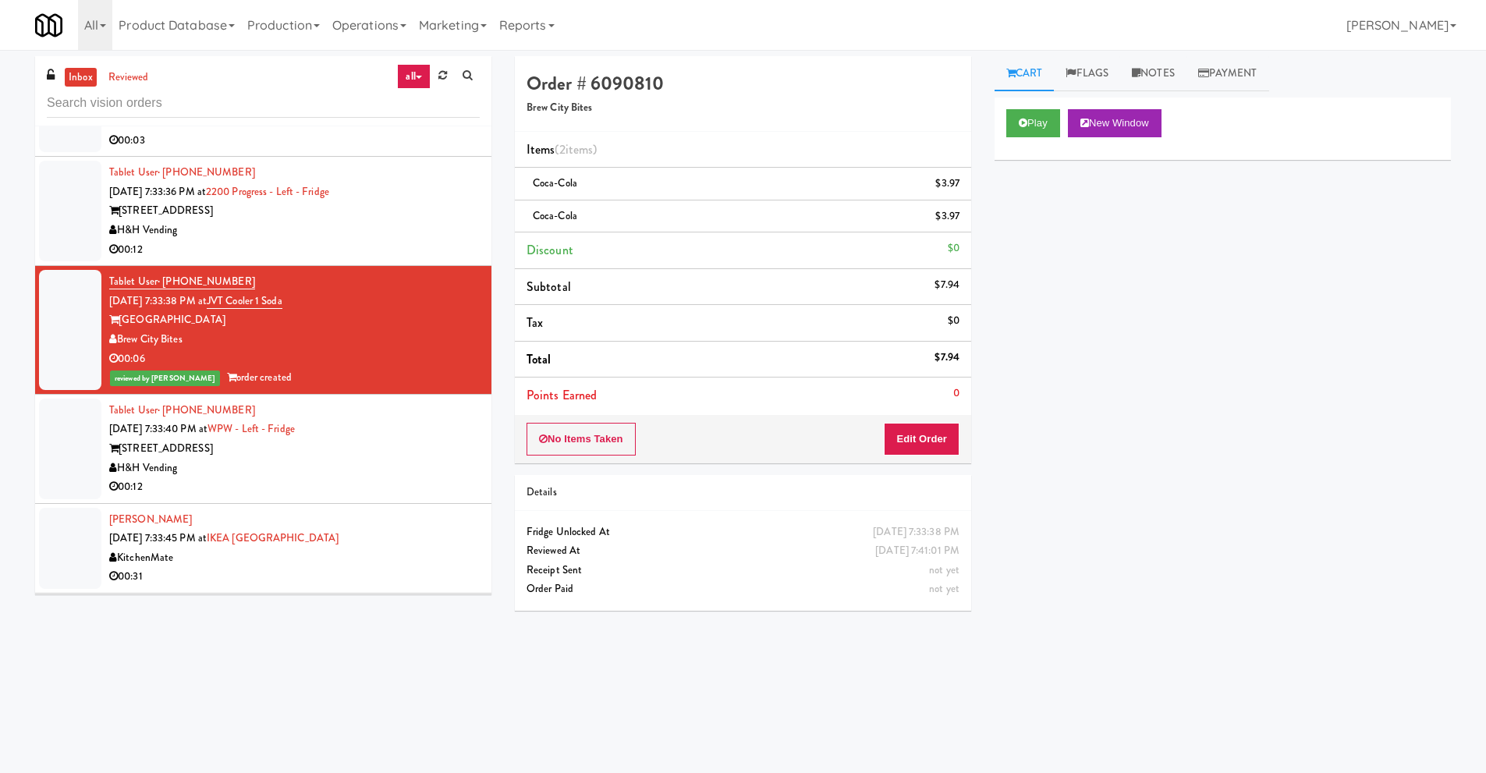
scroll to position [9593, 0]
click at [177, 456] on div "343 W Wolf Point Plaza" at bounding box center [294, 447] width 370 height 19
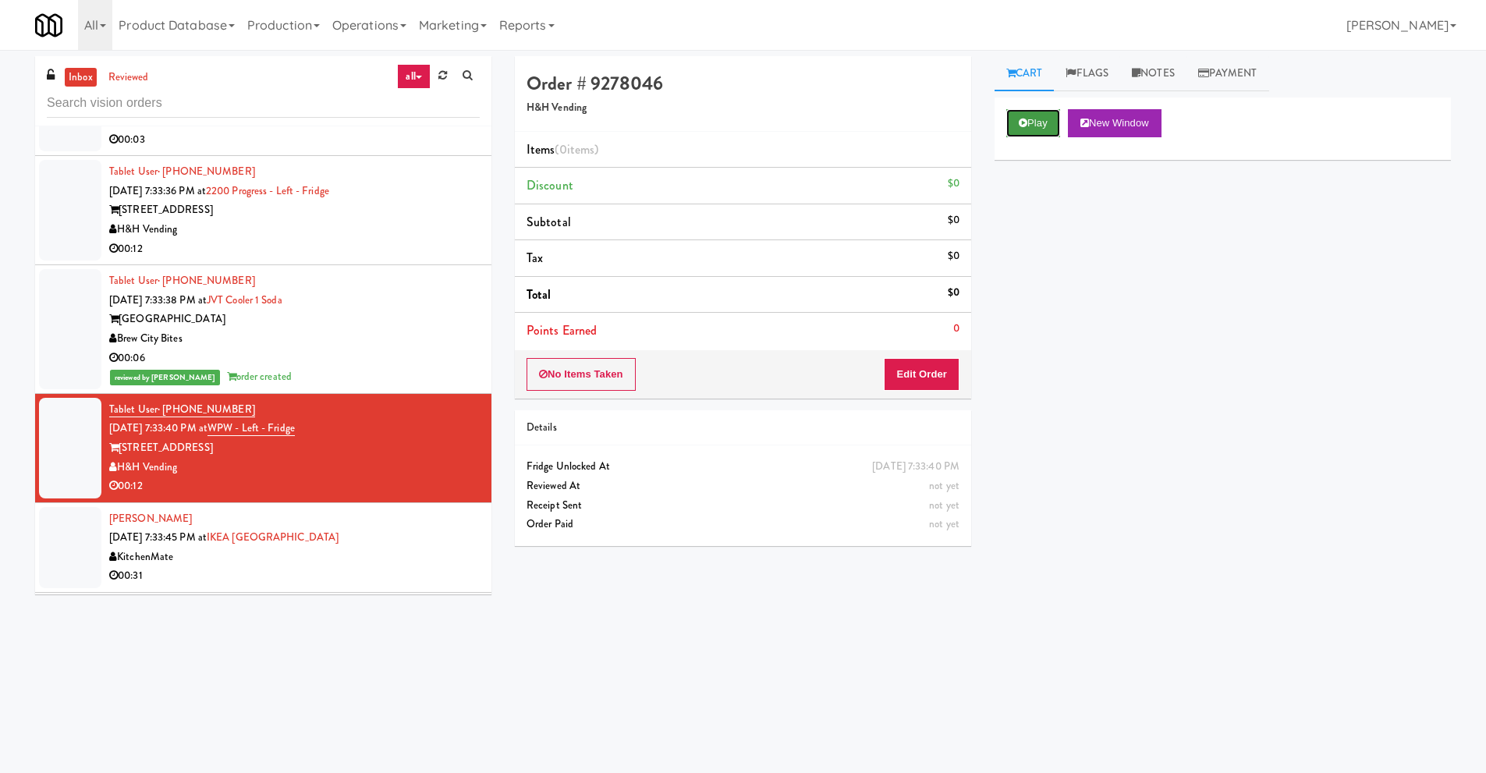
click at [1032, 126] on button "Play" at bounding box center [1033, 123] width 54 height 28
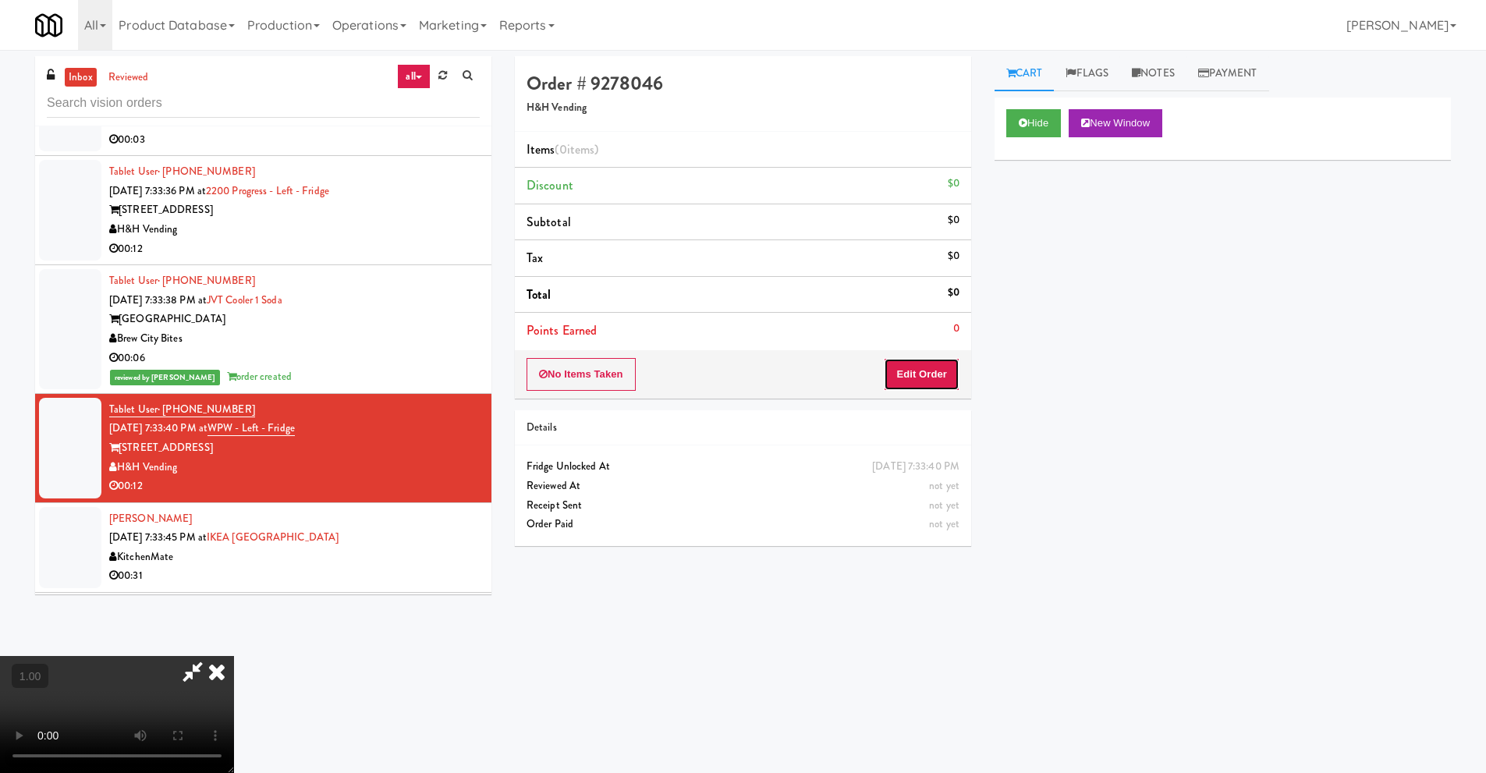
click at [920, 381] on button "Edit Order" at bounding box center [922, 374] width 76 height 33
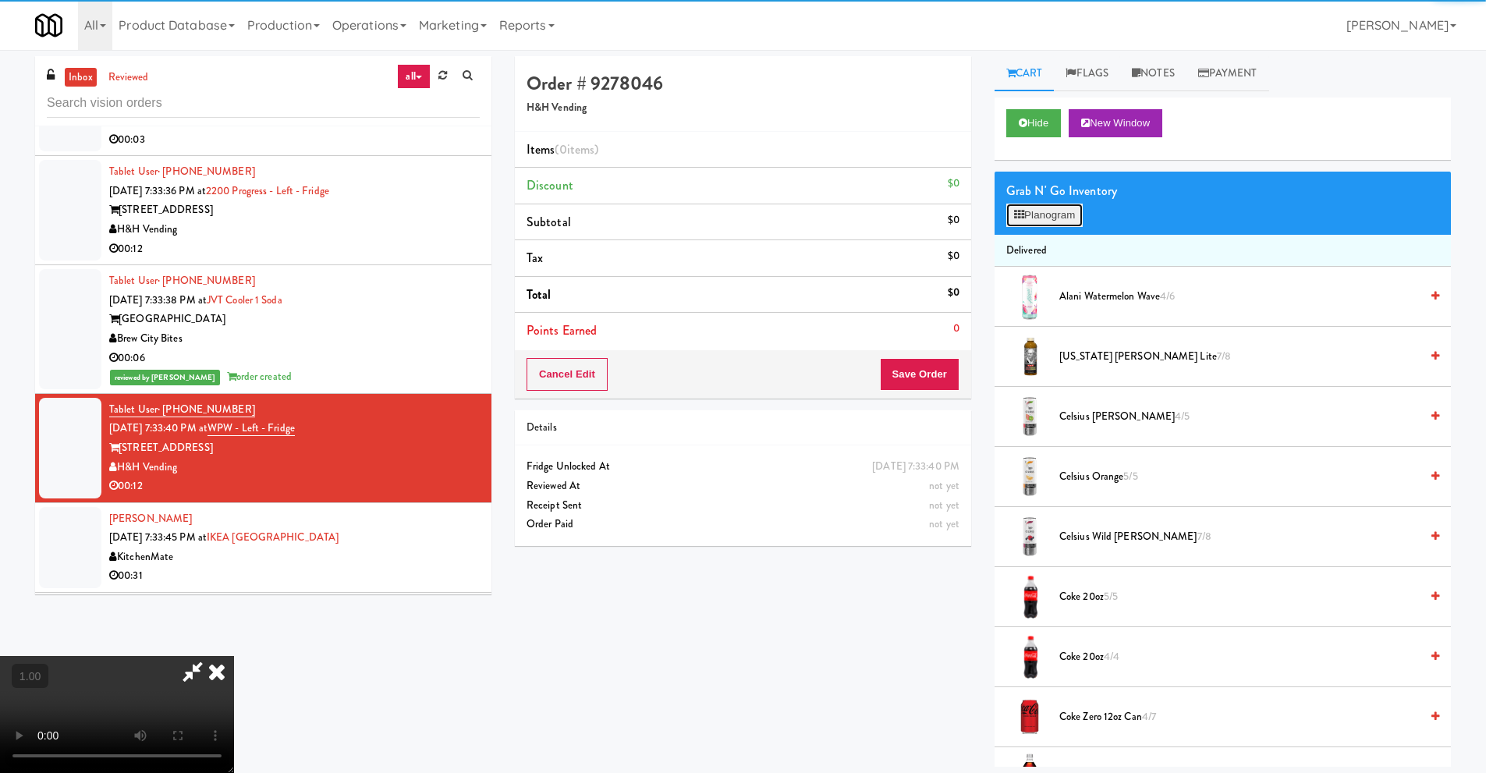
click at [1044, 221] on button "Planogram" at bounding box center [1044, 215] width 76 height 23
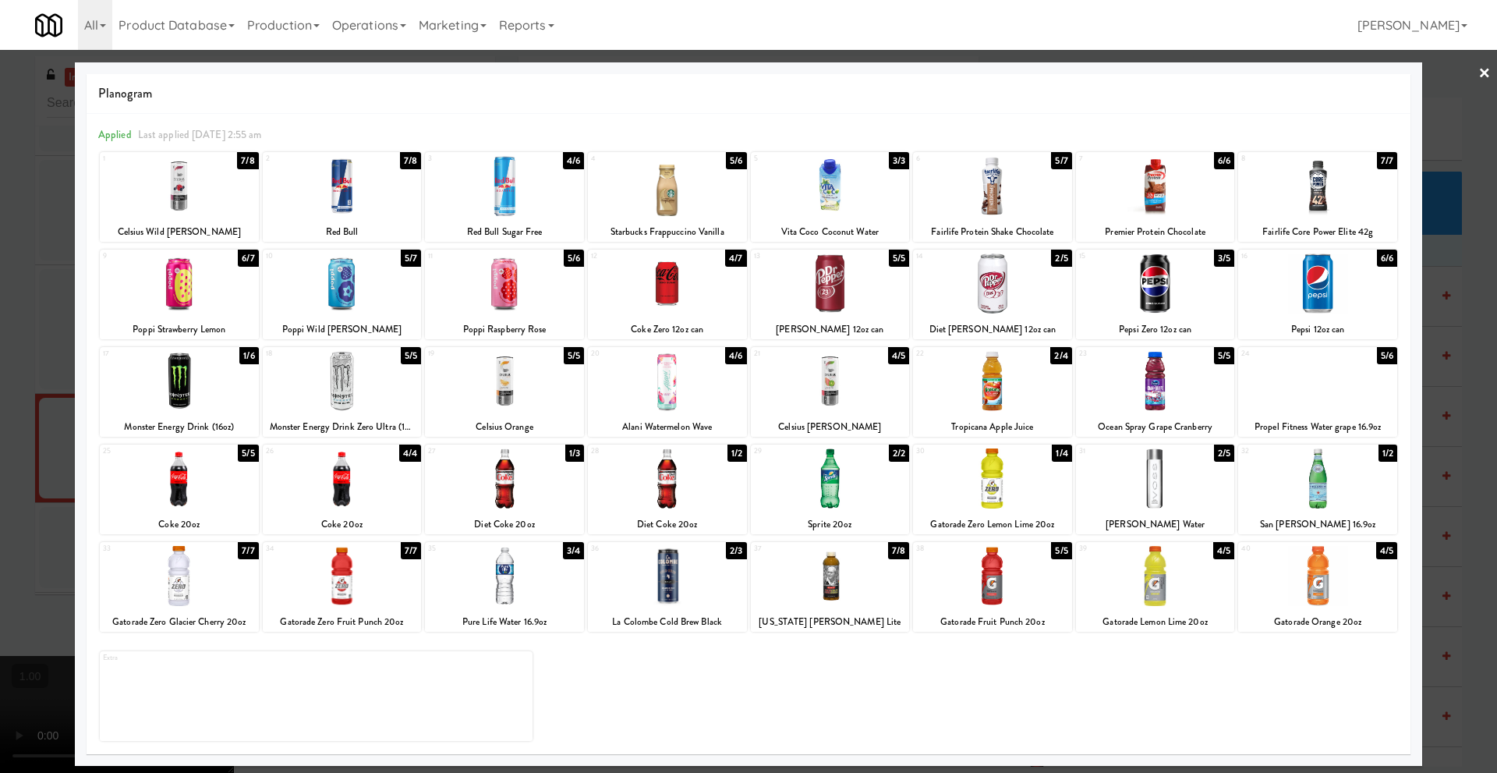
click at [1150, 590] on div at bounding box center [1155, 576] width 159 height 60
click at [1483, 75] on link "×" at bounding box center [1485, 74] width 12 height 48
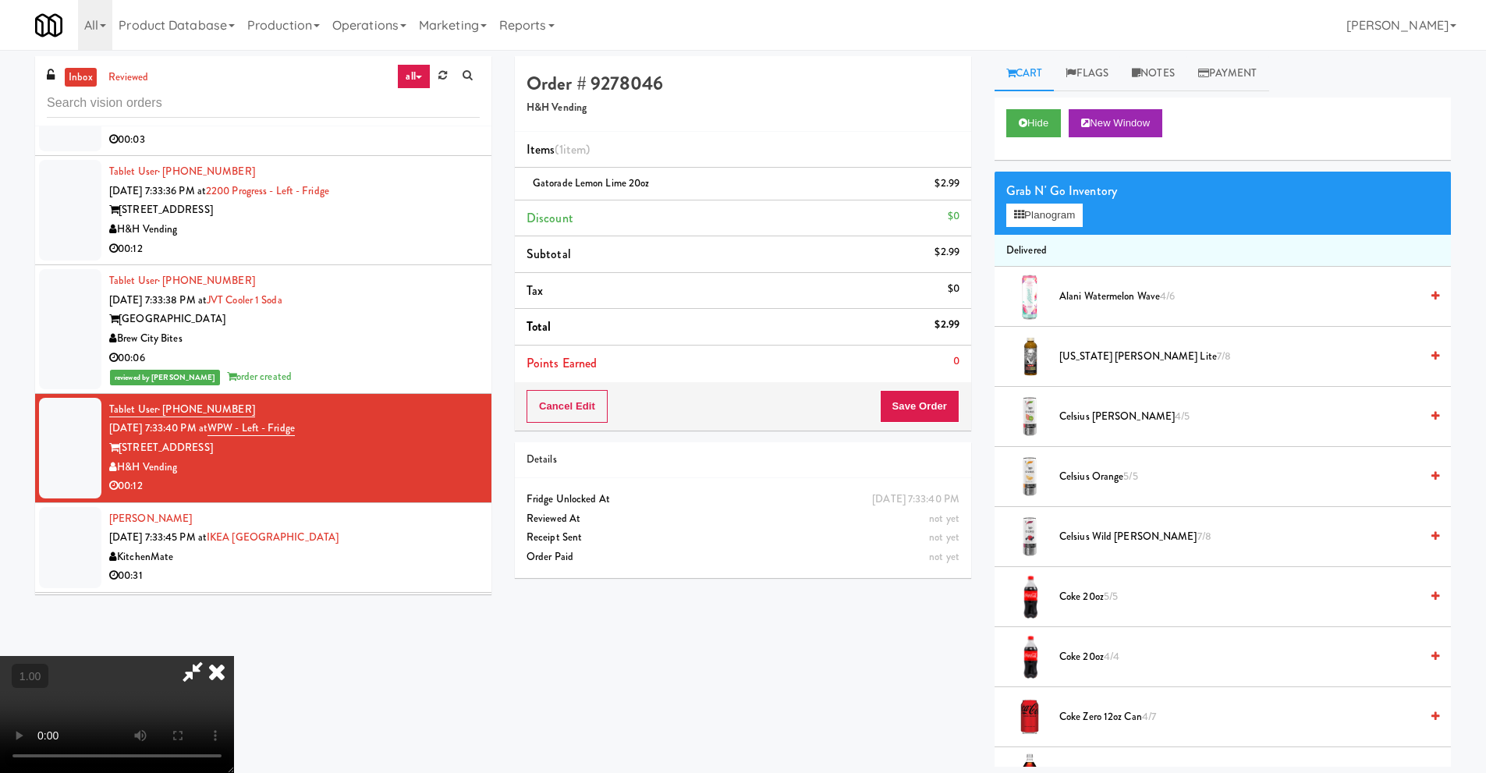
click at [234, 656] on video at bounding box center [117, 714] width 234 height 117
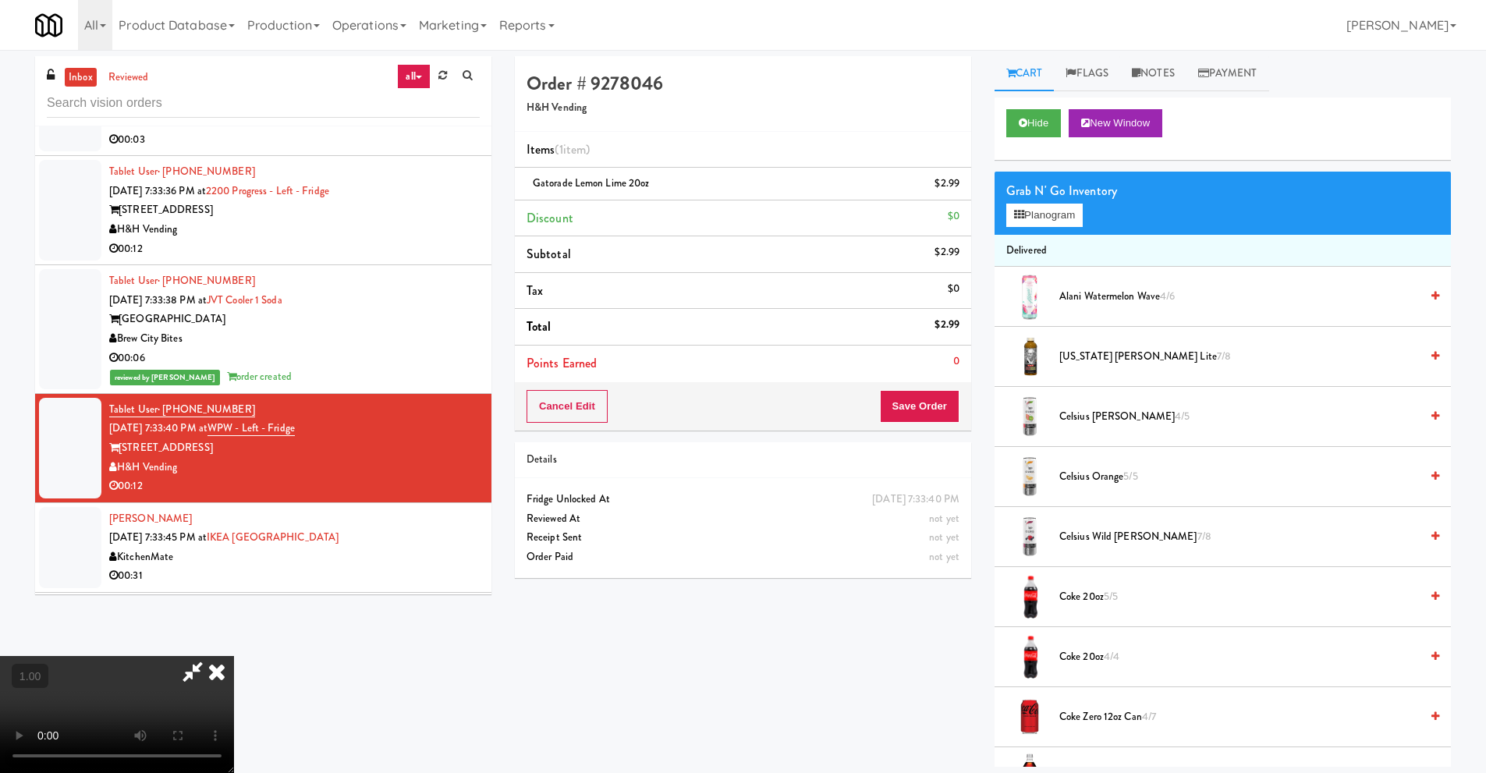
click at [234, 656] on video at bounding box center [117, 714] width 234 height 117
click at [1060, 218] on button "Planogram" at bounding box center [1044, 215] width 76 height 23
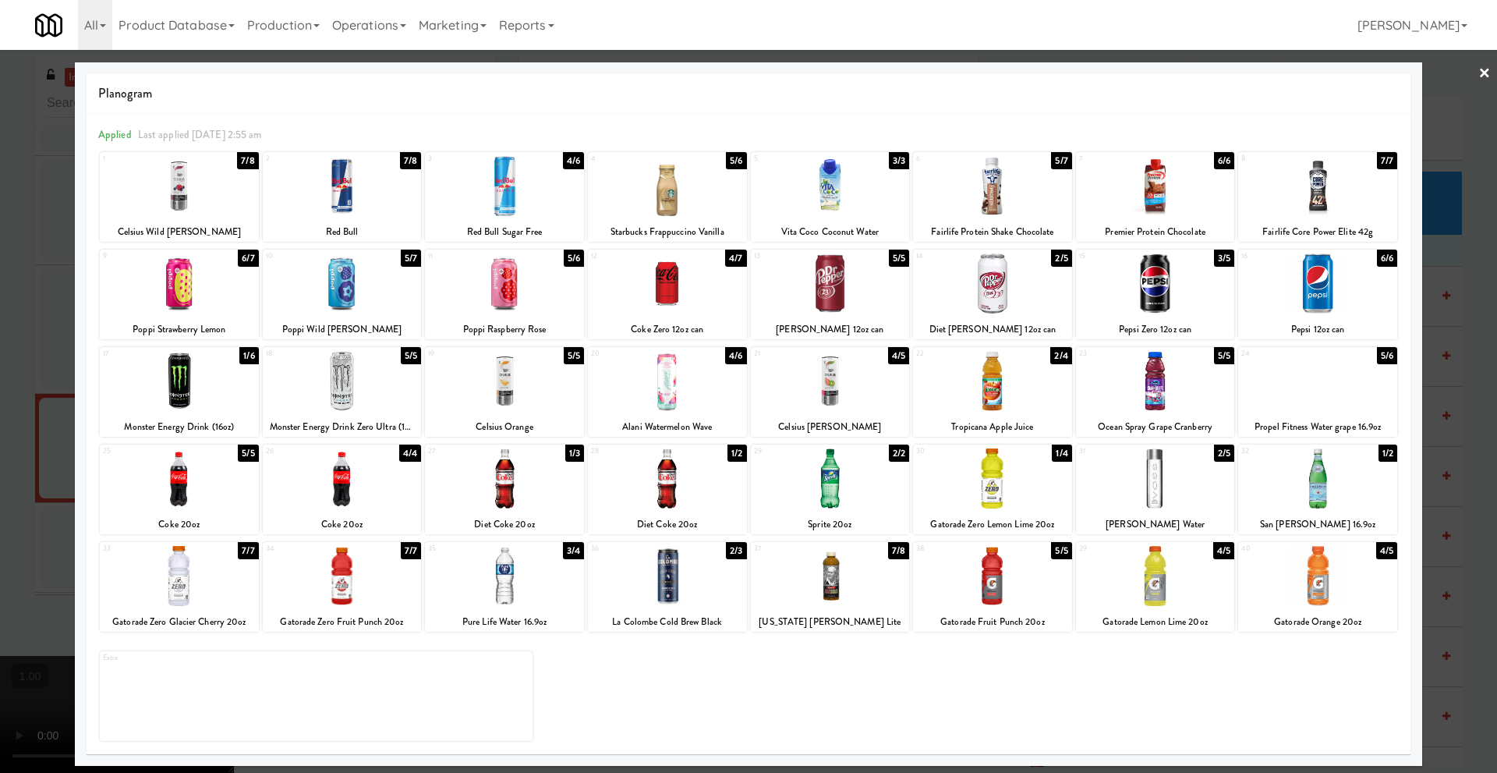
click at [1154, 480] on div at bounding box center [1155, 478] width 159 height 60
click at [1482, 76] on link "×" at bounding box center [1485, 74] width 12 height 48
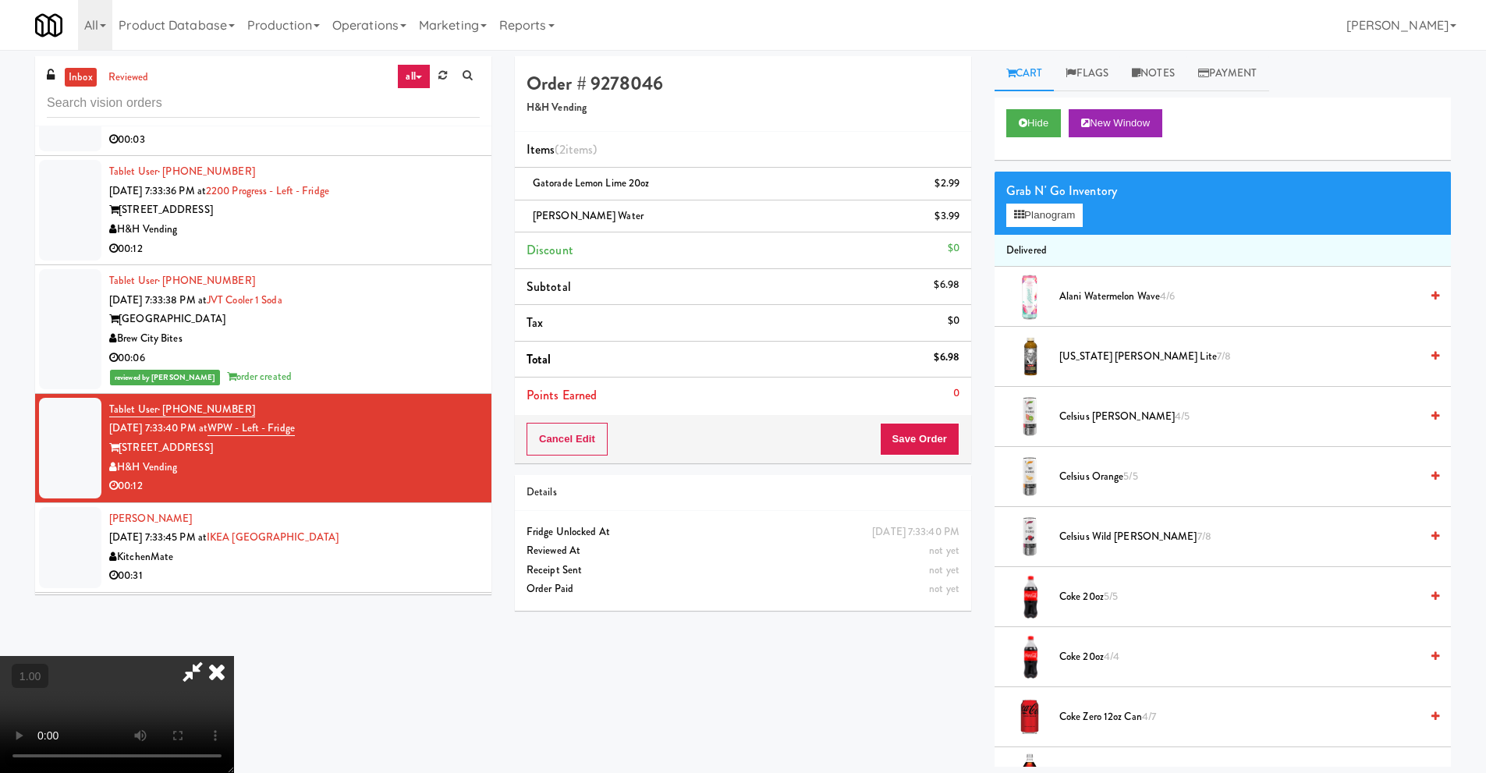
click at [234, 656] on video at bounding box center [117, 714] width 234 height 117
click at [1022, 218] on icon at bounding box center [1019, 215] width 10 height 10
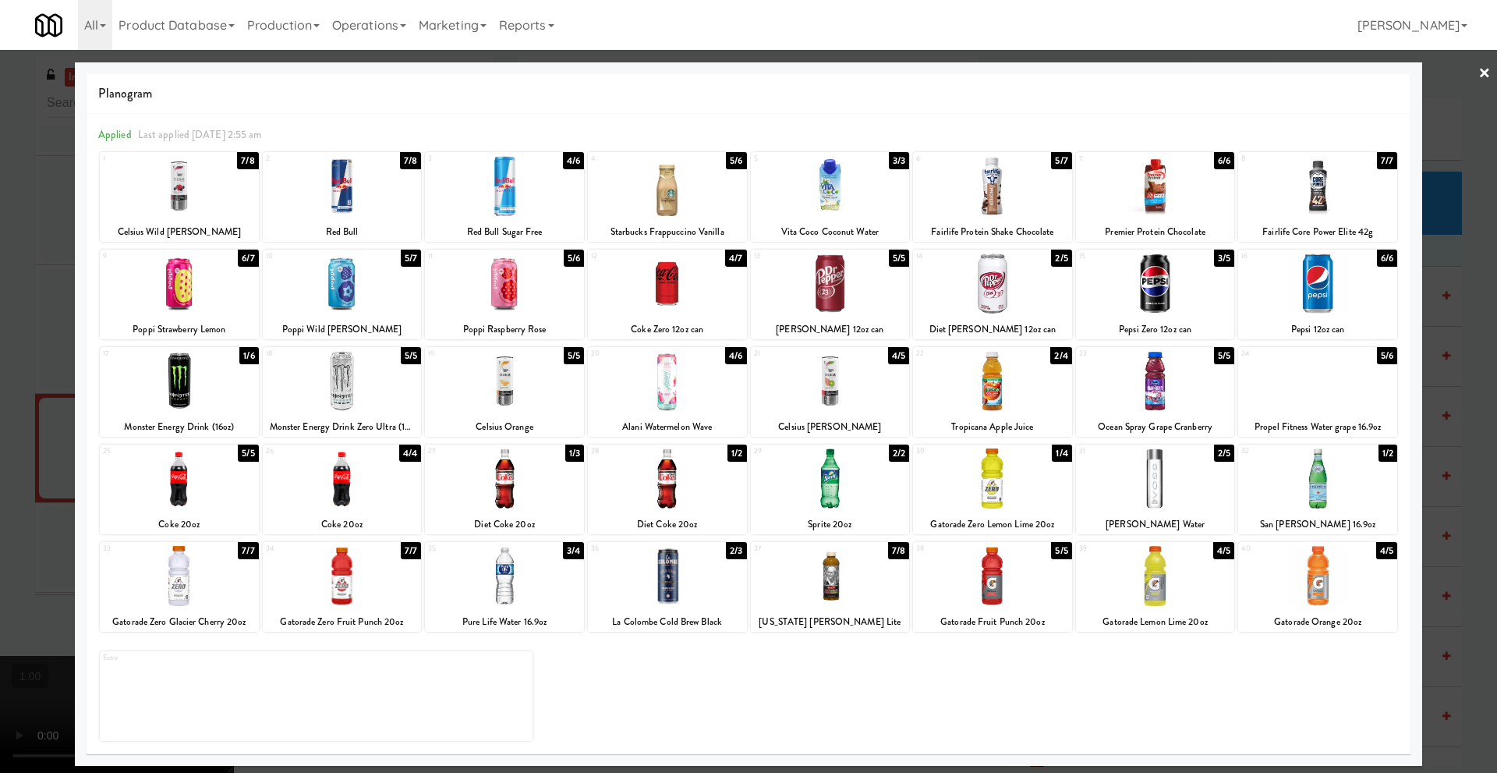
click at [1485, 71] on link "×" at bounding box center [1485, 74] width 12 height 48
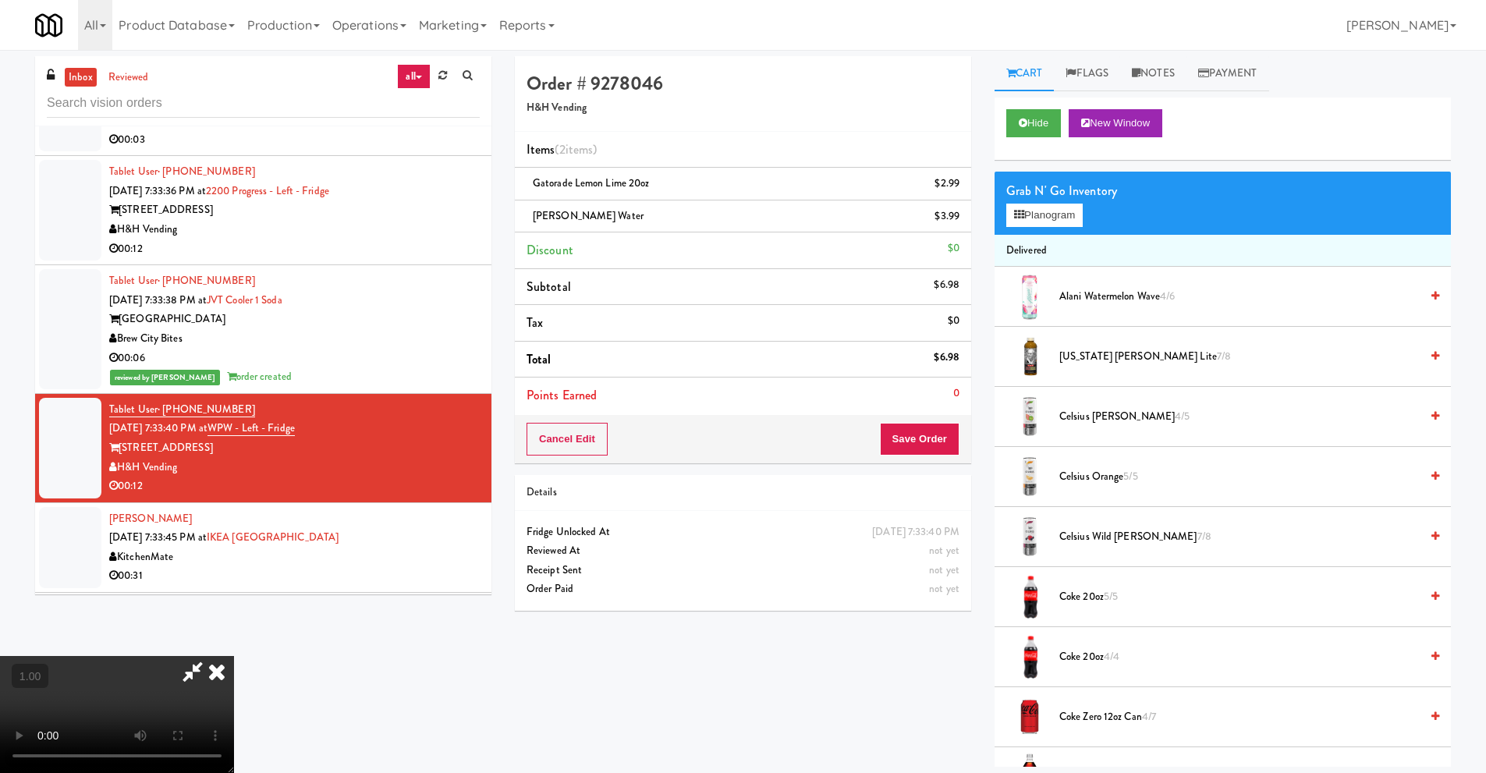
click at [234, 656] on icon at bounding box center [217, 671] width 34 height 31
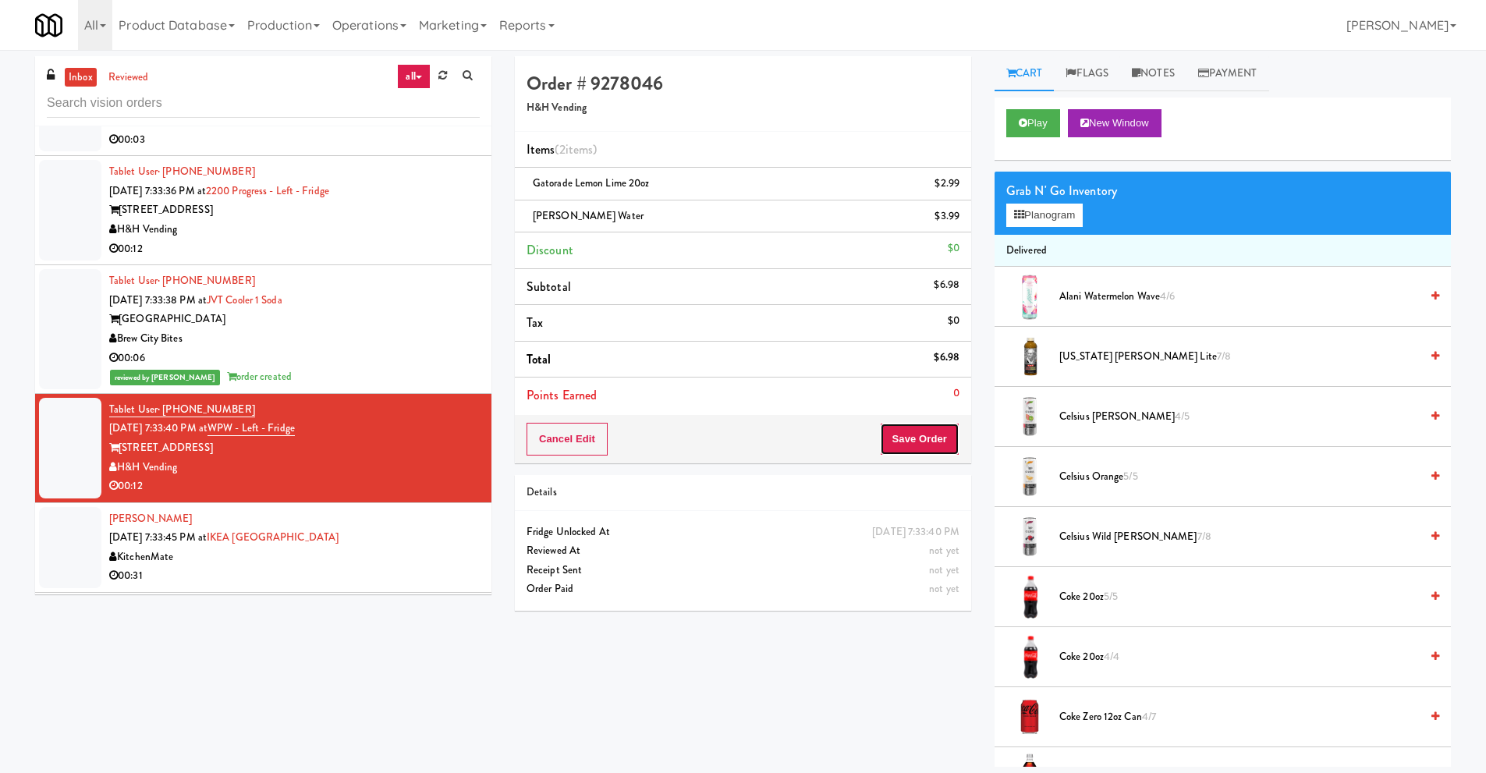
click at [916, 438] on button "Save Order" at bounding box center [920, 439] width 80 height 33
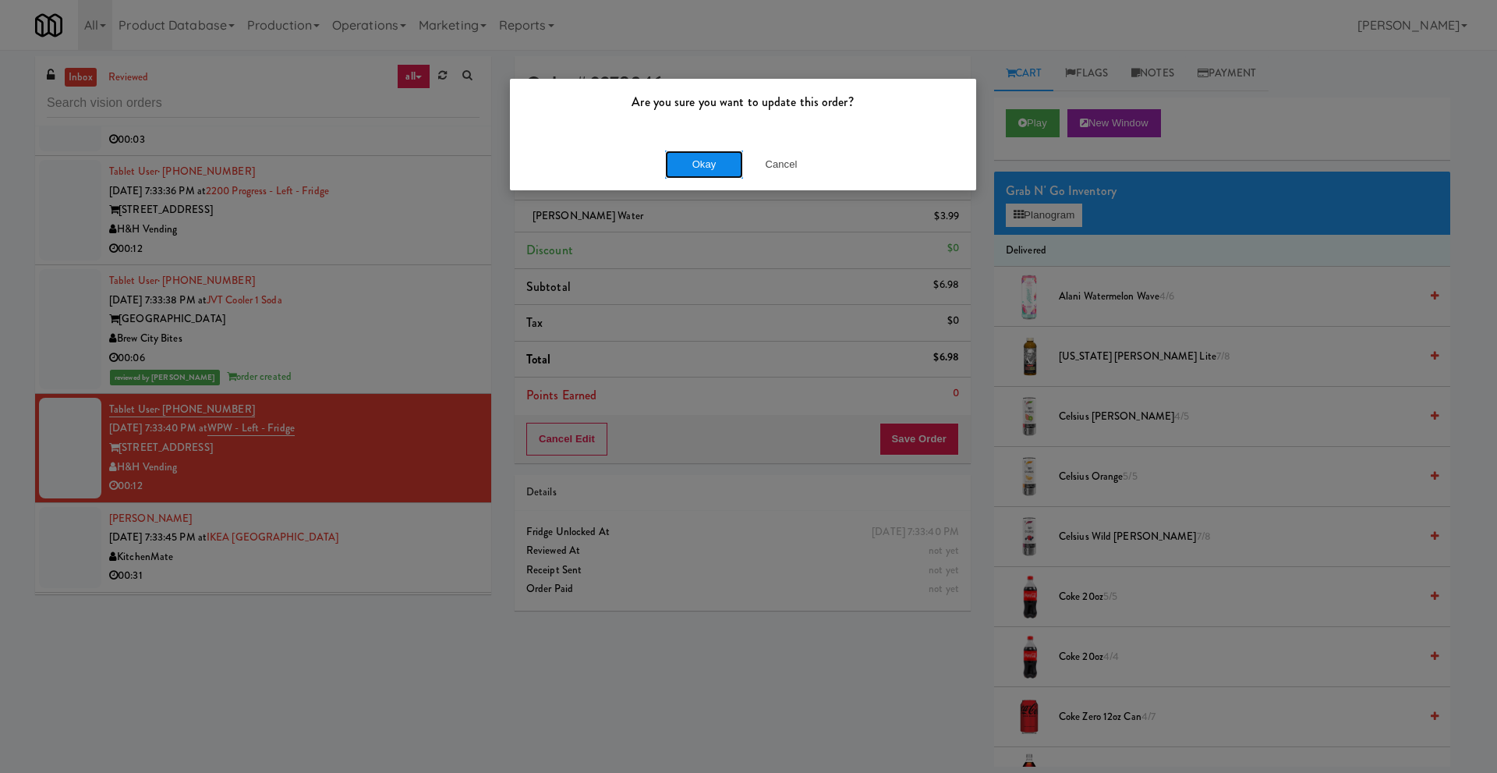
click at [720, 169] on button "Okay" at bounding box center [704, 165] width 78 height 28
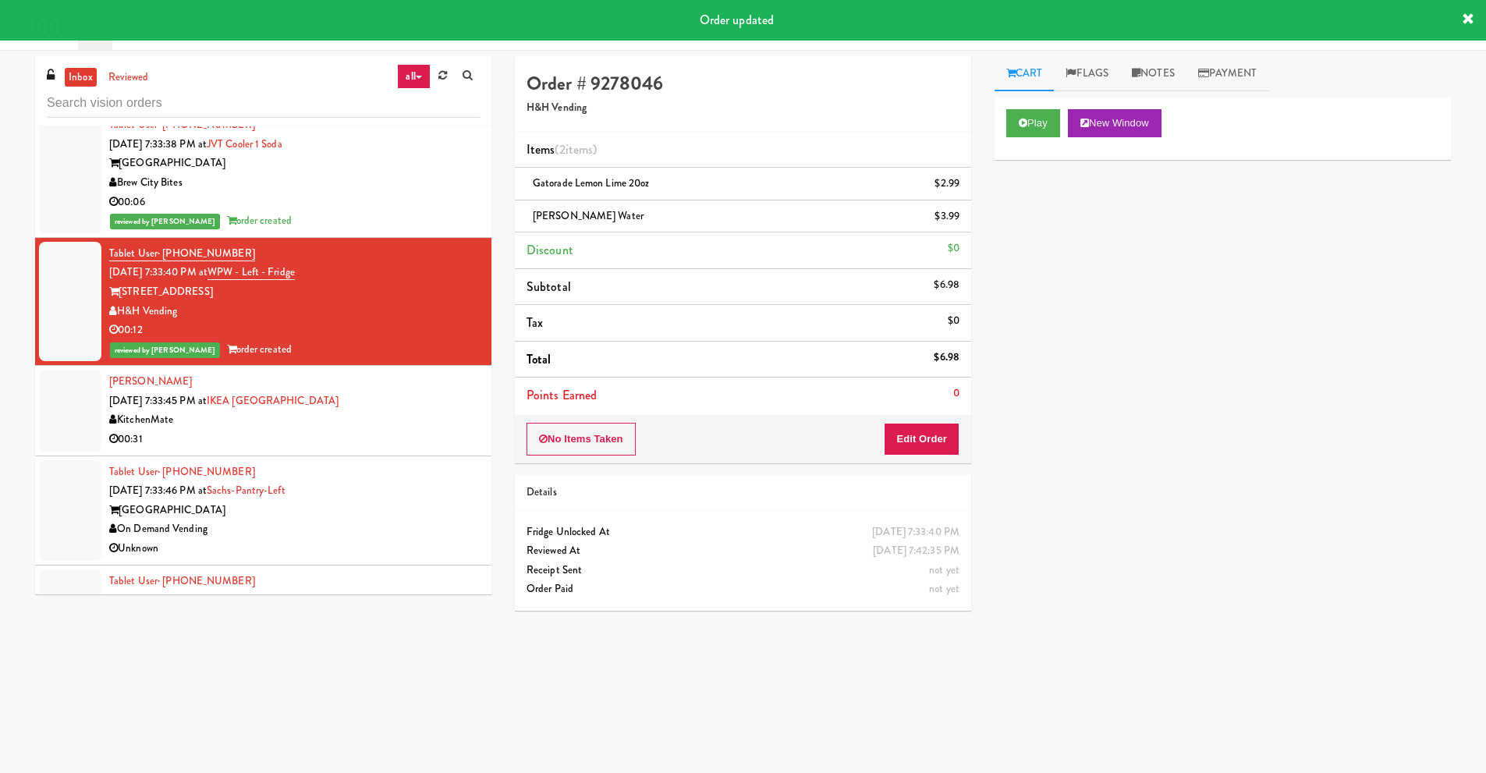
scroll to position [9827, 0]
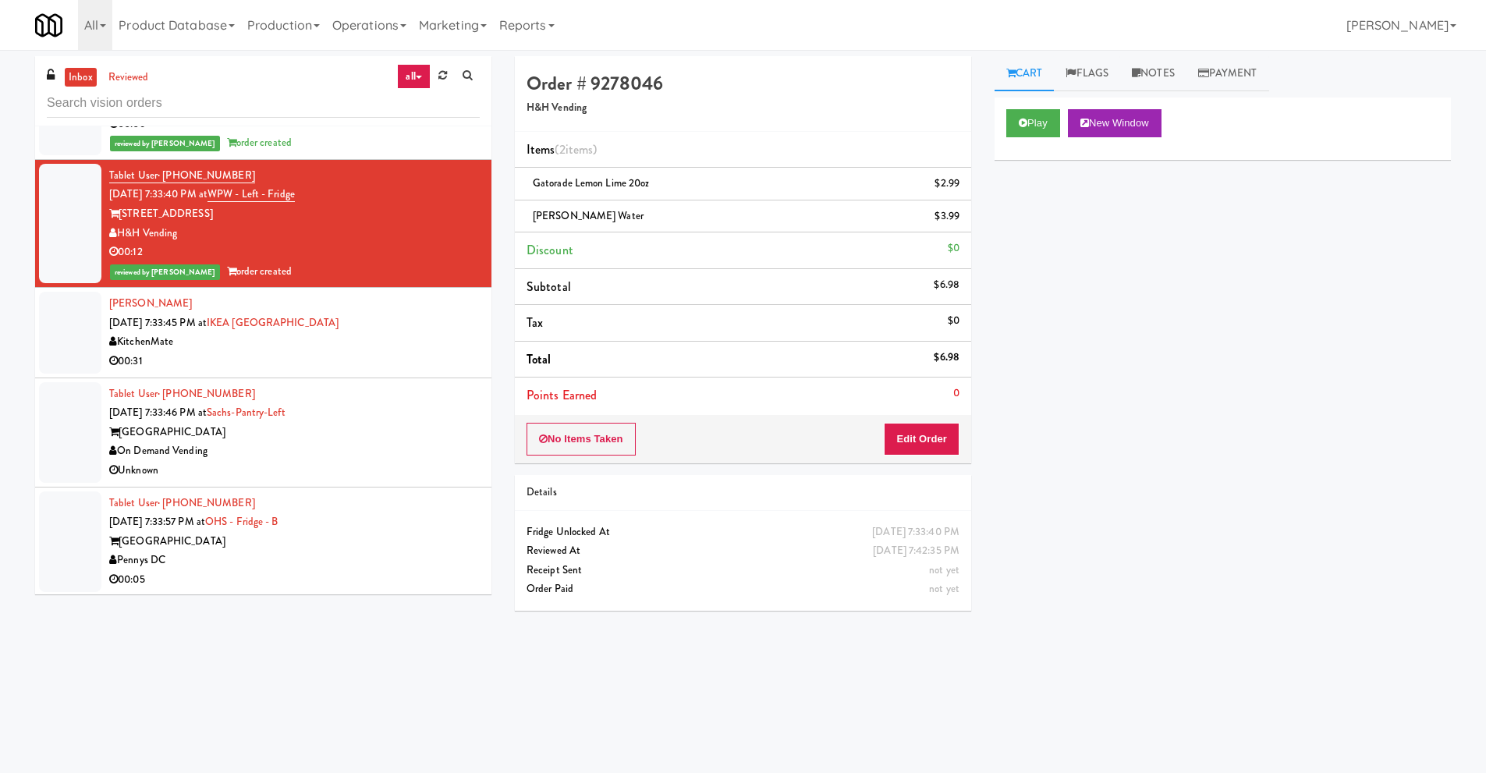
click at [289, 537] on div "One Hill South" at bounding box center [294, 541] width 370 height 19
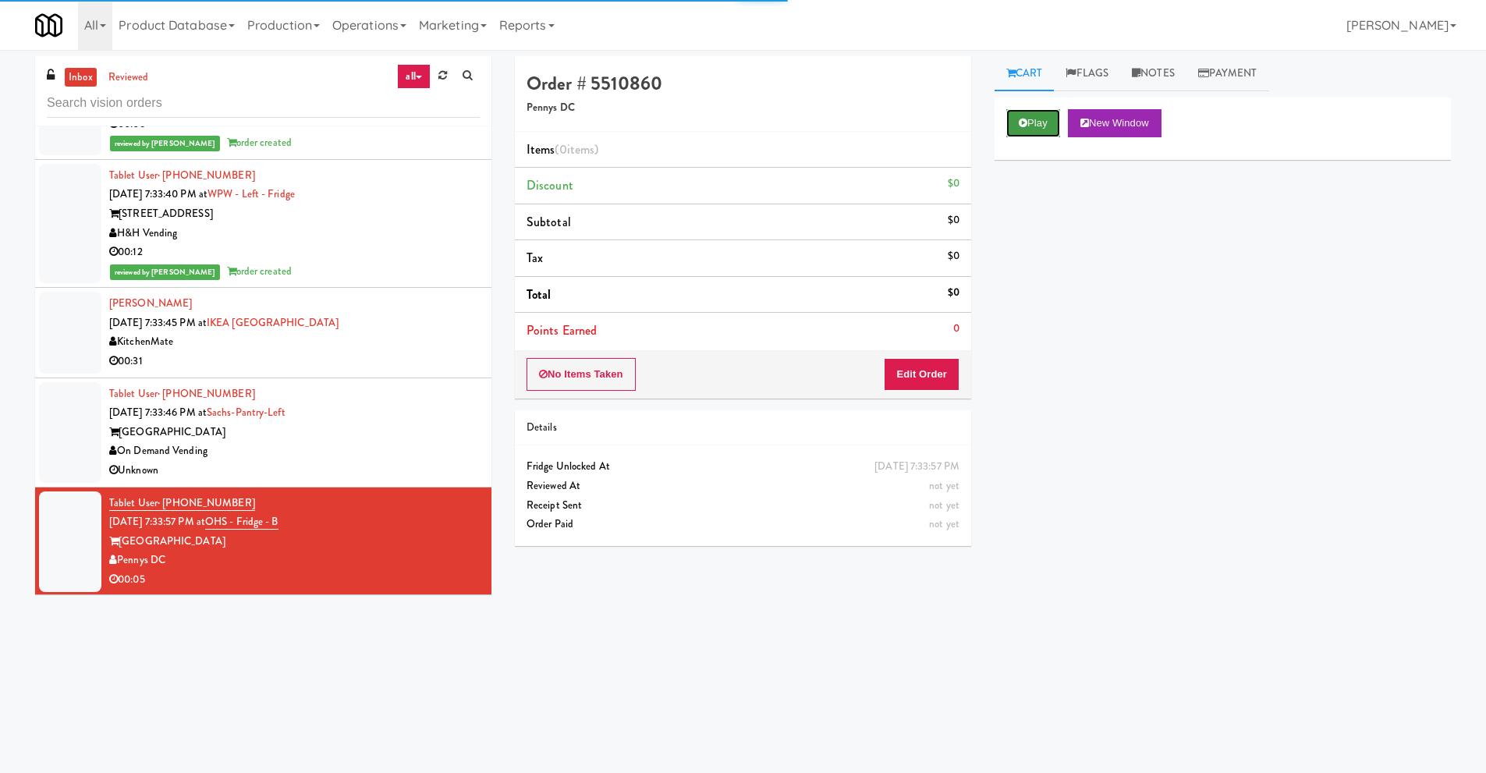
click at [1036, 119] on button "Play" at bounding box center [1033, 123] width 54 height 28
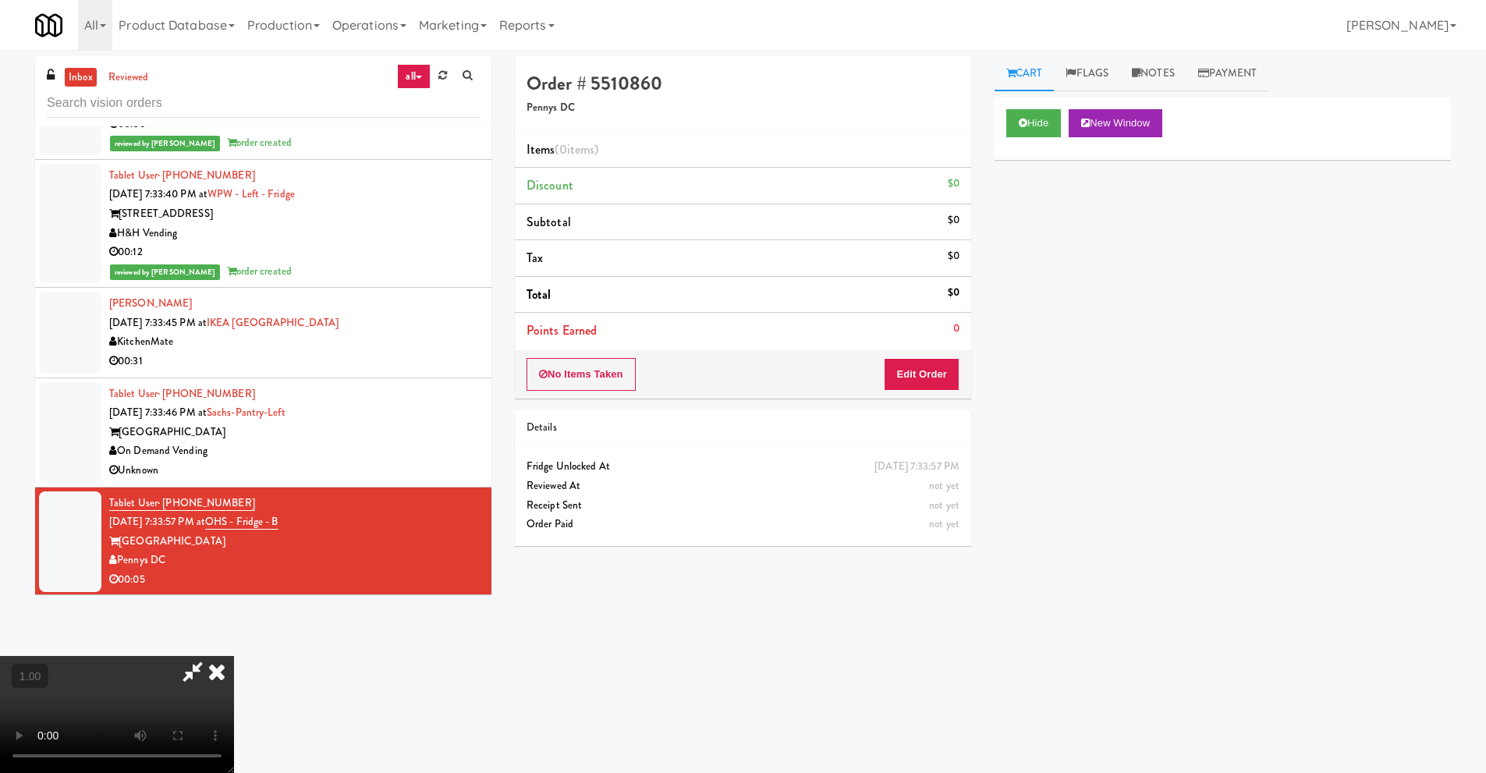
click at [234, 656] on video at bounding box center [117, 714] width 234 height 117
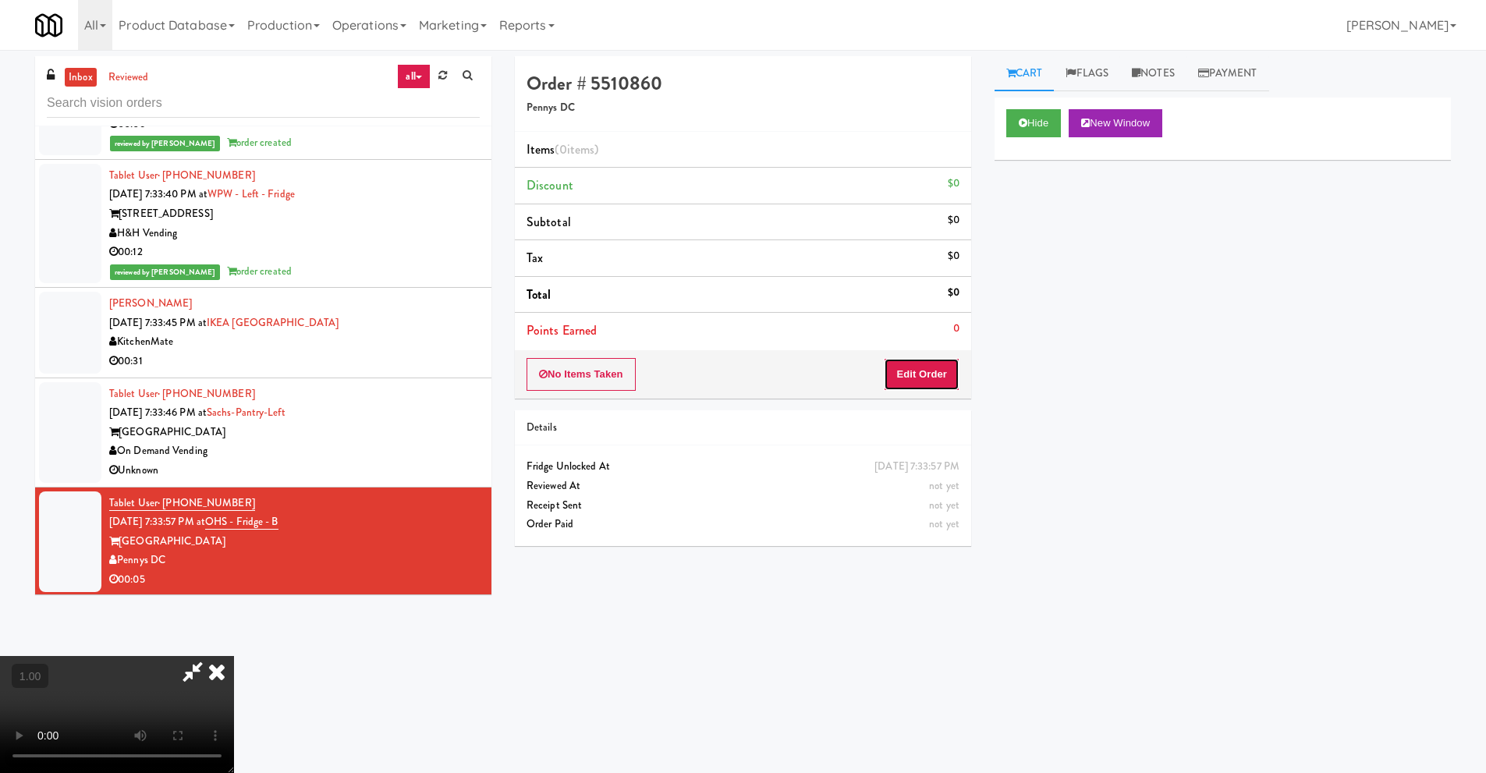
click at [937, 379] on button "Edit Order" at bounding box center [922, 374] width 76 height 33
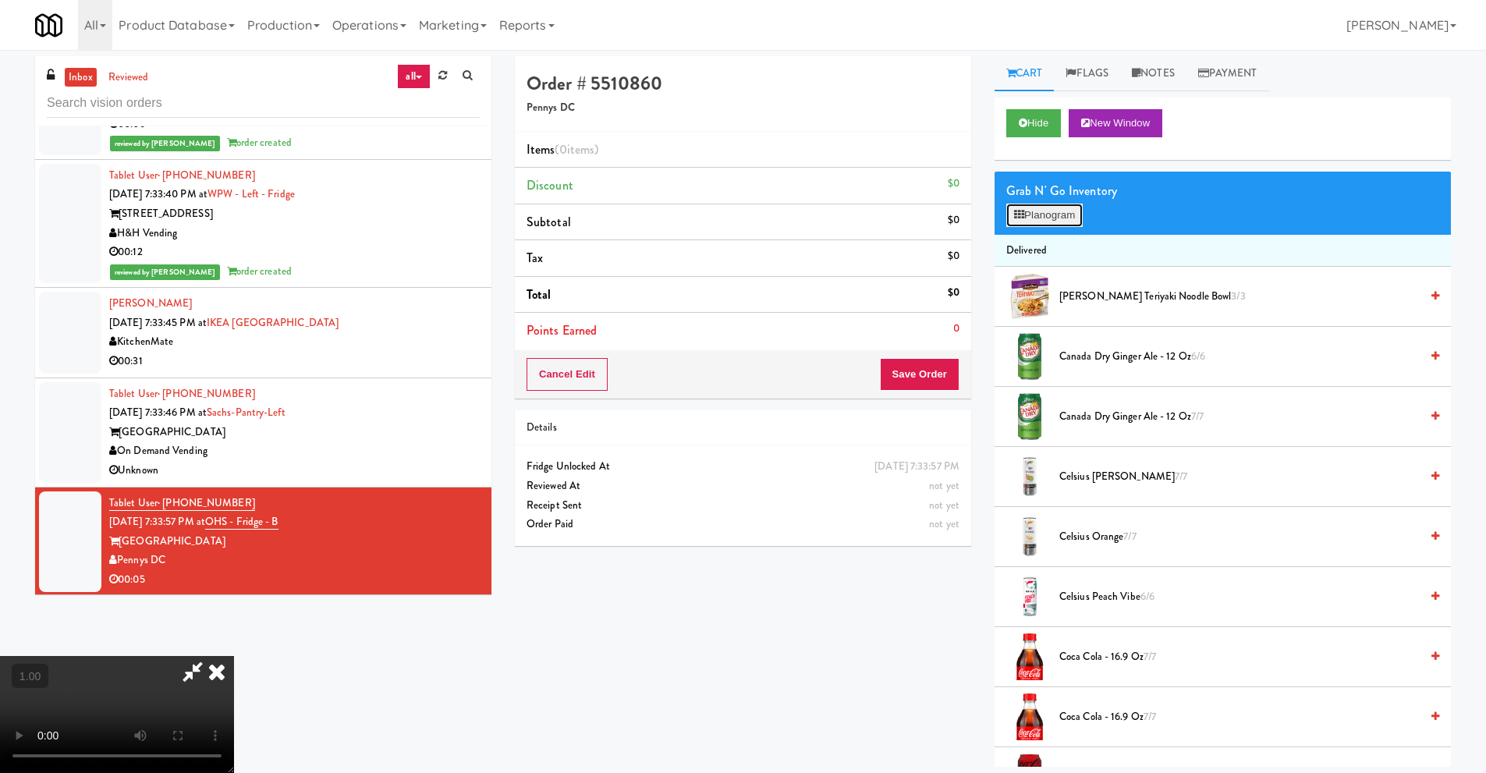
click at [1061, 213] on button "Planogram" at bounding box center [1044, 215] width 76 height 23
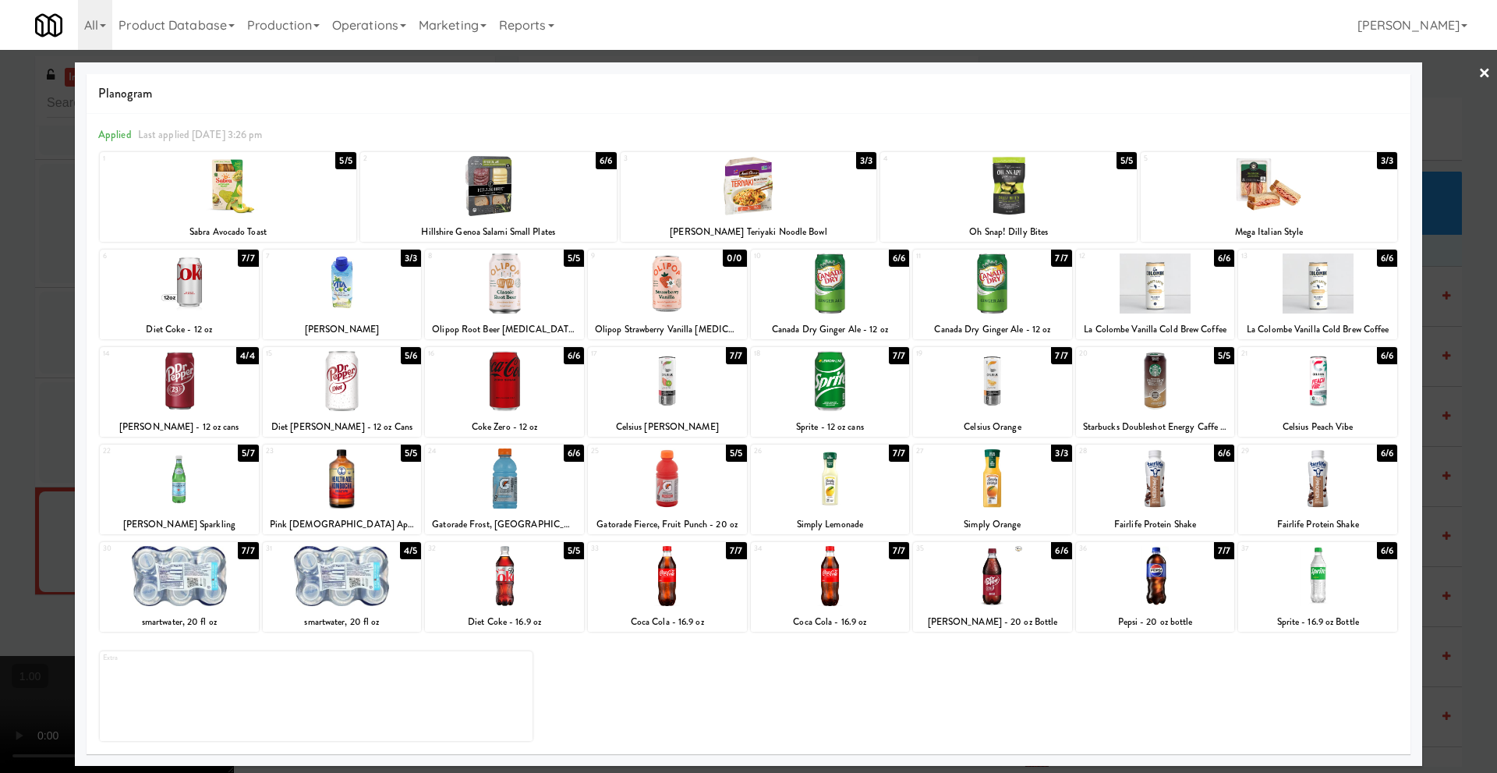
click at [512, 583] on div at bounding box center [504, 576] width 159 height 60
click at [1489, 70] on link "×" at bounding box center [1485, 74] width 12 height 48
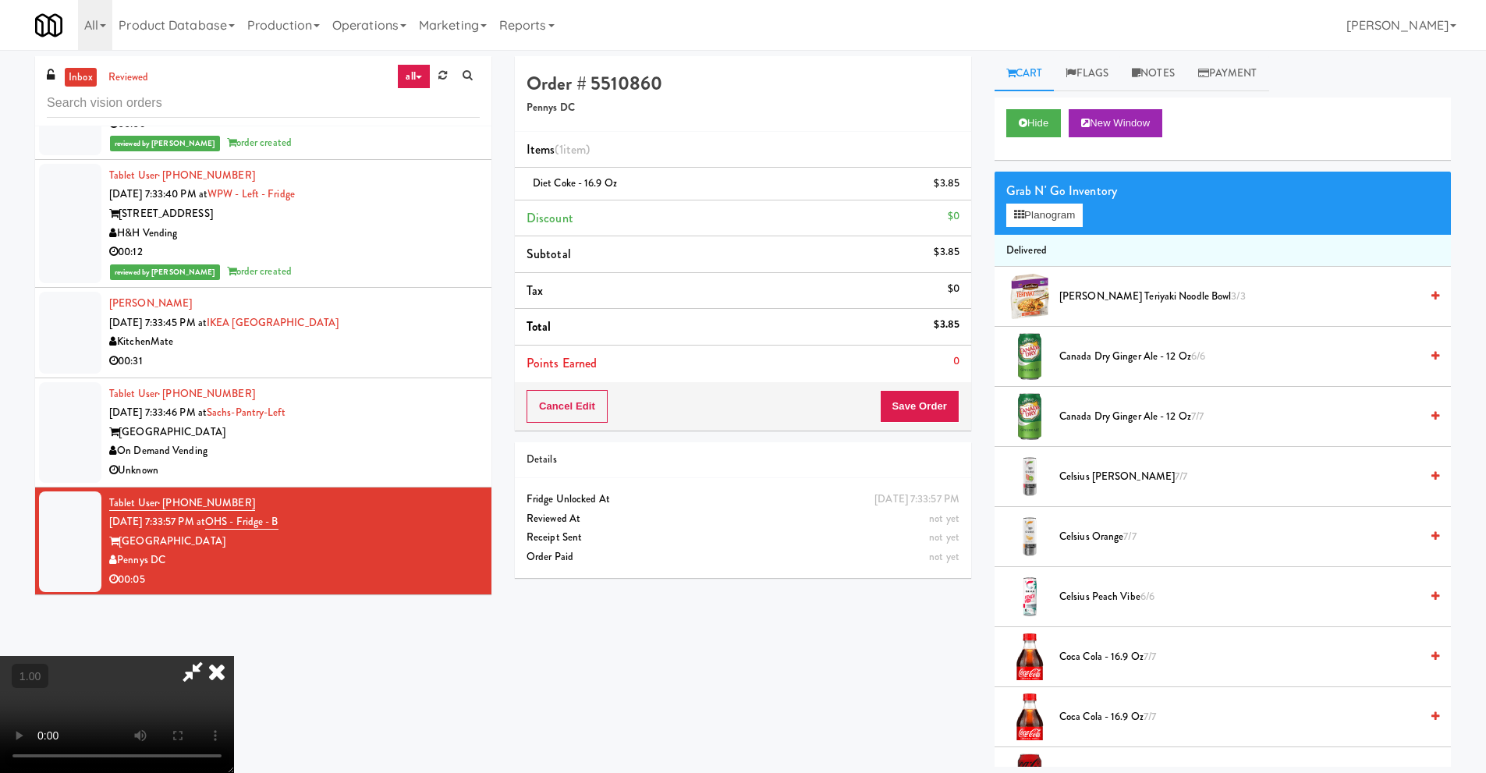
scroll to position [206, 0]
click at [234, 656] on video at bounding box center [117, 714] width 234 height 117
click at [234, 656] on icon at bounding box center [217, 671] width 34 height 31
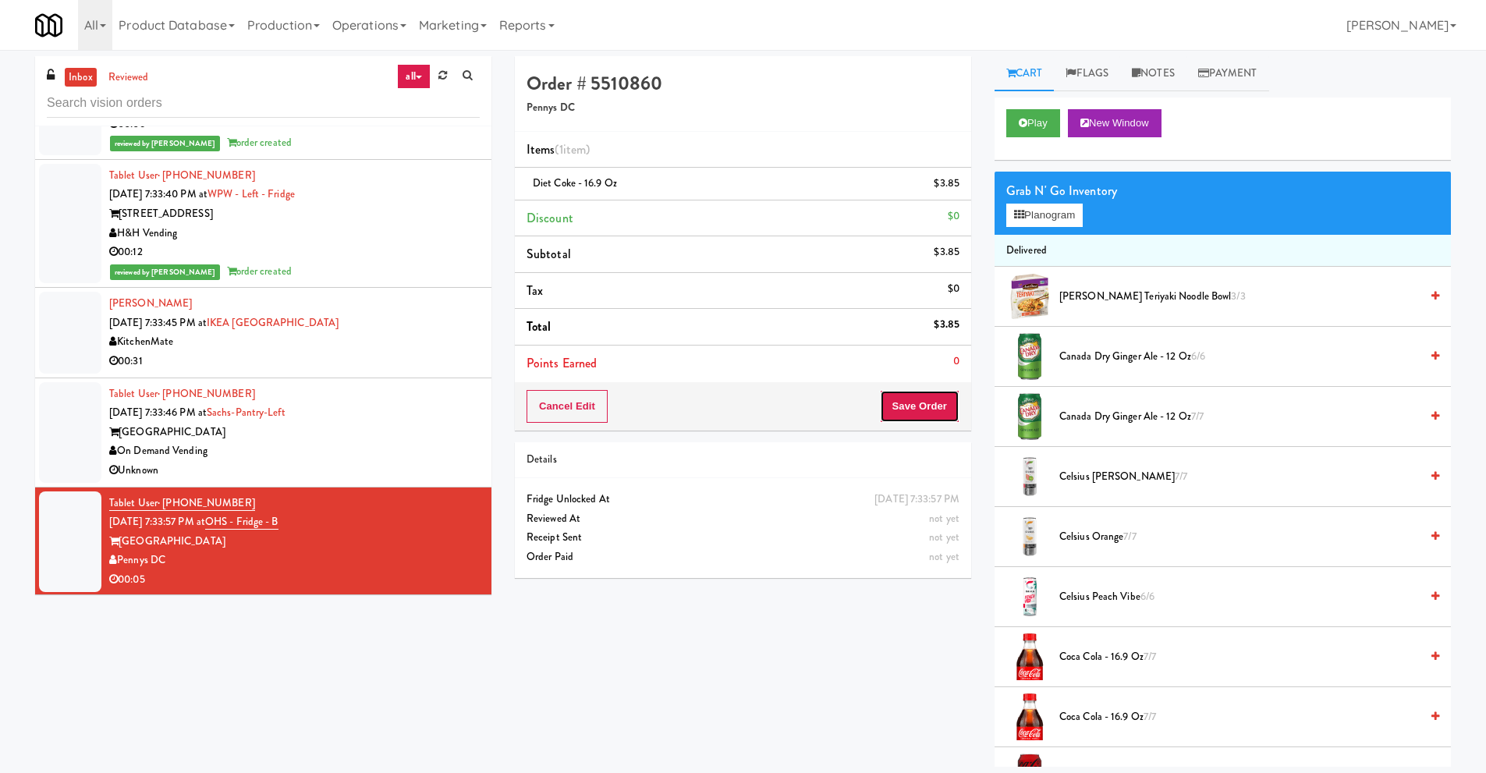
click at [901, 402] on button "Save Order" at bounding box center [920, 406] width 80 height 33
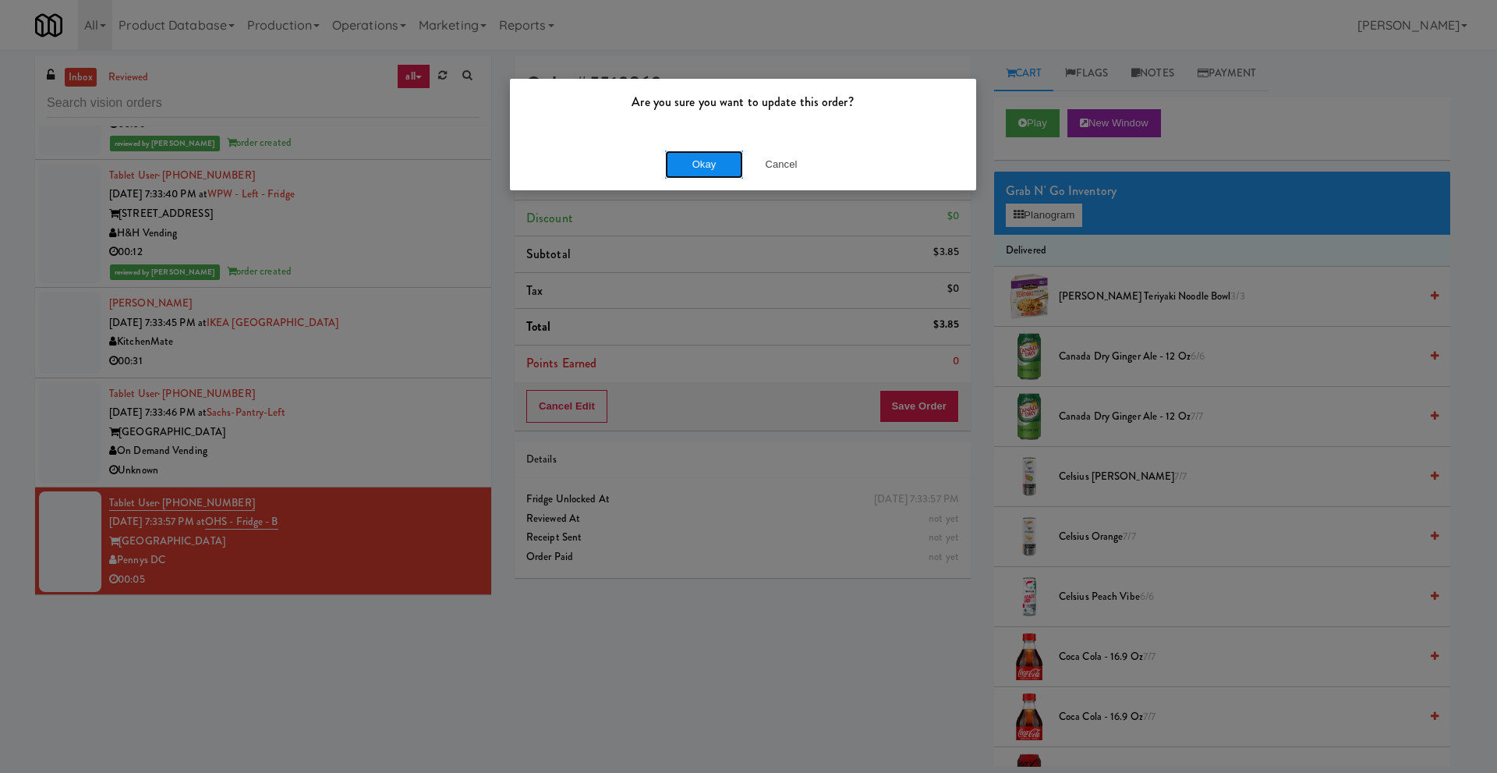
click at [709, 168] on button "Okay" at bounding box center [704, 165] width 78 height 28
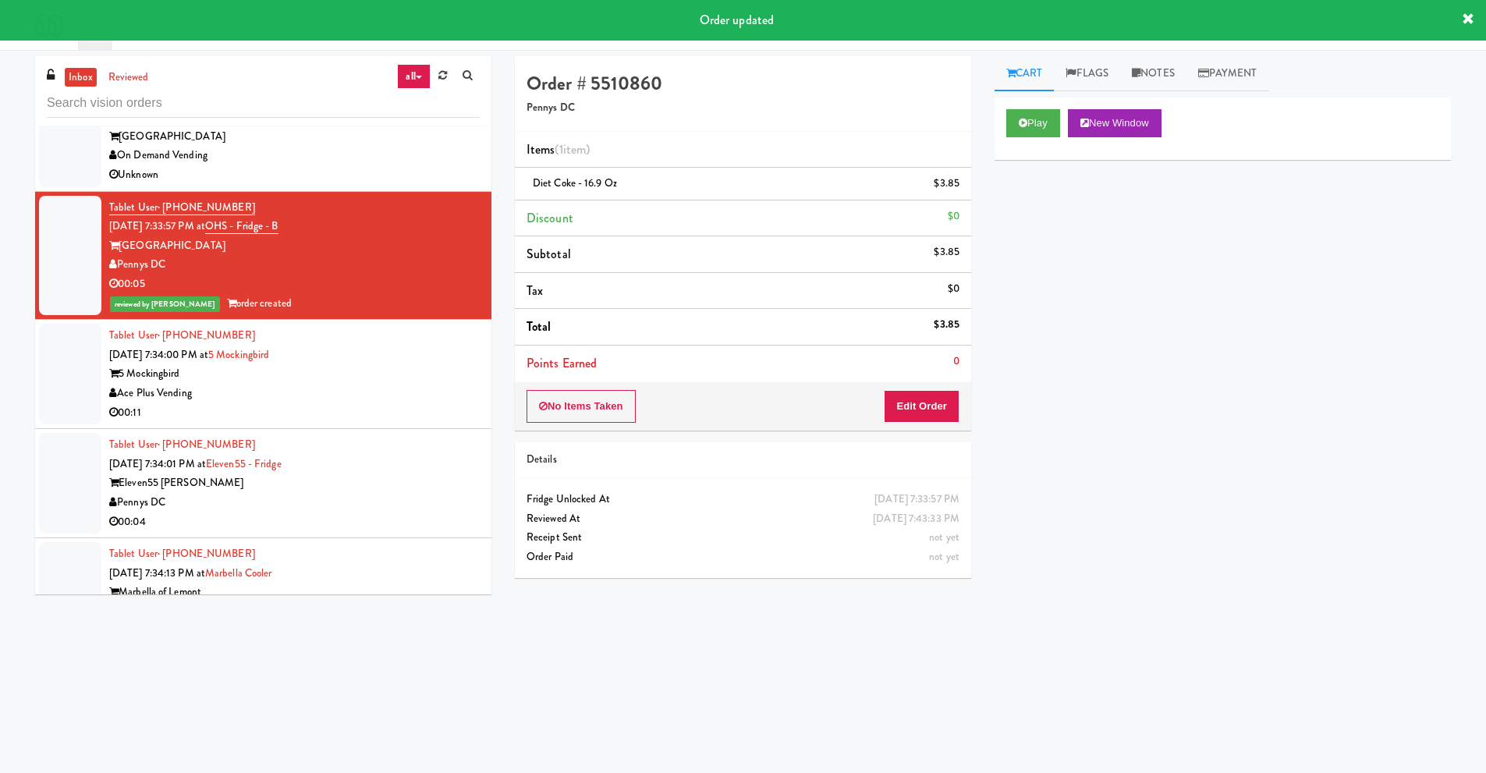
scroll to position [10217, 0]
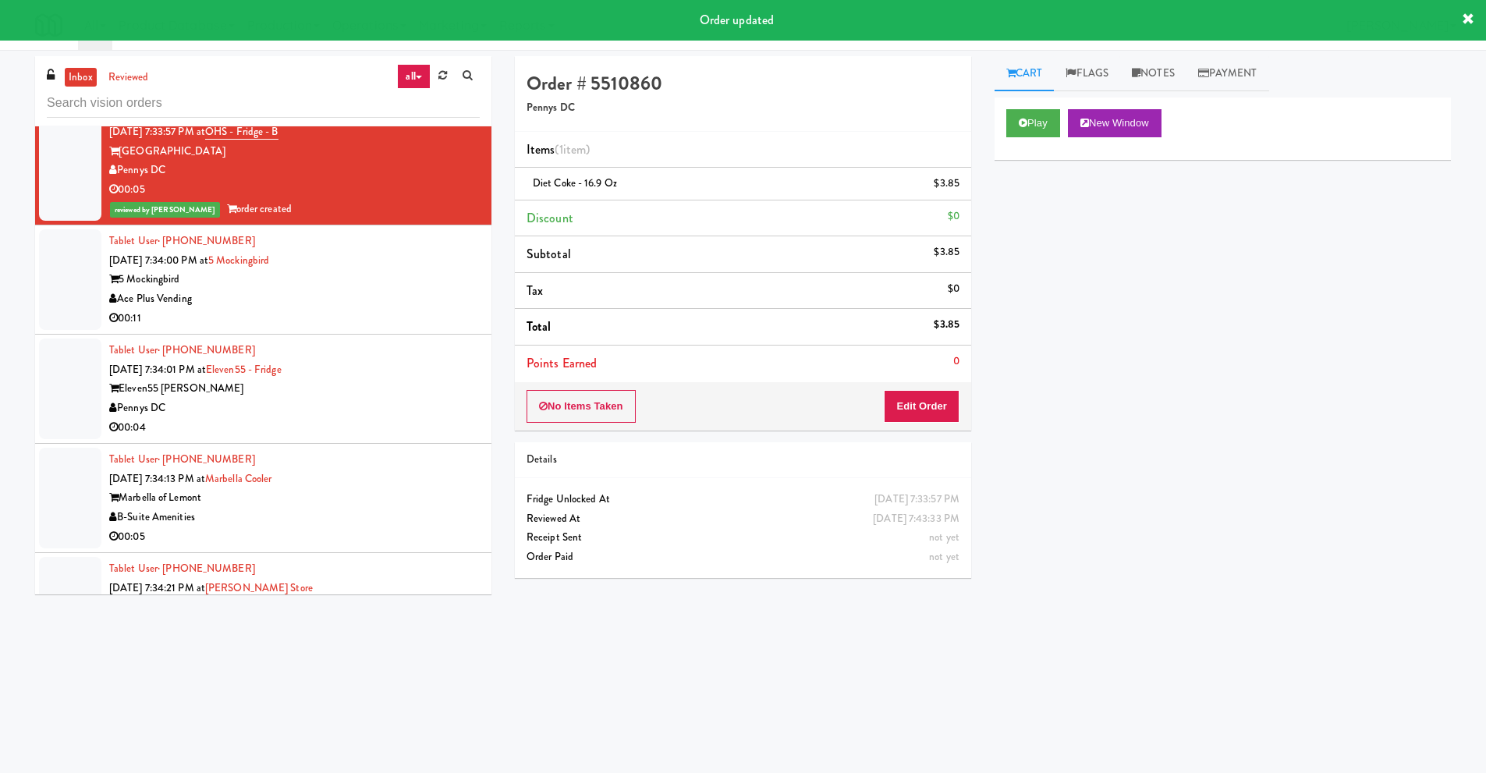
click at [320, 285] on div "5 Mockingbird" at bounding box center [294, 279] width 370 height 19
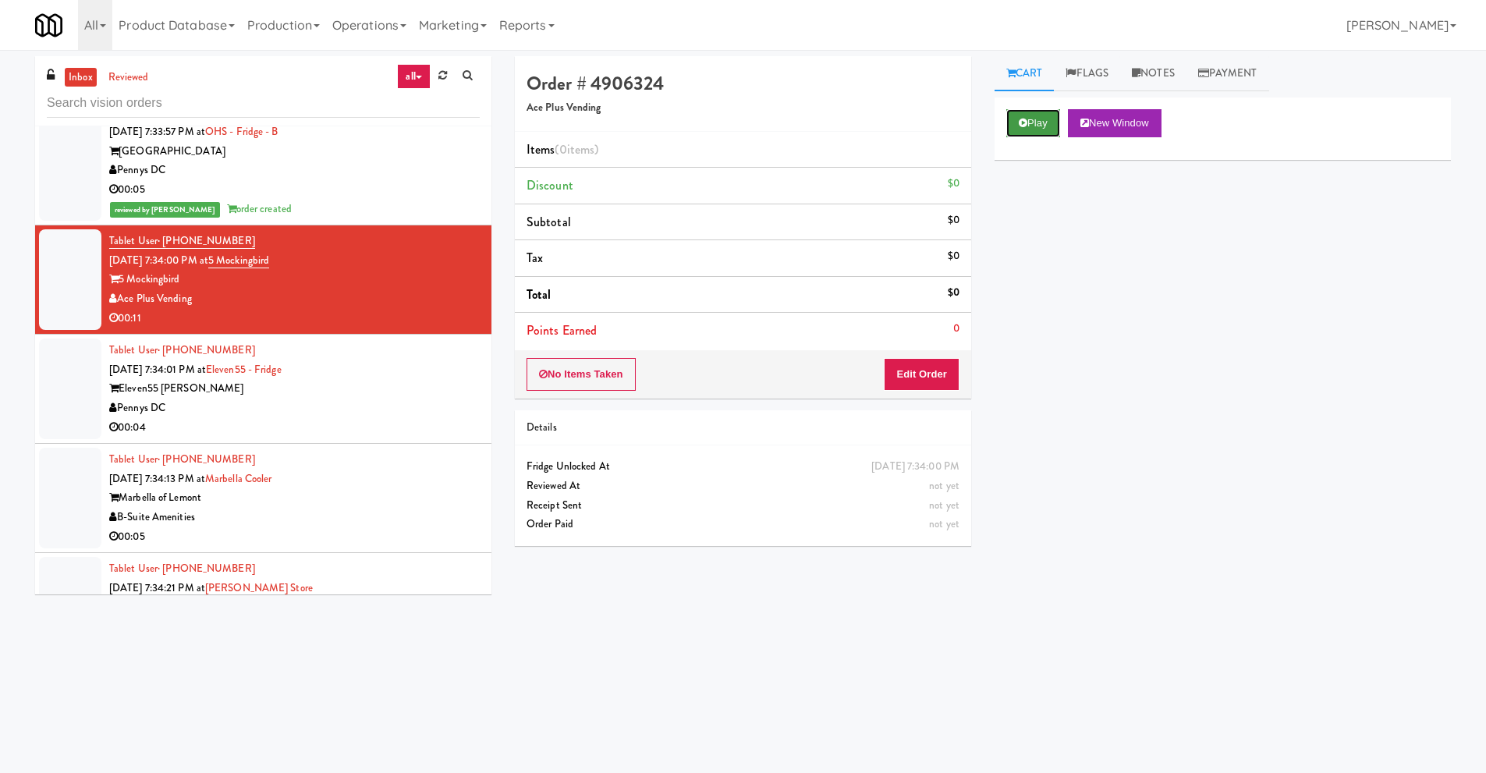
click at [1022, 121] on icon at bounding box center [1023, 123] width 9 height 10
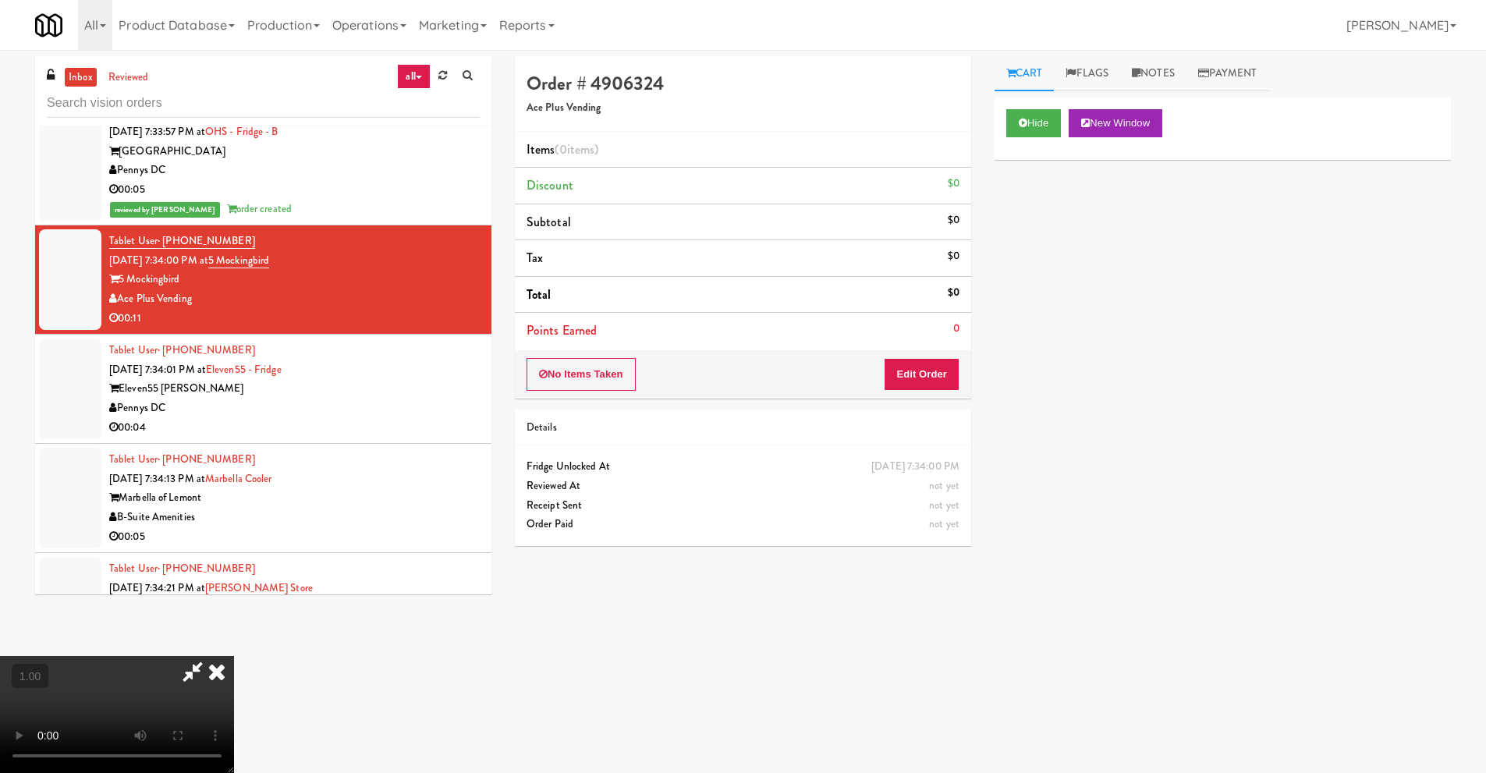
click at [234, 656] on video at bounding box center [117, 714] width 234 height 117
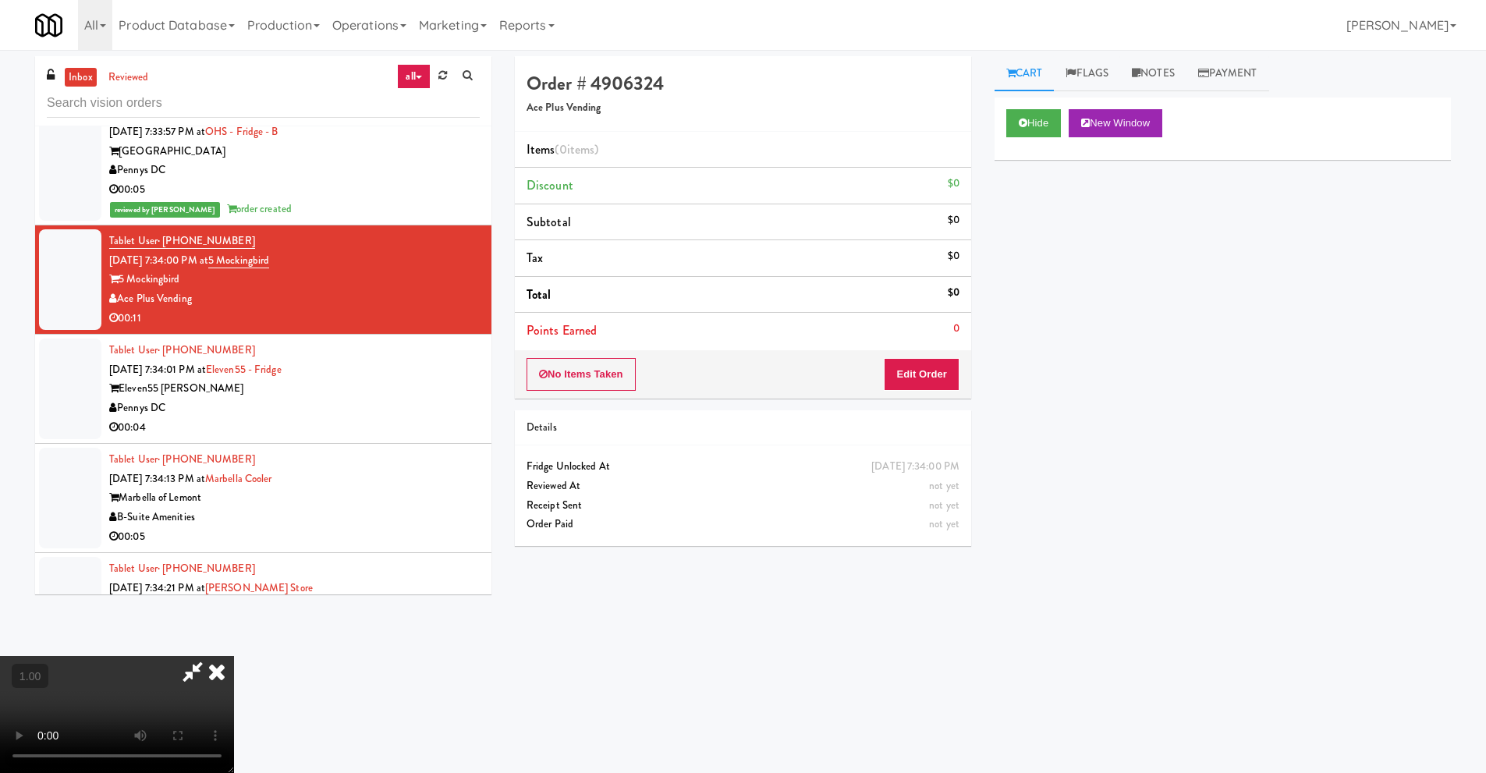
click at [234, 656] on video at bounding box center [117, 714] width 234 height 117
click at [171, 656] on video at bounding box center [117, 714] width 234 height 117
click at [908, 384] on button "Edit Order" at bounding box center [922, 374] width 76 height 33
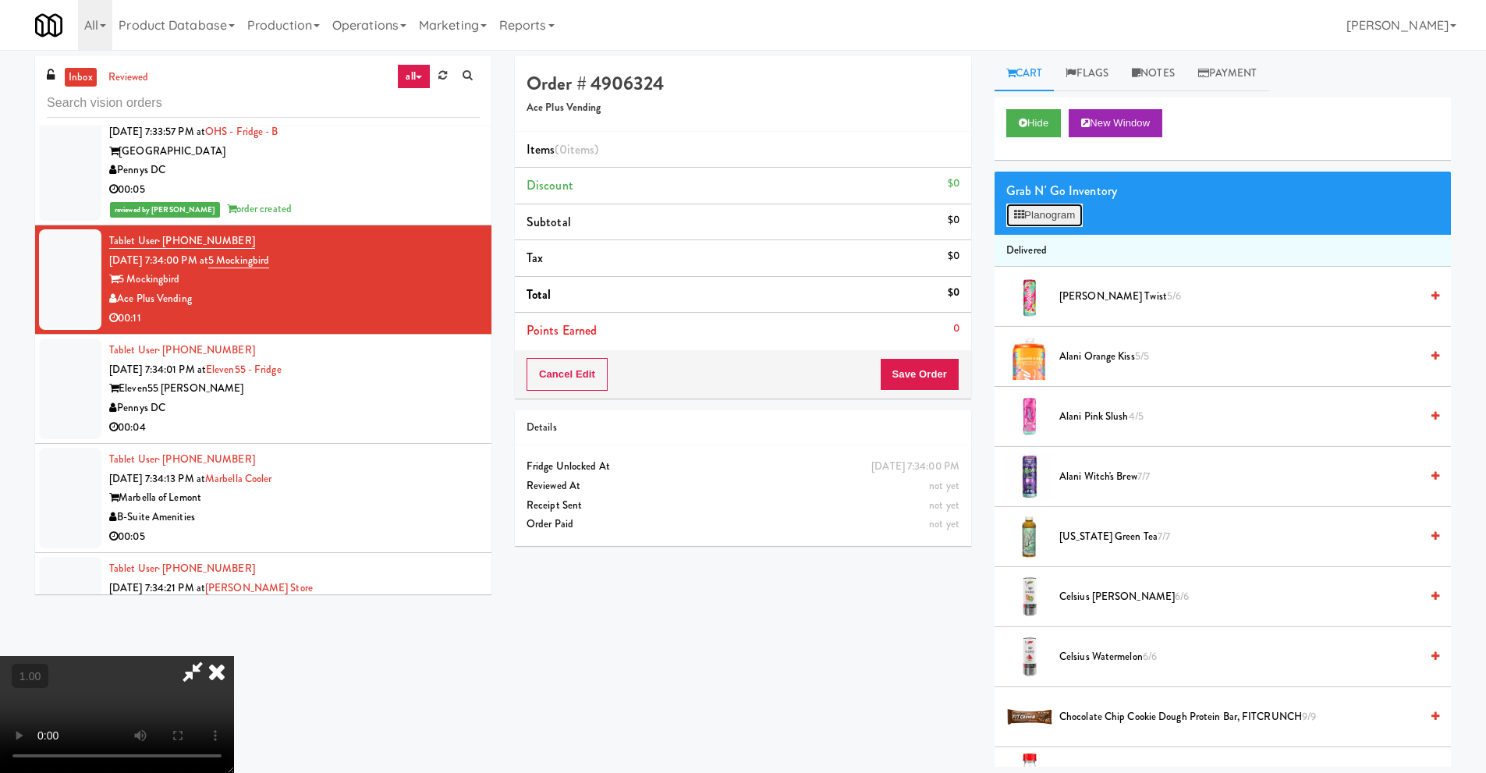
click at [1031, 222] on button "Planogram" at bounding box center [1044, 215] width 76 height 23
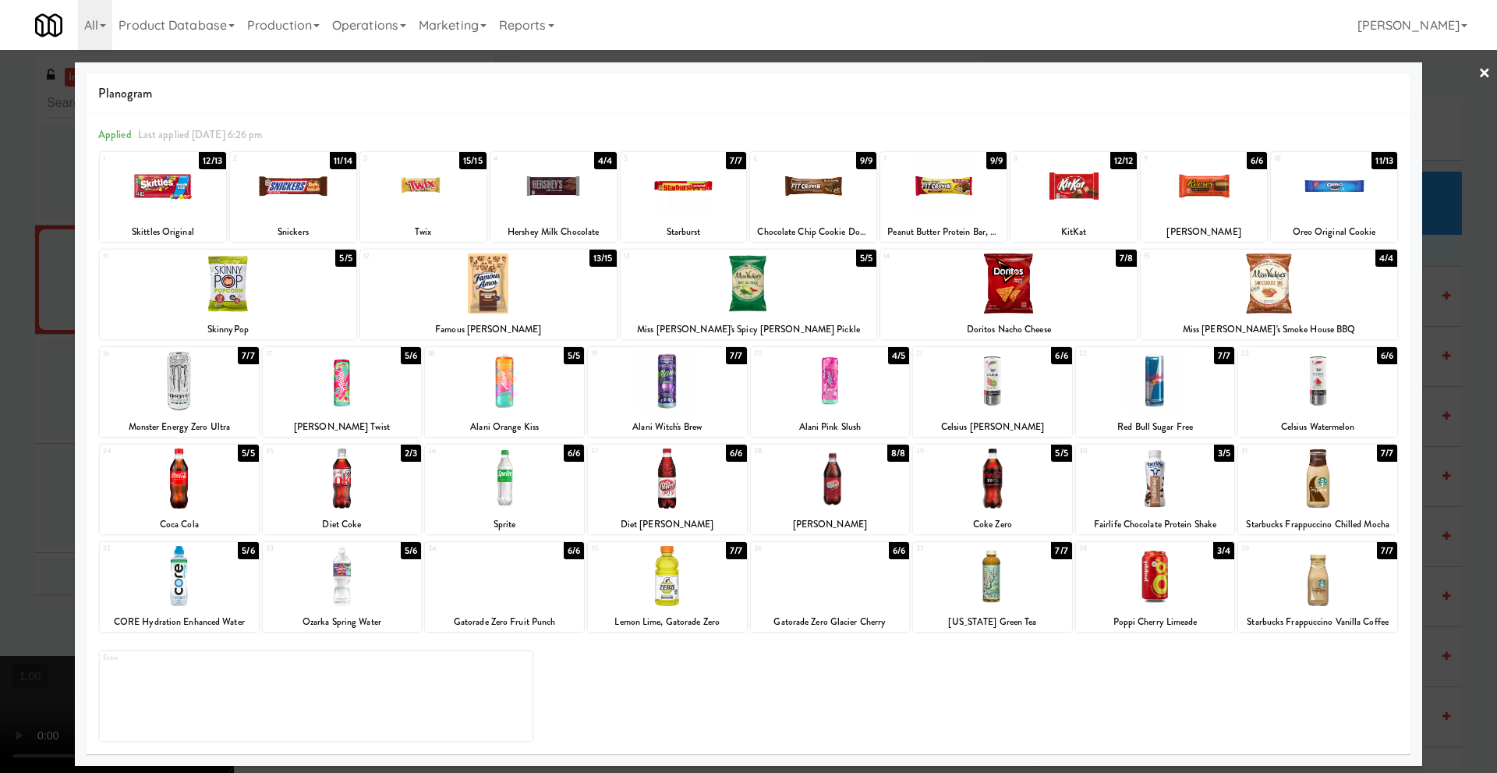
click at [502, 396] on div at bounding box center [504, 381] width 159 height 60
click at [1490, 73] on link "×" at bounding box center [1485, 74] width 12 height 48
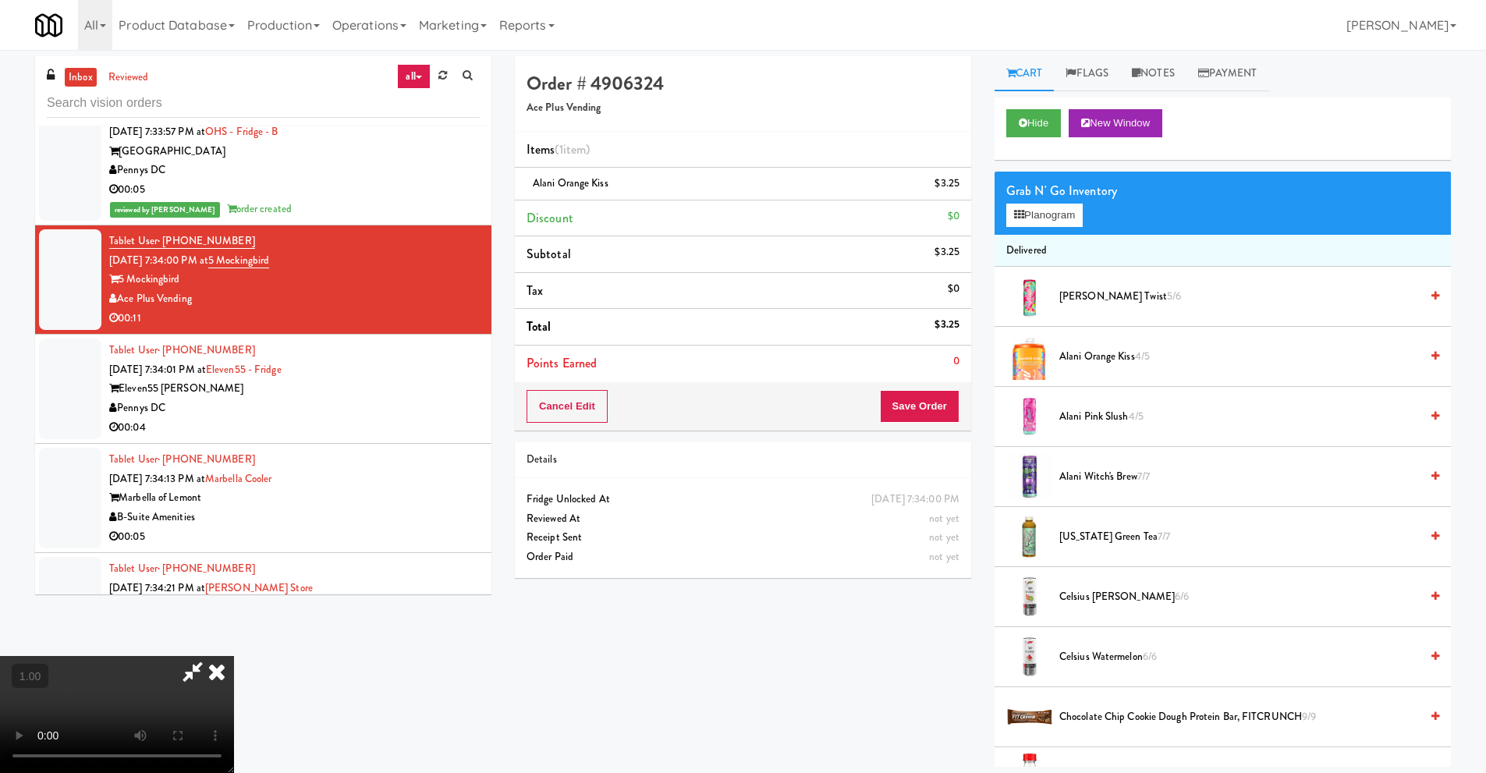
scroll to position [206, 0]
click at [201, 656] on video at bounding box center [117, 714] width 234 height 117
click at [218, 656] on video at bounding box center [117, 714] width 234 height 117
click at [1050, 222] on button "Planogram" at bounding box center [1044, 215] width 76 height 23
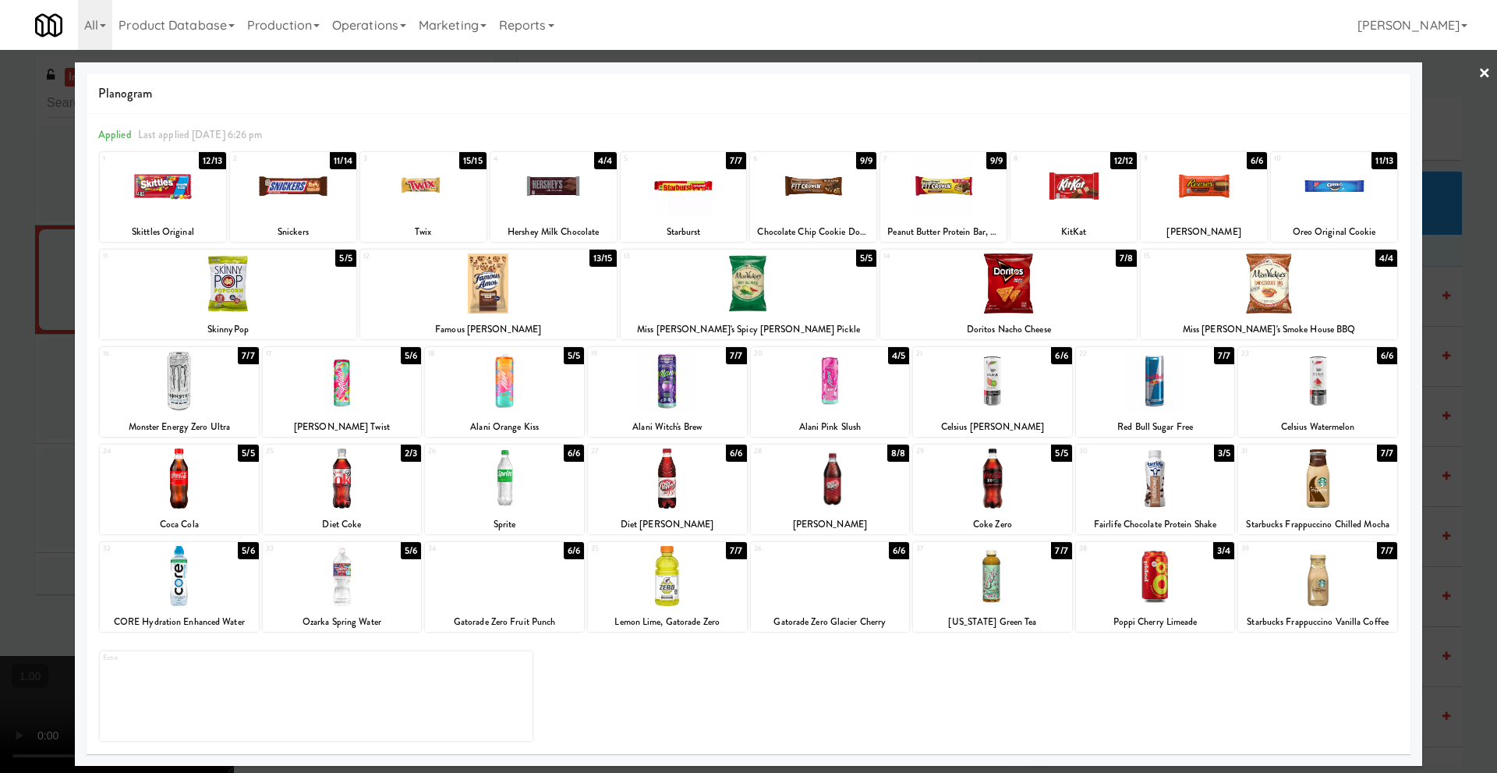
click at [346, 590] on div at bounding box center [342, 576] width 159 height 60
click at [1486, 69] on link "×" at bounding box center [1485, 74] width 12 height 48
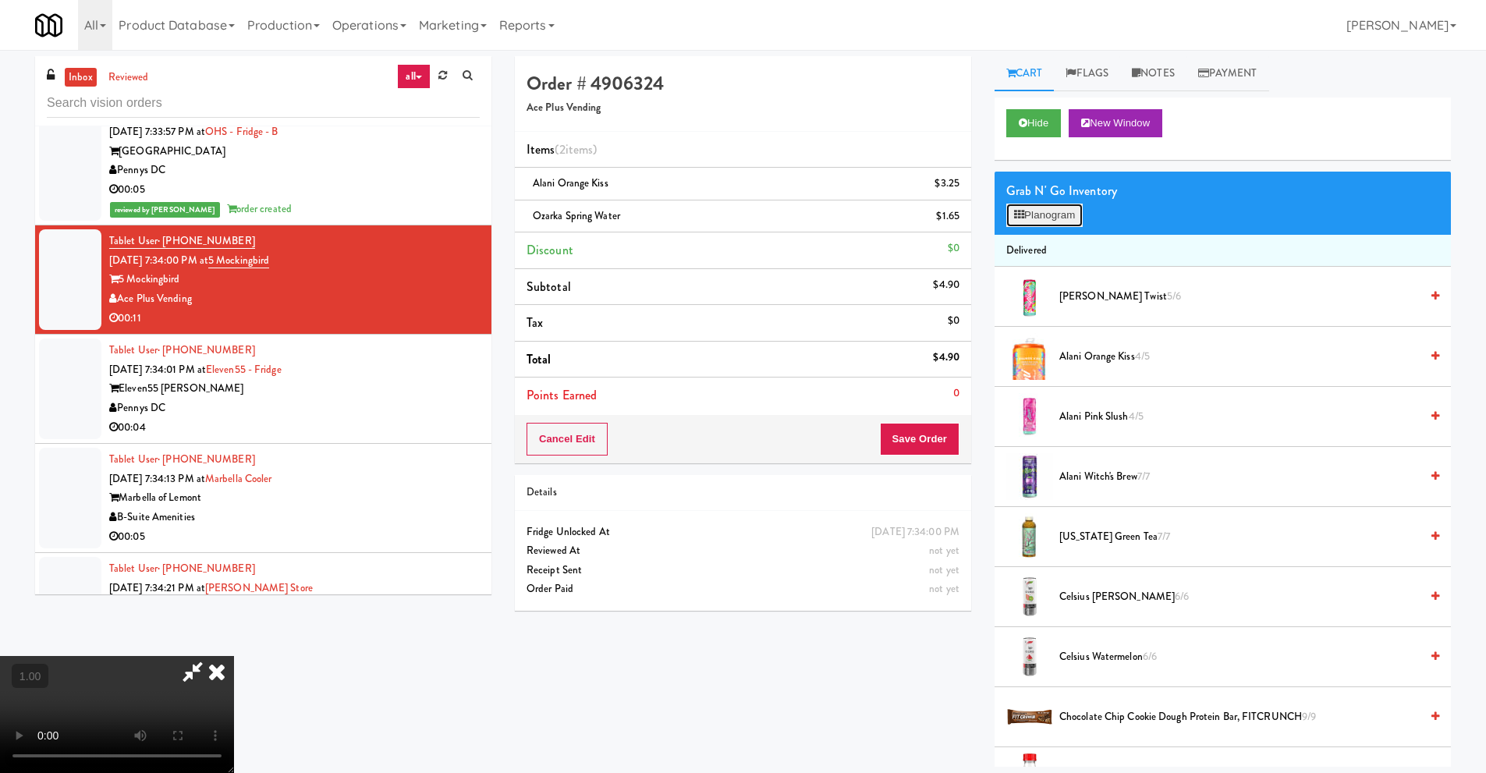
click at [1057, 219] on button "Planogram" at bounding box center [1044, 215] width 76 height 23
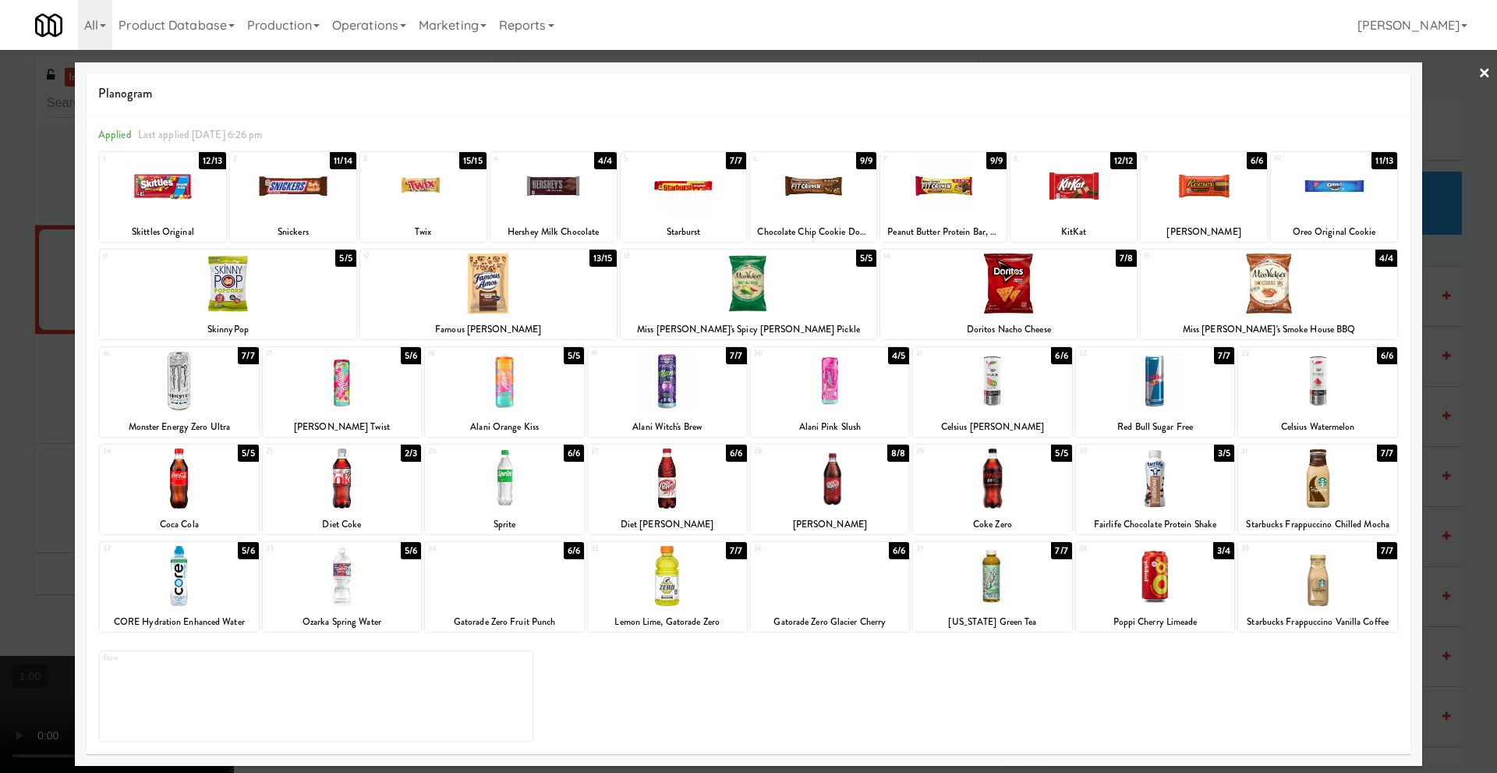
click at [1487, 71] on link "×" at bounding box center [1485, 74] width 12 height 48
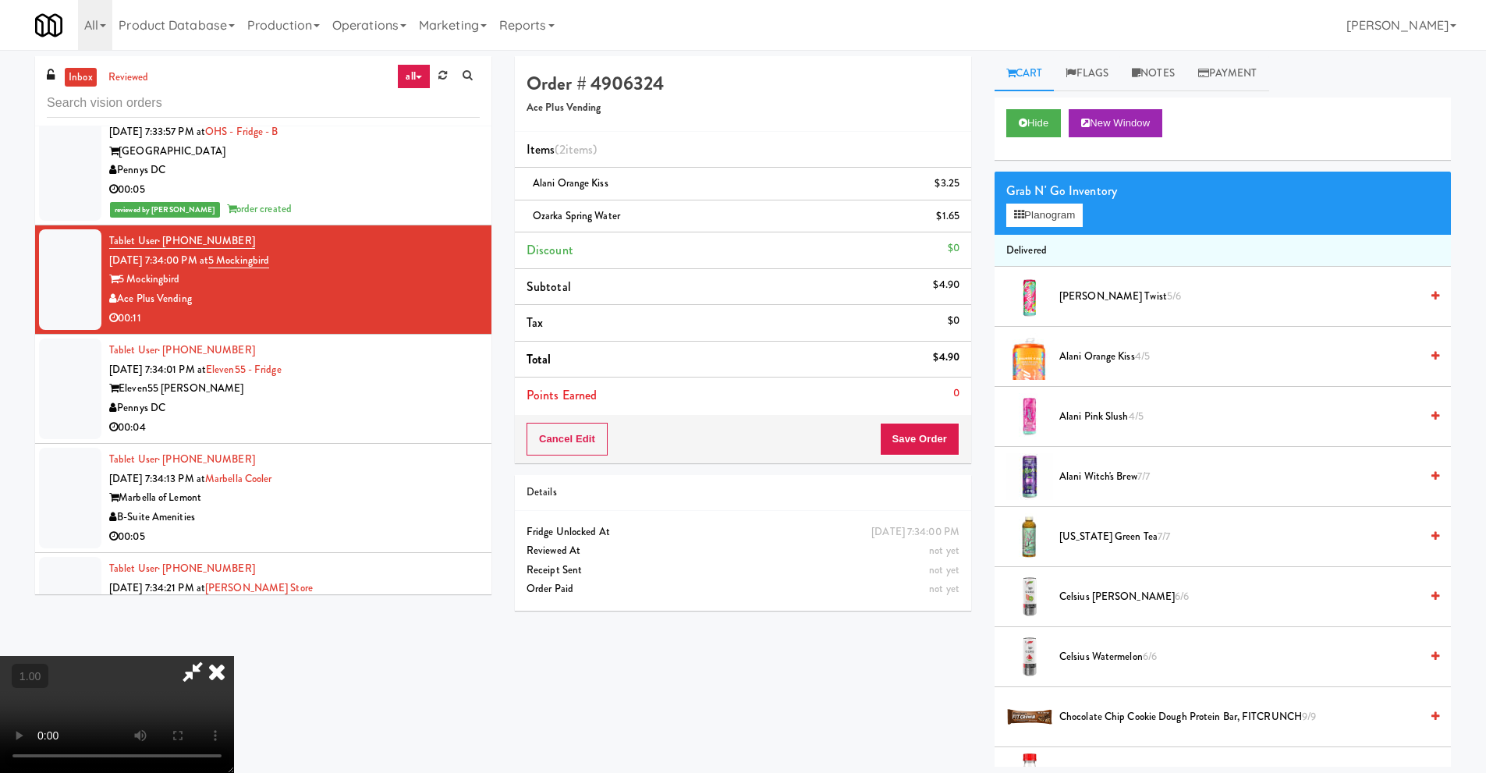
click at [234, 656] on icon at bounding box center [217, 671] width 34 height 31
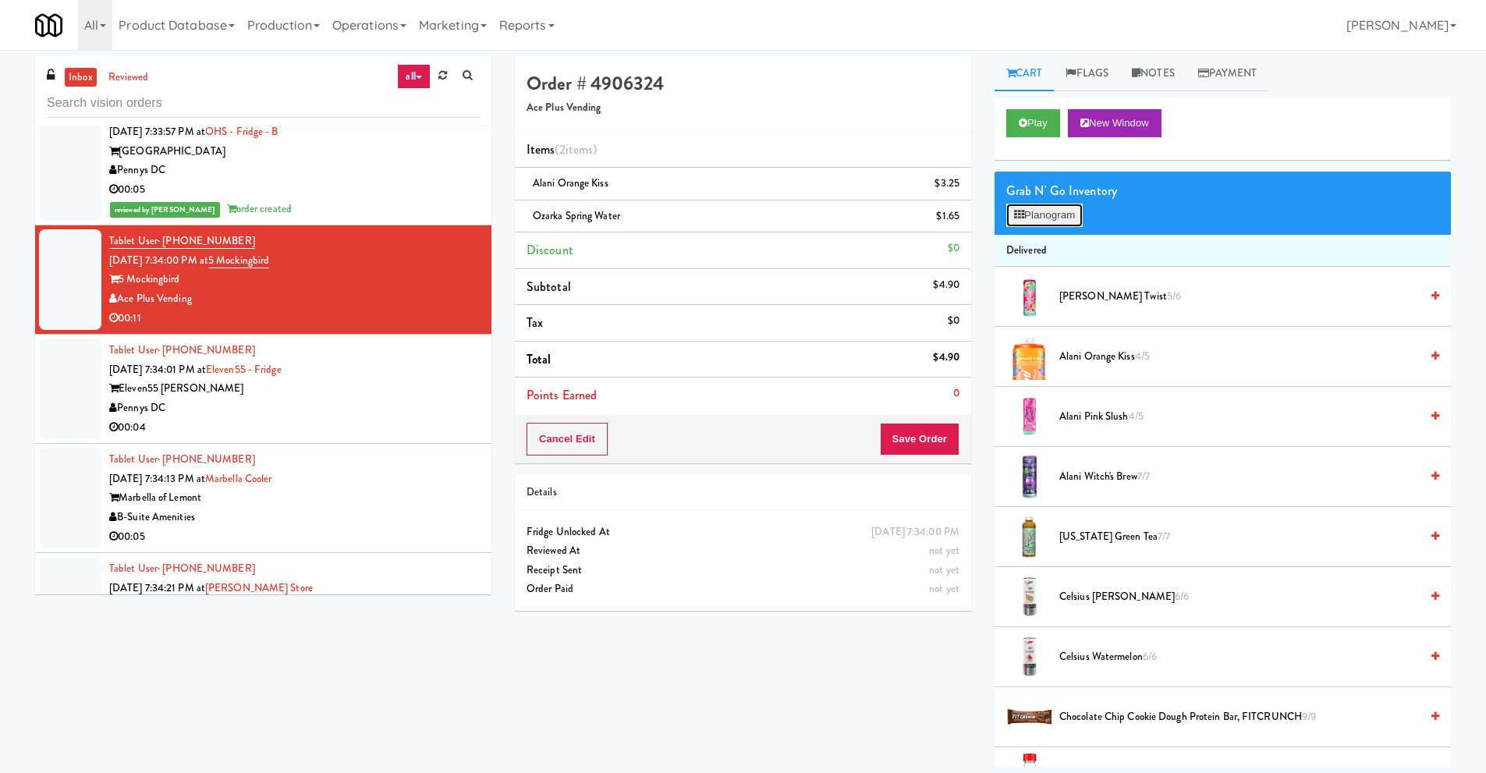
click at [1058, 221] on button "Planogram" at bounding box center [1044, 215] width 76 height 23
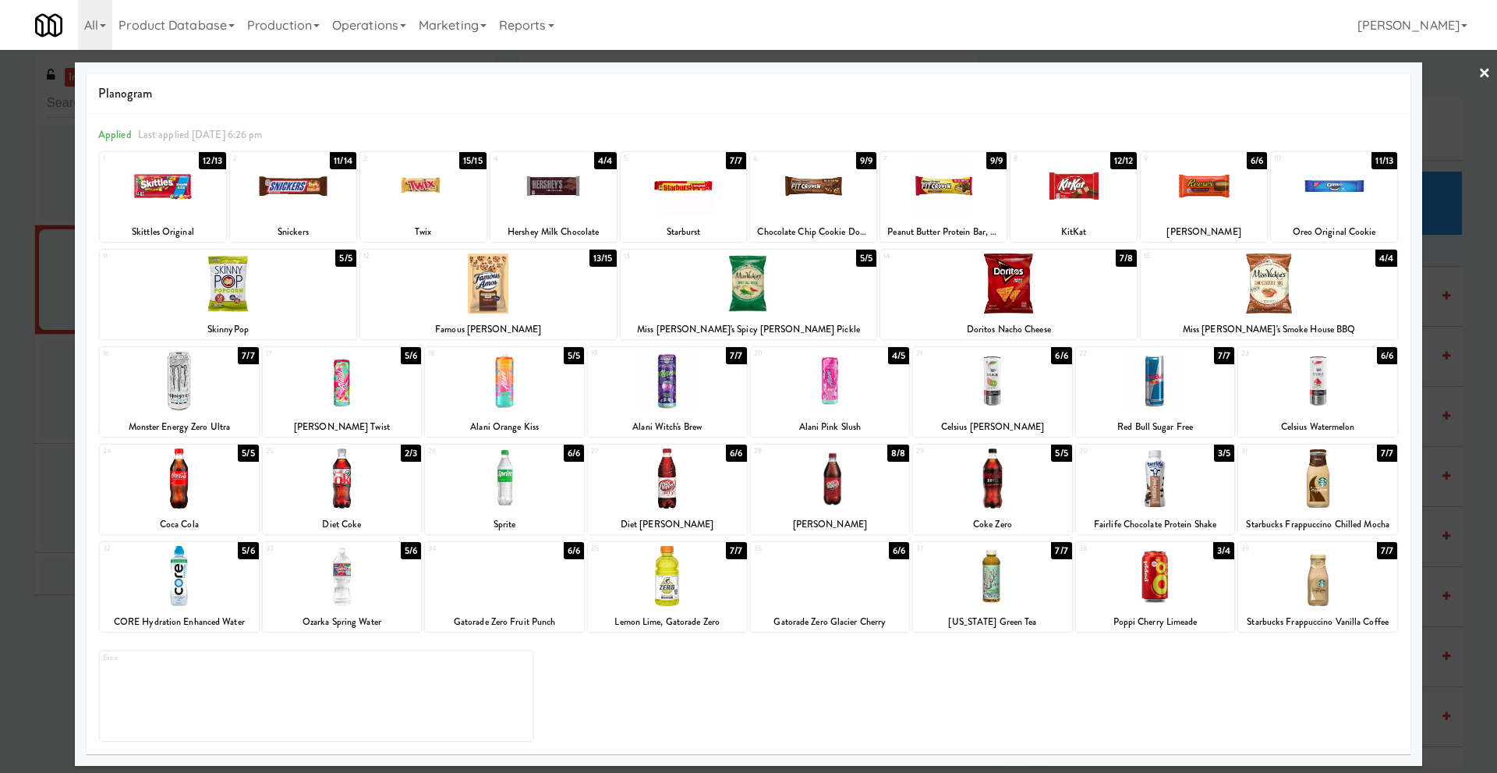
click at [1486, 71] on link "×" at bounding box center [1485, 74] width 12 height 48
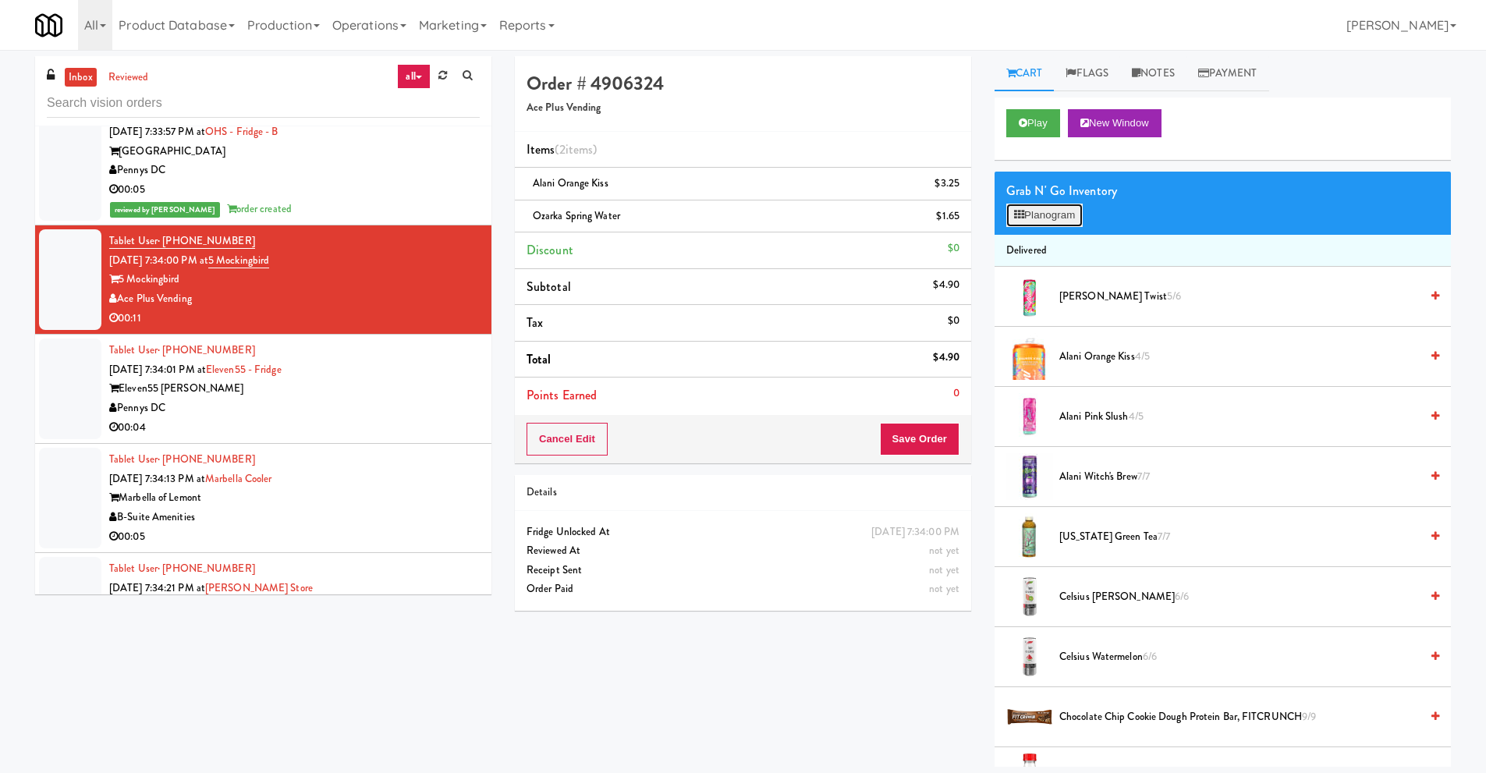
click at [1068, 207] on button "Planogram" at bounding box center [1044, 215] width 76 height 23
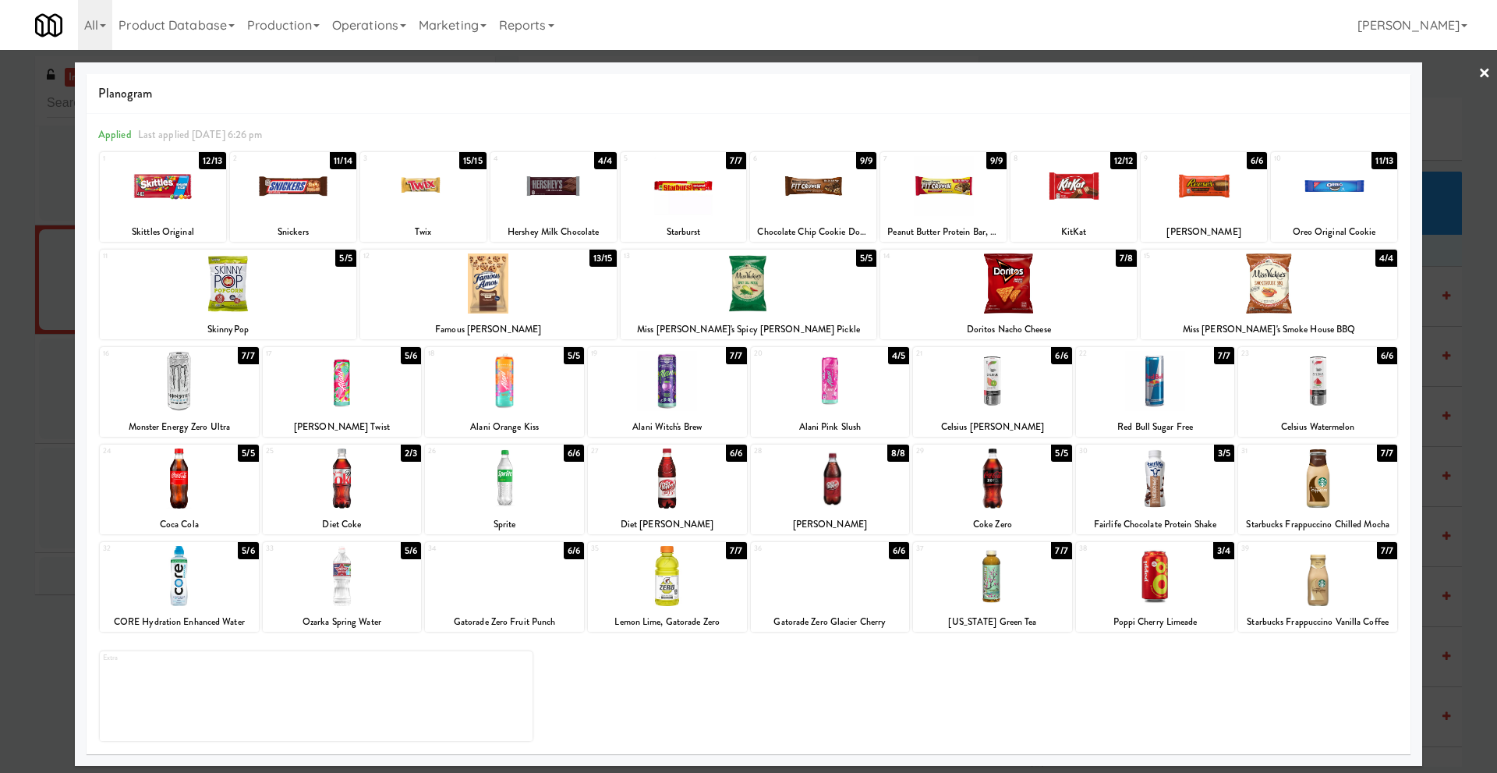
click at [1483, 79] on link "×" at bounding box center [1485, 74] width 12 height 48
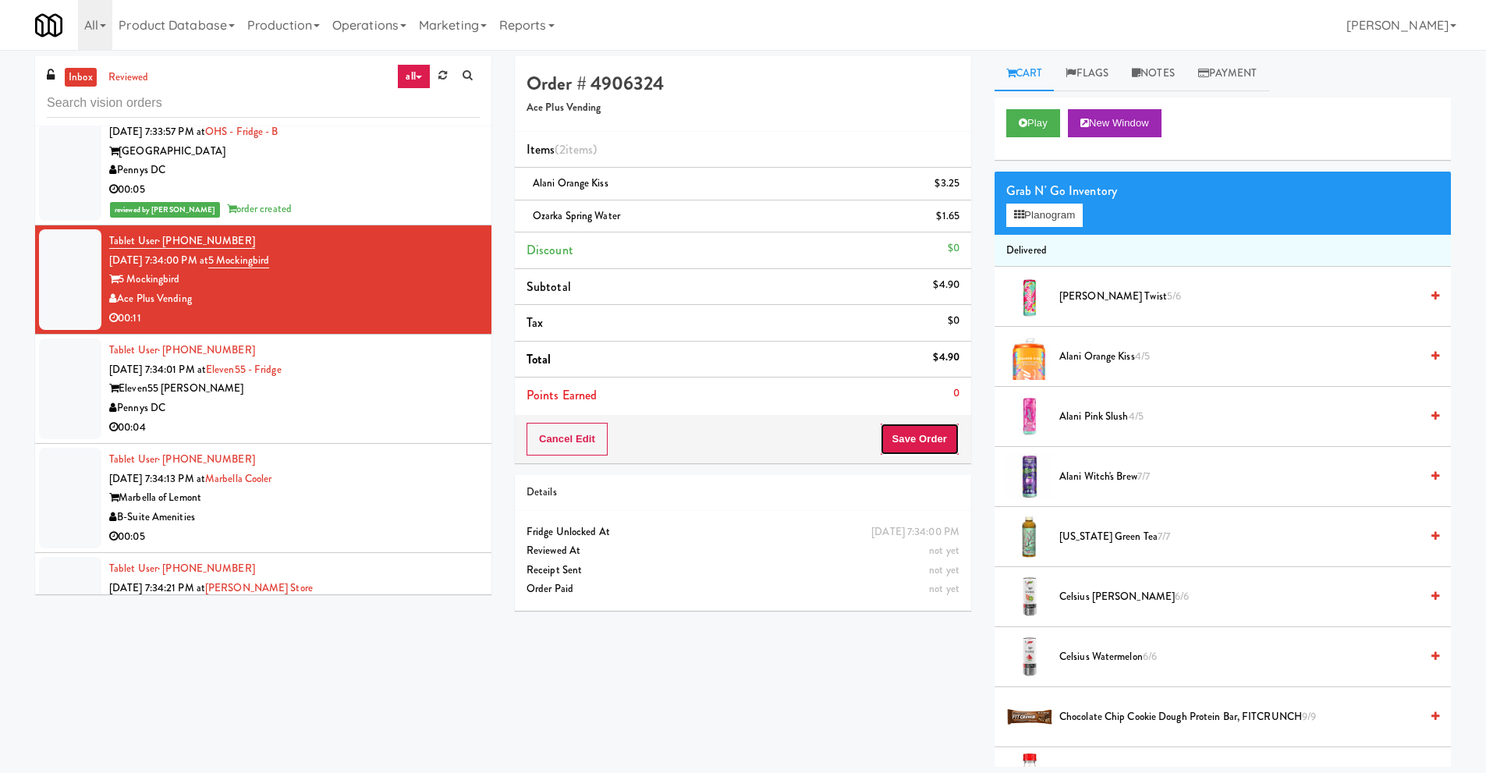
click at [908, 431] on button "Save Order" at bounding box center [920, 439] width 80 height 33
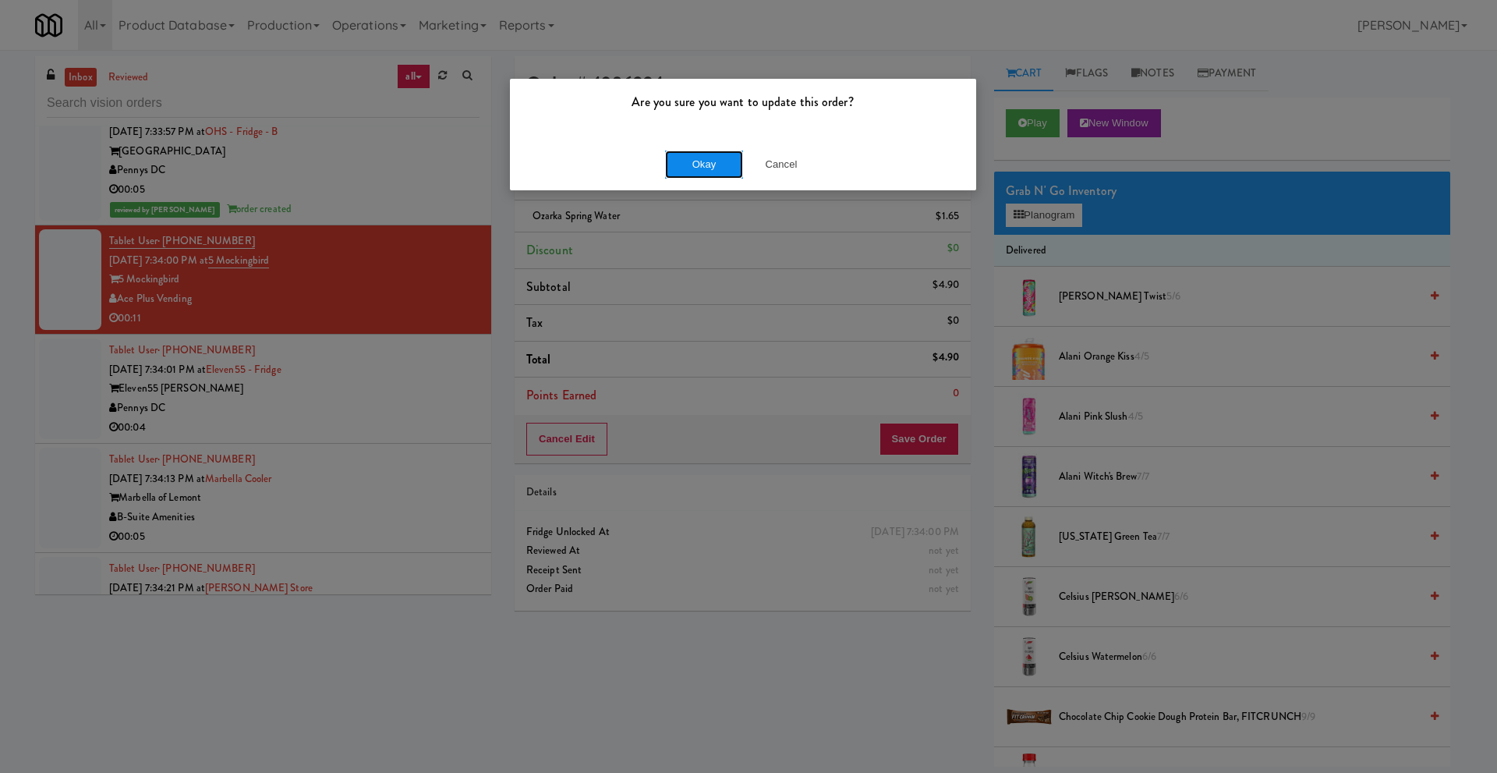
click at [702, 177] on button "Okay" at bounding box center [704, 165] width 78 height 28
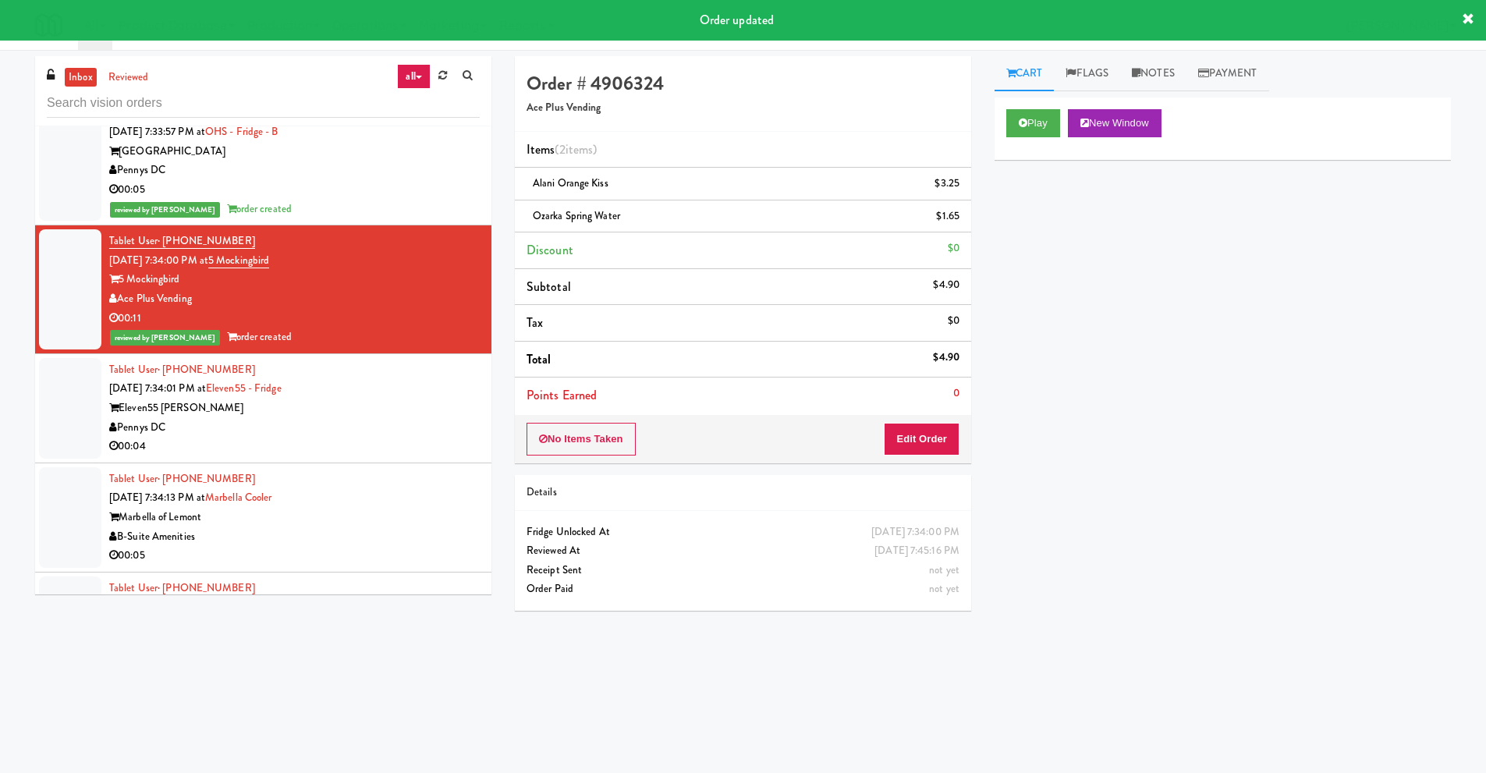
click at [265, 434] on div "Pennys DC" at bounding box center [294, 427] width 370 height 19
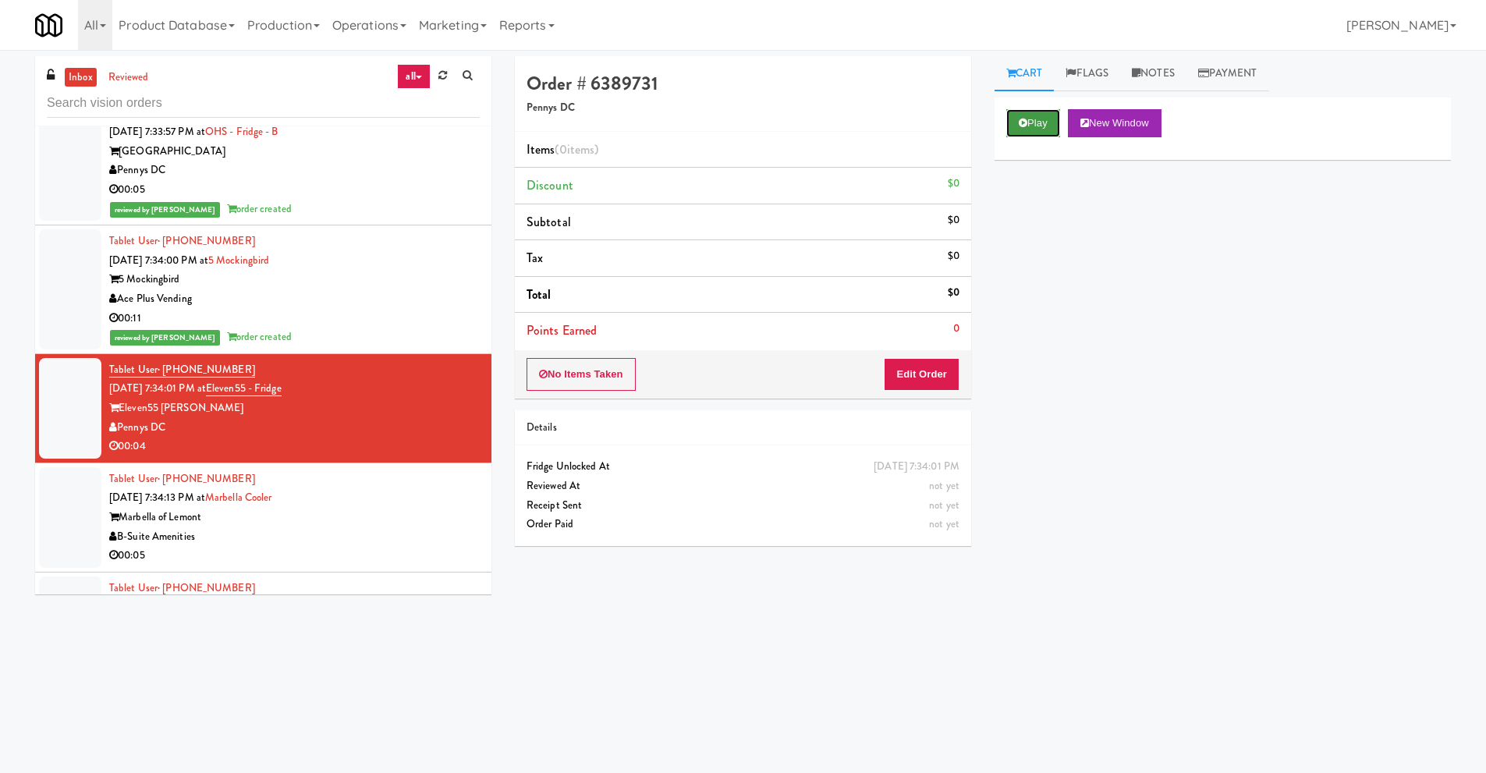
click at [1022, 122] on icon at bounding box center [1023, 123] width 9 height 10
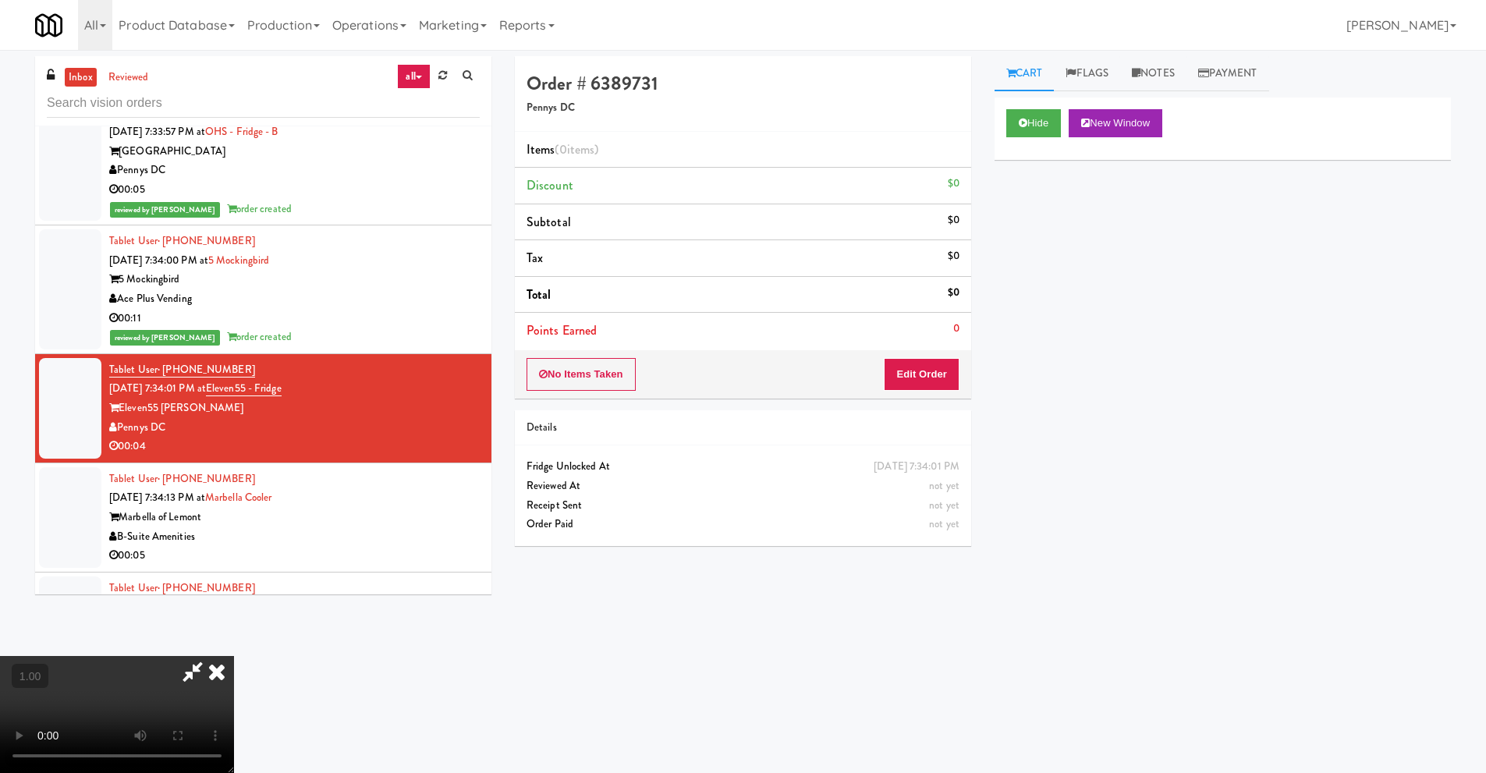
click at [234, 656] on video at bounding box center [117, 714] width 234 height 117
click at [934, 383] on button "Edit Order" at bounding box center [922, 374] width 76 height 33
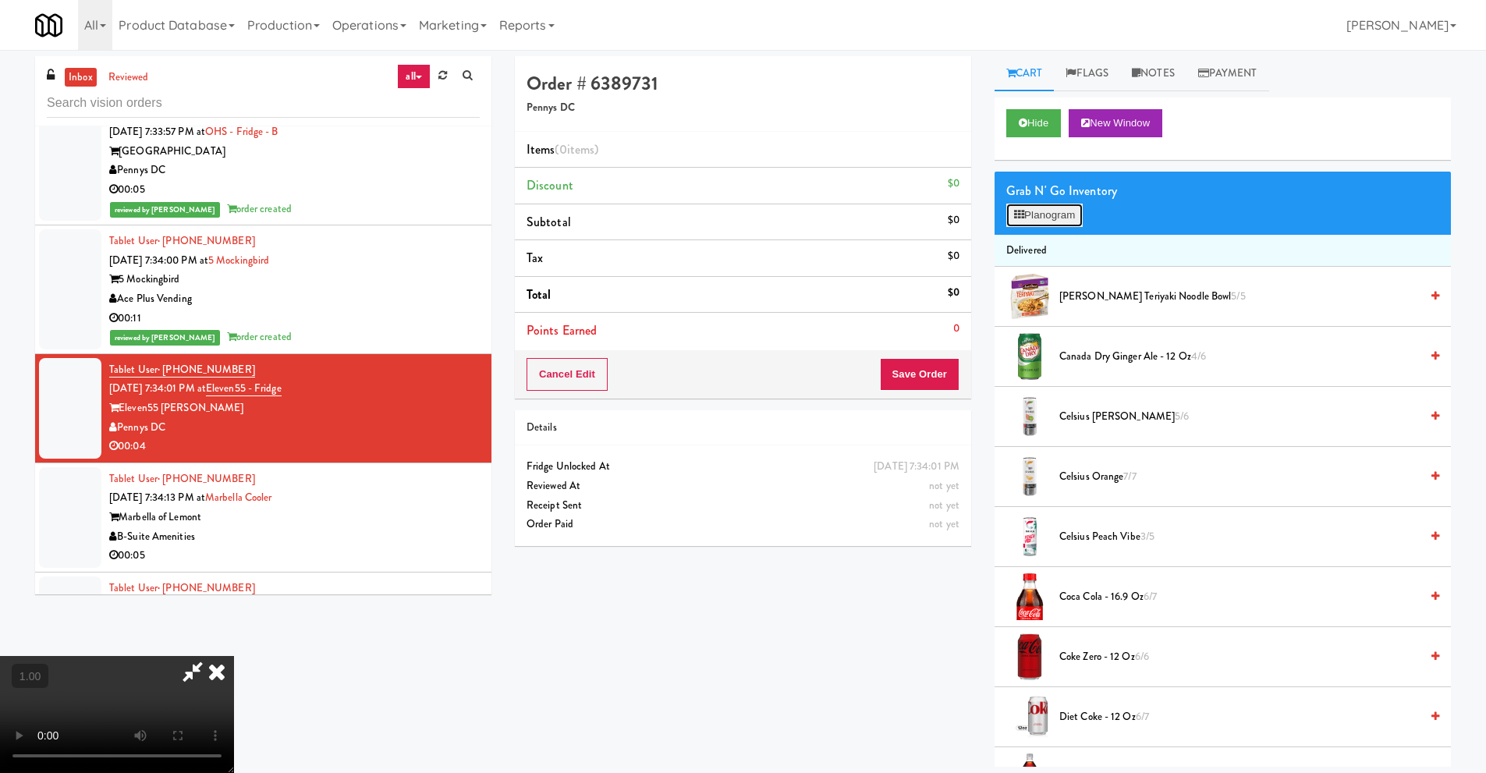
click at [1061, 211] on button "Planogram" at bounding box center [1044, 215] width 76 height 23
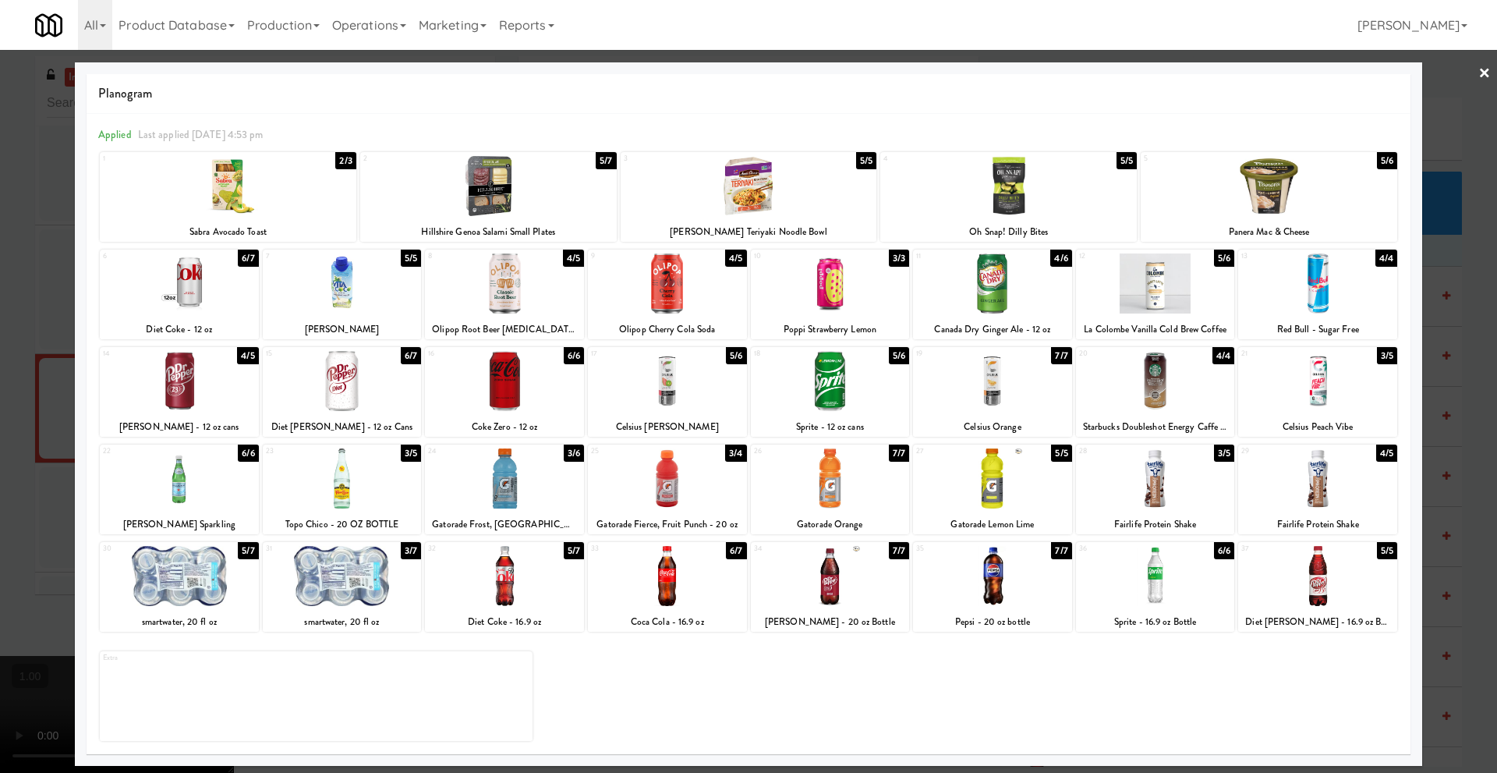
click at [517, 478] on div at bounding box center [504, 478] width 159 height 60
click at [1487, 76] on link "×" at bounding box center [1485, 74] width 12 height 48
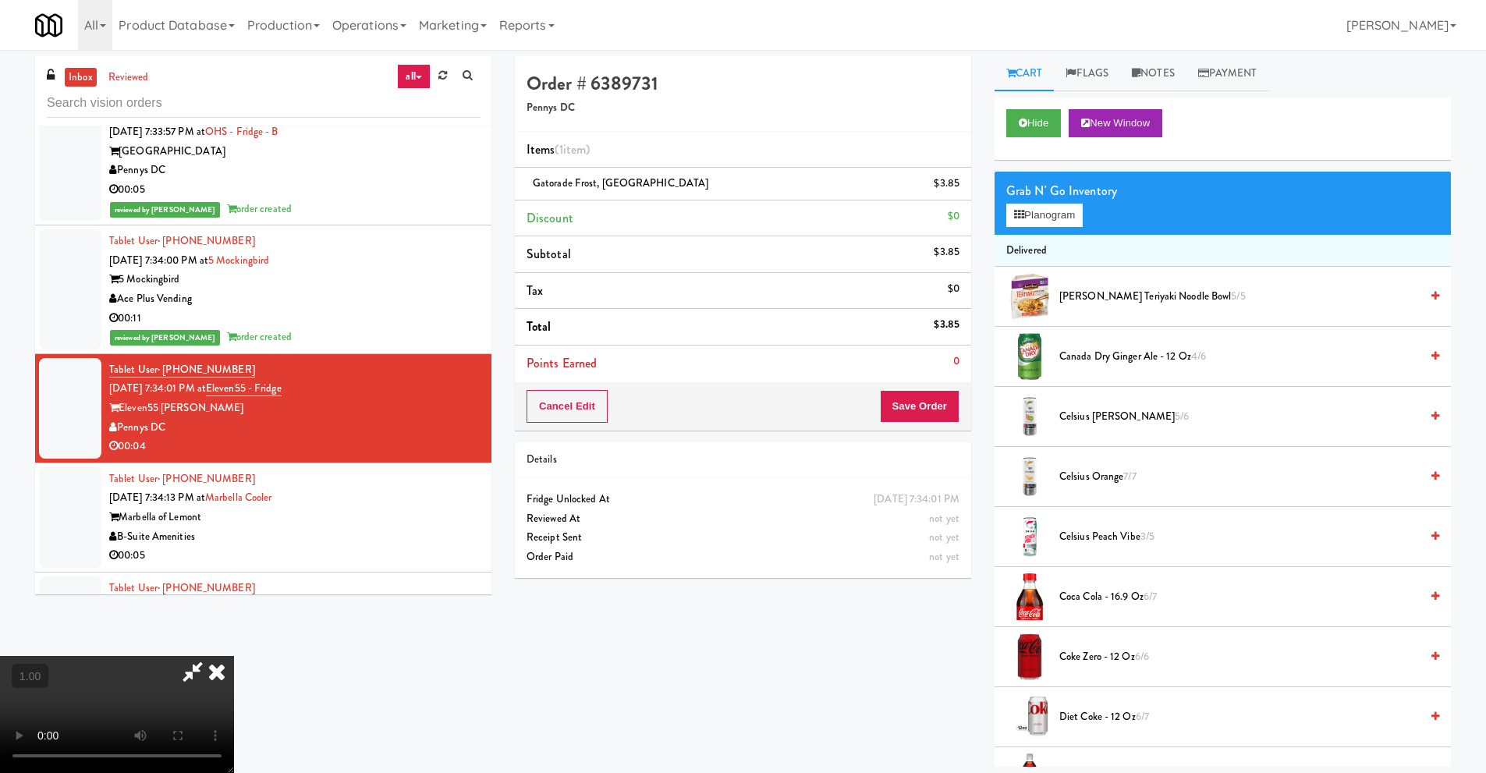
click at [234, 656] on icon at bounding box center [217, 671] width 34 height 31
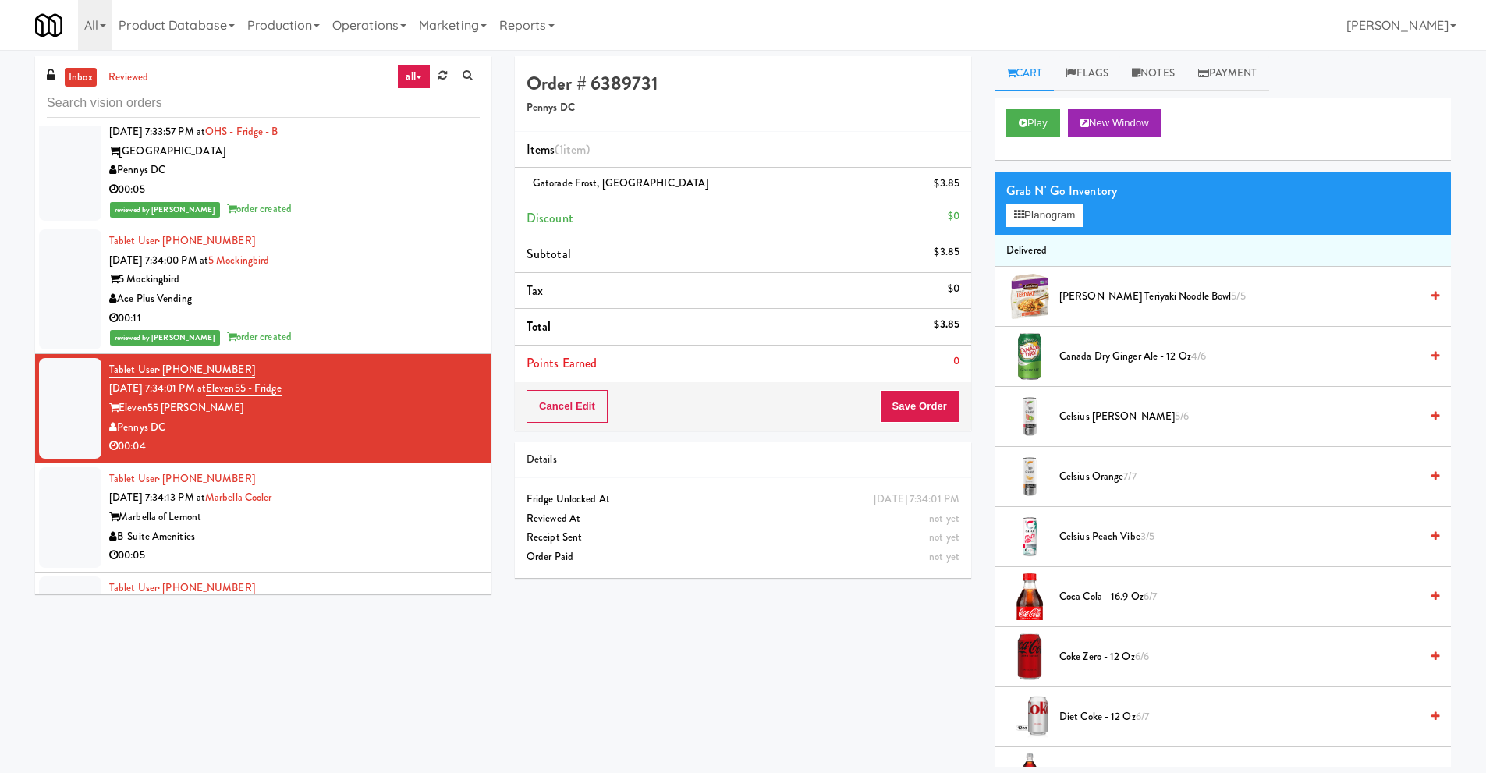
click at [310, 420] on div "Pennys DC" at bounding box center [294, 427] width 370 height 19
click at [1040, 121] on button "Play" at bounding box center [1033, 123] width 54 height 28
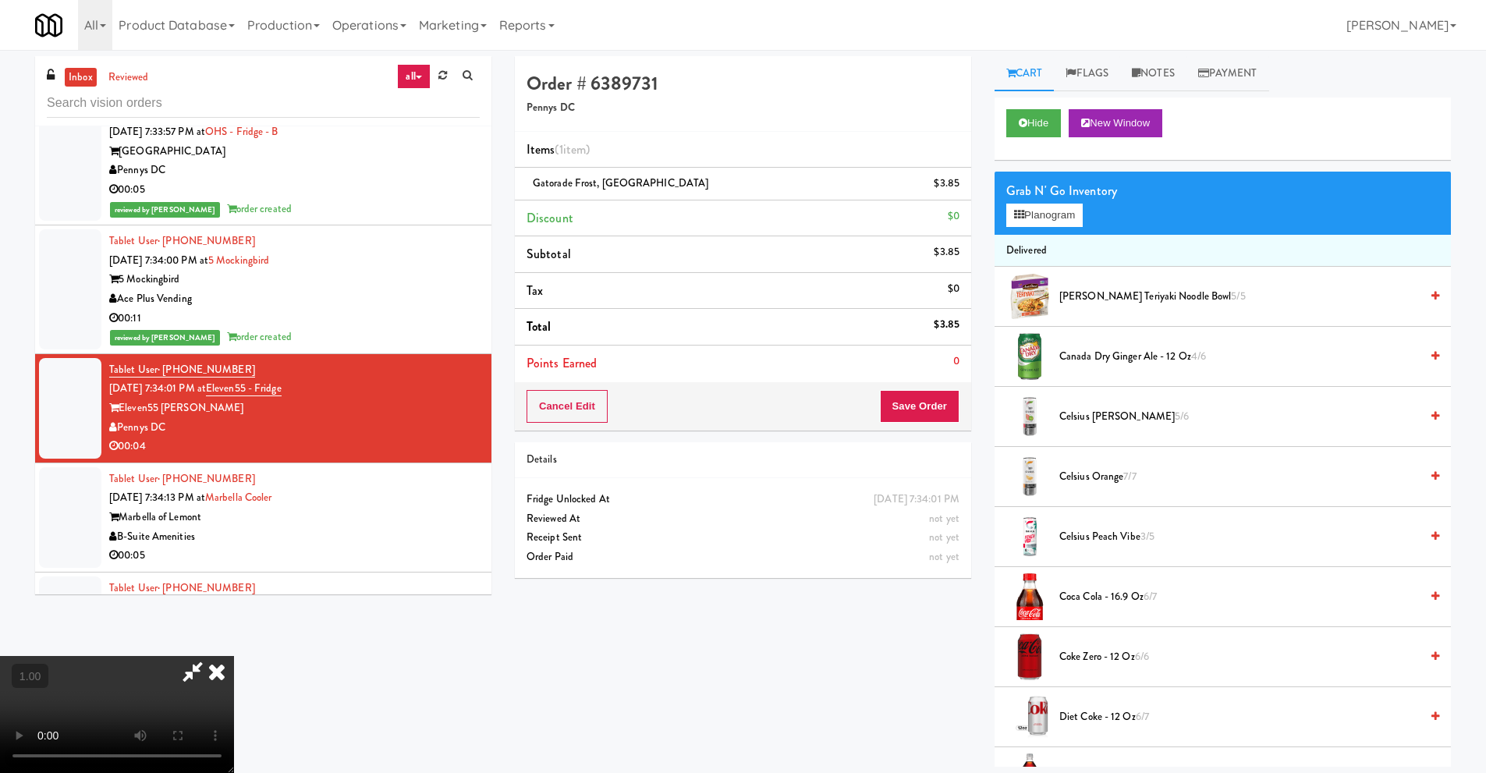
click at [211, 656] on icon at bounding box center [193, 671] width 36 height 31
click at [923, 406] on button "Save Order" at bounding box center [920, 406] width 80 height 33
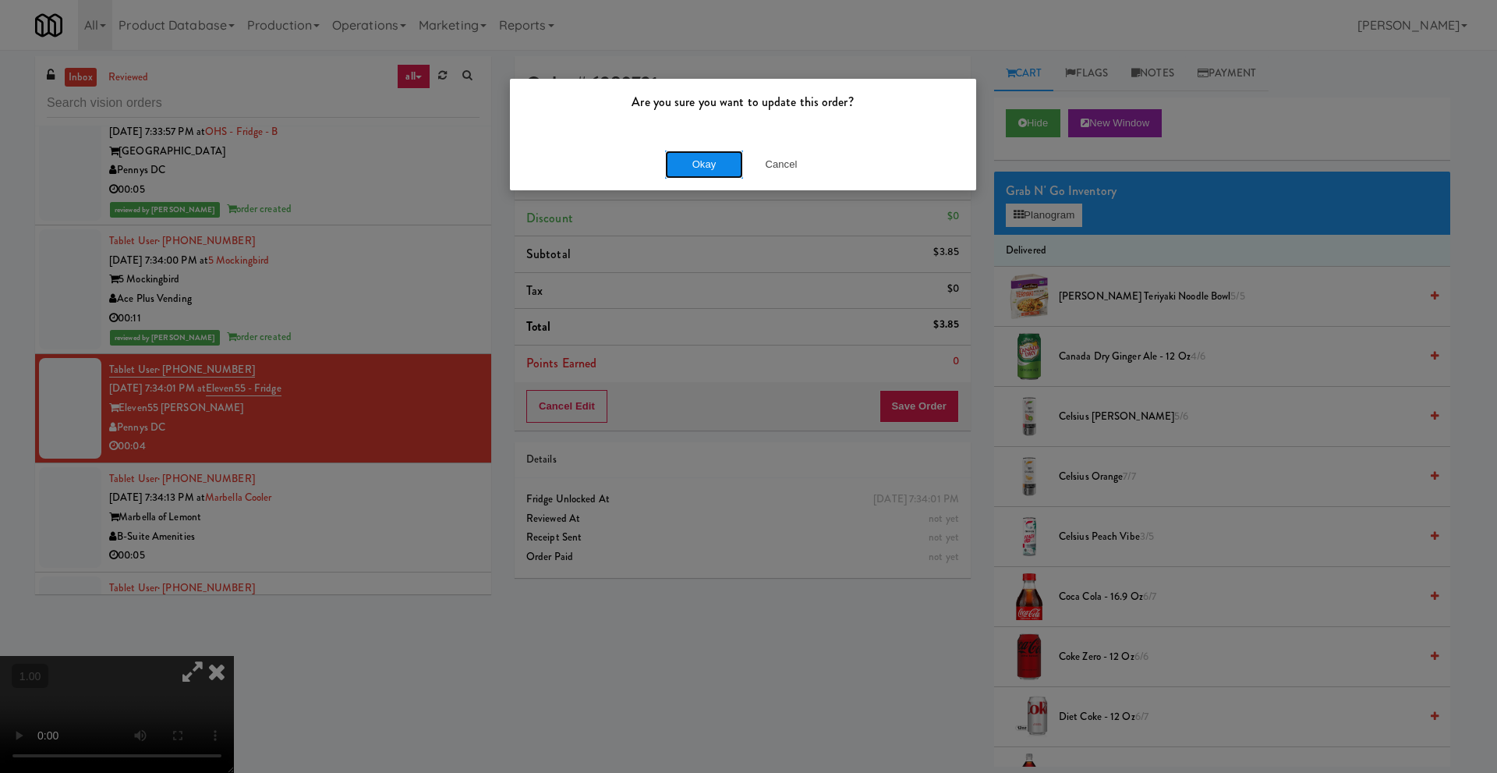
click at [712, 165] on button "Okay" at bounding box center [704, 165] width 78 height 28
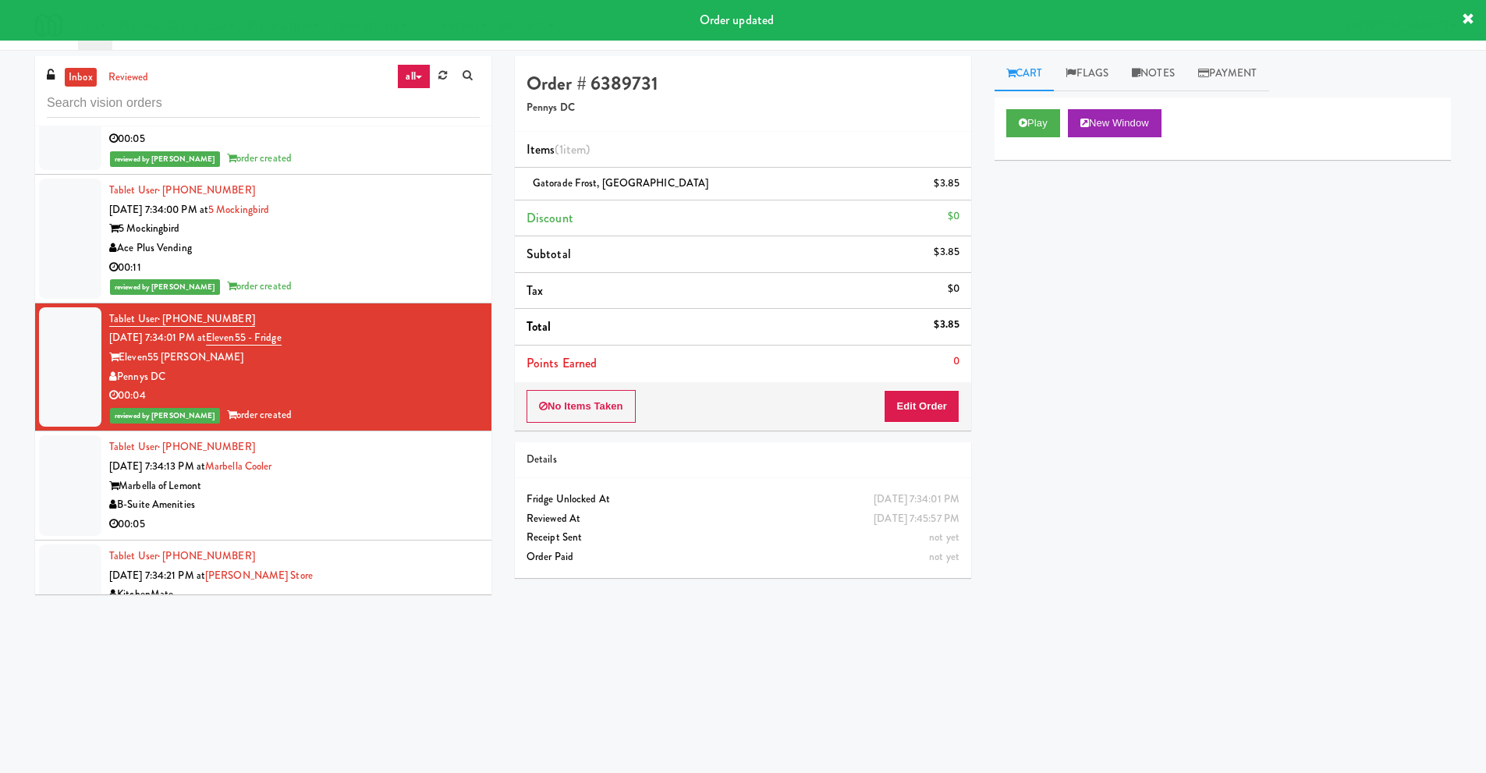
scroll to position [10295, 0]
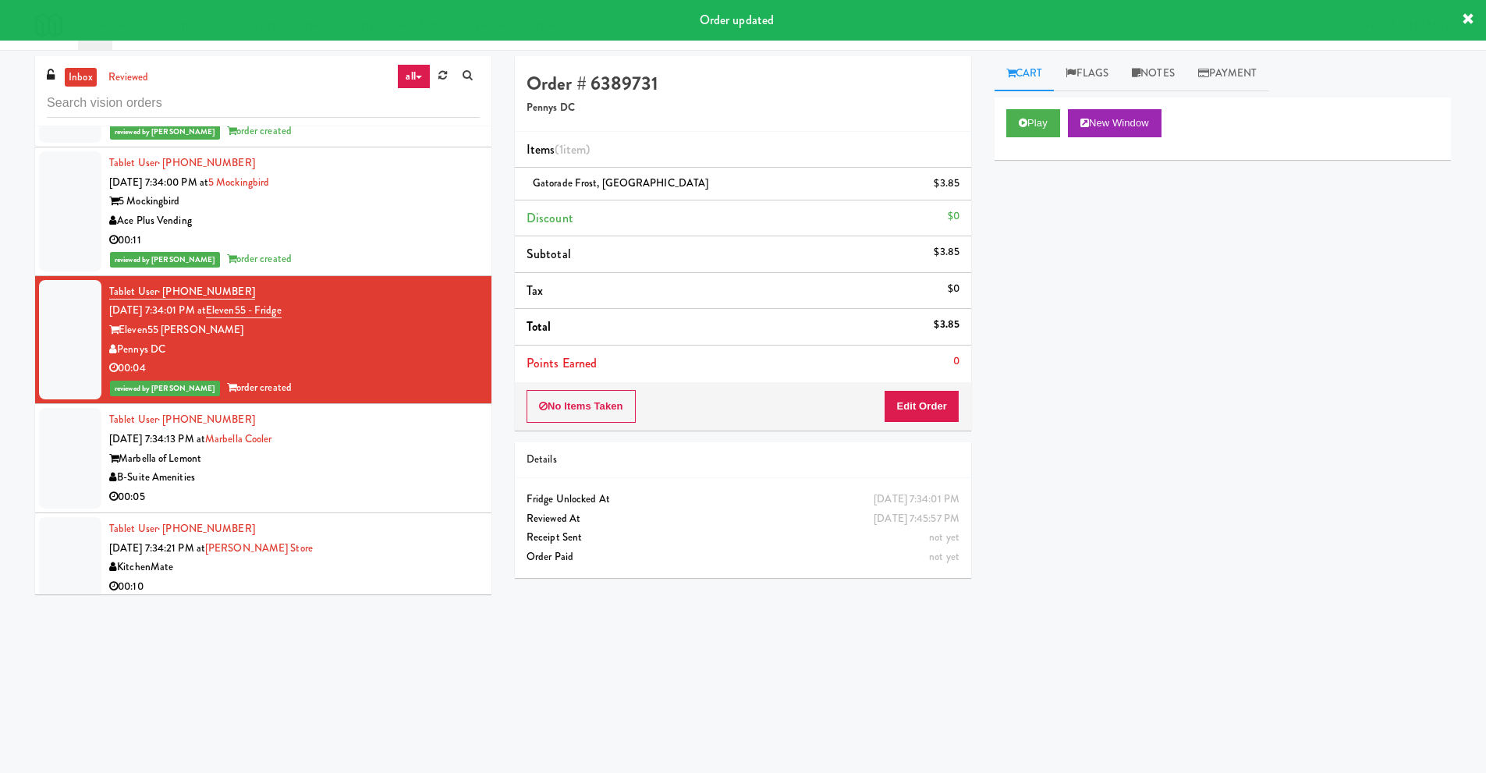
click at [227, 465] on div "Marbella of Lemont" at bounding box center [294, 458] width 370 height 19
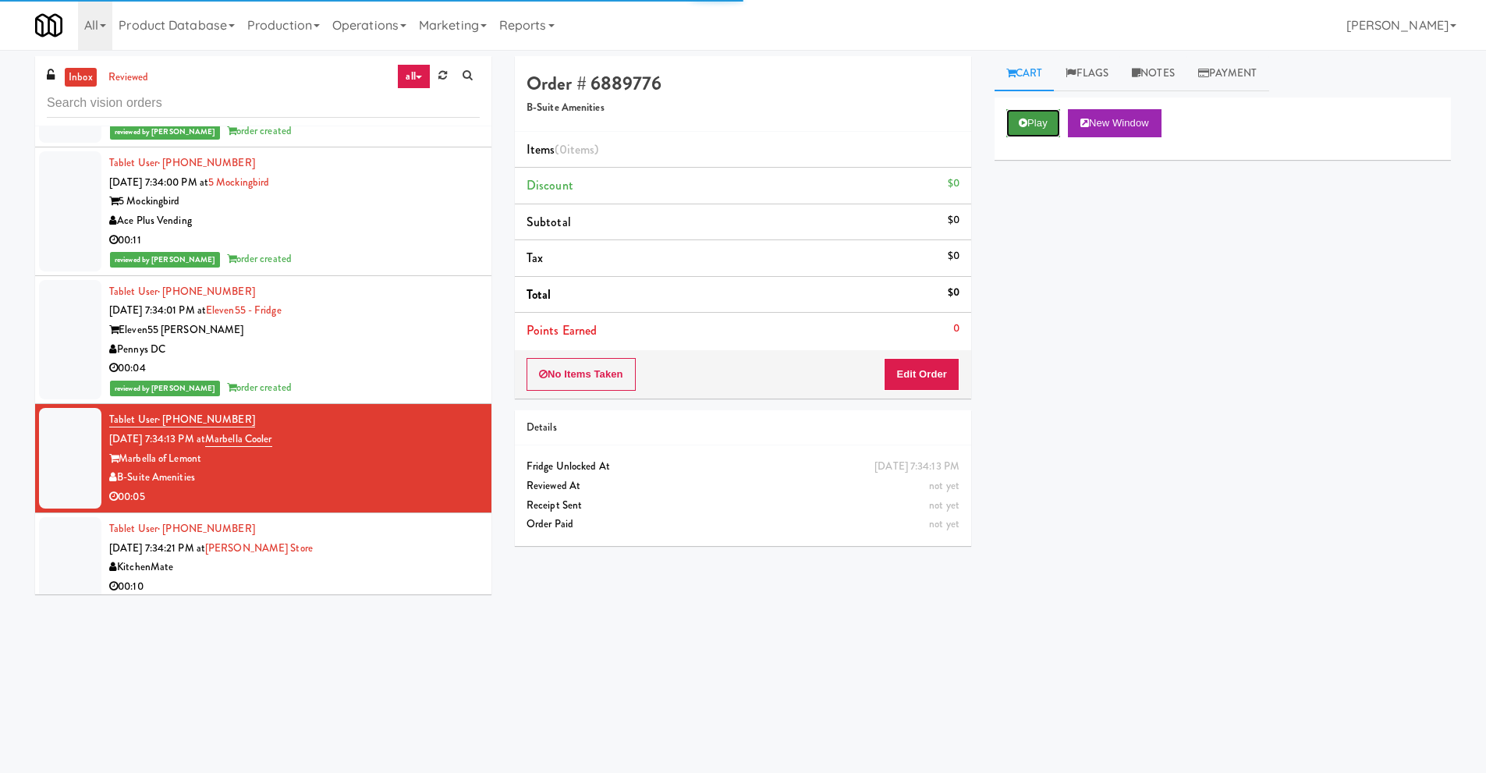
click at [1027, 126] on button "Play" at bounding box center [1033, 123] width 54 height 28
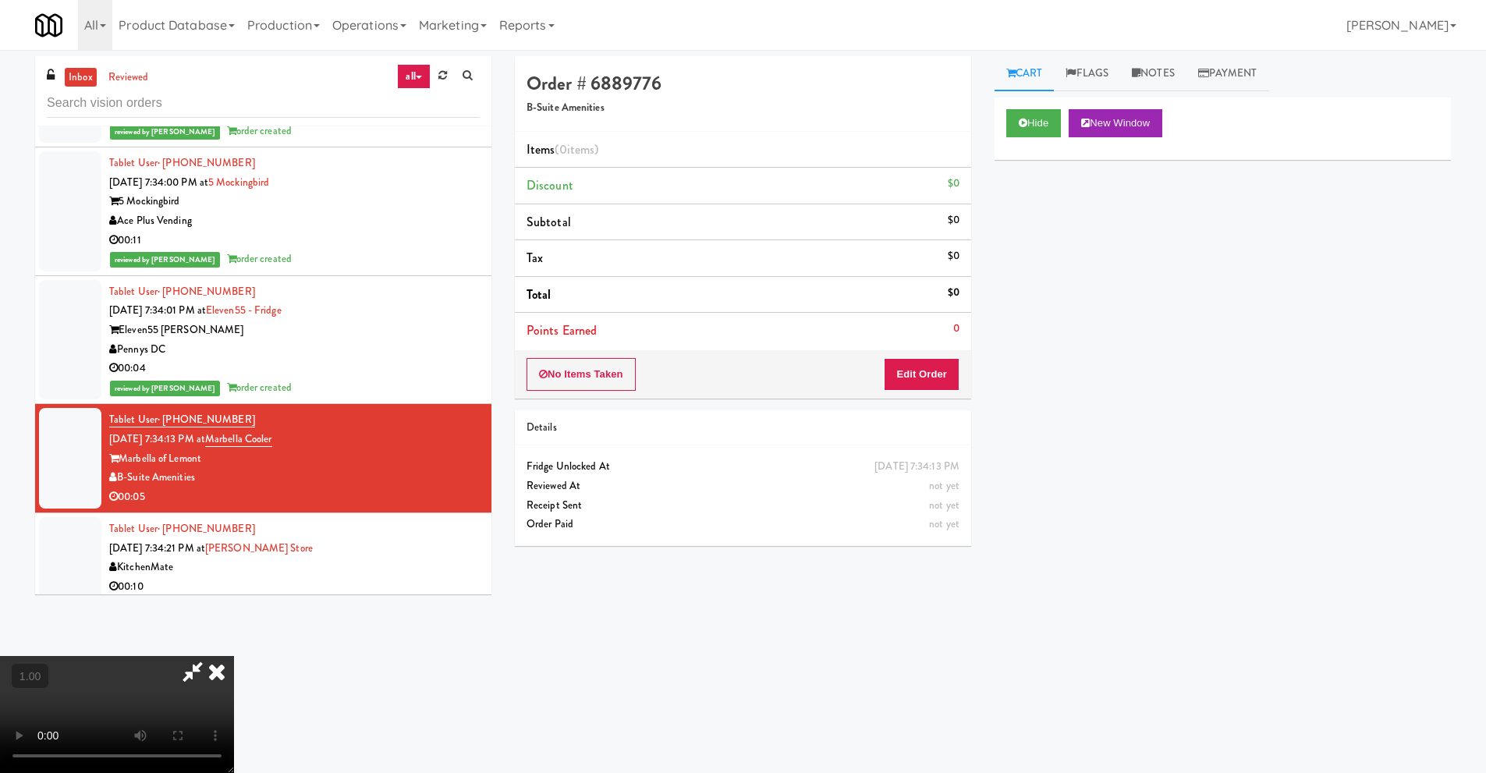
click at [234, 656] on video at bounding box center [117, 714] width 234 height 117
click at [234, 663] on video at bounding box center [117, 714] width 234 height 117
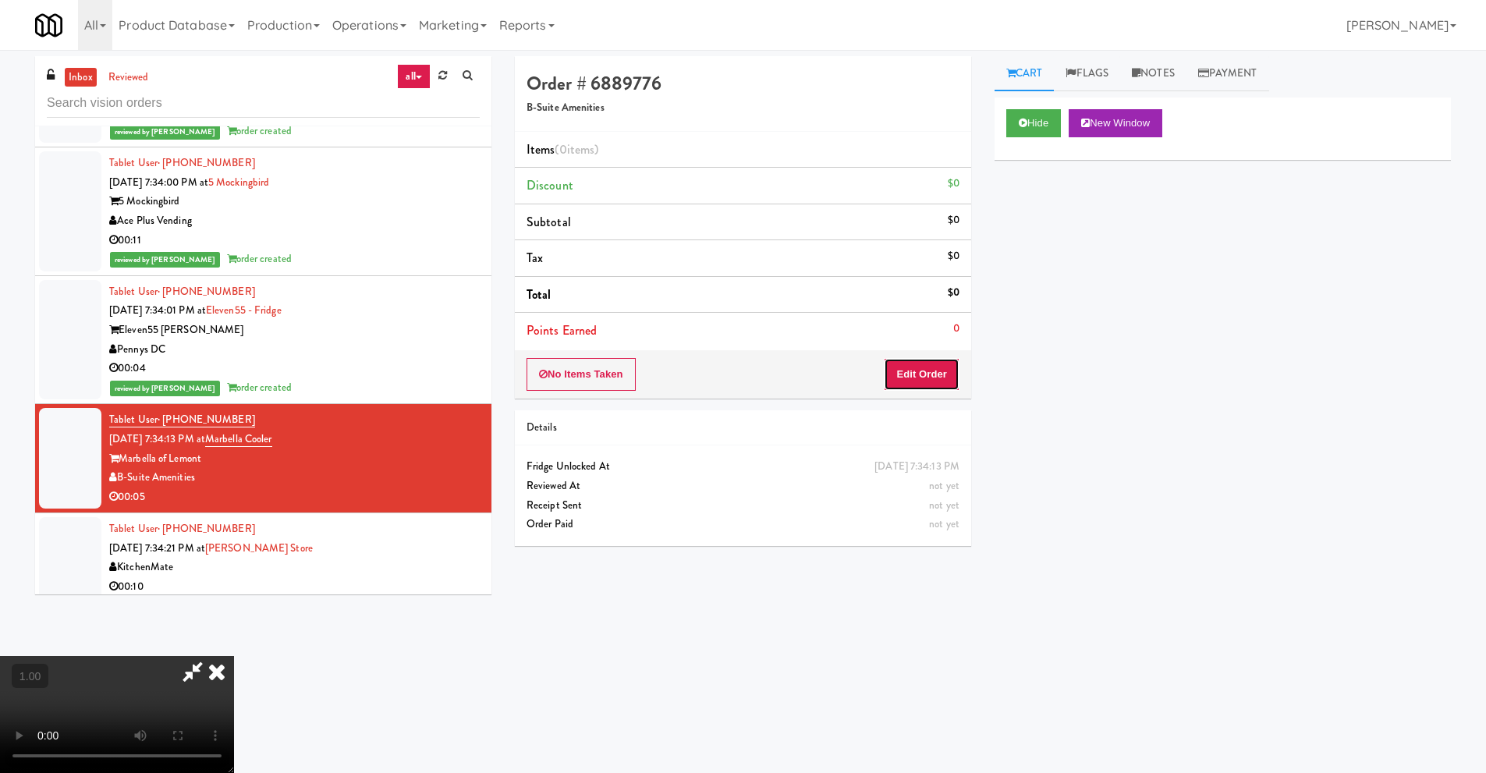
click at [917, 373] on button "Edit Order" at bounding box center [922, 374] width 76 height 33
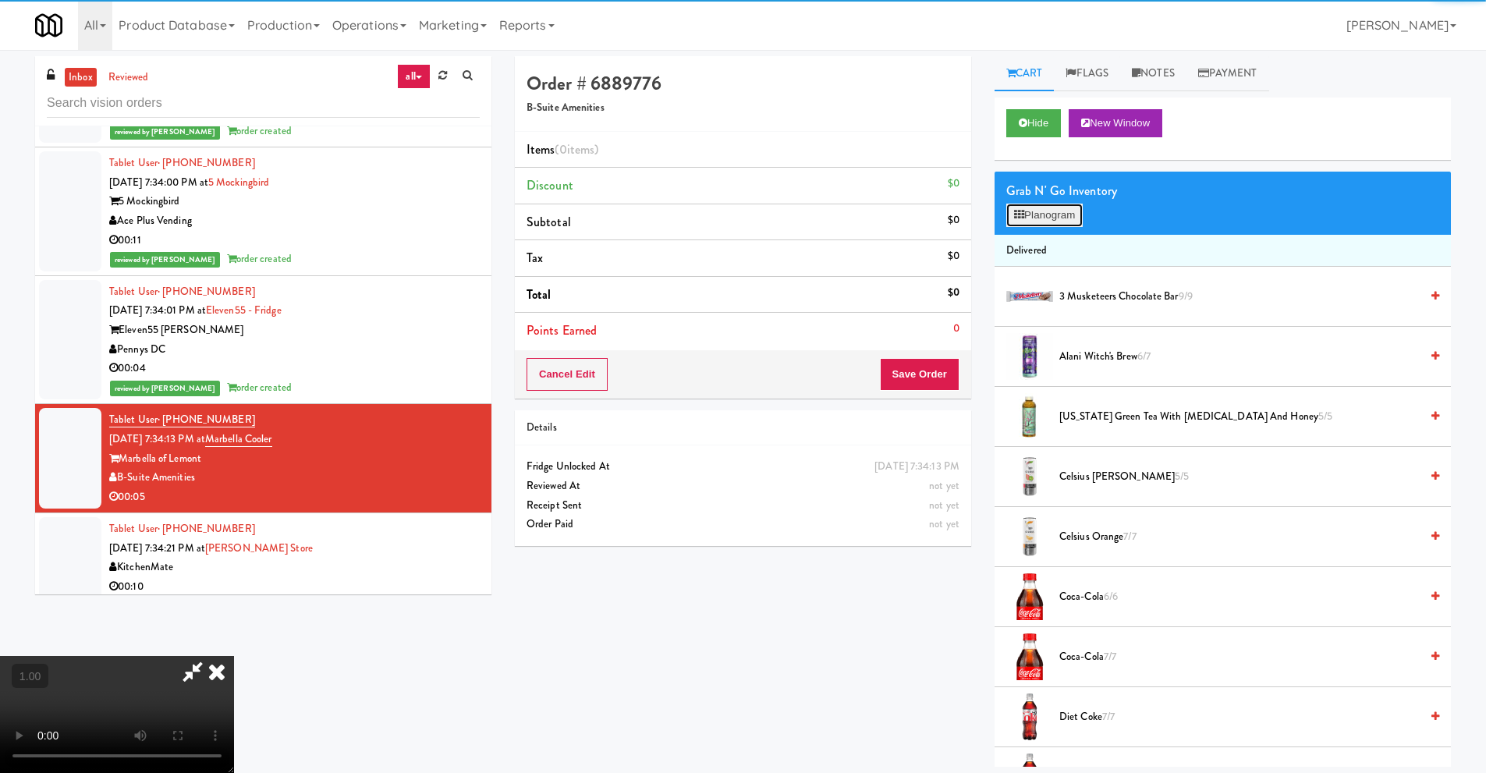
click at [1034, 220] on button "Planogram" at bounding box center [1044, 215] width 76 height 23
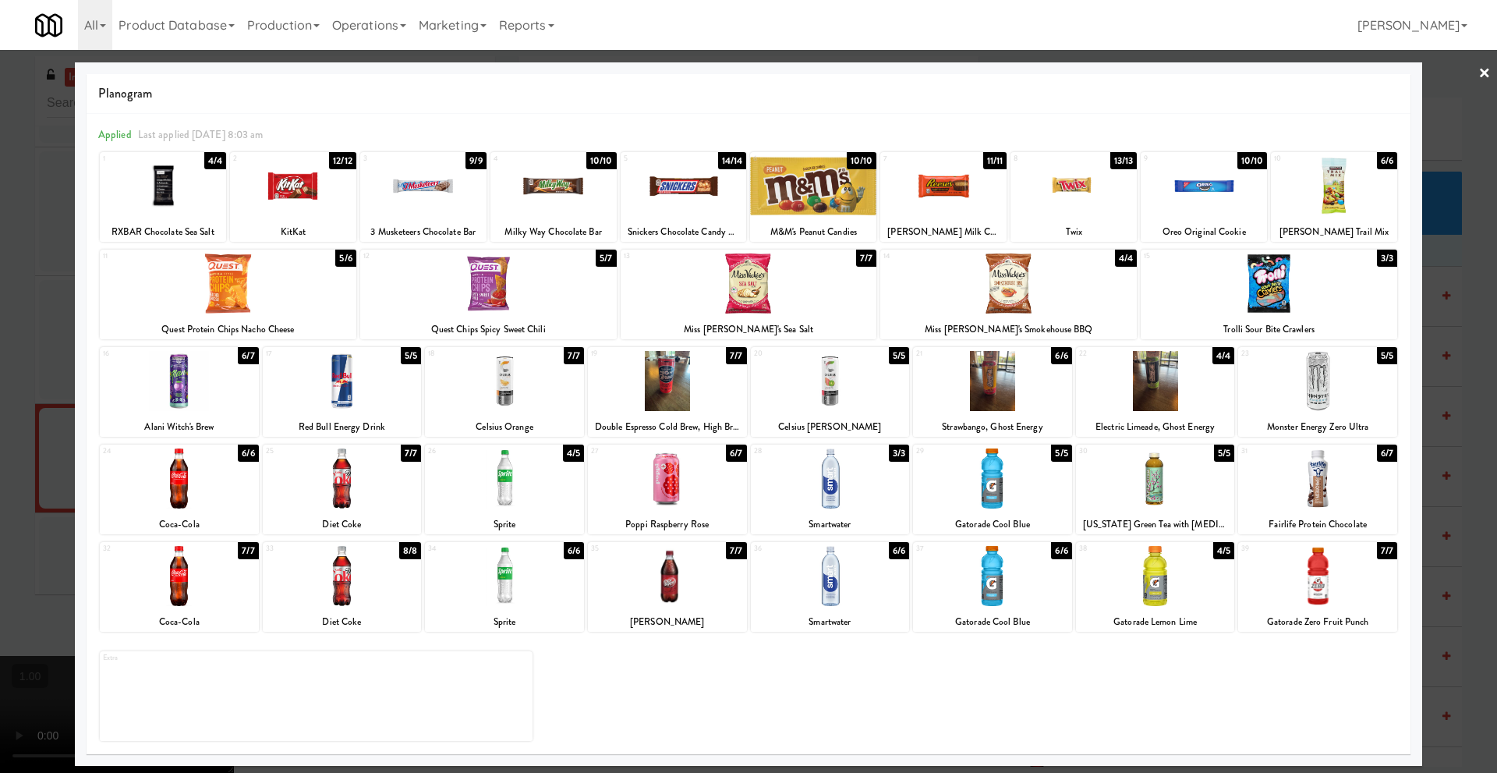
click at [670, 589] on div at bounding box center [667, 576] width 159 height 60
click at [1490, 73] on link "×" at bounding box center [1485, 74] width 12 height 48
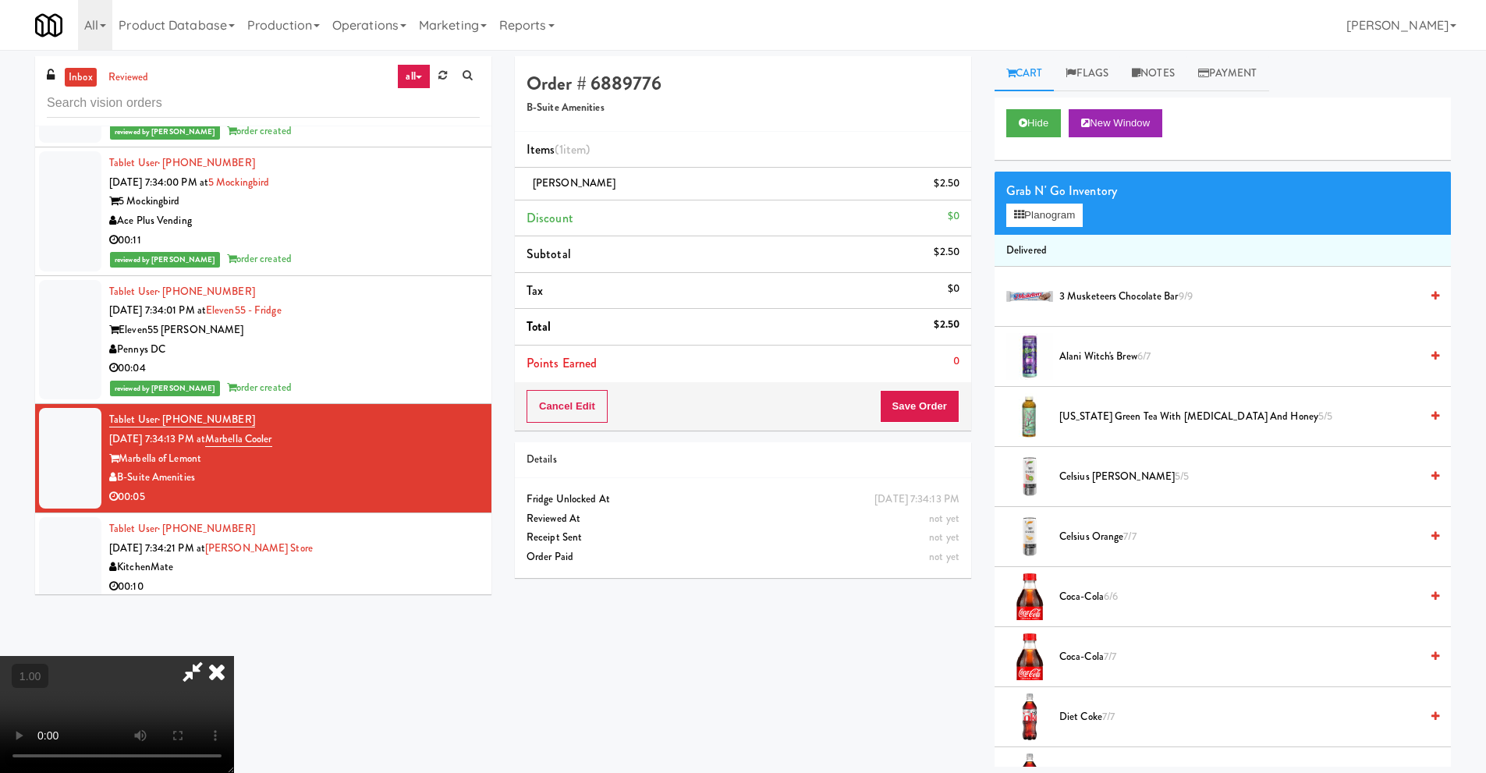
click at [234, 656] on icon at bounding box center [217, 671] width 34 height 31
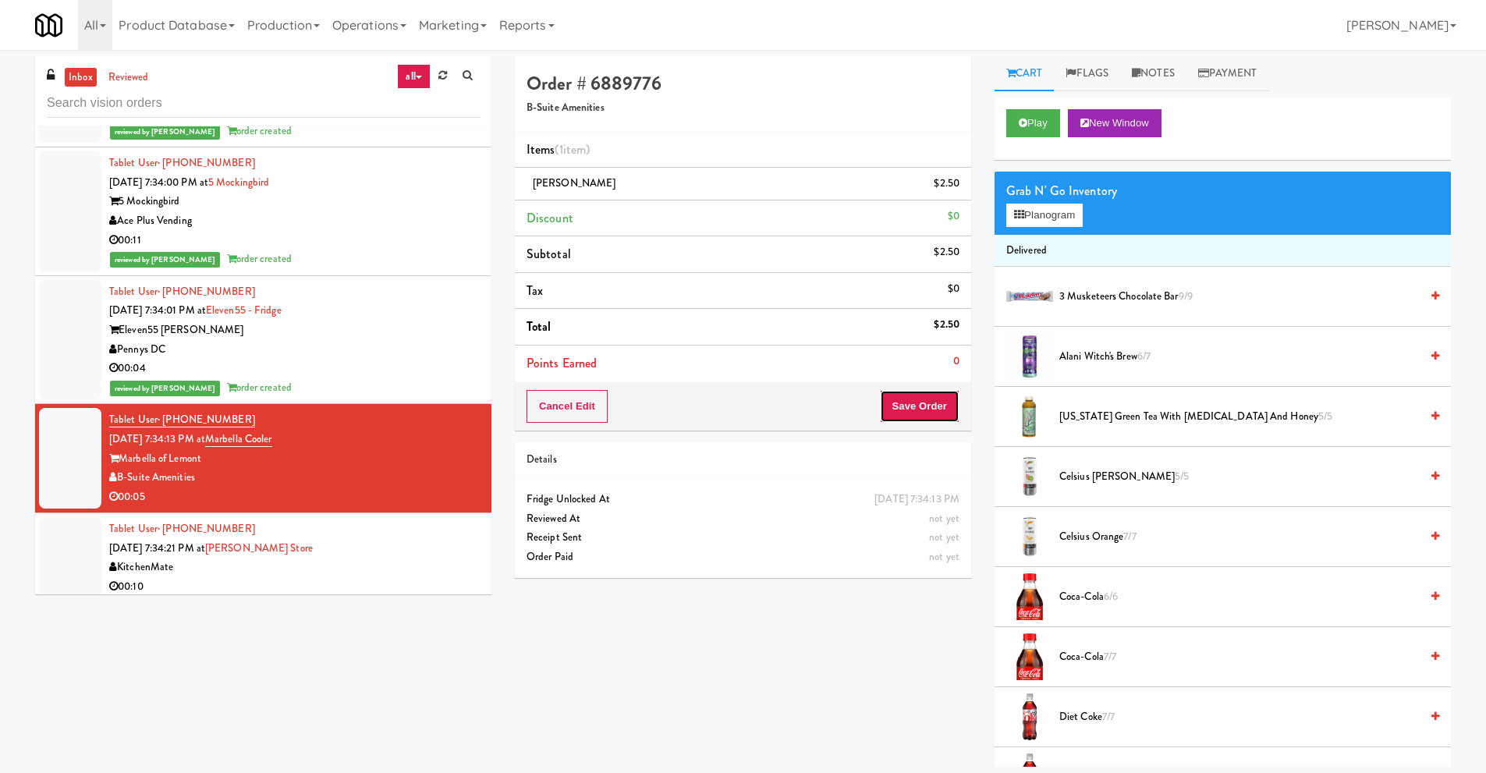
click at [920, 411] on button "Save Order" at bounding box center [920, 406] width 80 height 33
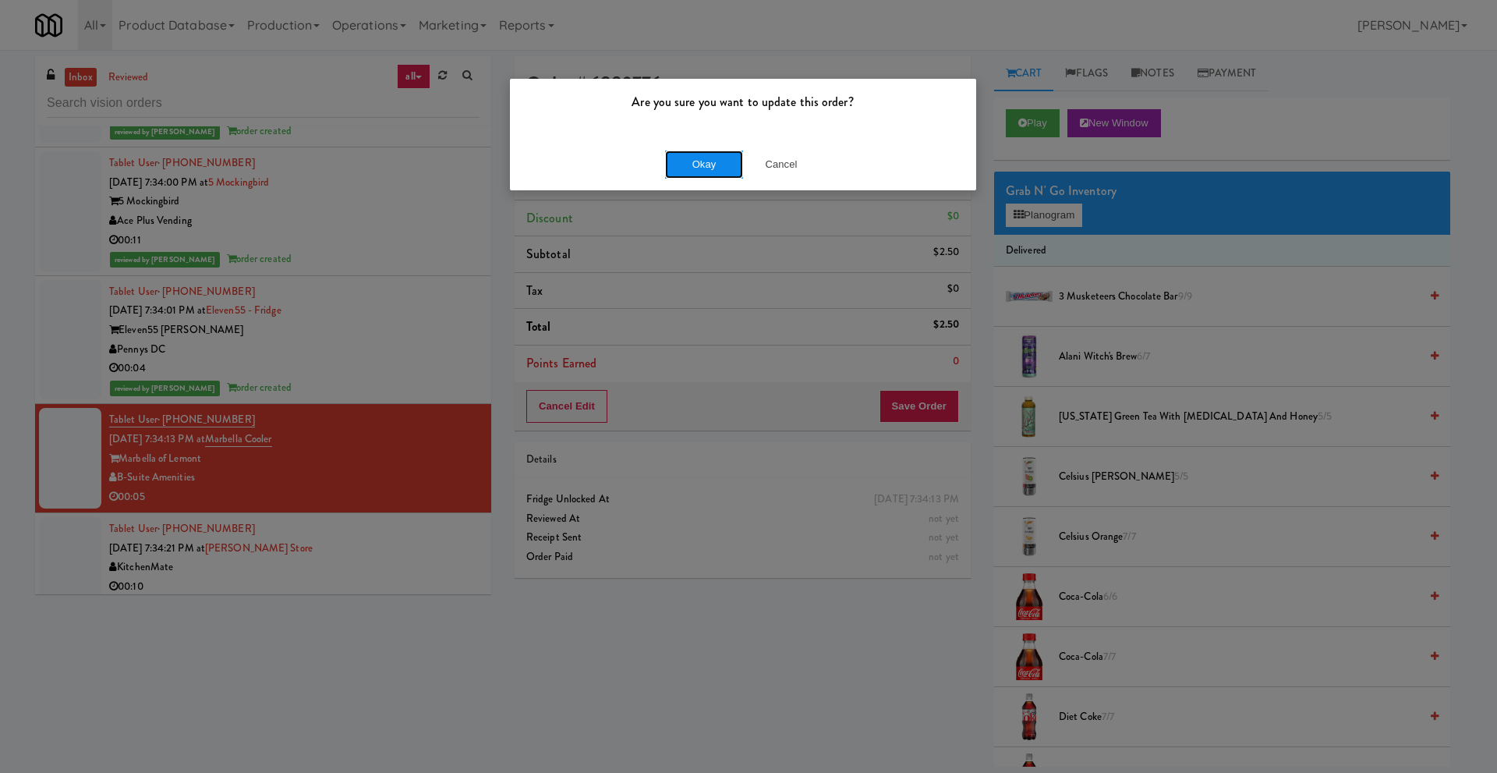
click at [707, 165] on button "Okay" at bounding box center [704, 165] width 78 height 28
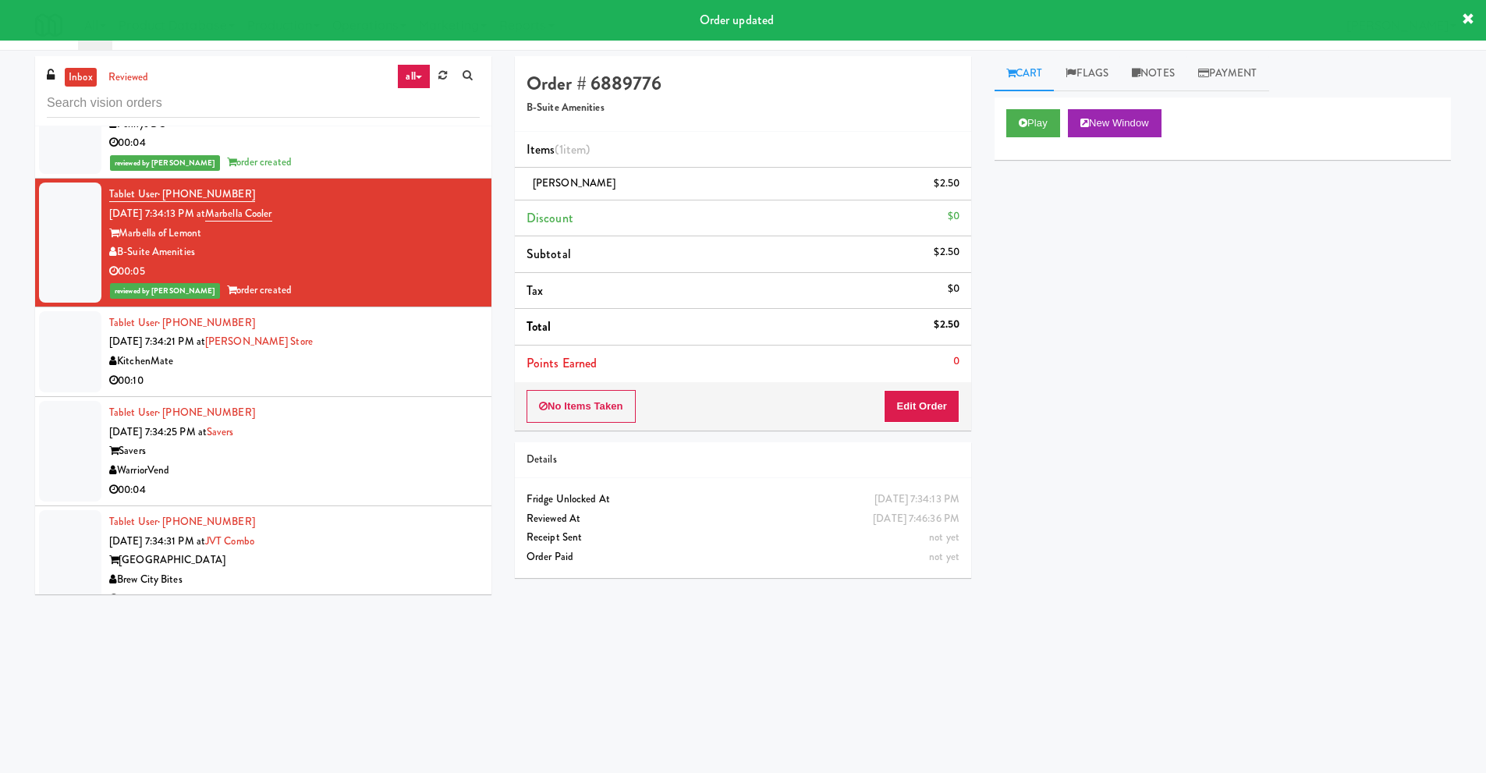
scroll to position [10529, 0]
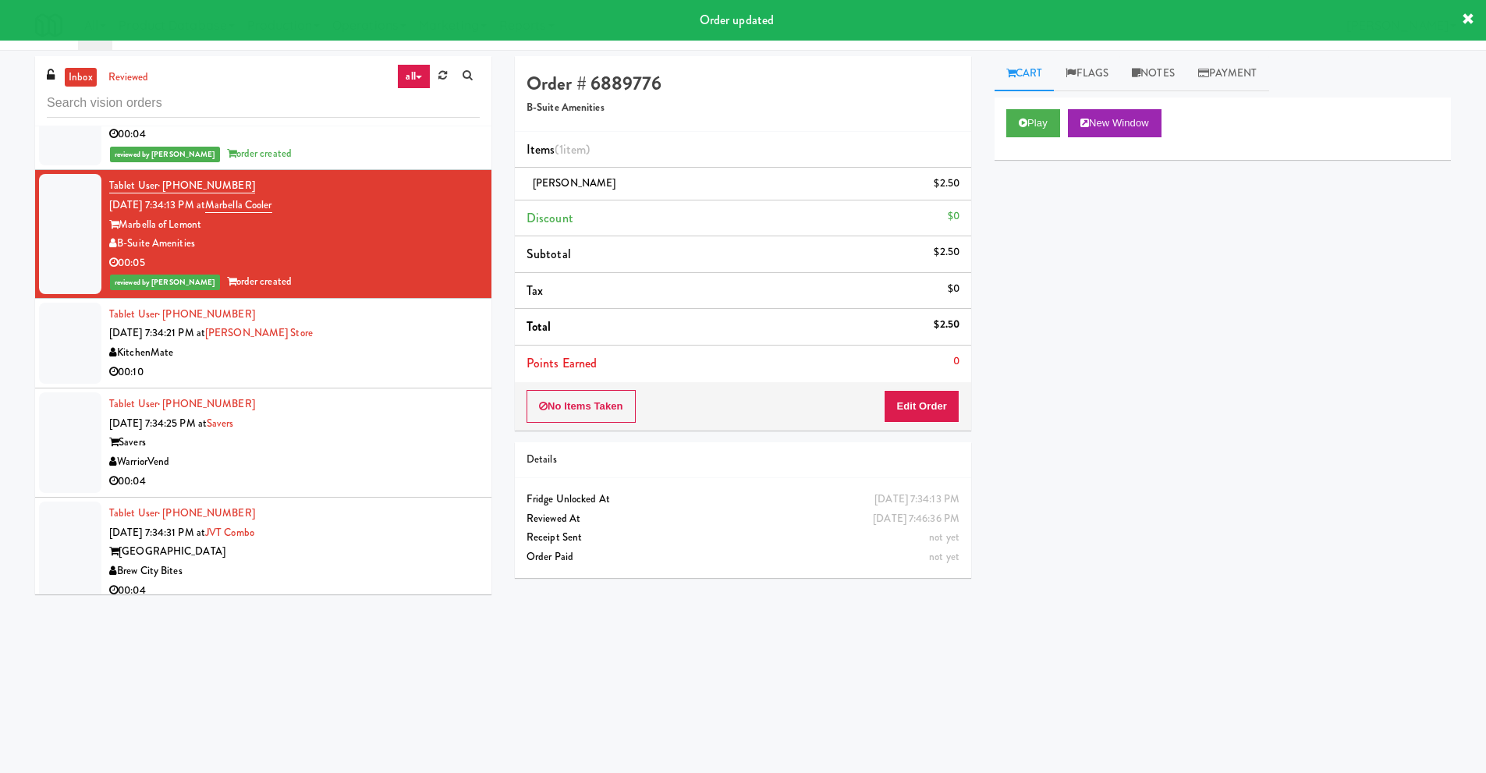
click at [297, 363] on div "00:10" at bounding box center [294, 372] width 370 height 19
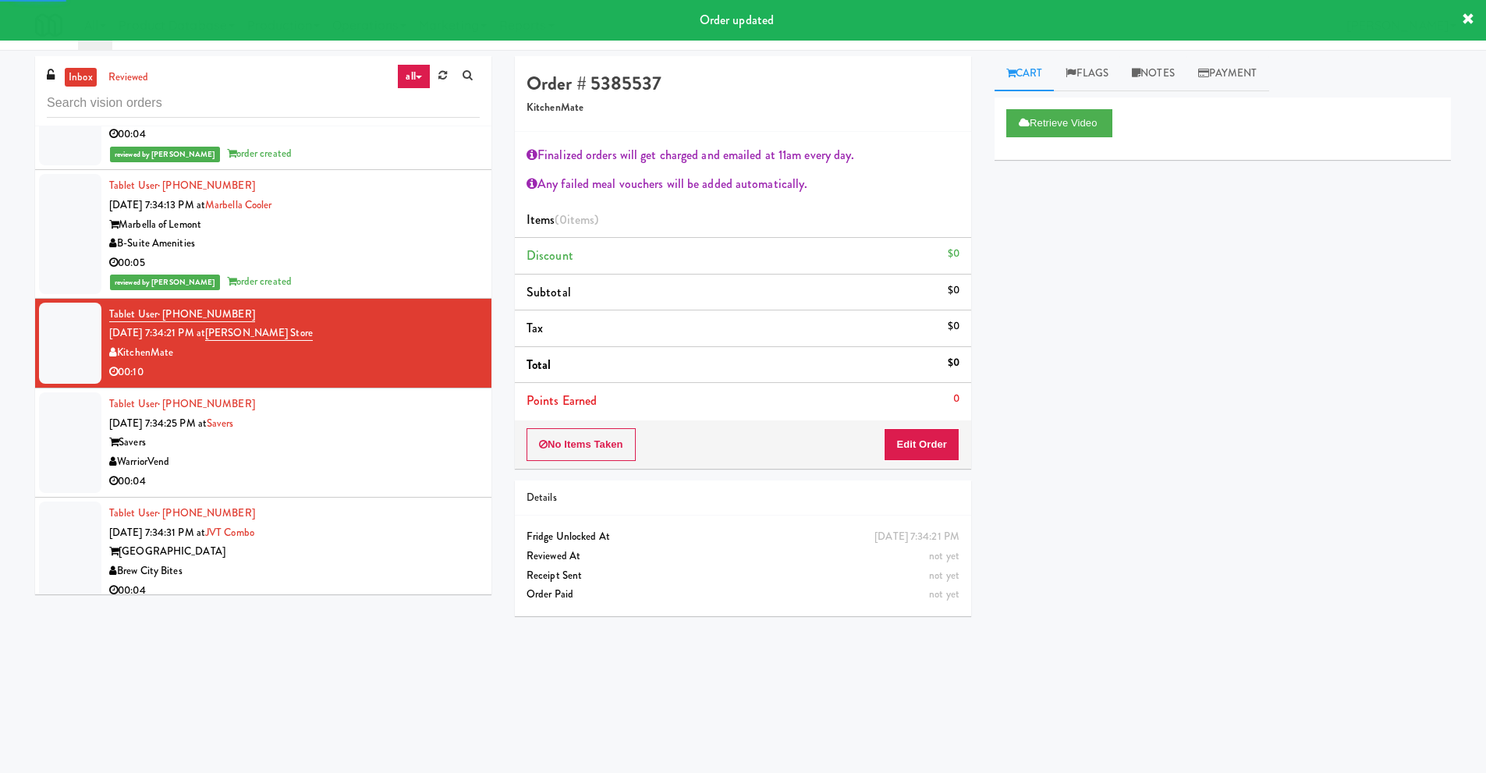
click at [240, 454] on div "WarriorVend" at bounding box center [294, 461] width 370 height 19
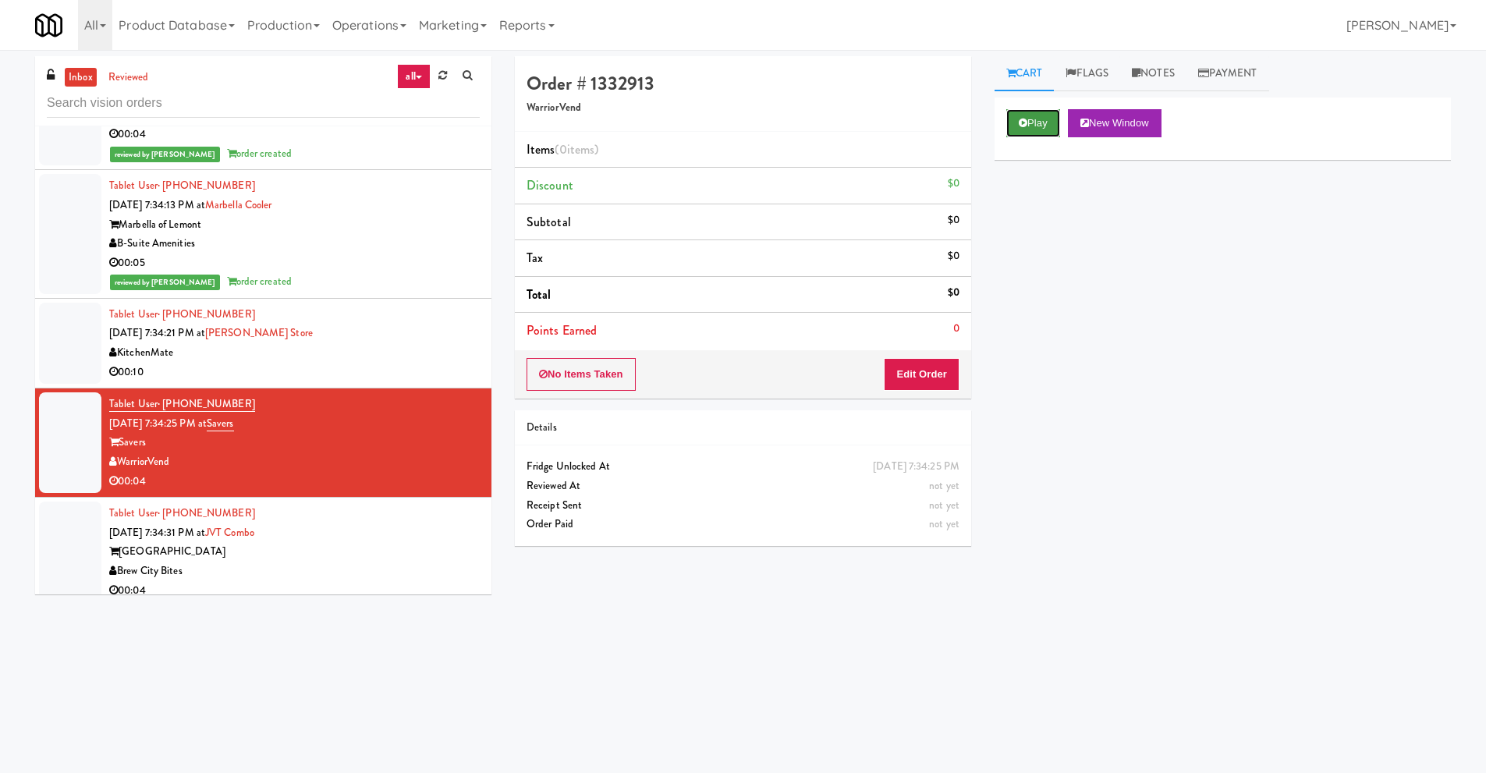
click at [1036, 123] on button "Play" at bounding box center [1033, 123] width 54 height 28
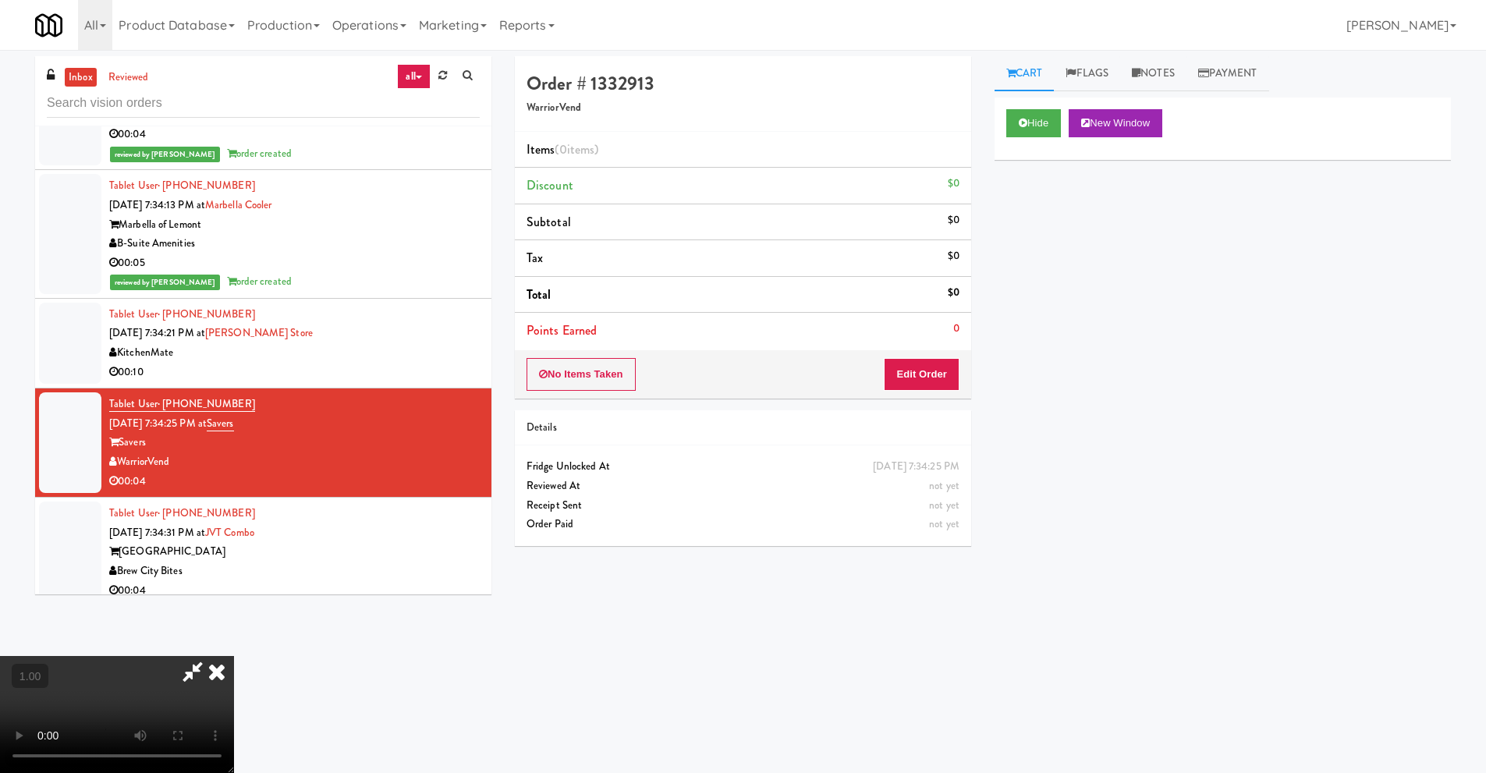
click at [234, 656] on video at bounding box center [117, 714] width 234 height 117
click at [929, 374] on button "Edit Order" at bounding box center [922, 374] width 76 height 33
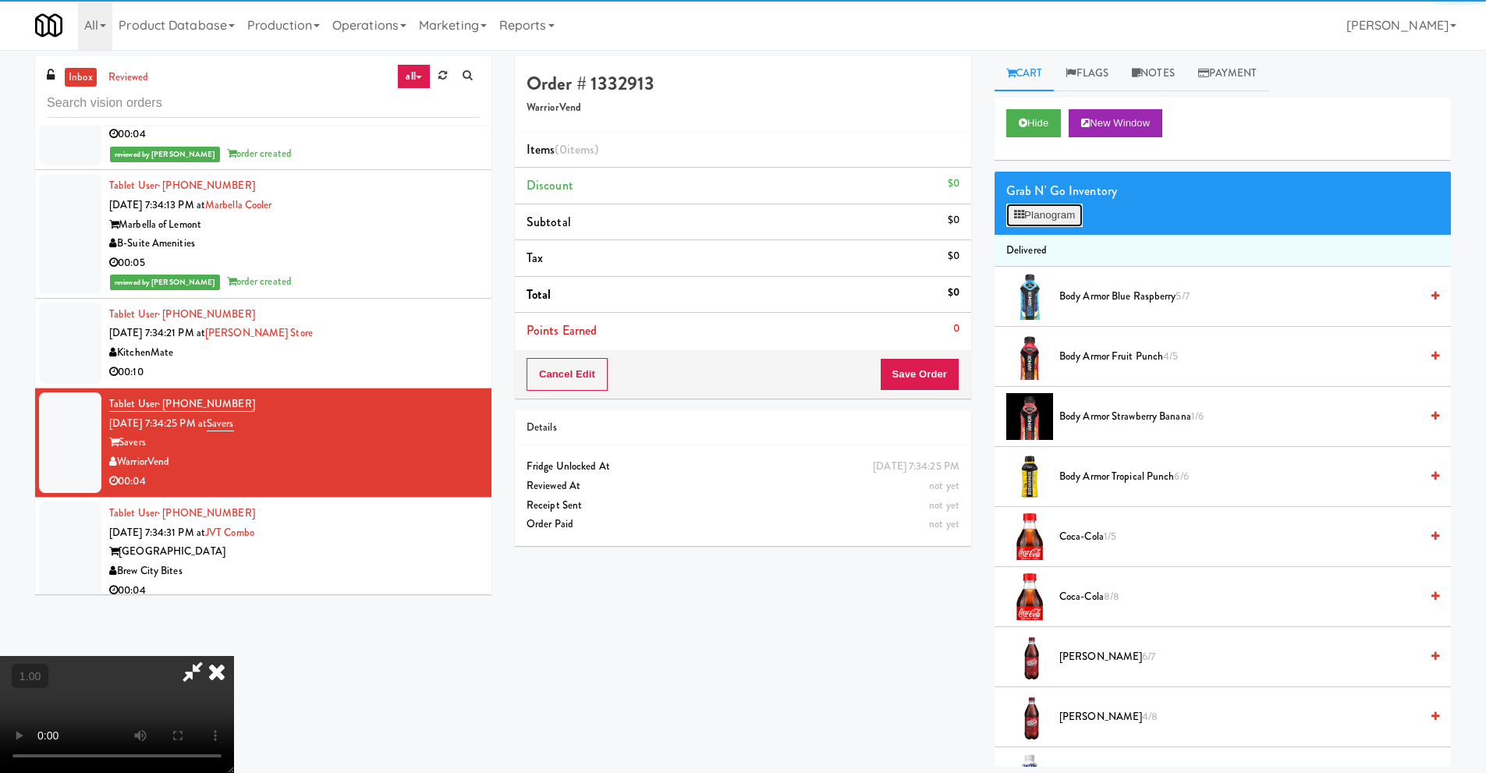
click at [1047, 217] on button "Planogram" at bounding box center [1044, 215] width 76 height 23
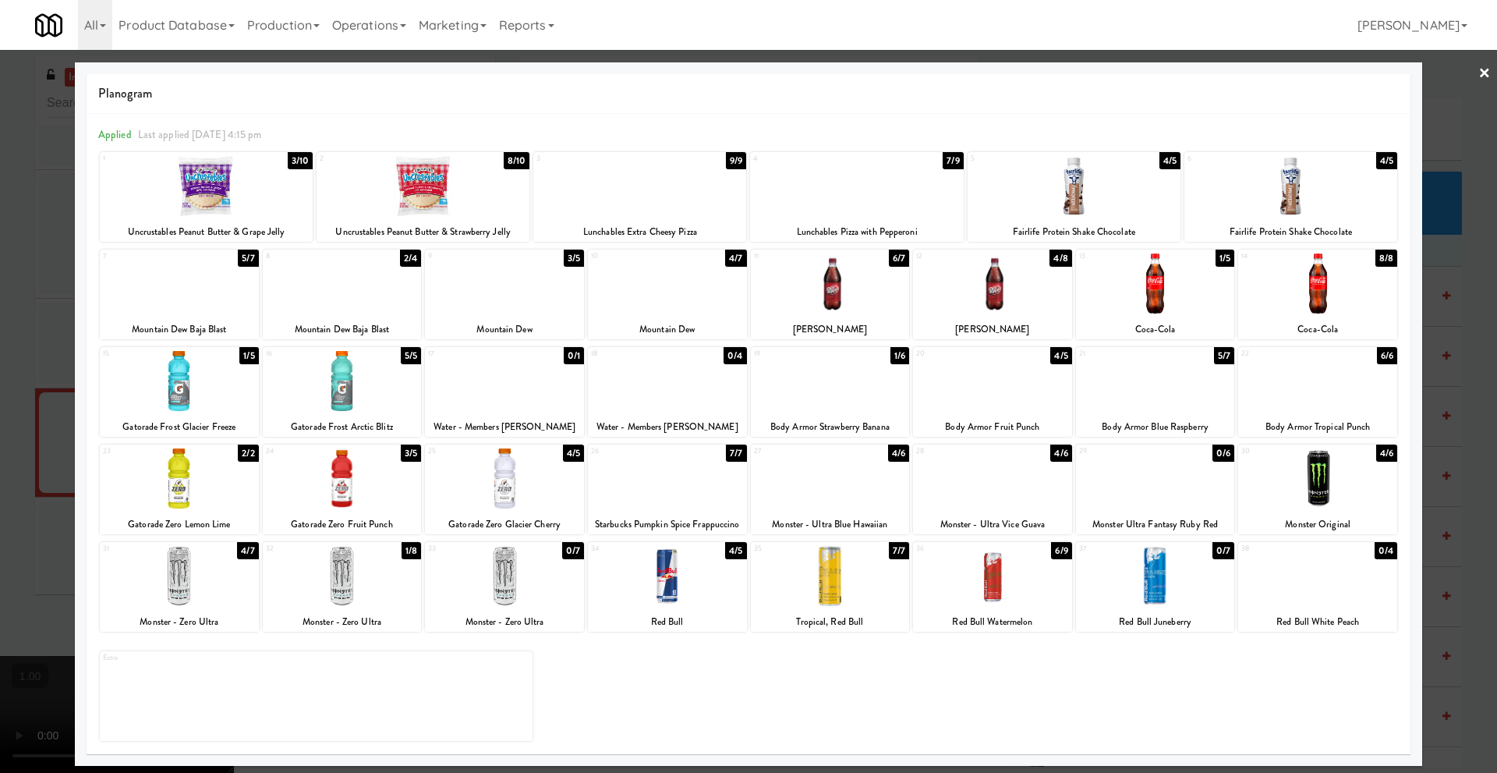
click at [326, 300] on div at bounding box center [342, 283] width 159 height 60
click at [1487, 73] on link "×" at bounding box center [1485, 74] width 12 height 48
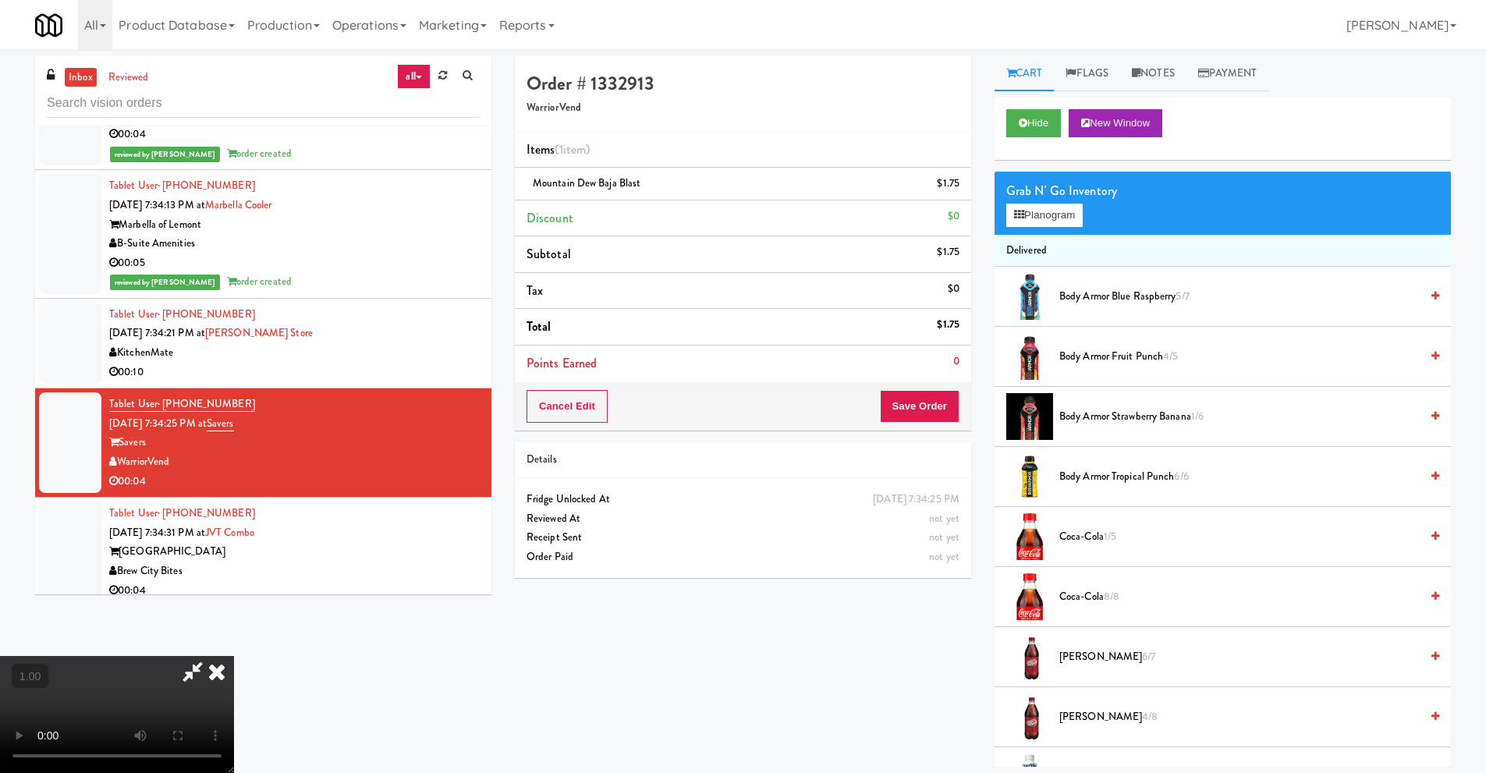
click at [234, 656] on icon at bounding box center [217, 671] width 34 height 31
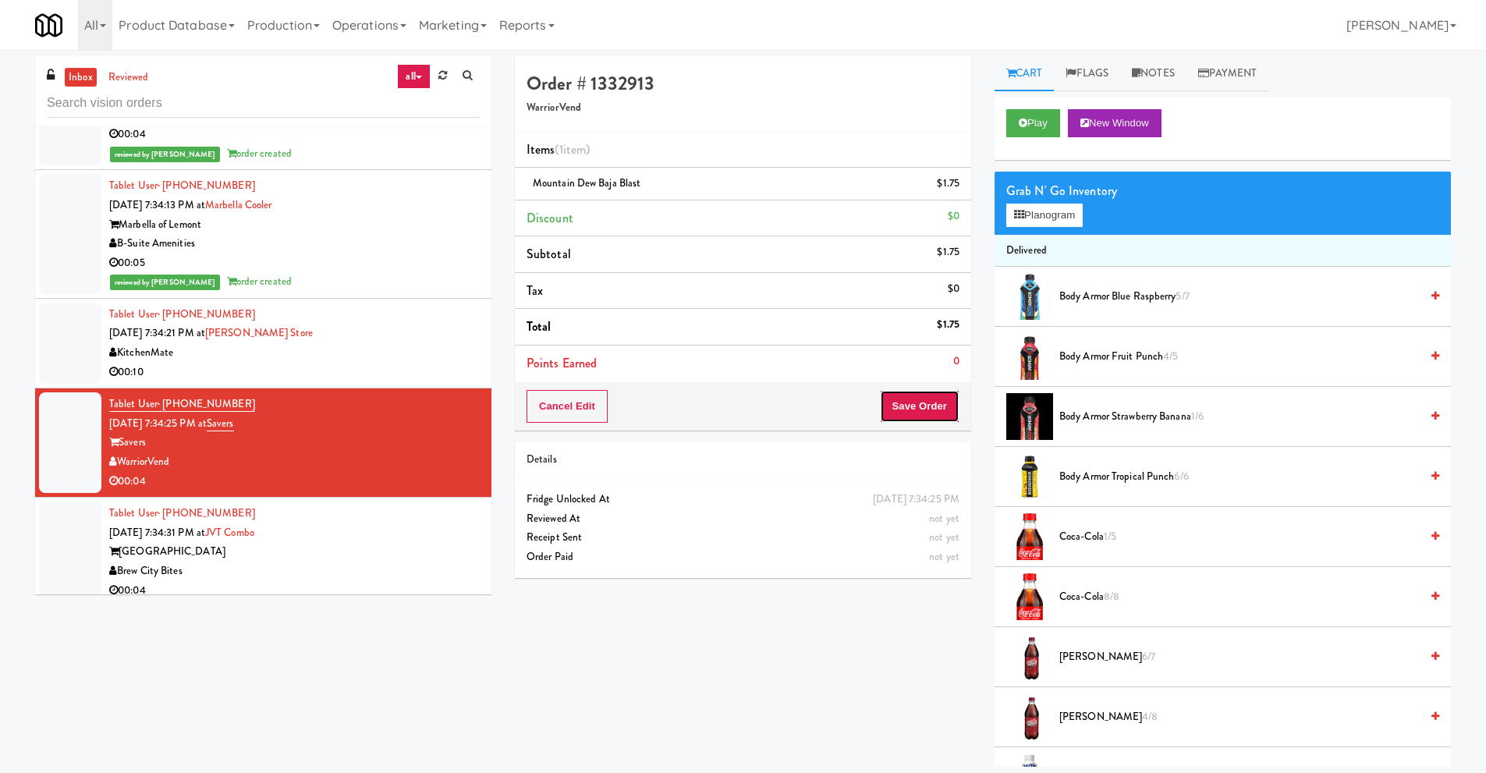
click at [910, 409] on button "Save Order" at bounding box center [920, 406] width 80 height 33
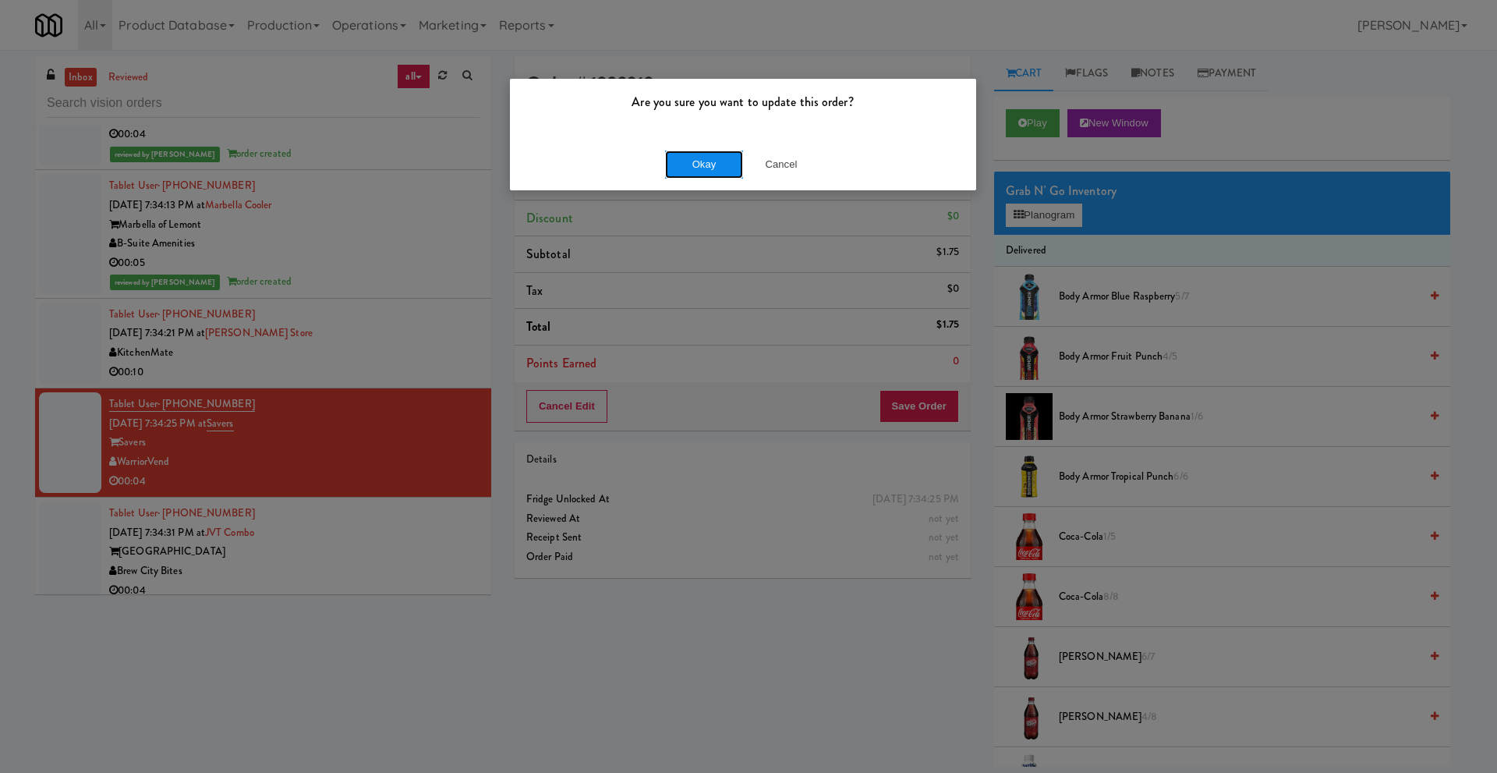
click at [709, 169] on button "Okay" at bounding box center [704, 165] width 78 height 28
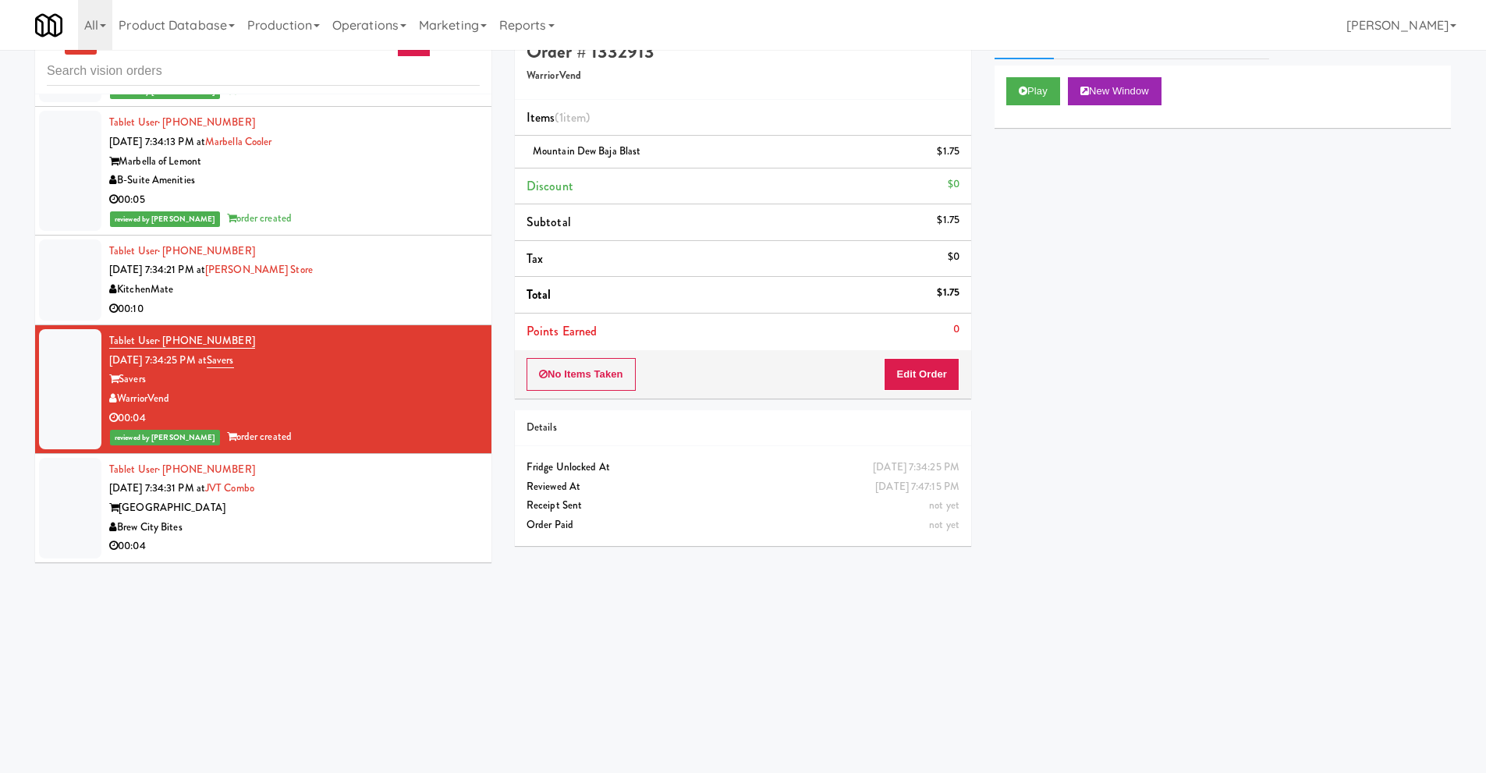
scroll to position [50, 0]
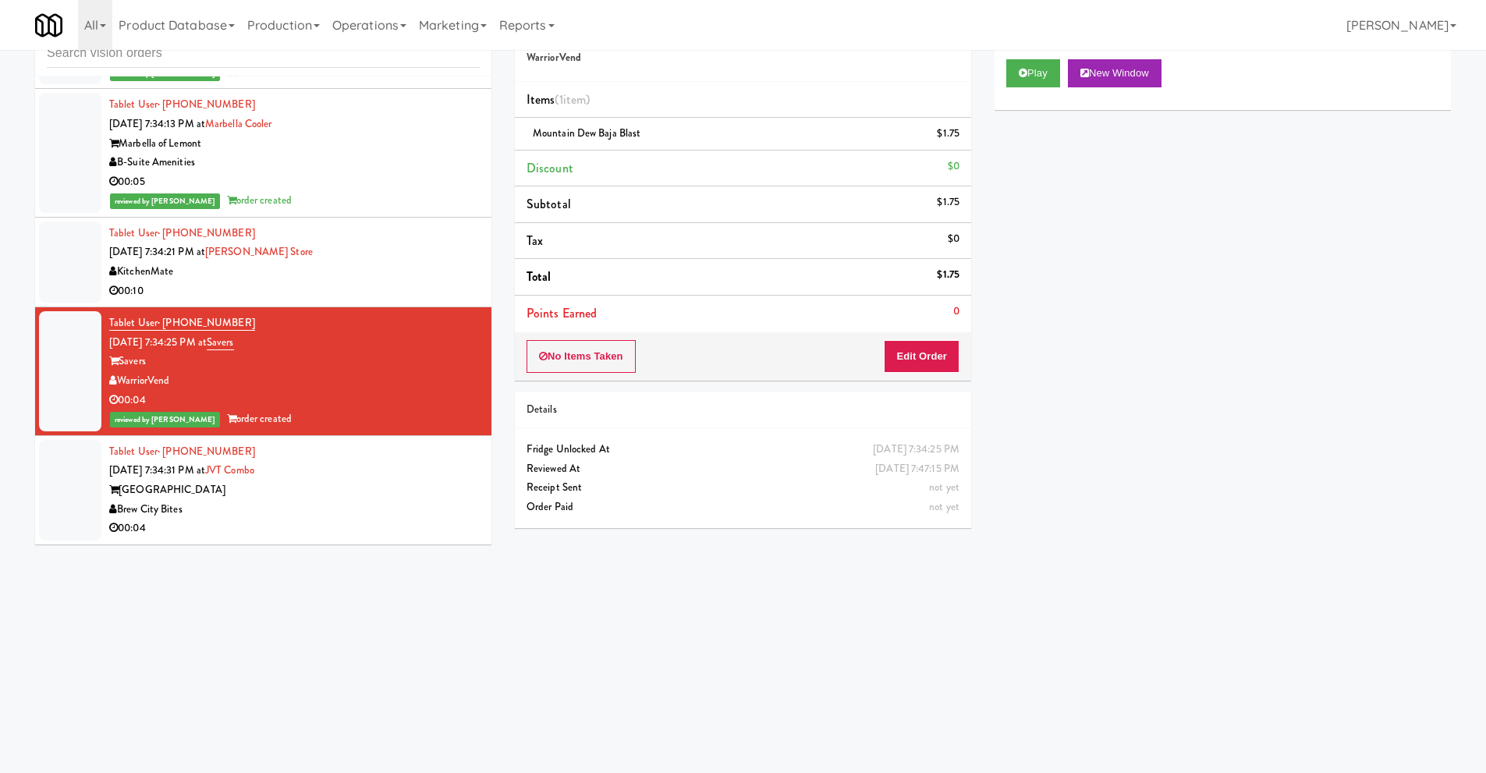
click at [244, 509] on div "Brew City Bites" at bounding box center [294, 509] width 370 height 19
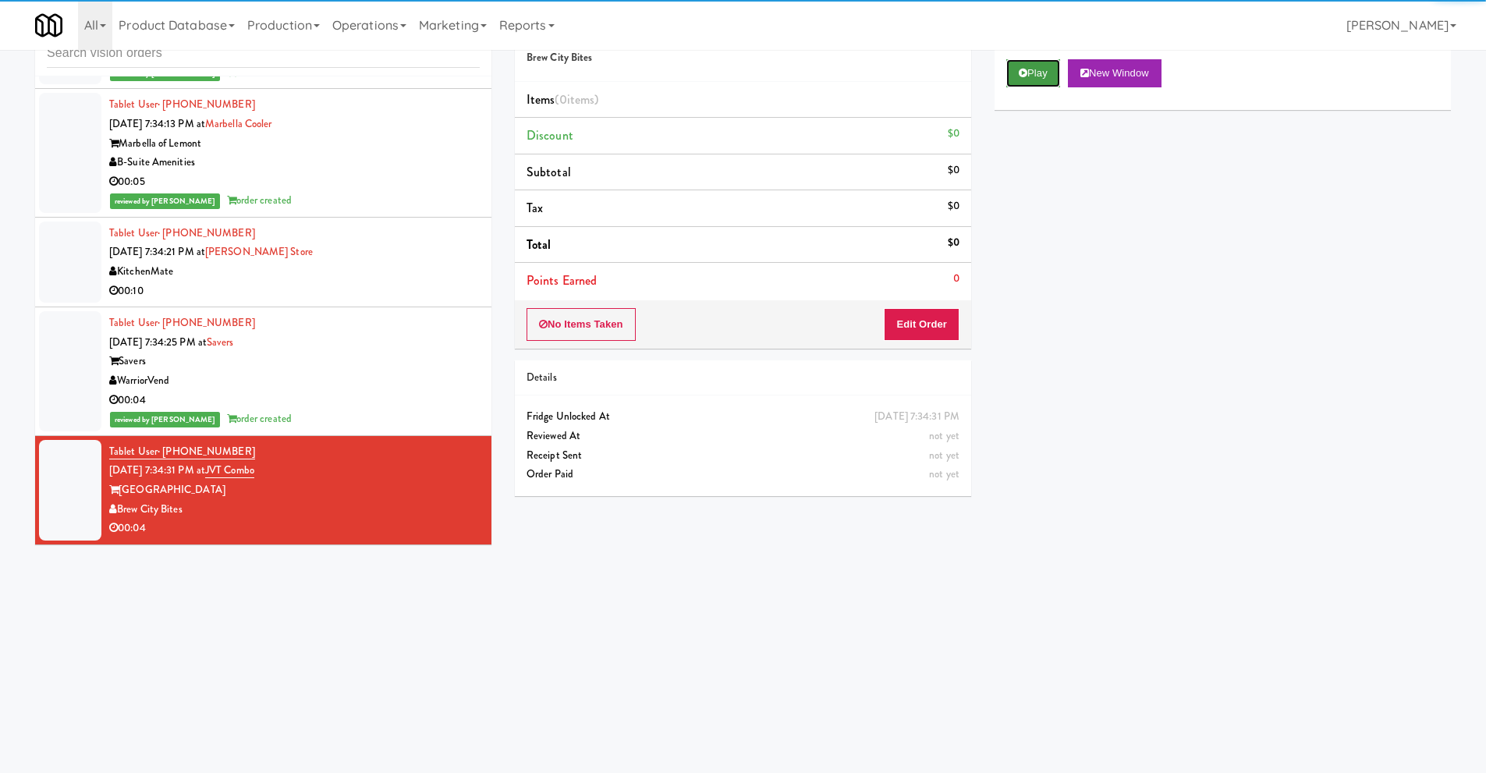
click at [1023, 75] on icon at bounding box center [1023, 73] width 9 height 10
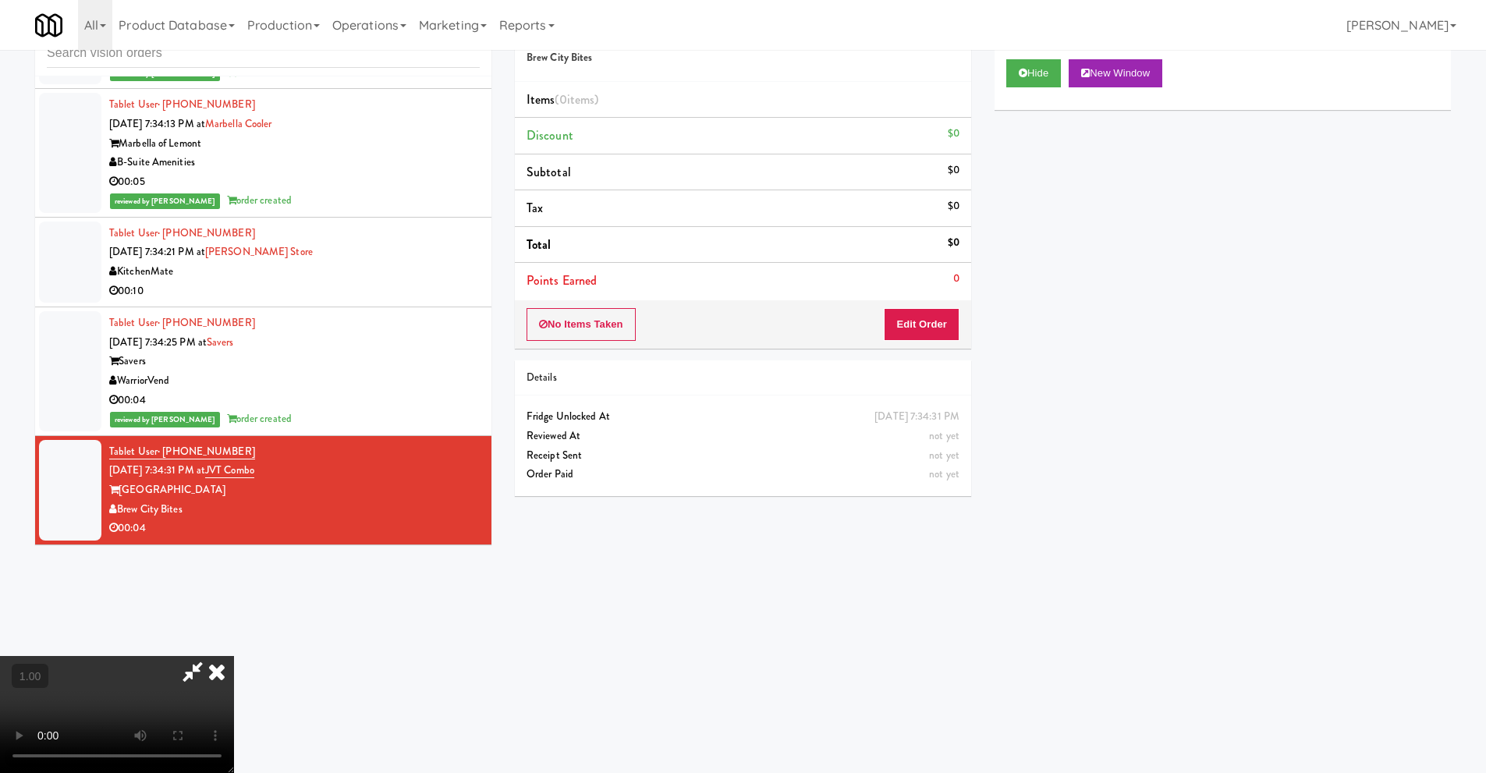
click at [234, 656] on video at bounding box center [117, 714] width 234 height 117
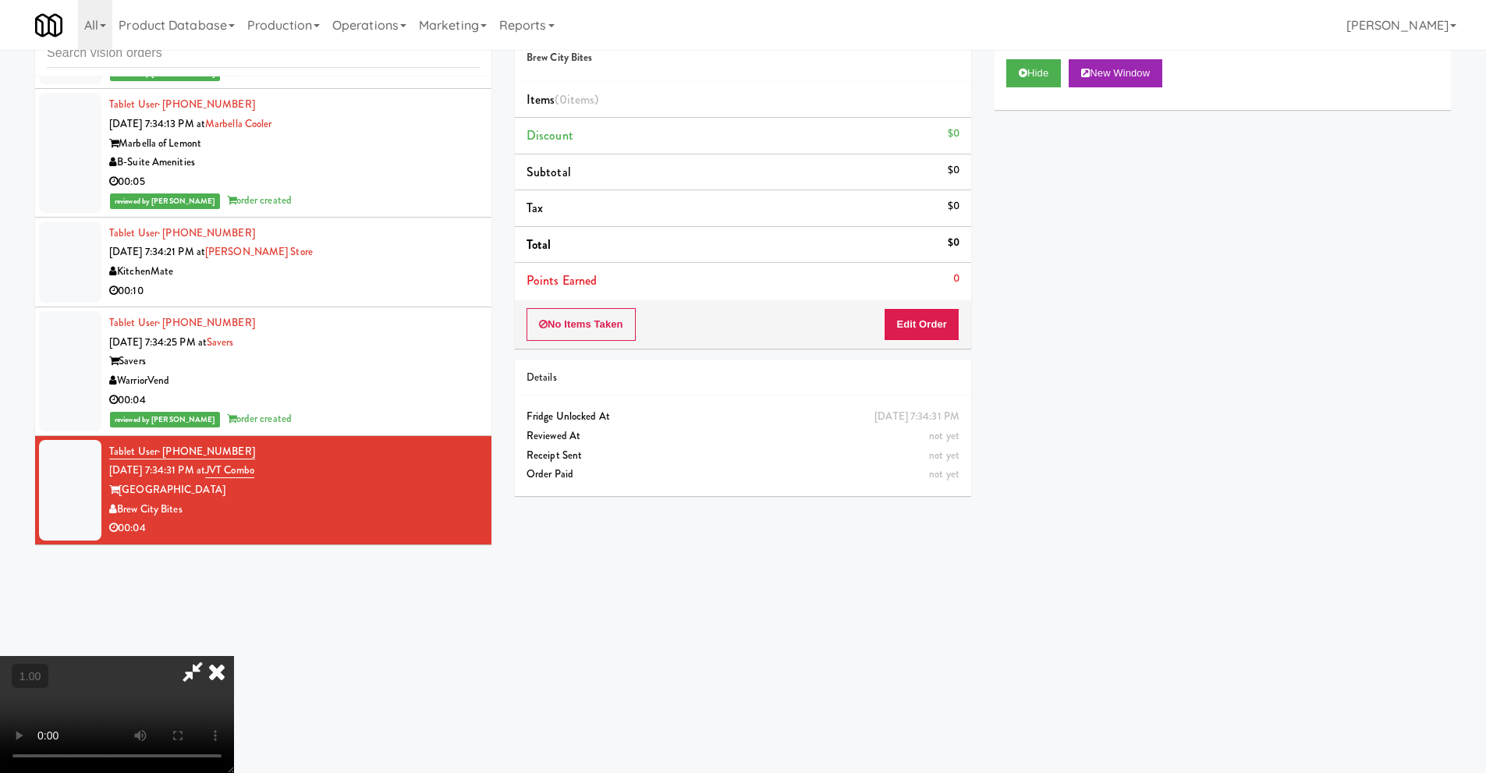
click at [234, 656] on video at bounding box center [117, 714] width 234 height 117
click at [930, 330] on button "Edit Order" at bounding box center [922, 324] width 76 height 33
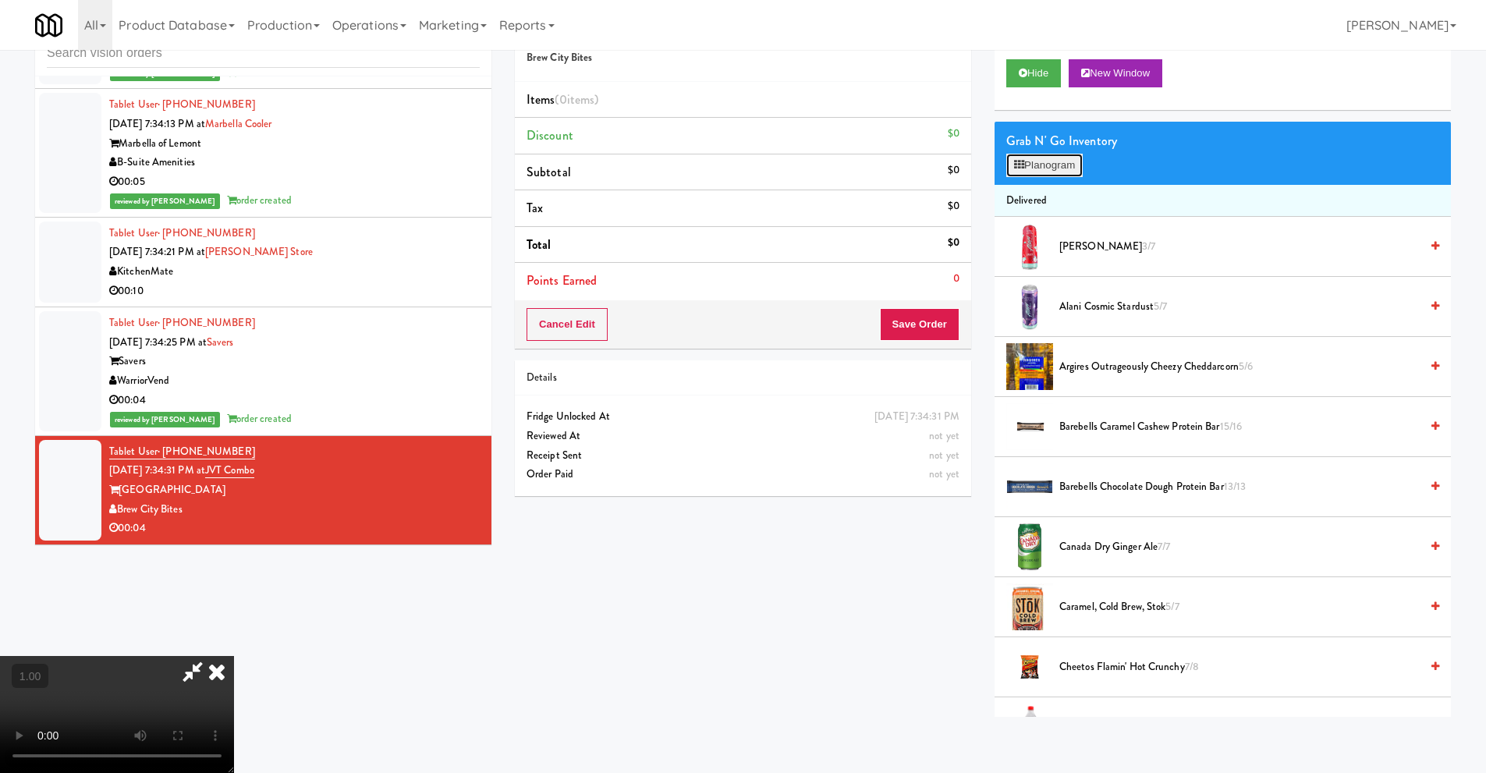
click at [1063, 170] on button "Planogram" at bounding box center [1044, 165] width 76 height 23
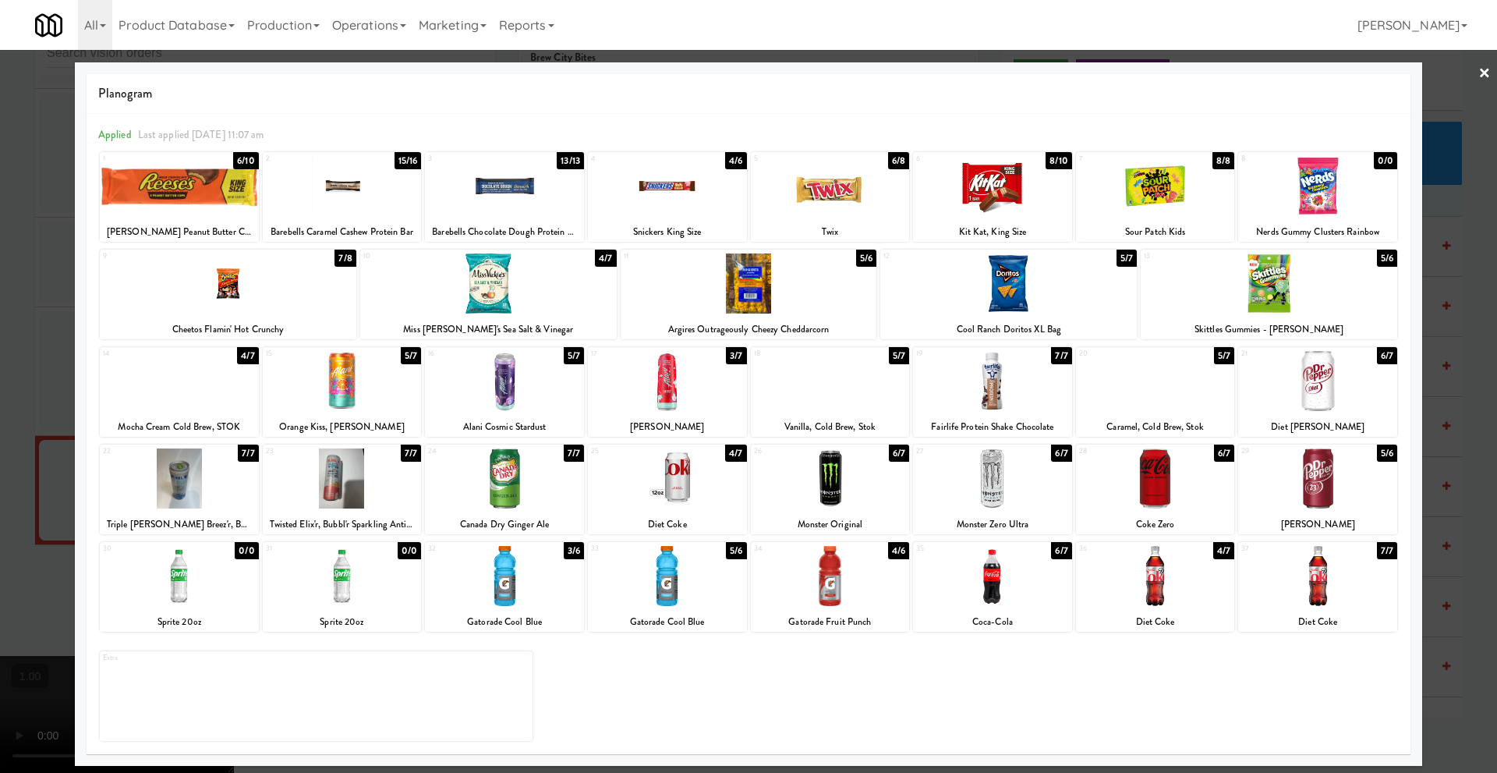
click at [1487, 70] on link "×" at bounding box center [1485, 74] width 12 height 48
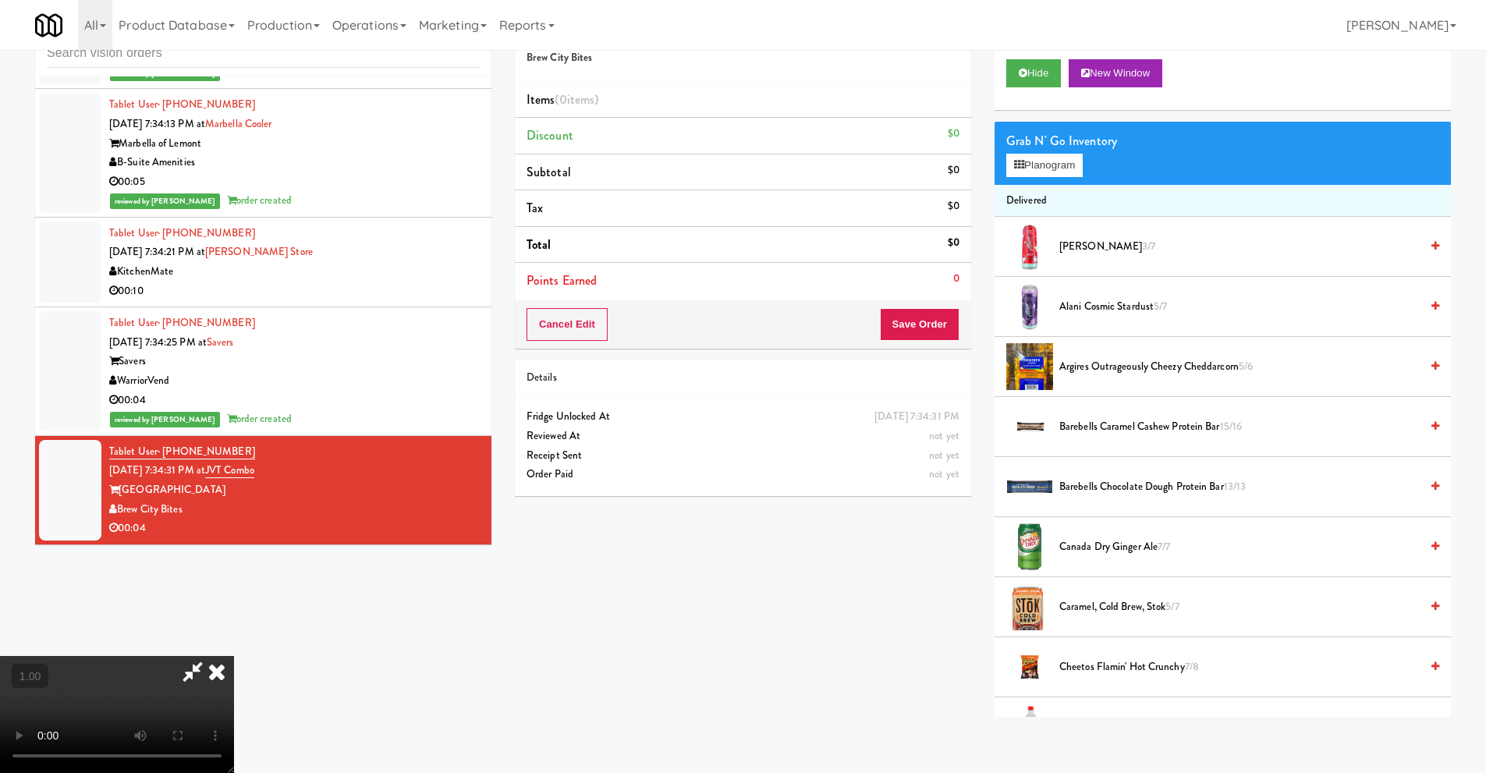
scroll to position [206, 0]
click at [234, 656] on video at bounding box center [117, 714] width 234 height 117
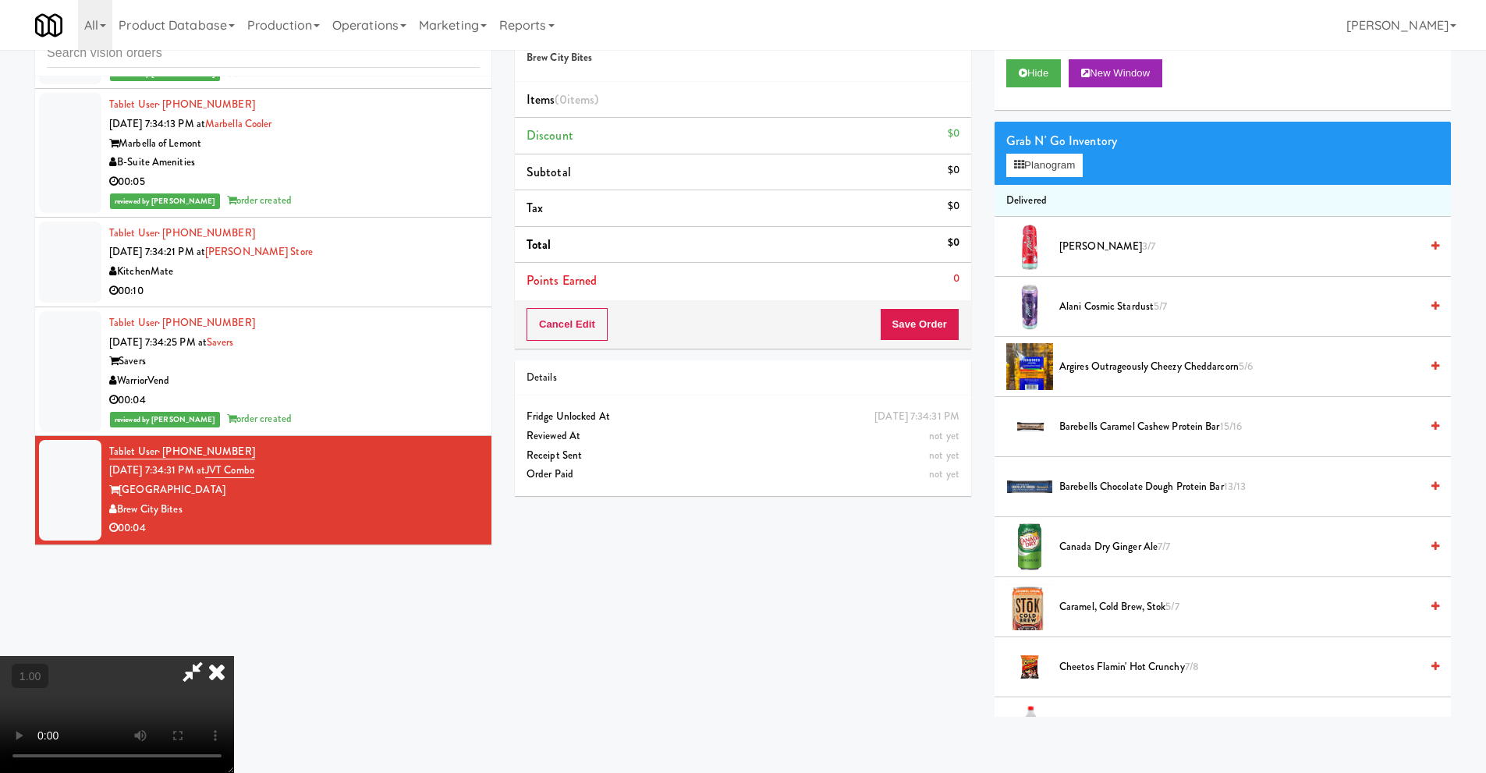
click at [234, 656] on video at bounding box center [117, 714] width 234 height 117
click at [1054, 166] on button "Planogram" at bounding box center [1044, 165] width 76 height 23
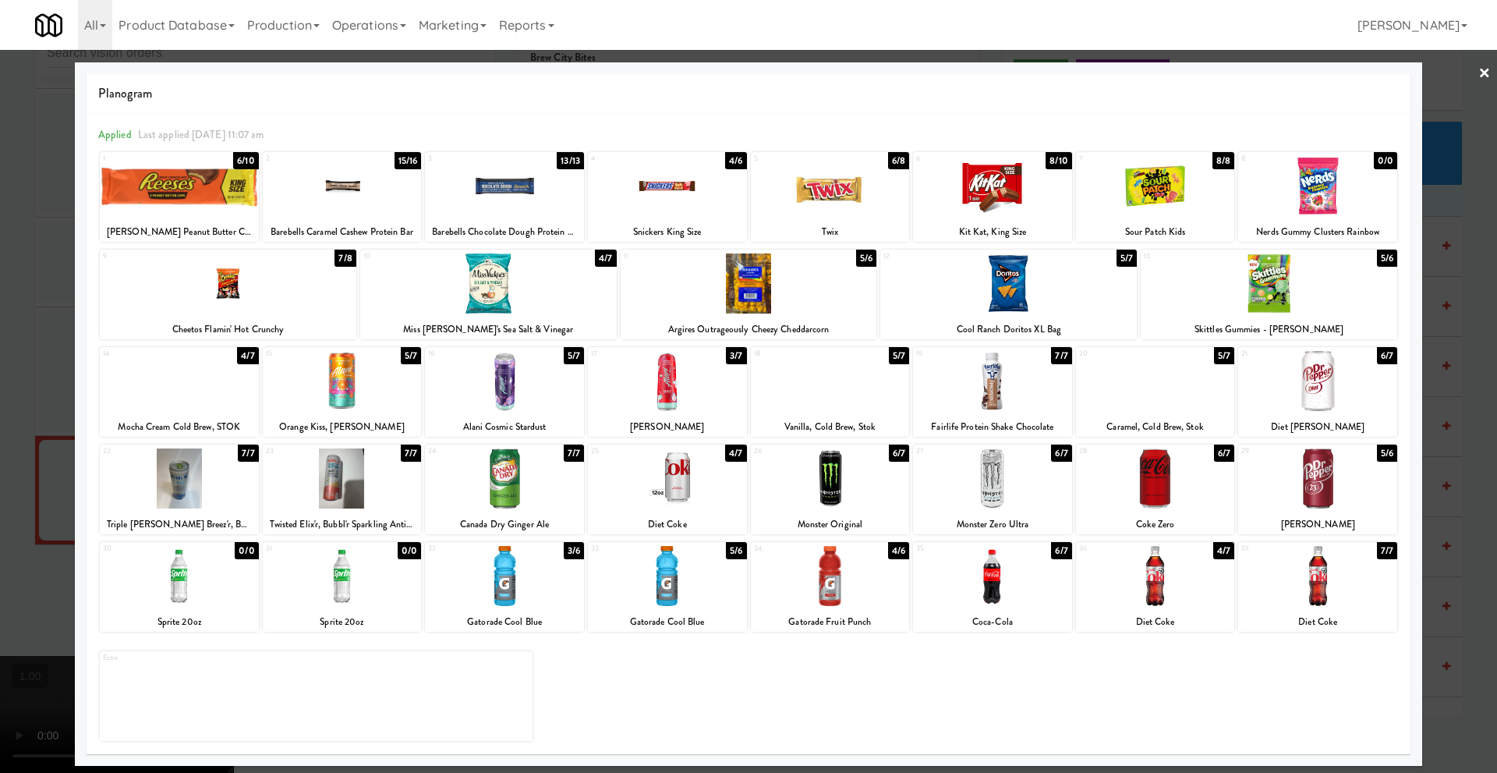
click at [509, 407] on div at bounding box center [504, 381] width 159 height 60
click at [1483, 72] on link "×" at bounding box center [1485, 74] width 12 height 48
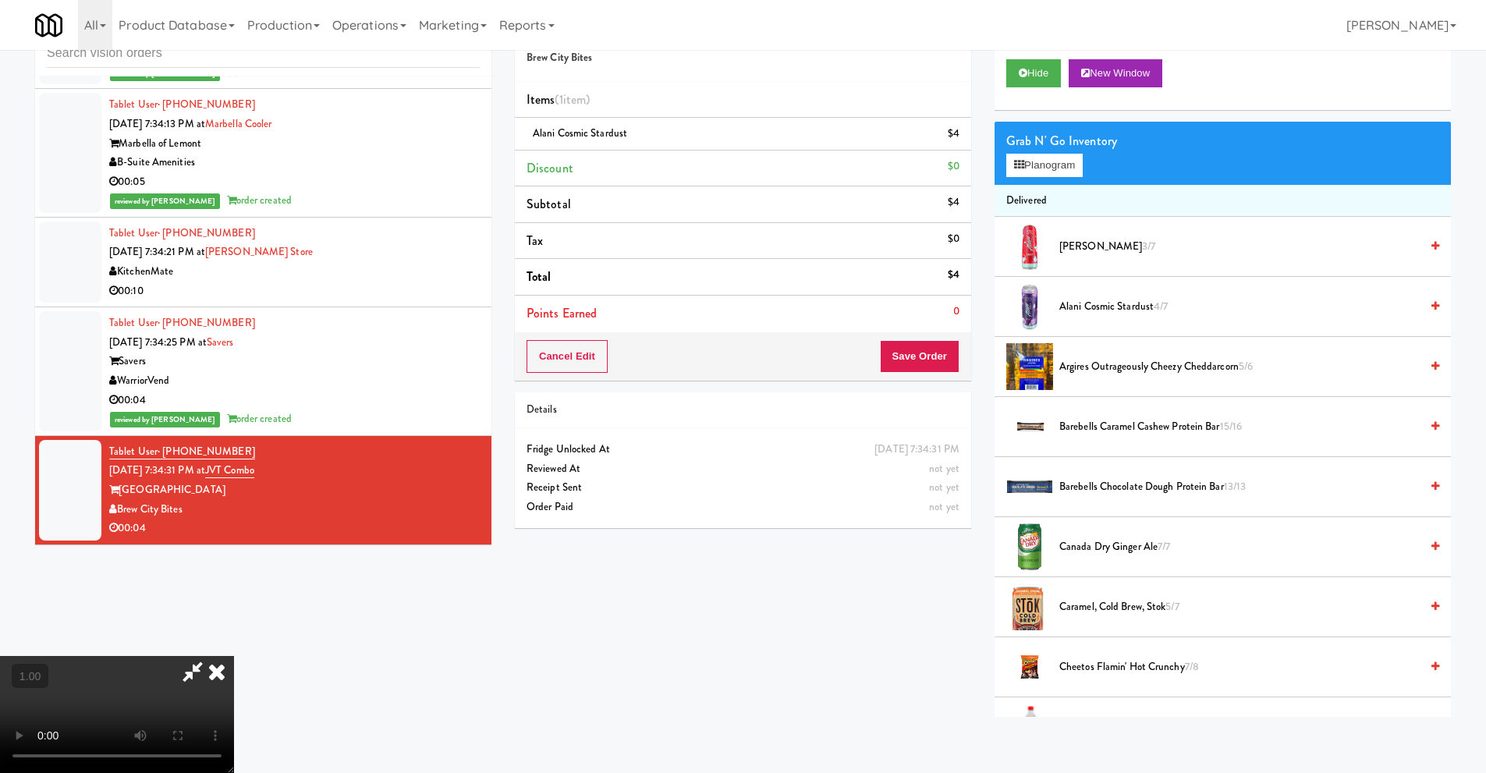
click at [234, 656] on icon at bounding box center [217, 671] width 34 height 31
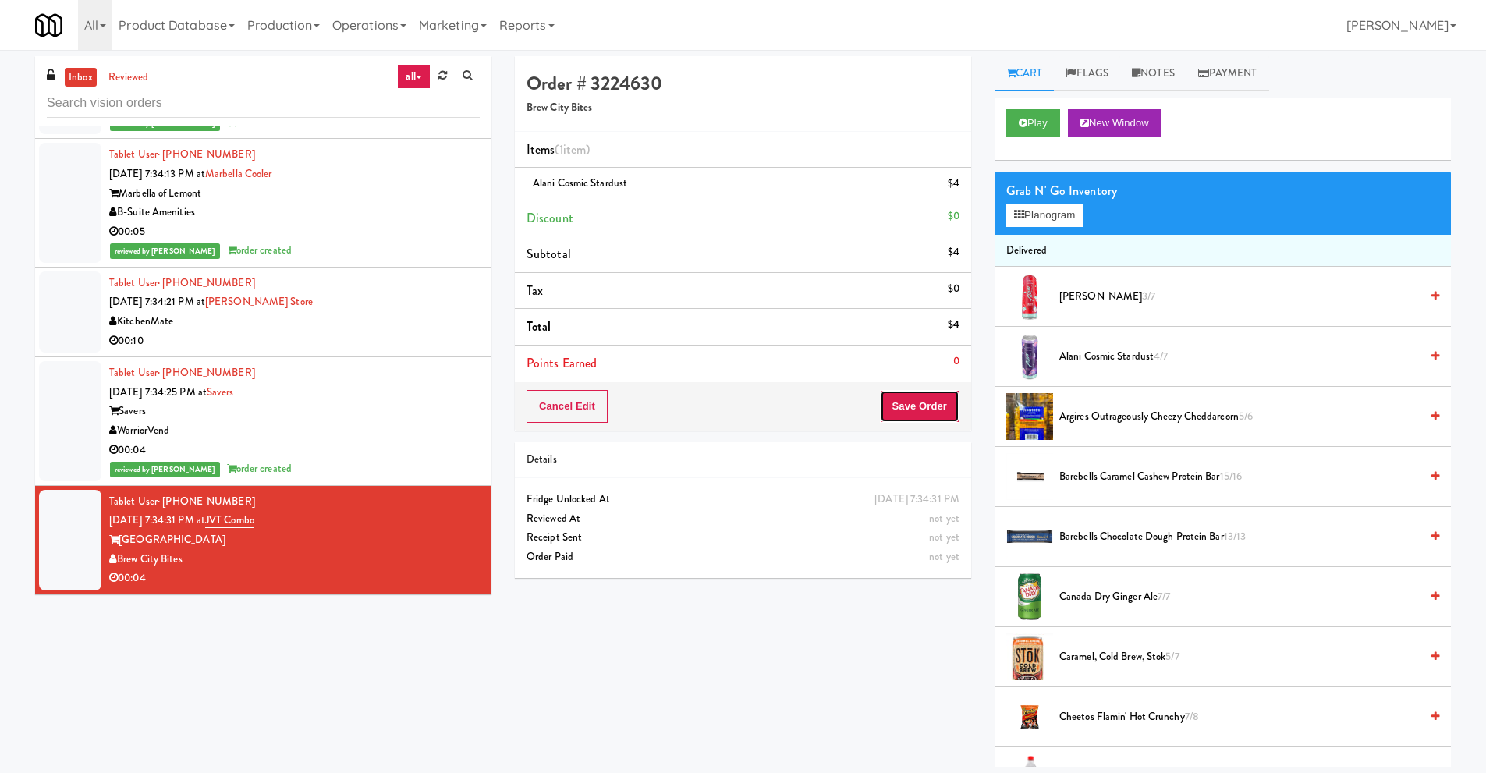
click at [898, 411] on button "Save Order" at bounding box center [920, 406] width 80 height 33
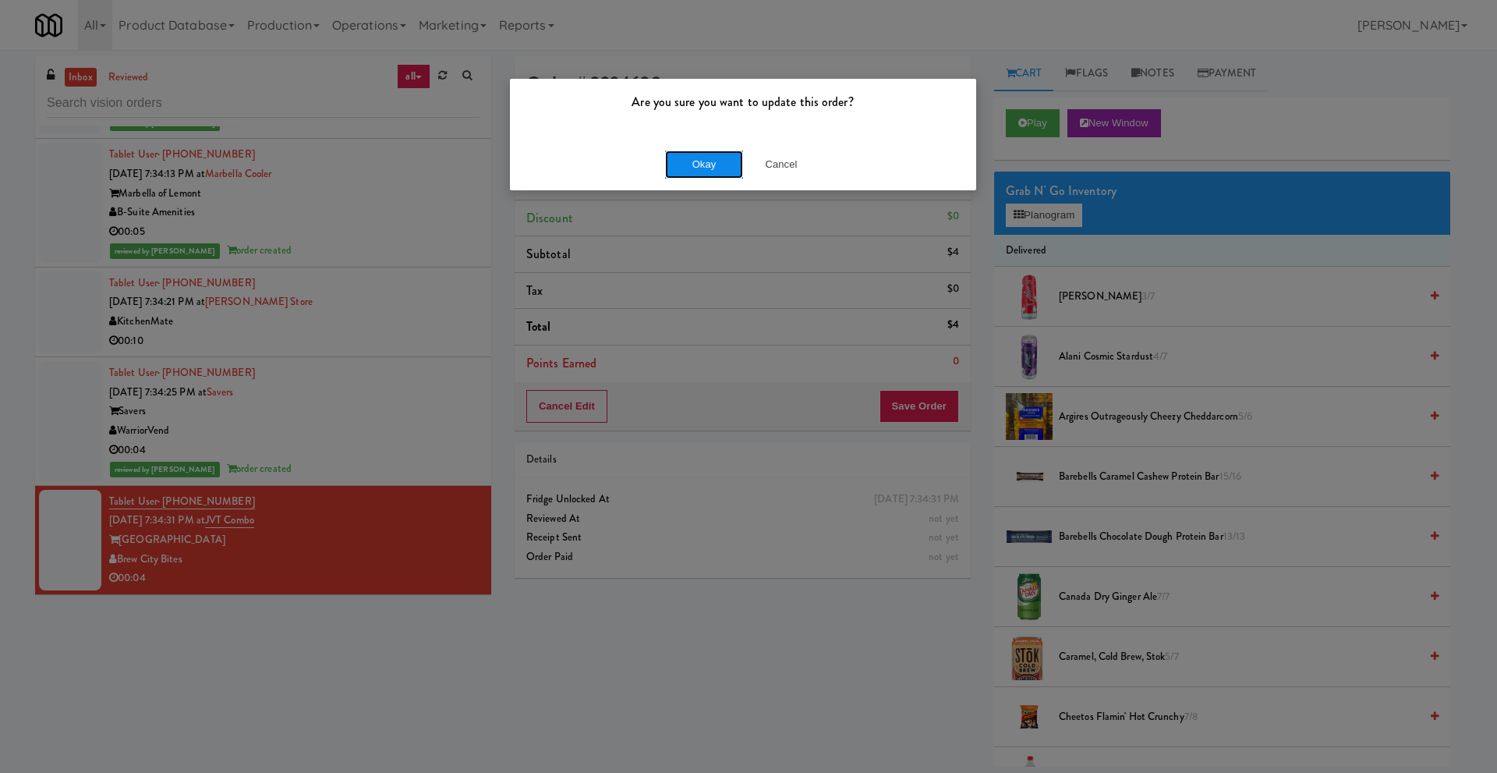
click at [673, 161] on button "Okay" at bounding box center [704, 165] width 78 height 28
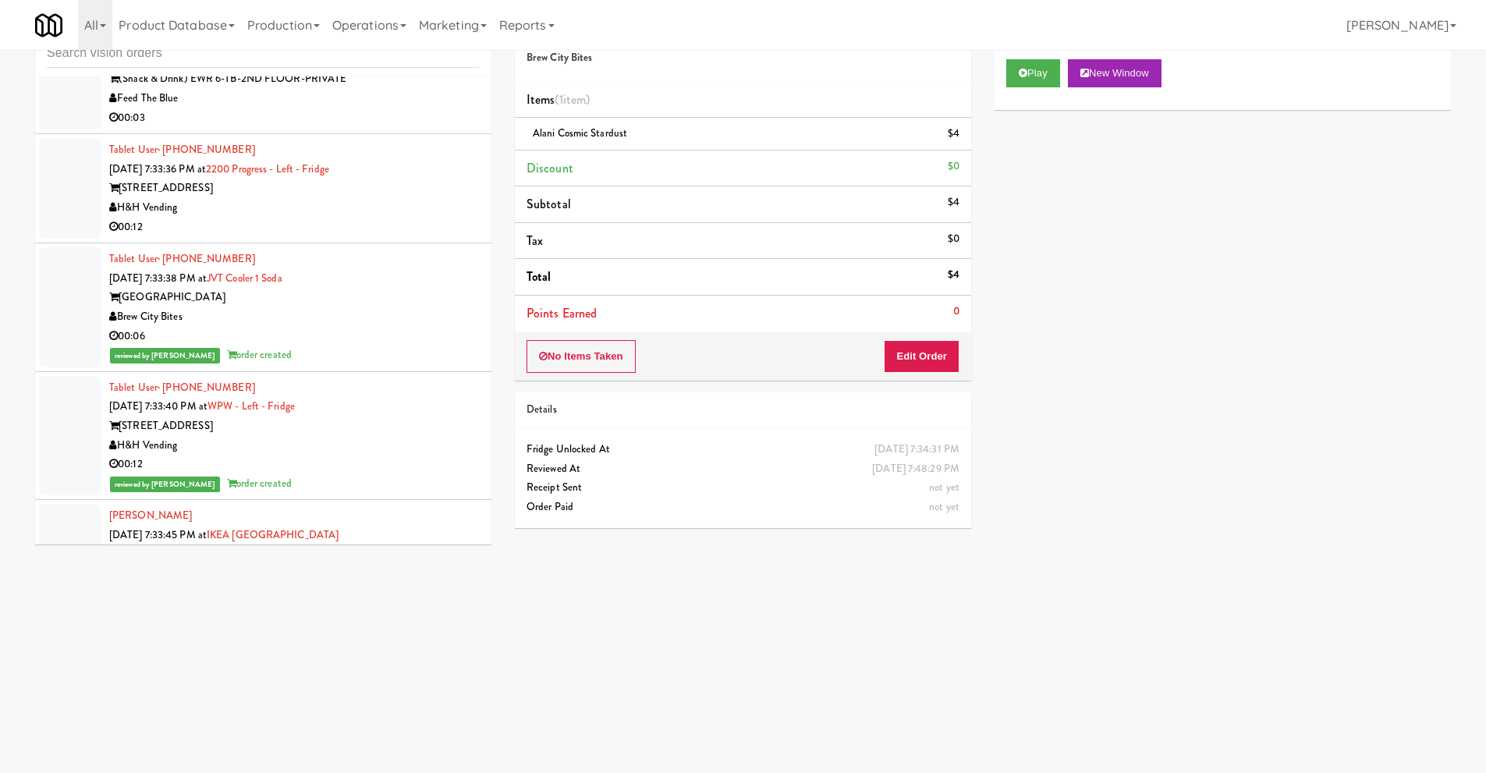
scroll to position [9409, 0]
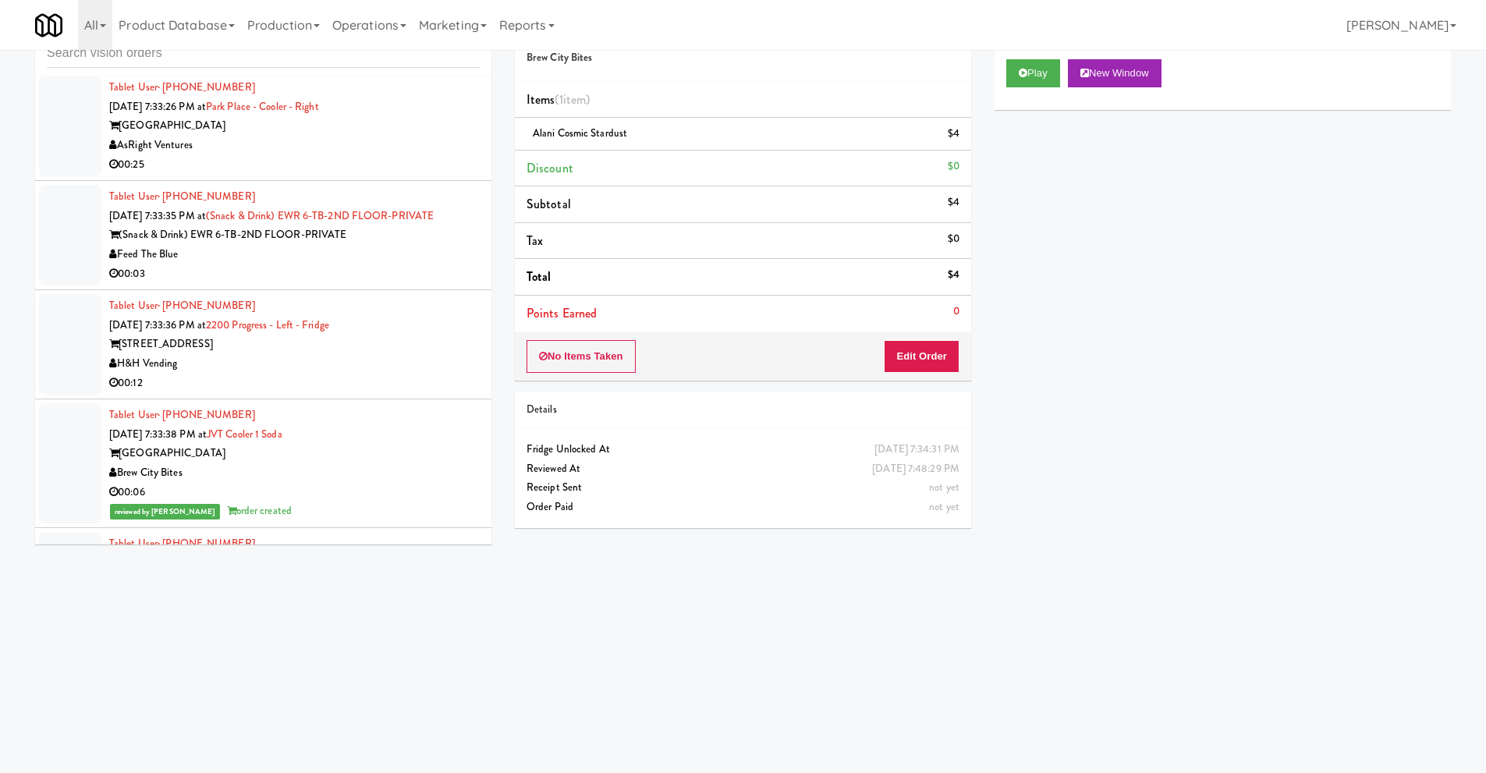
click at [339, 358] on div "H&H Vending" at bounding box center [294, 363] width 370 height 19
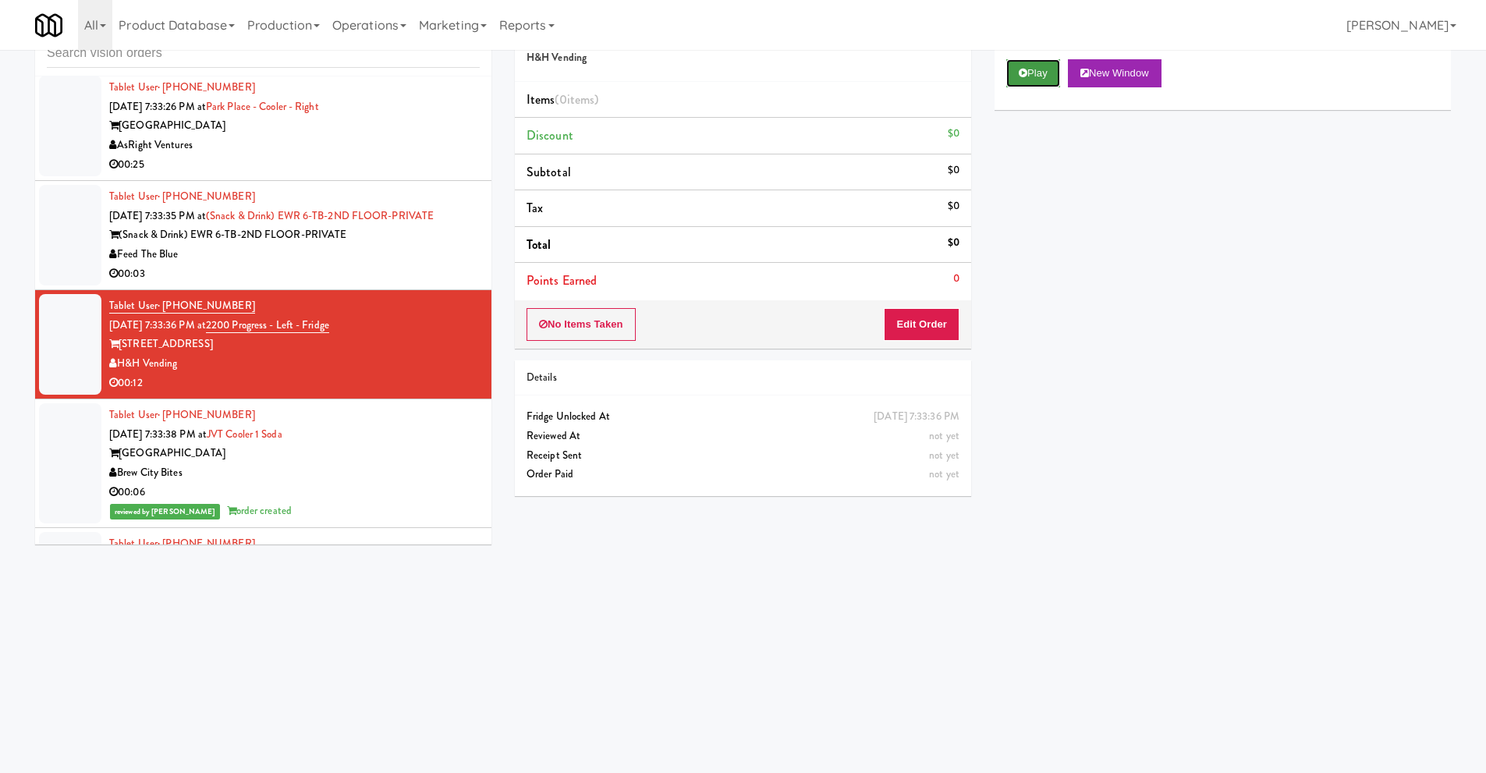
click at [1019, 71] on icon at bounding box center [1023, 73] width 9 height 10
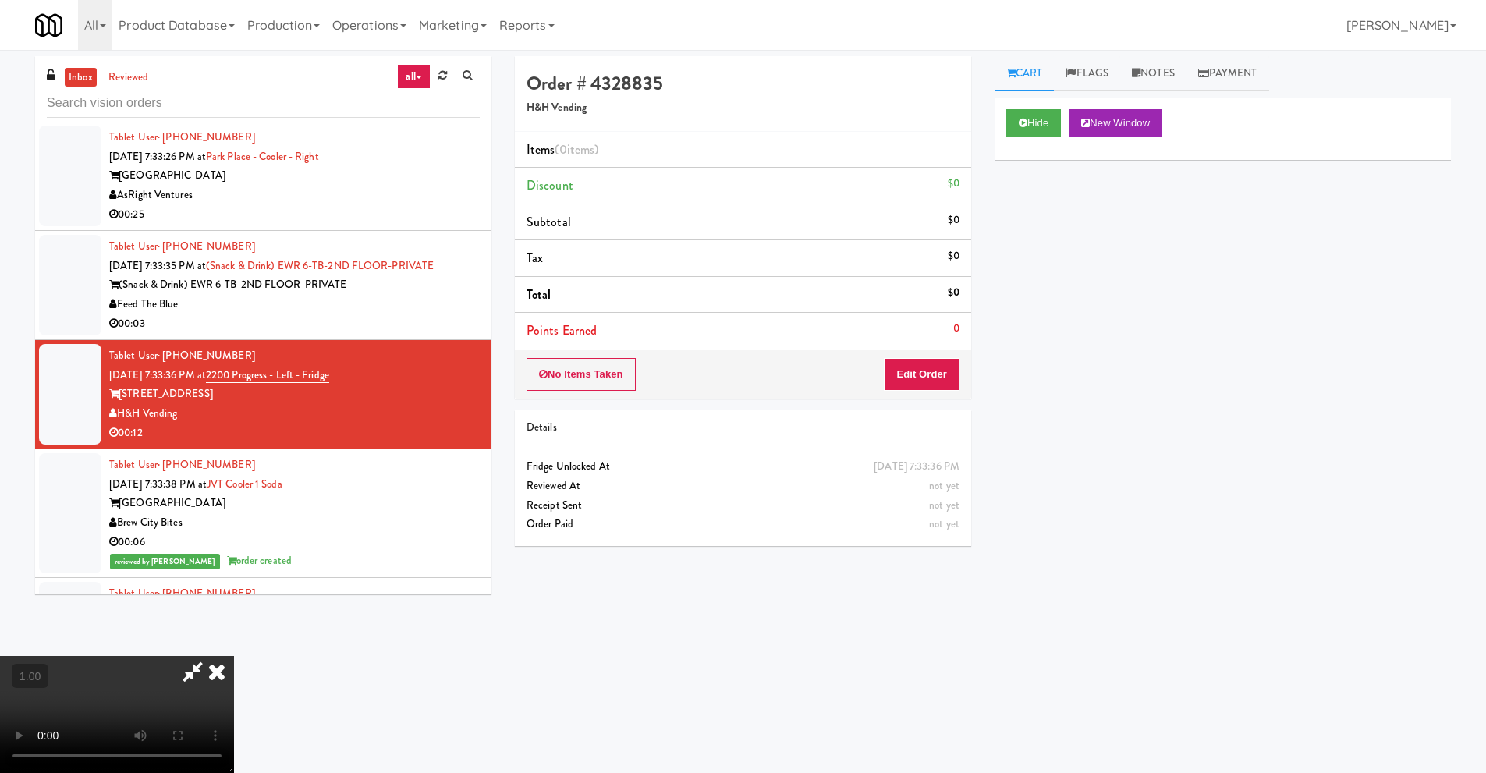
click at [234, 656] on video at bounding box center [117, 714] width 234 height 117
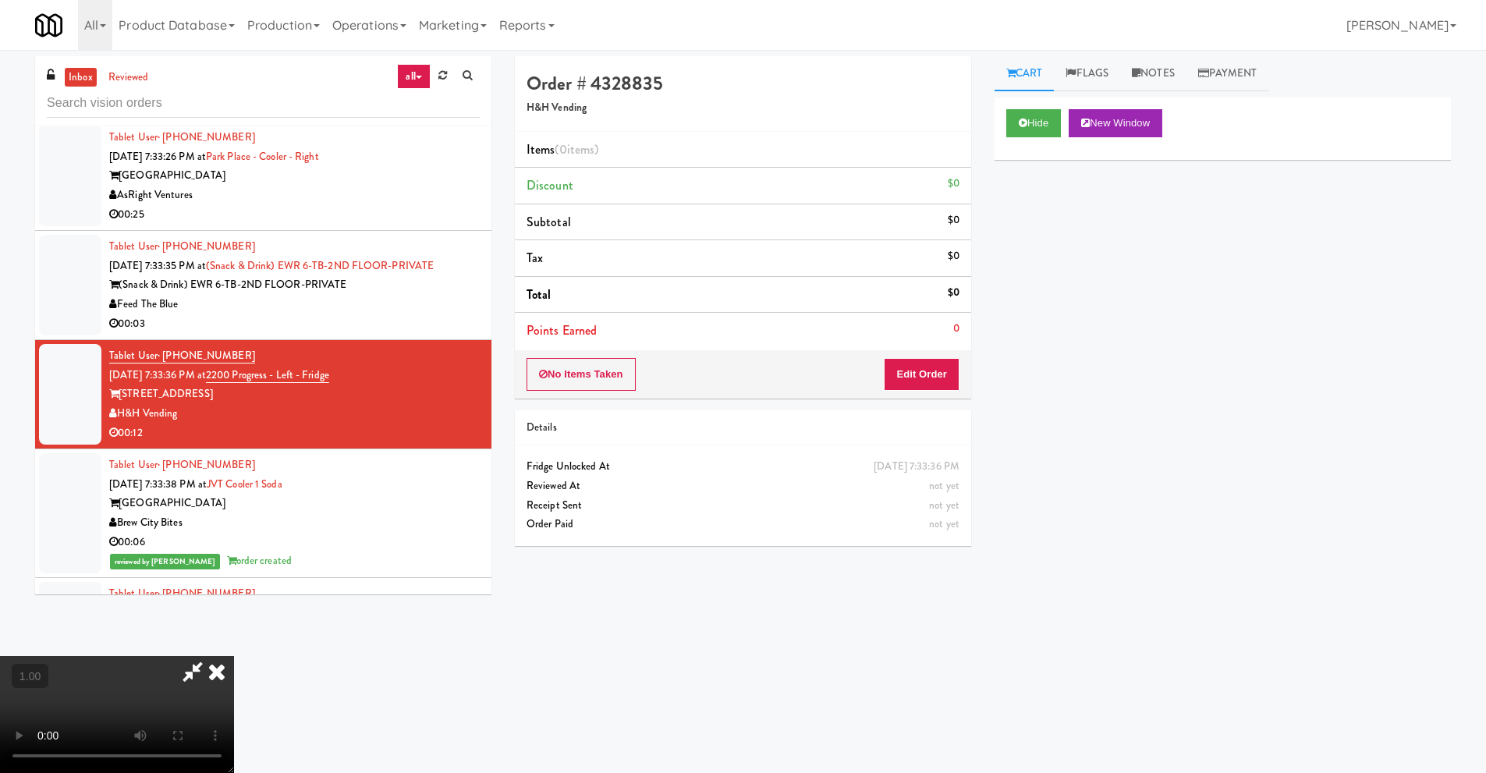
click at [234, 656] on video at bounding box center [117, 714] width 234 height 117
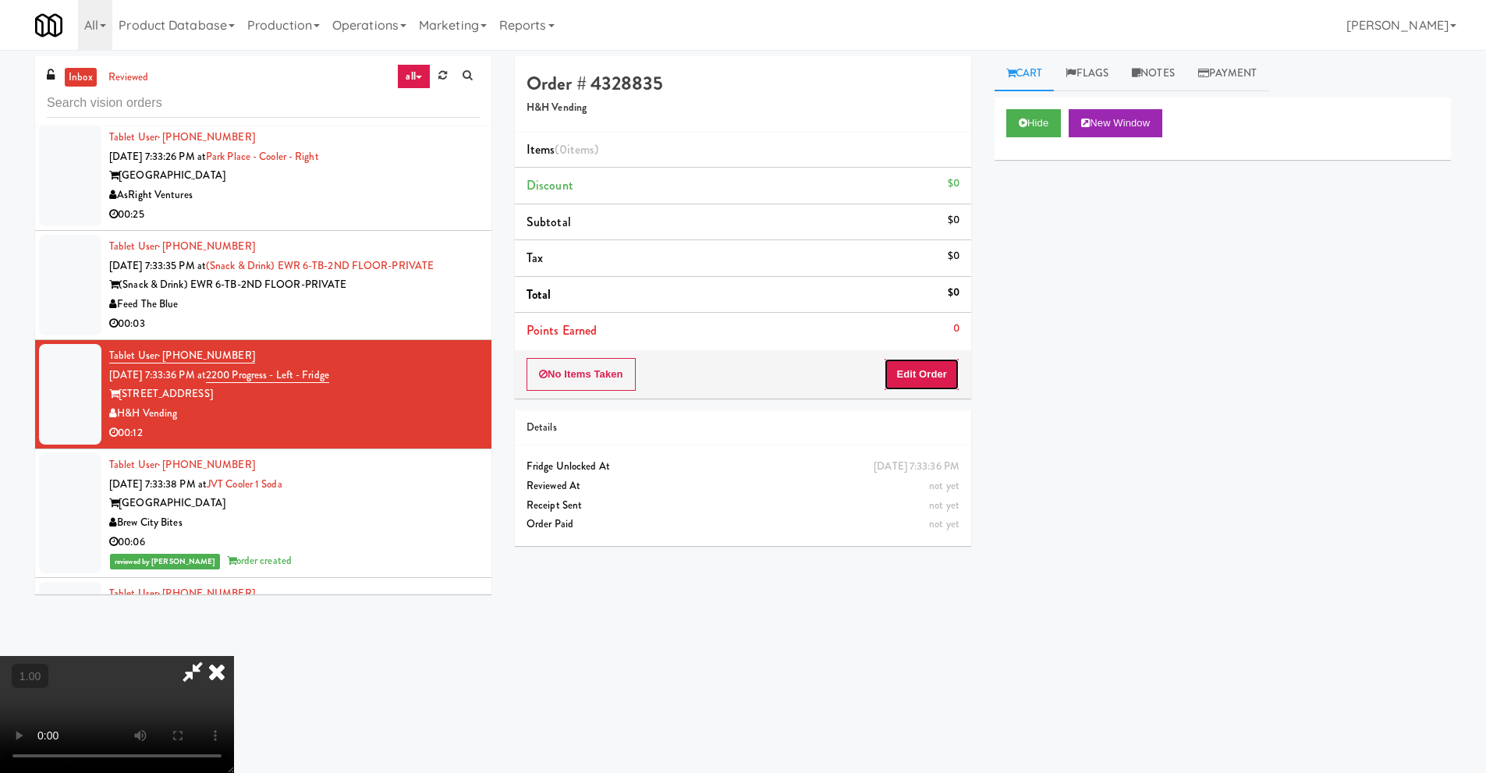
click at [944, 380] on button "Edit Order" at bounding box center [922, 374] width 76 height 33
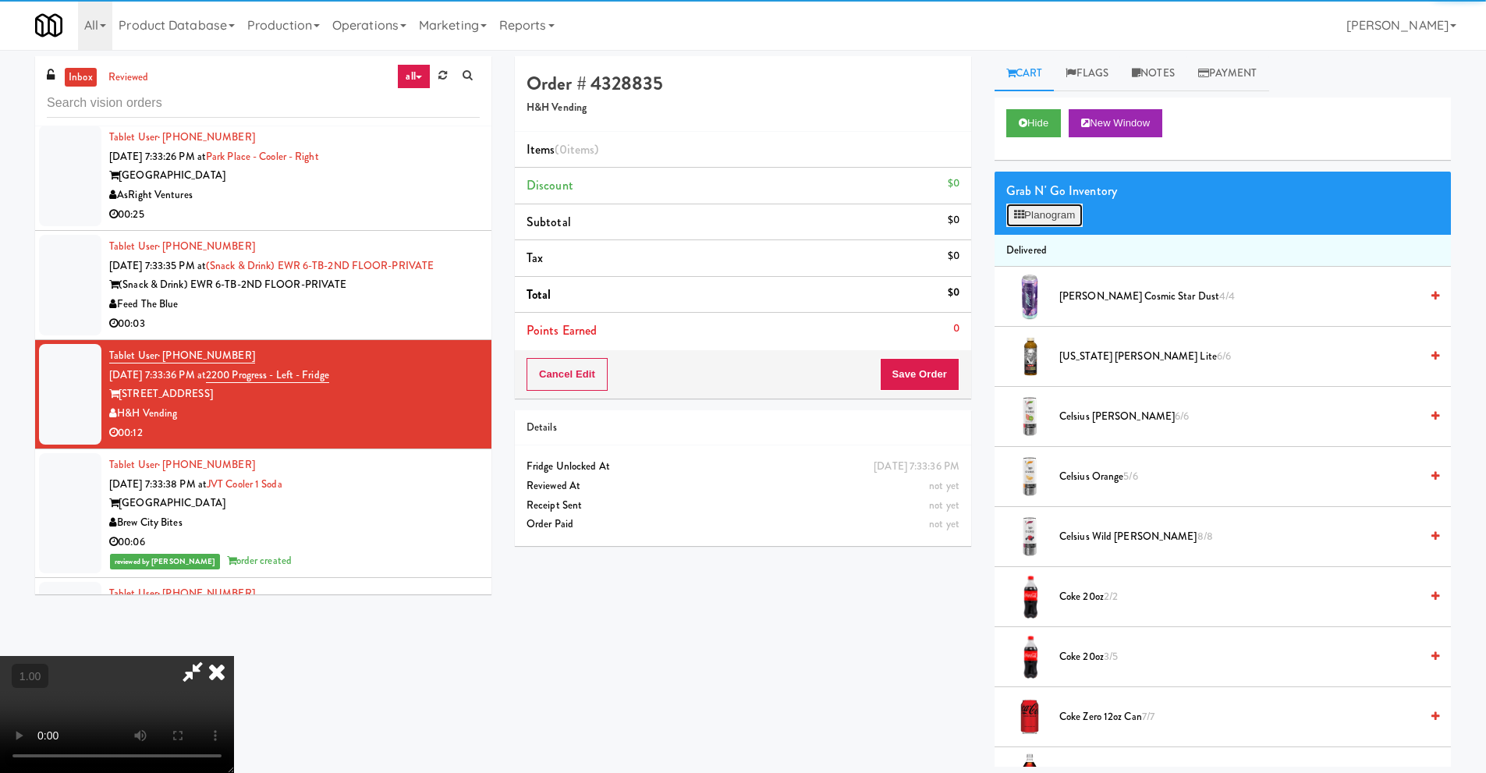
click at [1072, 216] on button "Planogram" at bounding box center [1044, 215] width 76 height 23
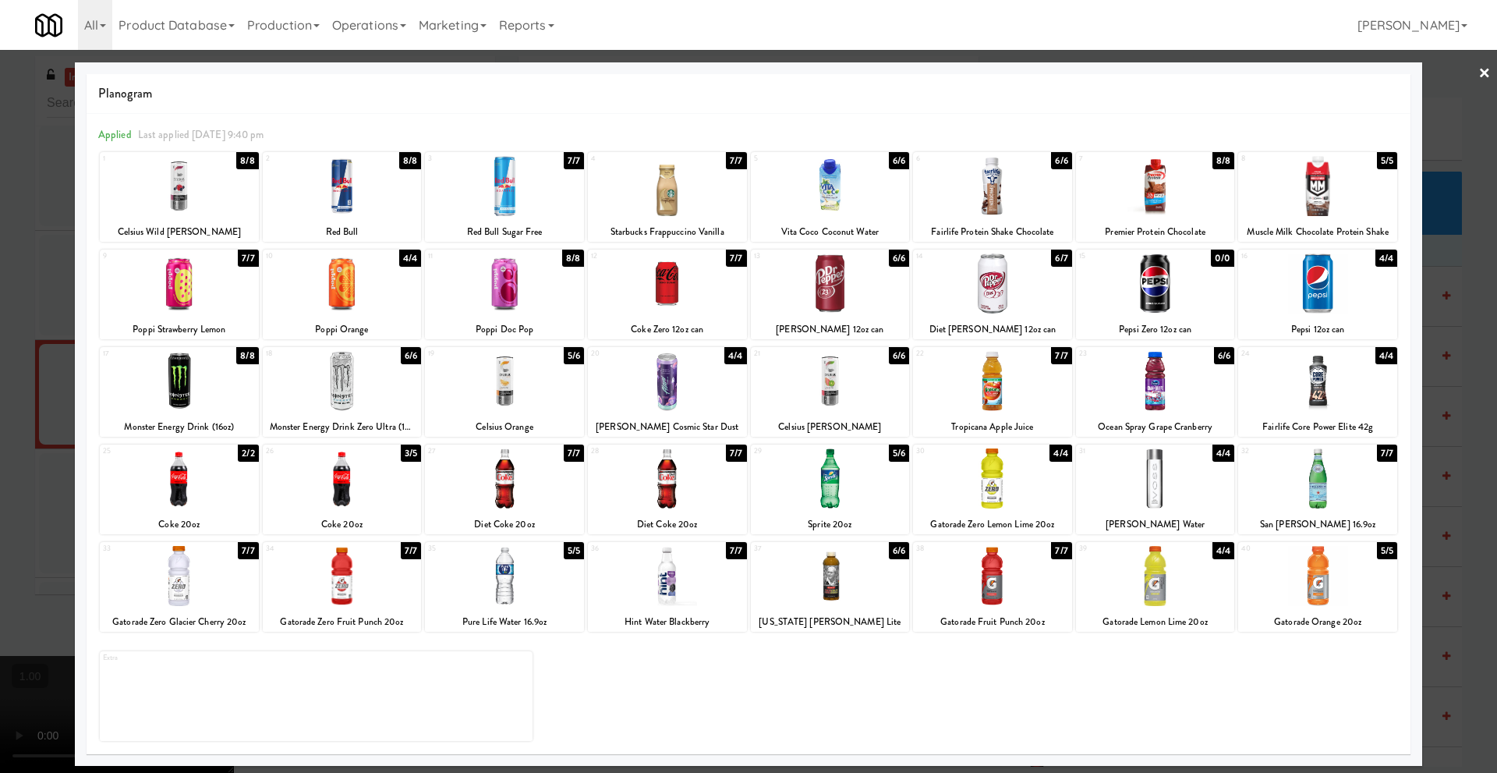
click at [342, 298] on div at bounding box center [342, 283] width 159 height 60
click at [506, 498] on div at bounding box center [504, 478] width 159 height 60
click at [1485, 75] on link "×" at bounding box center [1485, 74] width 12 height 48
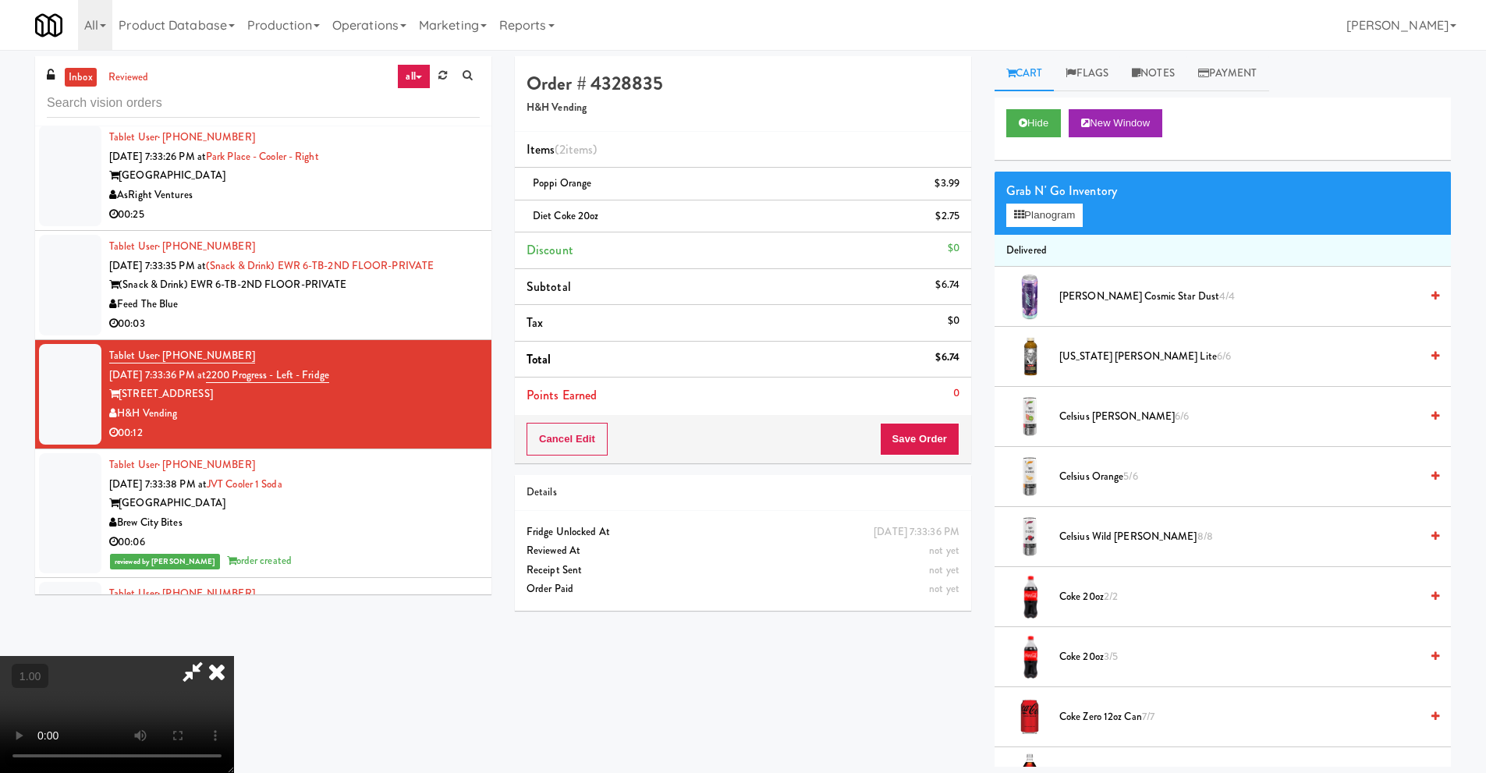
click at [234, 656] on video at bounding box center [117, 714] width 234 height 117
click at [1032, 212] on button "Planogram" at bounding box center [1044, 215] width 76 height 23
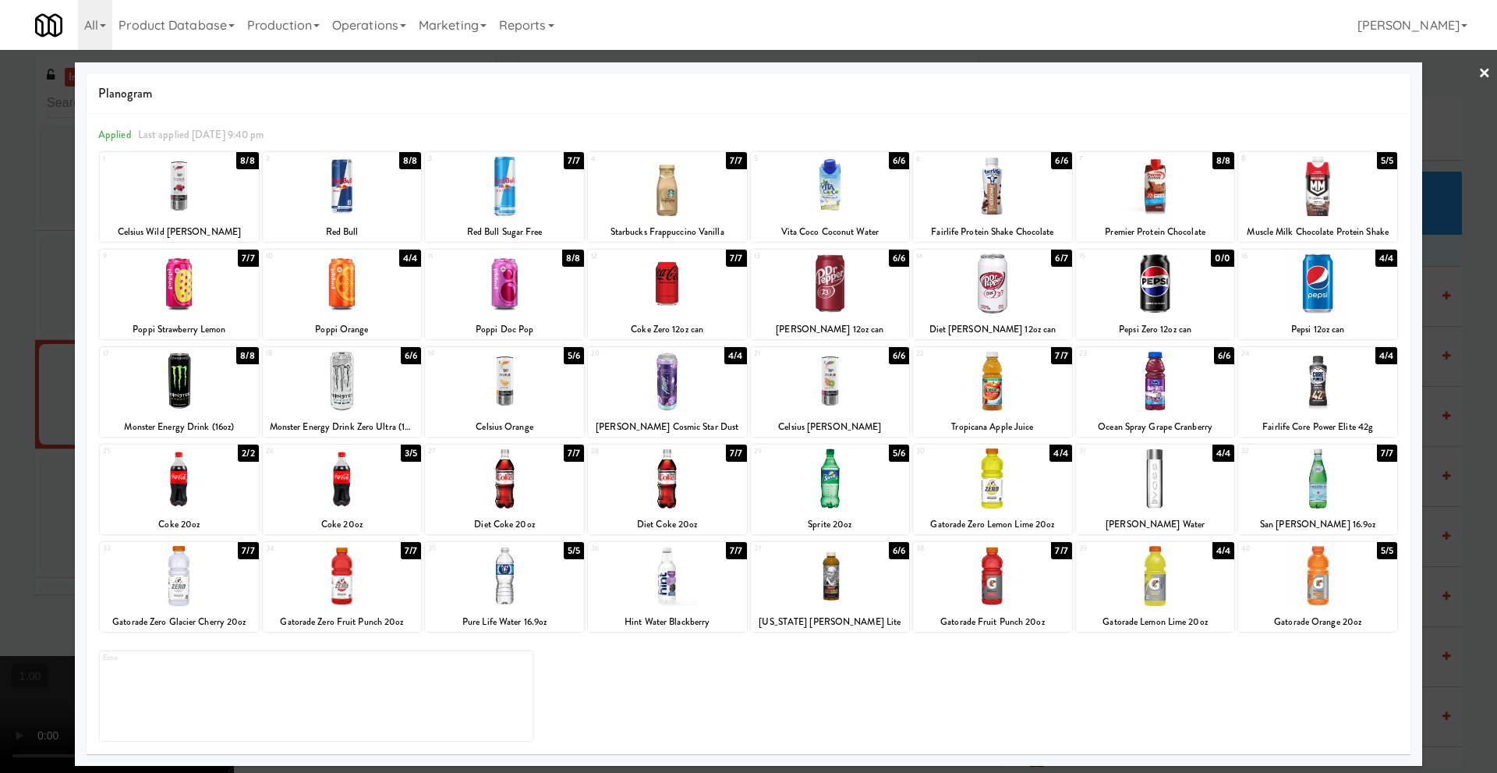
click at [1488, 73] on link "×" at bounding box center [1485, 74] width 12 height 48
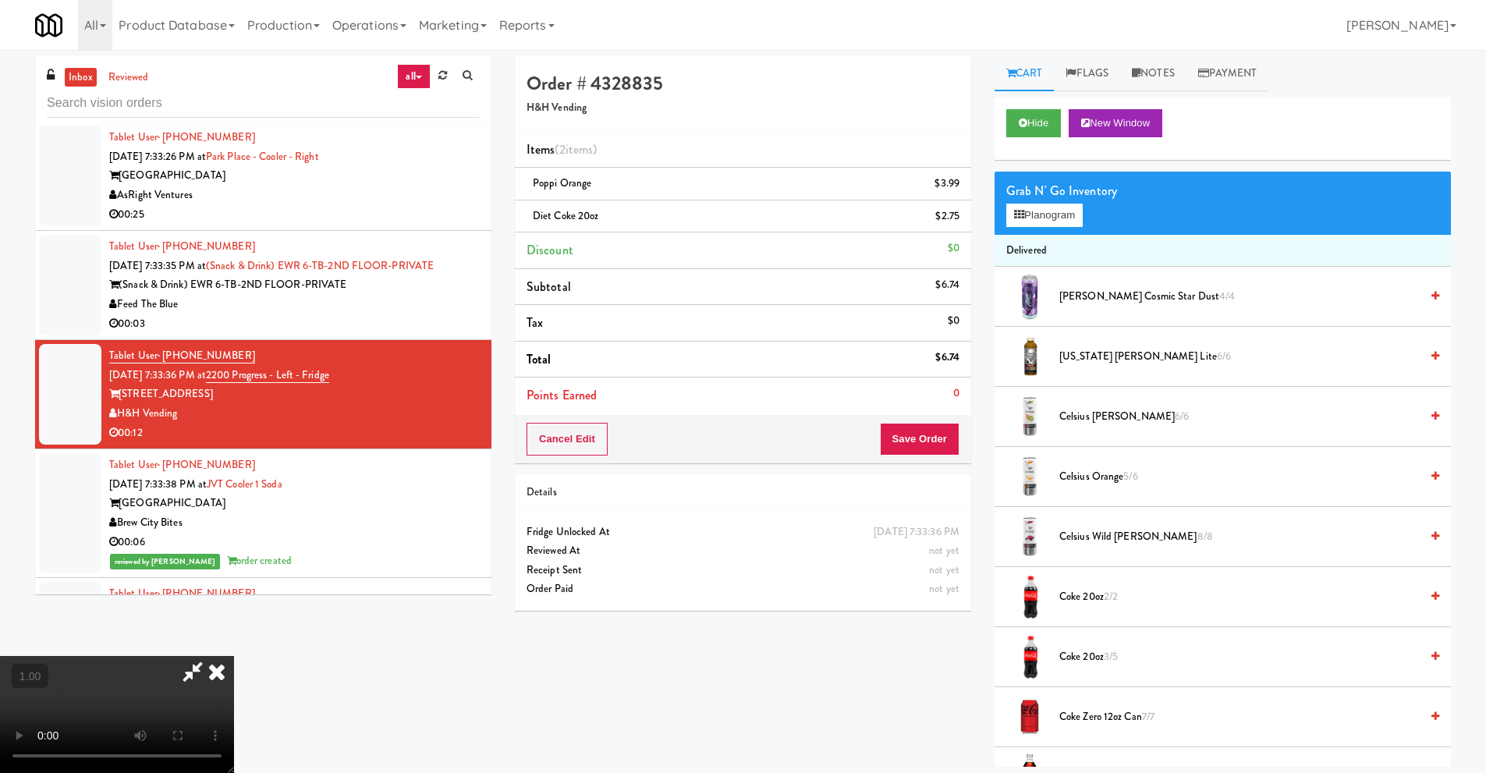
click at [234, 656] on icon at bounding box center [217, 671] width 34 height 31
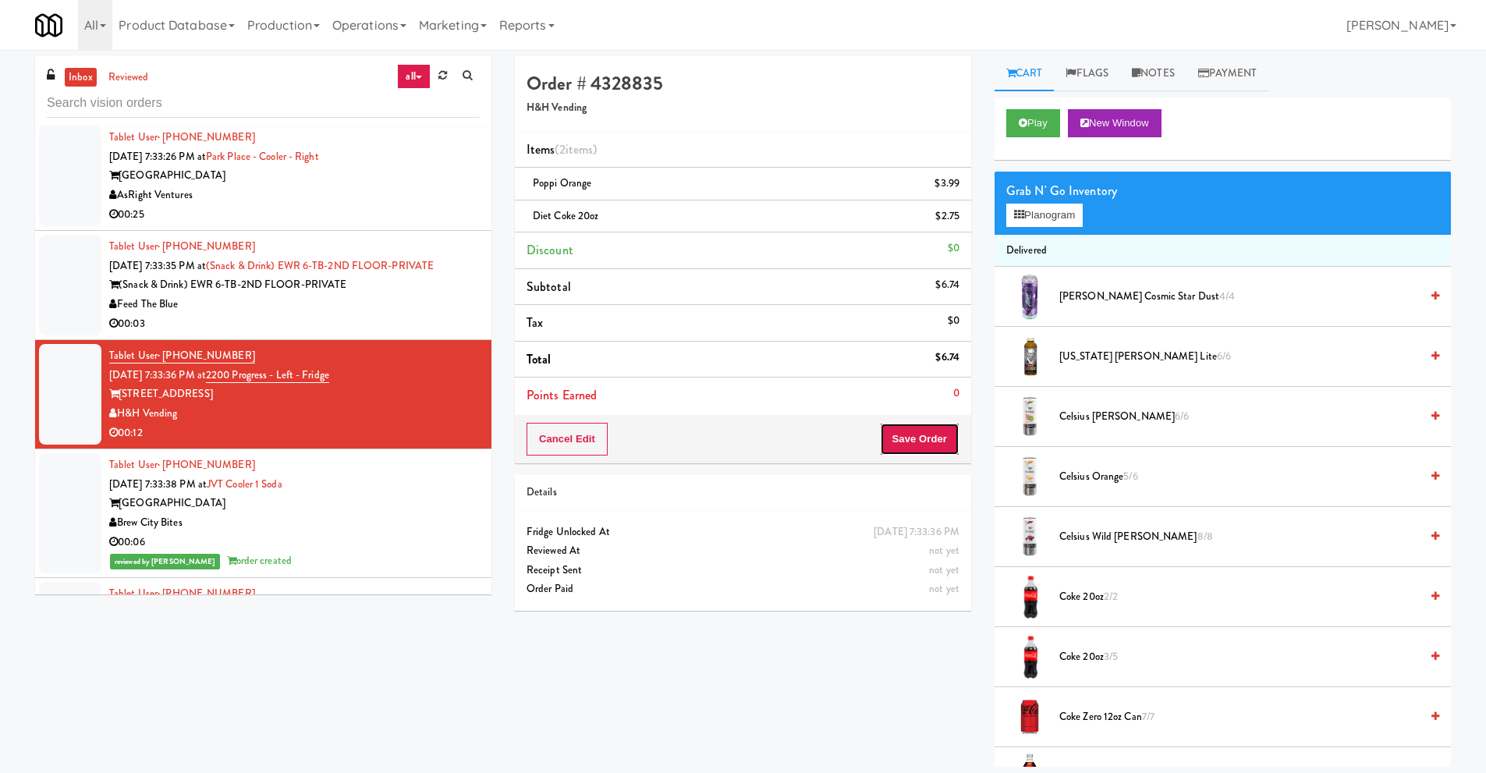
click at [923, 441] on button "Save Order" at bounding box center [920, 439] width 80 height 33
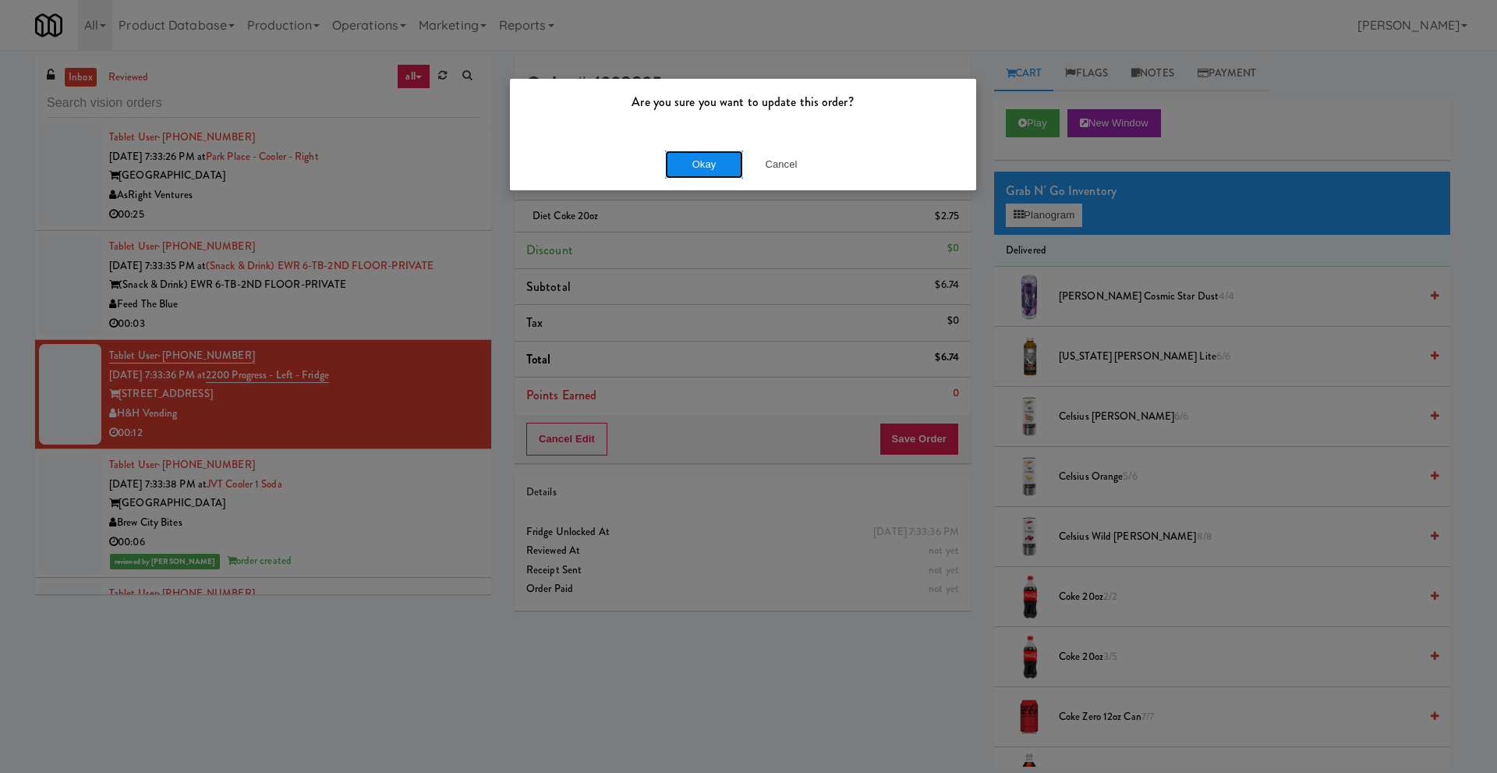
click at [693, 171] on button "Okay" at bounding box center [704, 165] width 78 height 28
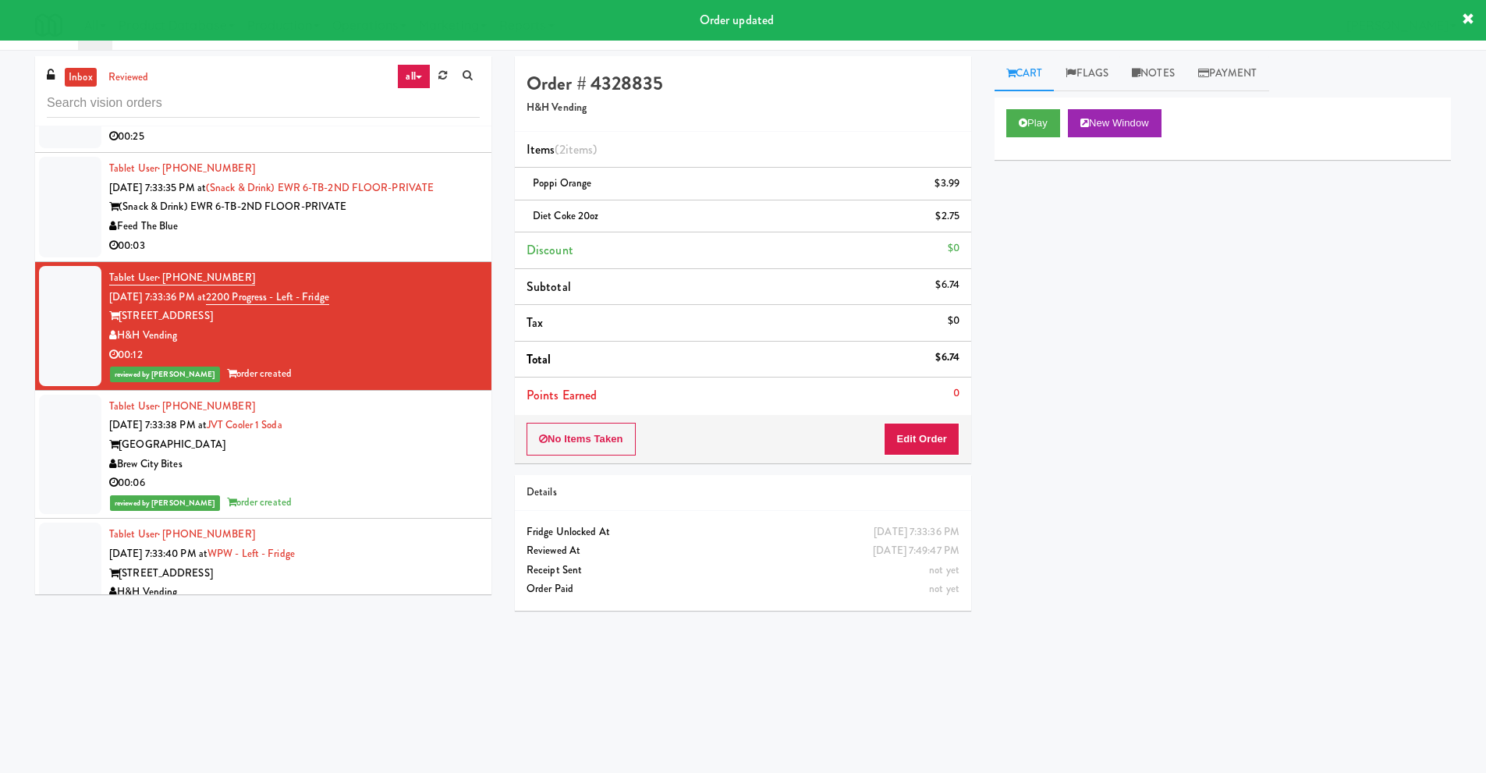
scroll to position [9253, 0]
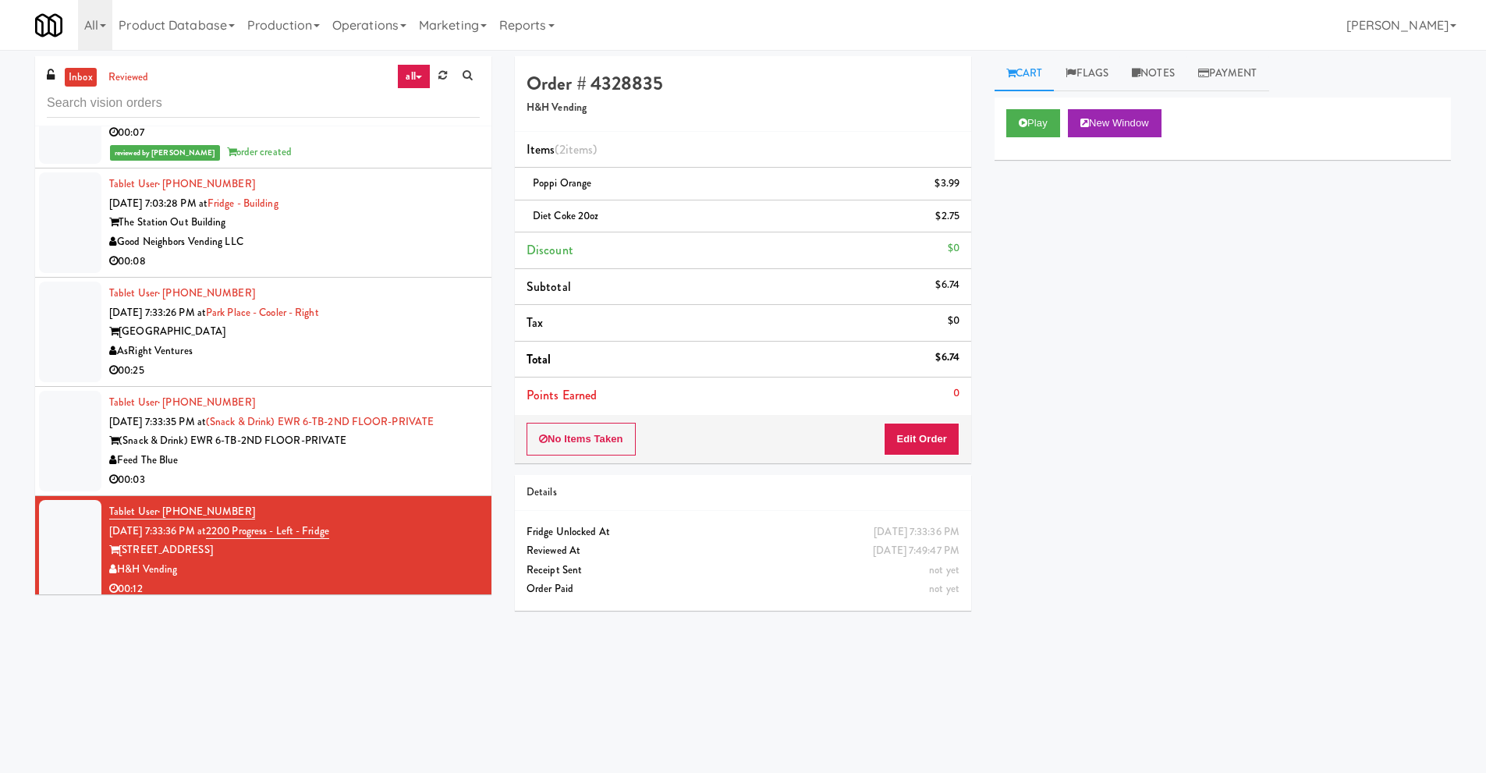
click at [265, 448] on div "(Snack & Drink) EWR 6-TB-2ND FLOOR-PRIVATE" at bounding box center [294, 440] width 370 height 19
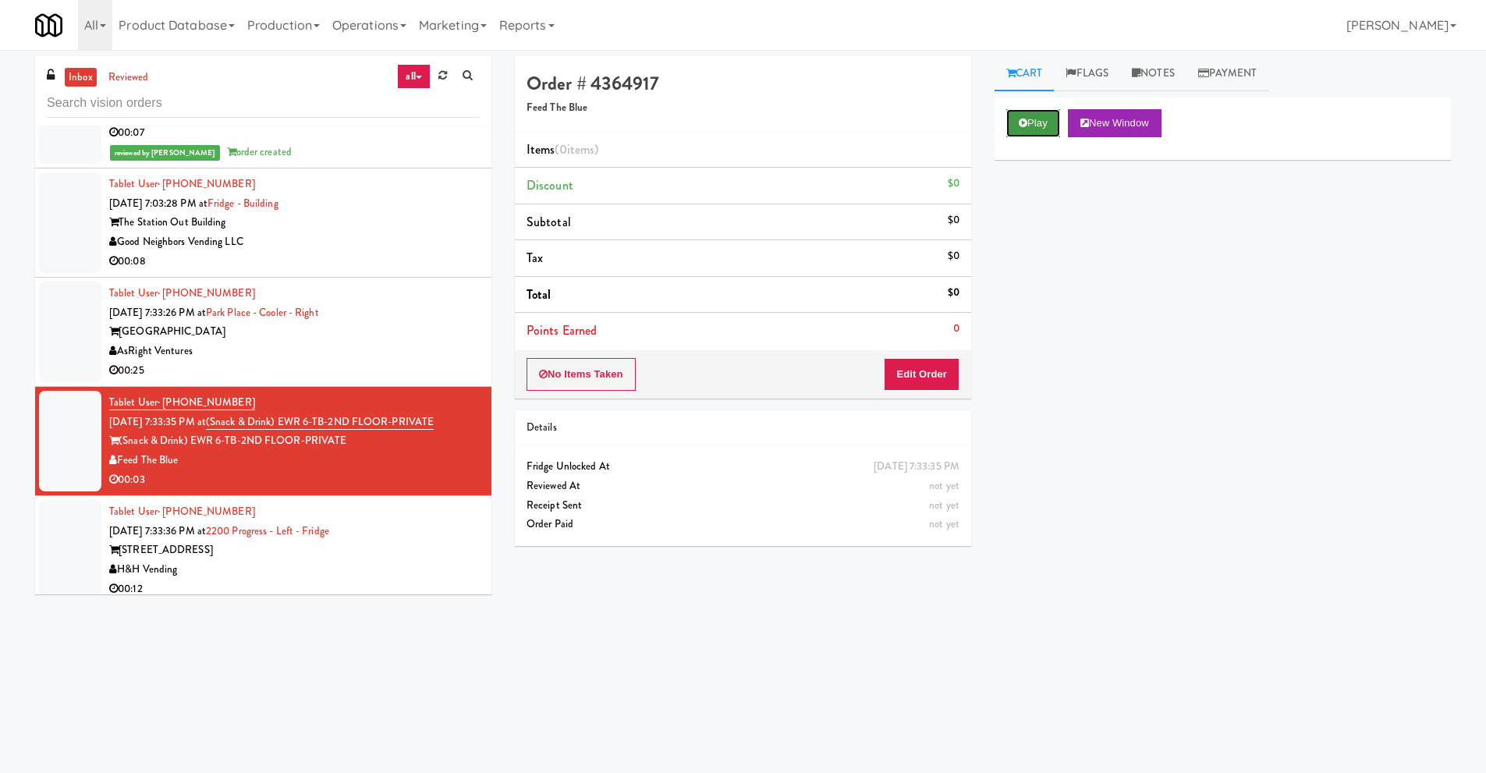
click at [1029, 121] on button "Play" at bounding box center [1033, 123] width 54 height 28
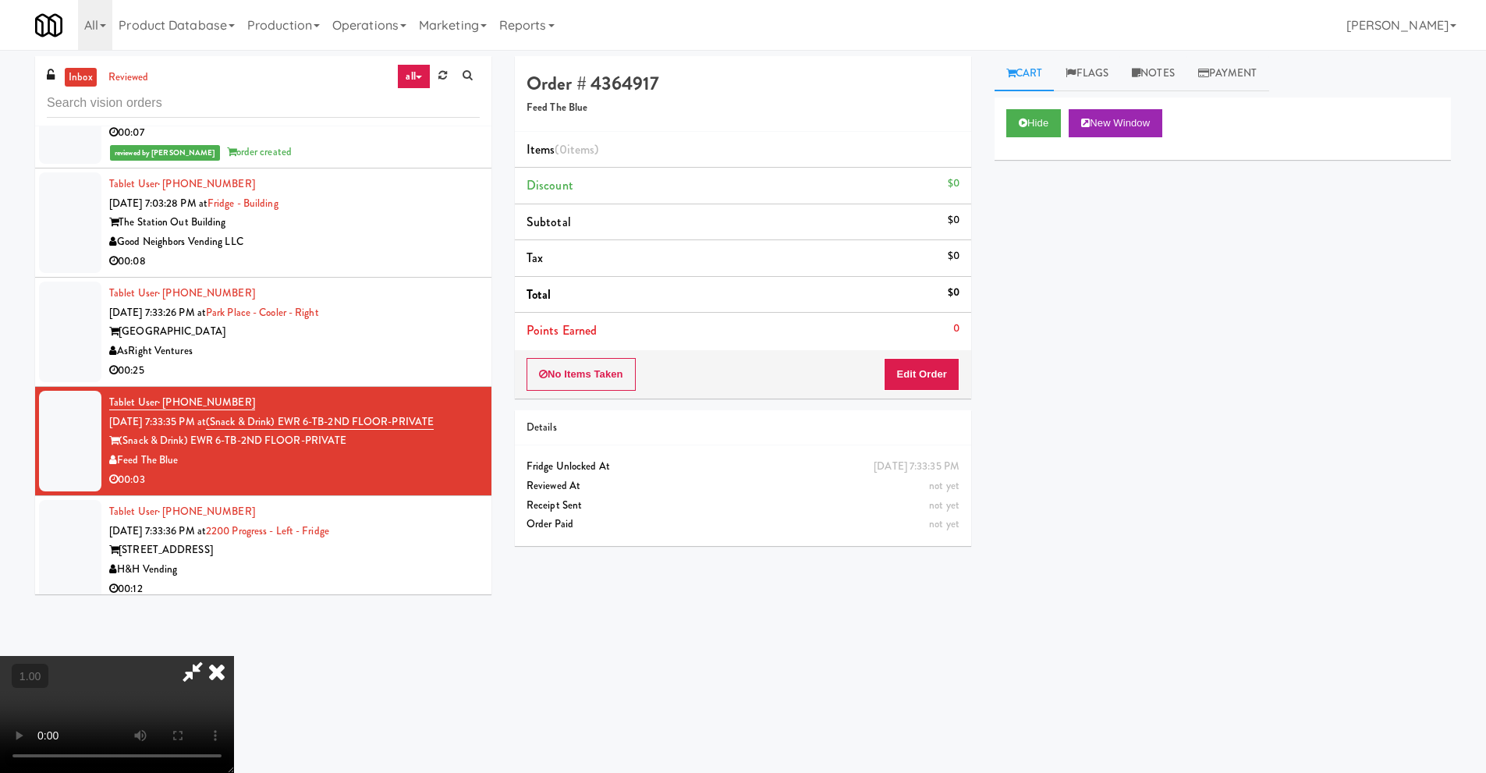
click at [234, 656] on video at bounding box center [117, 714] width 234 height 117
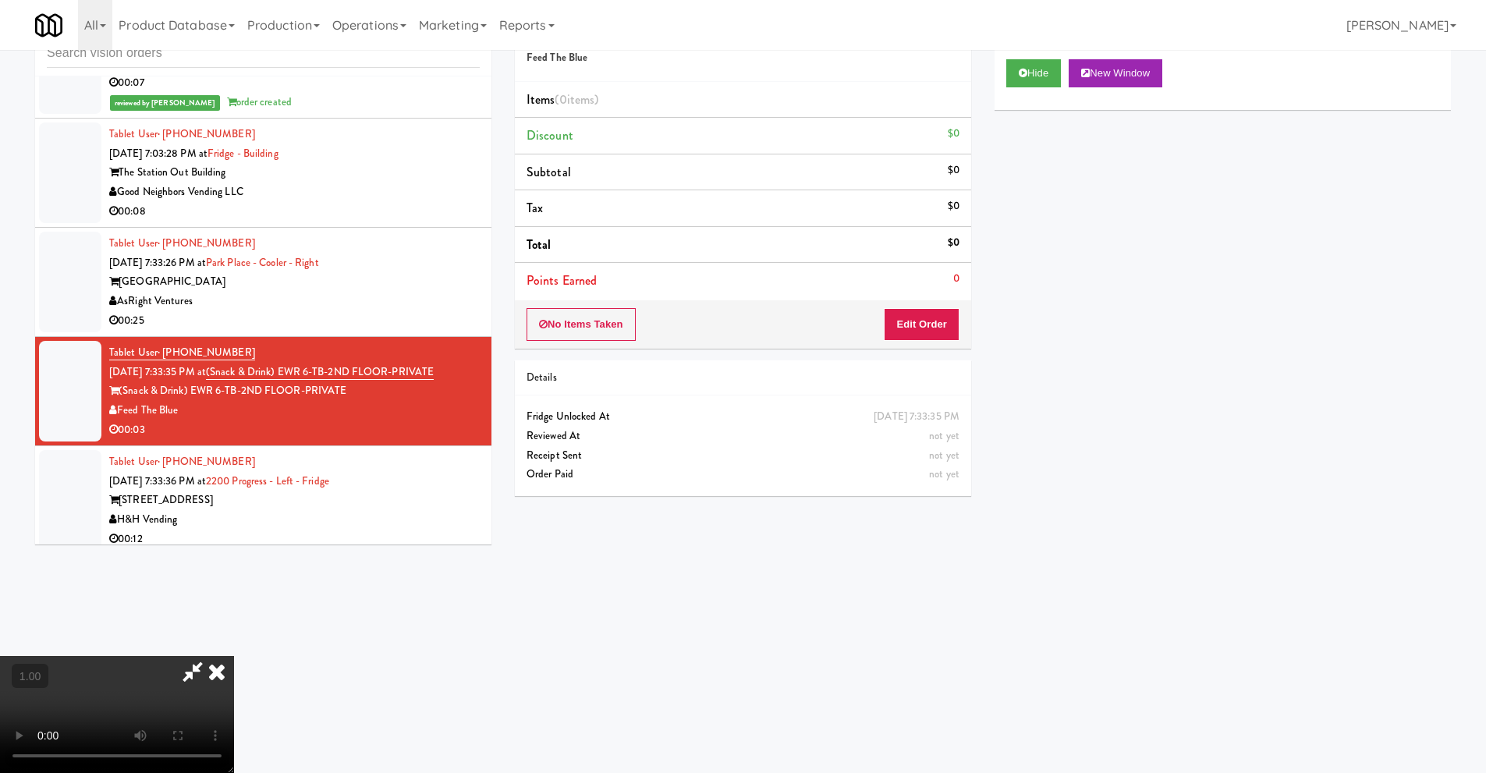
click at [234, 656] on video at bounding box center [117, 714] width 234 height 117
click at [923, 322] on button "Edit Order" at bounding box center [922, 324] width 76 height 33
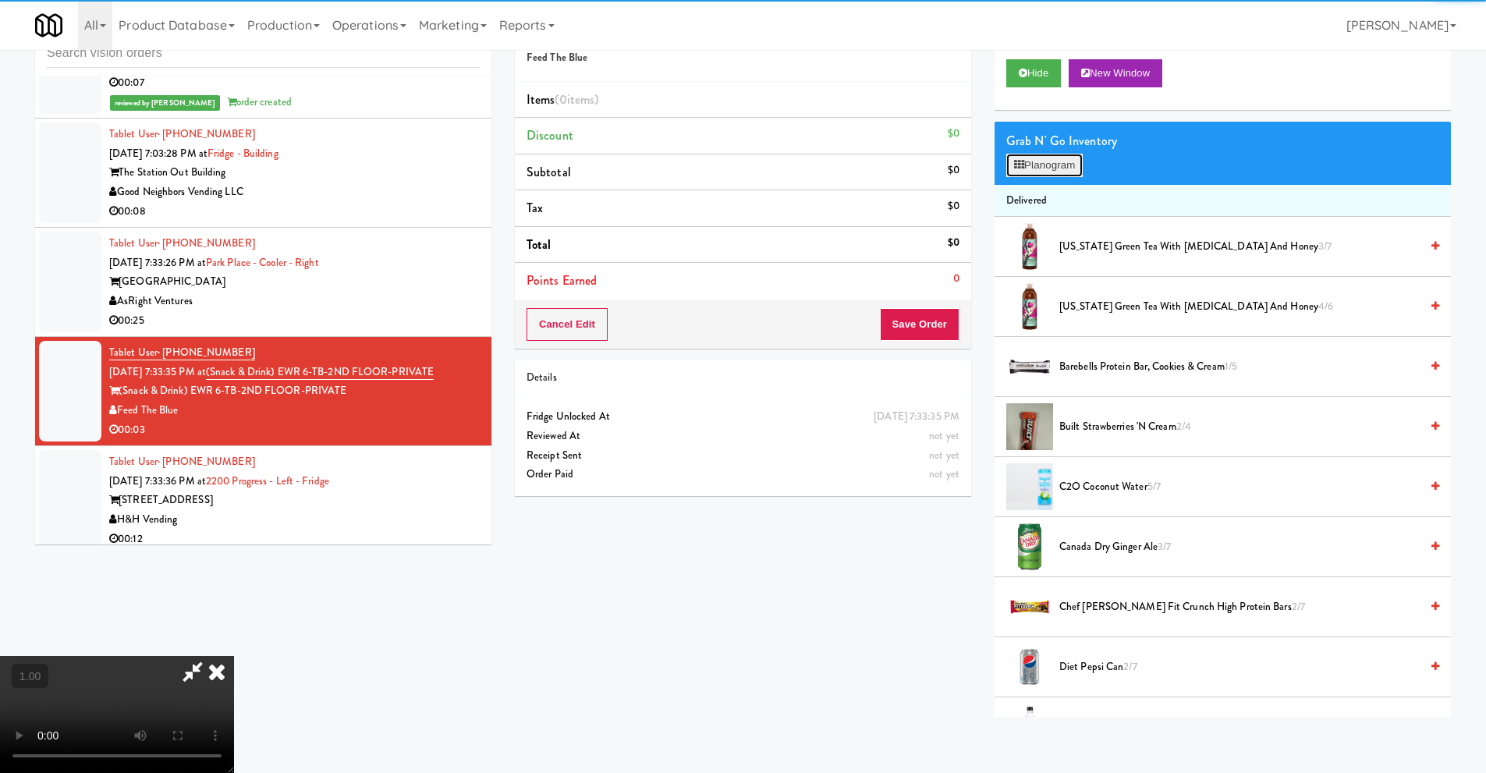
click at [1038, 161] on button "Planogram" at bounding box center [1044, 165] width 76 height 23
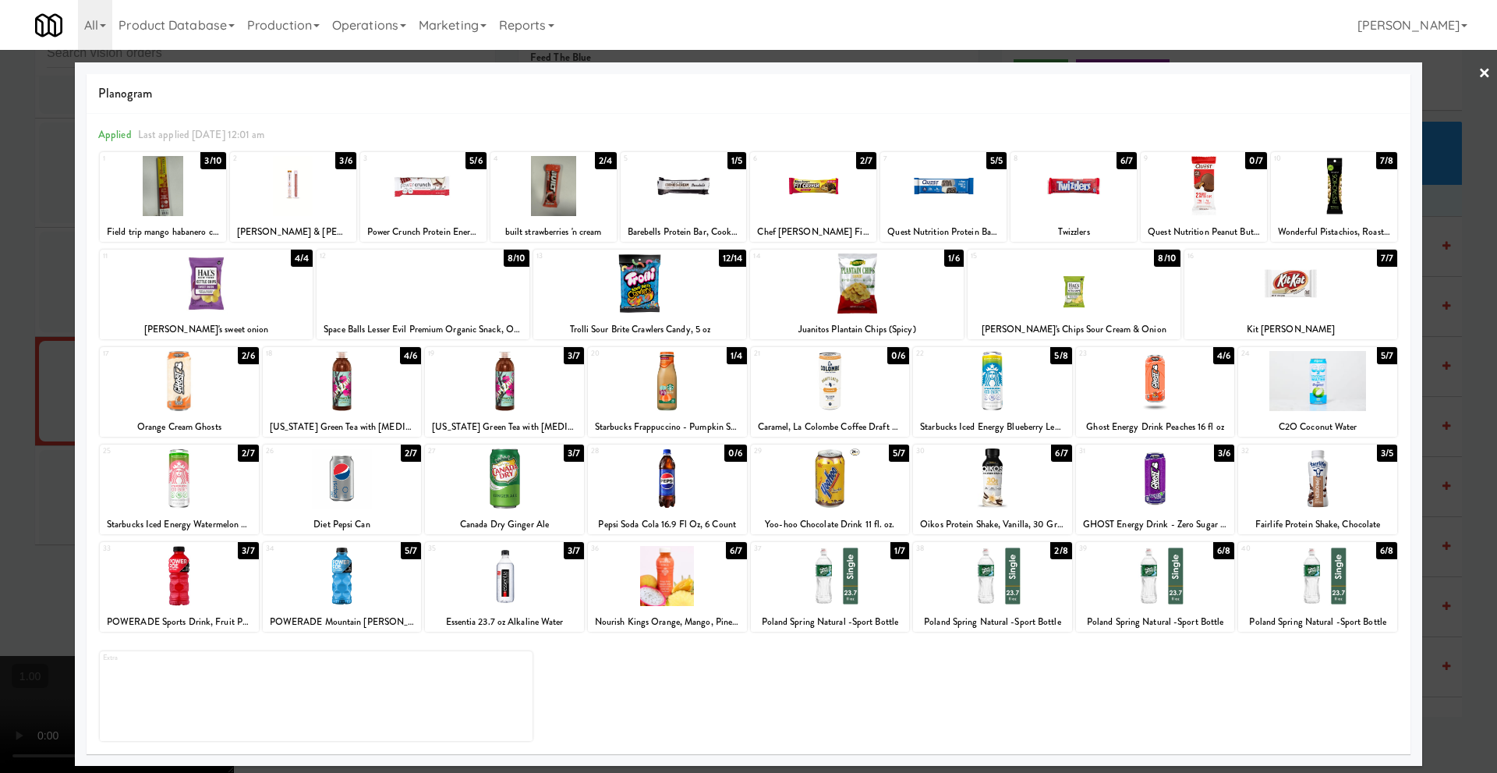
click at [1487, 73] on link "×" at bounding box center [1485, 74] width 12 height 48
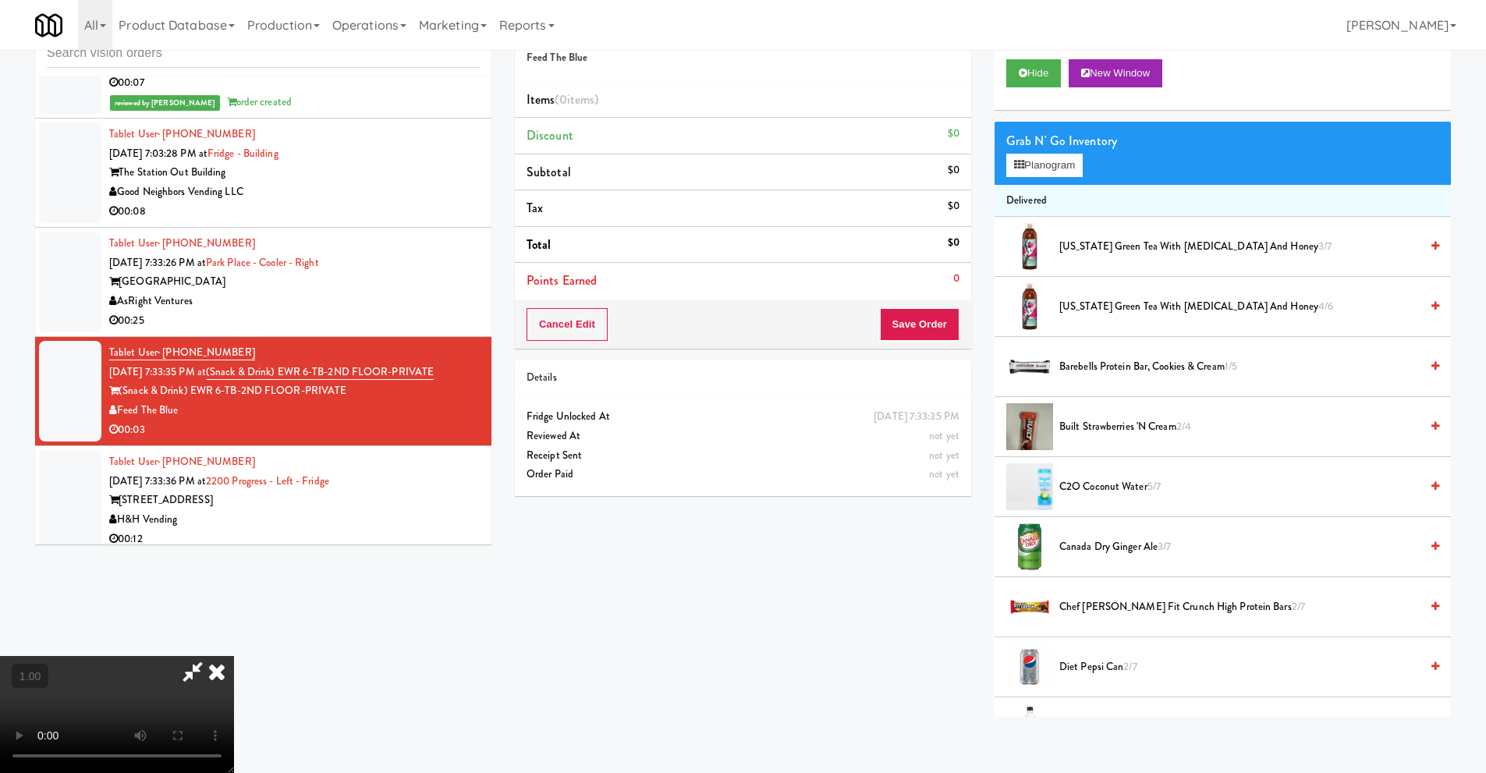
click at [234, 656] on video at bounding box center [117, 714] width 234 height 117
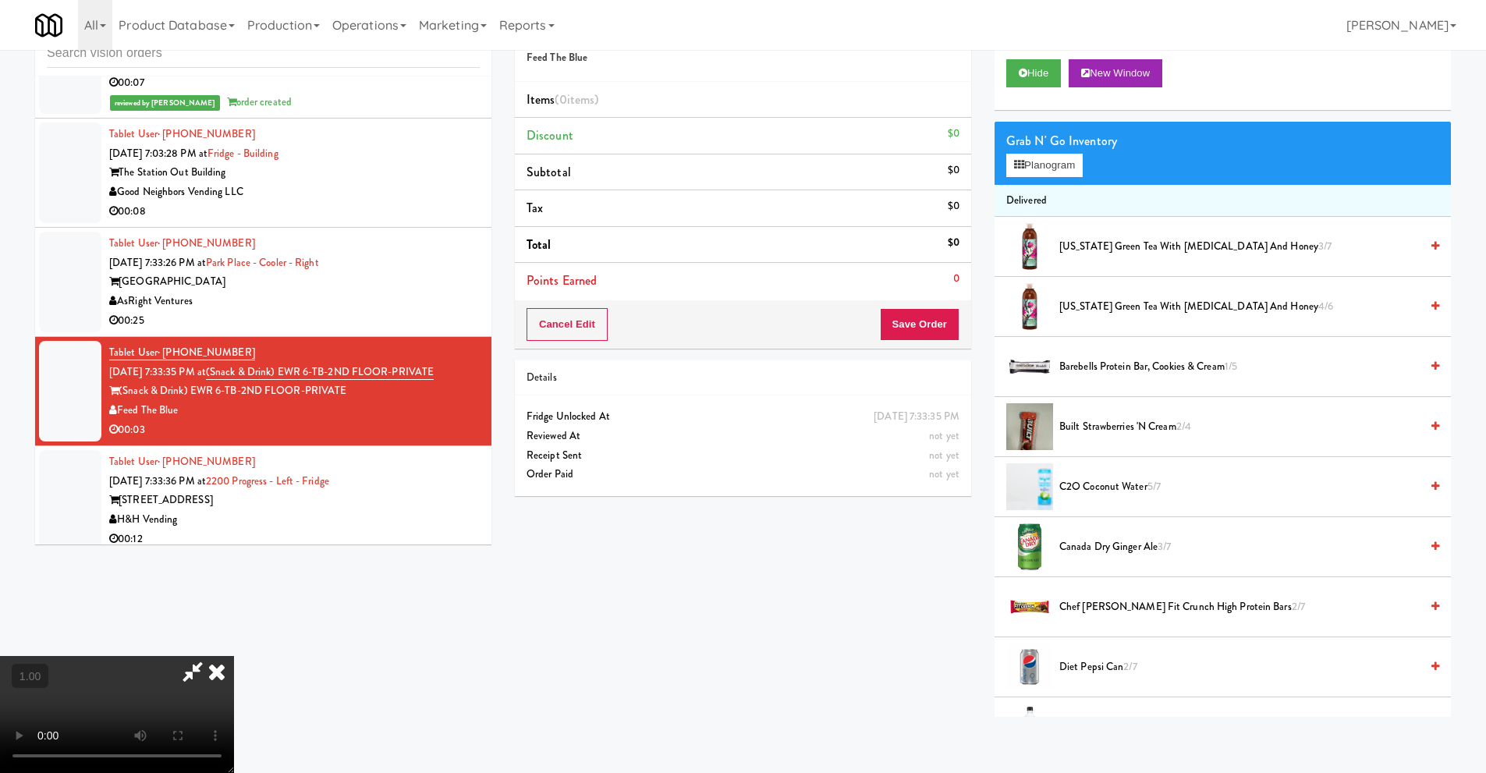
click at [234, 656] on video at bounding box center [117, 714] width 234 height 117
click at [1029, 163] on button "Planogram" at bounding box center [1044, 165] width 76 height 23
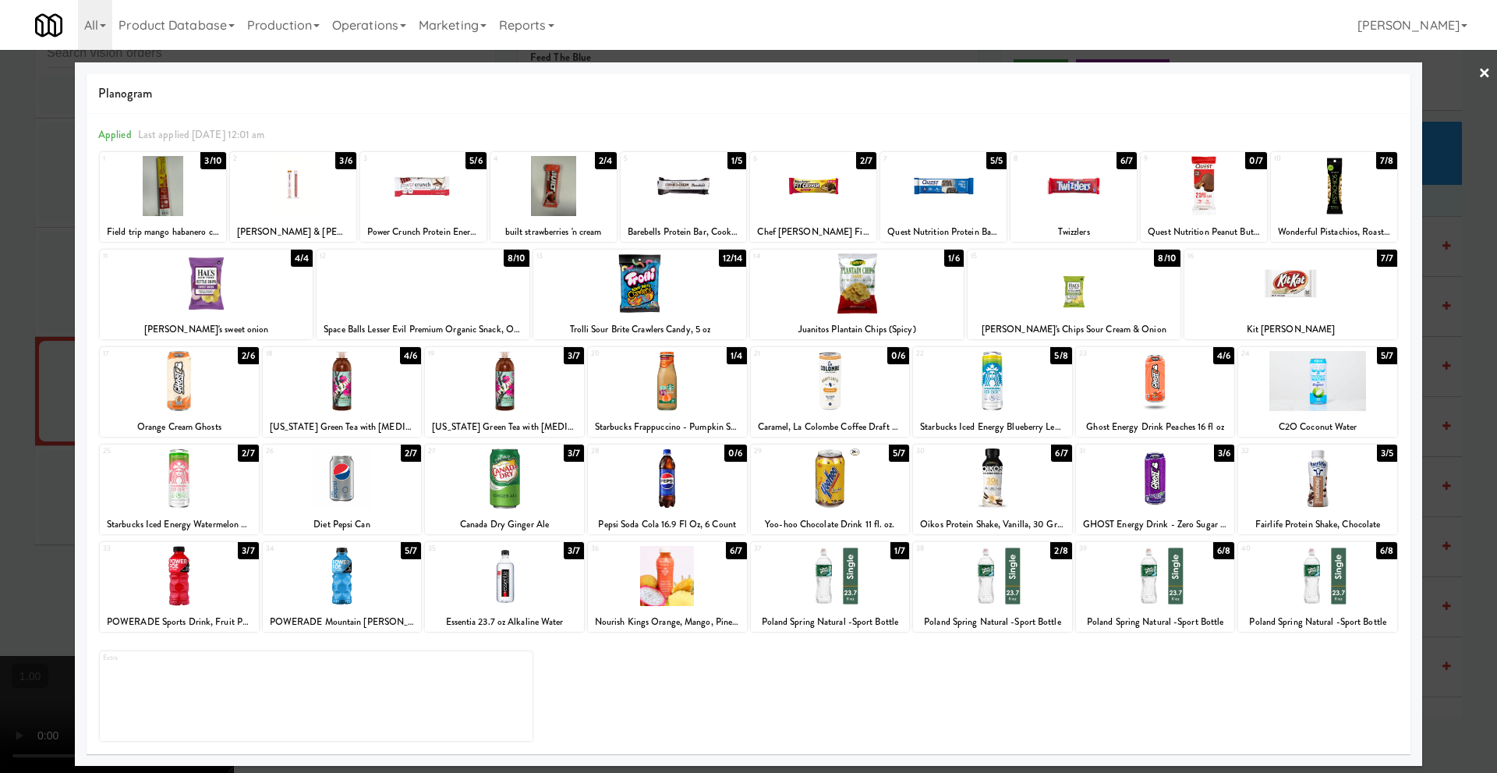
click at [499, 399] on div at bounding box center [504, 381] width 159 height 60
click at [1490, 71] on link "×" at bounding box center [1485, 74] width 12 height 48
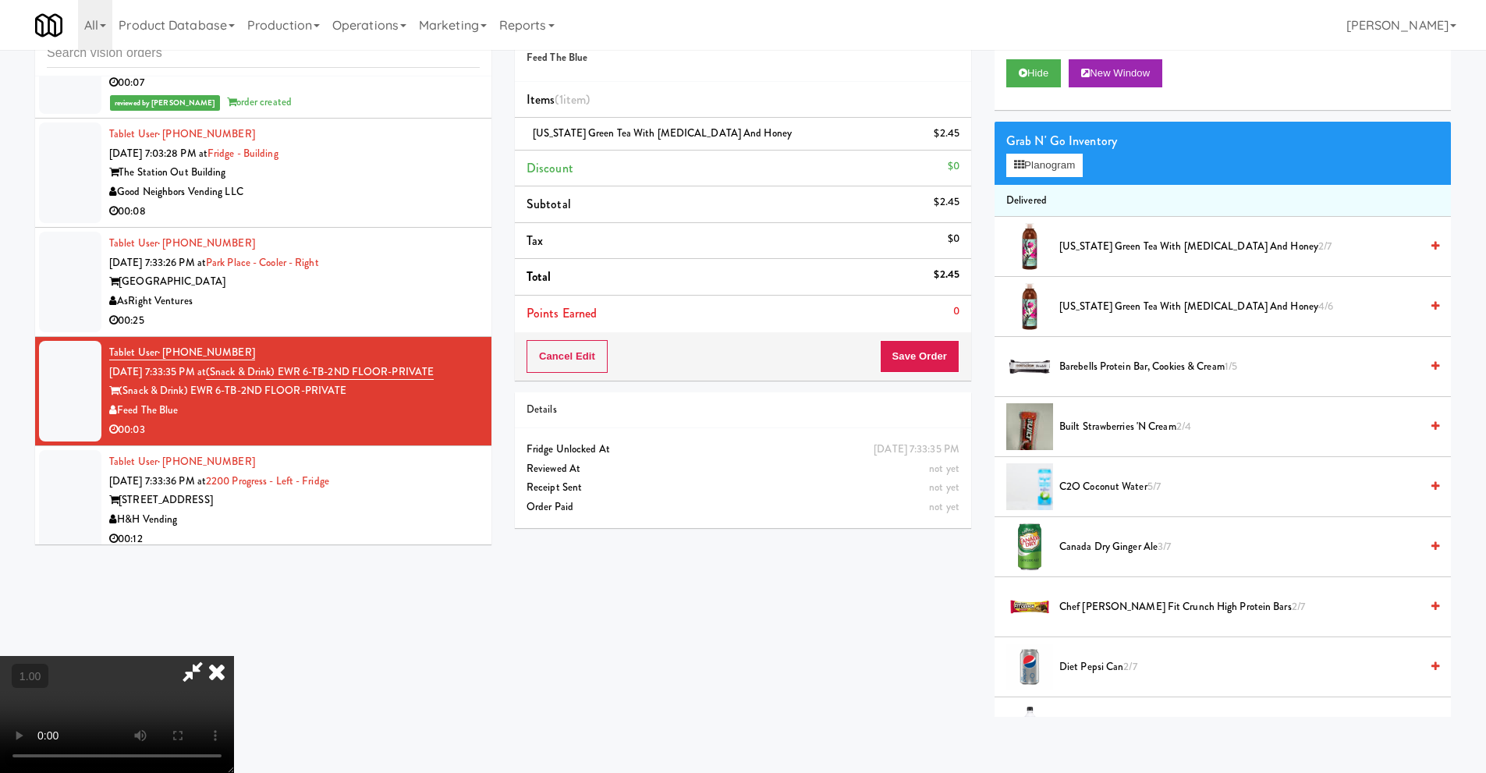
click at [234, 656] on icon at bounding box center [217, 671] width 34 height 31
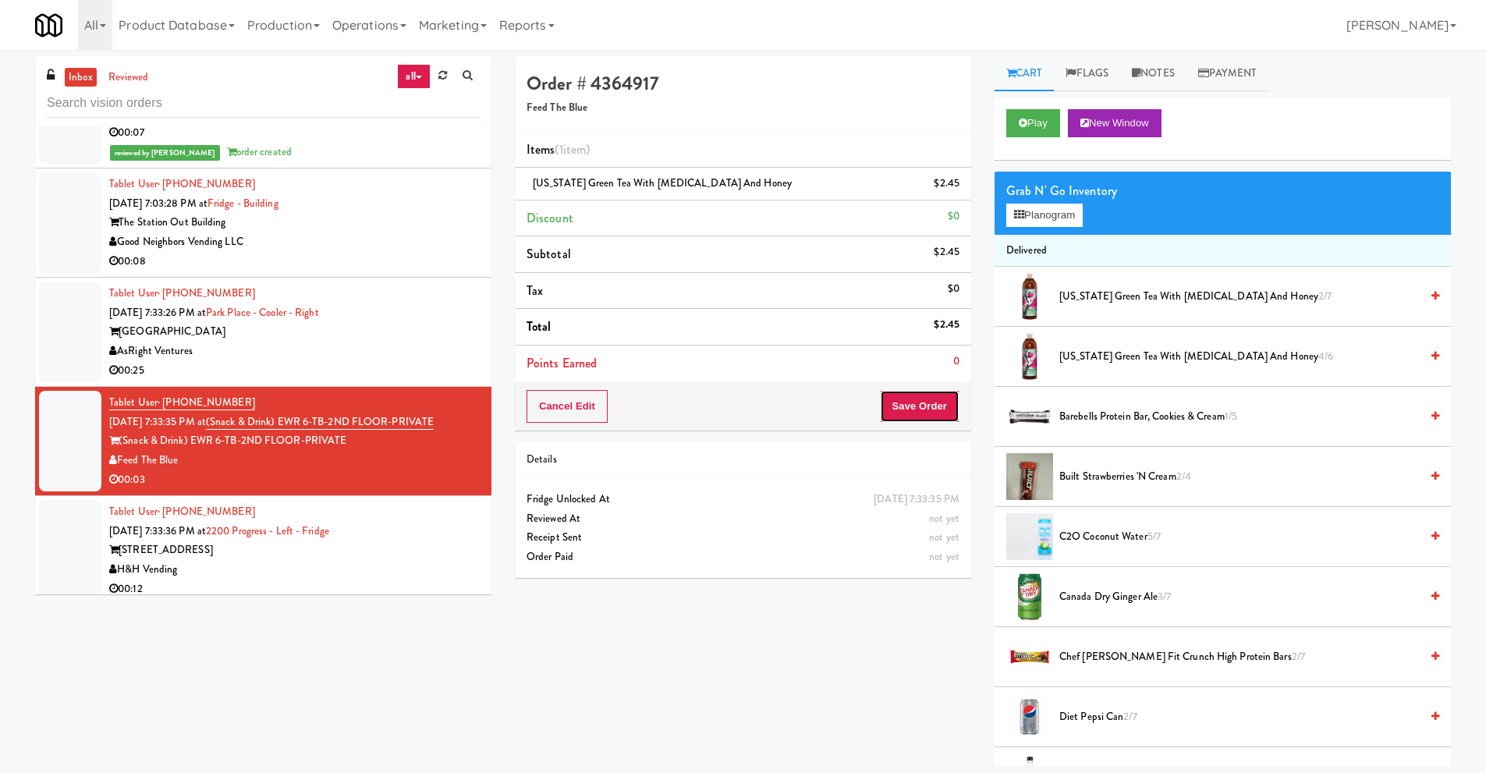
click at [905, 406] on button "Save Order" at bounding box center [920, 406] width 80 height 33
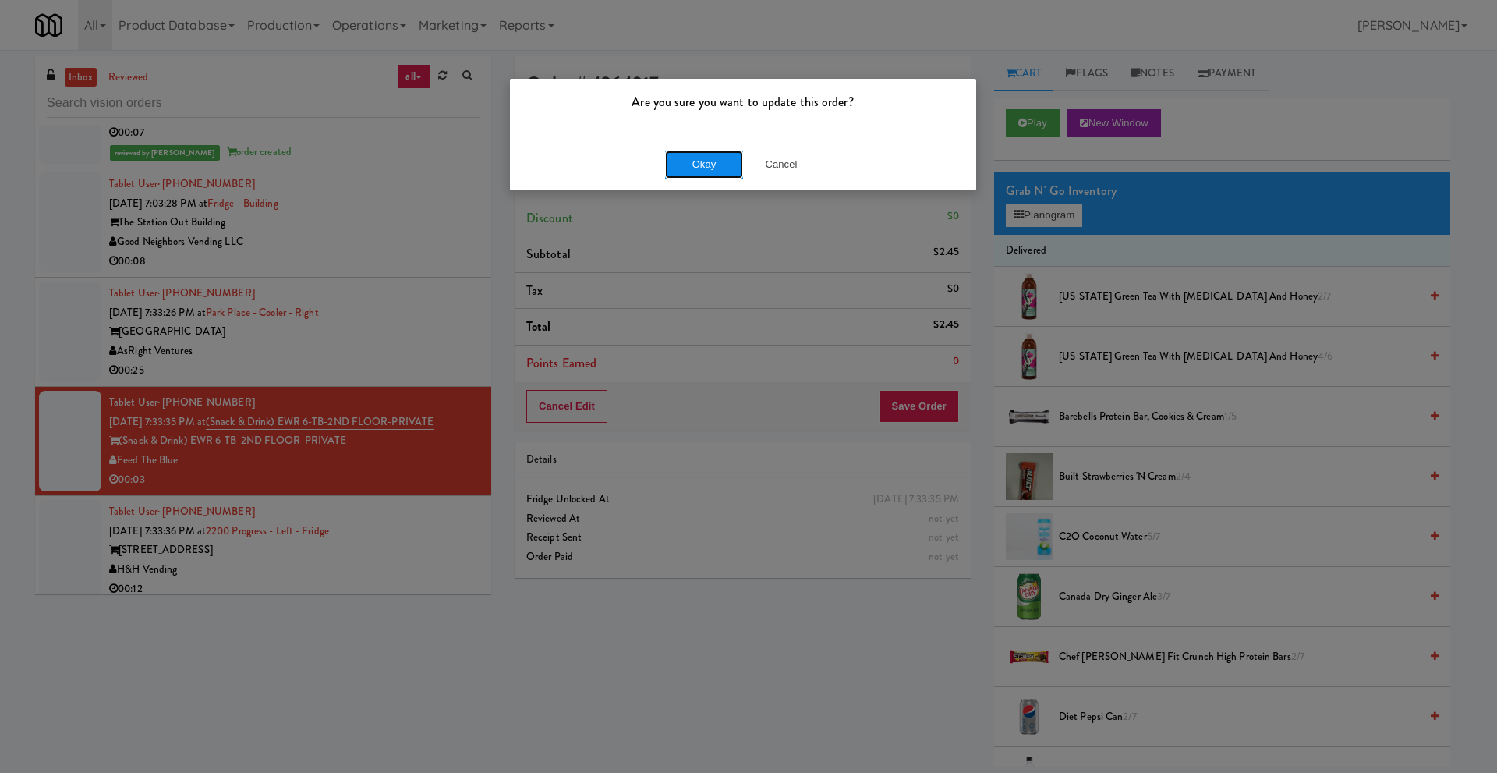
click at [727, 173] on button "Okay" at bounding box center [704, 165] width 78 height 28
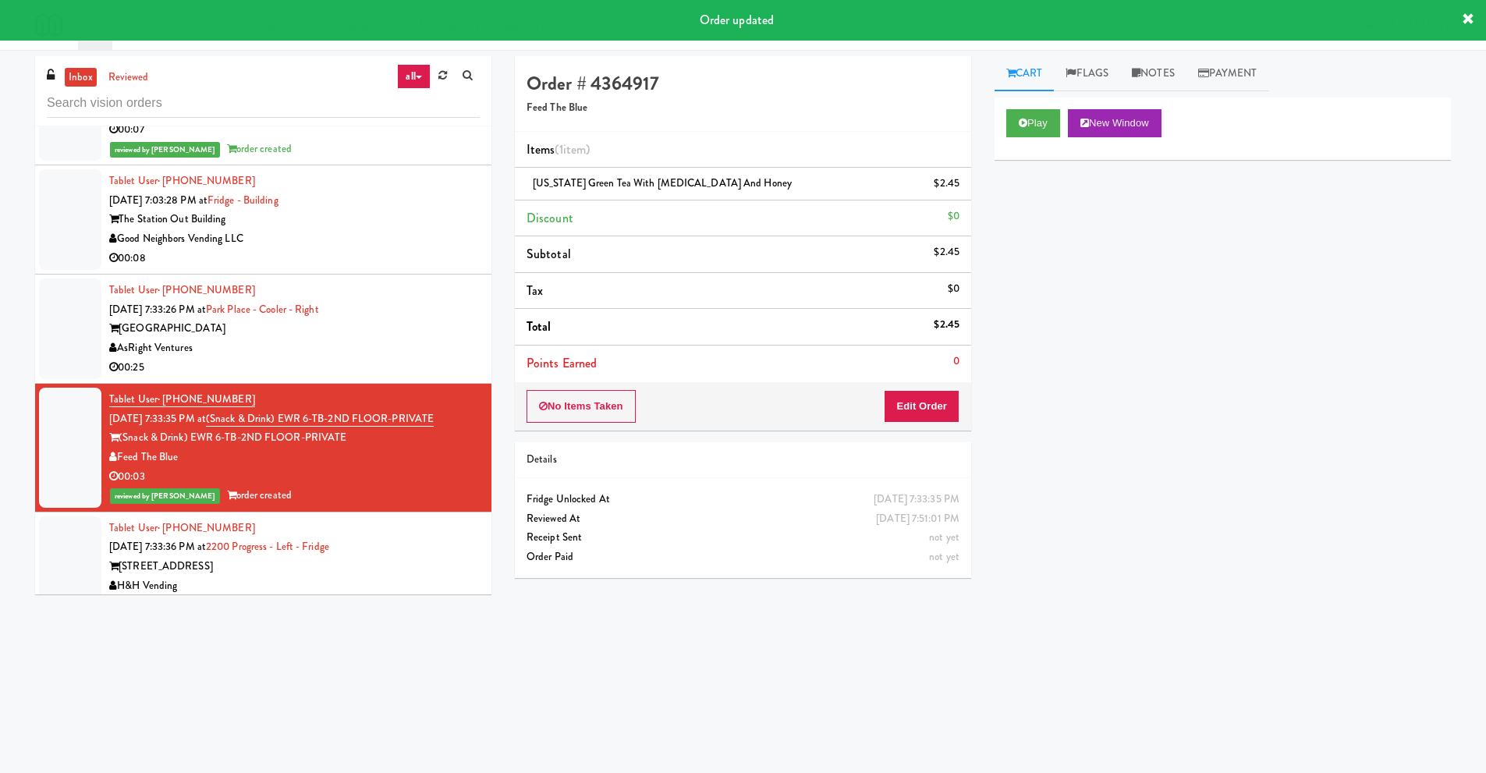
scroll to position [9253, 0]
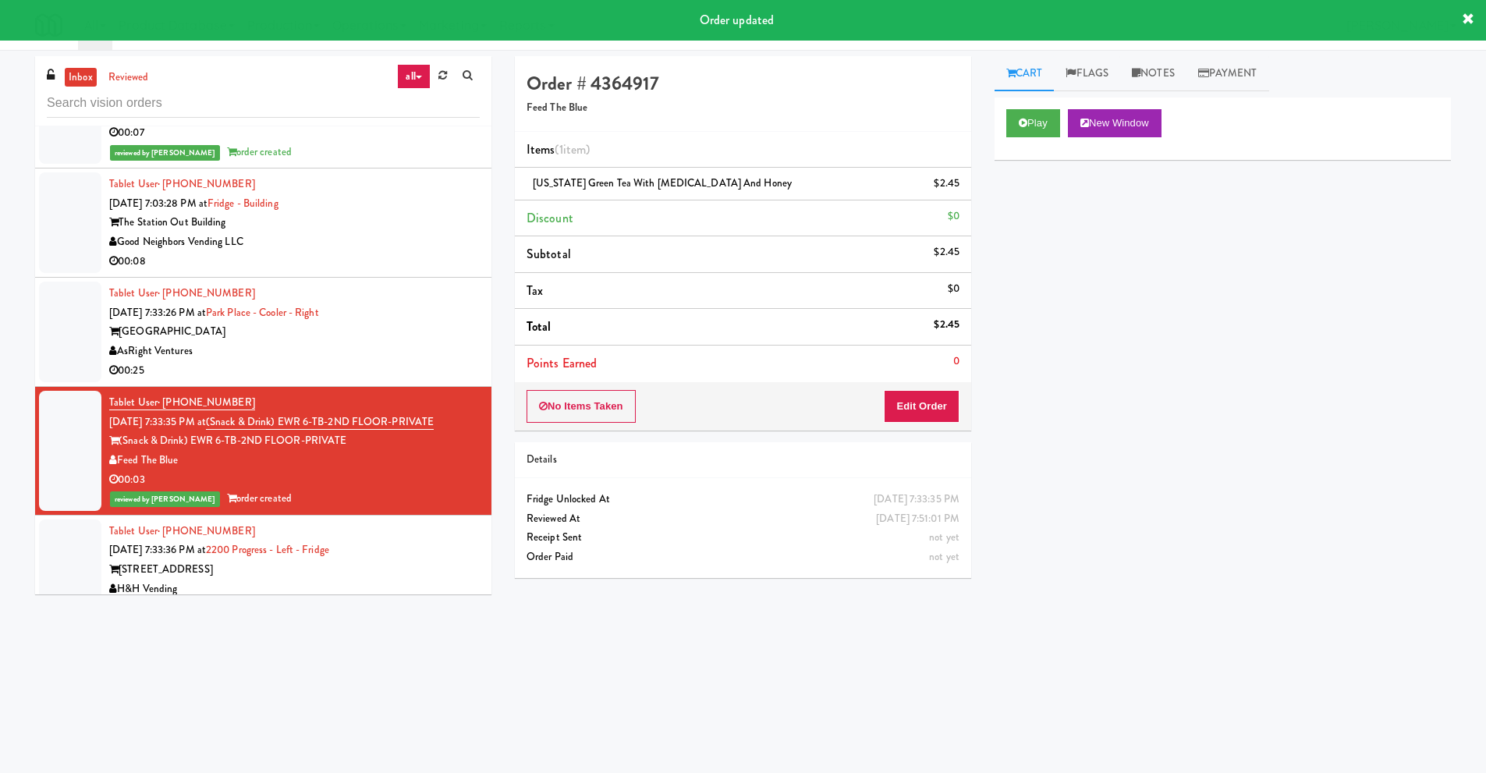
click at [240, 351] on div "AsRight Ventures" at bounding box center [294, 351] width 370 height 19
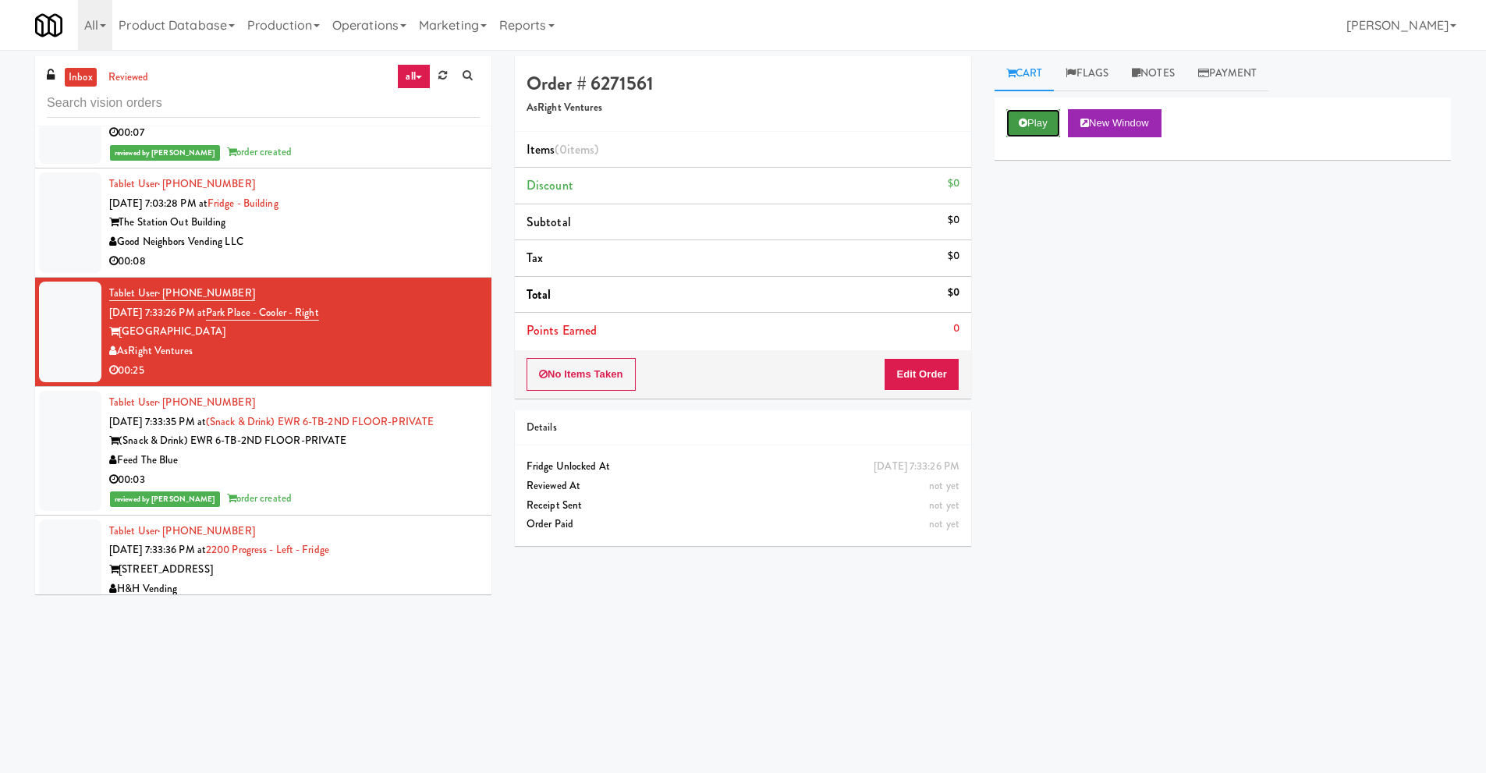
click at [1025, 132] on button "Play" at bounding box center [1033, 123] width 54 height 28
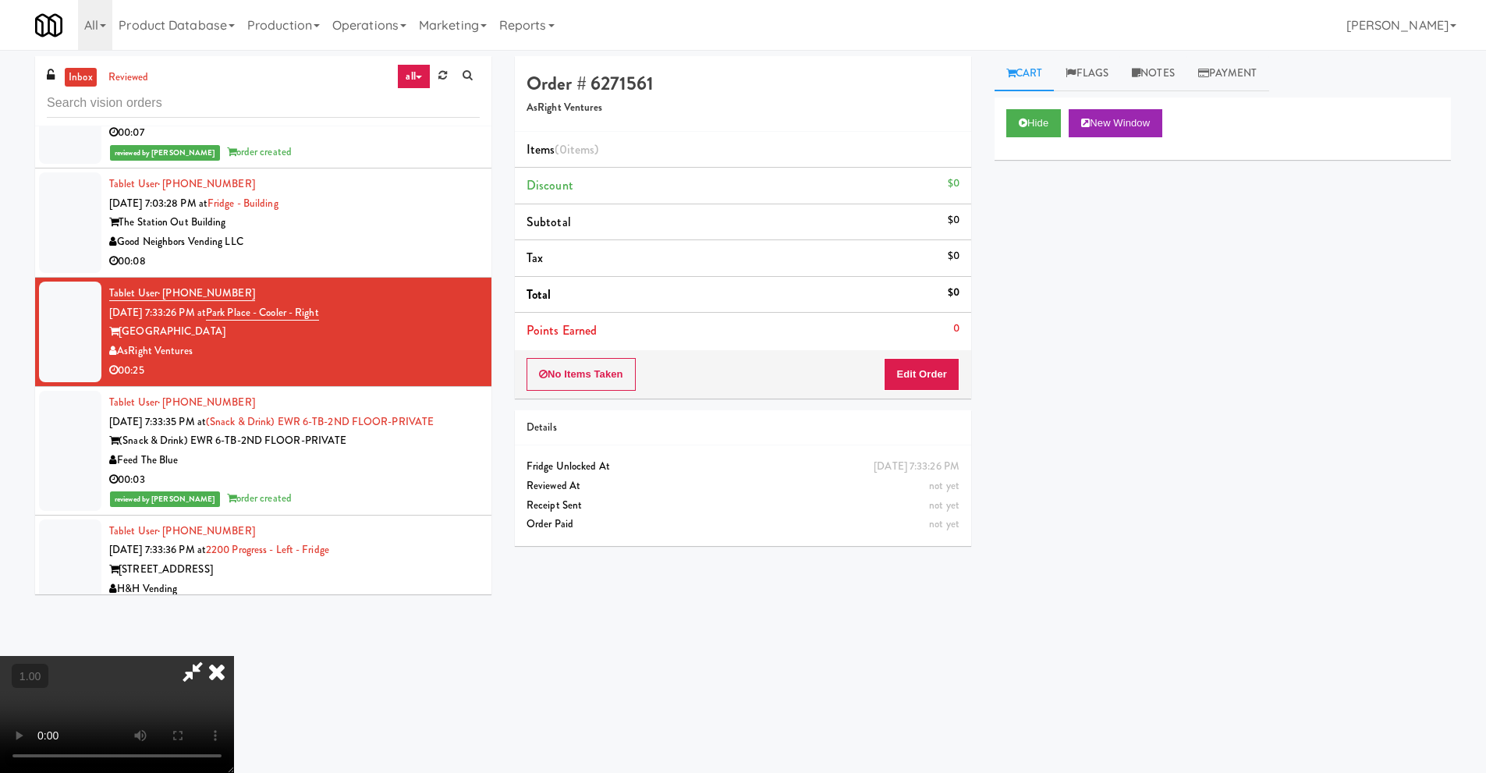
click at [234, 656] on video at bounding box center [117, 714] width 234 height 117
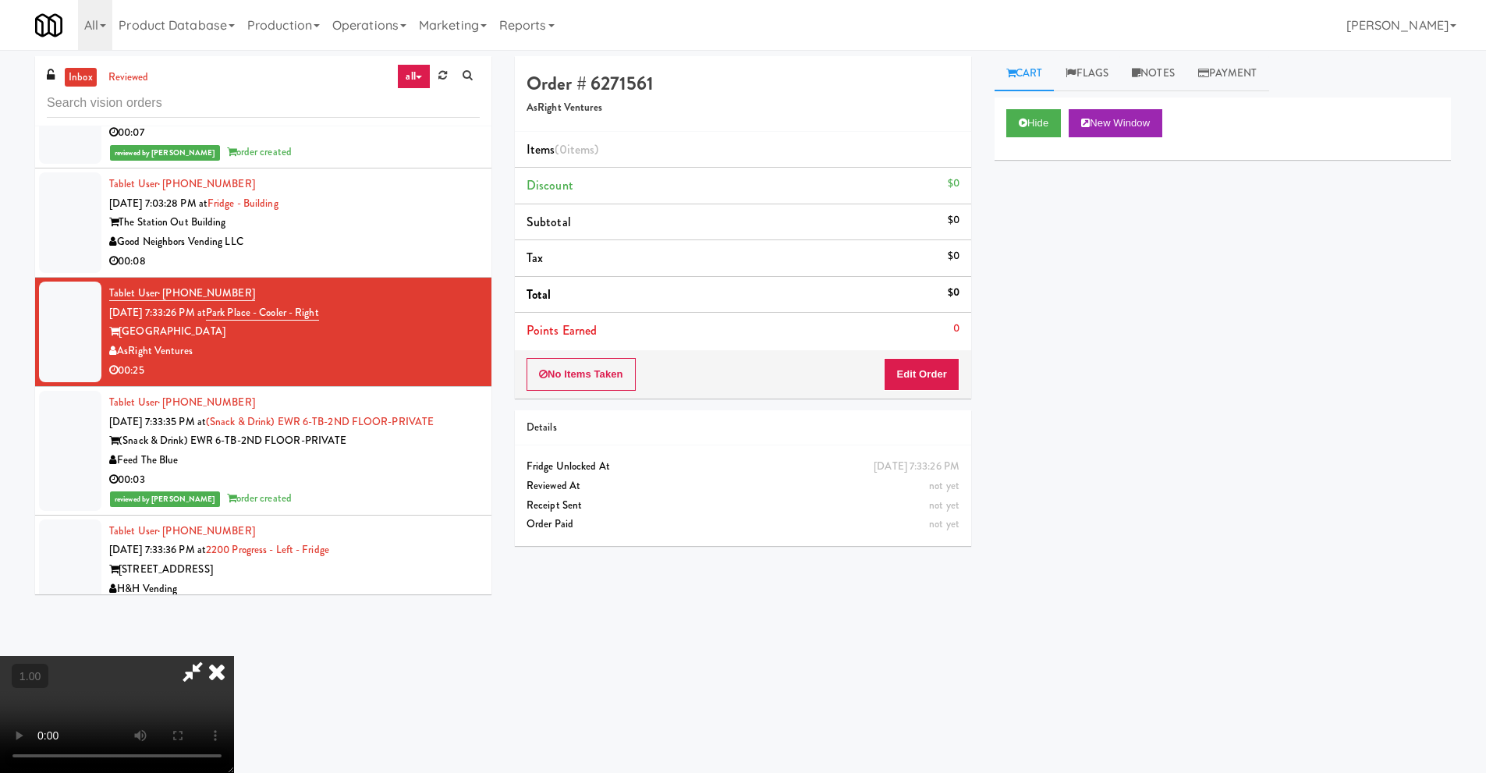
click at [234, 656] on video at bounding box center [117, 714] width 234 height 117
click at [930, 379] on button "Edit Order" at bounding box center [922, 374] width 76 height 33
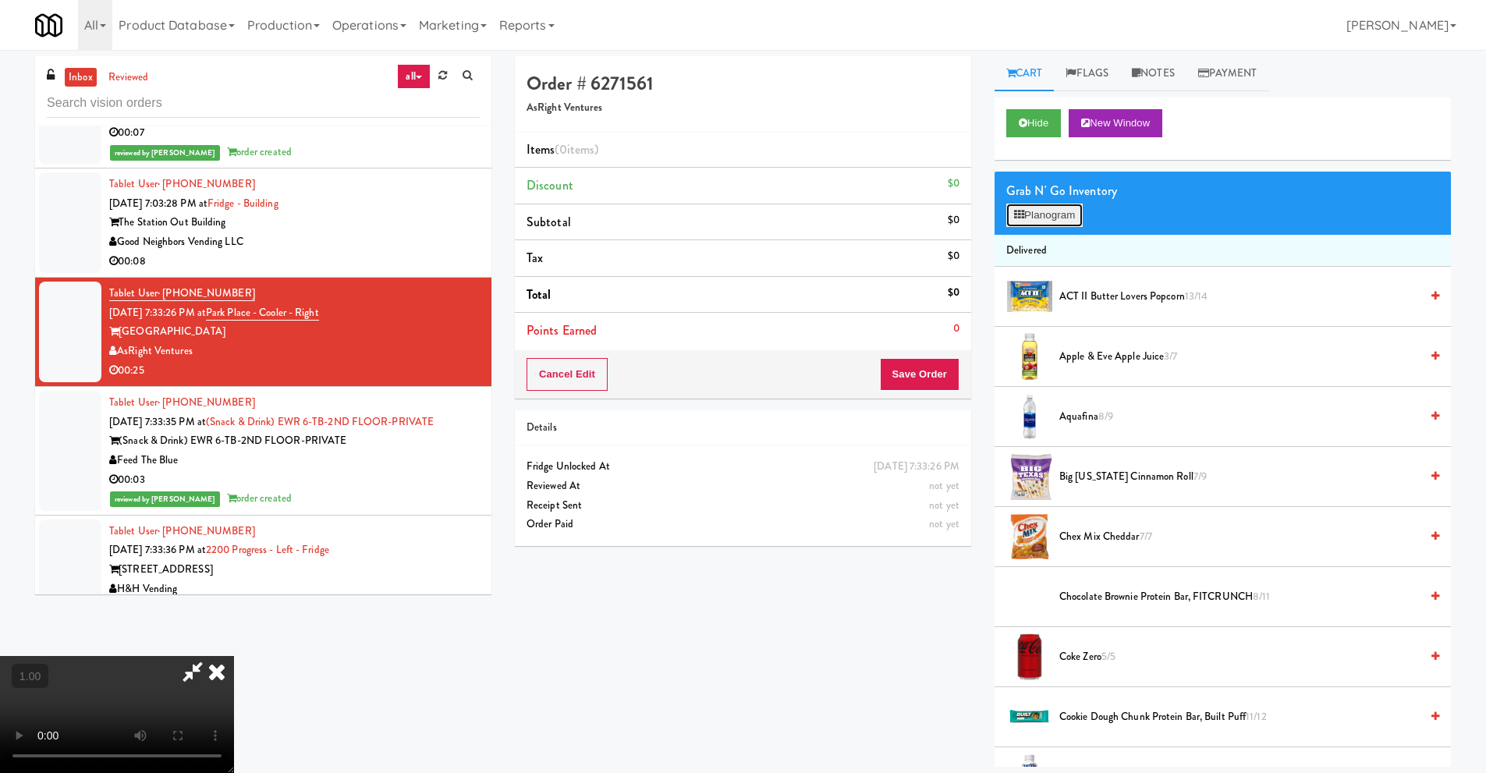
click at [1057, 218] on button "Planogram" at bounding box center [1044, 215] width 76 height 23
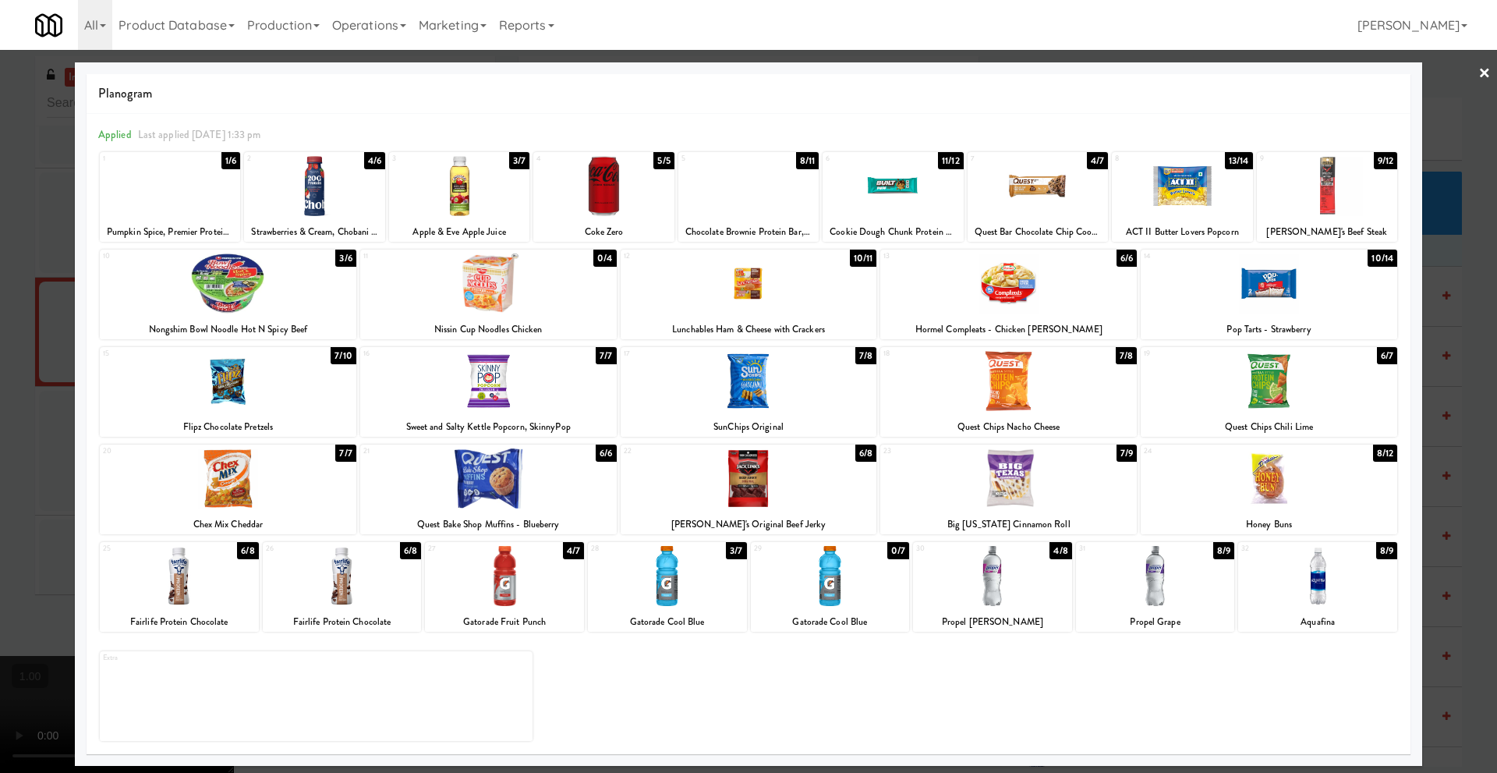
click at [1017, 491] on div at bounding box center [1009, 478] width 257 height 60
click at [1485, 69] on link "×" at bounding box center [1485, 74] width 12 height 48
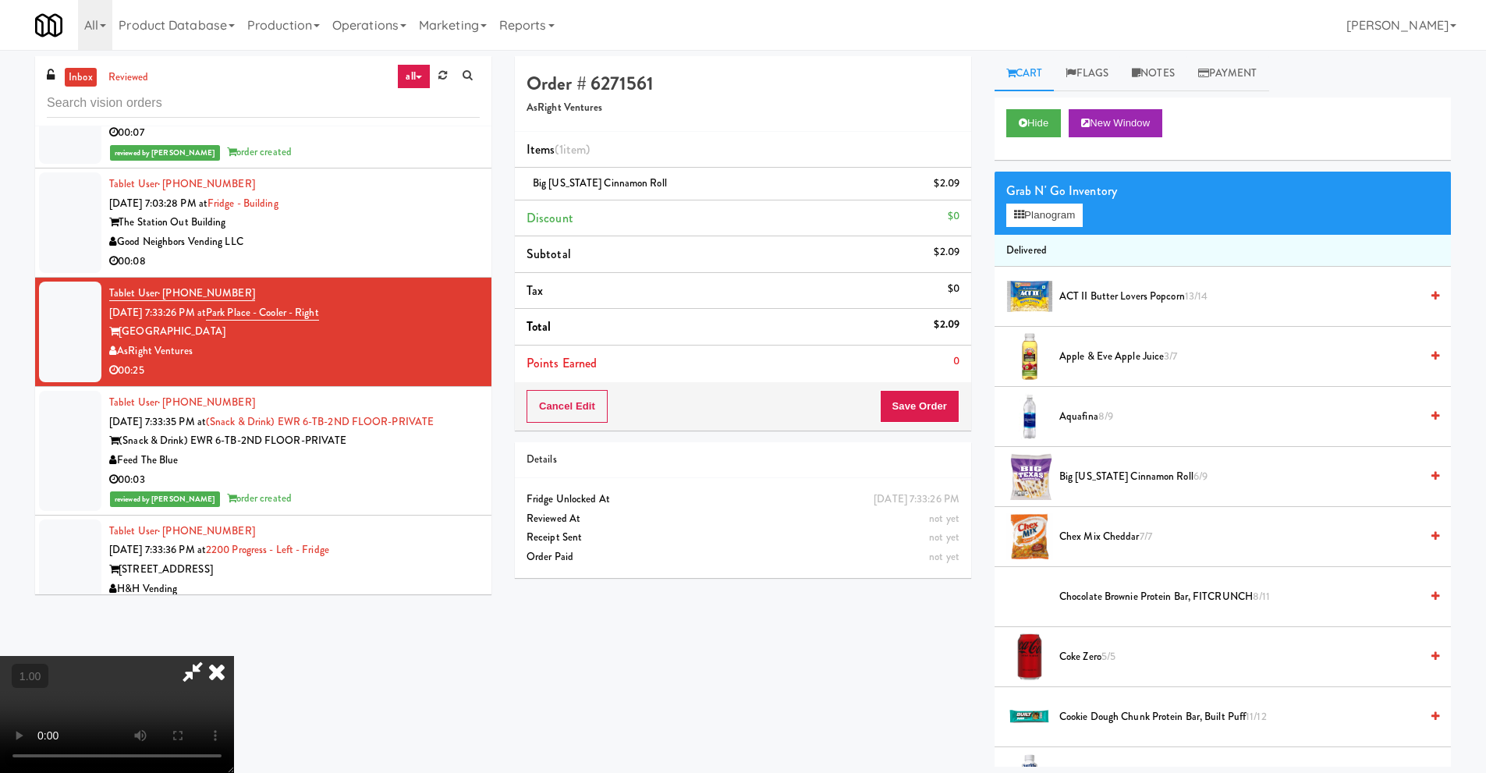
click at [234, 656] on video at bounding box center [117, 714] width 234 height 117
click at [1047, 222] on button "Planogram" at bounding box center [1044, 215] width 76 height 23
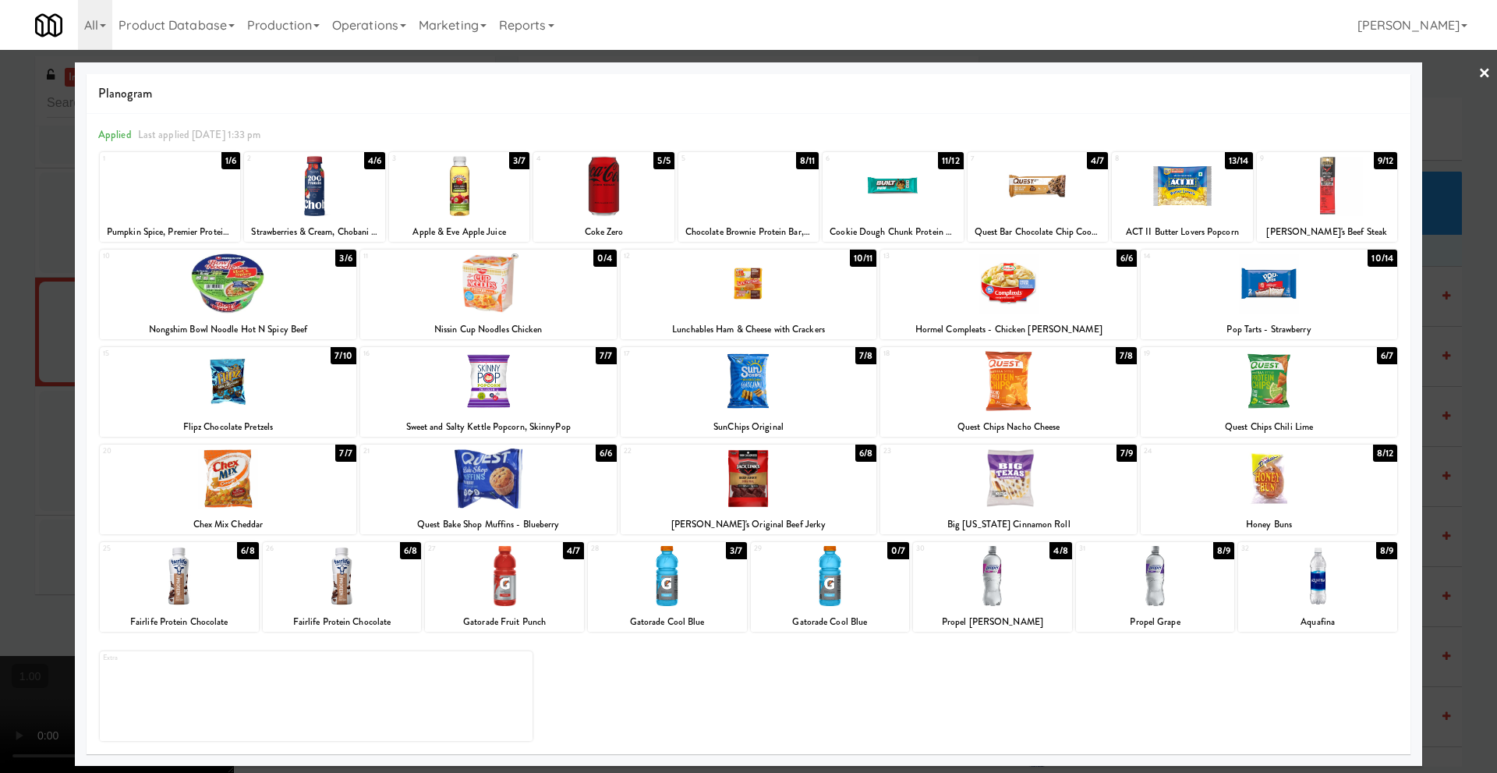
click at [1483, 73] on link "×" at bounding box center [1485, 74] width 12 height 48
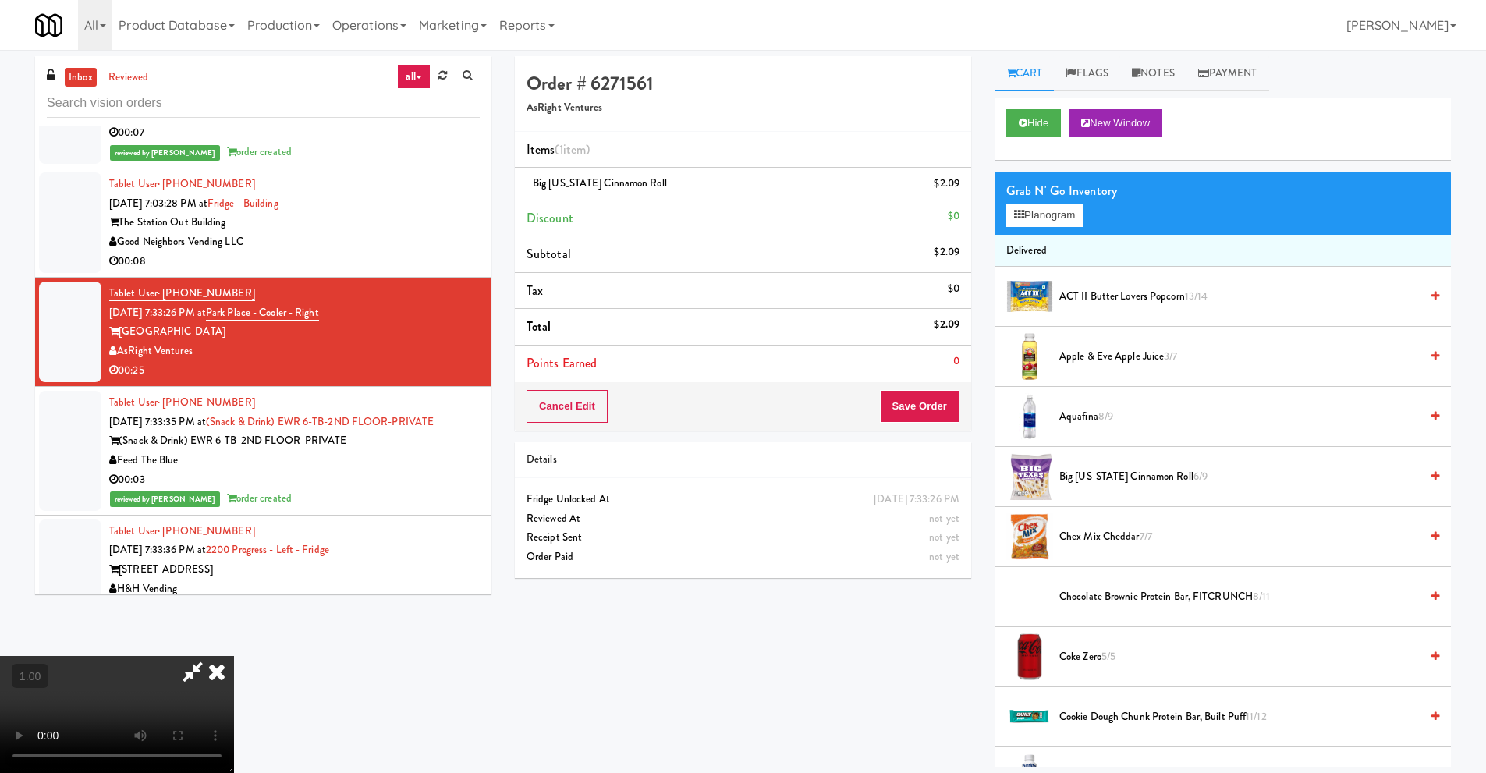
click at [234, 656] on video at bounding box center [117, 714] width 234 height 117
click at [1058, 221] on button "Planogram" at bounding box center [1044, 215] width 76 height 23
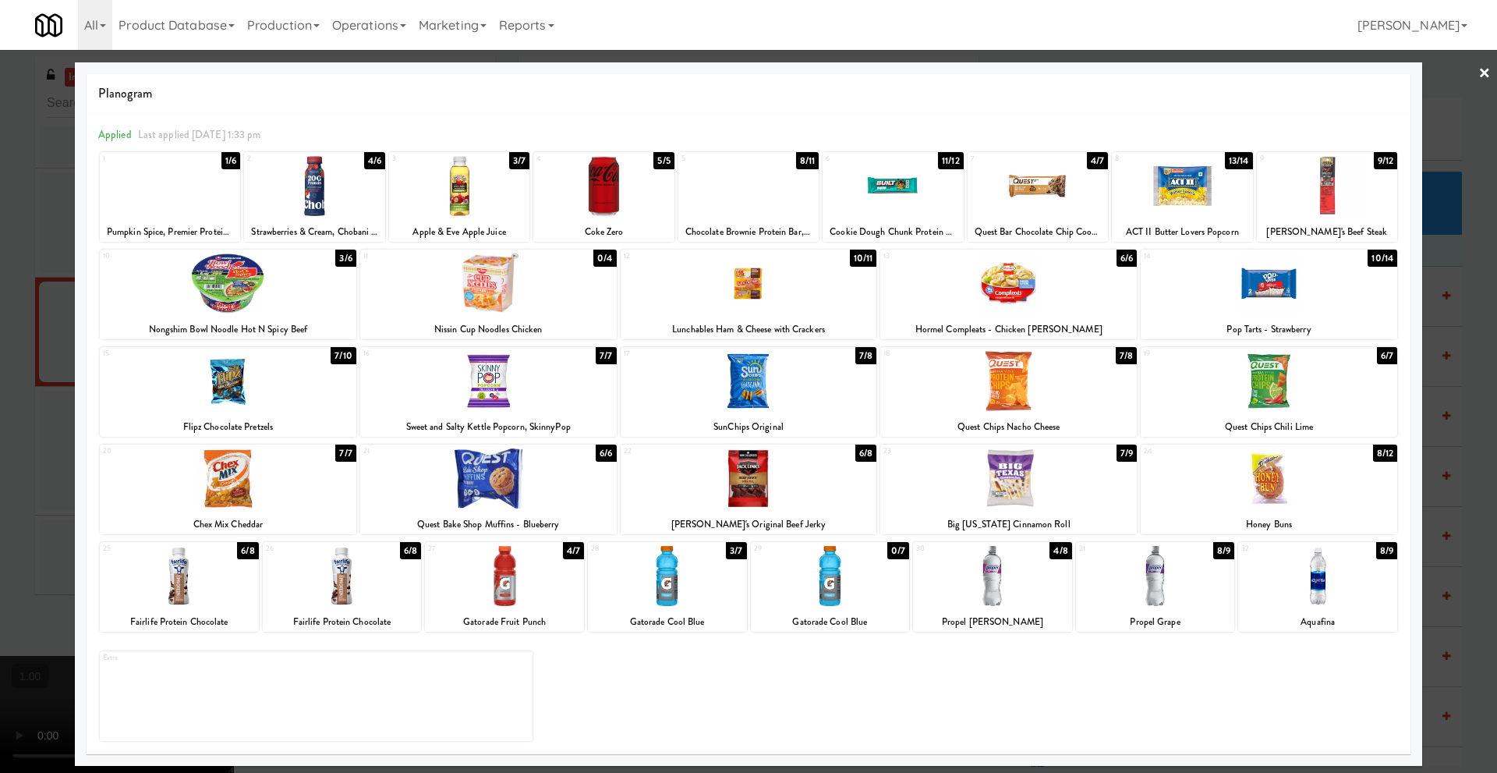
click at [744, 480] on div at bounding box center [749, 478] width 257 height 60
click at [1487, 74] on link "×" at bounding box center [1485, 74] width 12 height 48
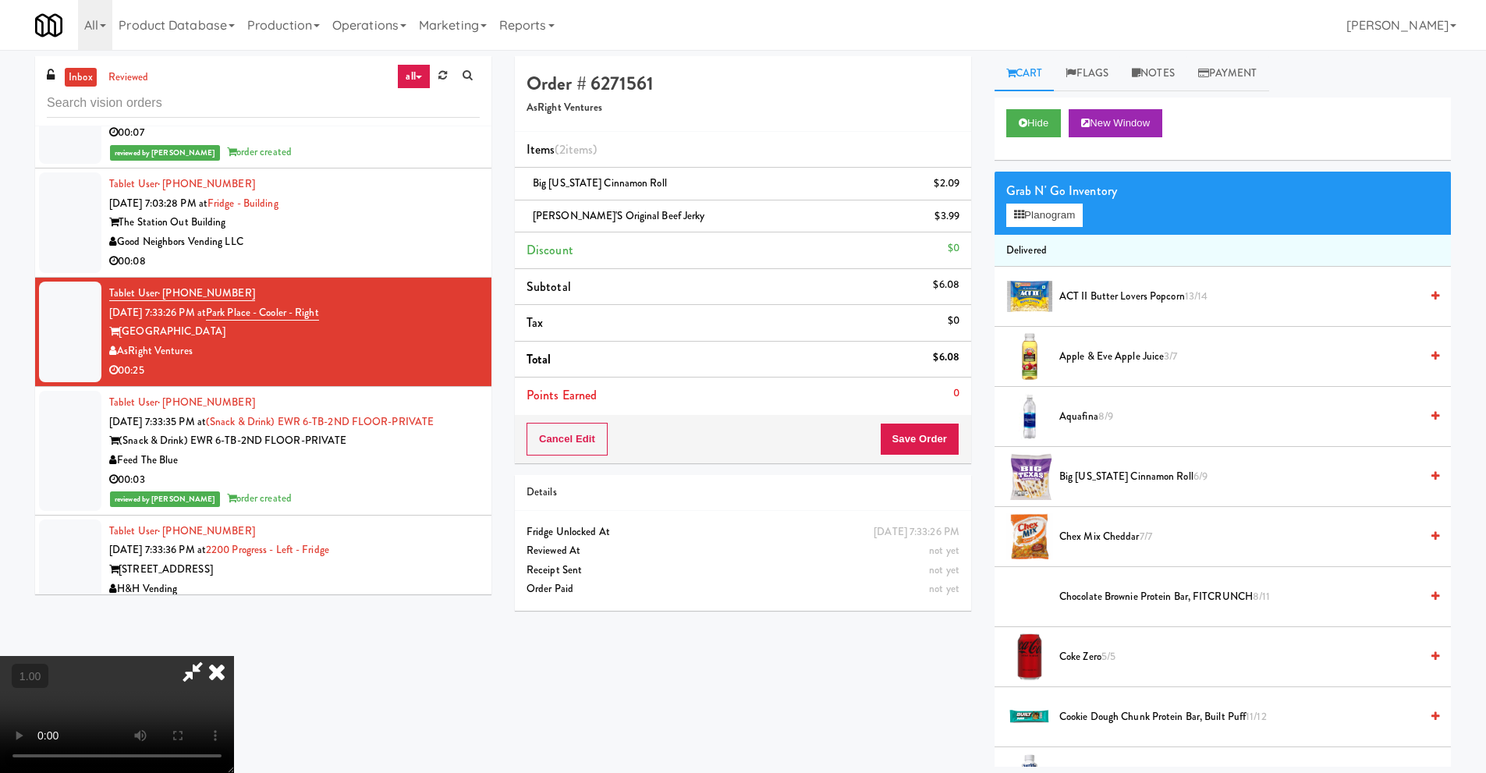
click at [234, 656] on video at bounding box center [117, 714] width 234 height 117
click at [1068, 218] on button "Planogram" at bounding box center [1044, 215] width 76 height 23
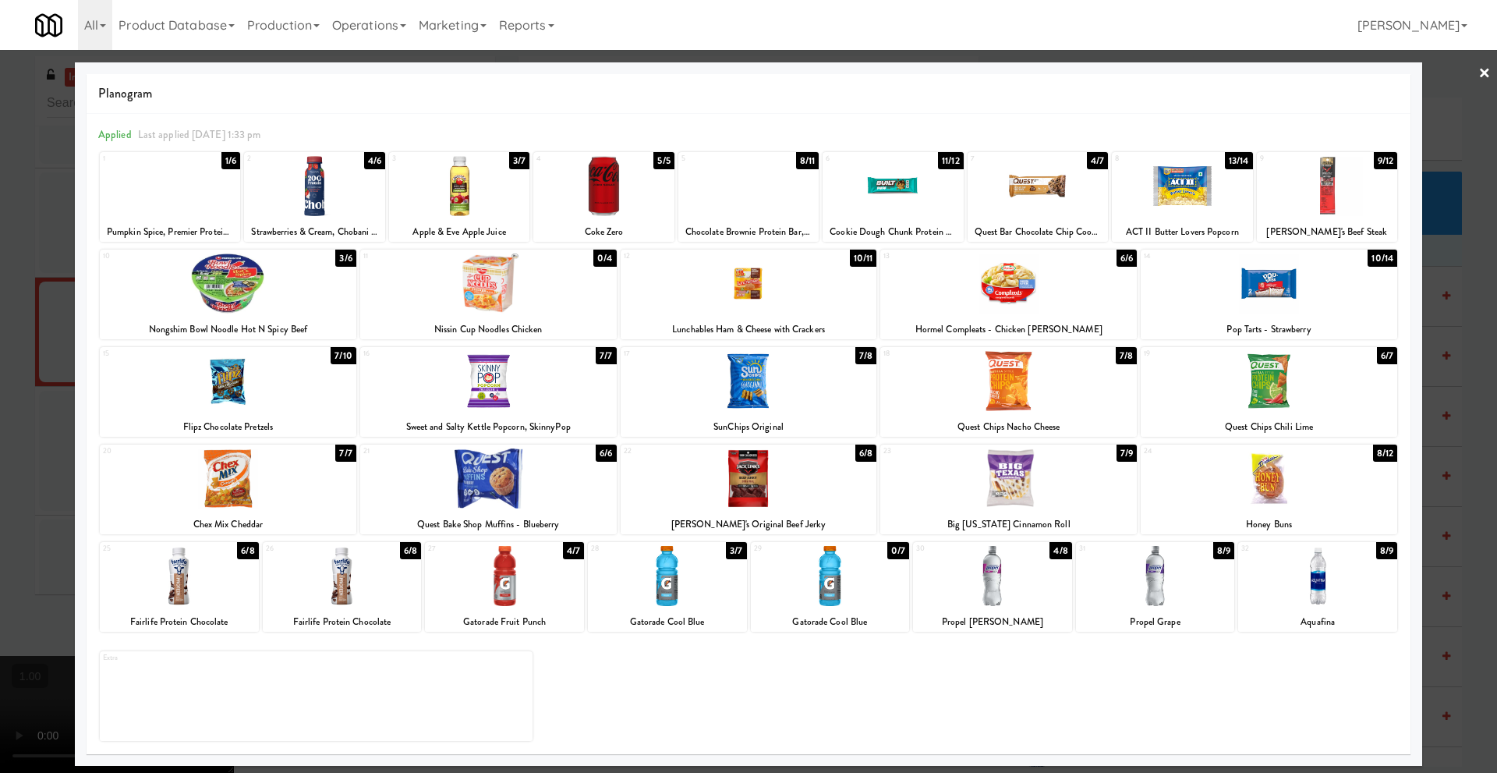
click at [1483, 76] on link "×" at bounding box center [1485, 74] width 12 height 48
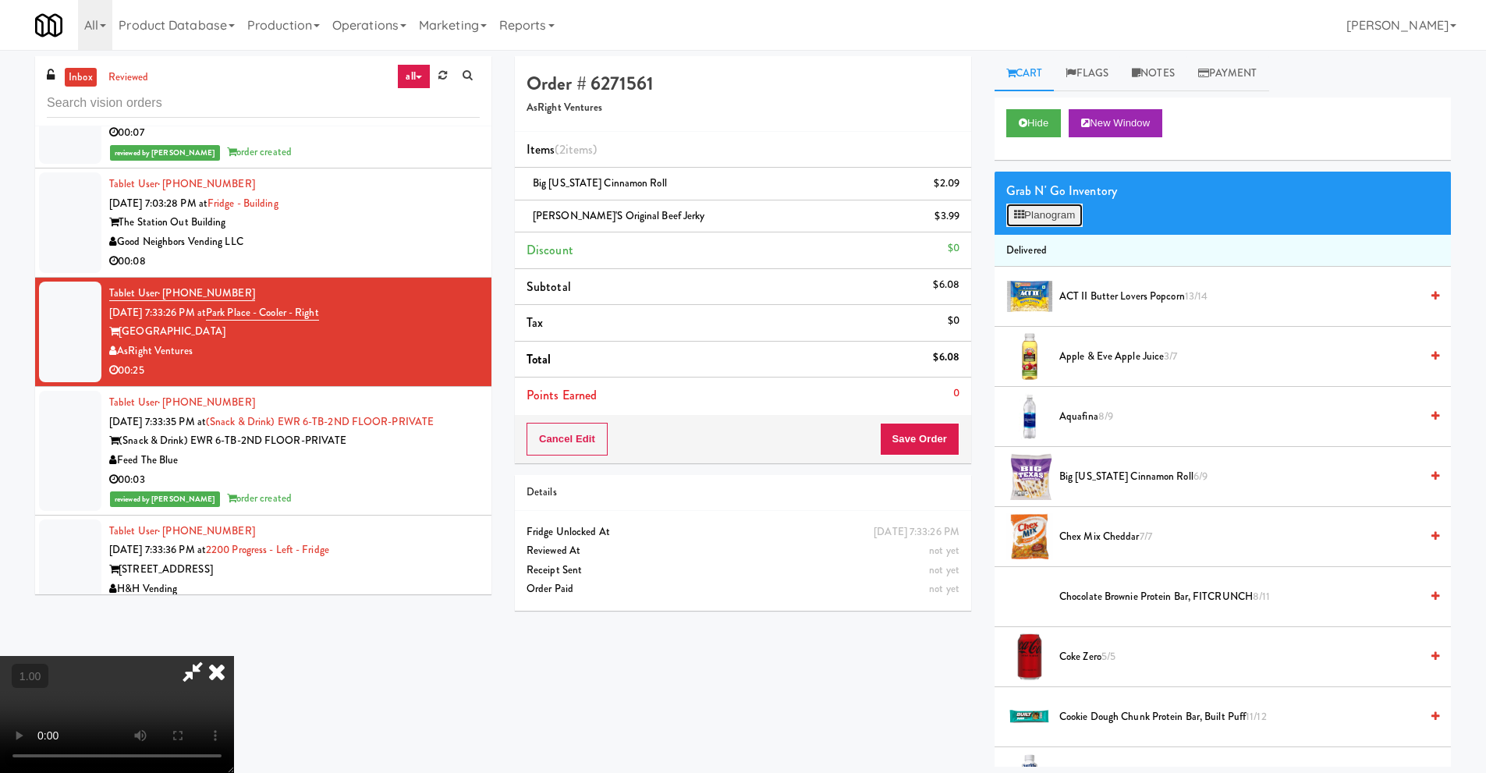
click at [1056, 211] on button "Planogram" at bounding box center [1044, 215] width 76 height 23
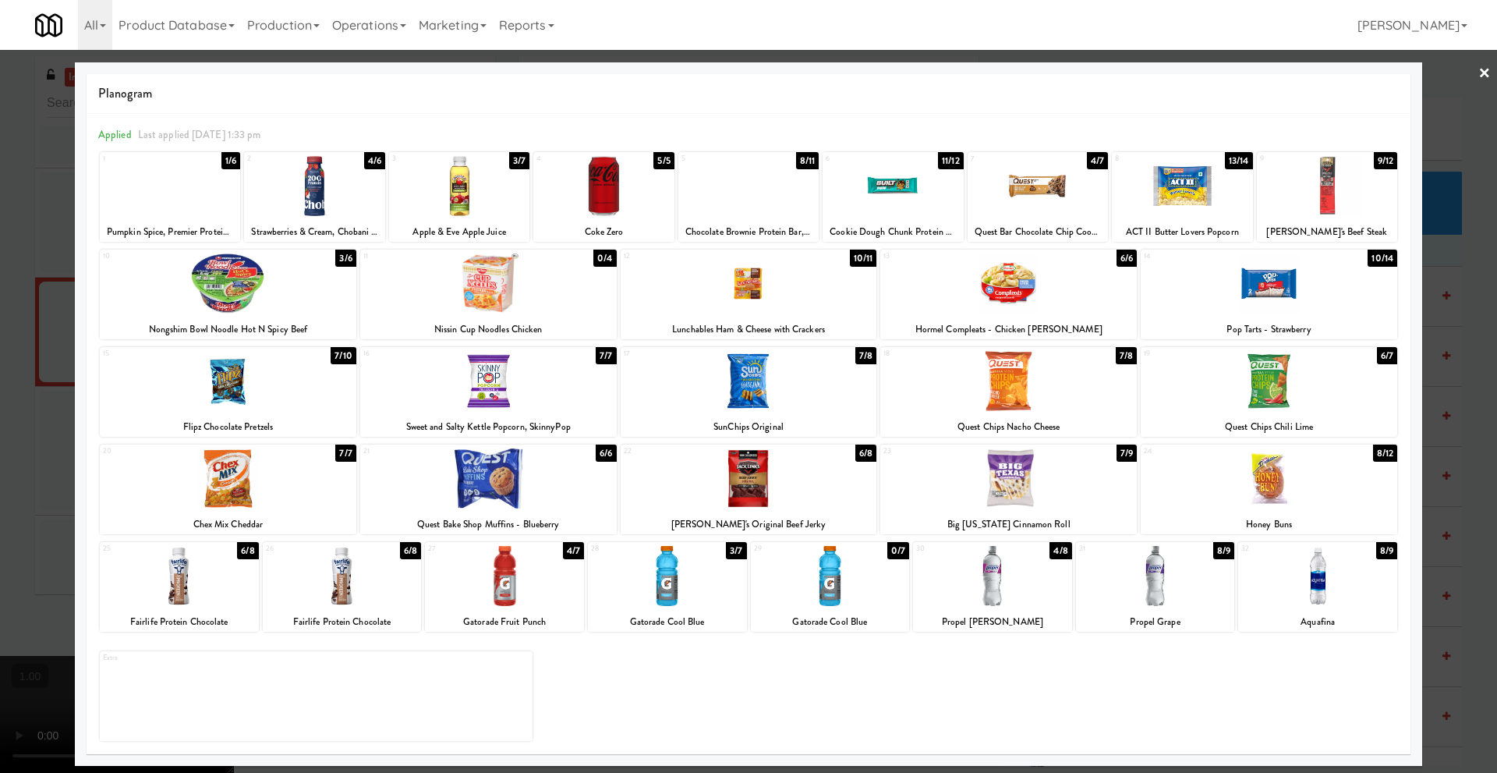
click at [1480, 70] on link "×" at bounding box center [1485, 74] width 12 height 48
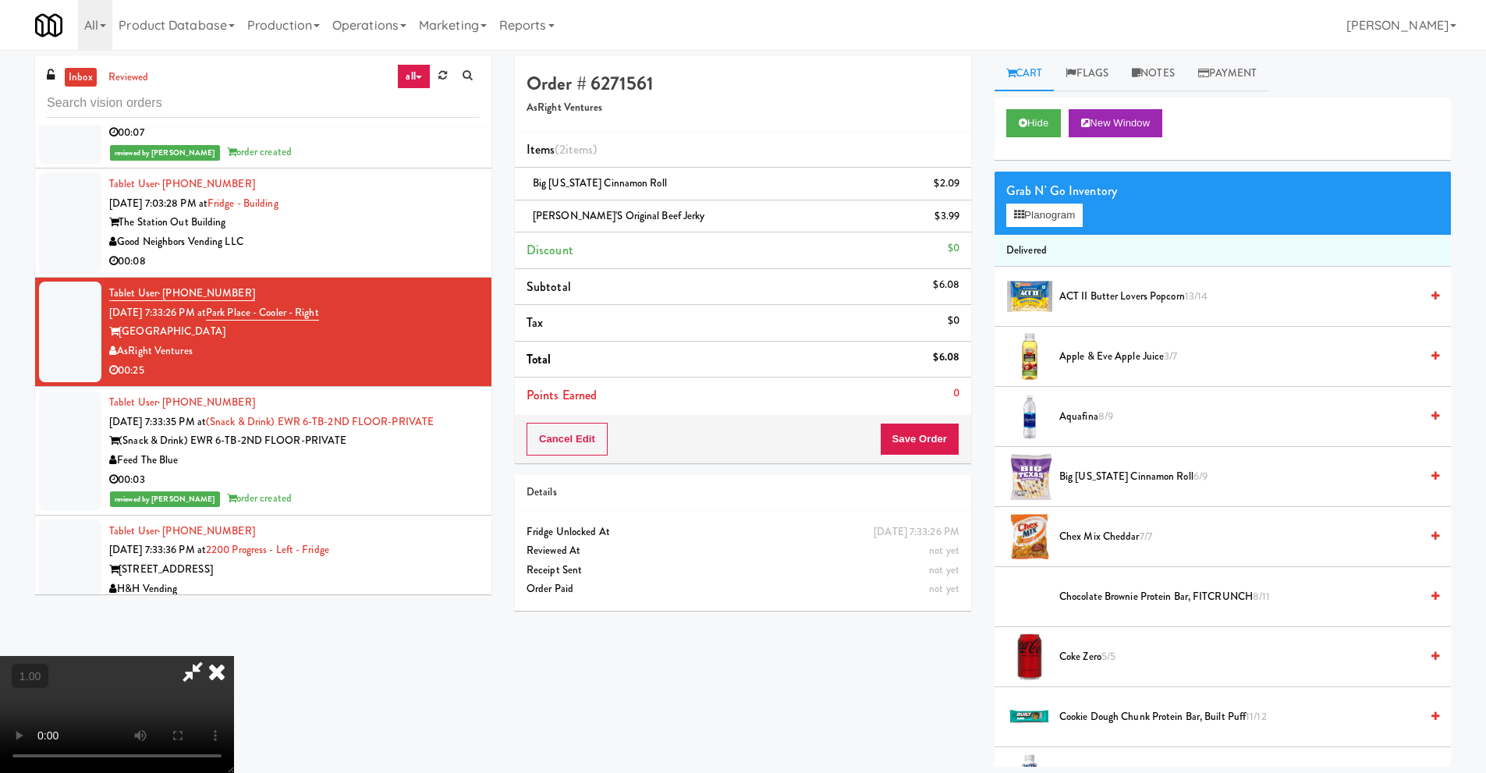
click at [234, 656] on video at bounding box center [117, 714] width 234 height 117
click at [1073, 218] on button "Planogram" at bounding box center [1044, 215] width 76 height 23
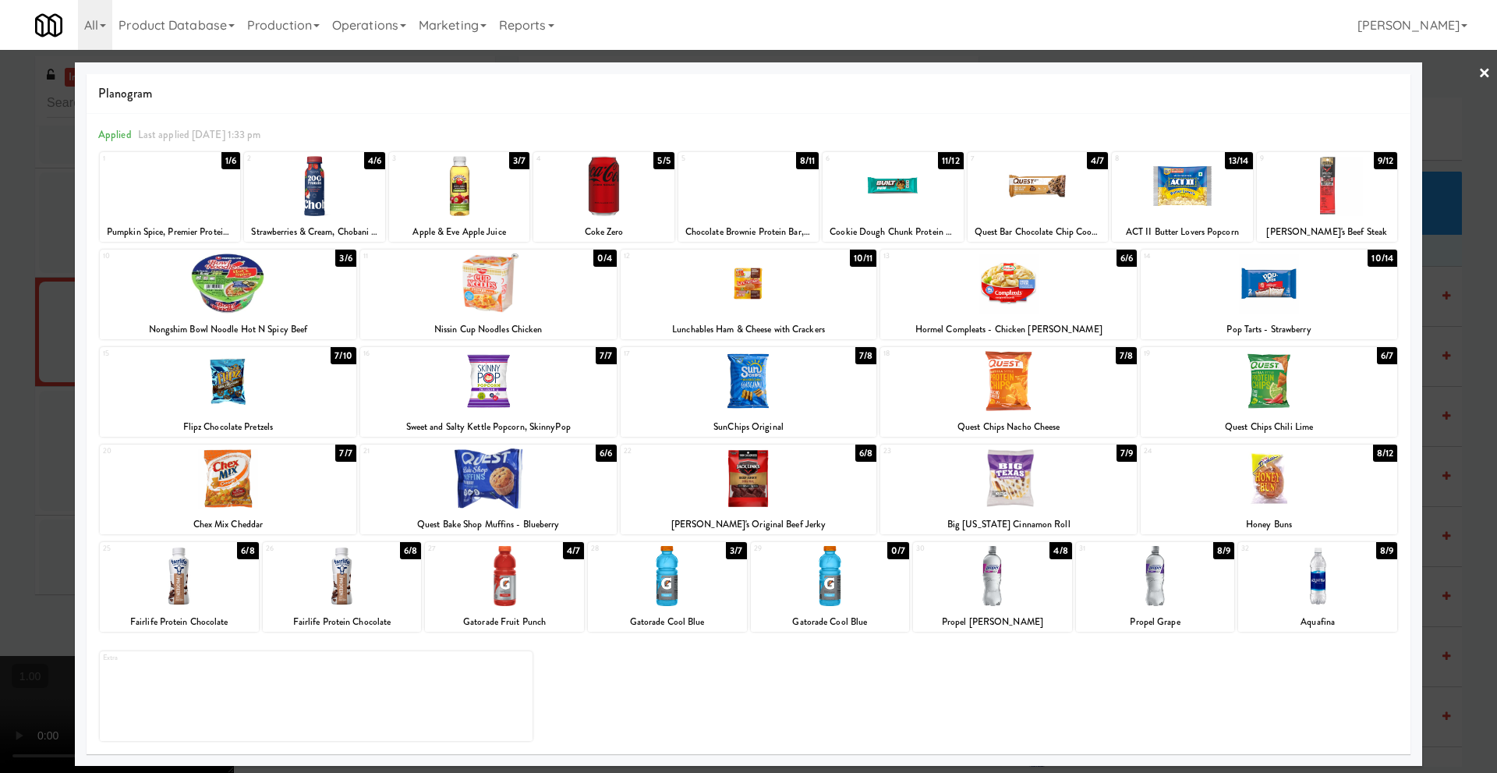
click at [1275, 493] on div at bounding box center [1269, 478] width 257 height 60
click at [1487, 74] on link "×" at bounding box center [1485, 74] width 12 height 48
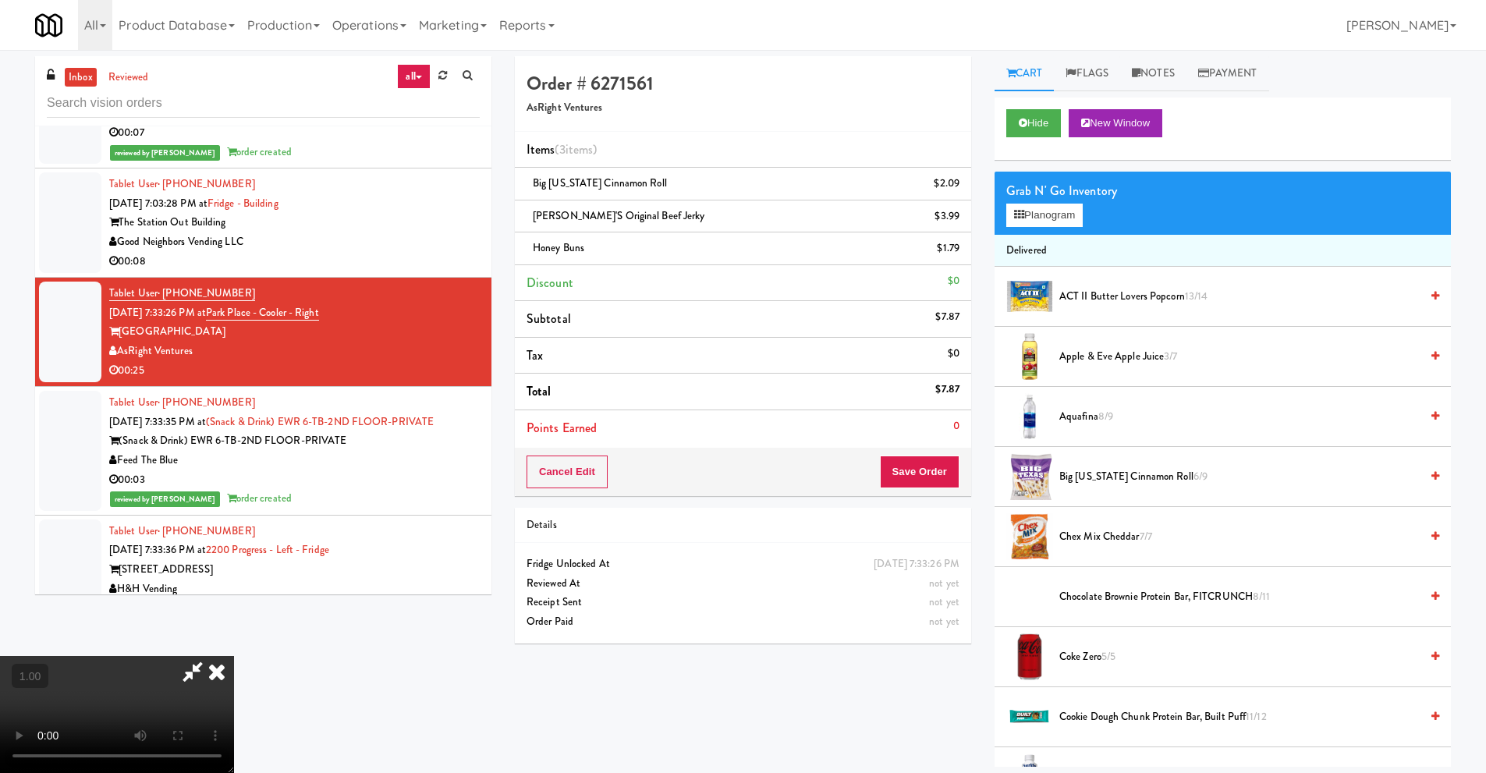
click at [234, 656] on icon at bounding box center [217, 671] width 34 height 31
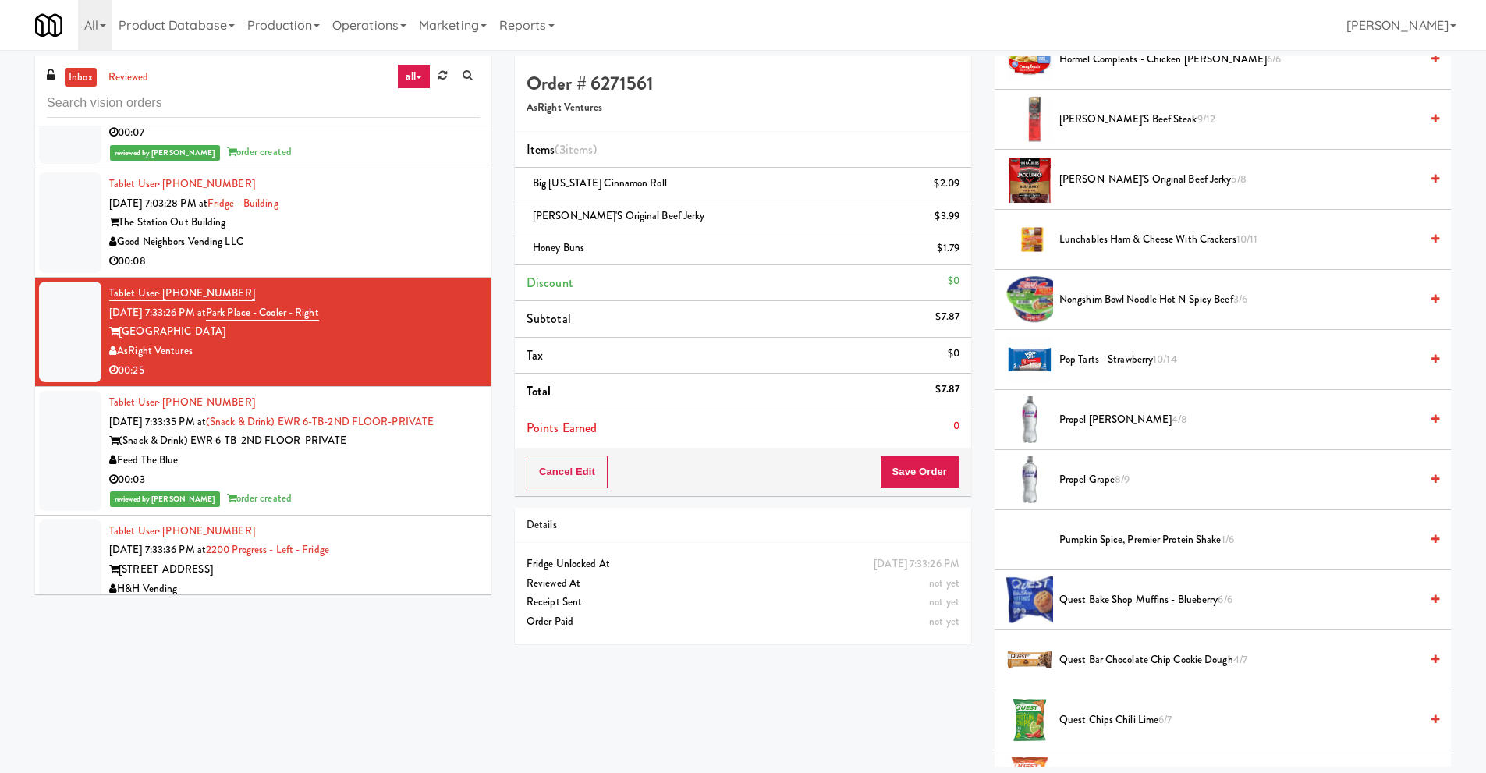
scroll to position [1092, 0]
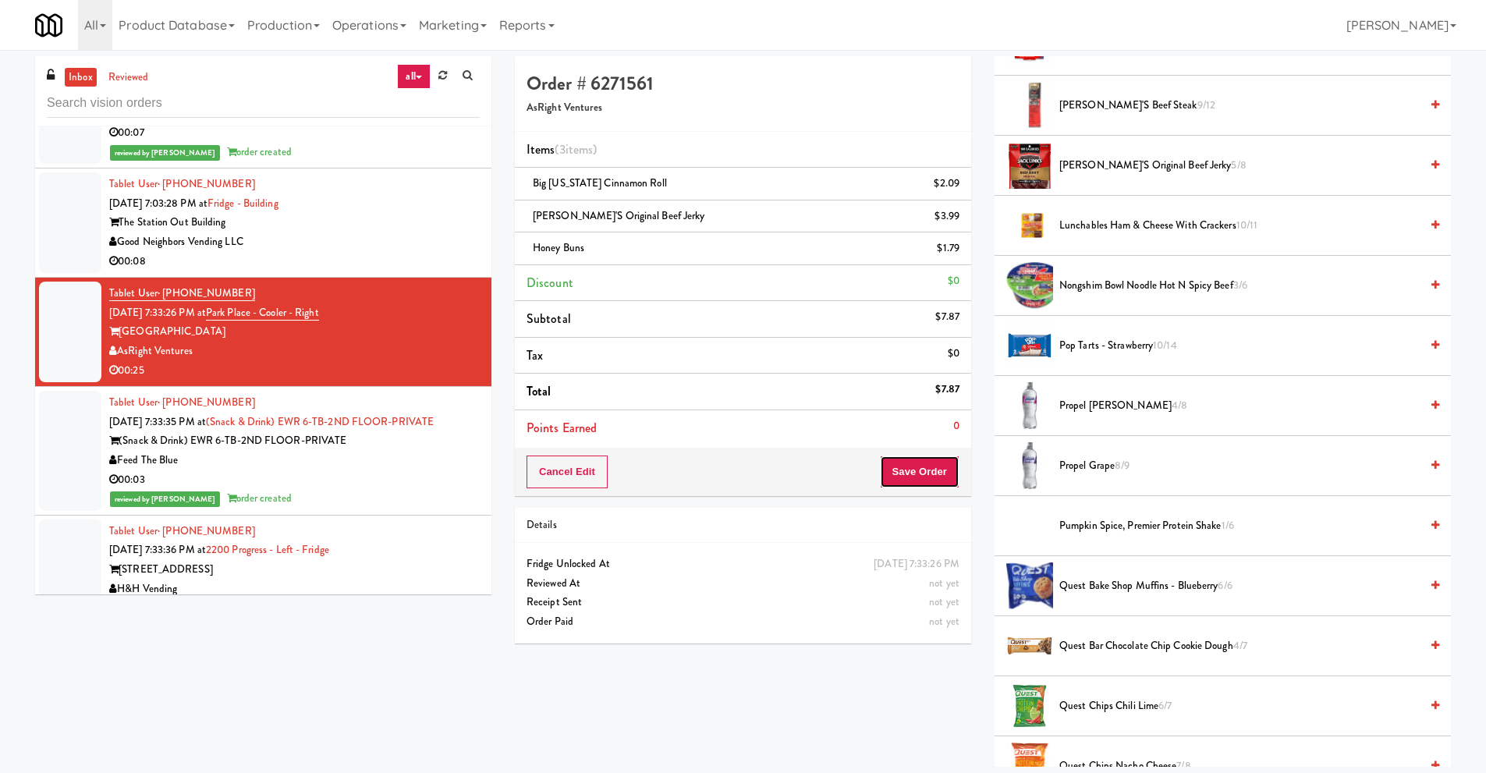
click at [909, 469] on button "Save Order" at bounding box center [920, 471] width 80 height 33
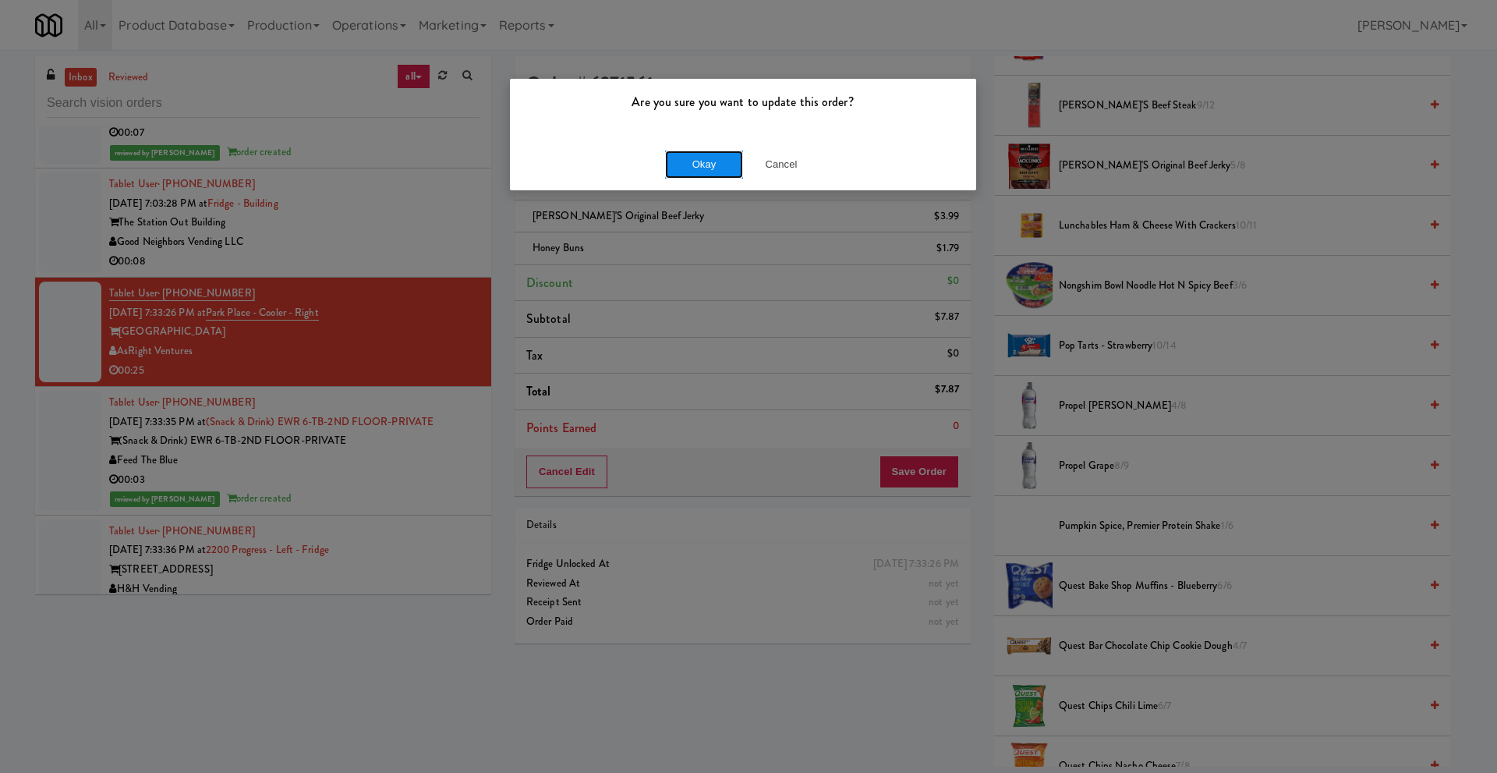
click at [725, 172] on button "Okay" at bounding box center [704, 165] width 78 height 28
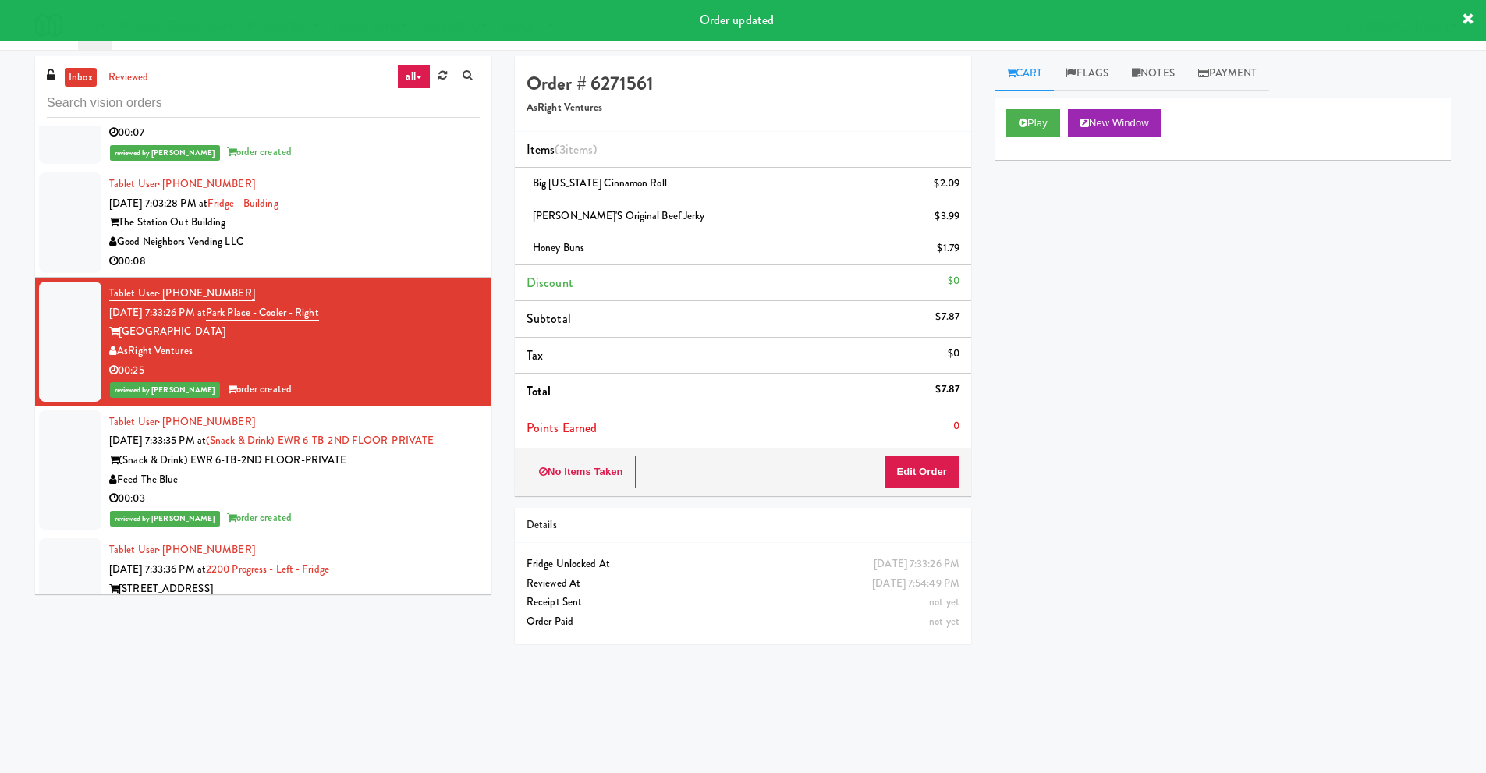
scroll to position [9175, 0]
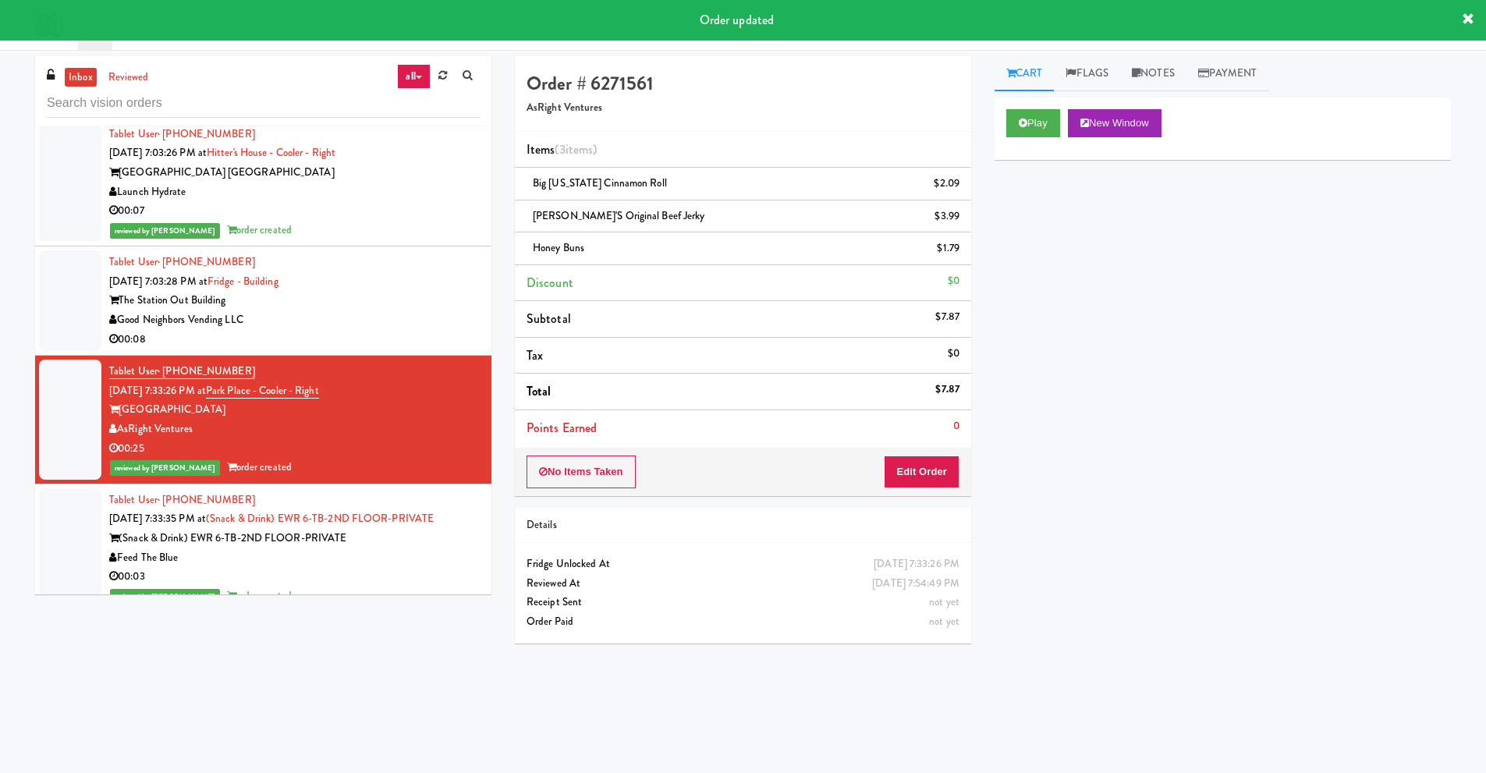
click at [282, 317] on div "Good Neighbors Vending LLC" at bounding box center [294, 319] width 370 height 19
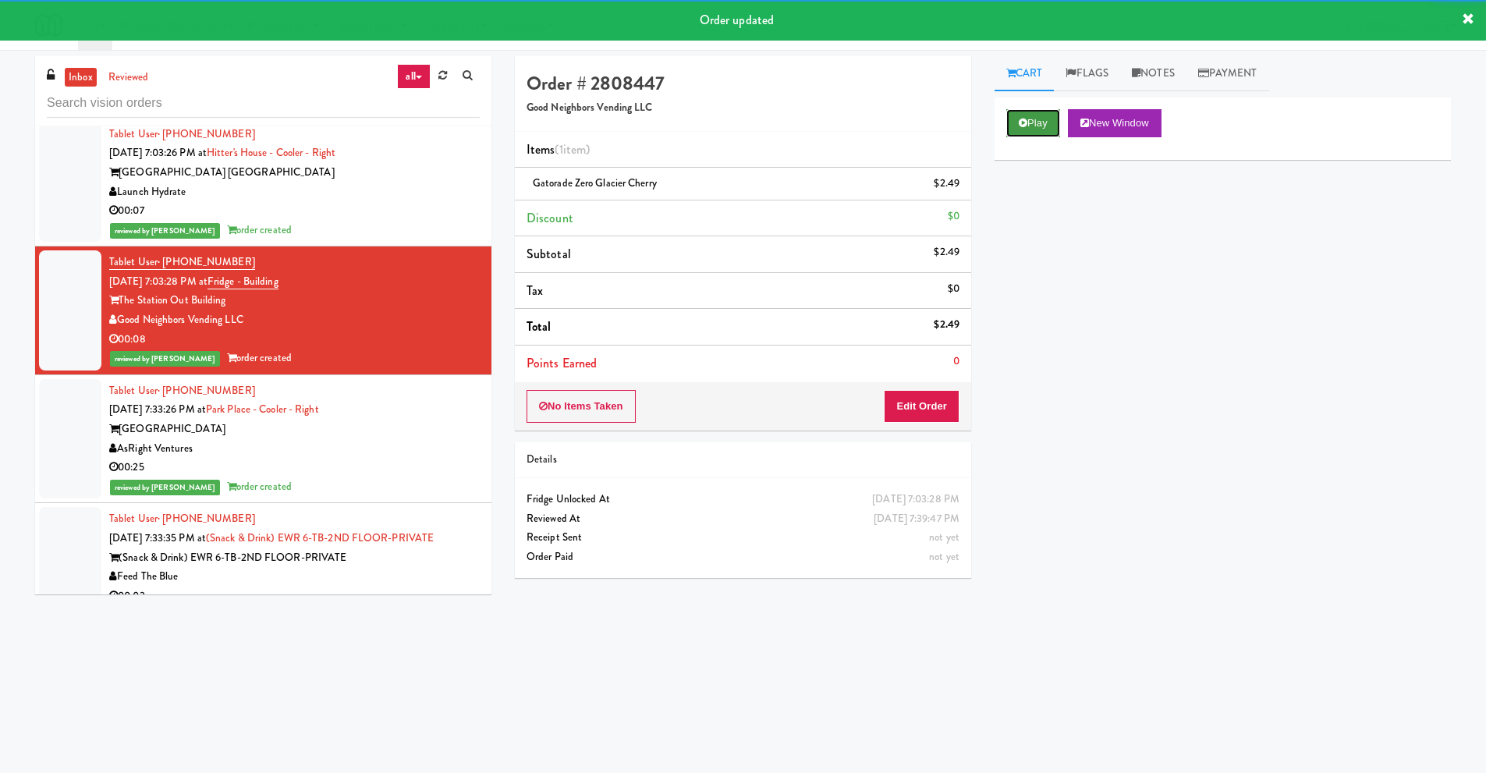
click at [1026, 115] on button "Play" at bounding box center [1033, 123] width 54 height 28
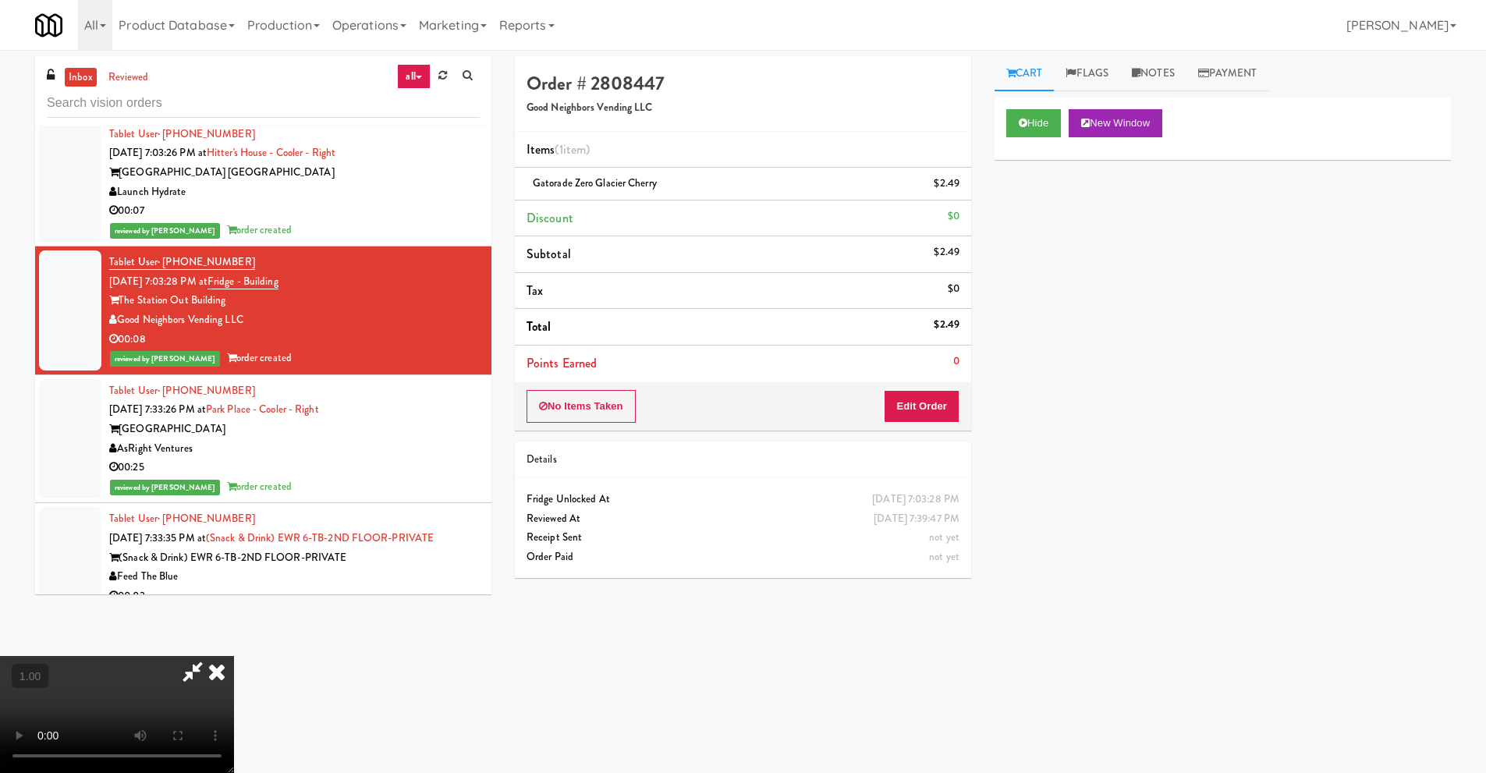
click at [234, 656] on icon at bounding box center [217, 671] width 34 height 31
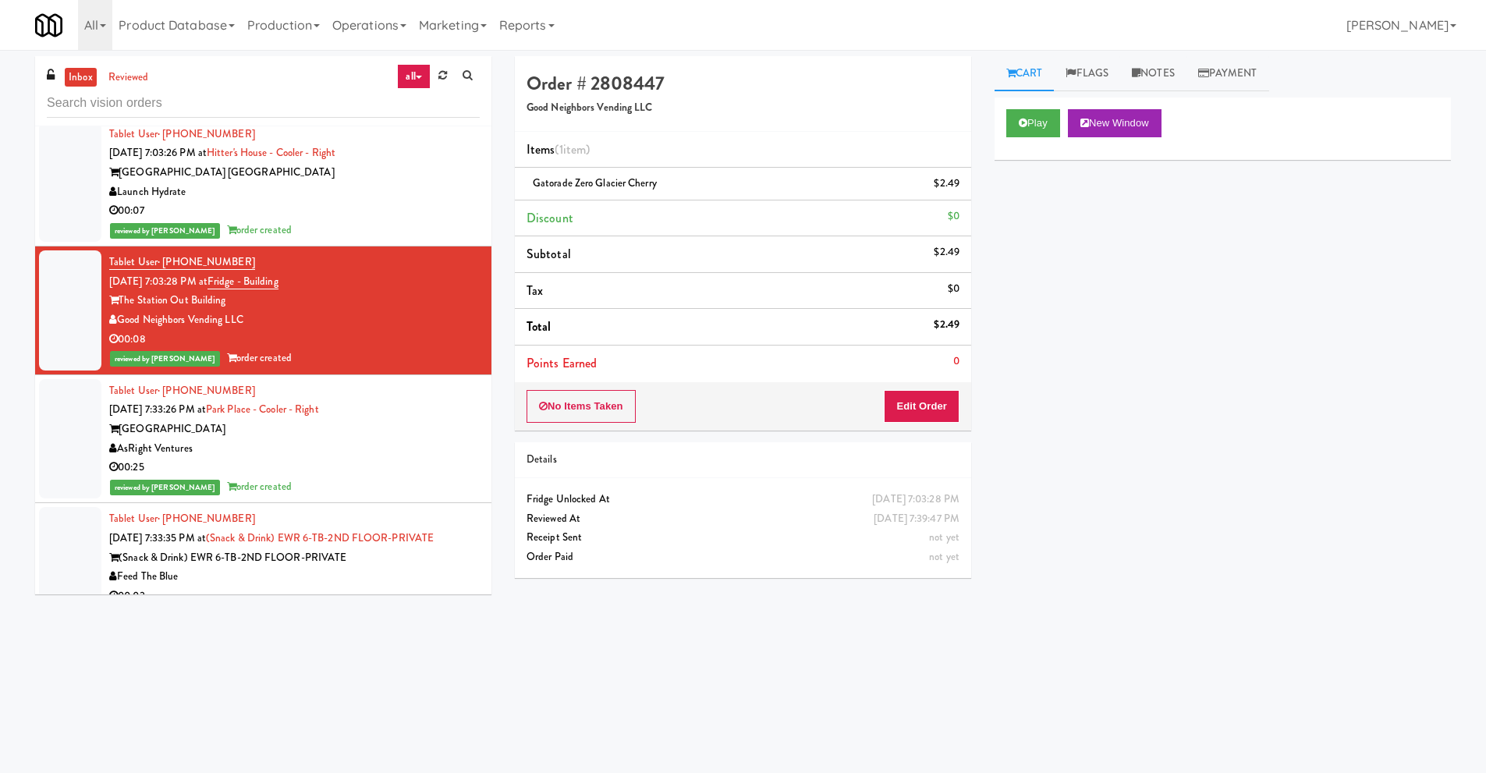
click at [1256, 338] on div "Play New Window Primary Flag Clear Flag if unable to determine what was taken o…" at bounding box center [1222, 389] width 456 height 585
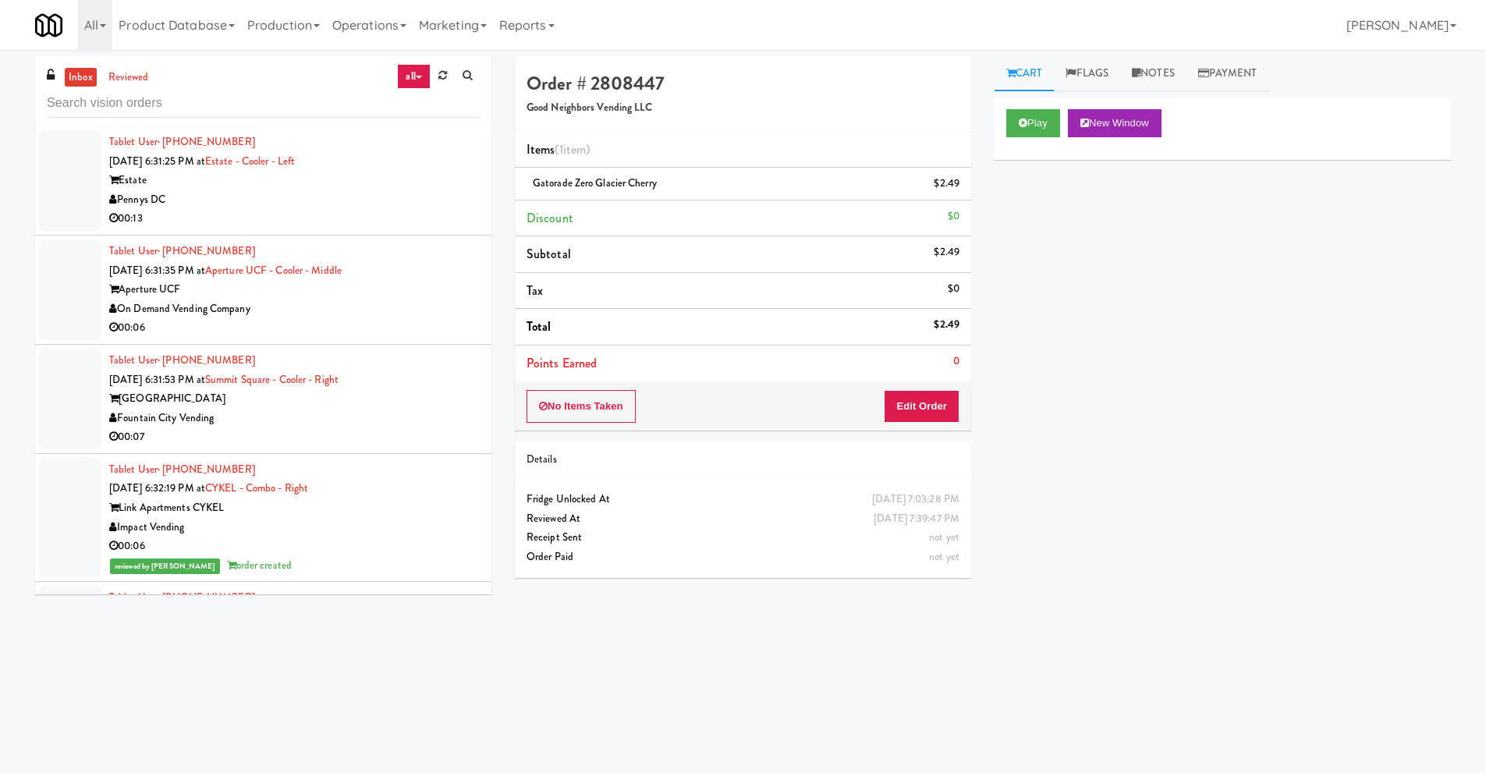
click at [284, 191] on div "Pennys DC" at bounding box center [294, 199] width 370 height 19
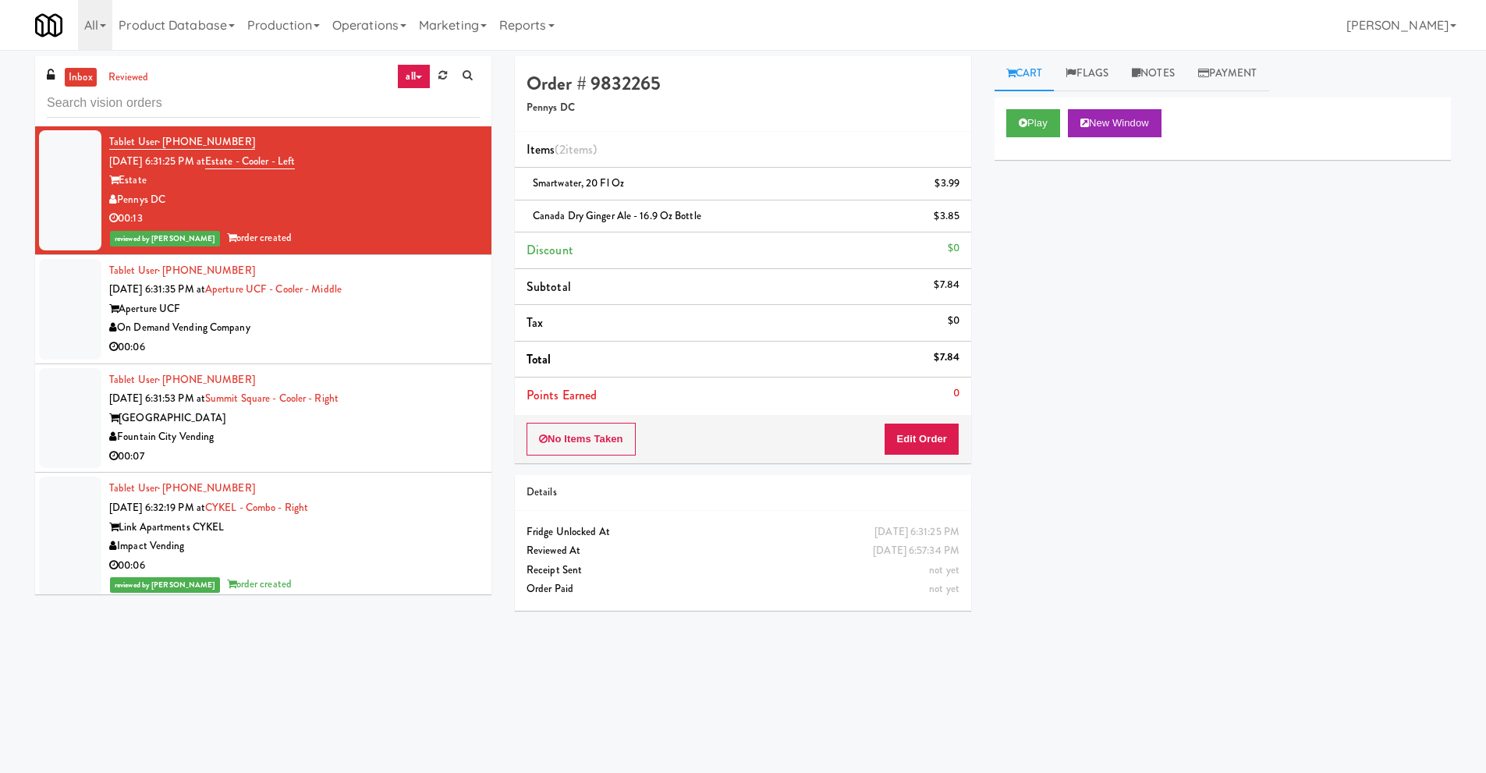
click at [246, 318] on div "On Demand Vending Company" at bounding box center [294, 327] width 370 height 19
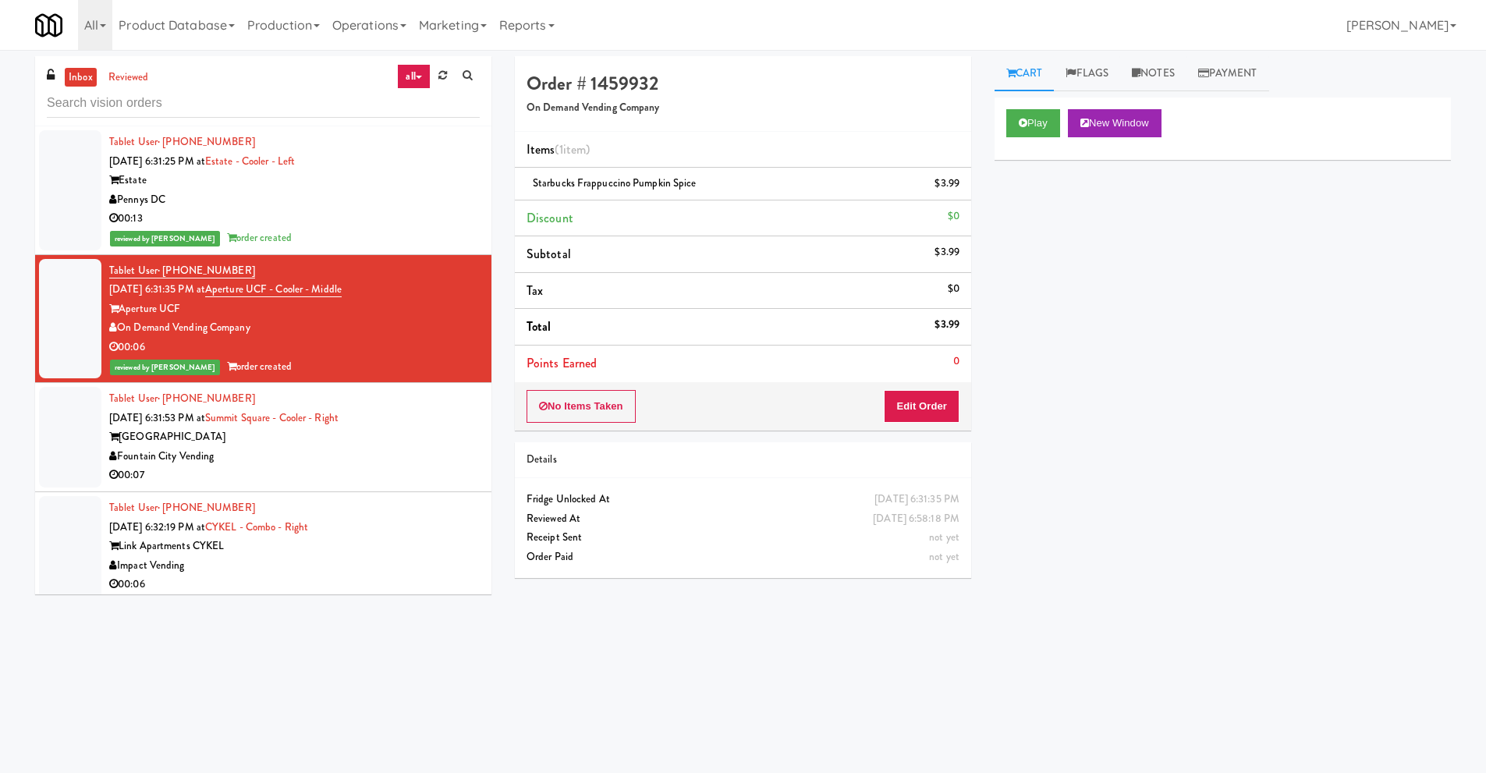
click at [278, 452] on div "Fountain City Vending" at bounding box center [294, 456] width 370 height 19
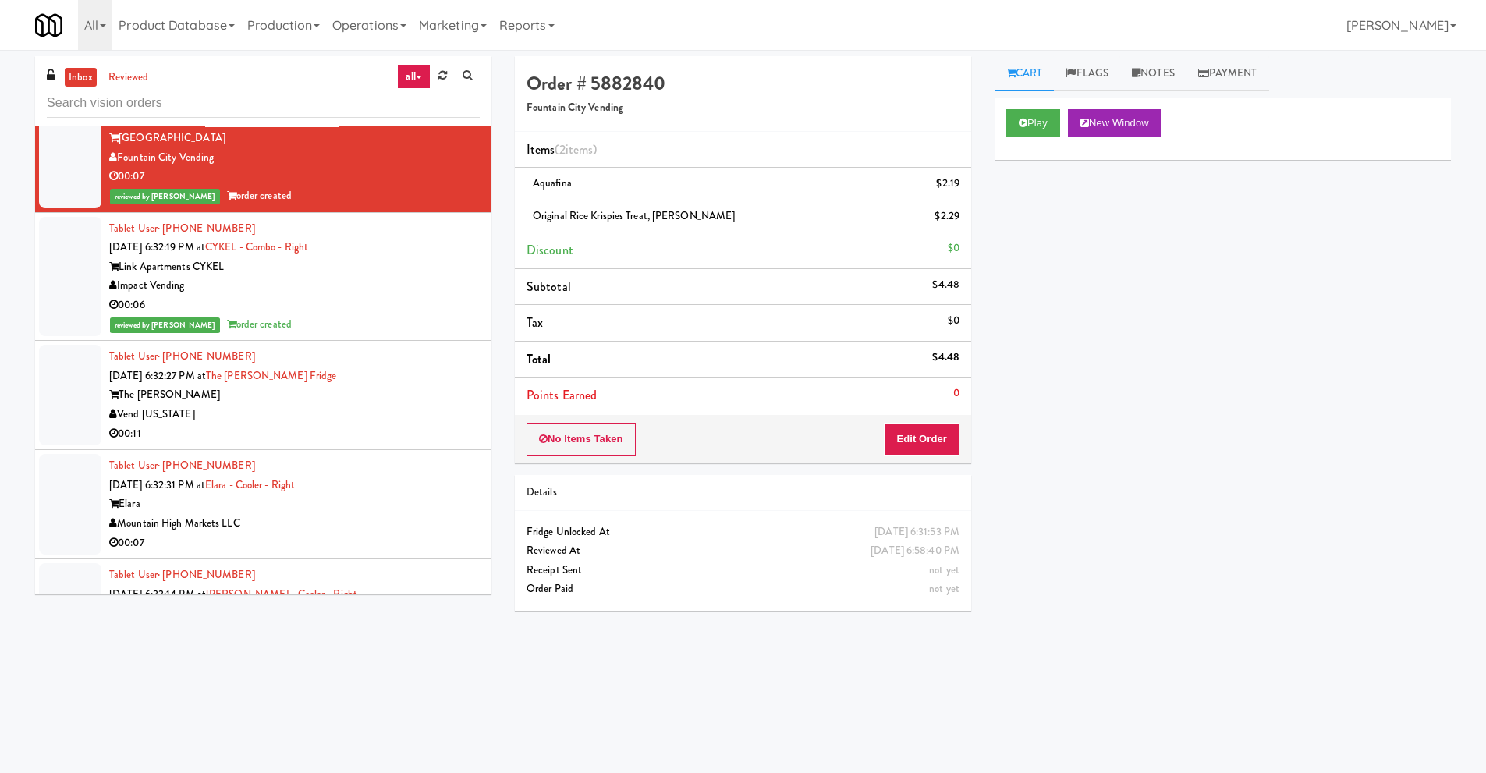
scroll to position [312, 0]
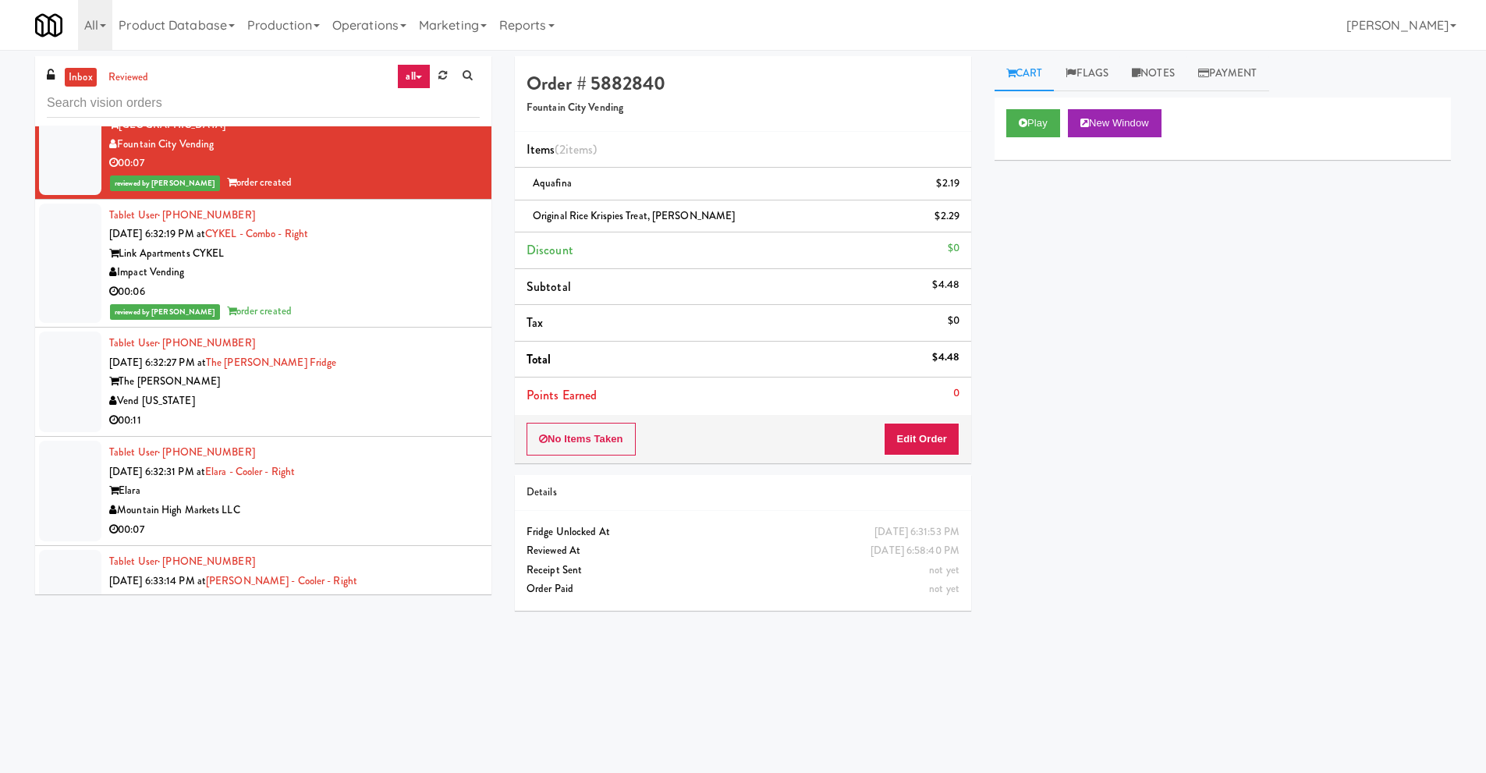
click at [307, 399] on div "Vend [US_STATE]" at bounding box center [294, 401] width 370 height 19
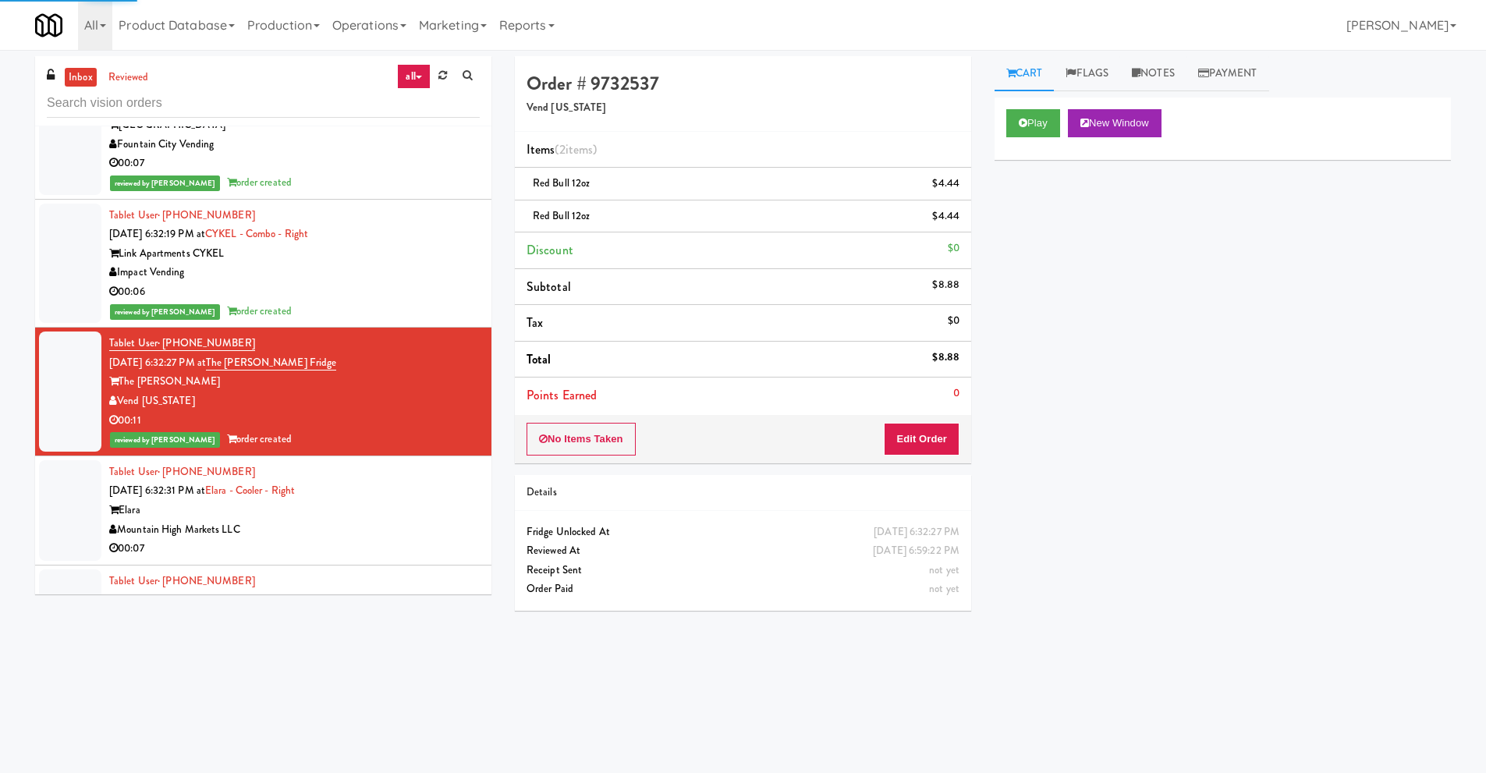
scroll to position [468, 0]
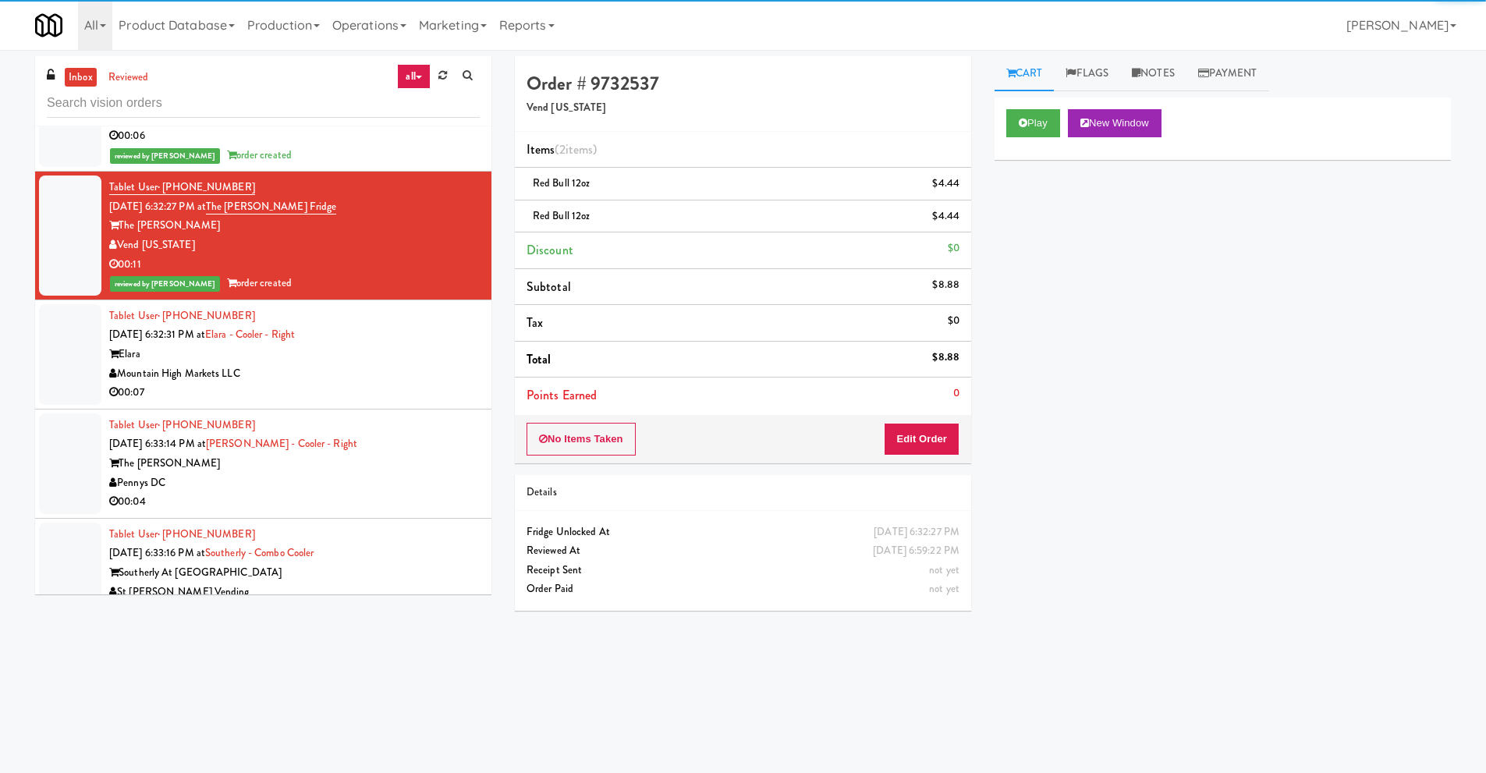
click at [324, 377] on div "Mountain High Markets LLC" at bounding box center [294, 373] width 370 height 19
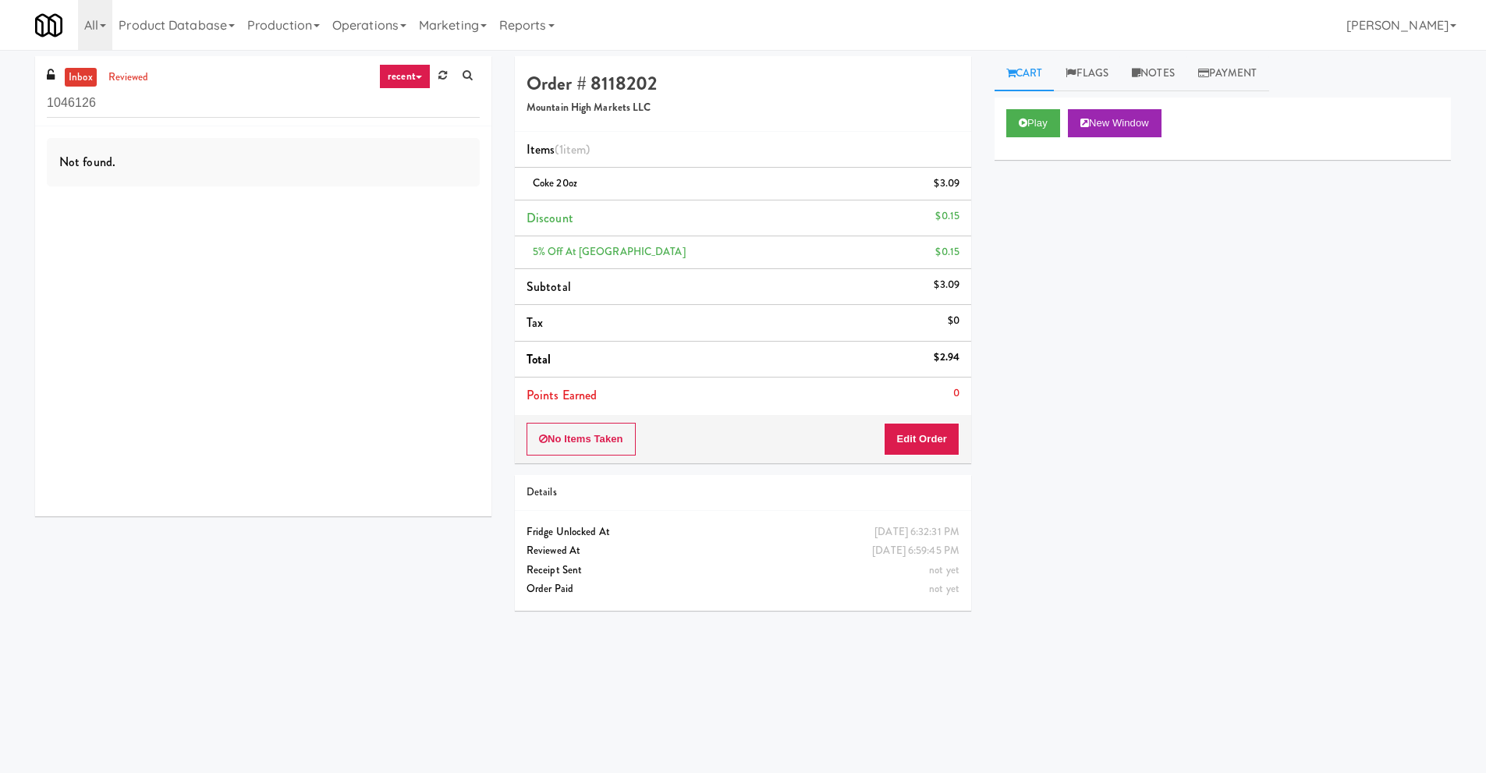
drag, startPoint x: 102, startPoint y: 102, endPoint x: 0, endPoint y: 109, distance: 102.4
click at [0, 109] on div "inbox reviewed recent all unclear take inventory issue suspicious failed recent…" at bounding box center [743, 369] width 1486 height 626
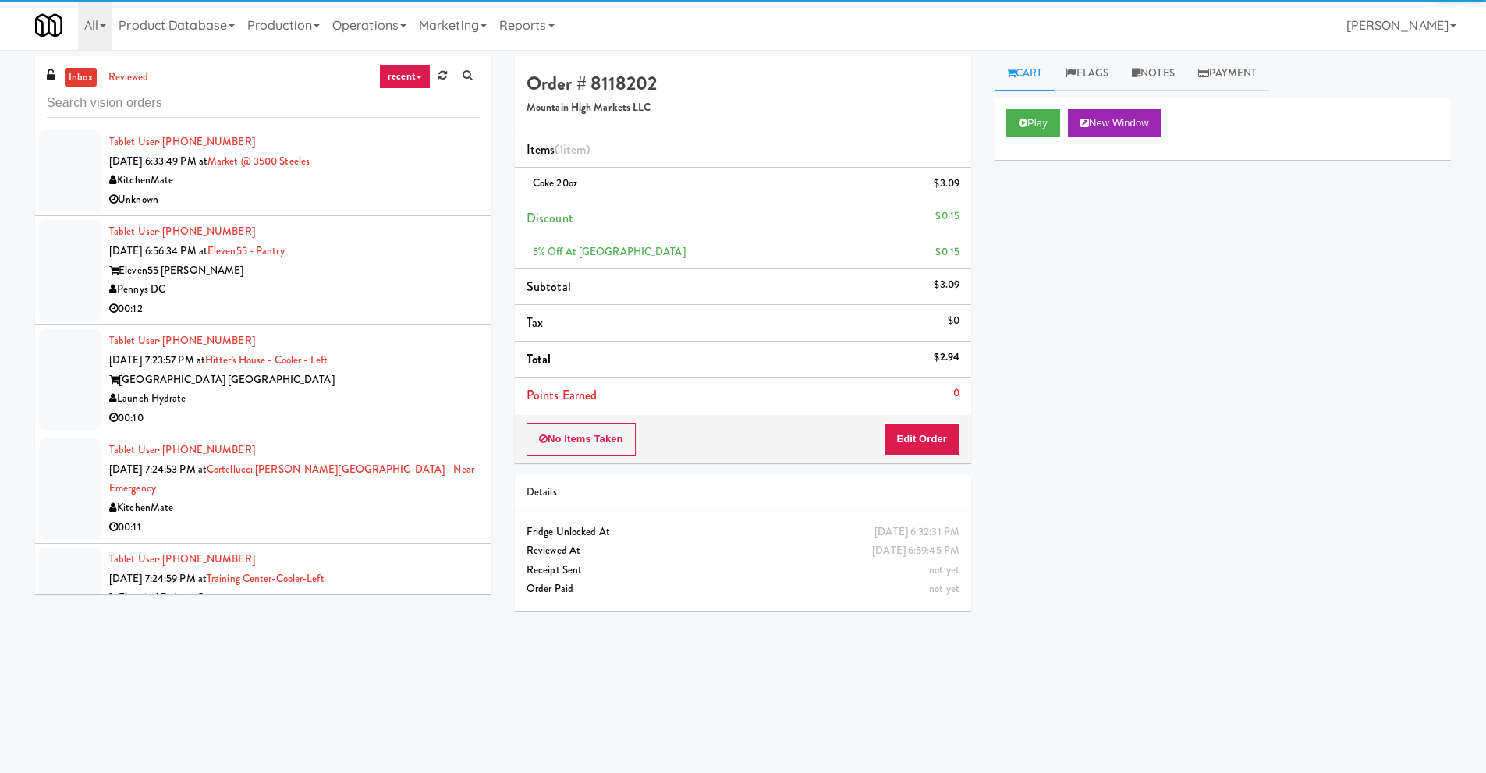
click at [391, 75] on link "recent" at bounding box center [404, 76] width 51 height 25
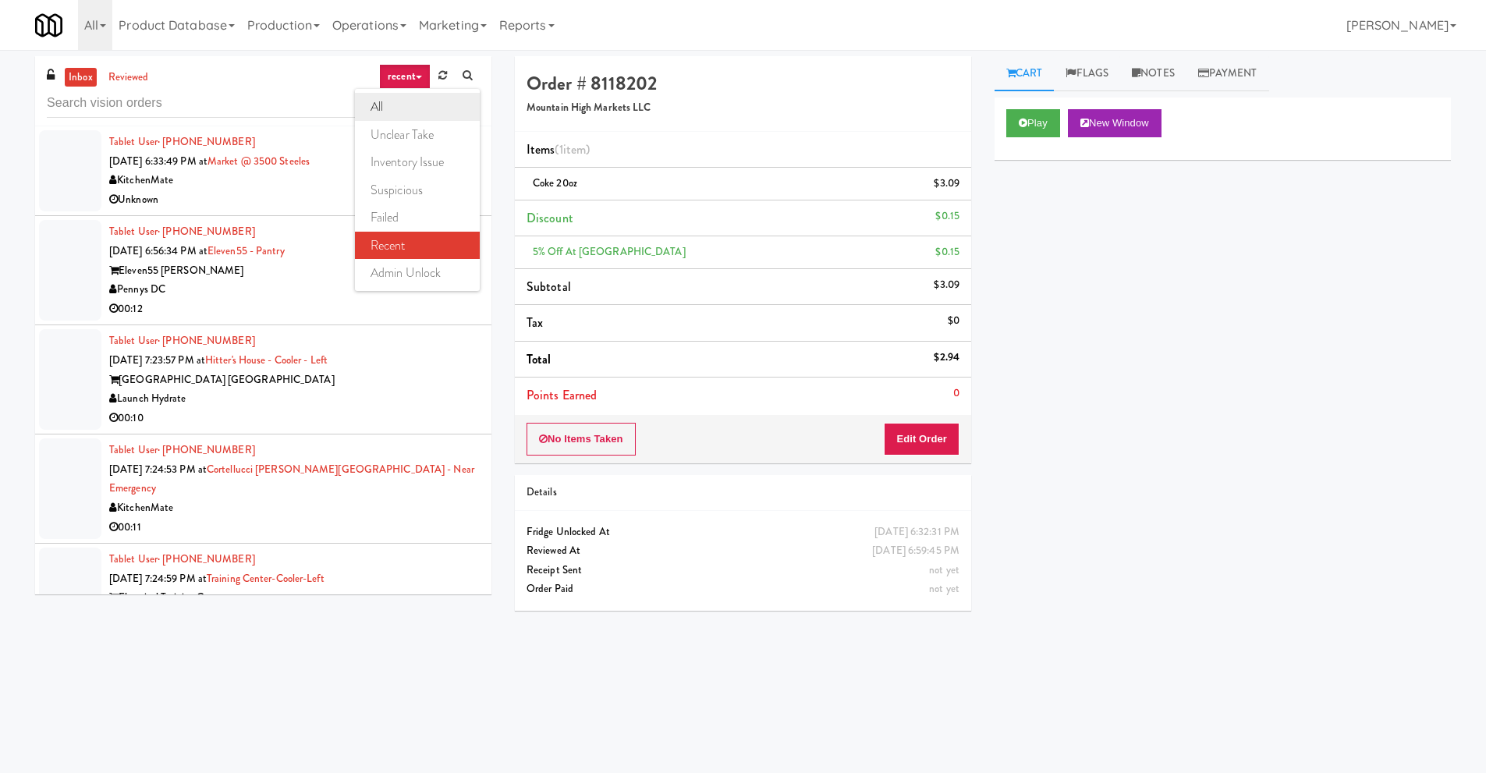
click at [408, 102] on link "all" at bounding box center [417, 107] width 125 height 28
click at [239, 285] on div "Pennys DC" at bounding box center [294, 289] width 370 height 19
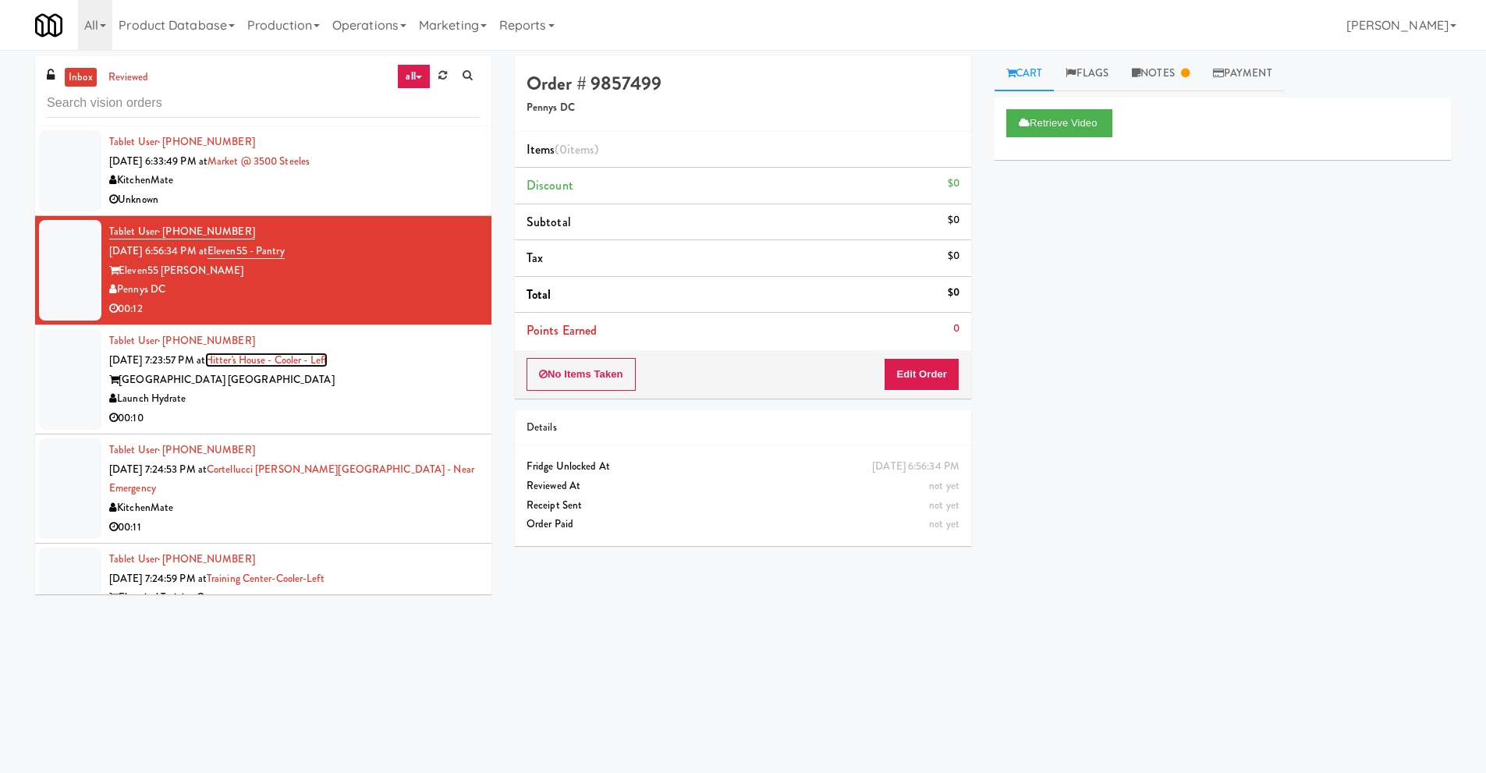
click at [264, 366] on link "Hitter's House - Cooler - Left" at bounding box center [266, 360] width 122 height 15
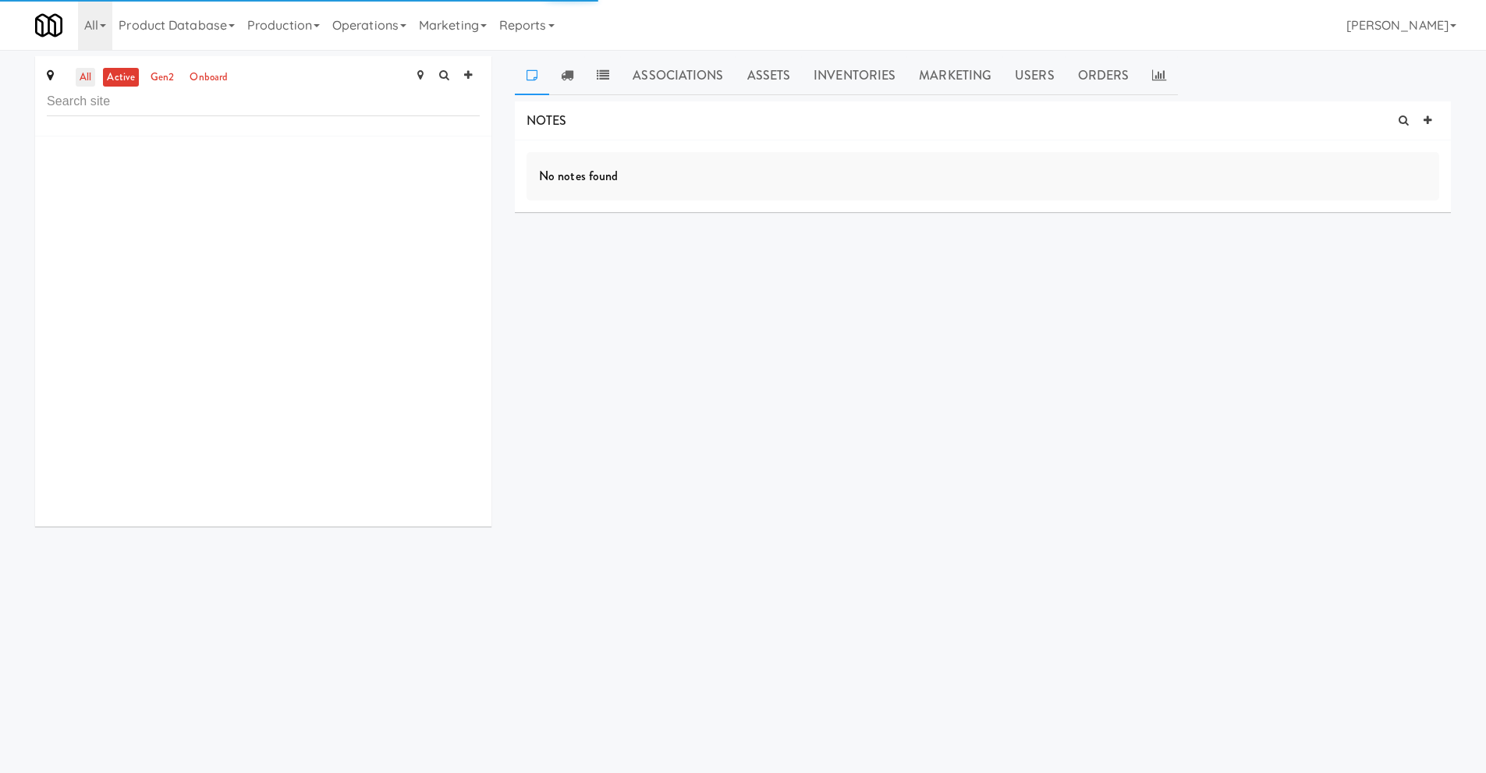
click at [86, 74] on link "all" at bounding box center [85, 77] width 19 height 19
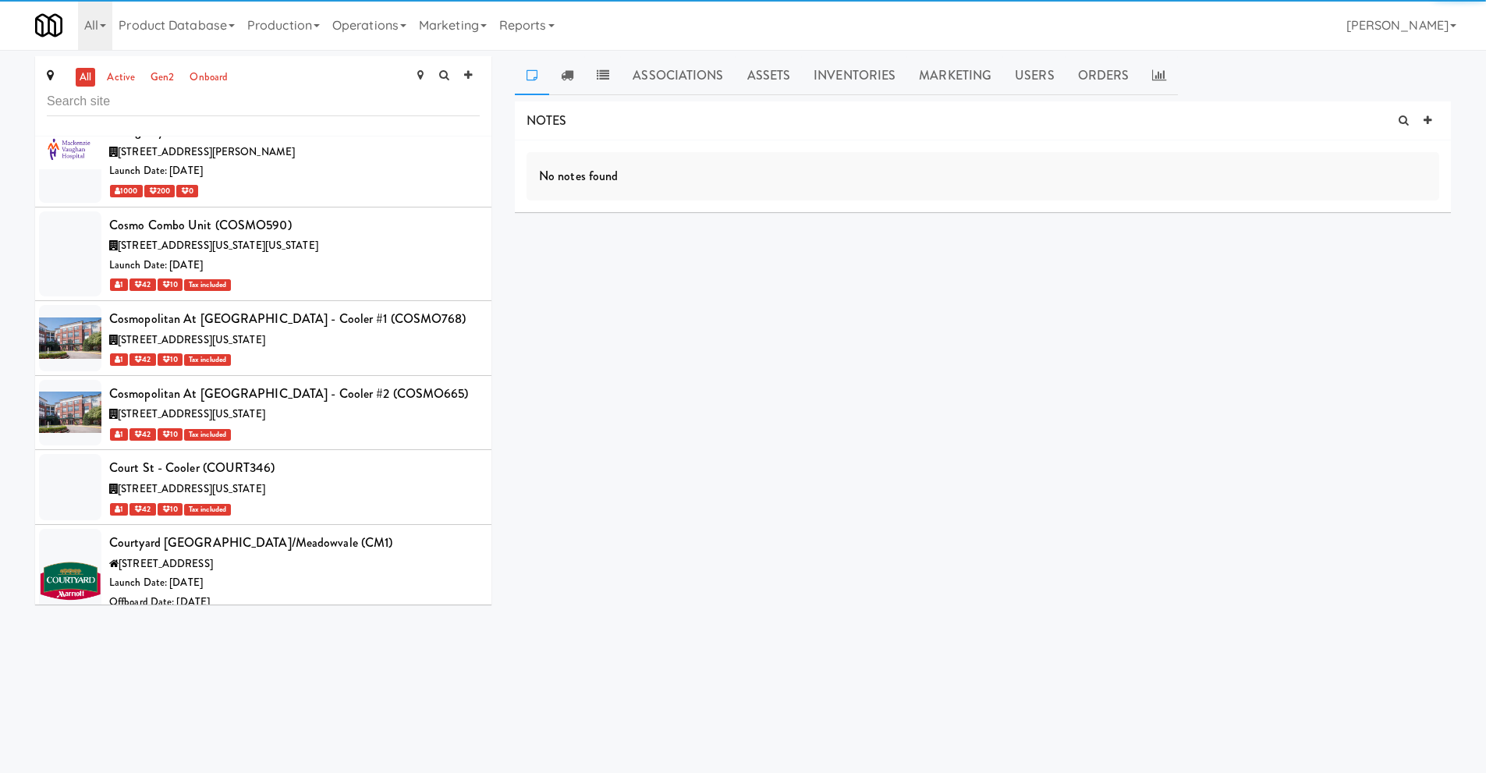
scroll to position [54239, 0]
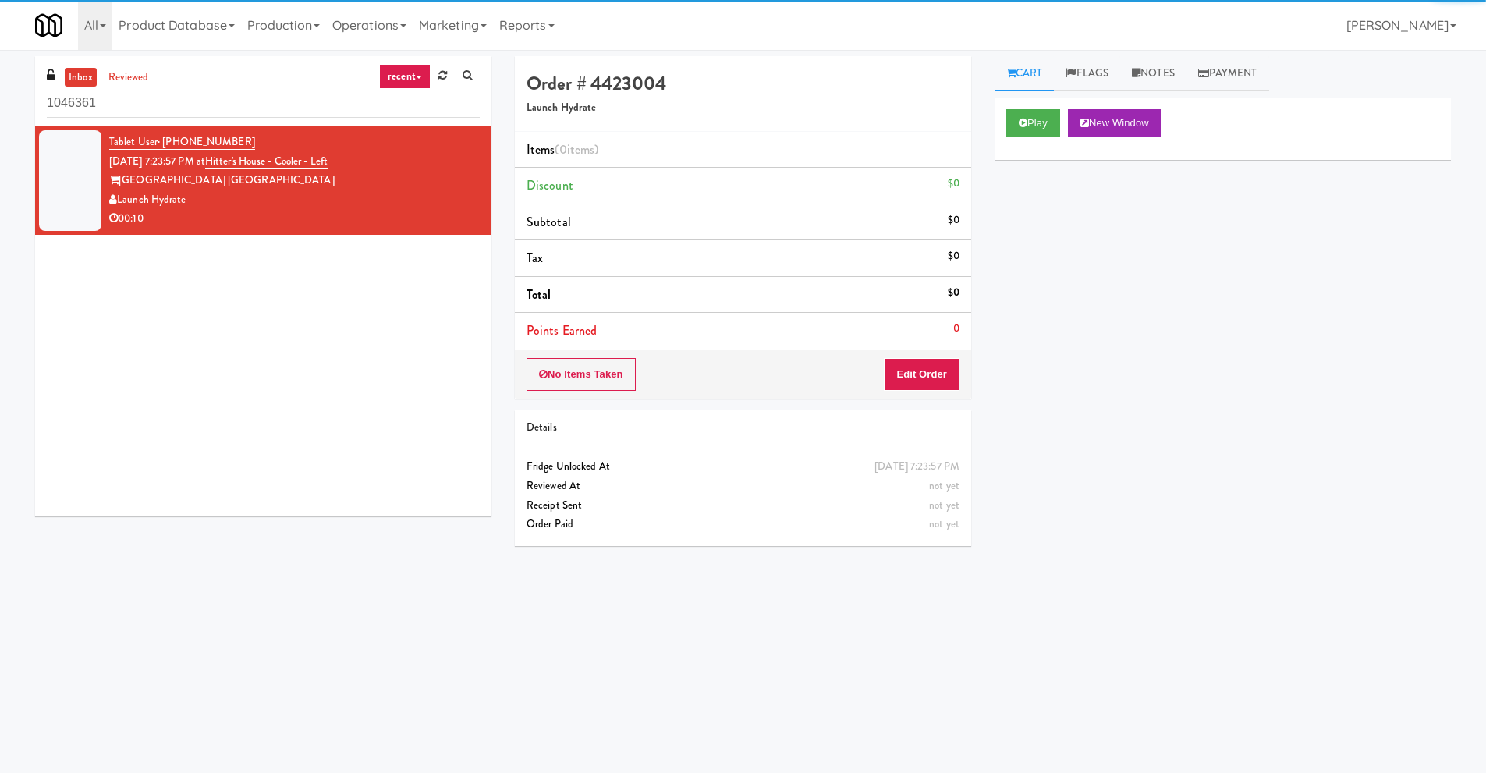
drag, startPoint x: 112, startPoint y: 106, endPoint x: 0, endPoint y: 109, distance: 111.6
click at [0, 109] on div "inbox reviewed recent all unclear take inventory issue suspicious failed recent…" at bounding box center [743, 369] width 1486 height 626
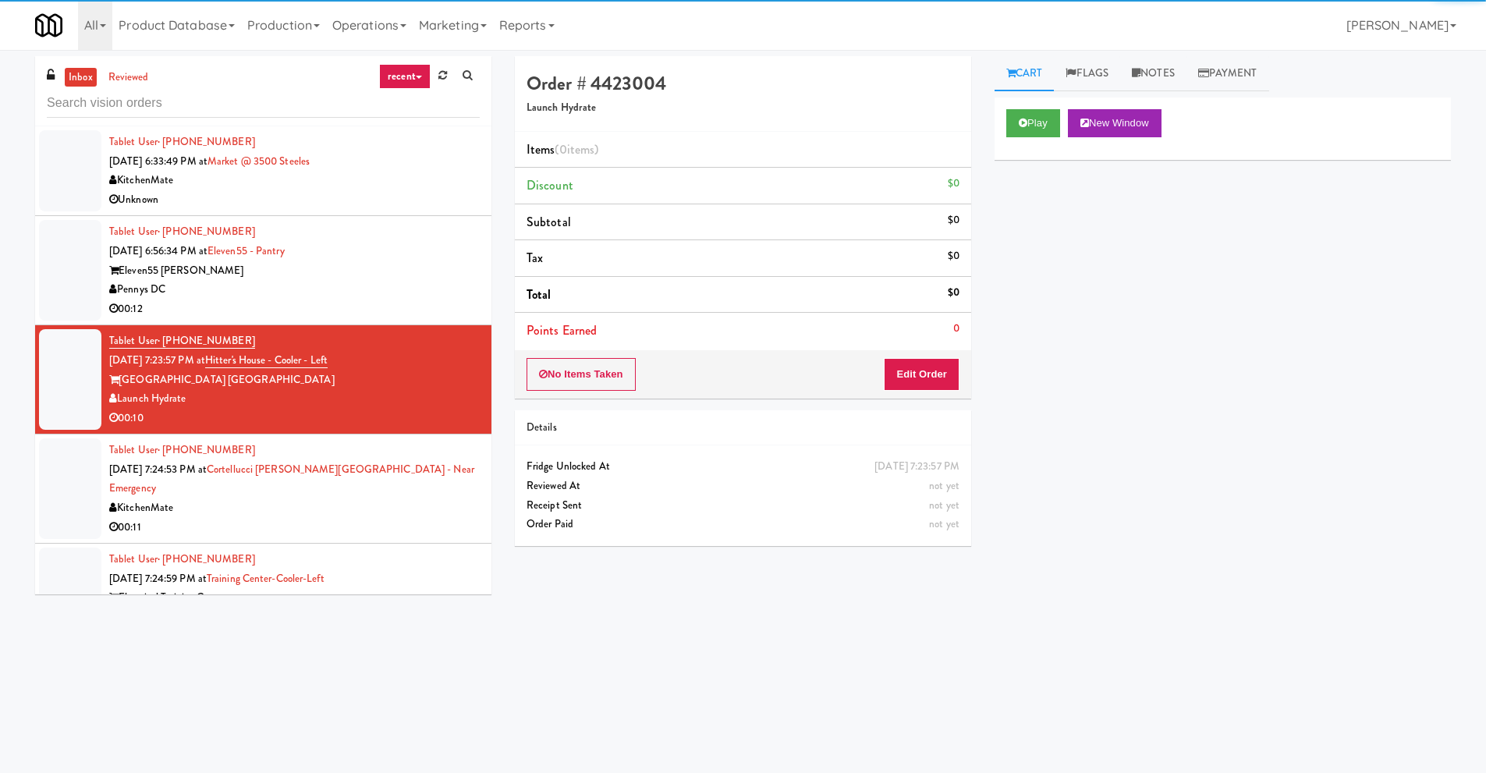
click at [416, 84] on link "recent" at bounding box center [404, 76] width 51 height 25
click at [411, 105] on link "all" at bounding box center [417, 107] width 125 height 28
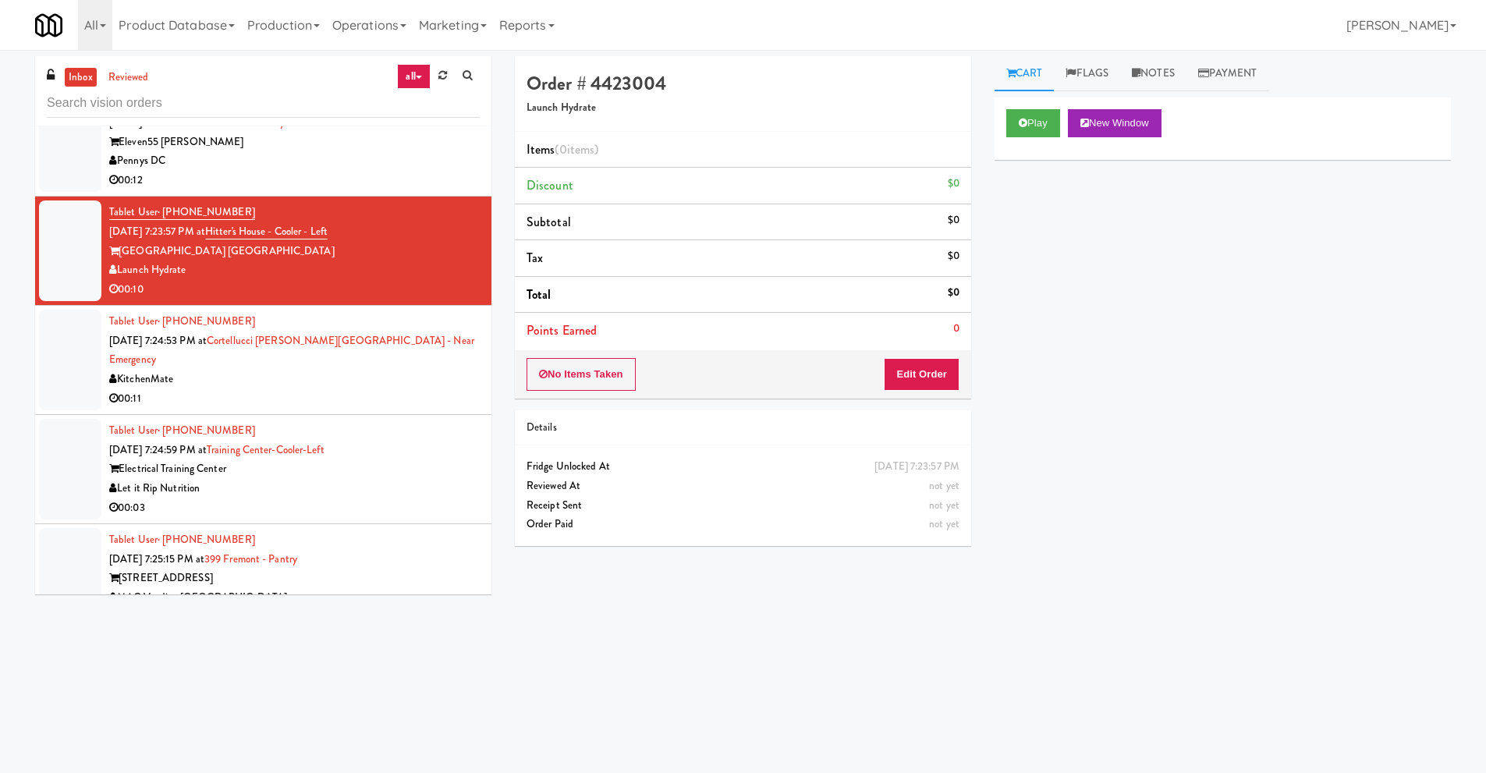
scroll to position [156, 0]
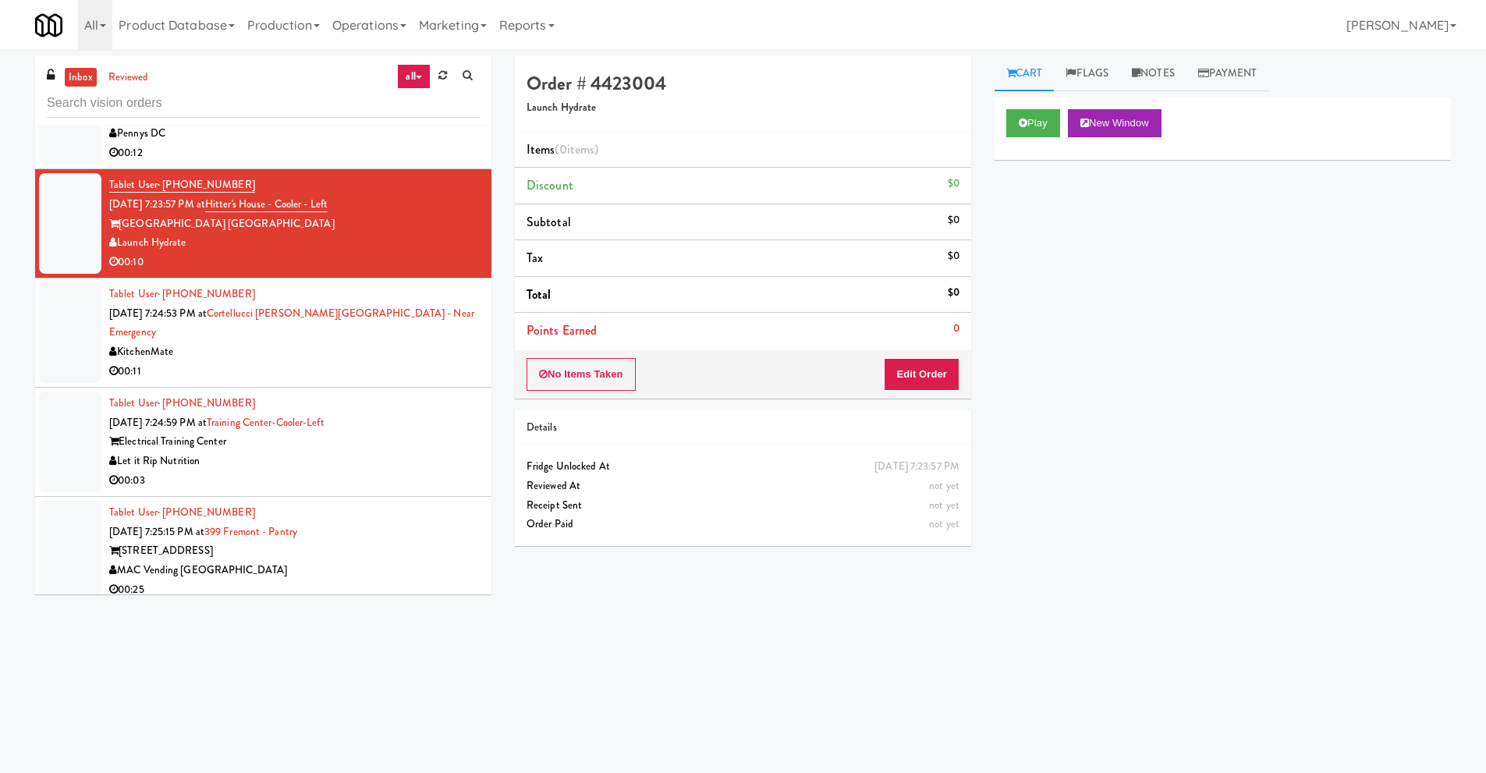
click at [242, 432] on div "Electrical Training Center" at bounding box center [294, 441] width 370 height 19
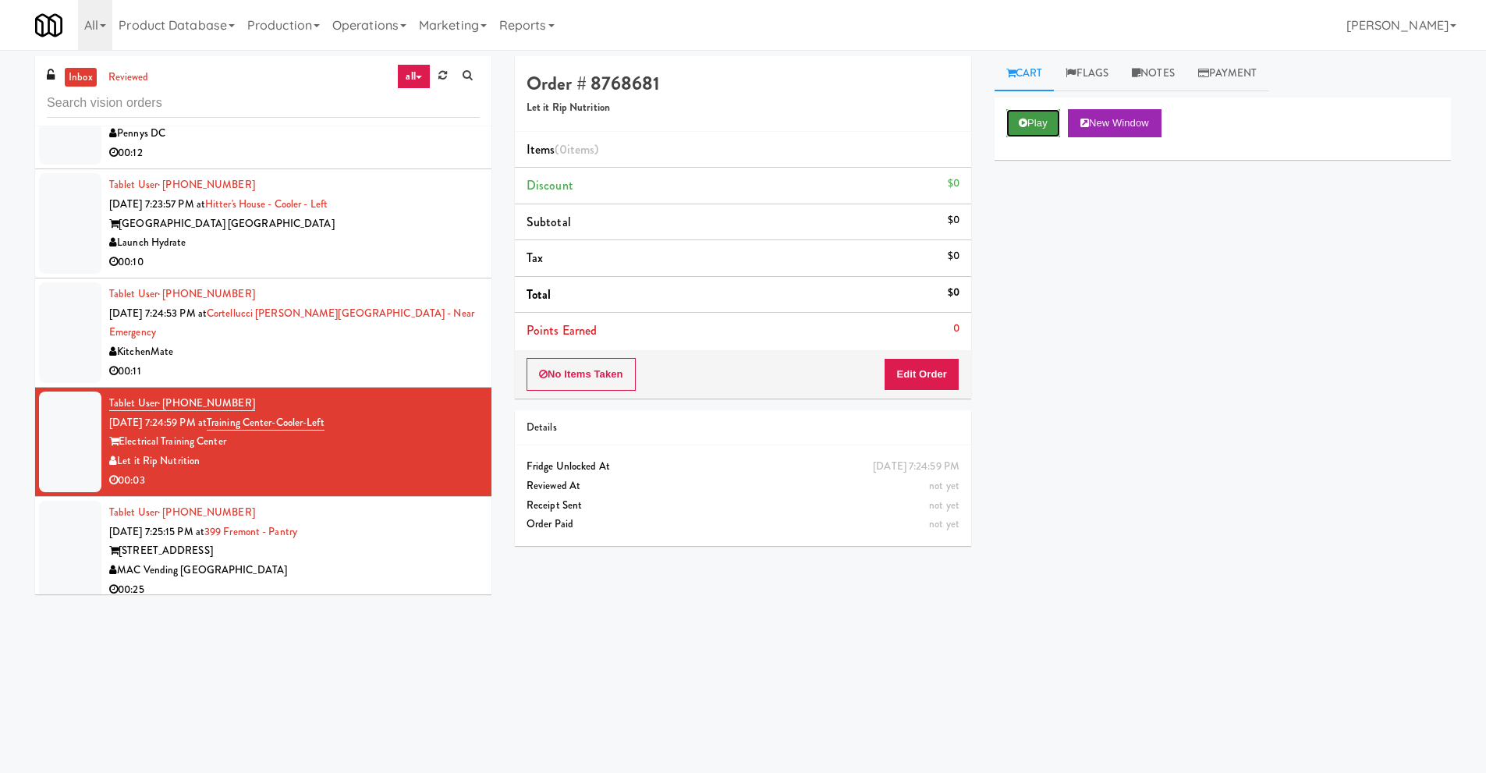
click at [1032, 122] on button "Play" at bounding box center [1033, 123] width 54 height 28
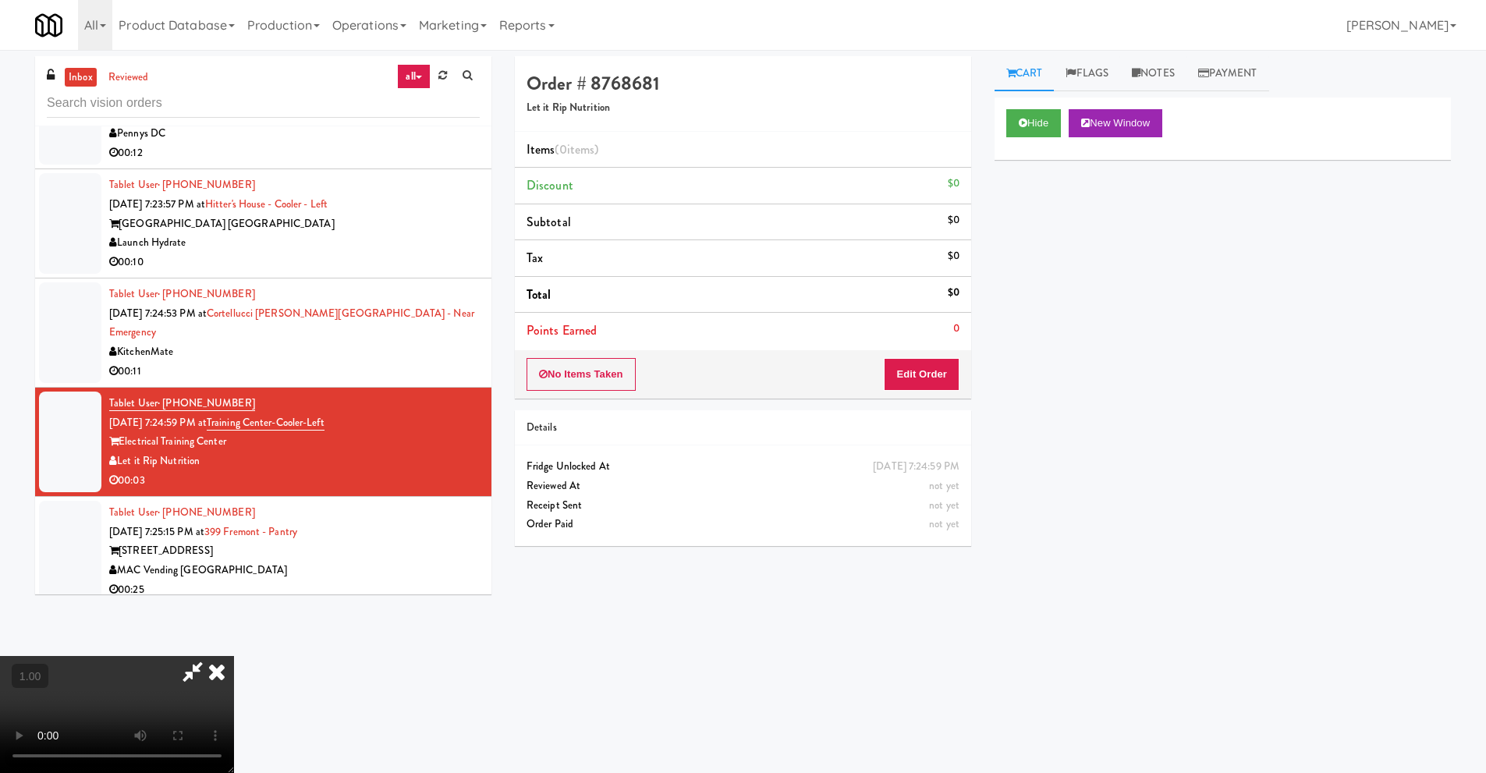
click at [234, 656] on video at bounding box center [117, 714] width 234 height 117
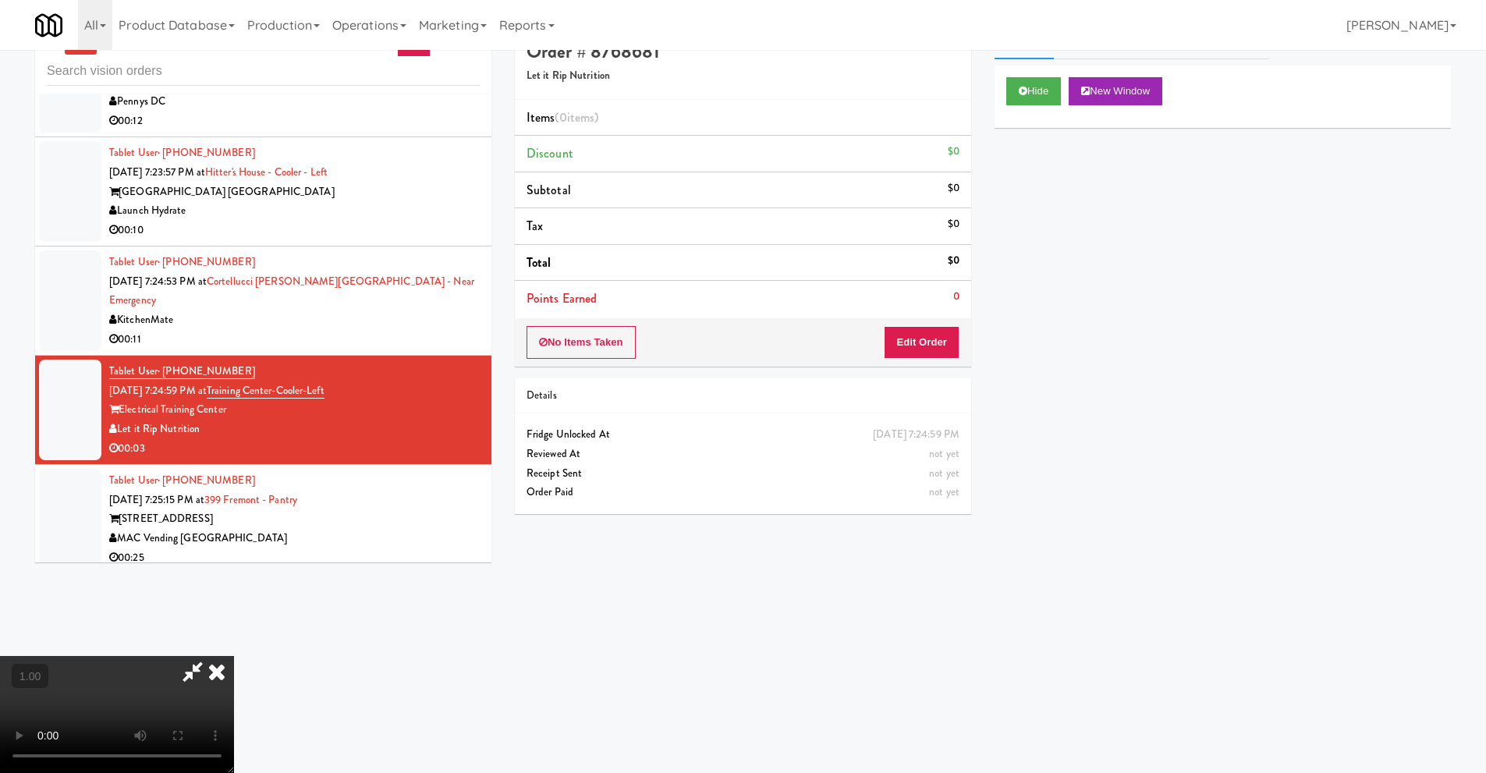
scroll to position [50, 0]
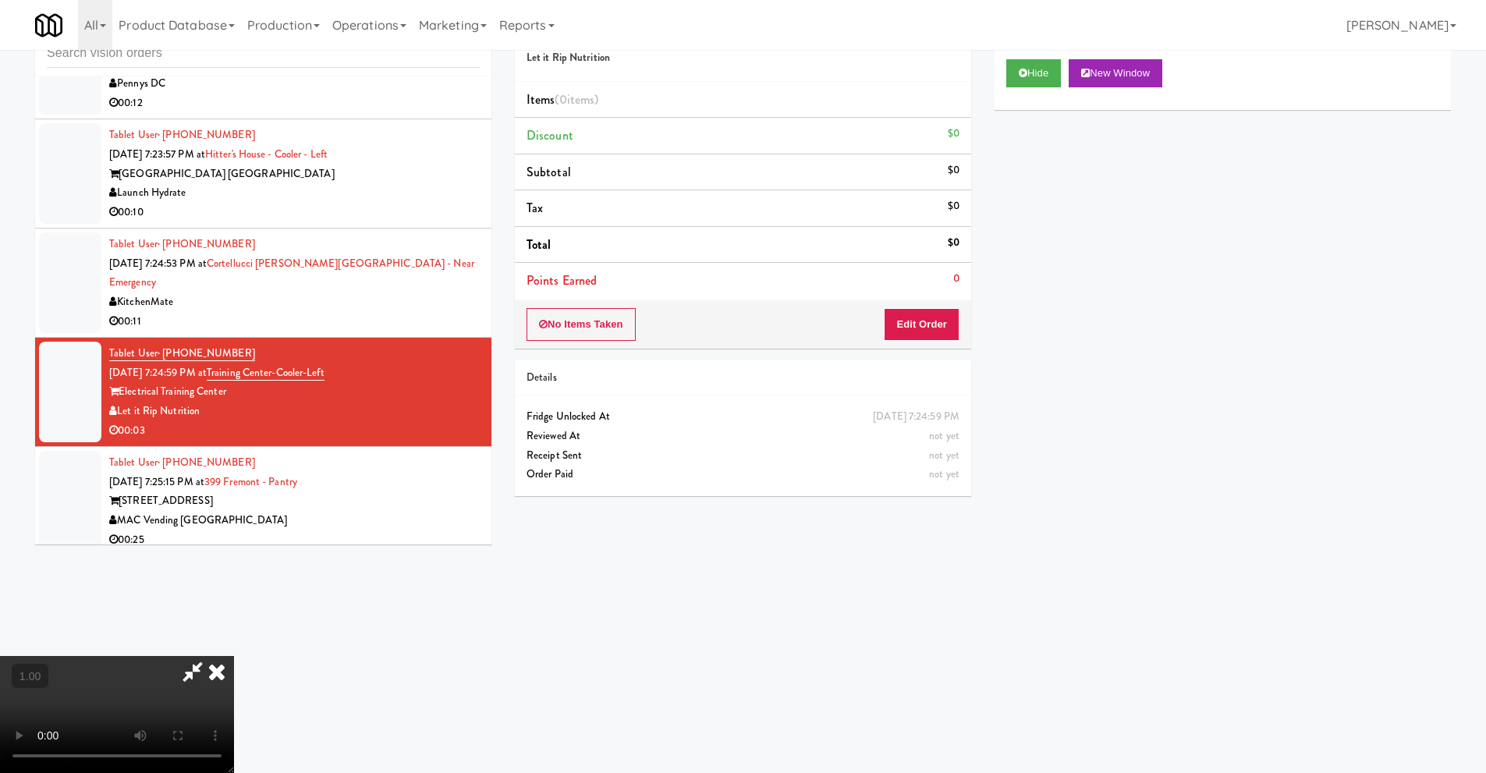
click at [234, 656] on video at bounding box center [117, 714] width 234 height 117
click at [938, 331] on button "Edit Order" at bounding box center [922, 324] width 76 height 33
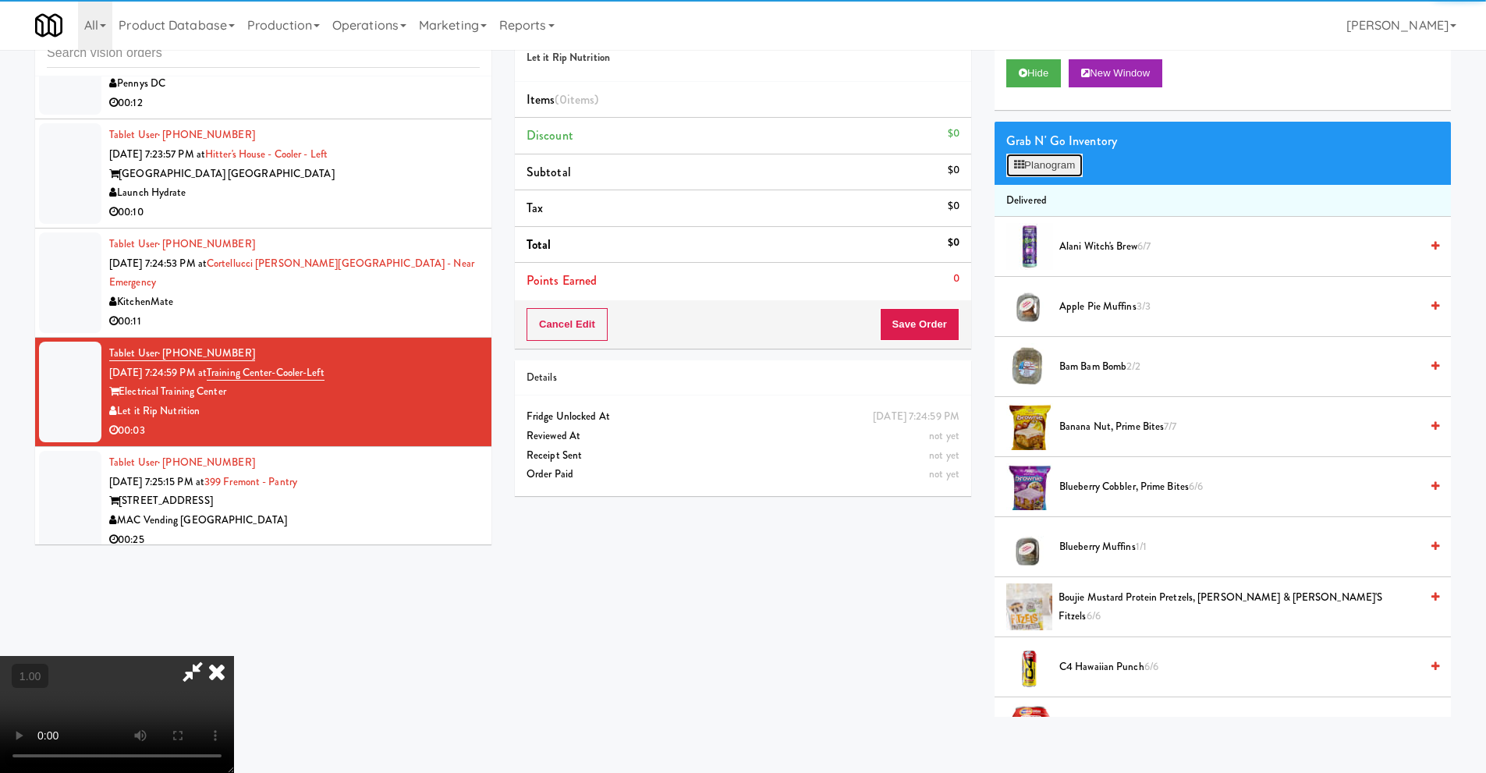
click at [1061, 171] on button "Planogram" at bounding box center [1044, 165] width 76 height 23
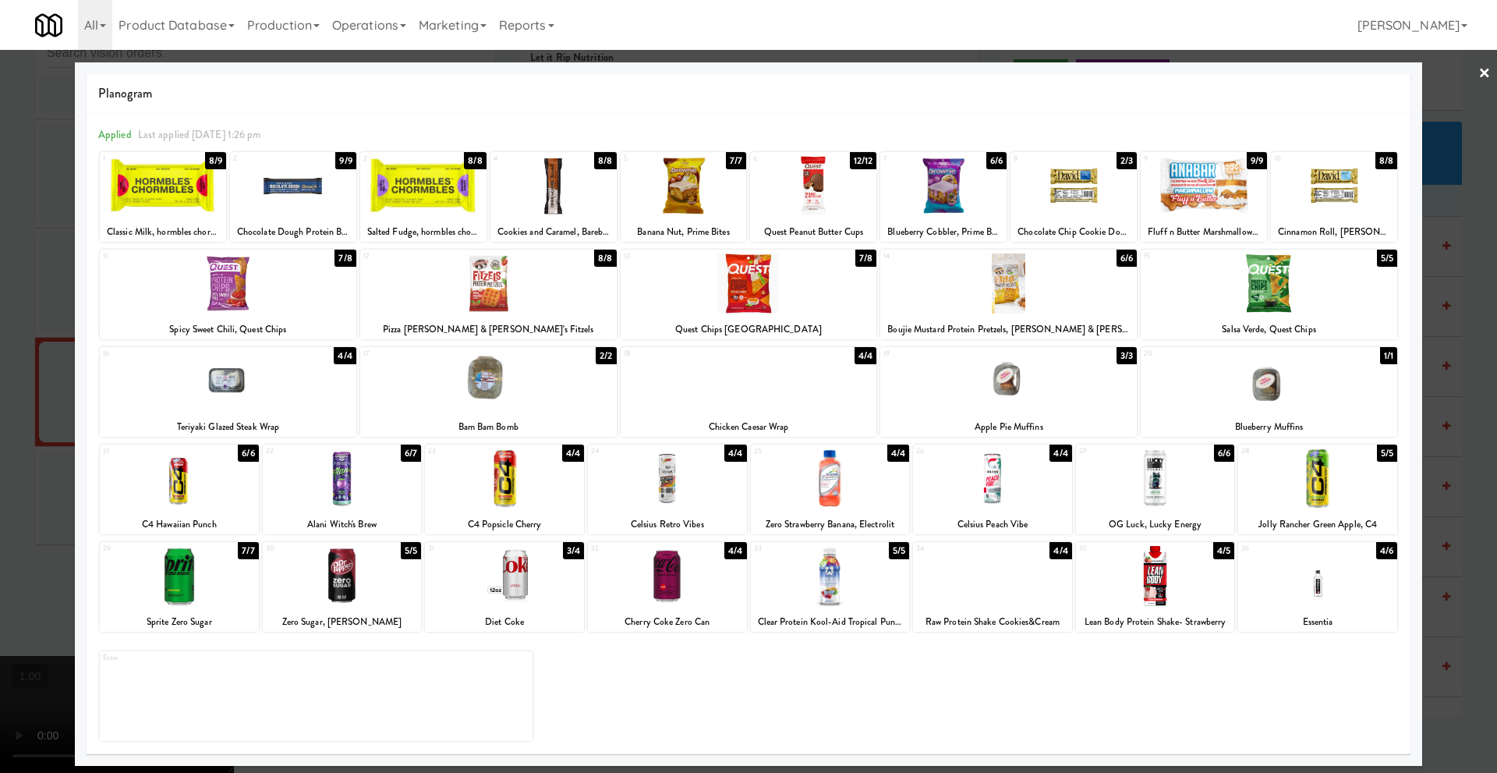
click at [1489, 71] on link "×" at bounding box center [1485, 74] width 12 height 48
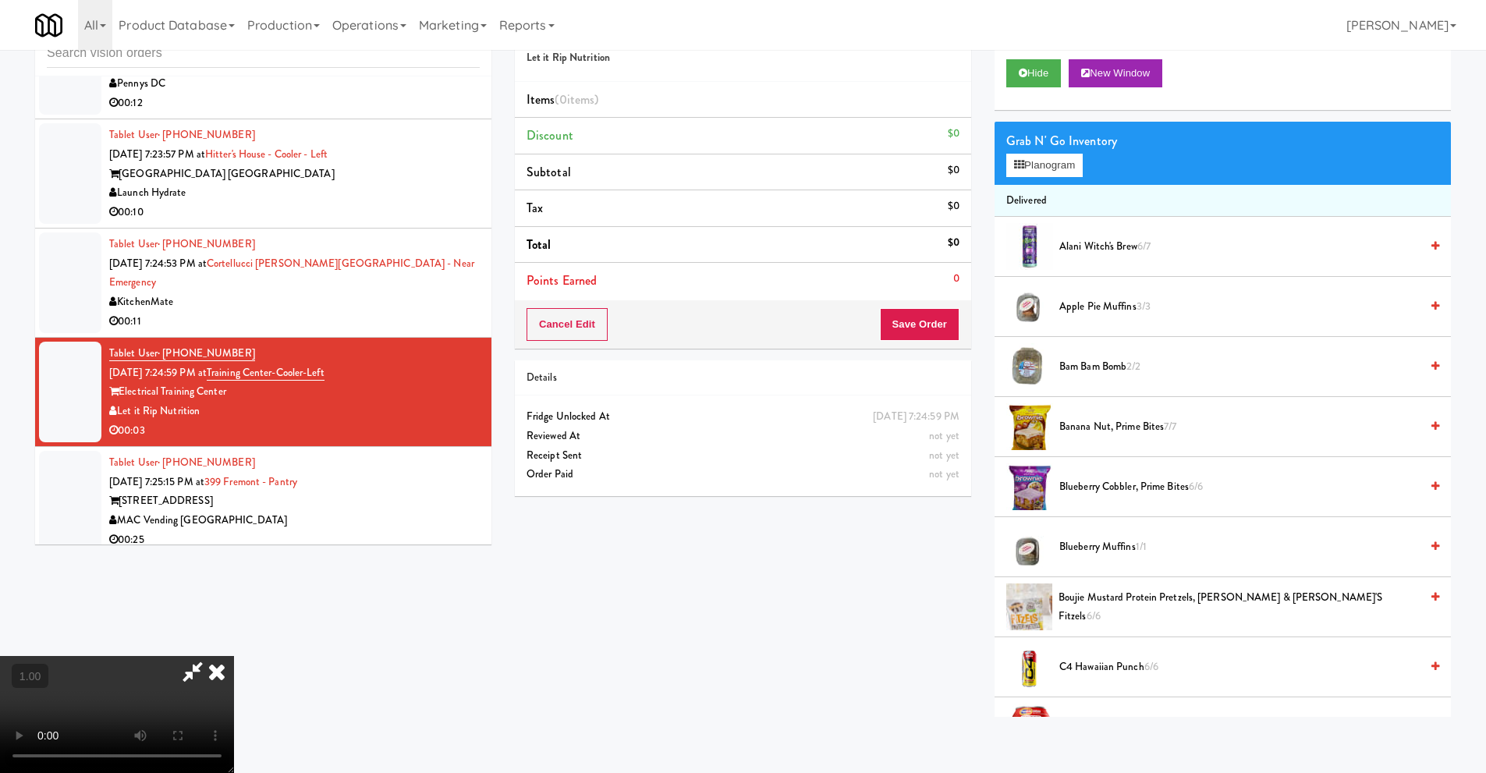
click at [234, 656] on video at bounding box center [117, 714] width 234 height 117
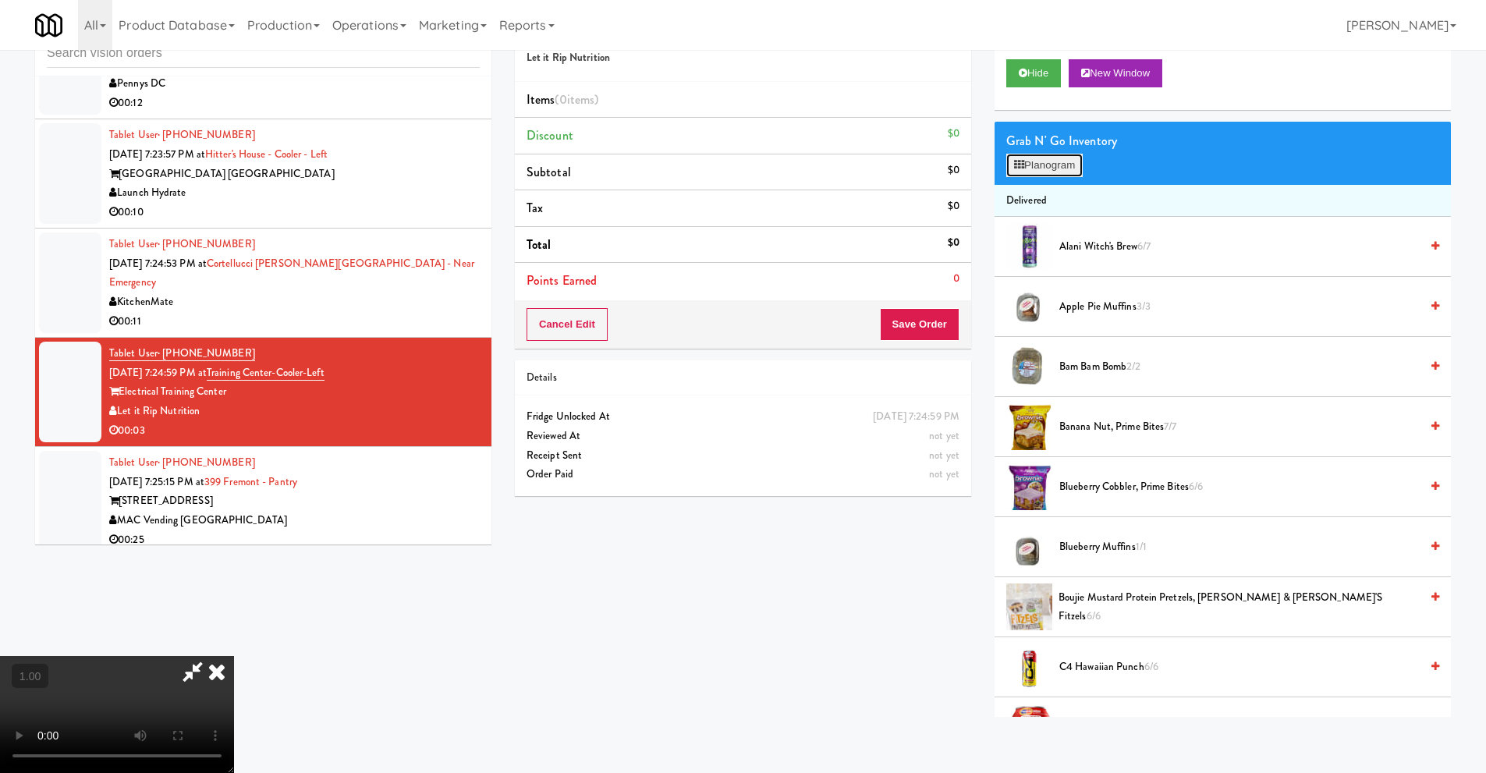
click at [1068, 170] on button "Planogram" at bounding box center [1044, 165] width 76 height 23
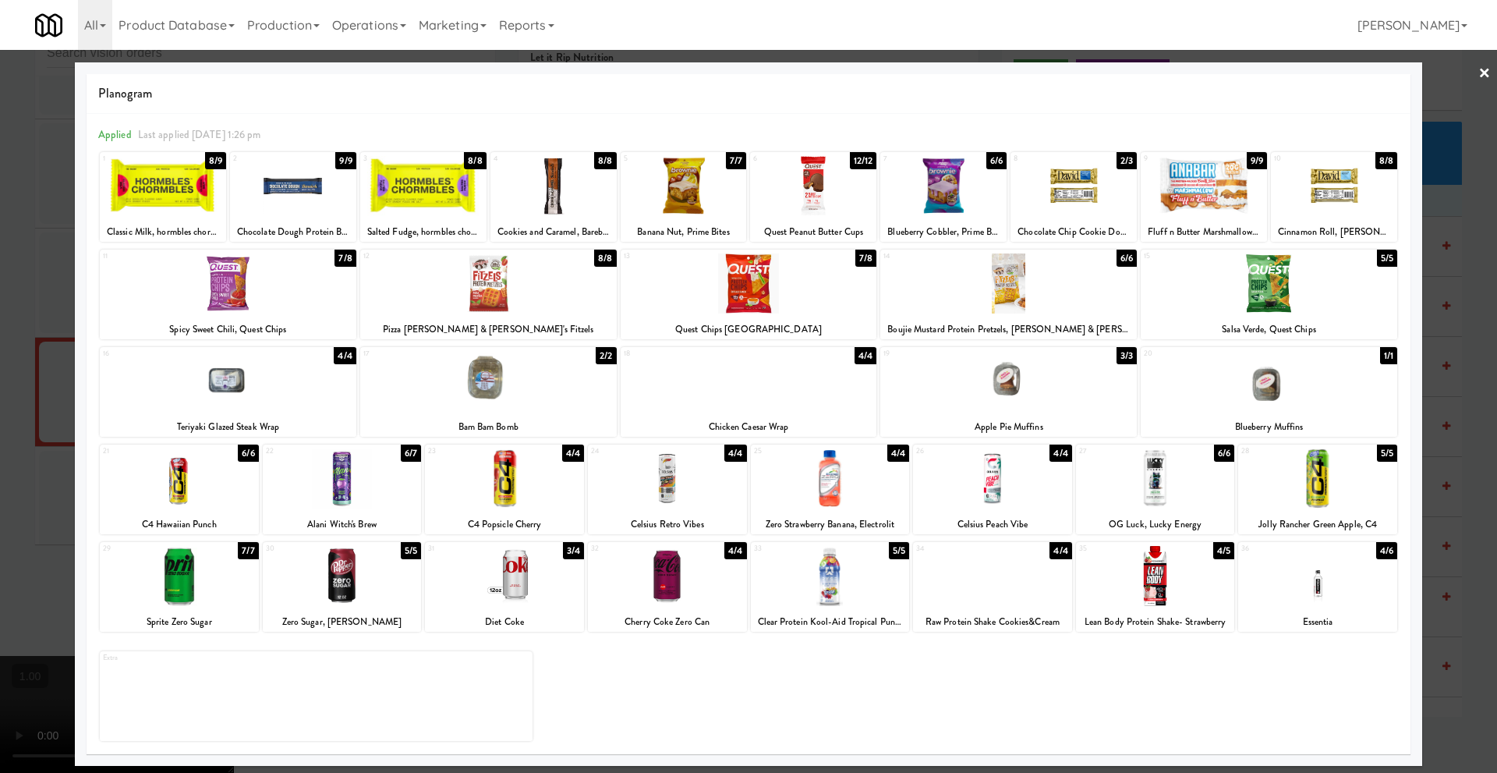
click at [691, 478] on div at bounding box center [667, 478] width 159 height 60
click at [1483, 78] on link "×" at bounding box center [1485, 74] width 12 height 48
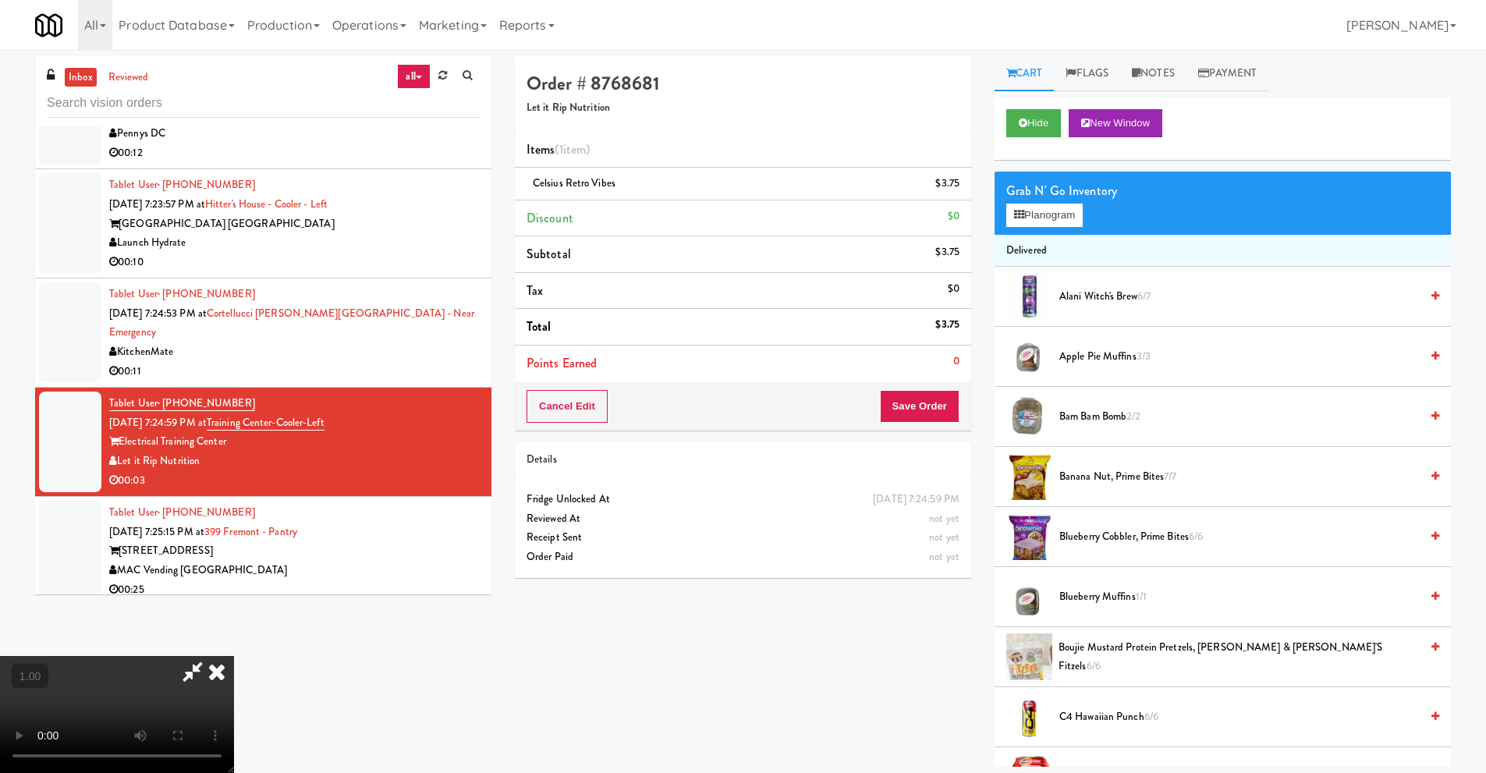
click at [234, 656] on icon at bounding box center [217, 671] width 34 height 31
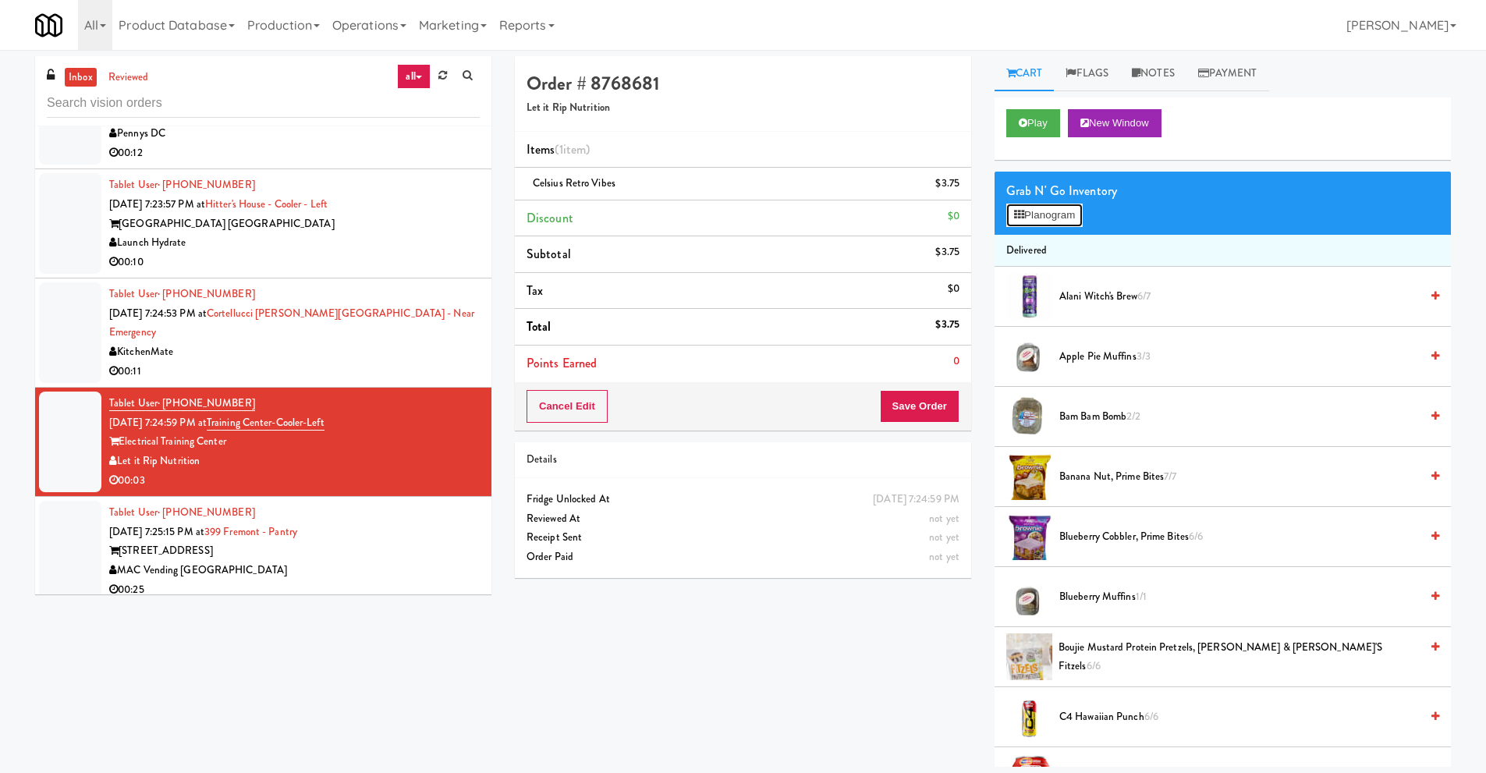
click at [1036, 218] on button "Planogram" at bounding box center [1044, 215] width 76 height 23
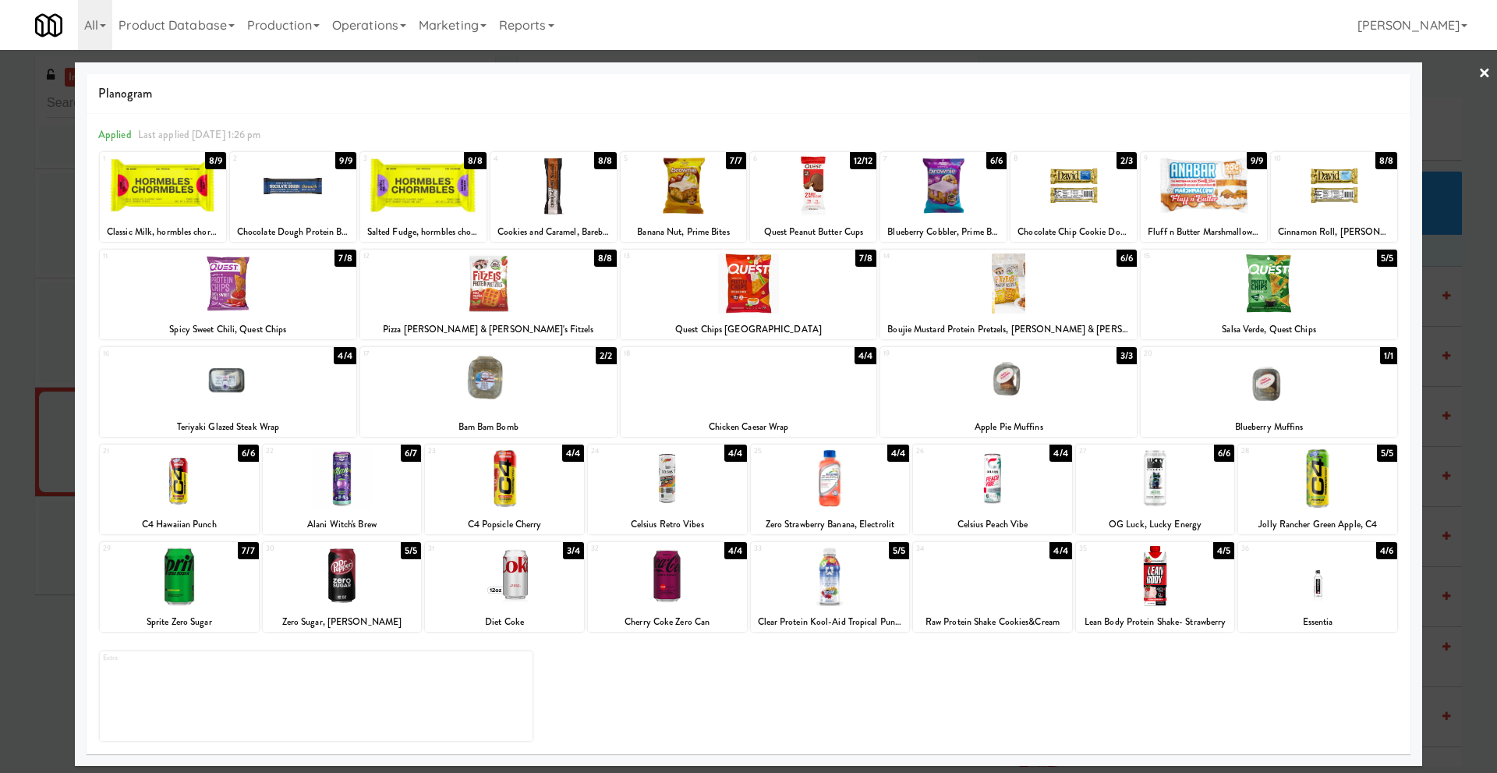
click at [1484, 76] on link "×" at bounding box center [1485, 74] width 12 height 48
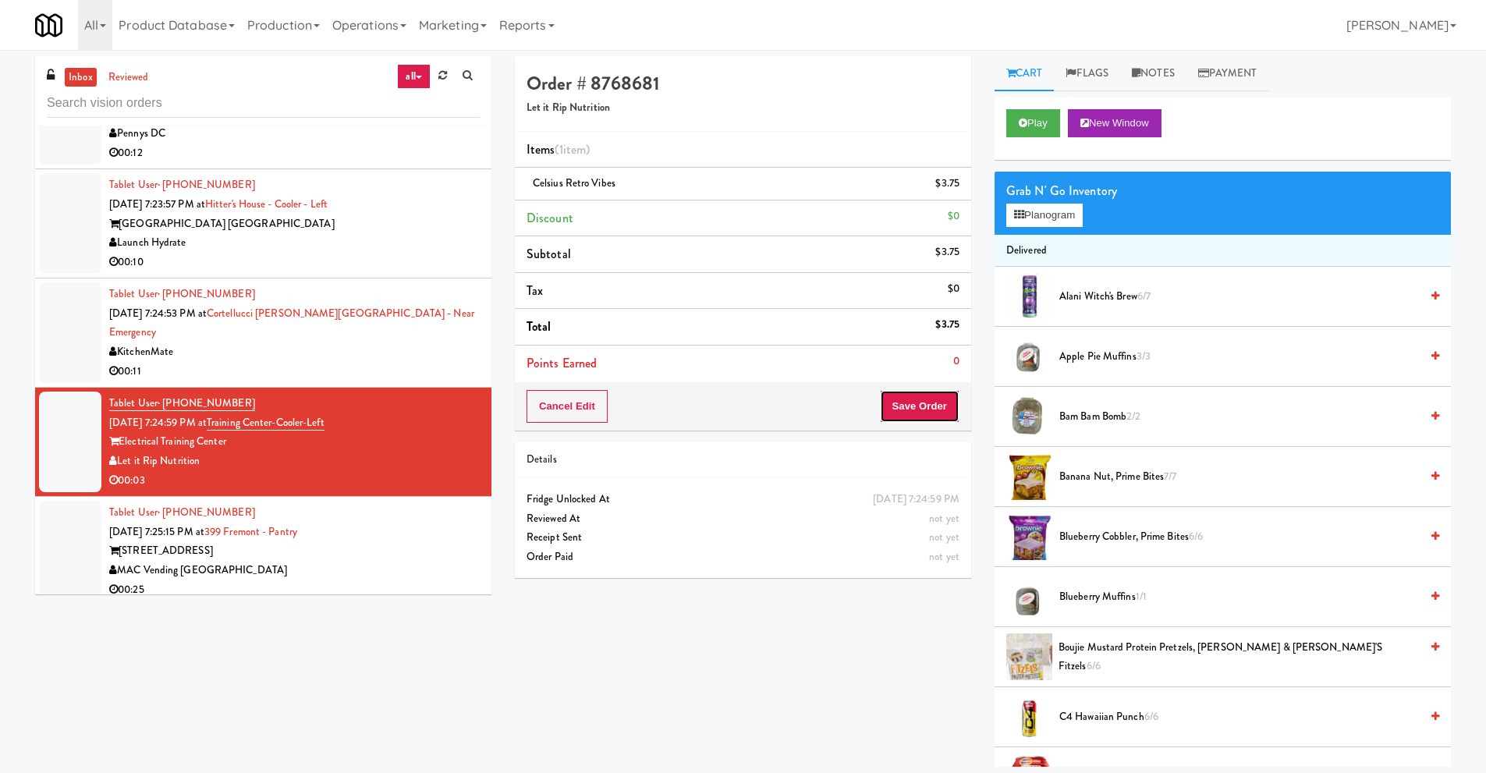
click at [919, 410] on button "Save Order" at bounding box center [920, 406] width 80 height 33
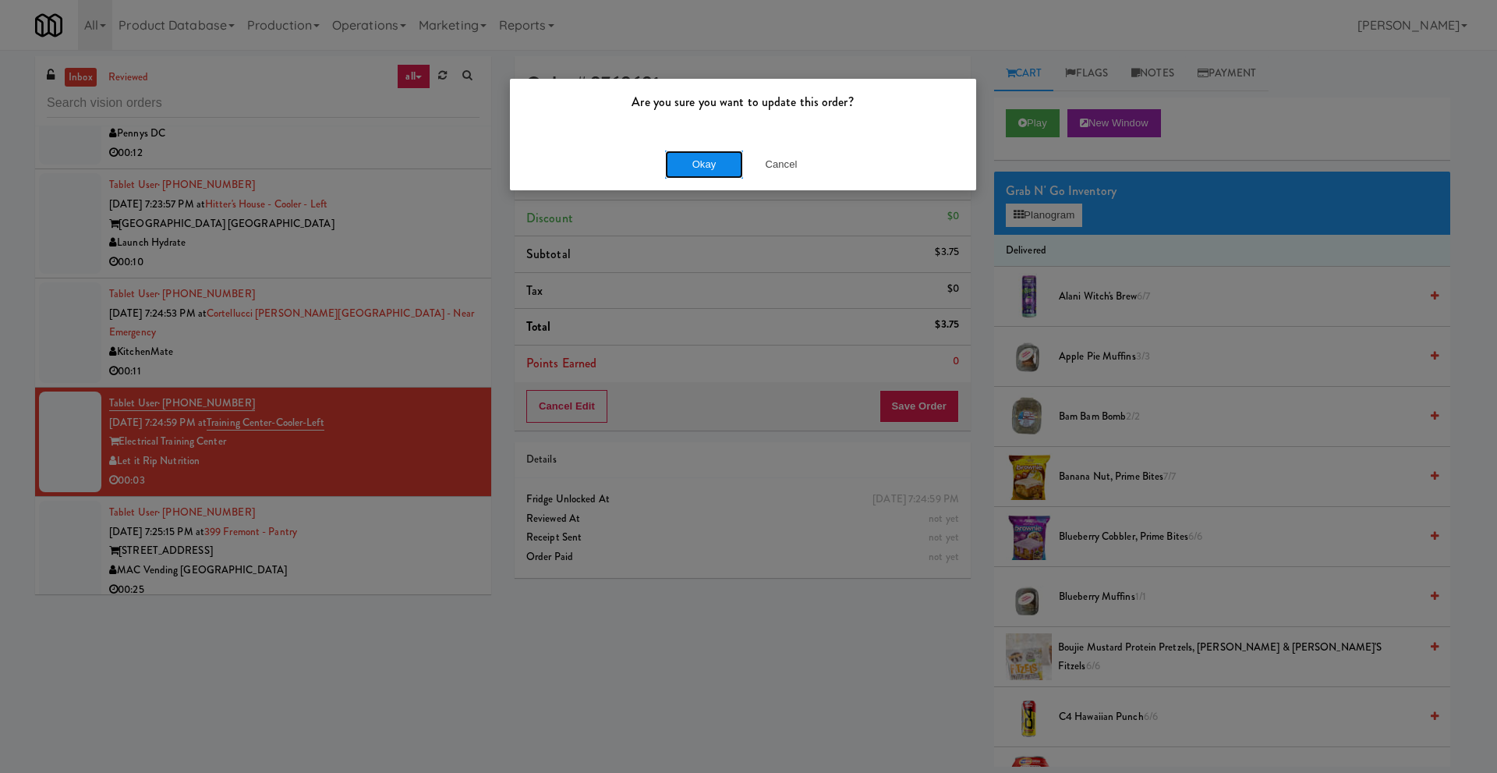
click at [710, 161] on button "Okay" at bounding box center [704, 165] width 78 height 28
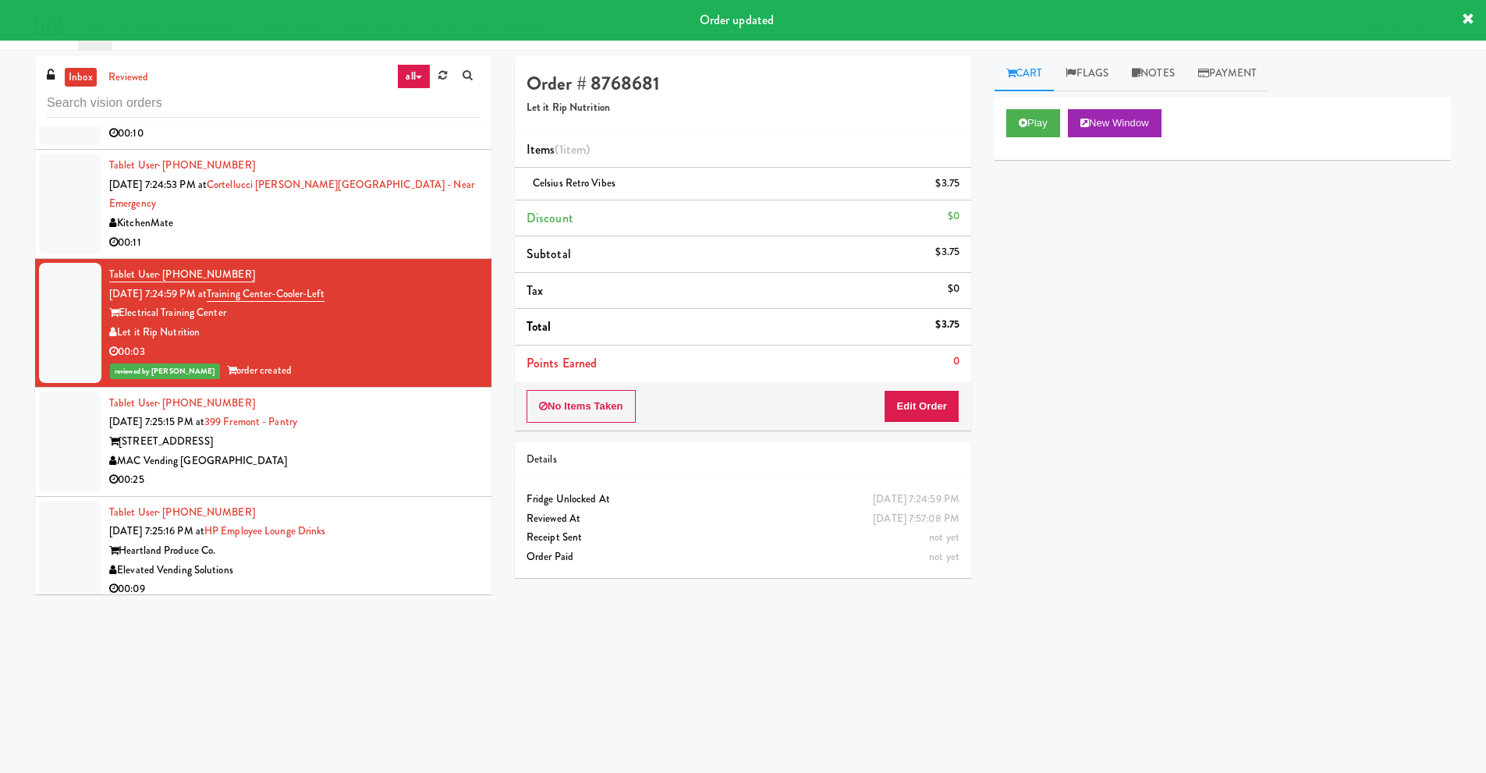
scroll to position [312, 0]
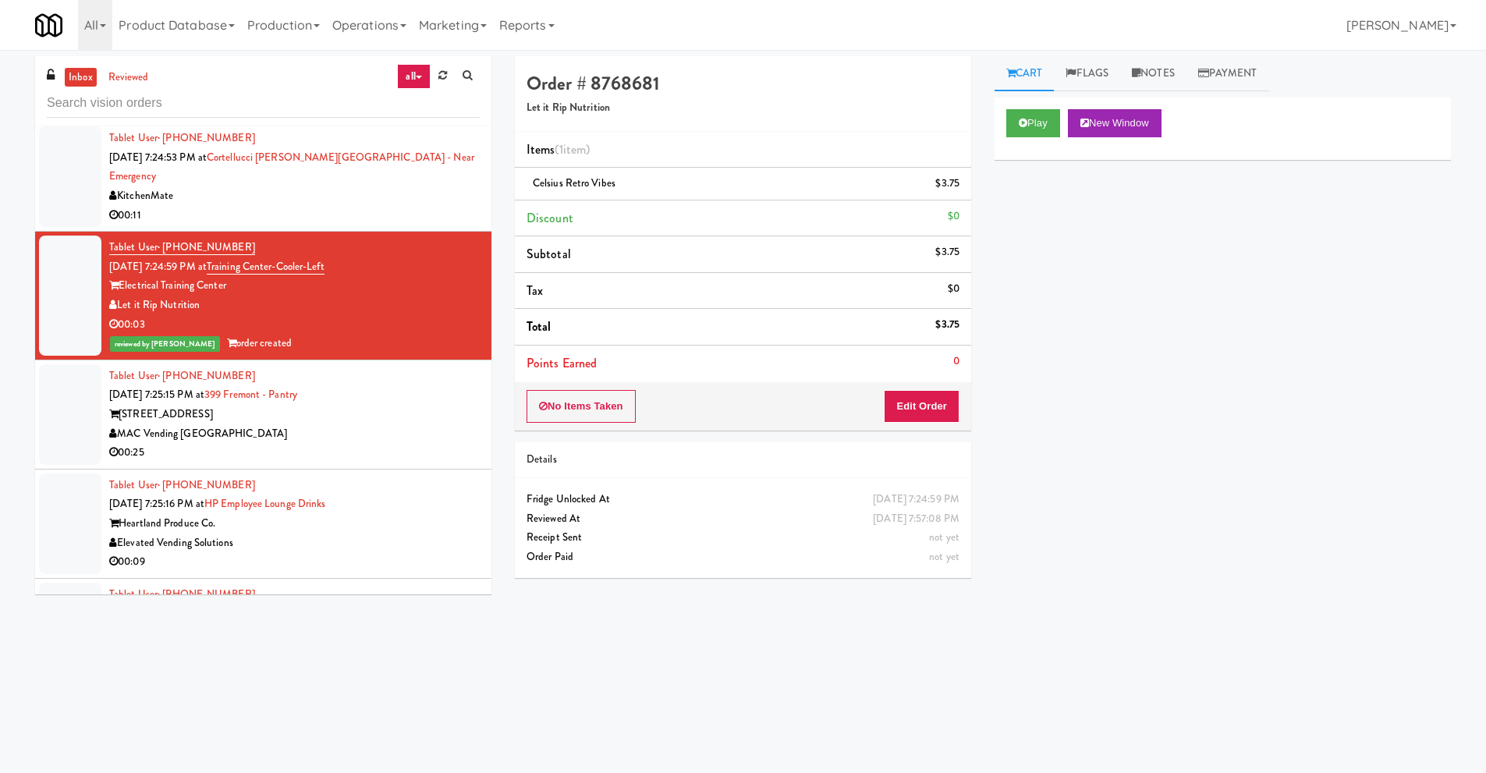
click at [260, 405] on div "[STREET_ADDRESS]" at bounding box center [294, 414] width 370 height 19
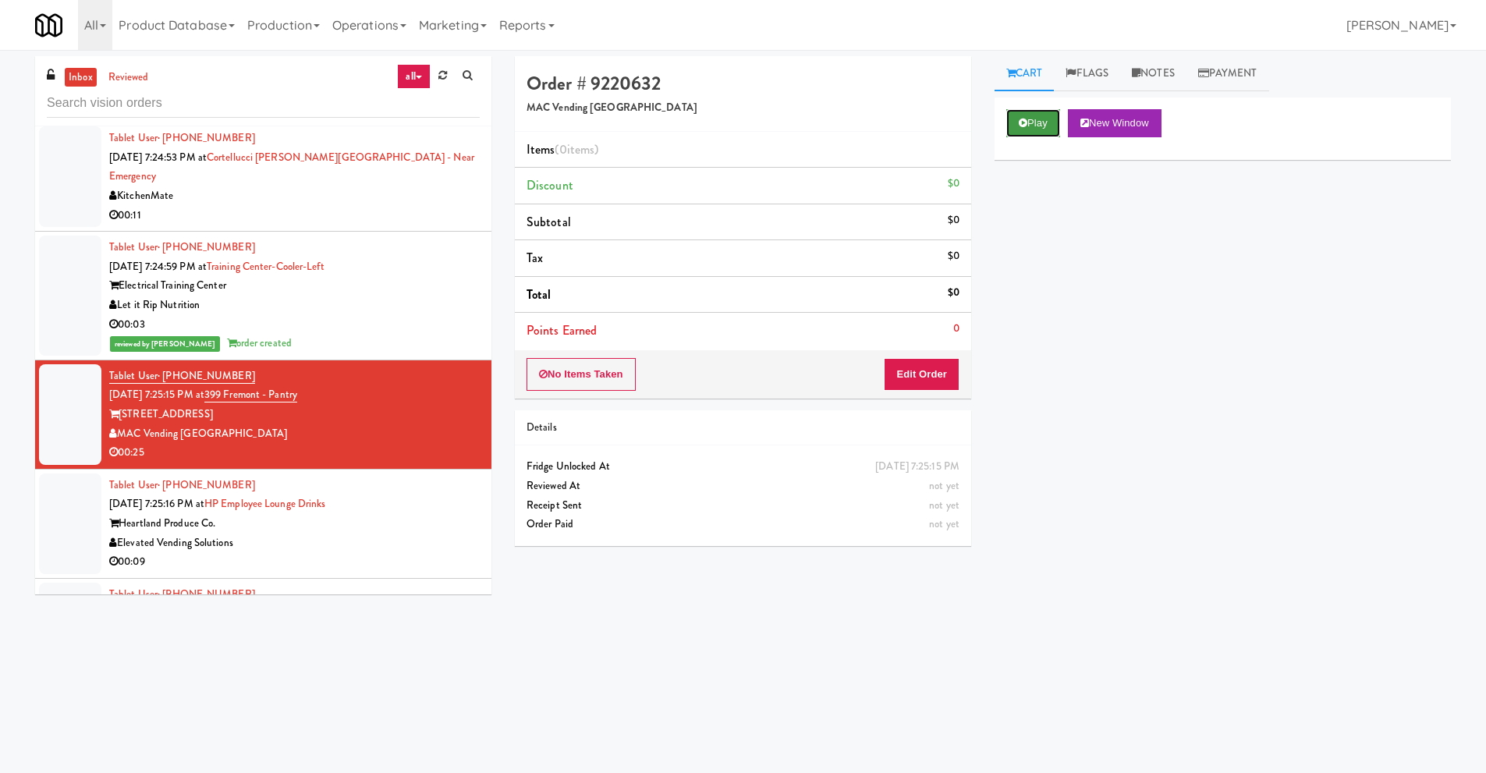
click at [1033, 128] on button "Play" at bounding box center [1033, 123] width 54 height 28
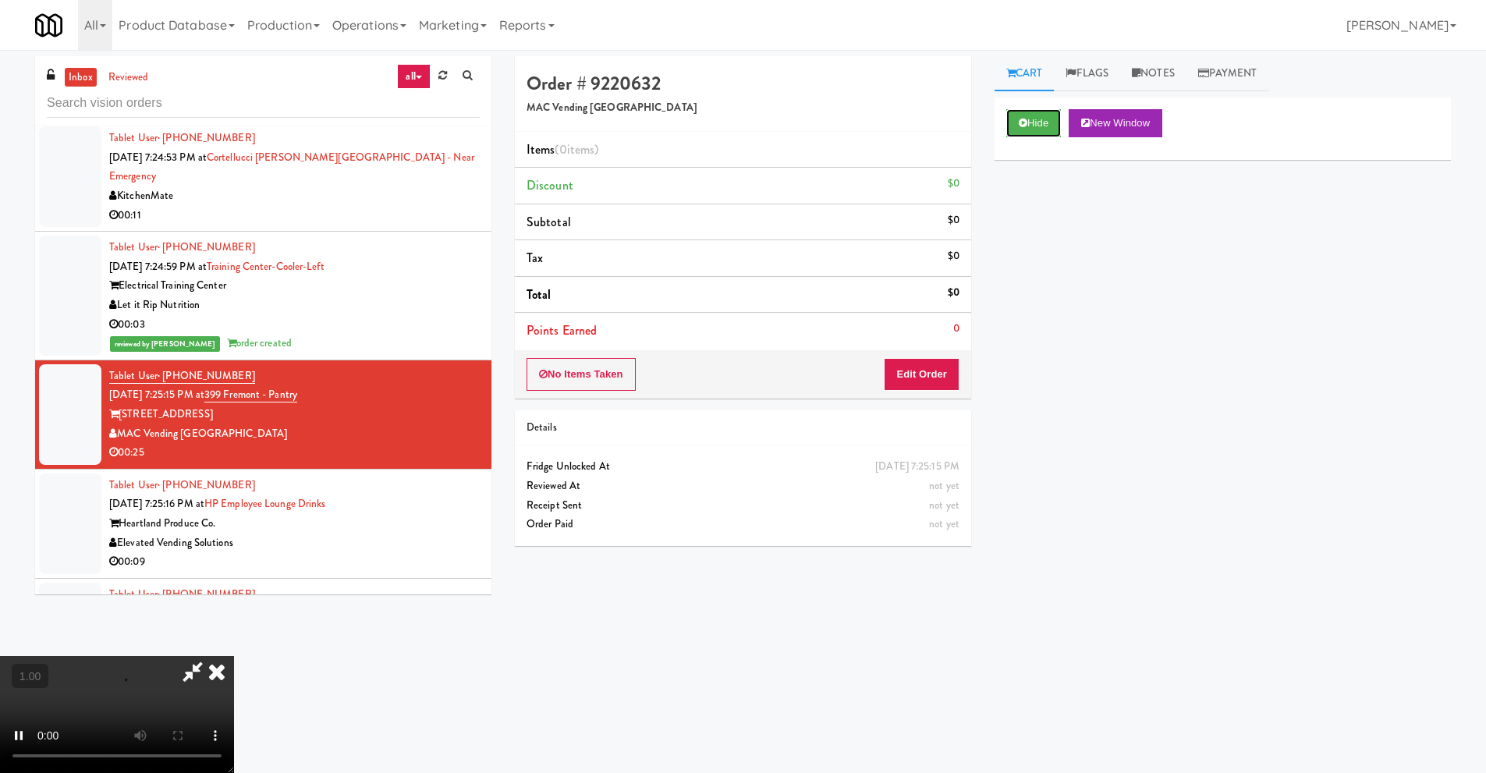
scroll to position [128, 0]
click at [234, 656] on video at bounding box center [117, 714] width 234 height 117
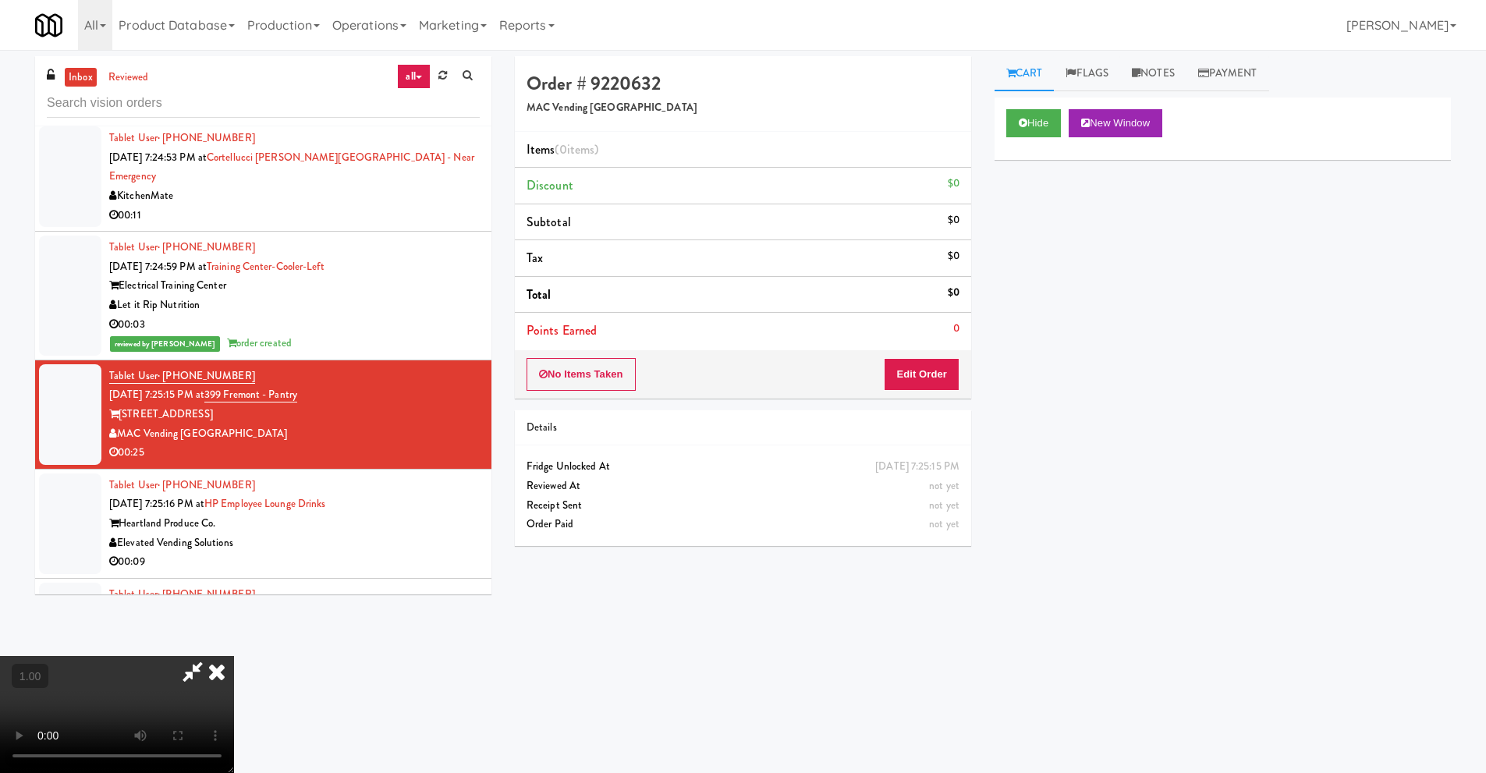
click at [234, 656] on video at bounding box center [117, 714] width 234 height 117
click at [941, 377] on button "Edit Order" at bounding box center [922, 374] width 76 height 33
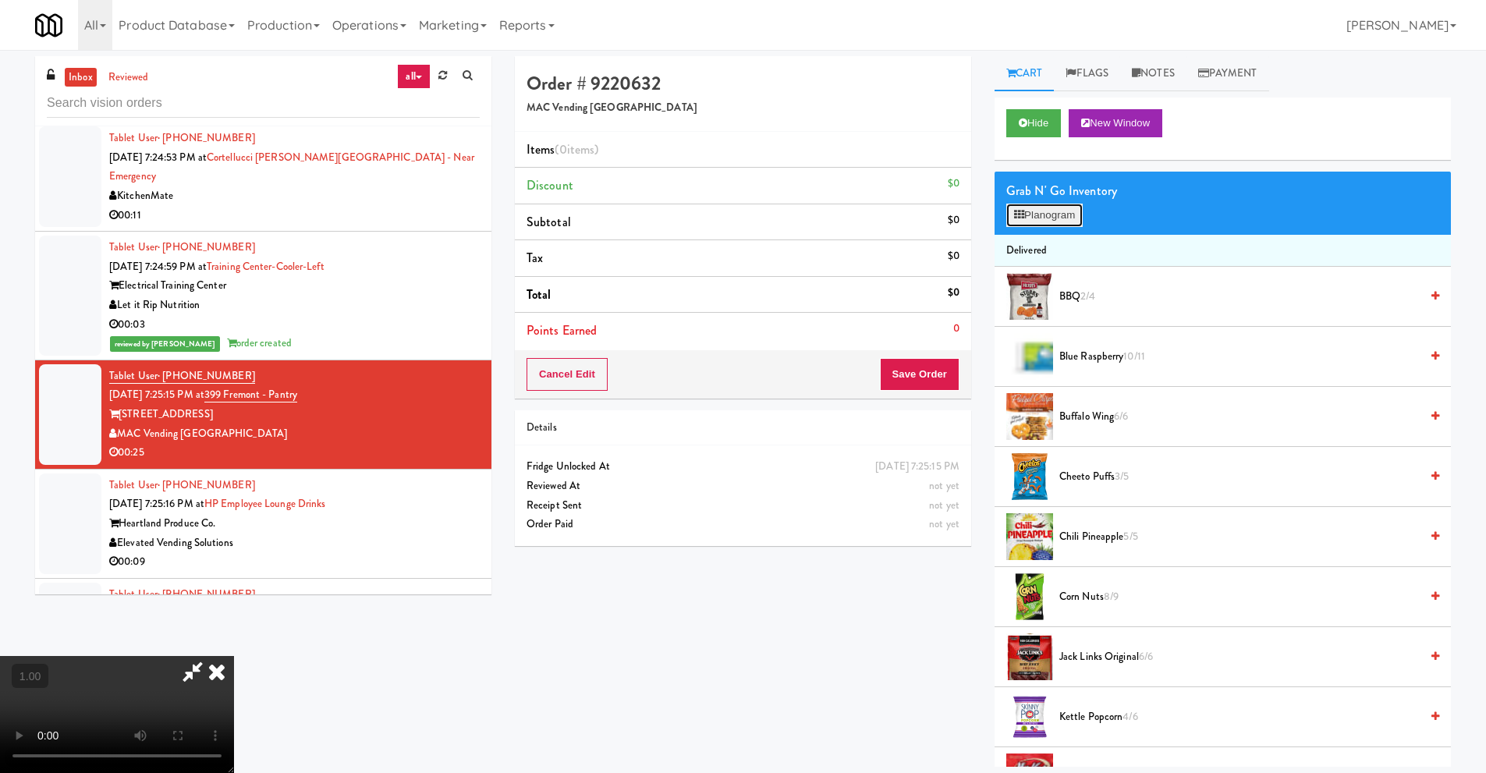
click at [1060, 215] on button "Planogram" at bounding box center [1044, 215] width 76 height 23
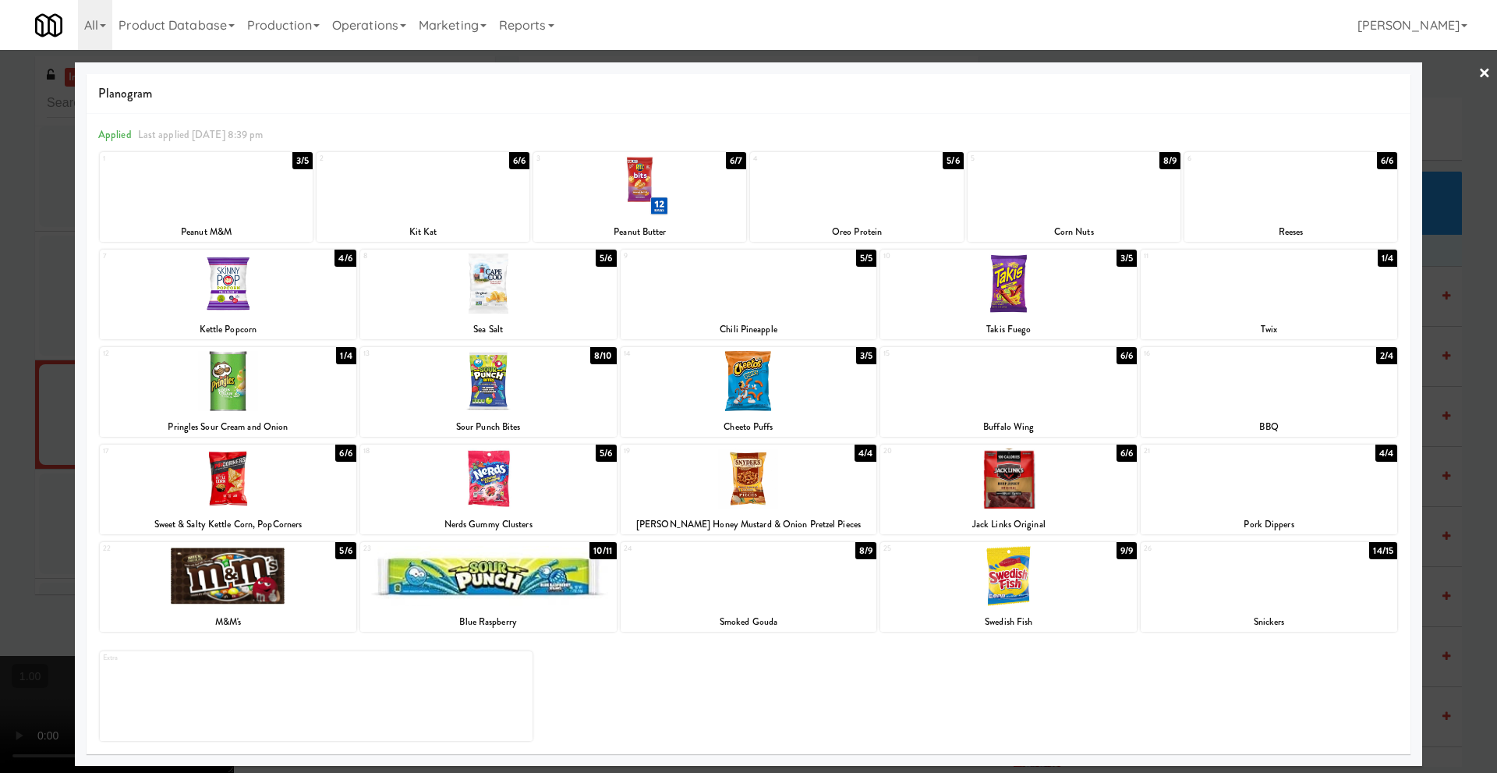
click at [498, 390] on div at bounding box center [488, 381] width 257 height 60
click at [1483, 72] on link "×" at bounding box center [1485, 74] width 12 height 48
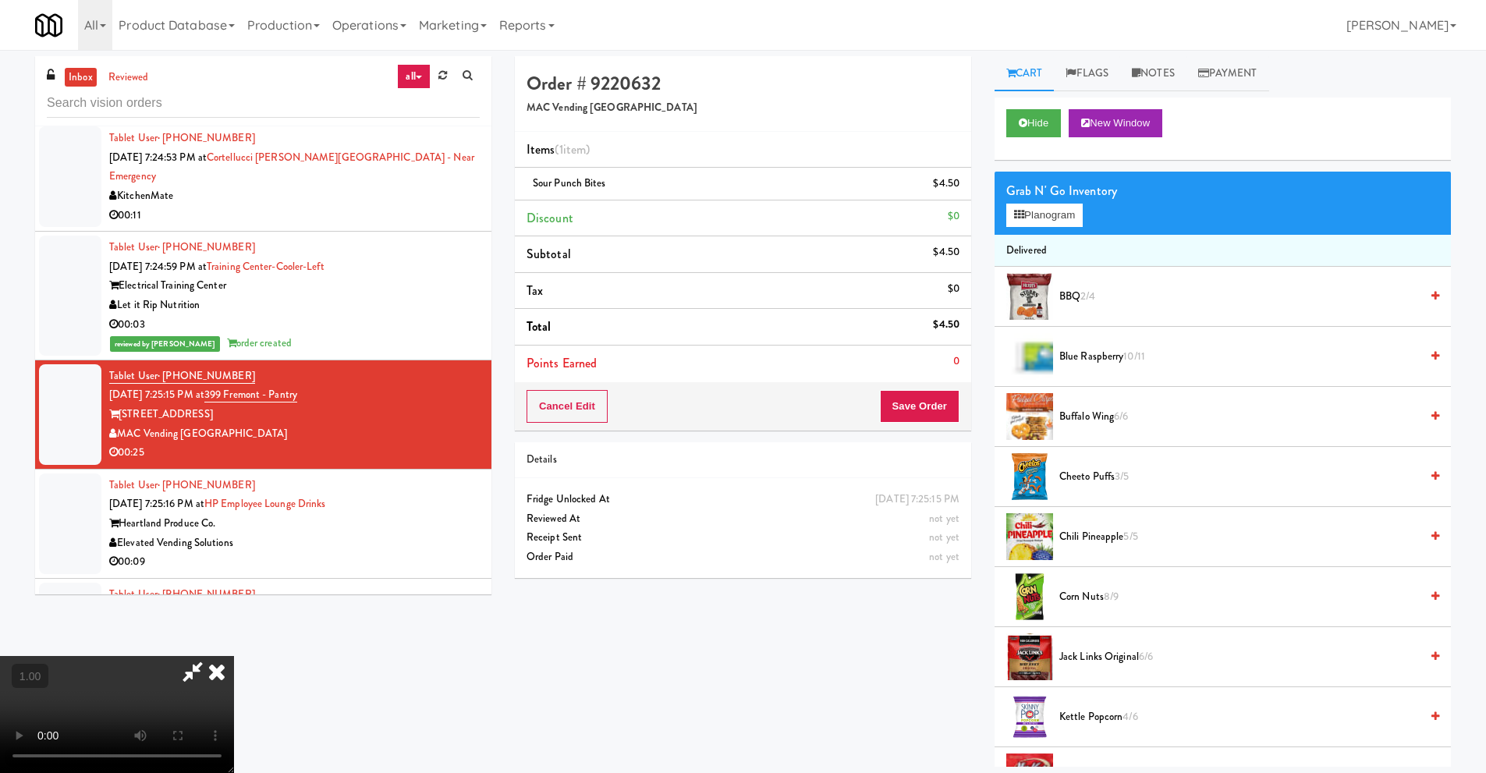
click at [234, 656] on video at bounding box center [117, 714] width 234 height 117
click at [234, 656] on icon at bounding box center [217, 671] width 34 height 31
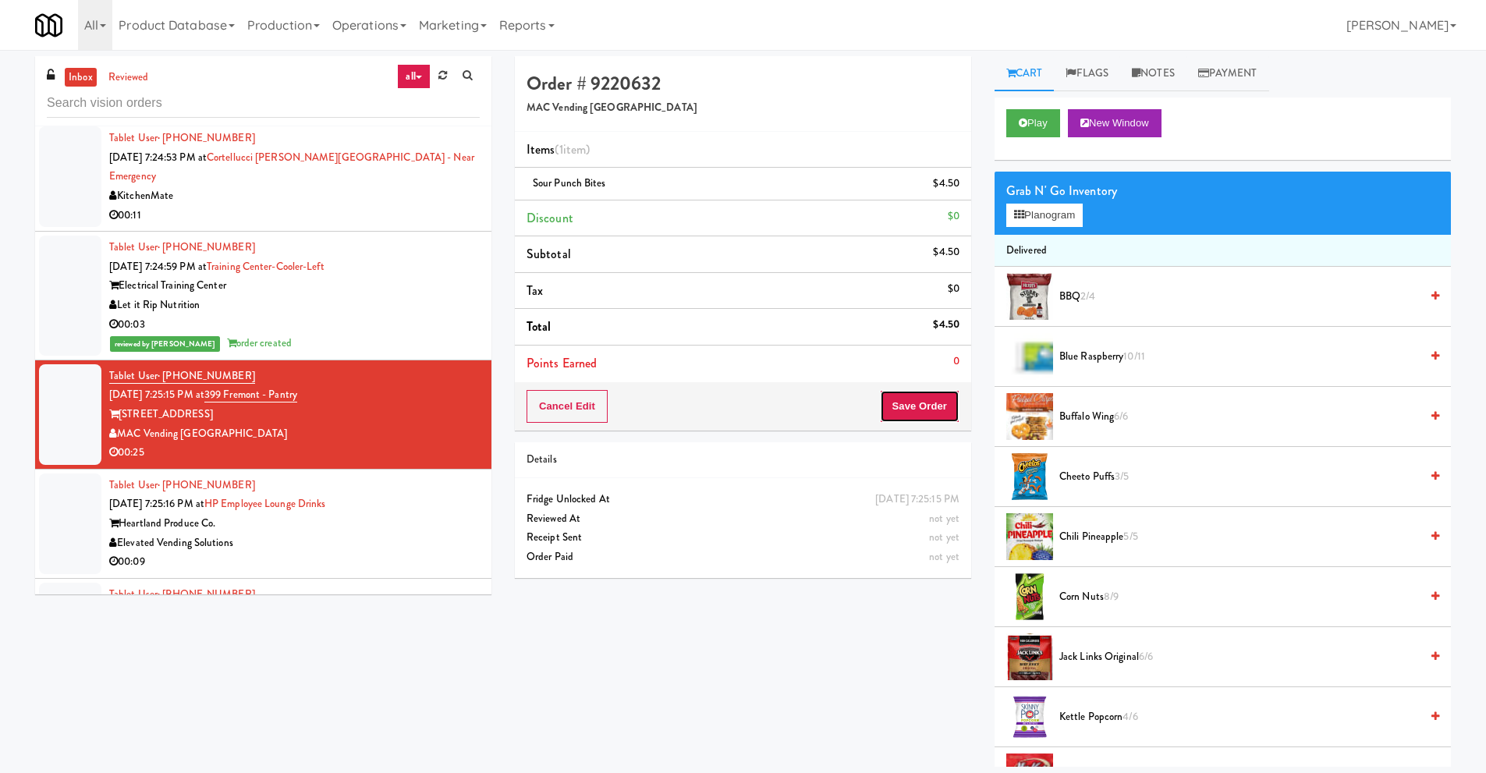
click at [909, 410] on button "Save Order" at bounding box center [920, 406] width 80 height 33
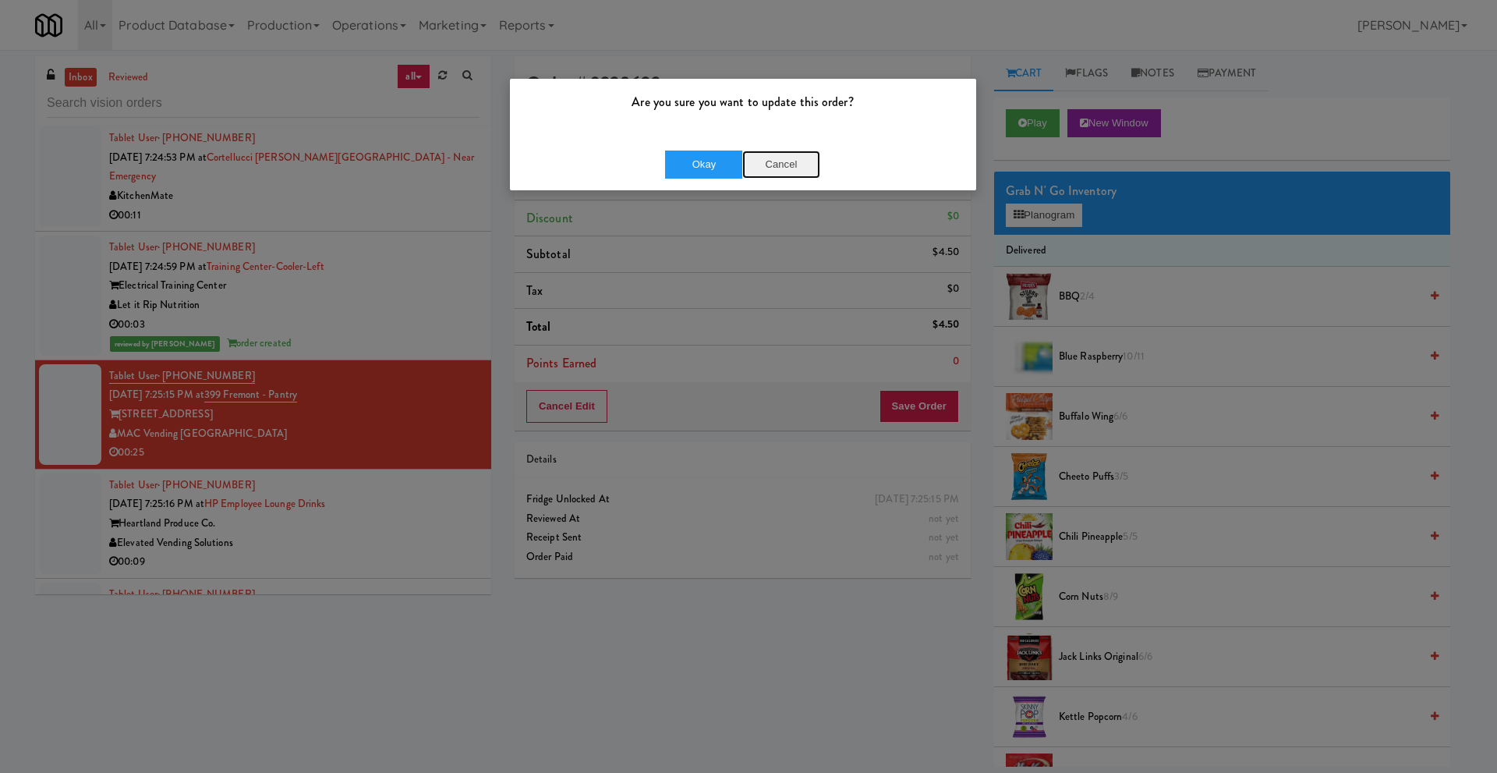
click at [779, 163] on button "Cancel" at bounding box center [781, 165] width 78 height 28
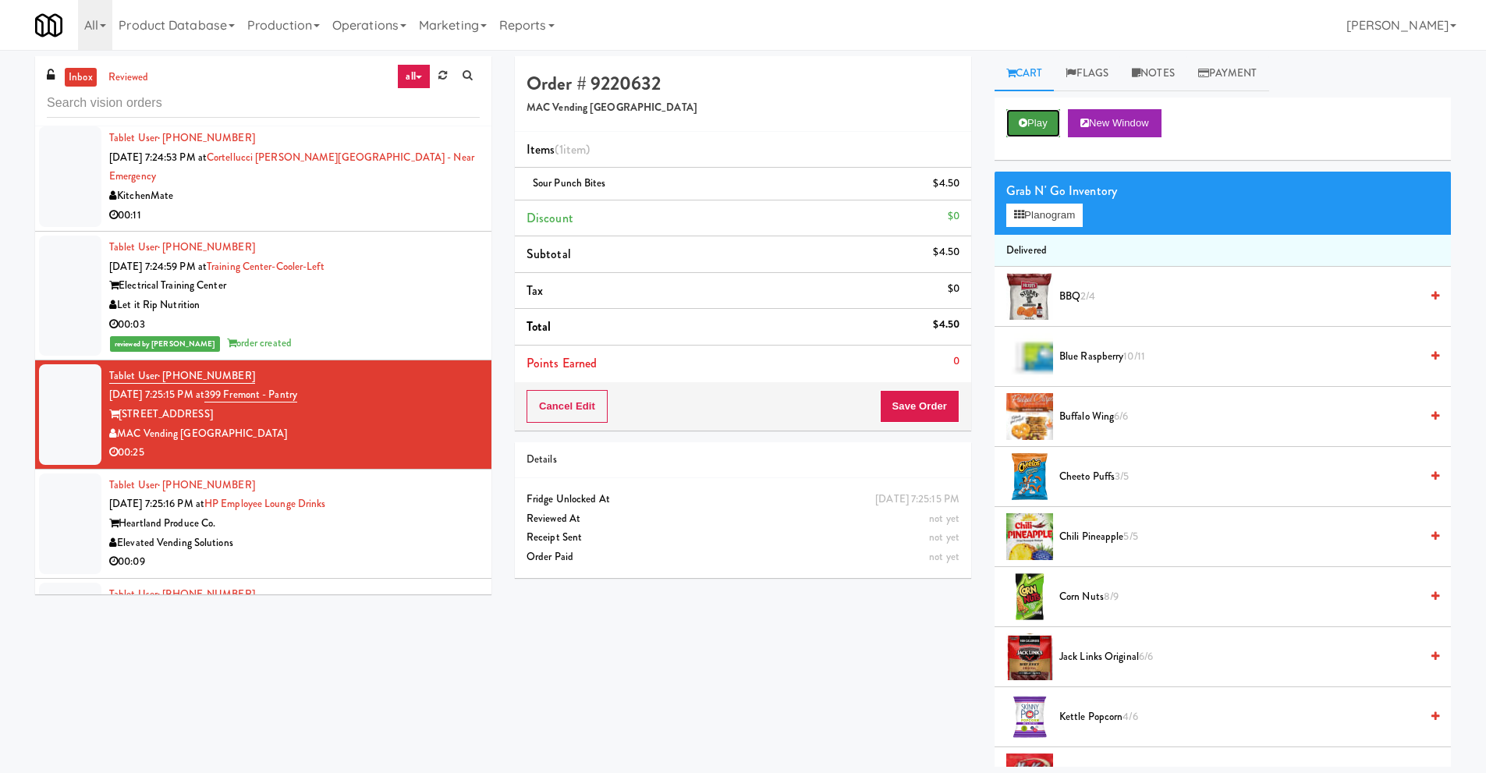
click at [1033, 136] on button "Play" at bounding box center [1033, 123] width 54 height 28
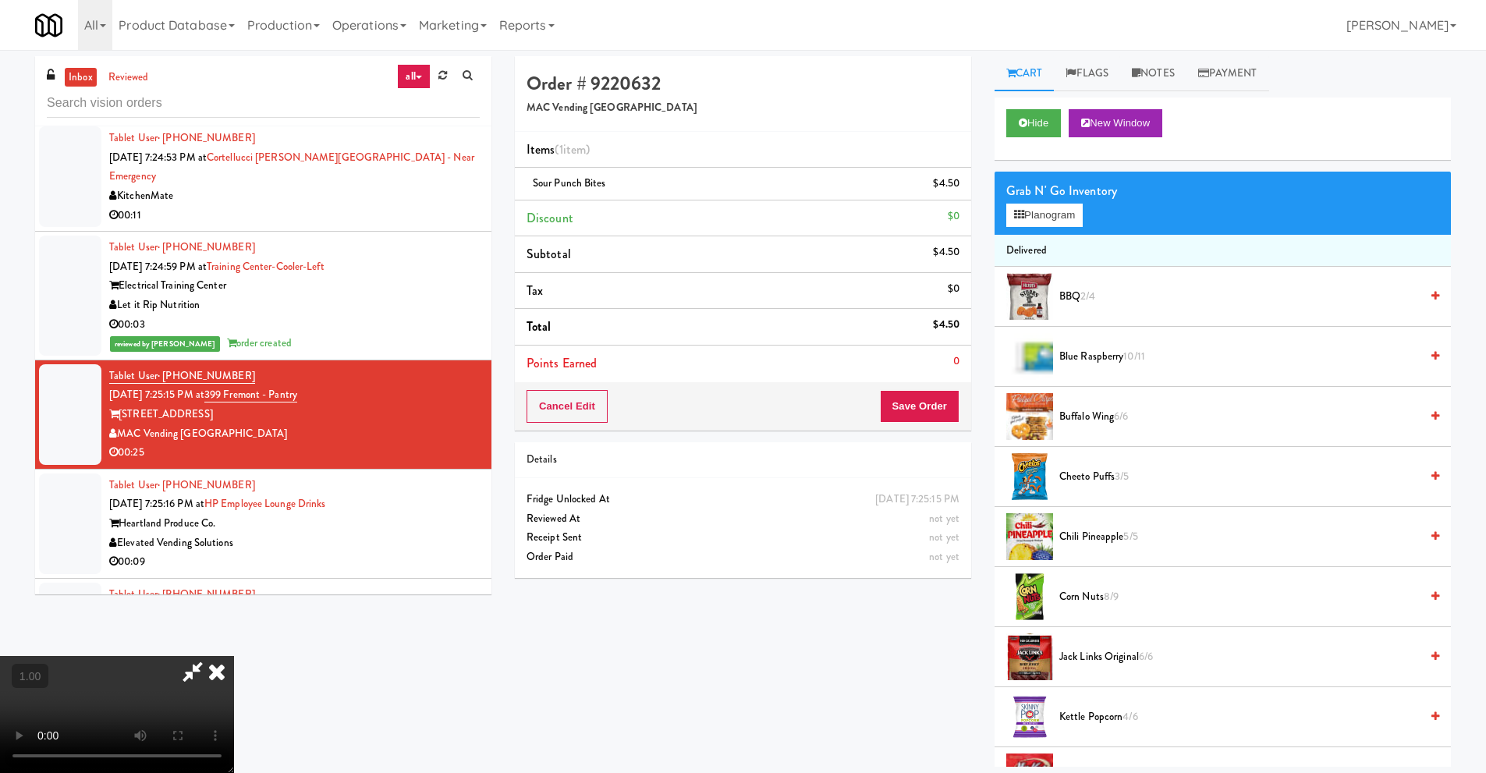
click at [234, 656] on icon at bounding box center [217, 671] width 34 height 31
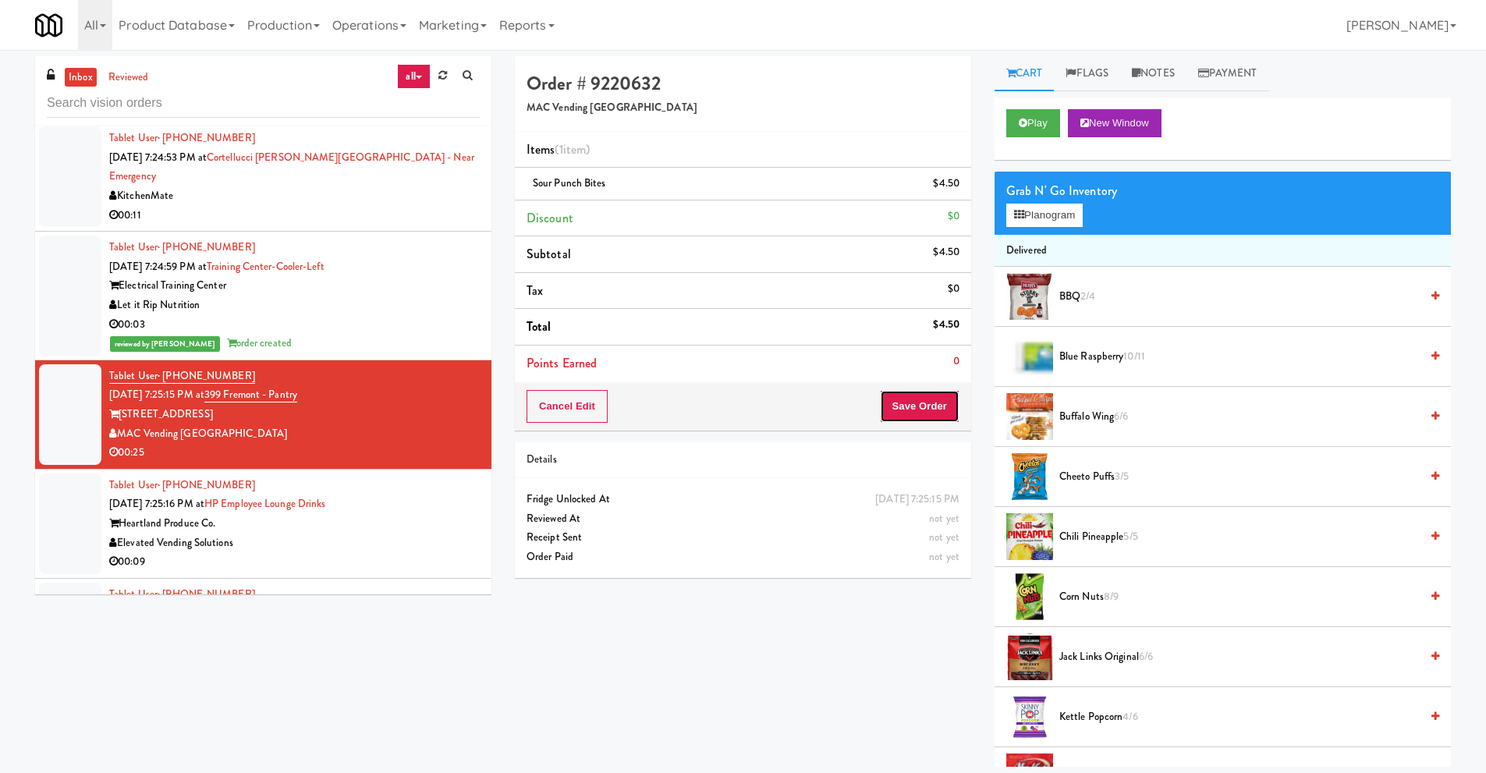
click at [910, 402] on button "Save Order" at bounding box center [920, 406] width 80 height 33
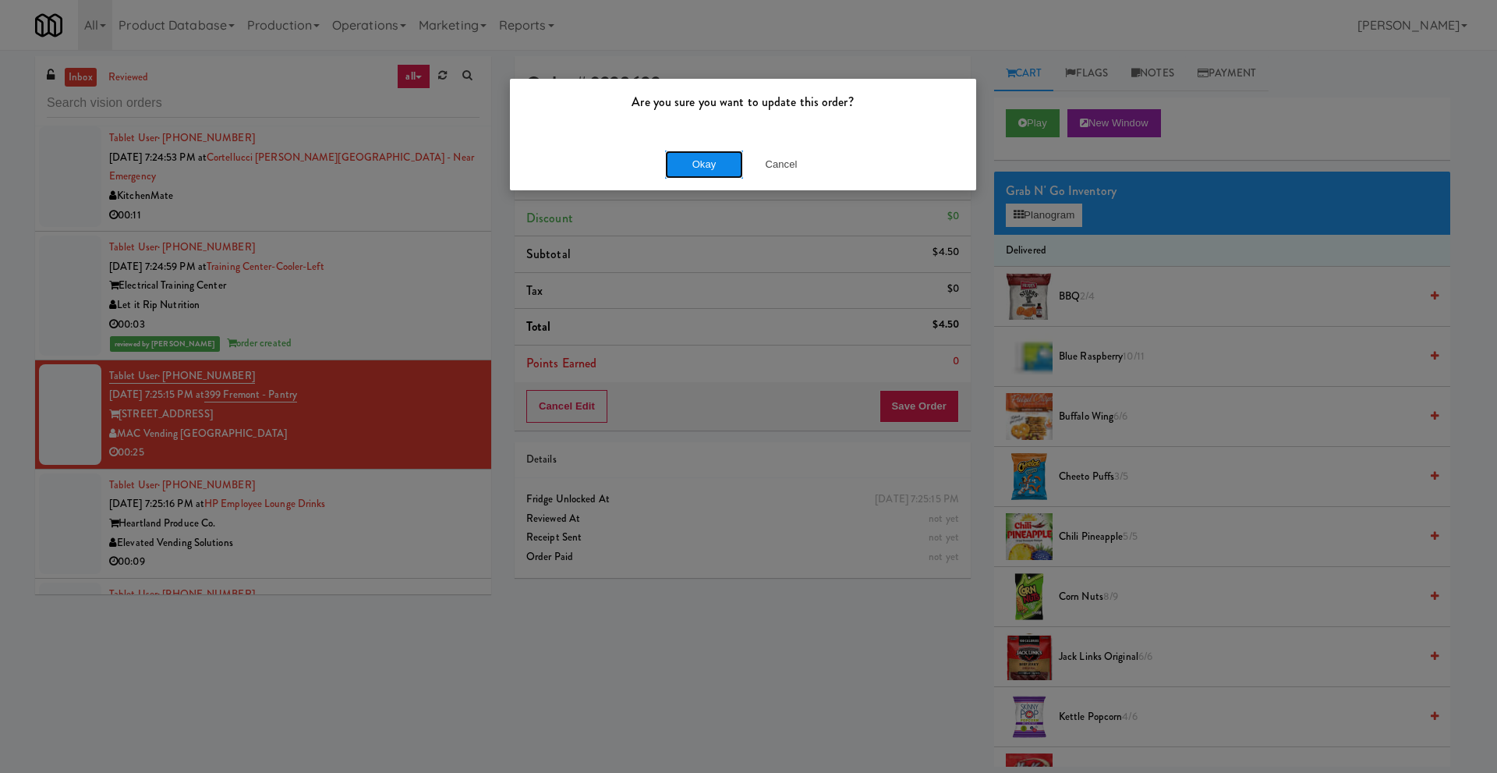
click at [713, 161] on button "Okay" at bounding box center [704, 165] width 78 height 28
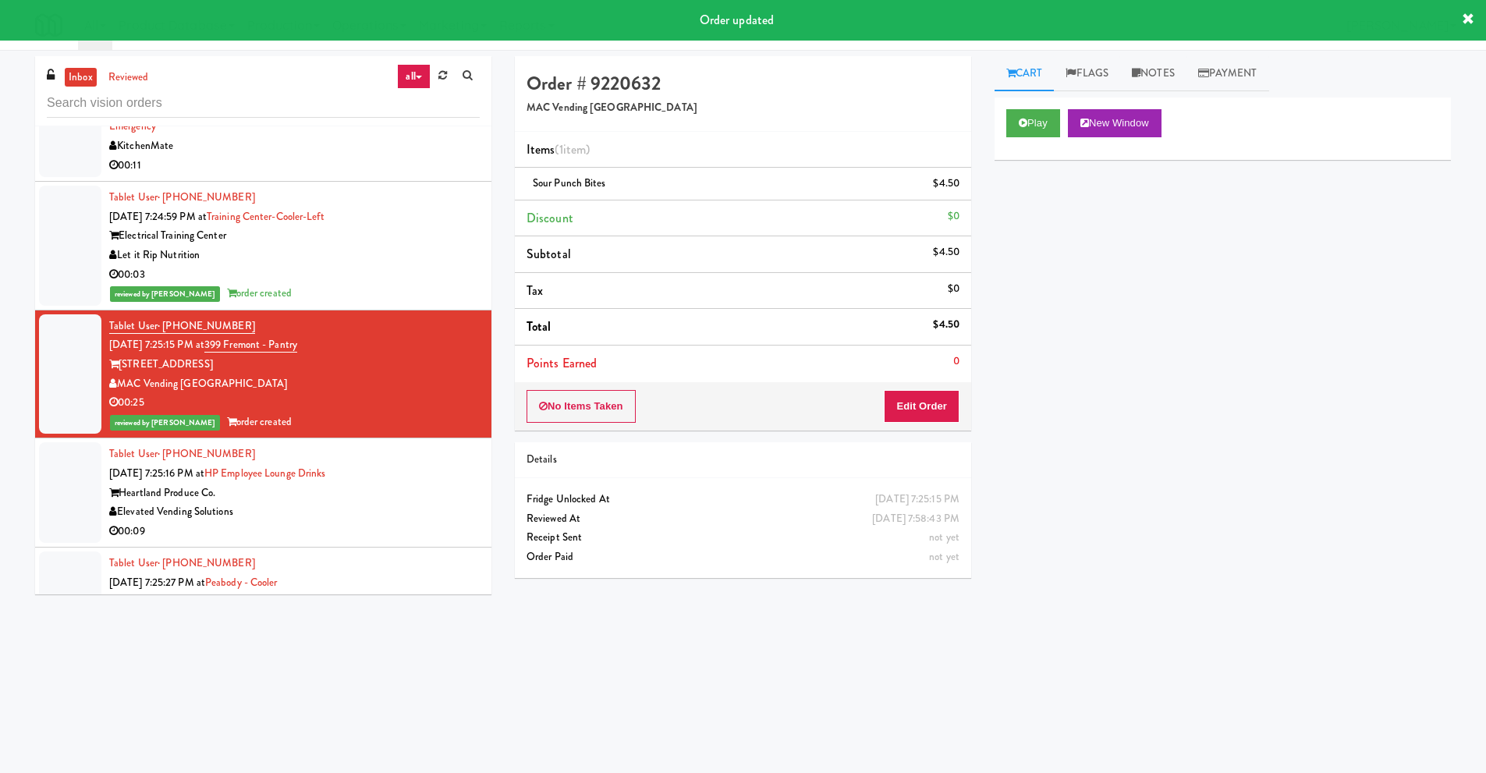
scroll to position [390, 0]
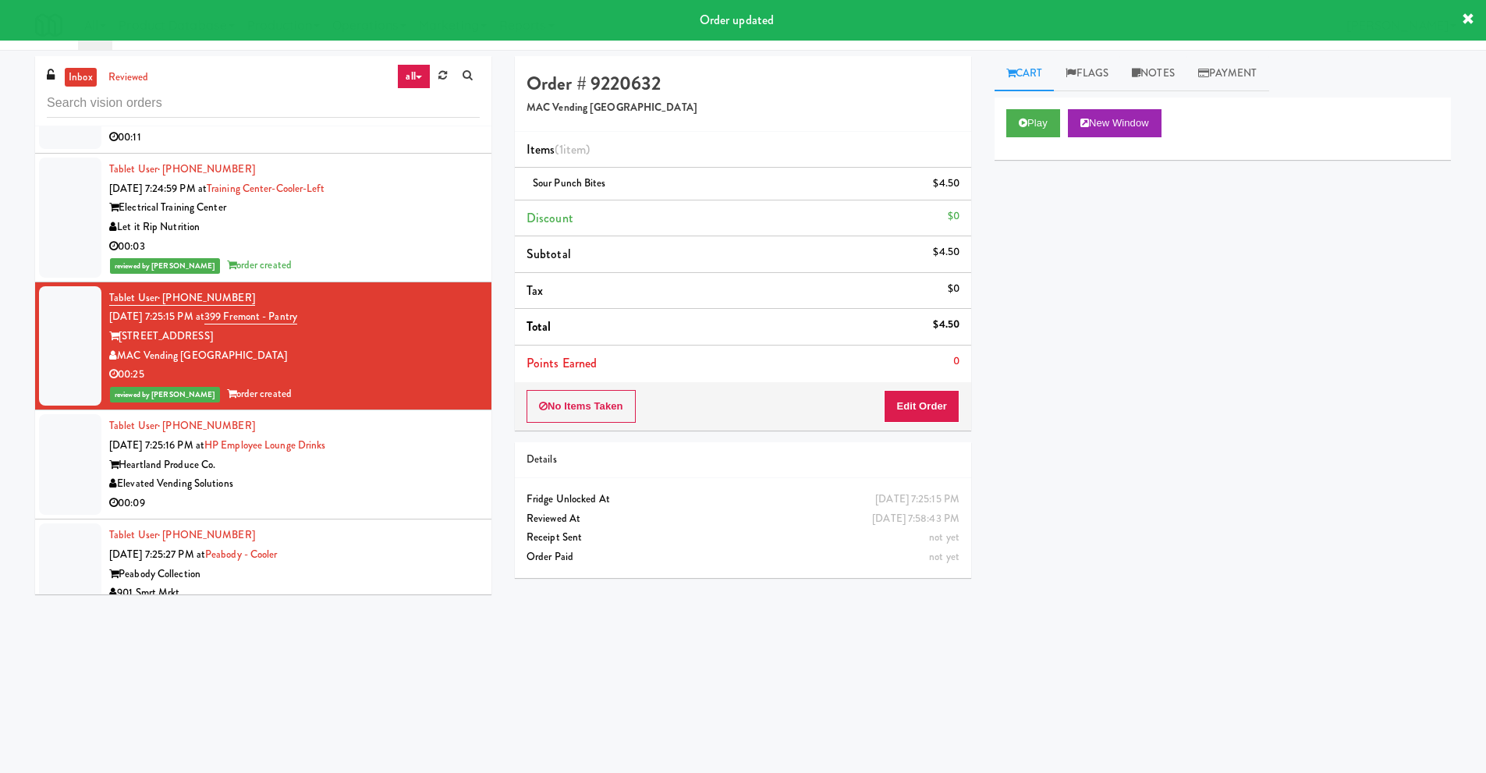
click at [273, 474] on div "Elevated Vending Solutions" at bounding box center [294, 483] width 370 height 19
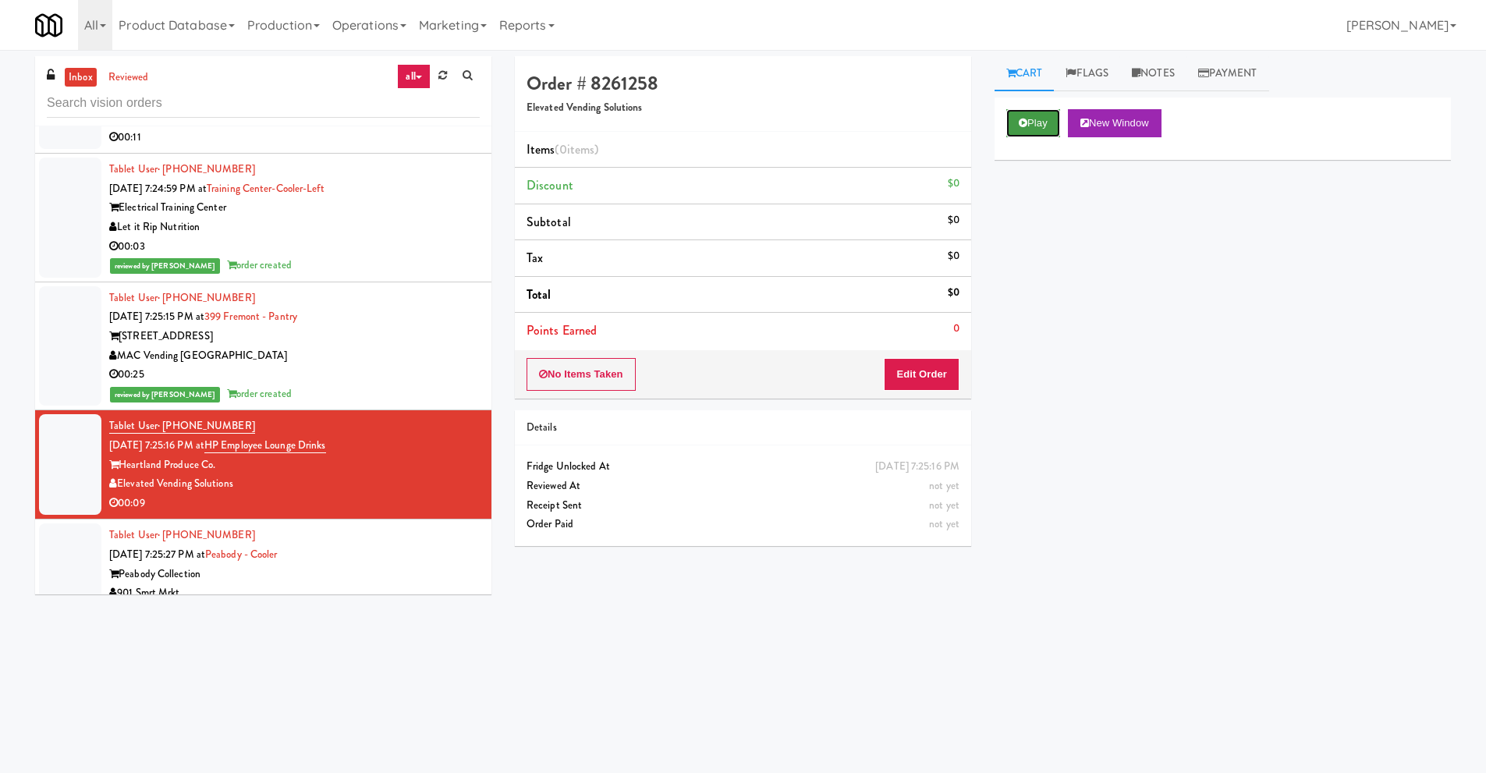
click at [1035, 129] on button "Play" at bounding box center [1033, 123] width 54 height 28
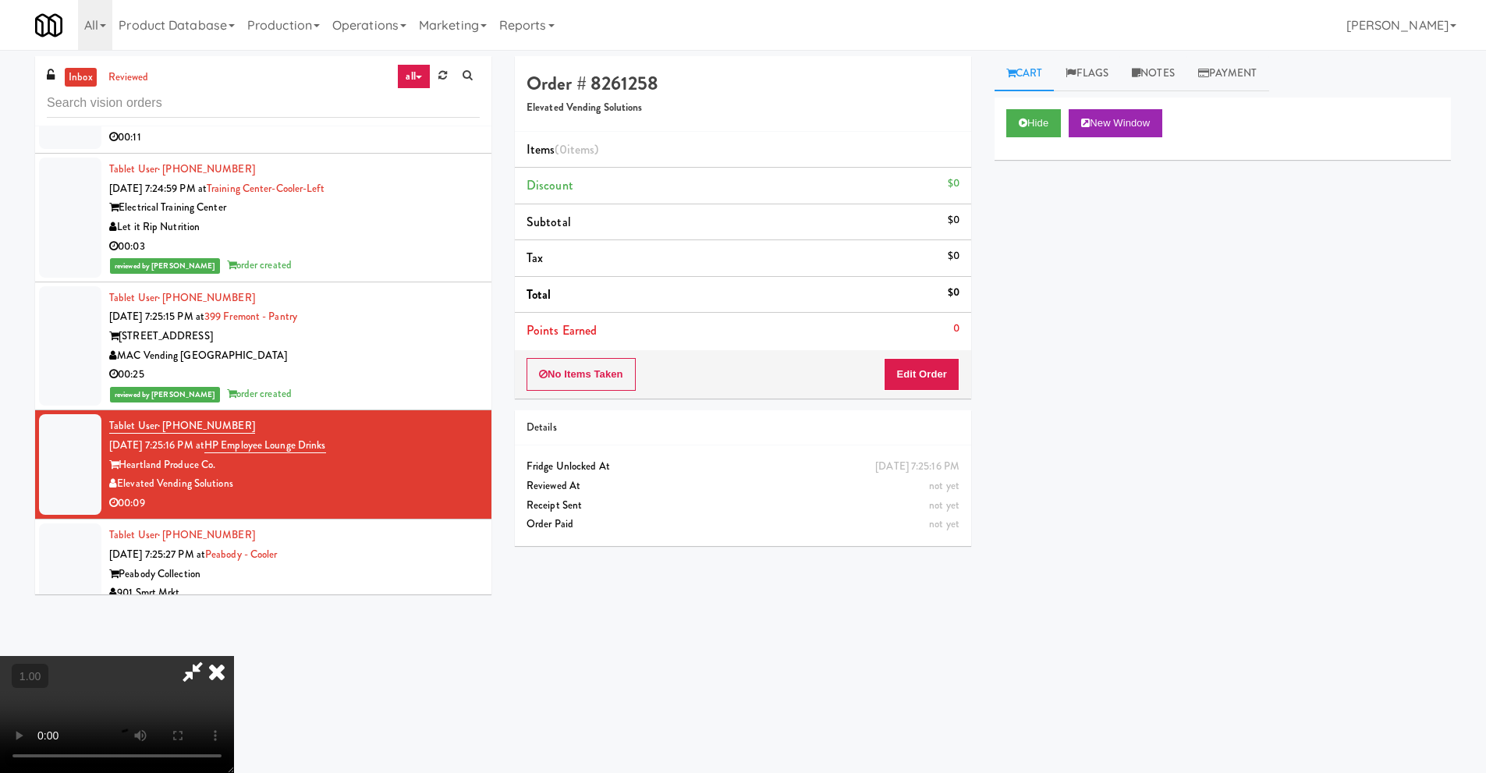
click at [234, 656] on video at bounding box center [117, 714] width 234 height 117
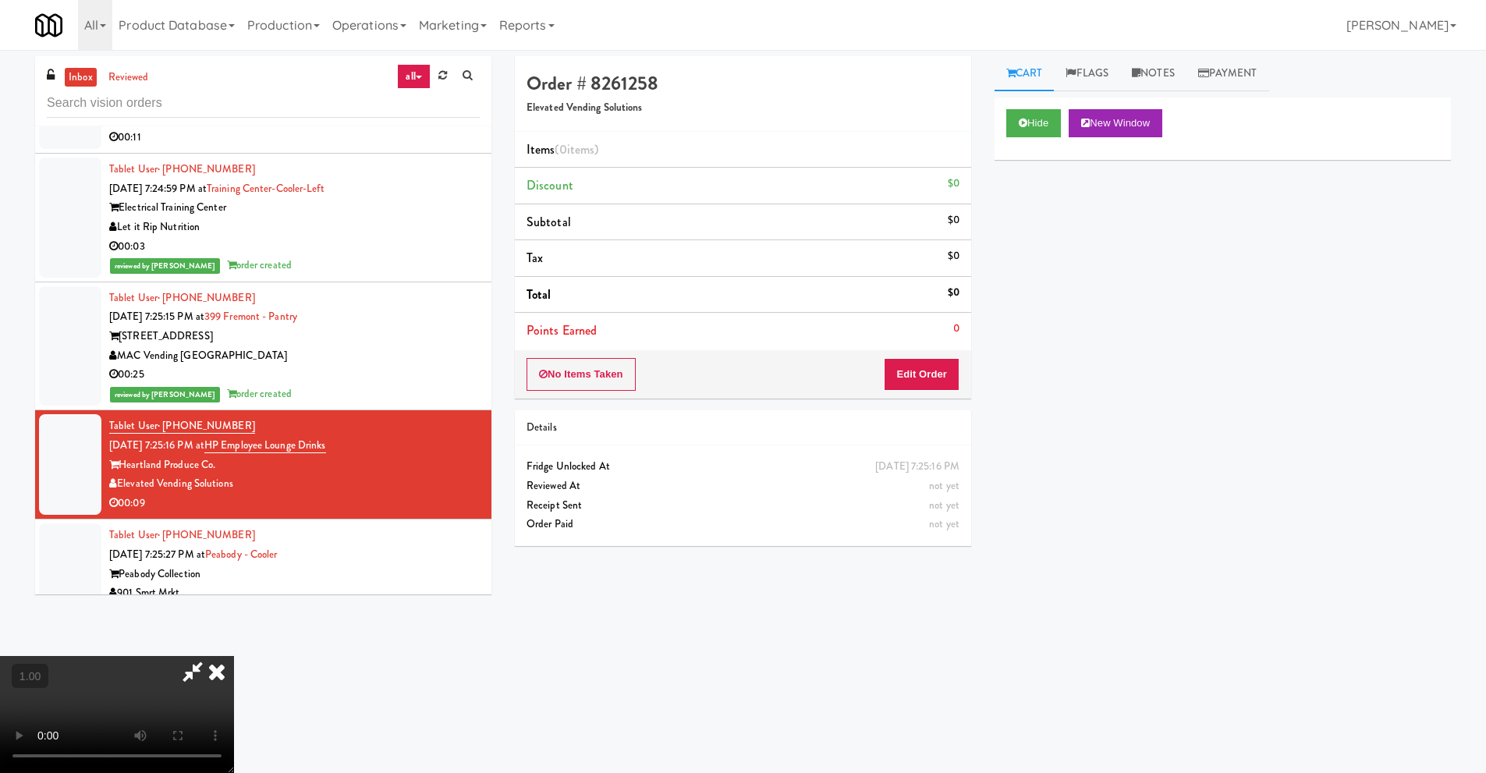
click at [234, 656] on video at bounding box center [117, 714] width 234 height 117
click at [935, 377] on button "Edit Order" at bounding box center [922, 374] width 76 height 33
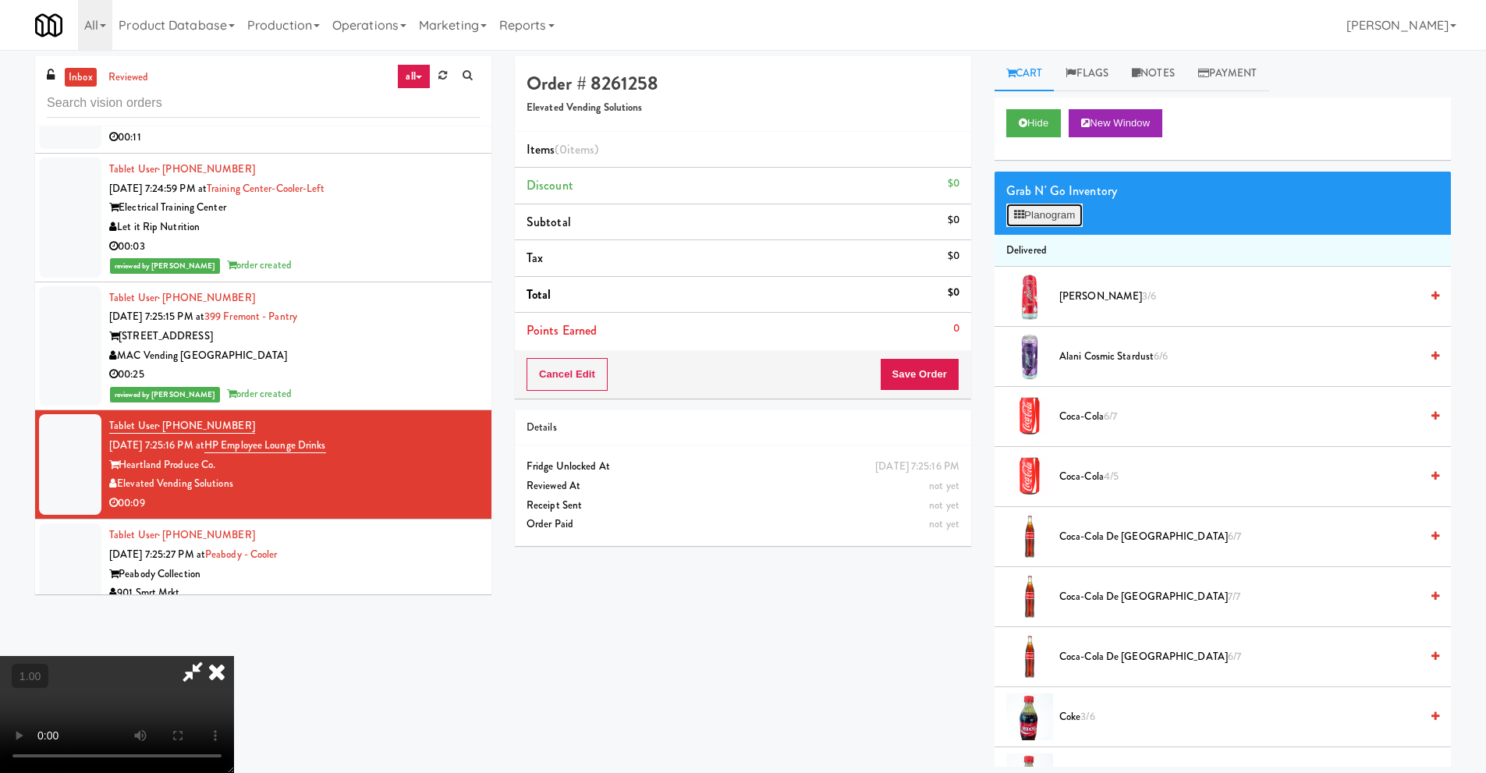
click at [1069, 226] on button "Planogram" at bounding box center [1044, 215] width 76 height 23
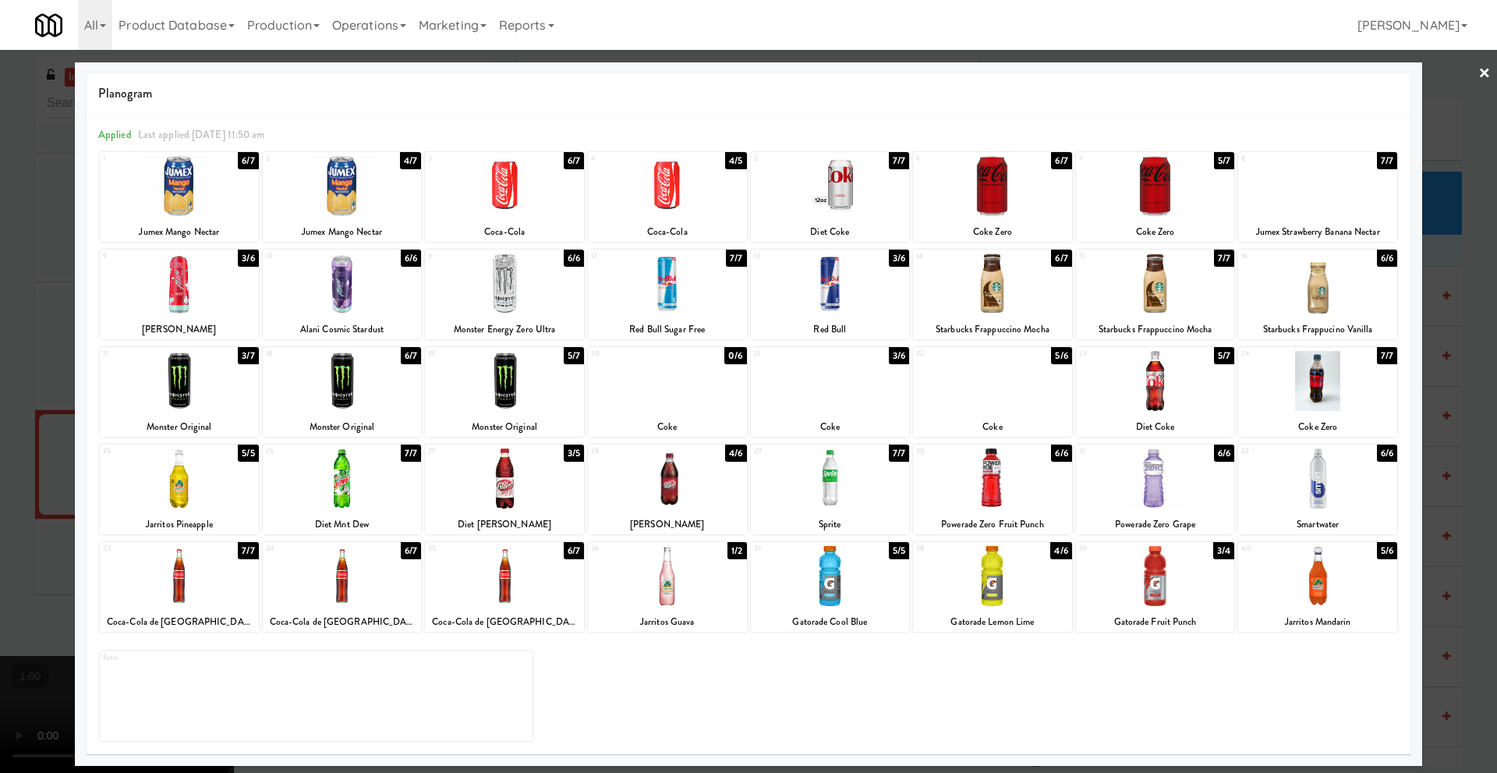
click at [520, 185] on div at bounding box center [504, 186] width 159 height 60
click at [1487, 73] on link "×" at bounding box center [1485, 74] width 12 height 48
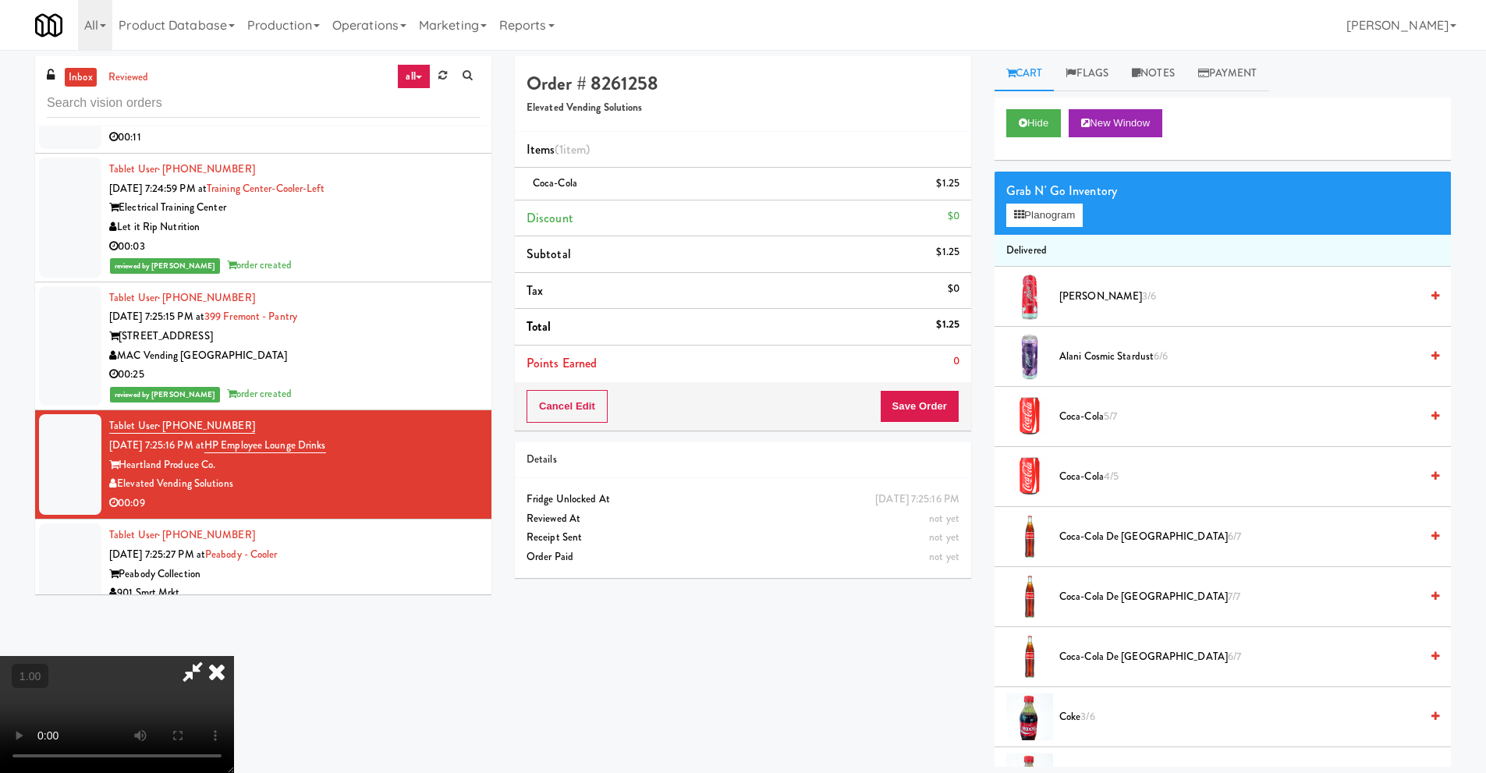
click at [234, 656] on icon at bounding box center [217, 671] width 34 height 31
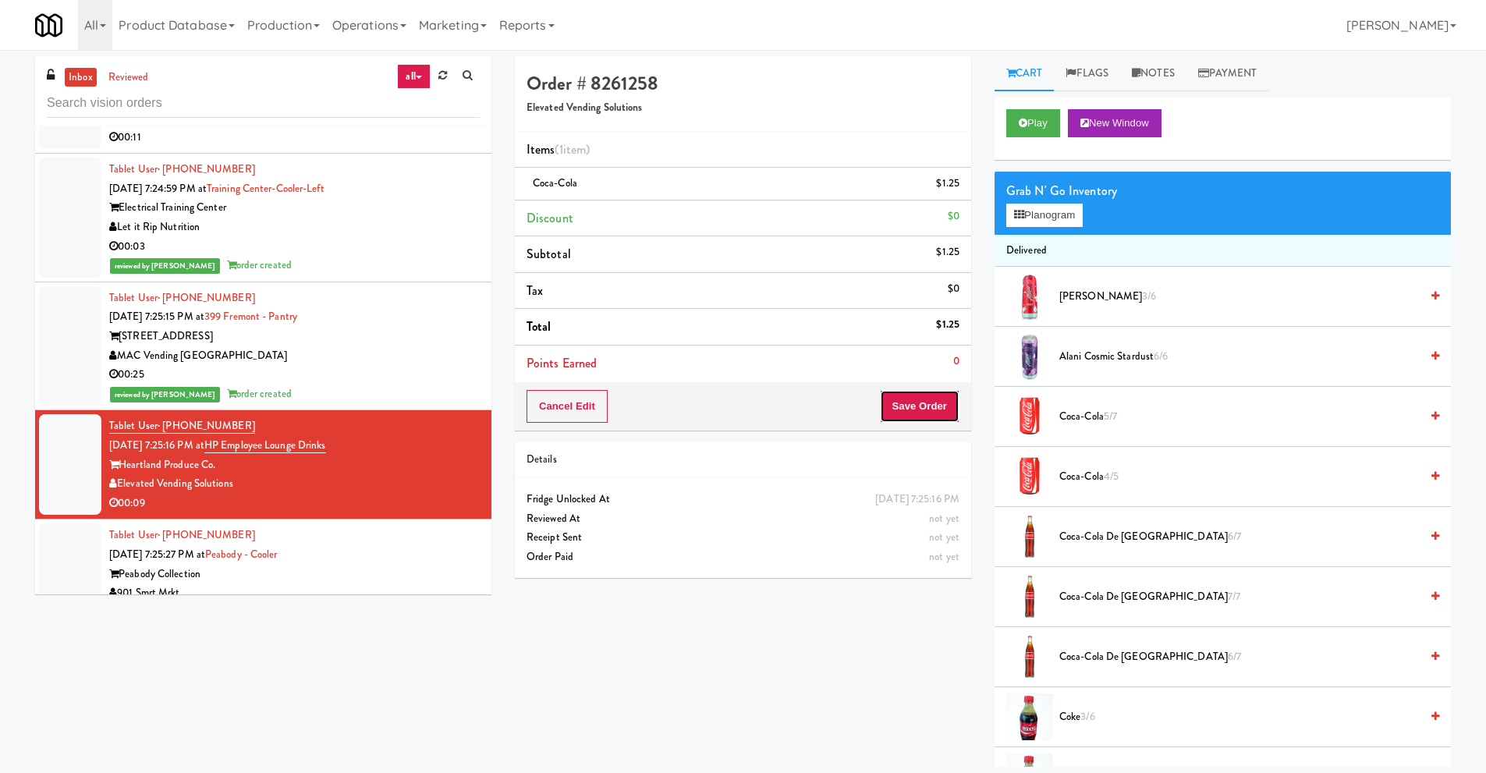
click at [904, 401] on button "Save Order" at bounding box center [920, 406] width 80 height 33
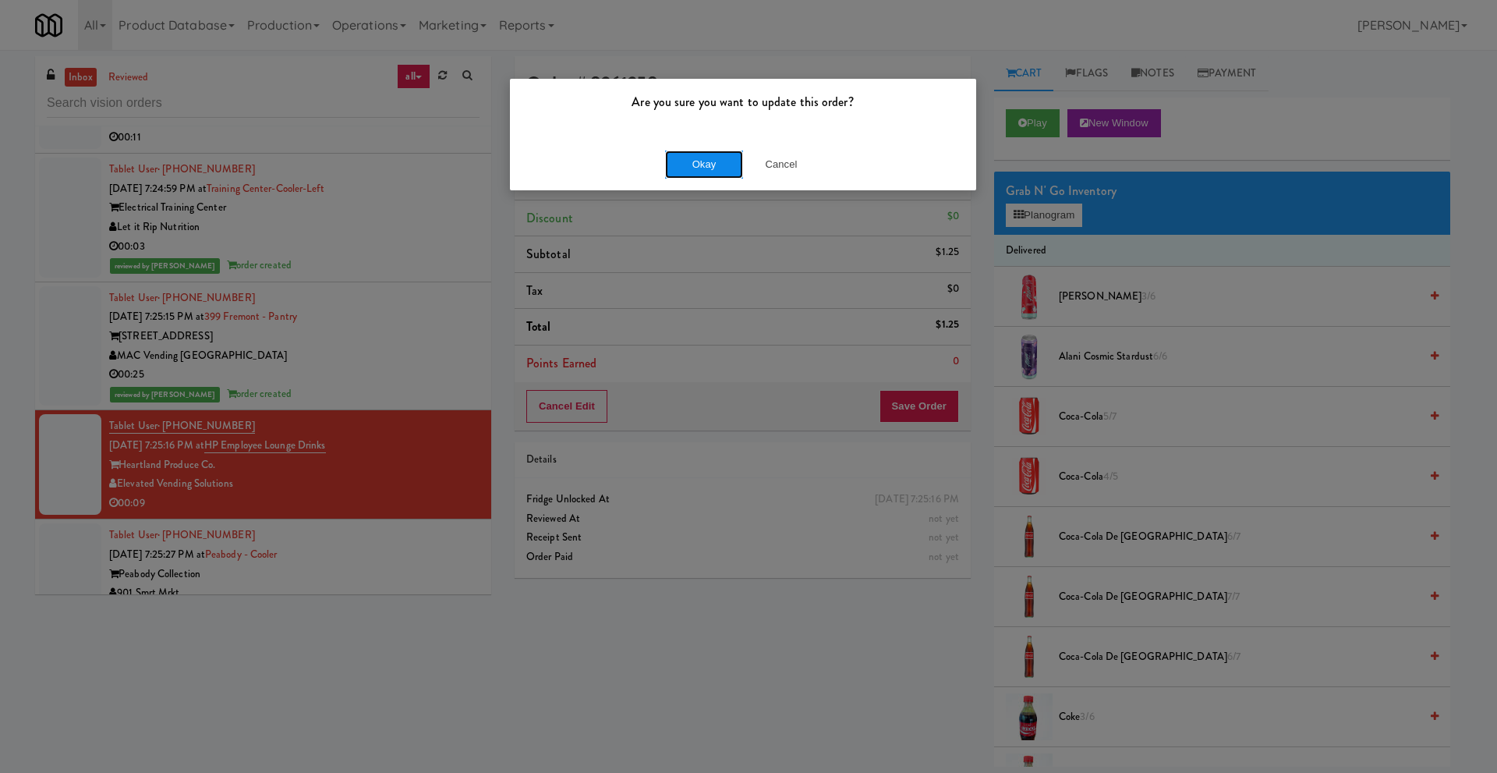
click at [695, 166] on button "Okay" at bounding box center [704, 165] width 78 height 28
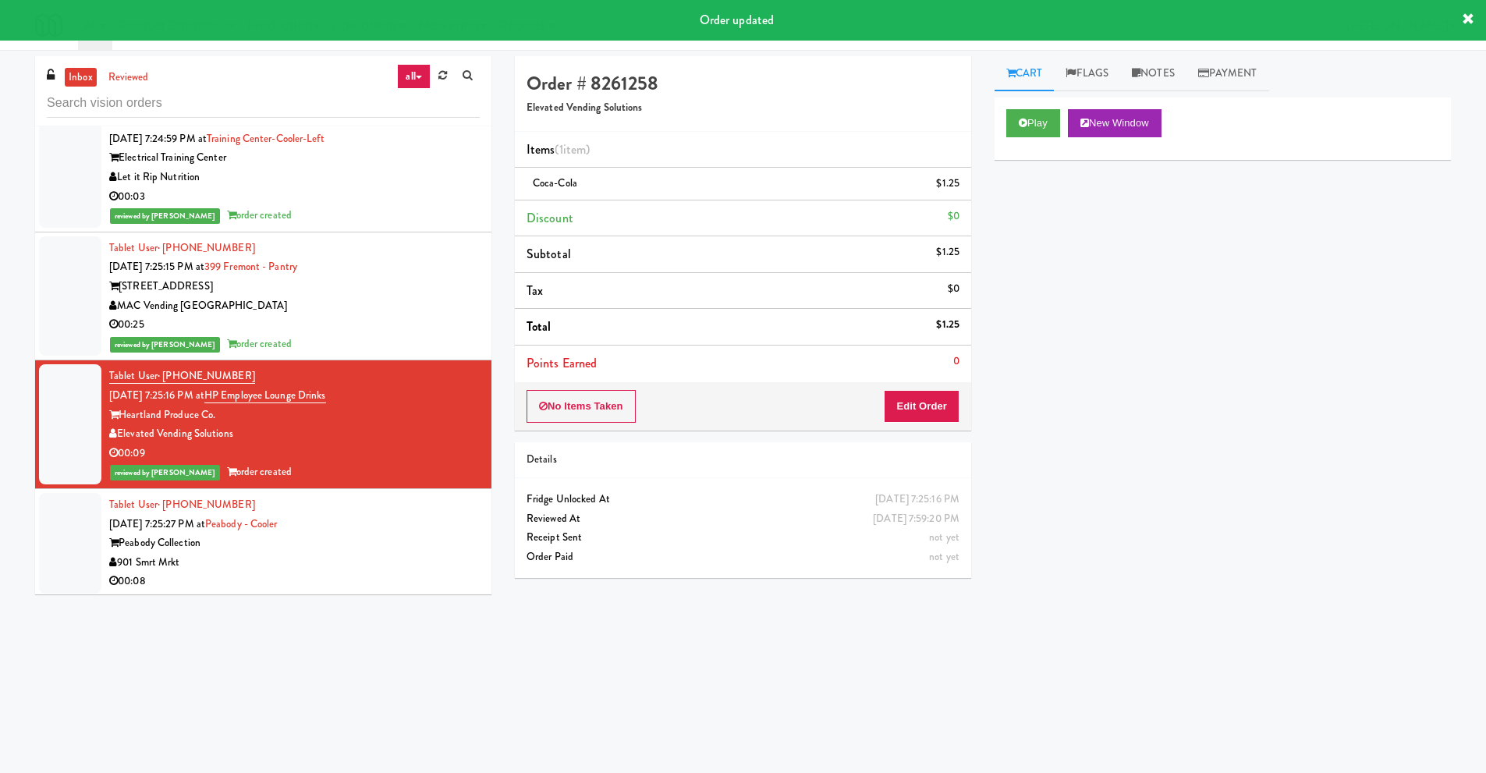
scroll to position [468, 0]
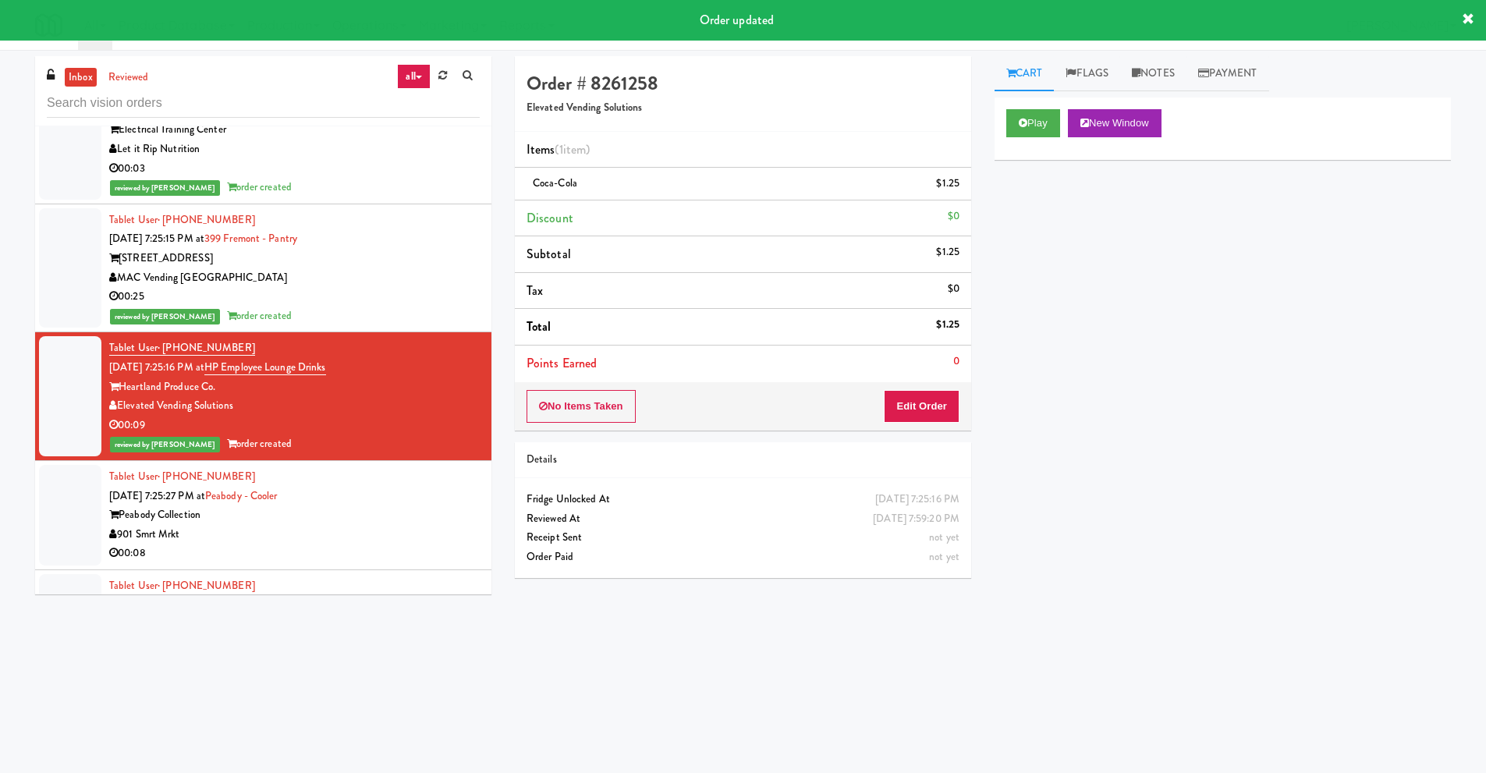
click at [210, 525] on div "901 Smrt Mrkt" at bounding box center [294, 534] width 370 height 19
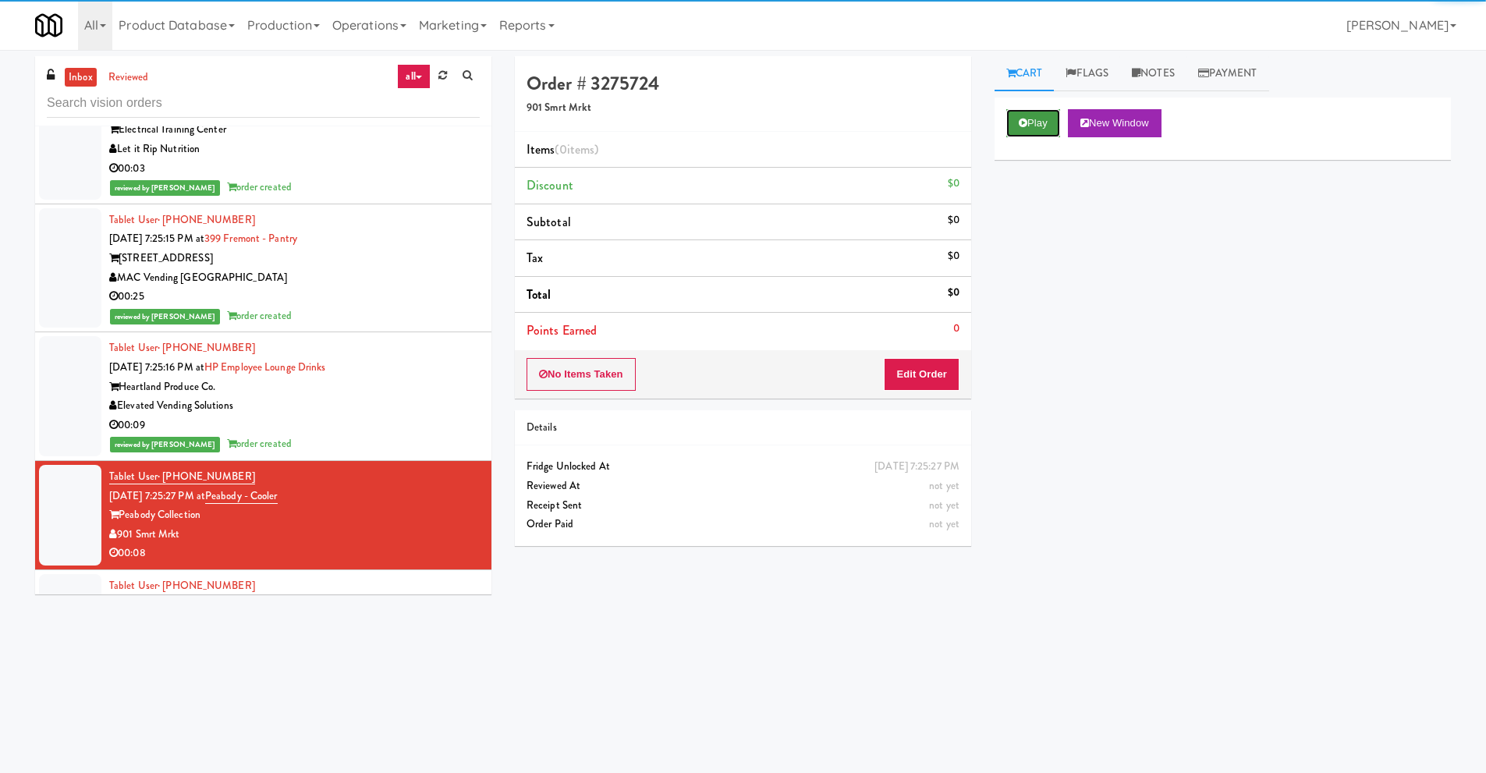
click at [1043, 131] on button "Play" at bounding box center [1033, 123] width 54 height 28
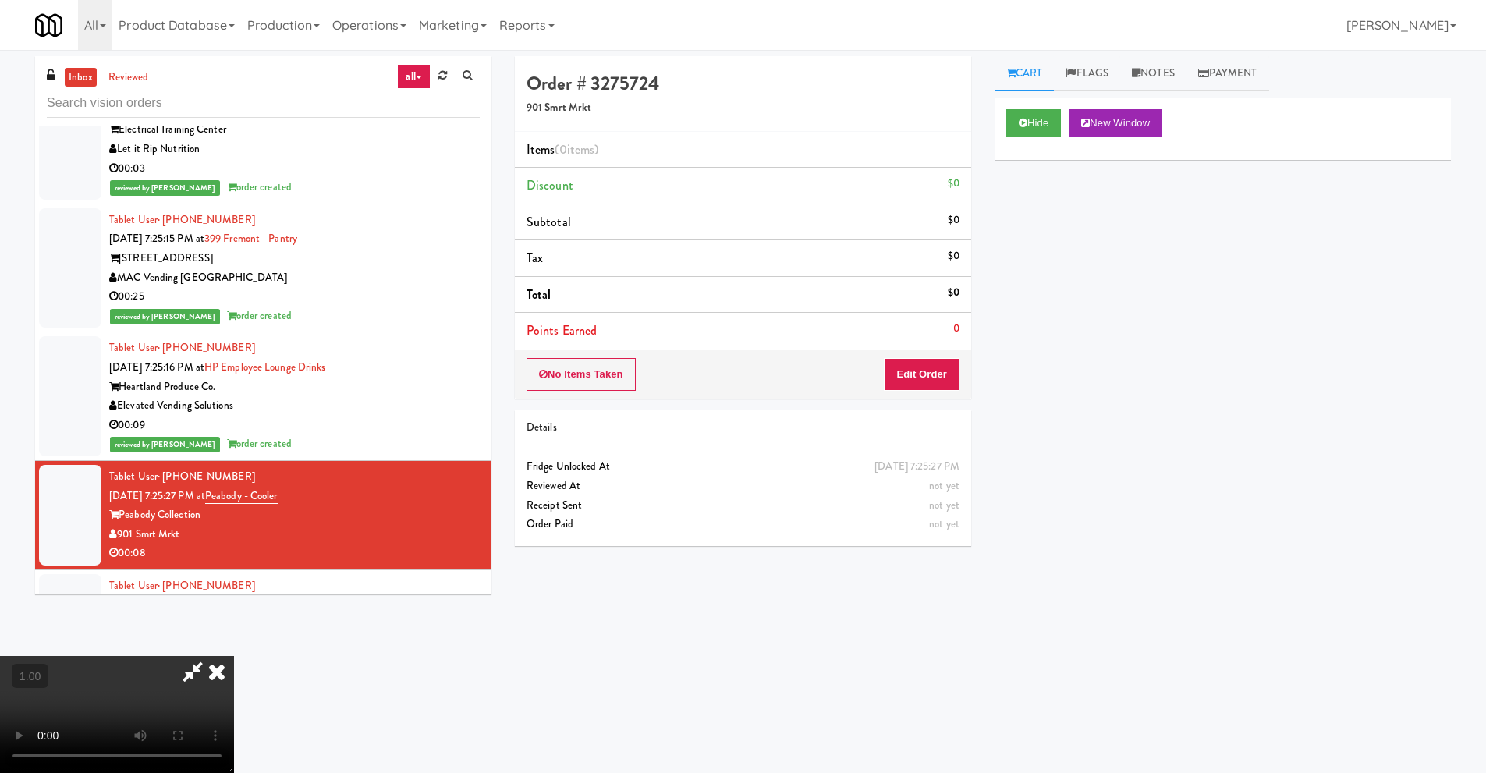
click at [234, 656] on video at bounding box center [117, 714] width 234 height 117
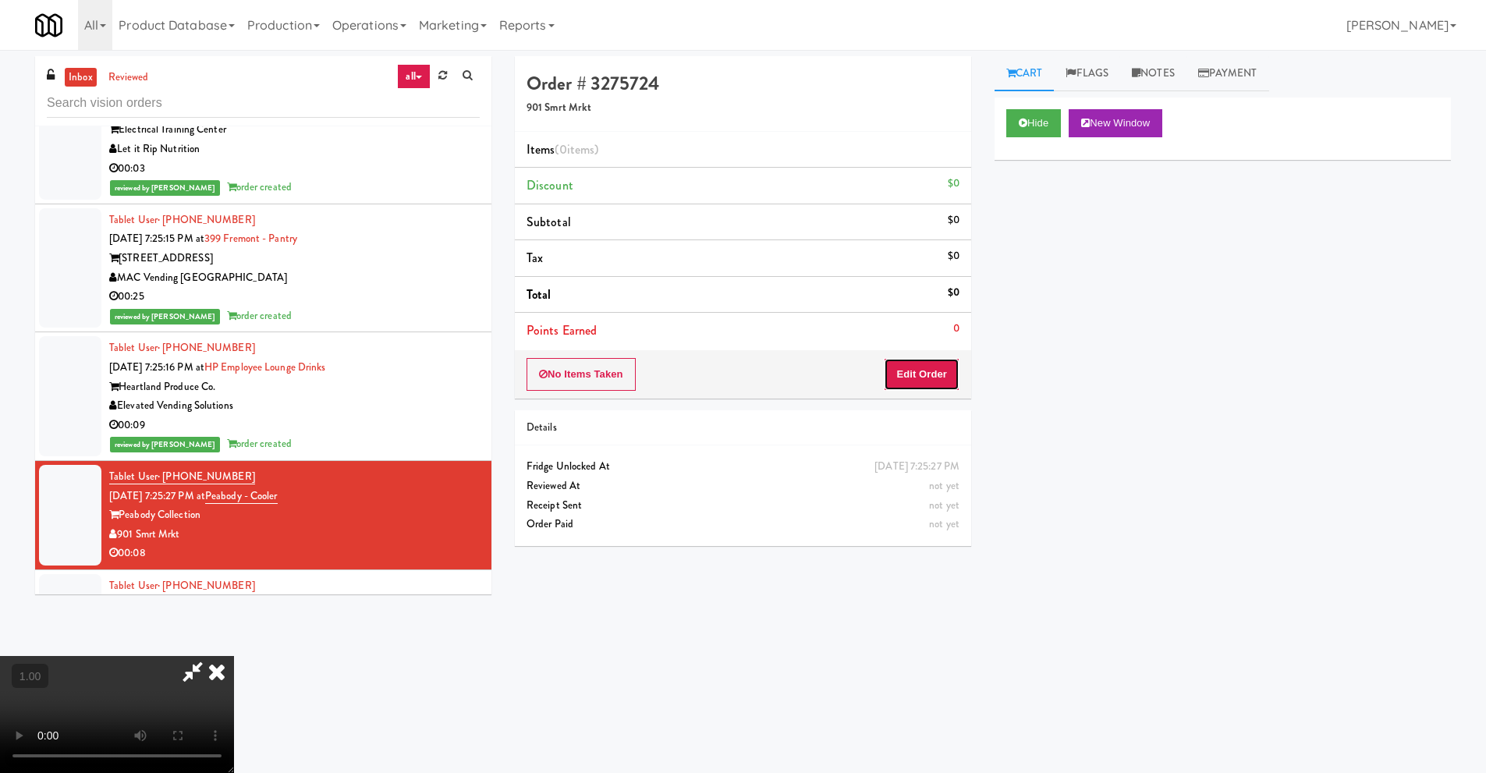
click at [942, 377] on button "Edit Order" at bounding box center [922, 374] width 76 height 33
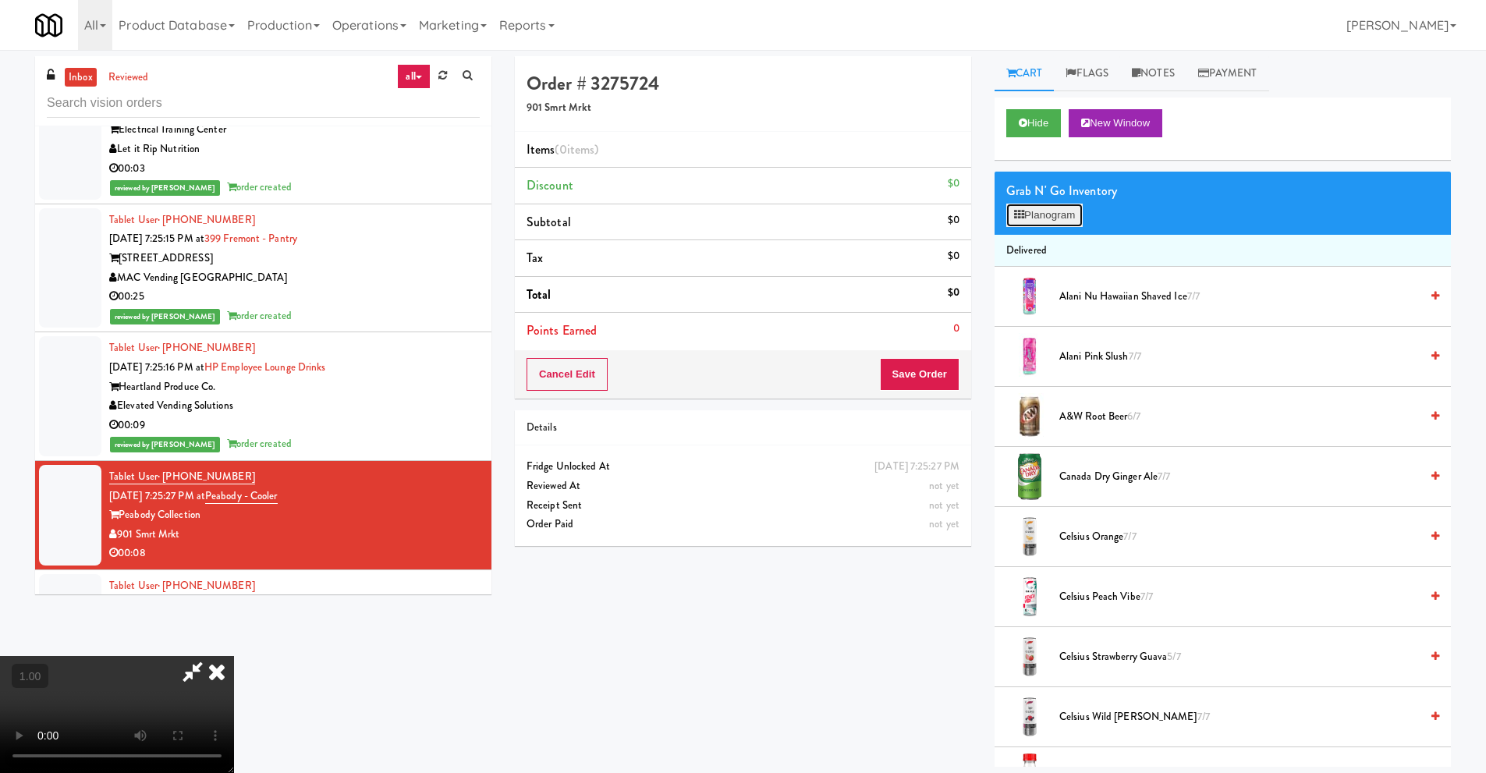
click at [1054, 217] on button "Planogram" at bounding box center [1044, 215] width 76 height 23
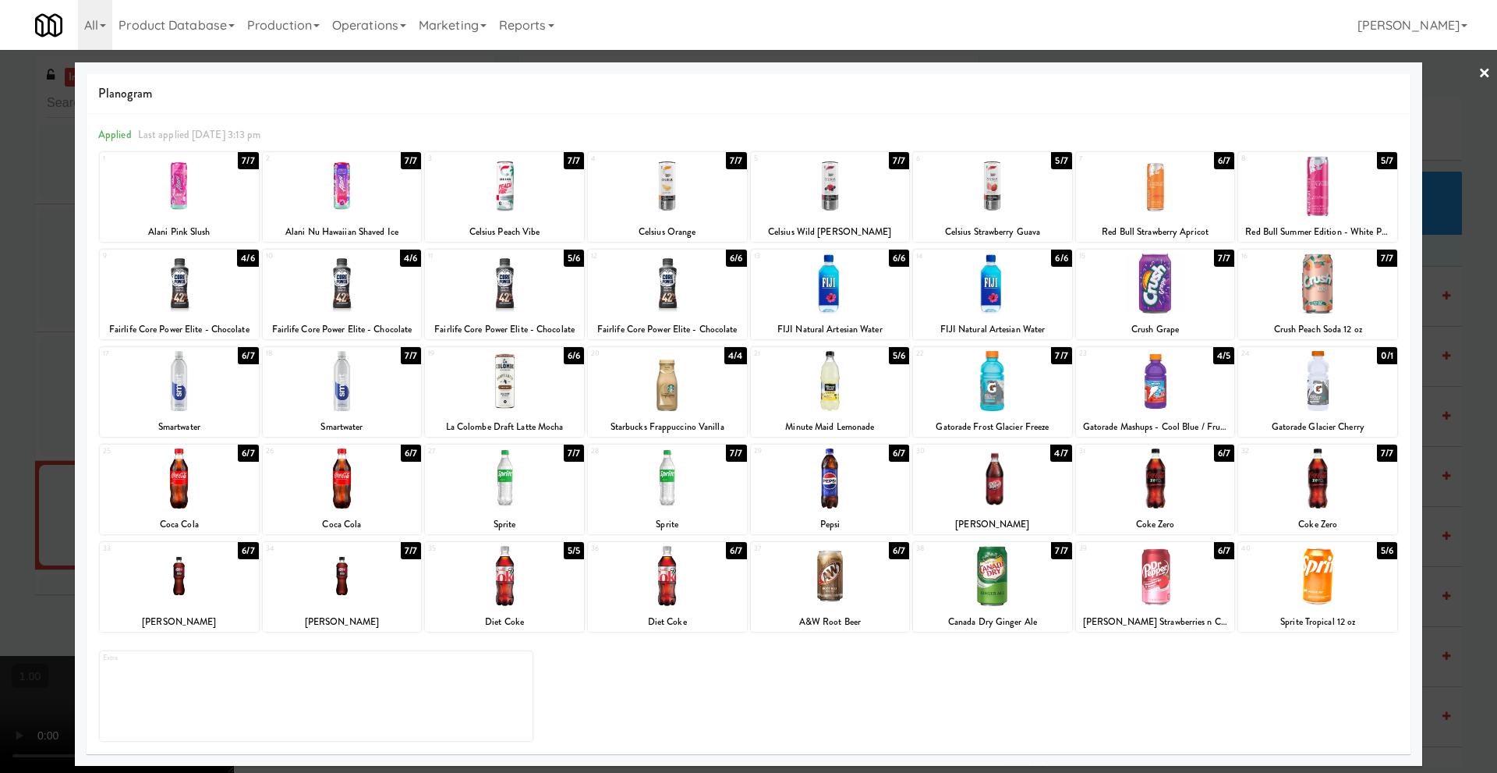
click at [677, 493] on div at bounding box center [667, 478] width 159 height 60
click at [681, 296] on div at bounding box center [667, 283] width 159 height 60
click at [1487, 76] on link "×" at bounding box center [1485, 74] width 12 height 48
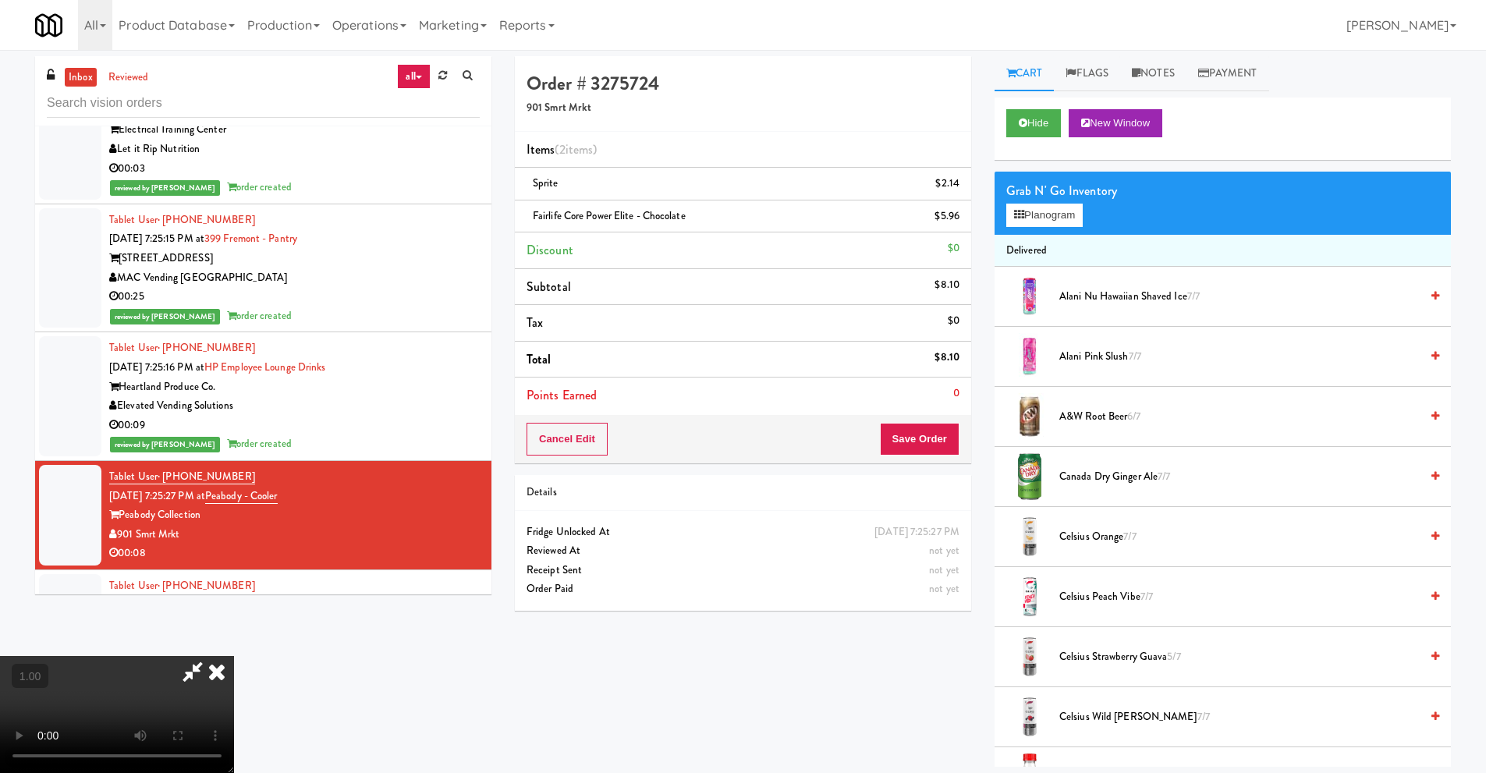
click at [234, 656] on video at bounding box center [117, 714] width 234 height 117
click at [1066, 219] on button "Planogram" at bounding box center [1044, 215] width 76 height 23
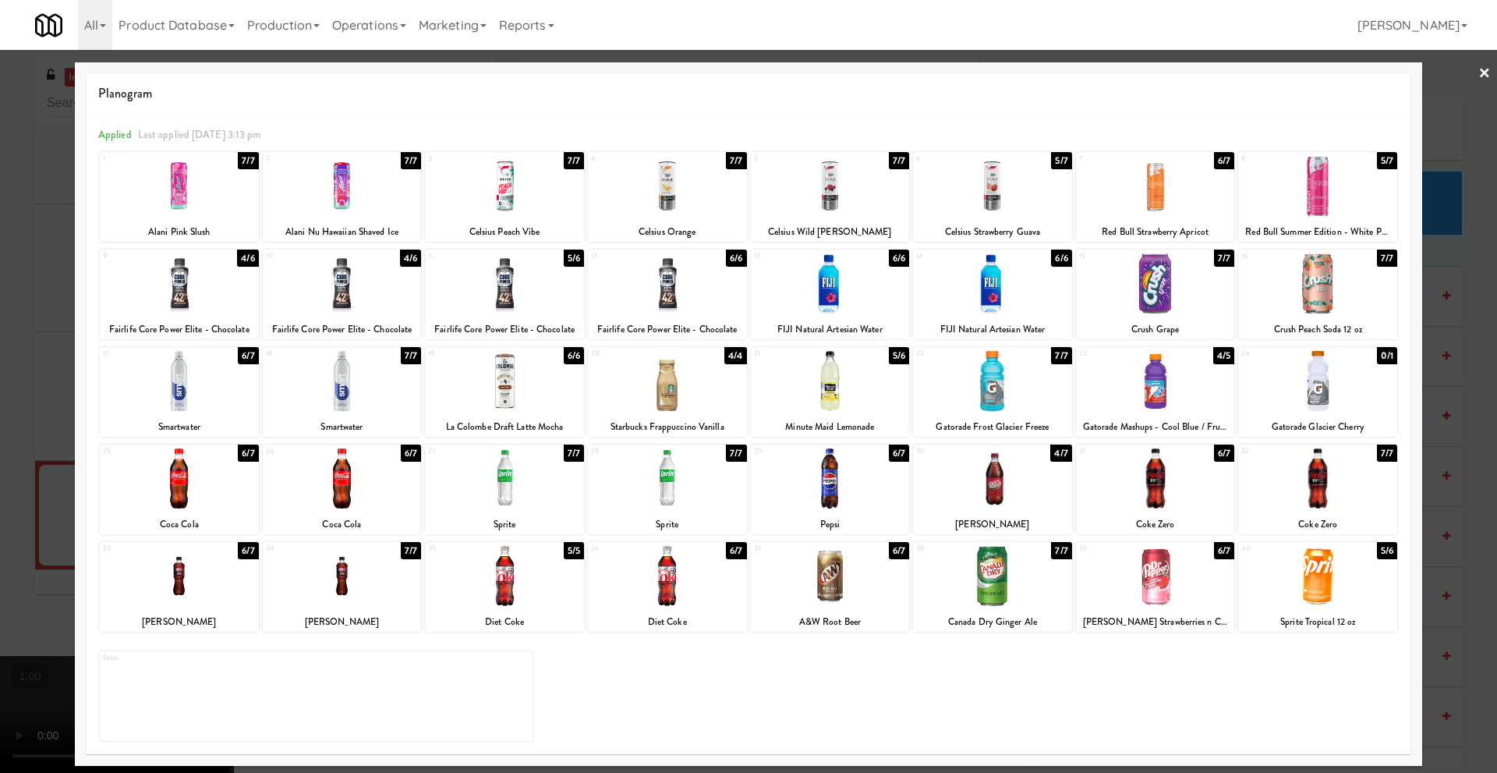
click at [1484, 73] on link "×" at bounding box center [1485, 74] width 12 height 48
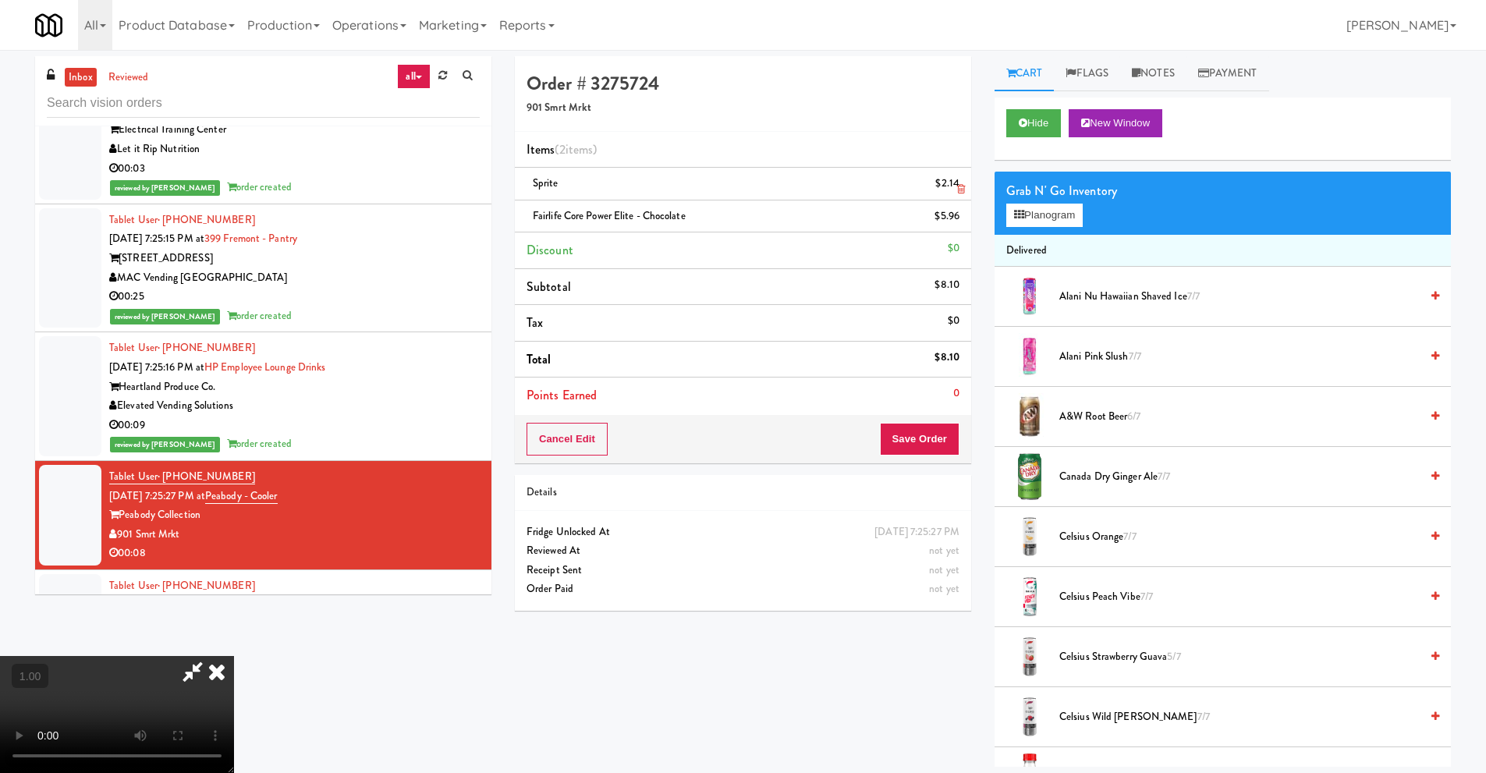
click at [958, 188] on icon at bounding box center [961, 189] width 8 height 10
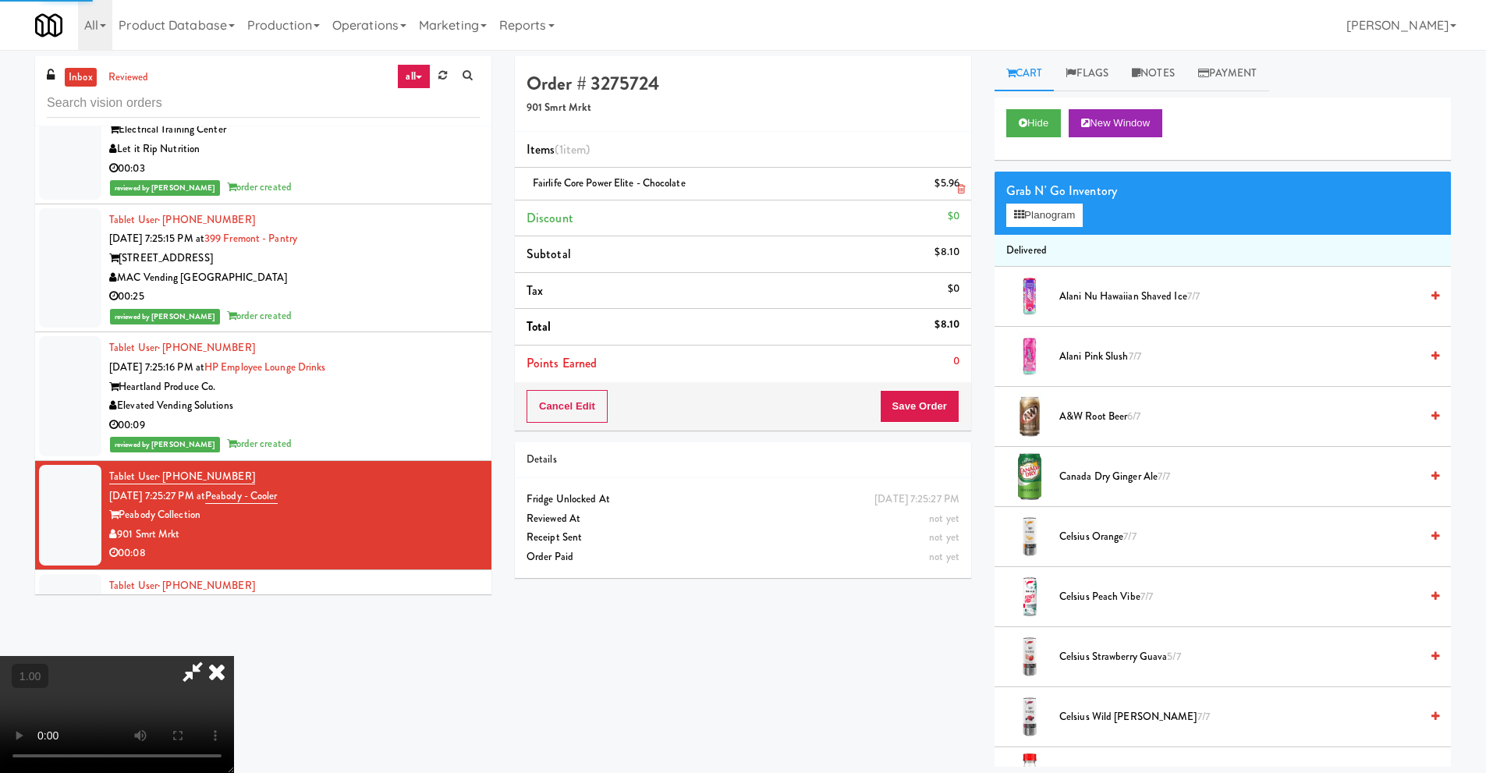
click at [962, 190] on icon at bounding box center [961, 189] width 8 height 10
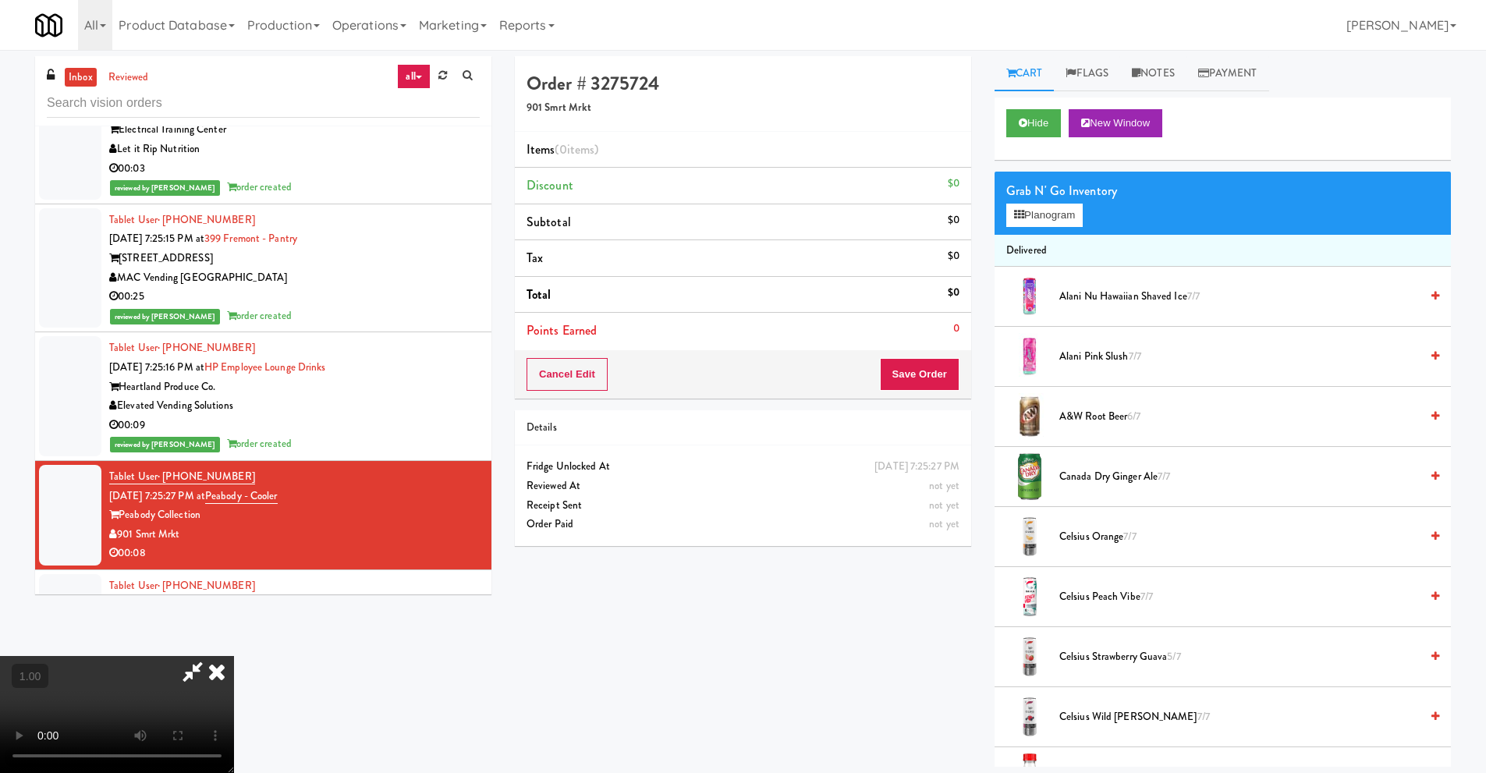
click at [234, 656] on video at bounding box center [117, 714] width 234 height 117
click at [1068, 221] on button "Planogram" at bounding box center [1044, 215] width 76 height 23
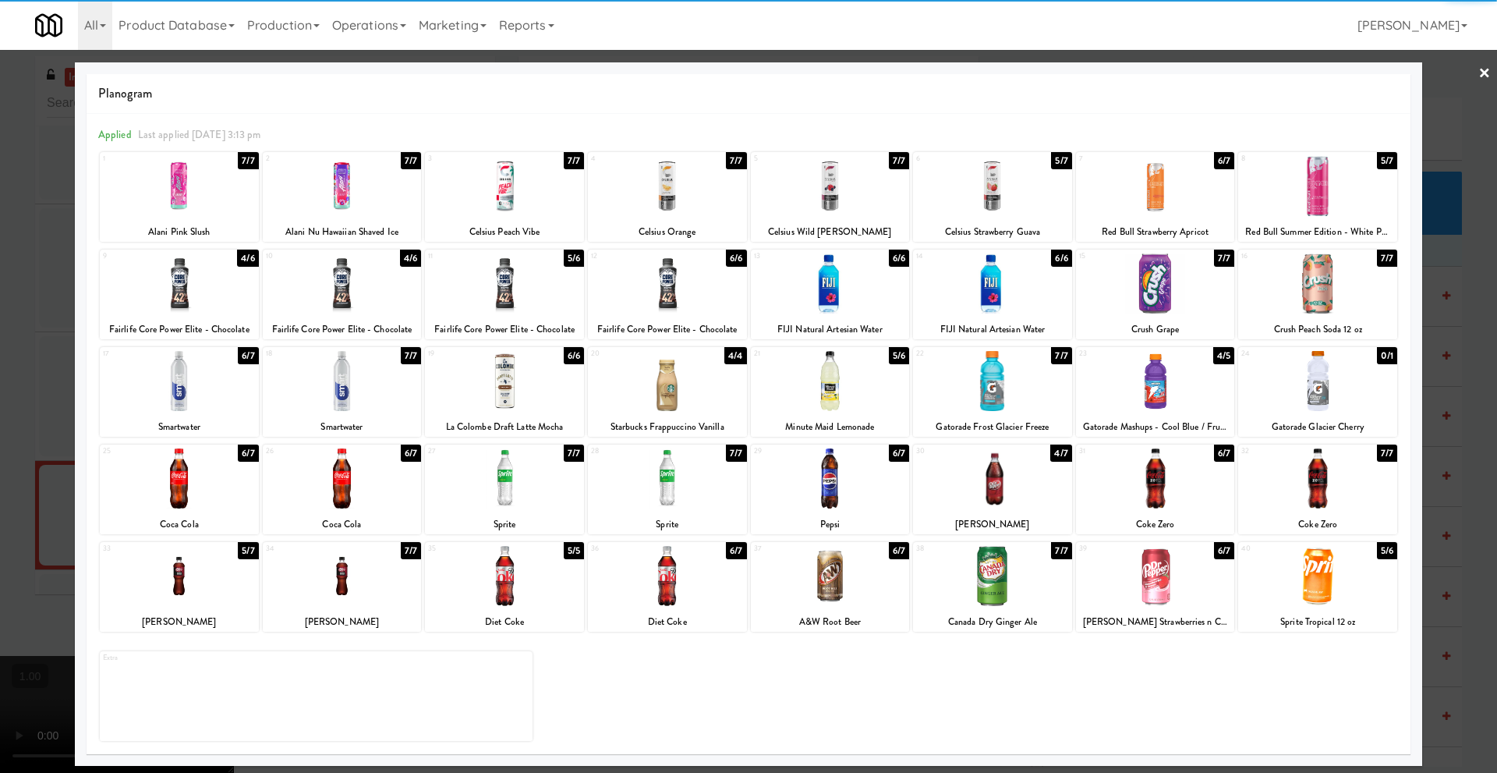
click at [508, 493] on div at bounding box center [504, 478] width 159 height 60
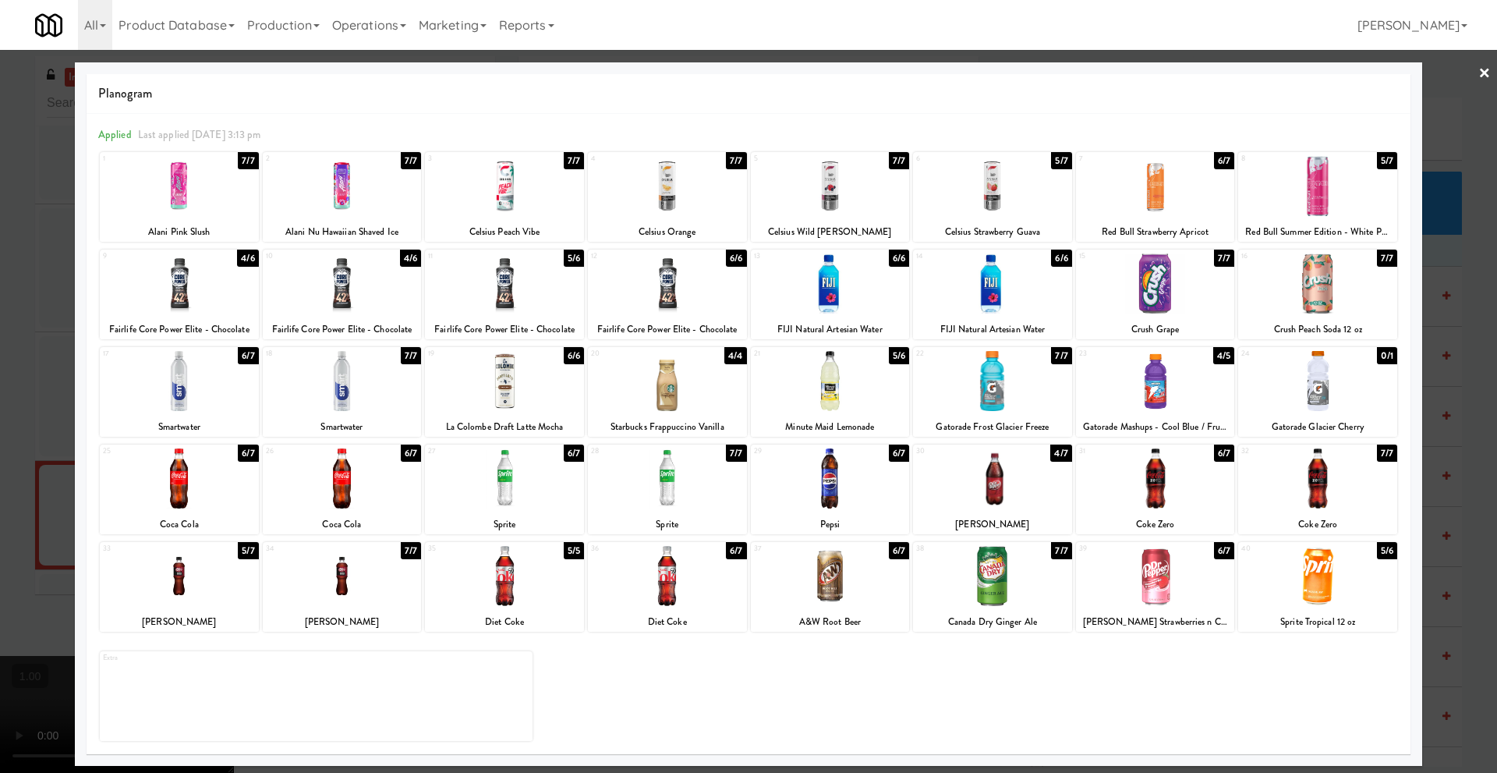
click at [1487, 74] on link "×" at bounding box center [1485, 74] width 12 height 48
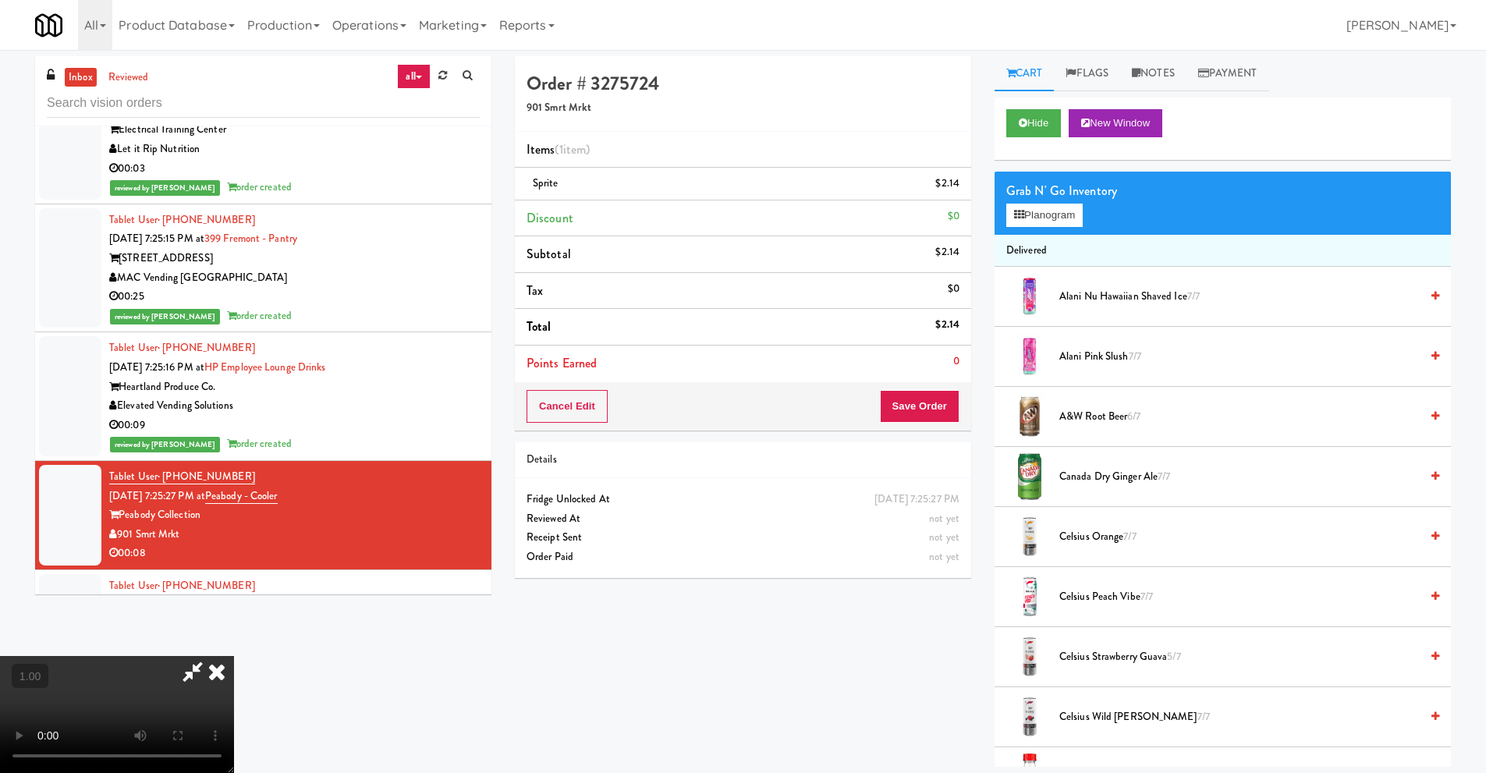
click at [234, 656] on video at bounding box center [117, 714] width 234 height 117
click at [1071, 222] on button "Planogram" at bounding box center [1044, 215] width 76 height 23
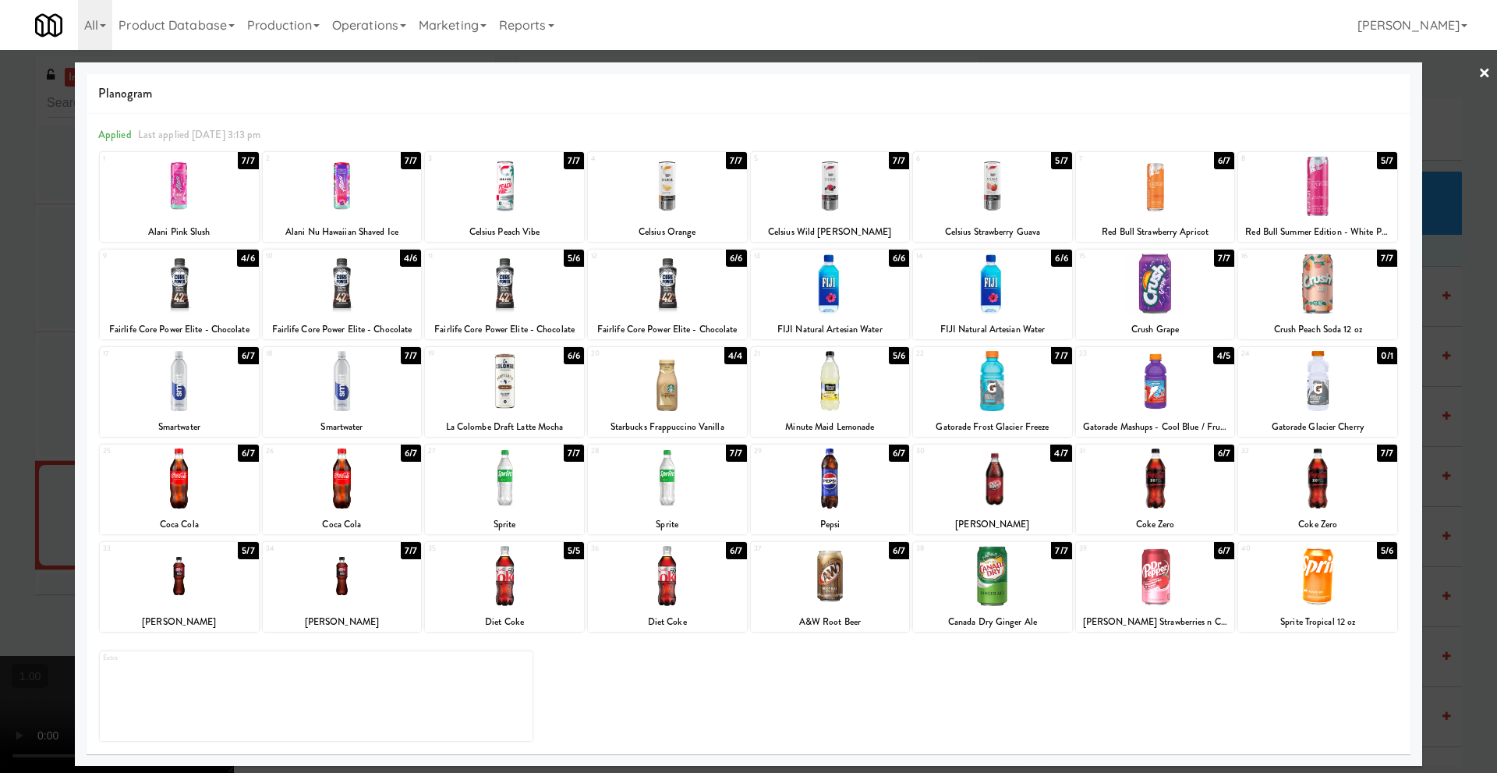
click at [835, 303] on div at bounding box center [830, 283] width 159 height 60
click at [1483, 72] on link "×" at bounding box center [1485, 74] width 12 height 48
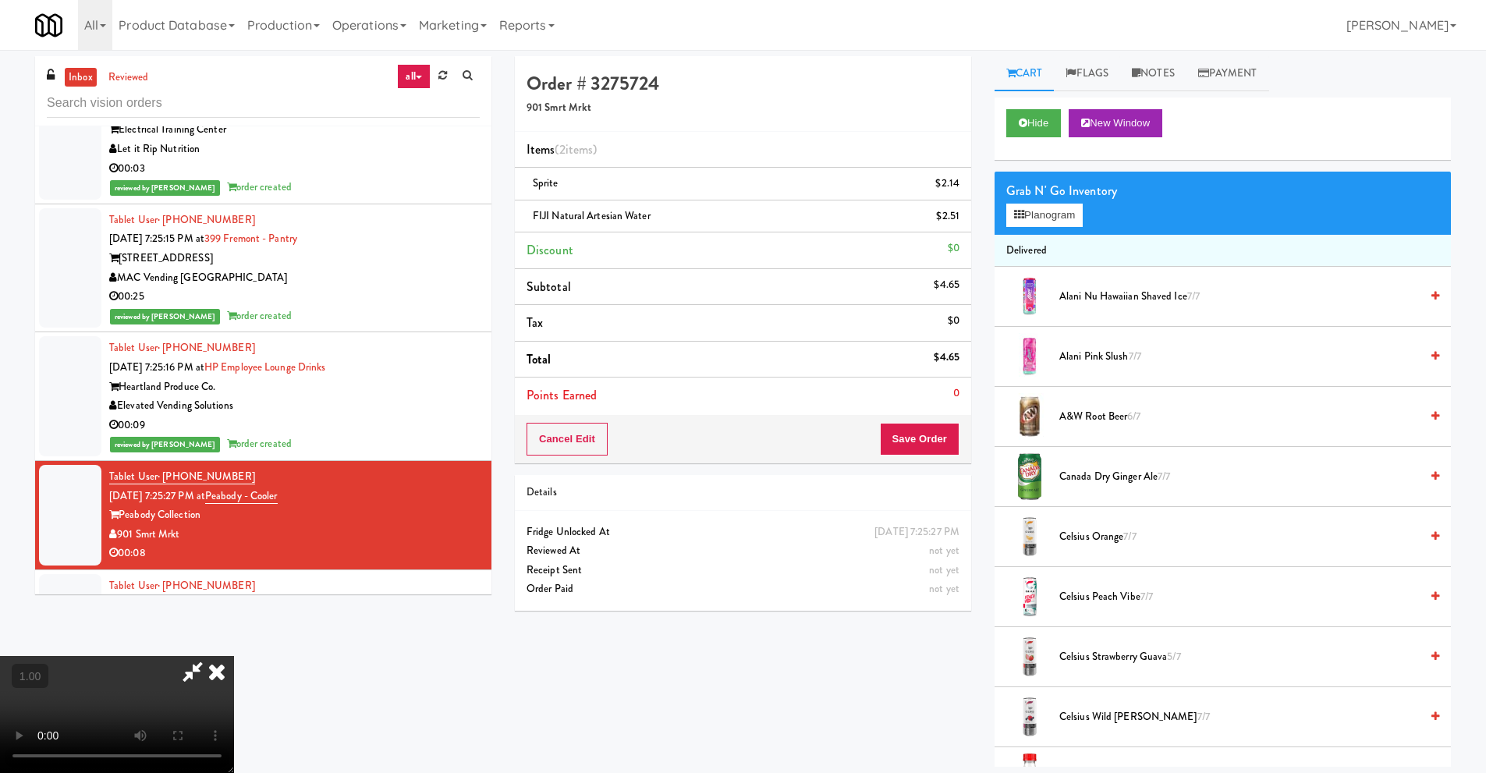
click at [234, 656] on icon at bounding box center [217, 671] width 34 height 31
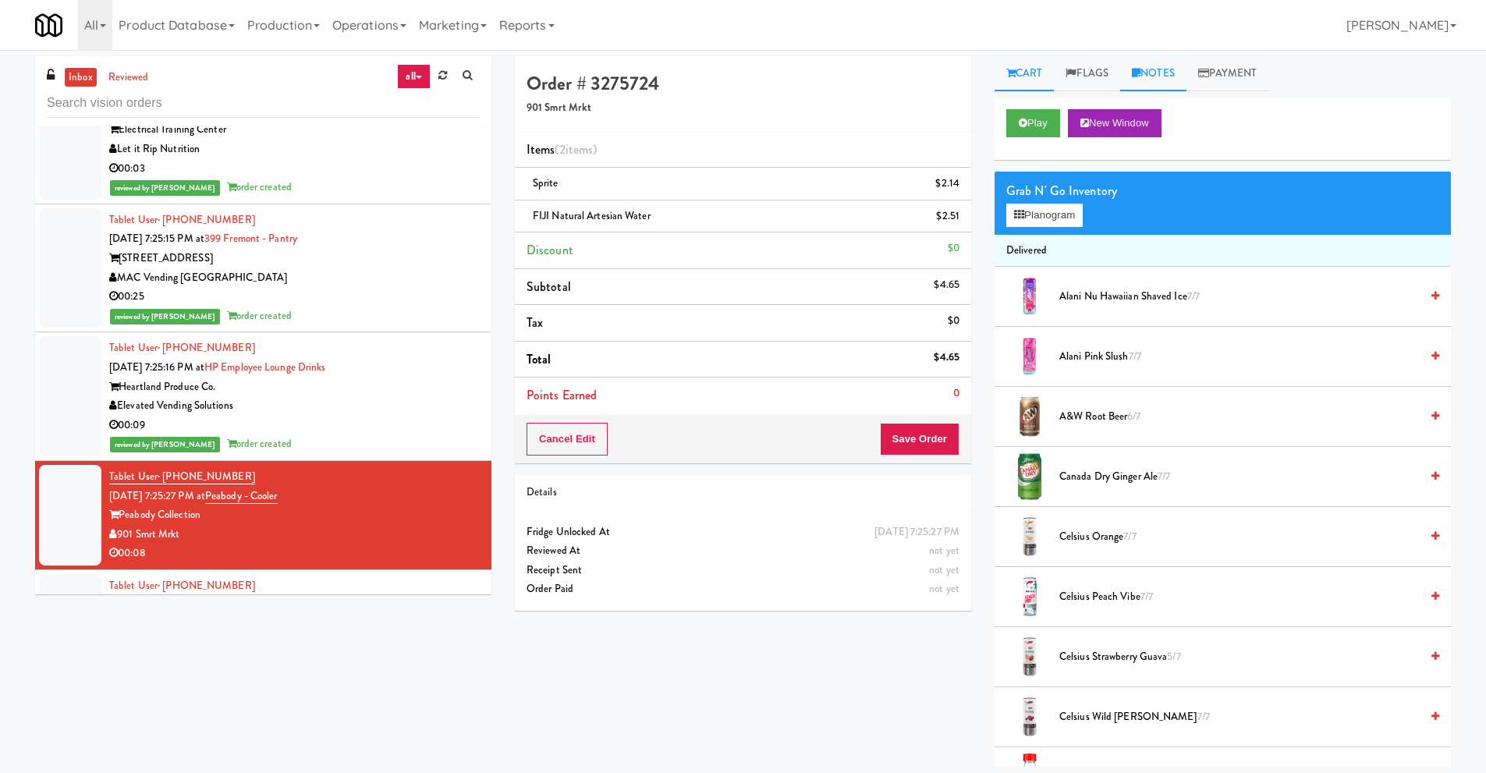
click at [1163, 70] on link "Notes" at bounding box center [1153, 73] width 66 height 35
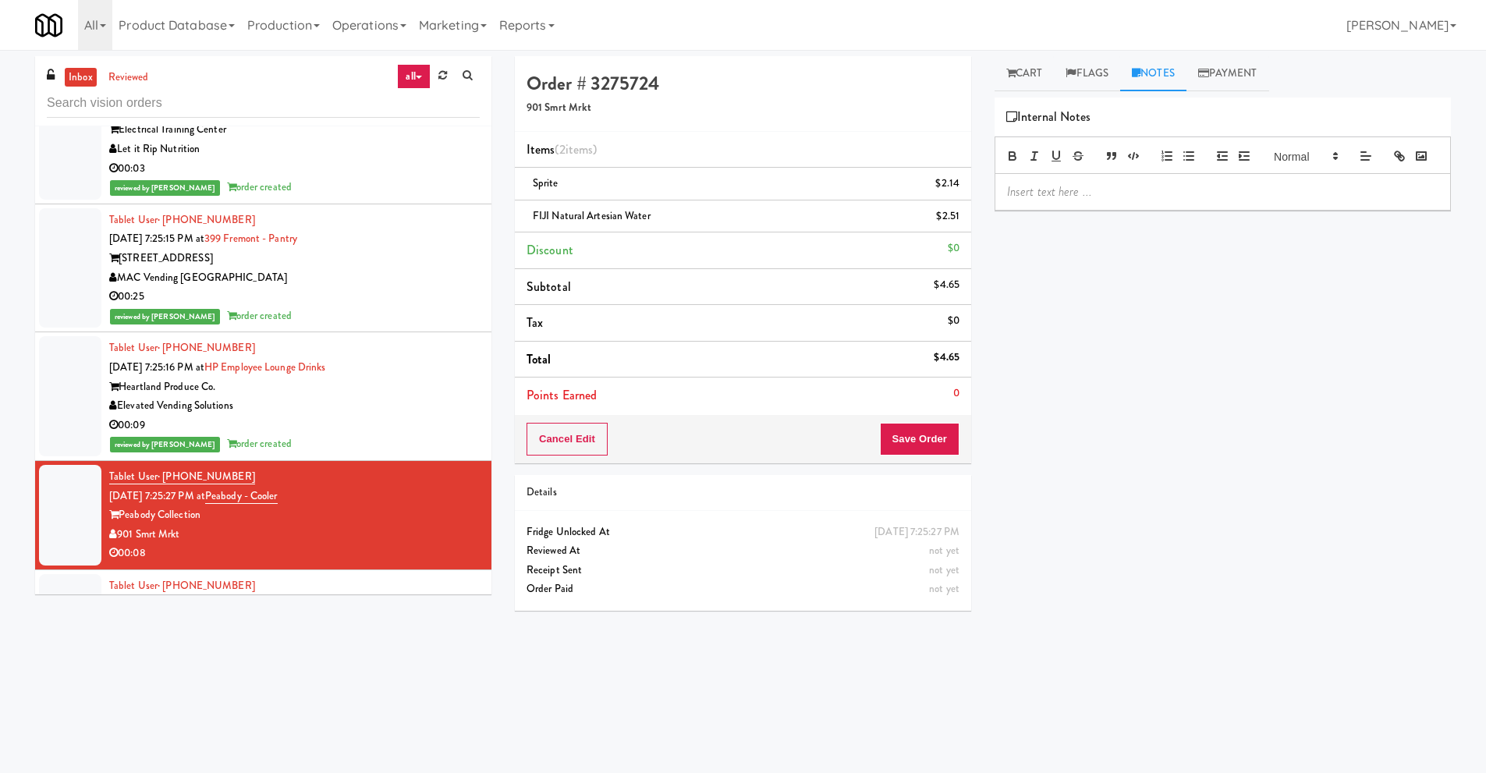
click at [1065, 200] on p at bounding box center [1222, 191] width 431 height 17
click at [1188, 216] on span "[PERSON_NAME]: #DisabledCamera#TopLeft [PERSON_NAME]: #DisabledCamera#BottomLeft" at bounding box center [1179, 199] width 345 height 35
click at [1050, 218] on span "﻿ [PERSON_NAME]: #DisabledCamera#BottomLeft" at bounding box center [1136, 209] width 258 height 18
click at [905, 441] on button "Save Order" at bounding box center [920, 439] width 80 height 33
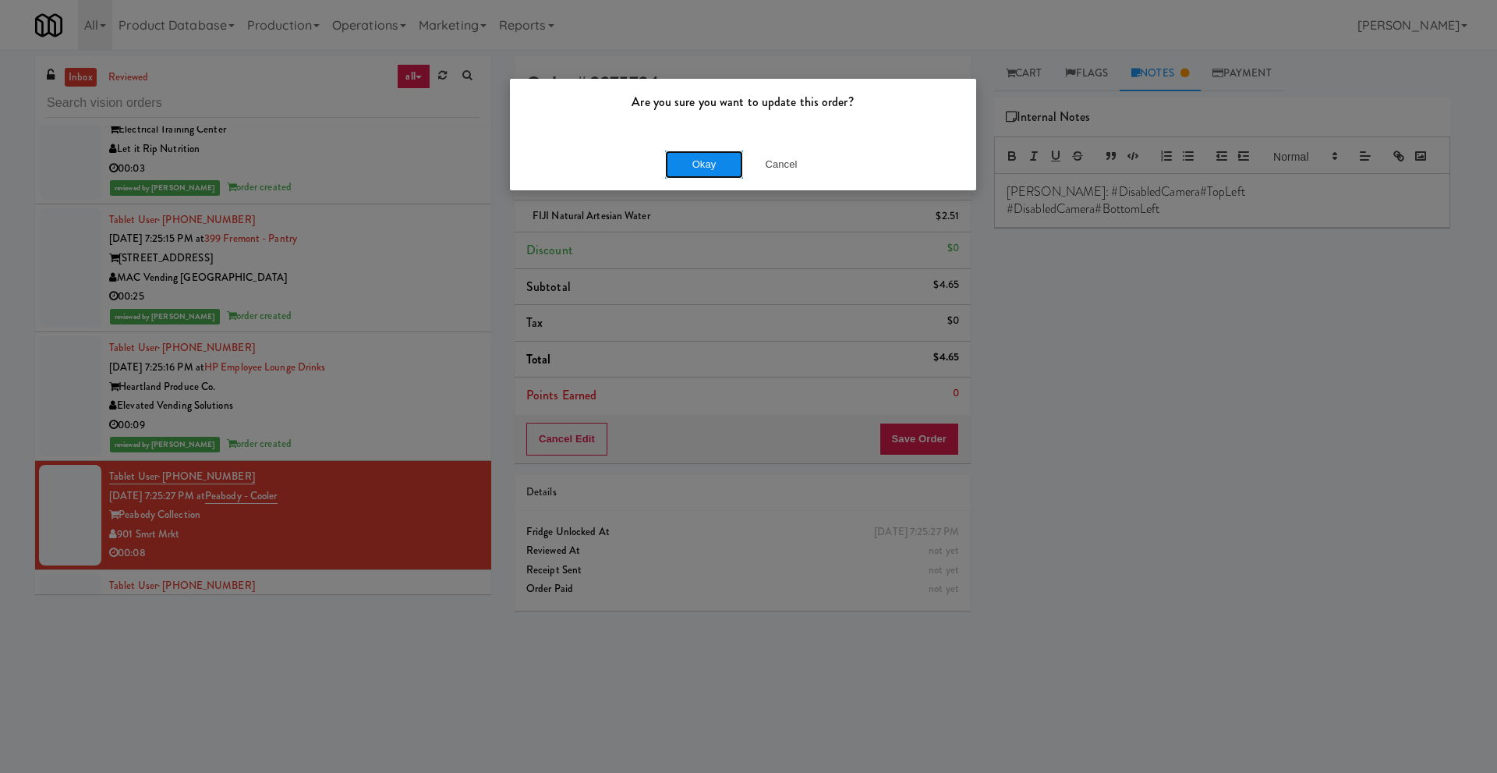
click at [698, 161] on button "Okay" at bounding box center [704, 165] width 78 height 28
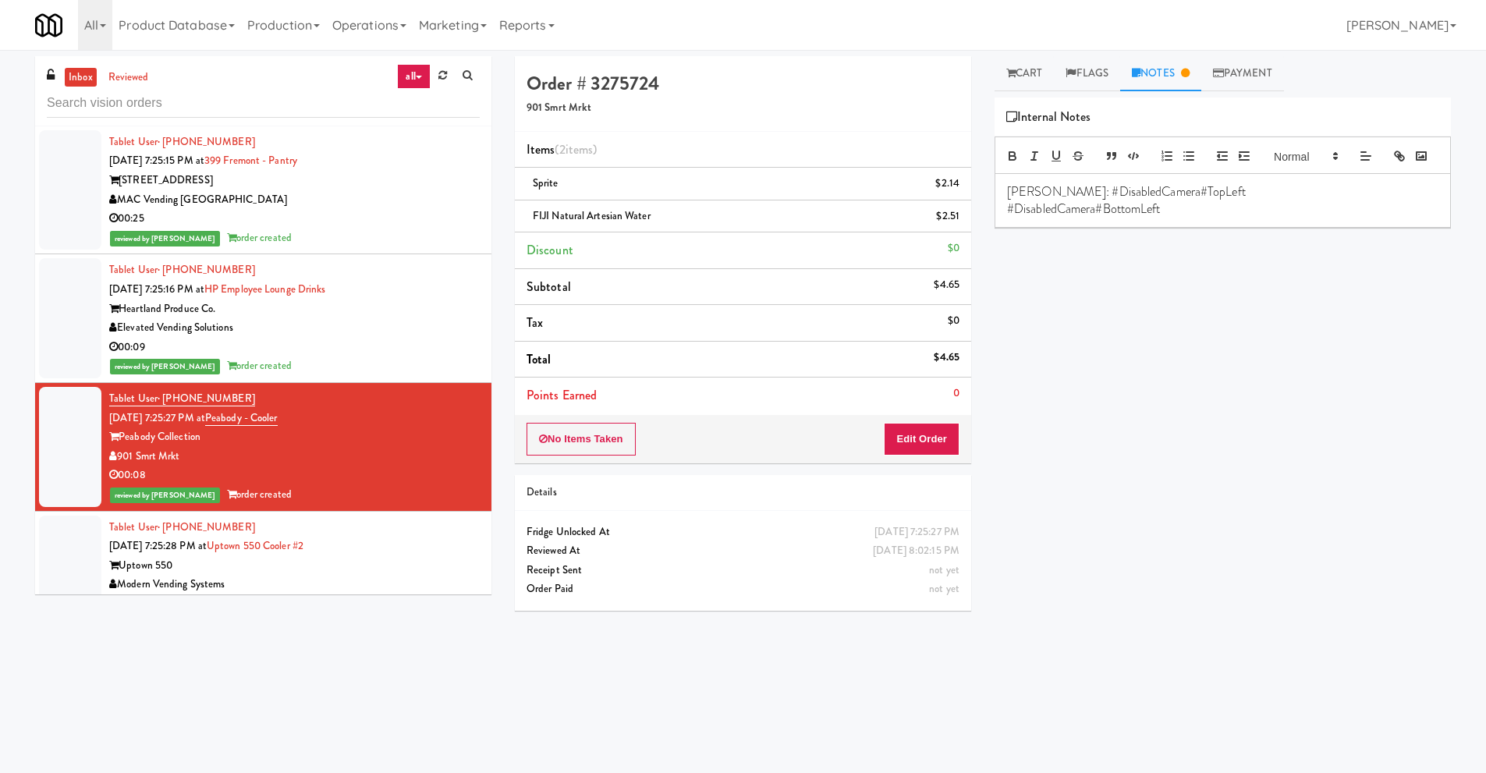
scroll to position [624, 0]
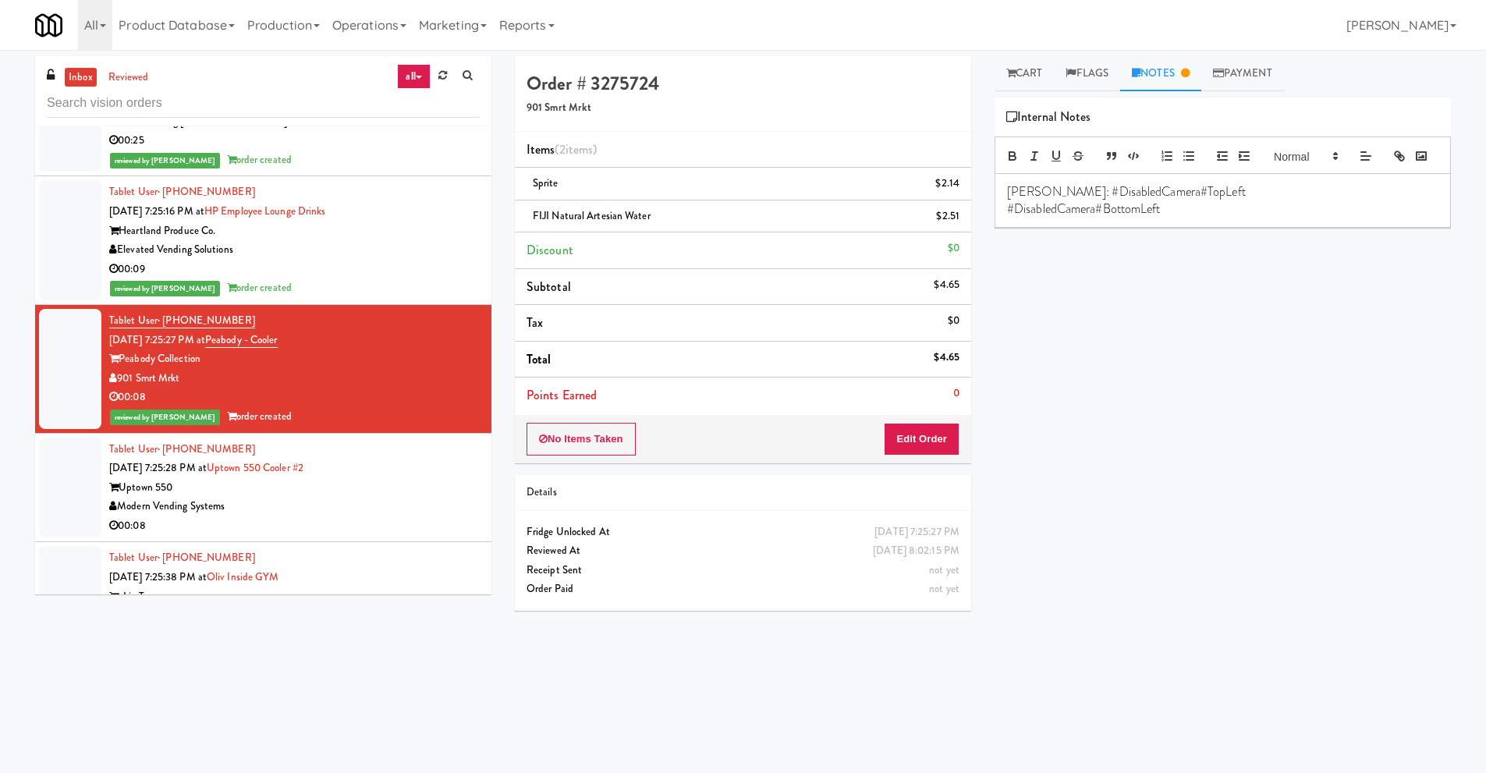
click at [232, 497] on div "Modern Vending Systems" at bounding box center [294, 506] width 370 height 19
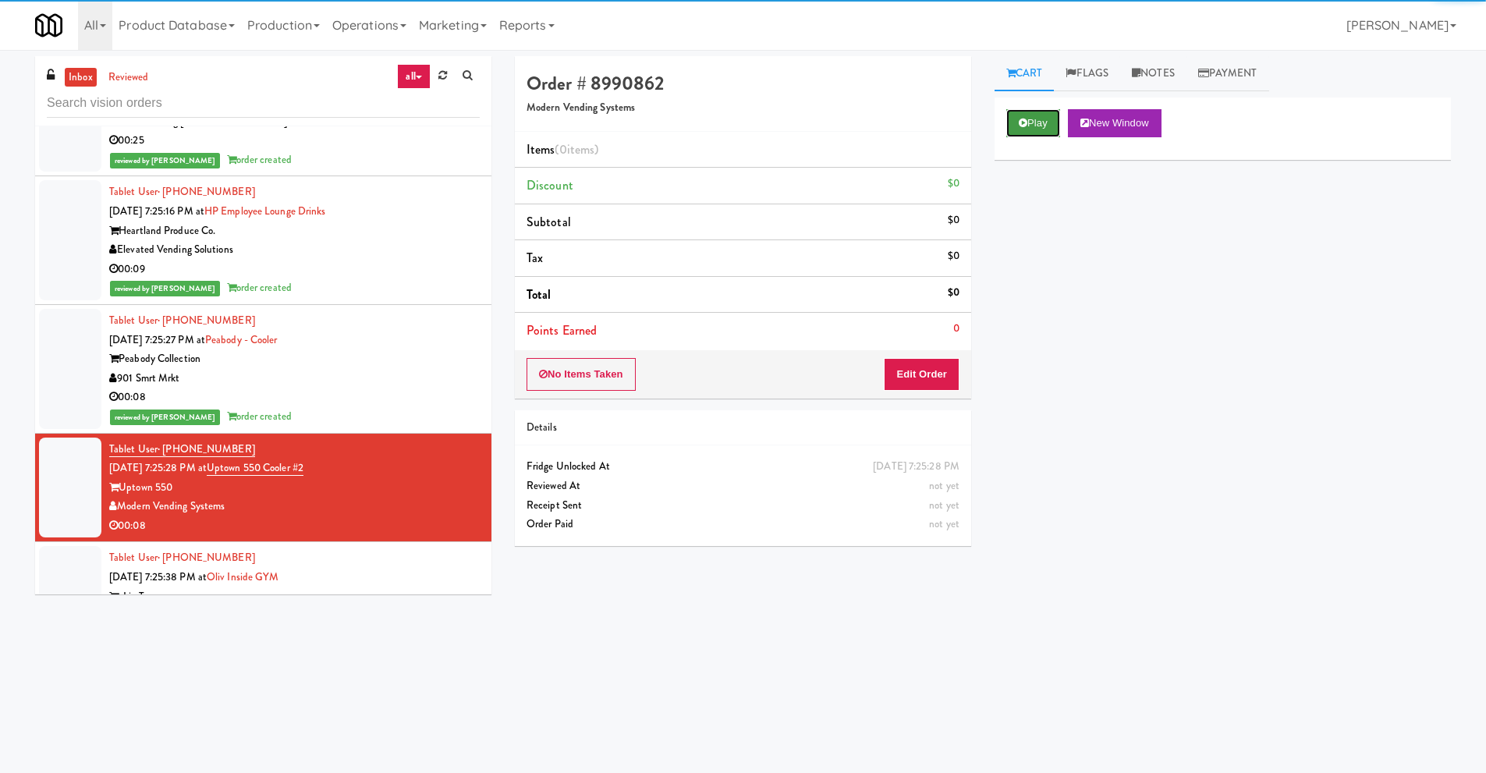
click at [1038, 136] on button "Play" at bounding box center [1033, 123] width 54 height 28
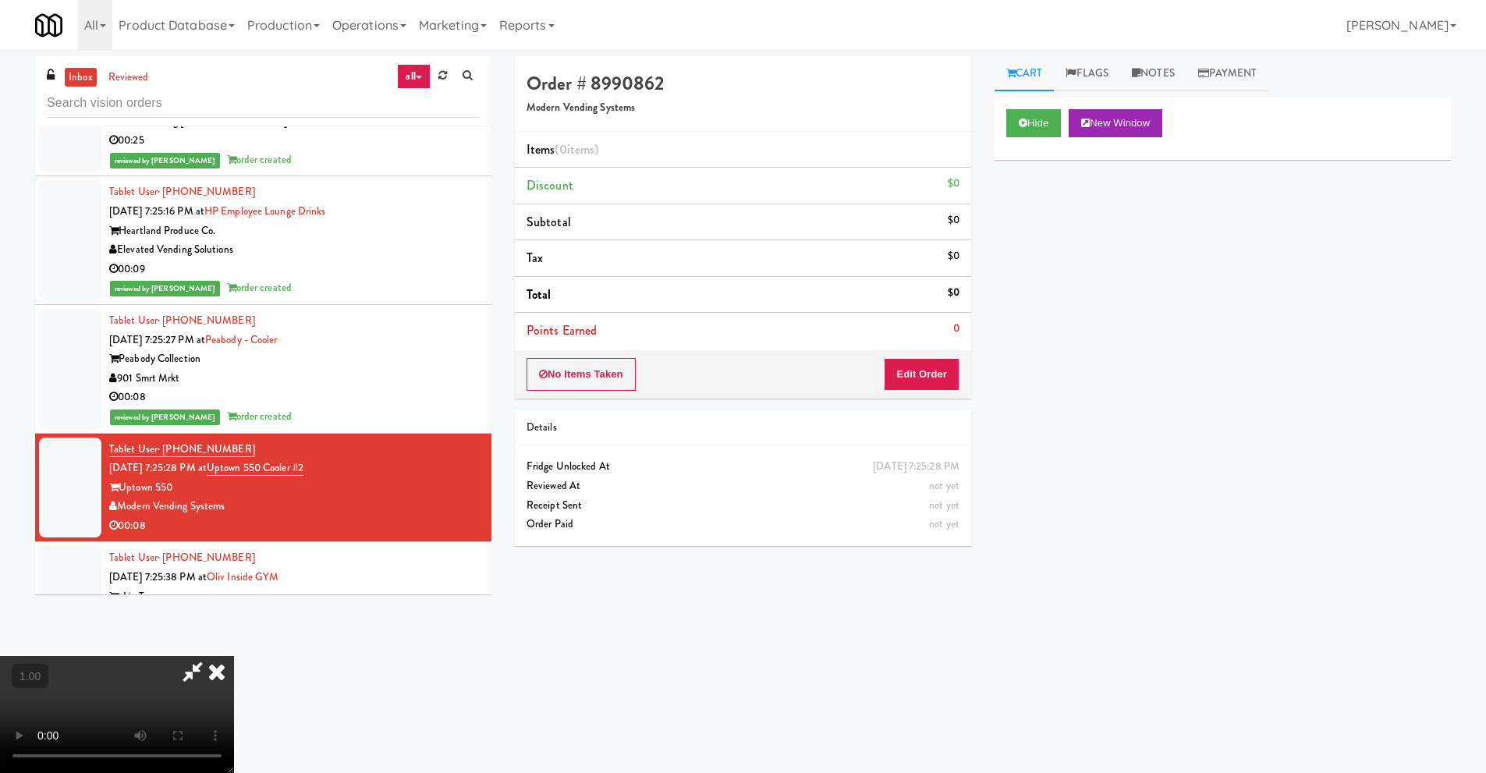
click at [234, 656] on video at bounding box center [117, 714] width 234 height 117
click at [935, 383] on button "Edit Order" at bounding box center [922, 374] width 76 height 33
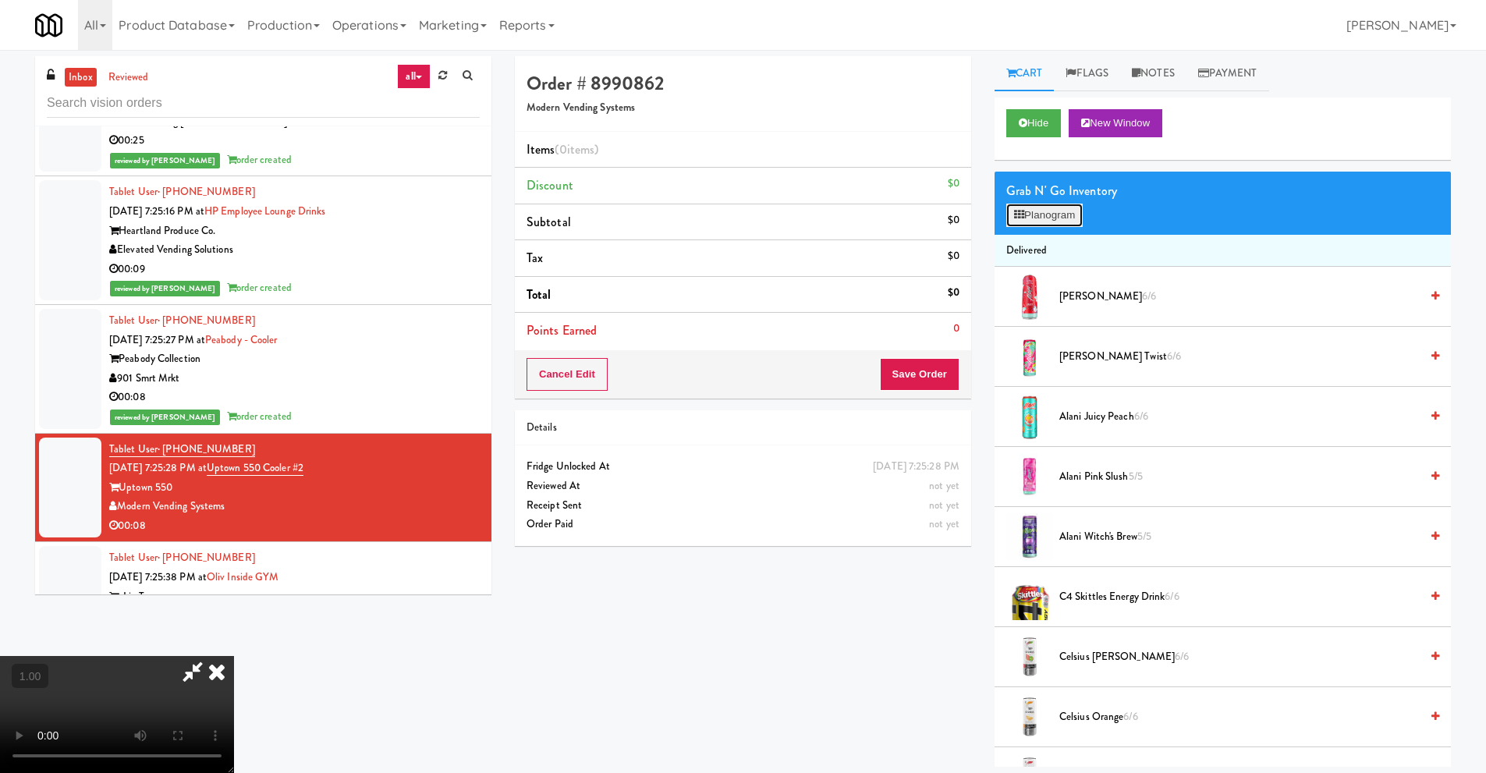
click at [1054, 211] on button "Planogram" at bounding box center [1044, 215] width 76 height 23
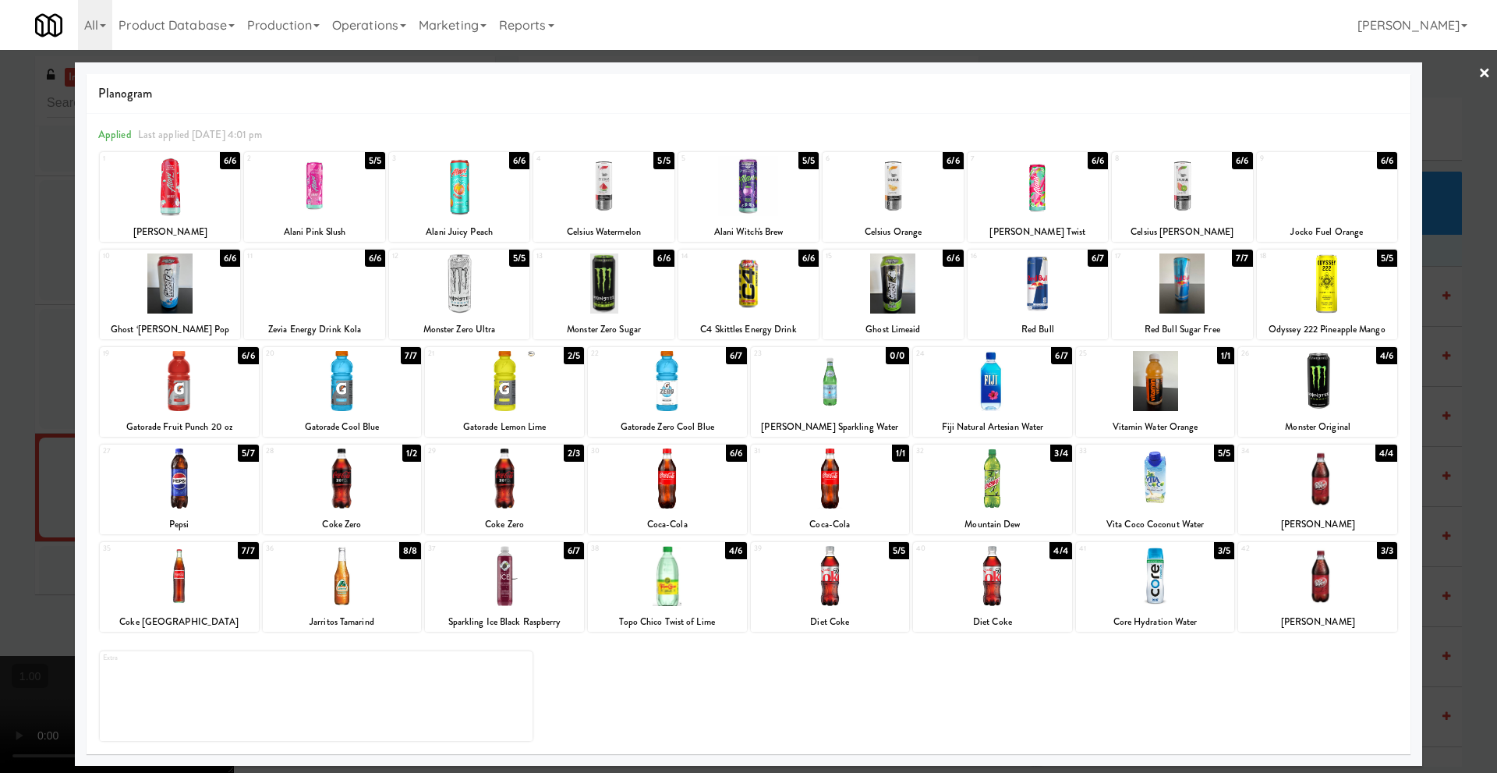
click at [1488, 73] on link "×" at bounding box center [1485, 74] width 12 height 48
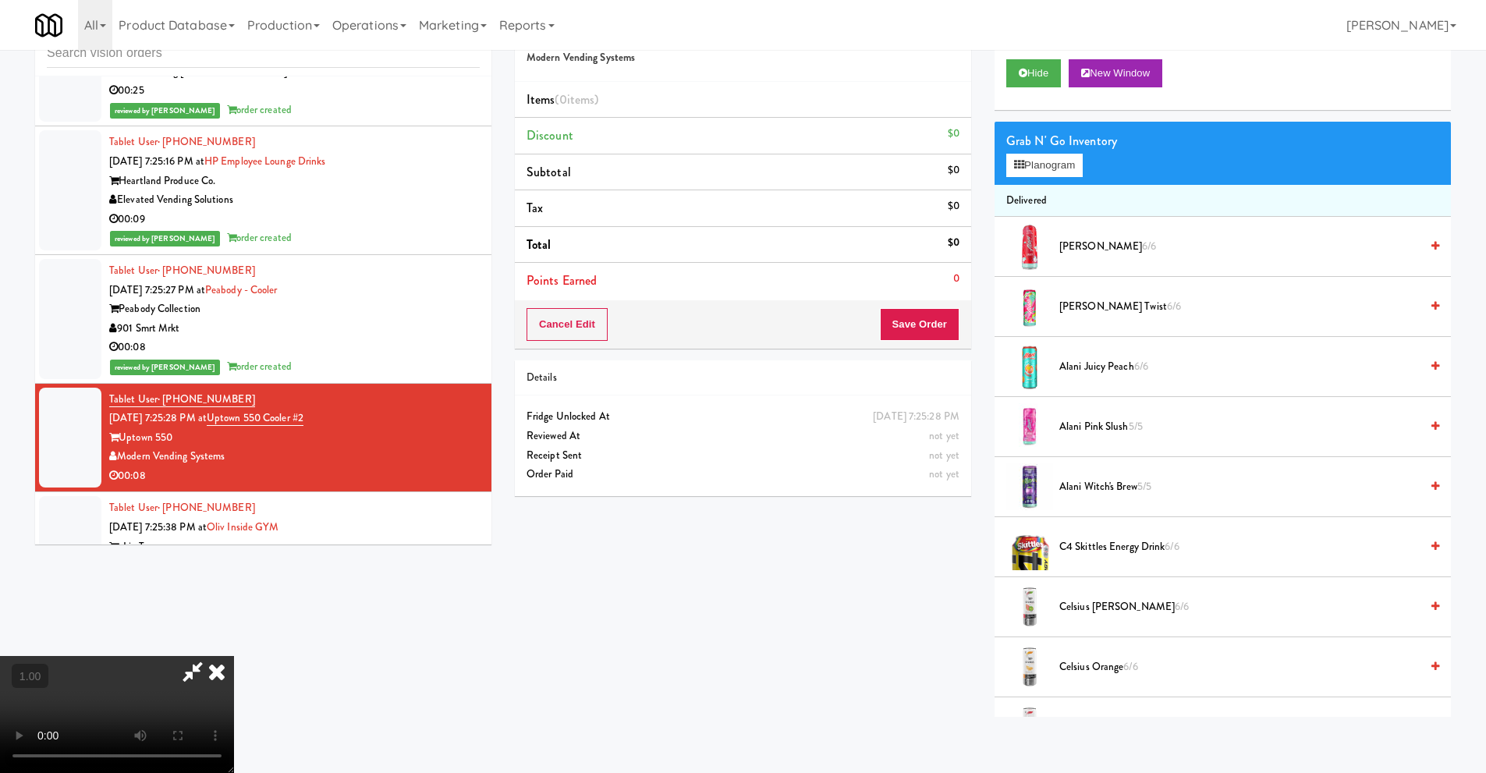
click at [234, 656] on video at bounding box center [117, 714] width 234 height 117
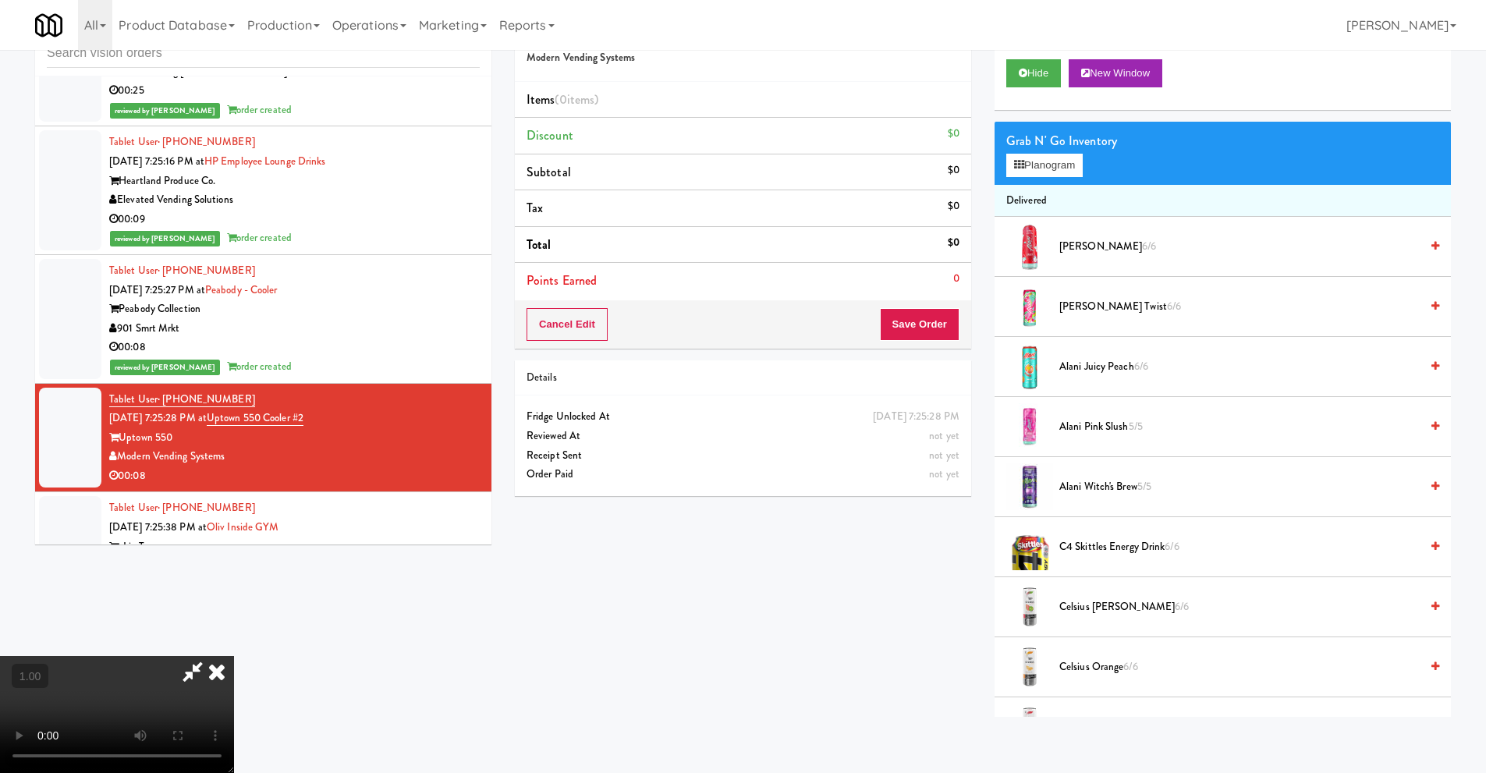
scroll to position [50, 0]
click at [232, 656] on video at bounding box center [117, 714] width 234 height 117
click at [197, 656] on video at bounding box center [117, 714] width 234 height 117
click at [1056, 168] on button "Planogram" at bounding box center [1044, 165] width 76 height 23
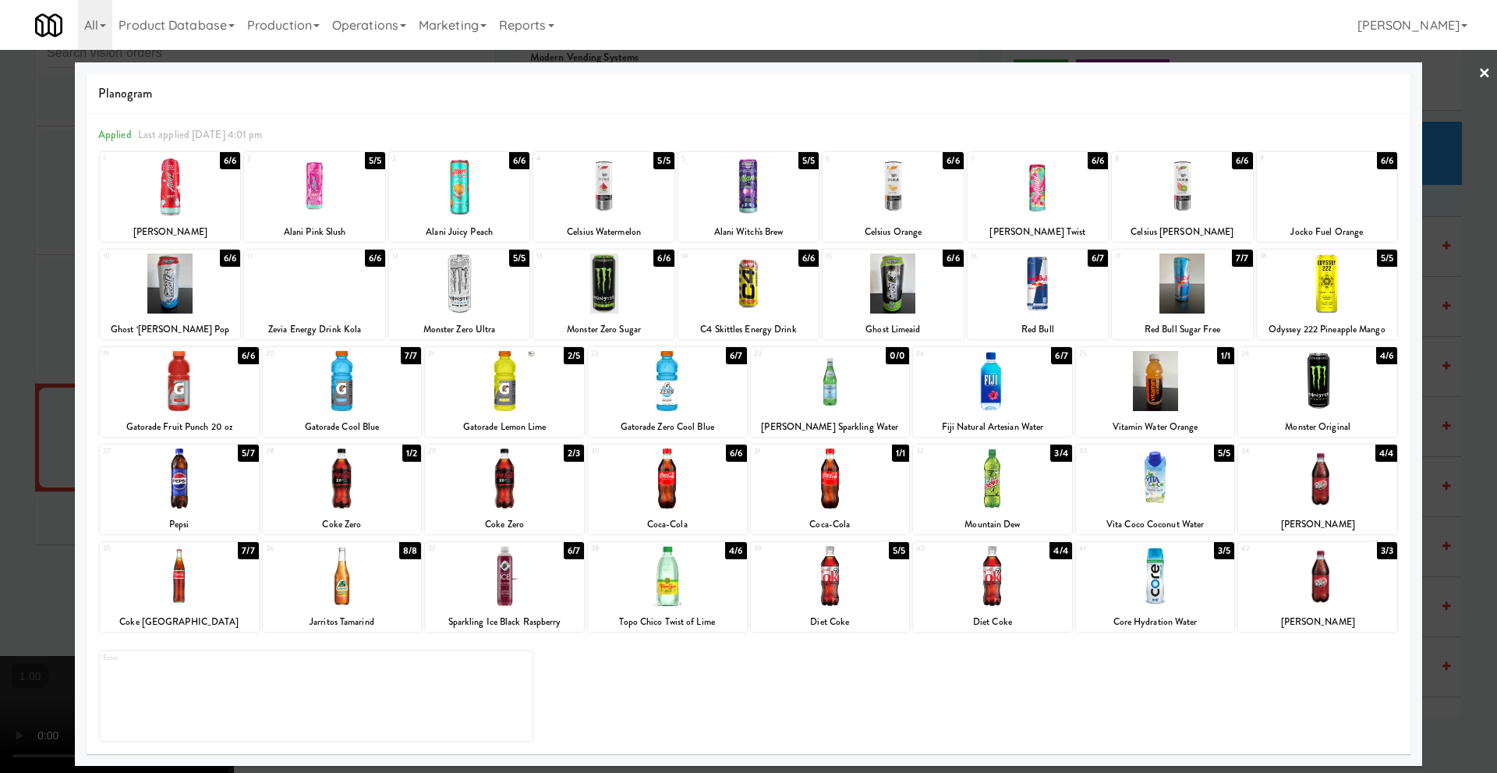
click at [516, 487] on div at bounding box center [504, 478] width 159 height 60
click at [1483, 76] on link "×" at bounding box center [1485, 74] width 12 height 48
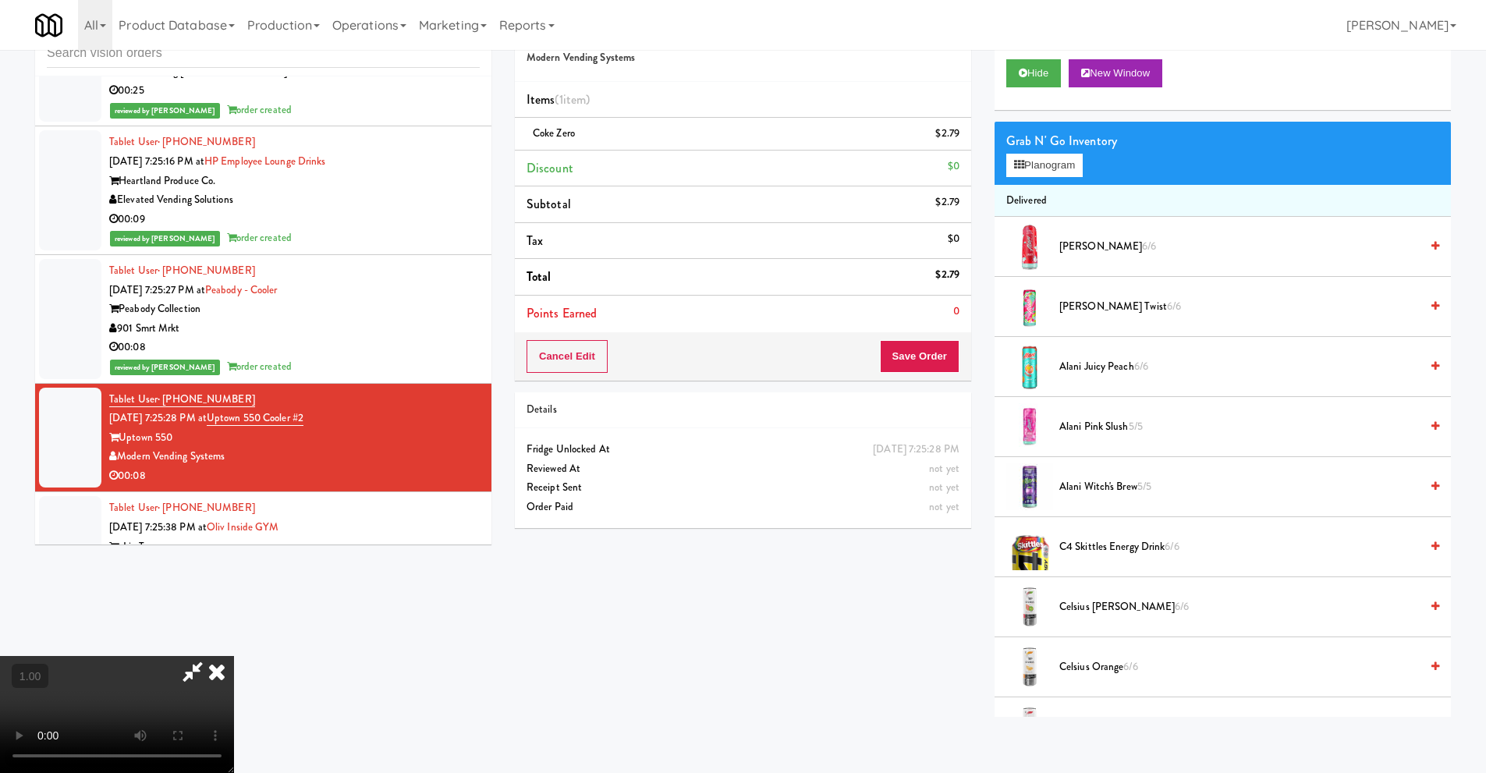
click at [234, 656] on video at bounding box center [117, 714] width 234 height 117
click at [234, 656] on icon at bounding box center [217, 671] width 34 height 31
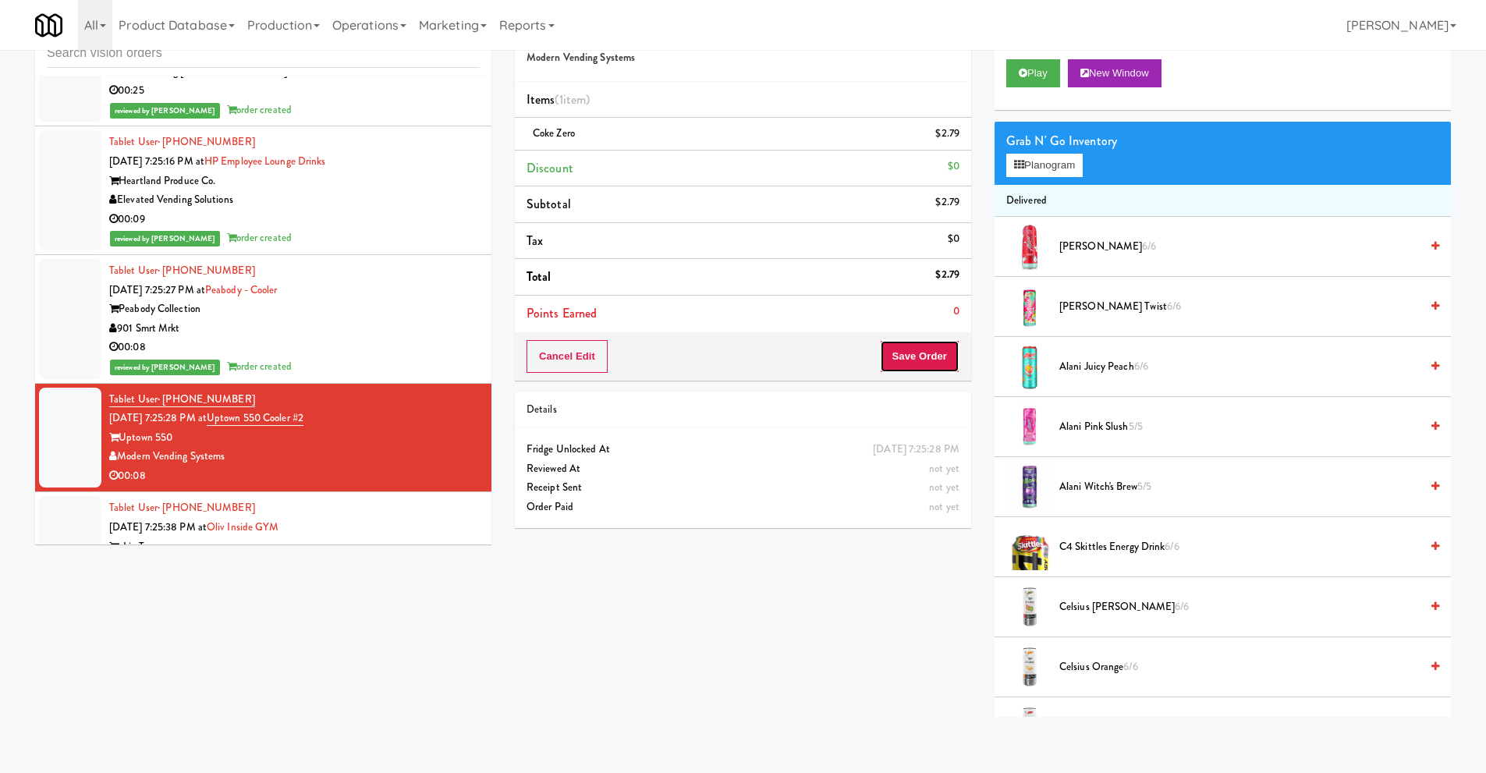
click at [905, 359] on button "Save Order" at bounding box center [920, 356] width 80 height 33
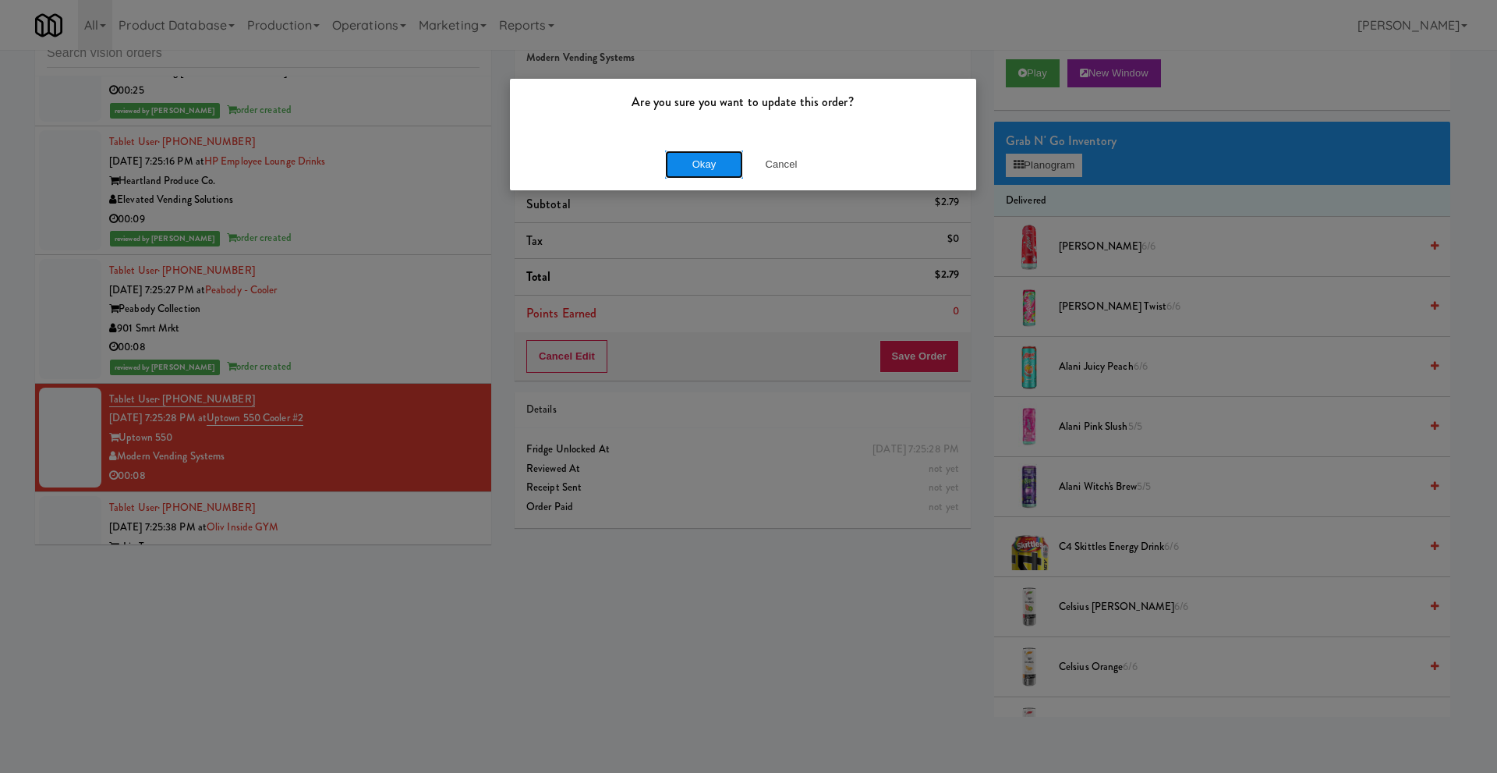
click at [700, 169] on button "Okay" at bounding box center [704, 165] width 78 height 28
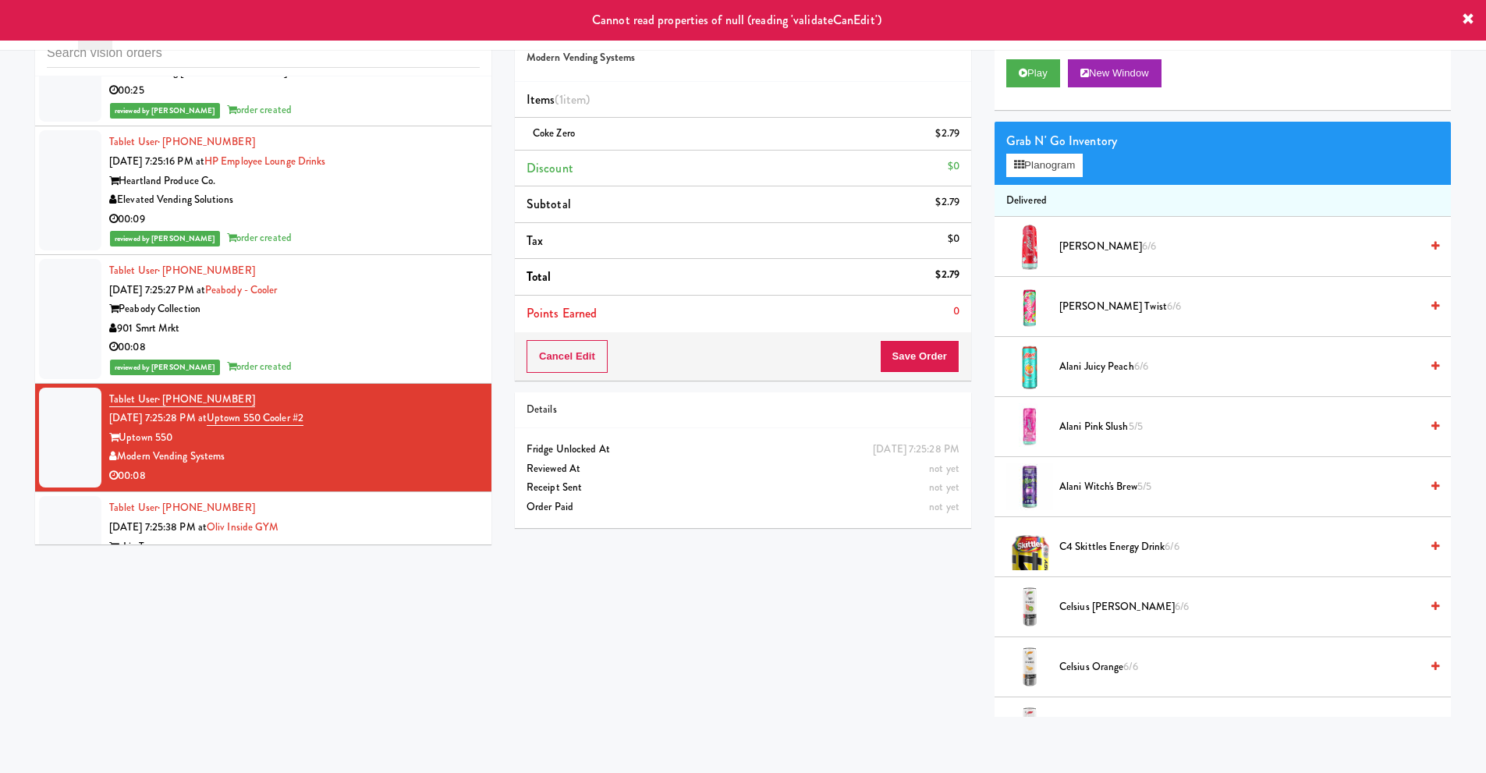
click at [245, 537] on div "oLiv Tempe" at bounding box center [294, 546] width 370 height 19
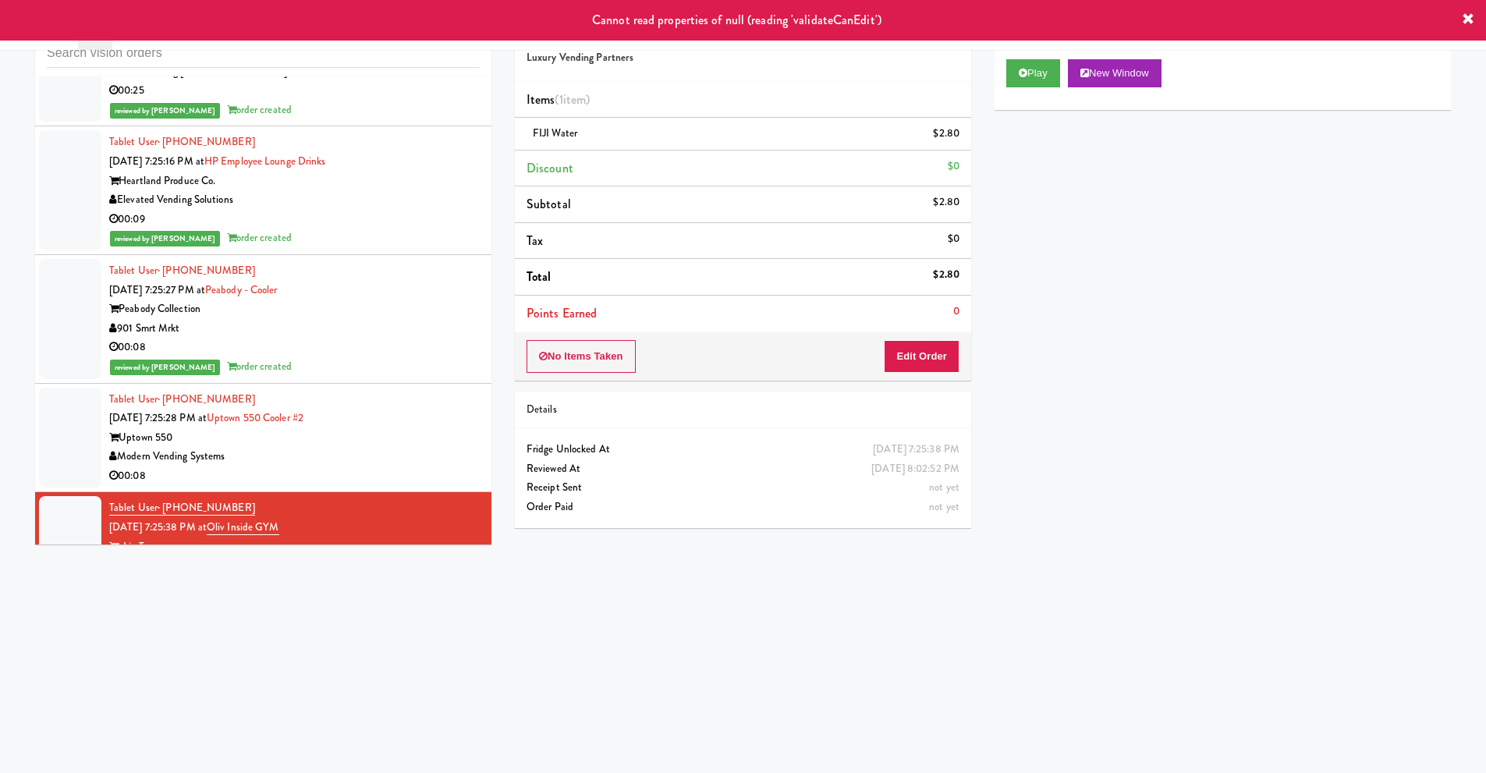
click at [250, 447] on div "Modern Vending Systems" at bounding box center [294, 456] width 370 height 19
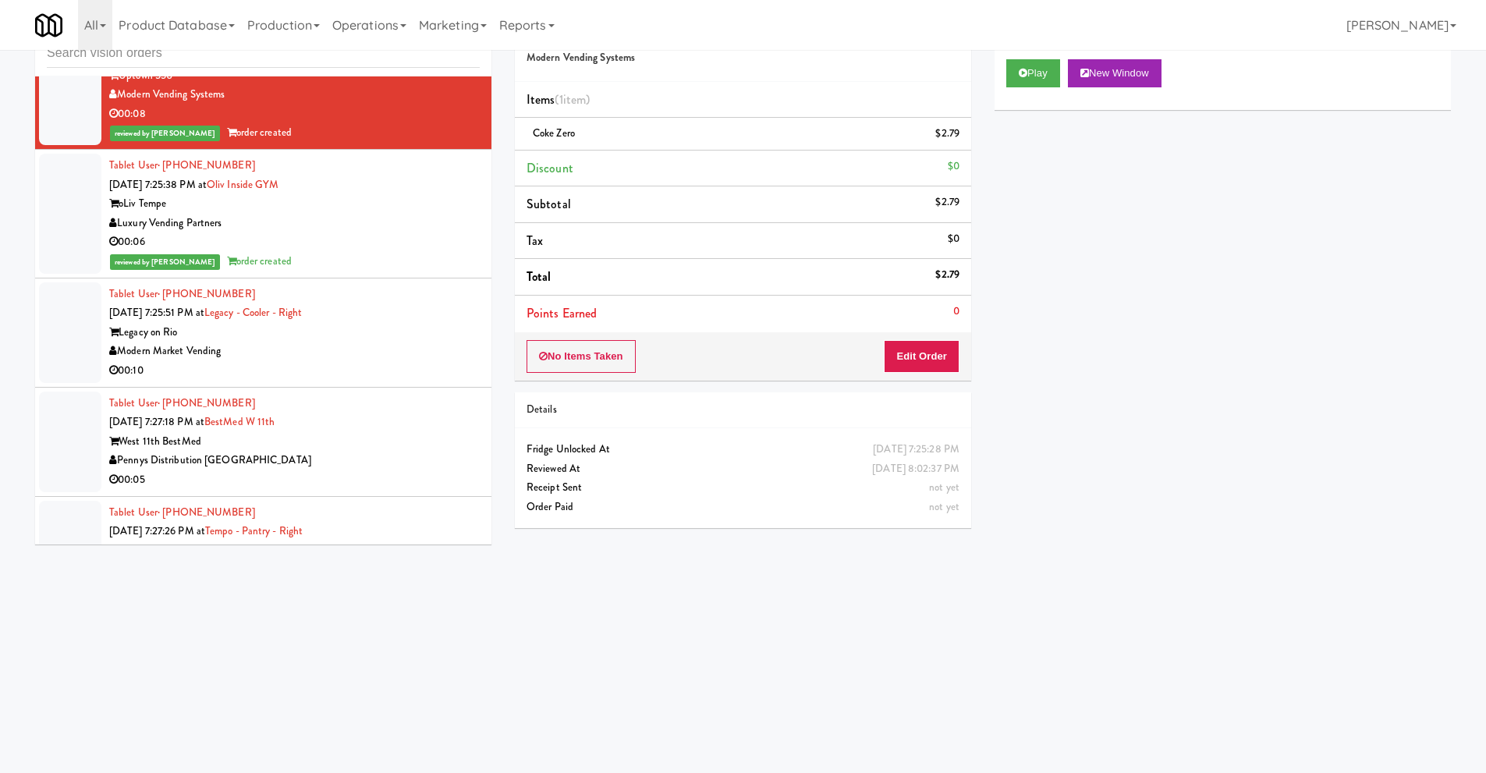
scroll to position [1014, 0]
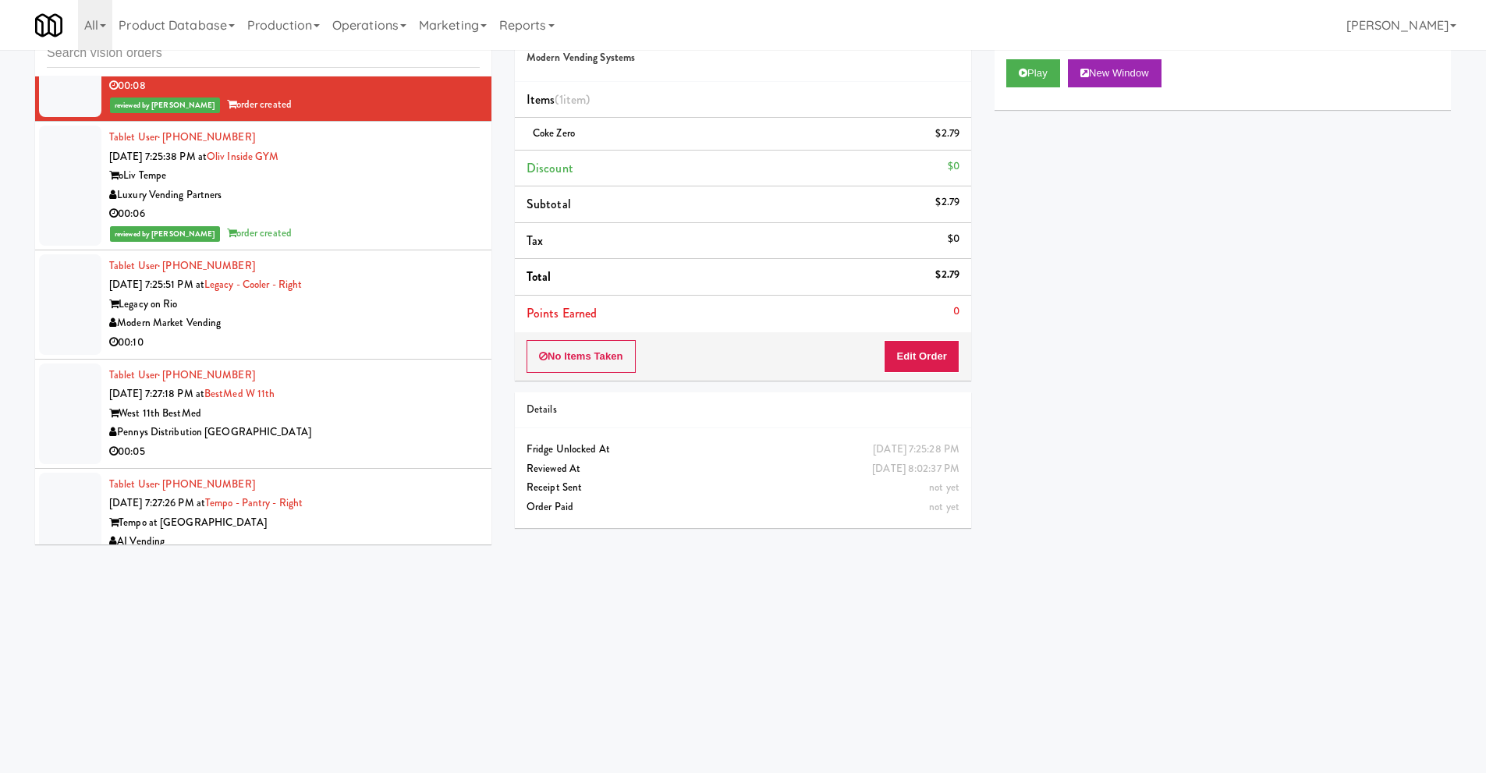
click at [291, 442] on div "00:05" at bounding box center [294, 451] width 370 height 19
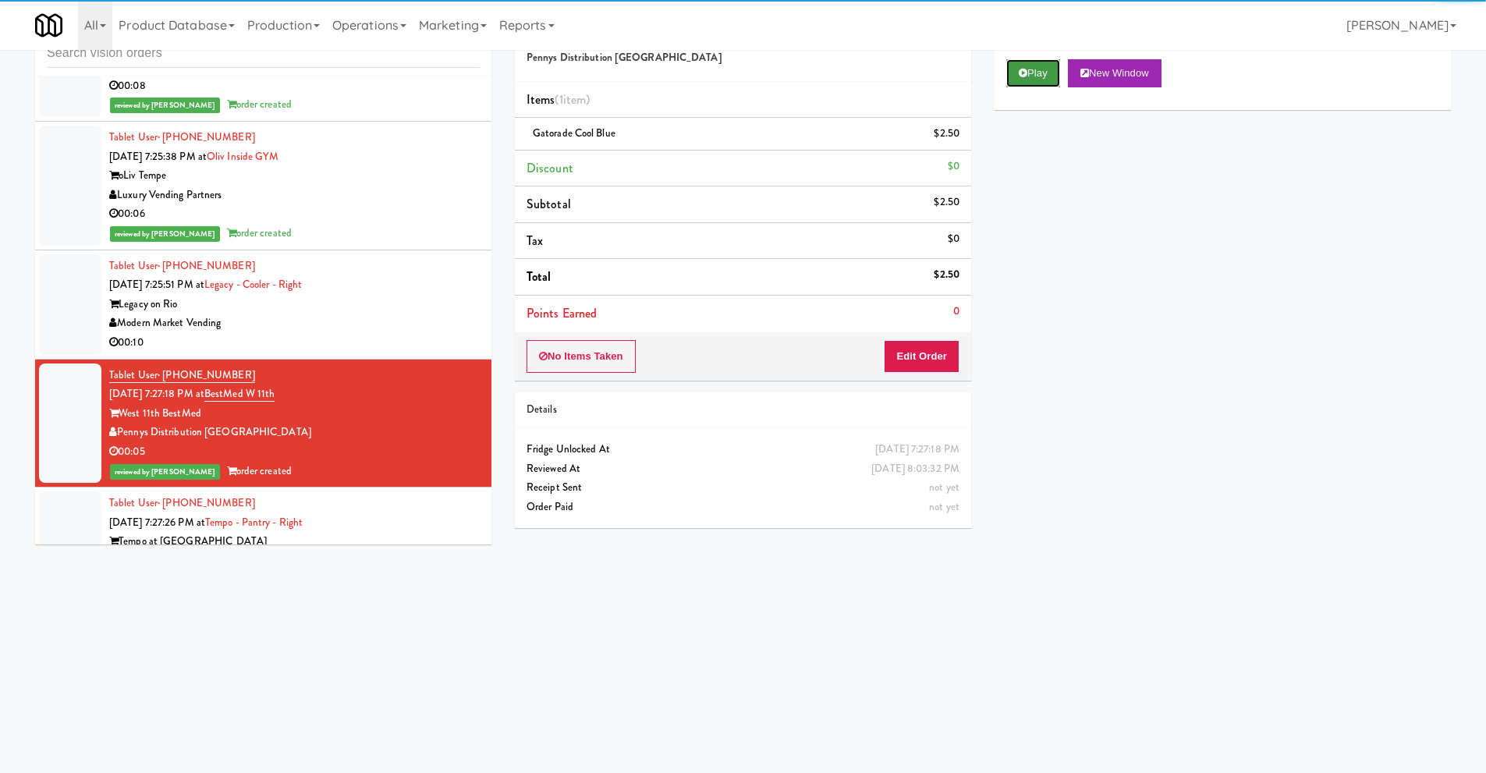
click at [1047, 79] on button "Play" at bounding box center [1033, 73] width 54 height 28
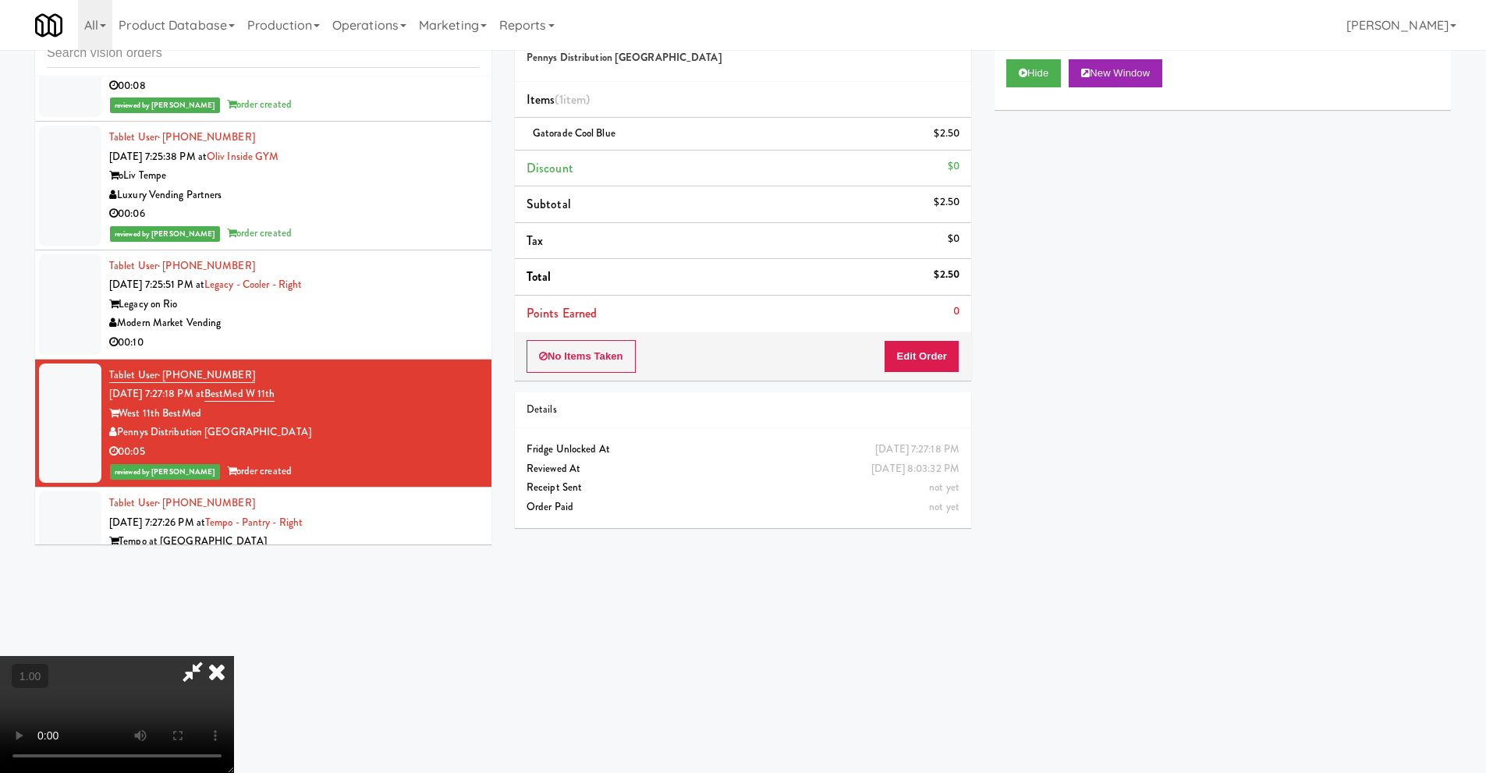
click at [234, 656] on video at bounding box center [117, 714] width 234 height 117
click at [930, 360] on button "Edit Order" at bounding box center [922, 356] width 76 height 33
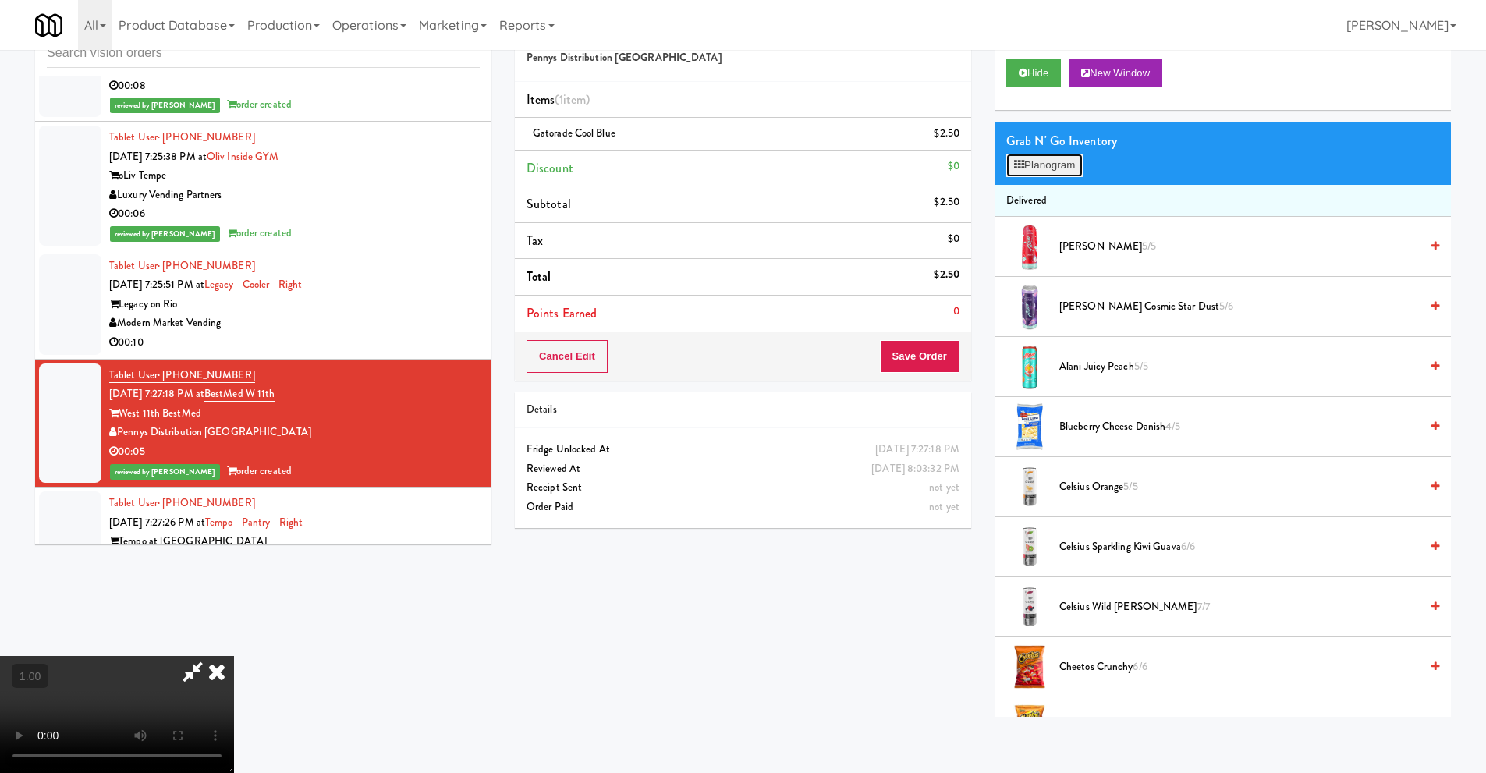
click at [1054, 167] on button "Planogram" at bounding box center [1044, 165] width 76 height 23
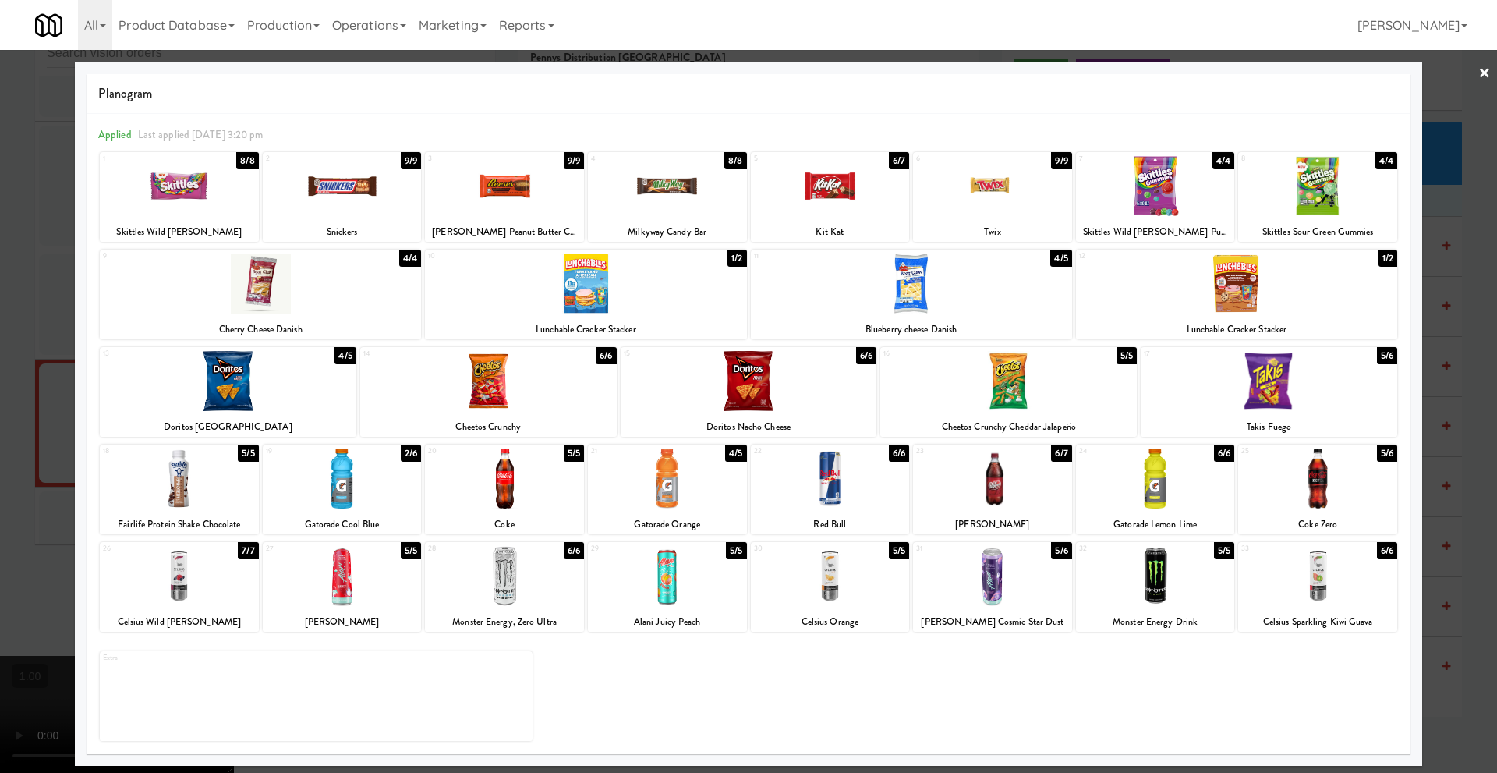
click at [321, 461] on div at bounding box center [342, 478] width 159 height 60
click at [1486, 76] on link "×" at bounding box center [1485, 74] width 12 height 48
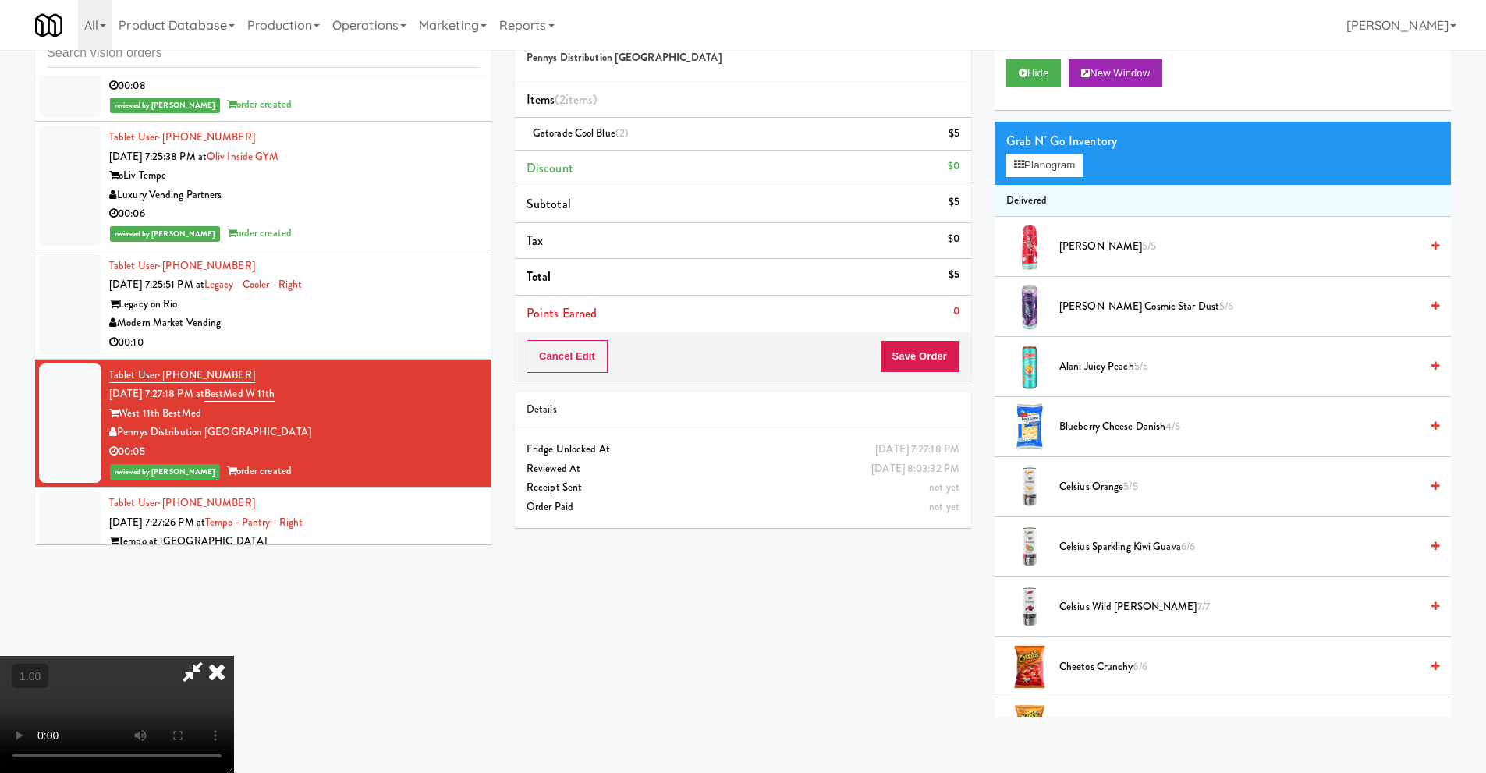
click at [234, 656] on video at bounding box center [117, 714] width 234 height 117
click at [234, 656] on icon at bounding box center [217, 671] width 34 height 31
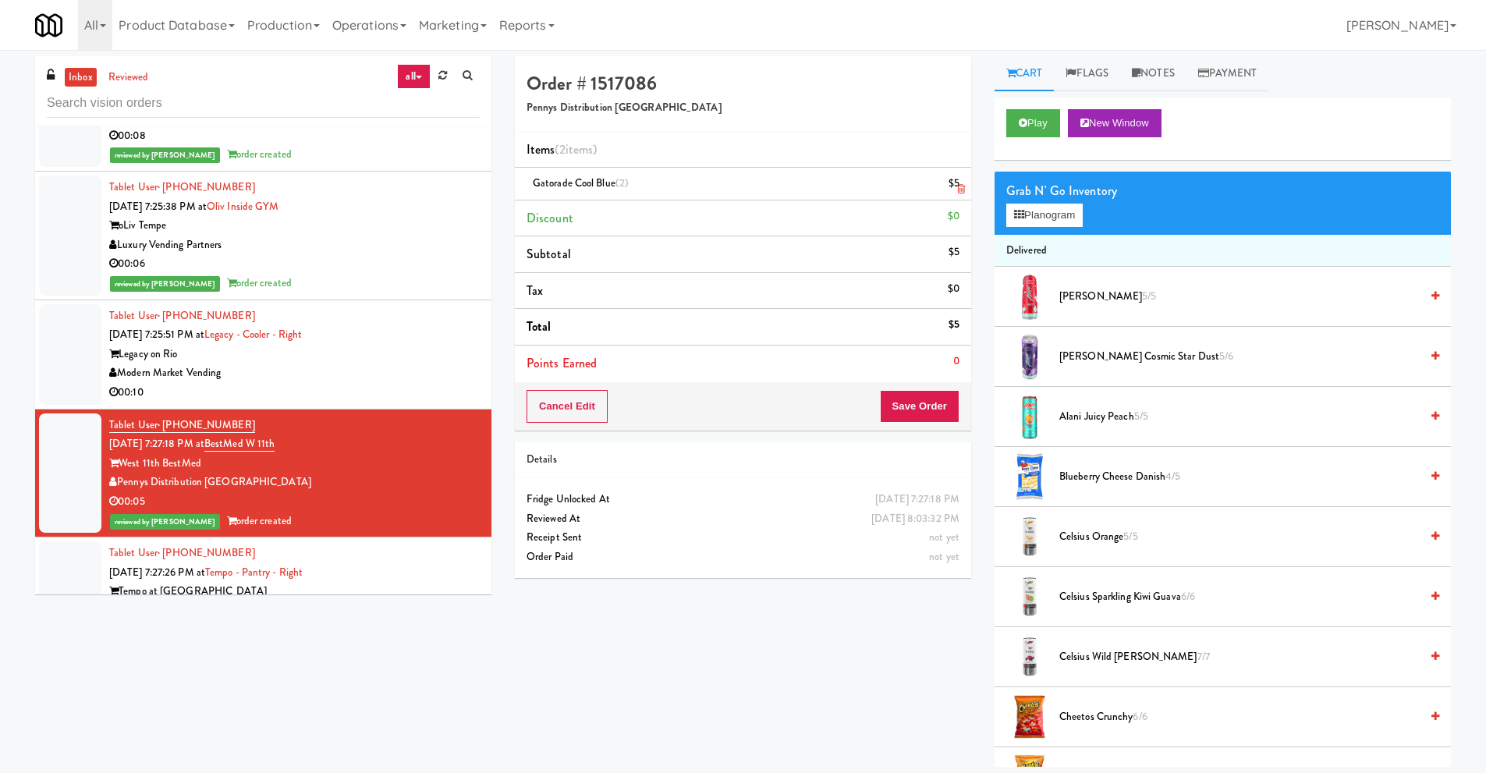
click at [962, 190] on icon at bounding box center [961, 189] width 8 height 10
click at [917, 407] on button "Save Order" at bounding box center [920, 406] width 80 height 33
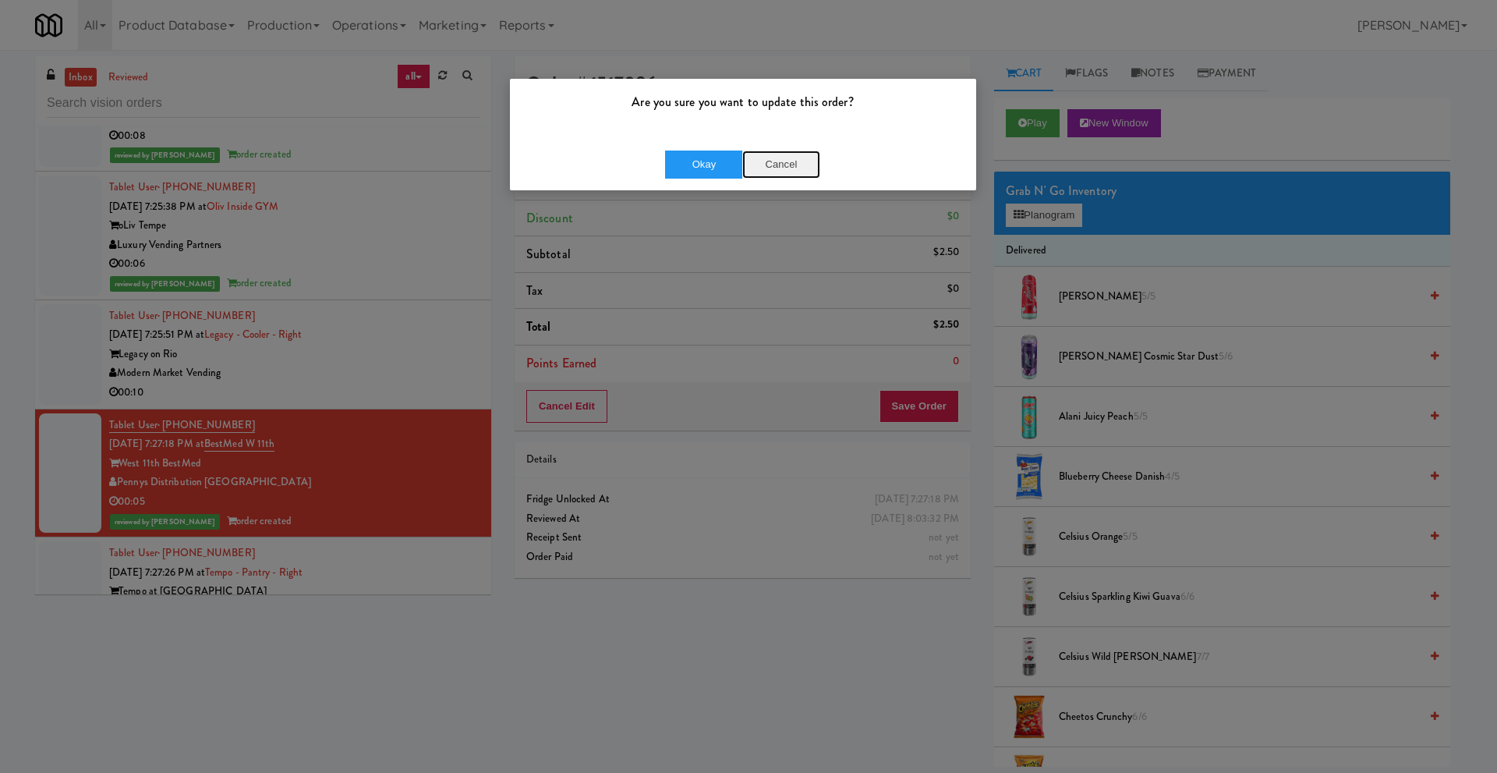
click at [772, 164] on button "Cancel" at bounding box center [781, 165] width 78 height 28
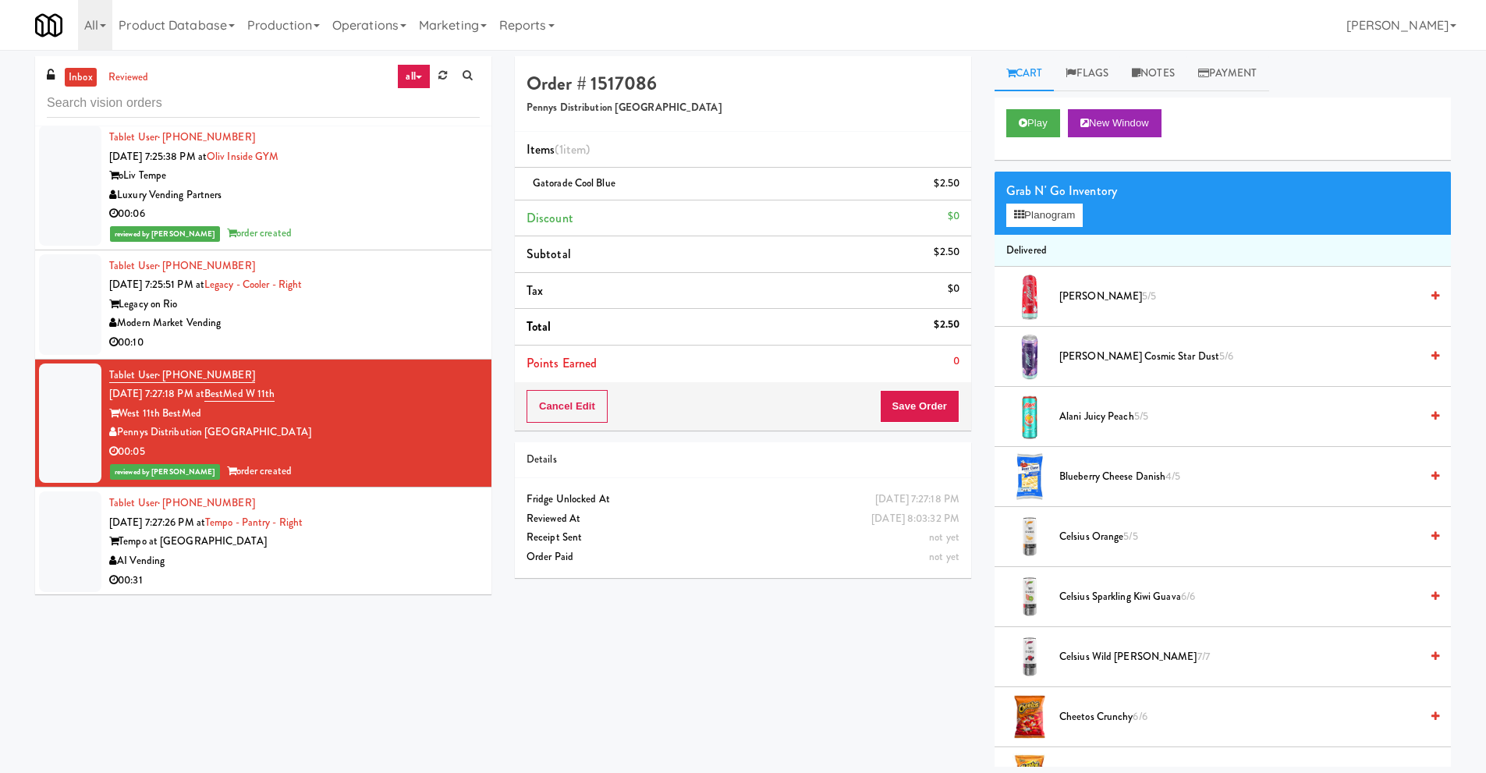
scroll to position [1092, 0]
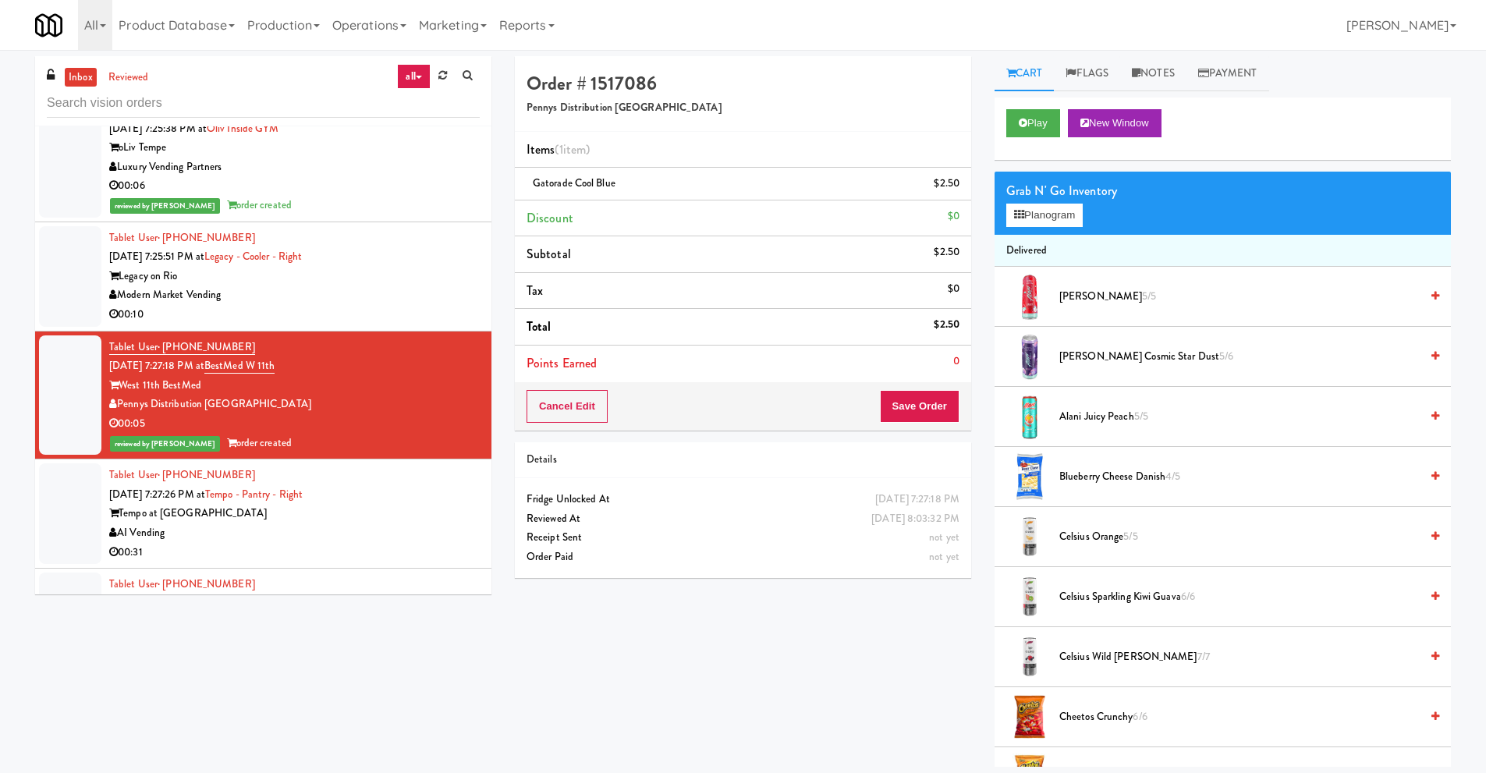
click at [233, 504] on div "Tempo at [GEOGRAPHIC_DATA]" at bounding box center [294, 513] width 370 height 19
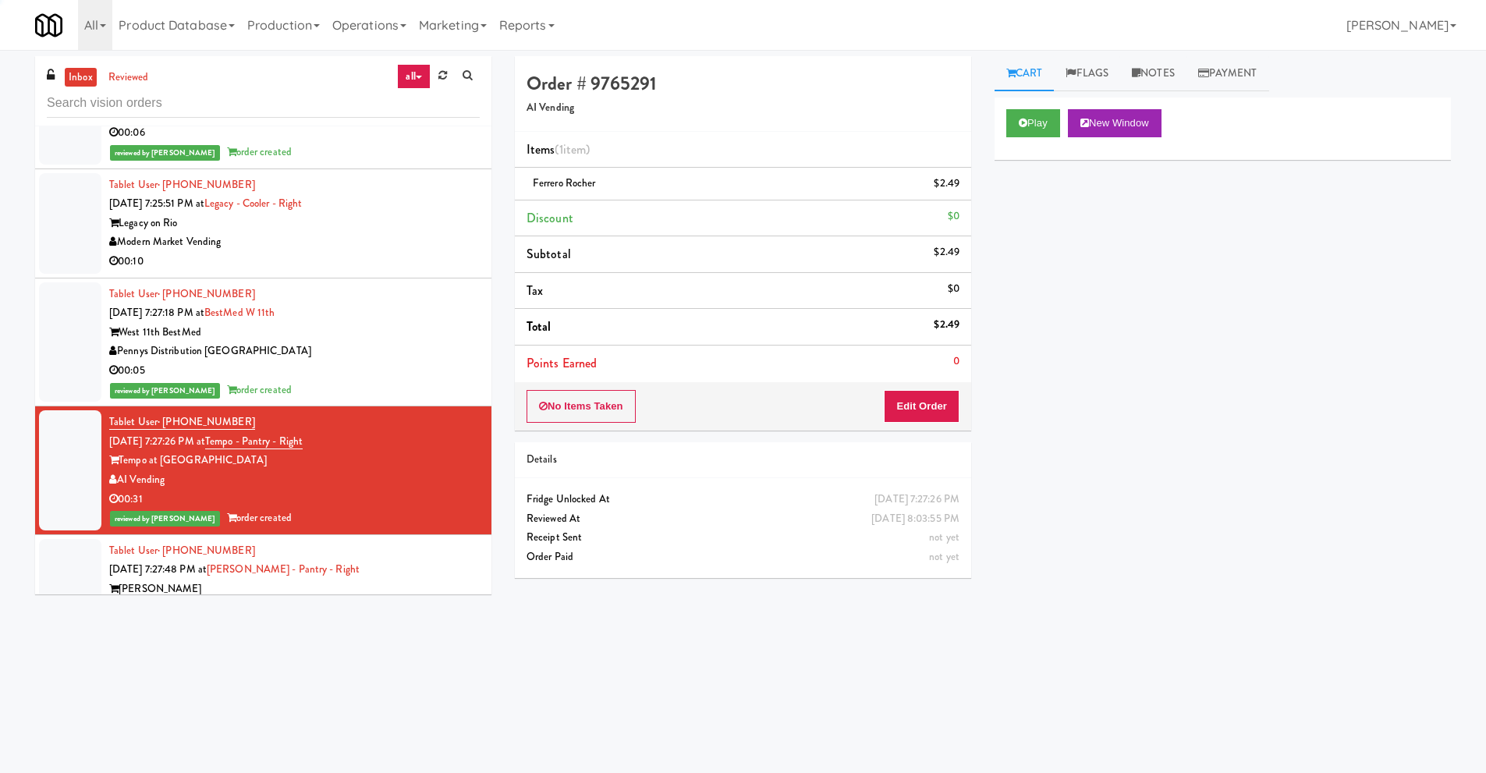
scroll to position [1248, 0]
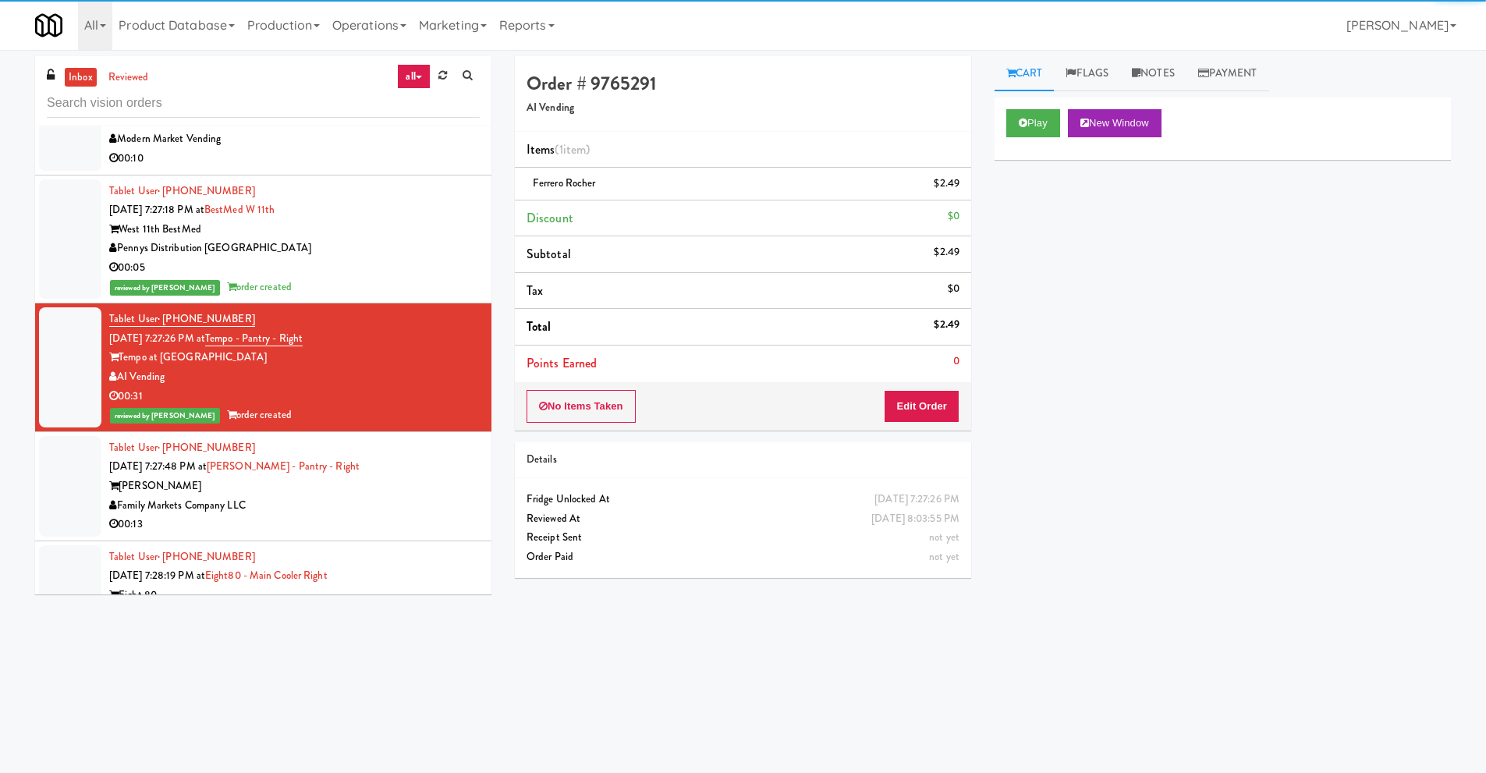
click at [239, 496] on div "Family Markets Company LLC" at bounding box center [294, 505] width 370 height 19
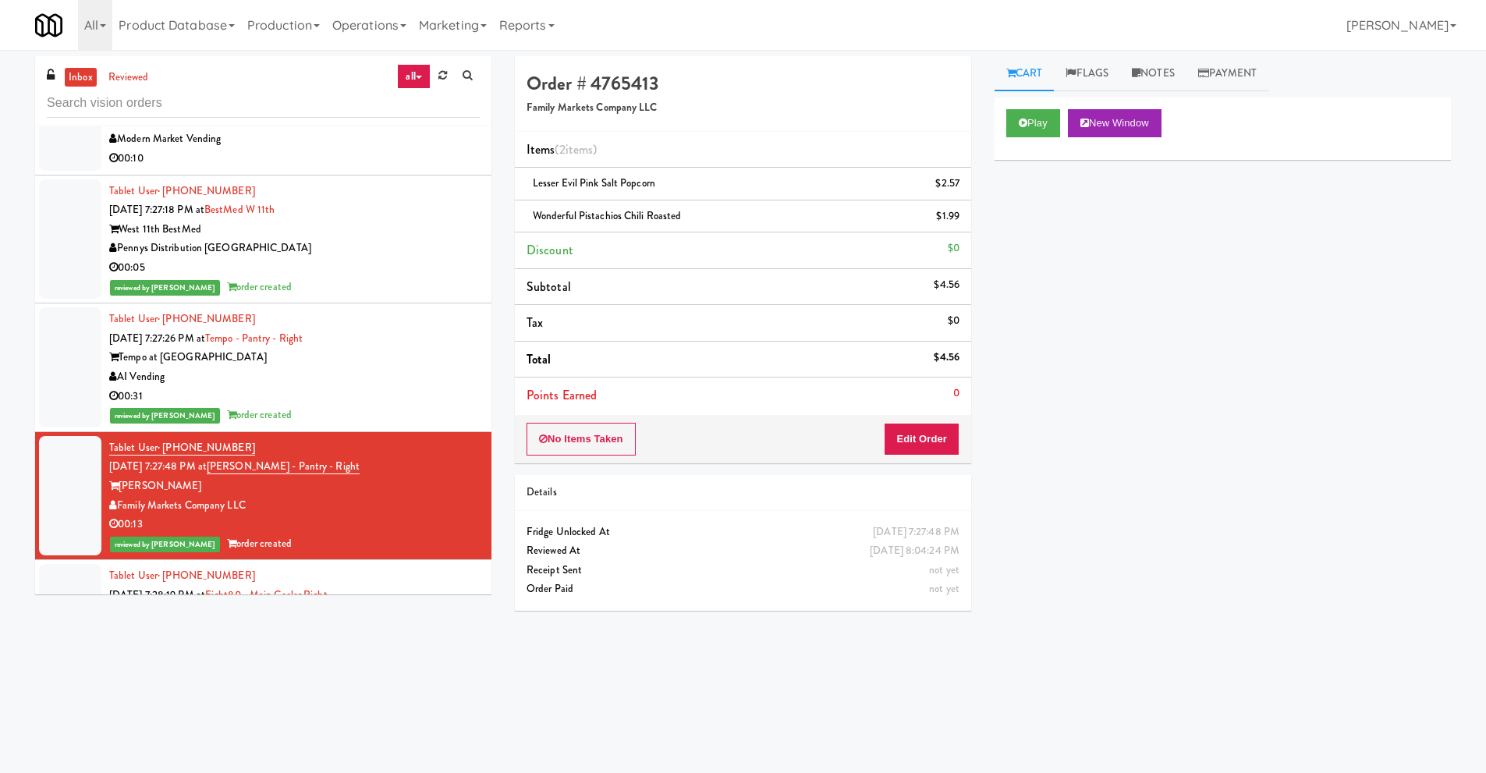
scroll to position [1326, 0]
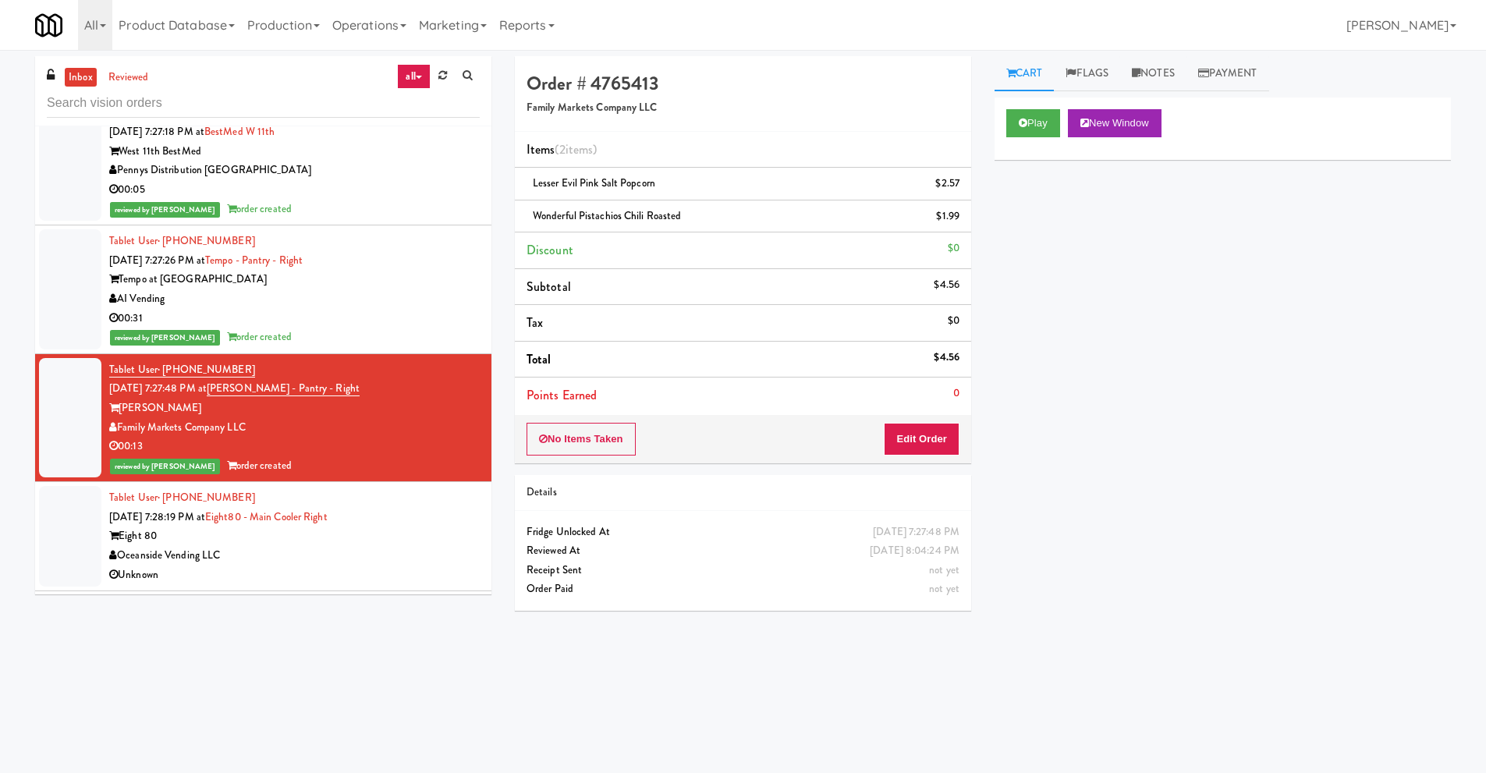
click at [237, 488] on div "Tablet User · (631) 405-0921 [DATE] 7:28:19 PM at Eight80 - Main Cooler Right E…" at bounding box center [294, 536] width 370 height 96
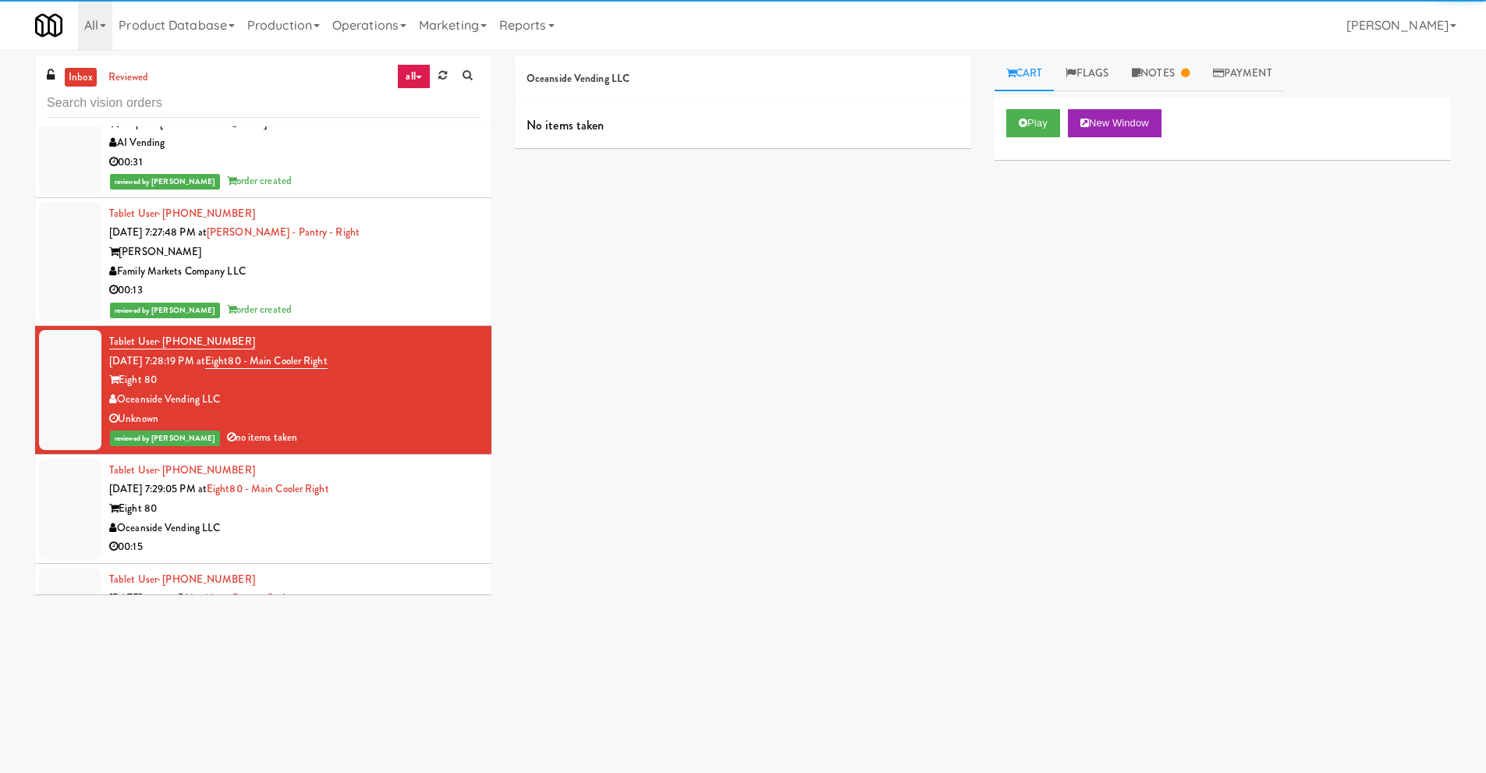
scroll to position [1560, 0]
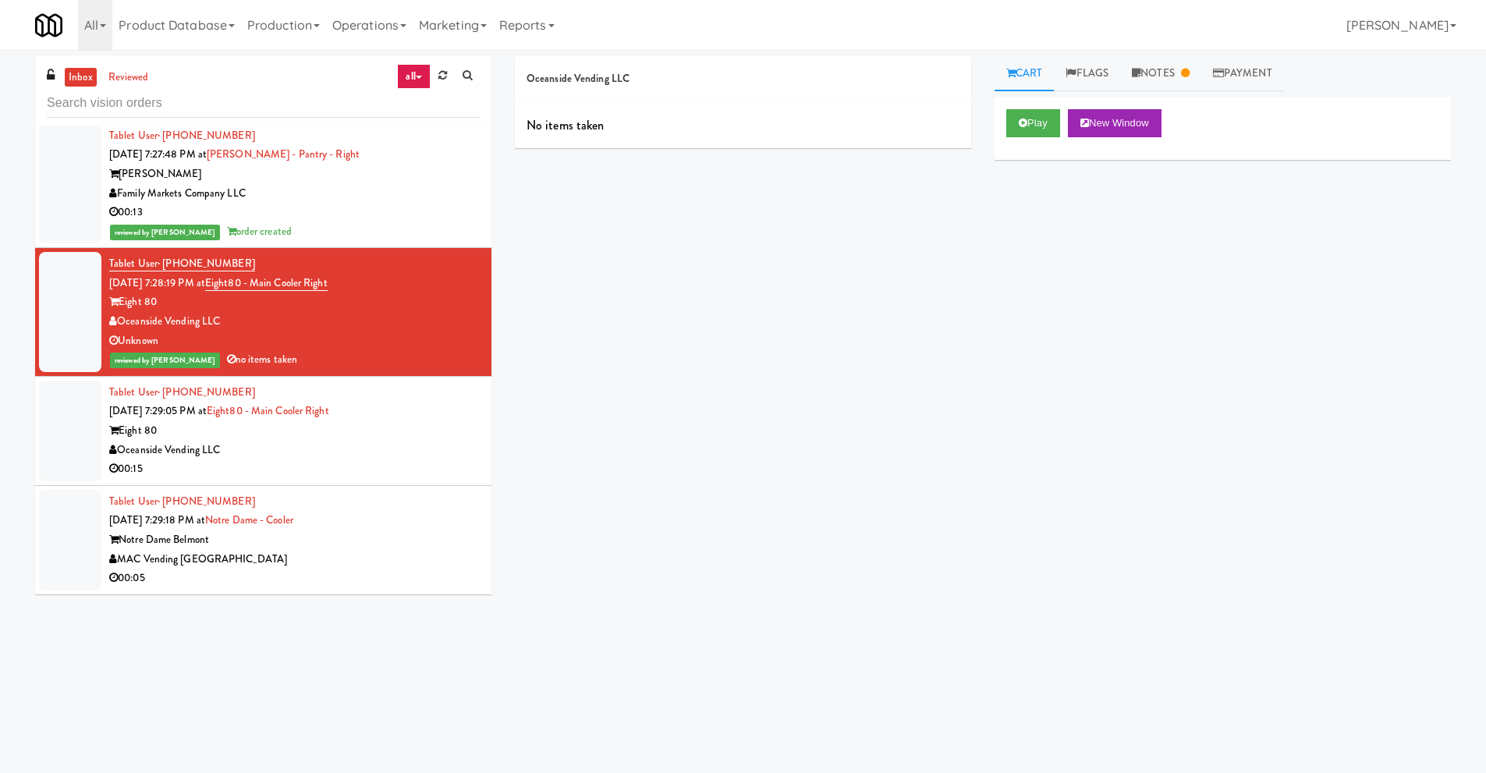
click at [268, 459] on div "00:15" at bounding box center [294, 468] width 370 height 19
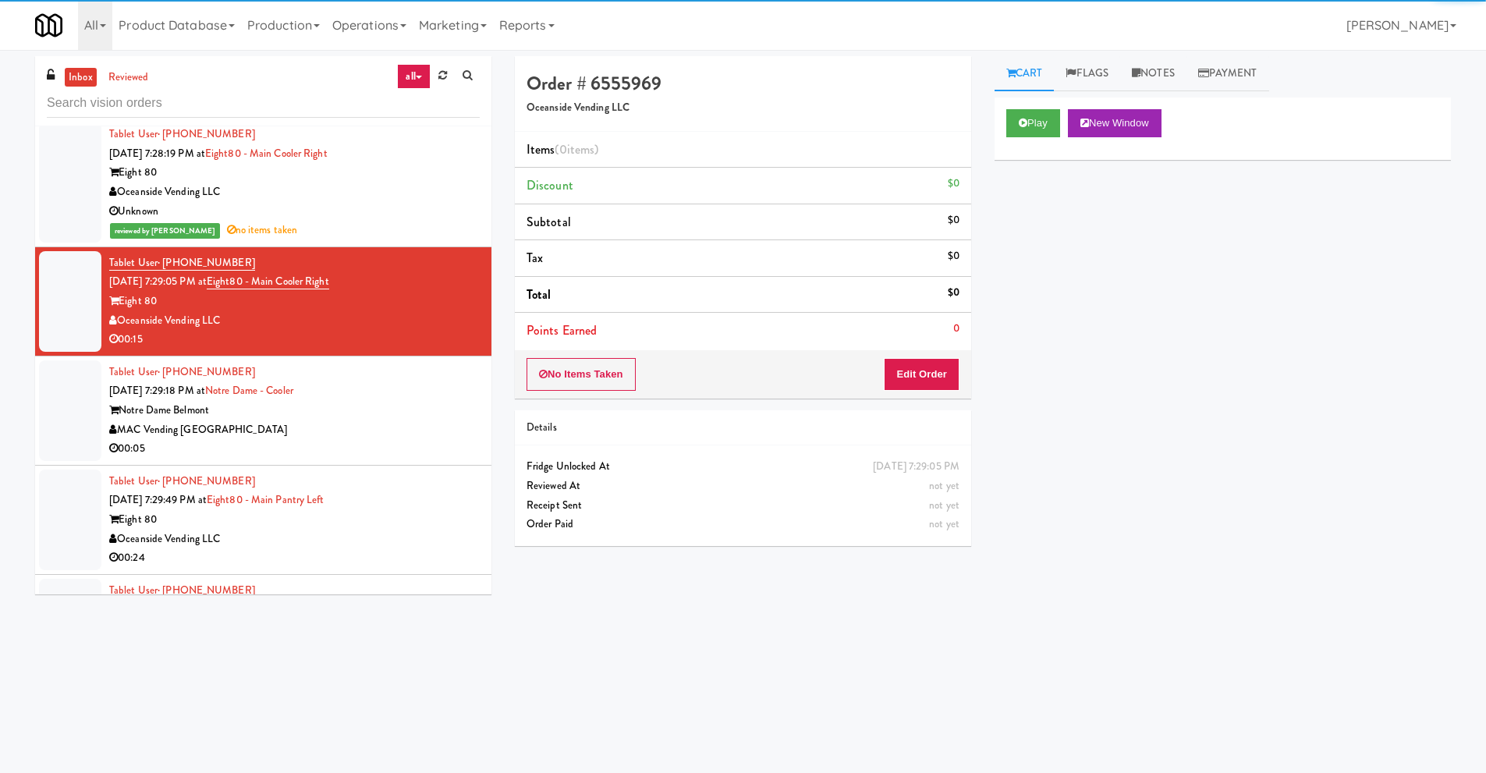
scroll to position [1716, 0]
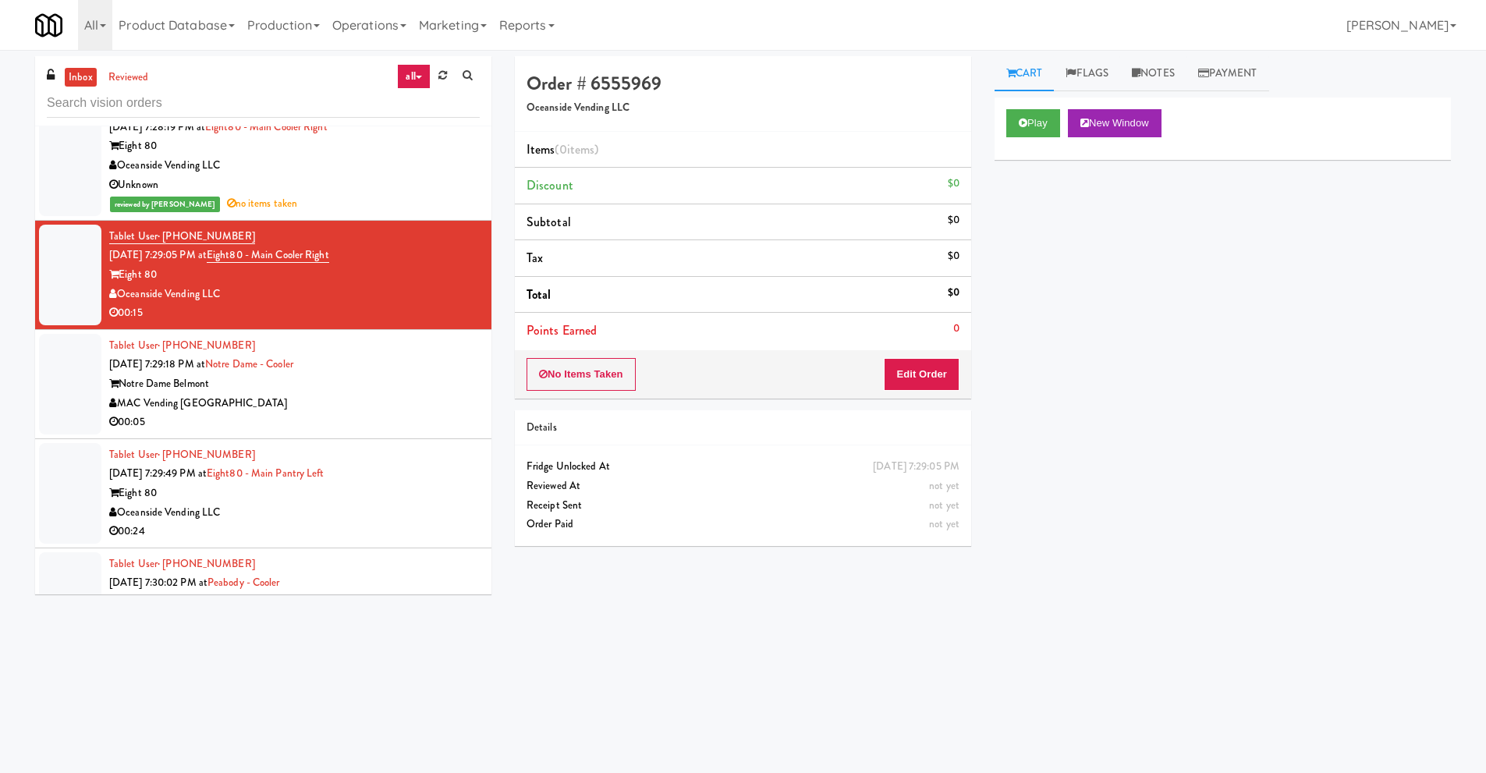
click at [268, 413] on div "00:05" at bounding box center [294, 422] width 370 height 19
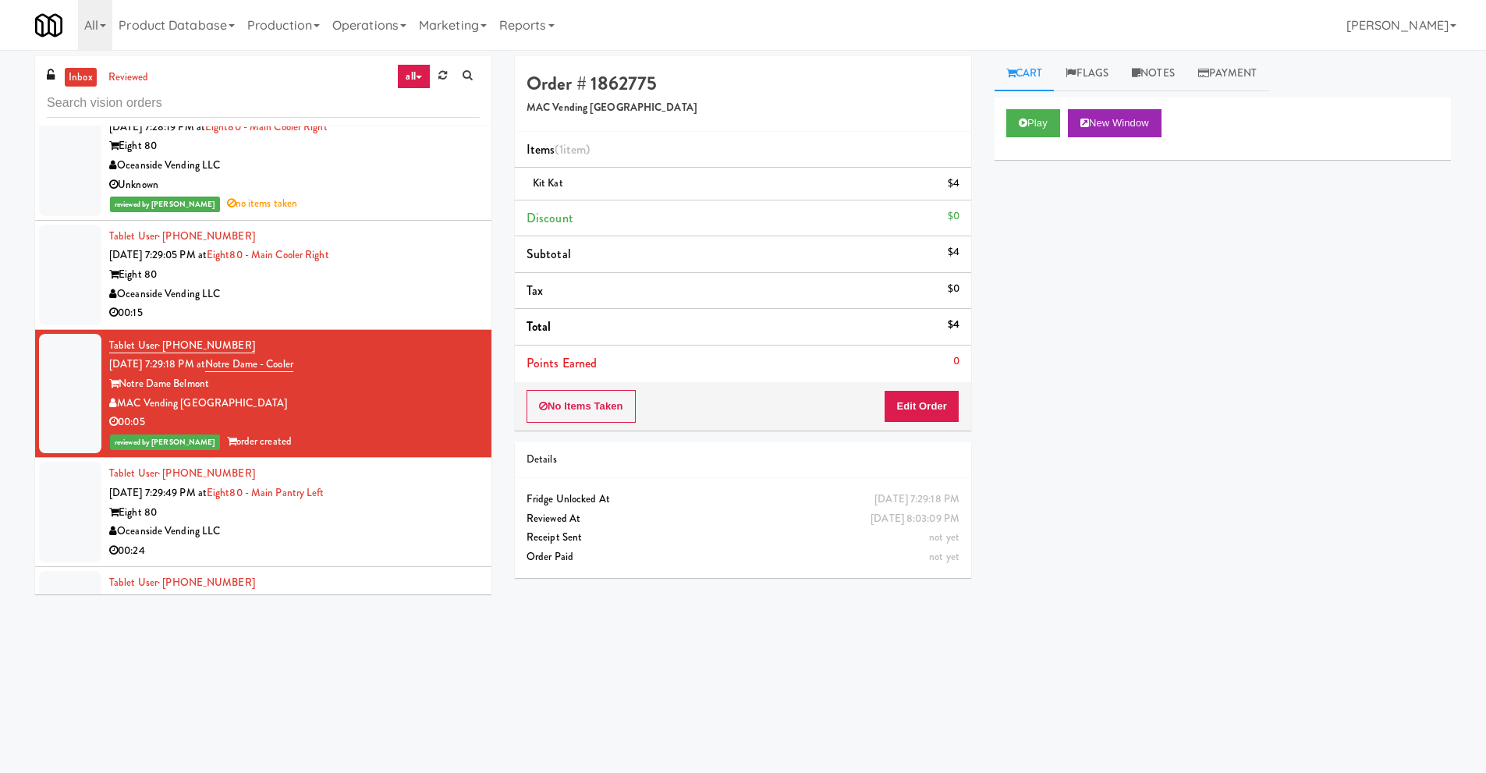
click at [307, 285] on div "Oceanside Vending LLC" at bounding box center [294, 294] width 370 height 19
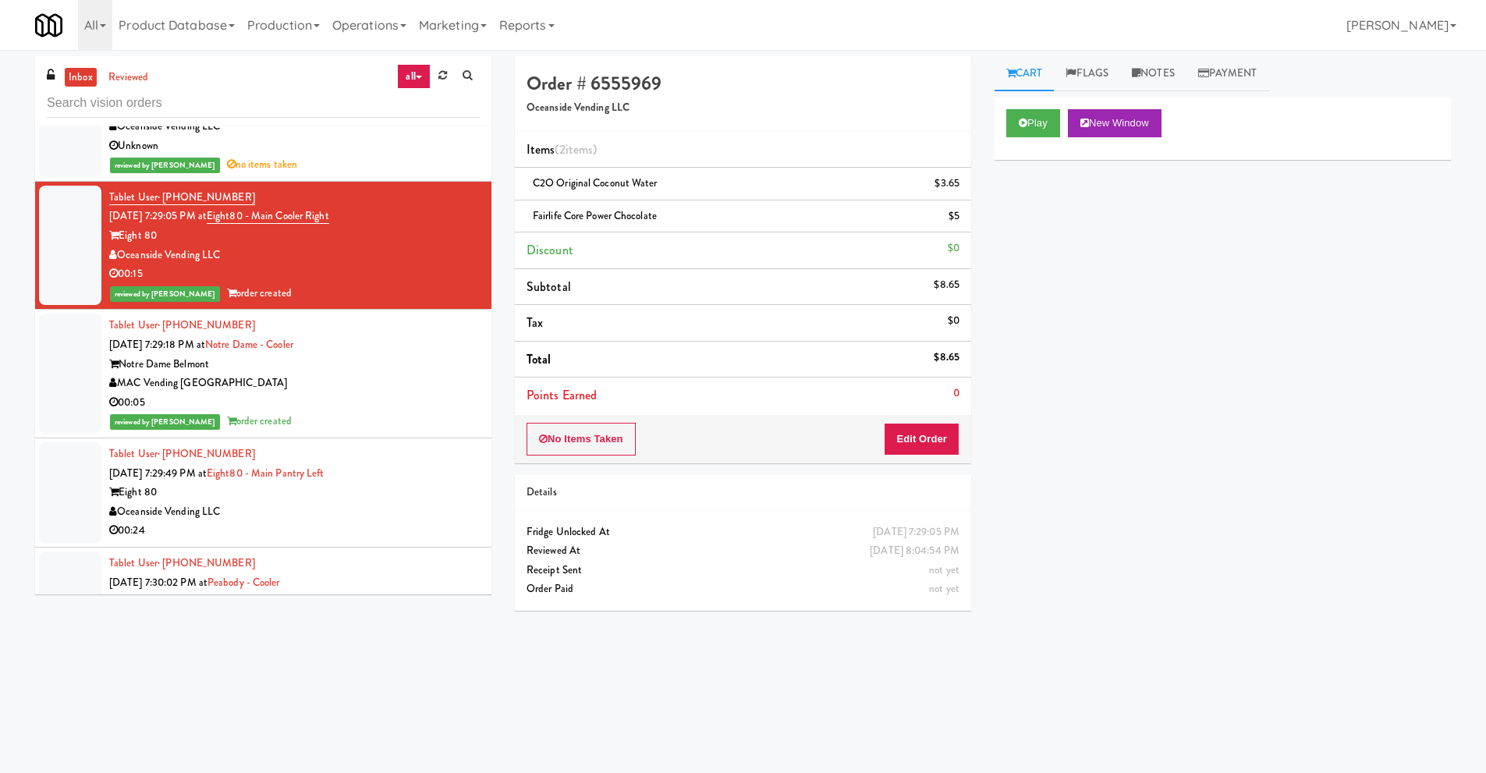
scroll to position [1794, 0]
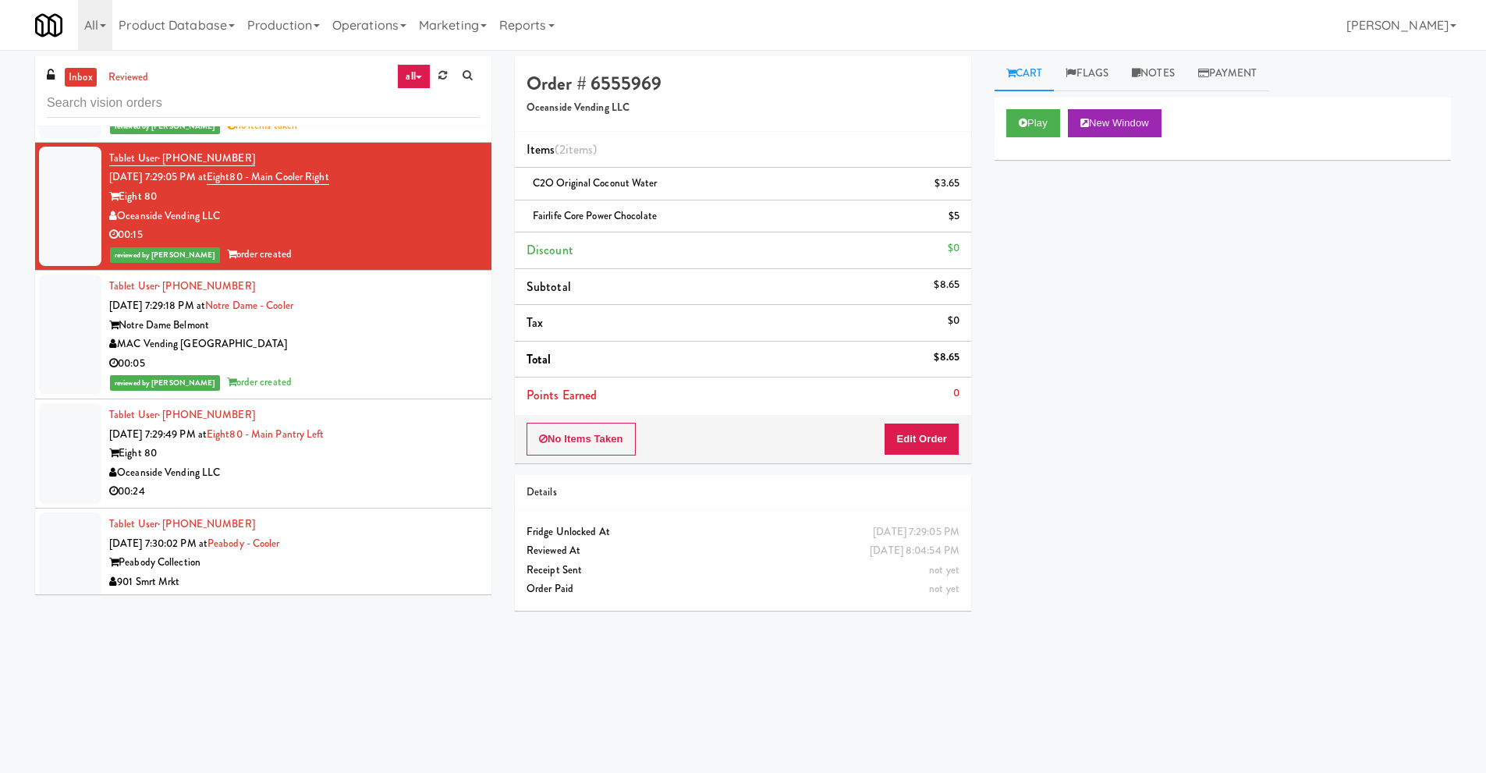
click at [250, 482] on div "00:24" at bounding box center [294, 491] width 370 height 19
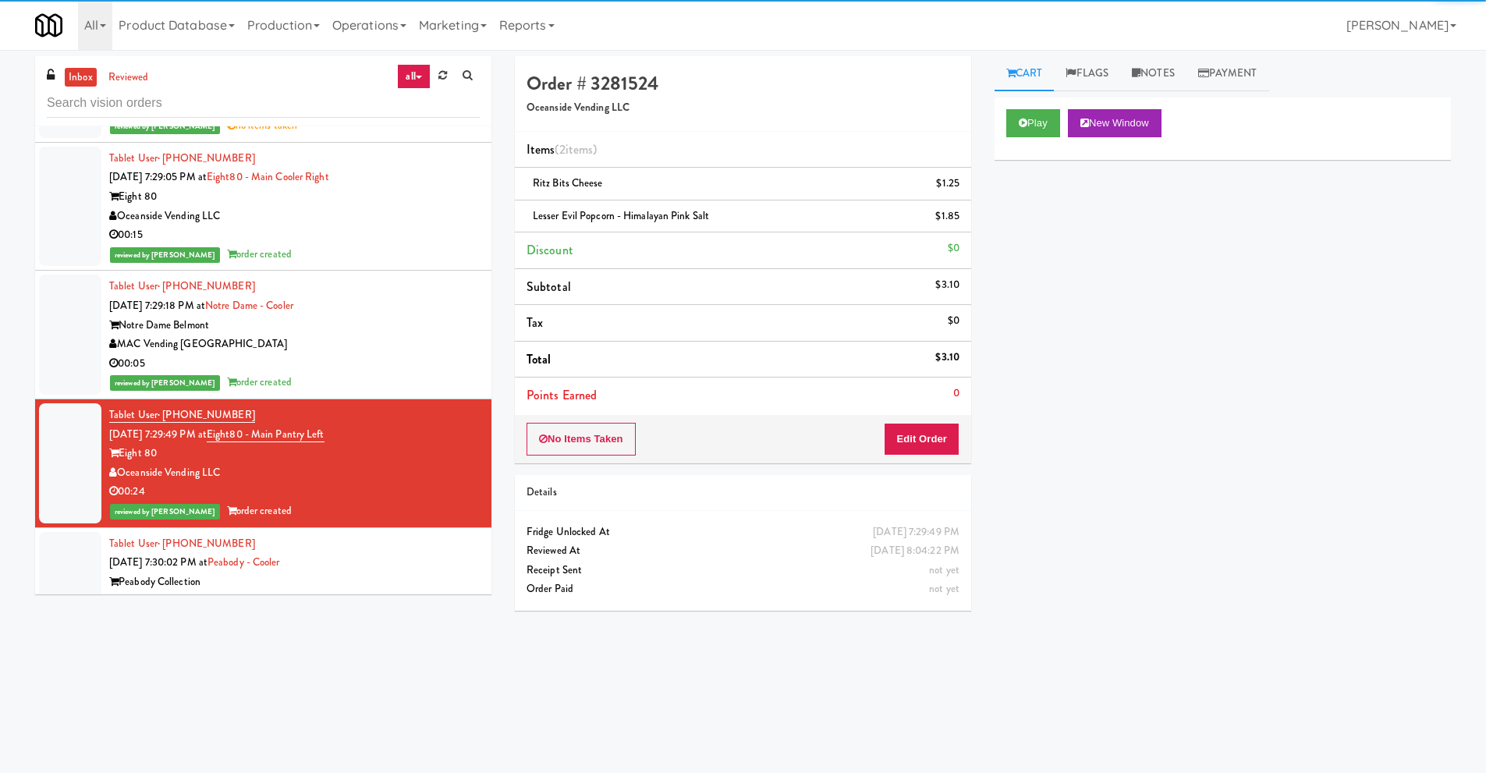
scroll to position [1872, 0]
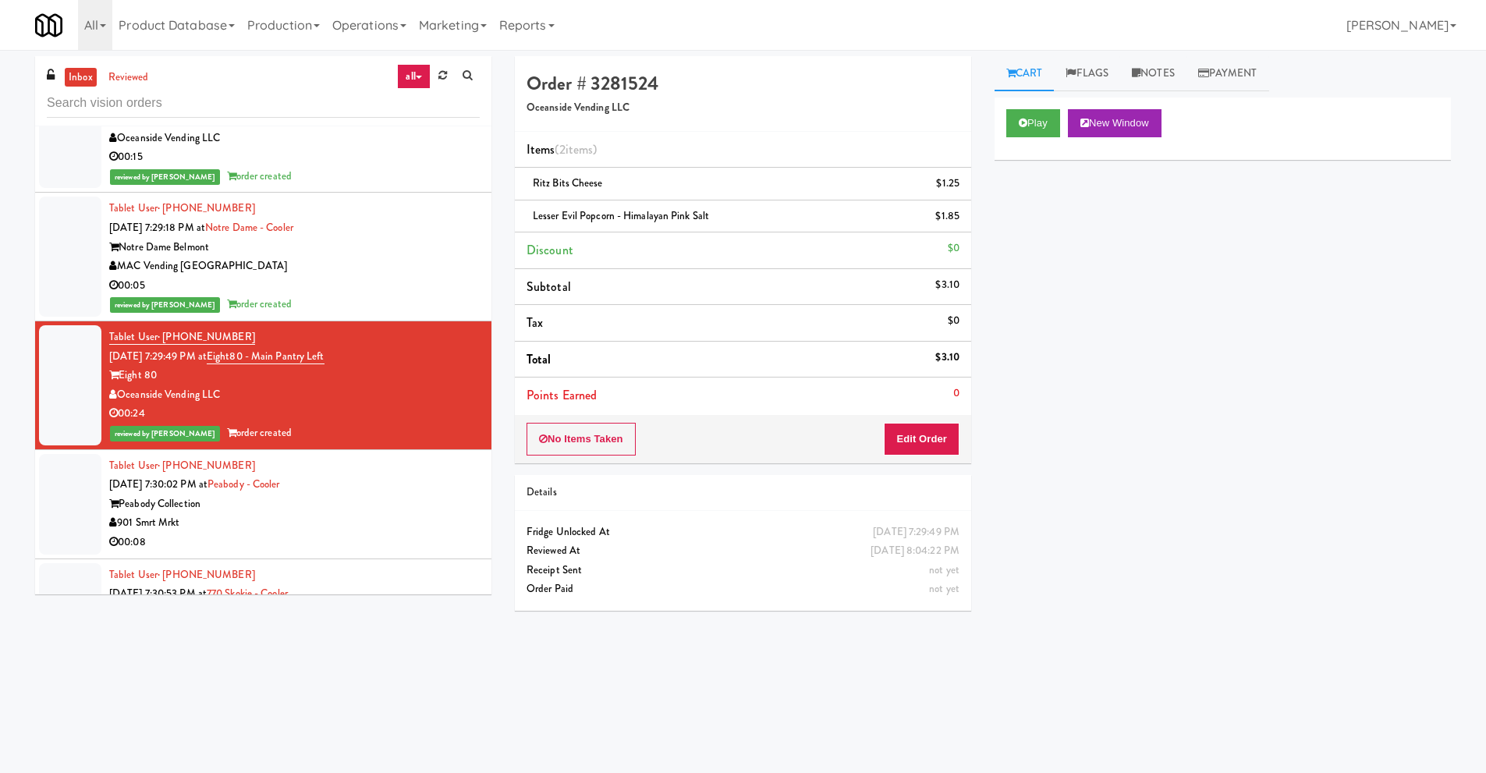
click at [242, 494] on div "Peabody Collection" at bounding box center [294, 503] width 370 height 19
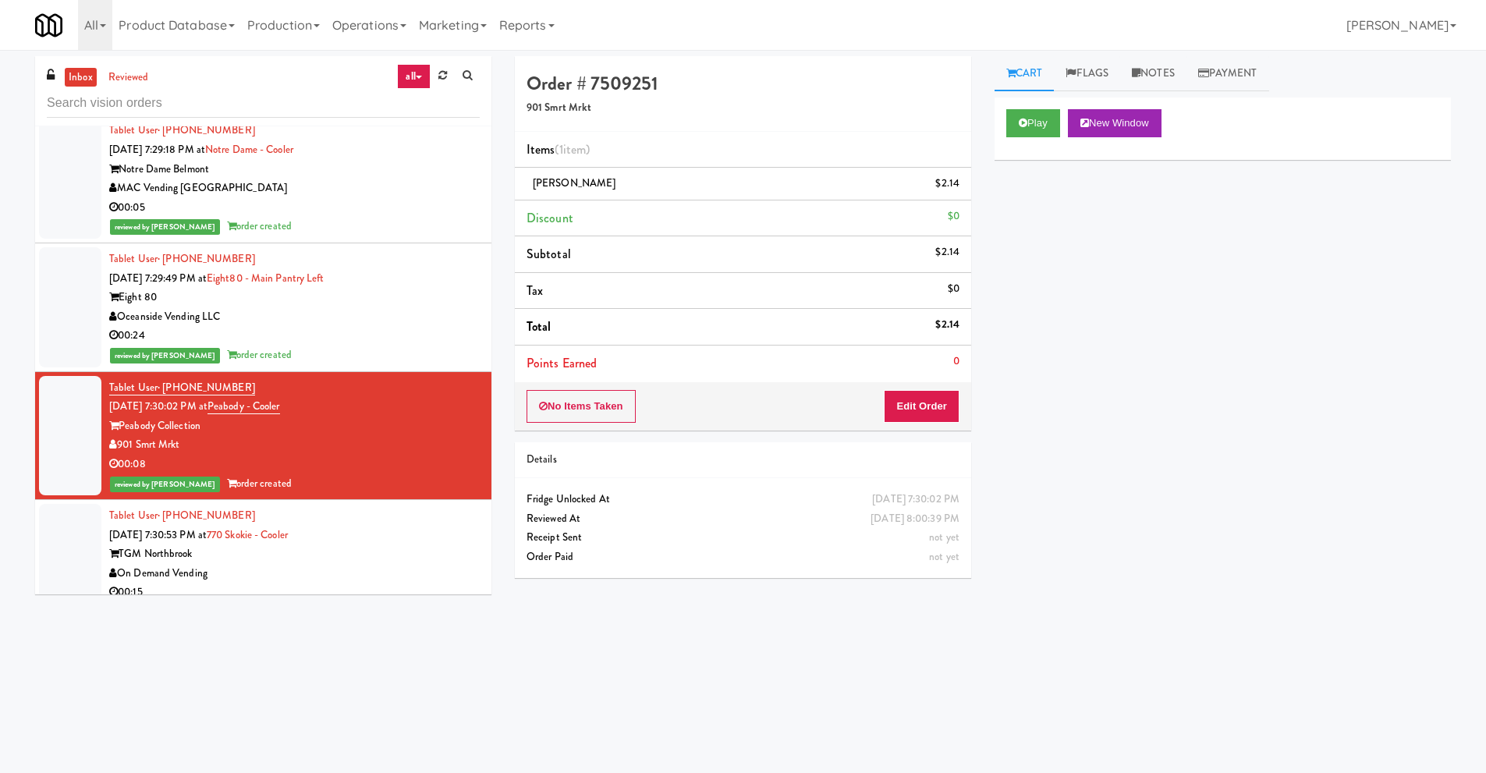
scroll to position [2028, 0]
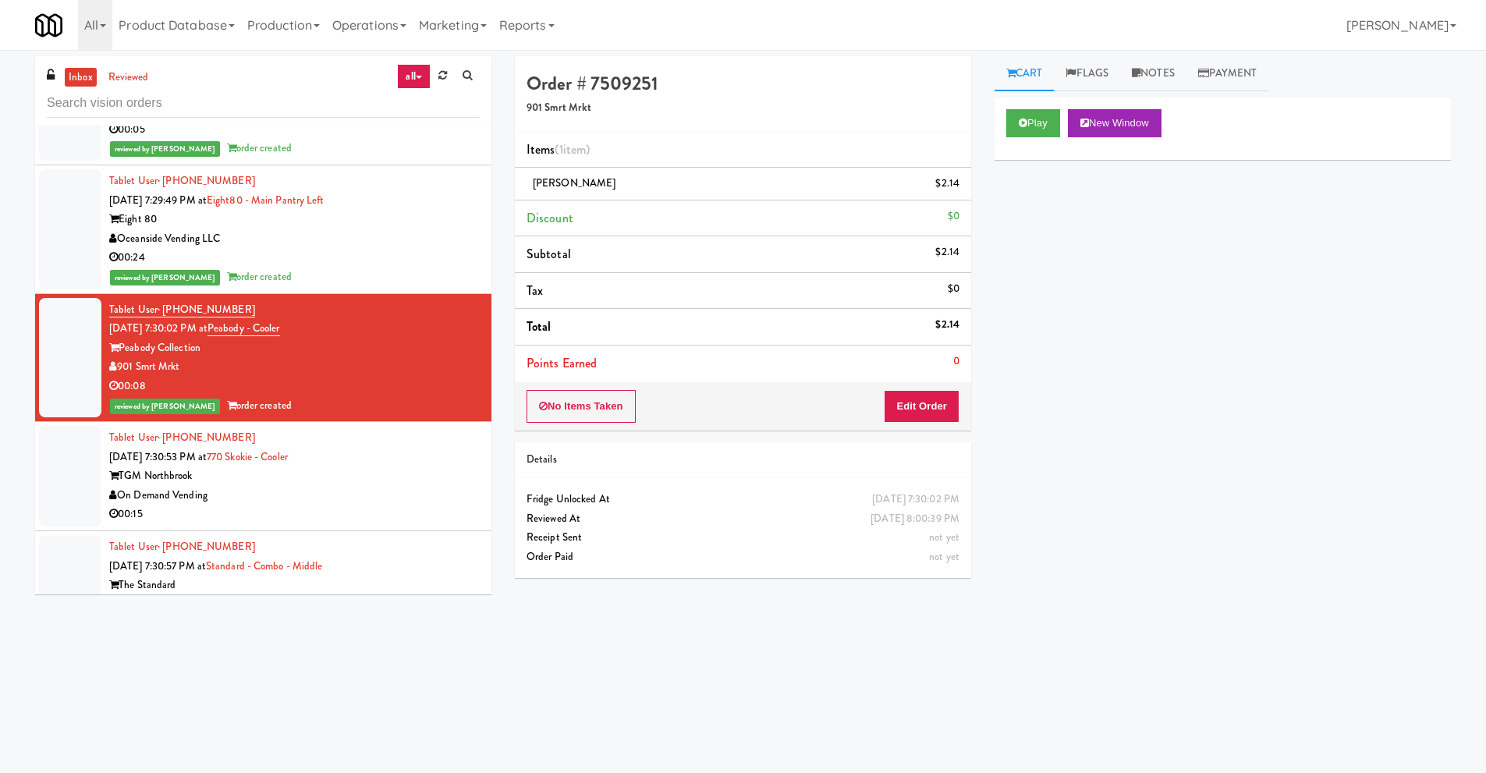
click at [275, 486] on div "On Demand Vending" at bounding box center [294, 495] width 370 height 19
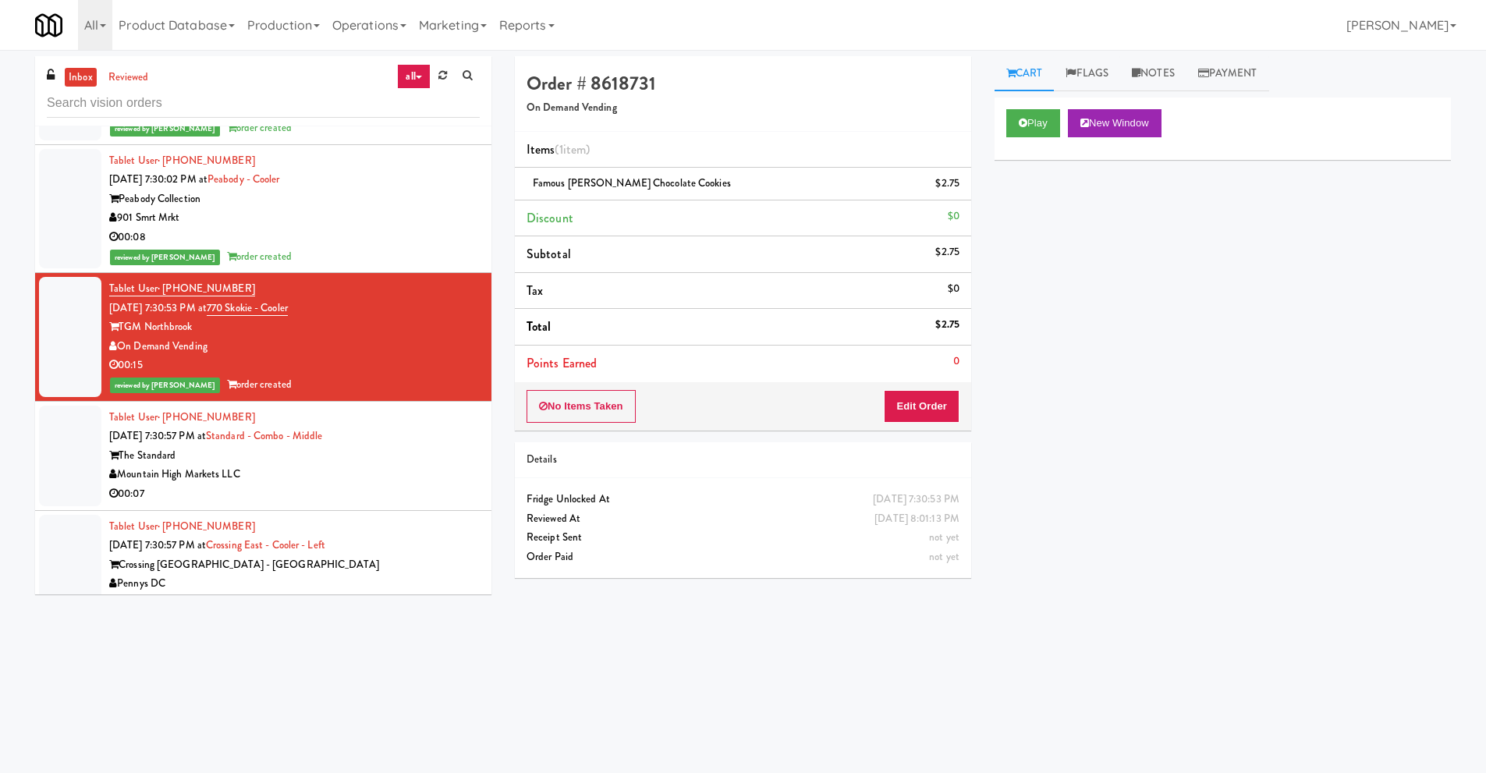
scroll to position [2184, 0]
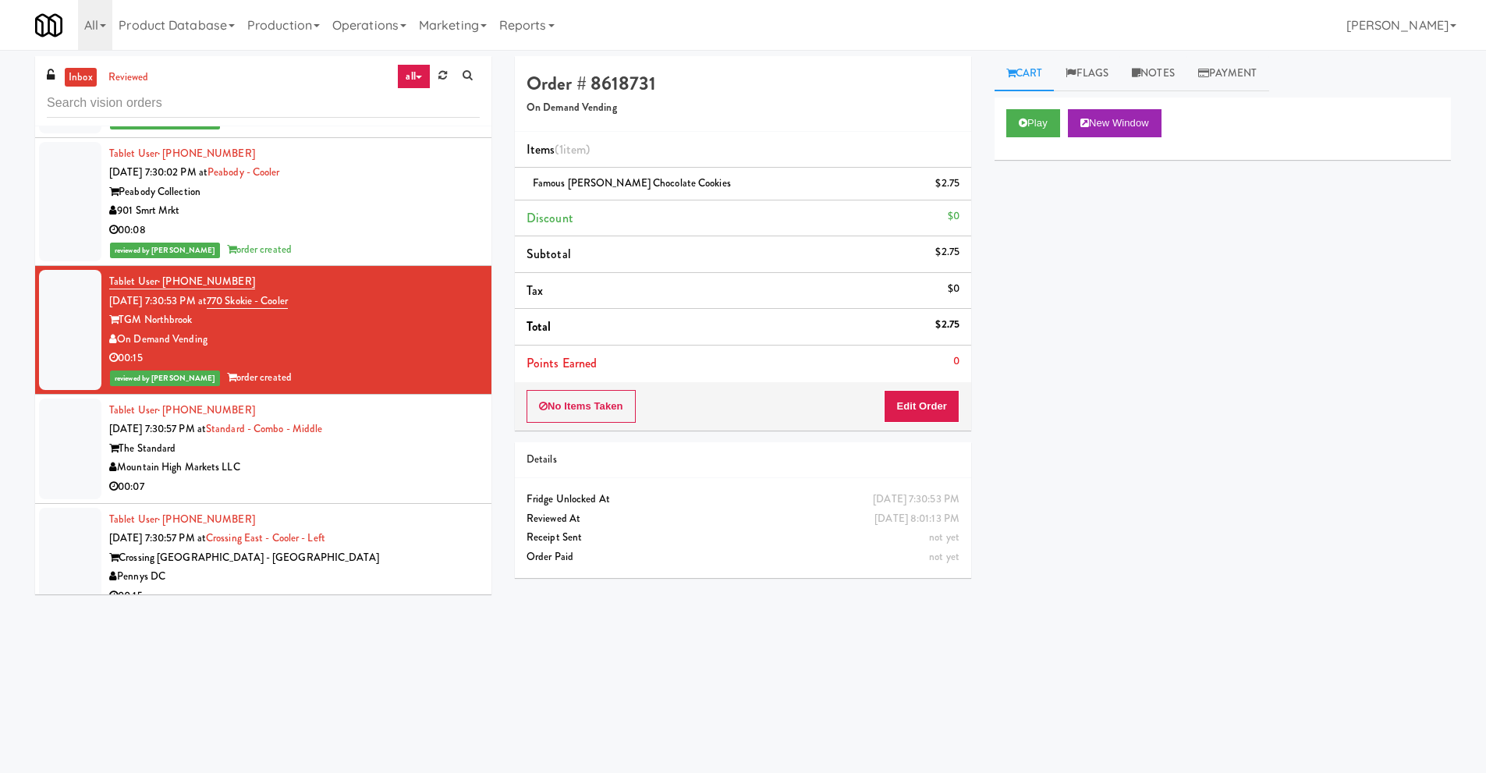
click at [266, 458] on div "Mountain High Markets LLC" at bounding box center [294, 467] width 370 height 19
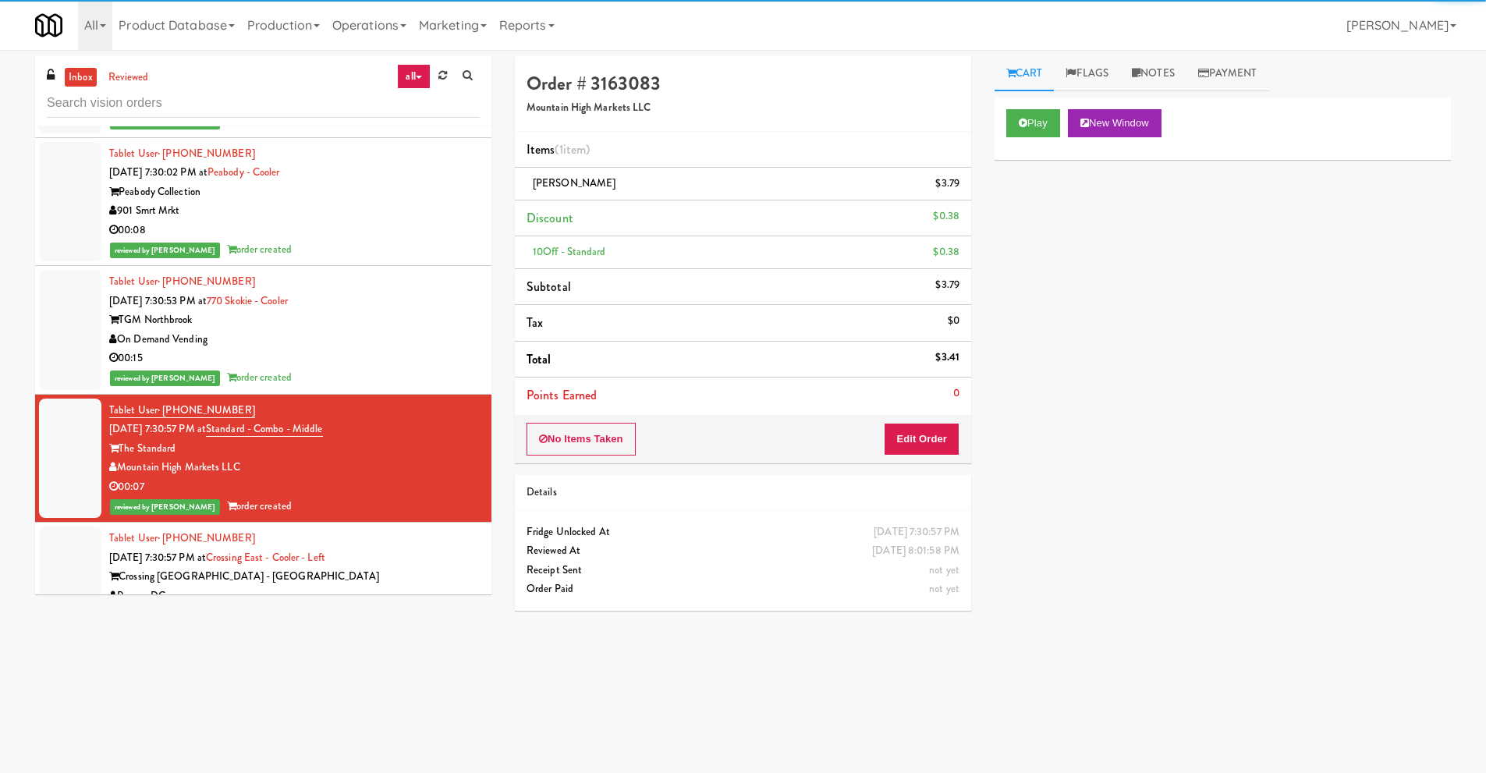
scroll to position [2262, 0]
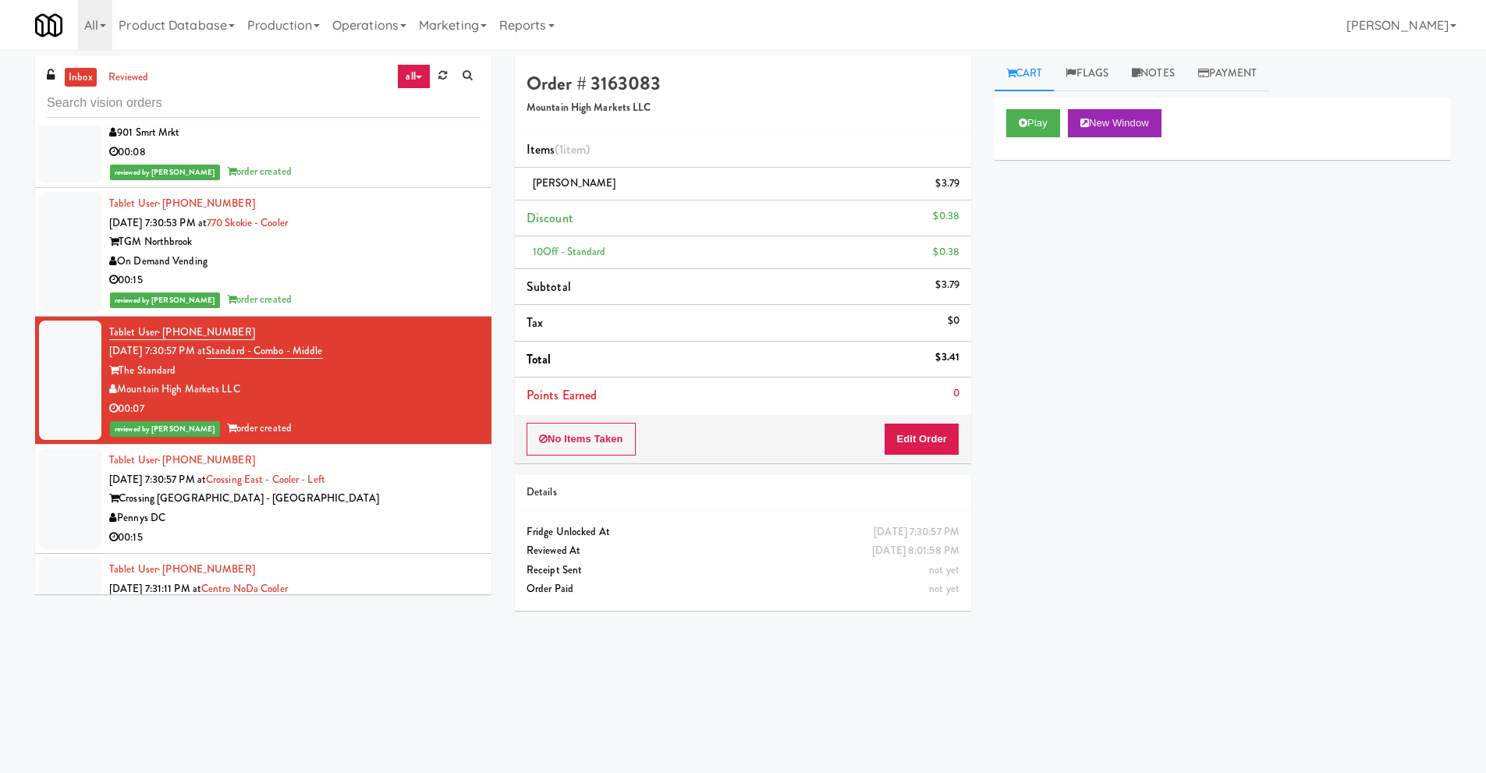
click at [241, 489] on div "Crossing [GEOGRAPHIC_DATA] - [GEOGRAPHIC_DATA]" at bounding box center [294, 498] width 370 height 19
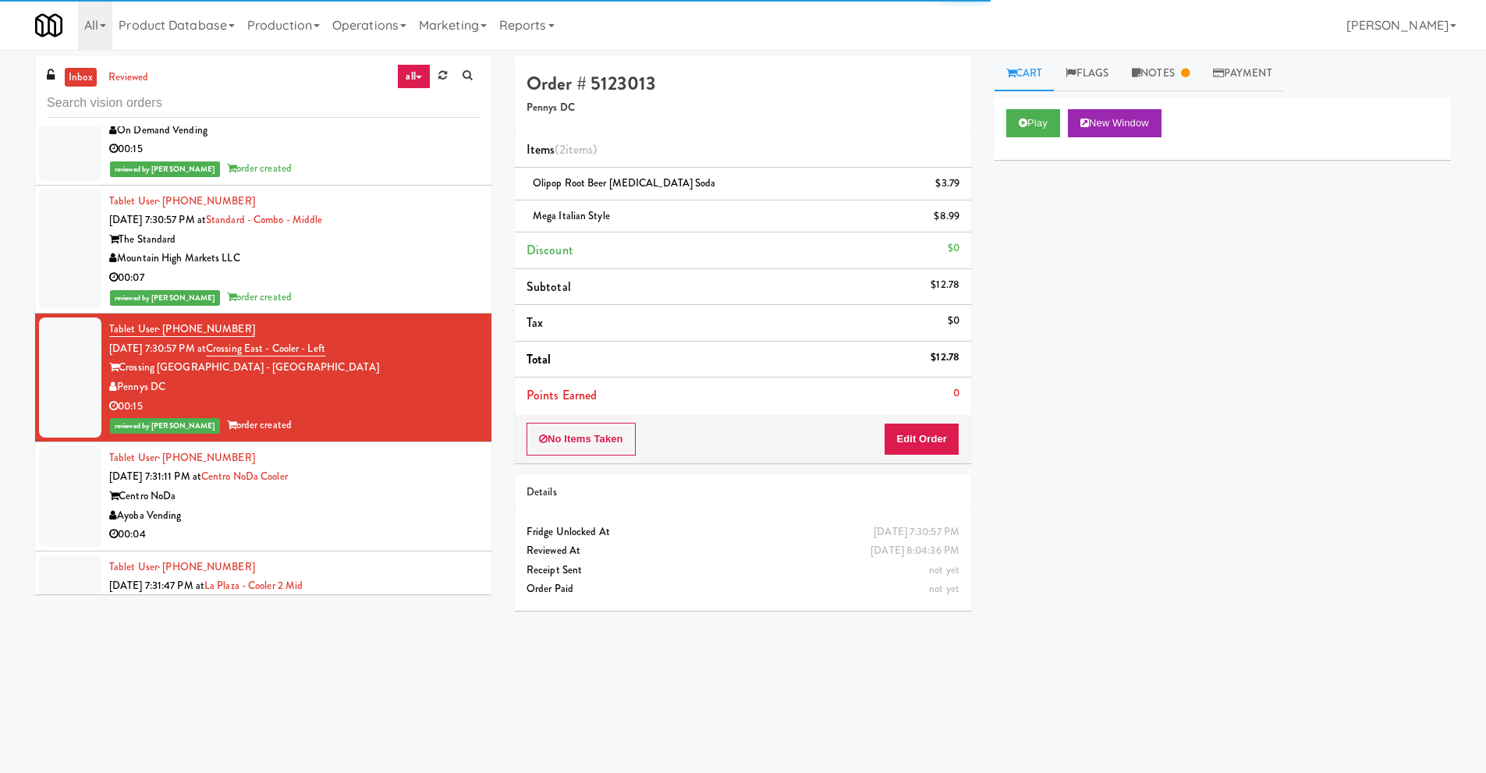
scroll to position [2418, 0]
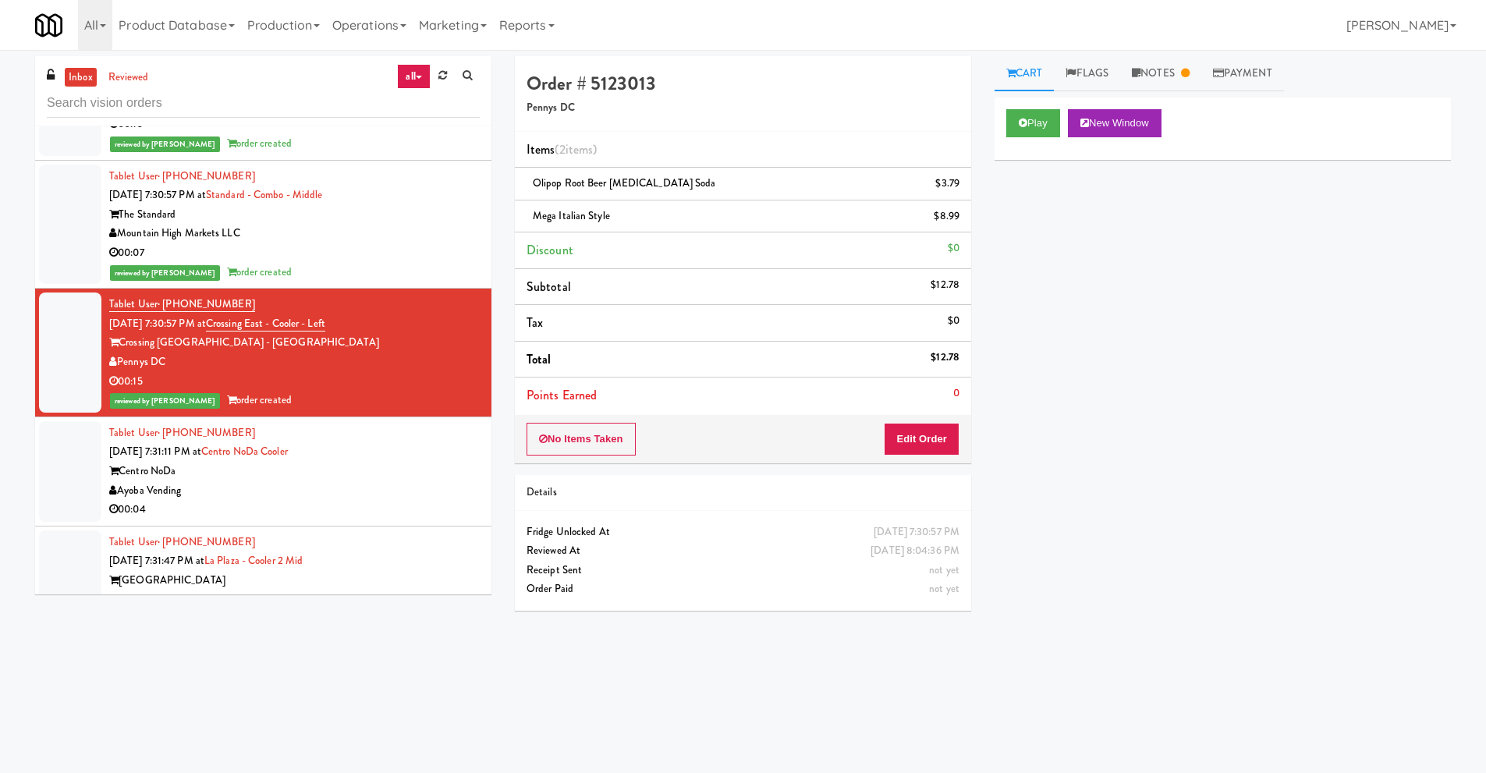
click at [248, 481] on div "Ayoba Vending" at bounding box center [294, 490] width 370 height 19
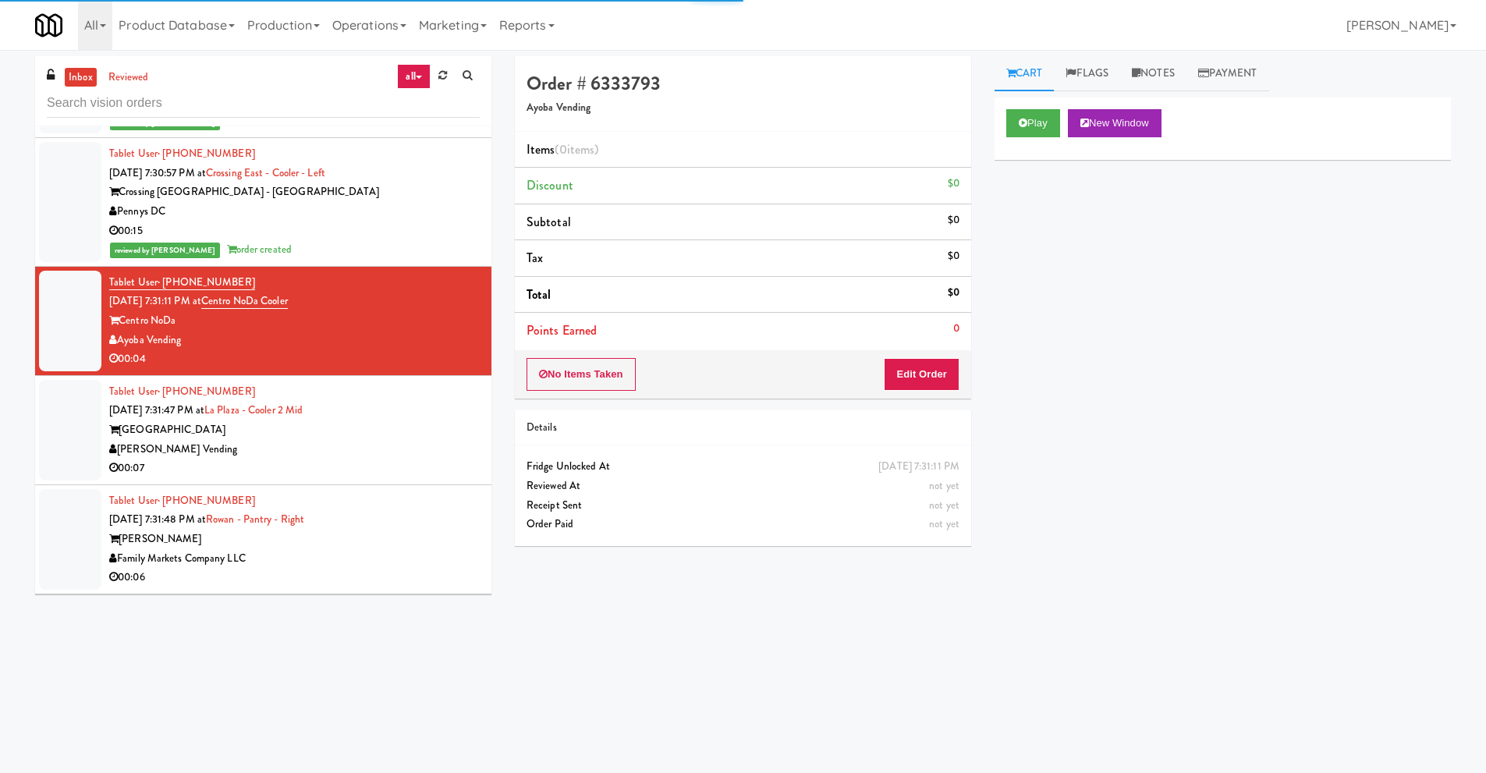
scroll to position [2574, 0]
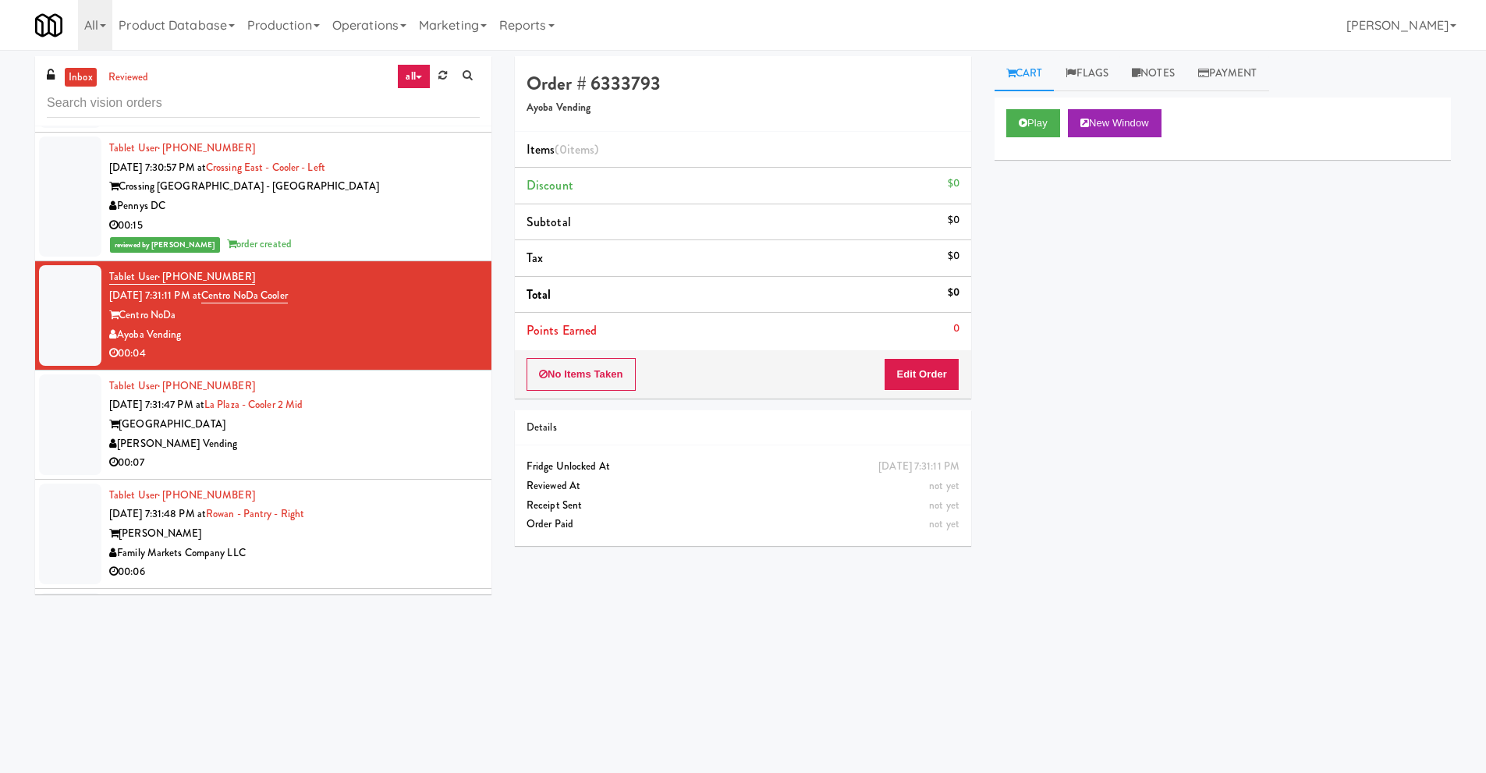
click at [281, 434] on div "[PERSON_NAME] Vending" at bounding box center [294, 443] width 370 height 19
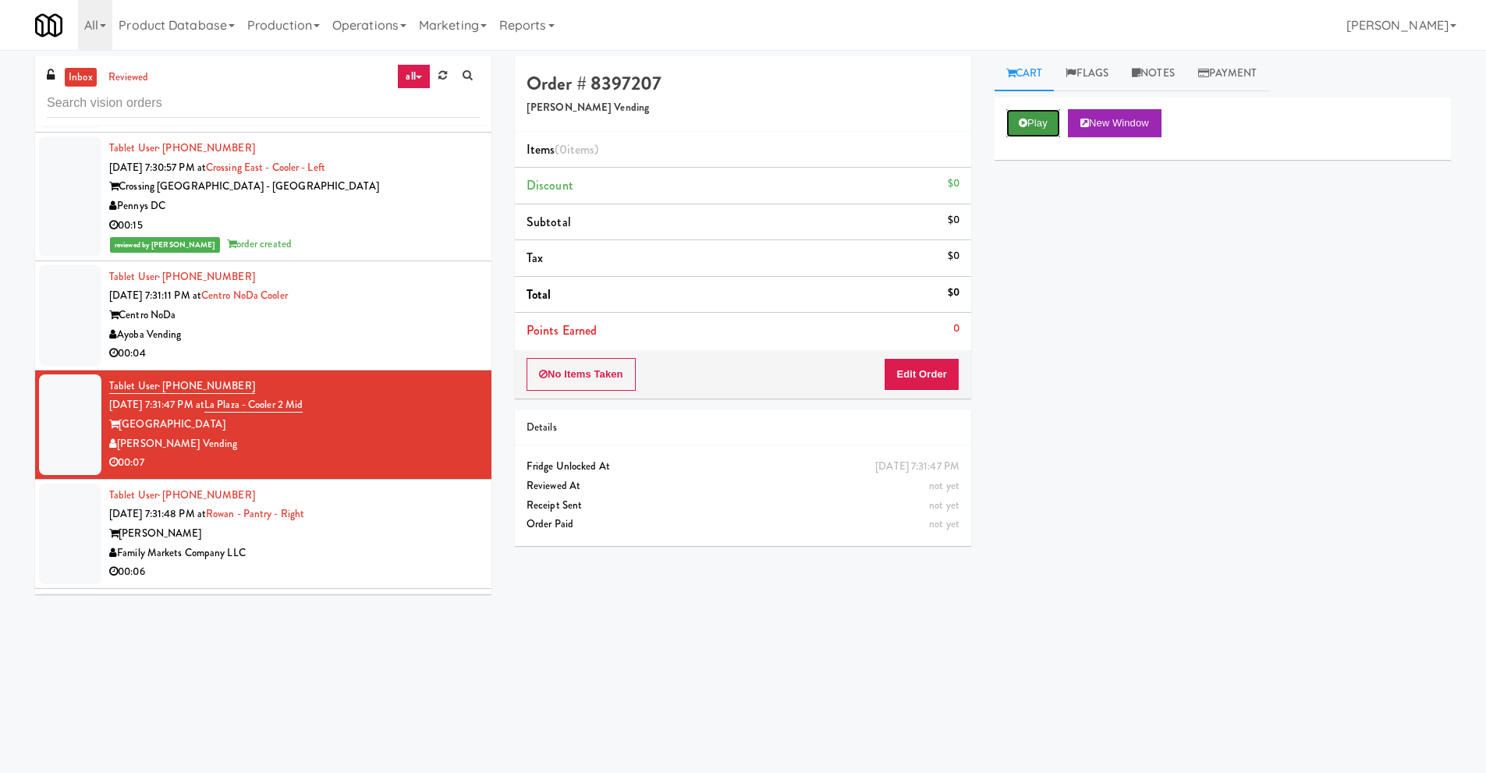
click at [1028, 129] on button "Play" at bounding box center [1033, 123] width 54 height 28
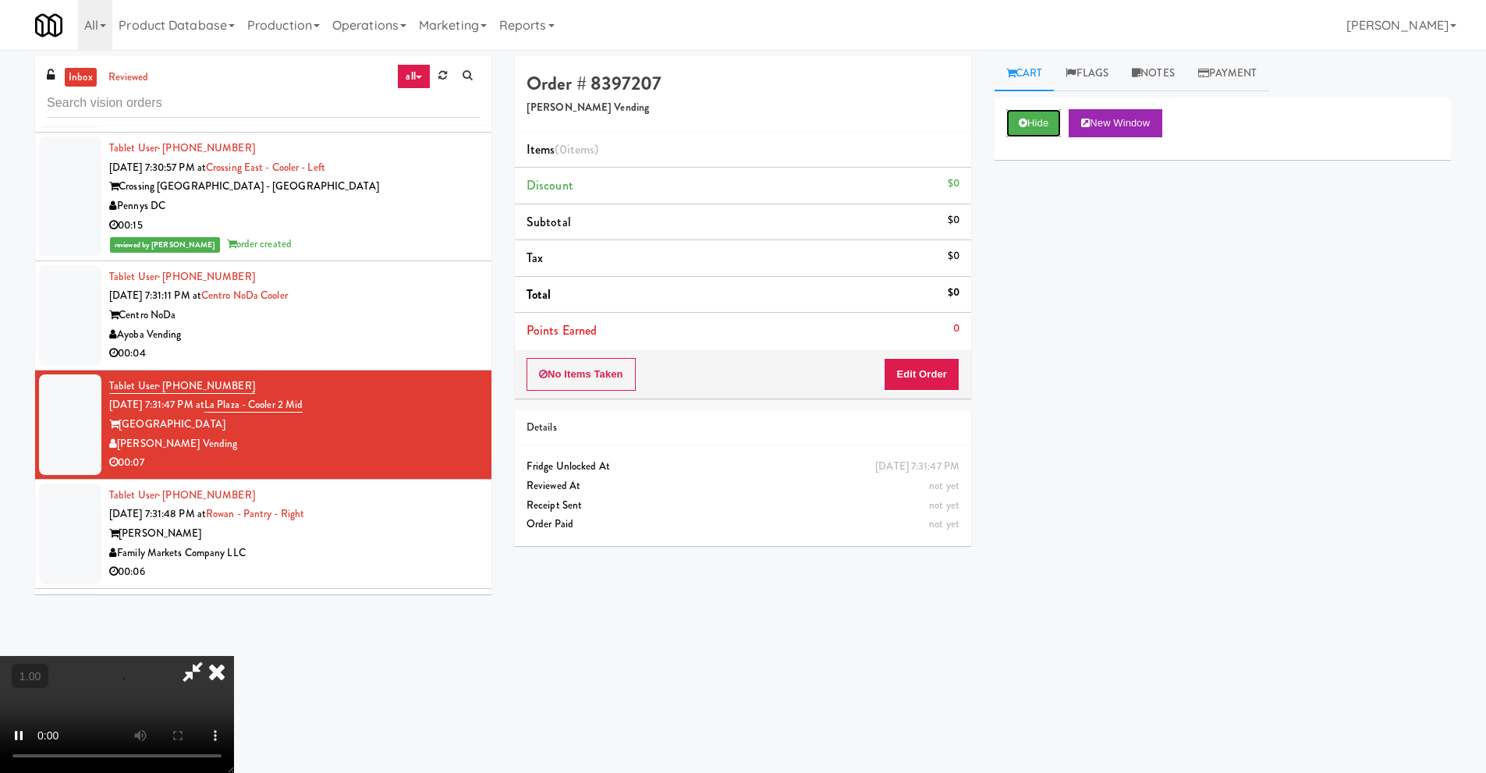
scroll to position [128, 0]
click at [234, 656] on video at bounding box center [117, 714] width 234 height 117
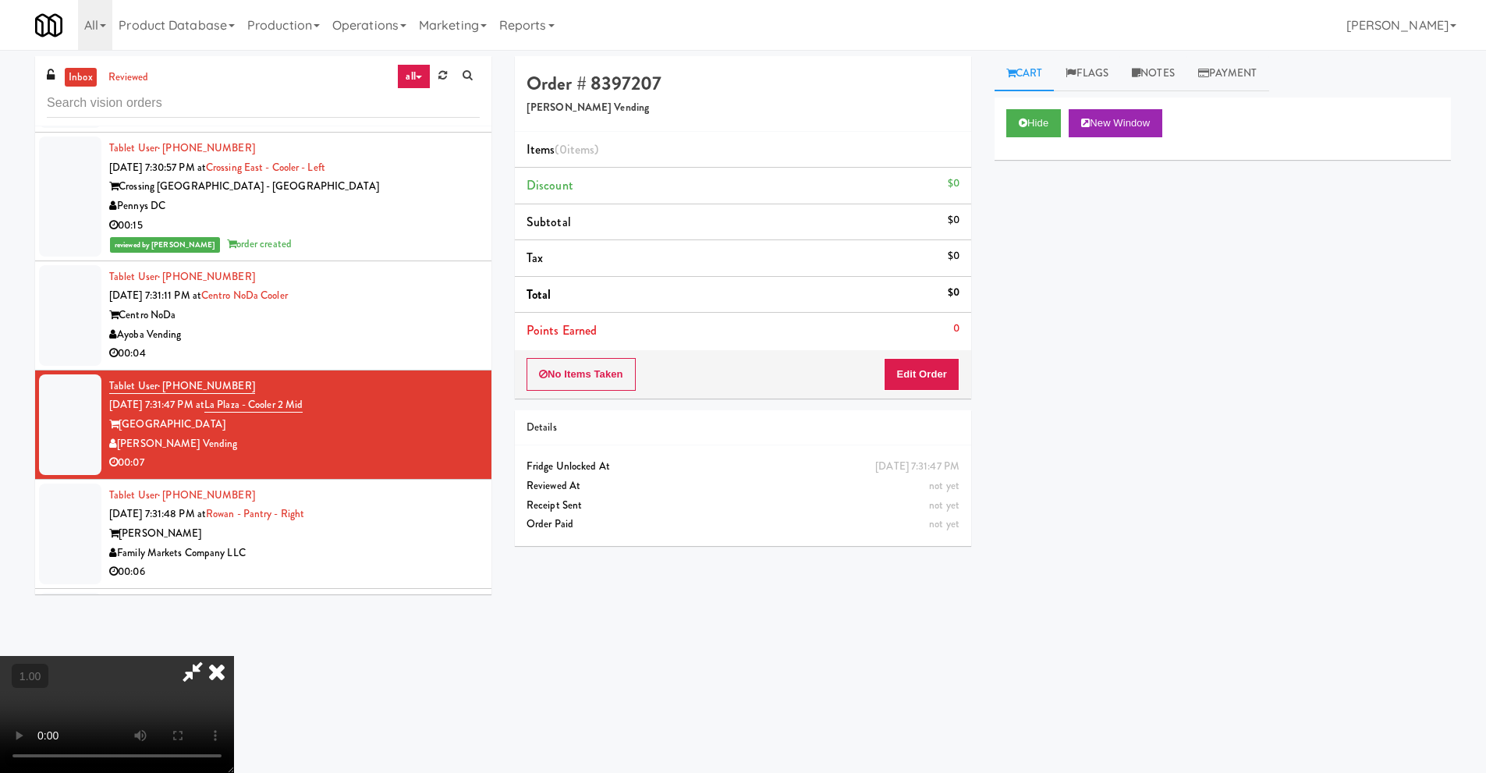
click at [234, 656] on video at bounding box center [117, 714] width 234 height 117
click at [932, 381] on button "Edit Order" at bounding box center [922, 374] width 76 height 33
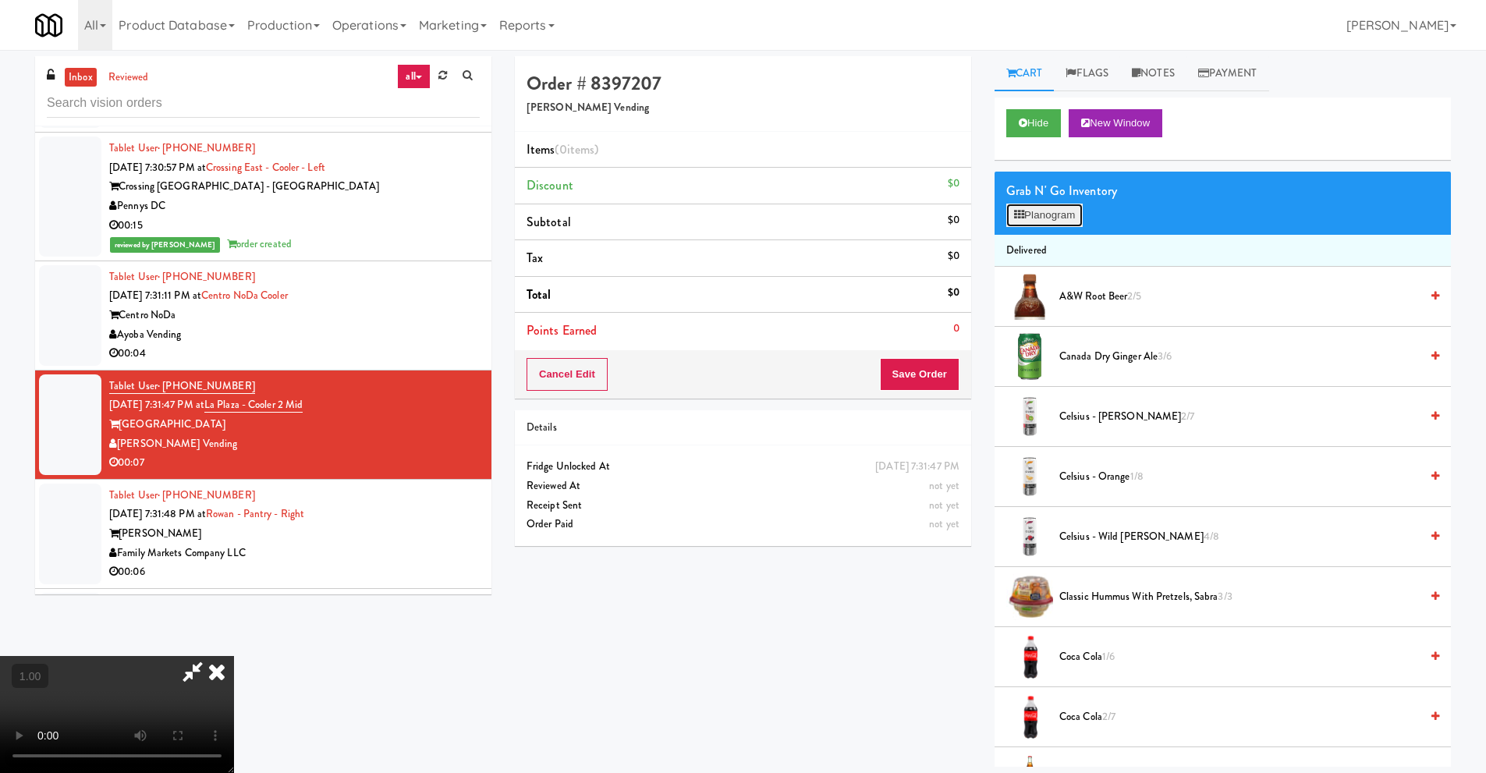
click at [1049, 214] on button "Planogram" at bounding box center [1044, 215] width 76 height 23
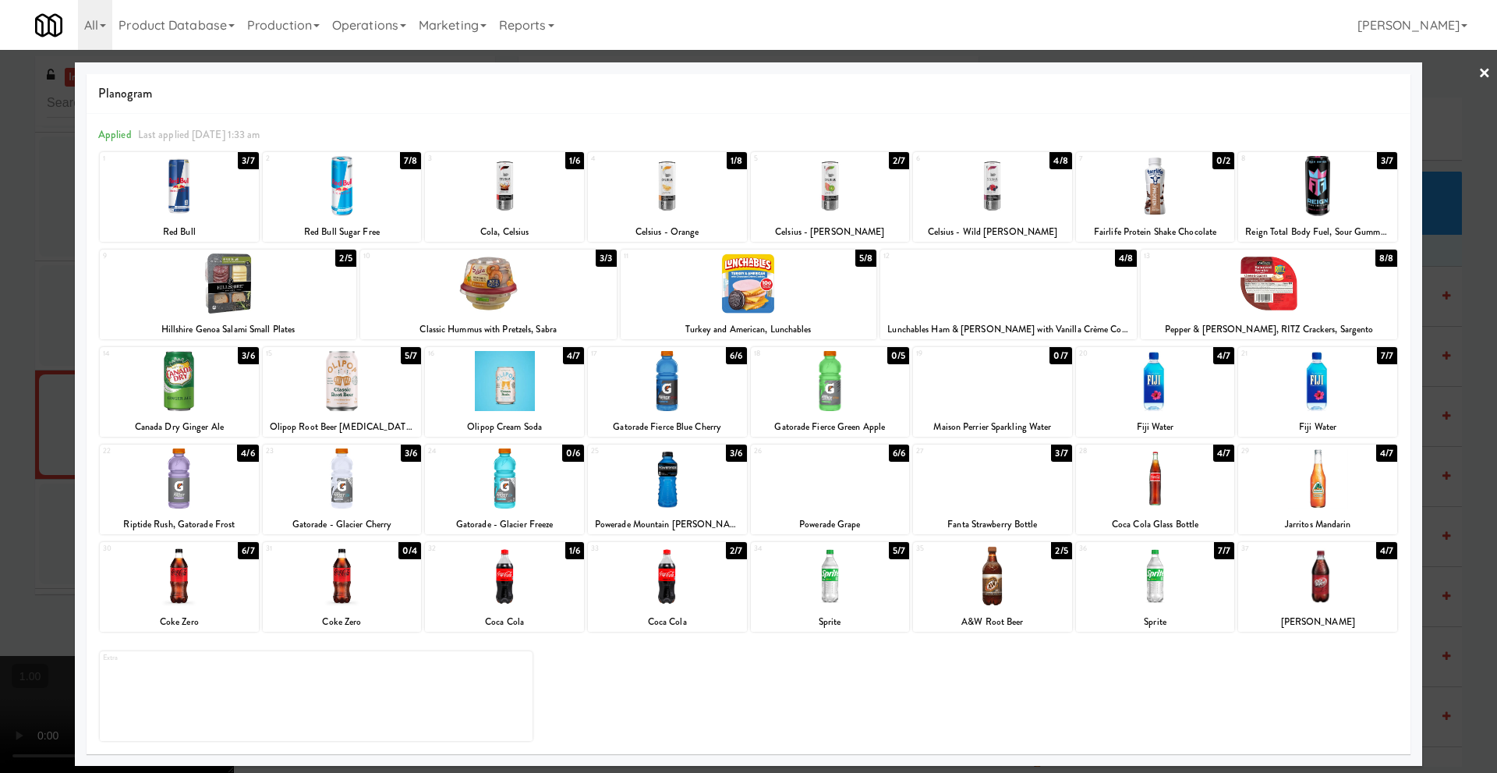
click at [517, 393] on div at bounding box center [504, 381] width 159 height 60
click at [1489, 74] on link "×" at bounding box center [1485, 74] width 12 height 48
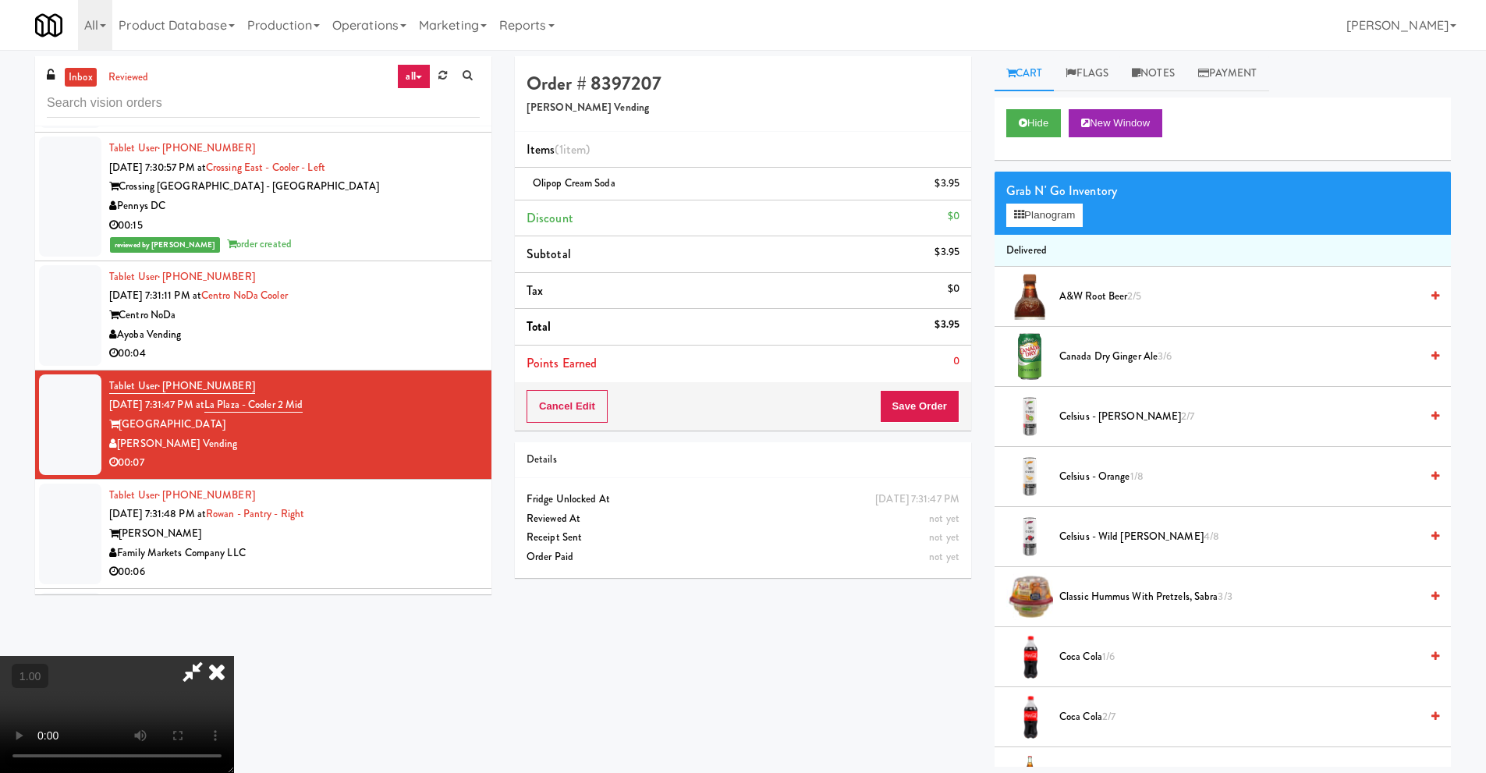
click at [234, 656] on icon at bounding box center [217, 671] width 34 height 31
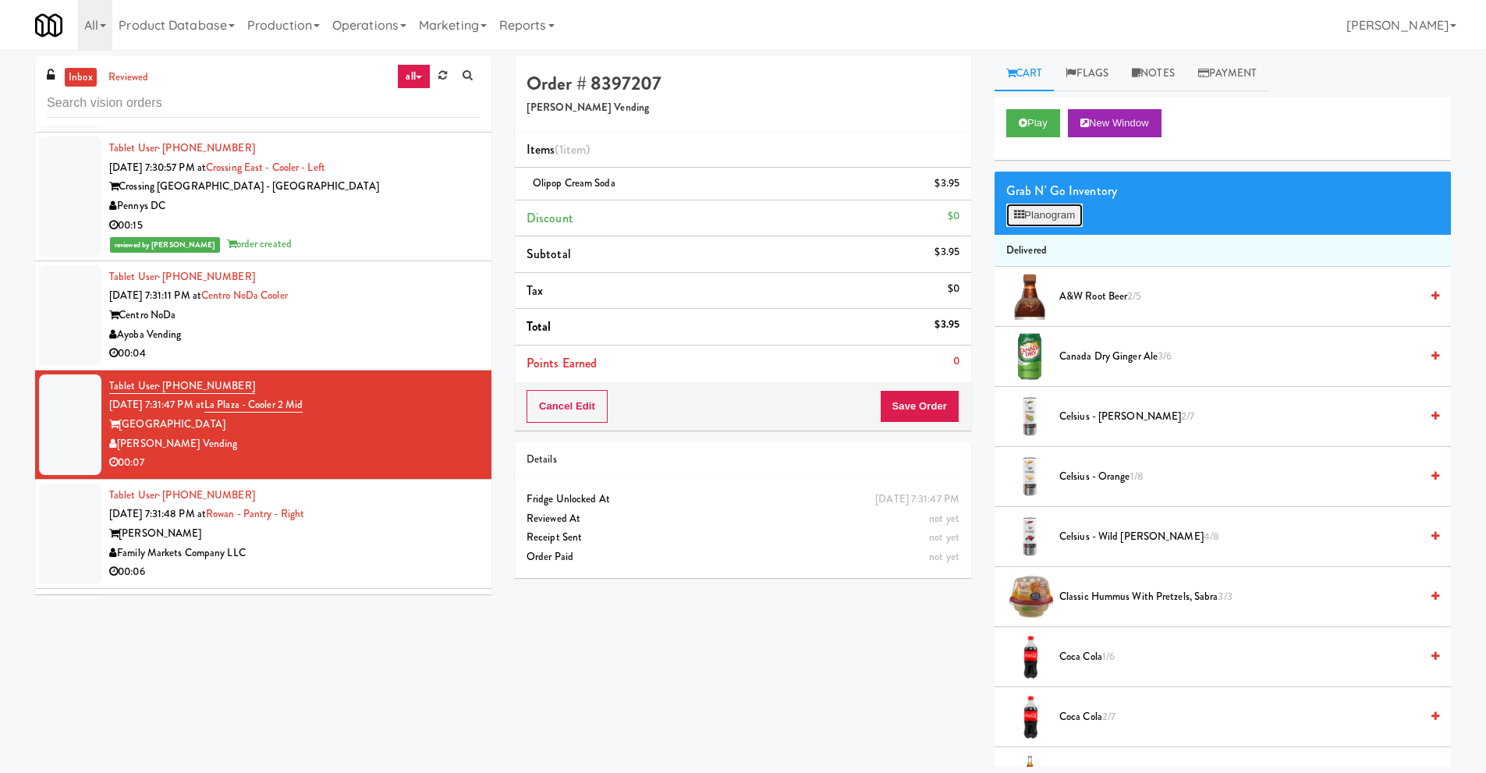
click at [1058, 219] on button "Planogram" at bounding box center [1044, 215] width 76 height 23
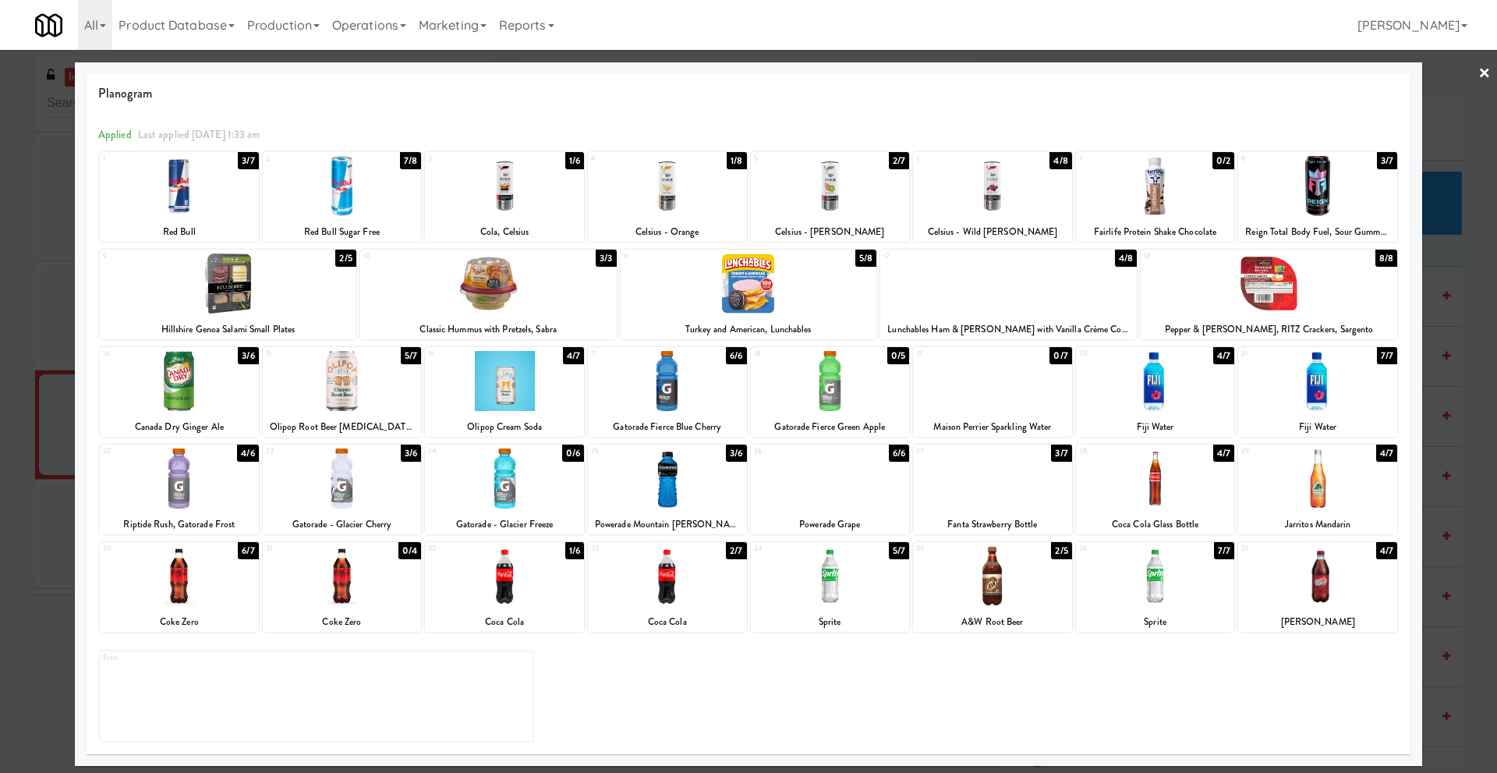
click at [1487, 72] on link "×" at bounding box center [1485, 74] width 12 height 48
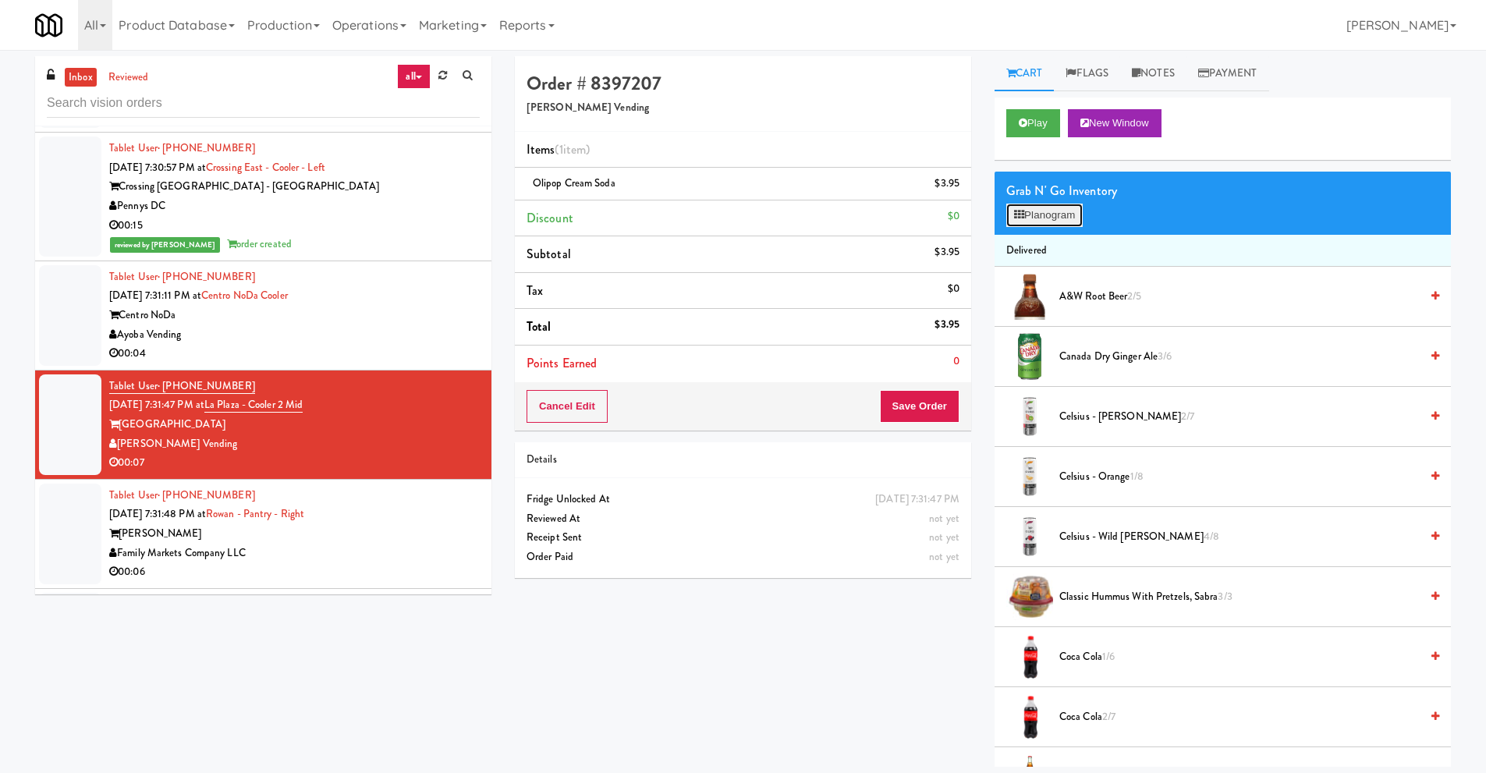
click at [1064, 221] on button "Planogram" at bounding box center [1044, 215] width 76 height 23
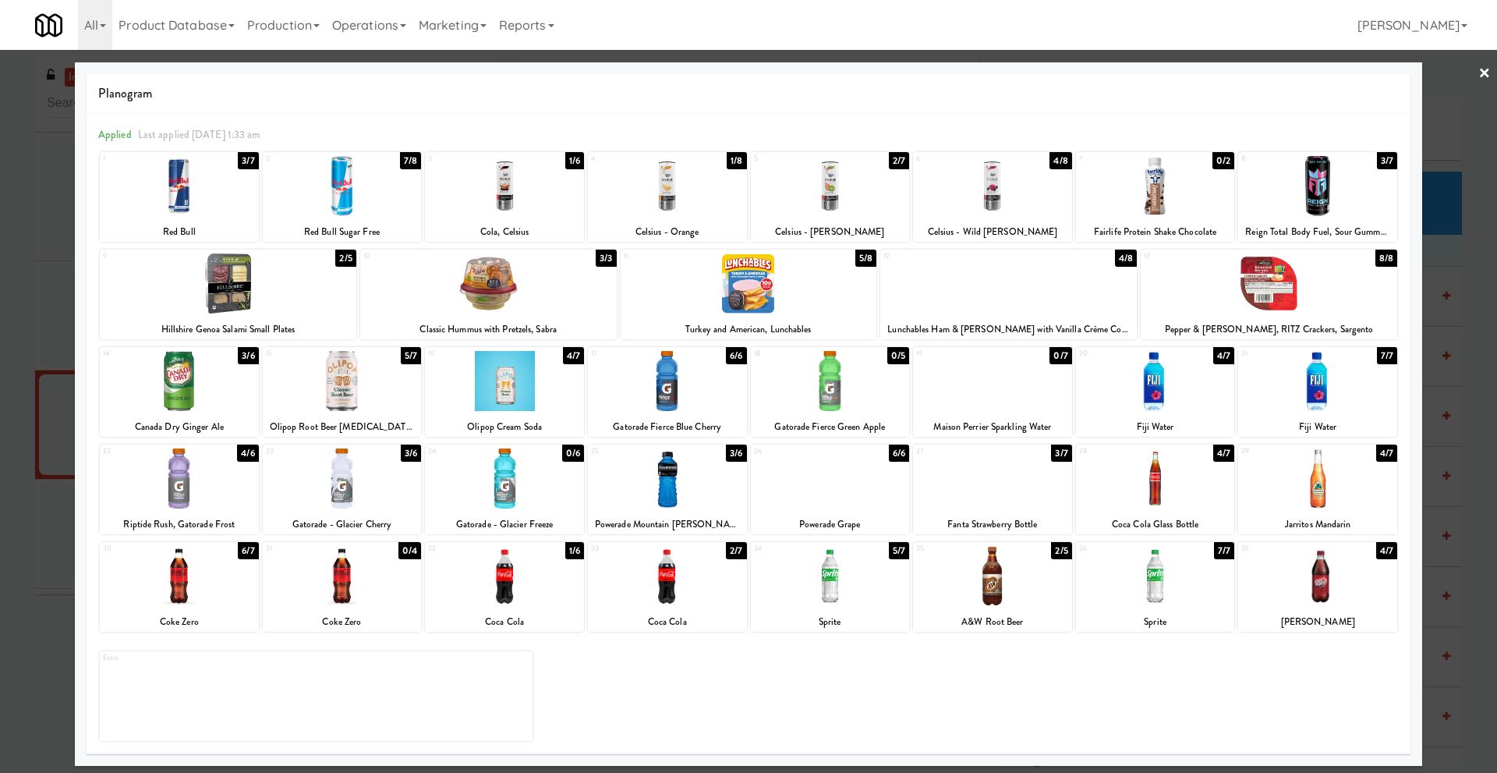
click at [1483, 73] on link "×" at bounding box center [1485, 74] width 12 height 48
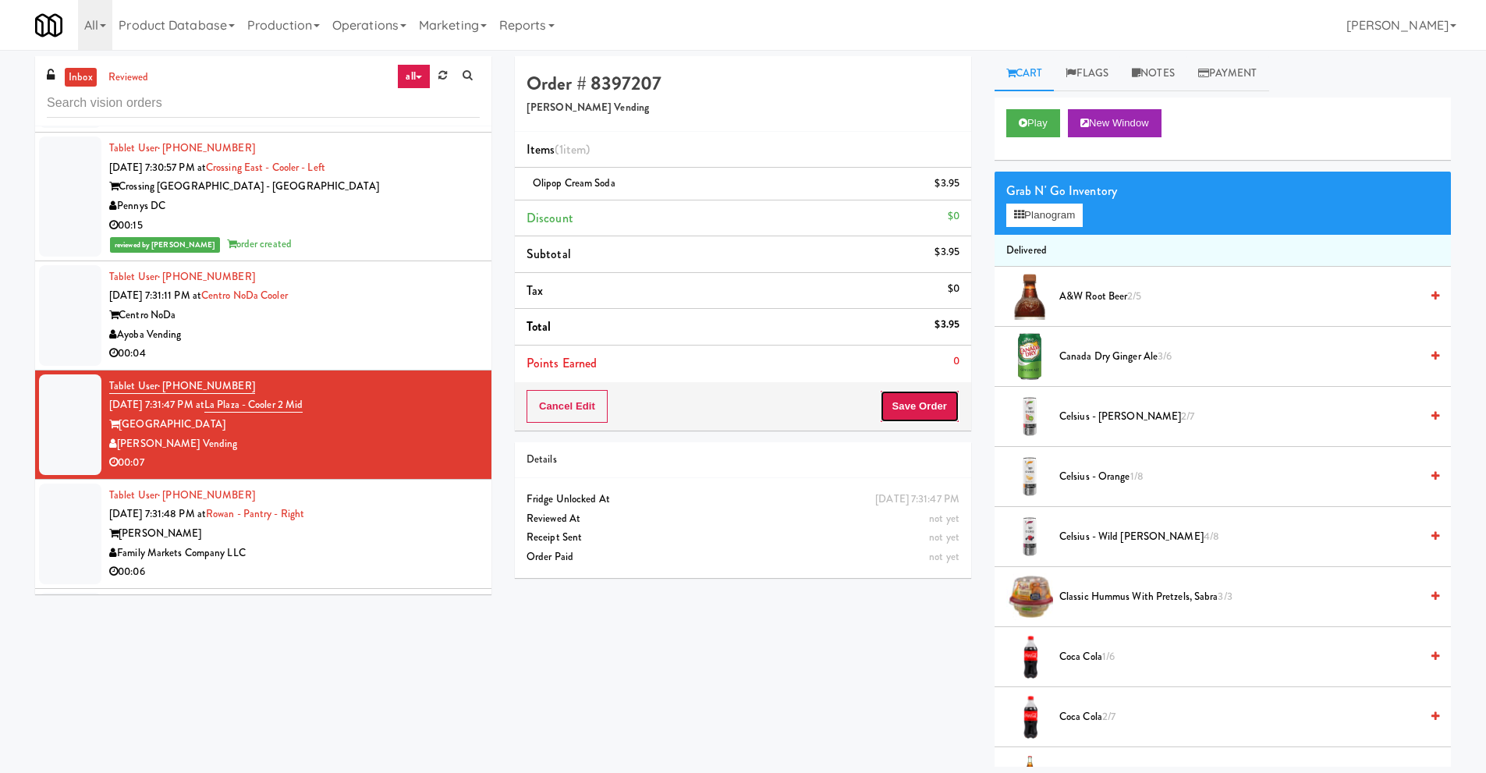
click at [909, 413] on button "Save Order" at bounding box center [920, 406] width 80 height 33
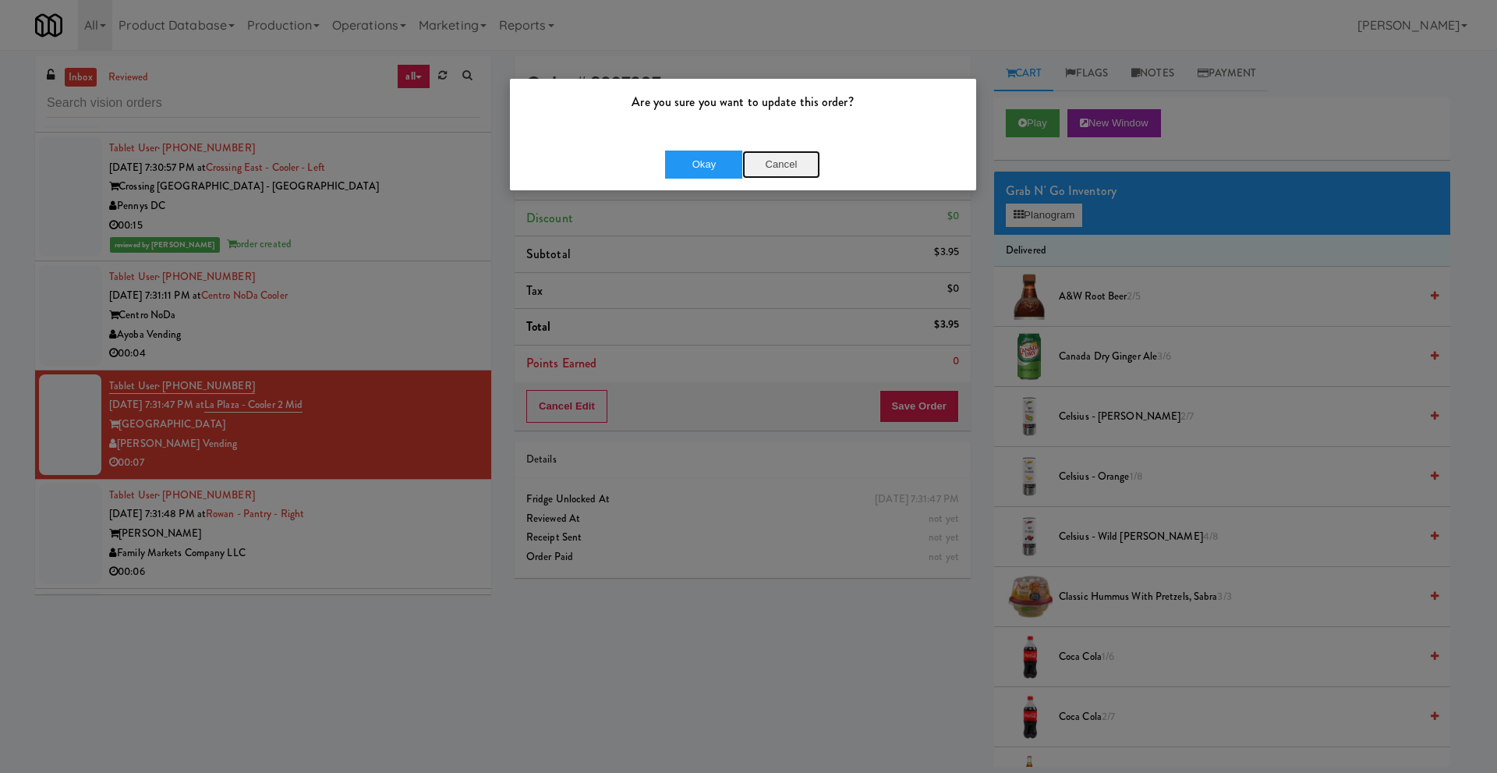
click at [781, 164] on button "Cancel" at bounding box center [781, 165] width 78 height 28
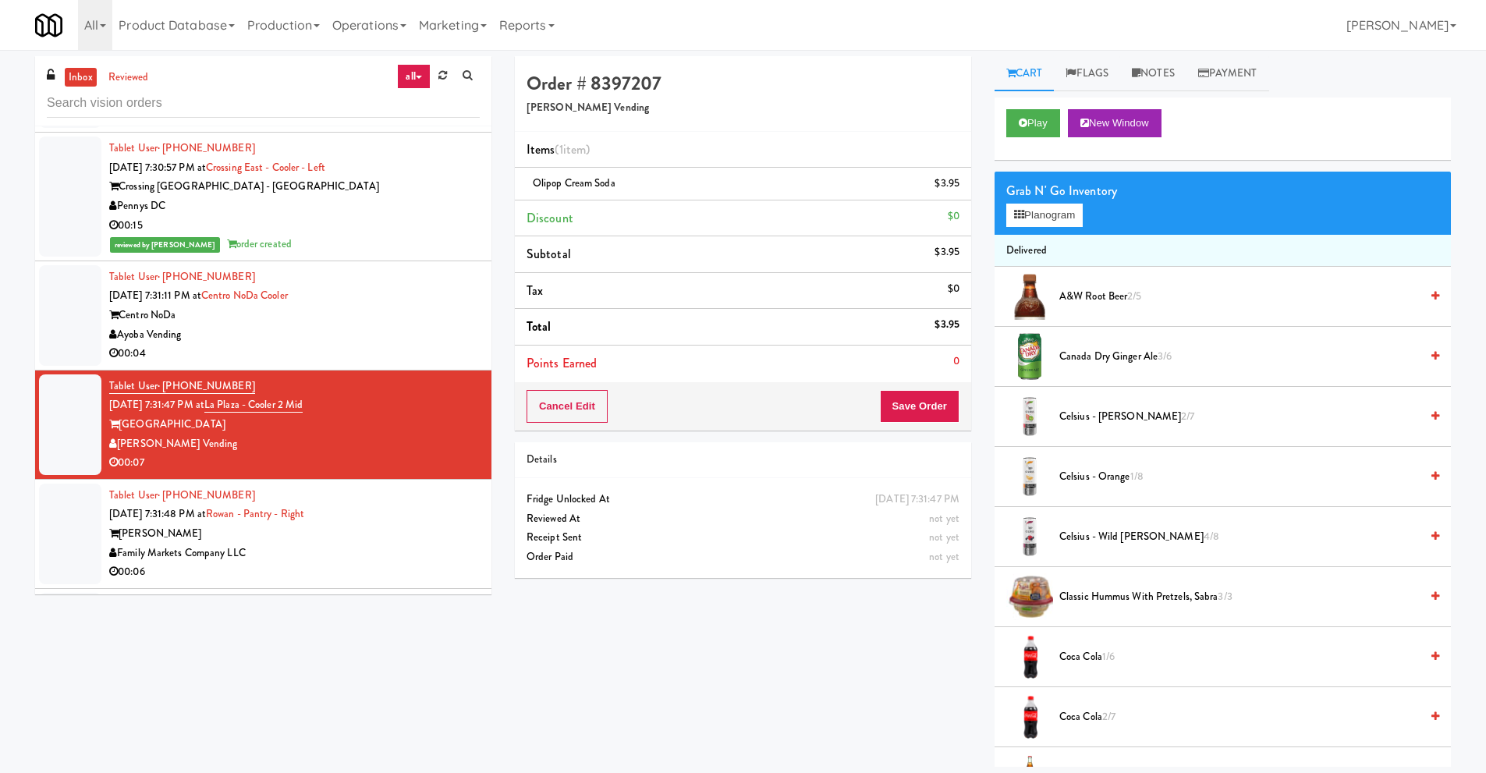
click at [897, 389] on div "Cancel Edit Save Order" at bounding box center [743, 406] width 456 height 48
click at [899, 400] on button "Save Order" at bounding box center [920, 406] width 80 height 33
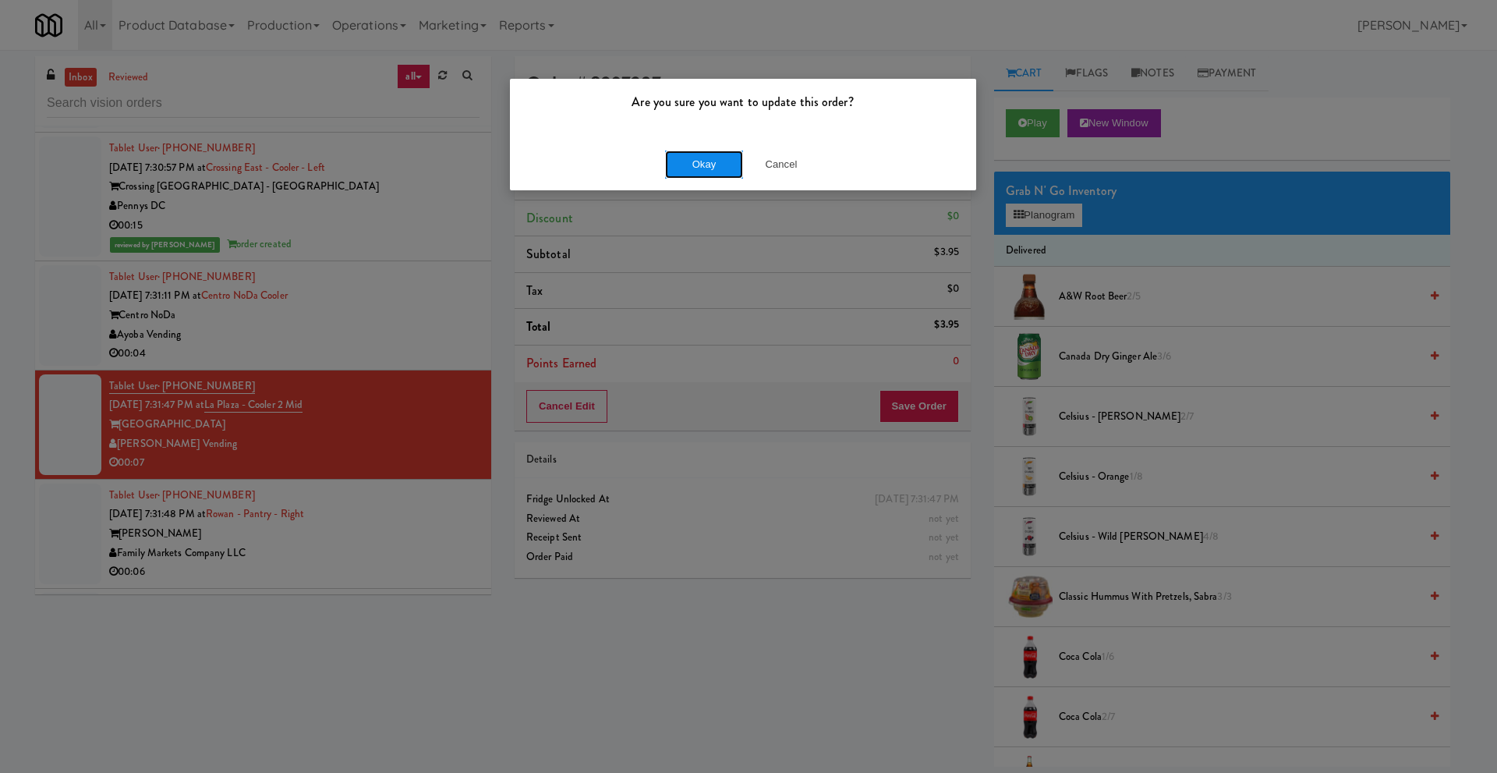
click at [703, 160] on button "Okay" at bounding box center [704, 165] width 78 height 28
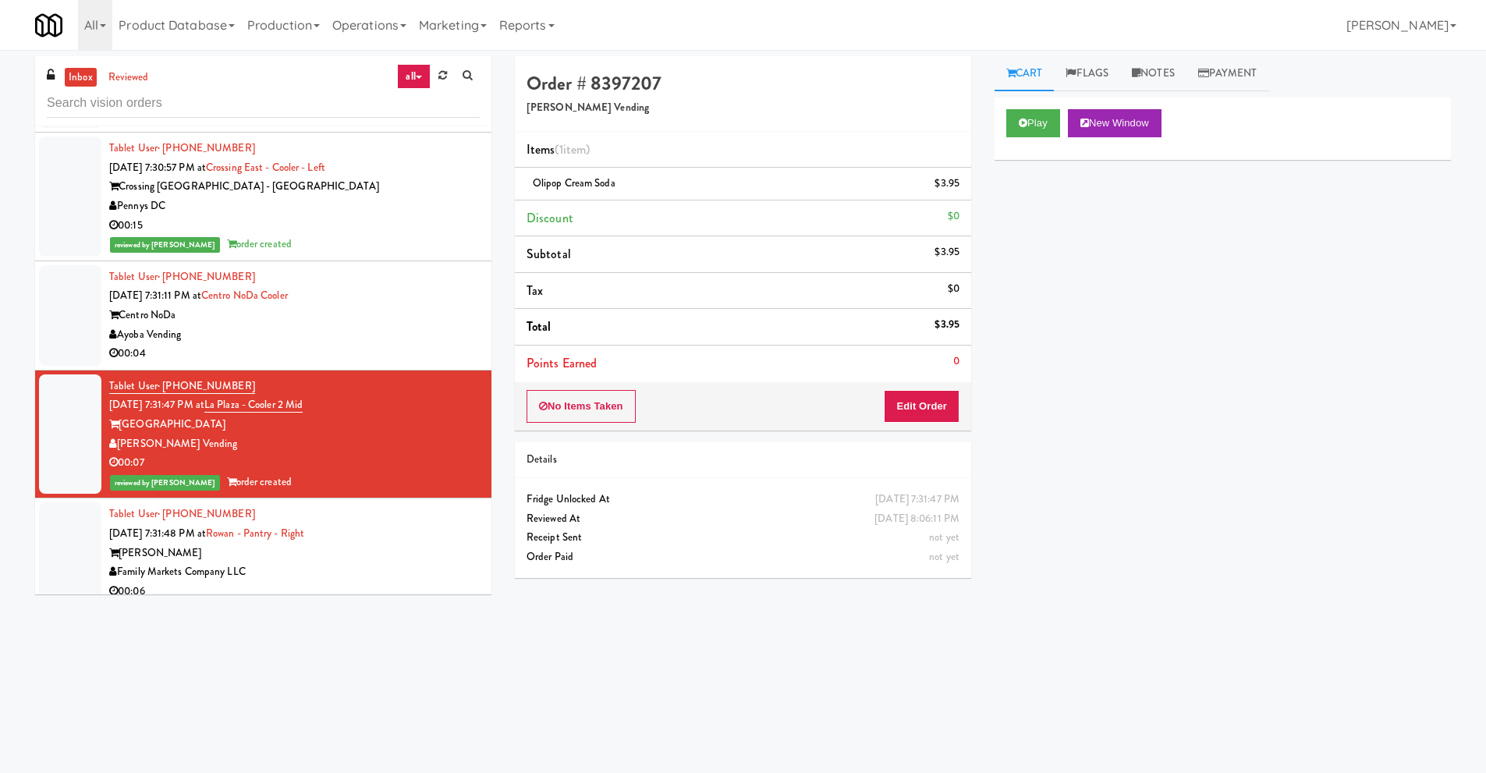
click at [299, 306] on div "Centro NoDa" at bounding box center [294, 315] width 370 height 19
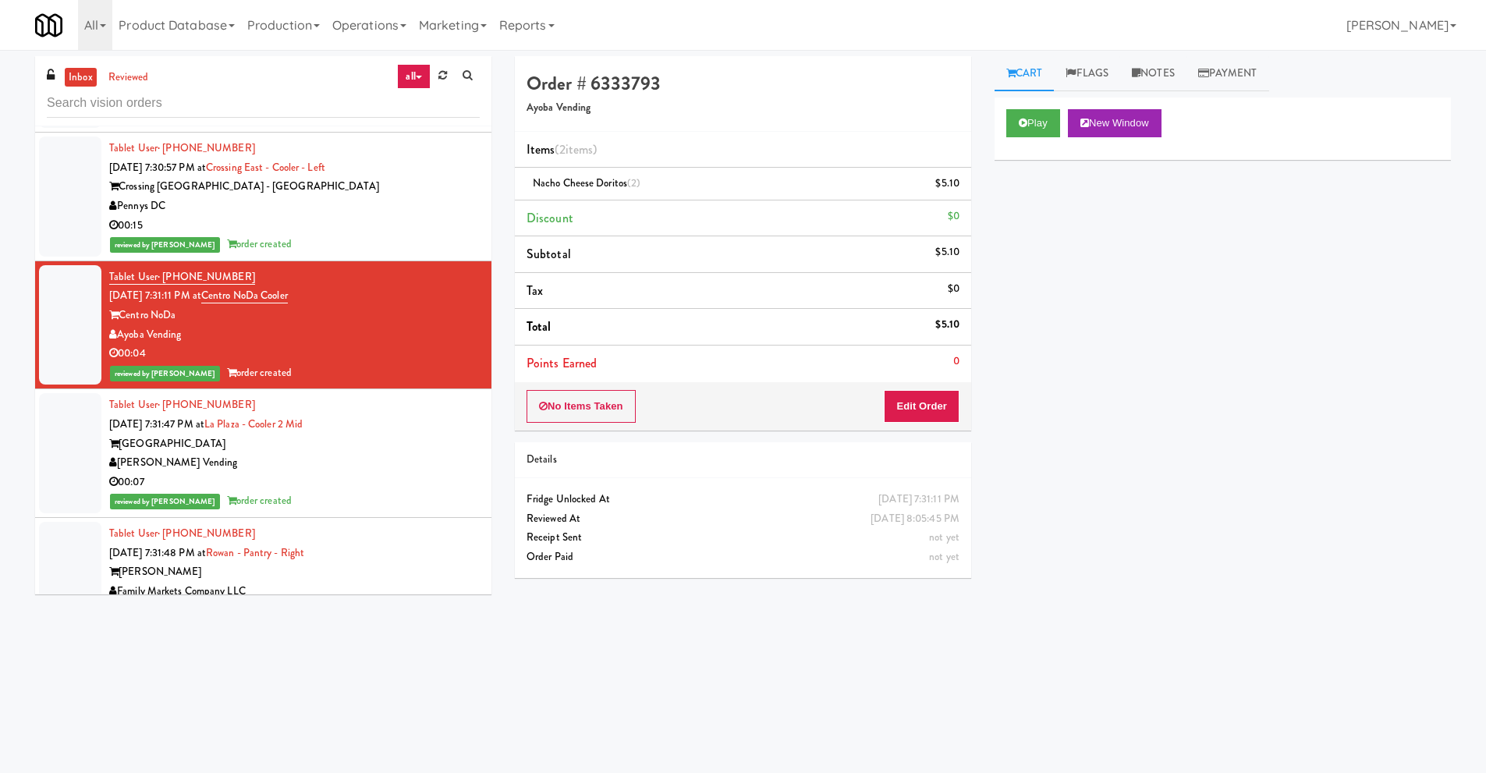
click at [346, 453] on div "[PERSON_NAME] Vending" at bounding box center [294, 462] width 370 height 19
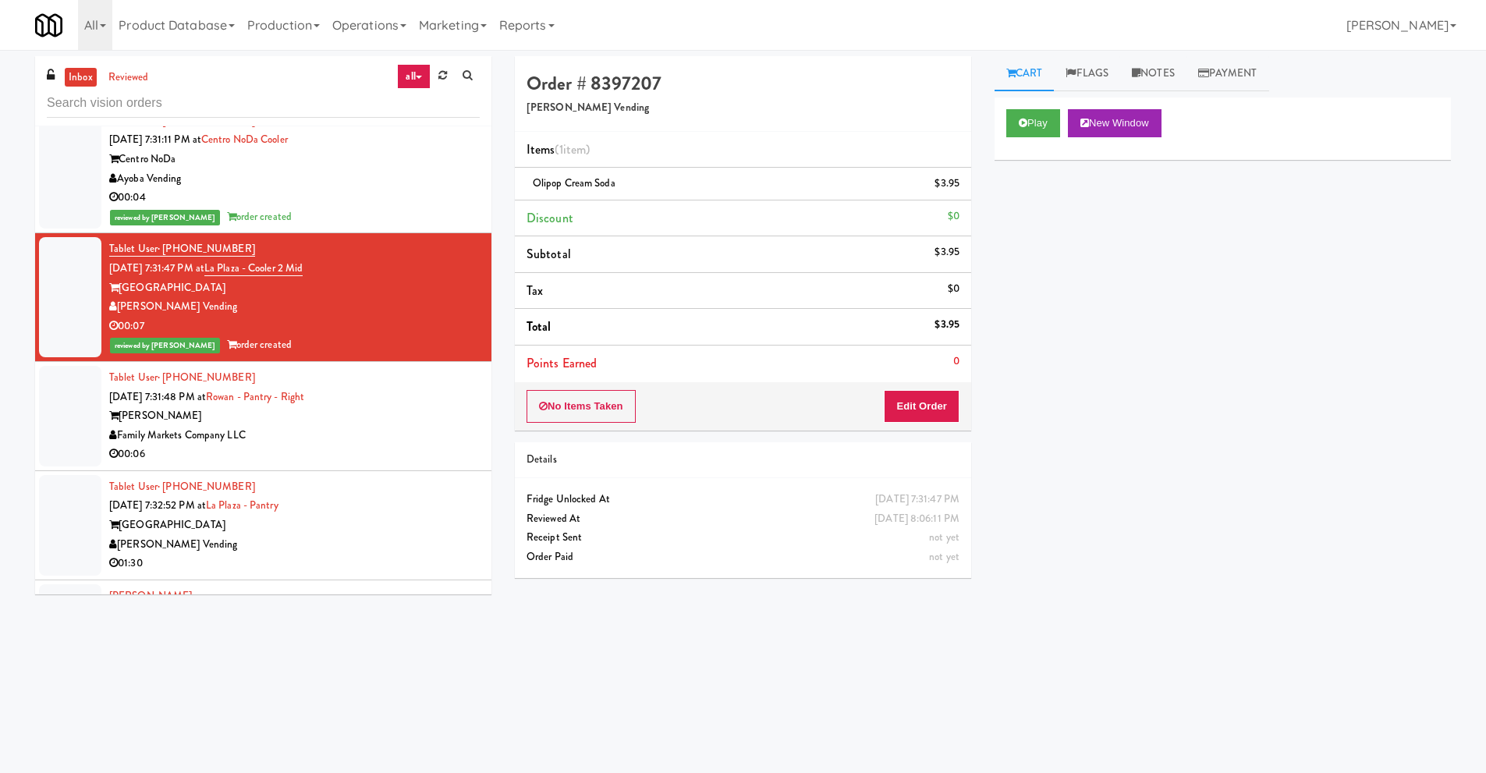
scroll to position [2808, 0]
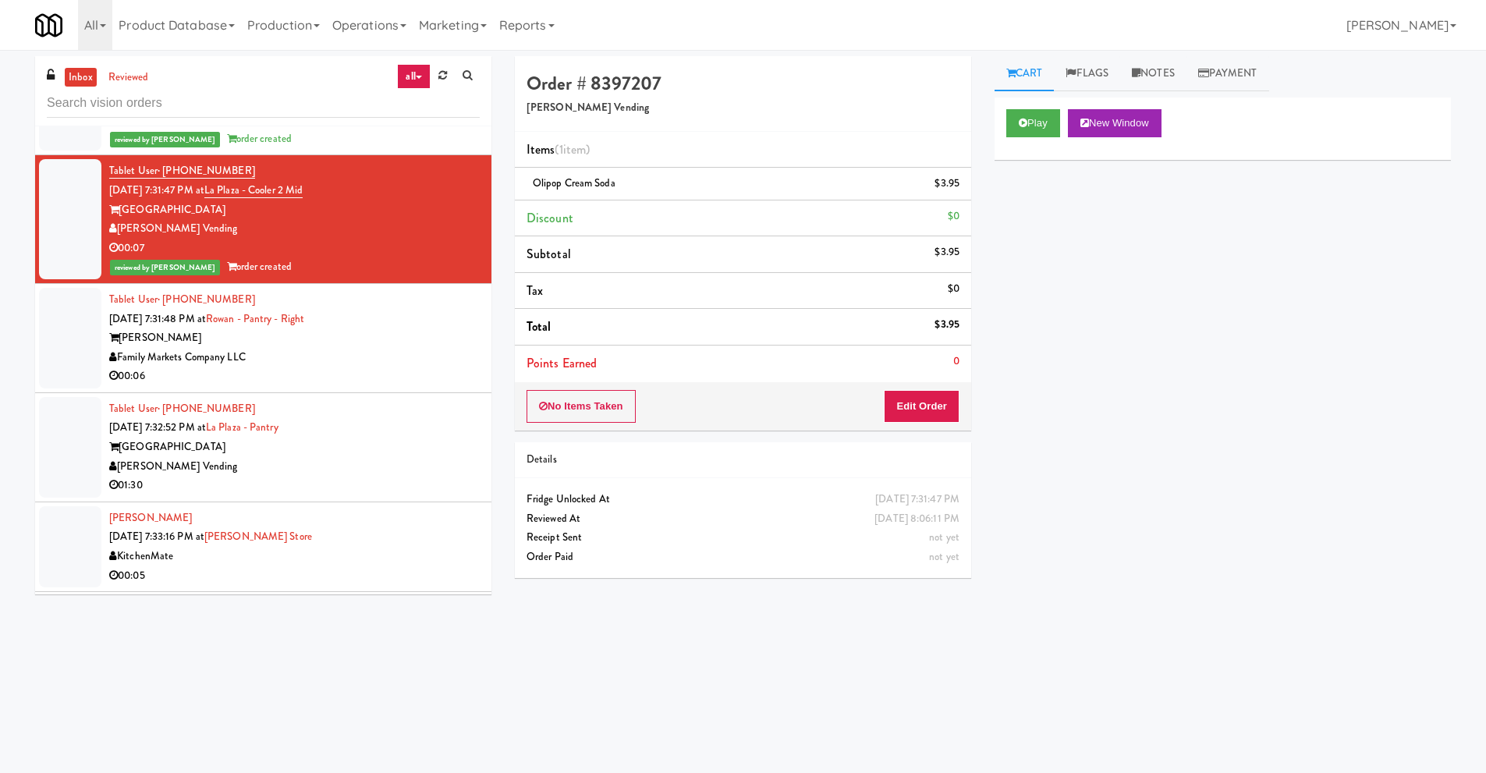
click at [388, 348] on div "Family Markets Company LLC" at bounding box center [294, 357] width 370 height 19
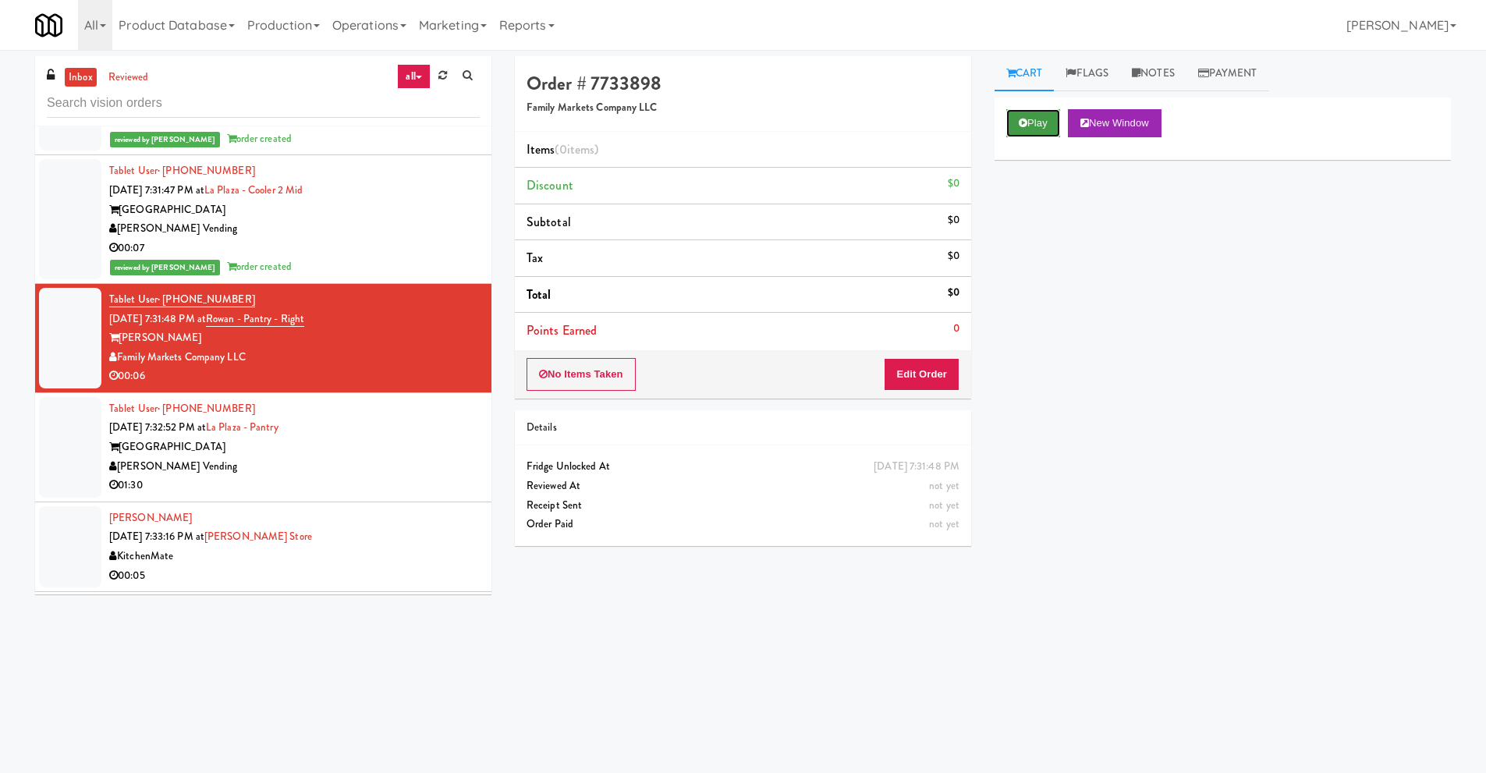
click at [1033, 123] on button "Play" at bounding box center [1033, 123] width 54 height 28
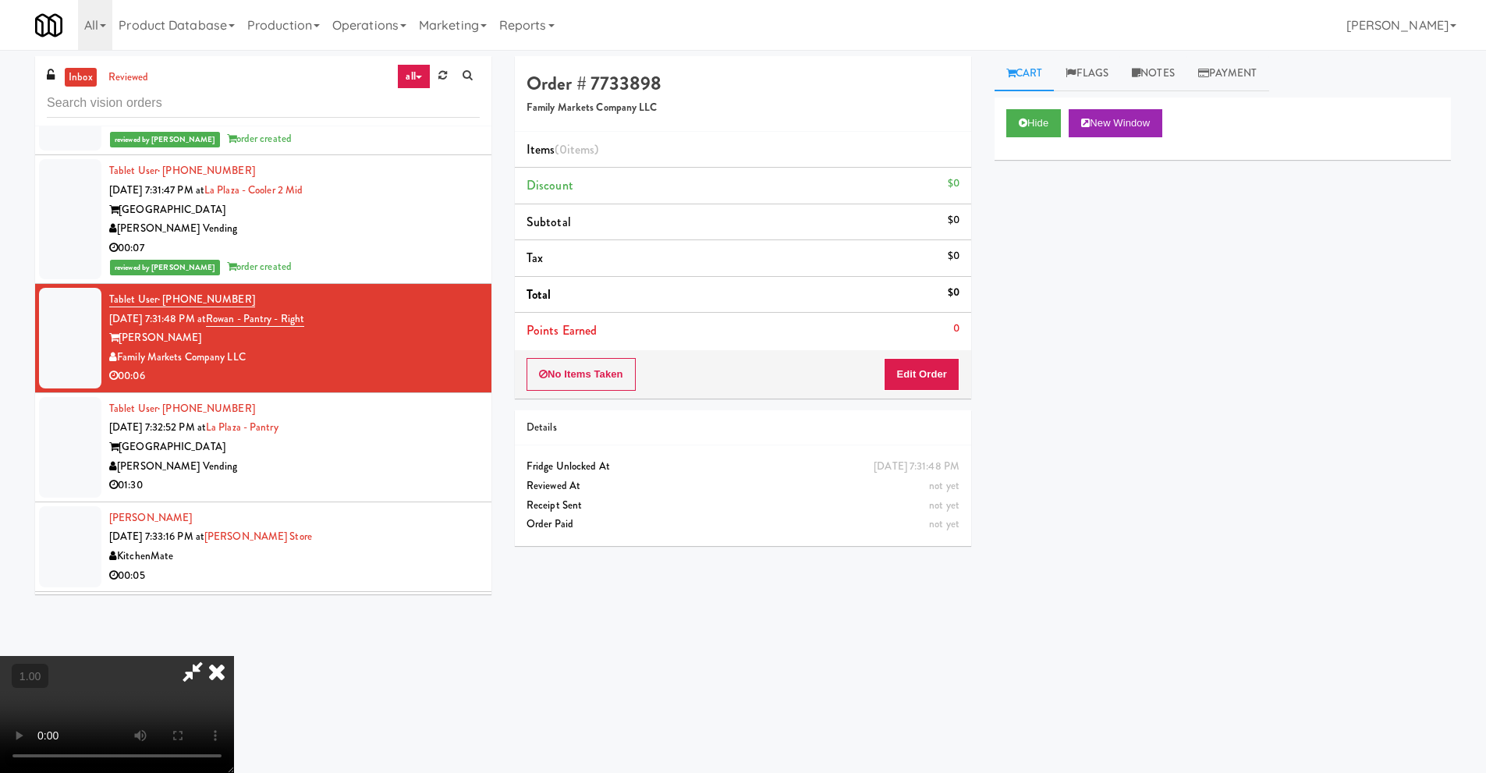
click at [234, 656] on video at bounding box center [117, 714] width 234 height 117
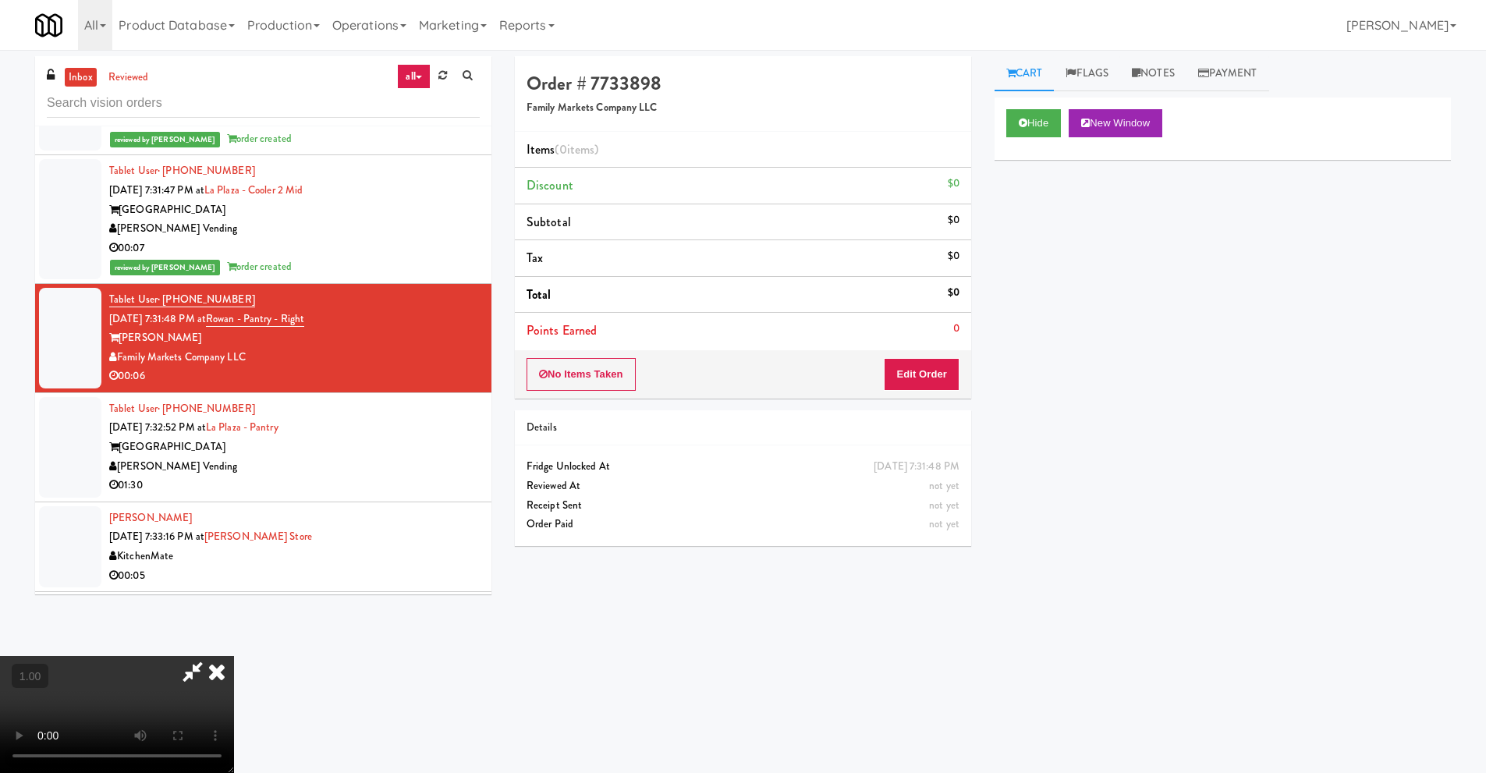
click at [234, 656] on video at bounding box center [117, 714] width 234 height 117
click at [948, 379] on button "Edit Order" at bounding box center [922, 374] width 76 height 33
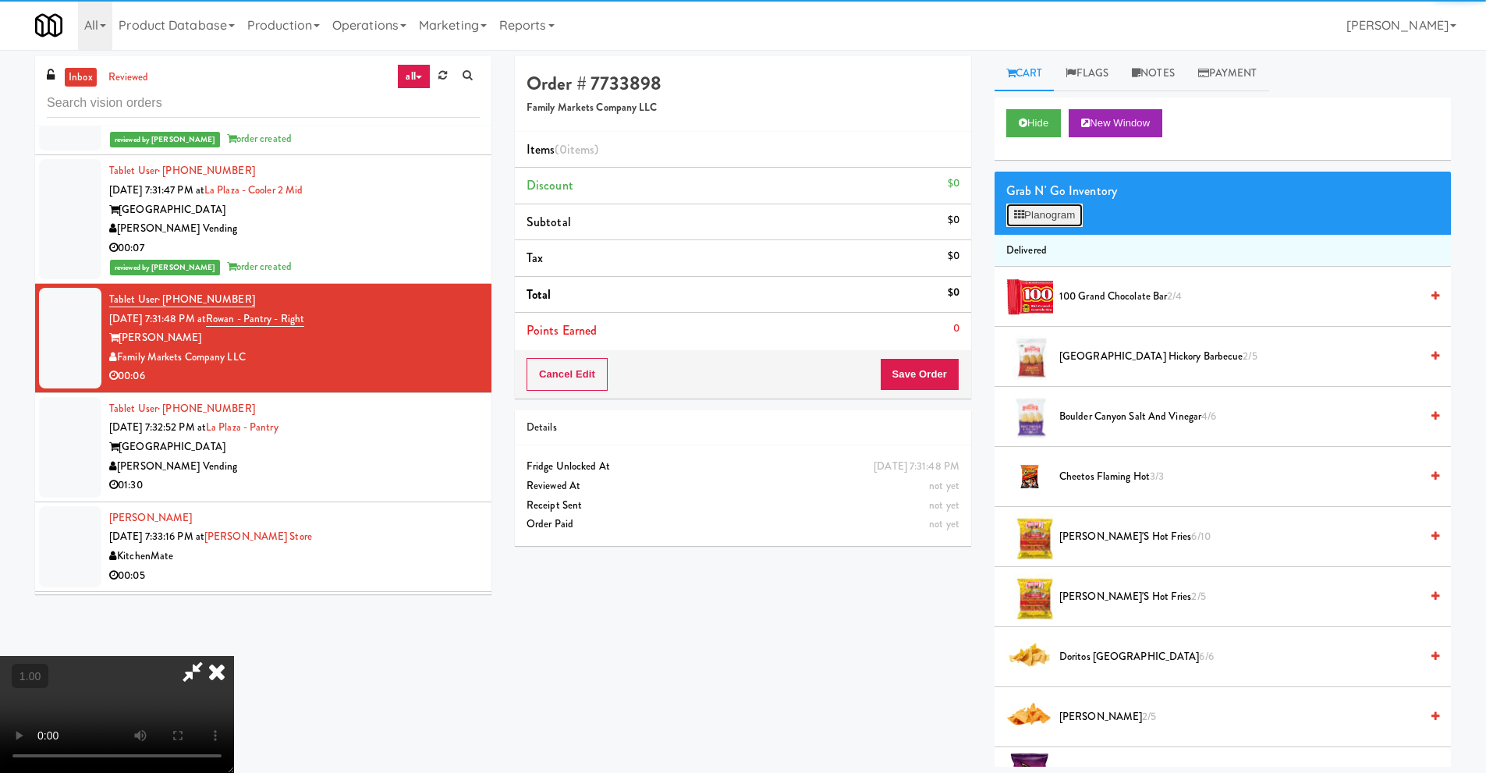
click at [1063, 216] on button "Planogram" at bounding box center [1044, 215] width 76 height 23
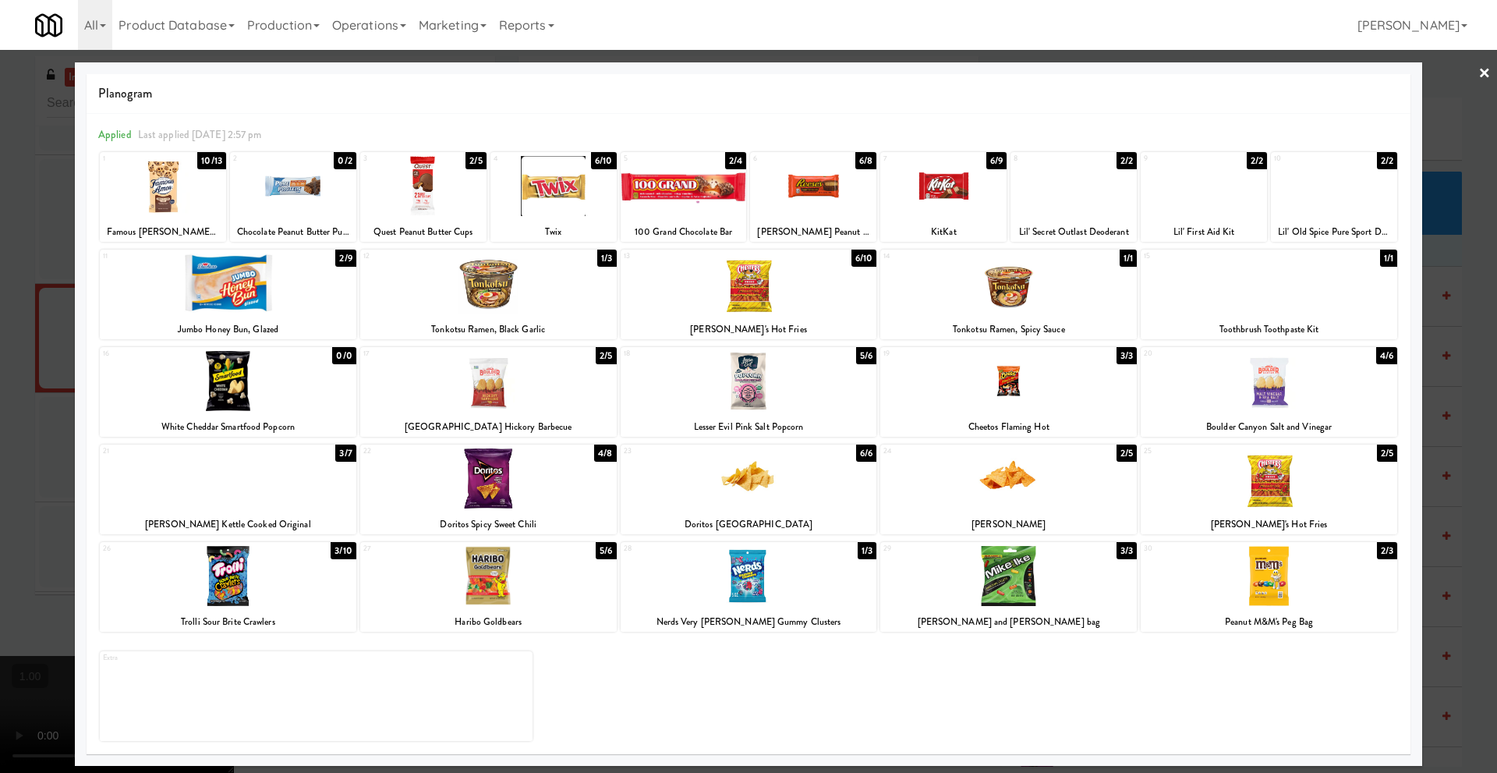
click at [159, 206] on div at bounding box center [163, 186] width 126 height 60
click at [1487, 74] on link "×" at bounding box center [1485, 74] width 12 height 48
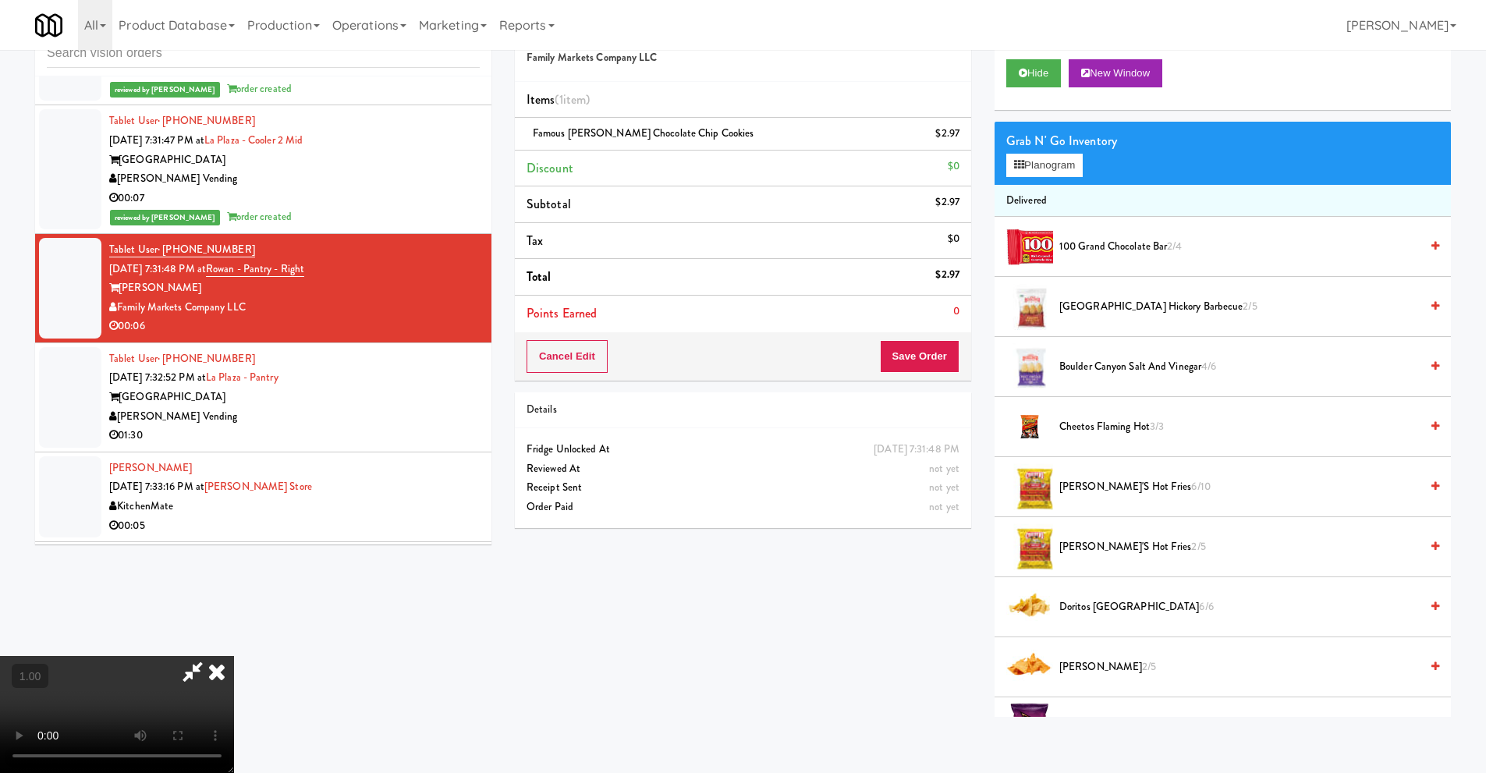
scroll to position [50, 0]
click at [234, 656] on video at bounding box center [117, 714] width 234 height 117
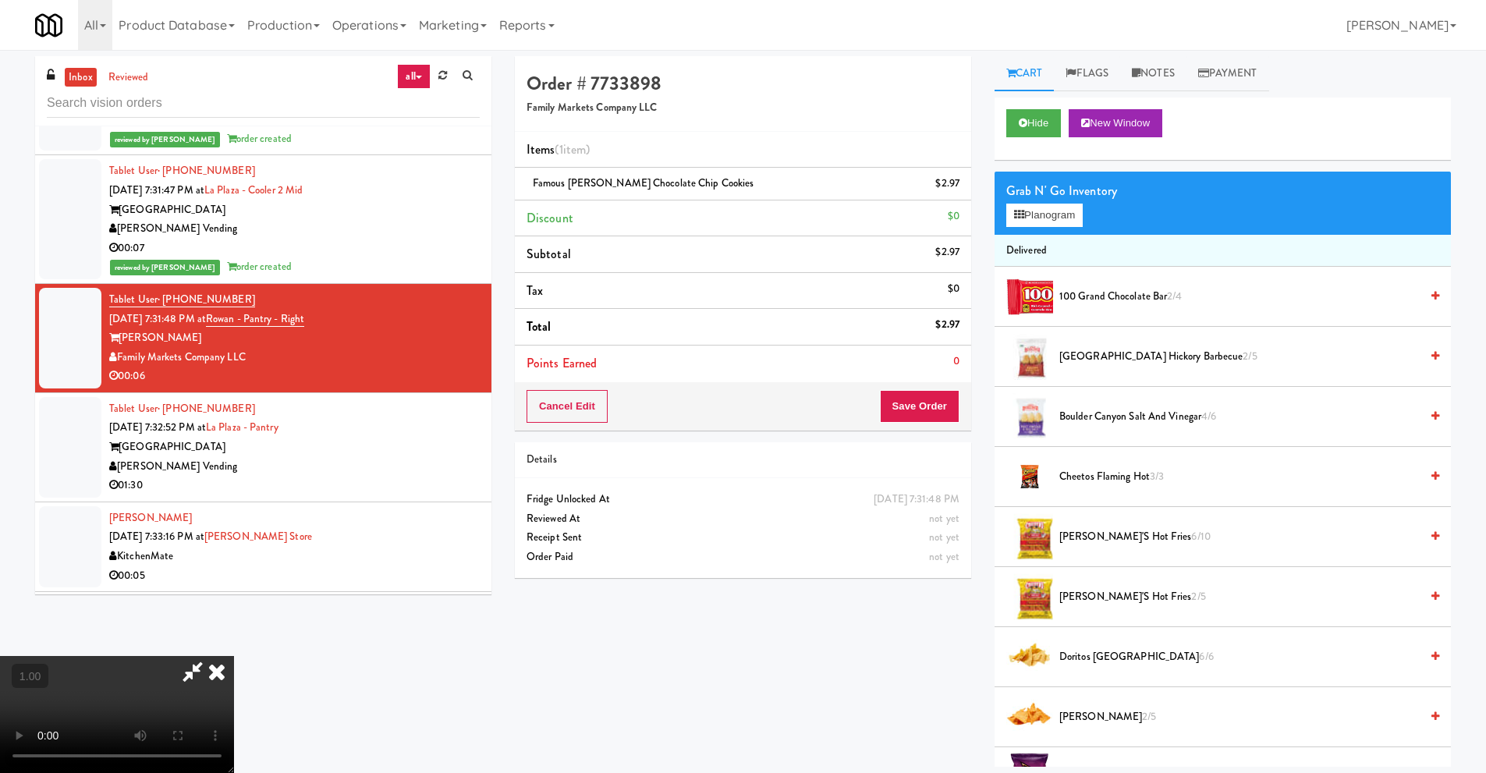
click at [234, 656] on icon at bounding box center [217, 671] width 34 height 31
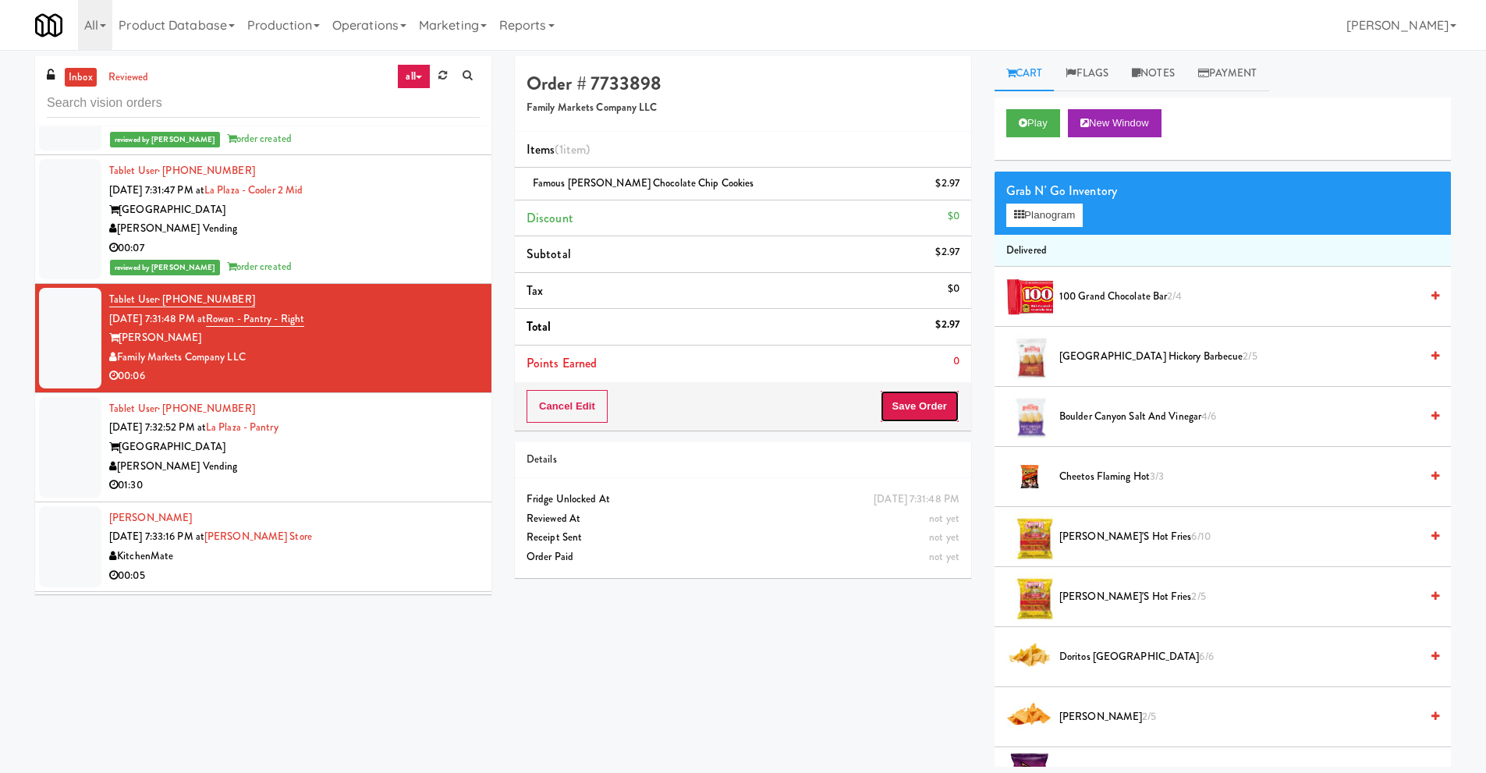
click at [923, 408] on button "Save Order" at bounding box center [920, 406] width 80 height 33
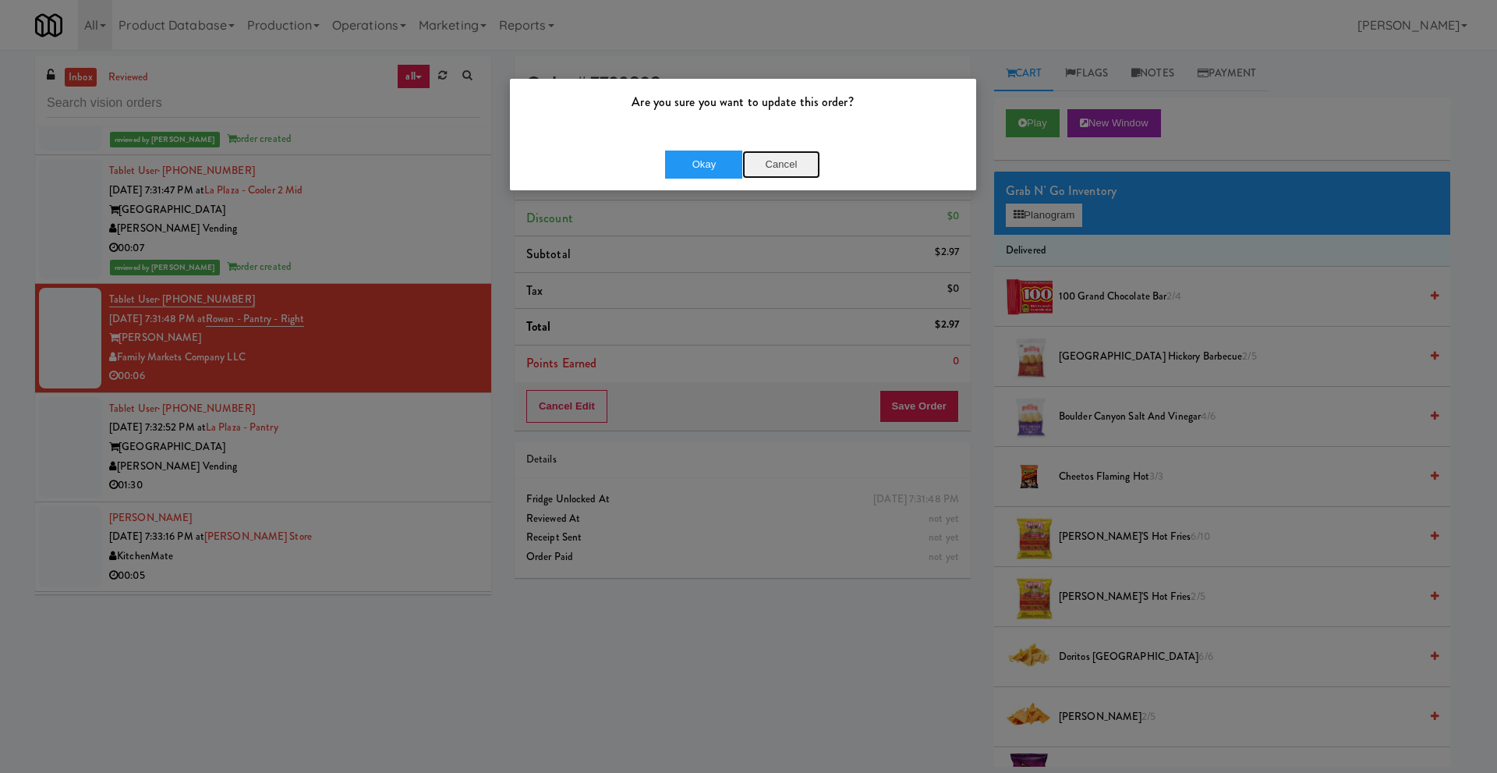
click at [806, 165] on button "Cancel" at bounding box center [781, 165] width 78 height 28
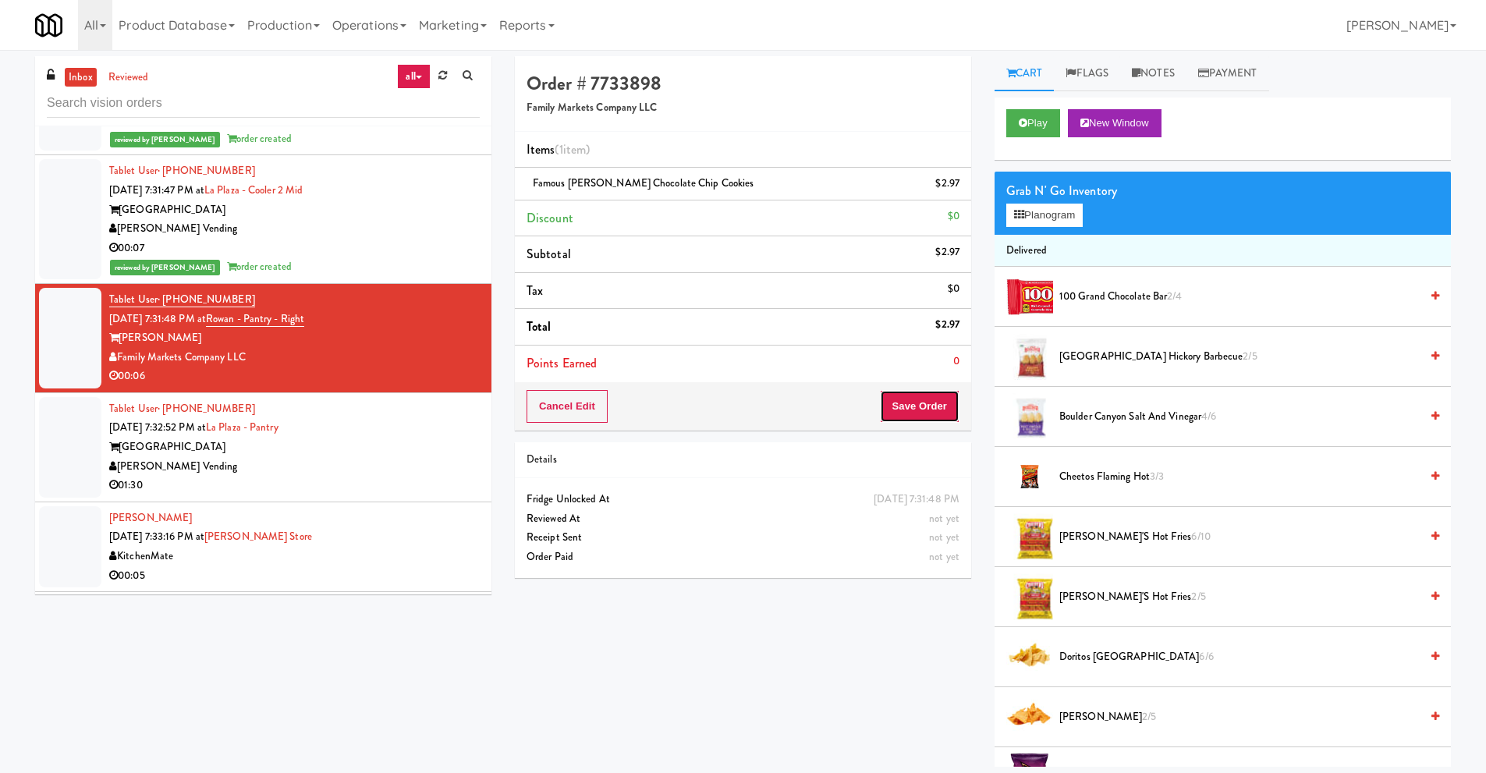
click at [910, 406] on button "Save Order" at bounding box center [920, 406] width 80 height 33
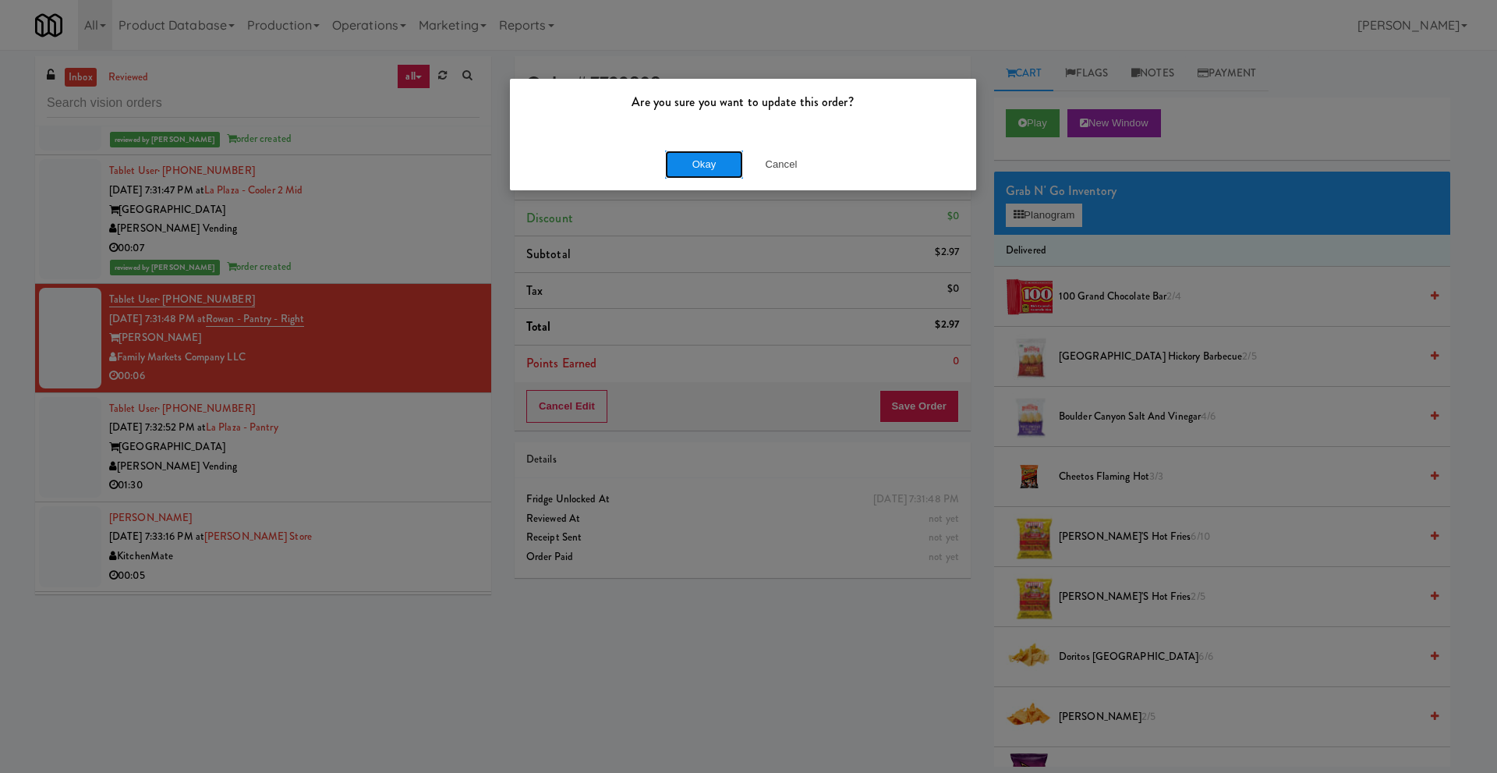
click at [703, 168] on button "Okay" at bounding box center [704, 165] width 78 height 28
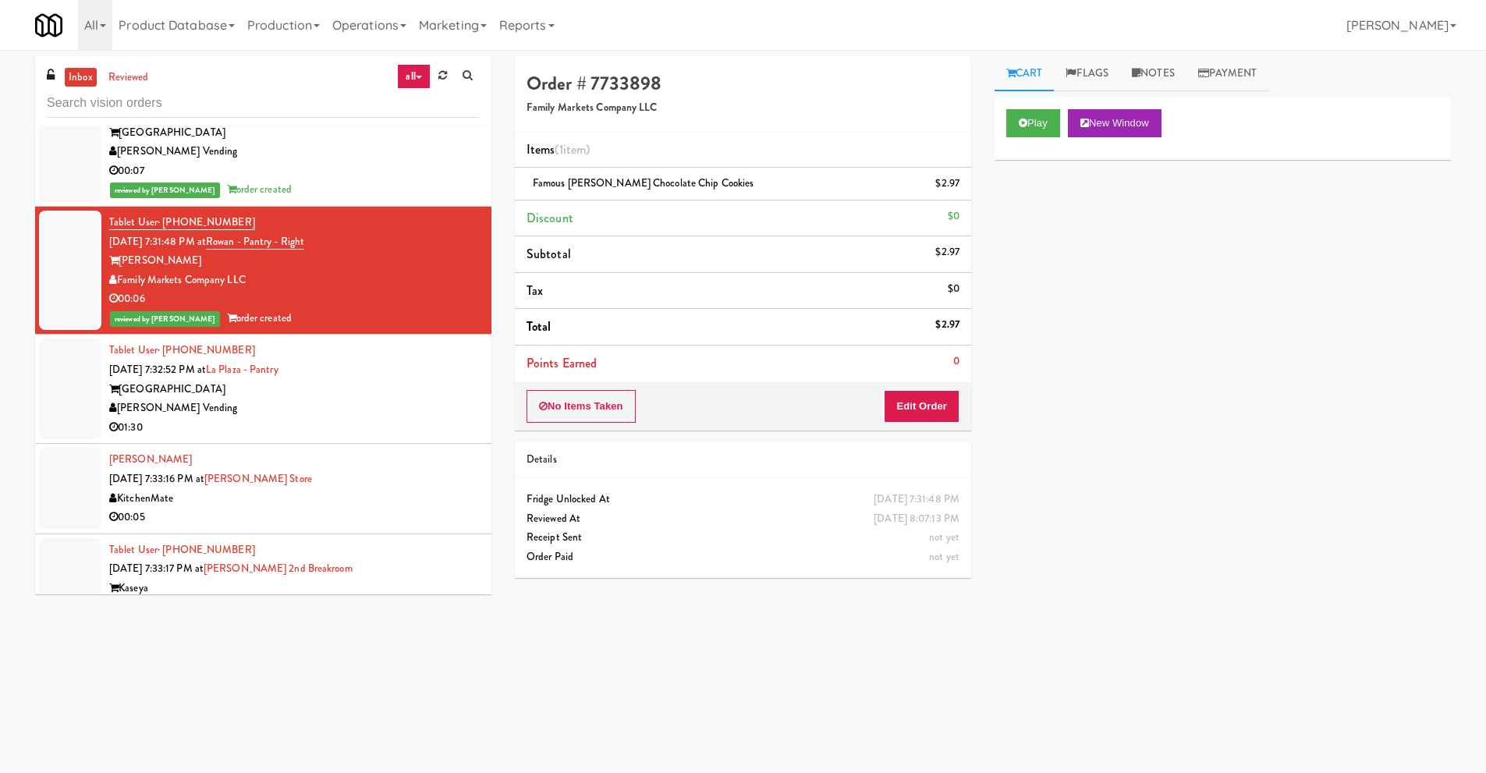
scroll to position [2886, 0]
click at [181, 398] on div "[PERSON_NAME] Vending" at bounding box center [294, 407] width 370 height 19
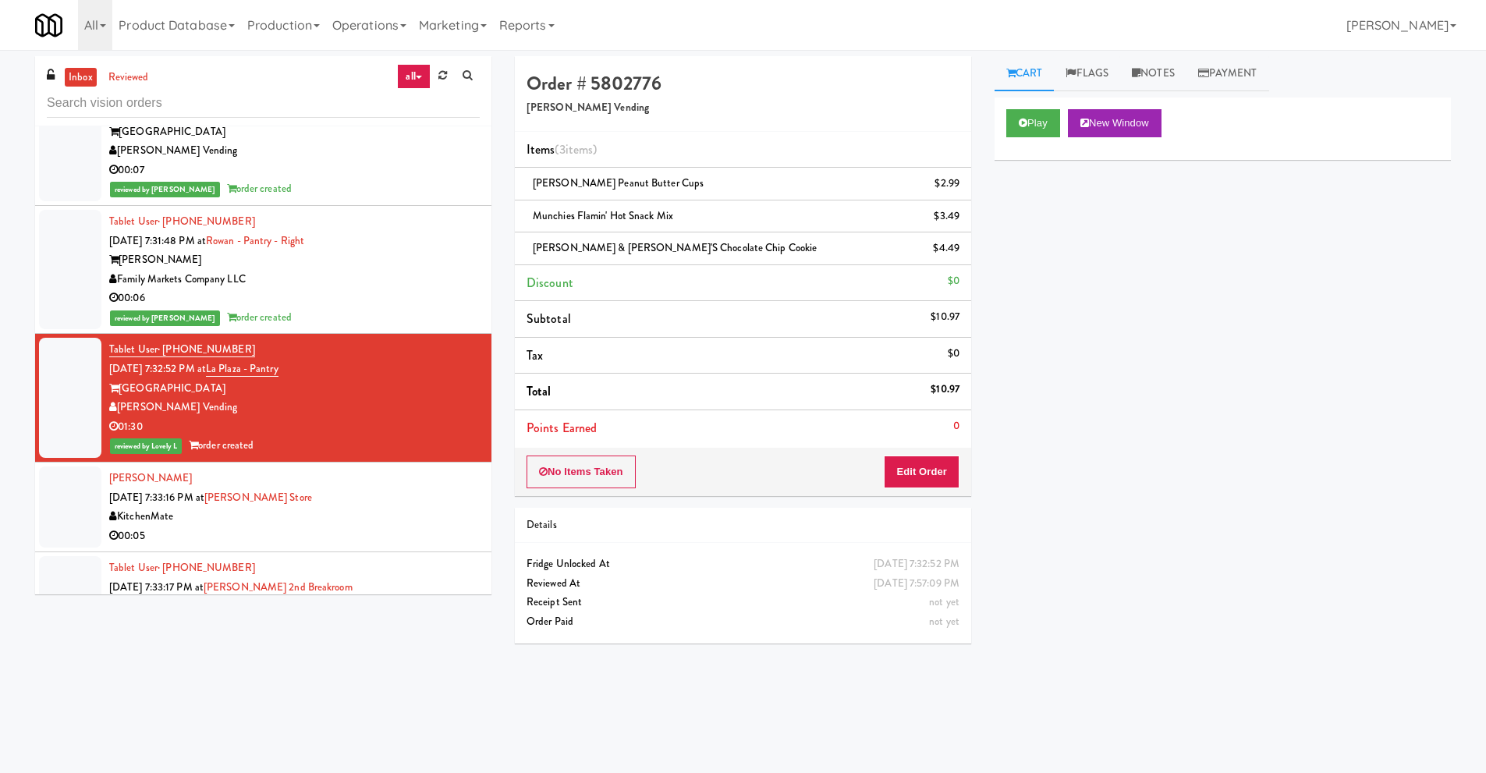
click at [219, 507] on div "KitchenMate" at bounding box center [294, 516] width 370 height 19
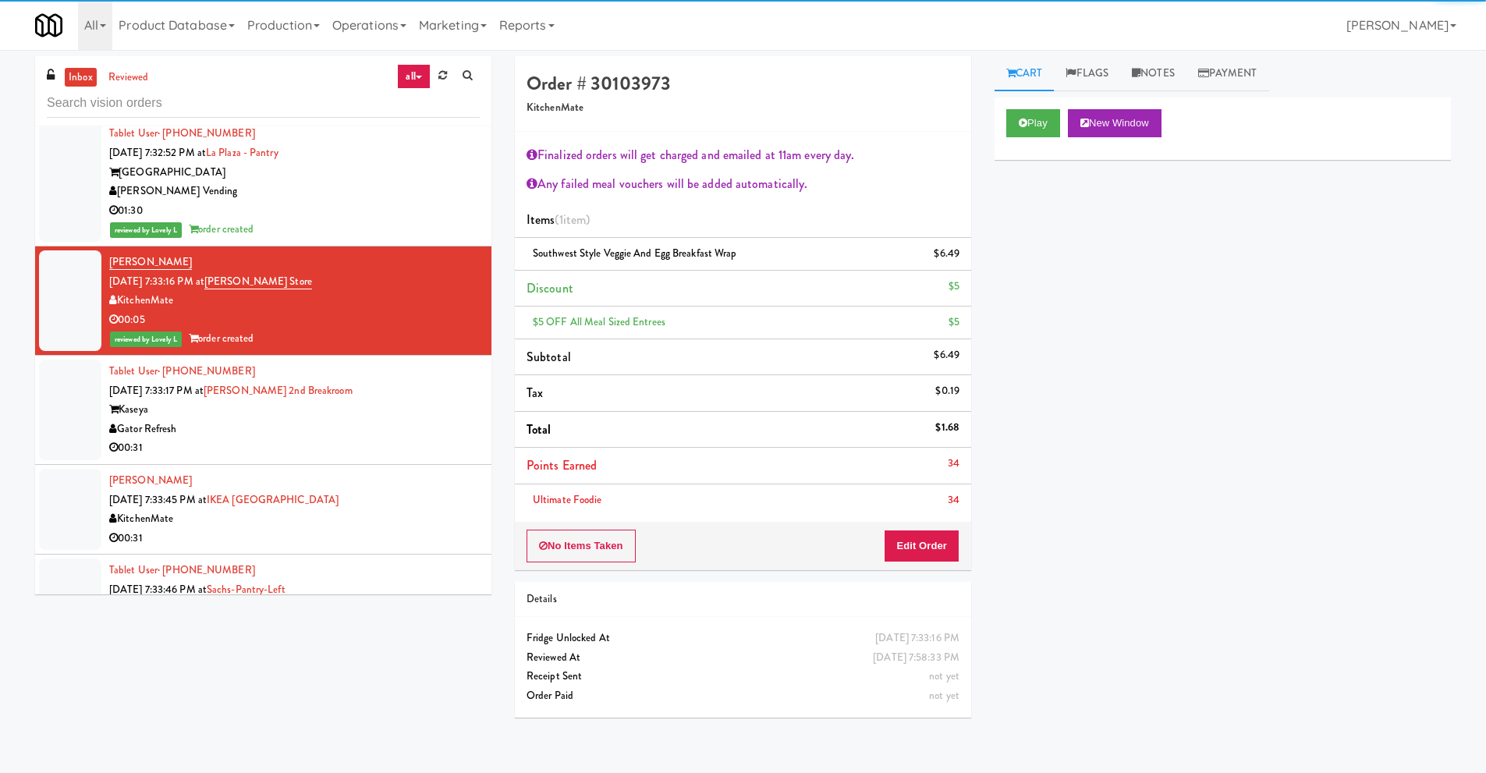
scroll to position [3120, 0]
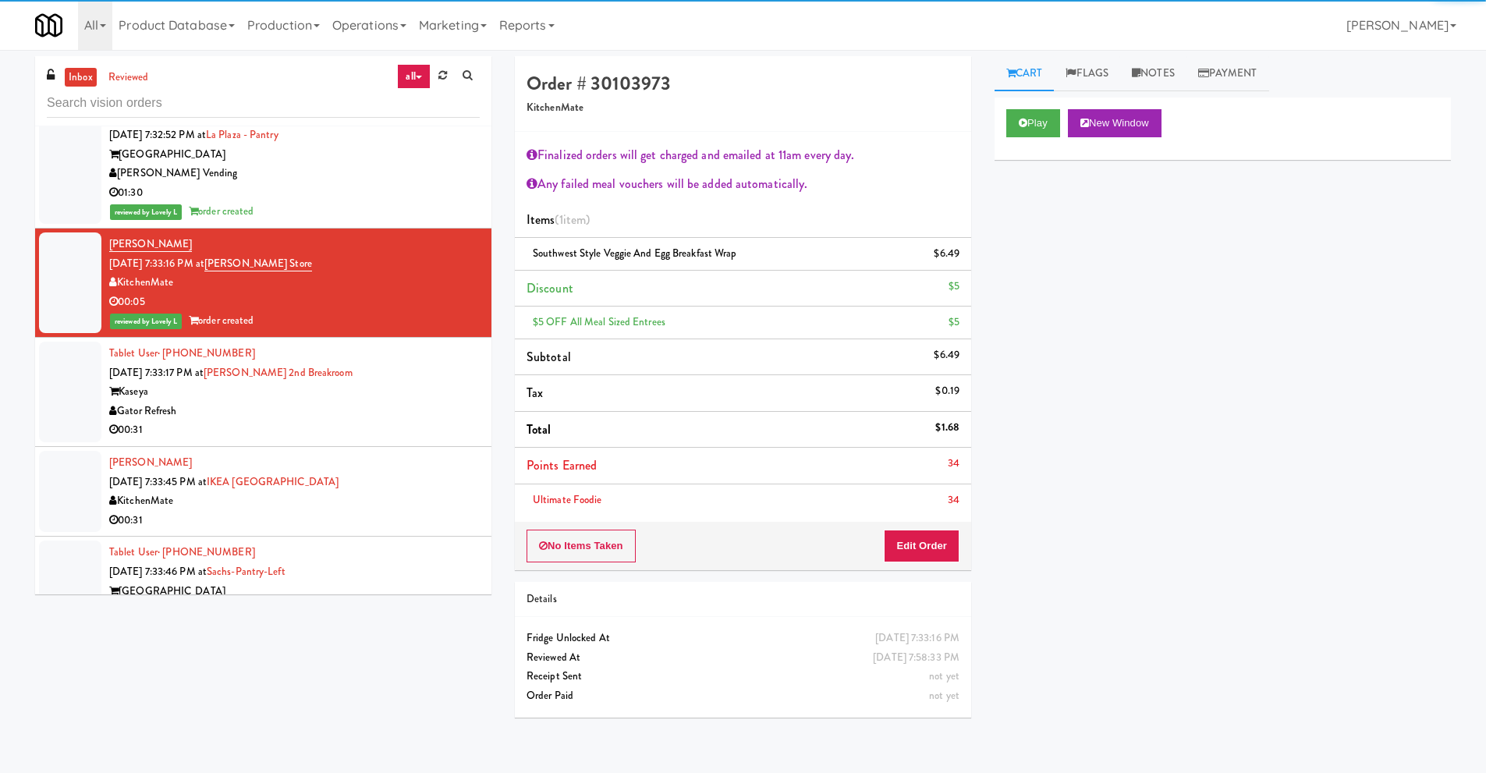
click at [286, 402] on div "Gator Refresh" at bounding box center [294, 411] width 370 height 19
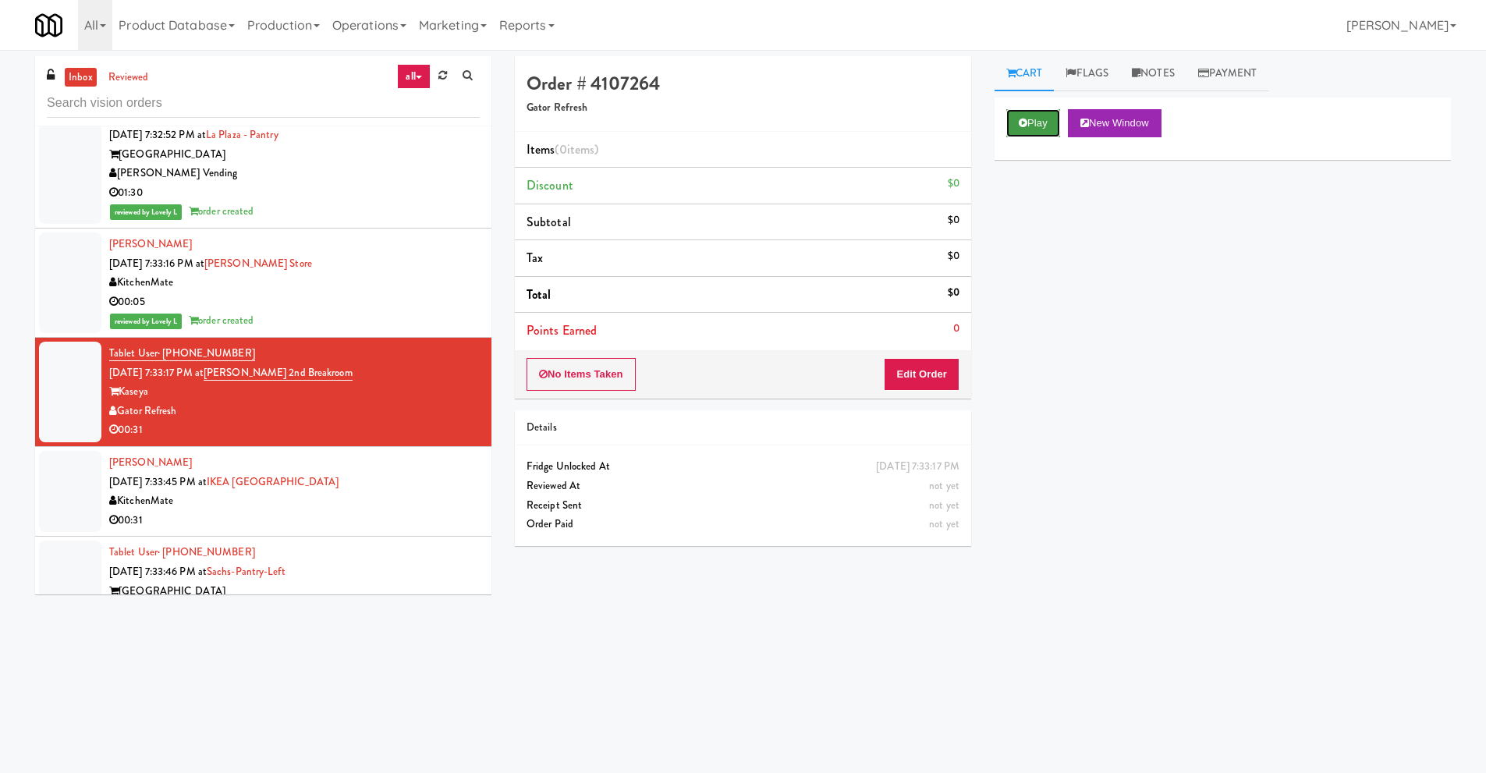
click at [1033, 125] on button "Play" at bounding box center [1033, 123] width 54 height 28
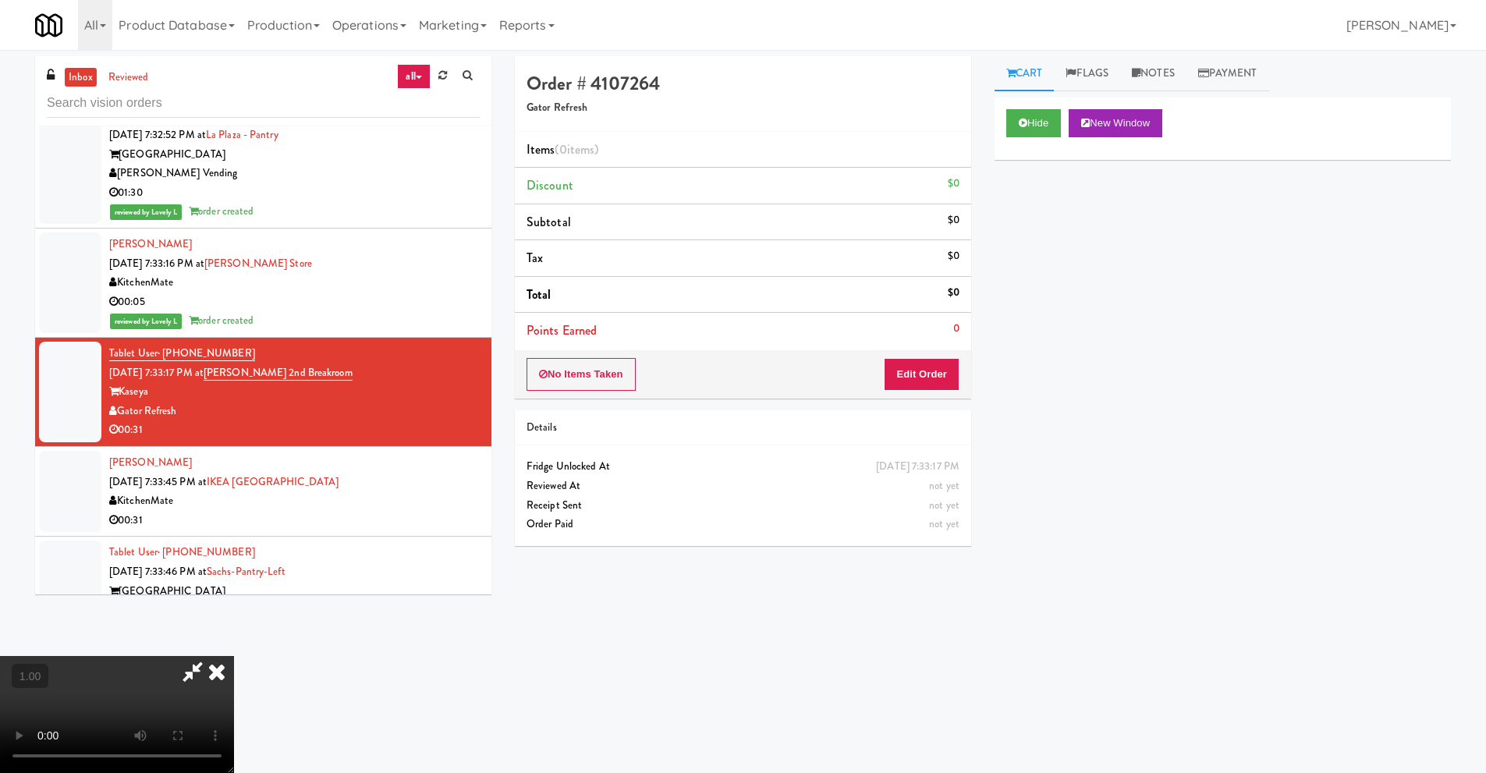
click at [234, 656] on video at bounding box center [117, 714] width 234 height 117
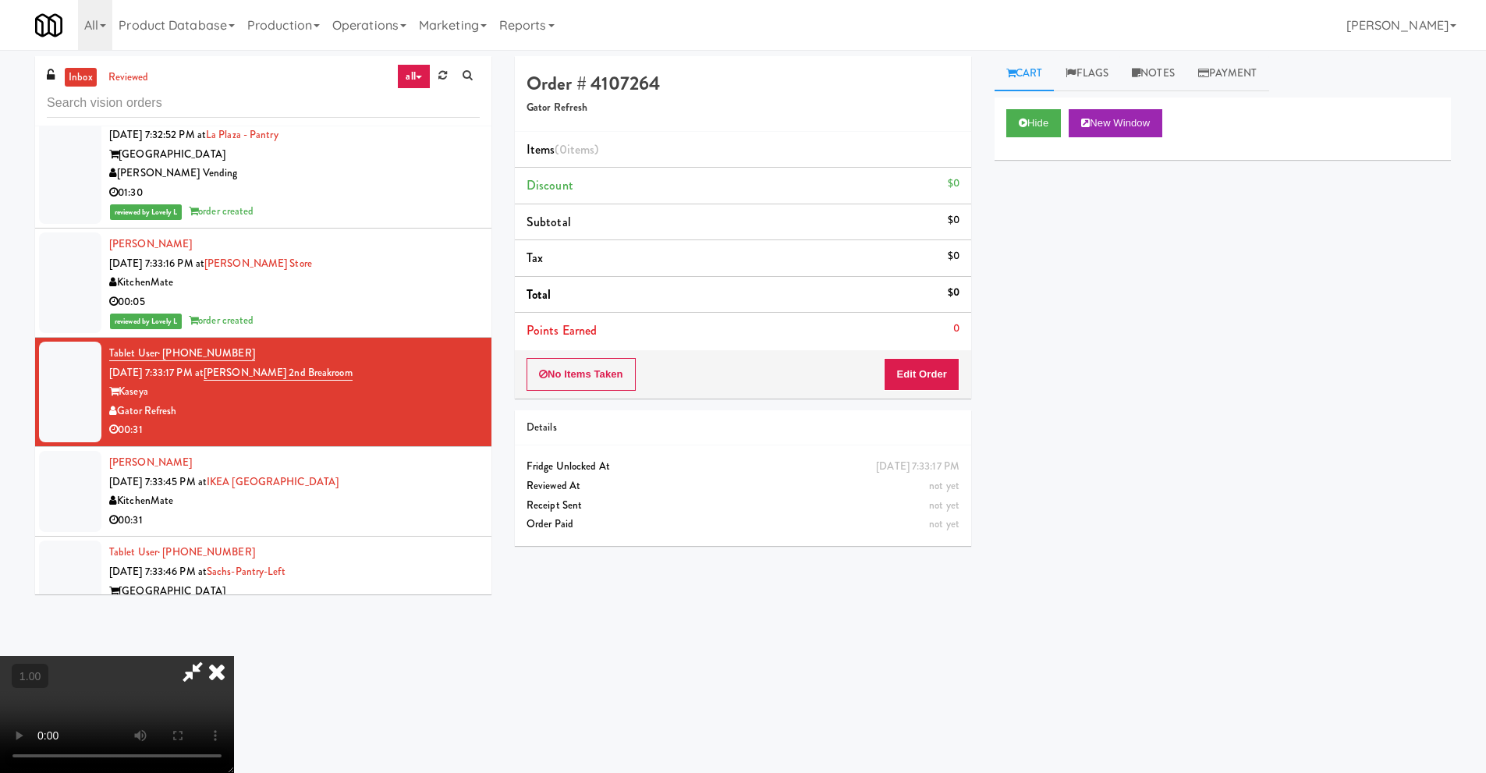
click at [234, 674] on video at bounding box center [117, 714] width 234 height 117
click at [914, 377] on button "Edit Order" at bounding box center [922, 374] width 76 height 33
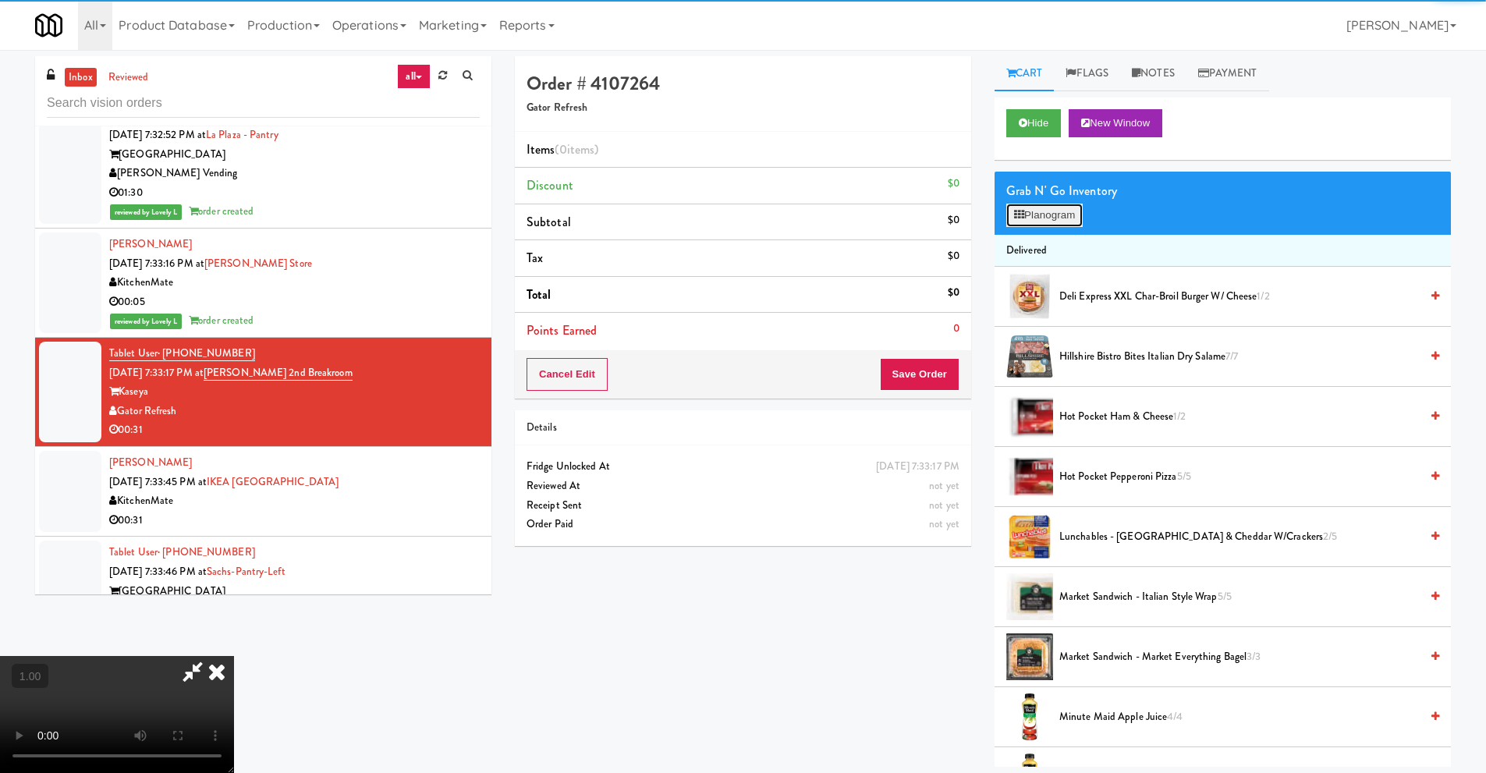
click at [1083, 211] on button "Planogram" at bounding box center [1044, 215] width 76 height 23
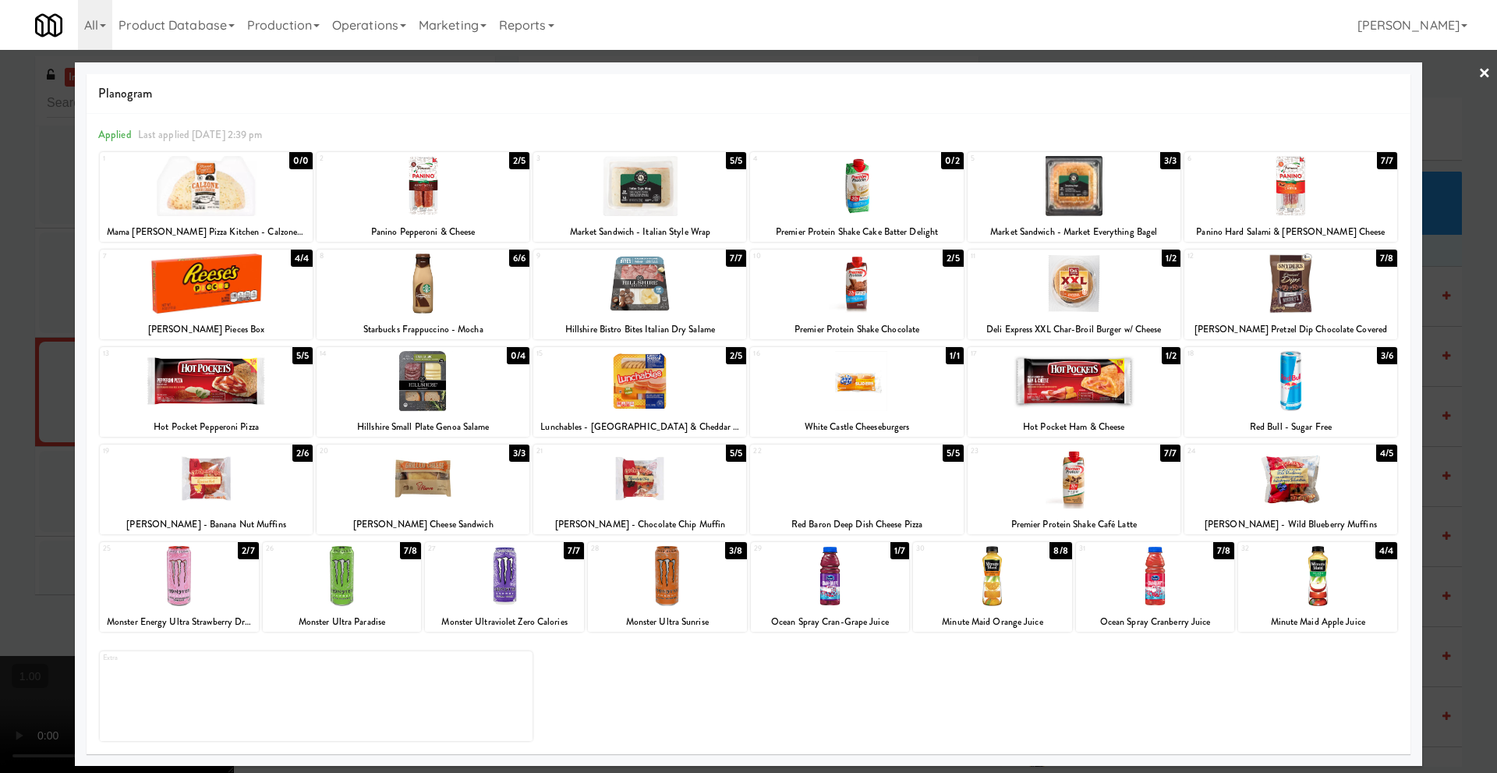
click at [626, 291] on div at bounding box center [639, 283] width 213 height 60
click at [1487, 73] on link "×" at bounding box center [1485, 74] width 12 height 48
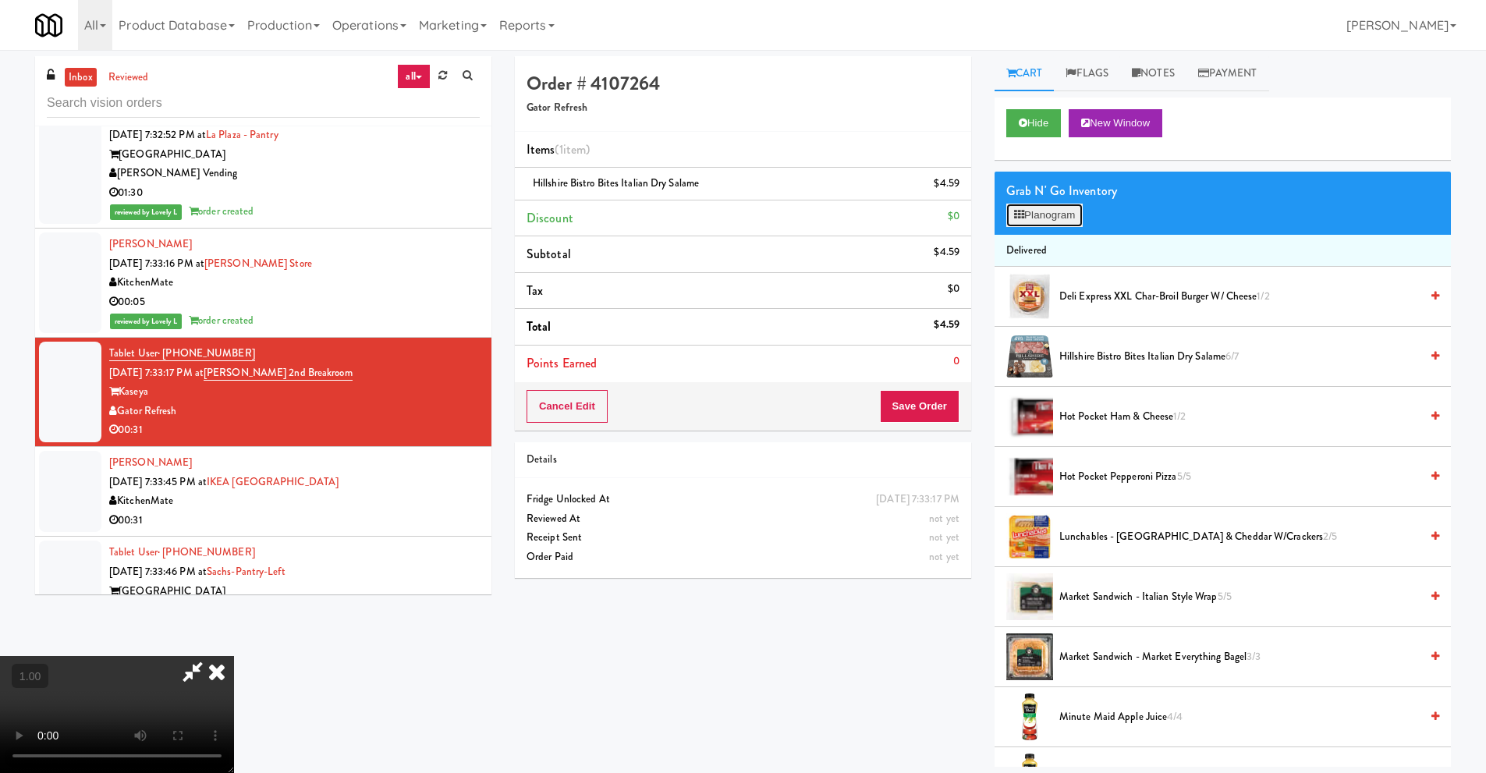
click at [1034, 219] on button "Planogram" at bounding box center [1044, 215] width 76 height 23
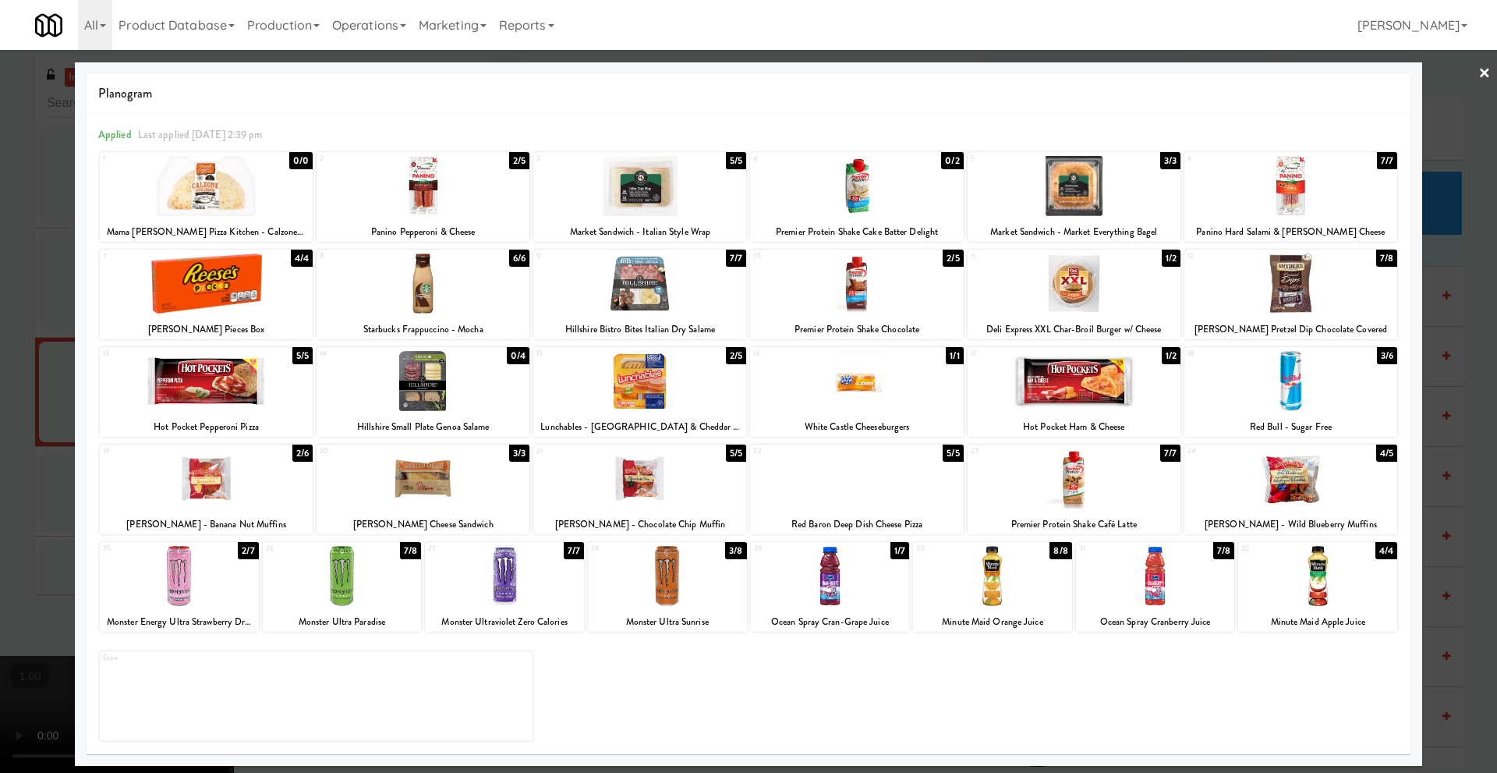
click at [1483, 73] on link "×" at bounding box center [1485, 74] width 12 height 48
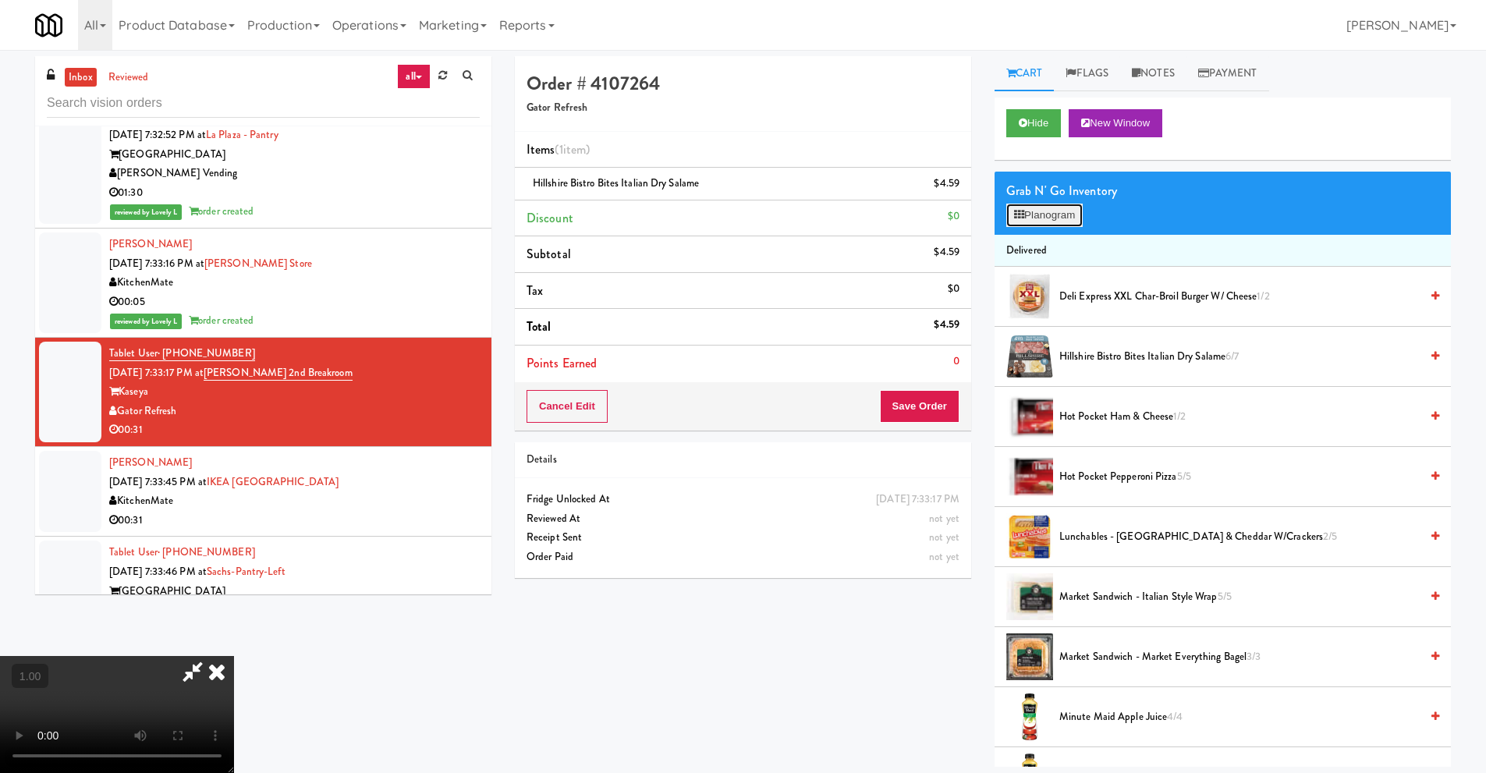
click at [1044, 216] on button "Planogram" at bounding box center [1044, 215] width 76 height 23
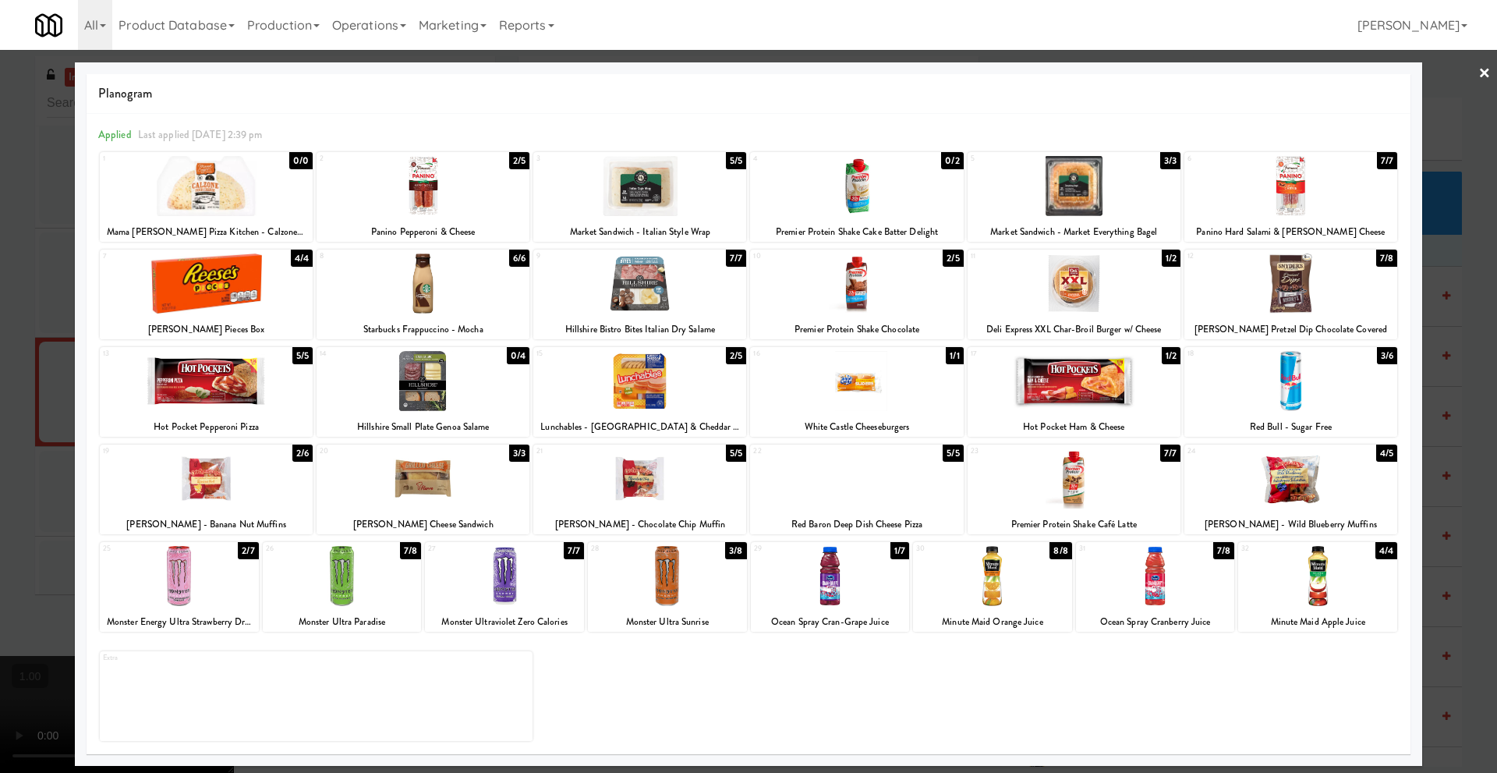
click at [1489, 73] on link "×" at bounding box center [1485, 74] width 12 height 48
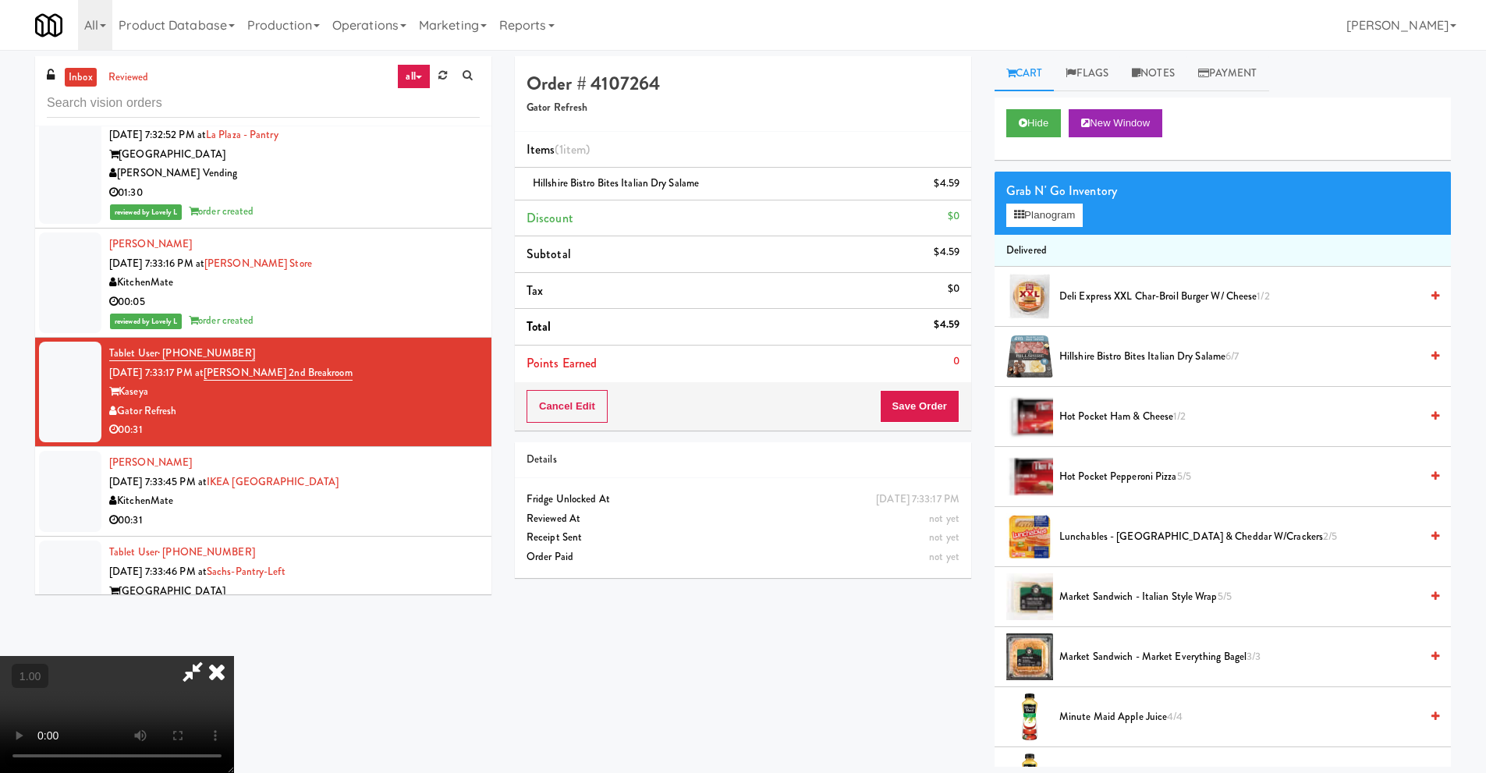
click at [234, 656] on video at bounding box center [117, 714] width 234 height 117
click at [1035, 218] on button "Planogram" at bounding box center [1044, 215] width 76 height 23
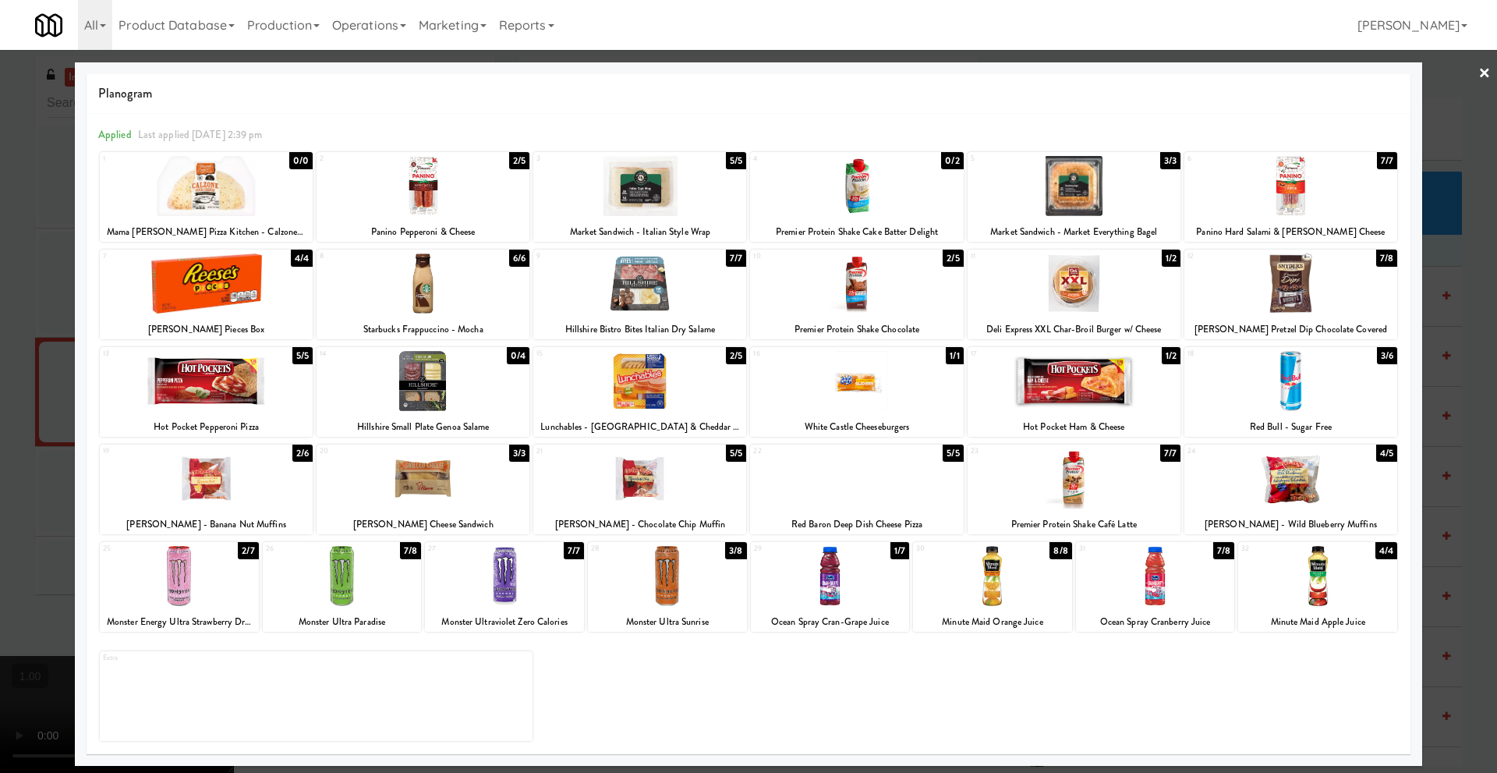
click at [1480, 74] on link "×" at bounding box center [1485, 74] width 12 height 48
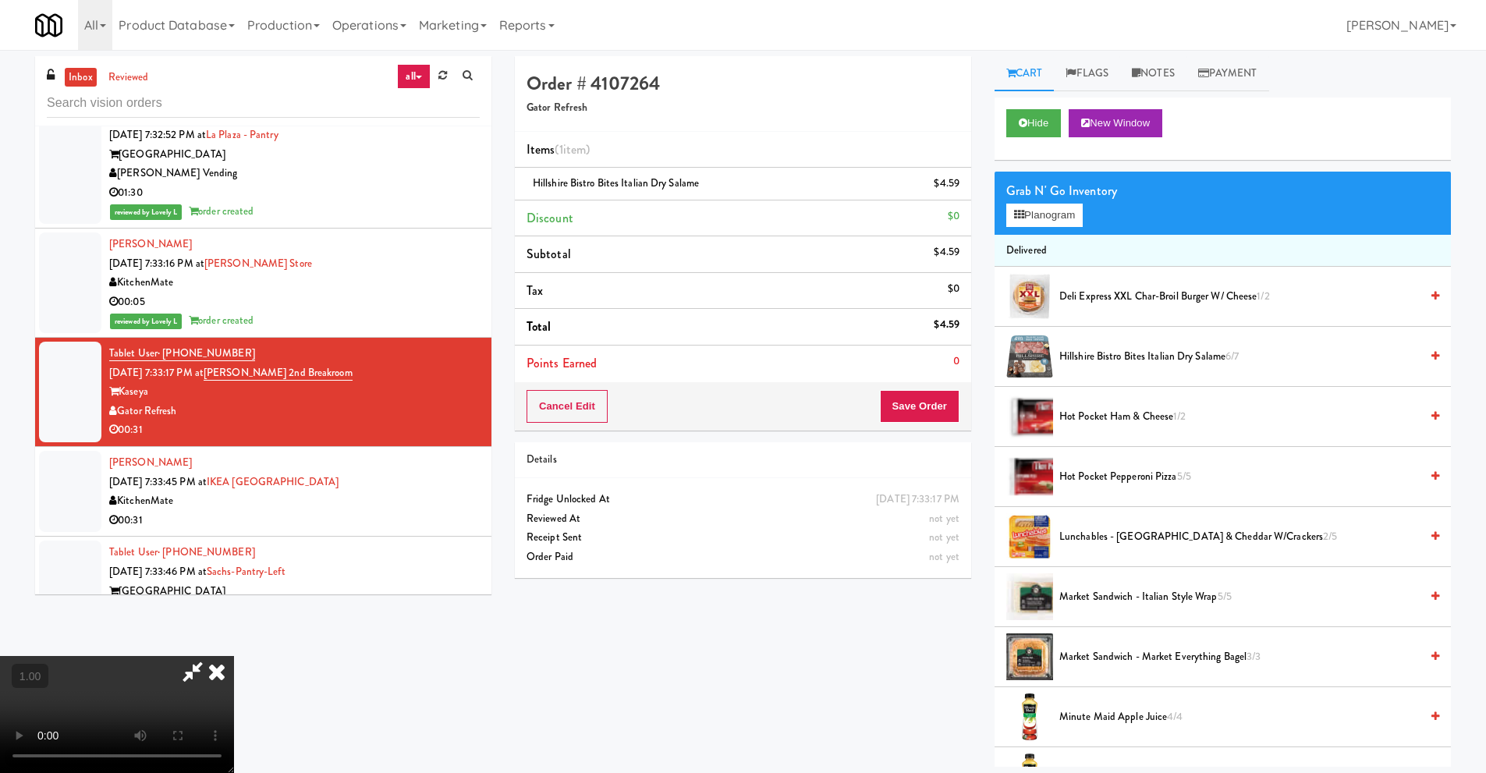
click at [234, 656] on video at bounding box center [117, 714] width 234 height 117
click at [1033, 227] on div "Grab N' Go Inventory Planogram" at bounding box center [1222, 203] width 456 height 63
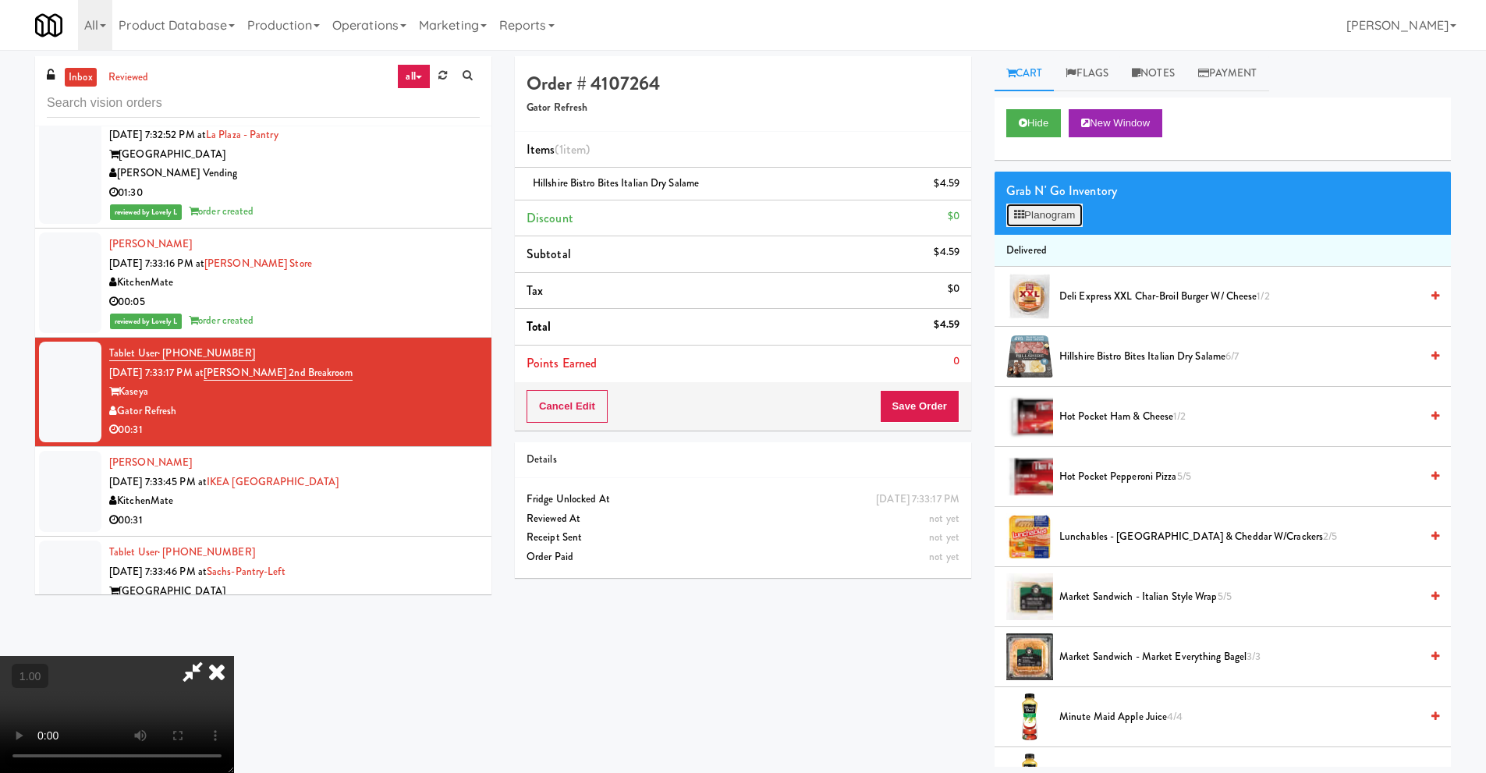
click at [1040, 220] on button "Planogram" at bounding box center [1044, 215] width 76 height 23
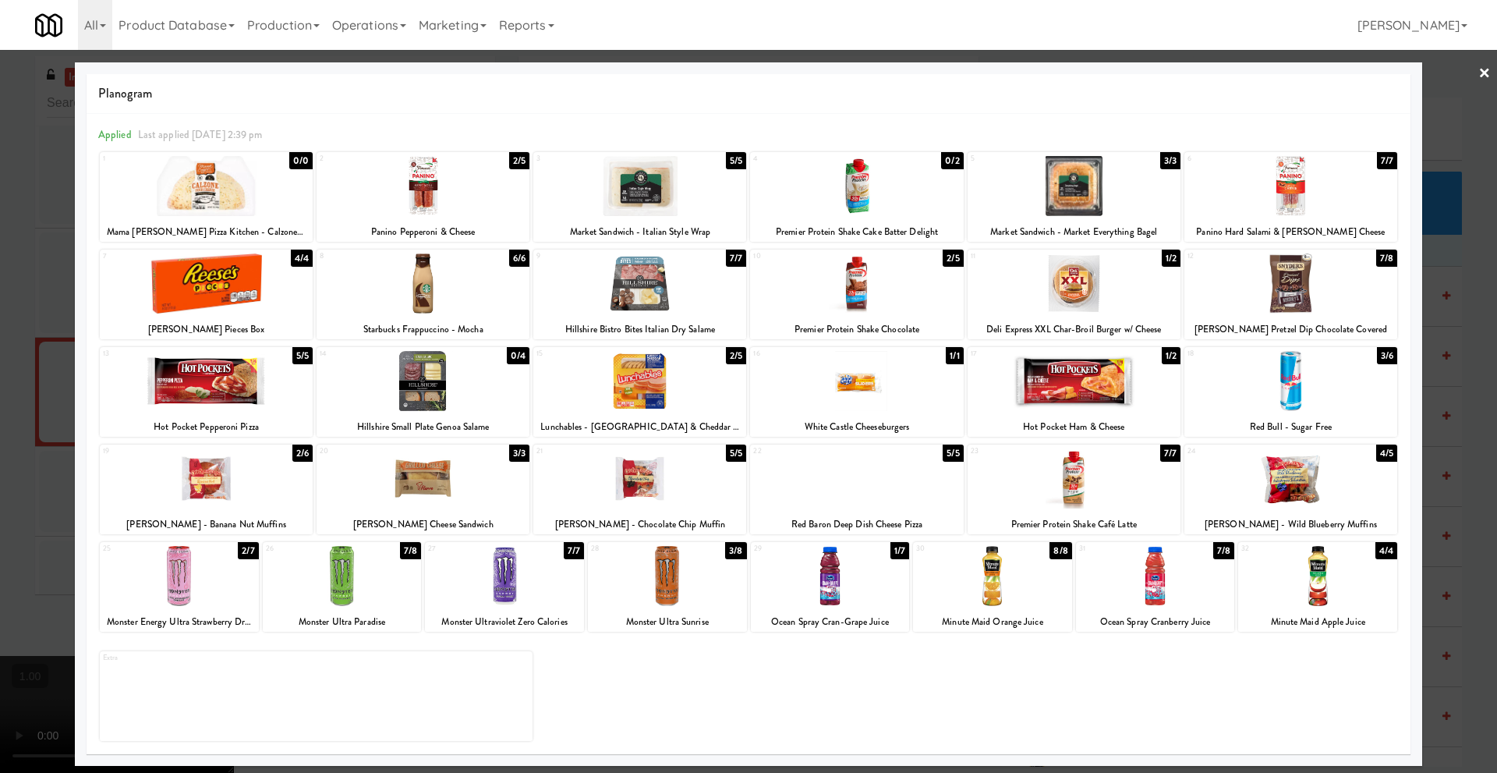
click at [1481, 75] on link "×" at bounding box center [1485, 74] width 12 height 48
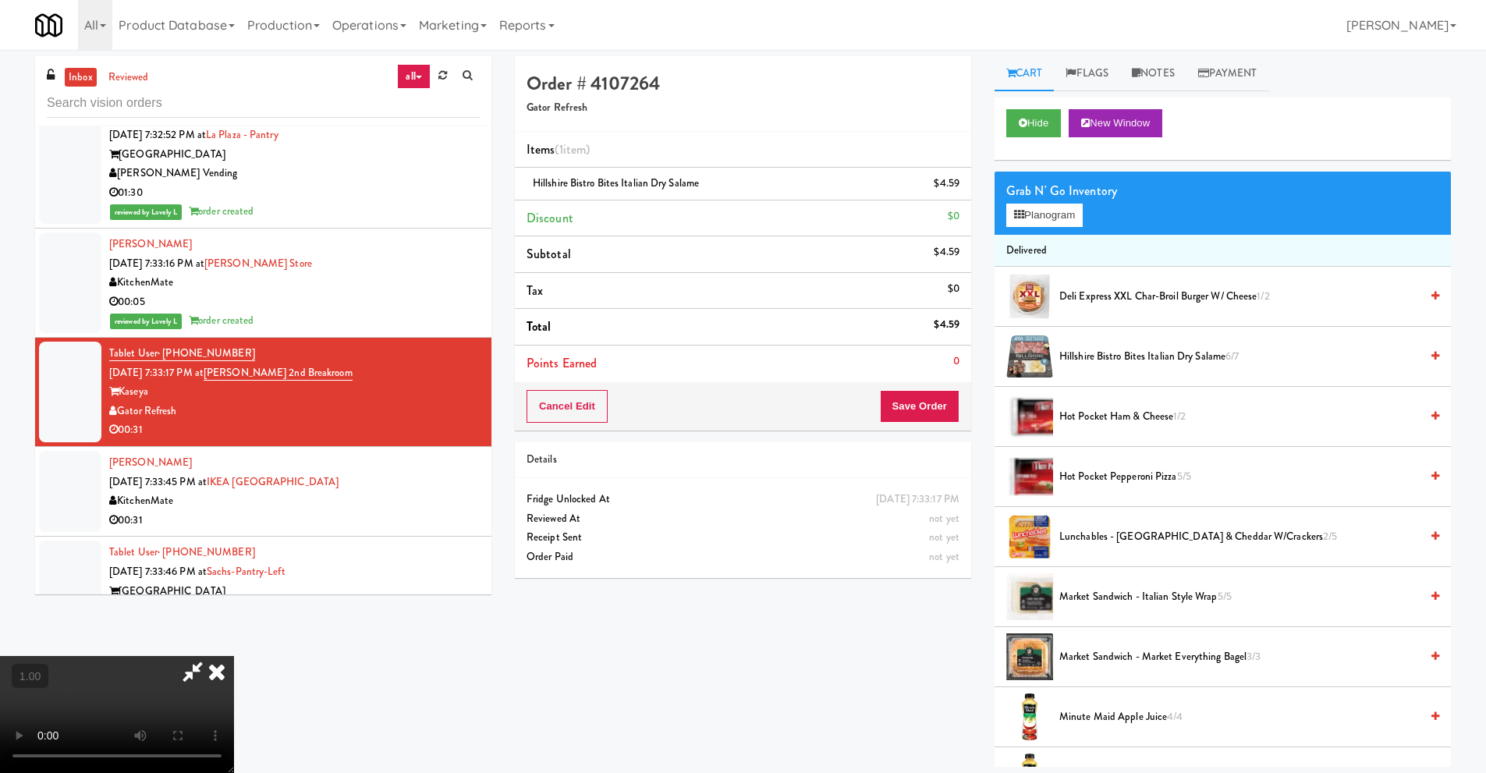
click at [234, 656] on icon at bounding box center [217, 671] width 34 height 31
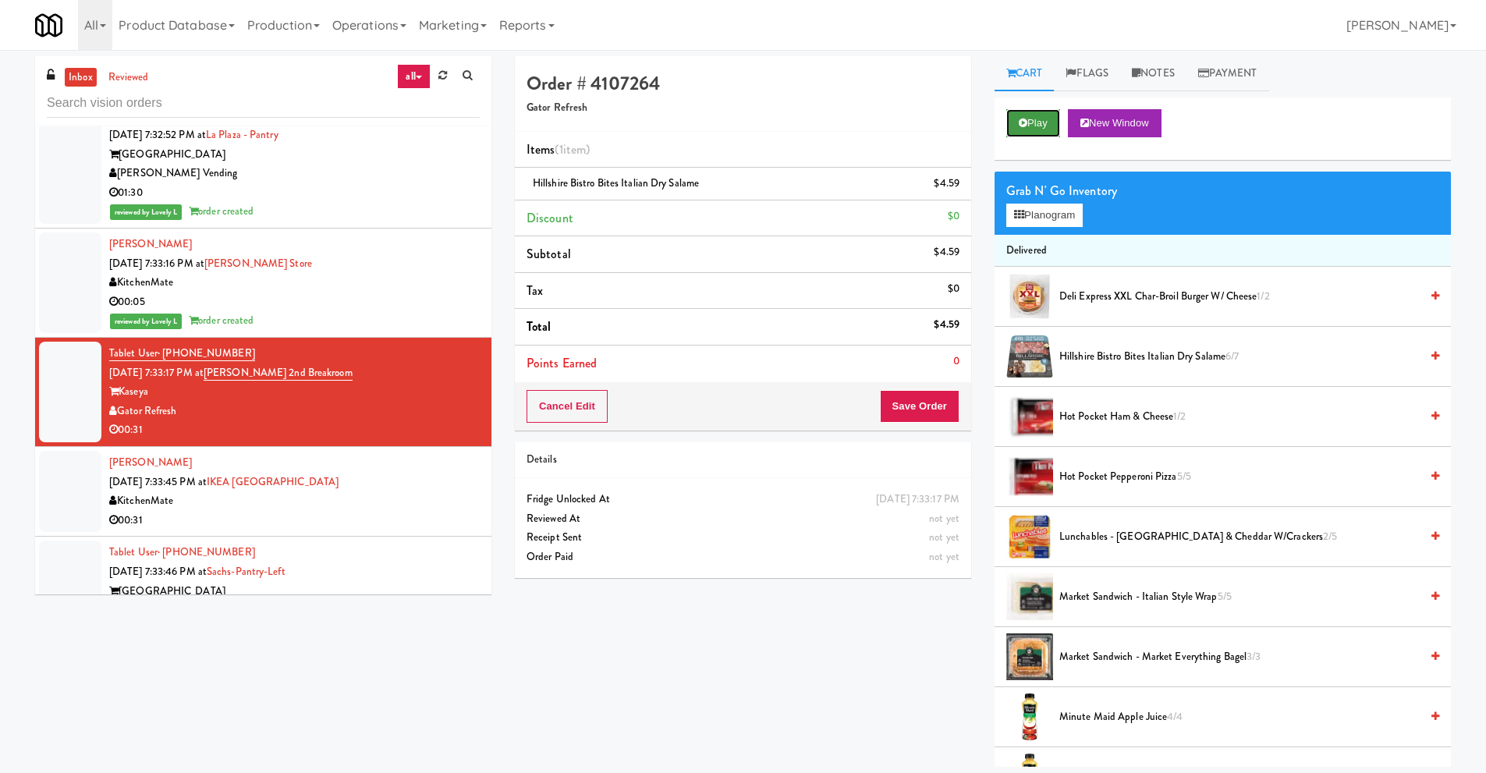
click at [1039, 129] on button "Play" at bounding box center [1033, 123] width 54 height 28
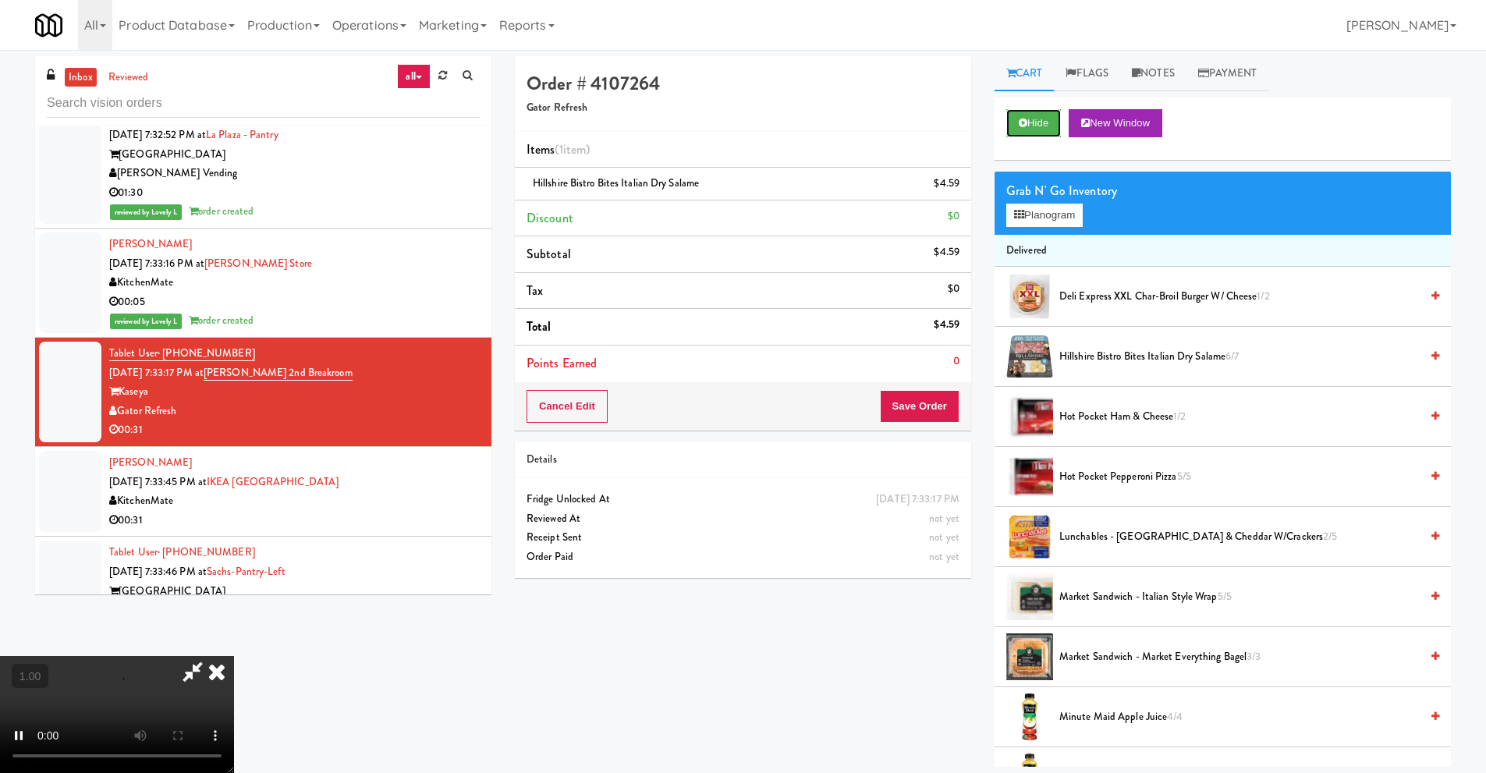
scroll to position [206, 0]
click at [1042, 215] on button "Planogram" at bounding box center [1044, 215] width 76 height 23
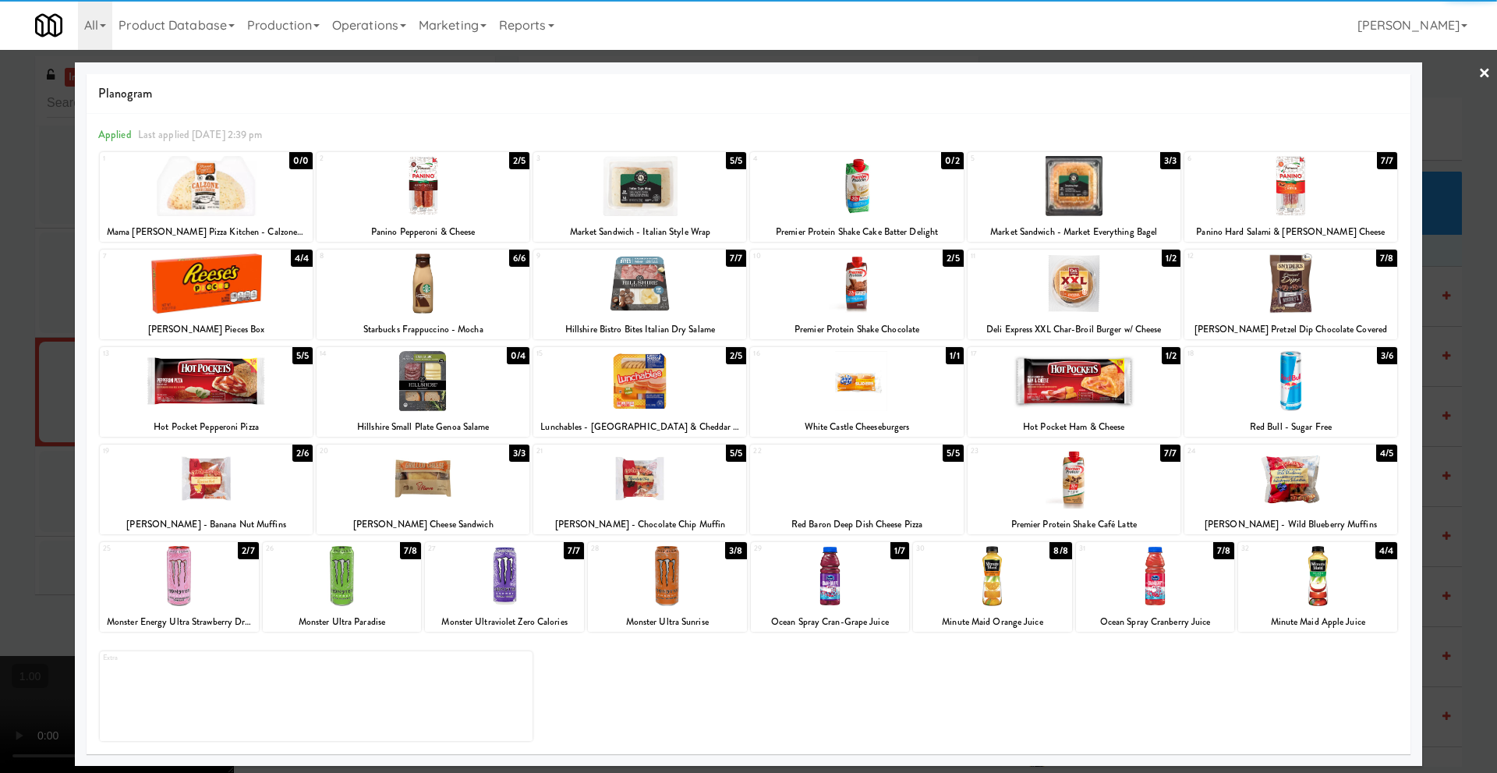
click at [842, 299] on div at bounding box center [856, 283] width 213 height 60
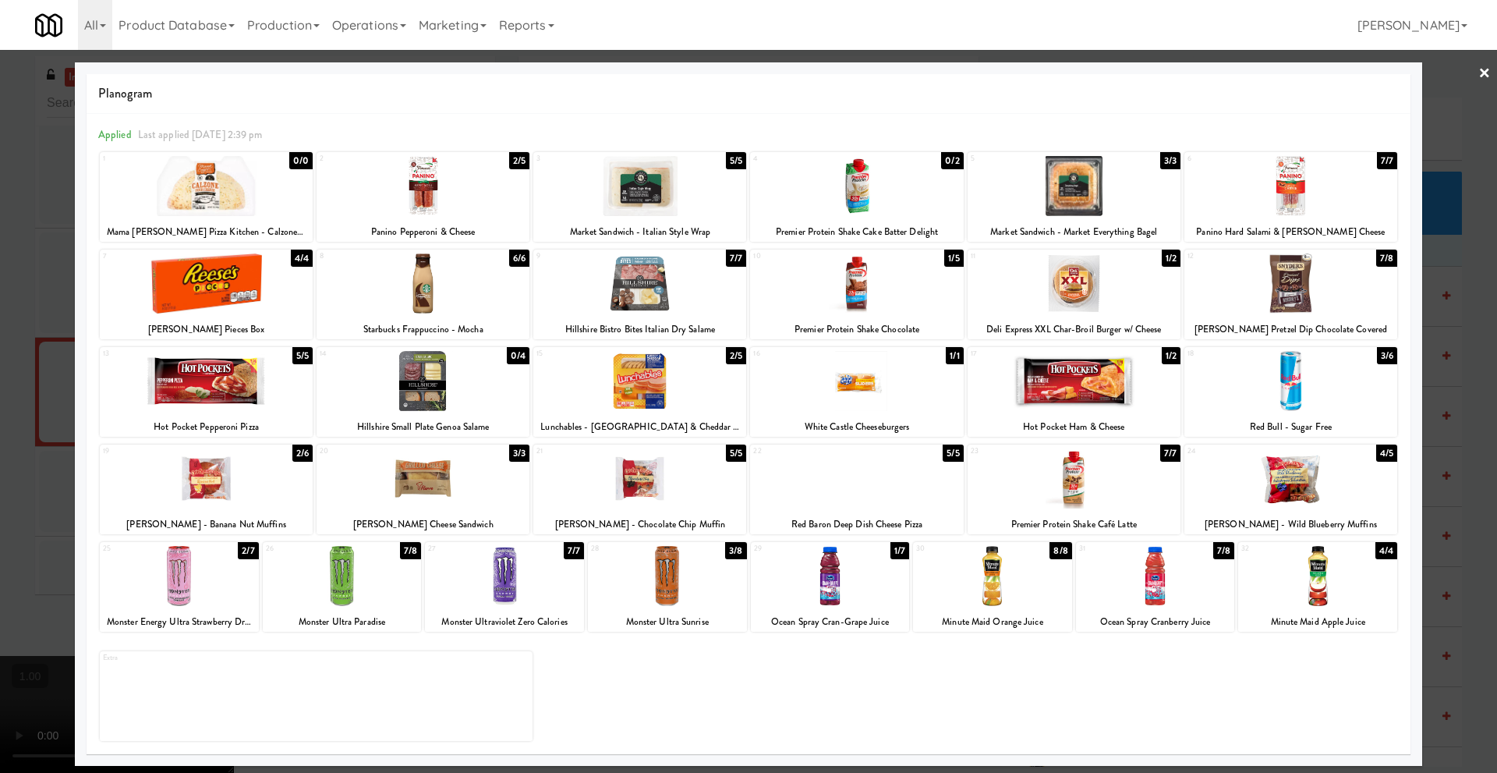
click at [1486, 72] on link "×" at bounding box center [1485, 74] width 12 height 48
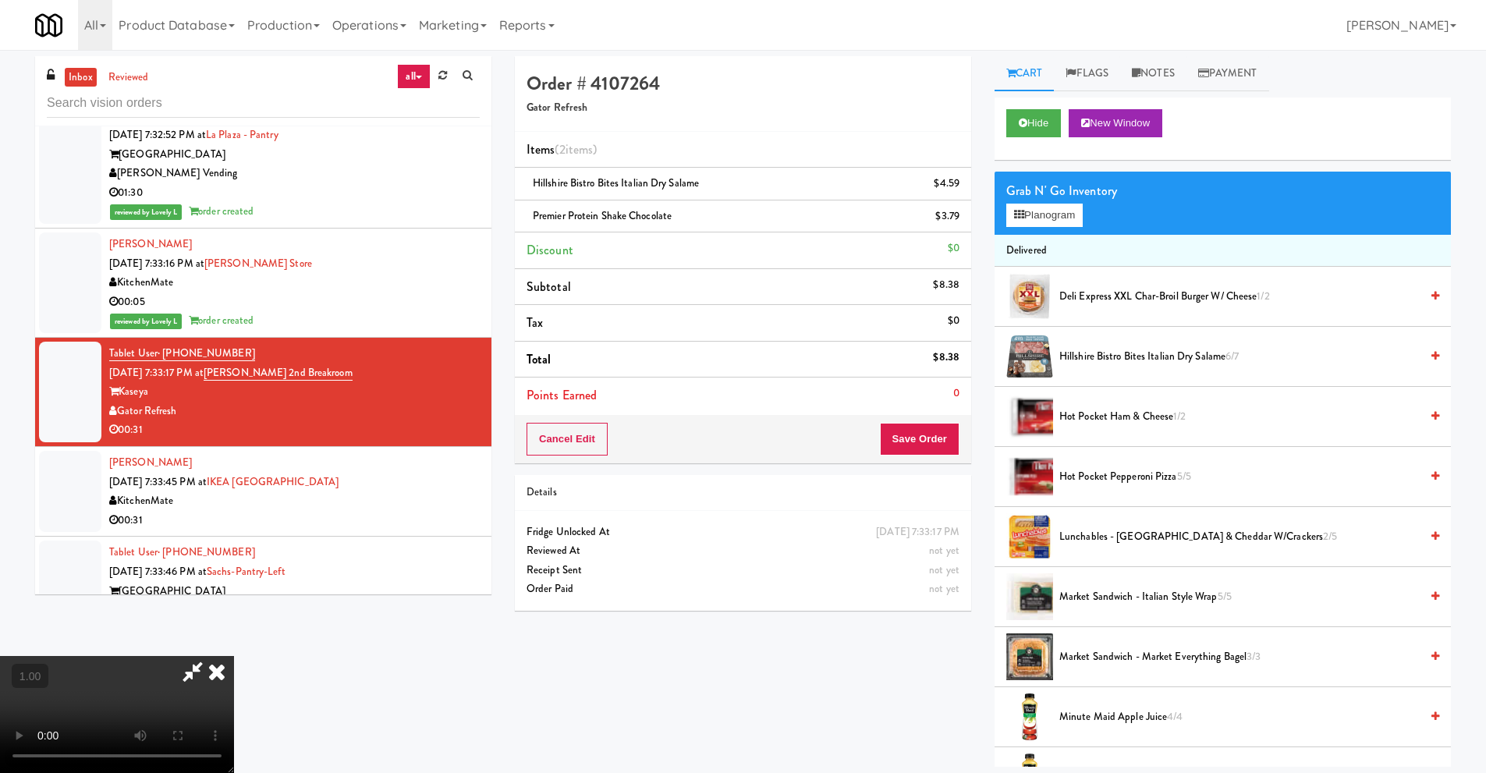
click at [234, 656] on icon at bounding box center [217, 671] width 34 height 31
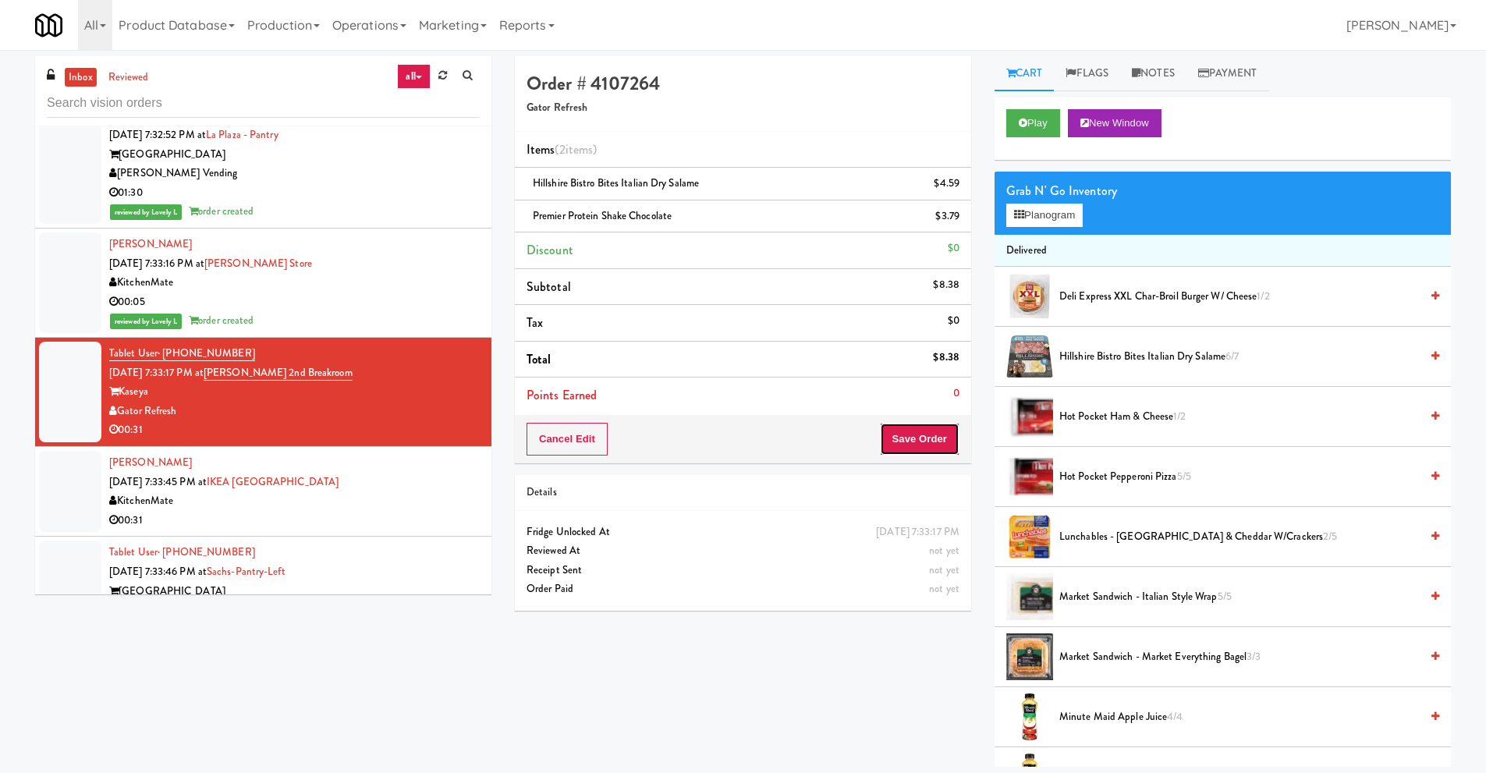
click at [912, 441] on button "Save Order" at bounding box center [920, 439] width 80 height 33
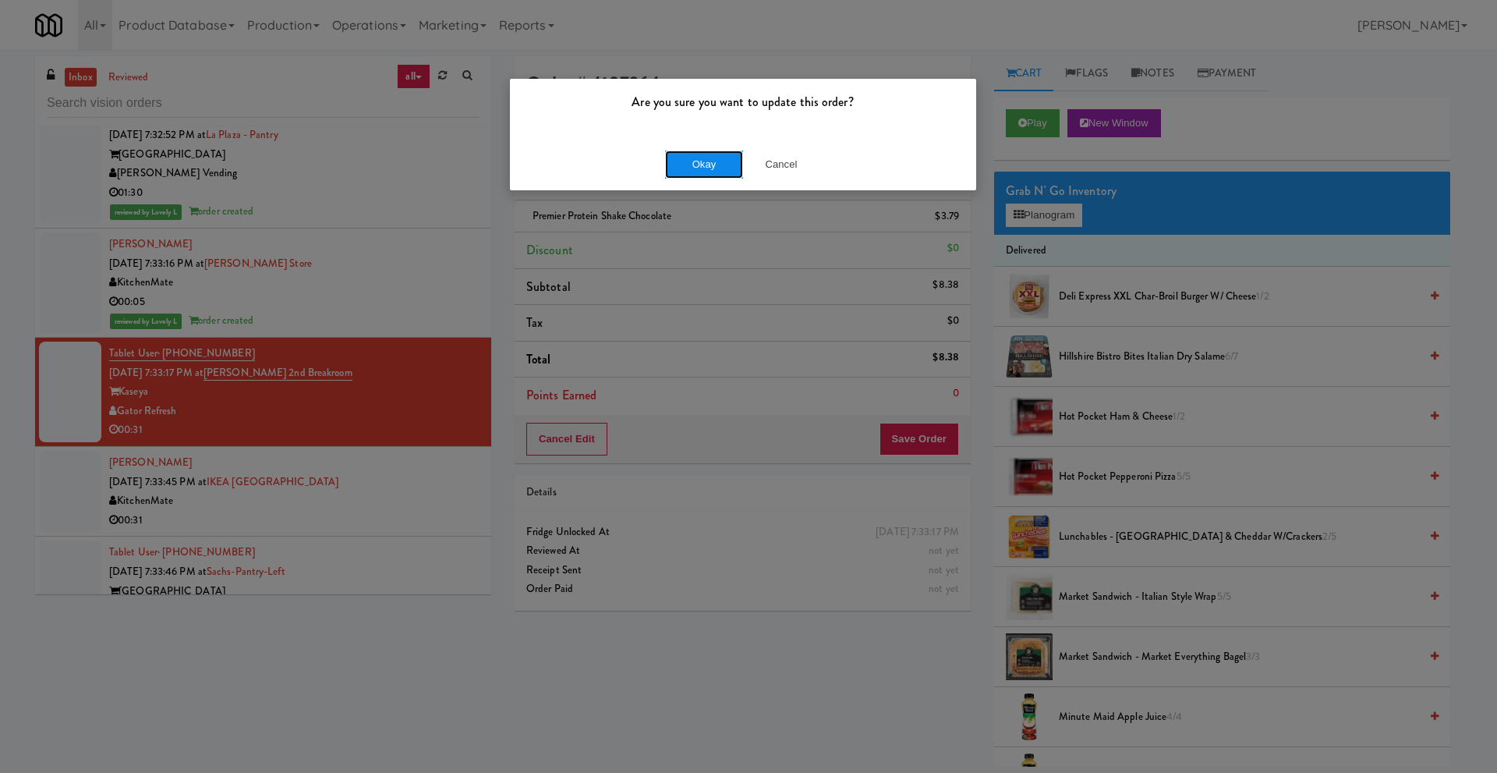
click at [716, 168] on button "Okay" at bounding box center [704, 165] width 78 height 28
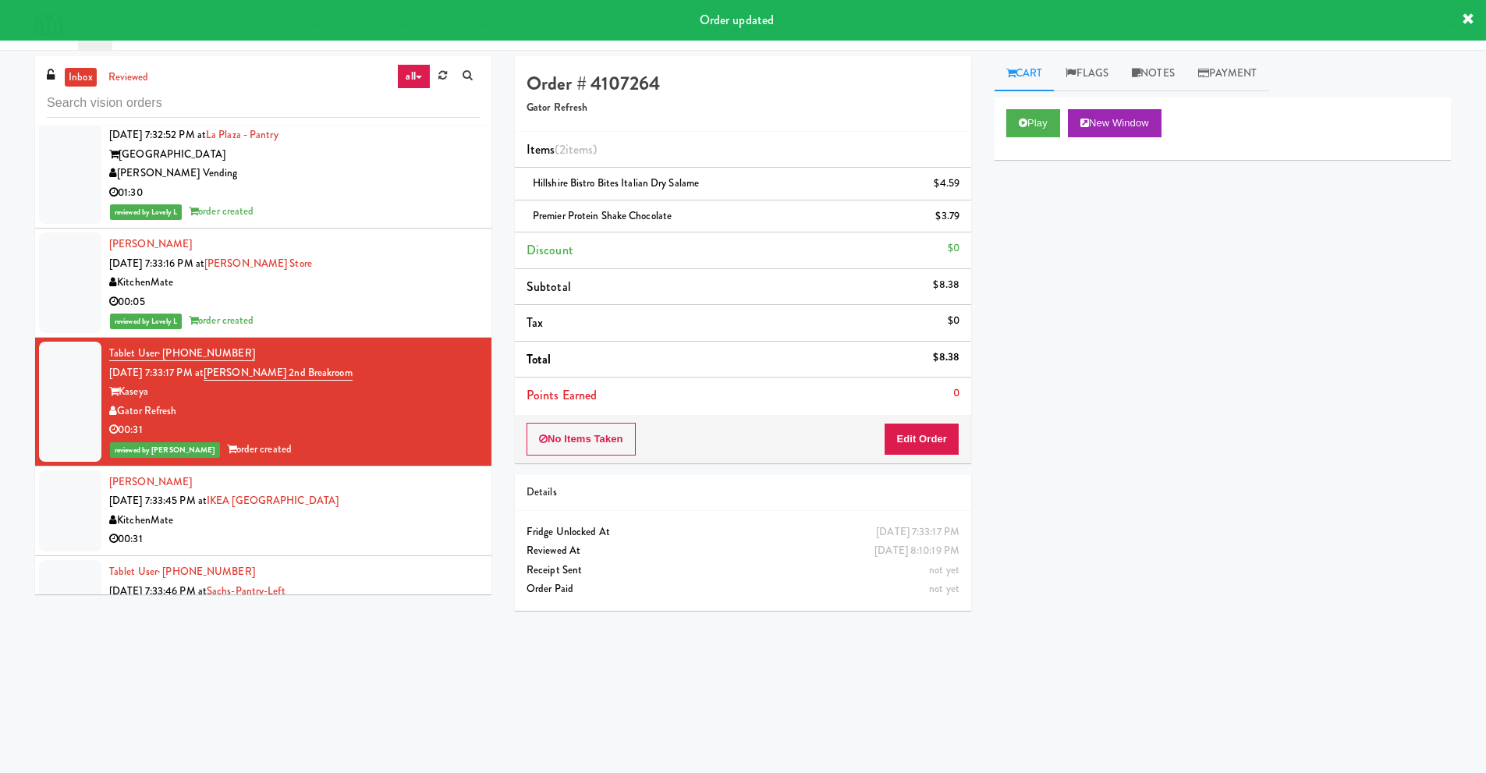
click at [199, 511] on div "KitchenMate" at bounding box center [294, 520] width 370 height 19
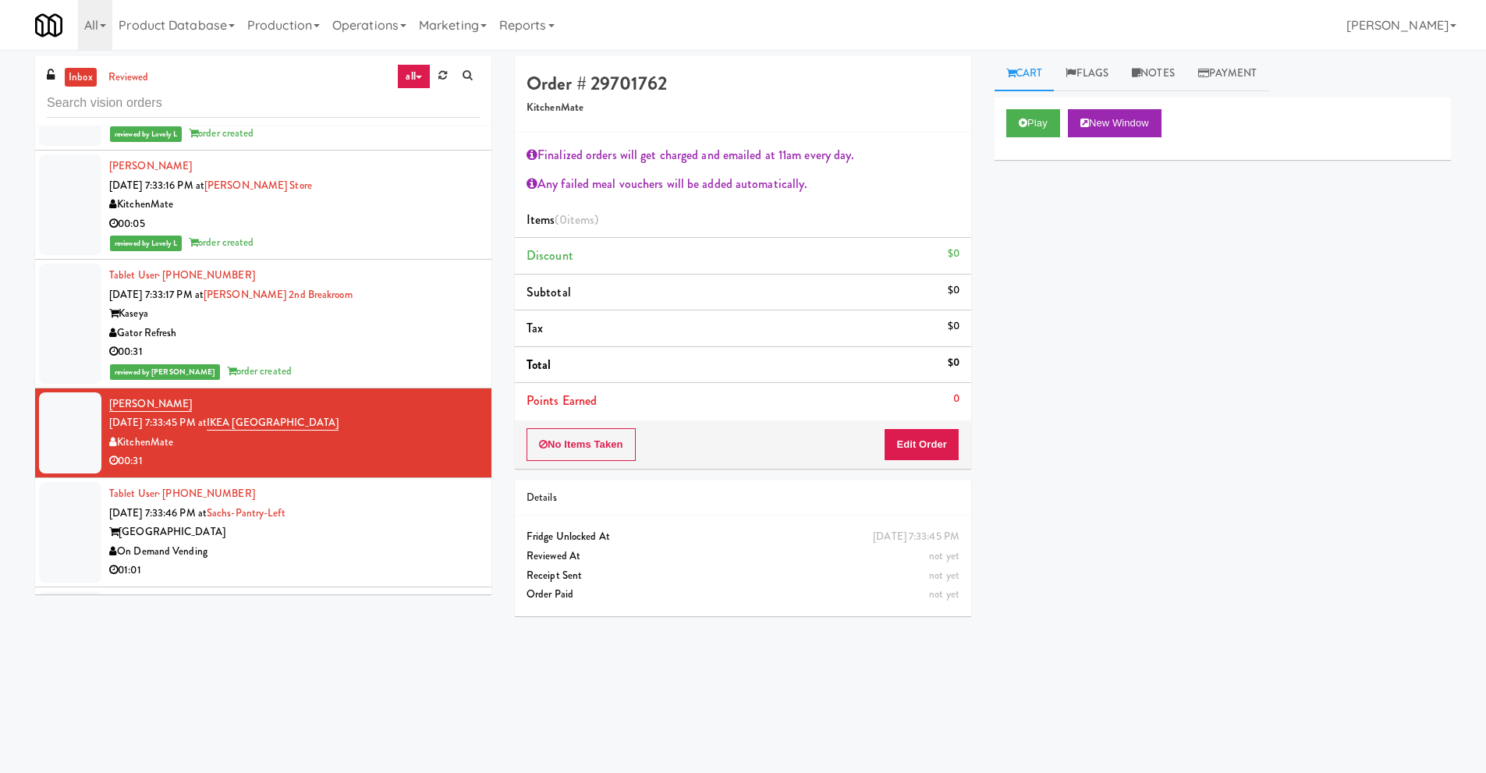
scroll to position [3276, 0]
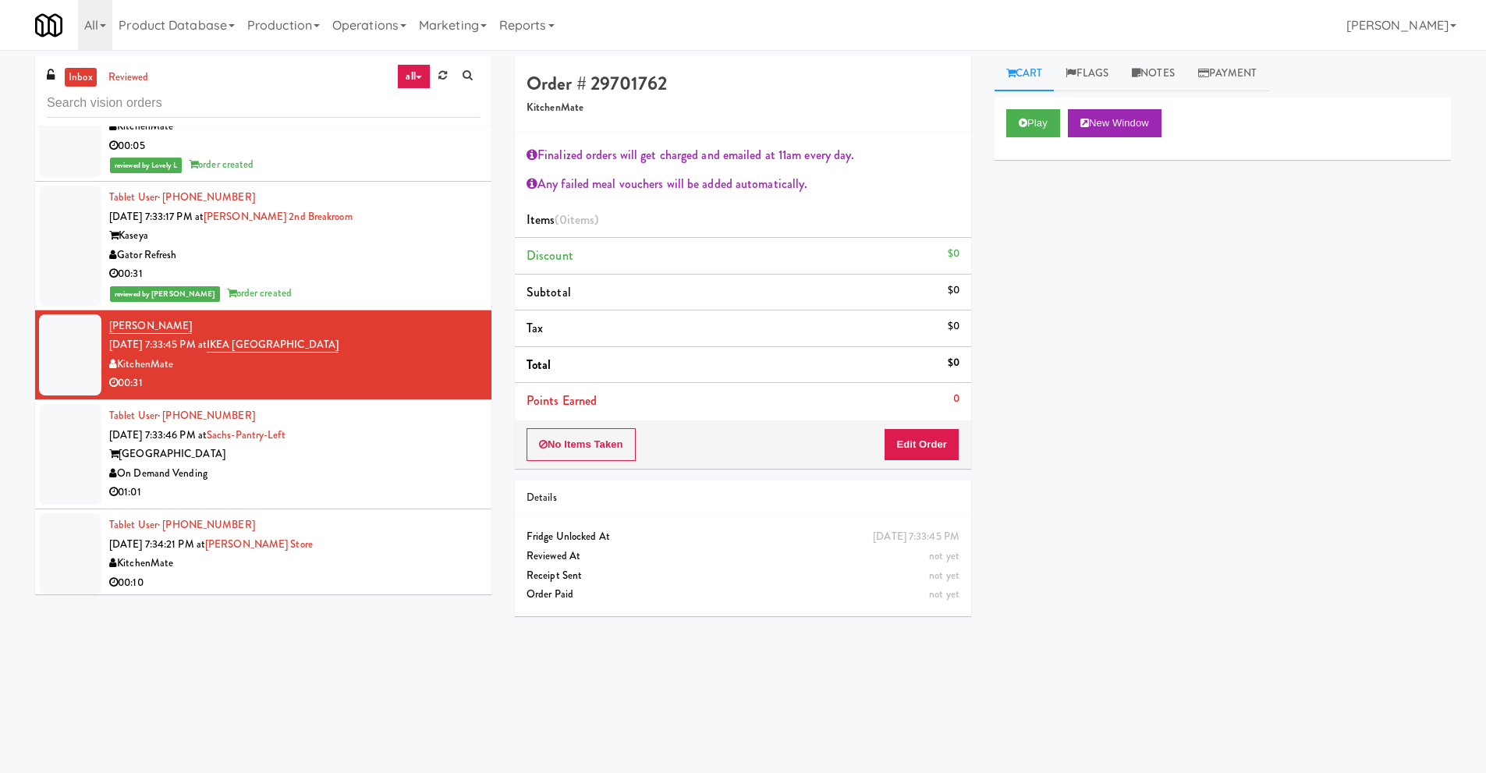
click at [273, 464] on div "On Demand Vending" at bounding box center [294, 473] width 370 height 19
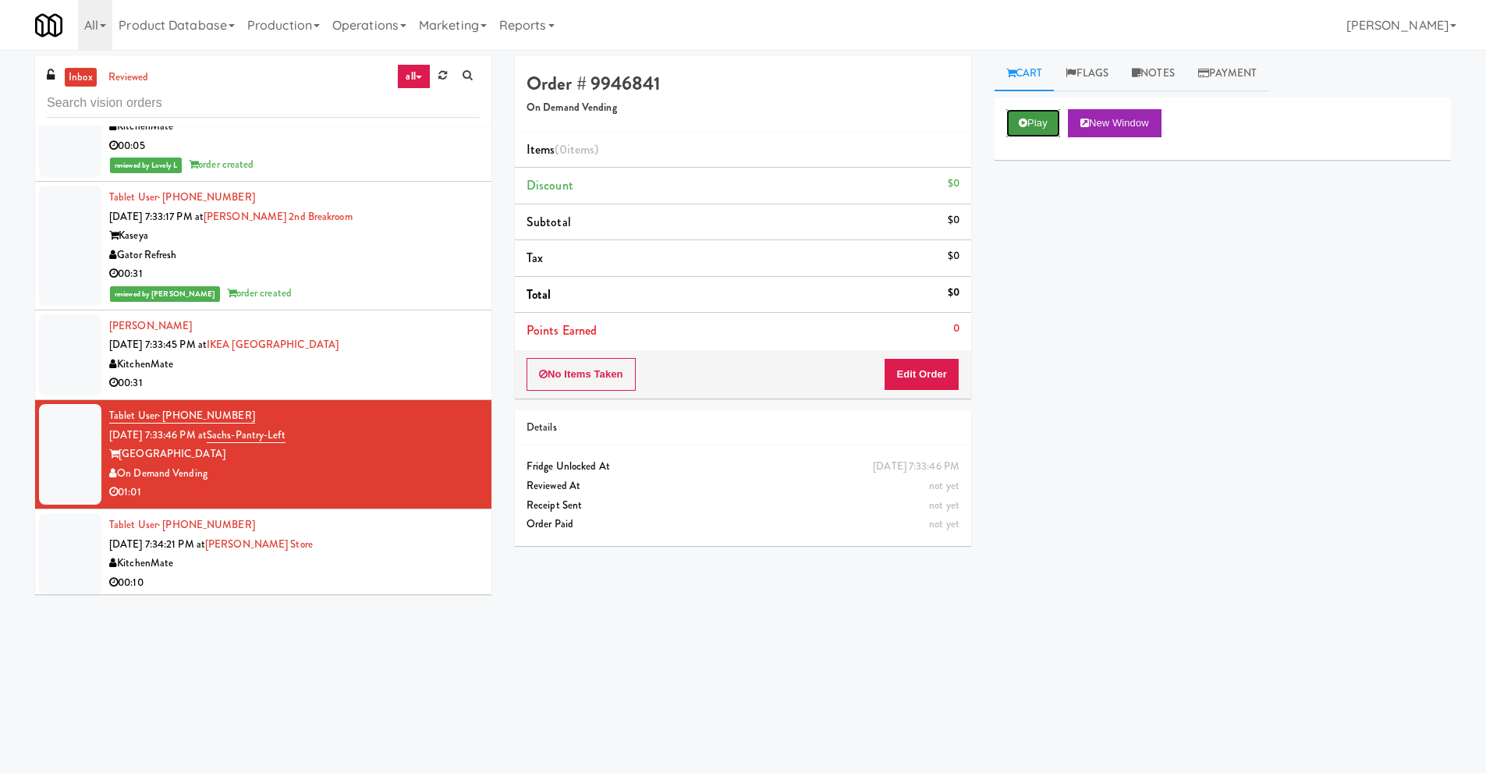
click at [1036, 124] on button "Play" at bounding box center [1033, 123] width 54 height 28
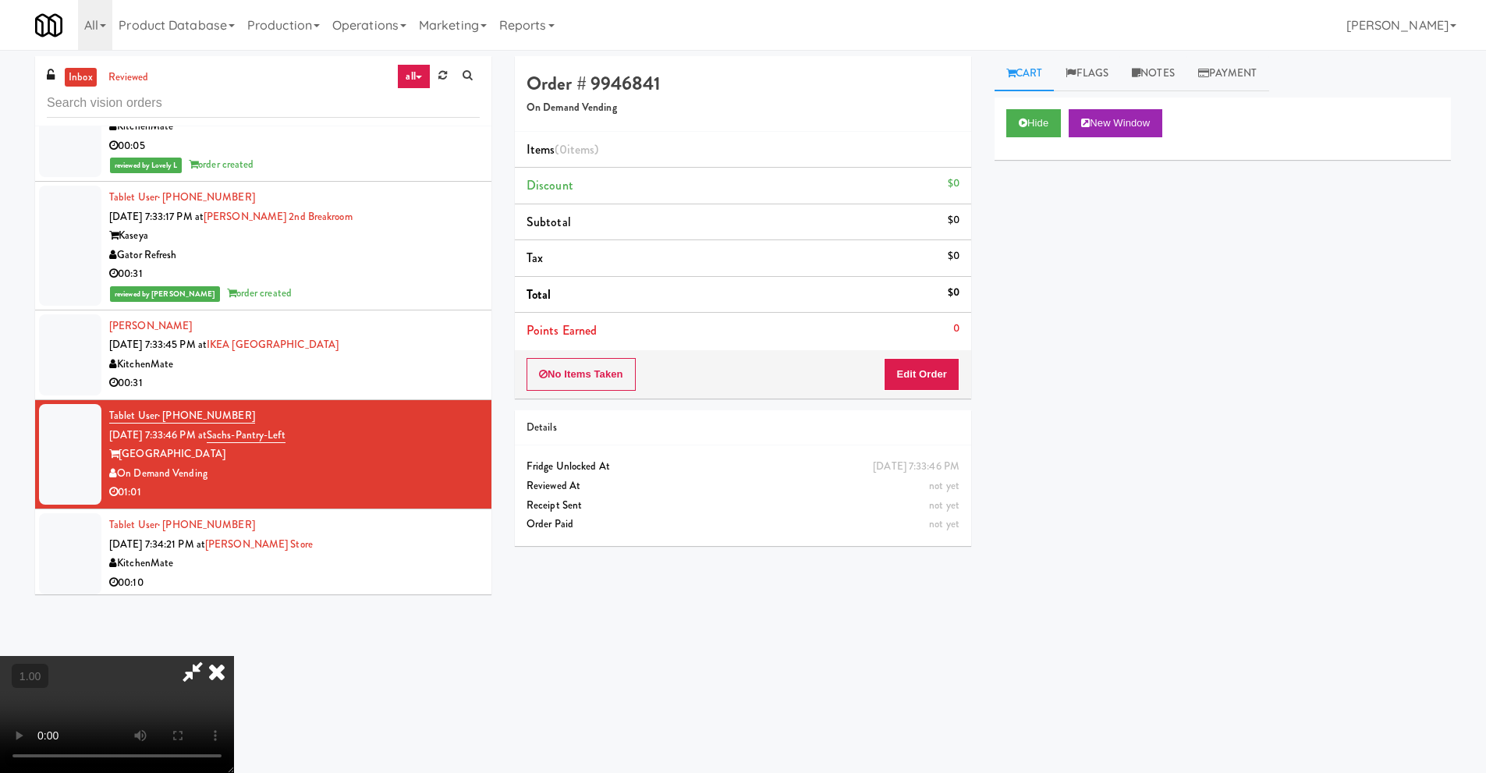
click at [234, 656] on video at bounding box center [117, 714] width 234 height 117
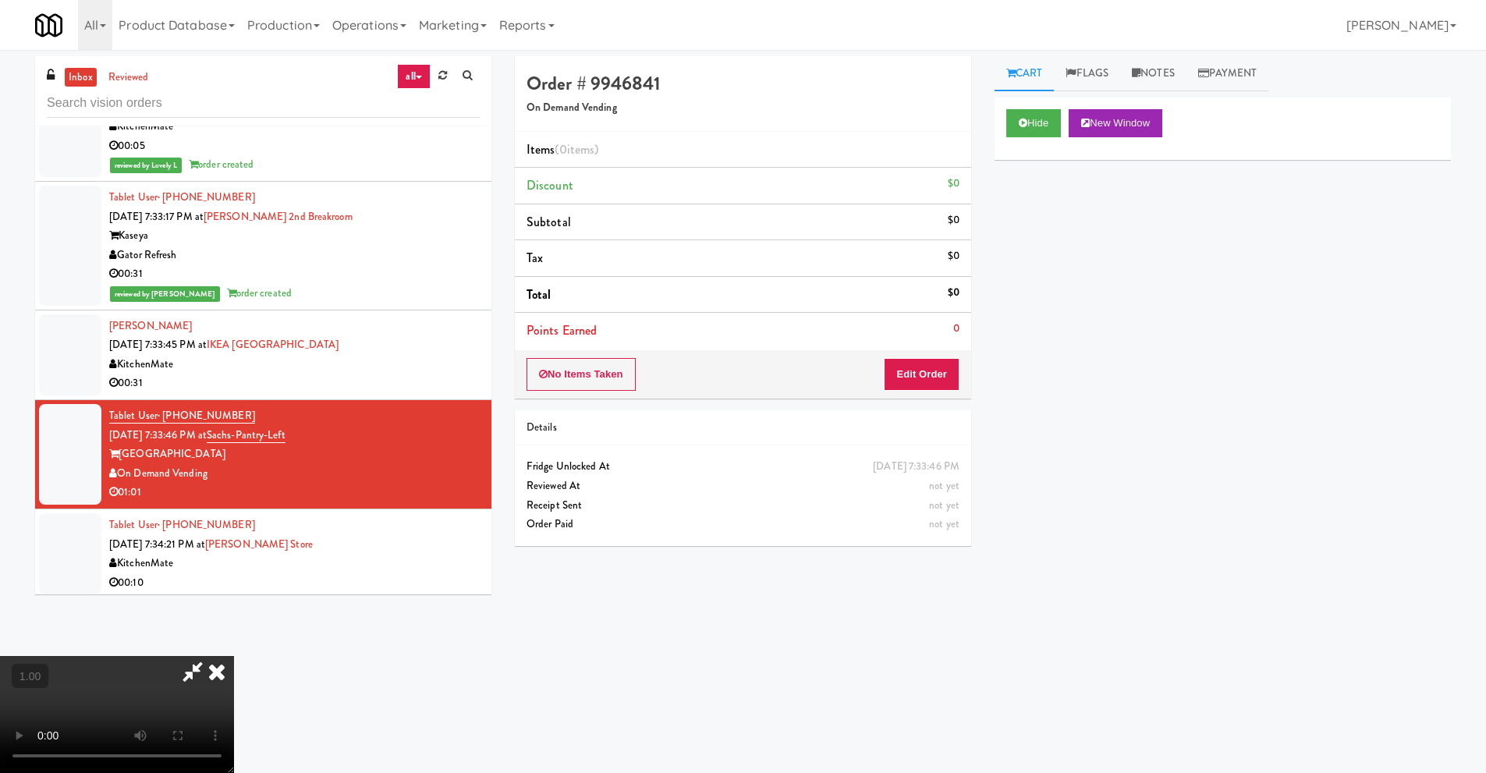
click at [234, 656] on video at bounding box center [117, 714] width 234 height 117
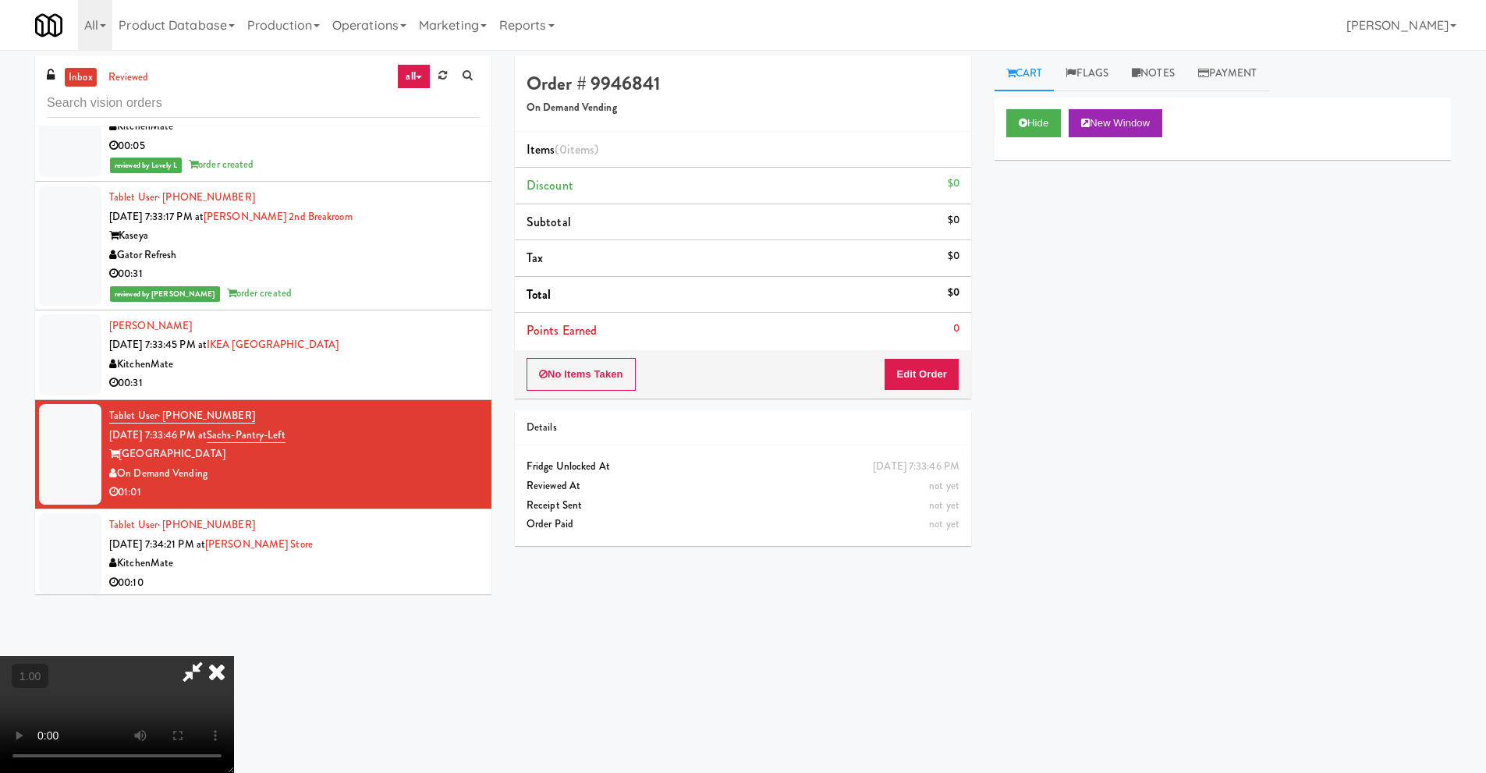
click at [234, 656] on video at bounding box center [117, 714] width 234 height 117
click at [935, 377] on button "Edit Order" at bounding box center [922, 374] width 76 height 33
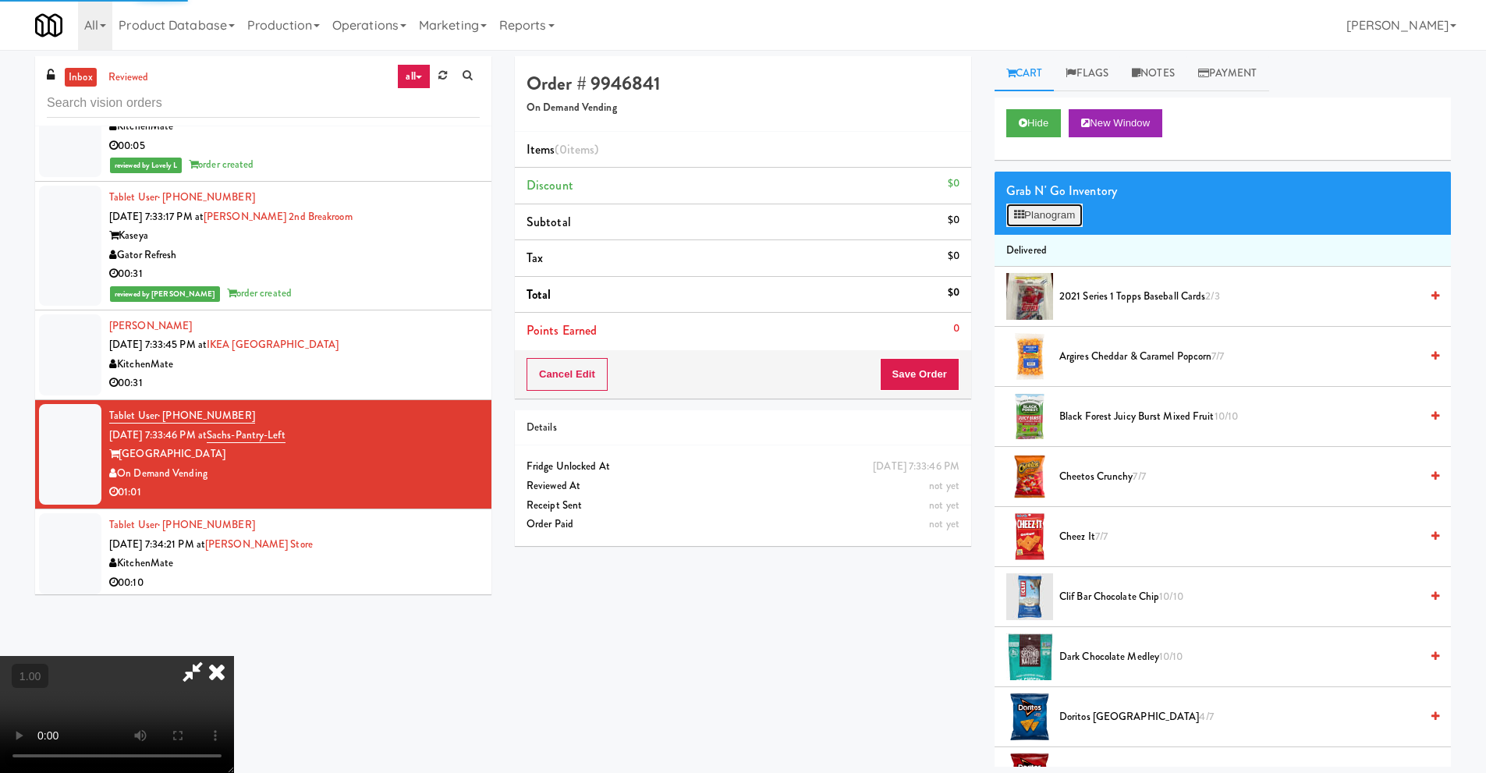
click at [1068, 221] on button "Planogram" at bounding box center [1044, 215] width 76 height 23
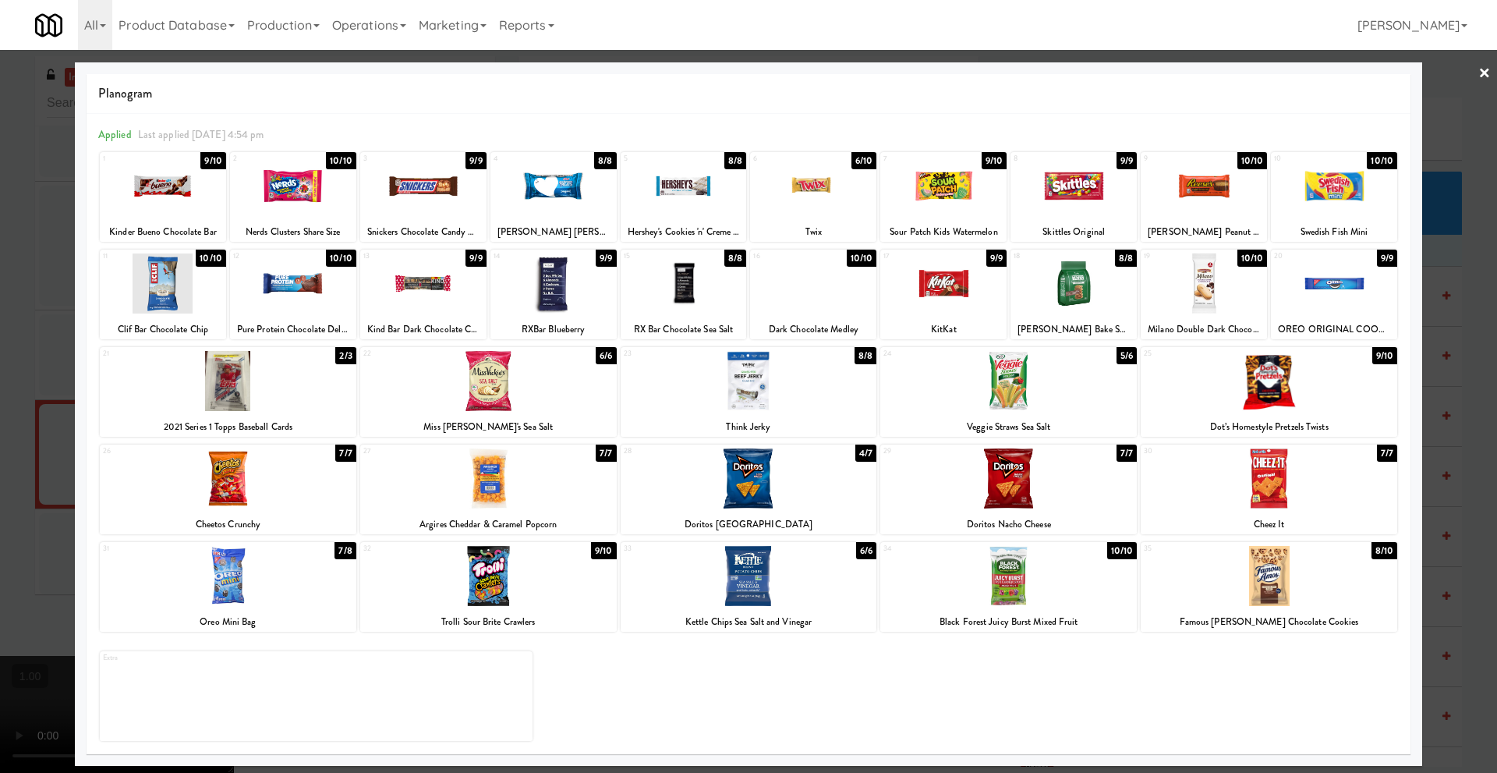
click at [226, 586] on div at bounding box center [228, 576] width 257 height 60
click at [768, 495] on div at bounding box center [749, 478] width 257 height 60
click at [1481, 74] on link "×" at bounding box center [1485, 74] width 12 height 48
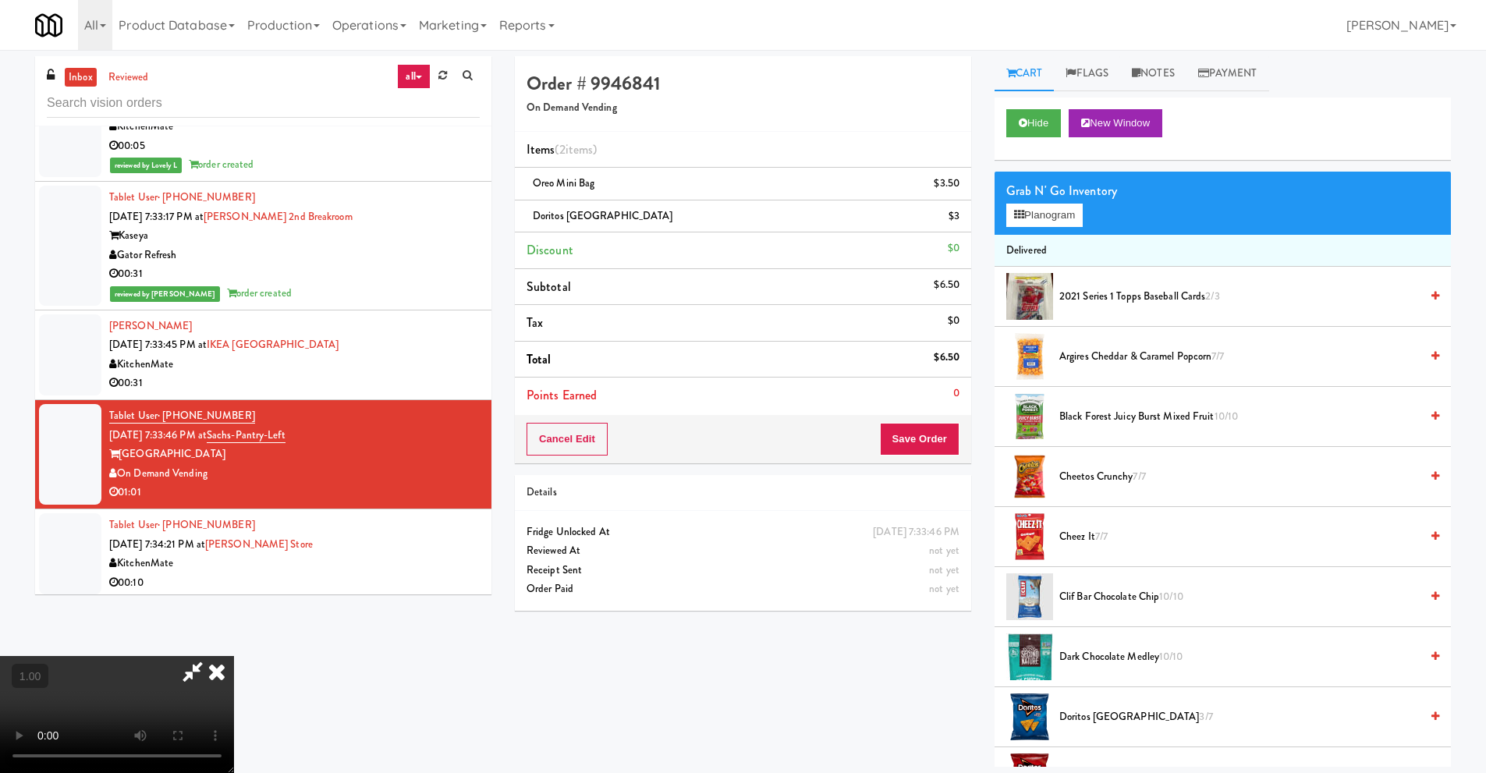
click at [234, 656] on video at bounding box center [117, 714] width 234 height 117
click at [234, 665] on video at bounding box center [117, 714] width 234 height 117
click at [234, 656] on video at bounding box center [117, 714] width 234 height 117
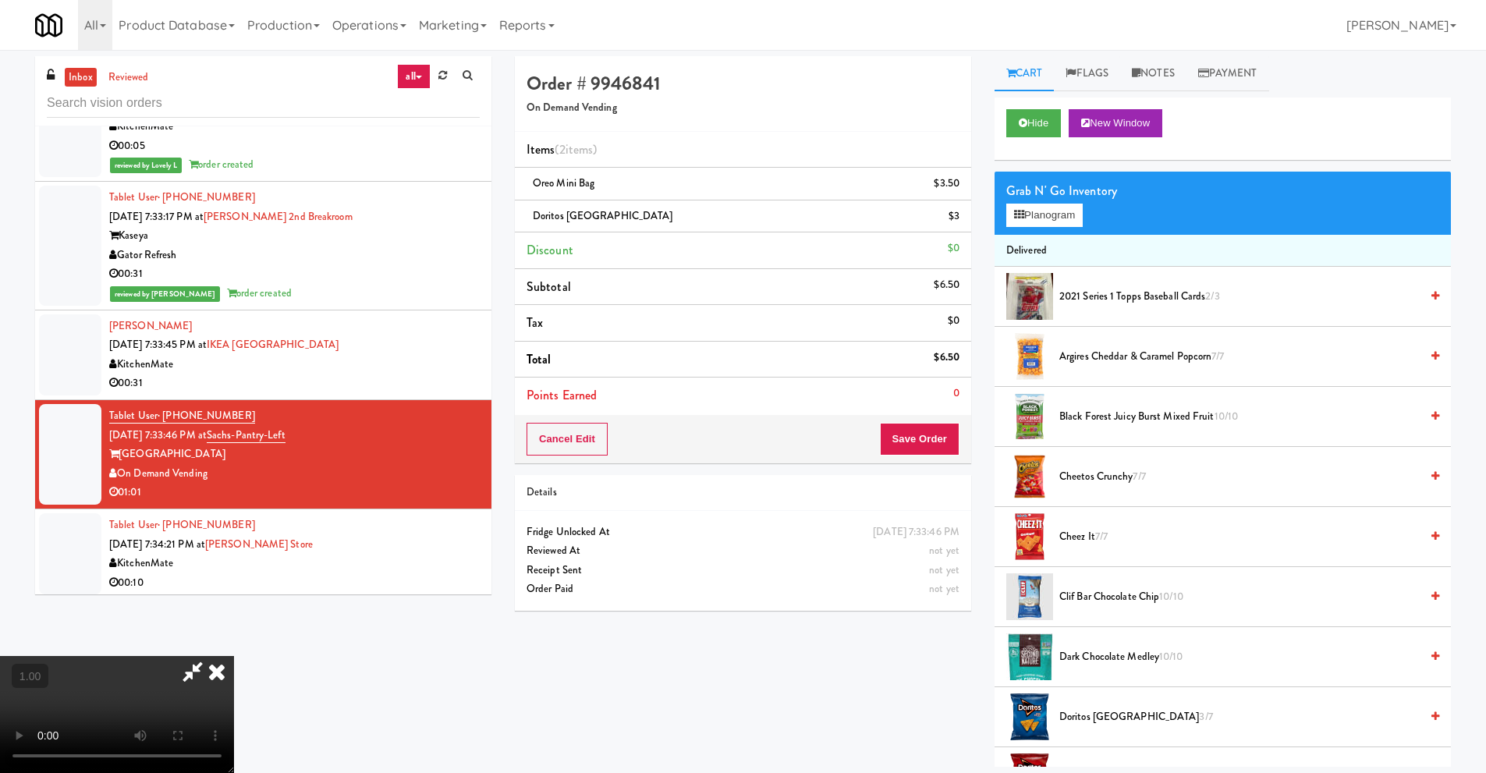
click at [234, 656] on icon at bounding box center [217, 671] width 34 height 31
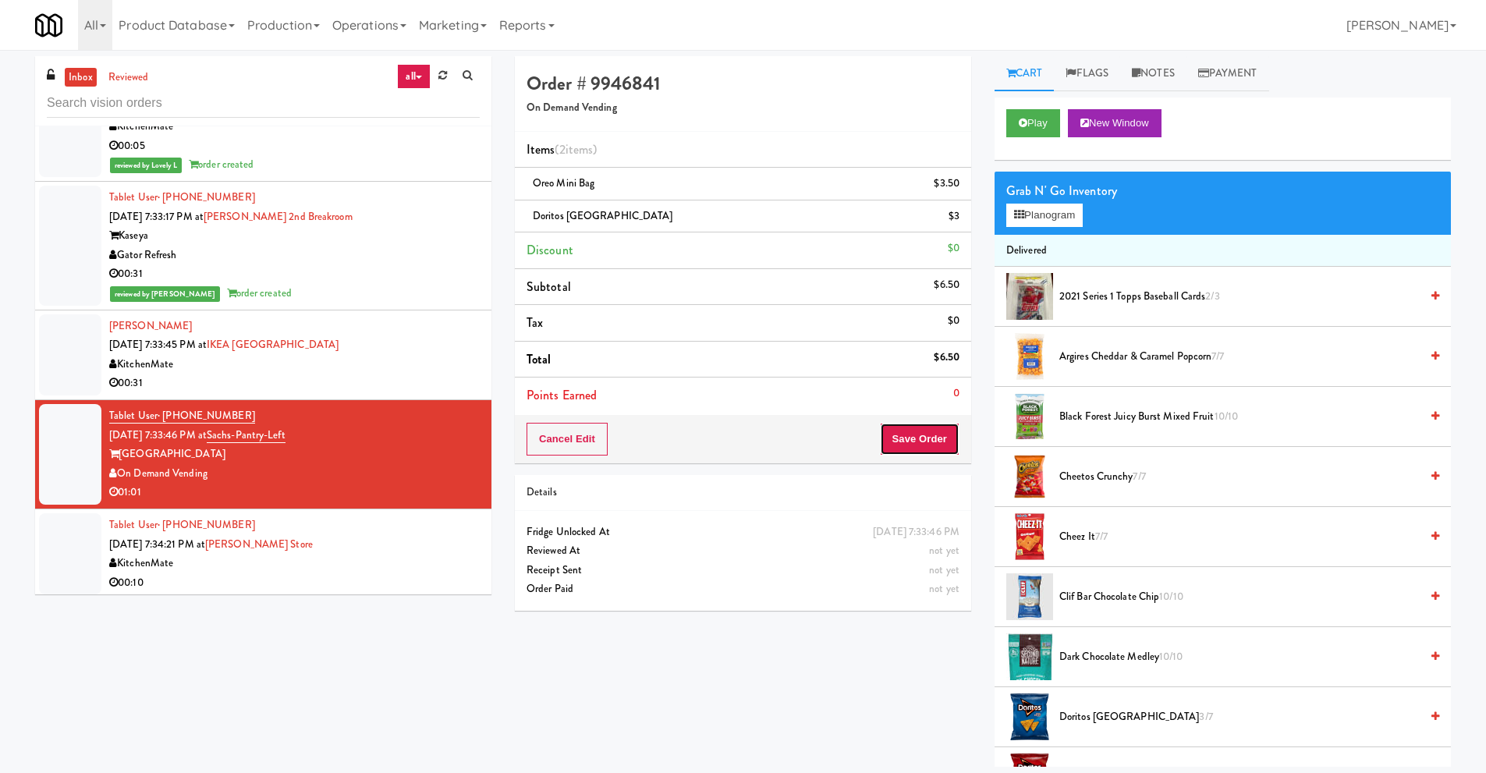
click at [909, 440] on button "Save Order" at bounding box center [920, 439] width 80 height 33
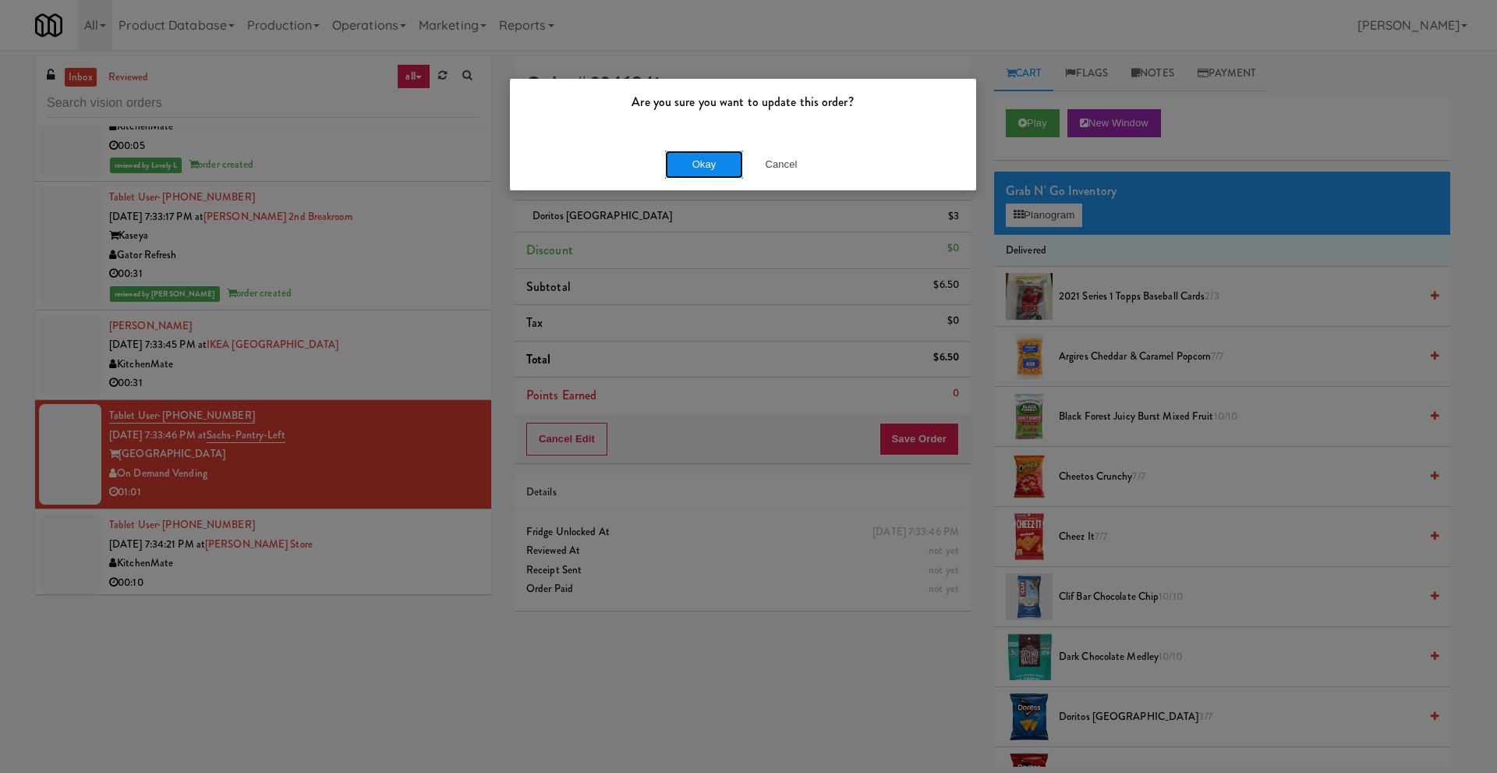
click at [696, 175] on button "Okay" at bounding box center [704, 165] width 78 height 28
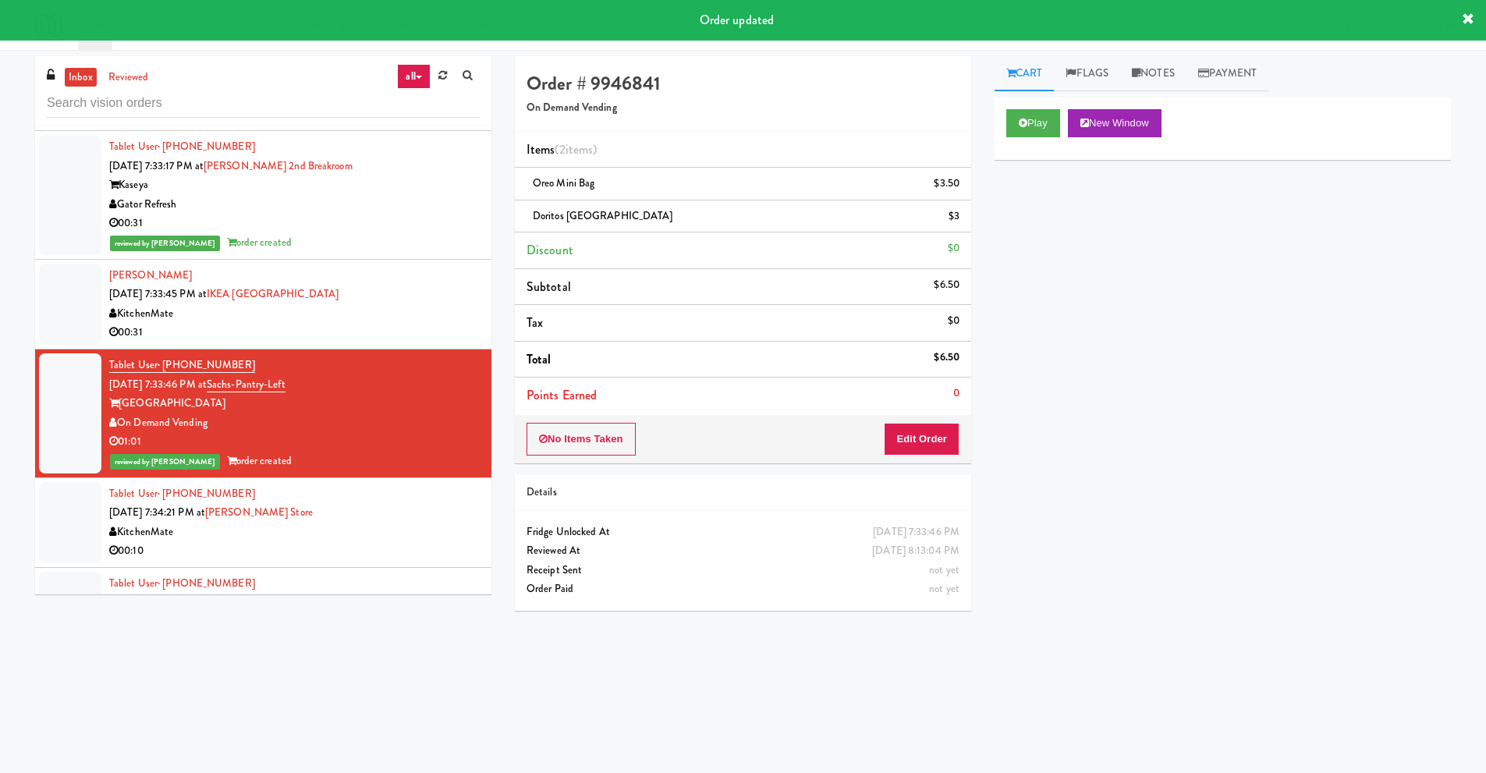
scroll to position [3354, 0]
